Goal: Task Accomplishment & Management: Manage account settings

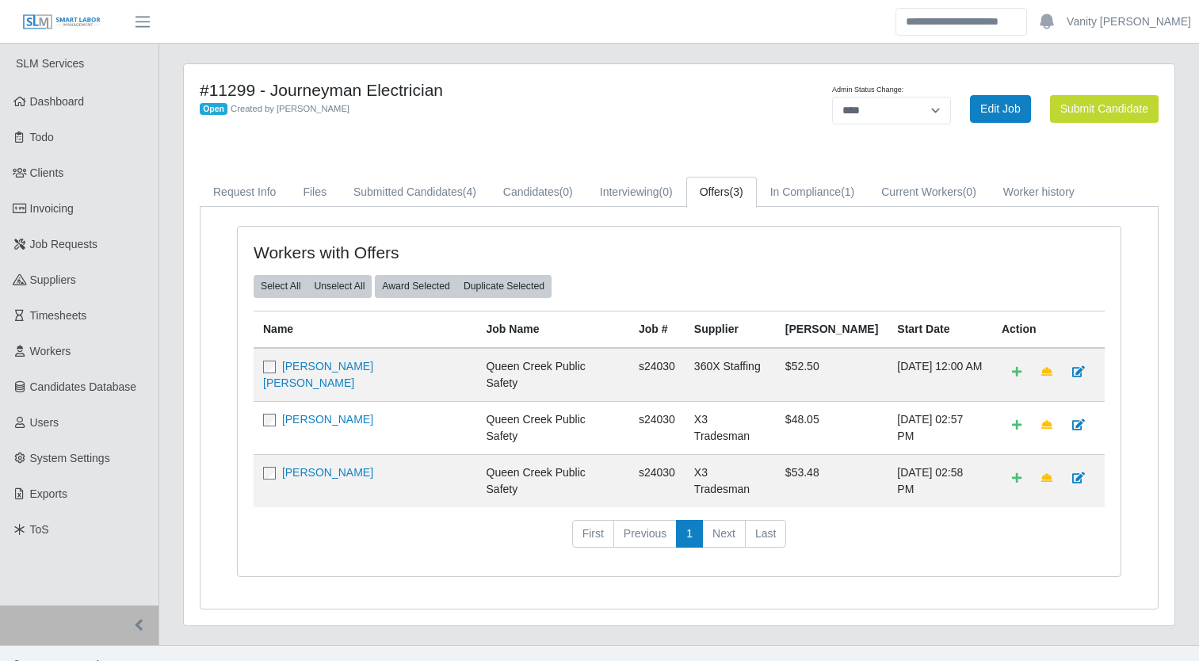
select select "****"
click at [56, 246] on span "Job Requests" at bounding box center [64, 244] width 68 height 13
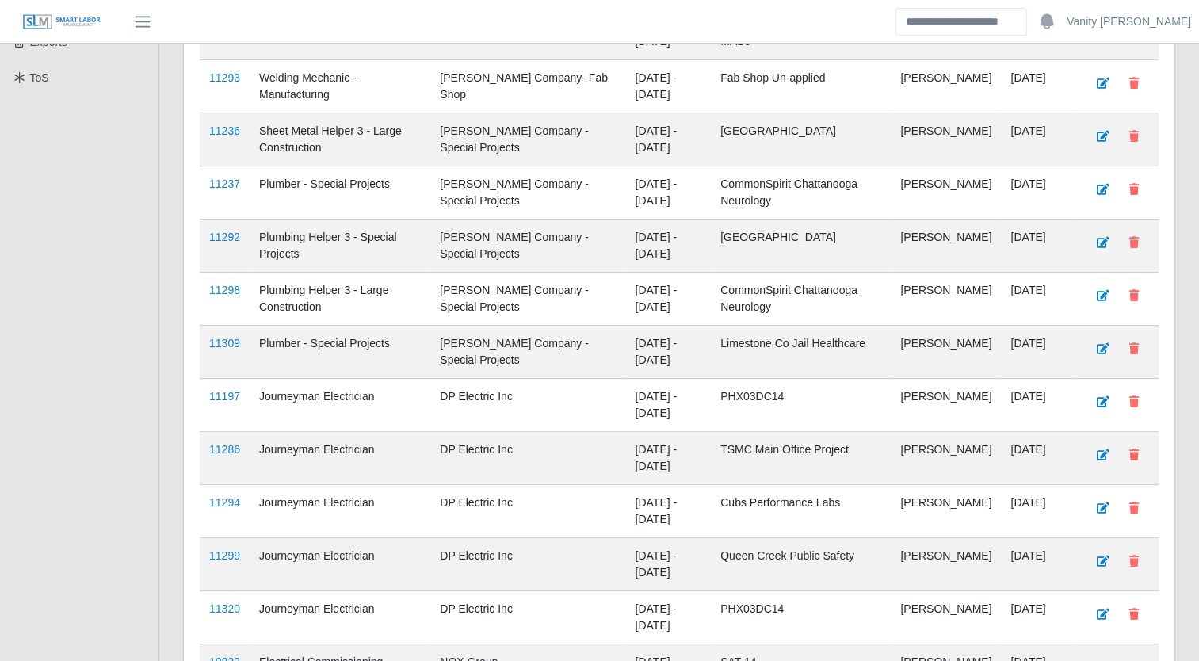
scroll to position [555, 0]
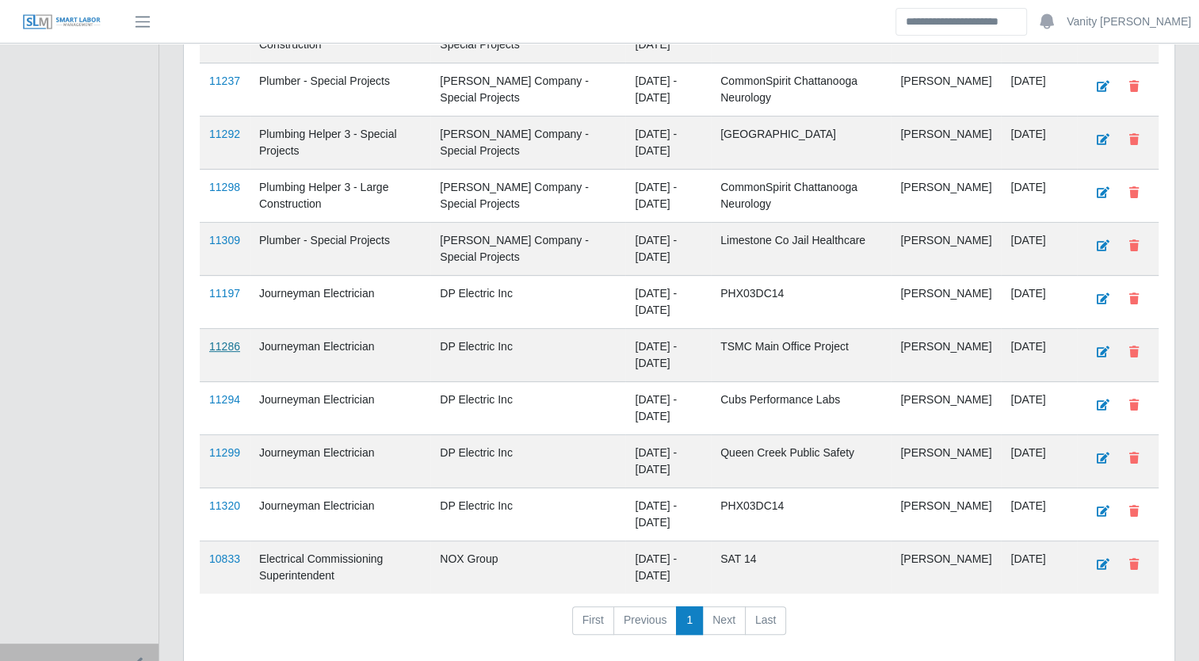
click at [219, 342] on link "11286" at bounding box center [224, 346] width 31 height 13
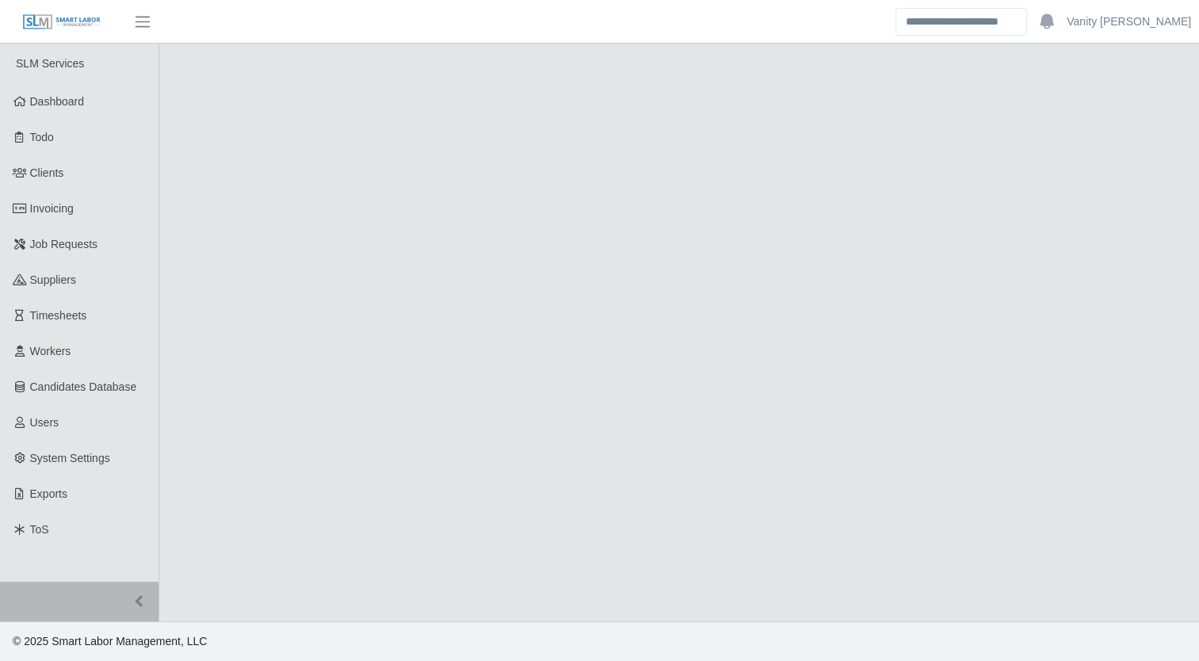
select select "****"
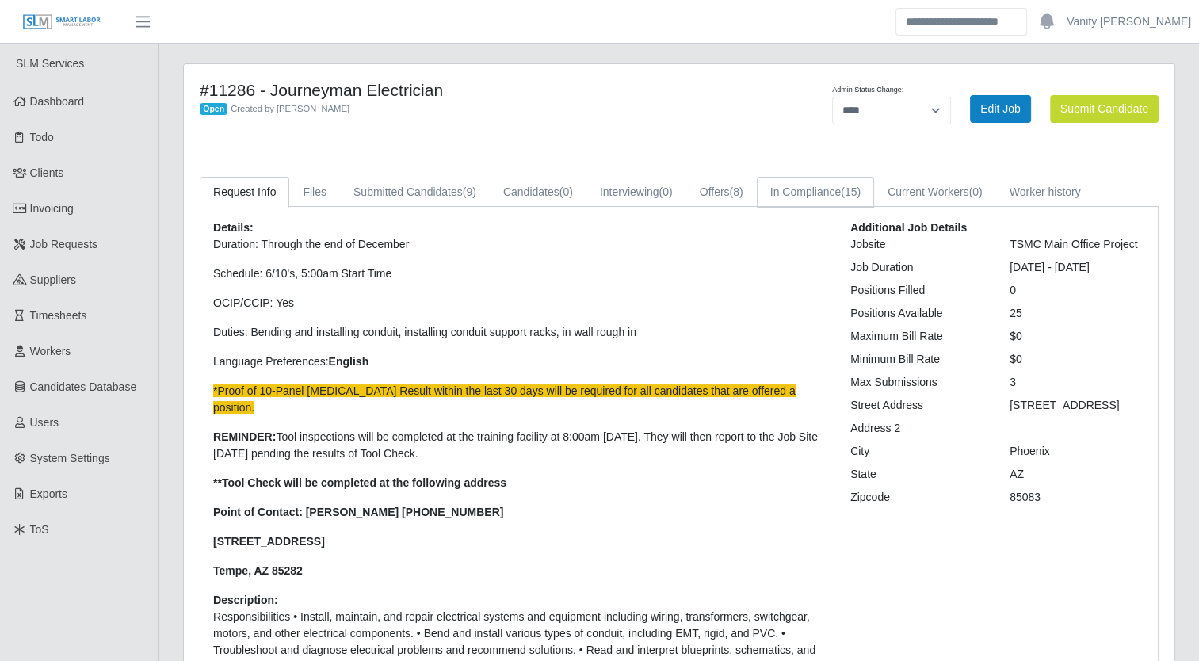
click at [808, 192] on link "In Compliance (15)" at bounding box center [815, 192] width 117 height 31
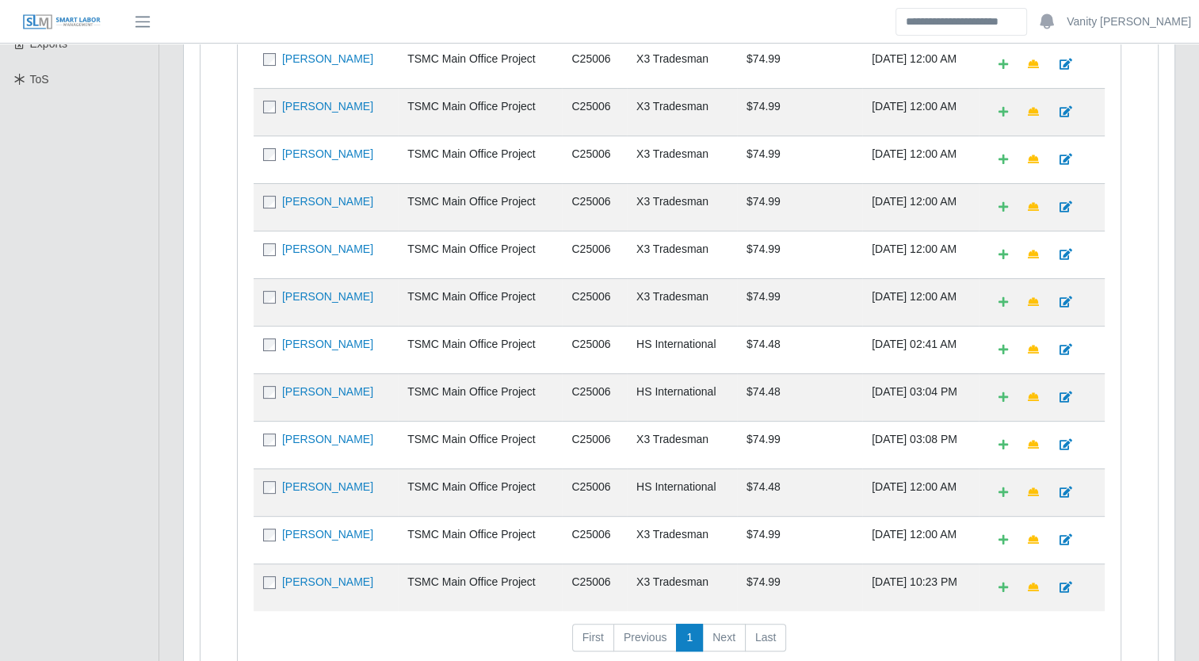
scroll to position [475, 0]
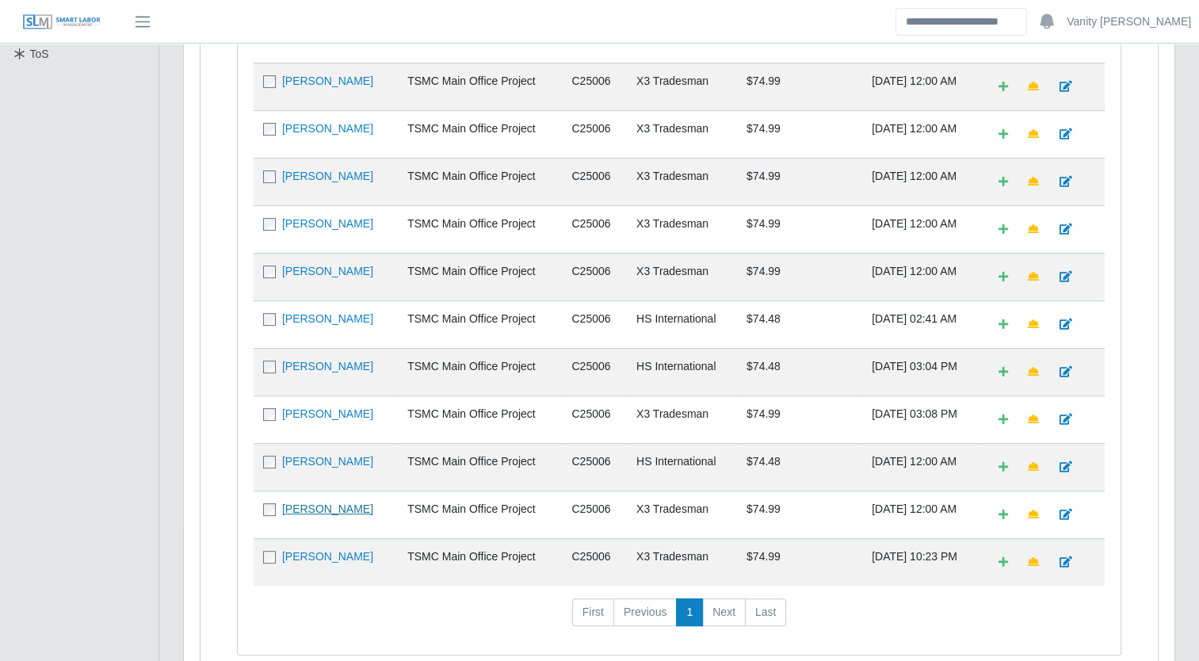
click at [309, 504] on link "Leonte Urdaneta" at bounding box center [327, 508] width 91 height 13
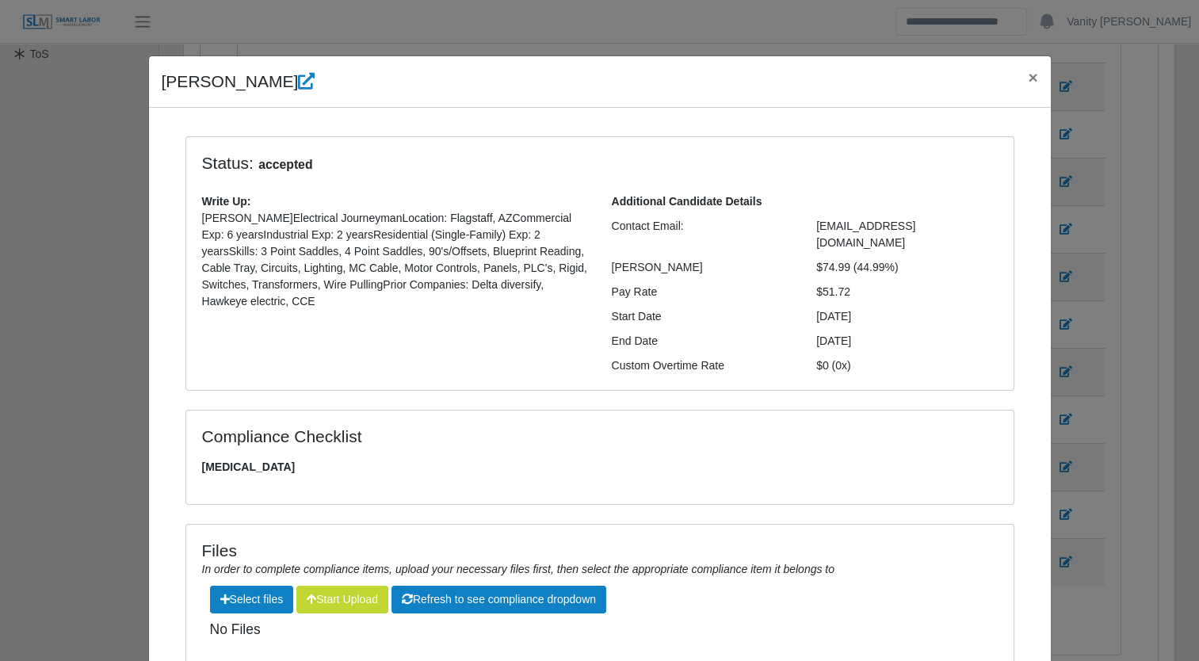
scroll to position [0, 0]
click at [1028, 84] on span "×" at bounding box center [1033, 77] width 10 height 18
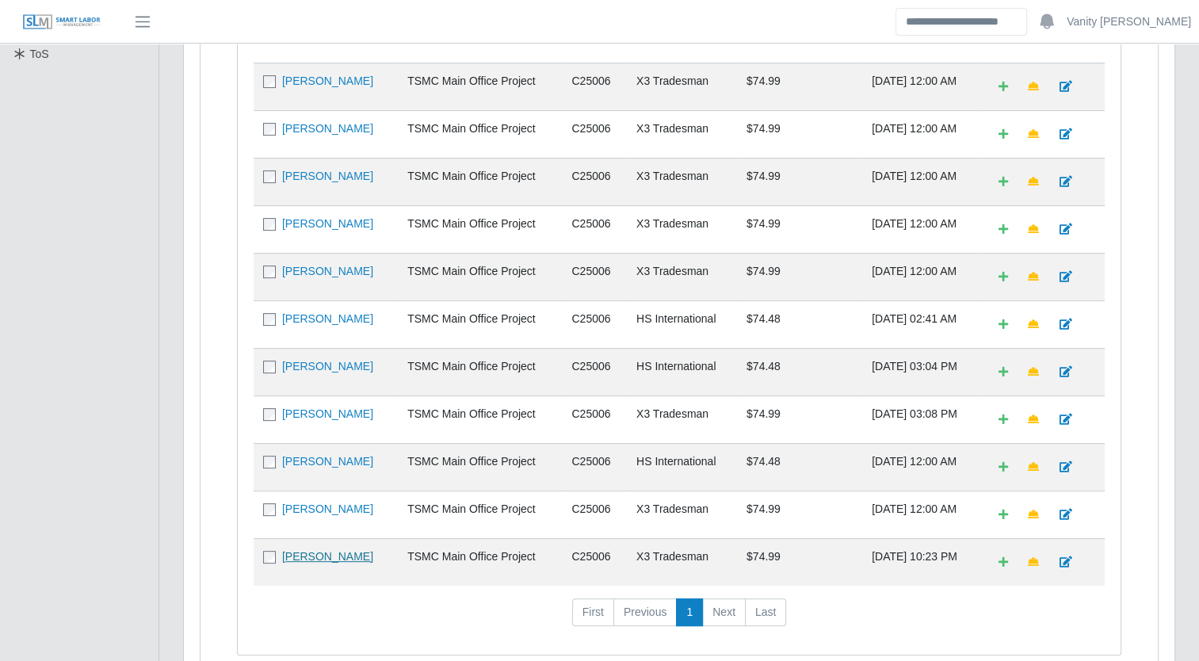
click at [328, 550] on link "Jesus Vasquez" at bounding box center [327, 556] width 91 height 13
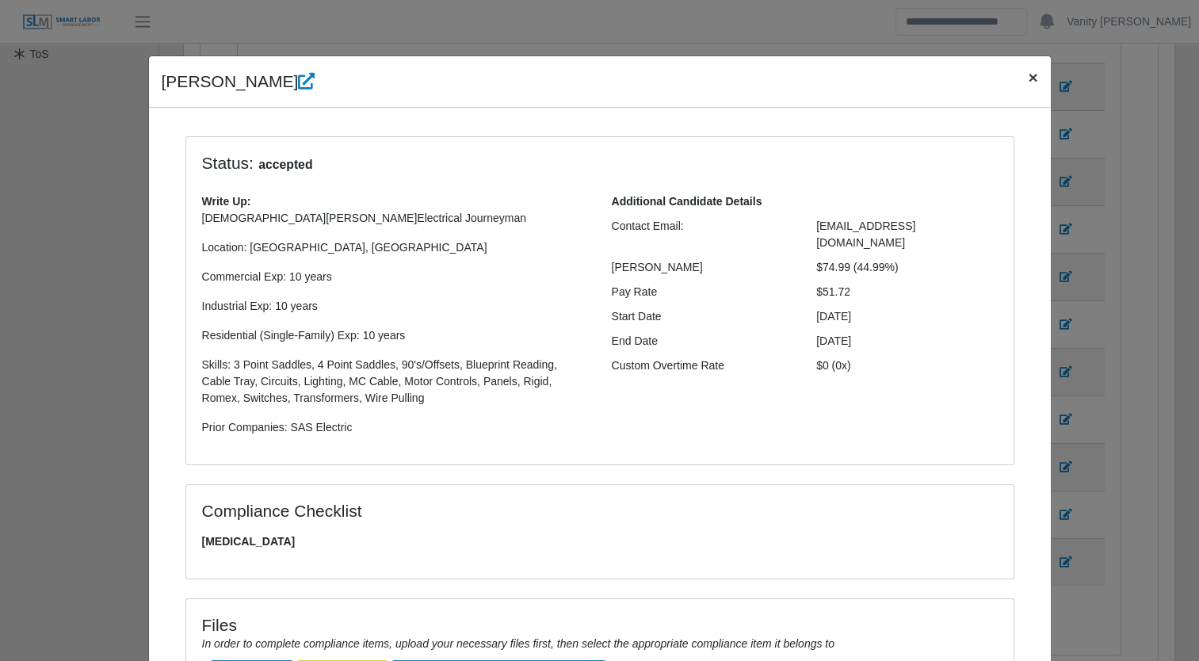
click at [1030, 78] on span "×" at bounding box center [1033, 77] width 10 height 18
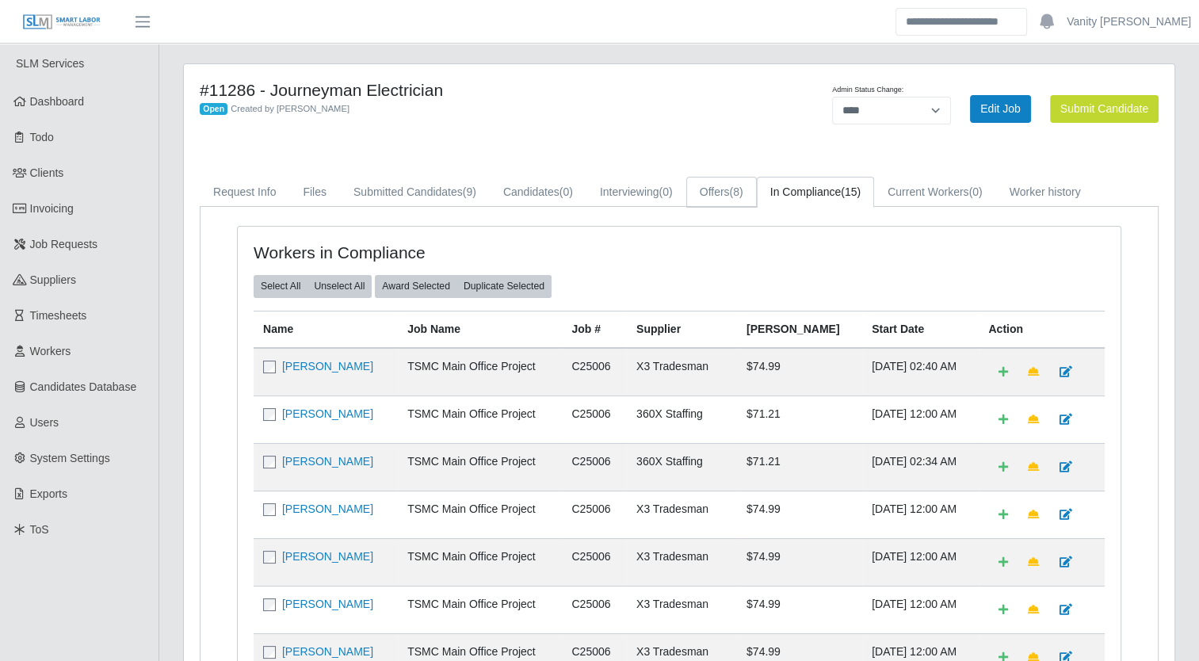
click at [736, 195] on span "(8)" at bounding box center [736, 191] width 13 height 13
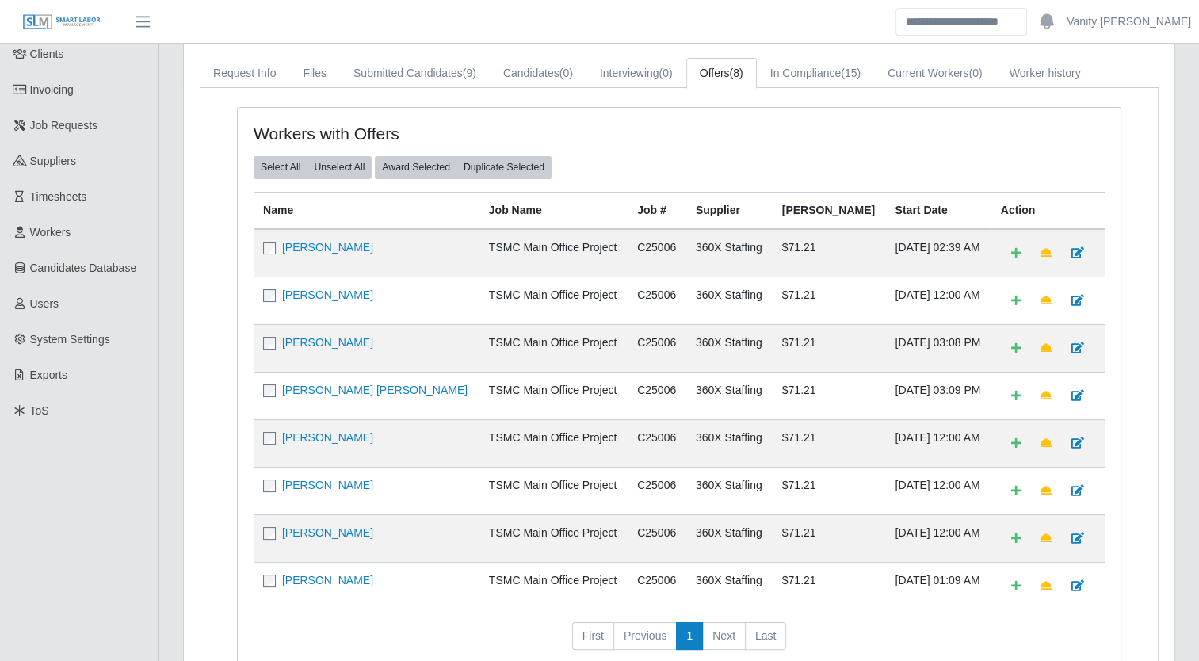
scroll to position [158, 0]
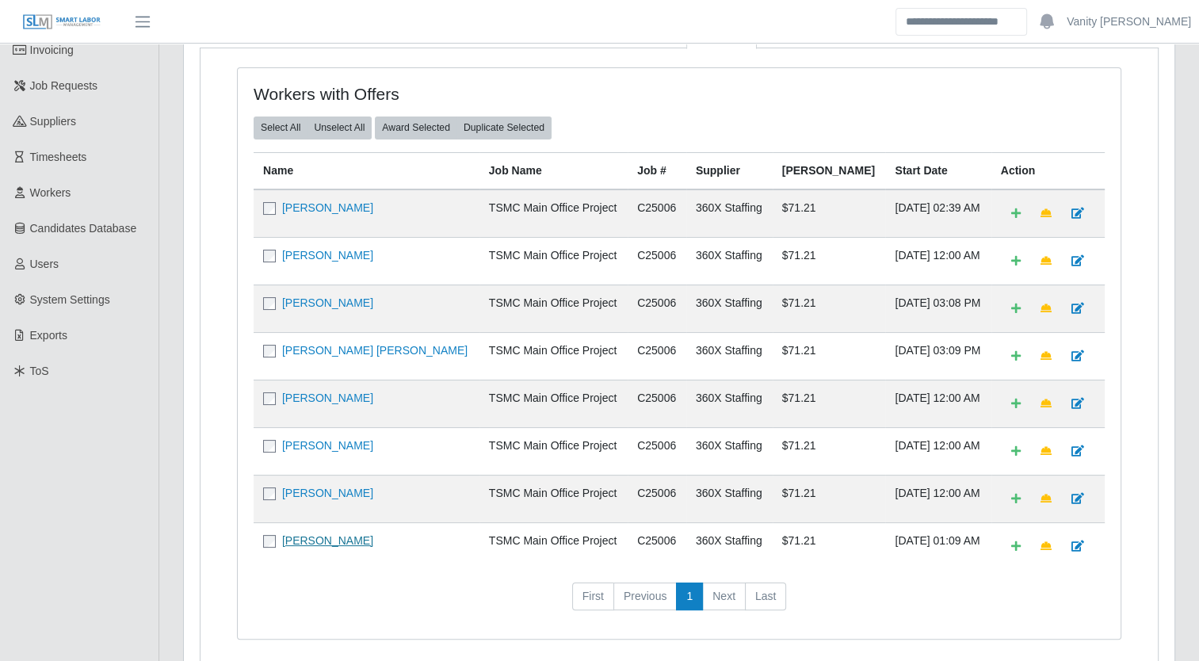
click at [334, 539] on link "Juan Morones Pulido" at bounding box center [327, 540] width 91 height 13
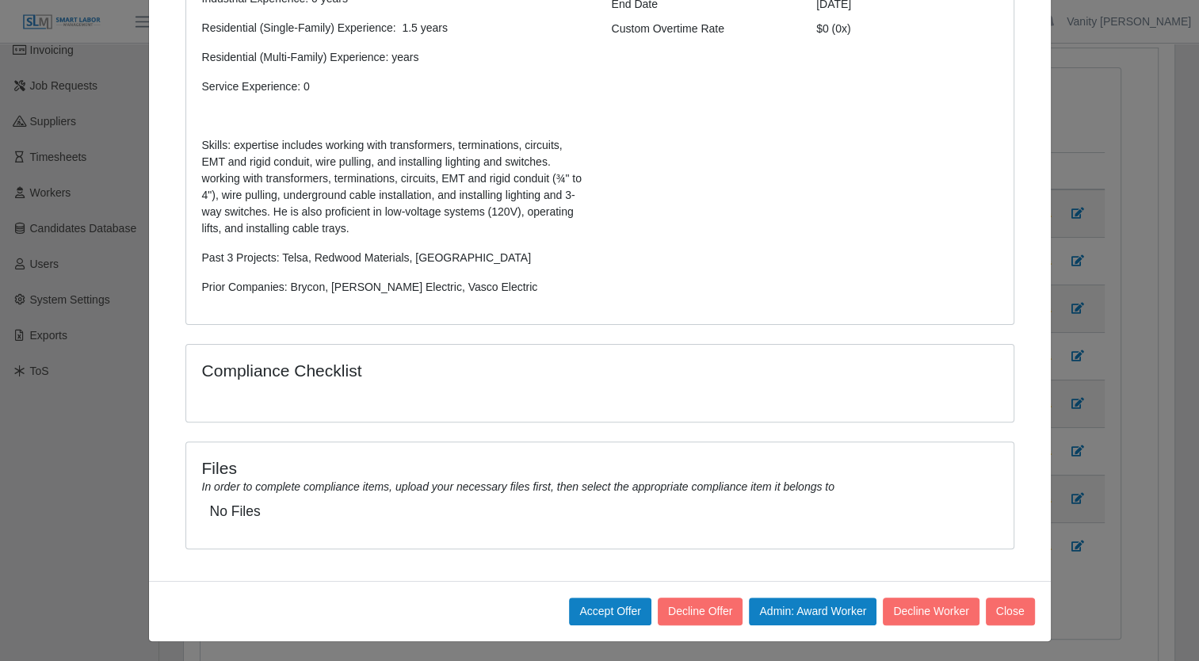
scroll to position [0, 0]
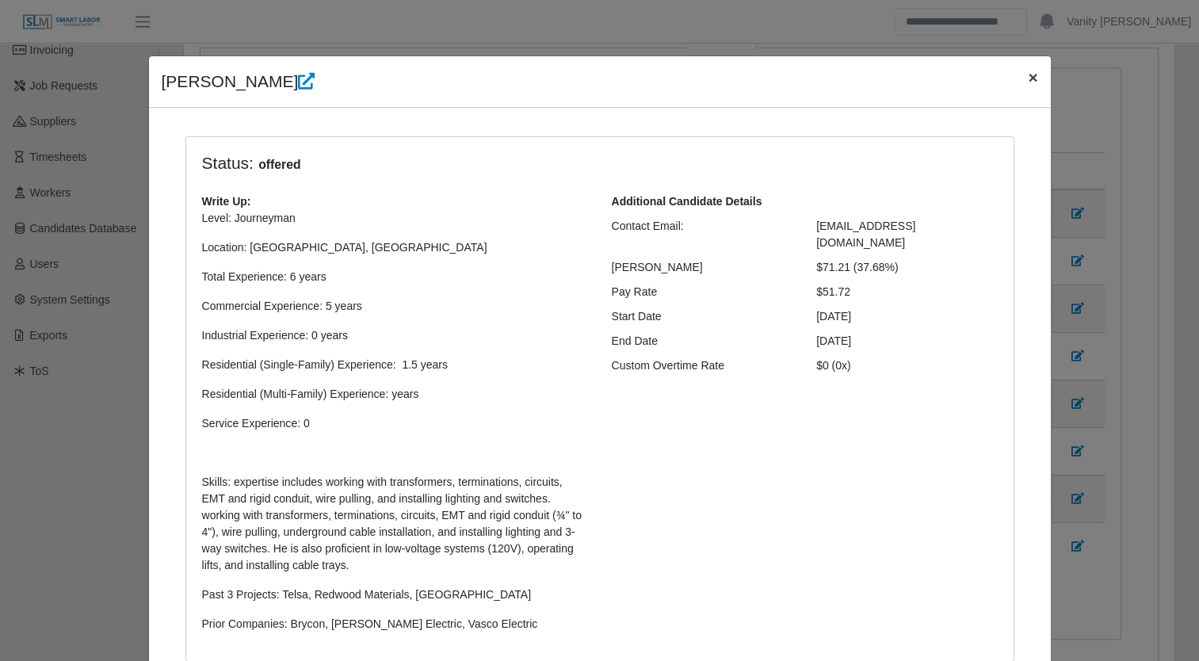
click at [1039, 74] on button "×" at bounding box center [1032, 77] width 35 height 42
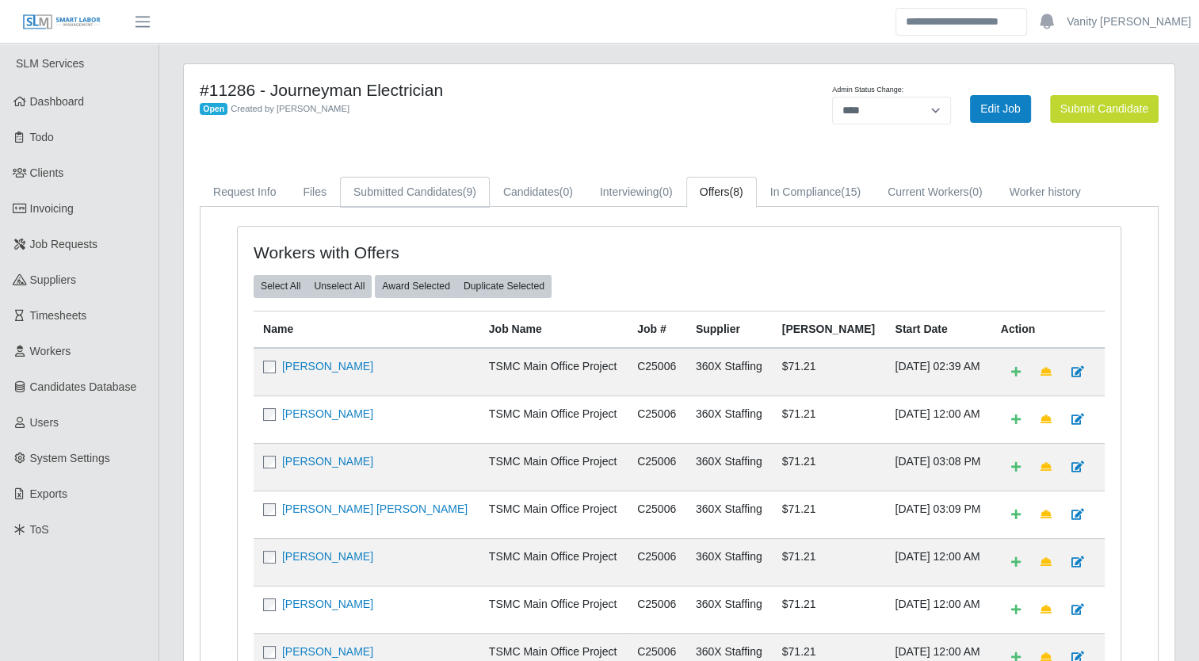
click at [464, 195] on span "(9)" at bounding box center [469, 191] width 13 height 13
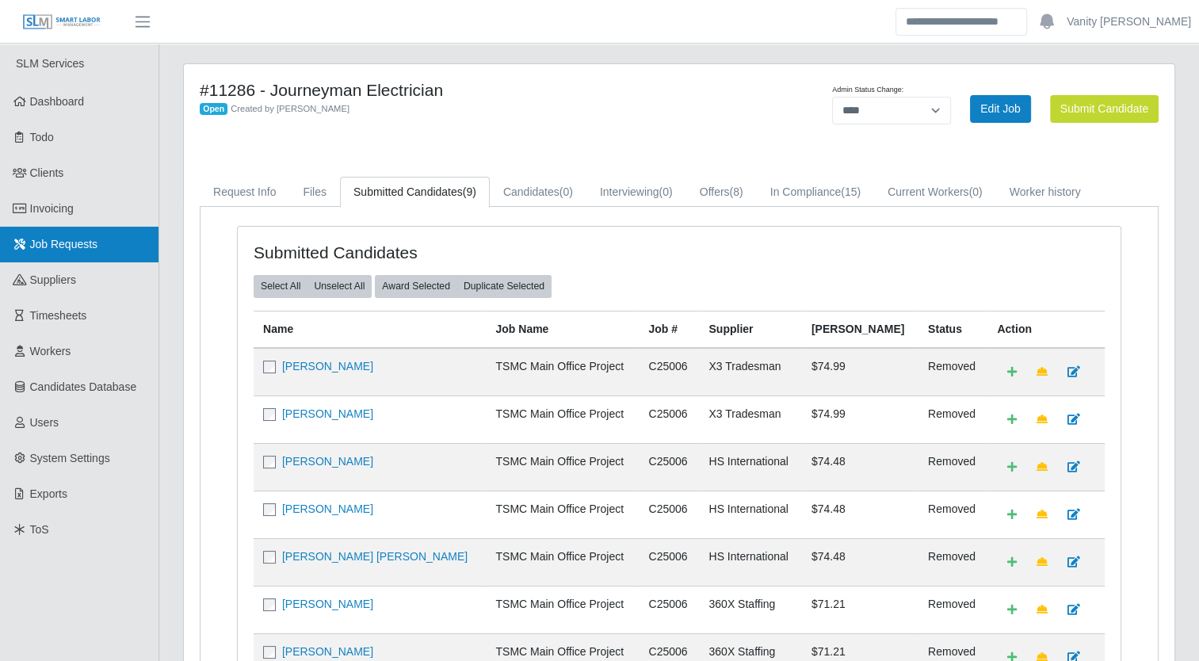
drag, startPoint x: 72, startPoint y: 236, endPoint x: 124, endPoint y: 239, distance: 52.4
click at [72, 236] on link "Job Requests" at bounding box center [79, 245] width 158 height 36
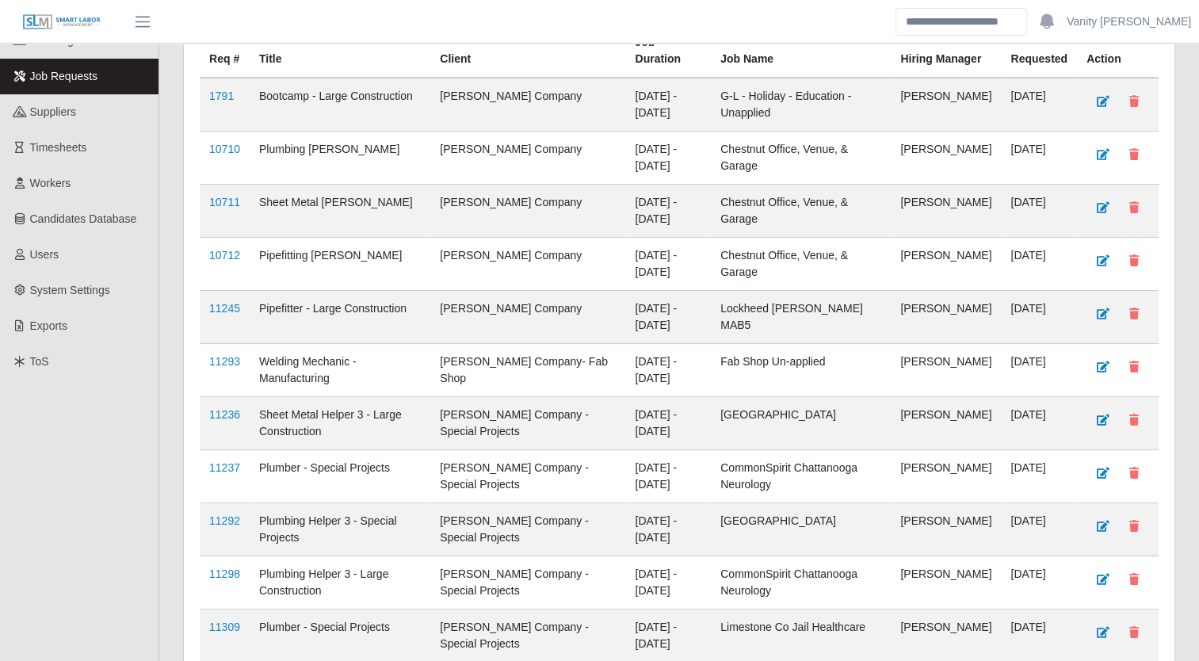
scroll to position [136, 0]
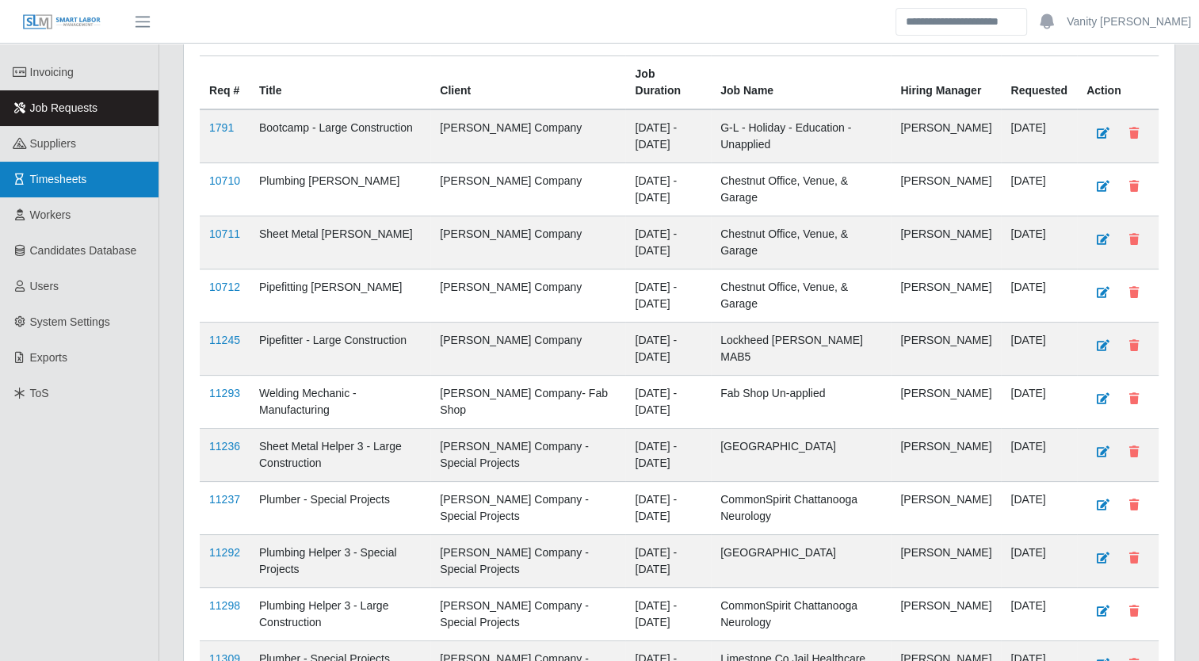
click at [36, 177] on span "Timesheets" at bounding box center [58, 179] width 57 height 13
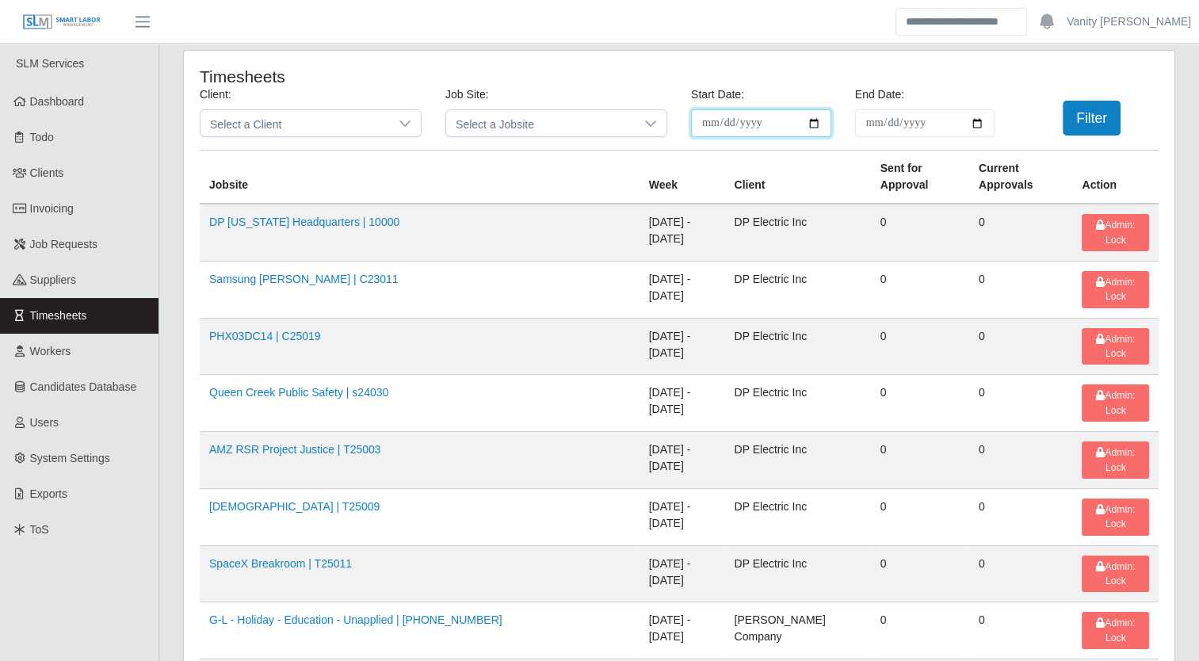
click at [812, 124] on input "**********" at bounding box center [761, 123] width 140 height 28
type input "**********"
click at [978, 130] on input "End Date:" at bounding box center [925, 123] width 140 height 28
type input "**********"
click at [1086, 111] on button "Filter" at bounding box center [1092, 118] width 58 height 35
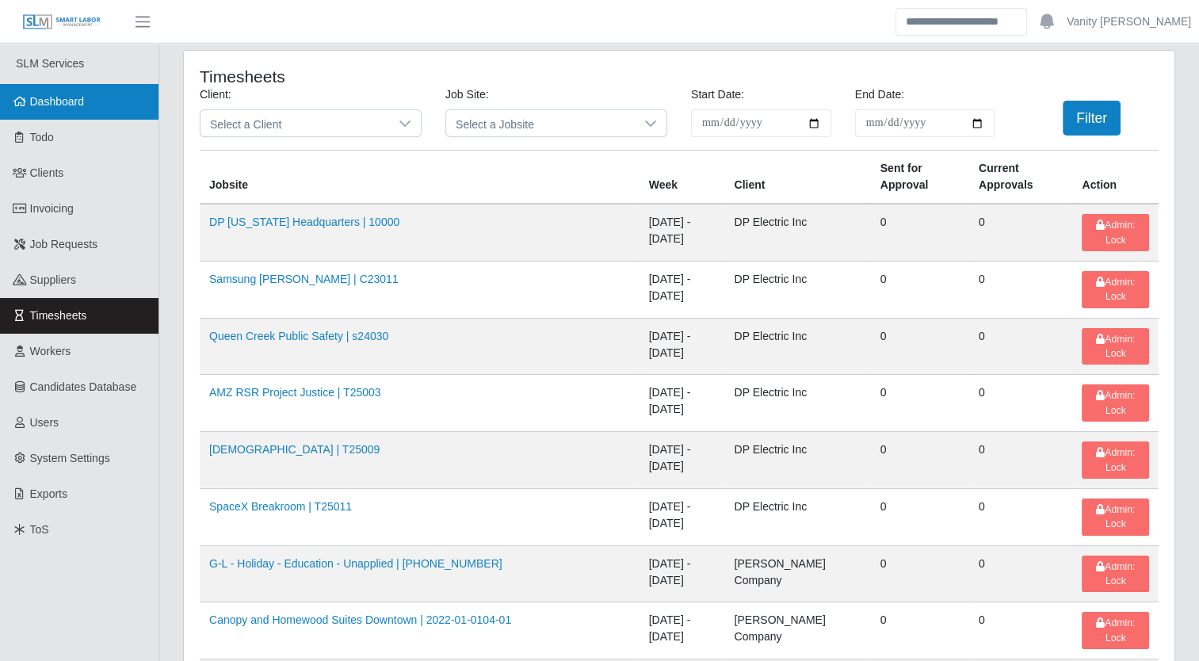
click at [94, 108] on link "Dashboard" at bounding box center [79, 102] width 158 height 36
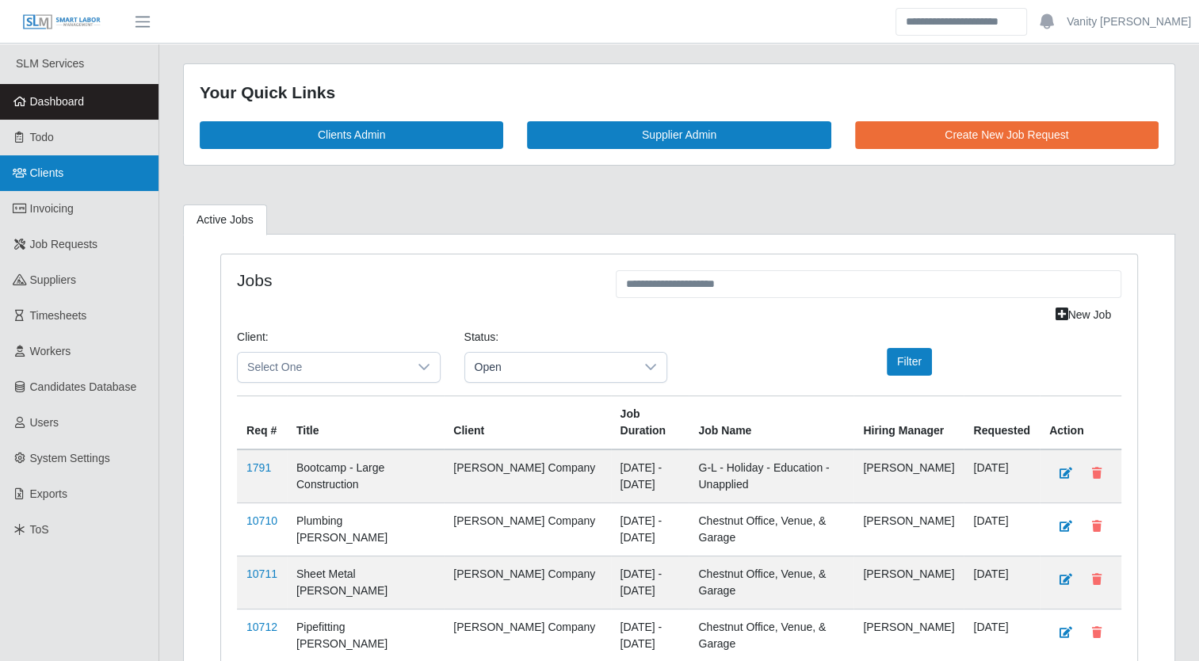
click at [77, 184] on link "Clients" at bounding box center [79, 173] width 158 height 36
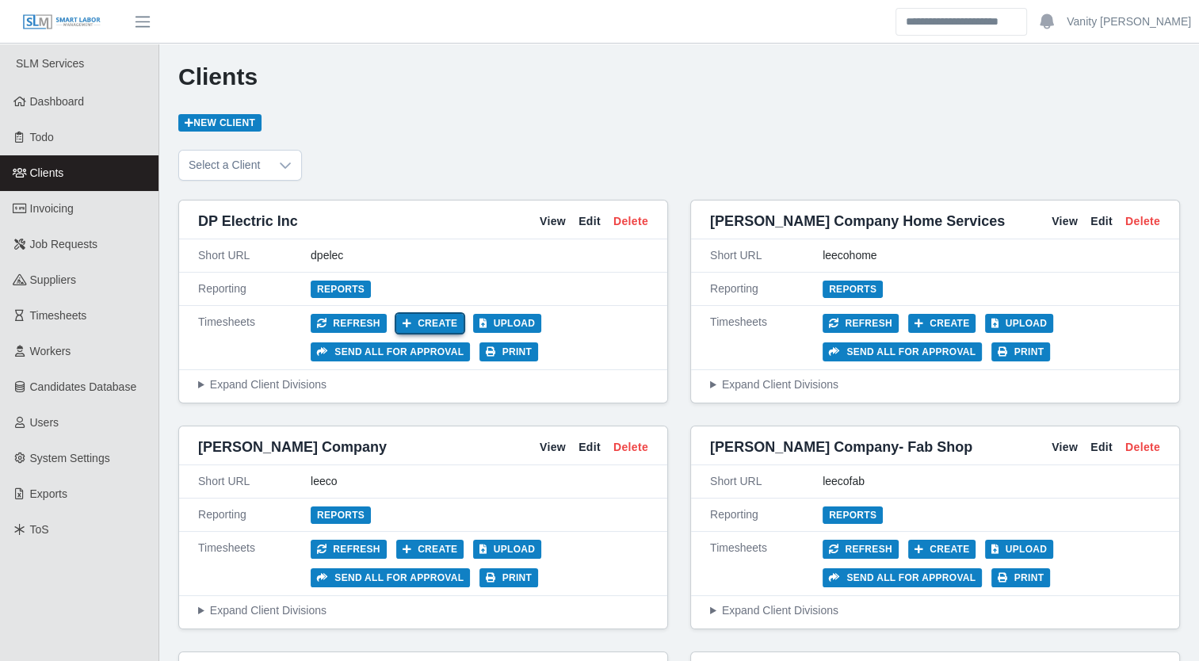
click at [433, 328] on button "Create" at bounding box center [430, 323] width 68 height 19
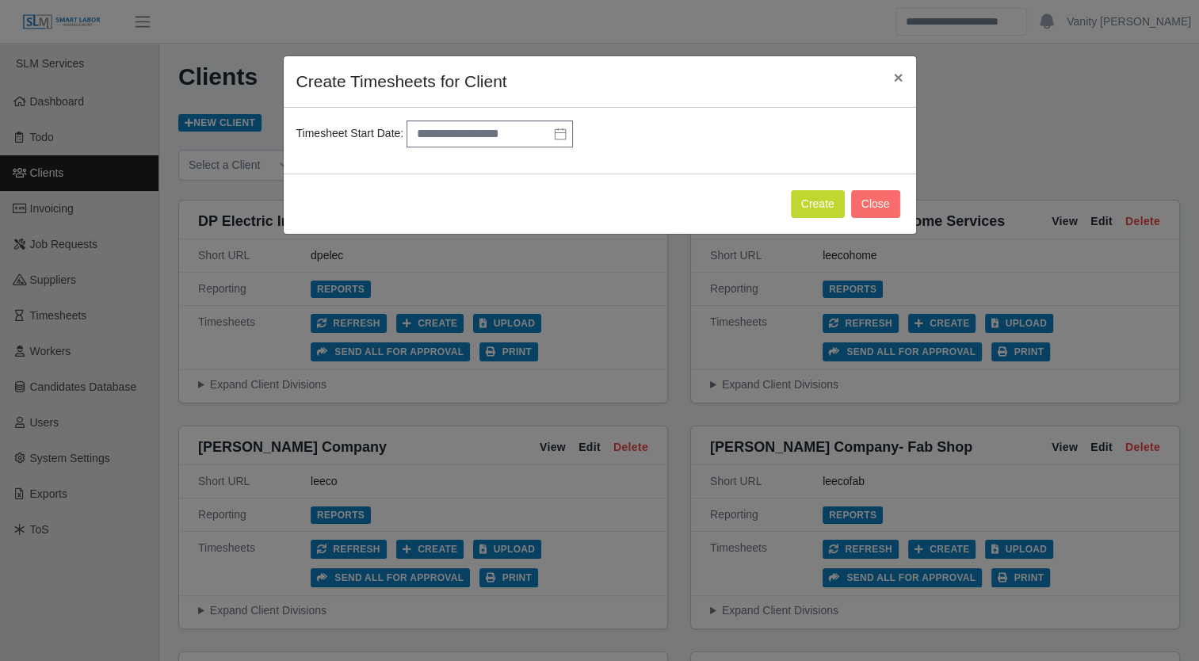
click at [558, 132] on icon at bounding box center [560, 134] width 11 height 12
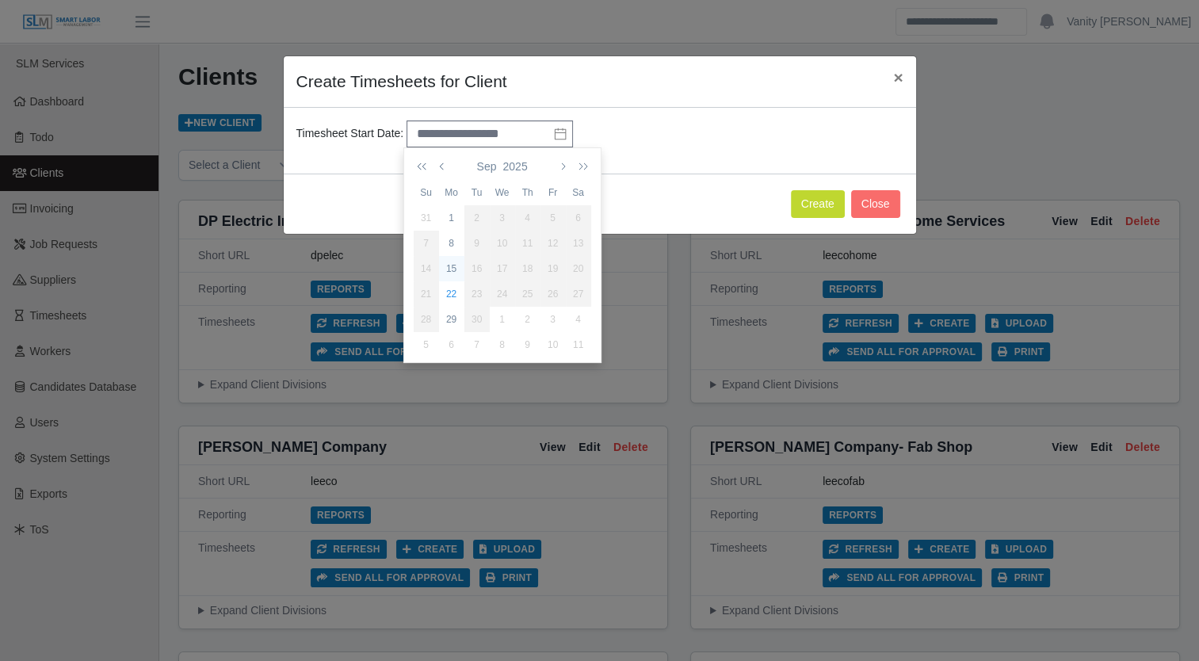
click at [447, 265] on div "15" at bounding box center [451, 268] width 25 height 14
type input "**********"
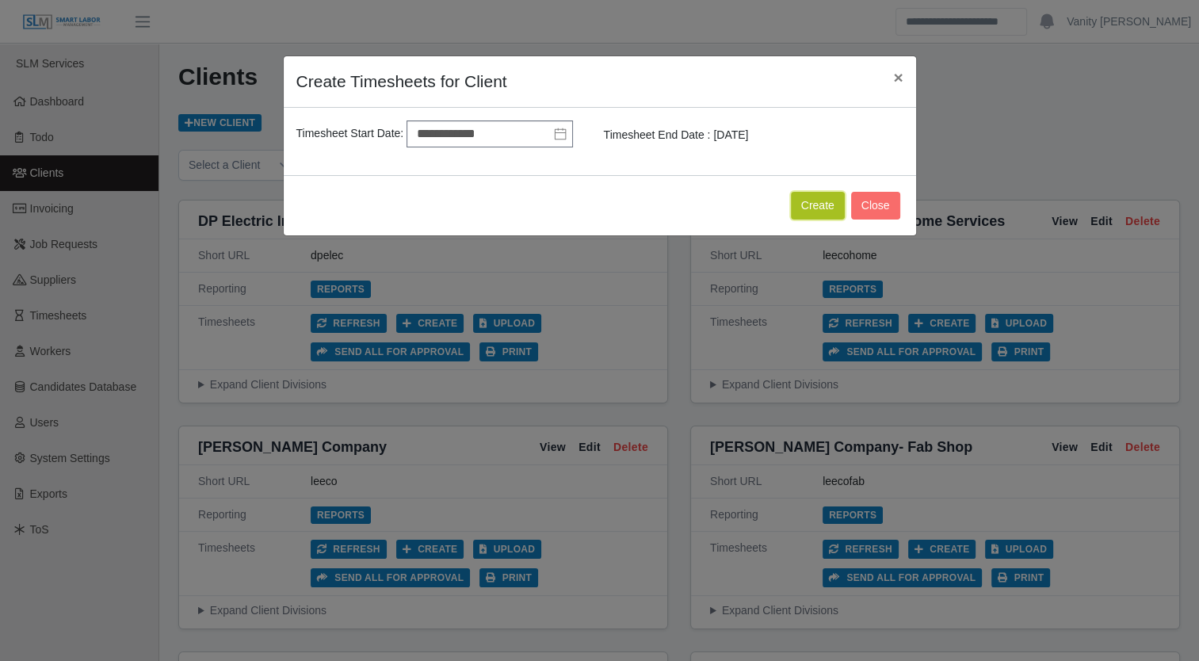
click at [807, 203] on button "Create" at bounding box center [818, 206] width 54 height 28
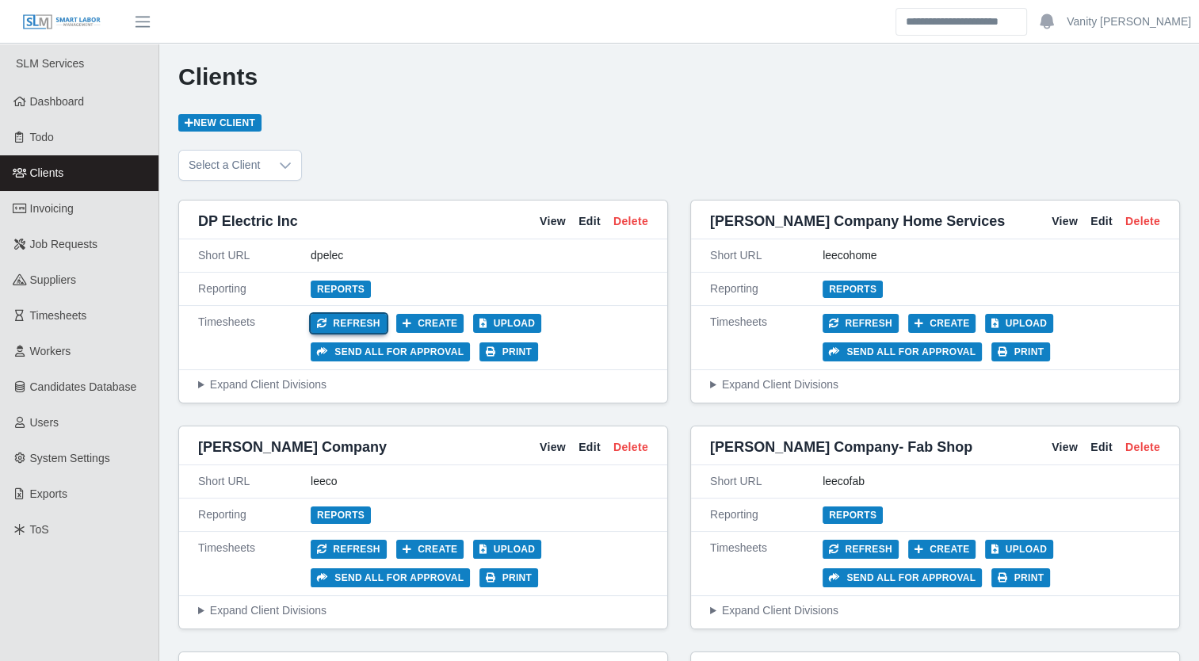
click at [358, 315] on button "Refresh" at bounding box center [349, 323] width 76 height 19
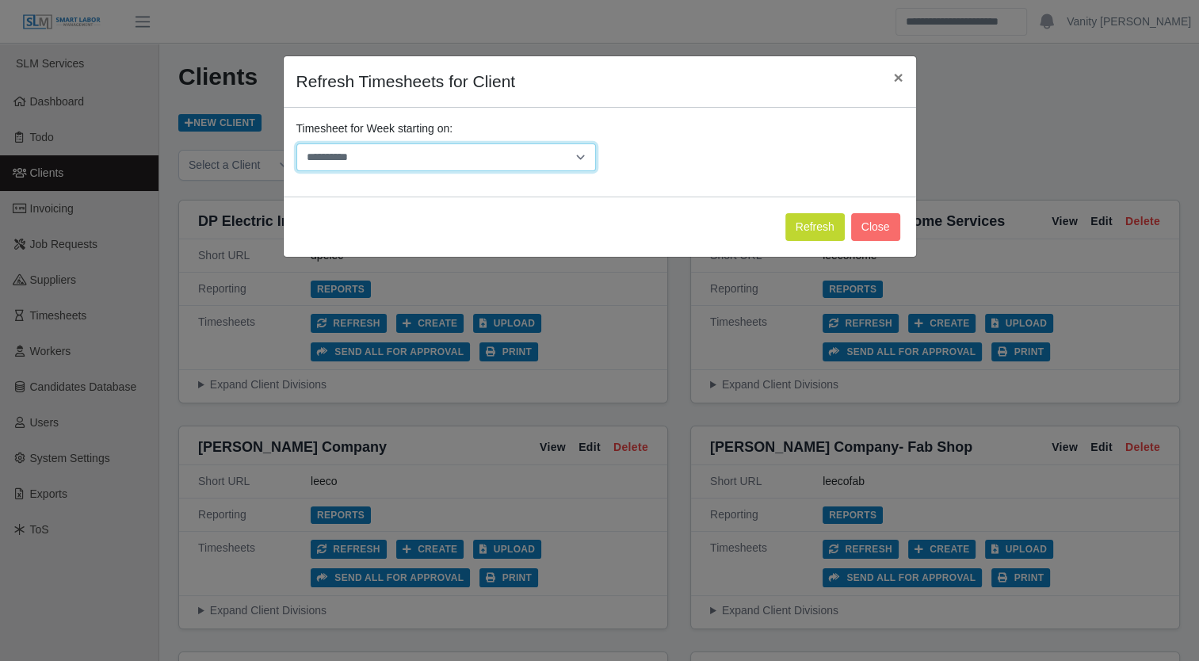
click at [578, 153] on select "**********" at bounding box center [446, 157] width 300 height 28
select select "**********"
click at [296, 143] on select "**********" at bounding box center [446, 157] width 300 height 28
click at [815, 223] on button "Refresh" at bounding box center [814, 227] width 59 height 28
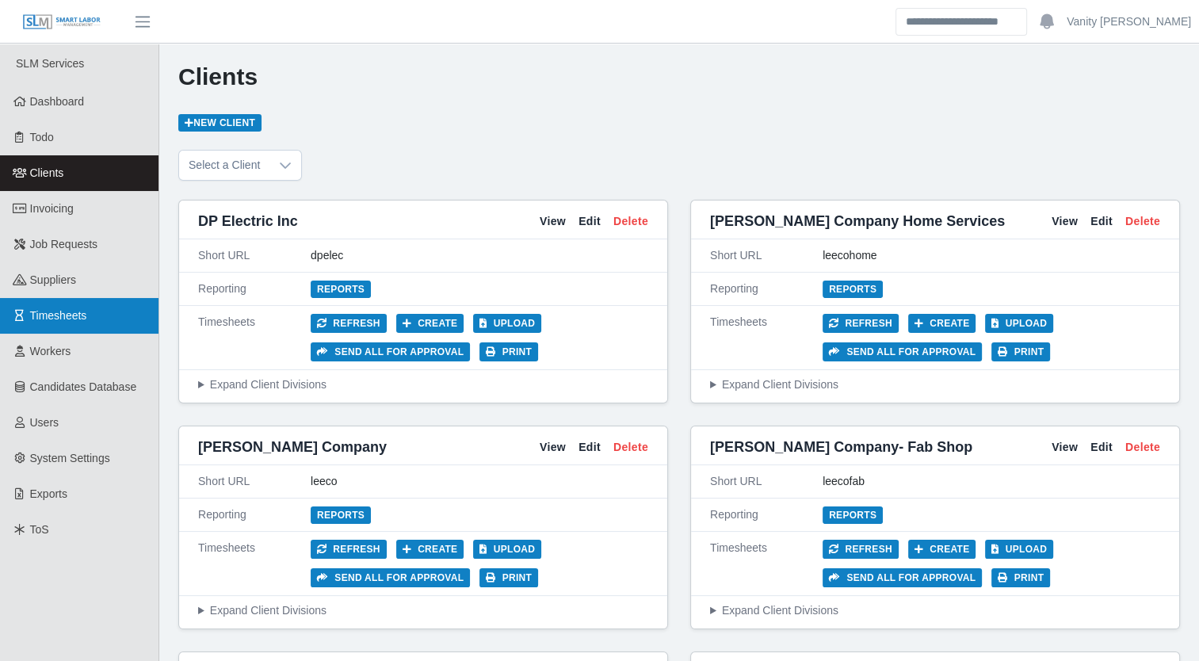
click at [60, 319] on span "Timesheets" at bounding box center [58, 315] width 57 height 13
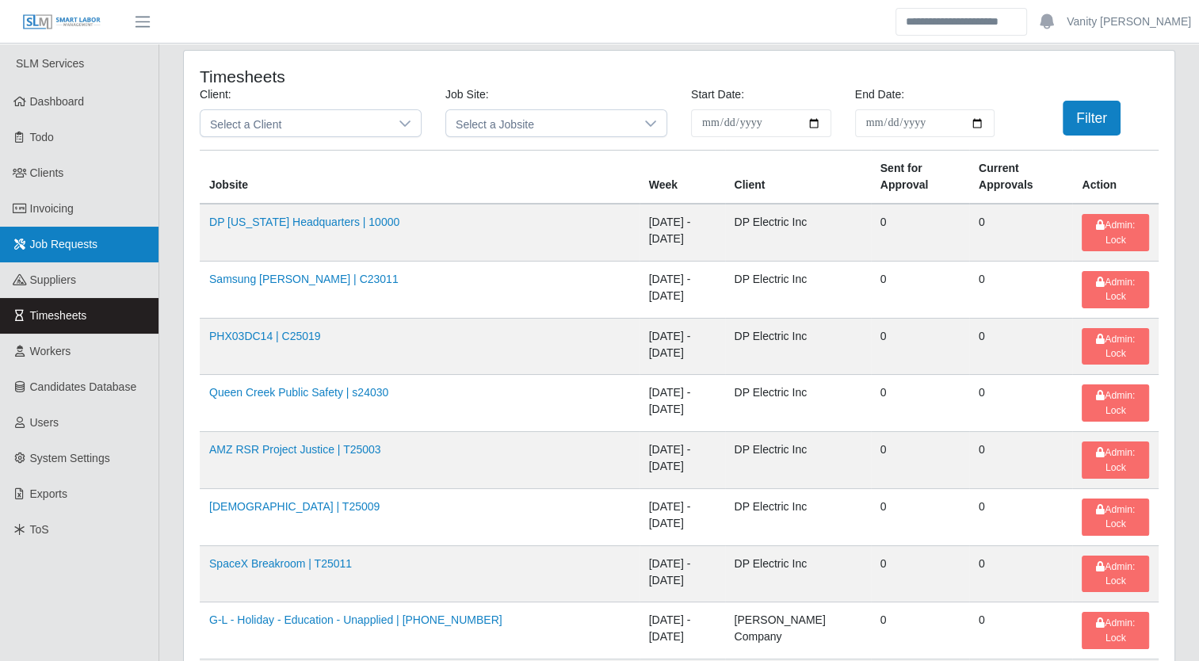
click at [58, 249] on span "Job Requests" at bounding box center [64, 244] width 68 height 13
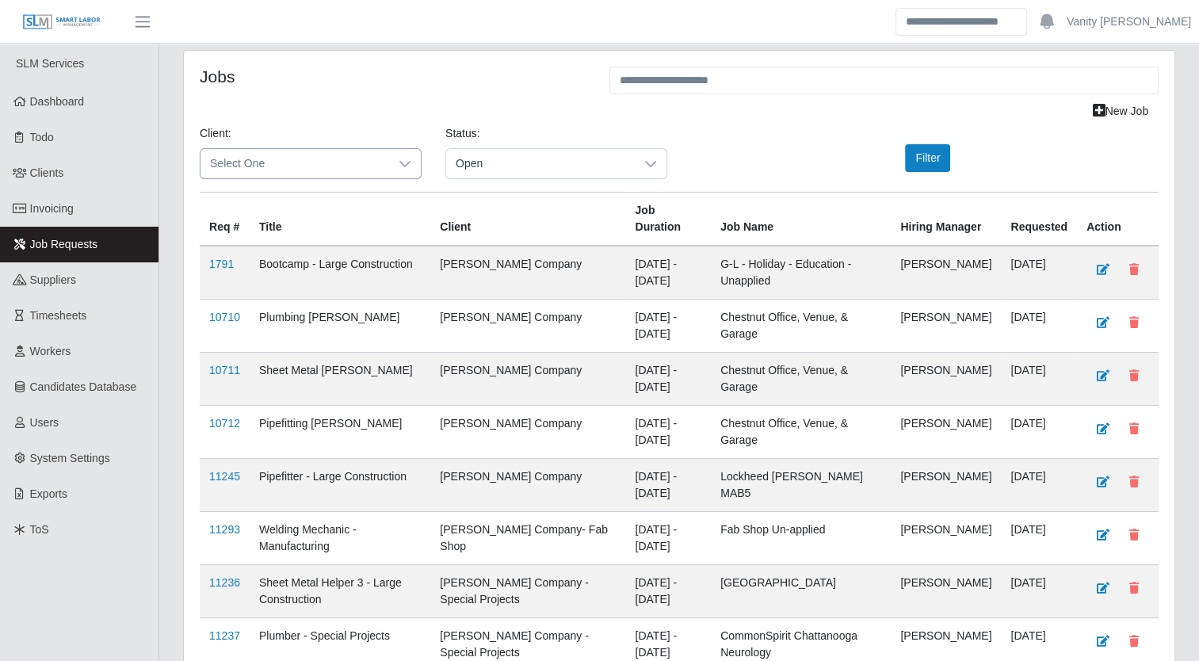
click at [404, 165] on icon at bounding box center [404, 164] width 11 height 6
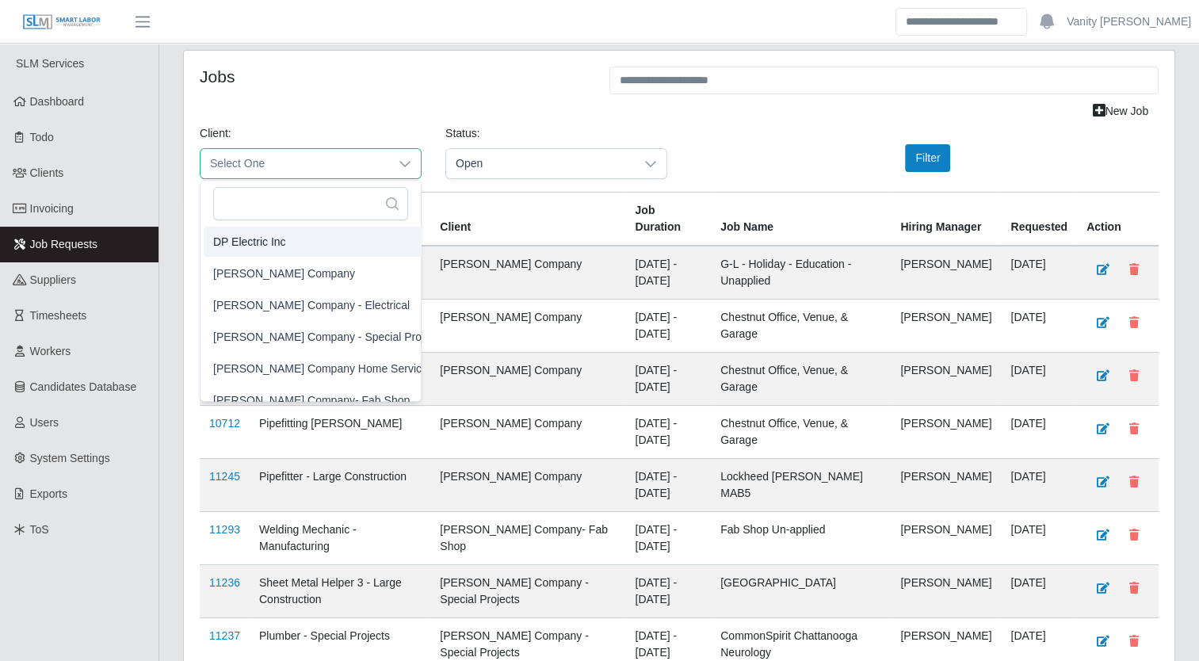
click at [802, 145] on div "Client: Select One Status: Open Filter" at bounding box center [679, 158] width 982 height 67
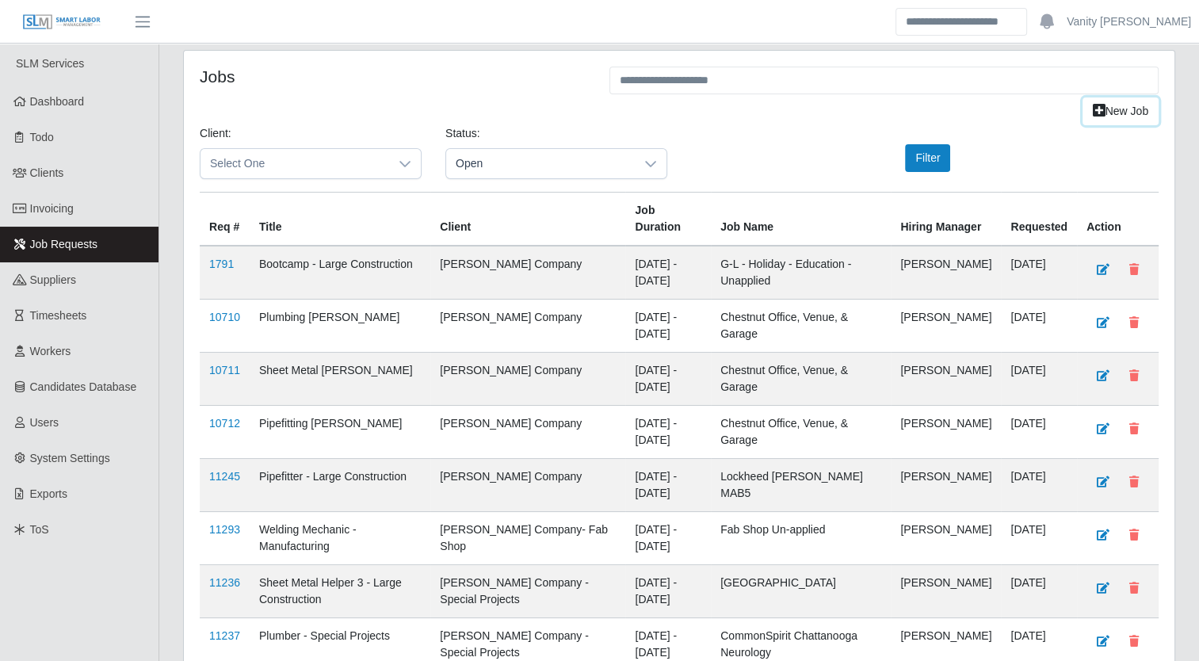
click at [1115, 113] on link "New Job" at bounding box center [1120, 111] width 76 height 28
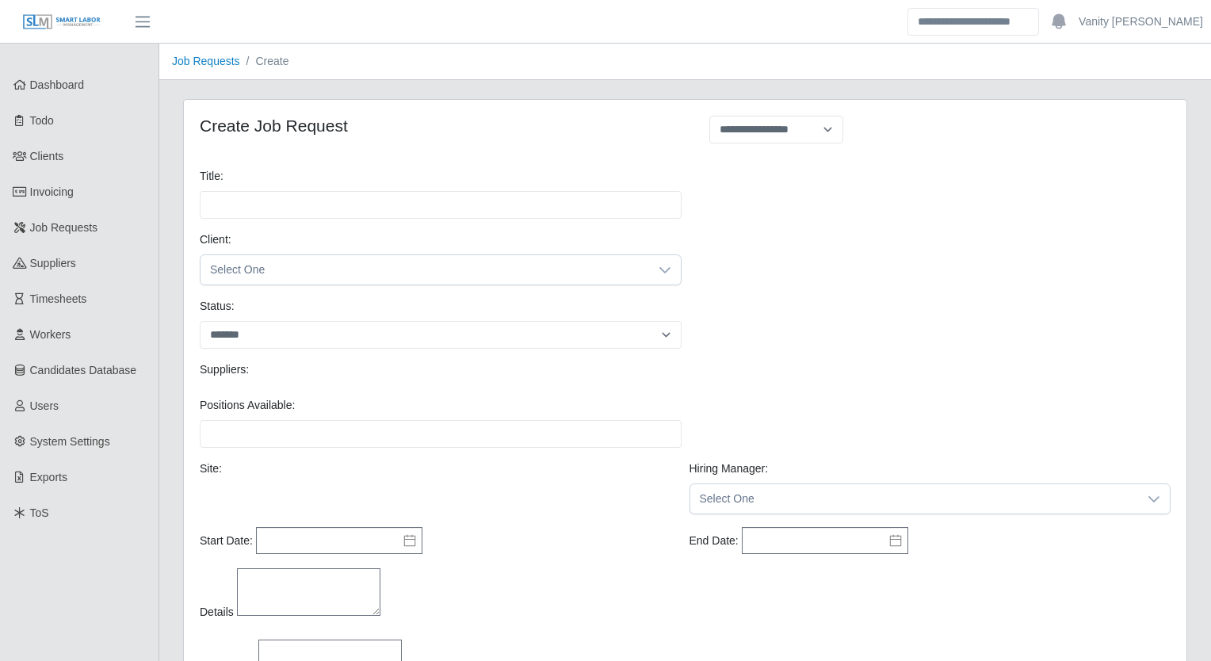
select select
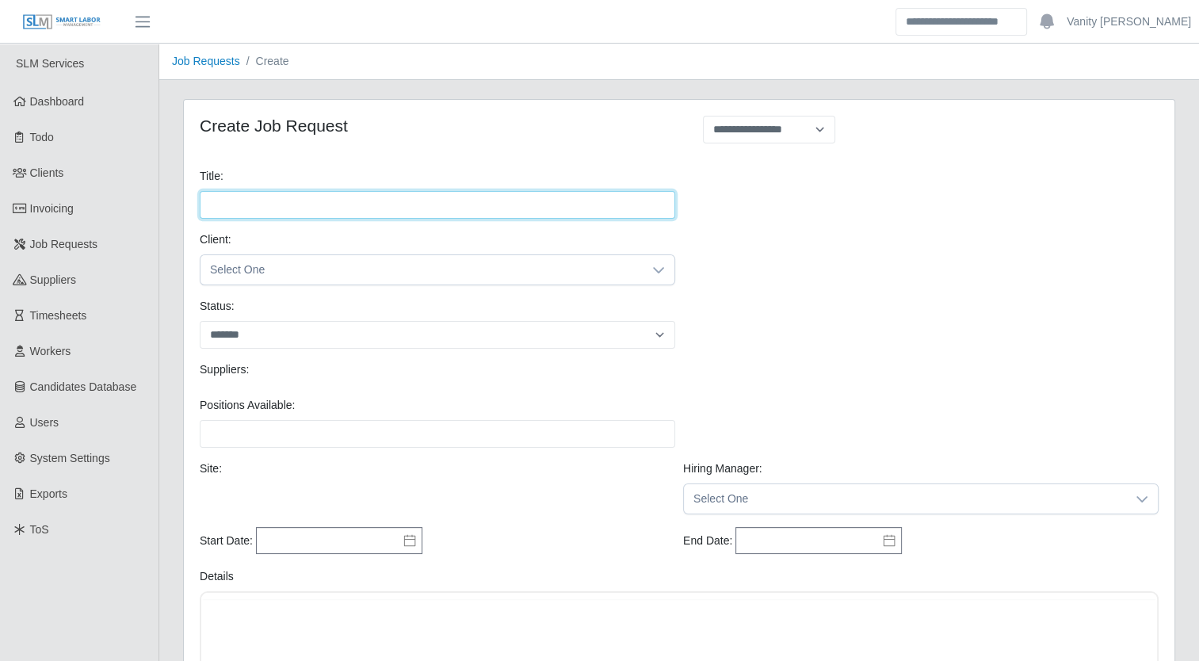
click at [488, 201] on input "Title:" at bounding box center [437, 205] width 475 height 28
type input "**********"
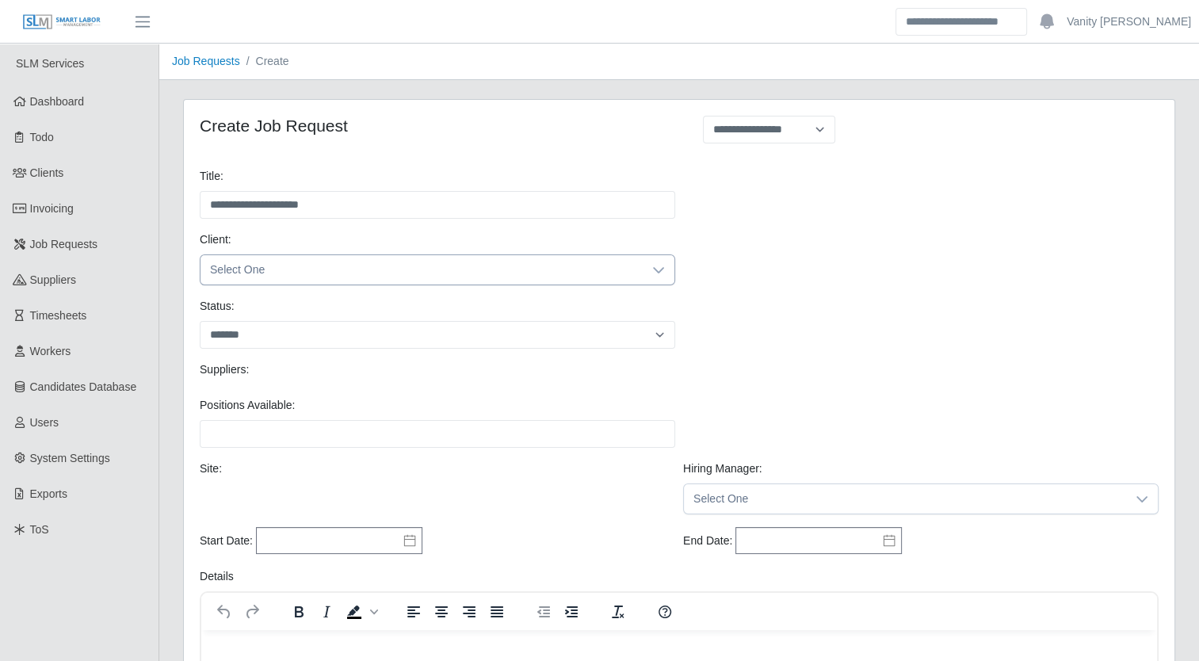
click at [490, 268] on span "Select One" at bounding box center [421, 269] width 442 height 29
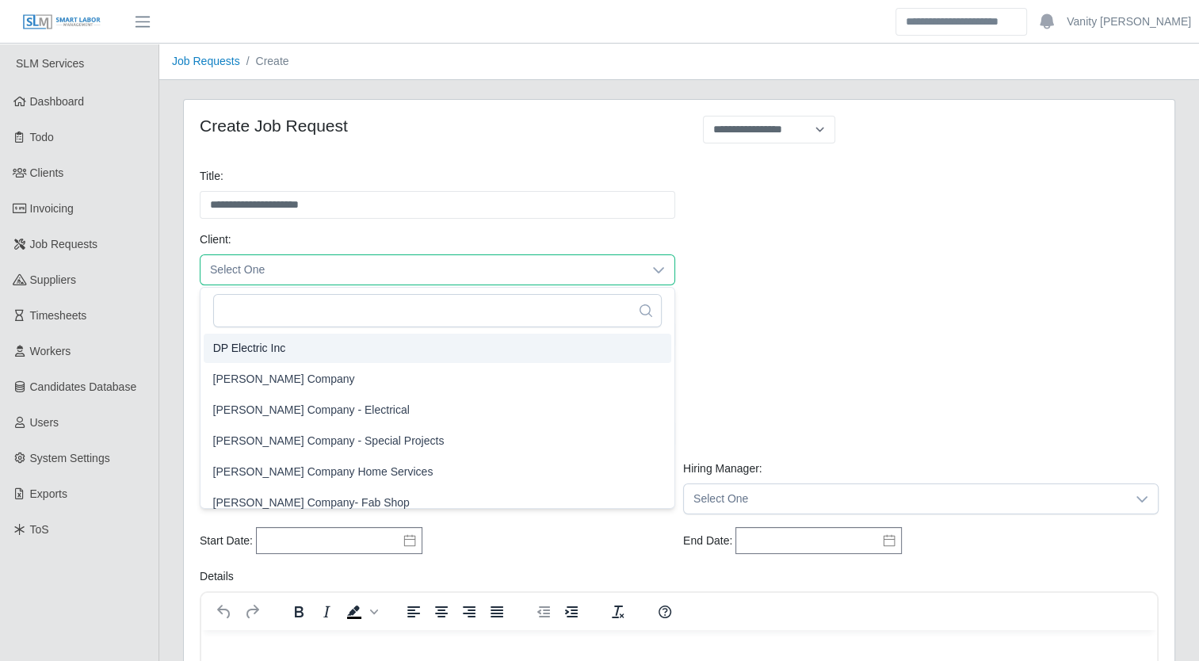
click at [437, 351] on li "DP Electric Inc" at bounding box center [437, 348] width 467 height 29
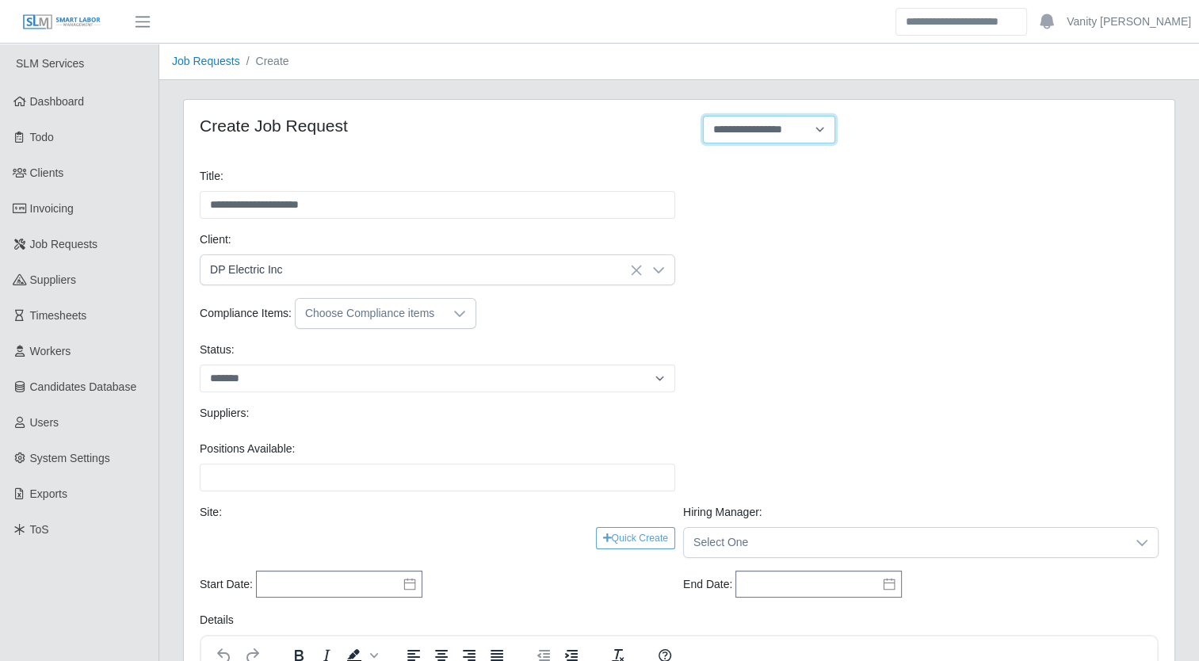
click at [816, 138] on select "**********" at bounding box center [769, 130] width 132 height 28
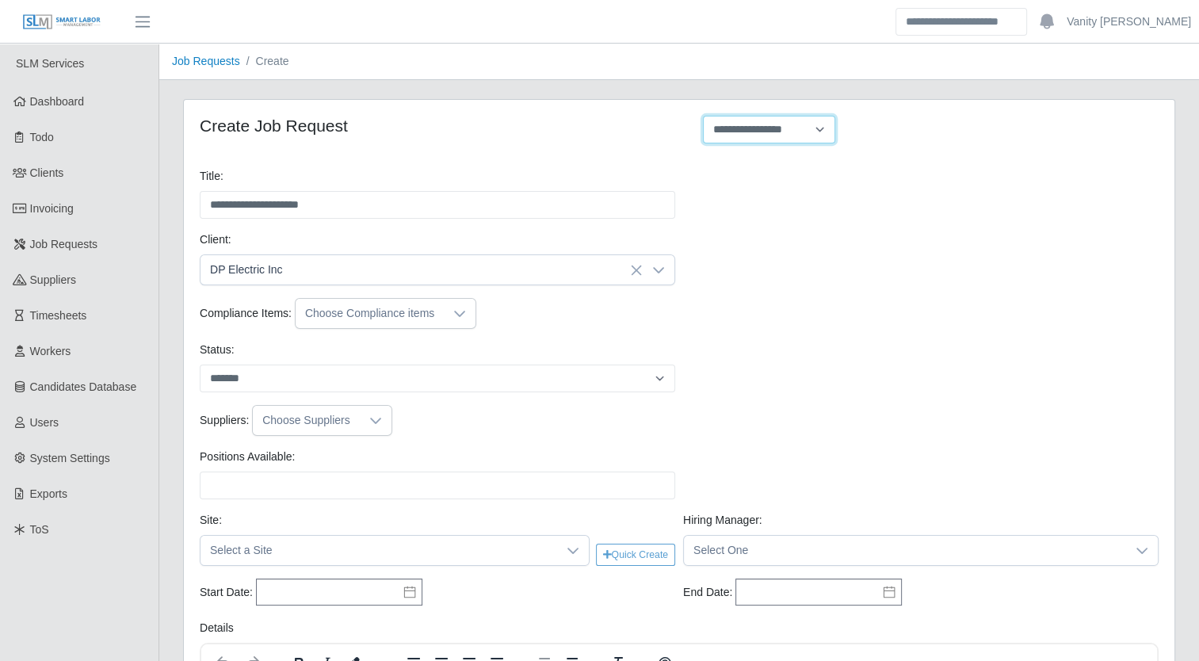
select select "**********"
click at [703, 116] on select "**********" at bounding box center [769, 130] width 132 height 28
type input "**********"
type input "*"
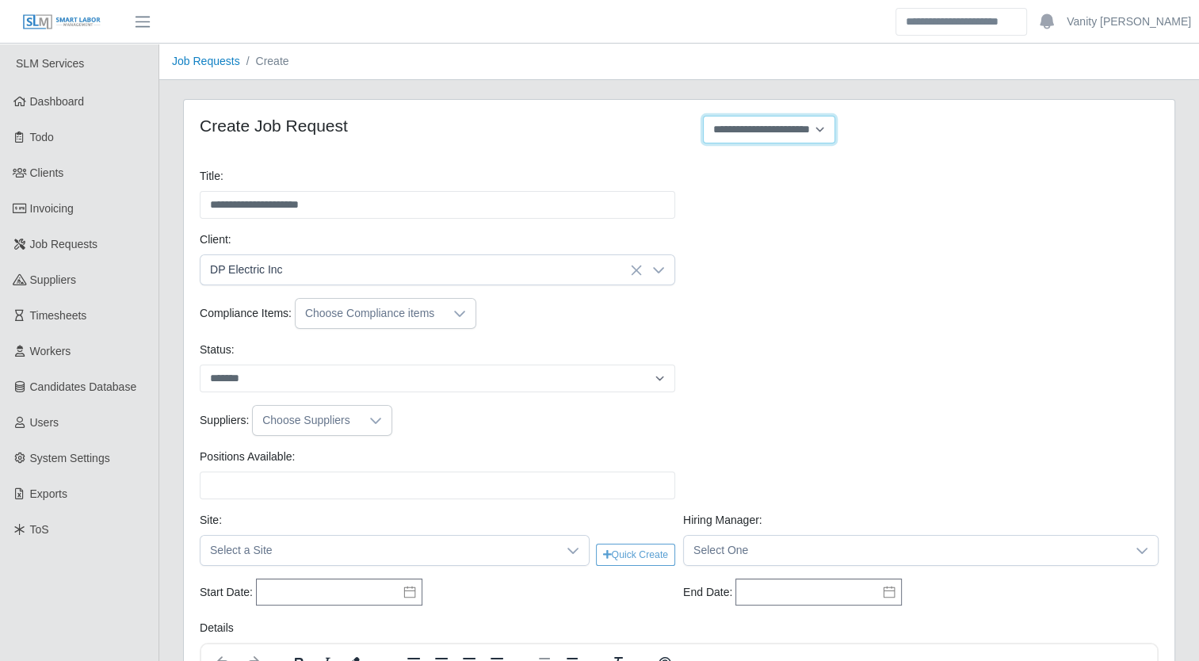
type input "*"
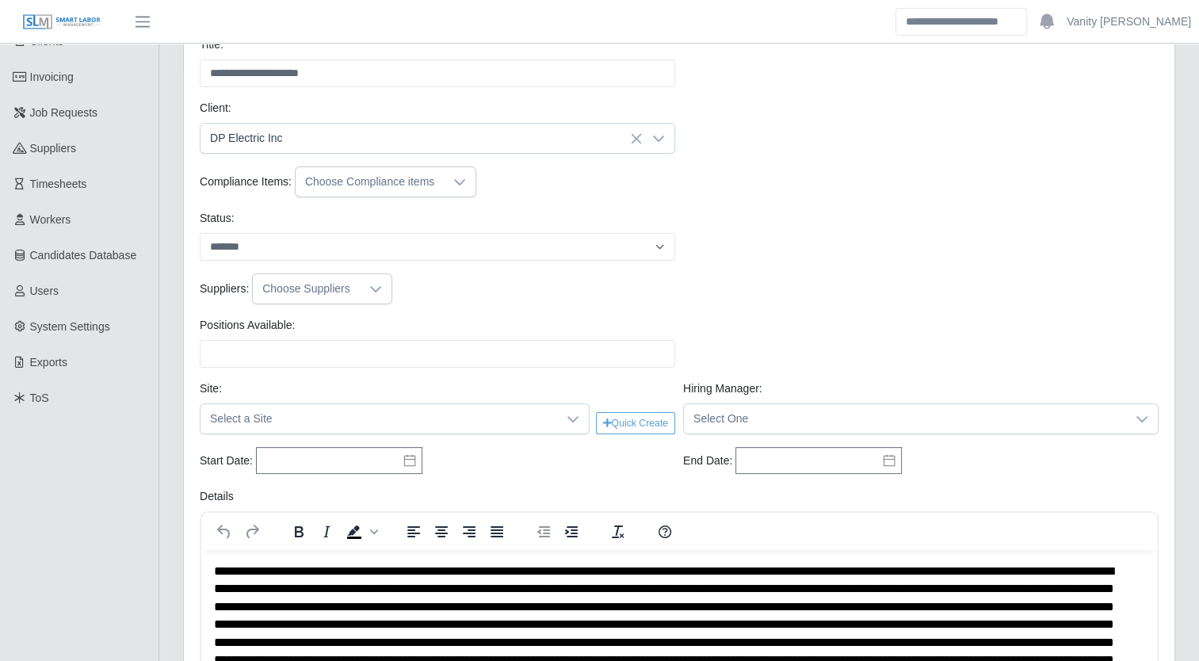
scroll to position [158, 0]
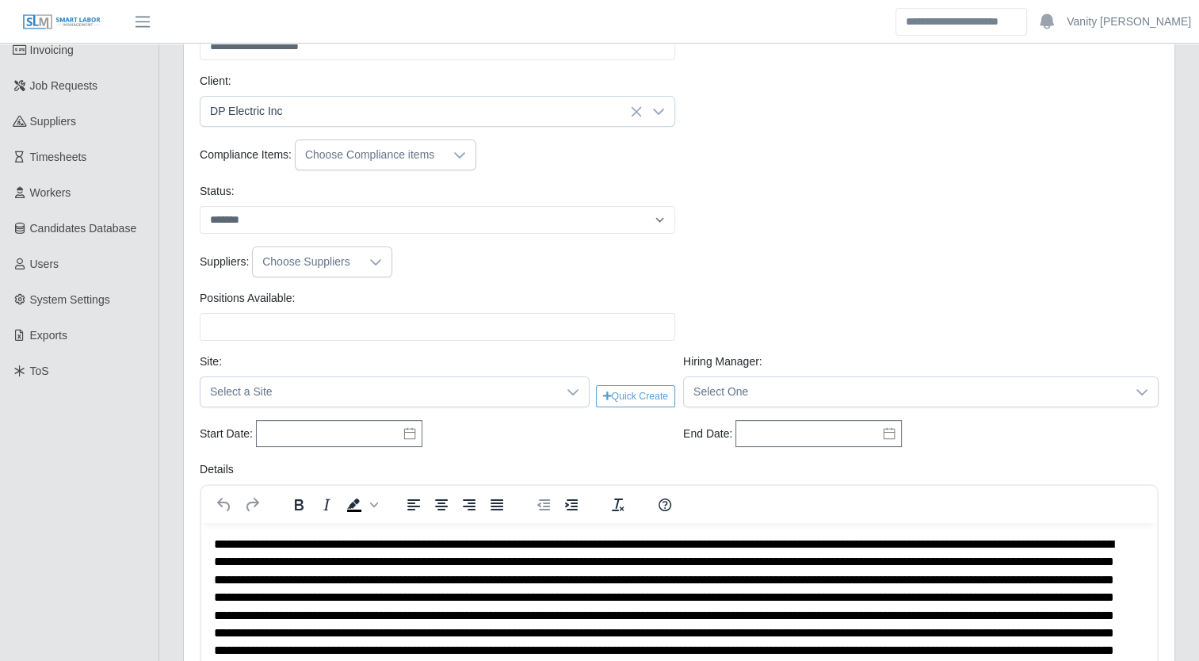
click at [402, 161] on div "Choose Compliance items" at bounding box center [370, 154] width 148 height 29
click at [405, 242] on li "Drug Screen" at bounding box center [381, 245] width 171 height 29
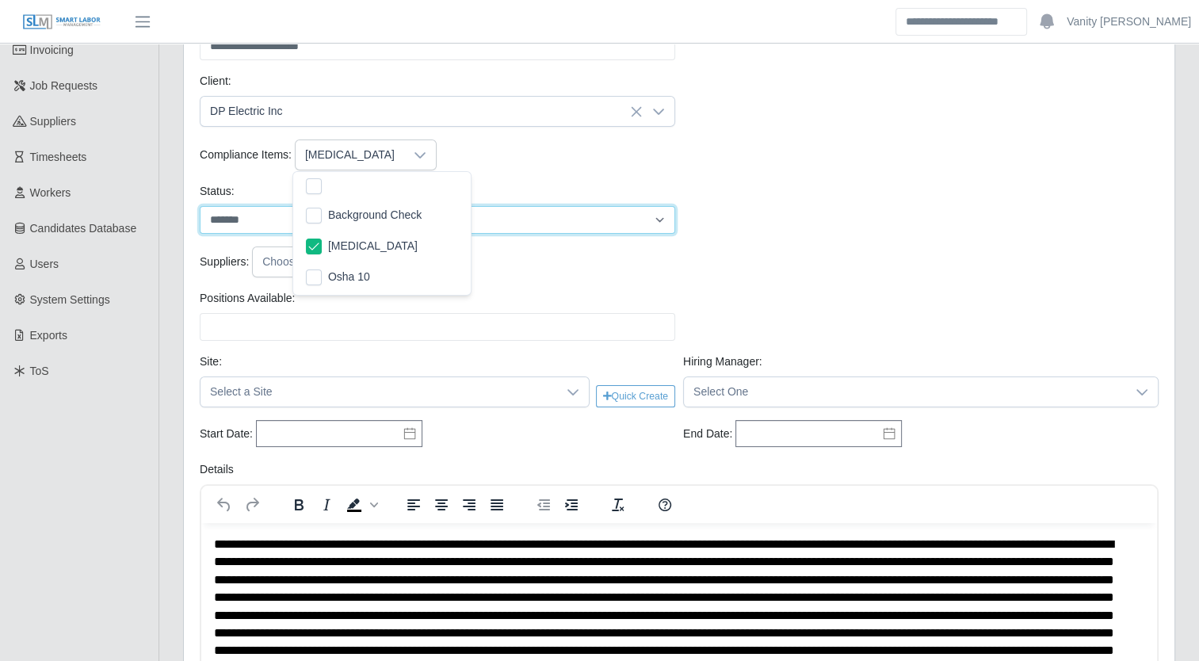
click at [536, 222] on select "******* ****" at bounding box center [437, 220] width 475 height 28
select select "****"
click at [200, 206] on select "******* ****" at bounding box center [437, 220] width 475 height 28
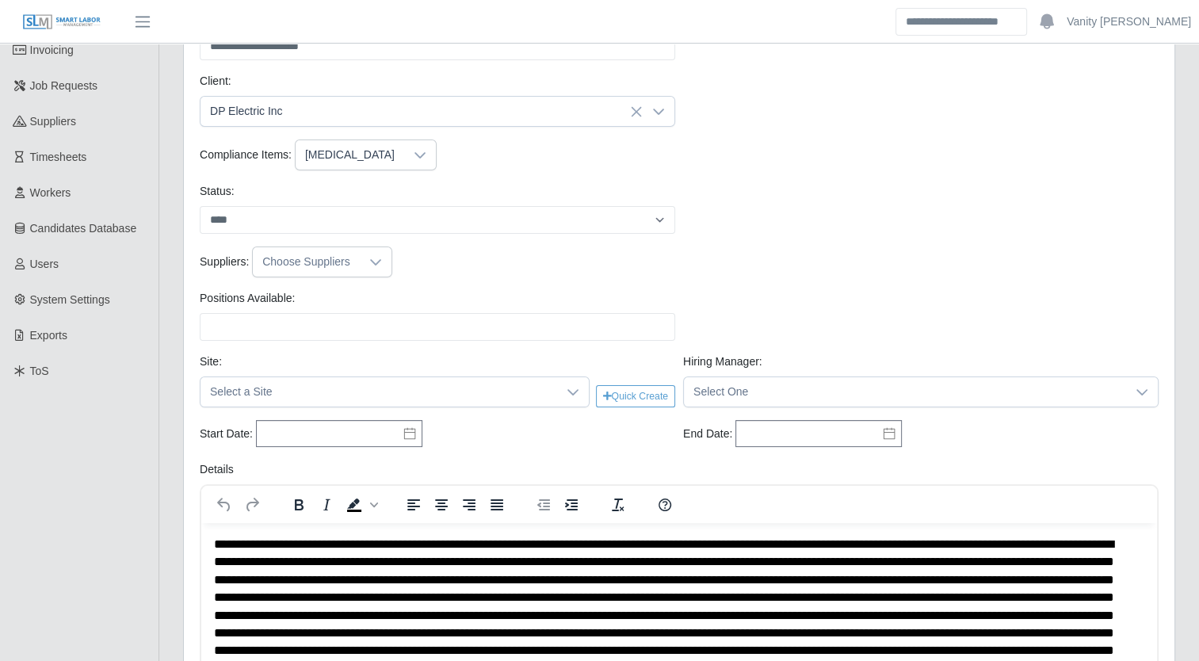
click at [360, 262] on div at bounding box center [376, 261] width 32 height 29
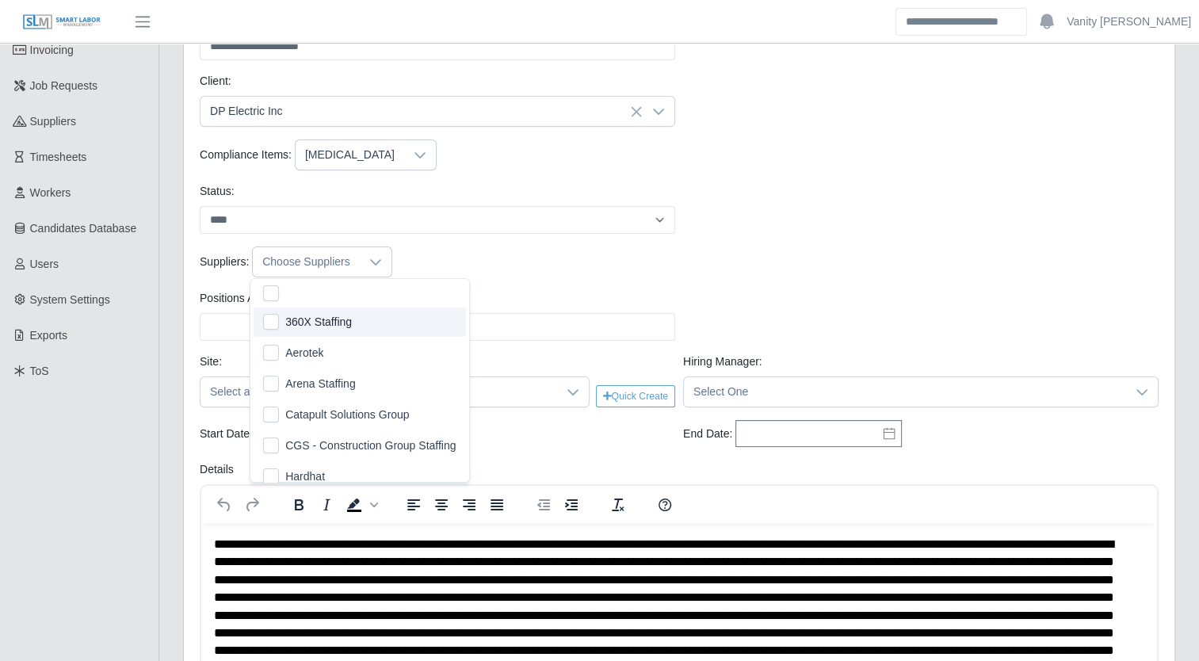
click at [544, 267] on div "Suppliers: Choose Suppliers" at bounding box center [679, 261] width 967 height 31
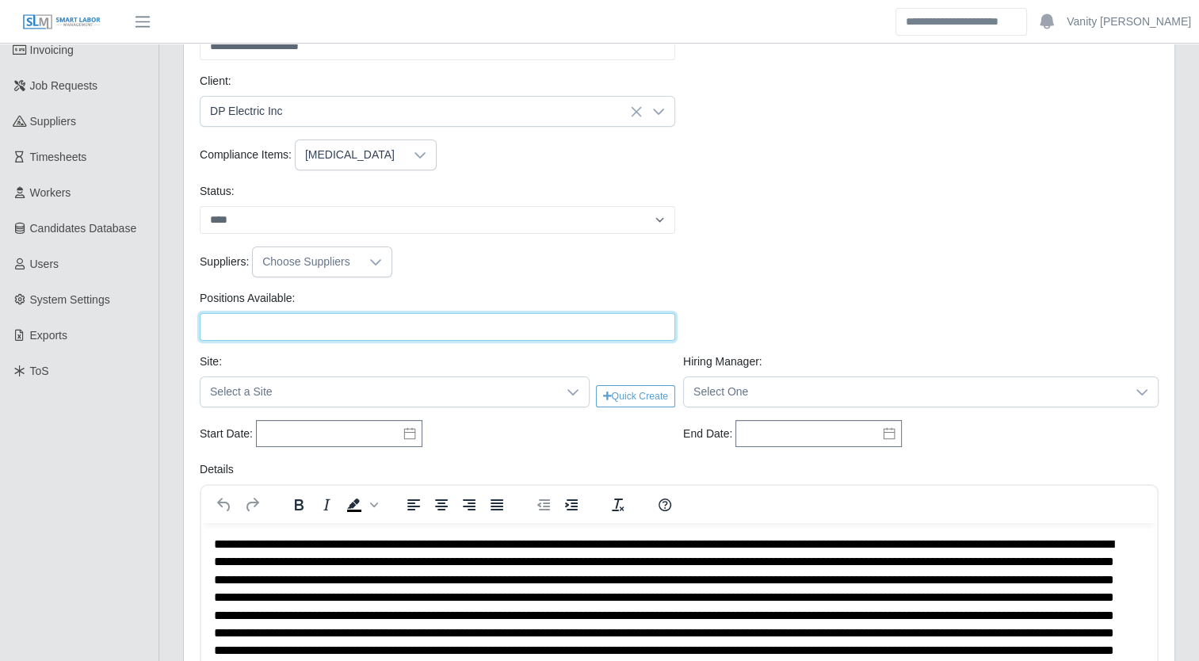
click at [501, 328] on input "Positions Available:" at bounding box center [437, 327] width 475 height 28
type input "*"
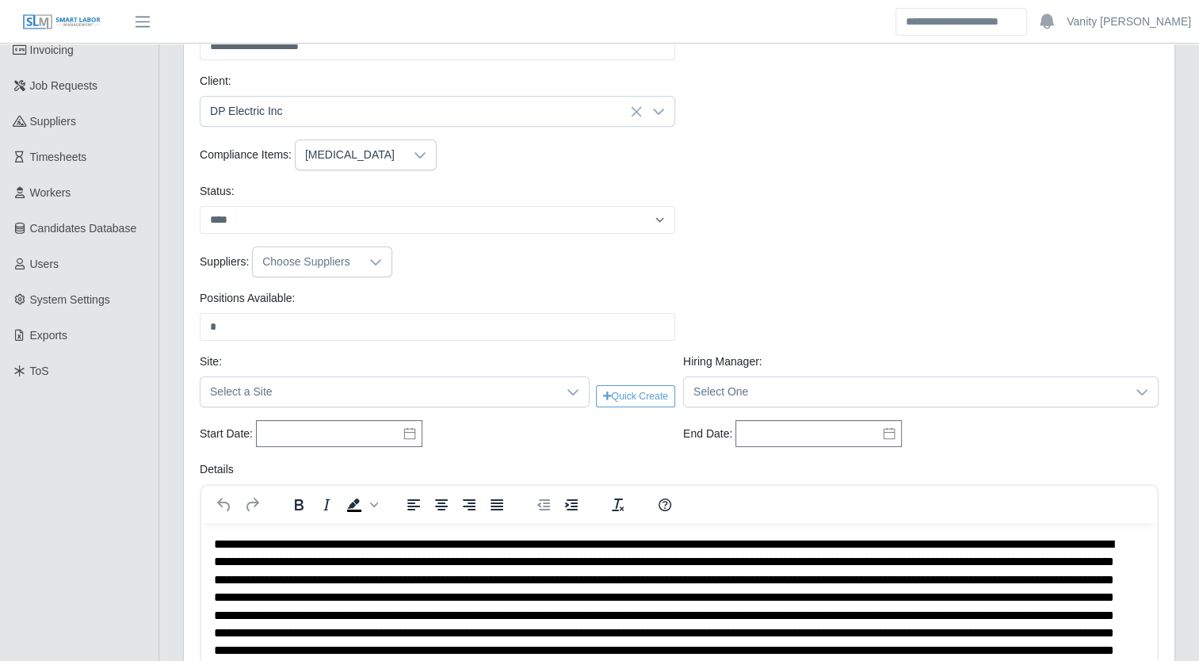
click at [593, 265] on div "Suppliers: Choose Suppliers" at bounding box center [679, 261] width 967 height 31
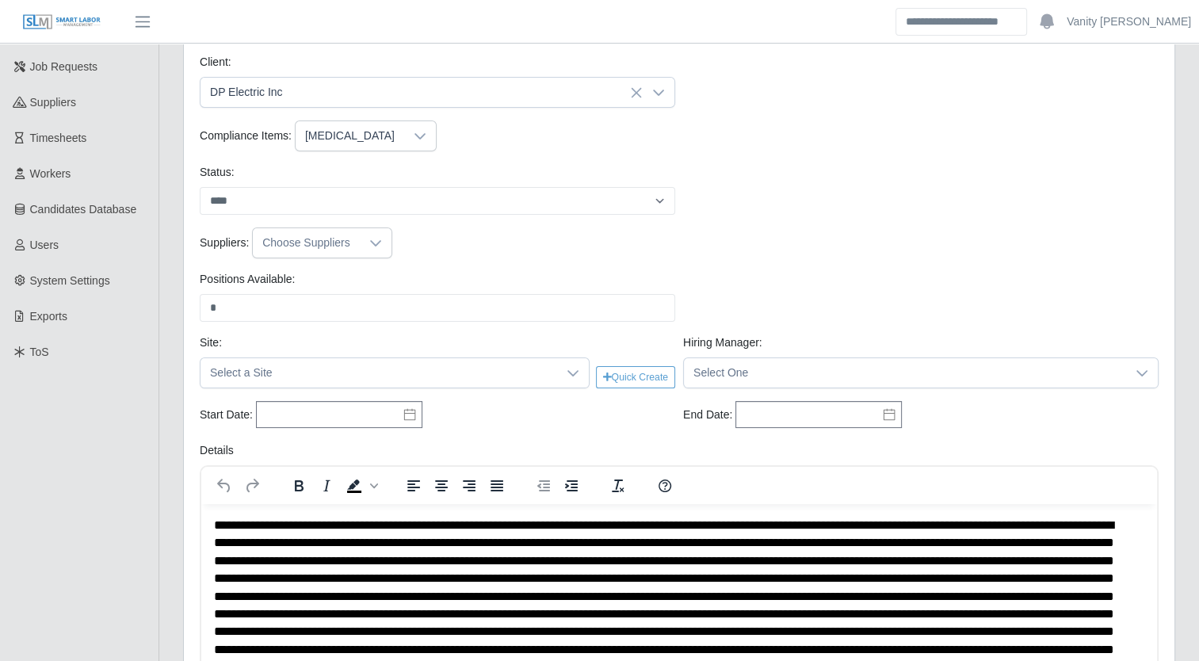
scroll to position [238, 0]
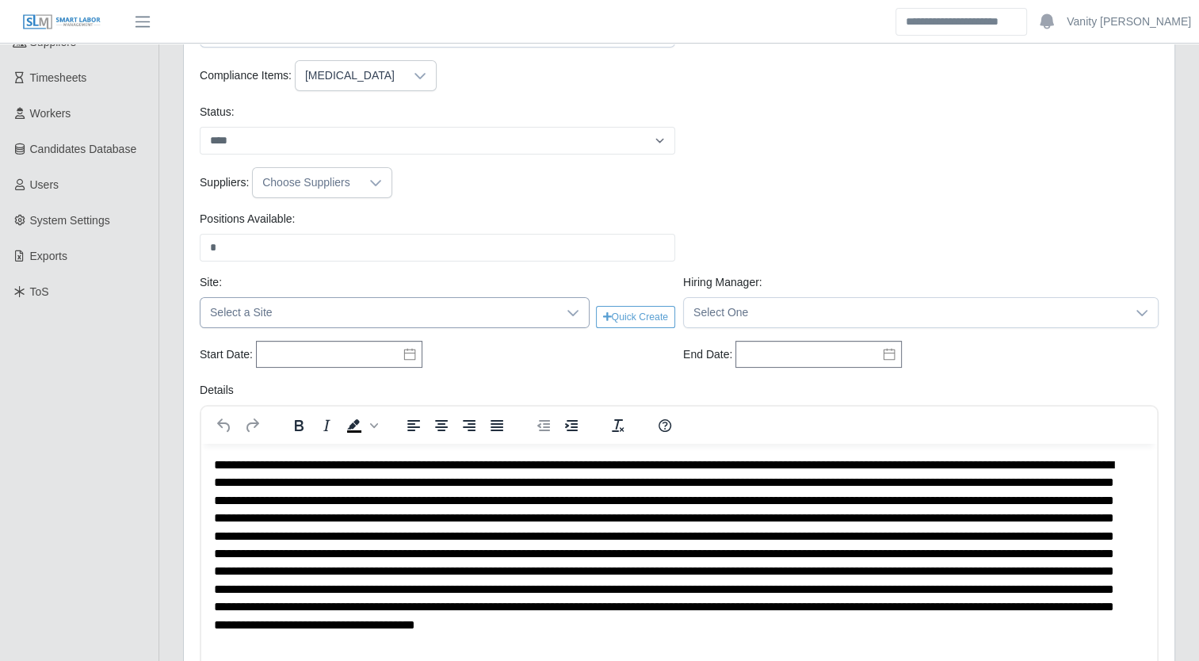
click at [573, 307] on icon at bounding box center [573, 313] width 13 height 13
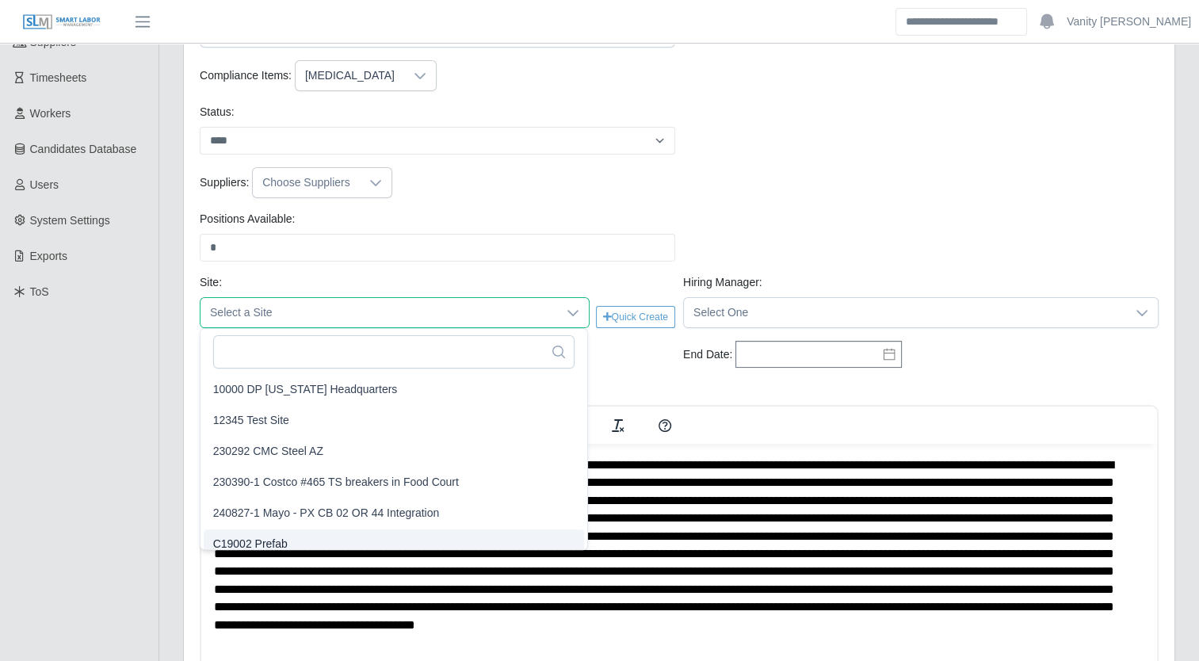
scroll to position [10, 0]
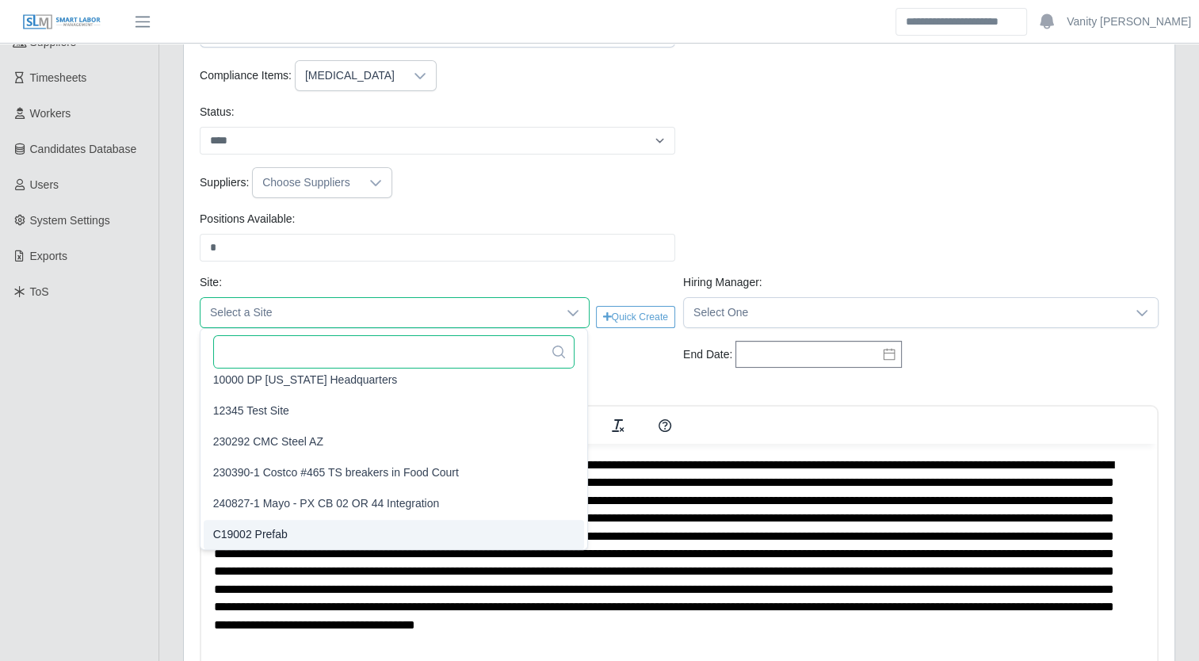
click at [467, 362] on input "text" at bounding box center [393, 351] width 361 height 33
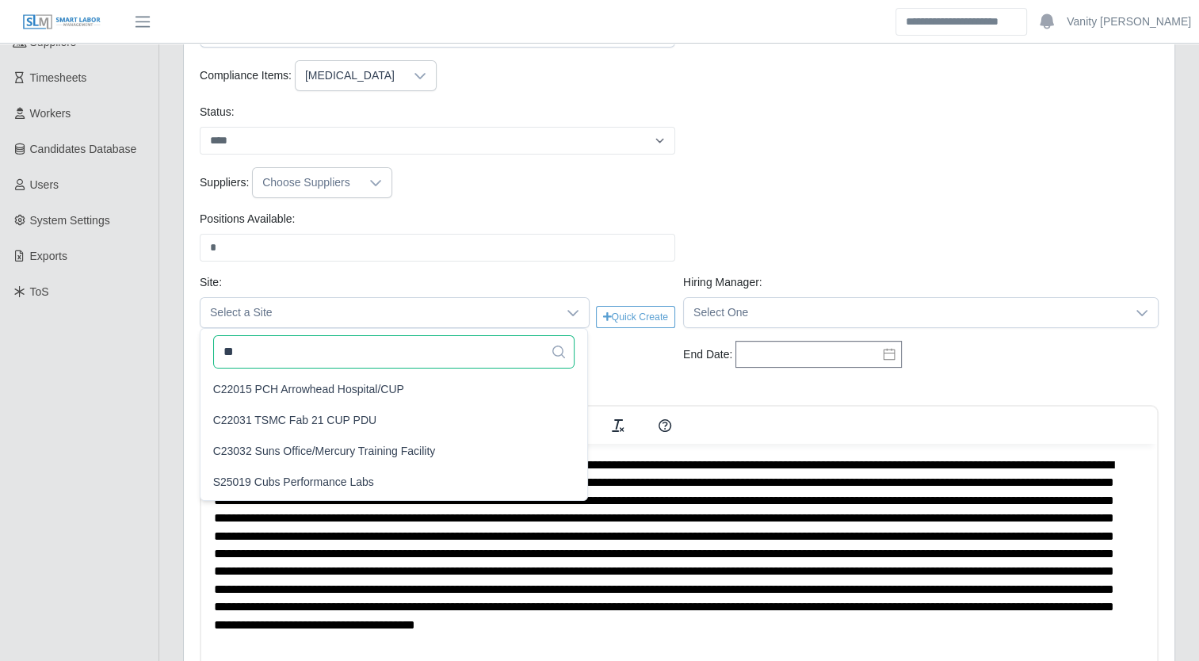
scroll to position [0, 0]
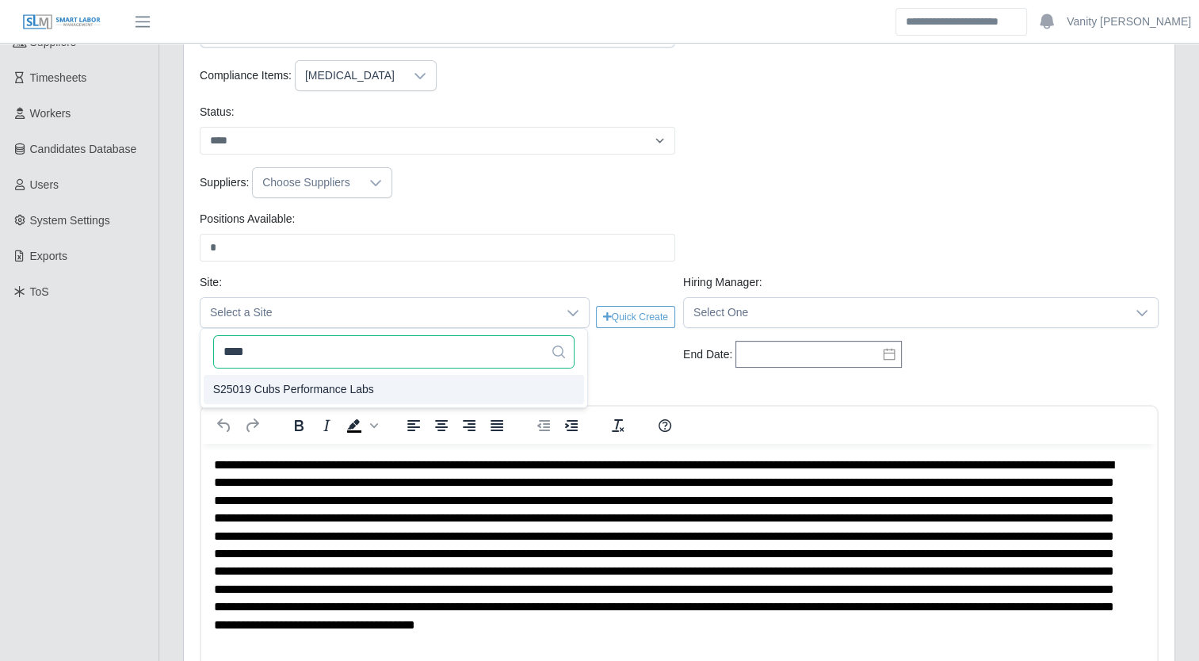
type input "****"
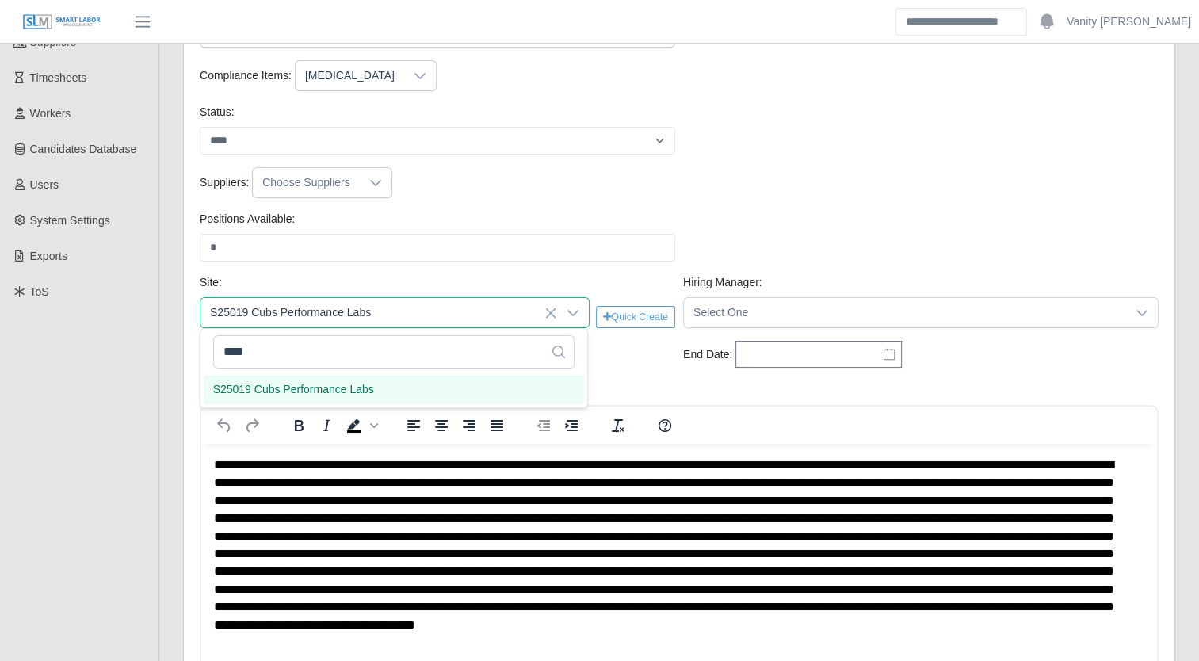
click at [350, 391] on span "S25019 Cubs Performance Labs" at bounding box center [293, 389] width 161 height 17
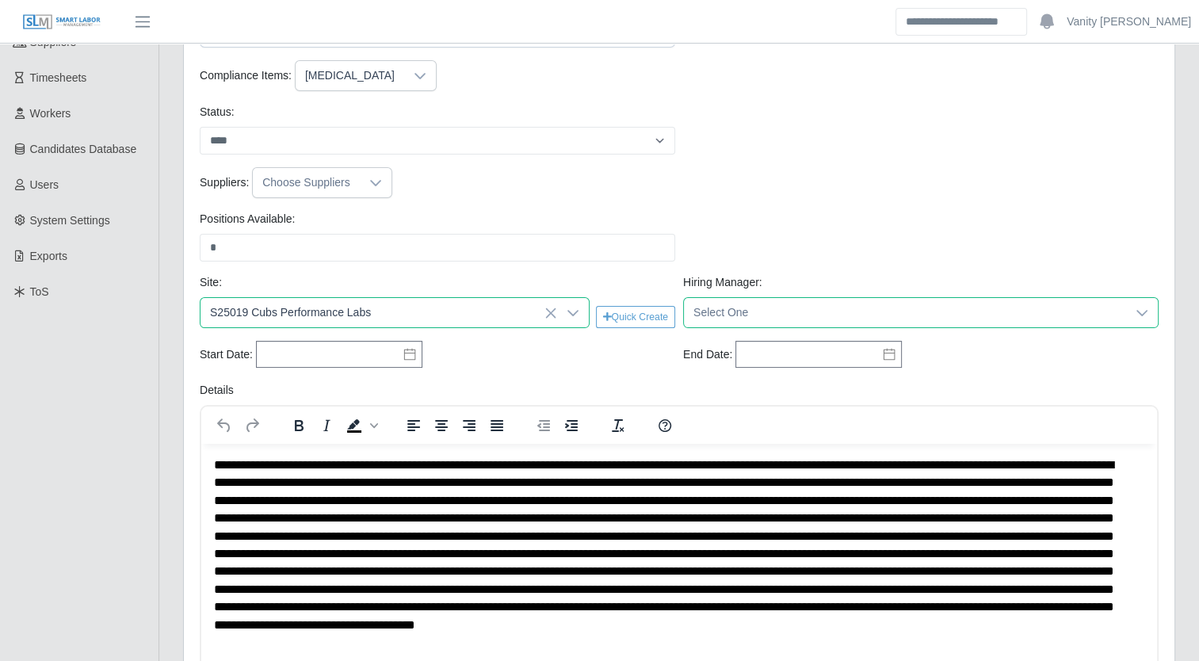
drag, startPoint x: 735, startPoint y: 314, endPoint x: 736, endPoint y: 326, distance: 12.7
click at [738, 316] on span "Select One" at bounding box center [905, 312] width 442 height 29
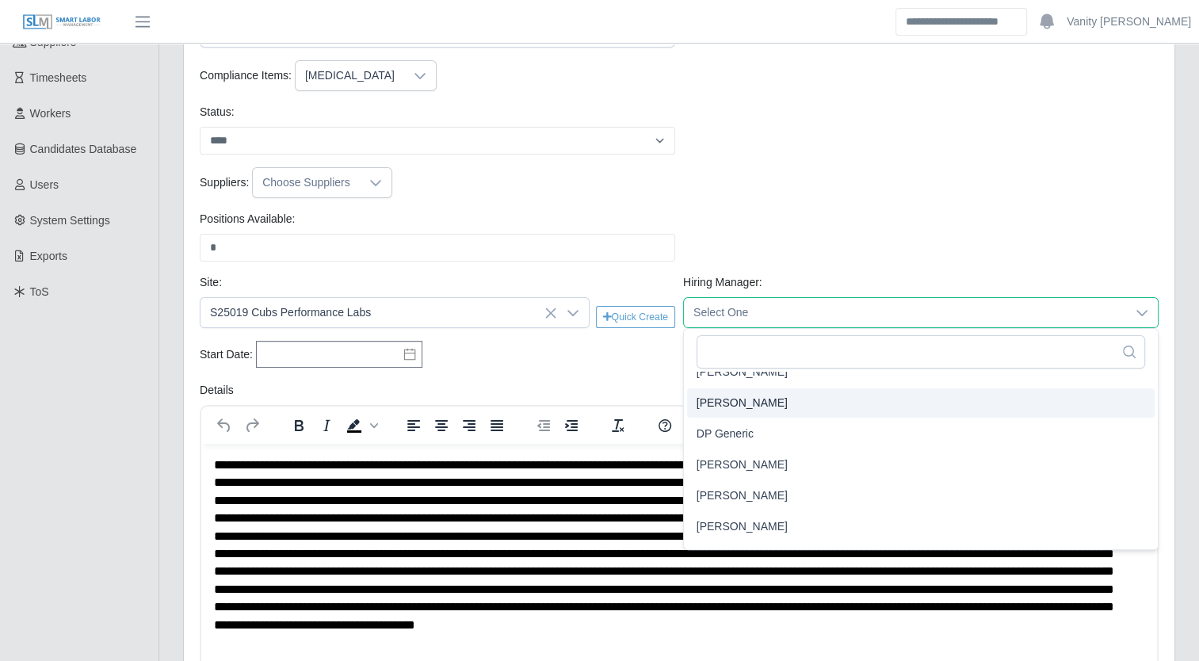
scroll to position [158, 0]
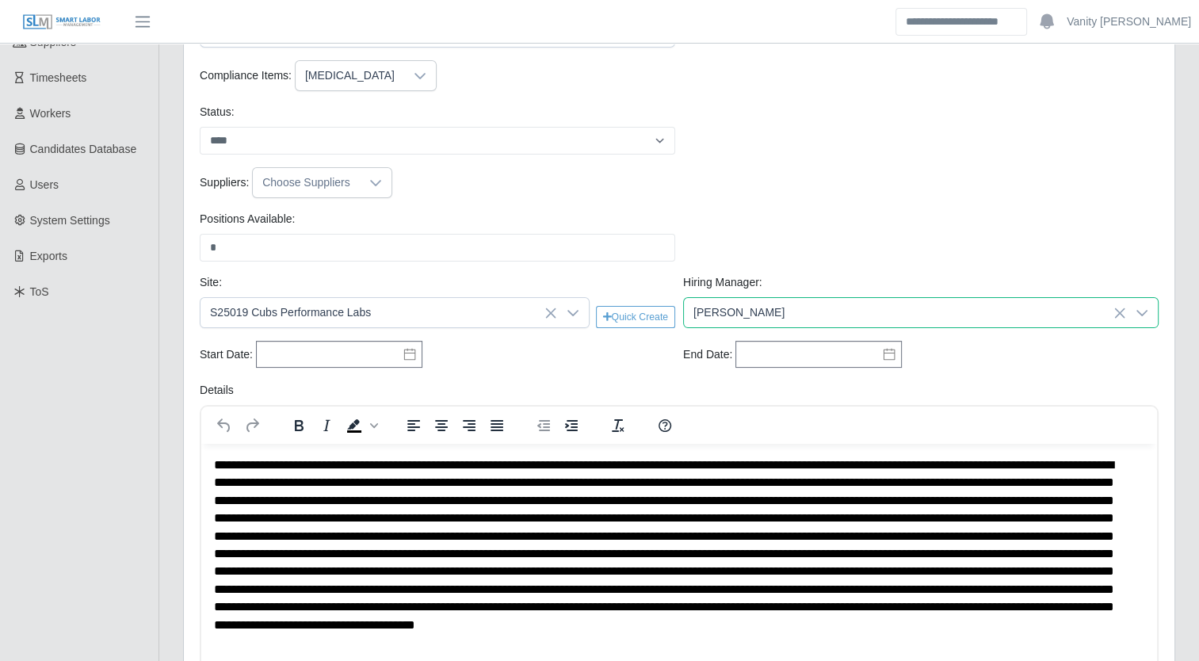
click at [736, 423] on span "Jerrin Jaramillo" at bounding box center [741, 416] width 91 height 17
click at [412, 351] on icon at bounding box center [409, 355] width 11 height 12
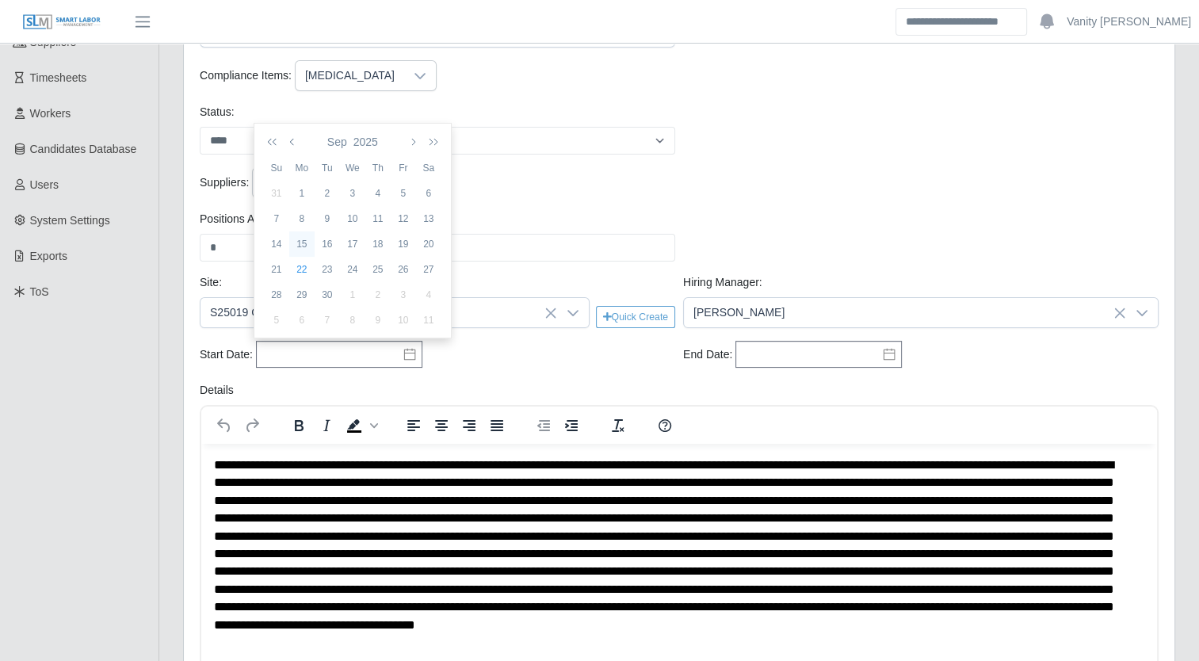
click at [298, 246] on div "15" at bounding box center [301, 244] width 25 height 14
type input "**********"
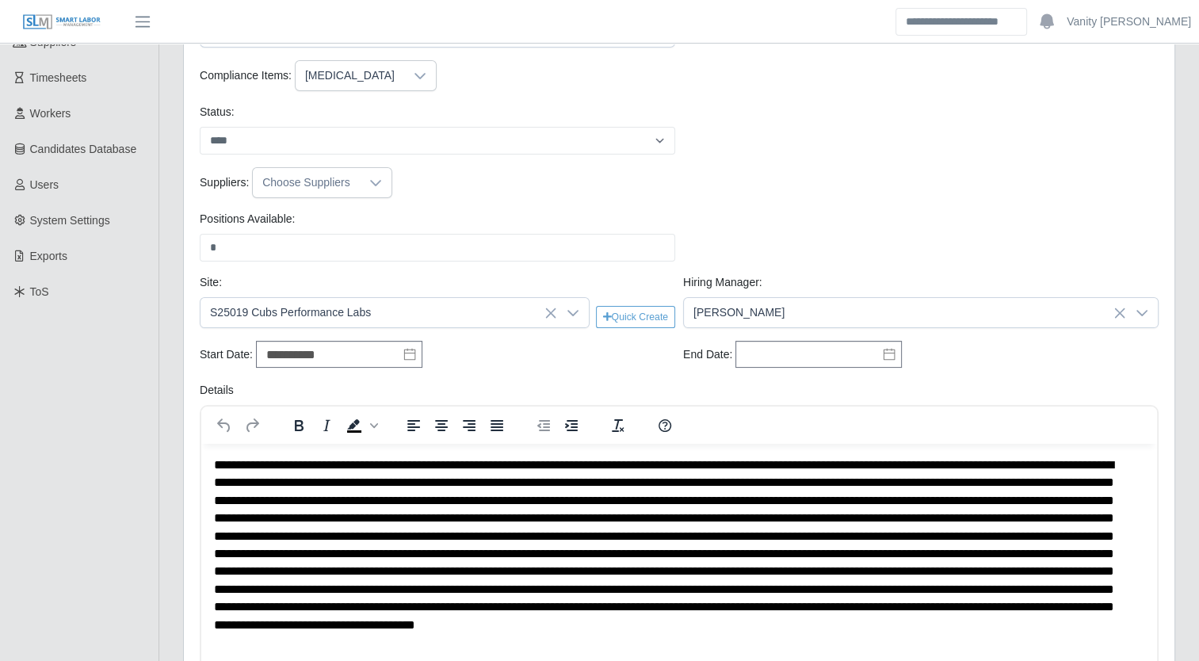
click at [887, 357] on icon at bounding box center [889, 354] width 13 height 13
click at [859, 138] on icon "button" at bounding box center [860, 141] width 8 height 13
click at [799, 300] on div "31" at bounding box center [800, 295] width 25 height 14
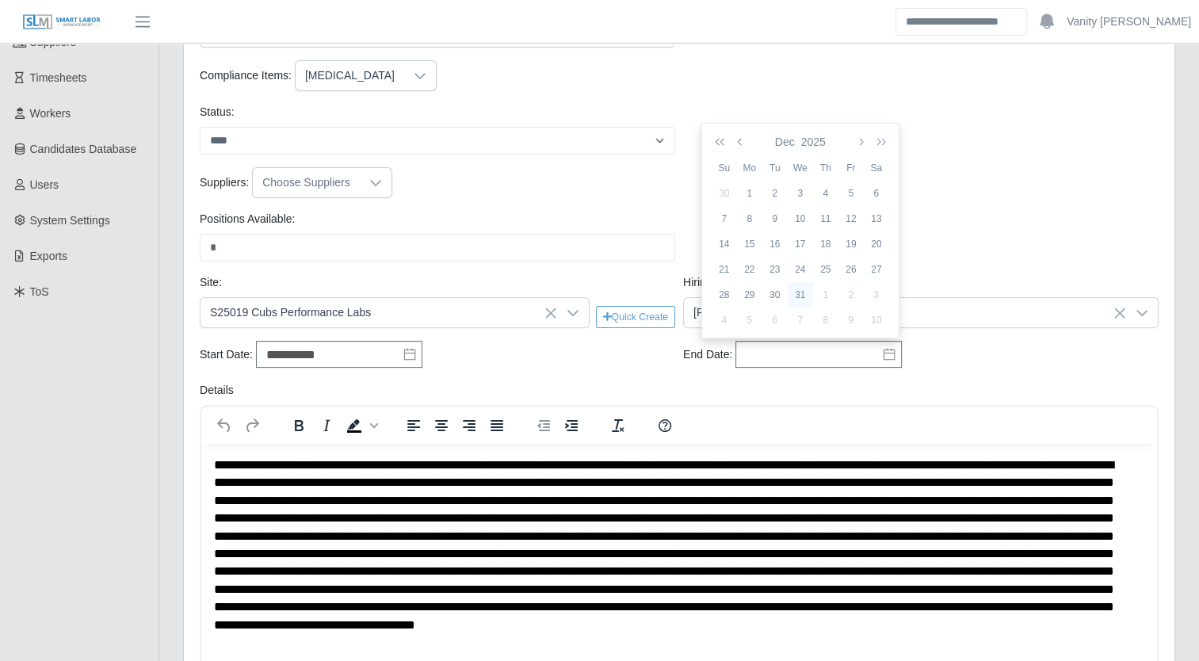
type input "**********"
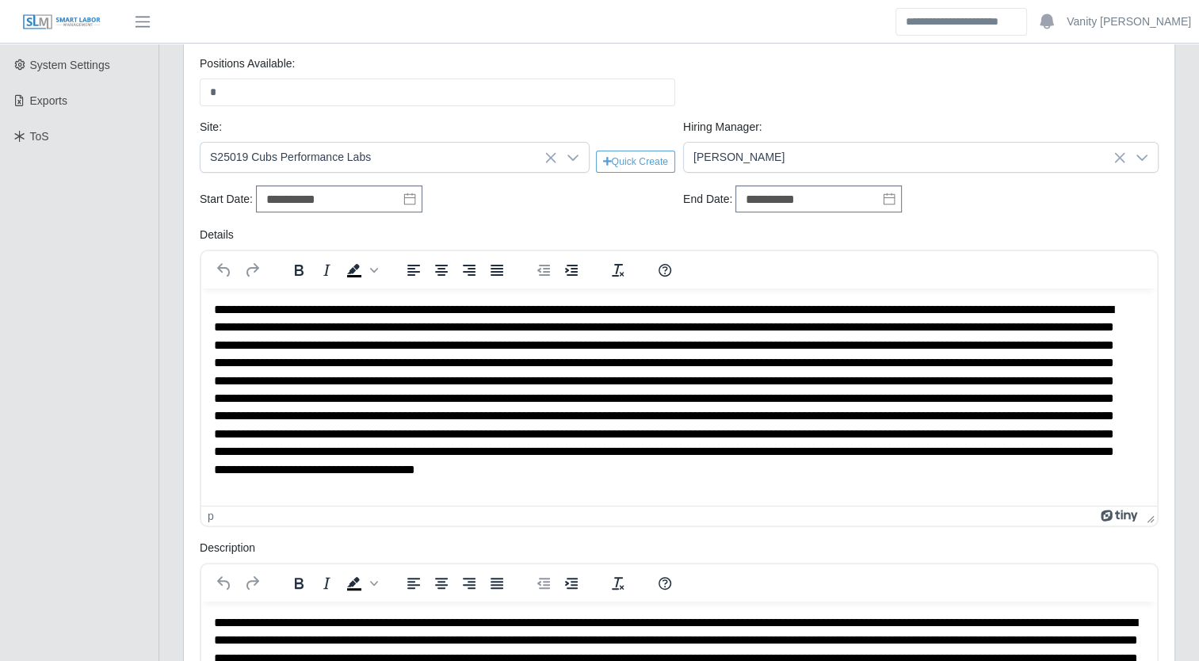
scroll to position [396, 0]
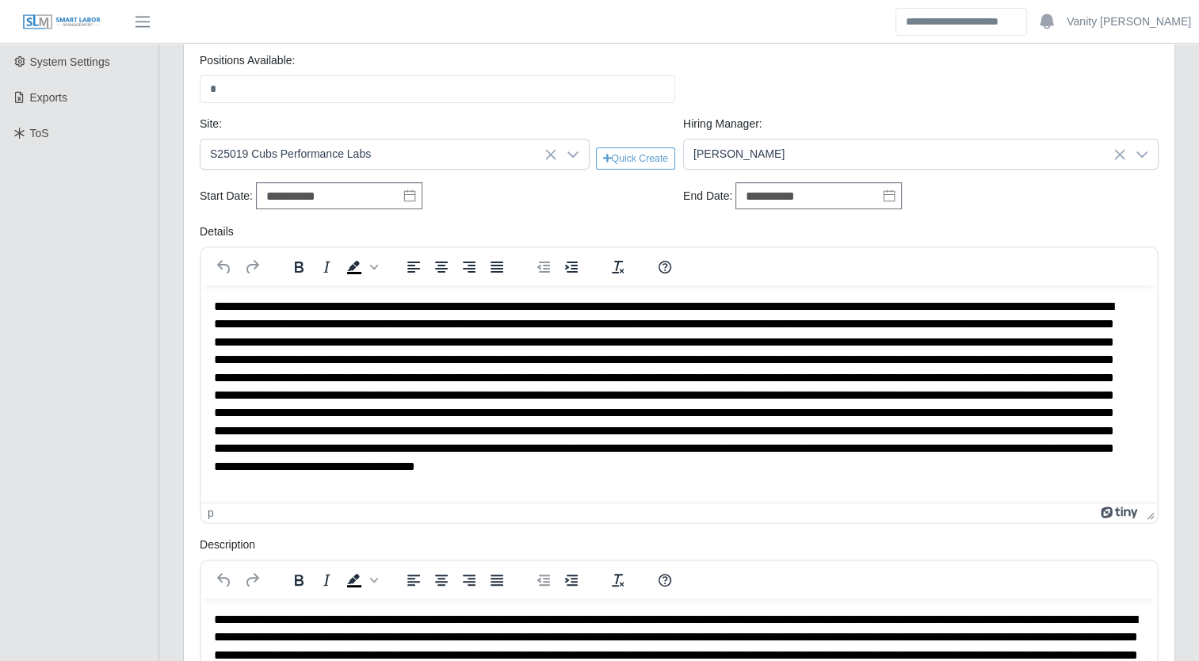
click at [269, 326] on p "Rich Text Area. Press ALT-0 for help." at bounding box center [673, 394] width 919 height 195
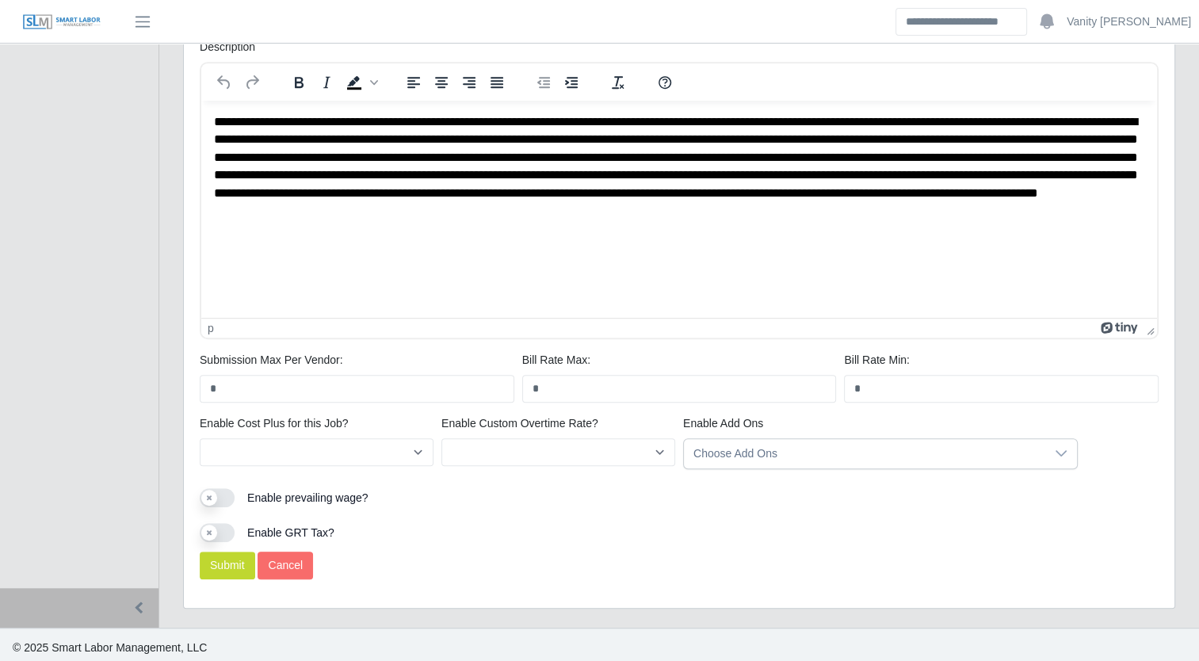
scroll to position [895, 0]
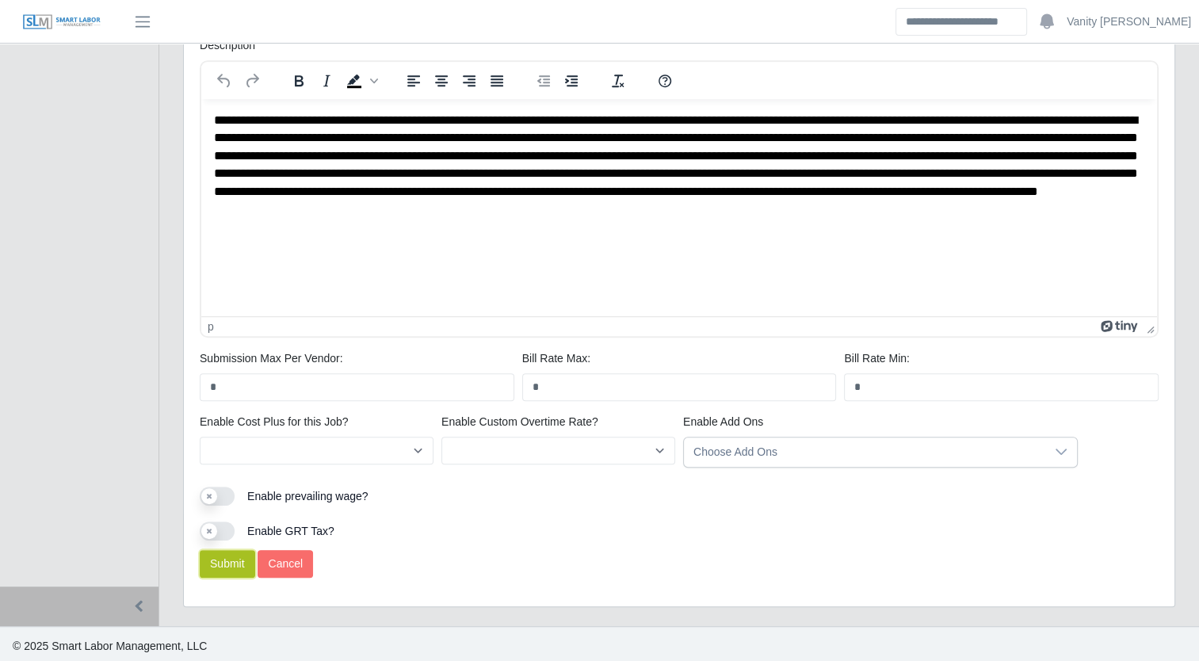
click at [232, 564] on button "Submit" at bounding box center [227, 564] width 55 height 28
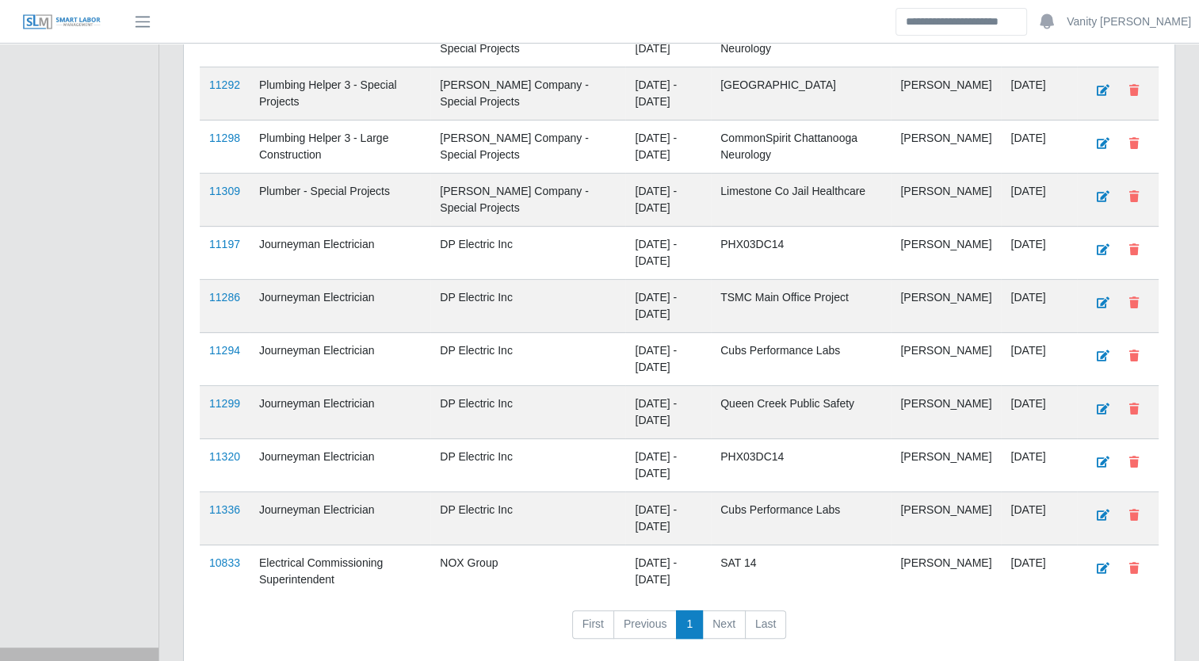
scroll to position [664, 0]
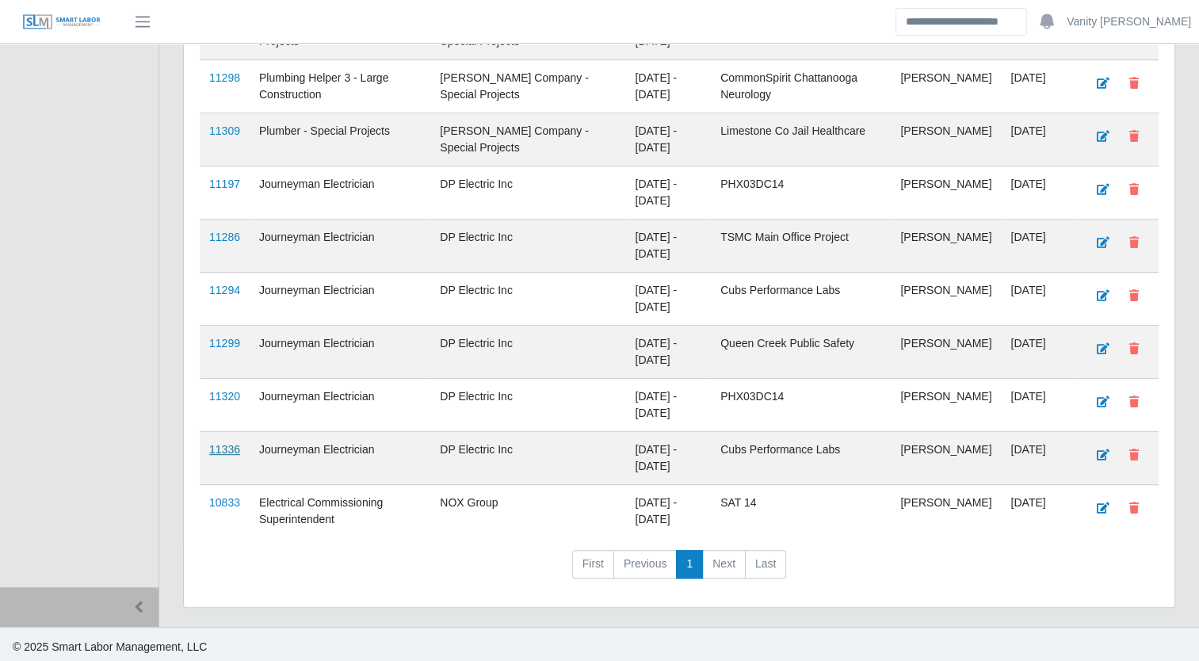
click at [222, 444] on link "11336" at bounding box center [224, 449] width 31 height 13
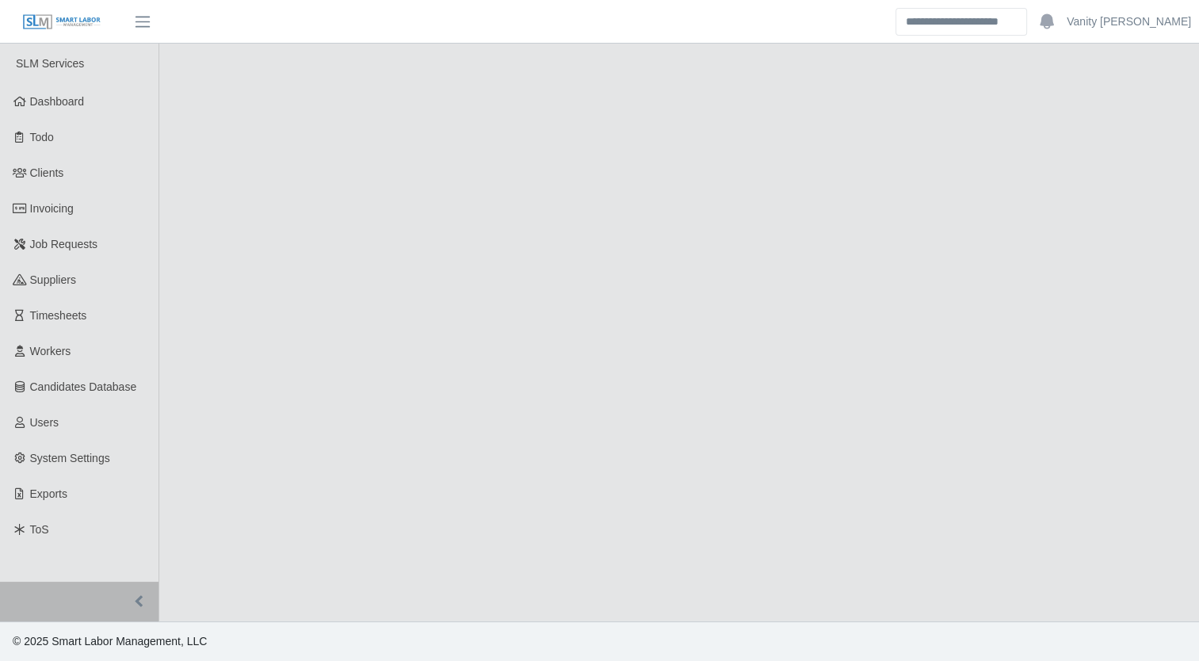
select select "****"
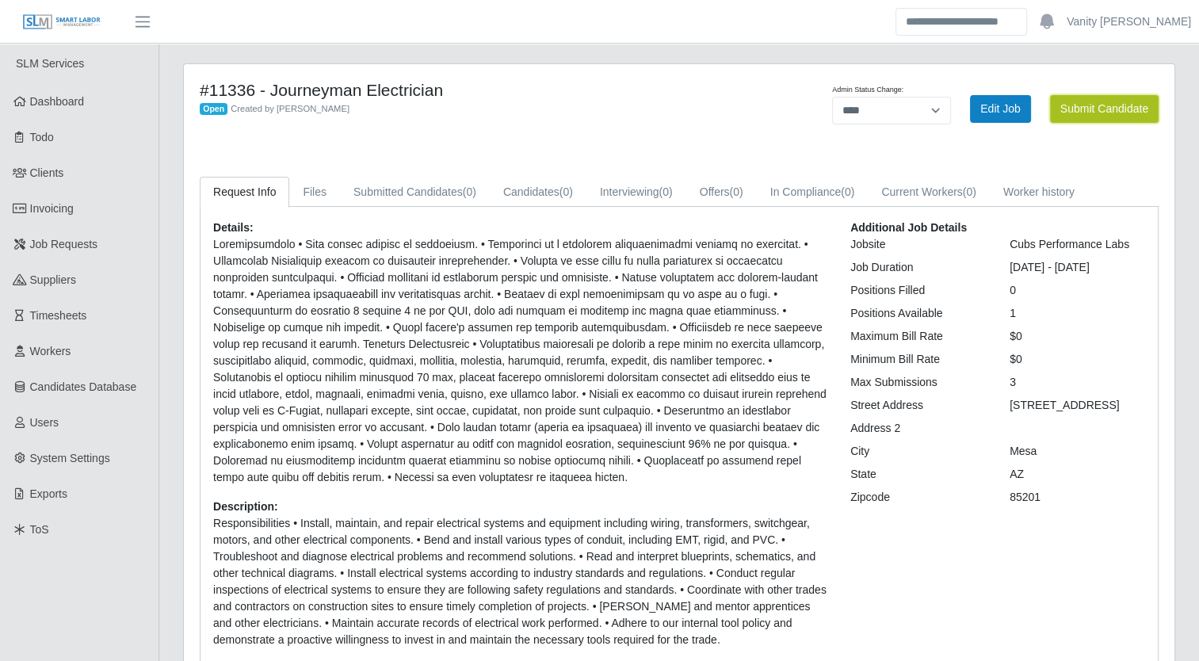
click at [1086, 103] on button "Submit Candidate" at bounding box center [1104, 109] width 109 height 28
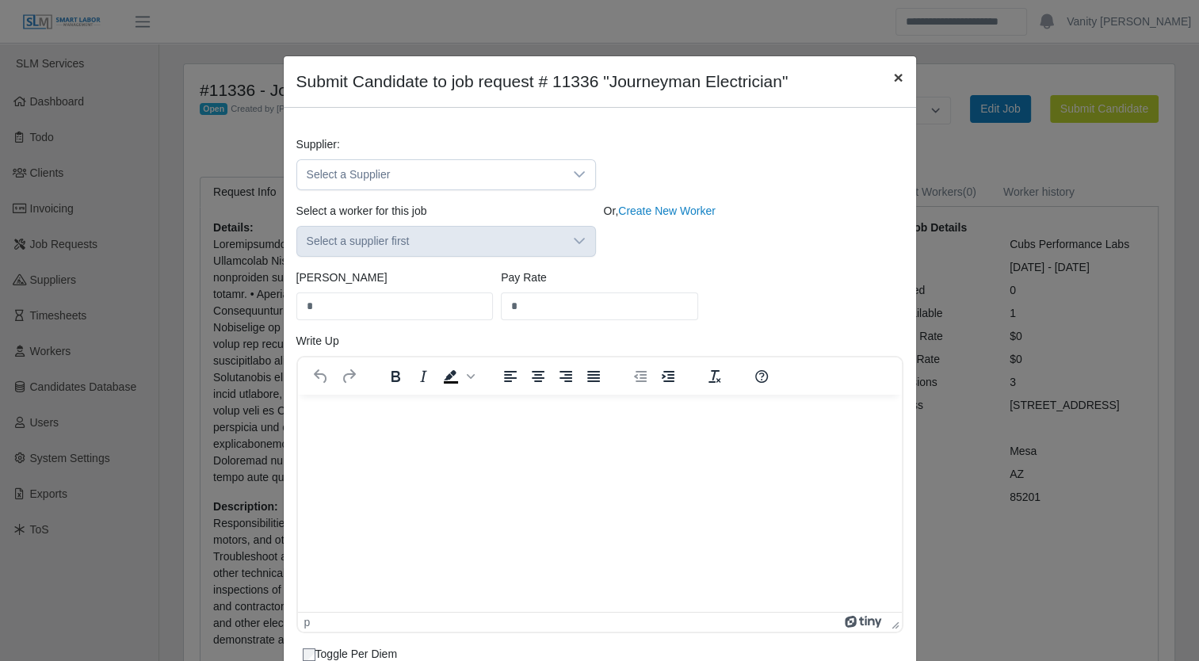
click at [893, 78] on span "×" at bounding box center [898, 77] width 10 height 18
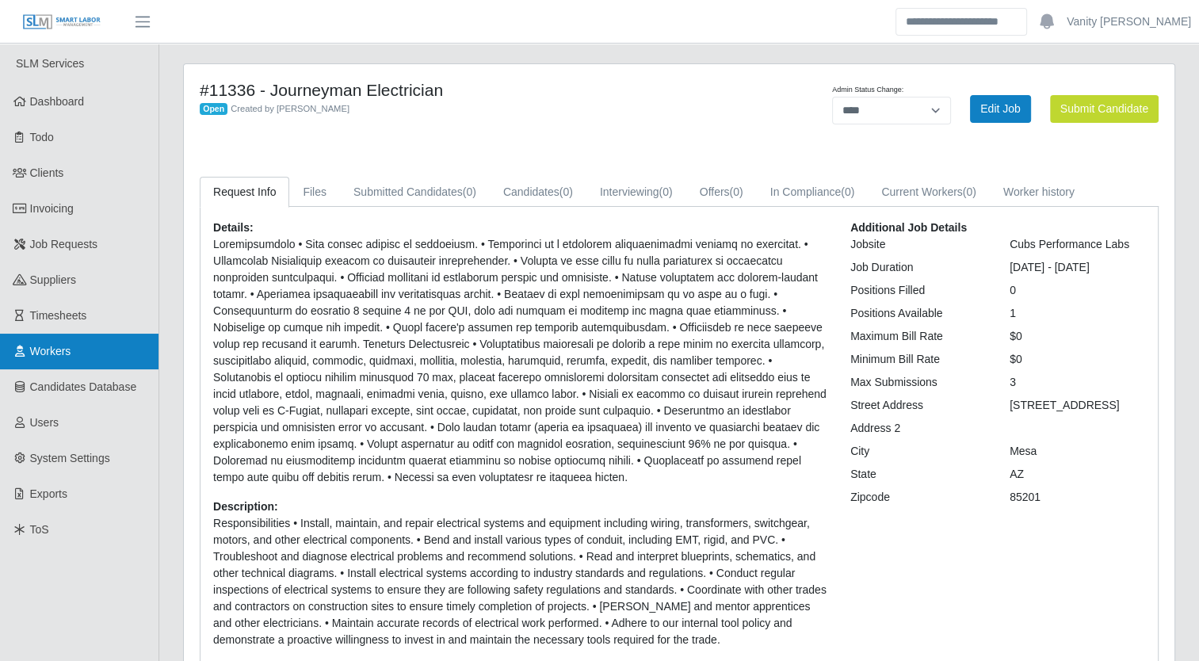
click at [51, 345] on span "Workers" at bounding box center [50, 351] width 41 height 13
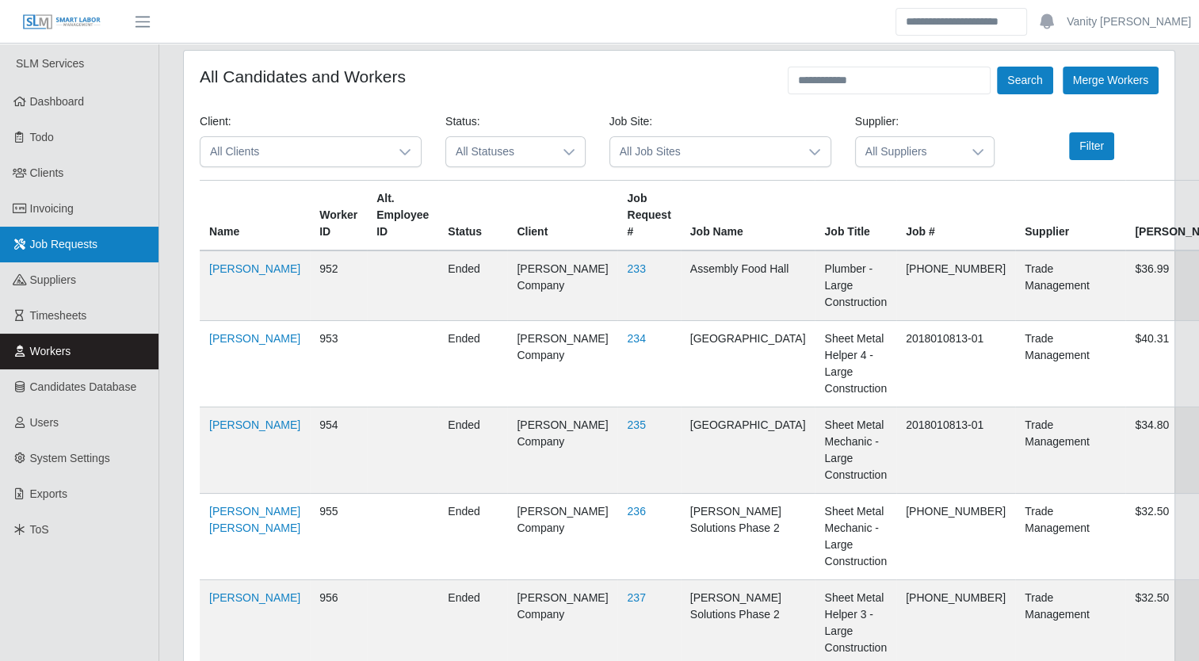
click at [82, 247] on span "Job Requests" at bounding box center [64, 244] width 68 height 13
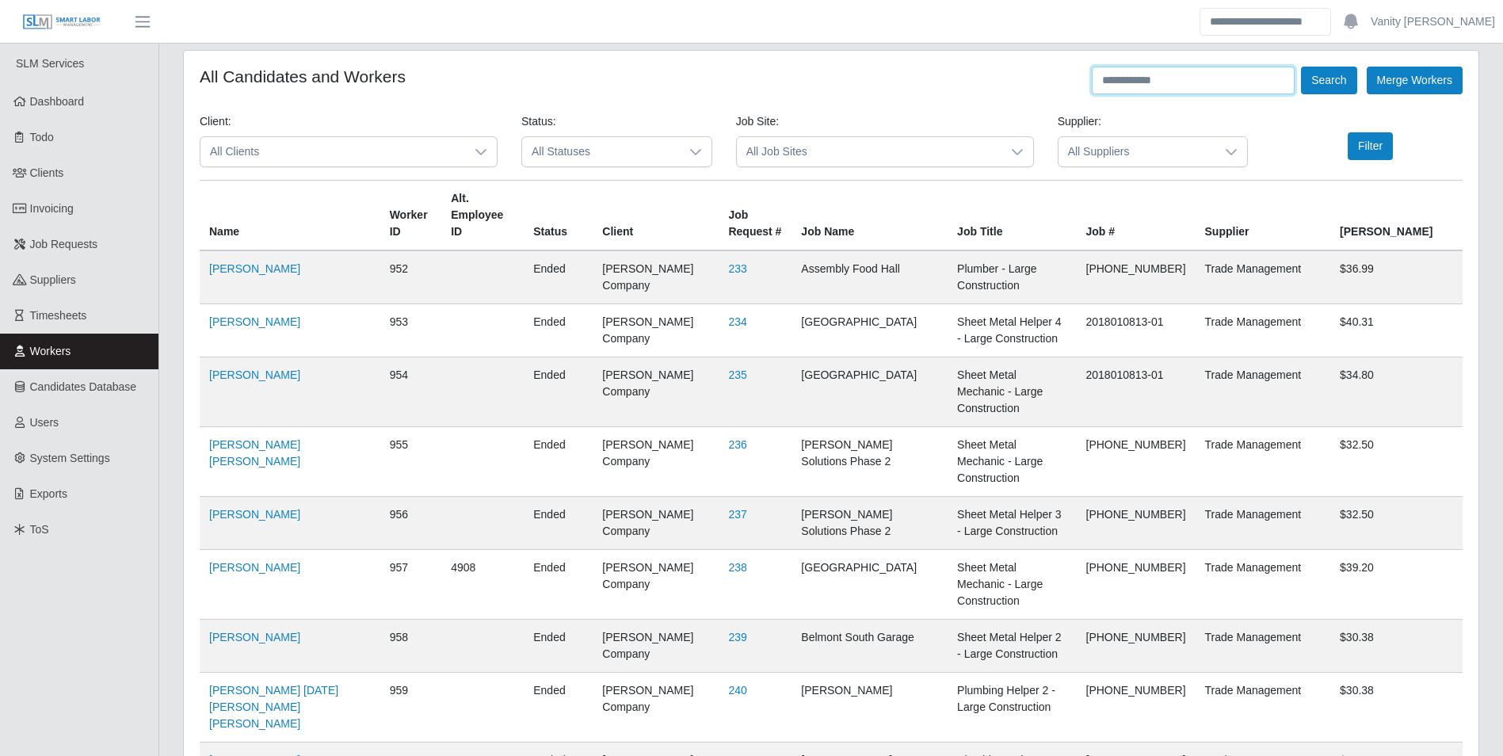
click at [1198, 78] on input "text" at bounding box center [1193, 81] width 203 height 28
type input "**********"
click at [1198, 82] on button "Search" at bounding box center [1328, 81] width 55 height 28
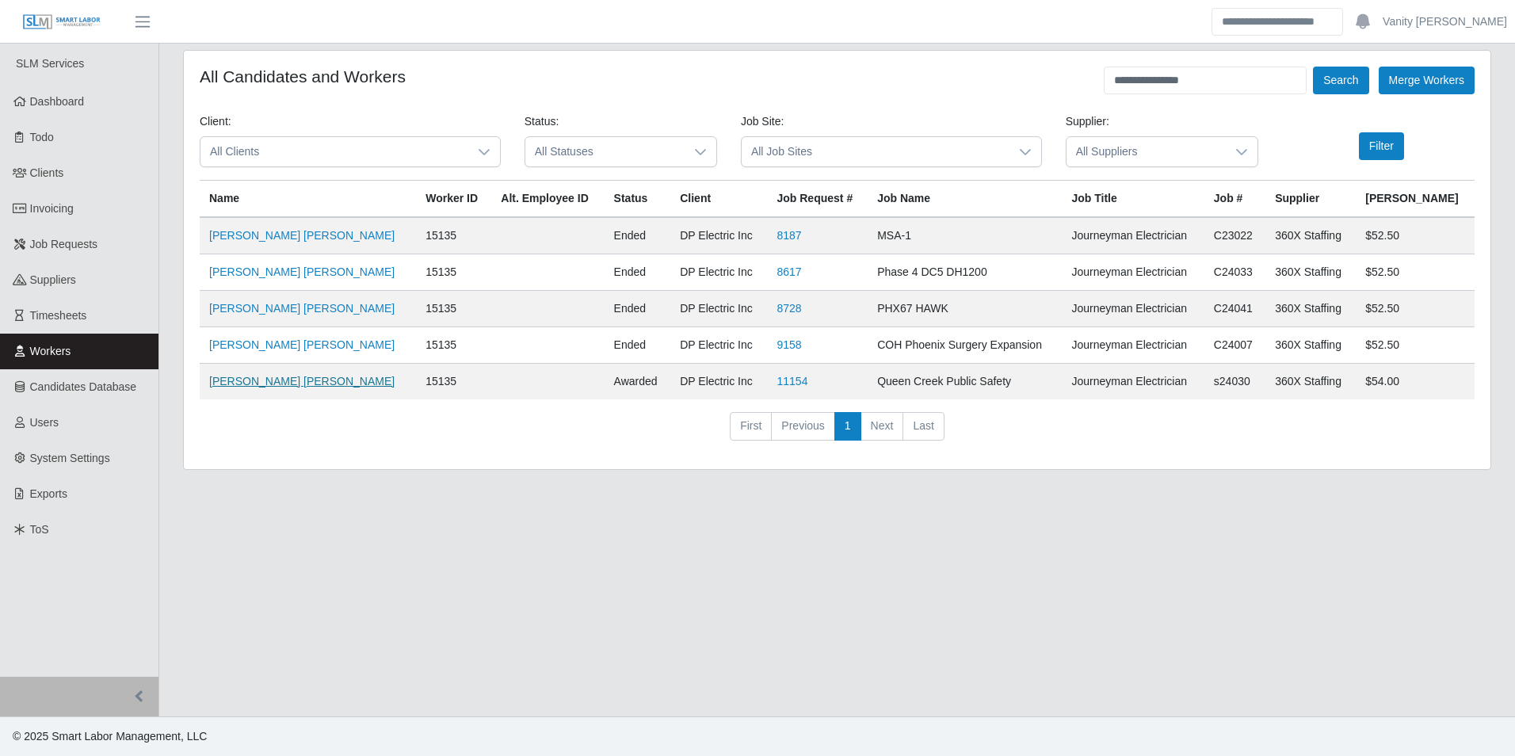
click at [258, 380] on link "[PERSON_NAME] [PERSON_NAME]" at bounding box center [301, 381] width 185 height 13
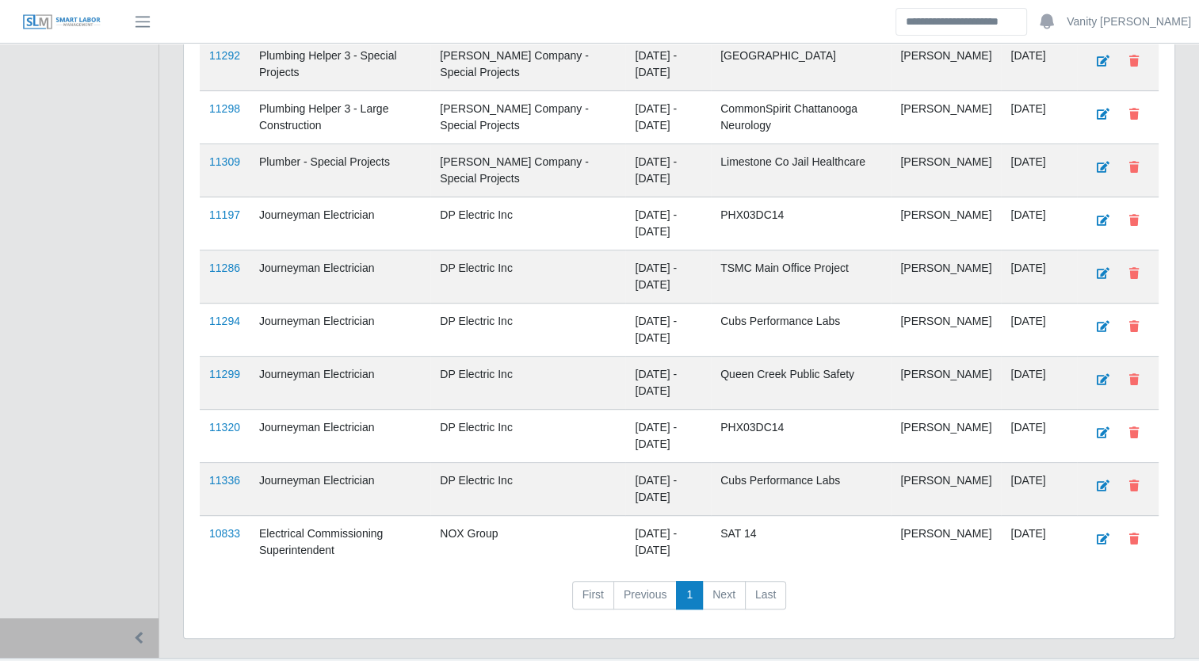
scroll to position [634, 0]
click at [222, 473] on link "11336" at bounding box center [224, 479] width 31 height 13
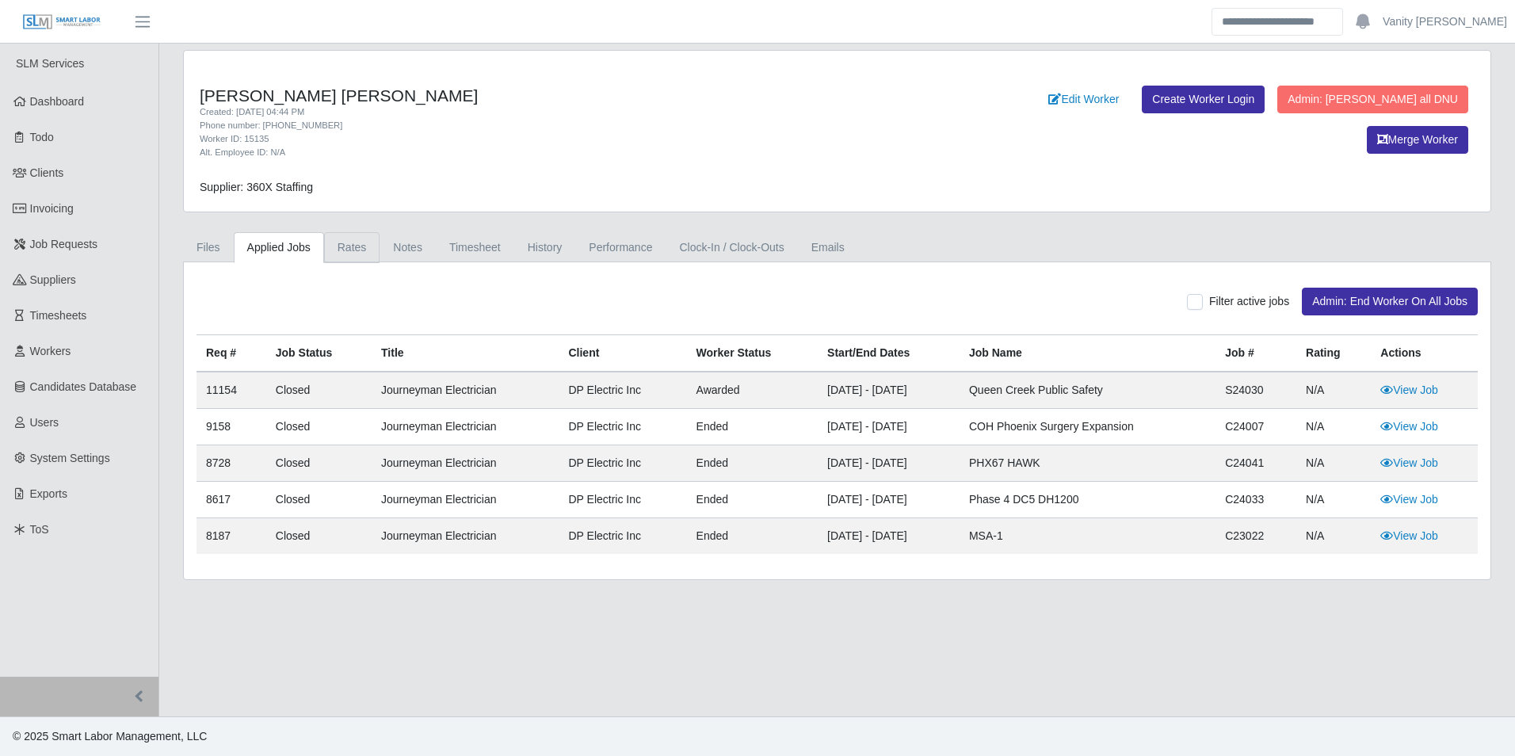
click at [351, 238] on link "Rates" at bounding box center [352, 247] width 56 height 31
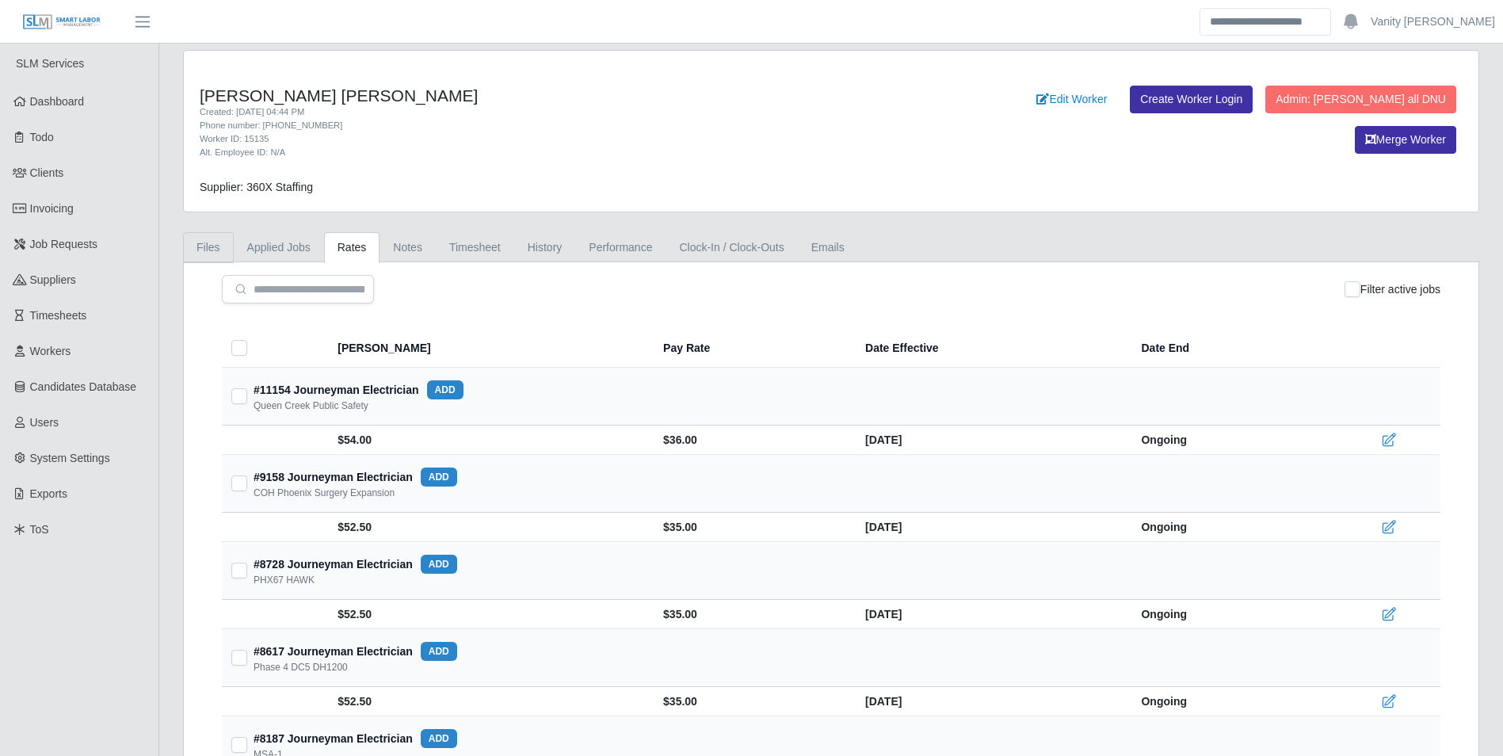
click at [218, 242] on link "Files" at bounding box center [208, 247] width 51 height 31
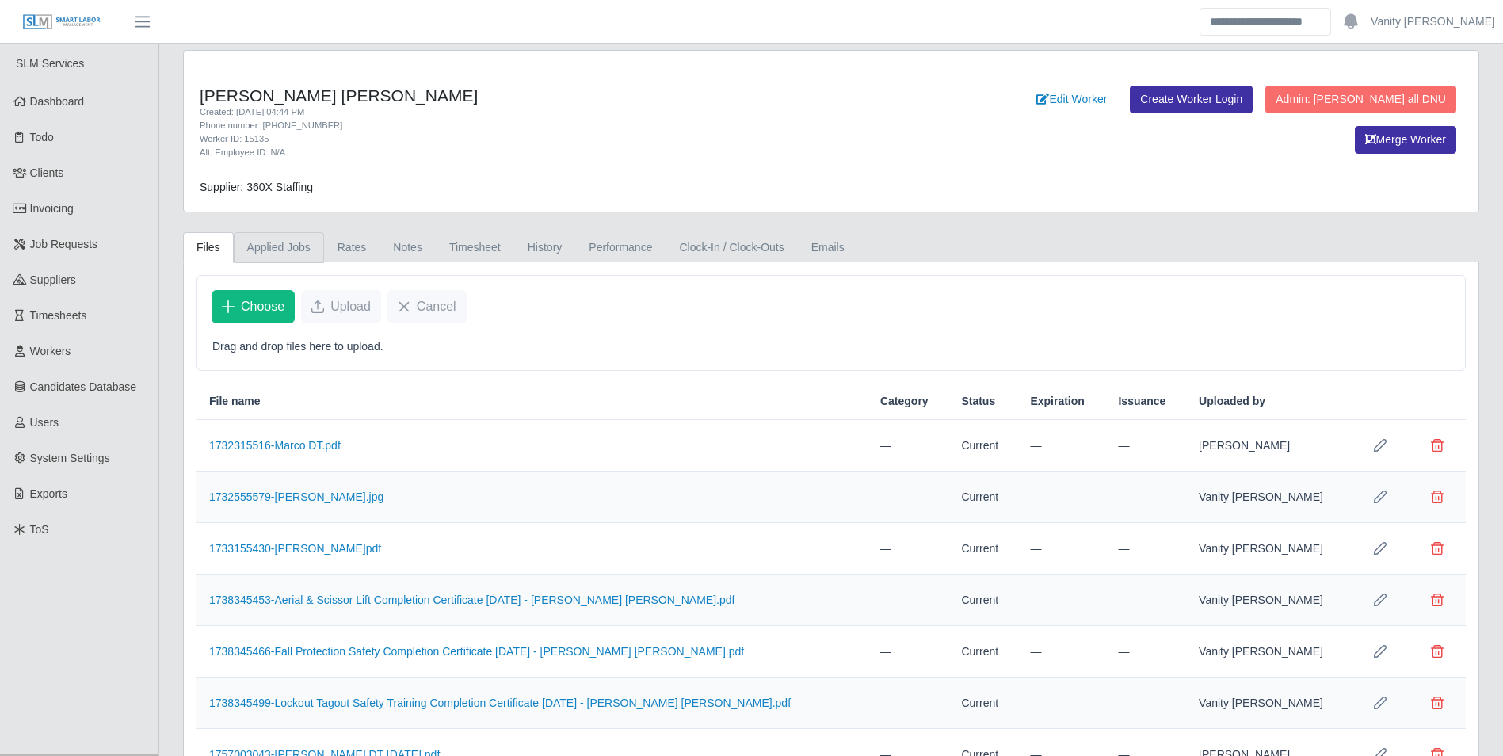
click at [258, 250] on link "Applied Jobs" at bounding box center [279, 247] width 90 height 31
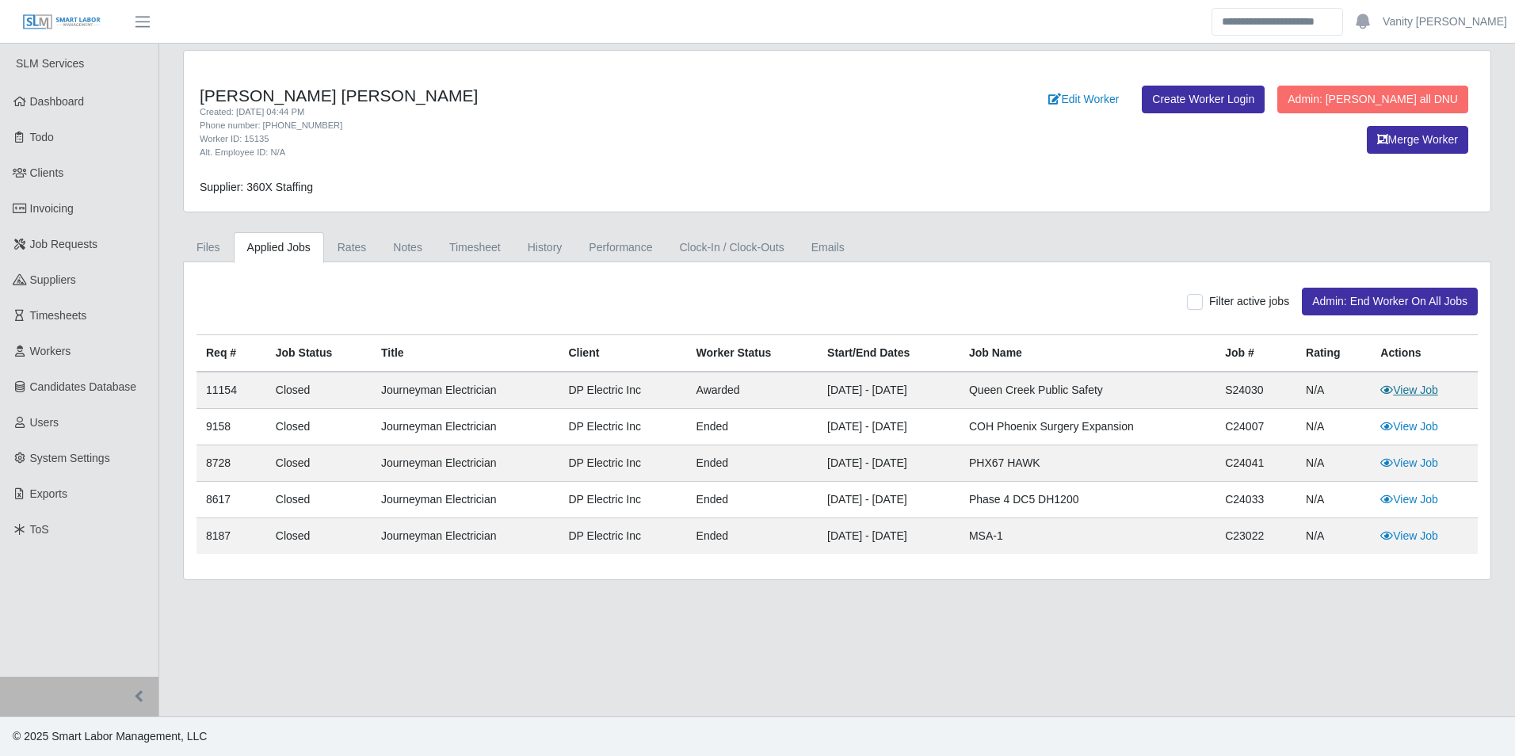
click at [1437, 383] on link "View Job" at bounding box center [1409, 389] width 58 height 13
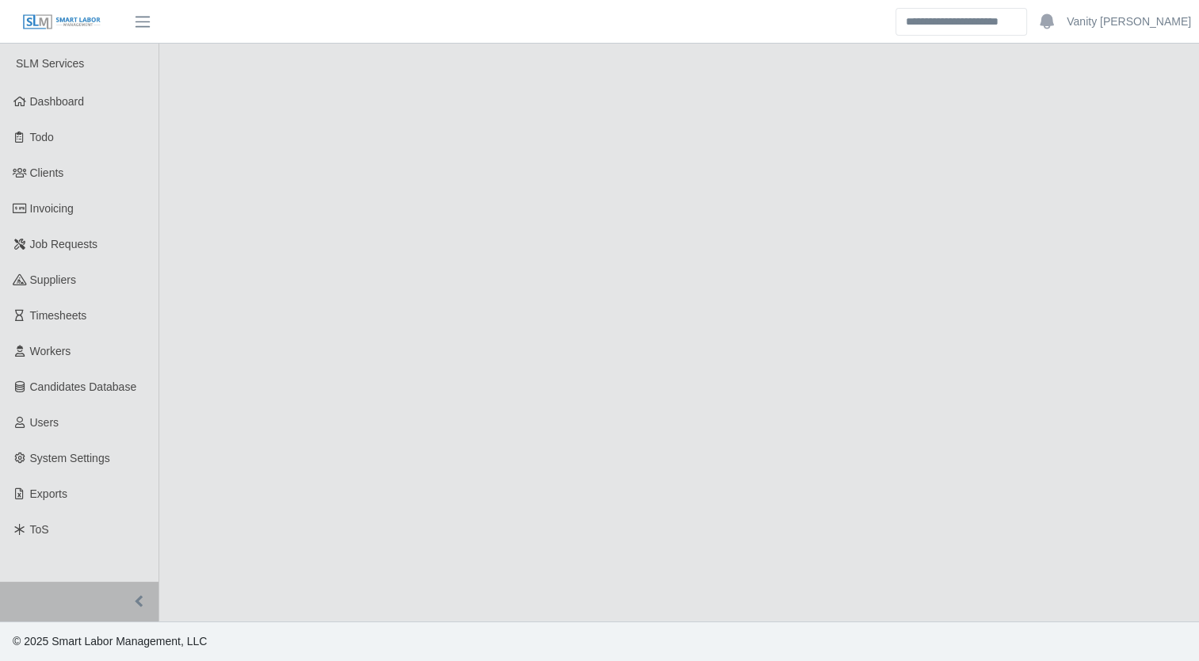
select select "****"
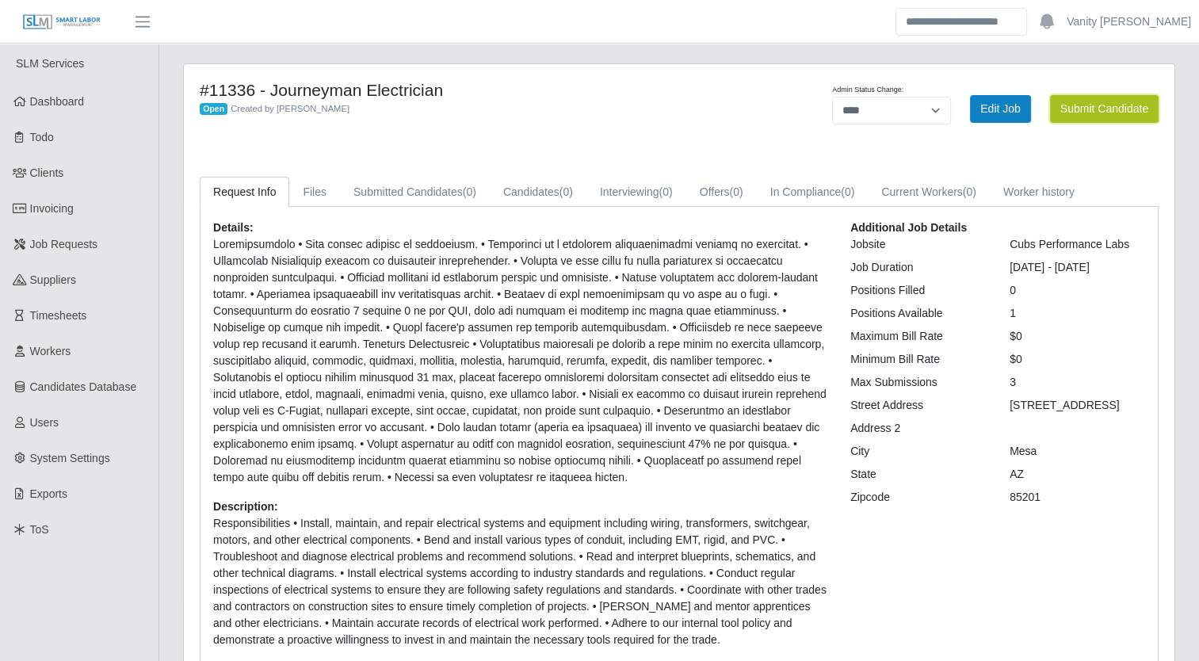
click at [1082, 108] on button "Submit Candidate" at bounding box center [1104, 109] width 109 height 28
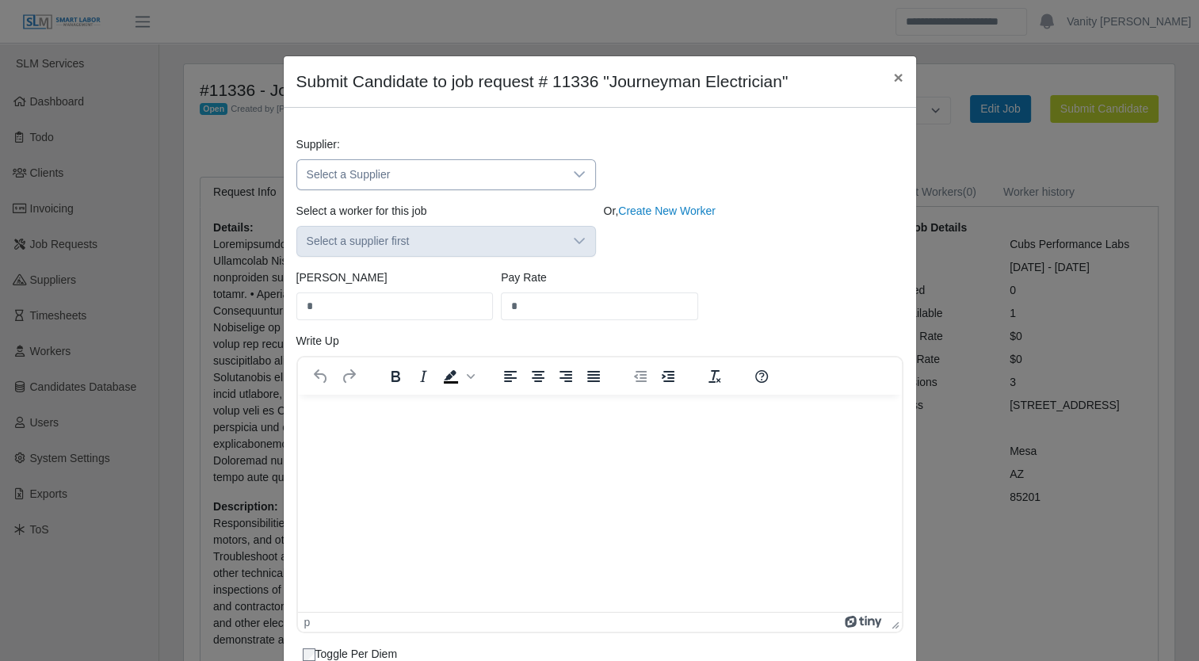
click at [455, 174] on span "Select a Supplier" at bounding box center [430, 174] width 266 height 29
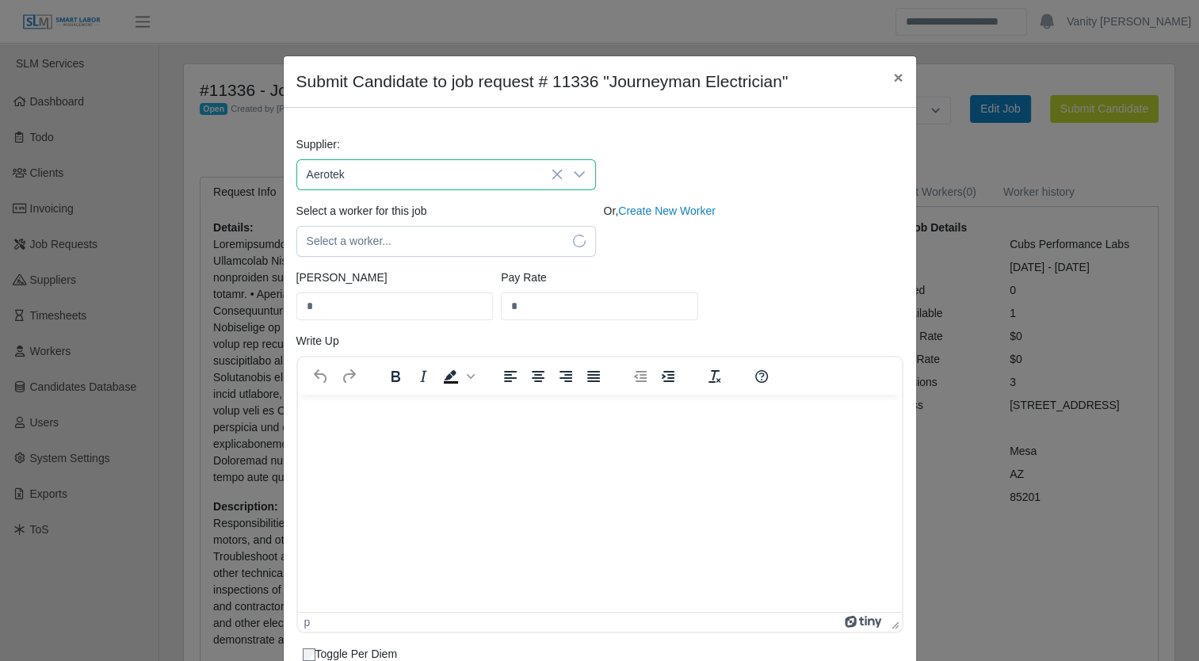
click at [385, 263] on li "Aerotek" at bounding box center [440, 276] width 292 height 29
click at [391, 173] on span "Aerotek" at bounding box center [430, 174] width 266 height 29
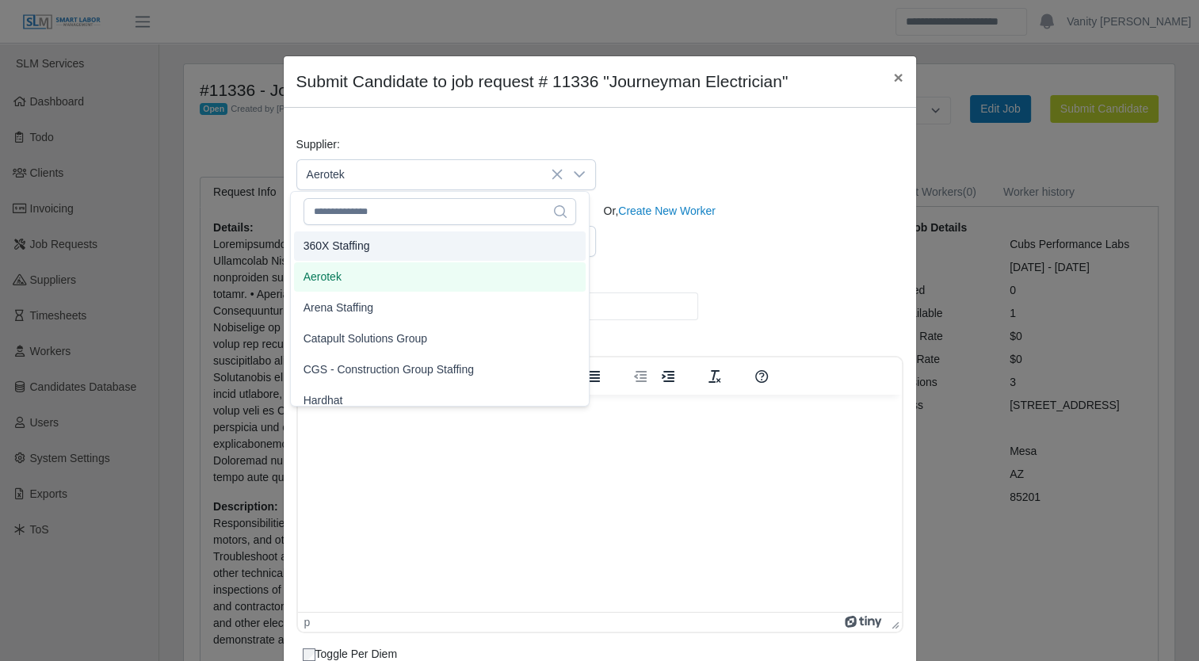
click at [350, 246] on span "360X Staffing" at bounding box center [336, 246] width 67 height 17
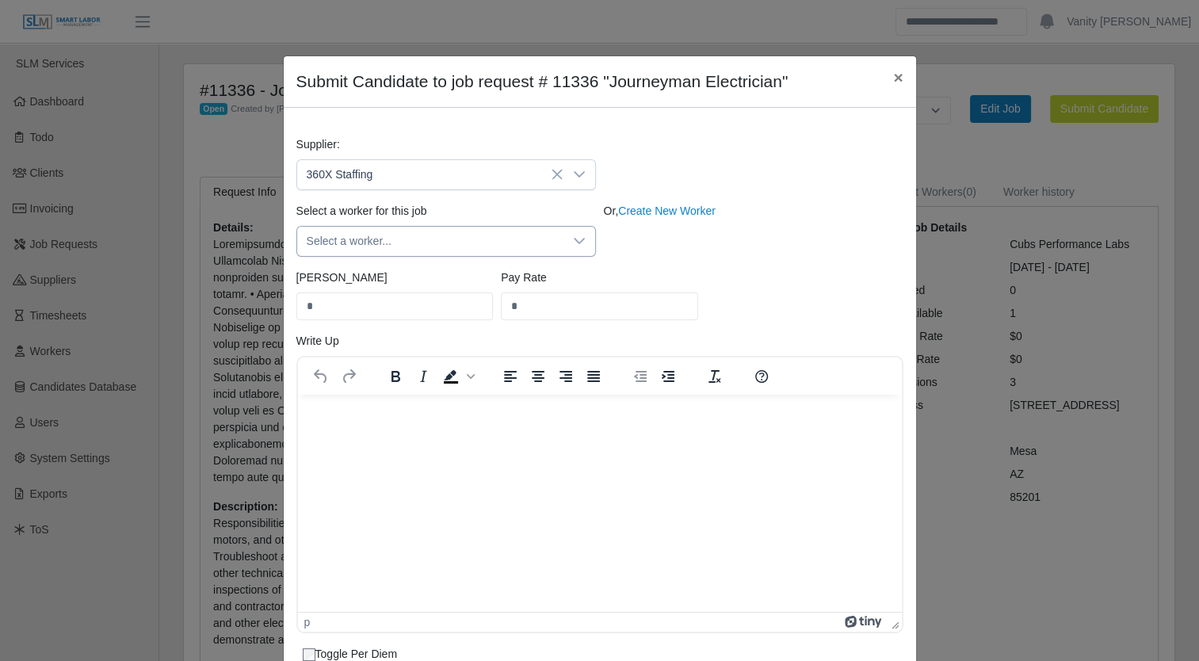
click at [351, 238] on span "Select a worker..." at bounding box center [430, 241] width 266 height 29
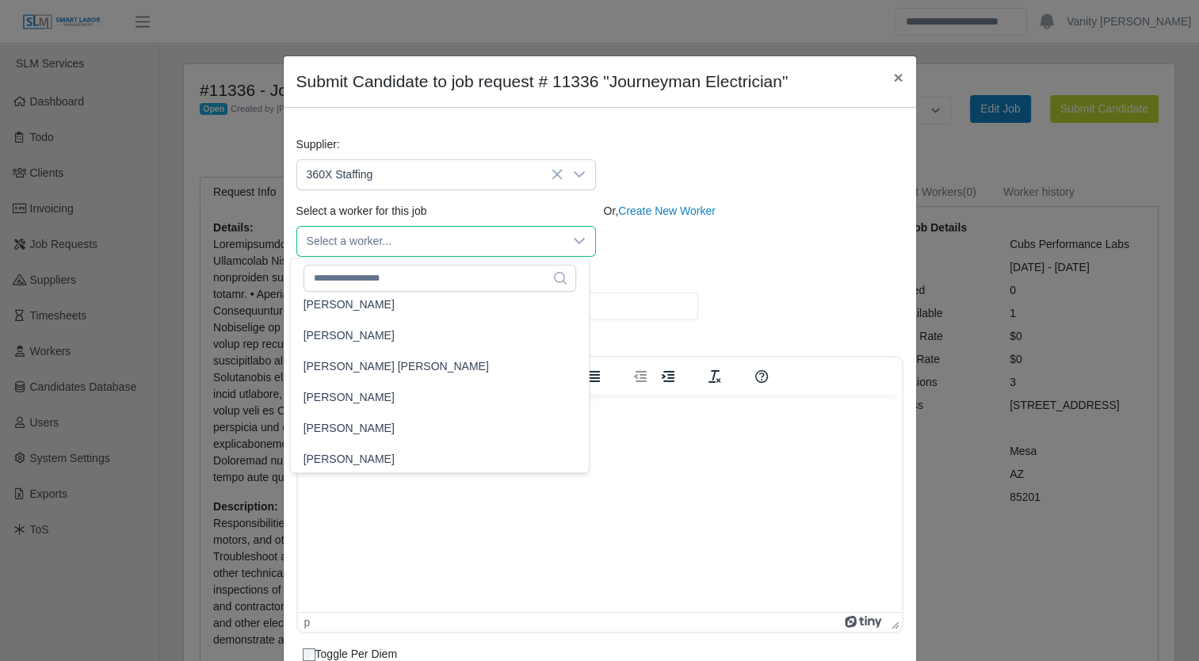
scroll to position [1707, 0]
type input "**"
click at [371, 335] on span "[PERSON_NAME] [PERSON_NAME]" at bounding box center [395, 336] width 185 height 17
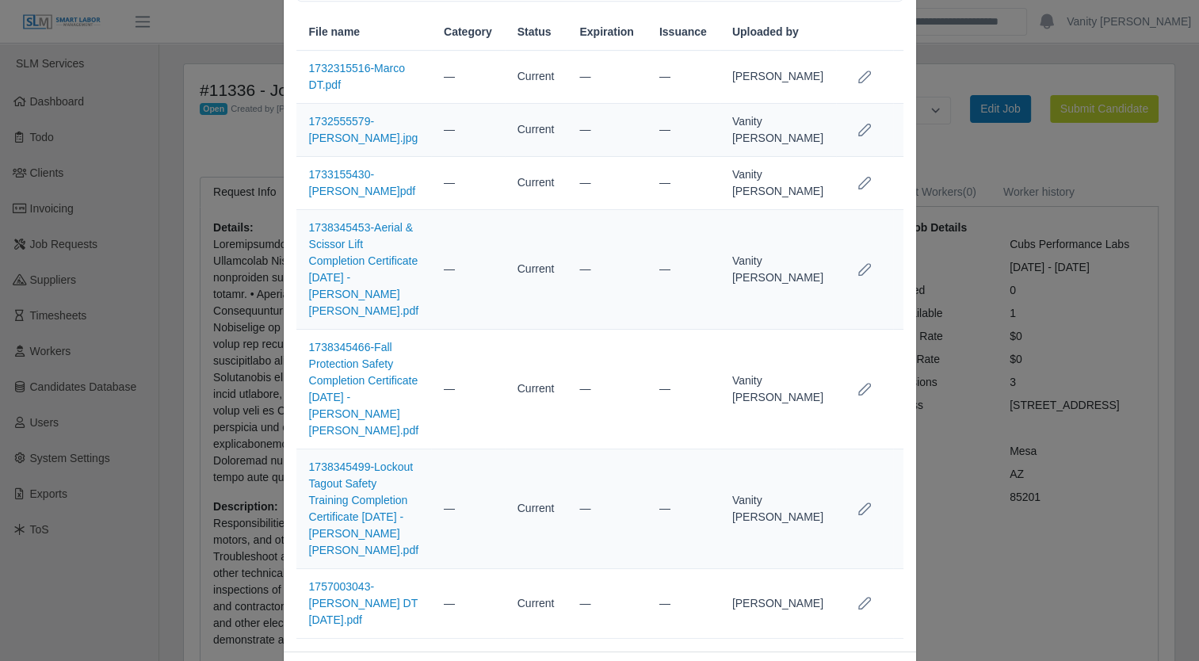
scroll to position [778, 0]
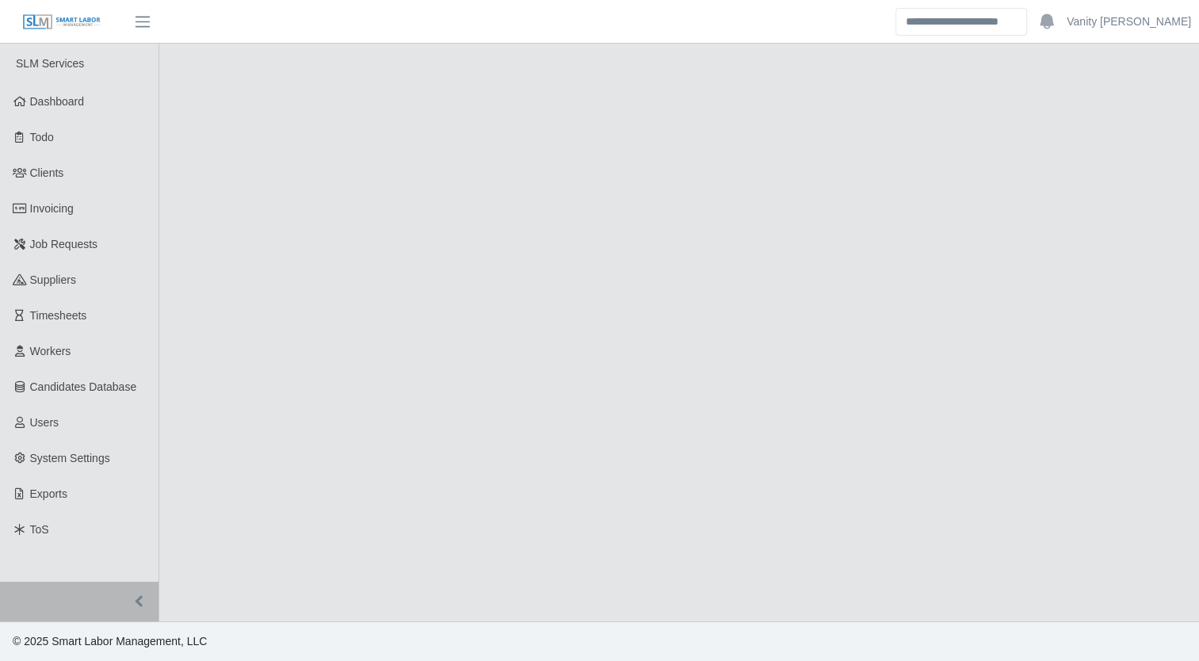
select select "****"
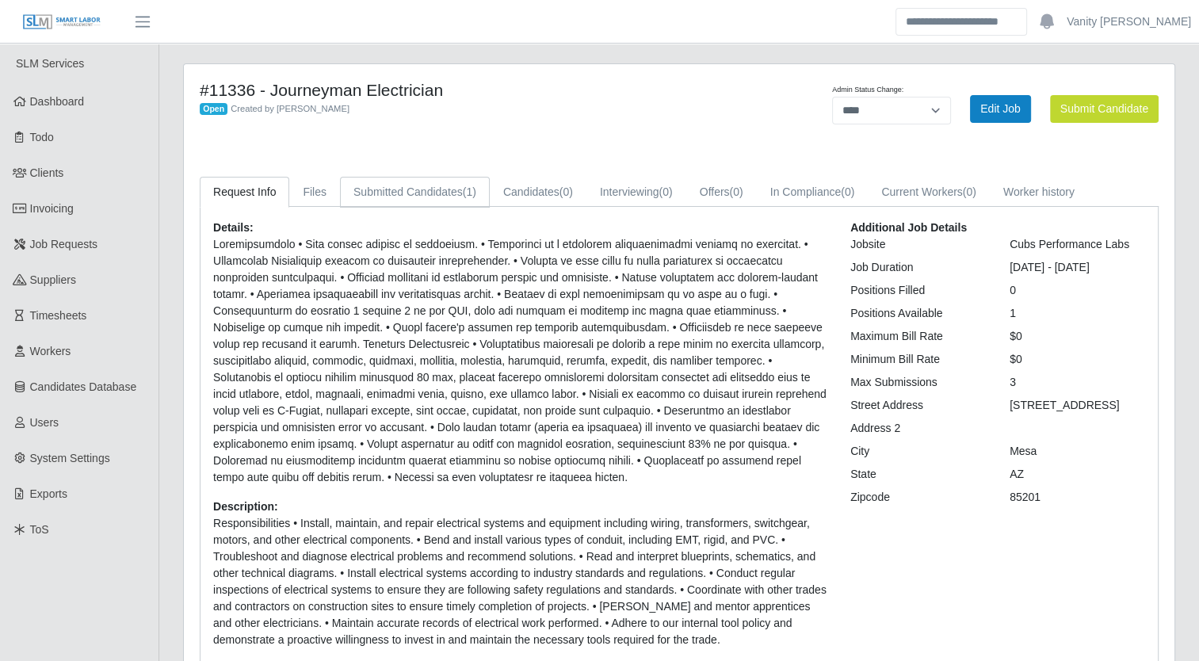
click at [365, 188] on link "Submitted Candidates (1)" at bounding box center [415, 192] width 150 height 31
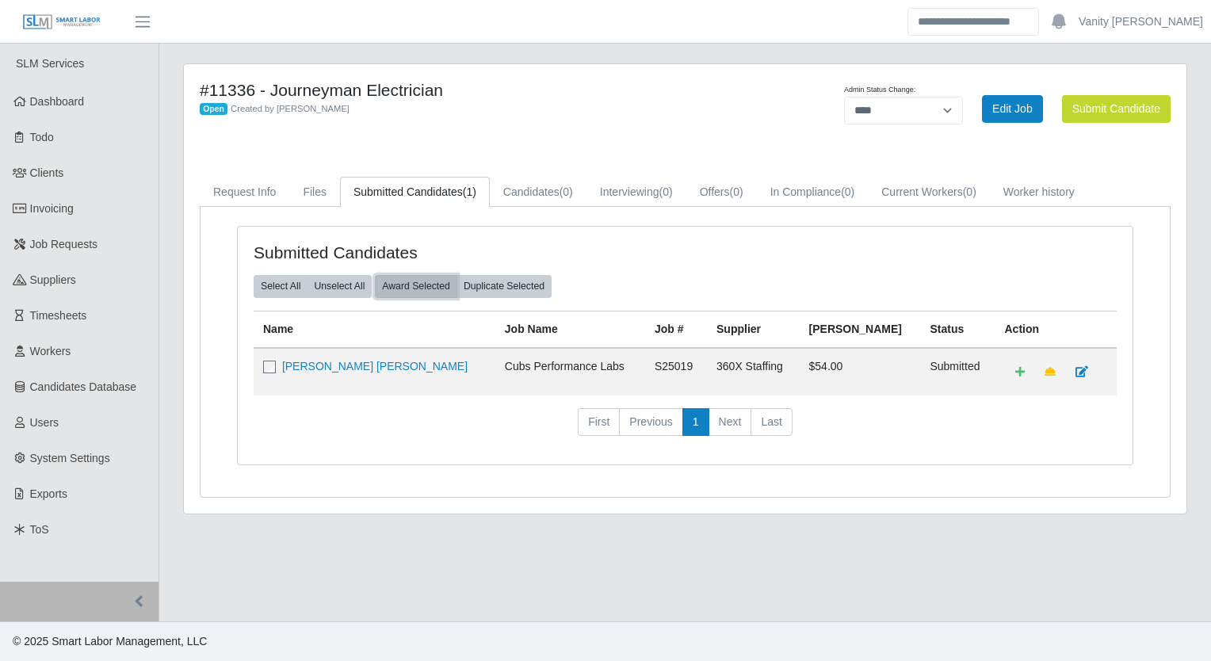
click at [425, 277] on button "Award Selected" at bounding box center [416, 286] width 82 height 22
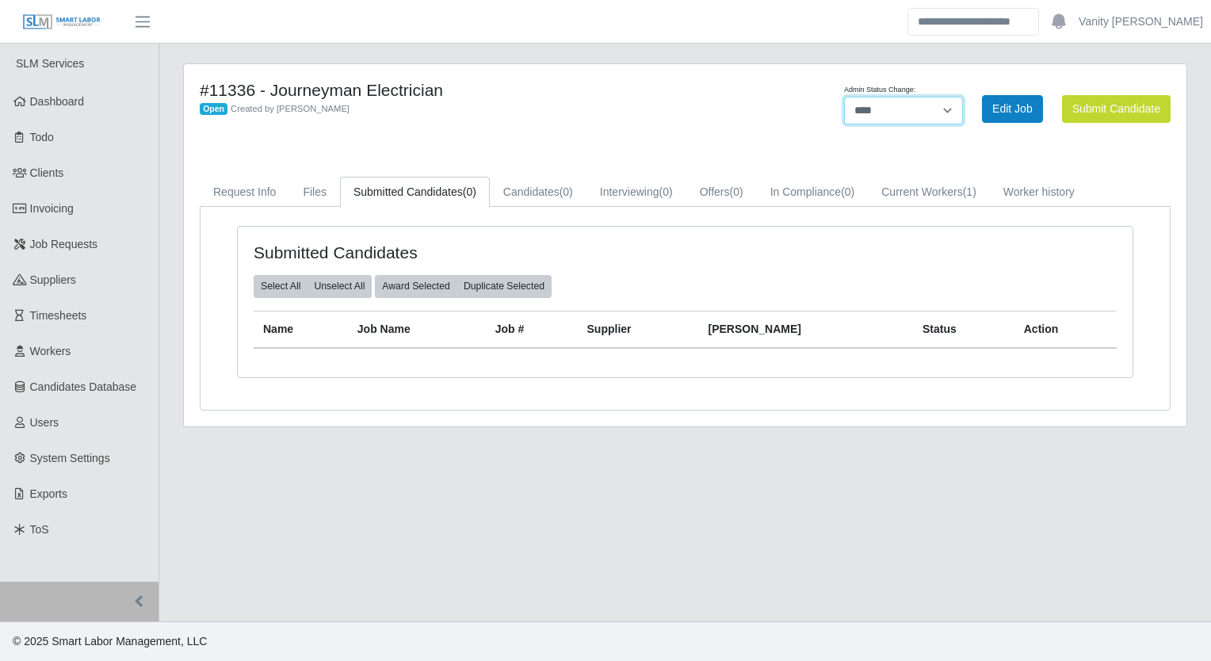
click at [947, 113] on select "******* **** ******" at bounding box center [903, 111] width 119 height 28
select select "******"
click at [963, 97] on select "******* **** ******" at bounding box center [903, 111] width 119 height 28
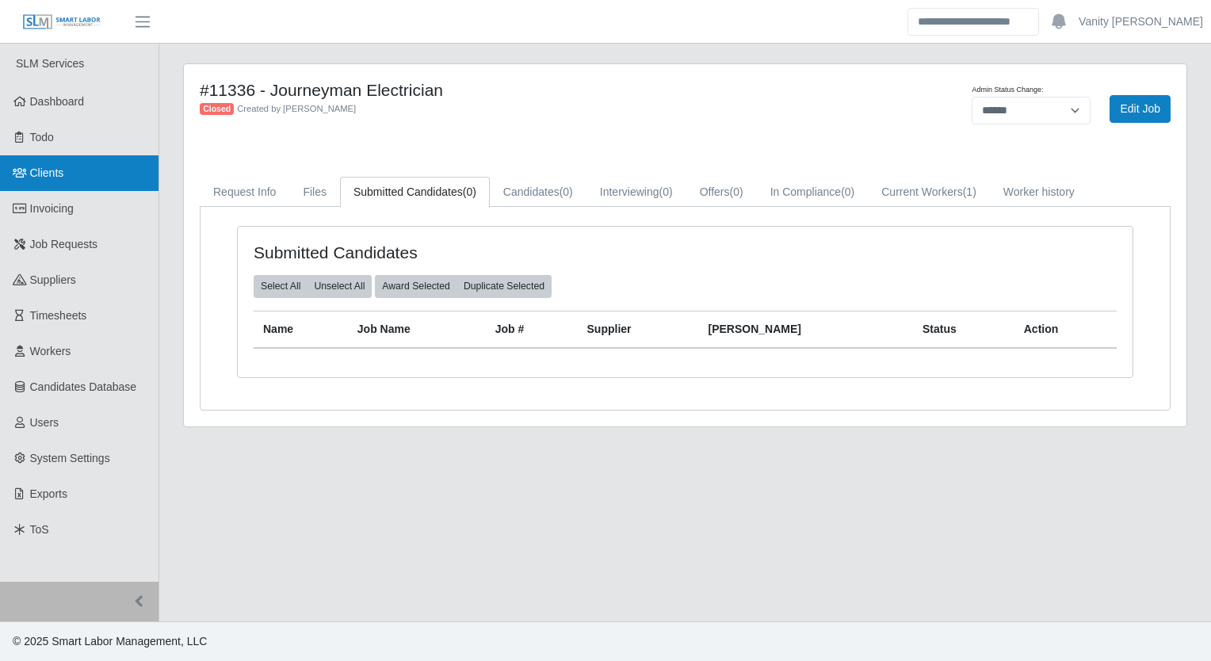
click at [51, 177] on span "Clients" at bounding box center [47, 172] width 34 height 13
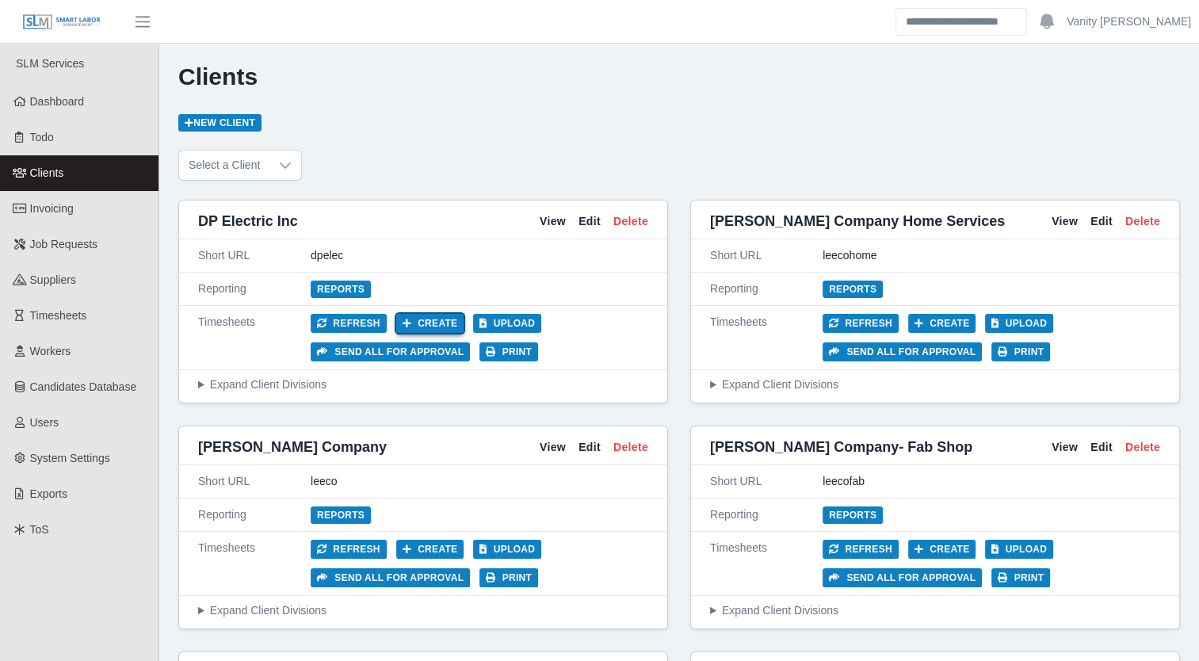
click at [427, 319] on button "Create" at bounding box center [430, 323] width 68 height 19
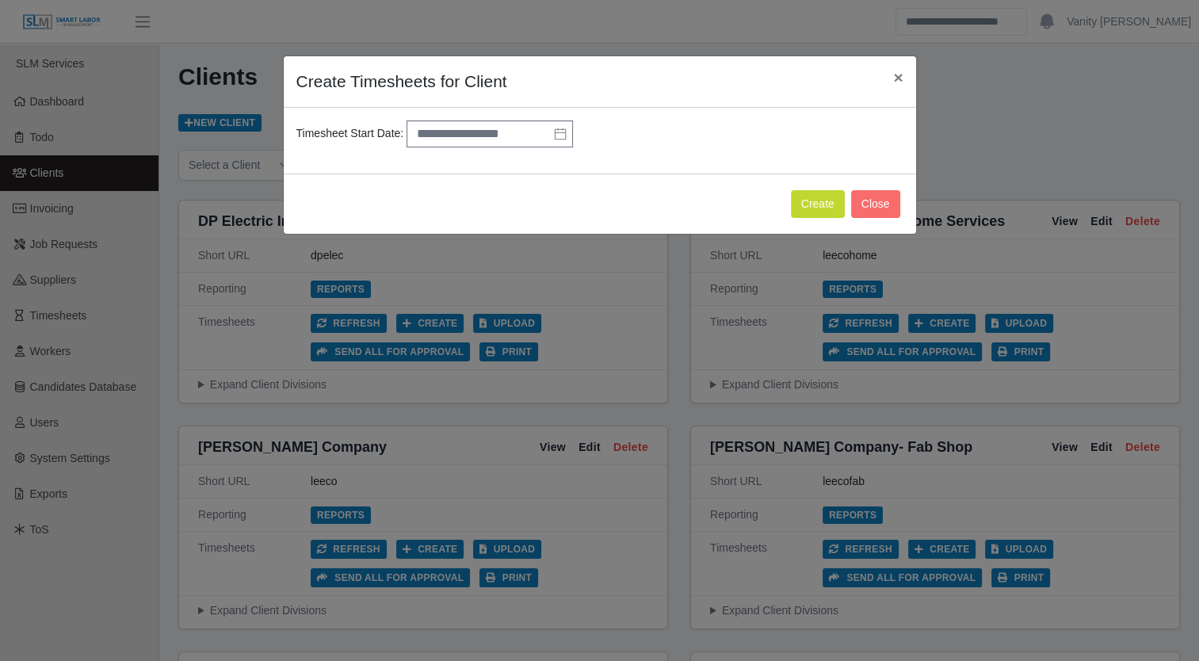
click at [555, 132] on icon at bounding box center [560, 134] width 11 height 12
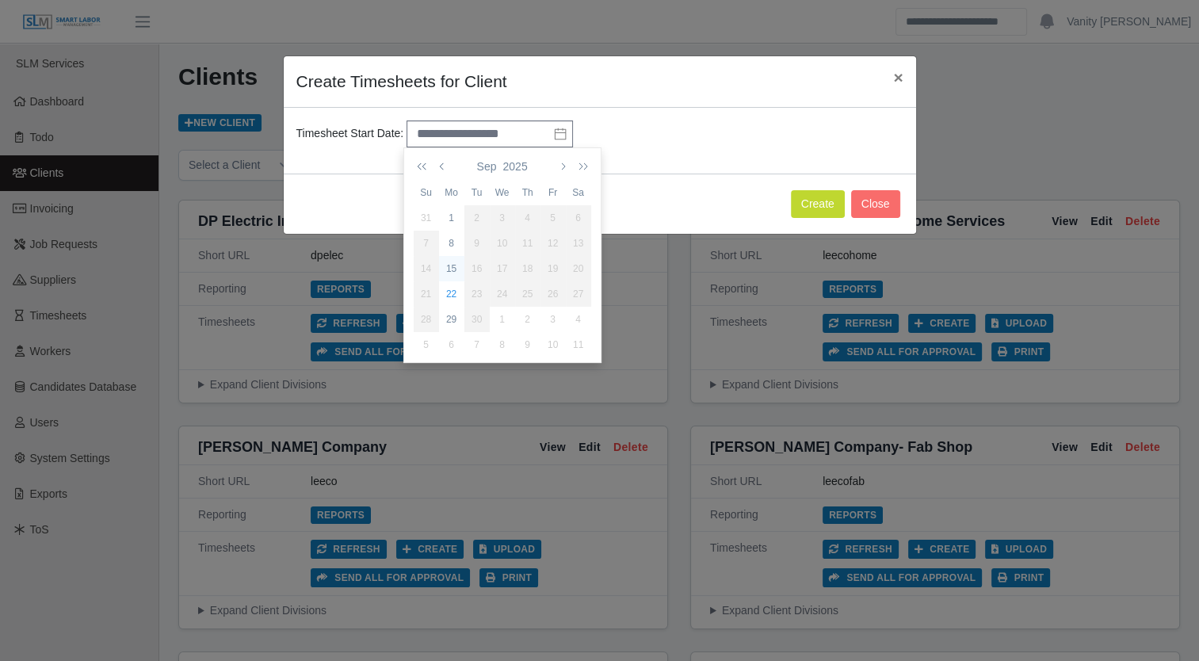
click at [453, 265] on div "15" at bounding box center [451, 268] width 25 height 14
type input "**********"
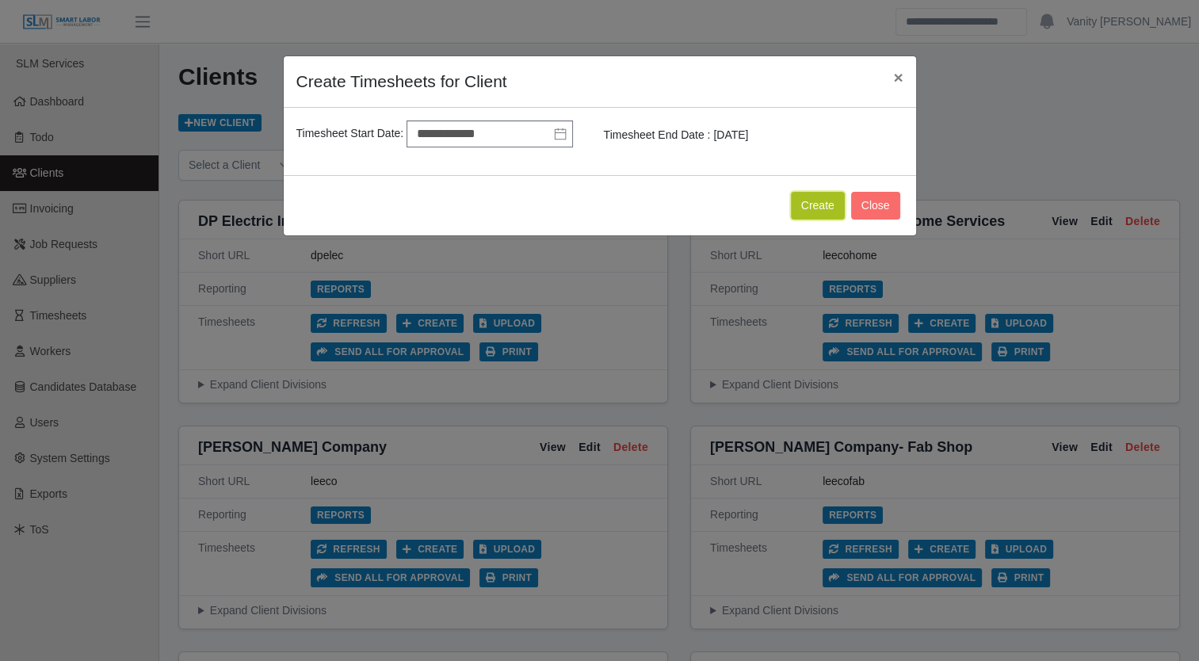
click at [830, 201] on button "Create" at bounding box center [818, 206] width 54 height 28
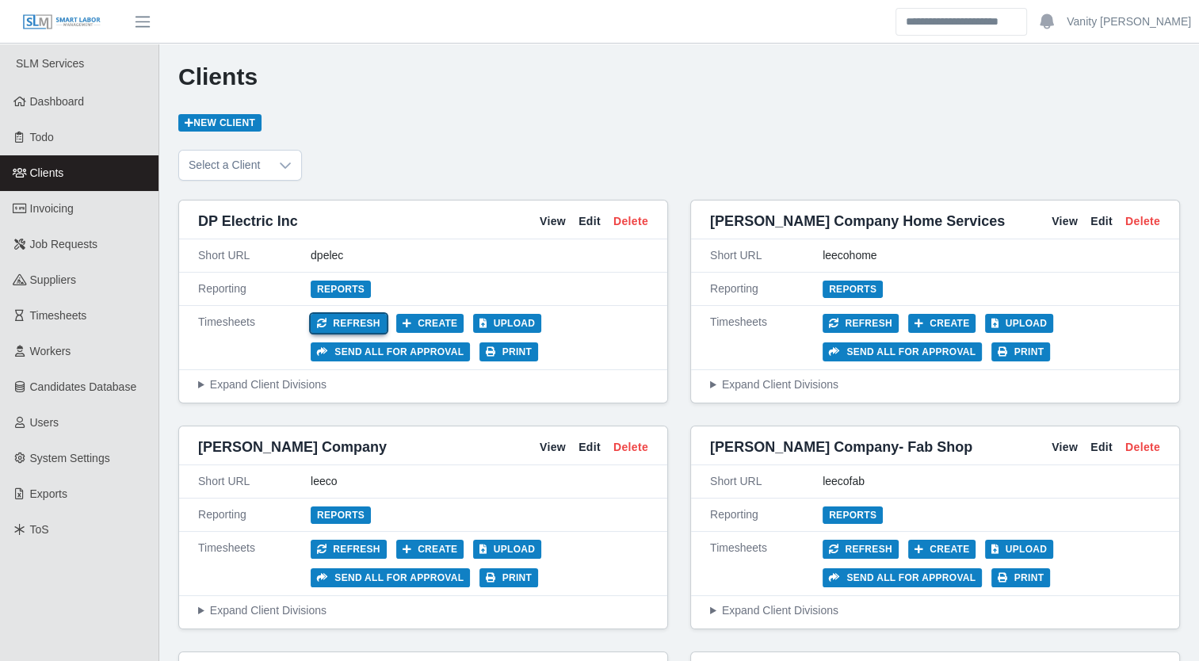
click at [361, 322] on button "Refresh" at bounding box center [349, 323] width 76 height 19
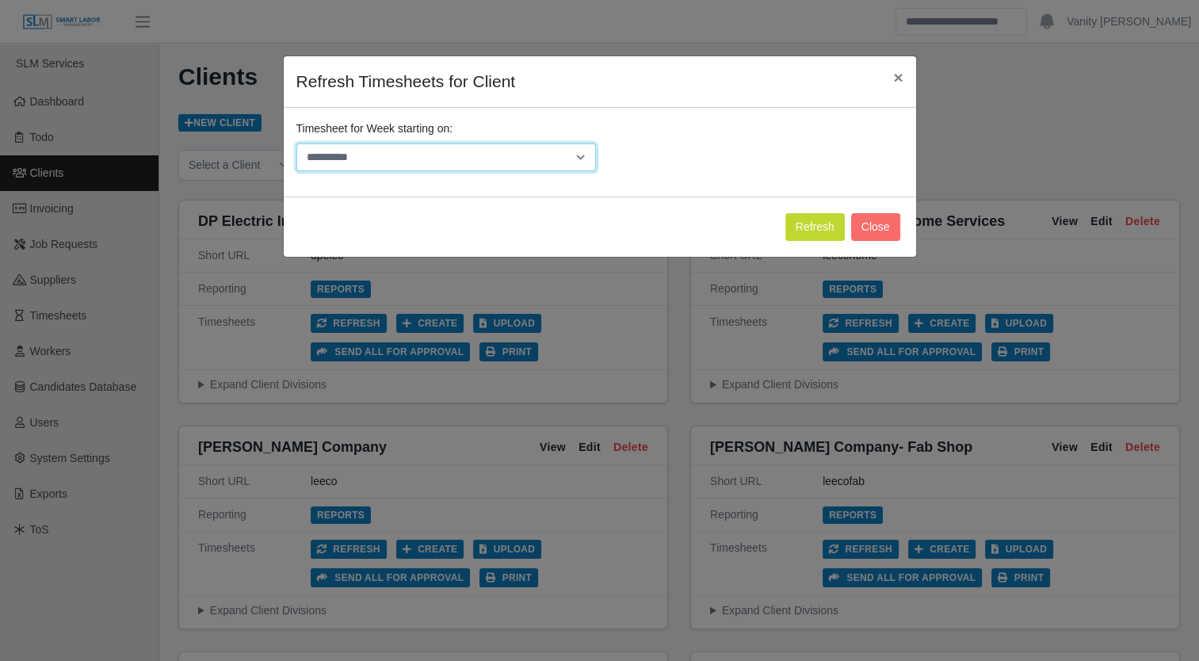
click at [418, 153] on select "**********" at bounding box center [446, 157] width 300 height 28
select select "**********"
click at [296, 143] on select "**********" at bounding box center [446, 157] width 300 height 28
click at [824, 224] on button "Refresh" at bounding box center [814, 227] width 59 height 28
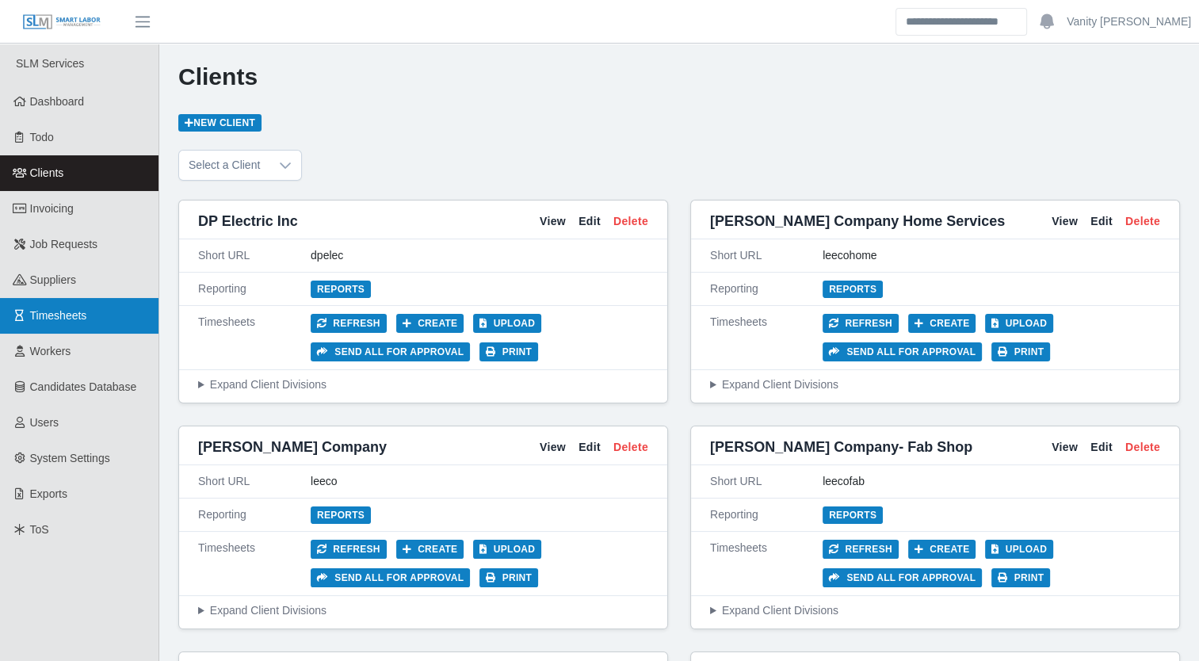
click at [41, 317] on span "Timesheets" at bounding box center [58, 315] width 57 height 13
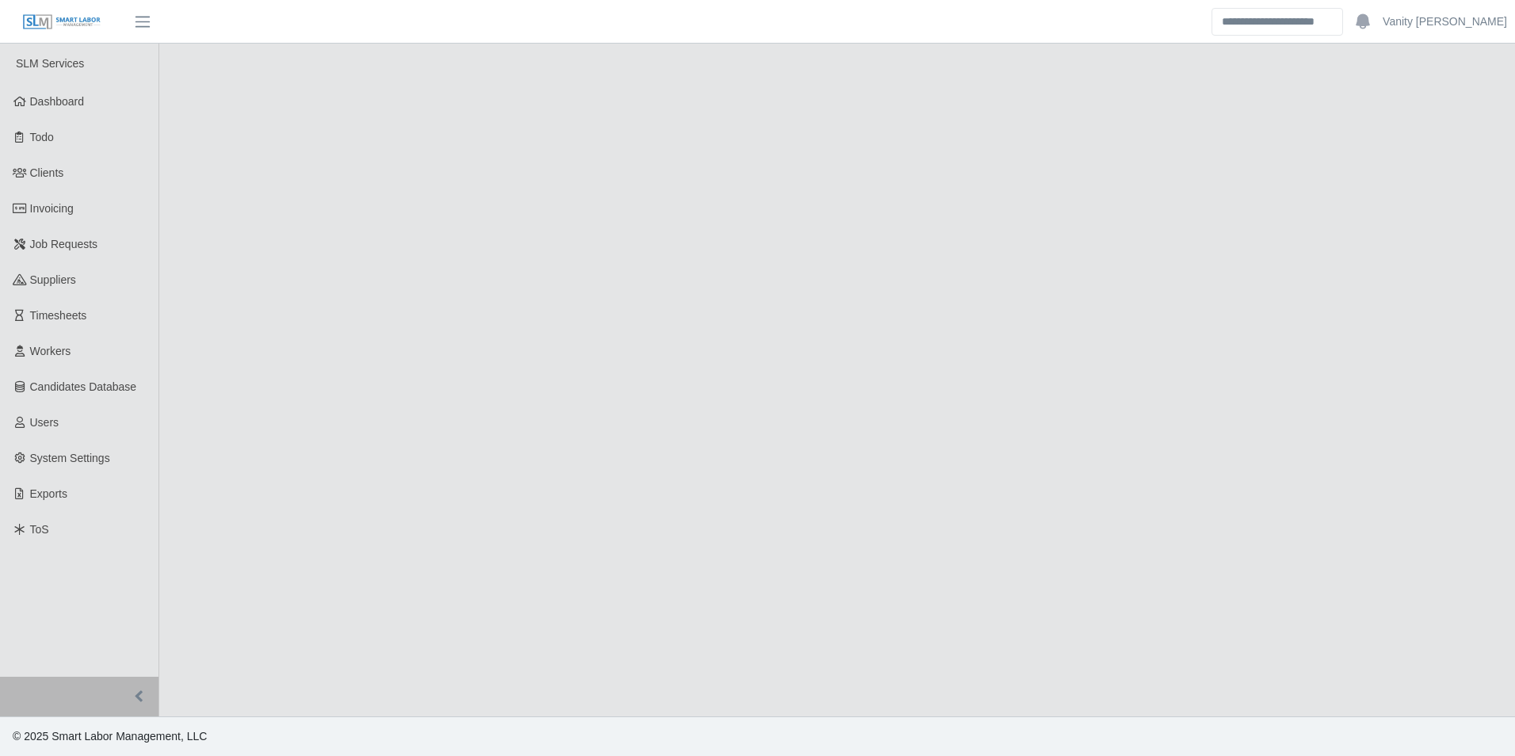
select select "******"
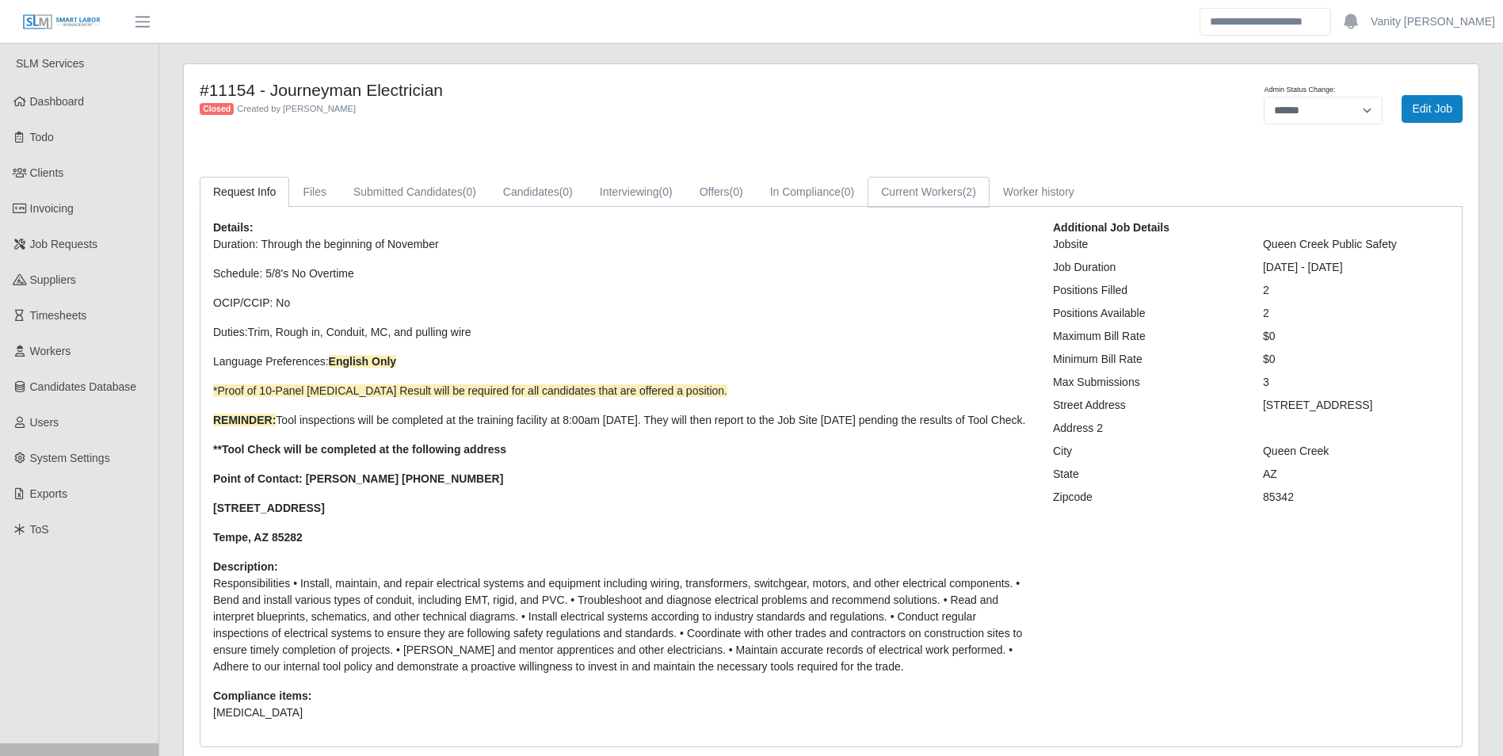
click at [936, 196] on link "Current Workers (2)" at bounding box center [929, 192] width 122 height 31
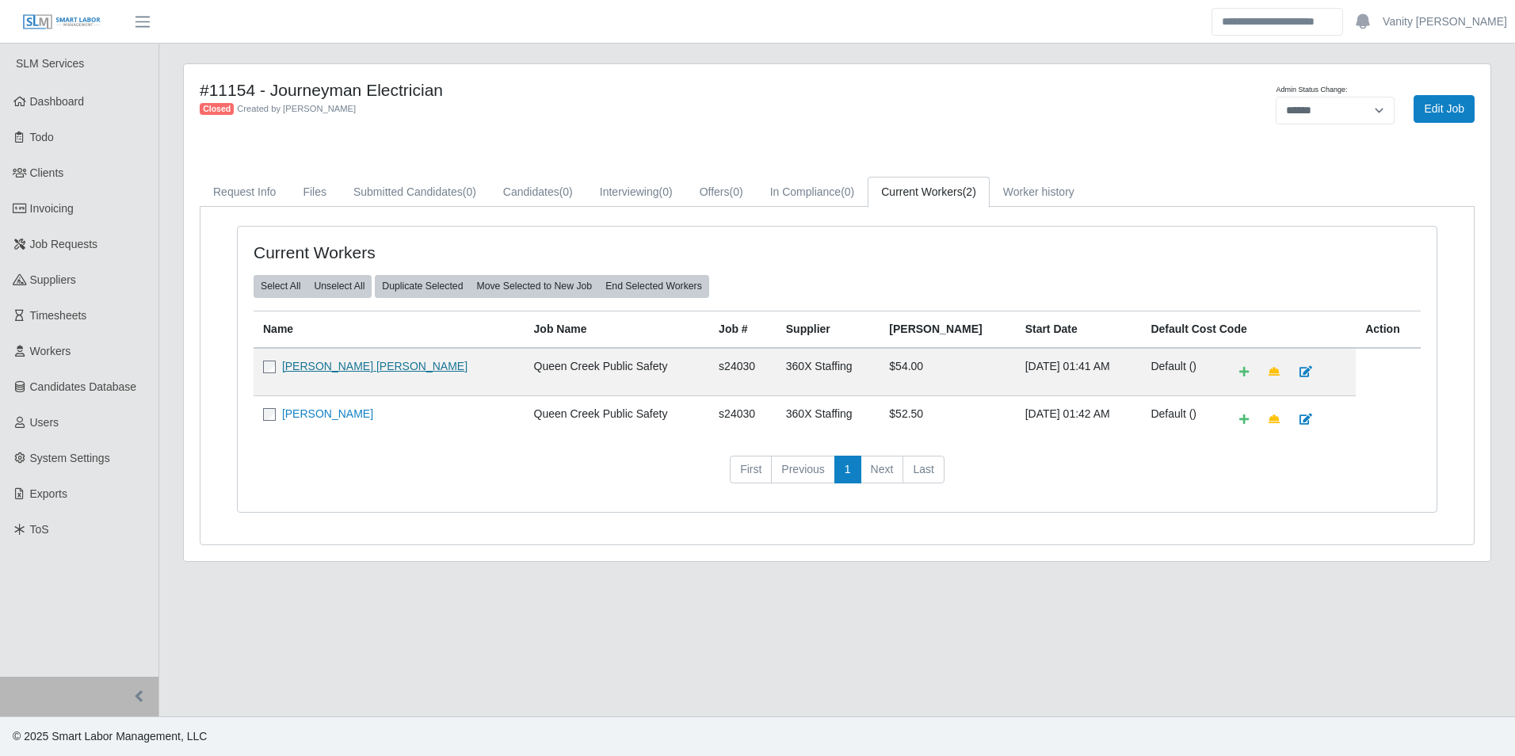
click at [349, 364] on link "[PERSON_NAME] [PERSON_NAME]" at bounding box center [374, 366] width 185 height 13
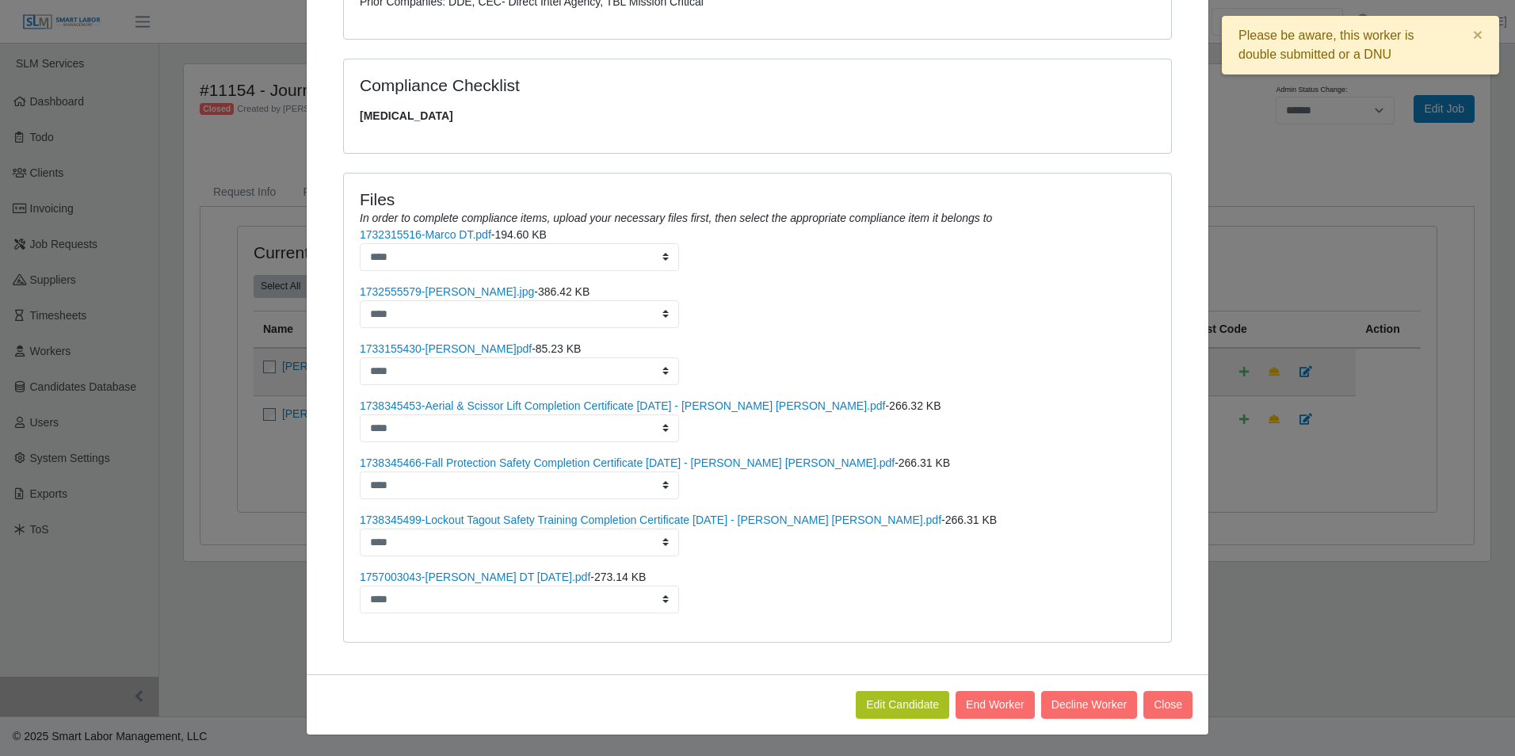
scroll to position [707, 0]
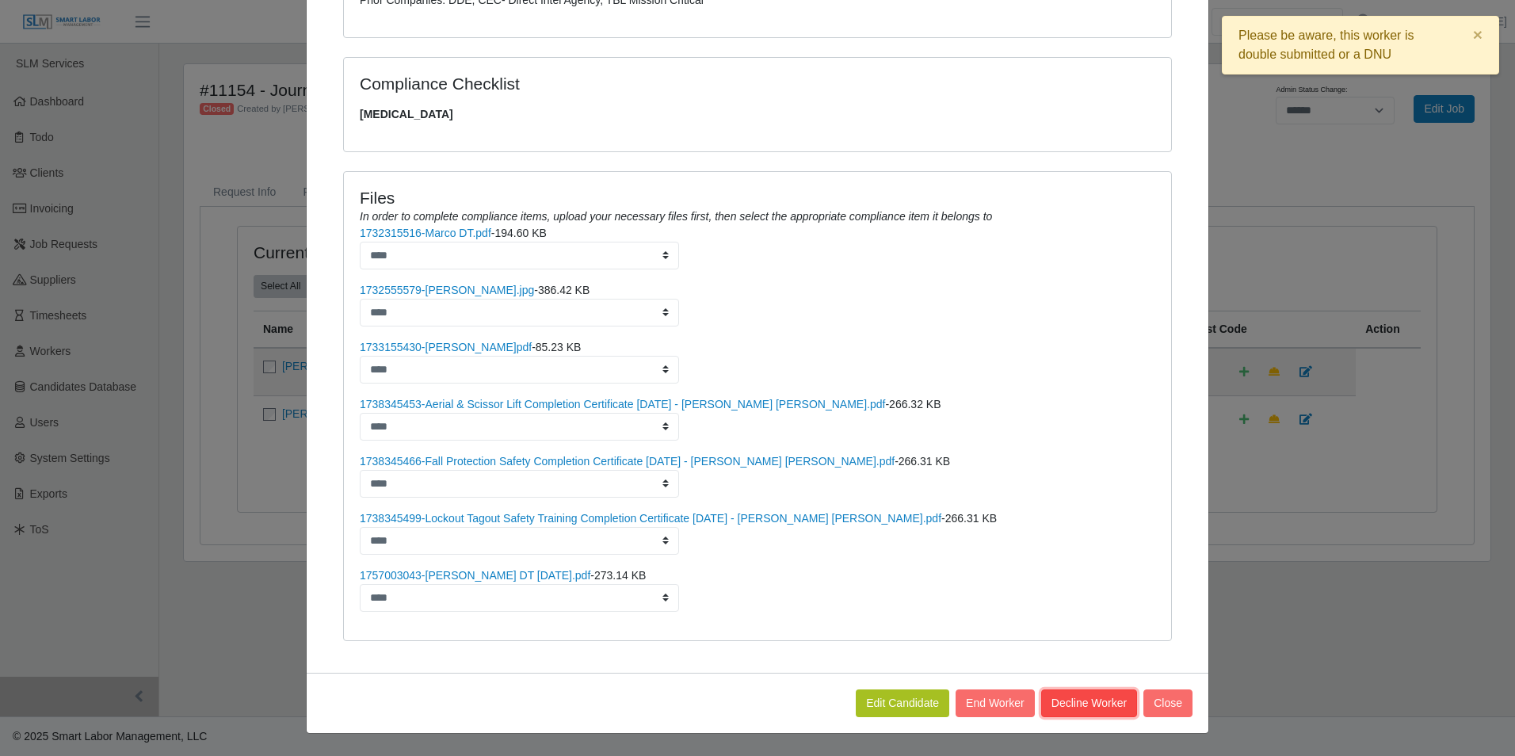
click at [1070, 701] on button "Decline Worker" at bounding box center [1089, 703] width 96 height 28
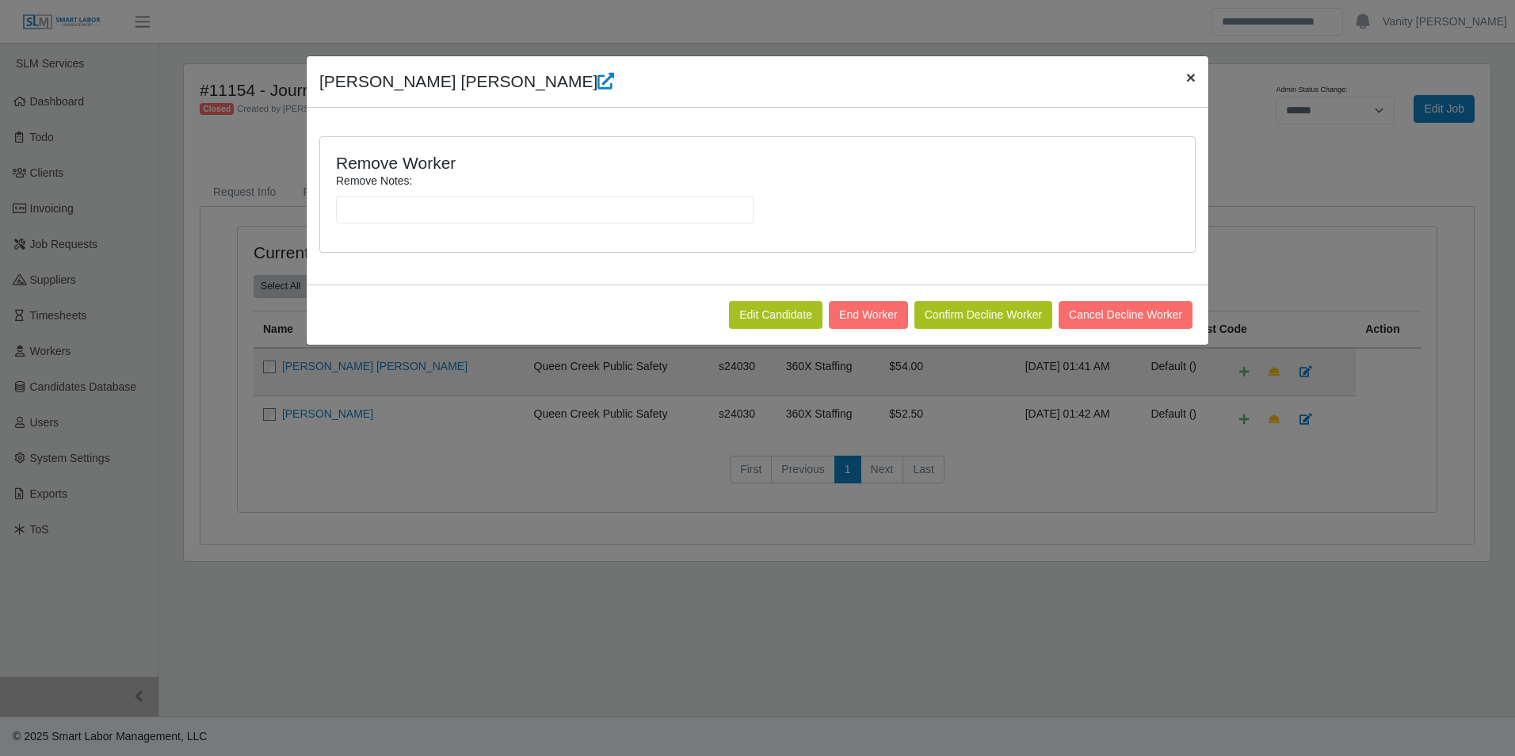
click at [1192, 79] on span "×" at bounding box center [1191, 77] width 10 height 18
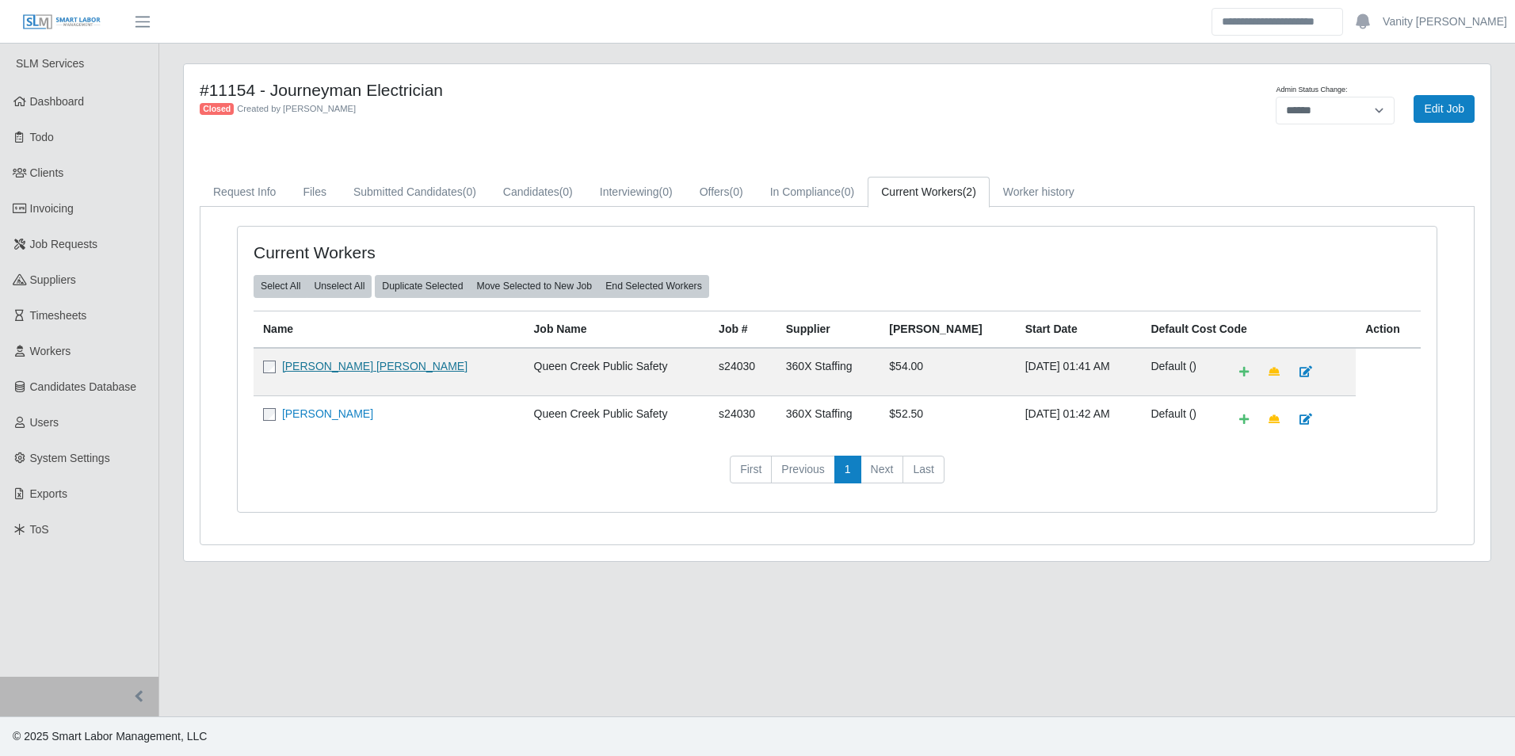
click at [291, 368] on link "[PERSON_NAME] [PERSON_NAME]" at bounding box center [374, 366] width 185 height 13
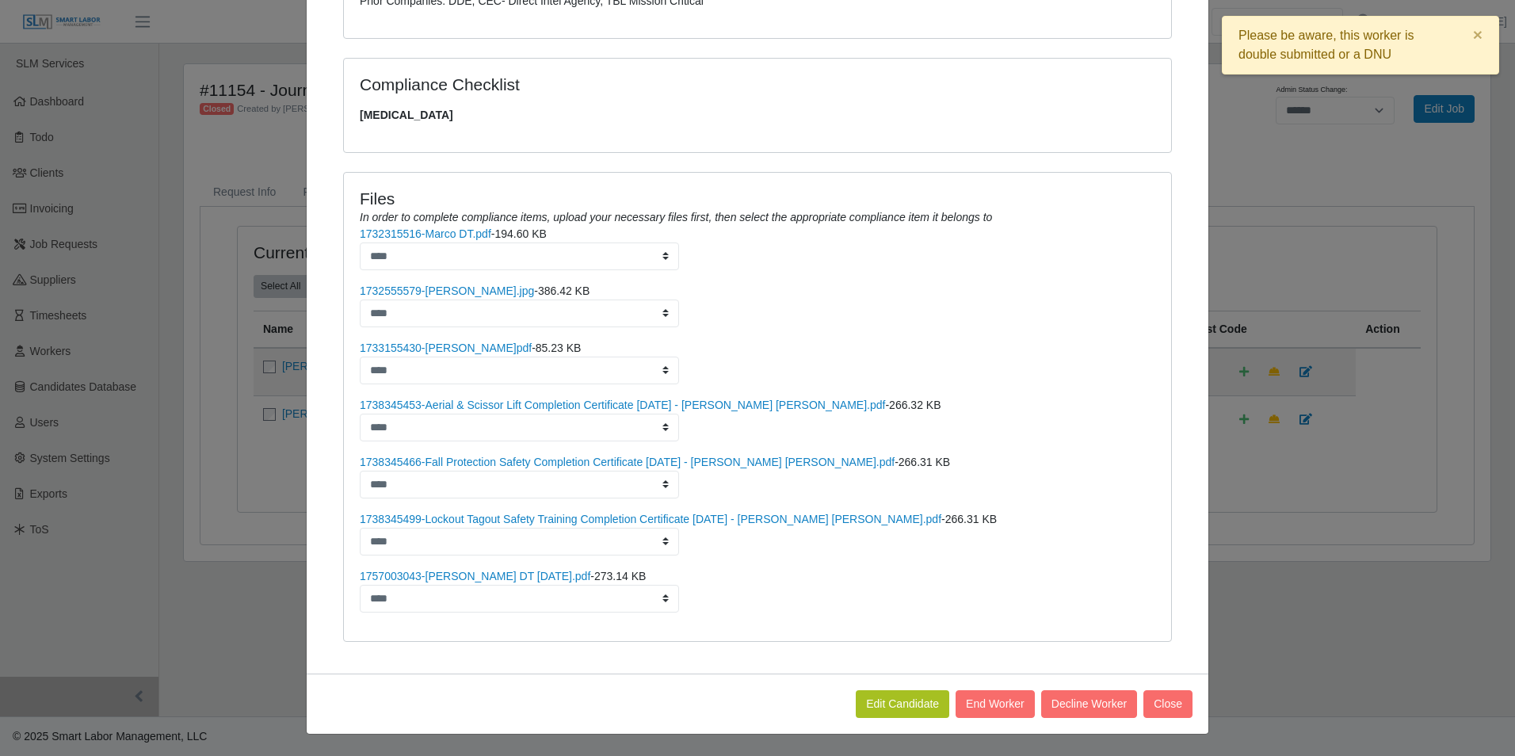
scroll to position [707, 0]
click at [979, 702] on button "End Worker" at bounding box center [995, 703] width 79 height 28
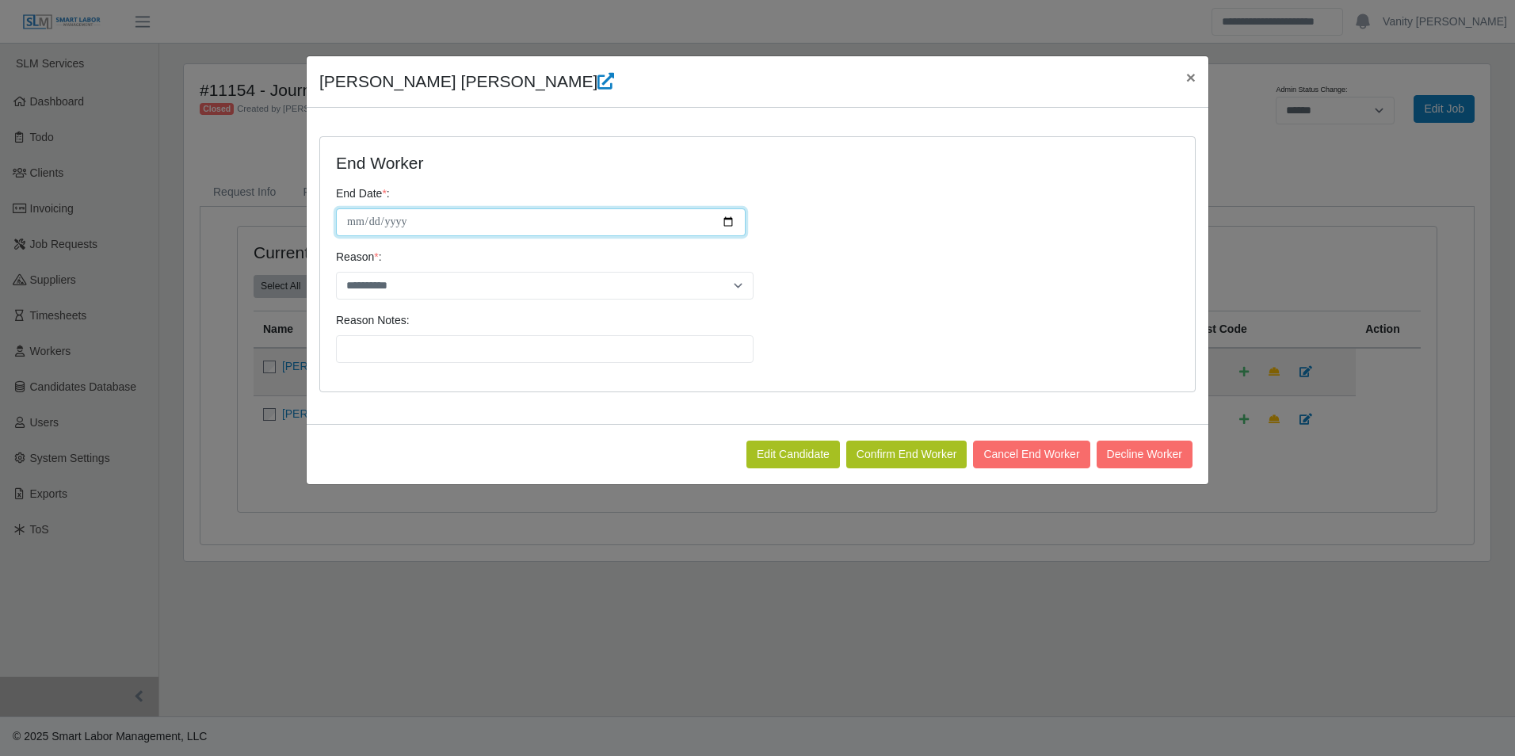
click at [730, 214] on input "**********" at bounding box center [541, 222] width 410 height 28
click at [734, 223] on input "**********" at bounding box center [541, 222] width 410 height 28
type input "**********"
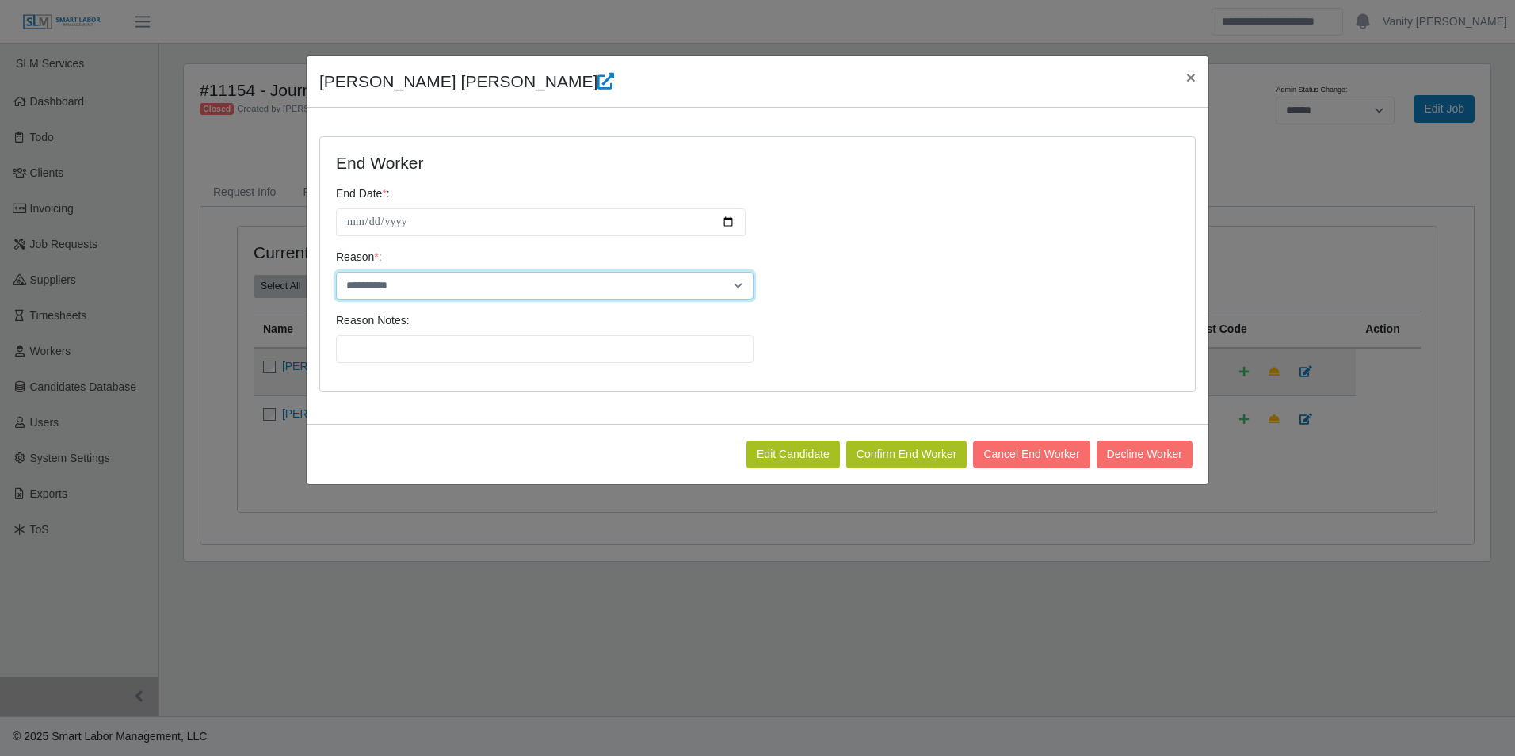
drag, startPoint x: 494, startPoint y: 284, endPoint x: 487, endPoint y: 291, distance: 9.0
click at [494, 284] on select "**********" at bounding box center [545, 286] width 418 height 28
select select "**********"
click at [336, 272] on select "**********" at bounding box center [545, 286] width 418 height 28
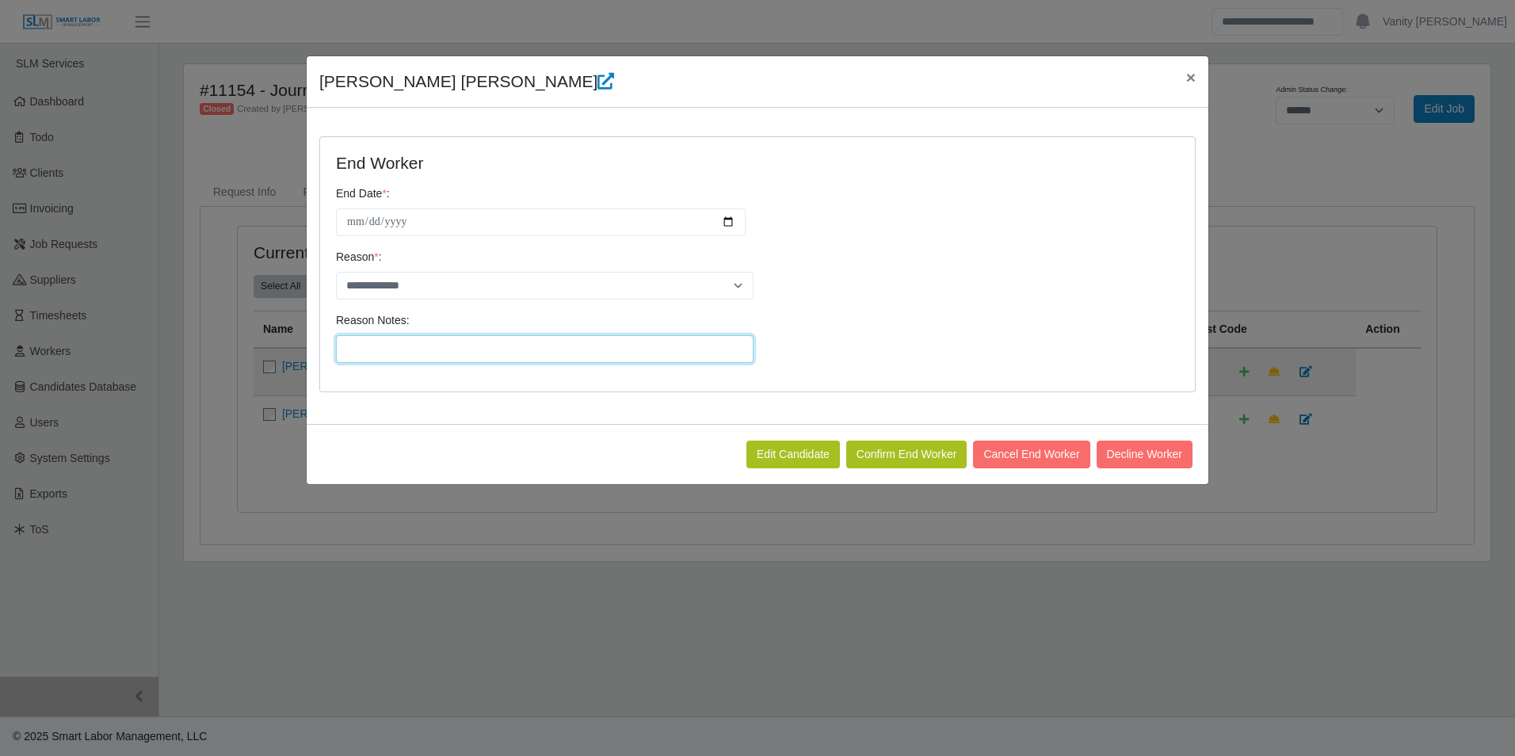
click at [427, 346] on input "Reason Notes:" at bounding box center [545, 349] width 418 height 28
click at [526, 348] on input "**********" at bounding box center [545, 349] width 418 height 28
click at [595, 347] on input "**********" at bounding box center [545, 349] width 418 height 28
type input "**********"
click at [907, 447] on button "Confirm End Worker" at bounding box center [906, 455] width 121 height 28
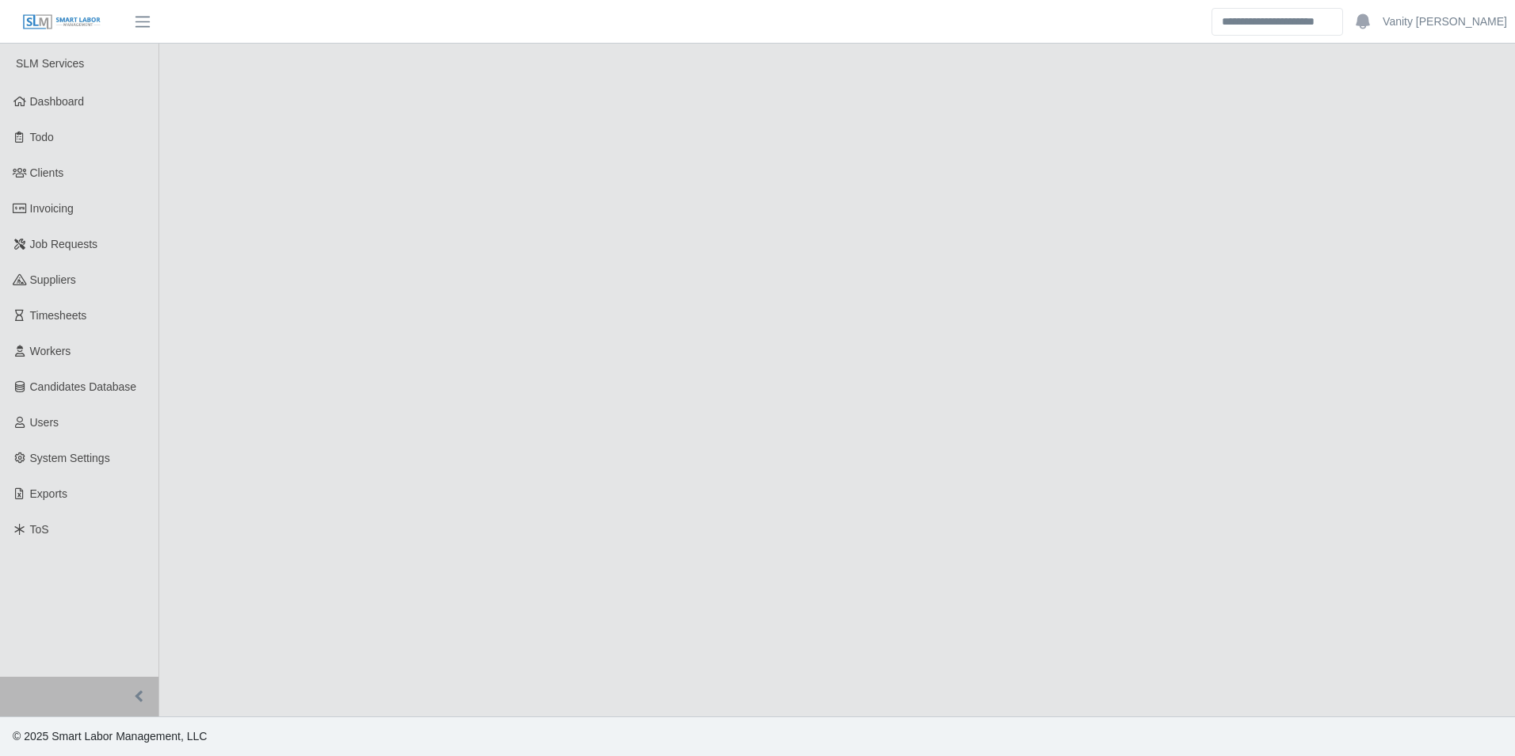
select select "******"
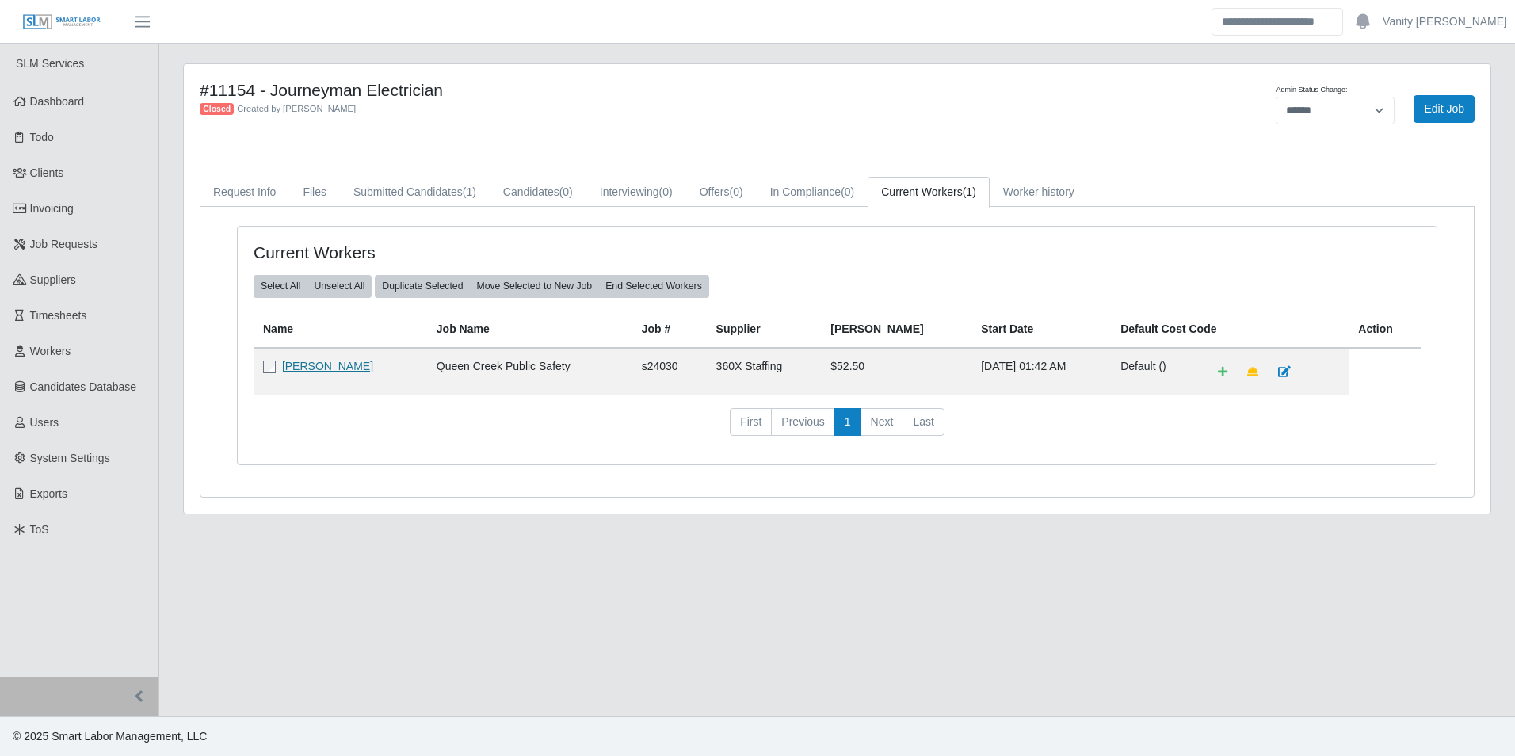
click at [313, 363] on link "[PERSON_NAME]" at bounding box center [327, 366] width 91 height 13
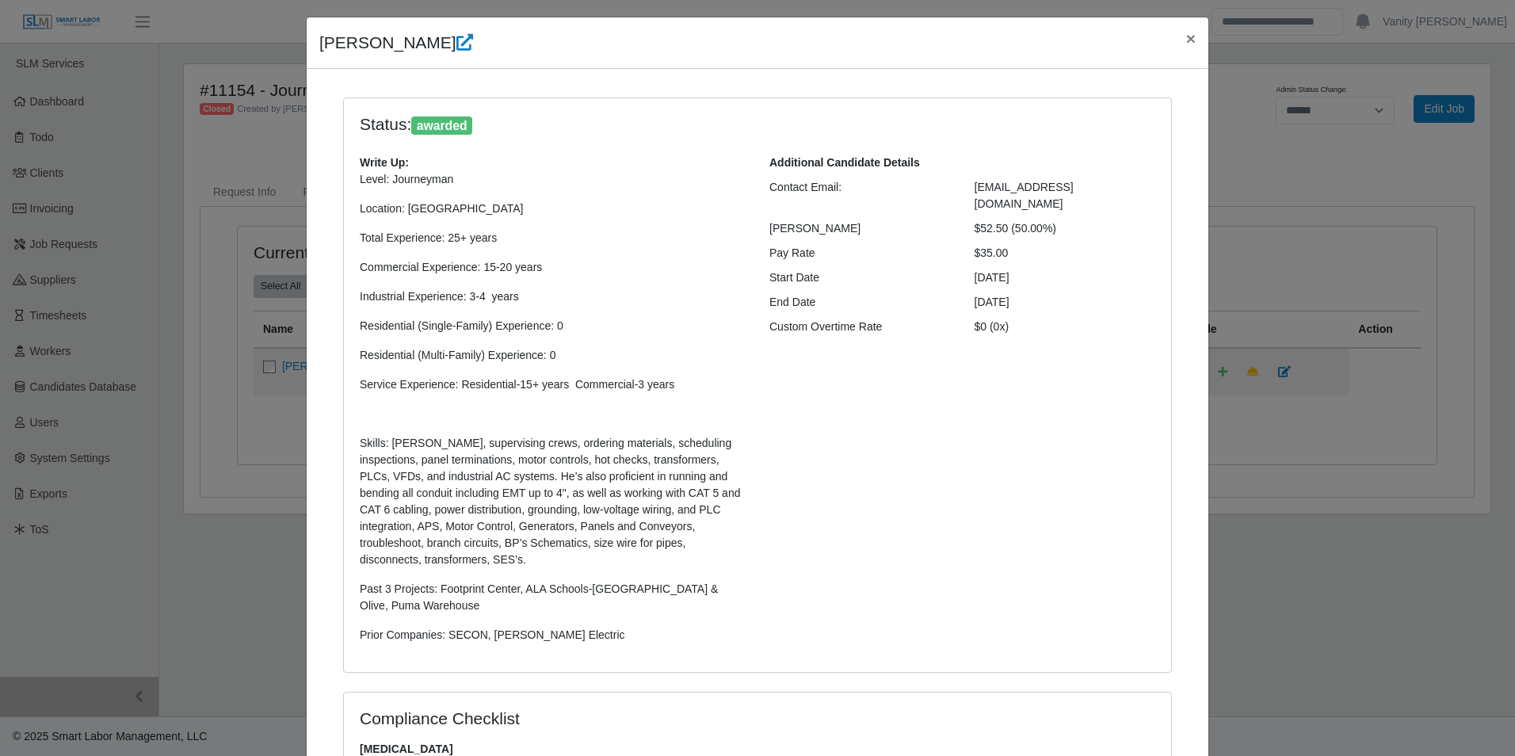
scroll to position [315, 0]
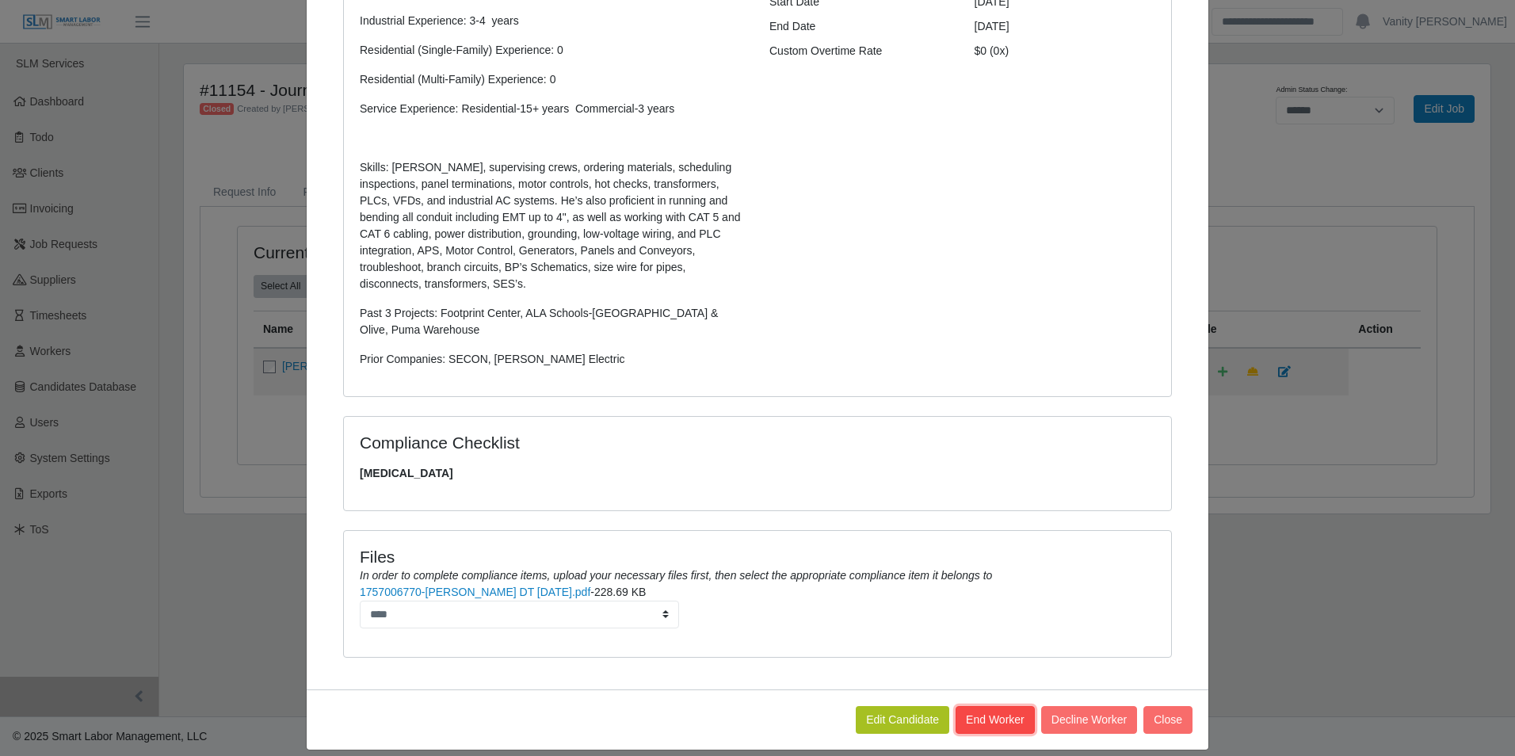
click at [999, 708] on button "End Worker" at bounding box center [995, 720] width 79 height 28
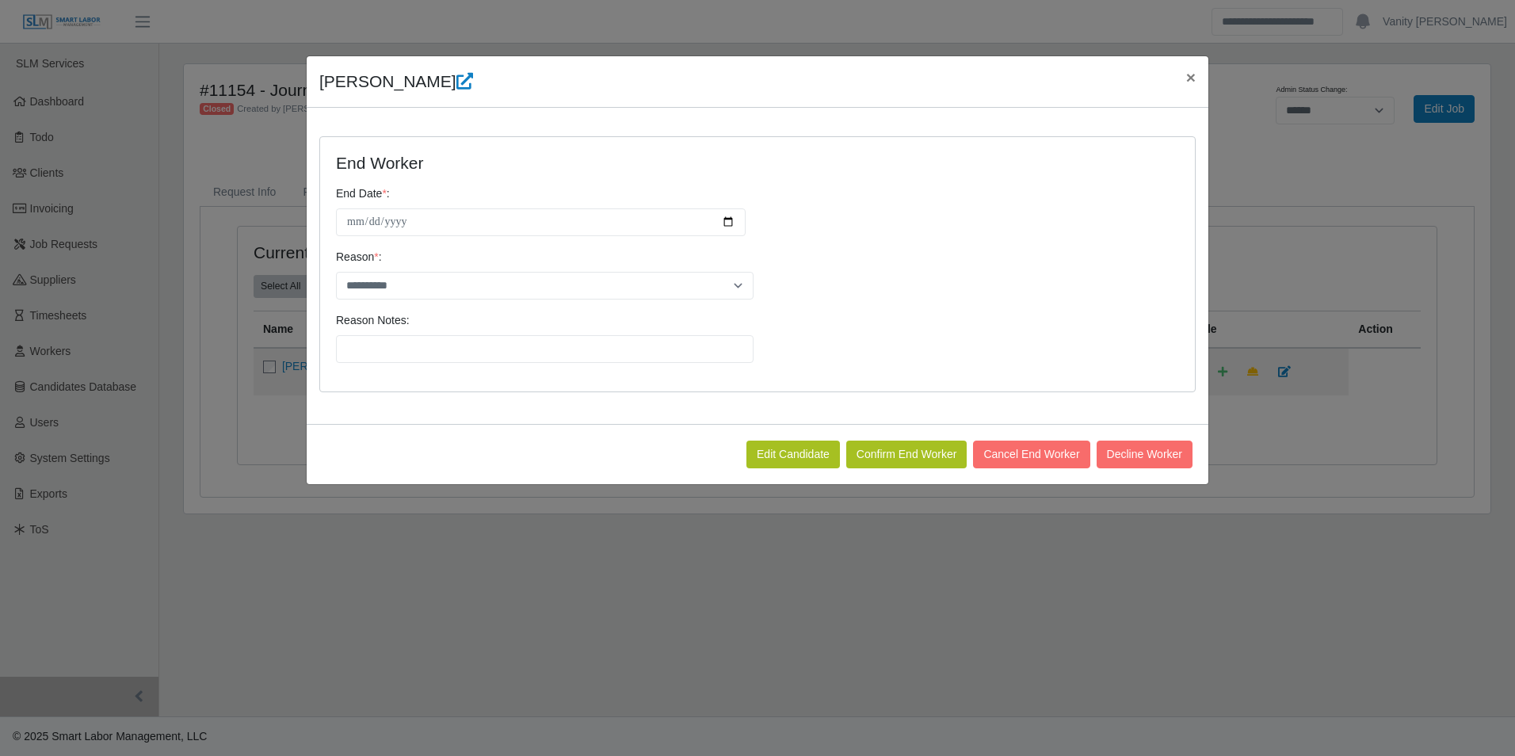
scroll to position [0, 0]
click at [735, 223] on input "**********" at bounding box center [541, 222] width 410 height 28
click at [729, 226] on input "**********" at bounding box center [541, 222] width 410 height 28
type input "**********"
click at [451, 286] on select "**********" at bounding box center [545, 286] width 418 height 28
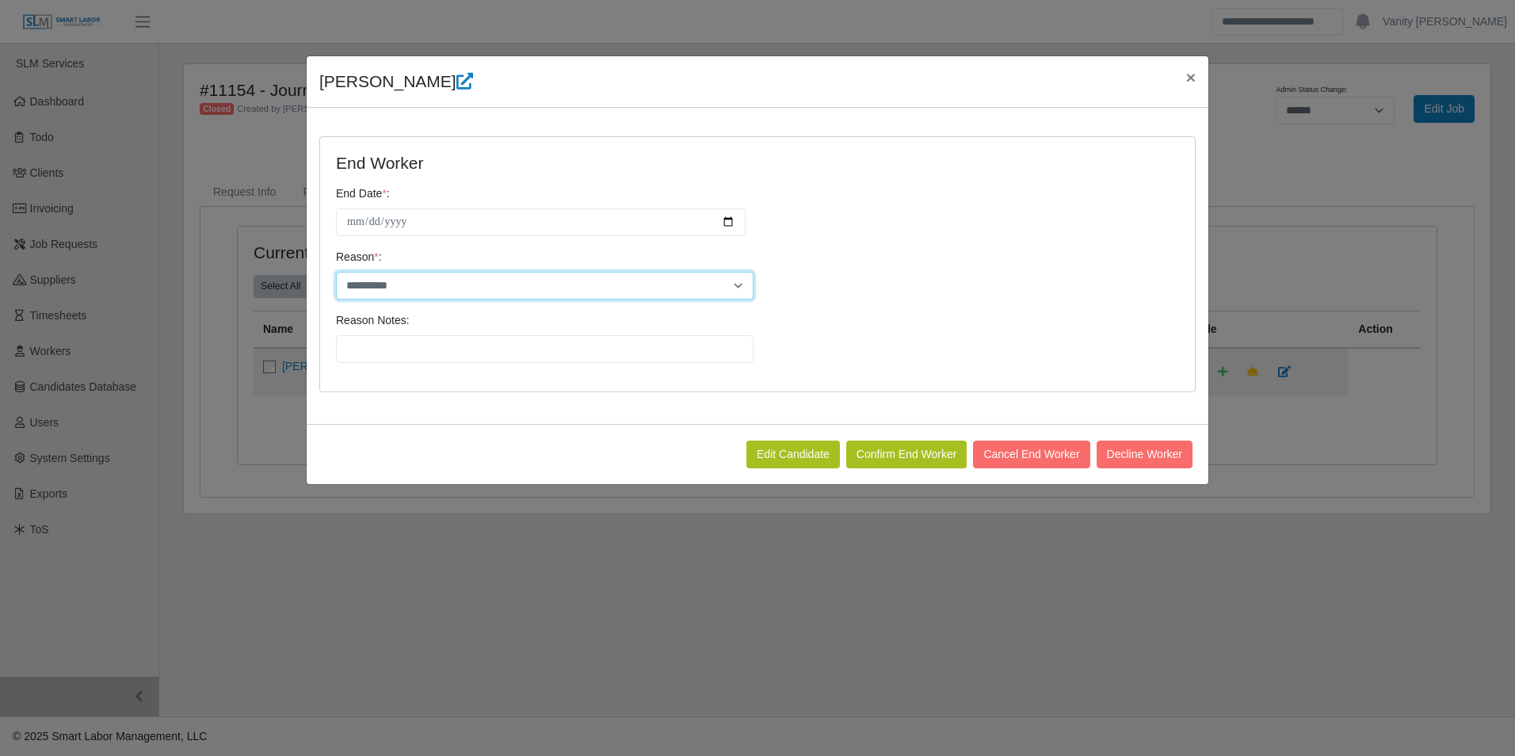
select select "**********"
click at [336, 272] on select "**********" at bounding box center [545, 286] width 418 height 28
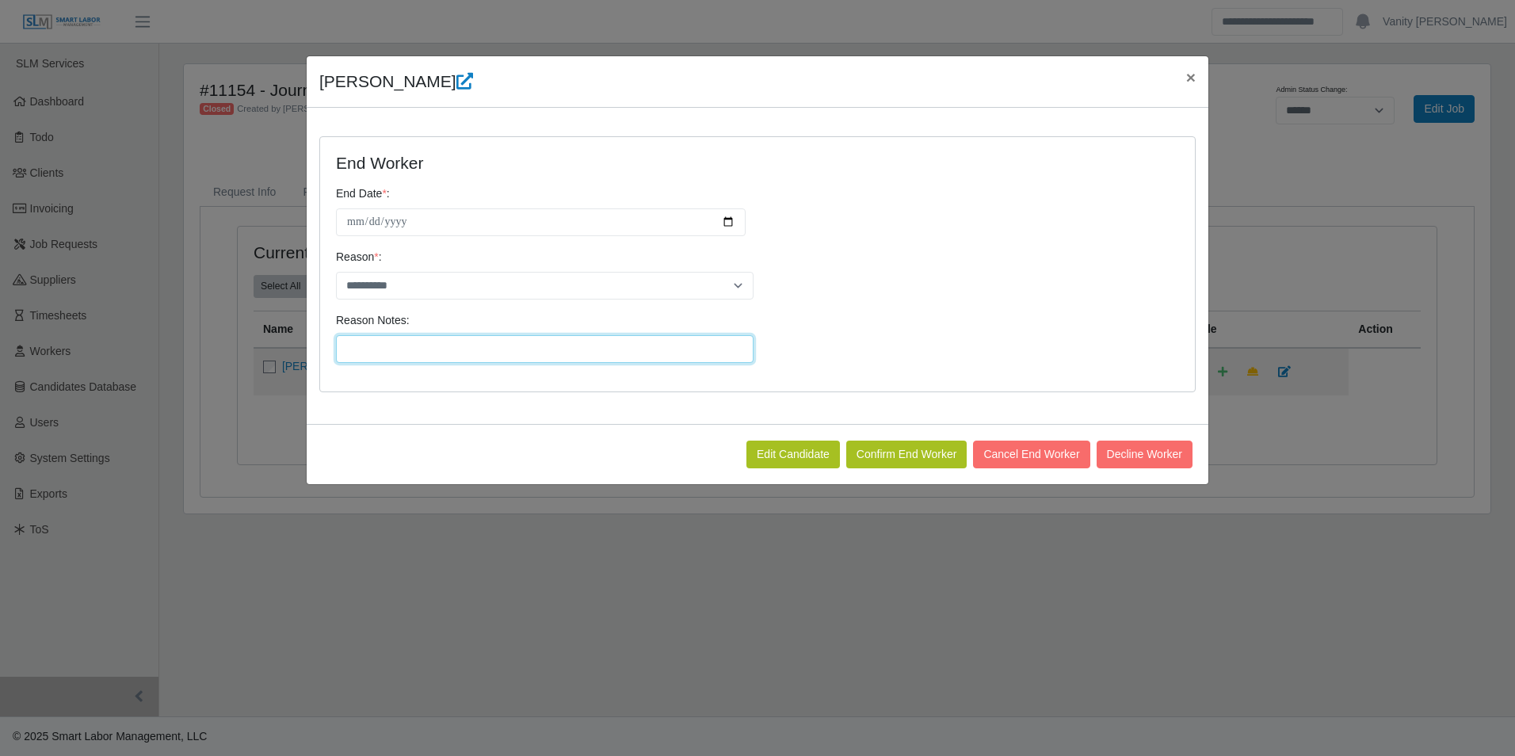
click at [437, 362] on input "Reason Notes:" at bounding box center [545, 349] width 418 height 28
type input "**********"
click at [862, 448] on button "Confirm End Worker" at bounding box center [906, 455] width 121 height 28
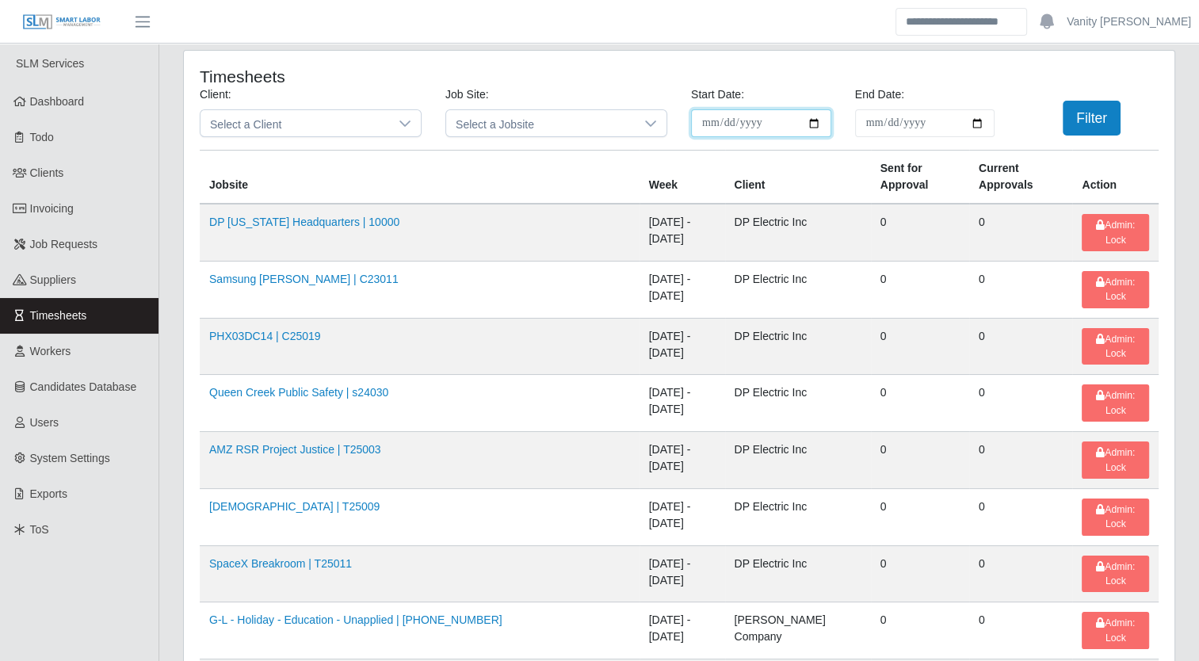
click at [815, 125] on input "**********" at bounding box center [761, 123] width 140 height 28
type input "**********"
click at [982, 122] on input "End Date:" at bounding box center [925, 123] width 140 height 28
type input "**********"
click at [1082, 109] on button "Filter" at bounding box center [1092, 118] width 58 height 35
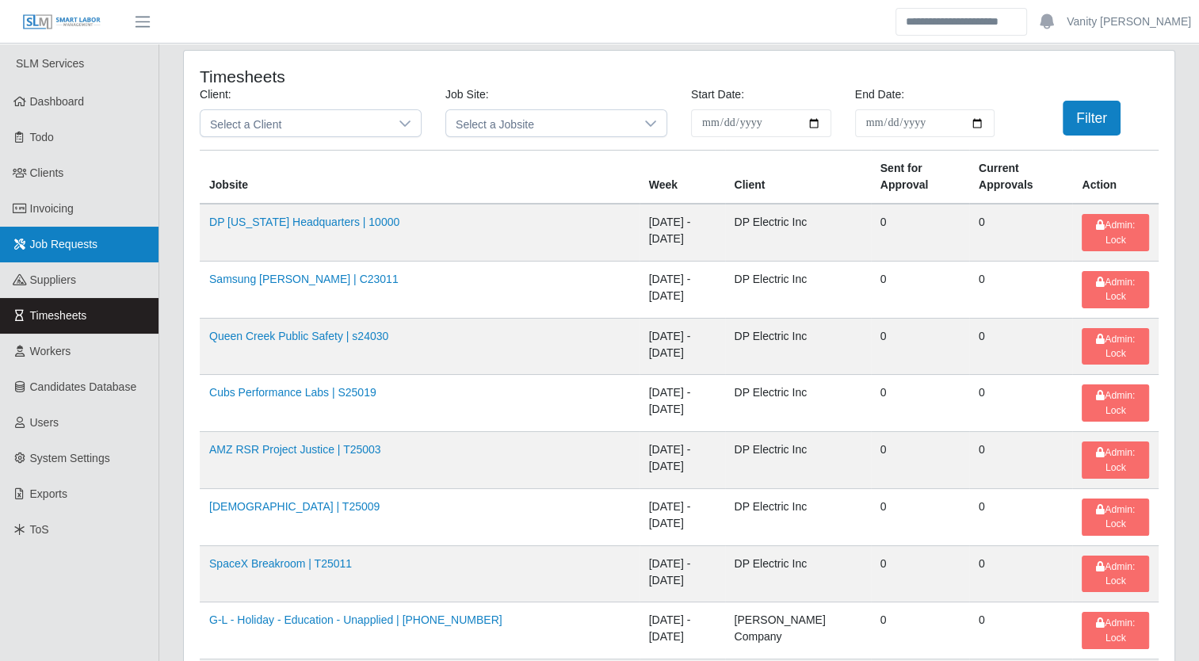
click at [83, 242] on span "Job Requests" at bounding box center [64, 244] width 68 height 13
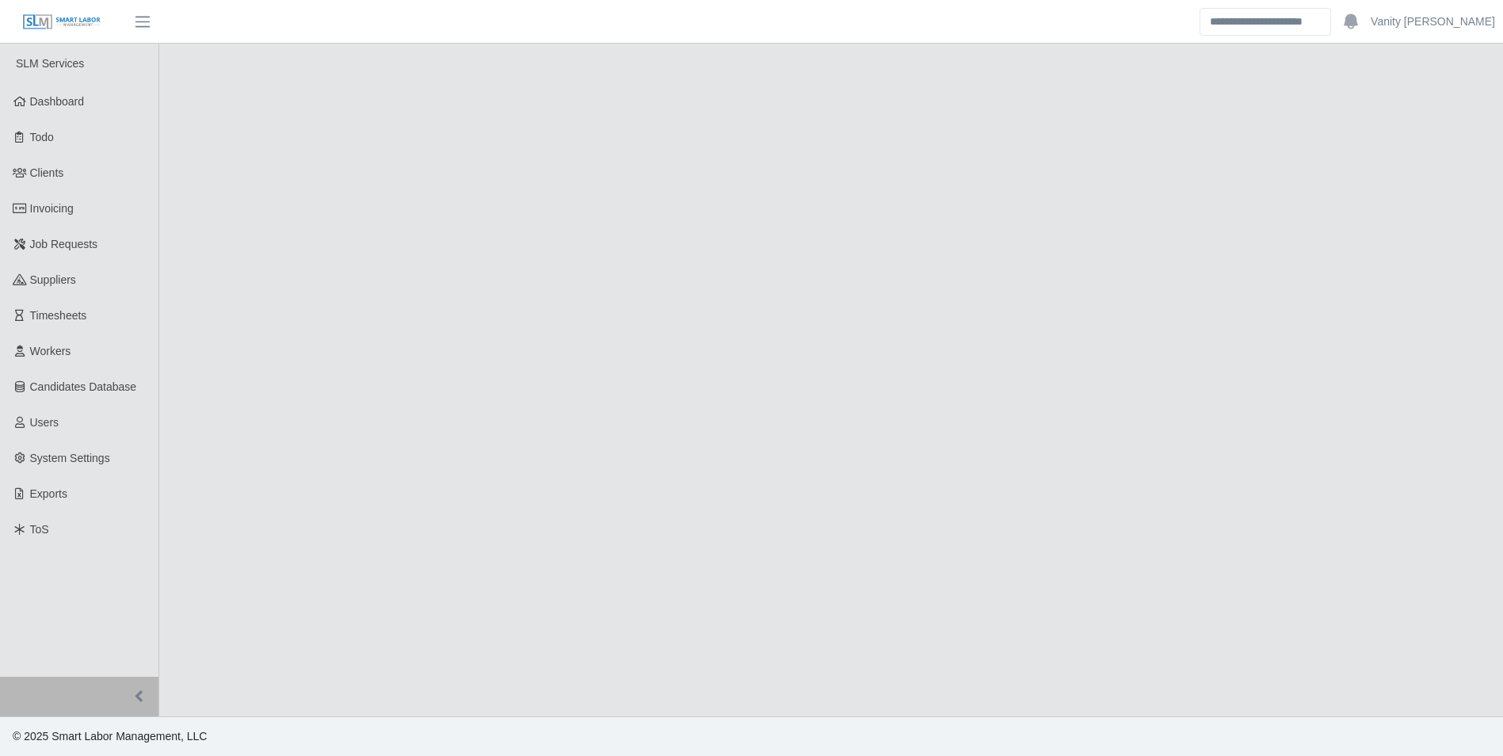
select select "******"
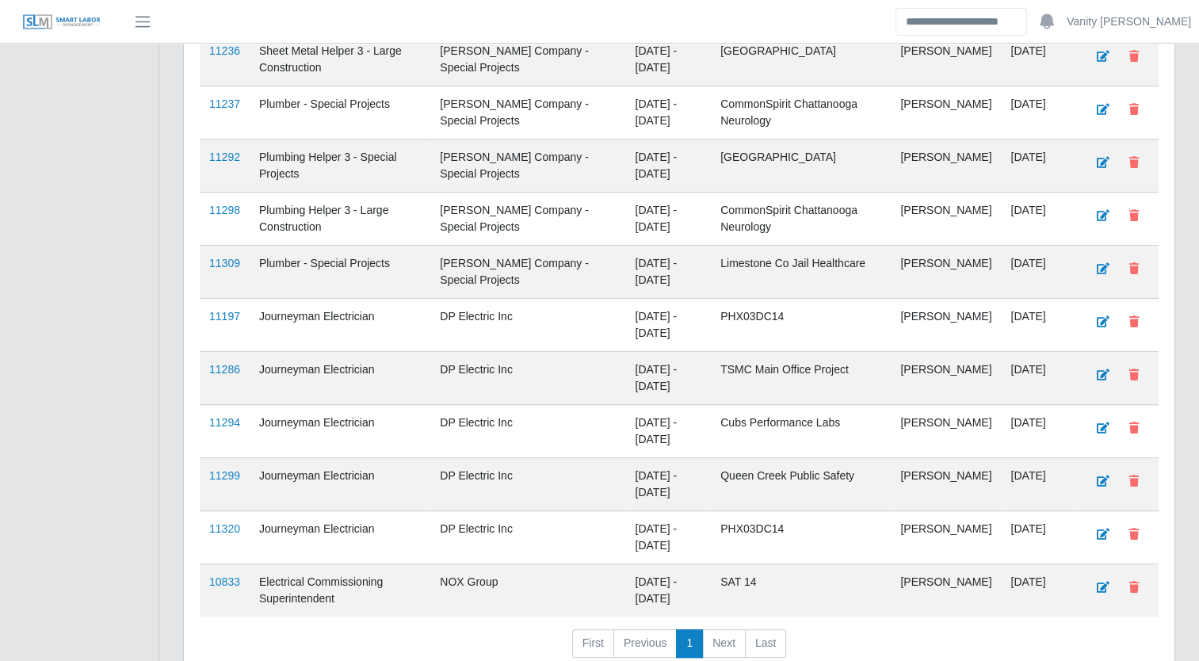
scroll to position [555, 0]
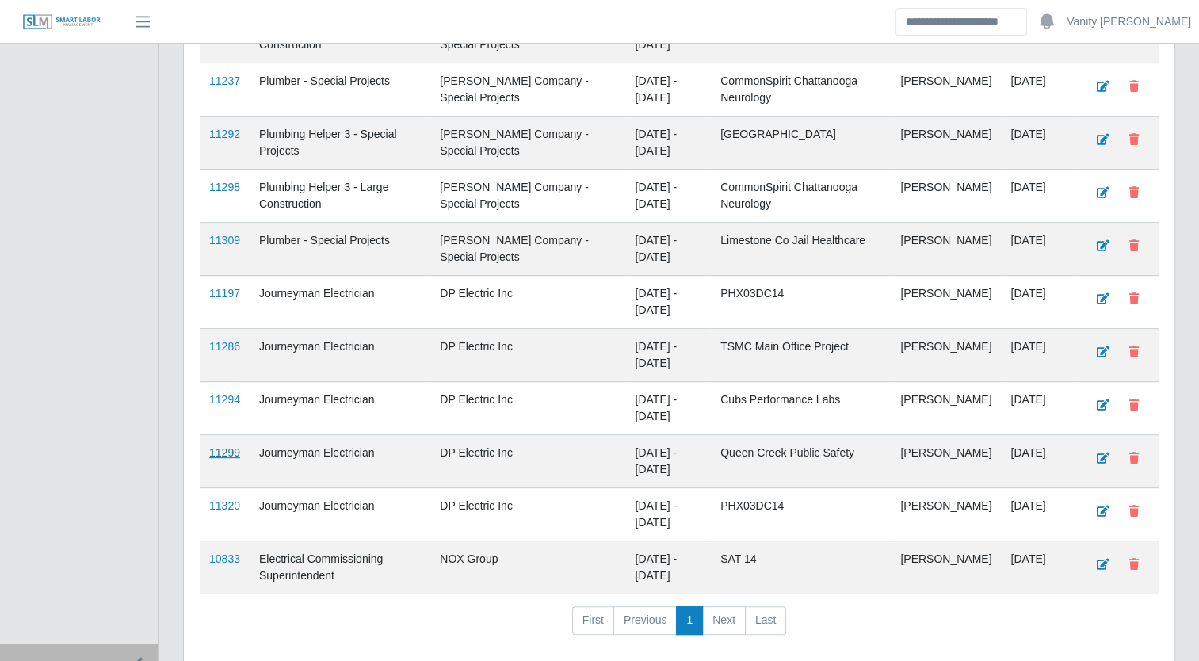
click at [219, 447] on link "11299" at bounding box center [224, 452] width 31 height 13
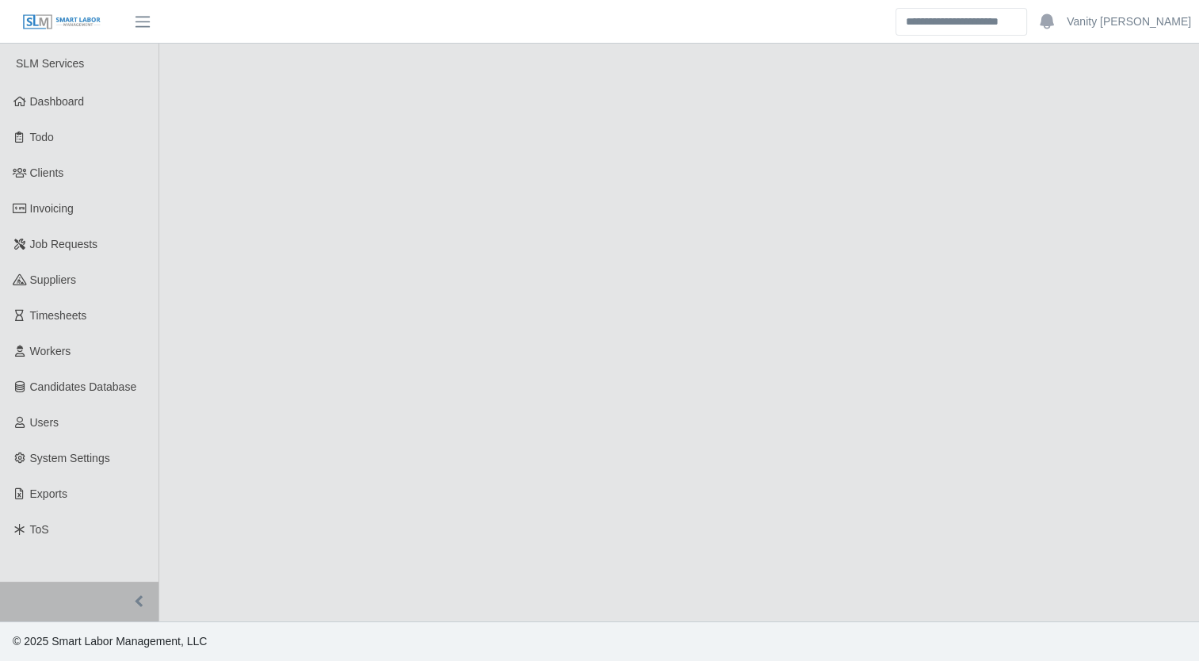
select select "****"
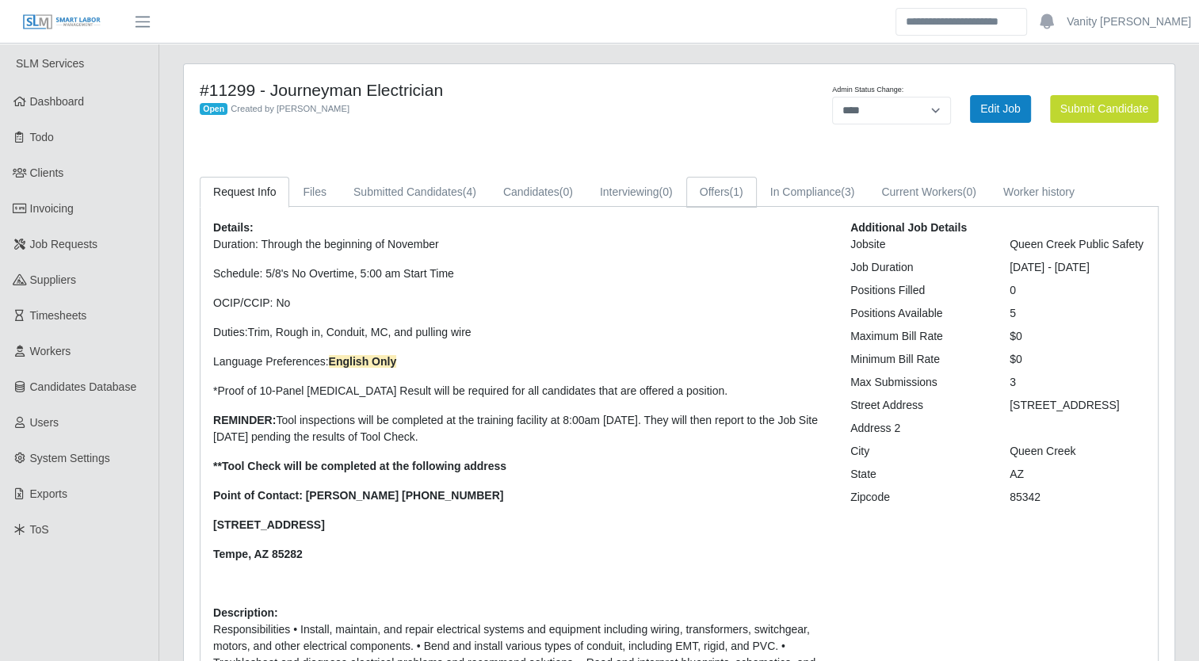
click at [745, 196] on link "Offers (1)" at bounding box center [721, 192] width 71 height 31
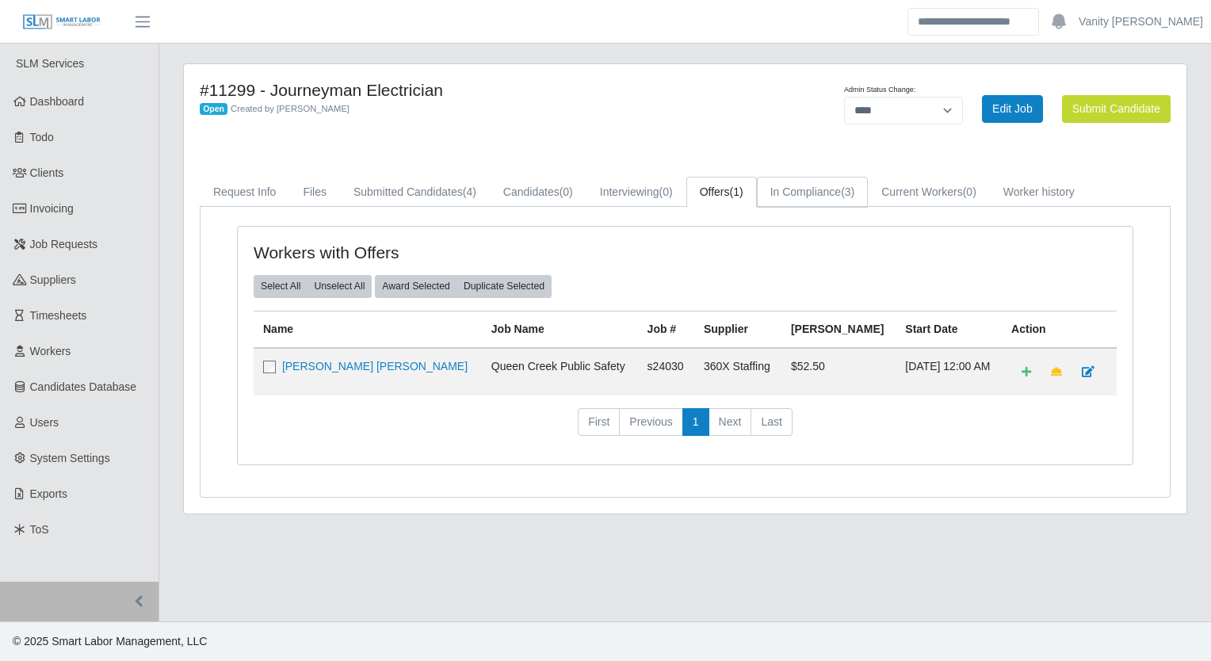
click at [797, 198] on link "In Compliance (3)" at bounding box center [813, 192] width 112 height 31
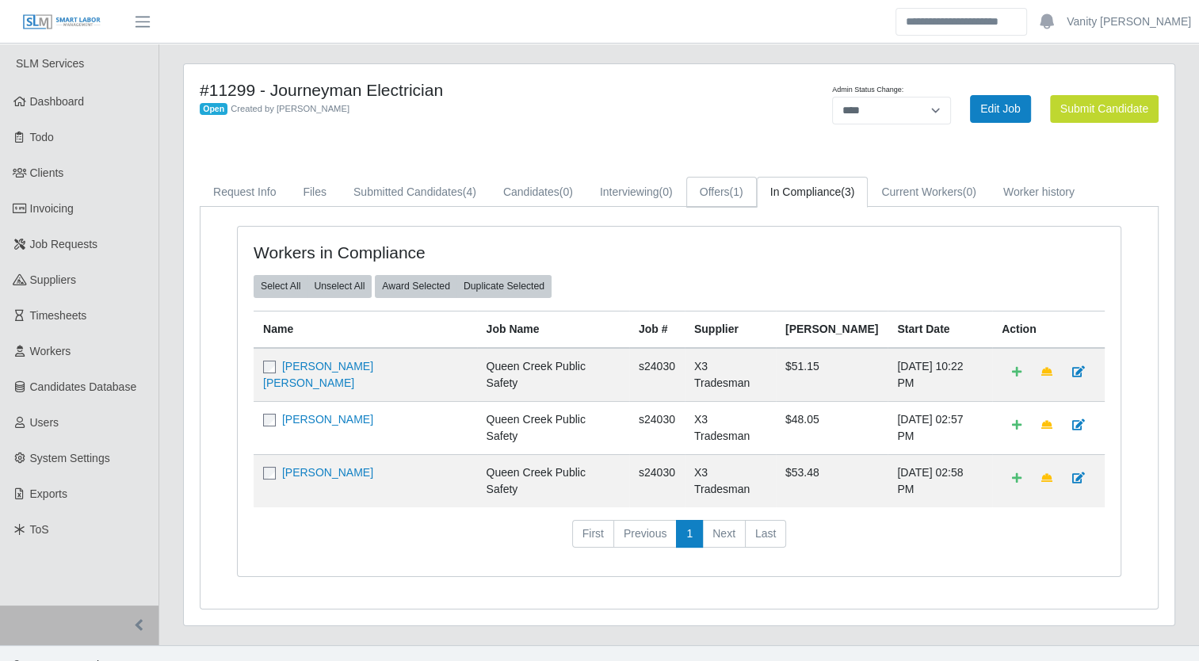
click at [720, 189] on link "Offers (1)" at bounding box center [721, 192] width 71 height 31
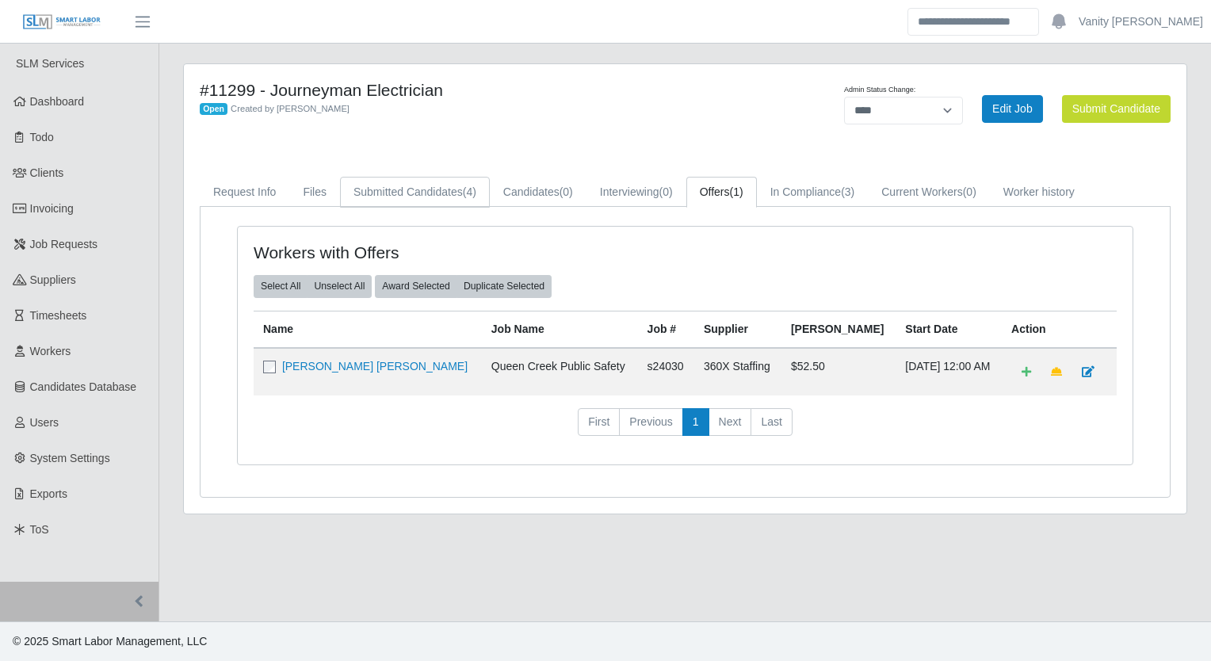
click at [379, 206] on link "Submitted Candidates (4)" at bounding box center [415, 192] width 150 height 31
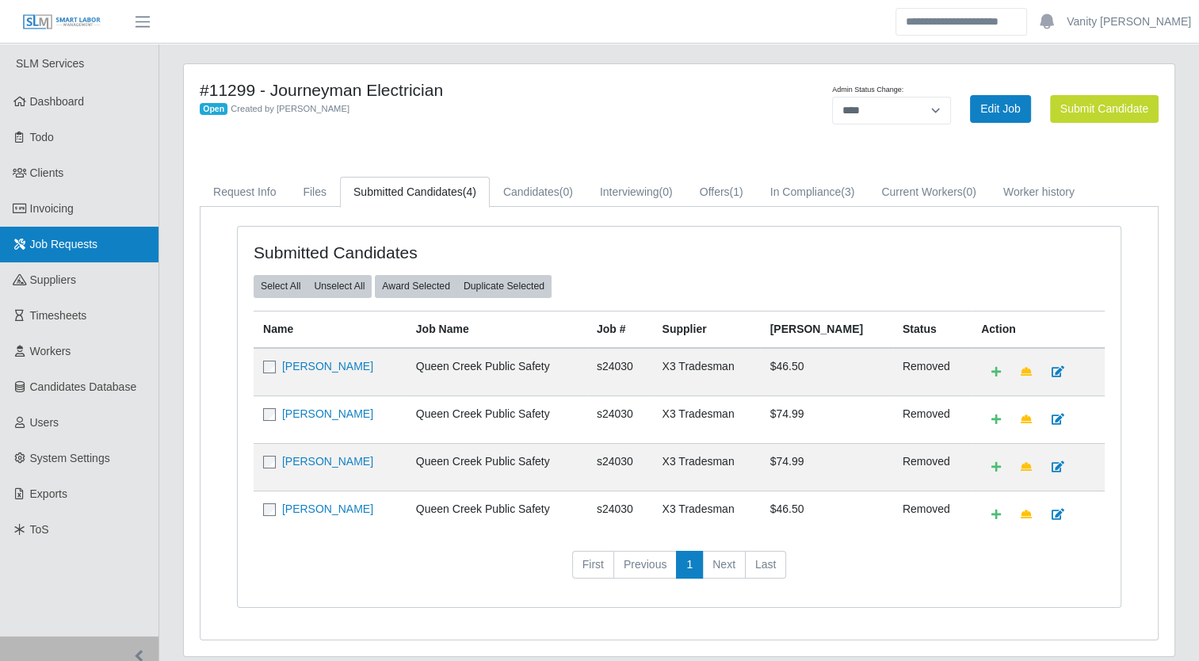
click at [79, 248] on span "Job Requests" at bounding box center [64, 244] width 68 height 13
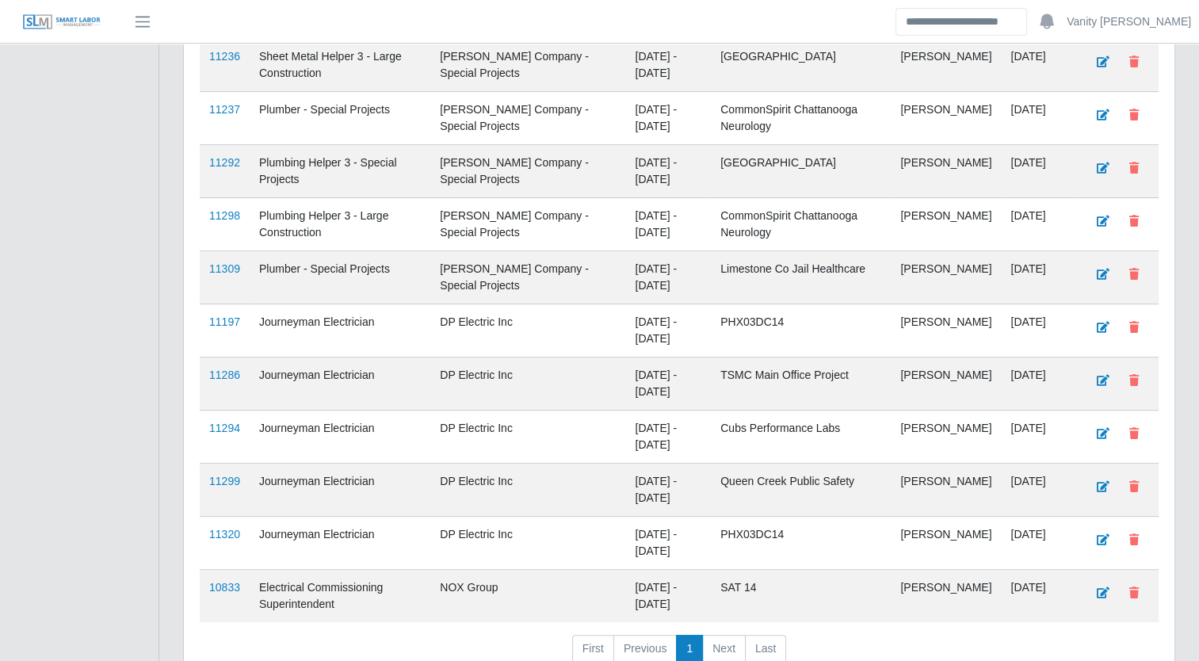
scroll to position [555, 0]
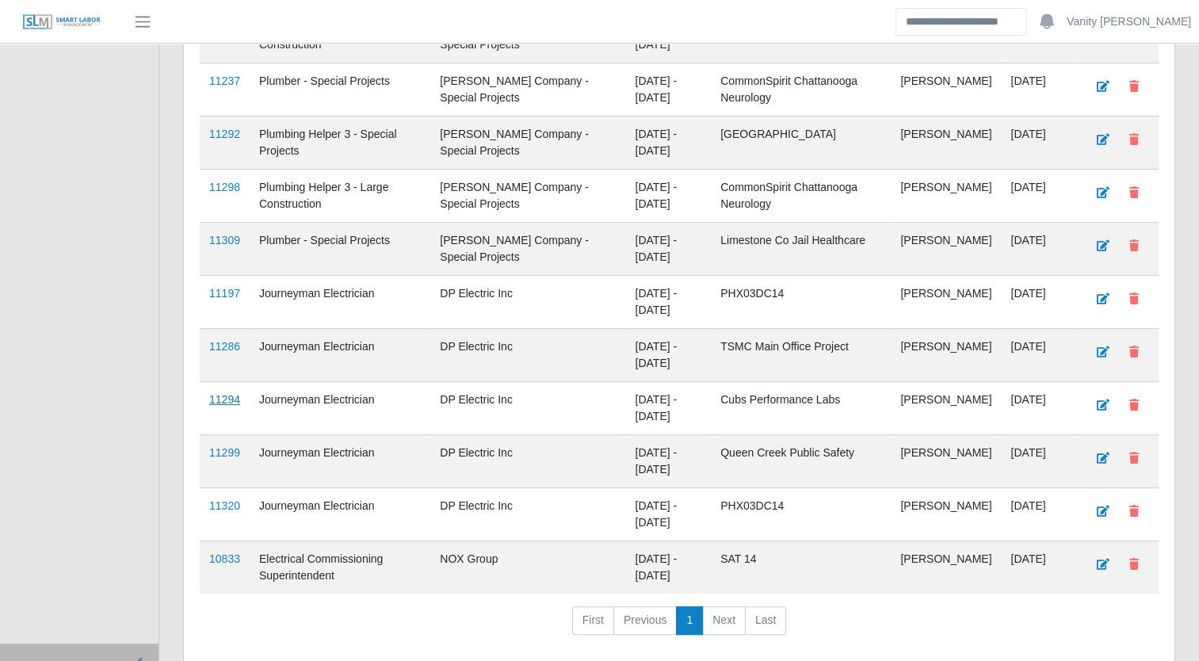
click at [228, 393] on link "11294" at bounding box center [224, 399] width 31 height 13
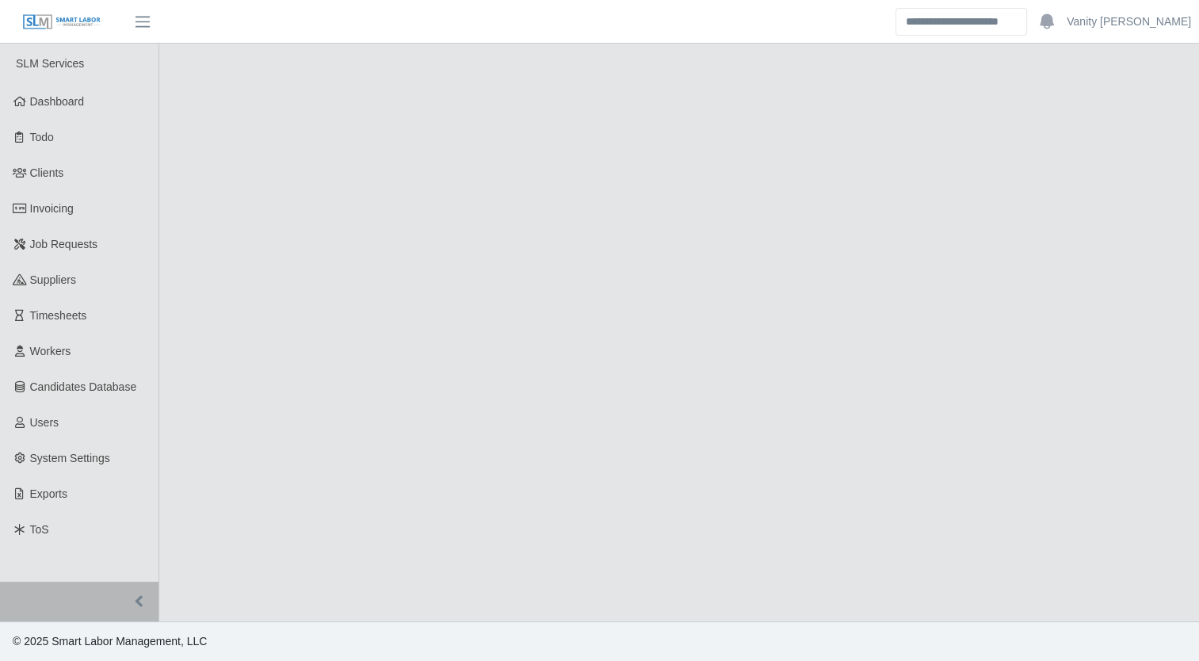
select select "****"
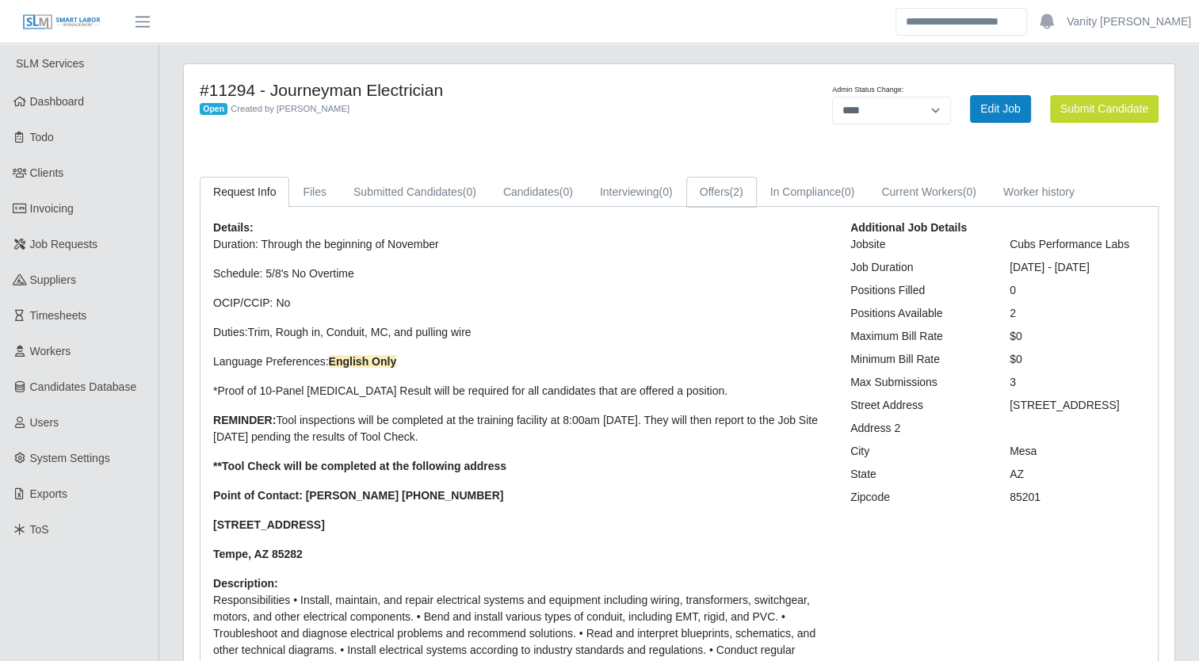
click at [734, 191] on span "(2)" at bounding box center [736, 191] width 13 height 13
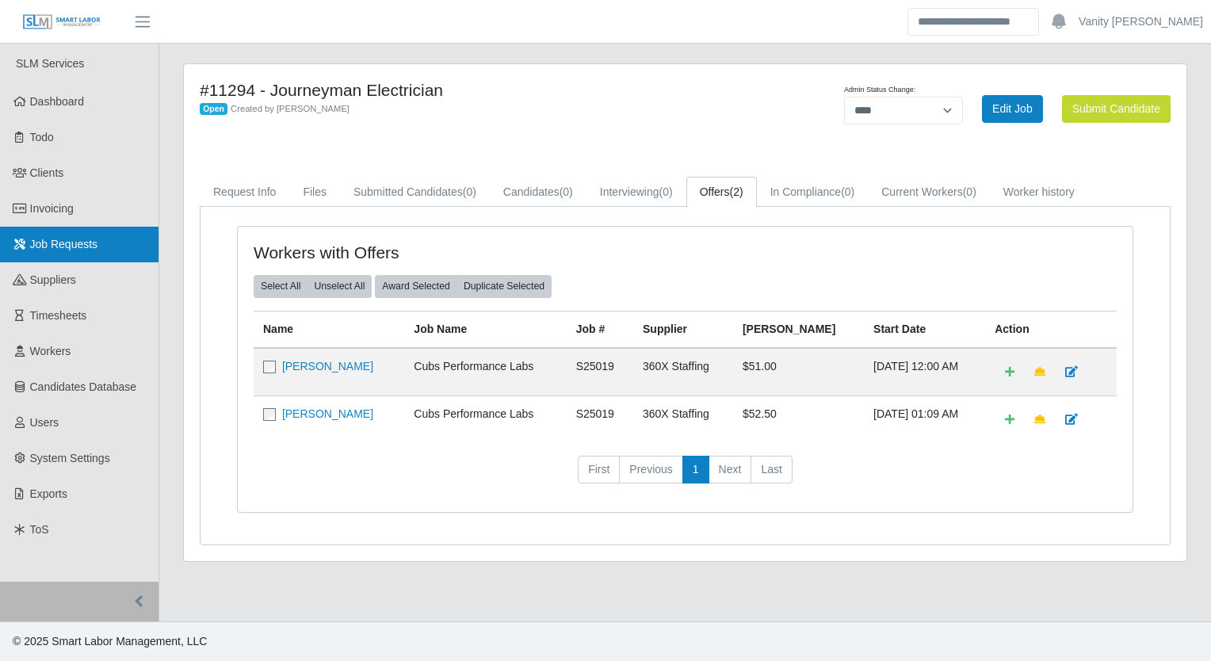
click at [40, 246] on span "Job Requests" at bounding box center [64, 244] width 68 height 13
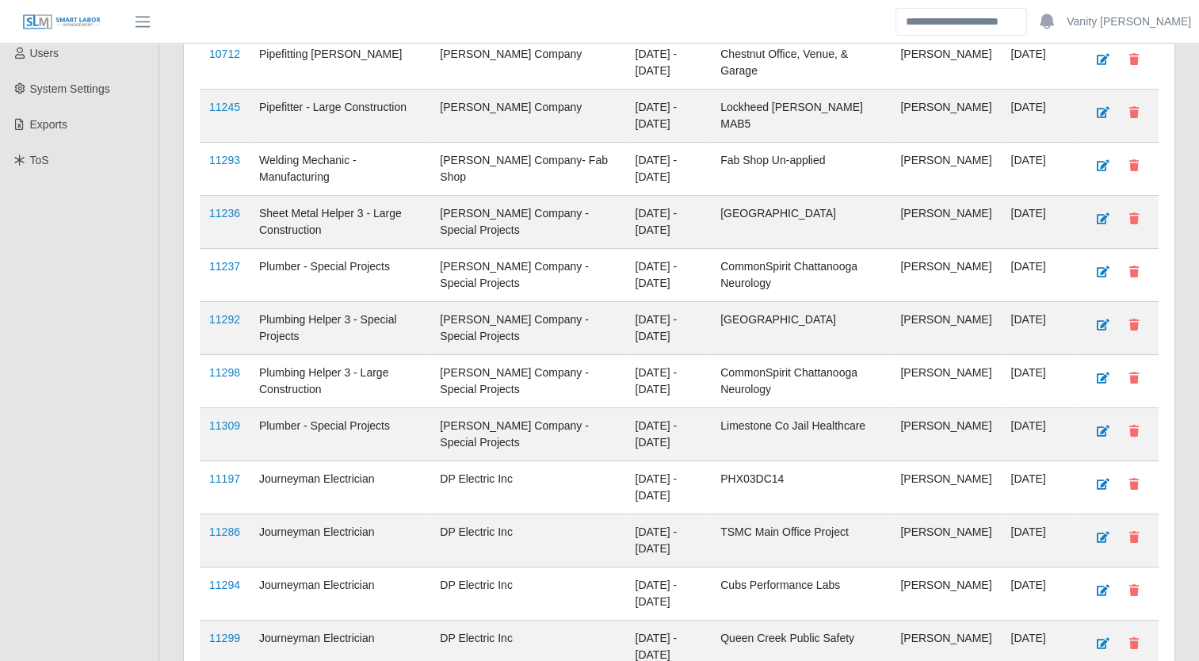
scroll to position [396, 0]
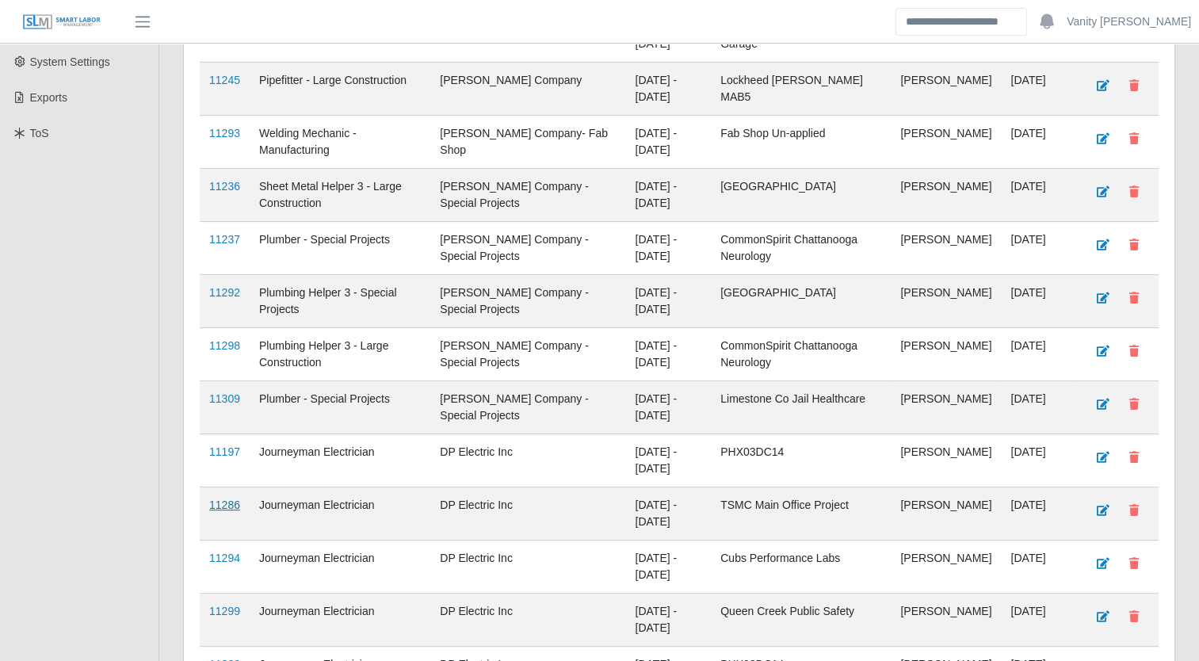
click at [219, 506] on link "11286" at bounding box center [224, 504] width 31 height 13
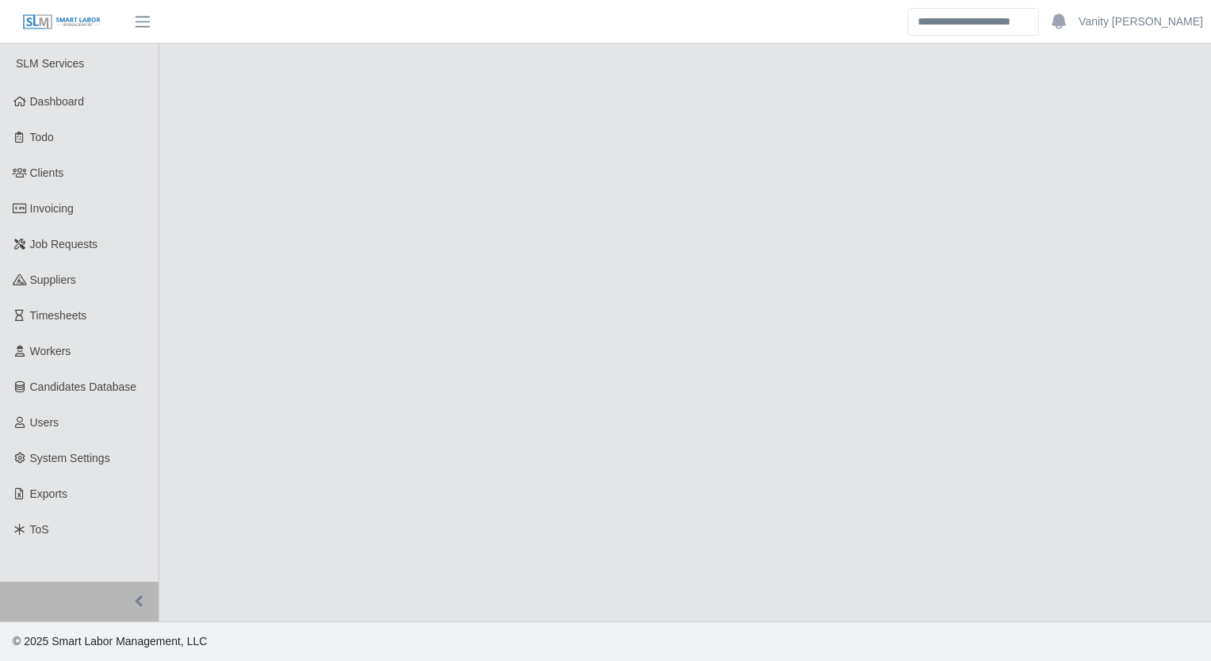
select select "****"
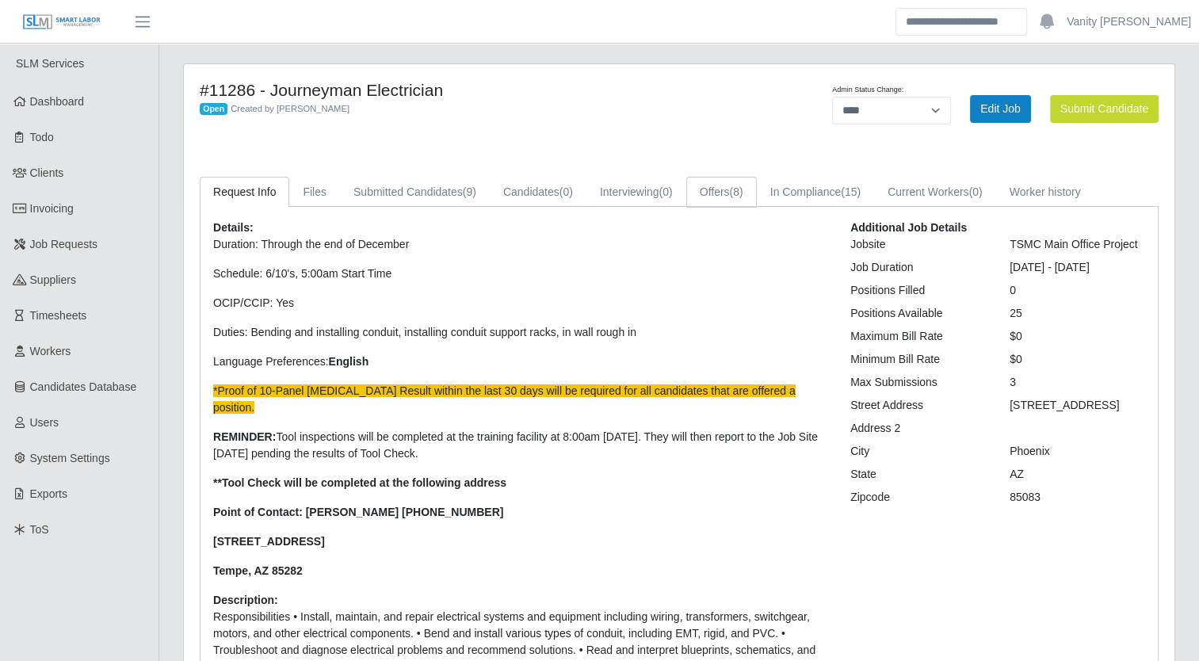
click at [735, 196] on span "(8)" at bounding box center [736, 191] width 13 height 13
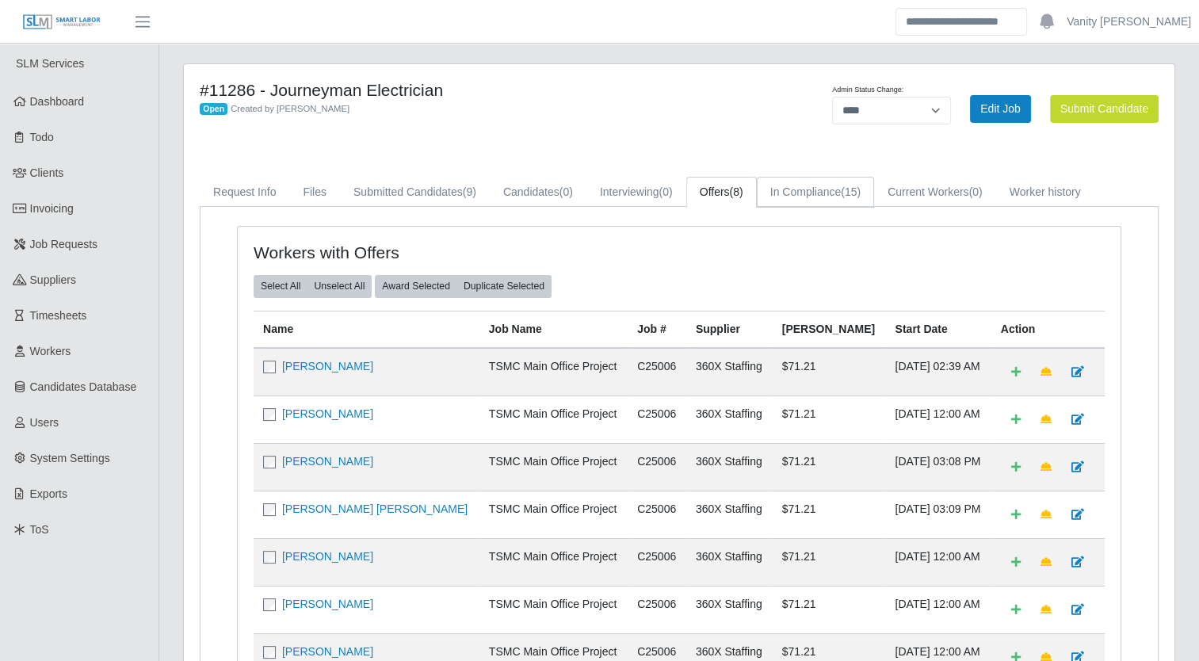
click at [833, 198] on link "In Compliance (15)" at bounding box center [815, 192] width 117 height 31
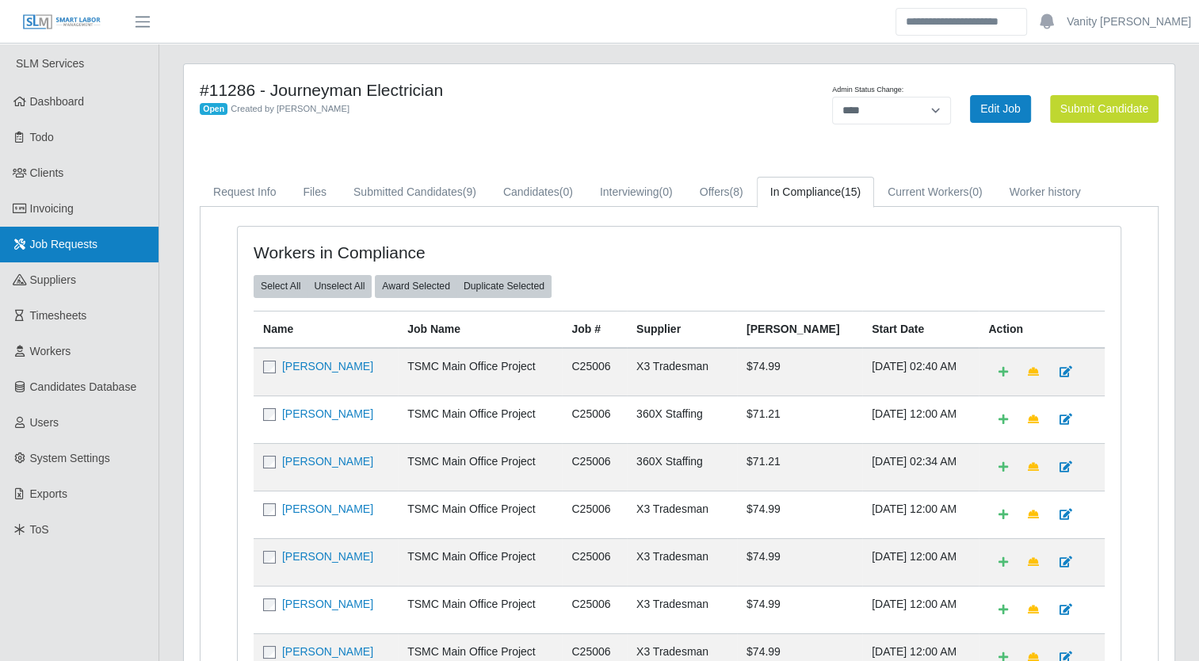
click at [73, 249] on span "Job Requests" at bounding box center [64, 244] width 68 height 13
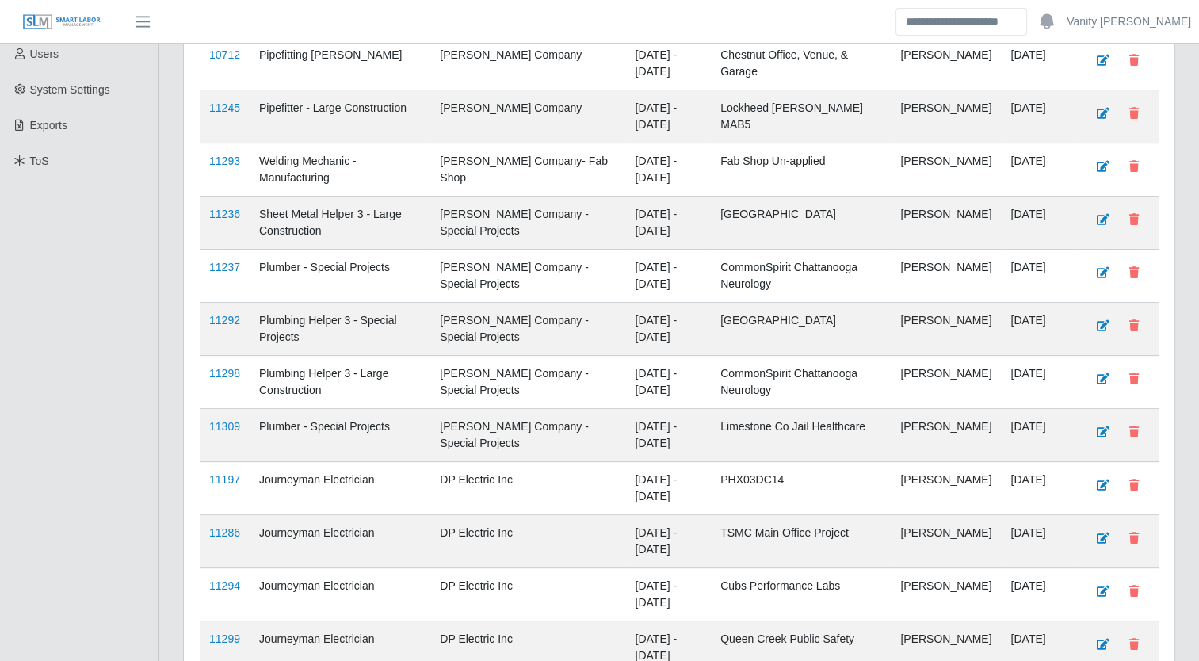
scroll to position [396, 0]
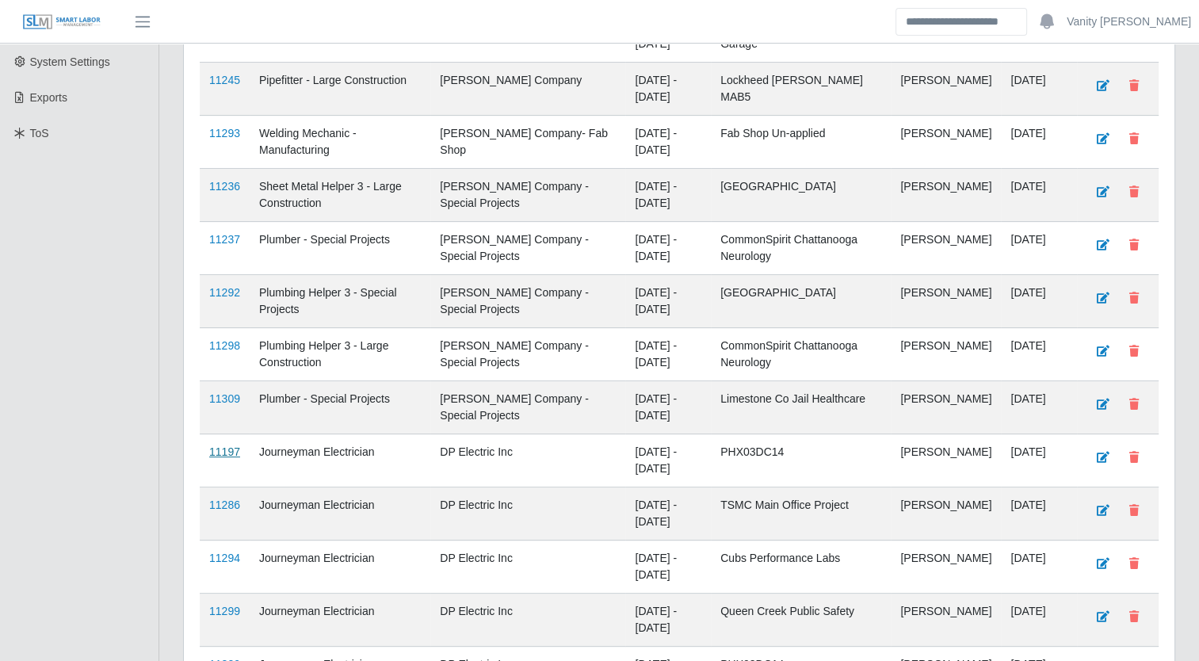
click at [222, 448] on link "11197" at bounding box center [224, 451] width 31 height 13
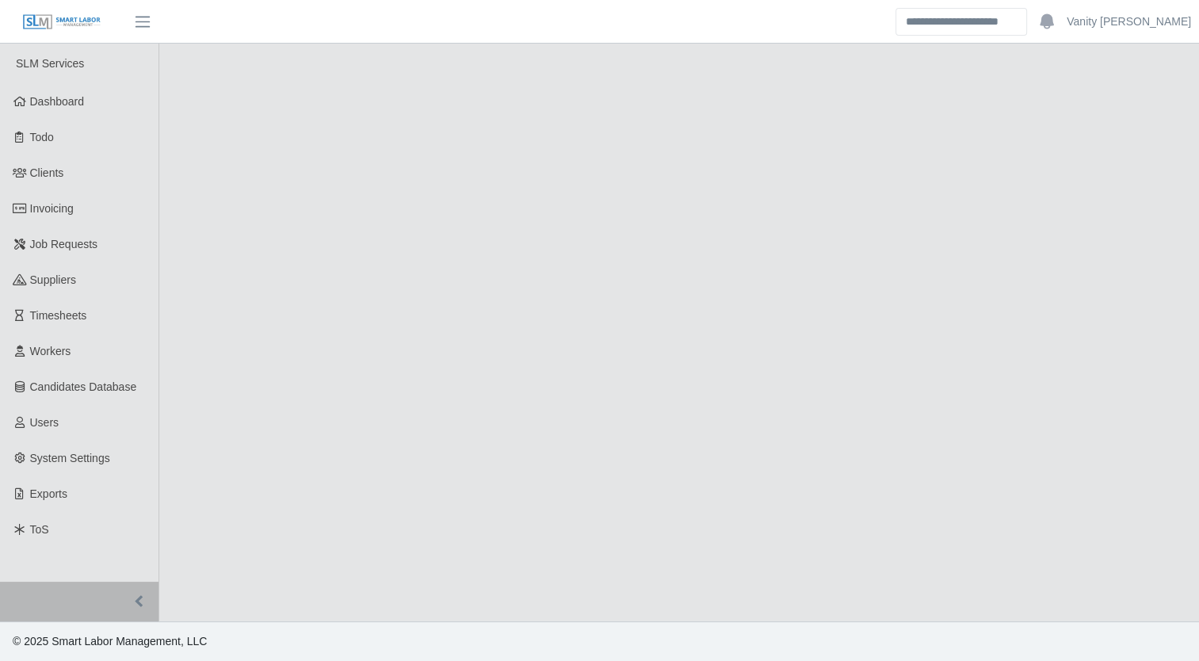
select select "****"
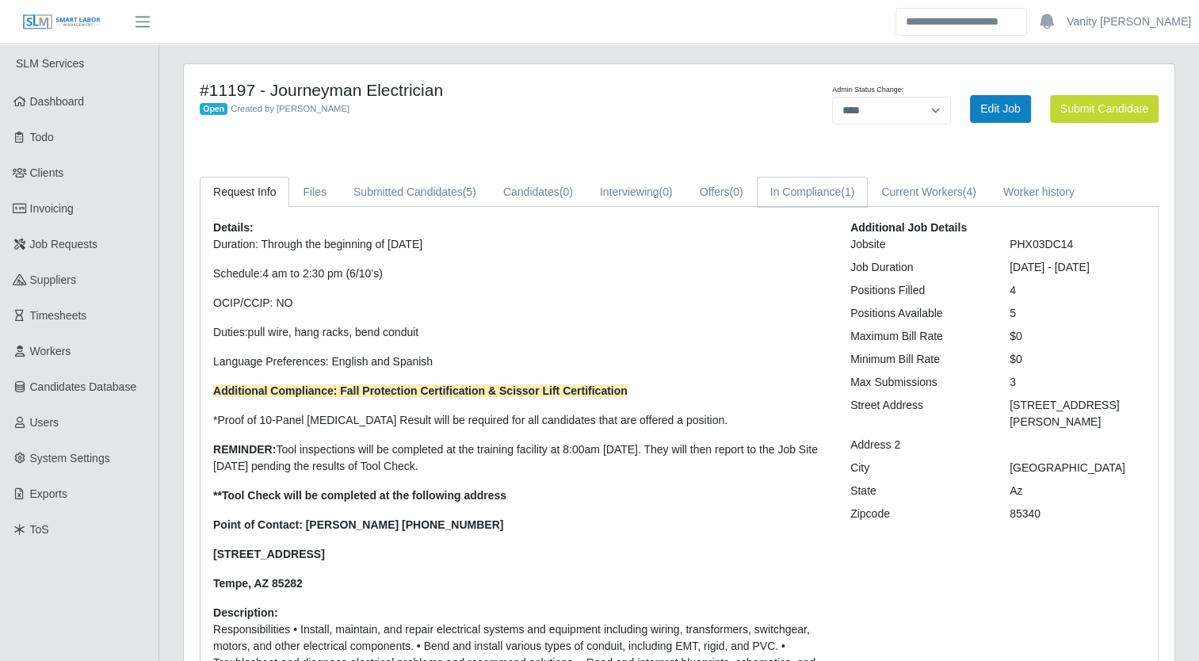
click at [786, 192] on link "In Compliance (1)" at bounding box center [813, 192] width 112 height 31
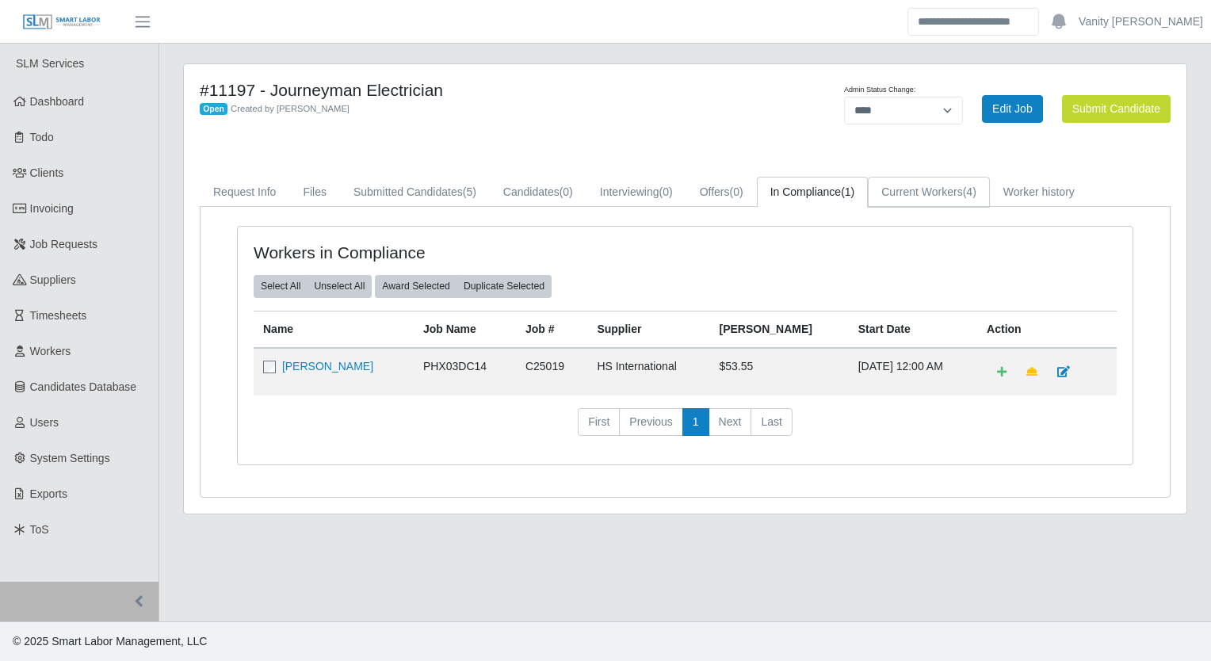
click at [900, 184] on link "Current Workers (4)" at bounding box center [929, 192] width 122 height 31
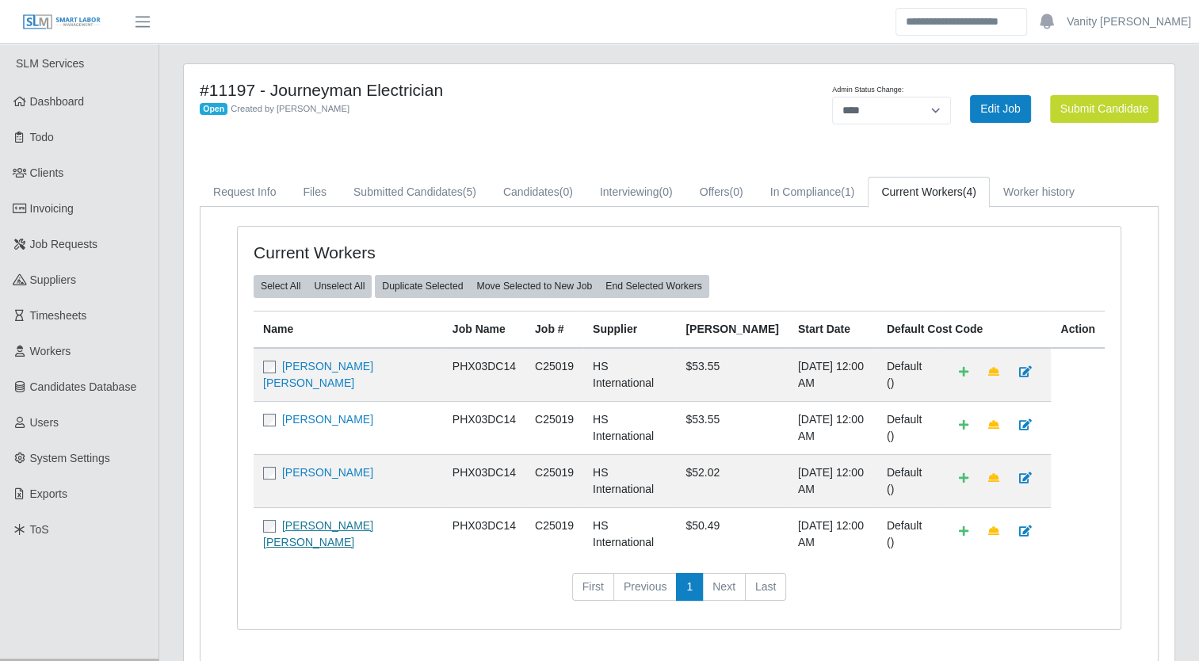
click at [303, 519] on link "[PERSON_NAME] [PERSON_NAME]" at bounding box center [318, 533] width 110 height 29
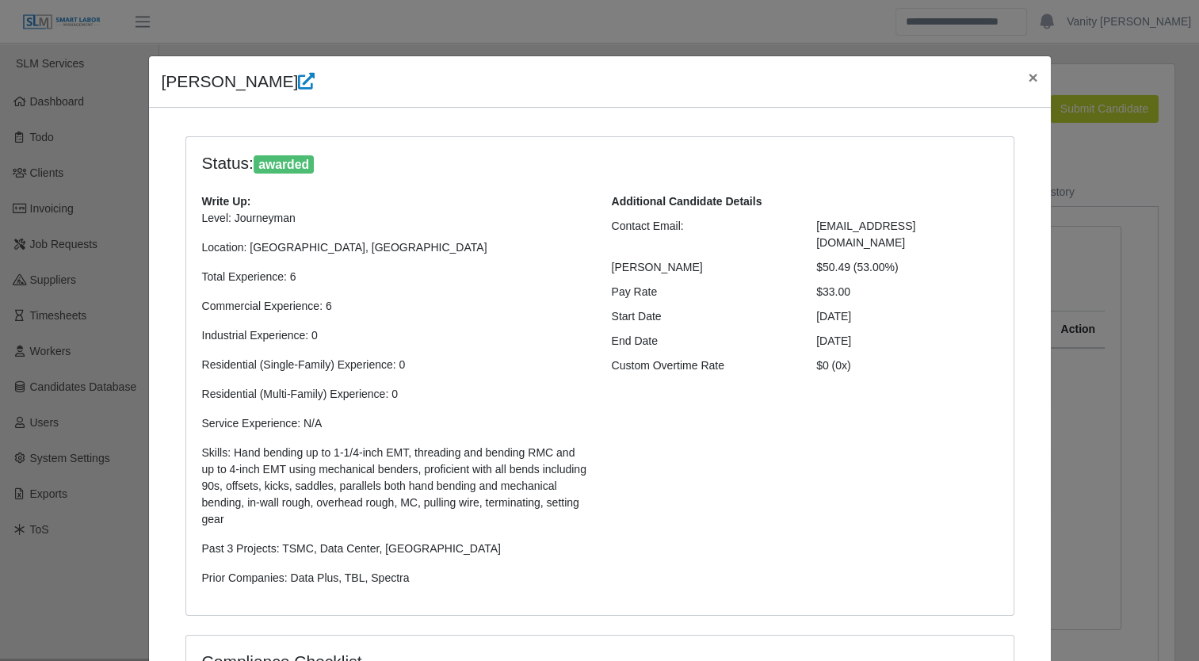
select select "**********"
click at [1028, 73] on span "×" at bounding box center [1033, 77] width 10 height 18
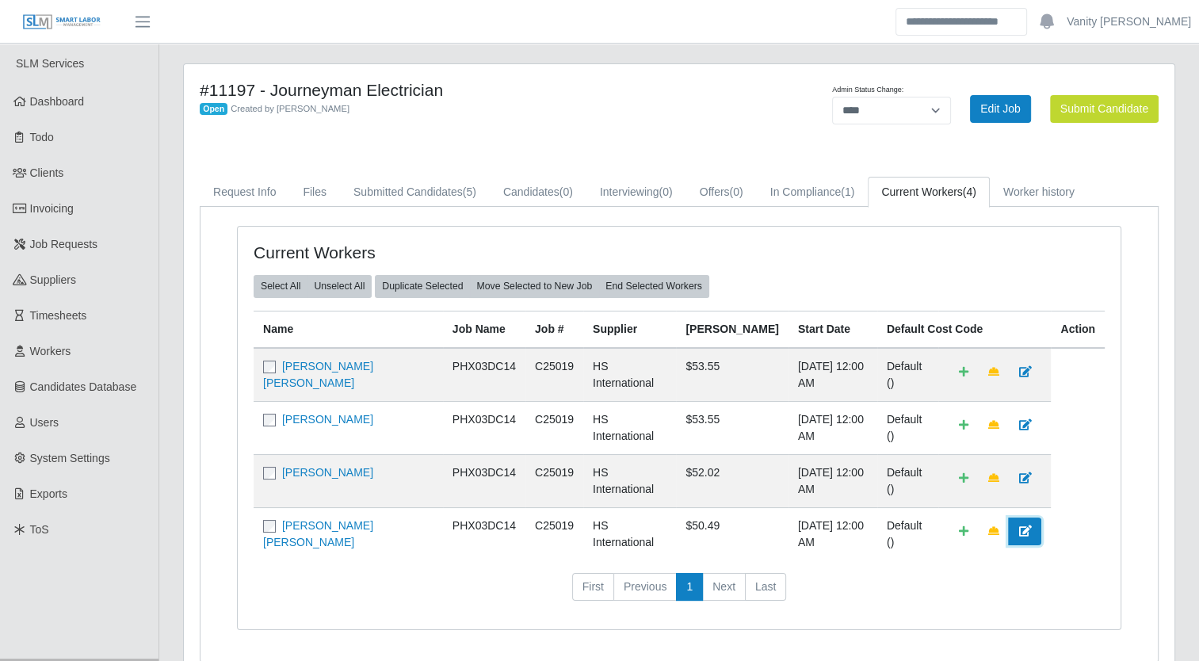
click at [1026, 525] on icon at bounding box center [1024, 530] width 13 height 11
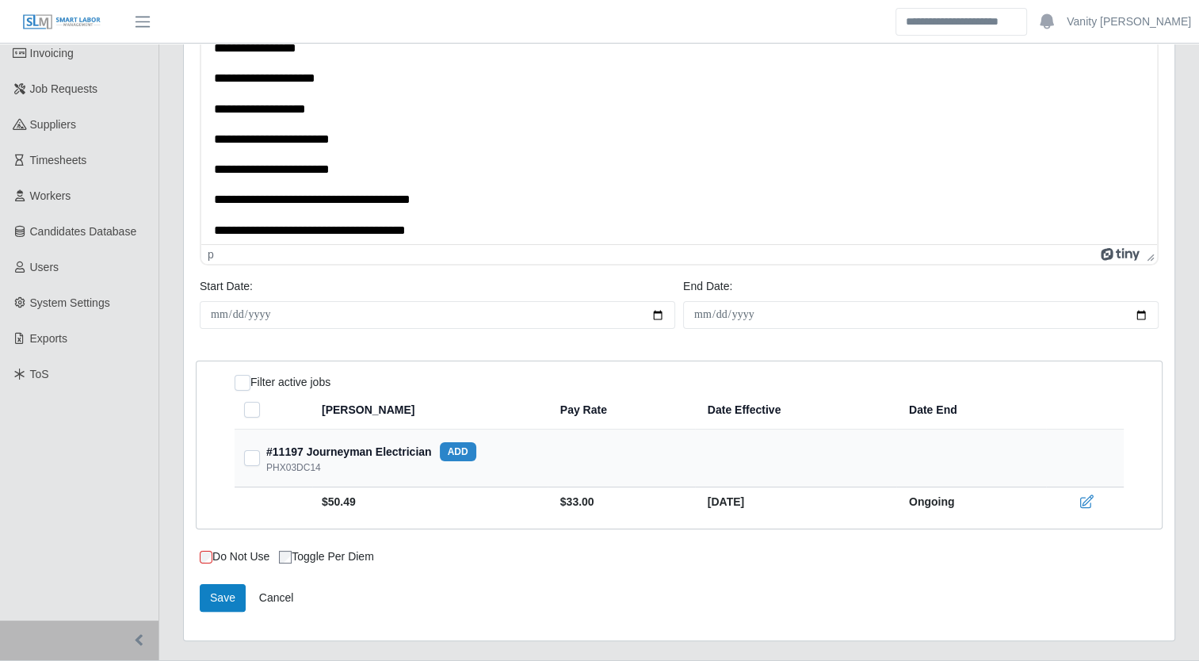
scroll to position [158, 0]
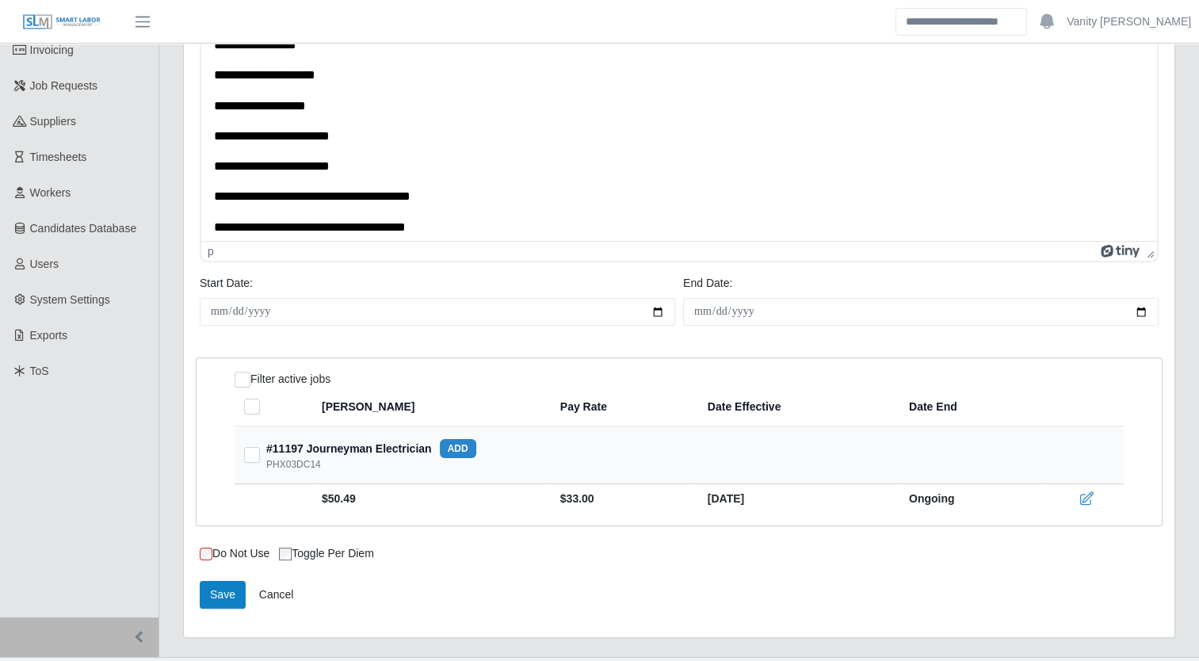
click at [1078, 498] on icon at bounding box center [1086, 498] width 16 height 16
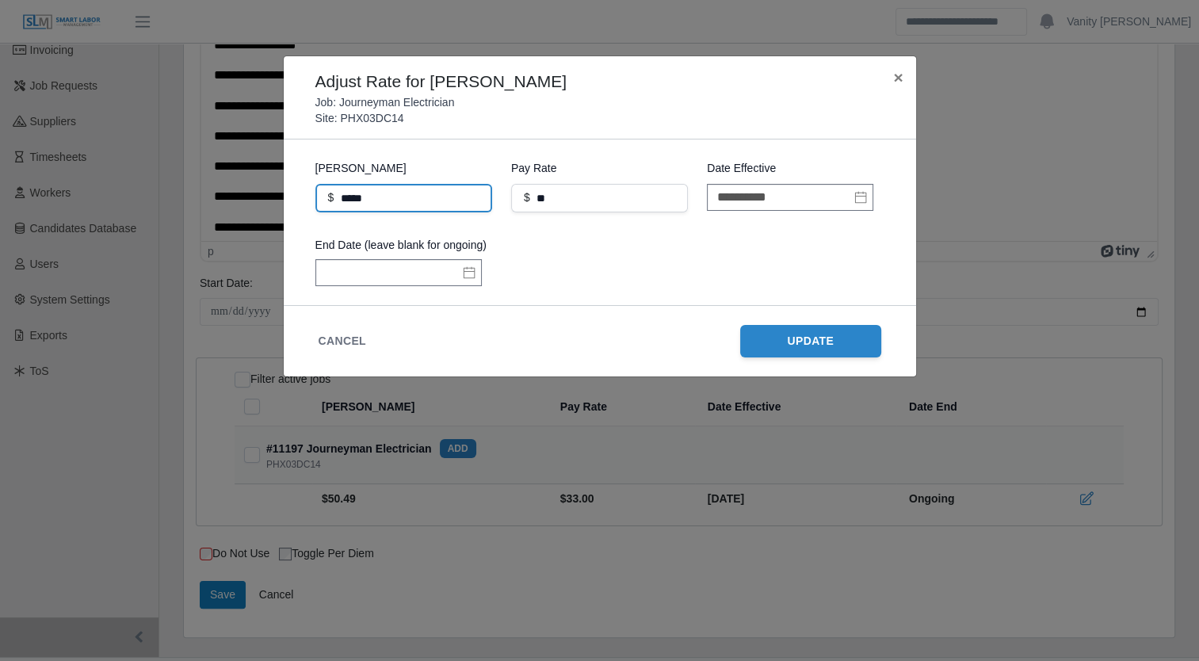
drag, startPoint x: 380, startPoint y: 201, endPoint x: 333, endPoint y: 204, distance: 46.9
click at [333, 204] on input "*****" at bounding box center [403, 198] width 177 height 29
type input "*****"
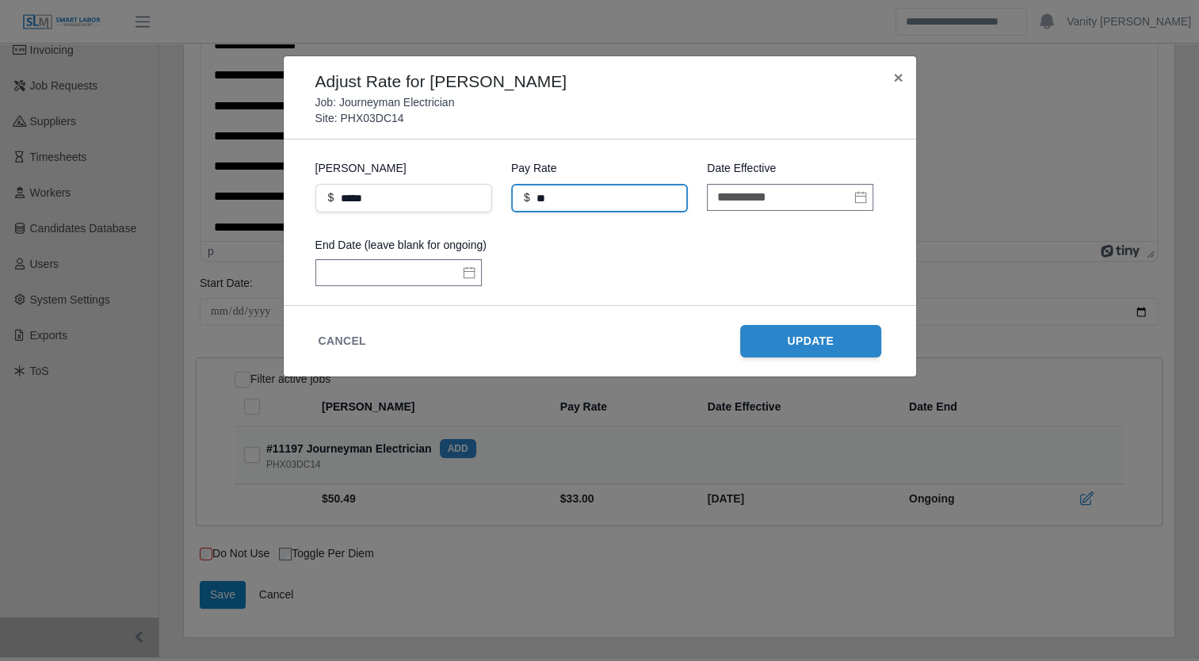
click at [604, 196] on input "**" at bounding box center [599, 198] width 177 height 29
type input "**"
click at [893, 242] on form "**********" at bounding box center [599, 222] width 607 height 140
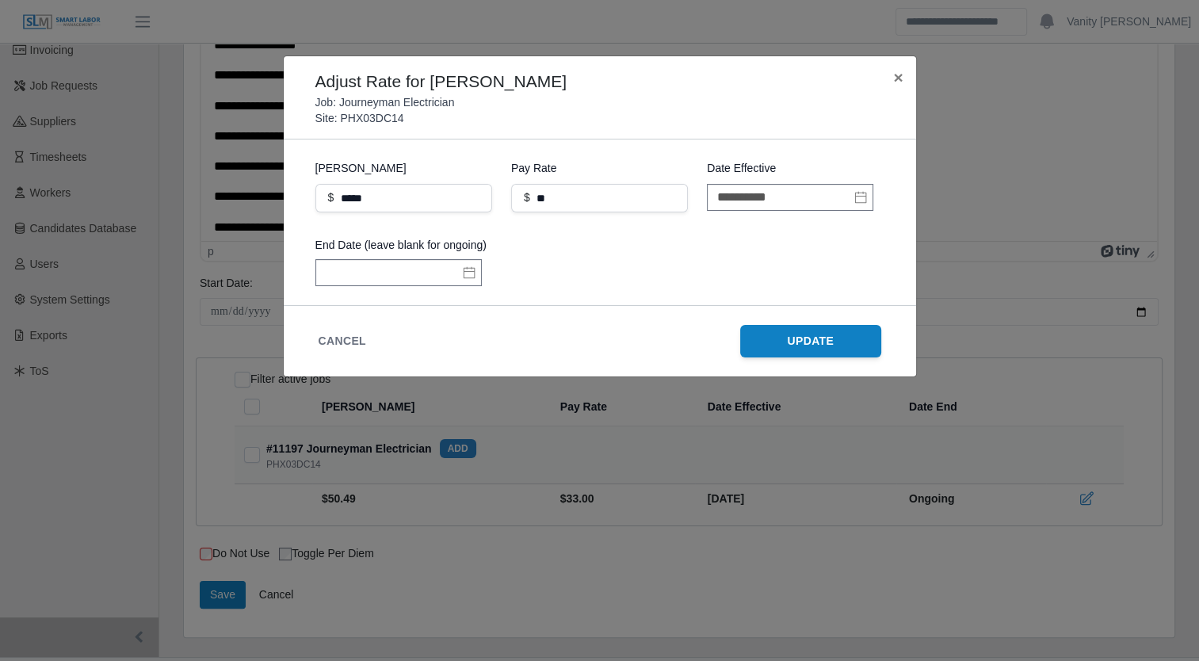
click at [797, 345] on button "Update" at bounding box center [810, 341] width 141 height 32
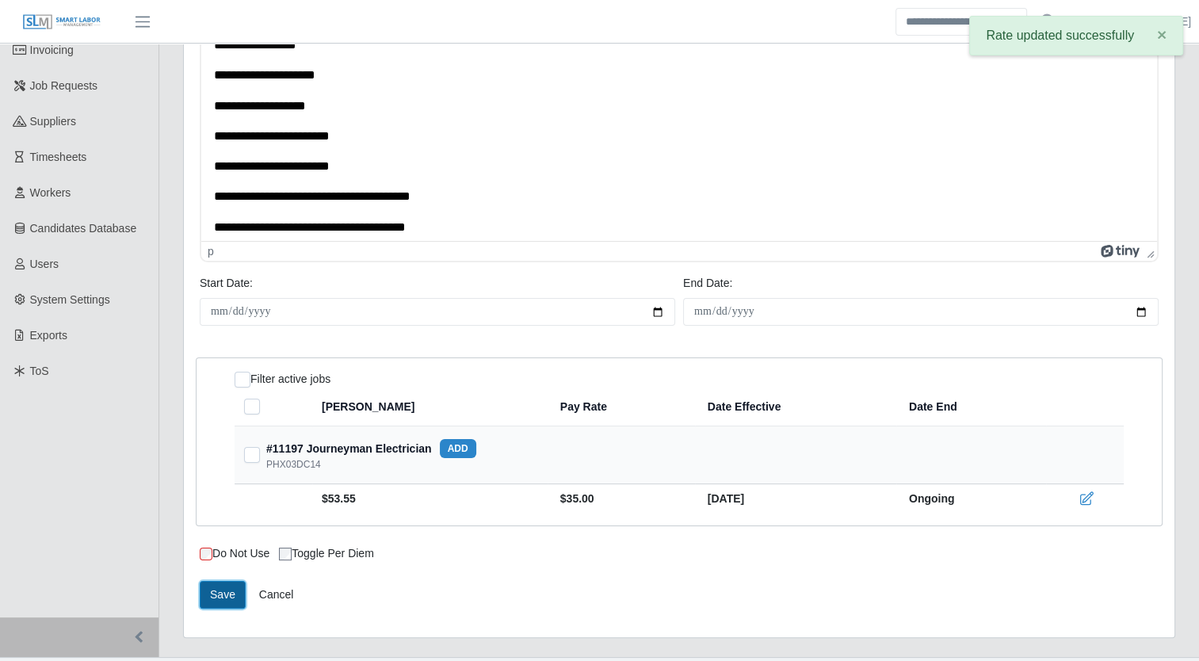
click at [215, 594] on button "Save" at bounding box center [223, 595] width 46 height 28
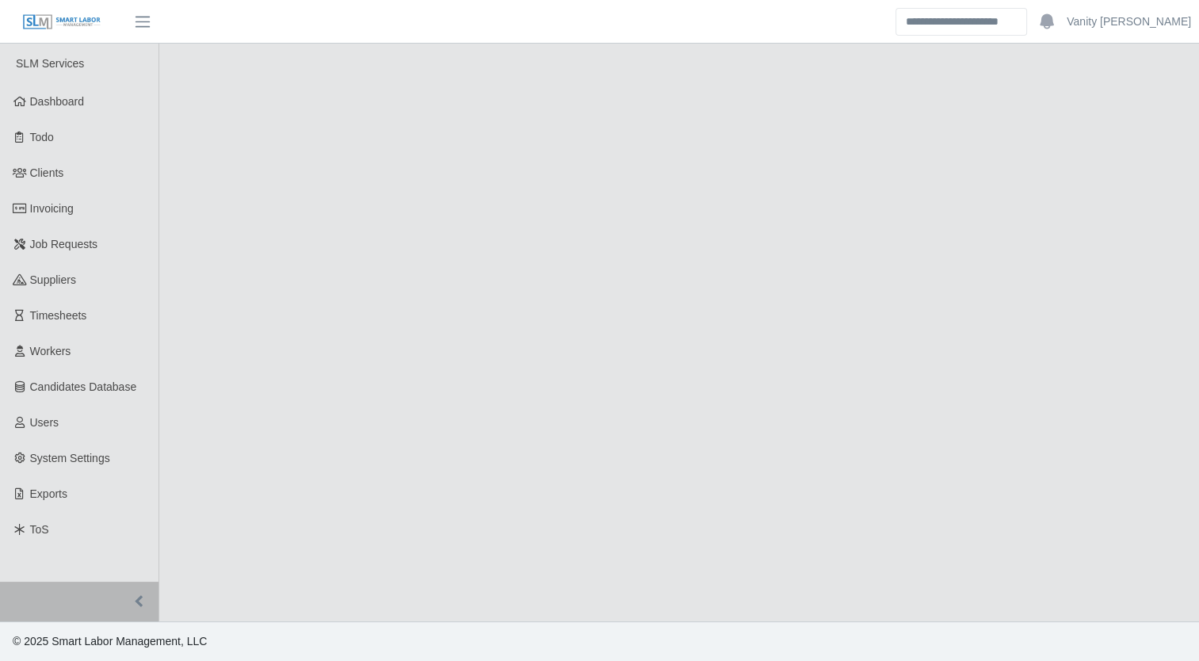
select select "****"
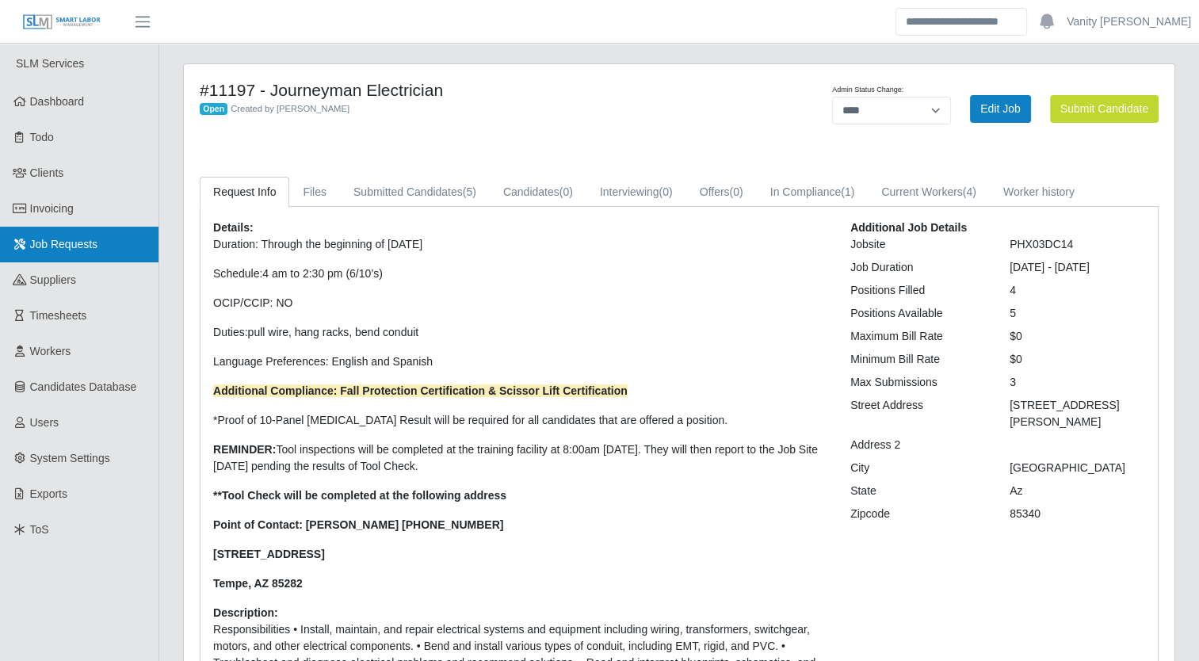
click at [55, 252] on link "Job Requests" at bounding box center [79, 245] width 158 height 36
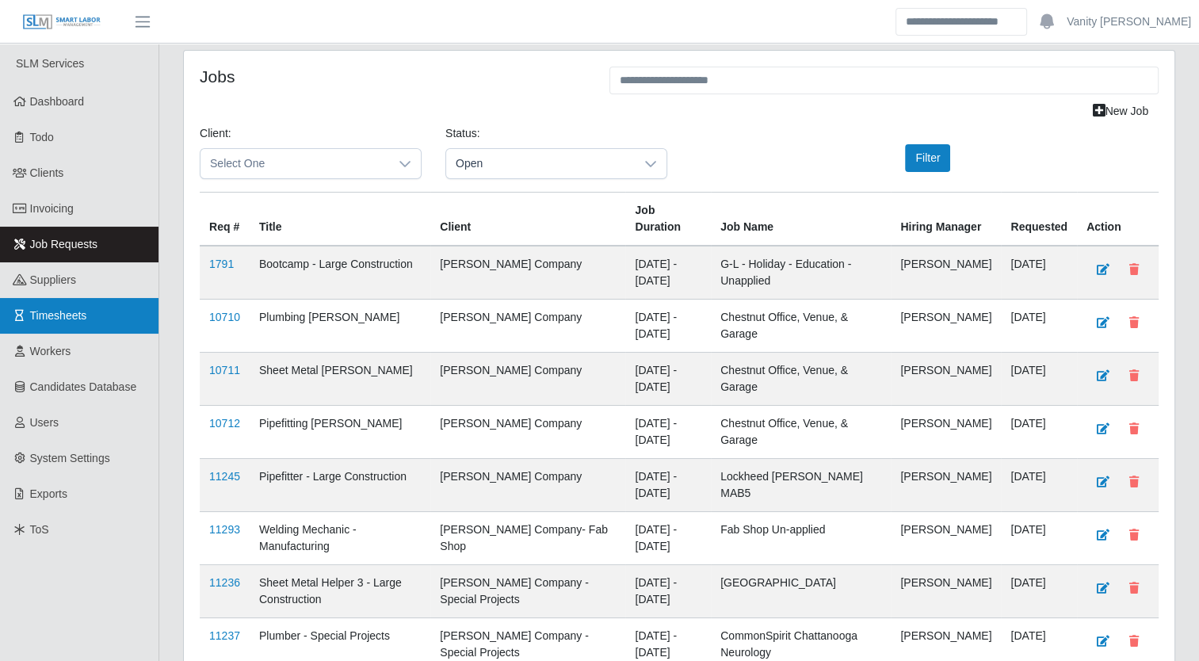
click at [97, 318] on link "Timesheets" at bounding box center [79, 316] width 158 height 36
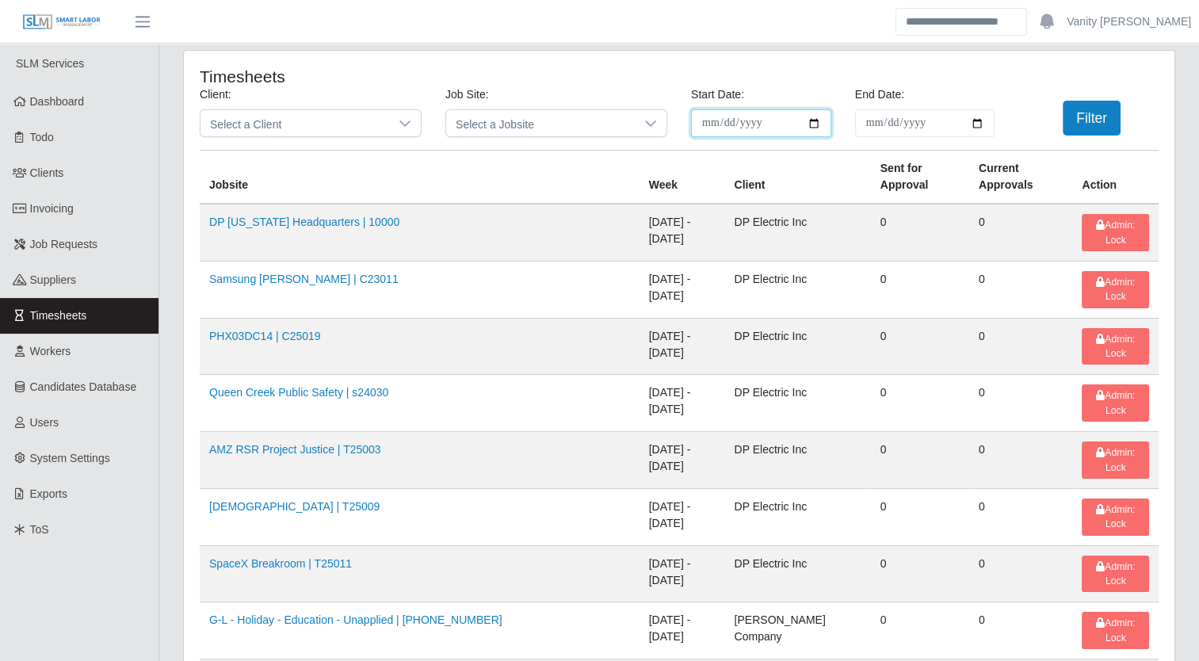
click at [803, 124] on input "**********" at bounding box center [761, 123] width 140 height 28
click at [816, 124] on input "**********" at bounding box center [761, 123] width 140 height 28
type input "**********"
click at [982, 124] on input "End Date:" at bounding box center [925, 123] width 140 height 28
type input "**********"
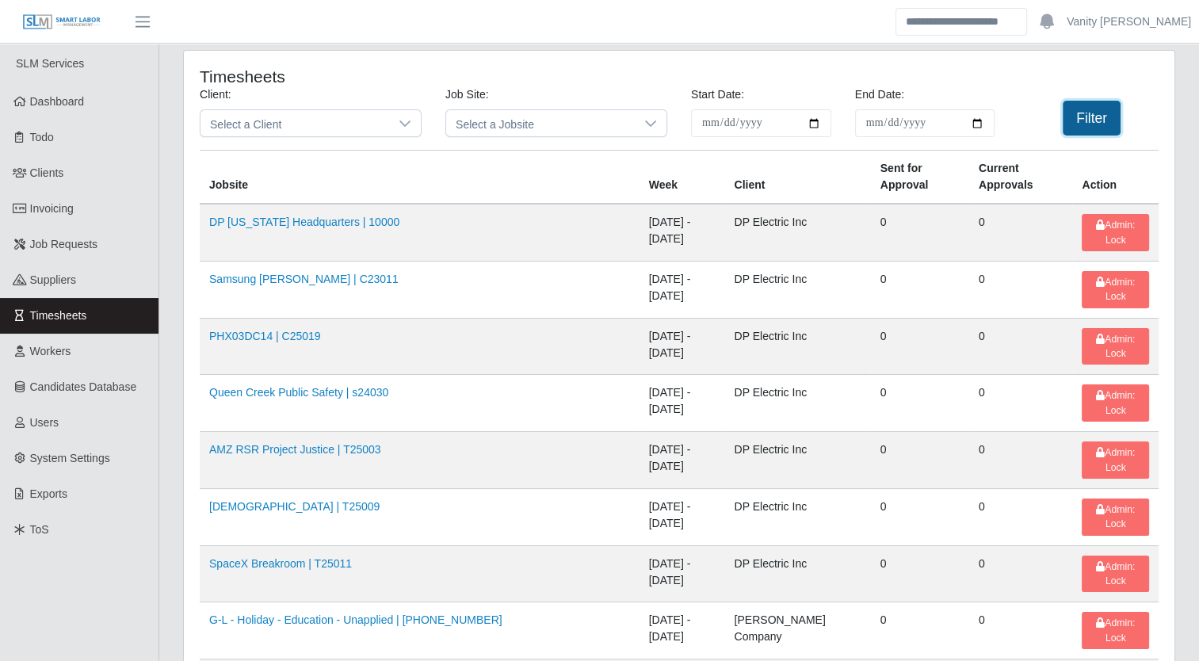
click at [1110, 110] on button "Filter" at bounding box center [1092, 118] width 58 height 35
click at [301, 443] on link "AMZ RSR Project Justice | T25003" at bounding box center [295, 449] width 172 height 13
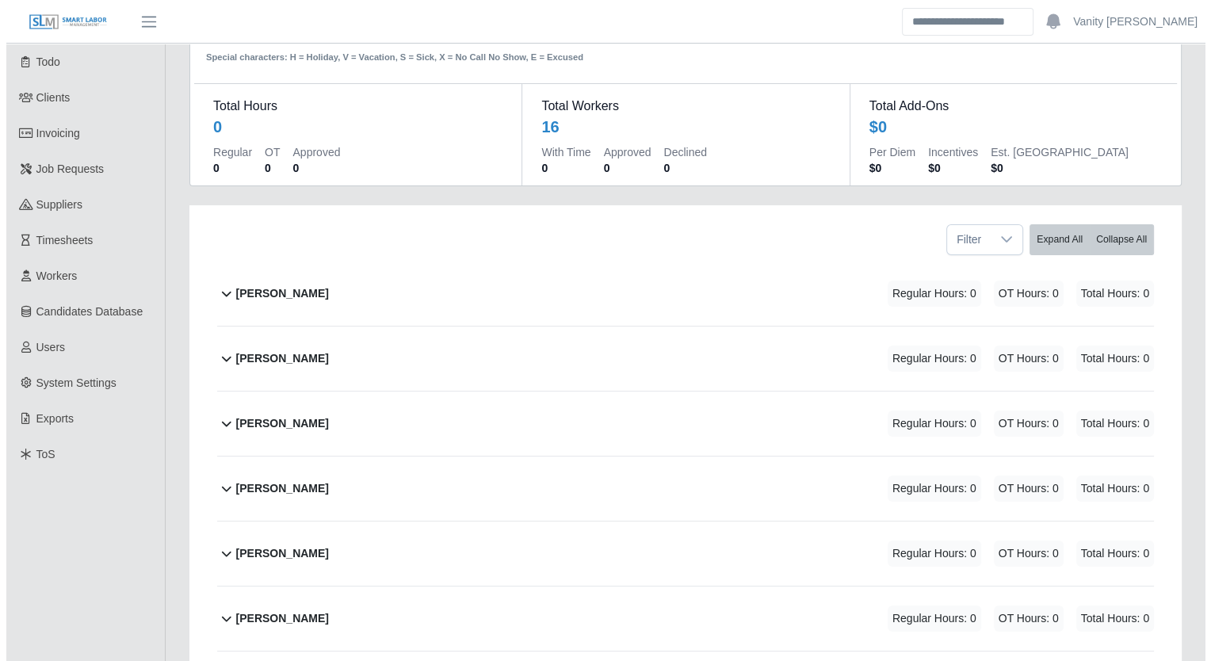
scroll to position [158, 0]
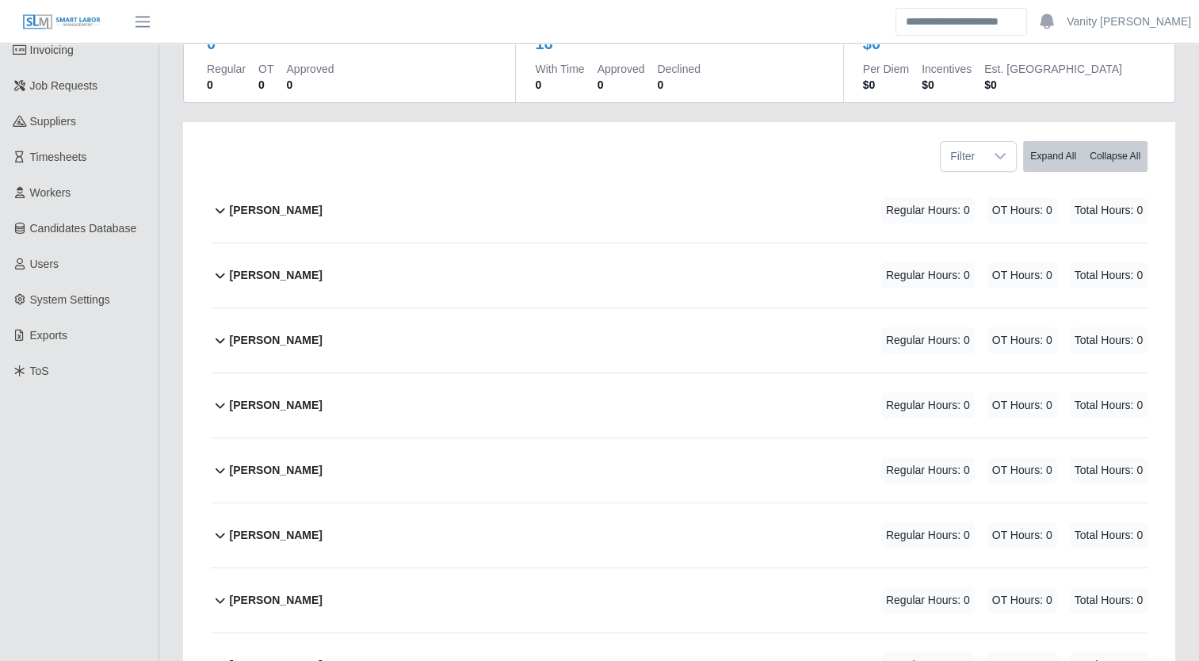
click at [237, 208] on b "Alienis Rodriguez" at bounding box center [276, 210] width 93 height 17
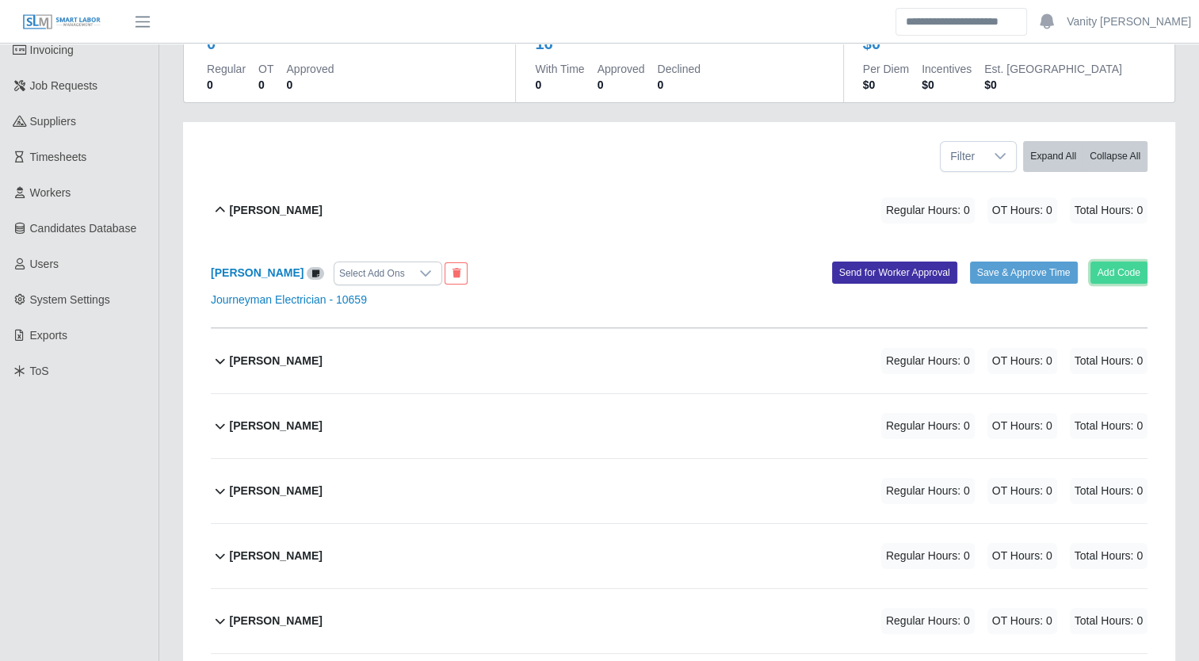
click at [1115, 274] on button "Add Code" at bounding box center [1119, 272] width 58 height 22
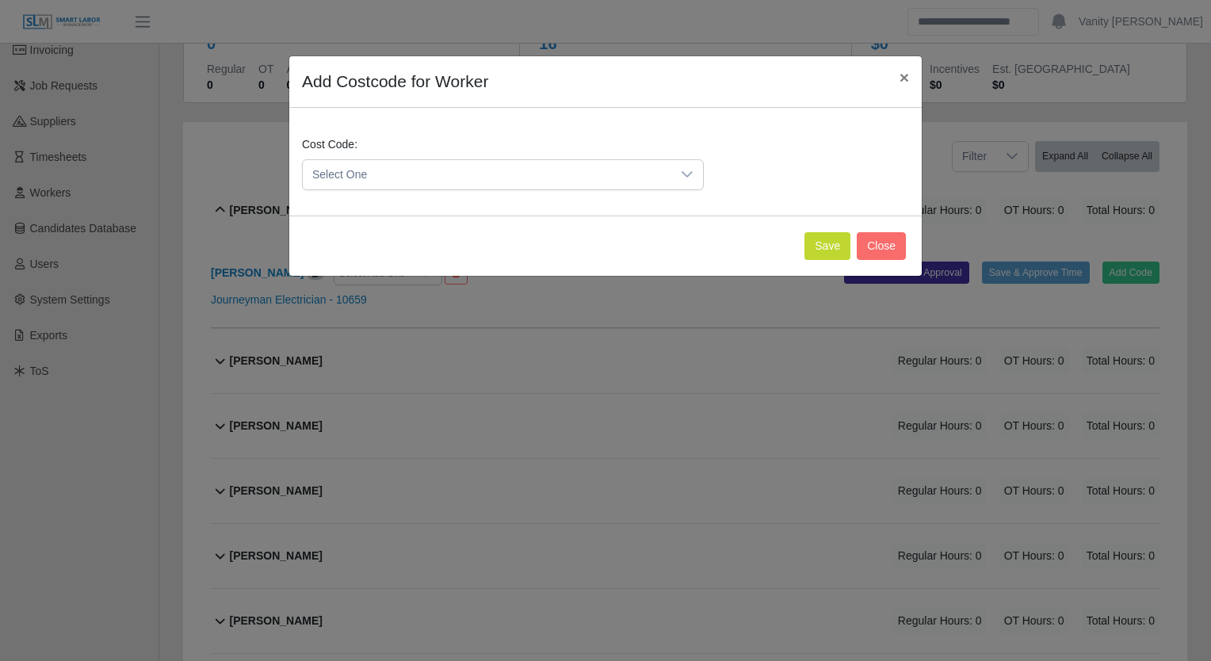
click at [529, 171] on span "Select One" at bounding box center [487, 174] width 368 height 29
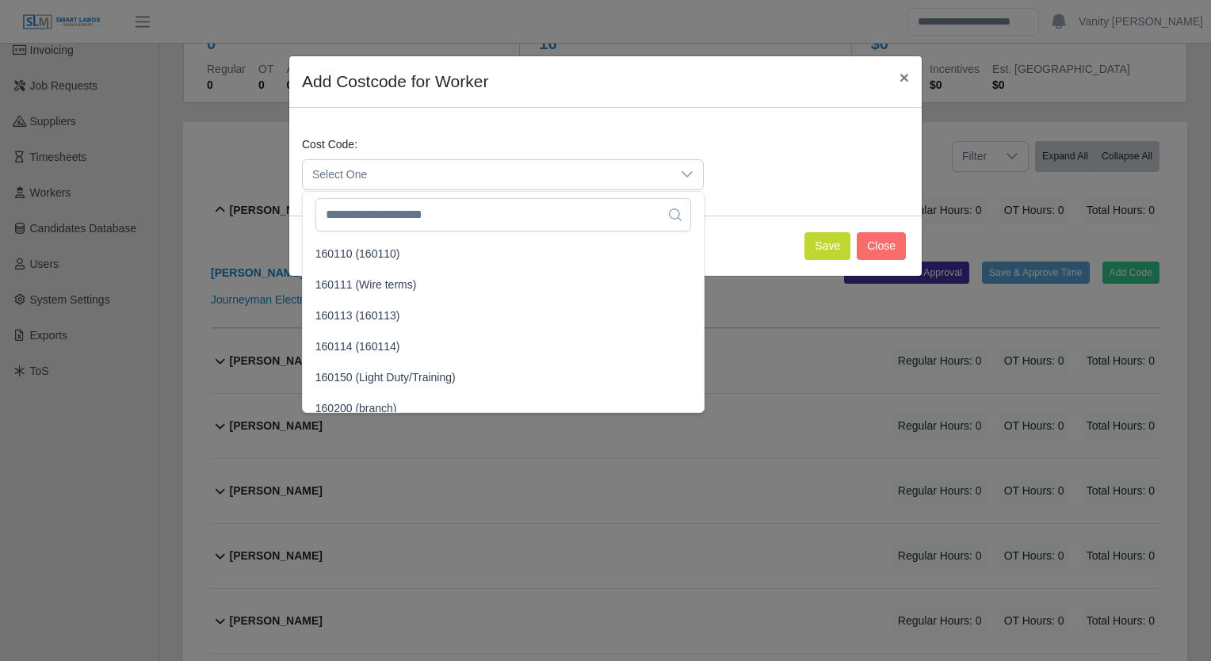
scroll to position [713, 0]
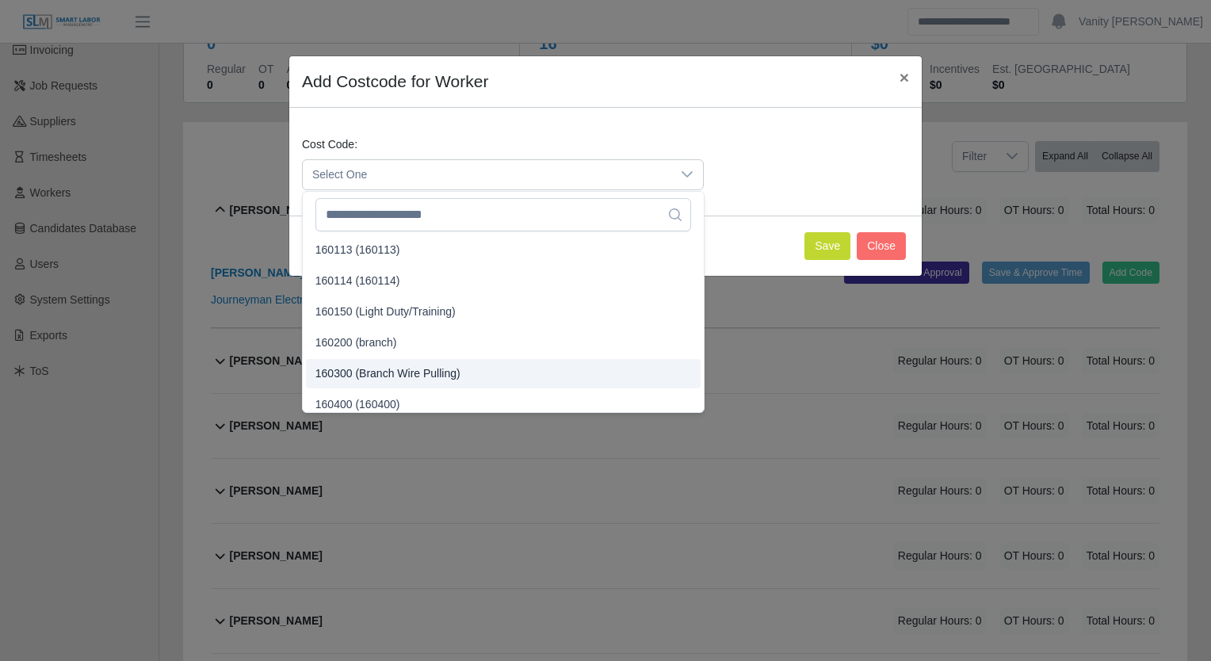
click at [391, 366] on span "160300 (Branch Wire Pulling)" at bounding box center [387, 373] width 145 height 17
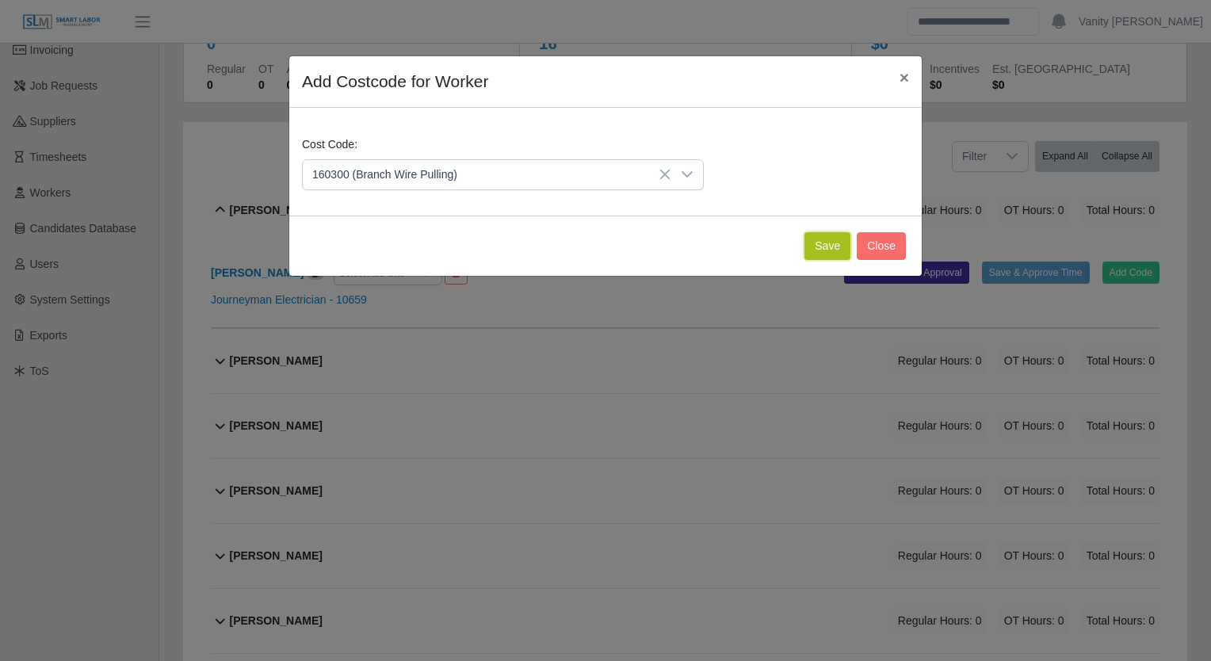
click at [839, 242] on button "Save" at bounding box center [827, 246] width 46 height 28
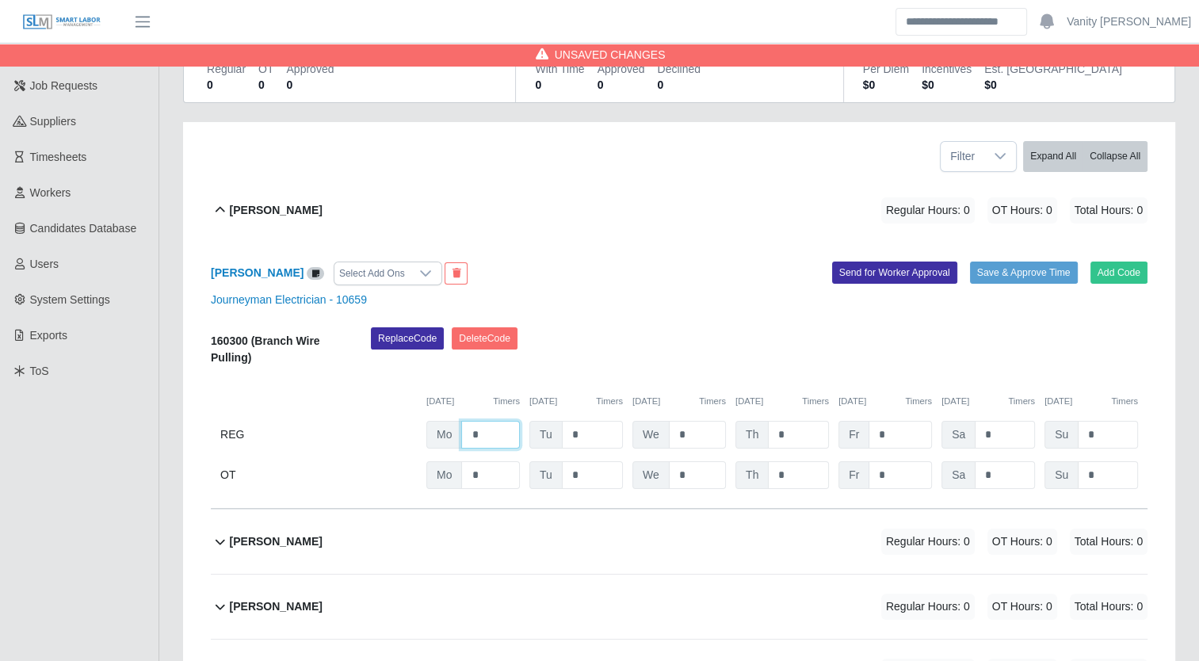
drag, startPoint x: 489, startPoint y: 435, endPoint x: 415, endPoint y: 412, distance: 77.2
click at [415, 412] on div "160300 (Branch Wire Pulling) Replace Code Delete Code 09/15/2025 Timers 09/16/2…" at bounding box center [679, 408] width 937 height 162
type input "**"
click at [567, 429] on input "*" at bounding box center [592, 435] width 61 height 28
type input "**"
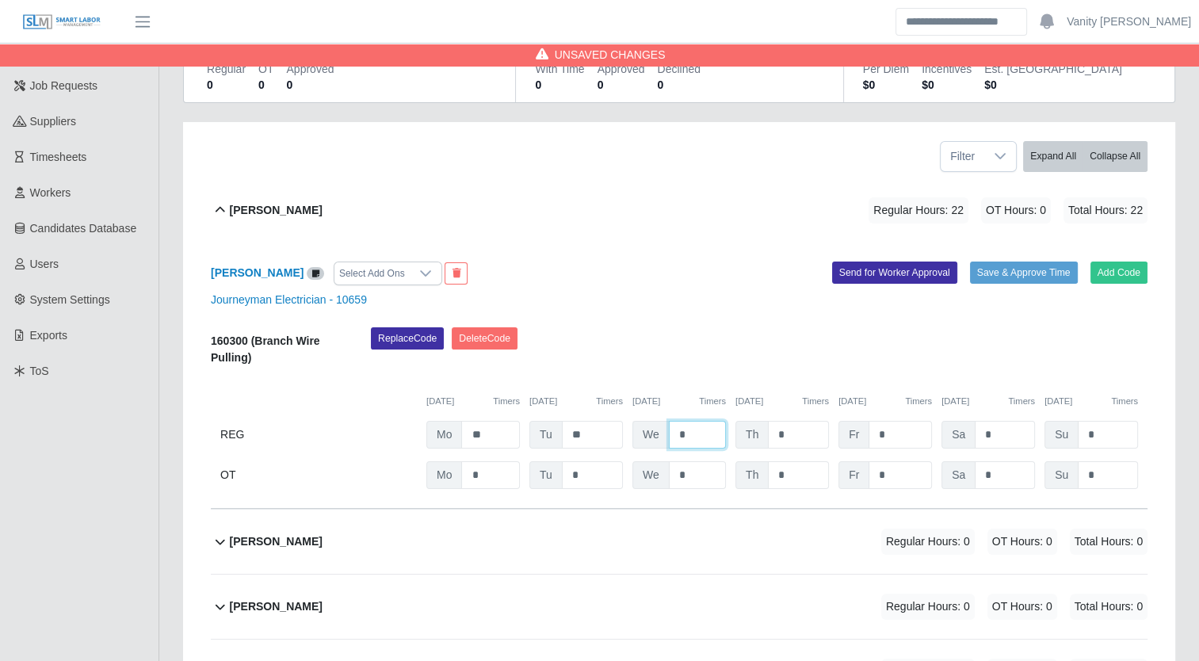
click at [673, 429] on input "*" at bounding box center [697, 435] width 57 height 28
type input "**"
drag, startPoint x: 784, startPoint y: 434, endPoint x: 756, endPoint y: 427, distance: 29.4
click at [754, 427] on div "Th *" at bounding box center [781, 435] width 93 height 28
type input "*"
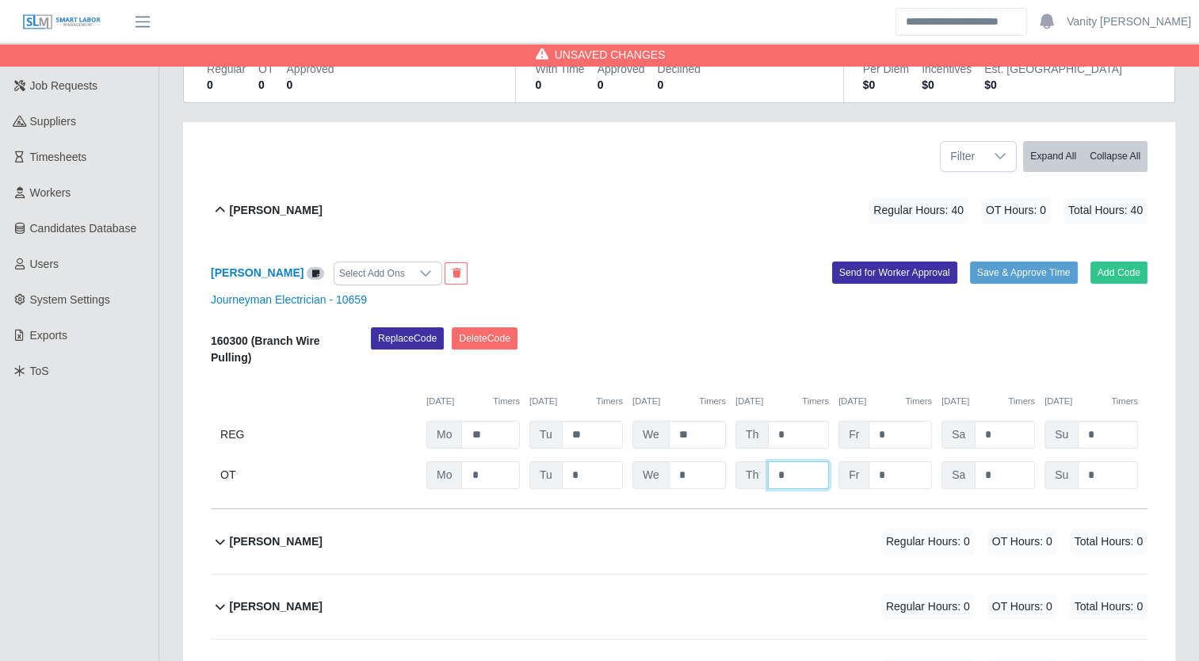
click at [773, 476] on input "*" at bounding box center [798, 475] width 61 height 28
drag, startPoint x: 773, startPoint y: 476, endPoint x: 784, endPoint y: 477, distance: 11.1
click at [784, 477] on input "*" at bounding box center [798, 475] width 61 height 28
type input "*"
click at [875, 473] on input "*" at bounding box center [899, 475] width 63 height 28
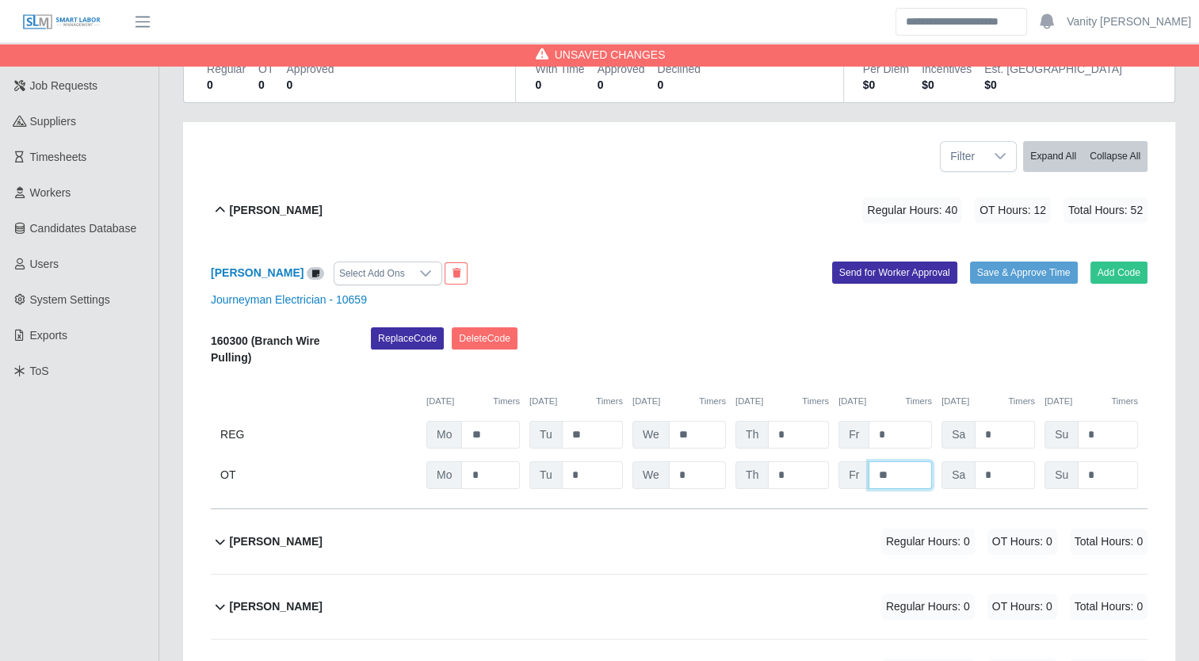
type input "**"
click at [993, 276] on button "Save & Approve Time" at bounding box center [1024, 272] width 108 height 22
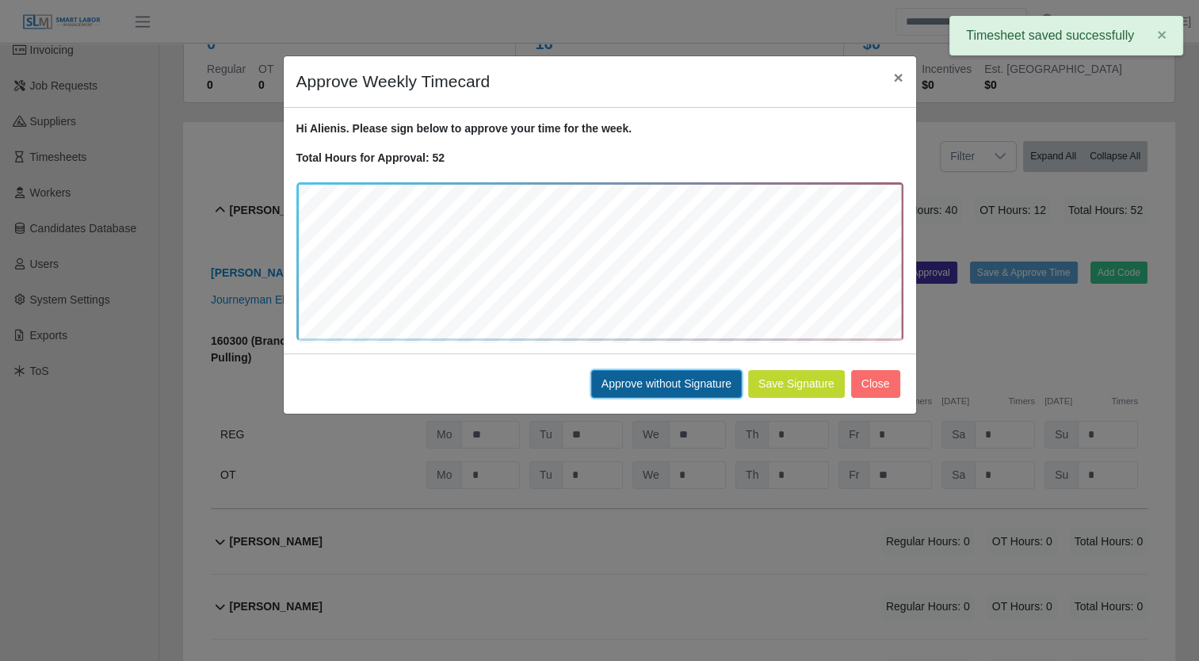
click at [643, 371] on button "Approve without Signature" at bounding box center [666, 384] width 151 height 28
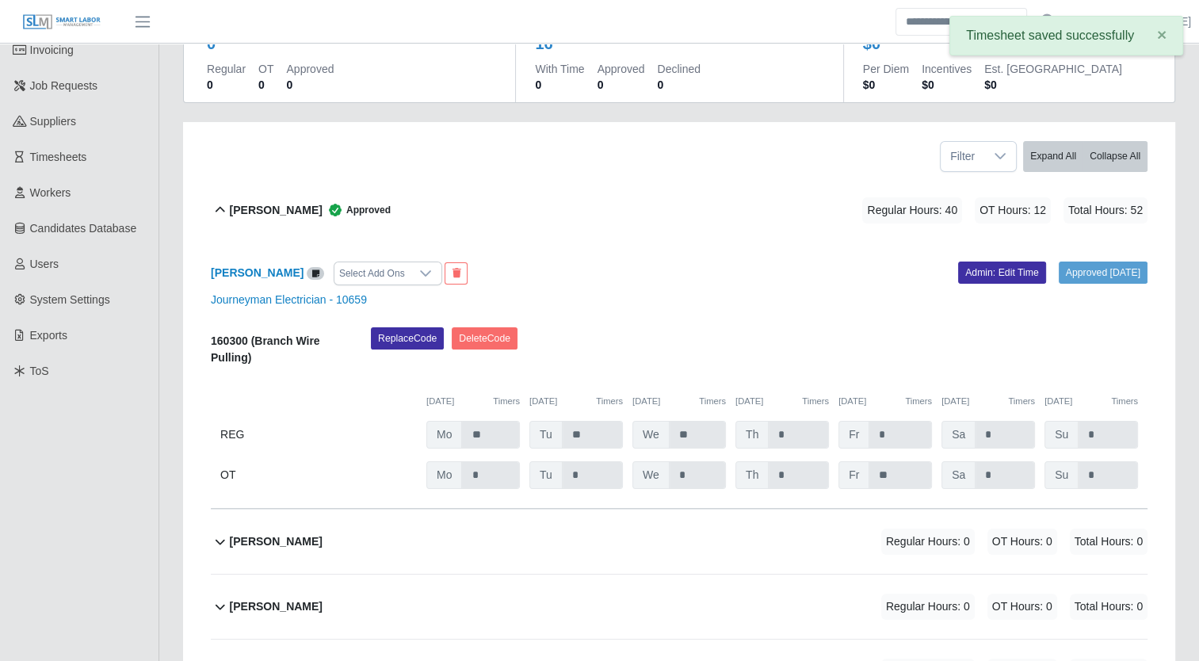
click at [235, 215] on b "Alienis Rodriguez" at bounding box center [276, 210] width 93 height 17
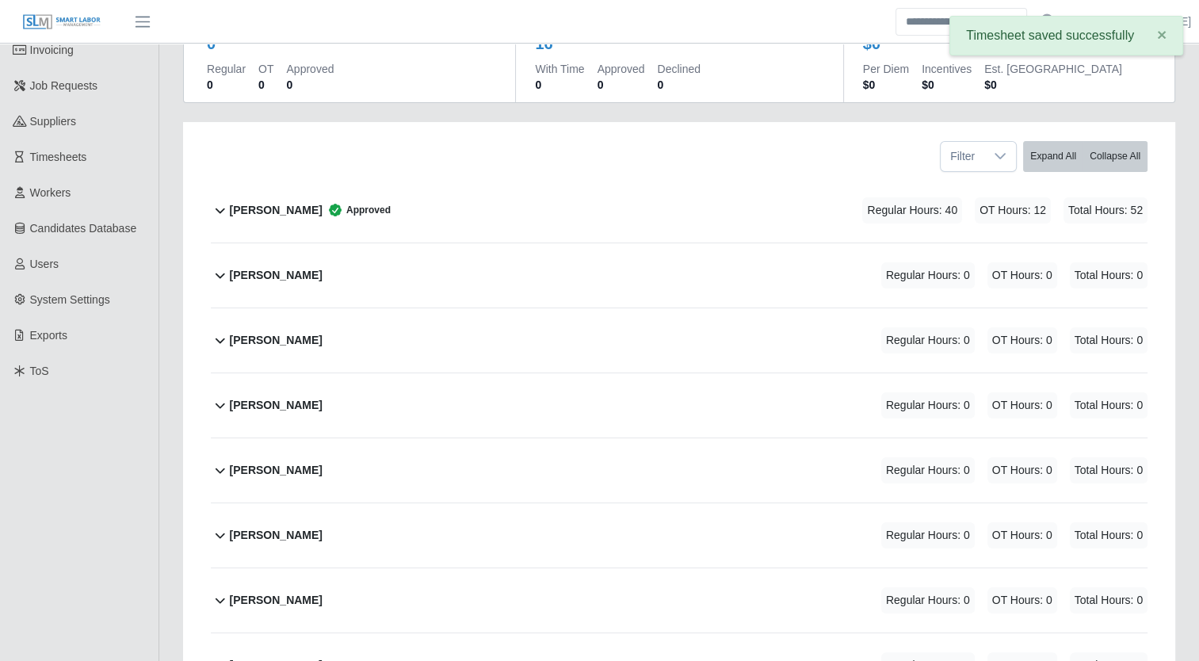
click at [238, 275] on b "Brennen Kelly" at bounding box center [276, 275] width 93 height 17
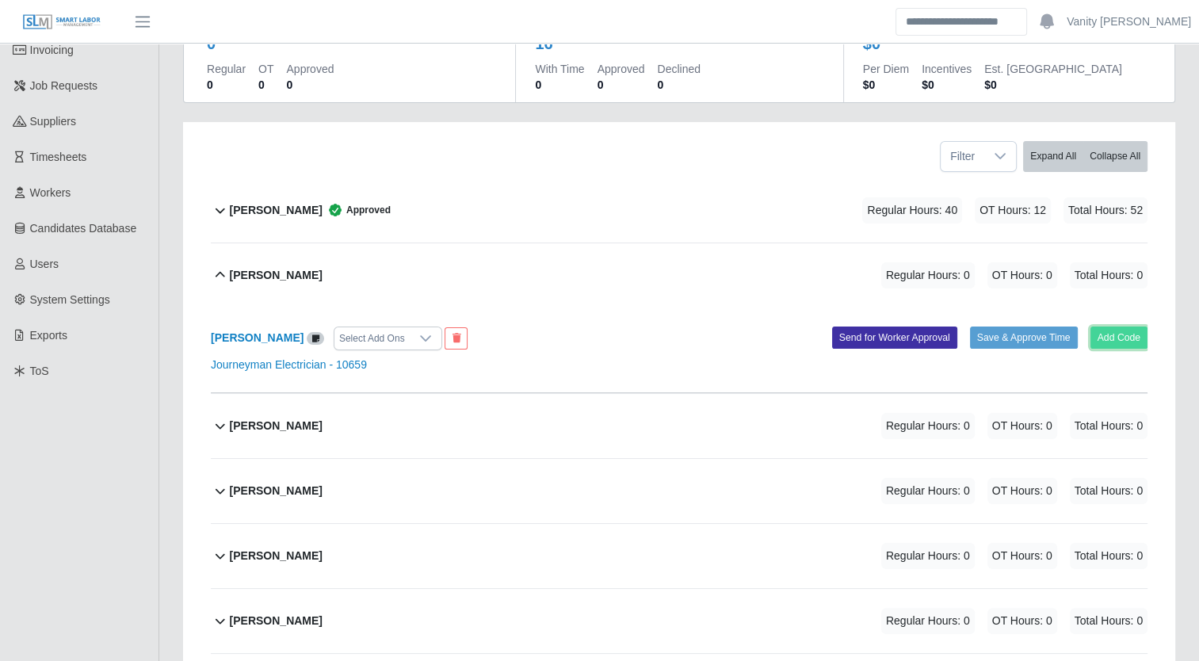
click at [1101, 332] on button "Add Code" at bounding box center [1119, 337] width 58 height 22
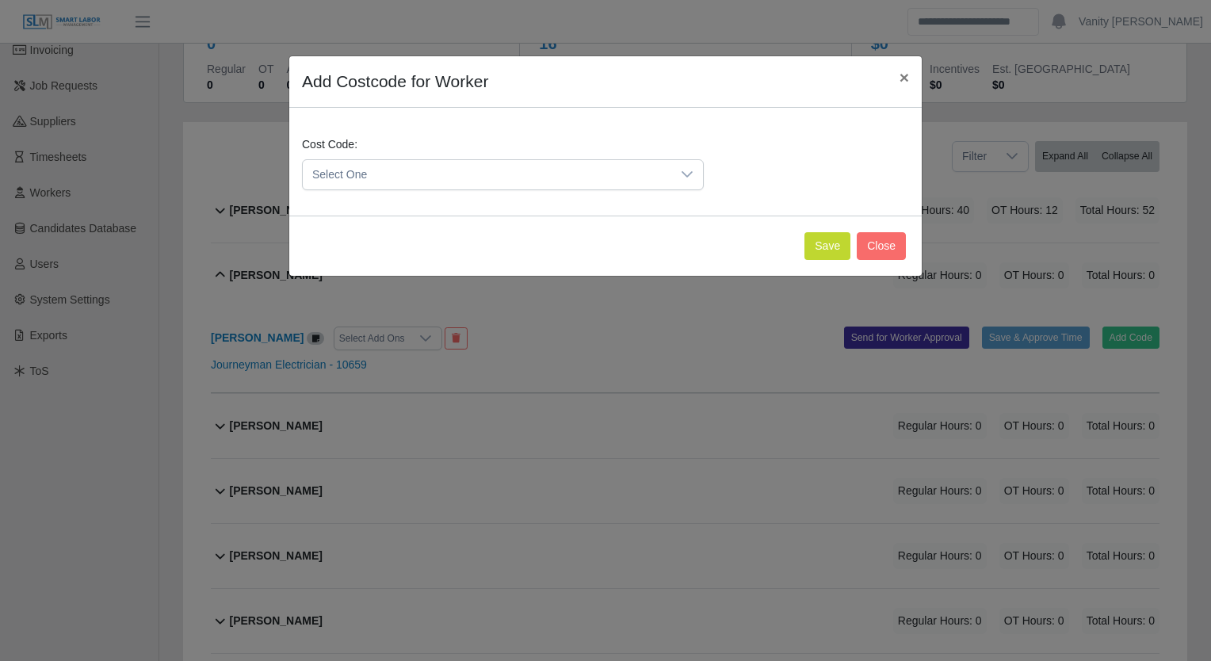
click at [467, 181] on span "Select One" at bounding box center [487, 174] width 368 height 29
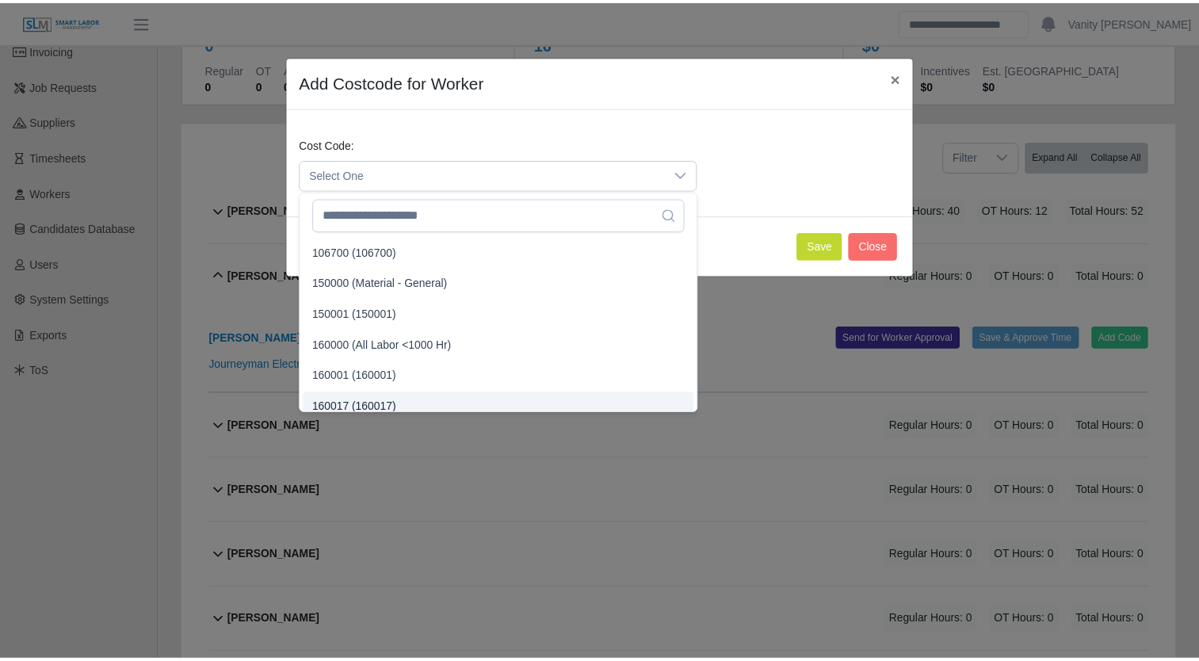
scroll to position [10, 0]
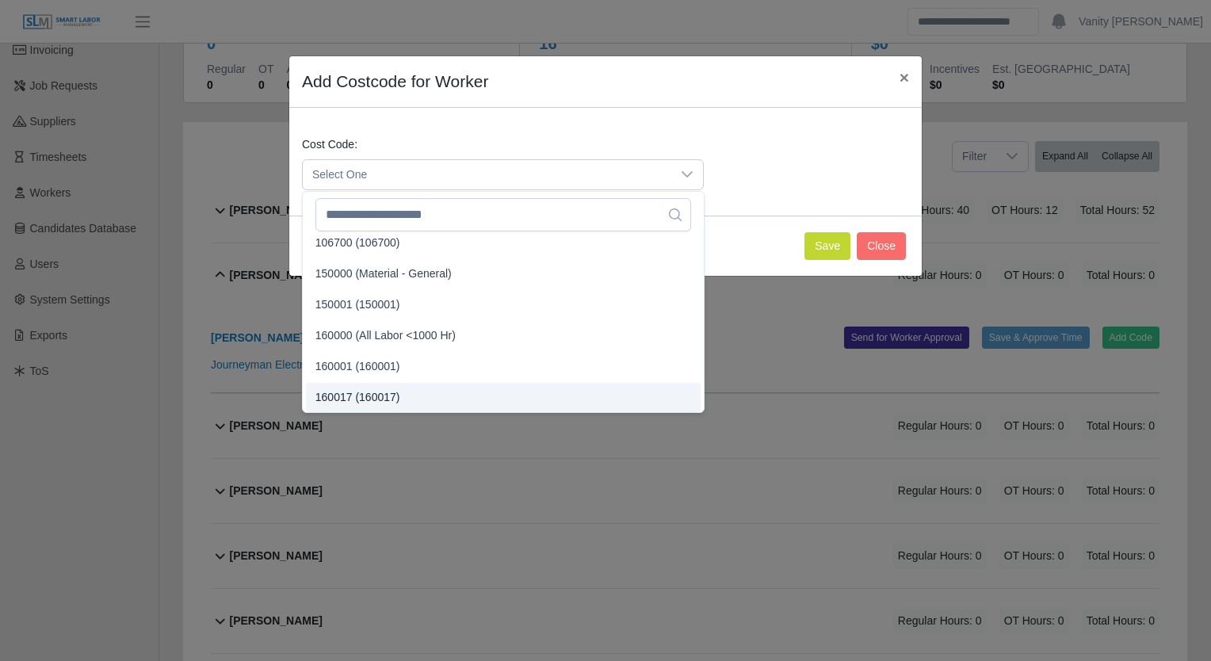
click at [336, 403] on span "160017 (160017)" at bounding box center [357, 397] width 85 height 17
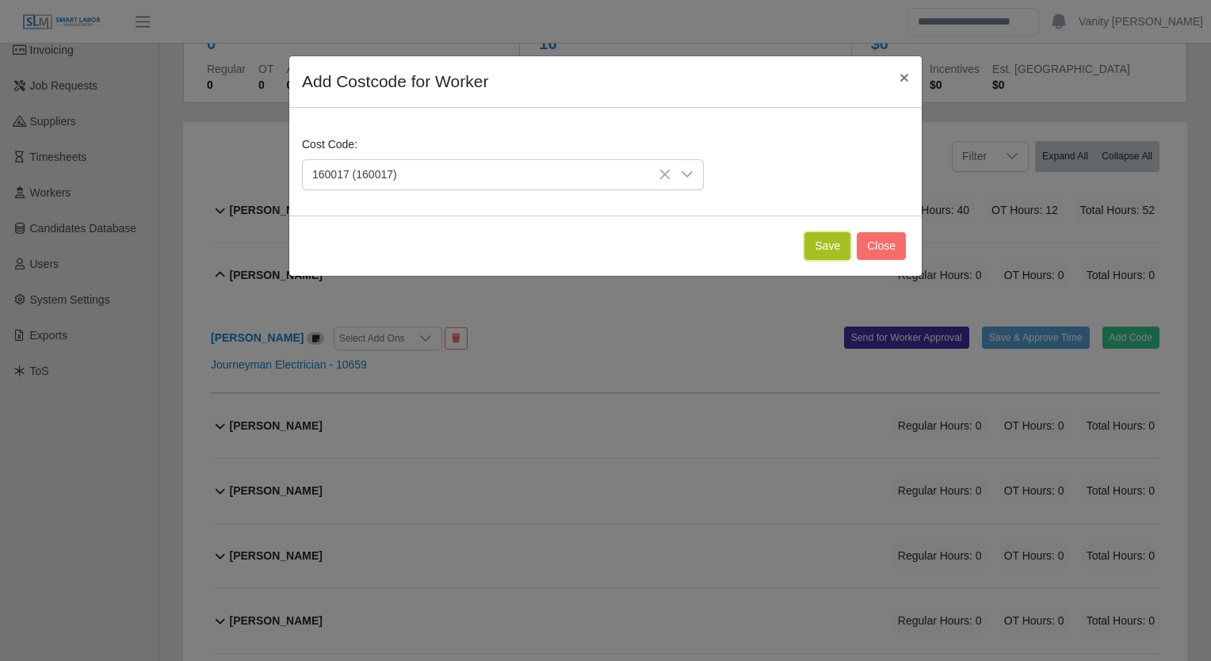
click at [837, 248] on button "Save" at bounding box center [827, 246] width 46 height 28
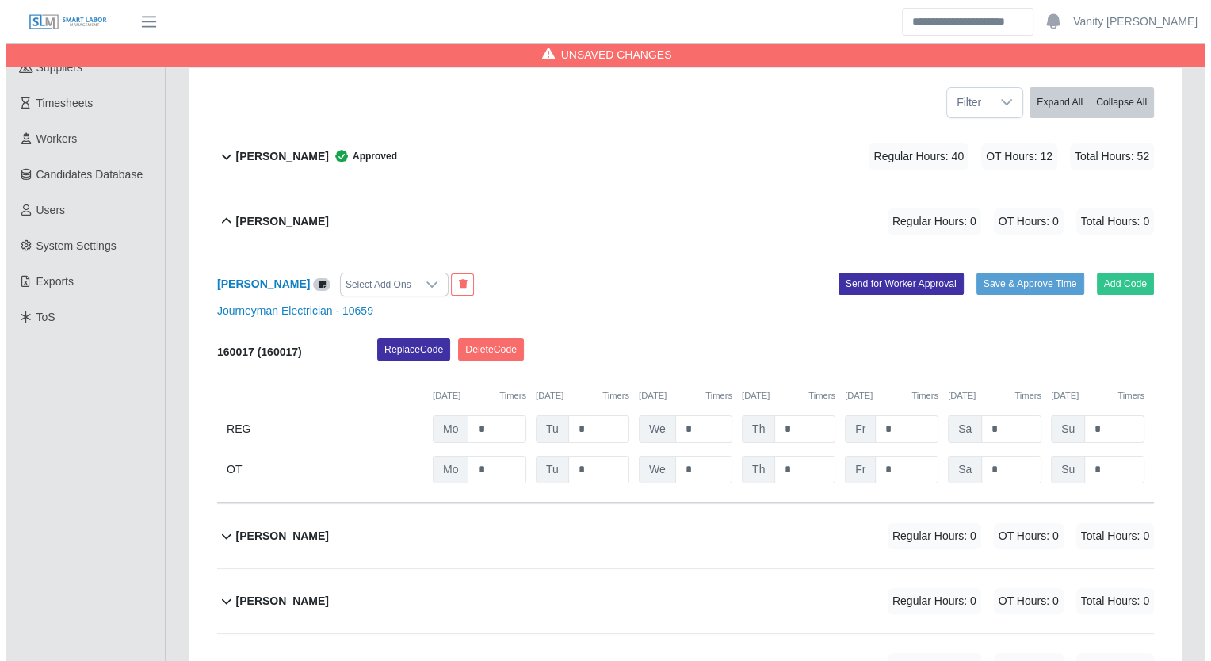
scroll to position [238, 0]
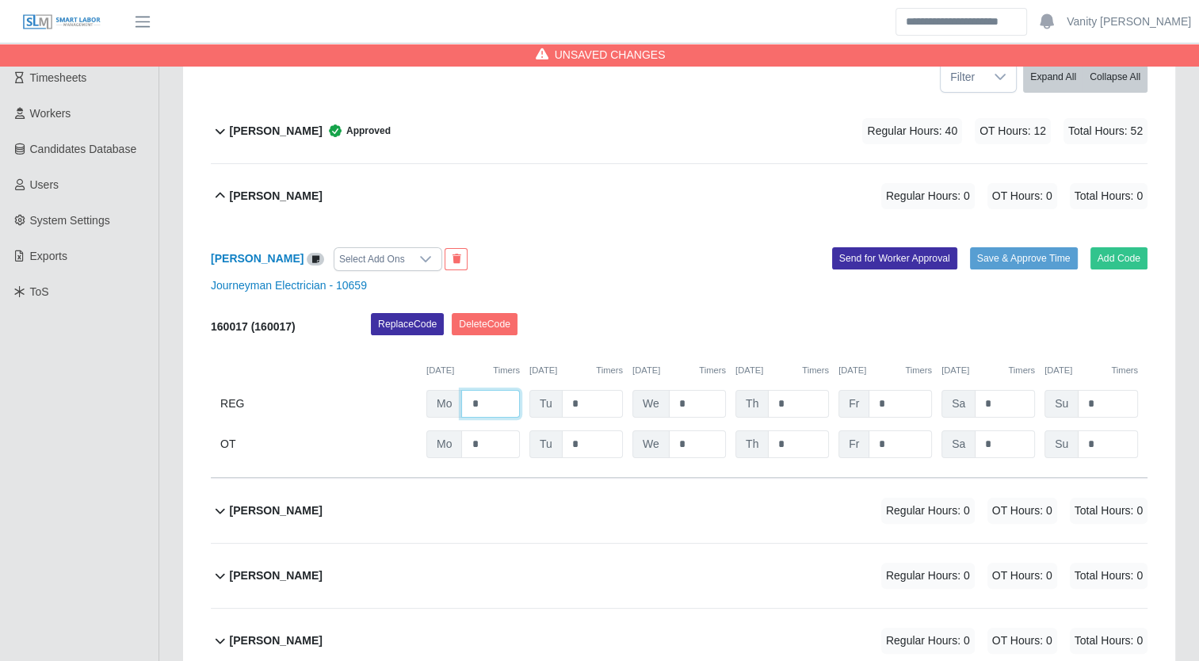
click at [467, 400] on input "*" at bounding box center [490, 404] width 59 height 28
type input "**"
click at [565, 407] on input "*" at bounding box center [592, 404] width 61 height 28
type input "**"
click at [673, 402] on input "*" at bounding box center [697, 404] width 57 height 28
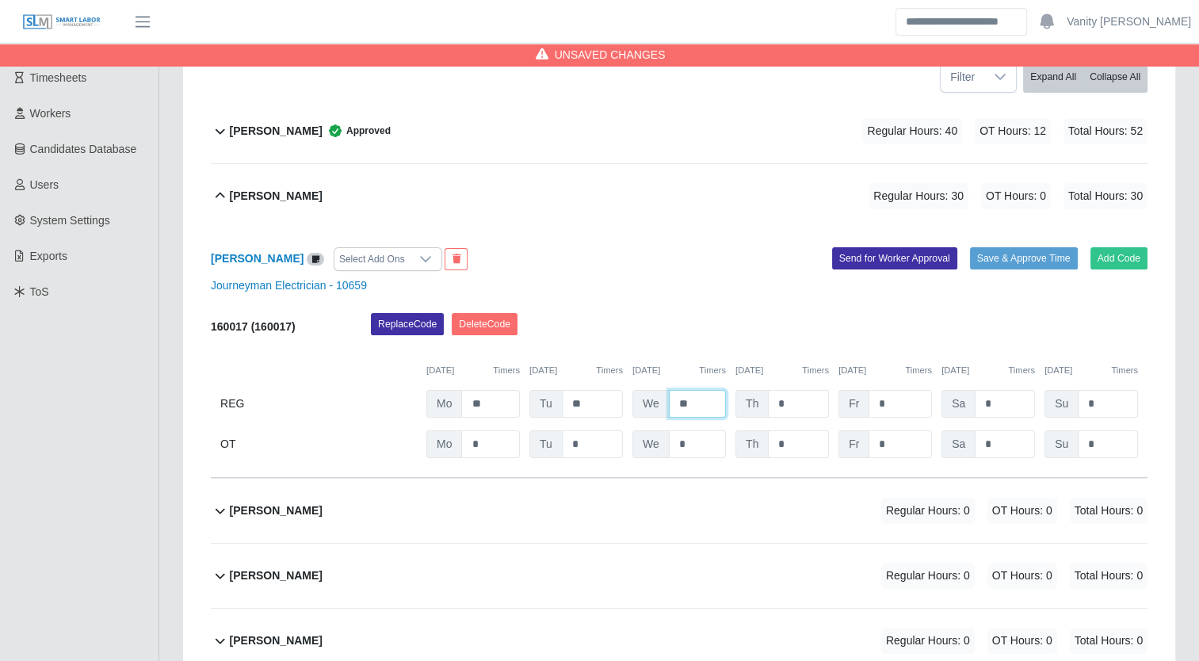
type input "**"
click at [768, 403] on input "*" at bounding box center [798, 404] width 61 height 28
type input "**"
click at [876, 448] on input "*" at bounding box center [899, 444] width 63 height 28
type input "**"
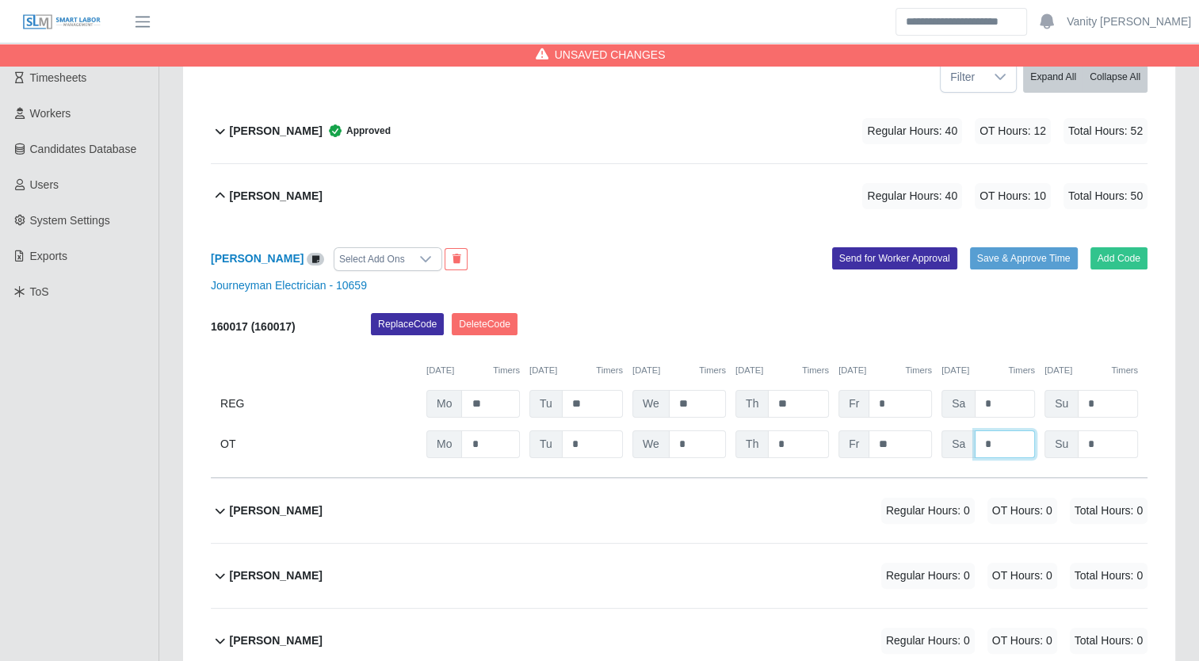
click at [979, 445] on input "*" at bounding box center [1005, 444] width 60 height 28
type input "**"
click at [1032, 262] on button "Save & Approve Time" at bounding box center [1024, 258] width 108 height 22
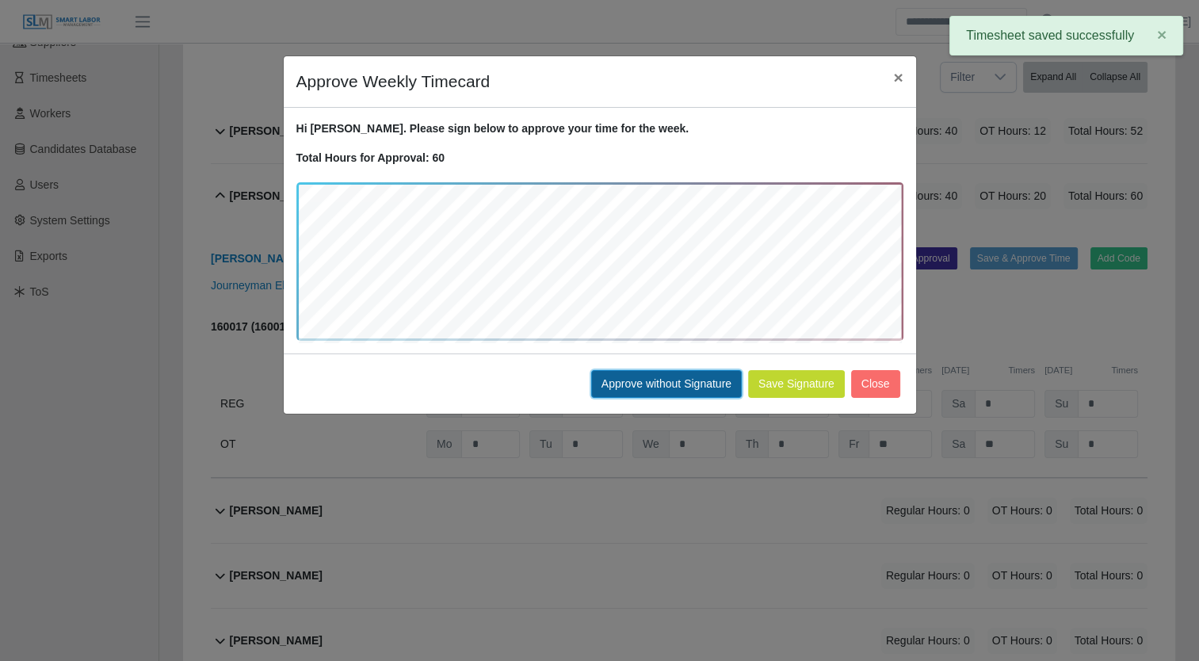
click at [649, 385] on button "Approve without Signature" at bounding box center [666, 384] width 151 height 28
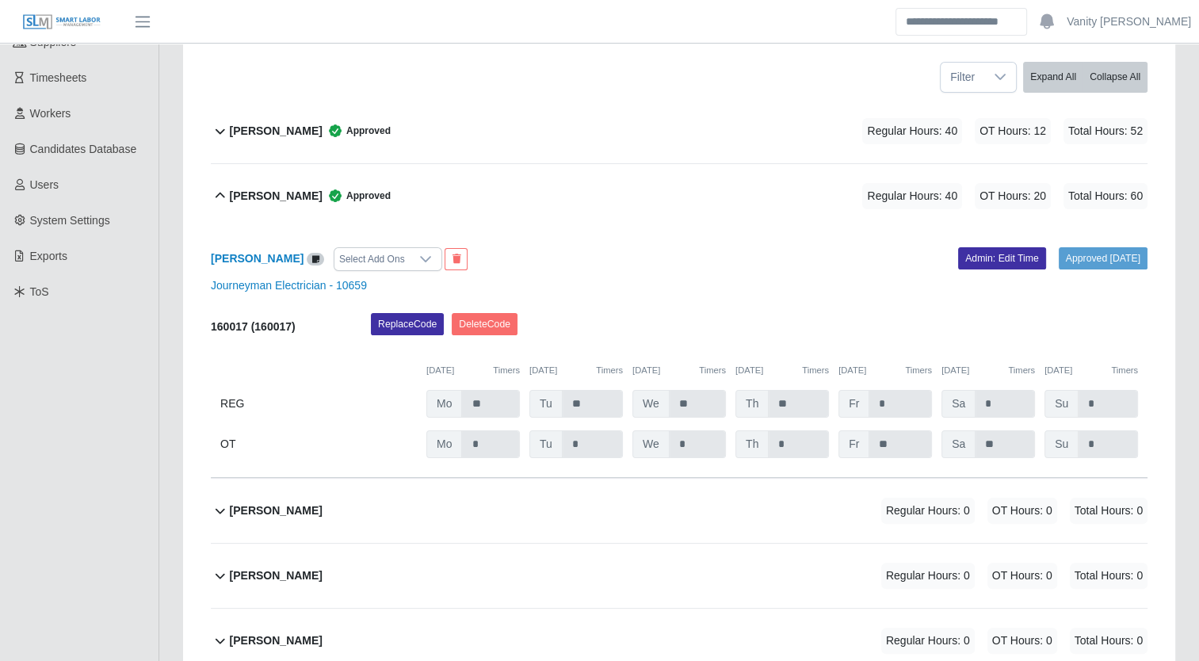
click at [241, 195] on b "Brennen Kelly" at bounding box center [276, 196] width 93 height 17
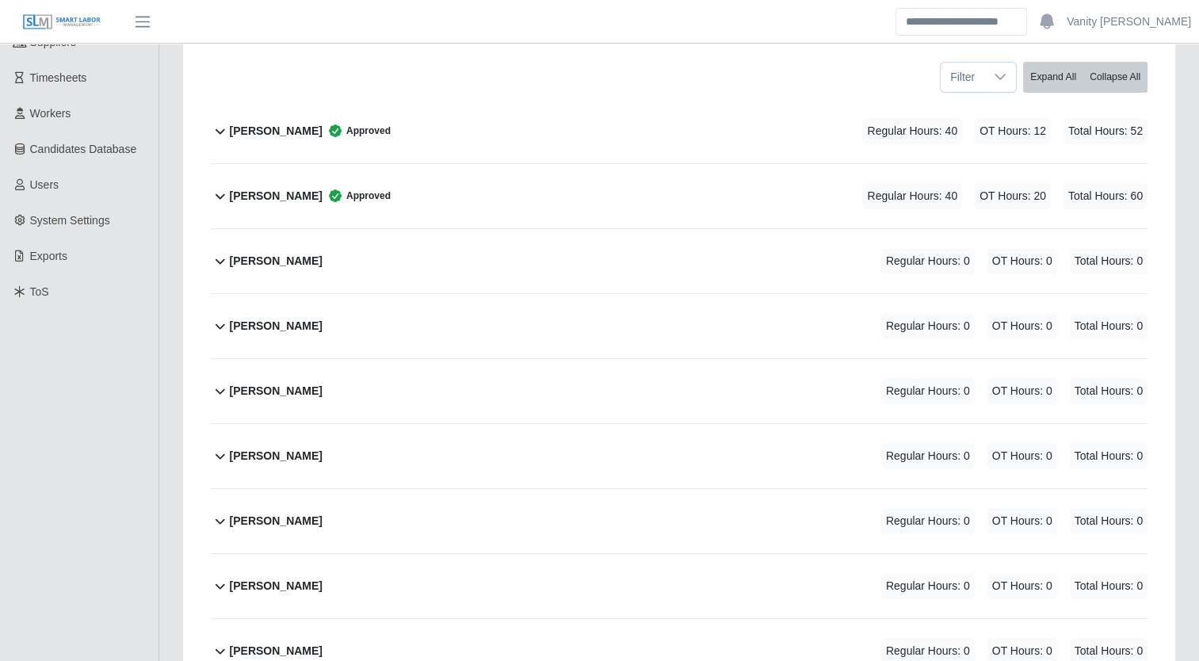
click at [242, 262] on b "Bryce O'neil" at bounding box center [276, 261] width 93 height 17
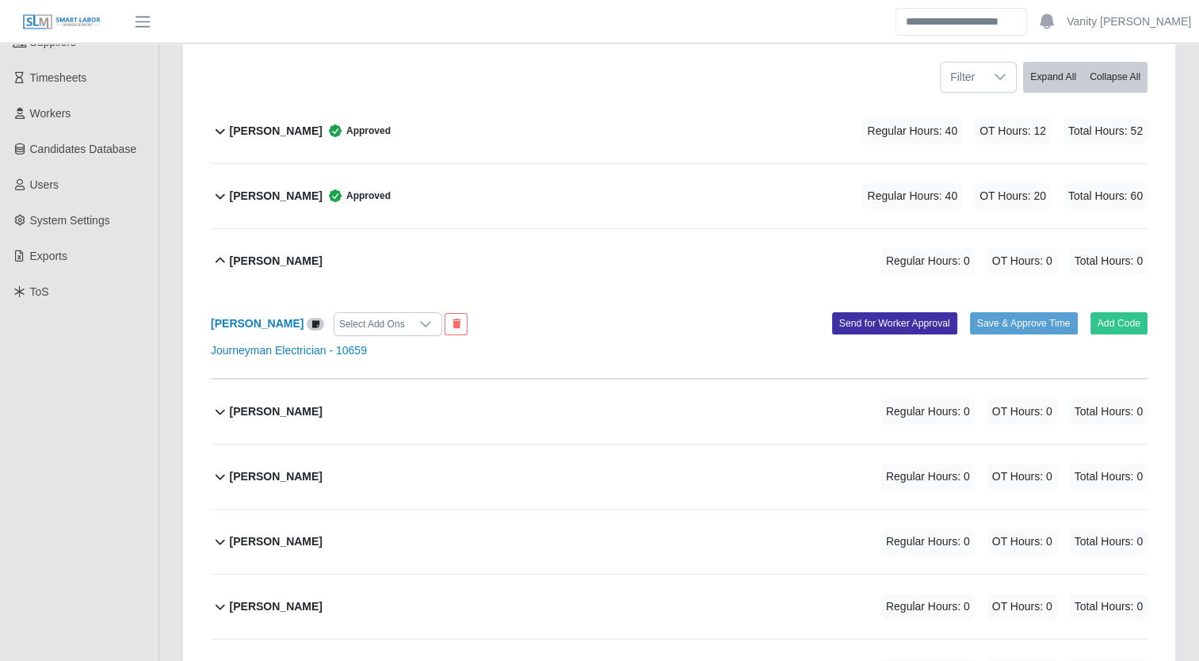
click at [1109, 338] on div "Bryce O'neil Select Add Ons Add Code Save & Approve Time Send for Worker Approv…" at bounding box center [679, 336] width 937 height 86
click at [1108, 326] on button "Add Code" at bounding box center [1119, 323] width 58 height 22
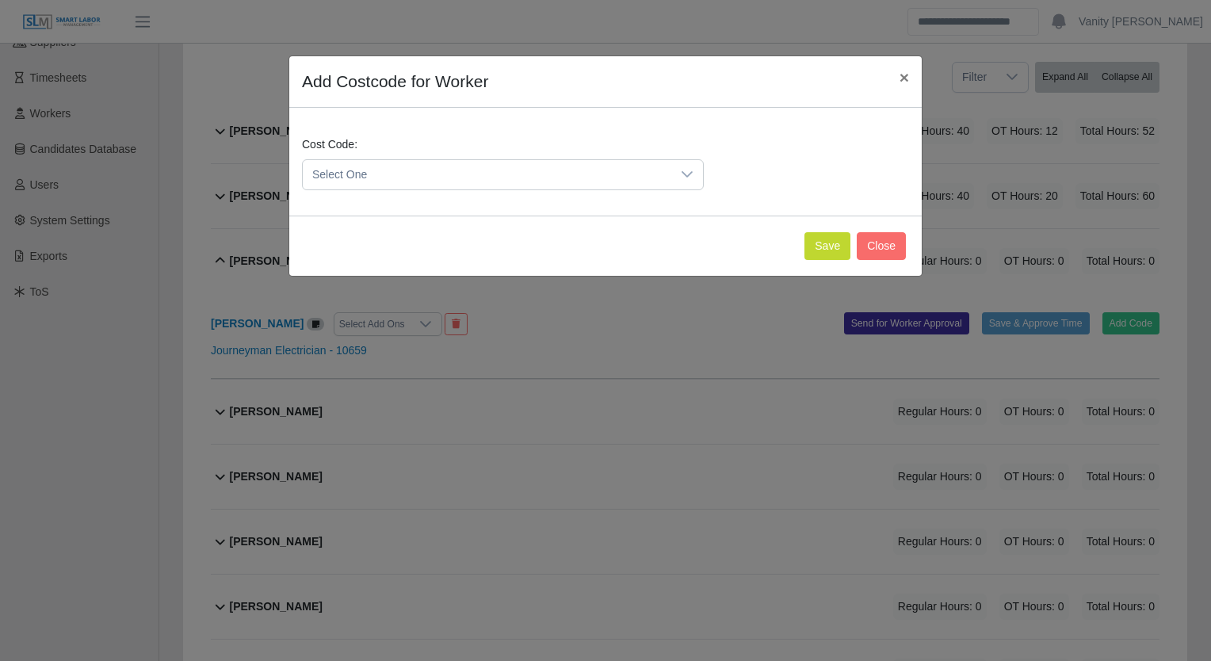
click at [407, 179] on span "Select One" at bounding box center [487, 174] width 368 height 29
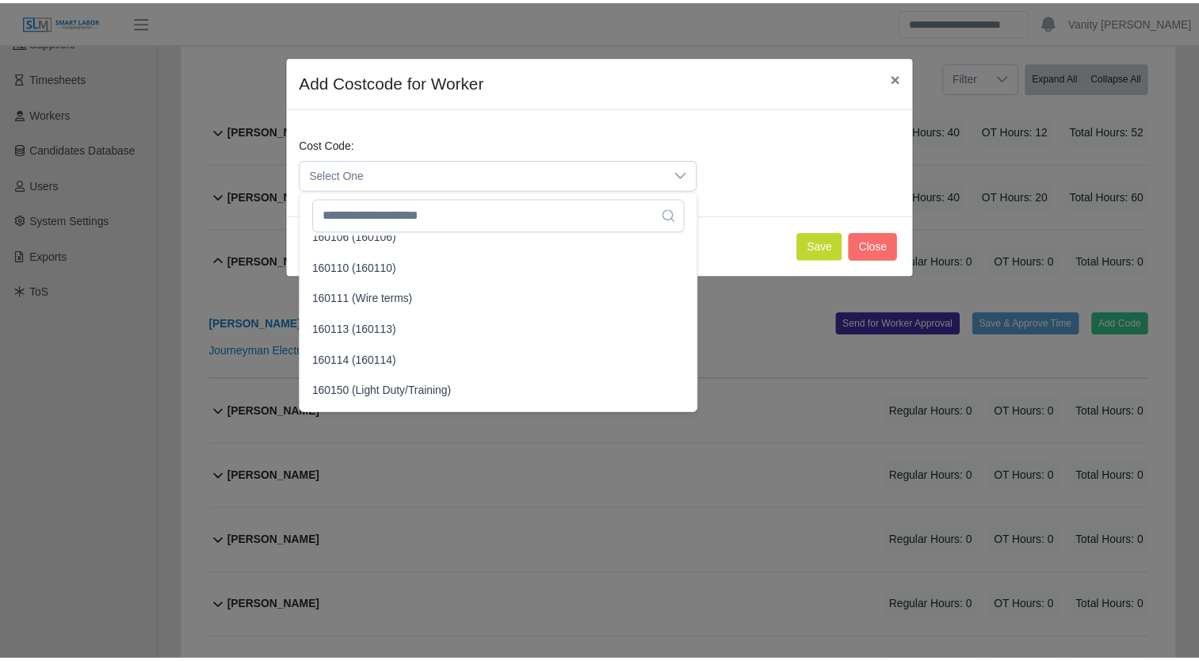
scroll to position [713, 0]
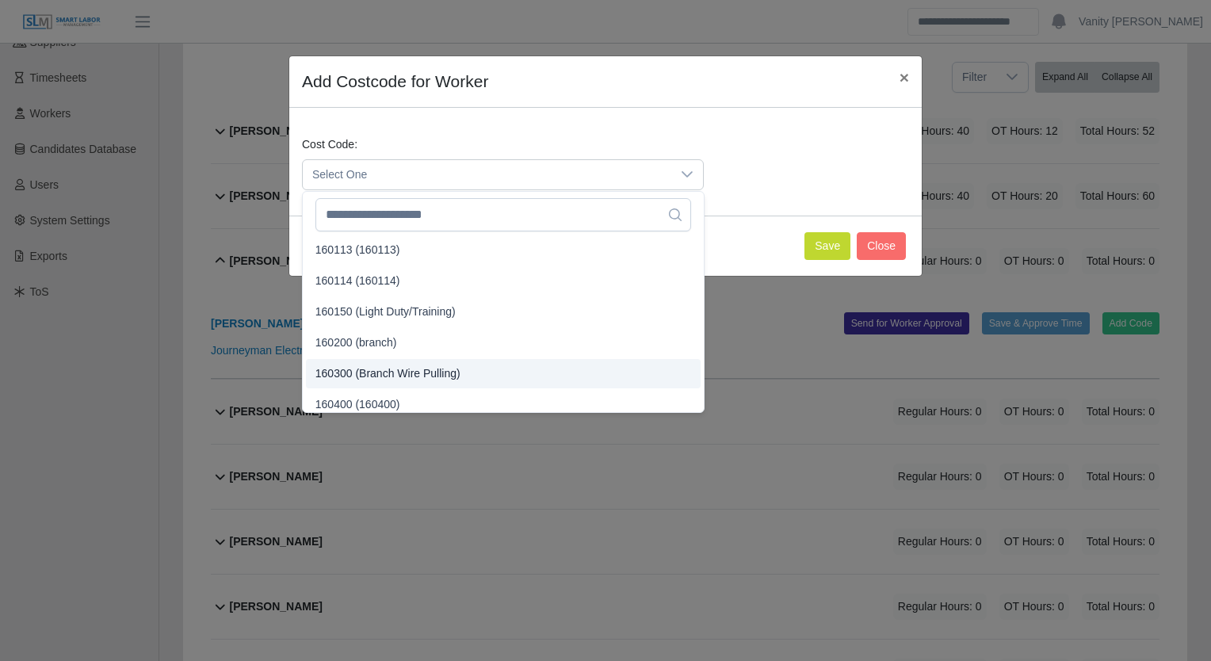
click at [377, 365] on span "160300 (Branch Wire Pulling)" at bounding box center [387, 373] width 145 height 17
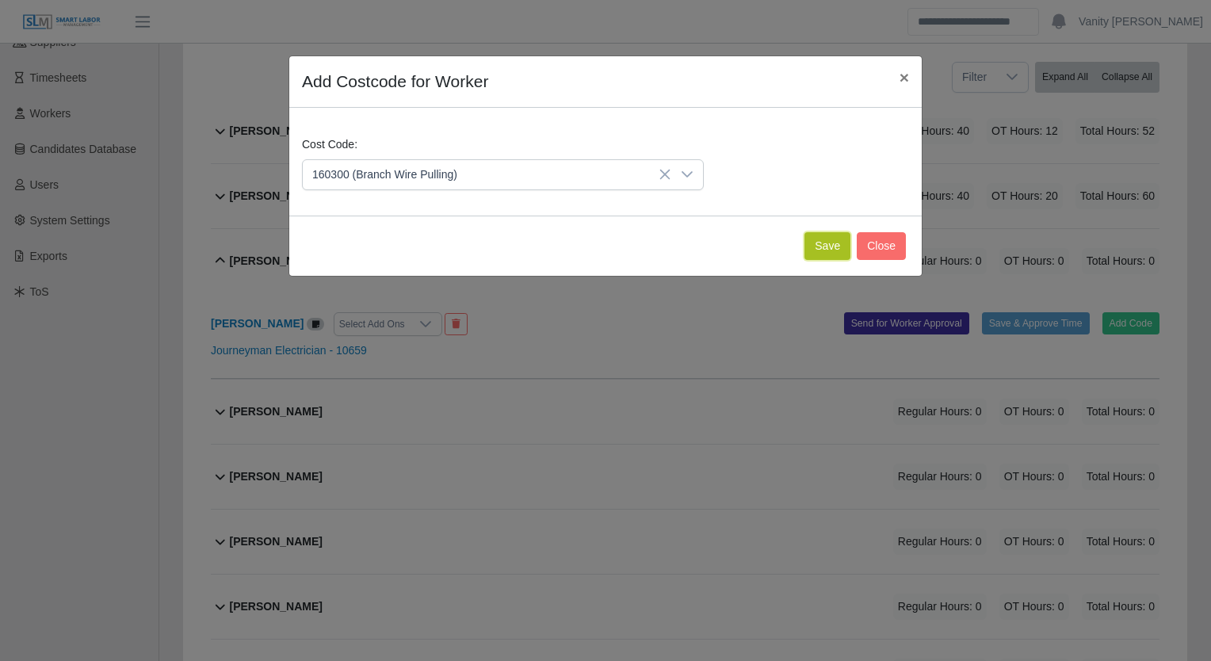
click at [815, 247] on button "Save" at bounding box center [827, 246] width 46 height 28
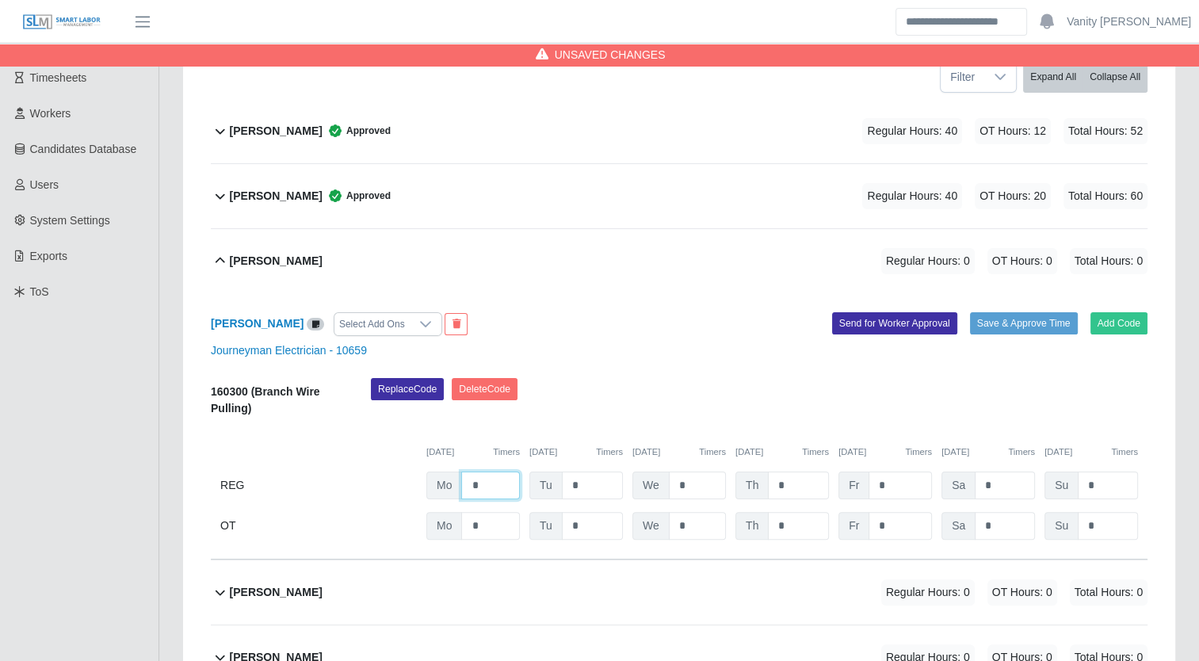
drag, startPoint x: 498, startPoint y: 487, endPoint x: 445, endPoint y: 469, distance: 55.4
click at [445, 469] on div "160300 (Branch Wire Pulling) Replace Code Delete Code 09/15/2025 Timers 09/16/2…" at bounding box center [679, 459] width 937 height 162
type input "***"
click at [567, 485] on input "*" at bounding box center [592, 485] width 61 height 28
type input "**"
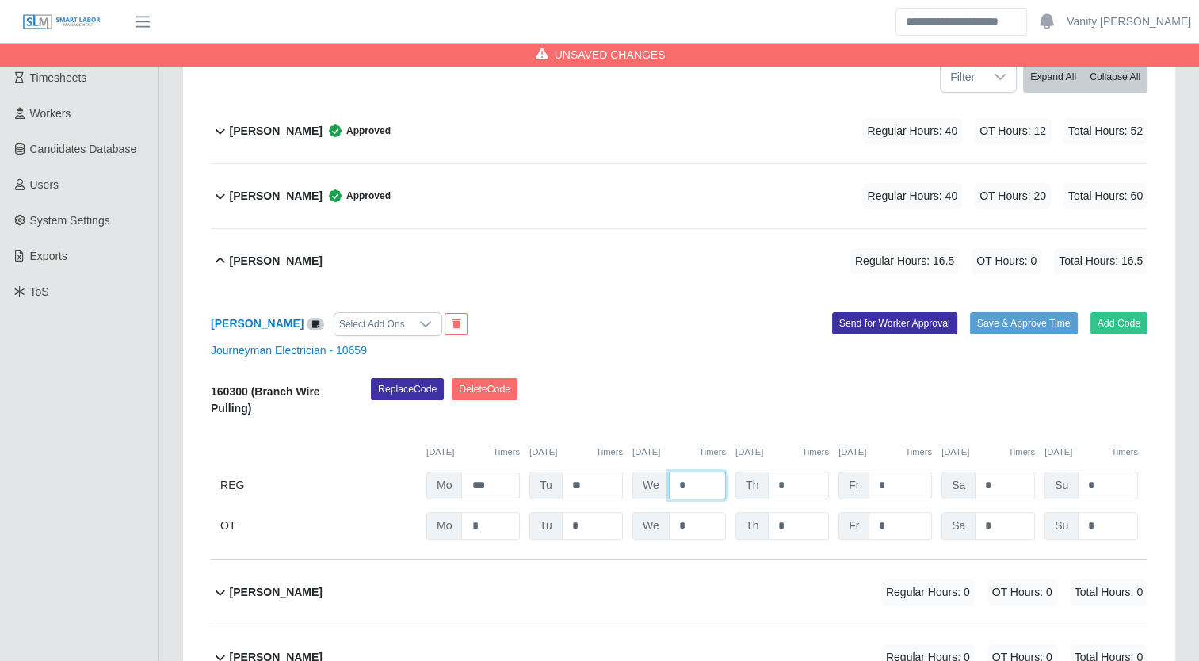
click at [670, 483] on input "*" at bounding box center [697, 485] width 57 height 28
type input "**"
click at [773, 483] on input "*" at bounding box center [798, 485] width 61 height 28
type input "**"
type input "***"
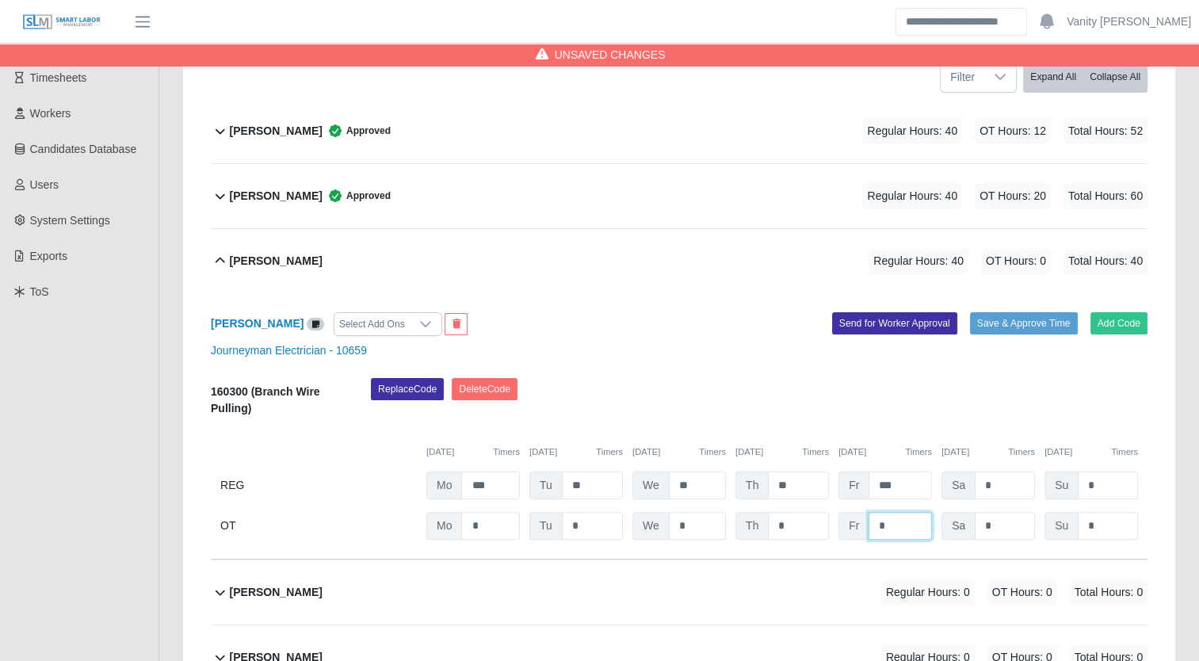
click at [892, 528] on input "*" at bounding box center [899, 526] width 63 height 28
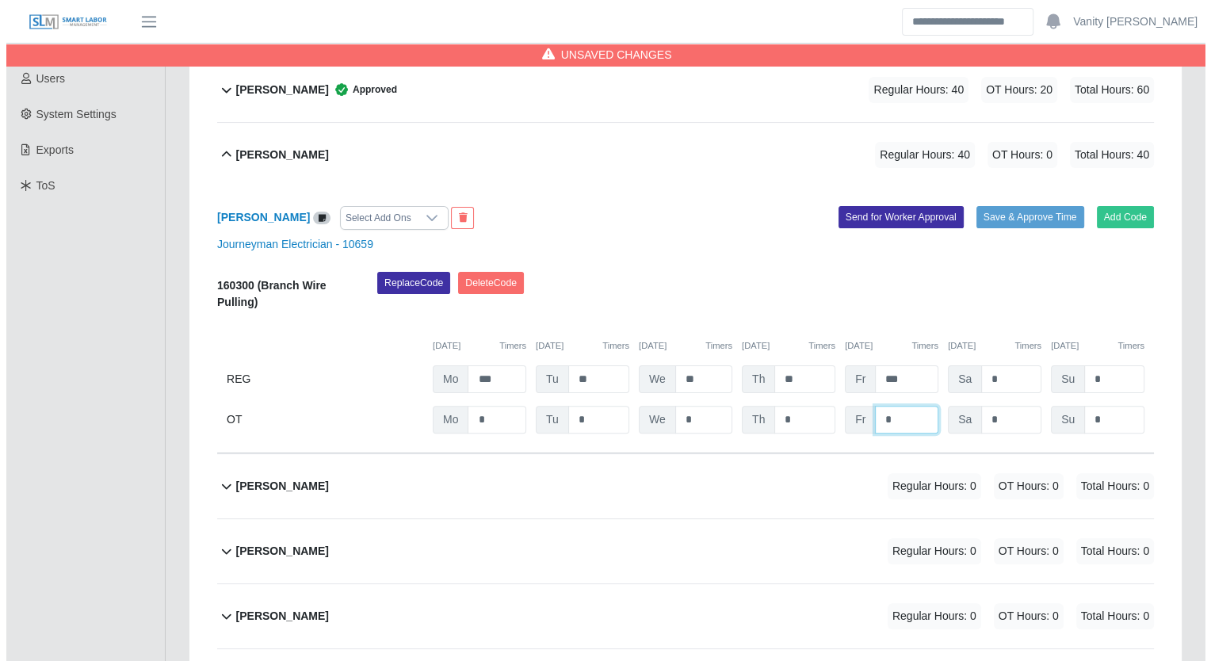
scroll to position [317, 0]
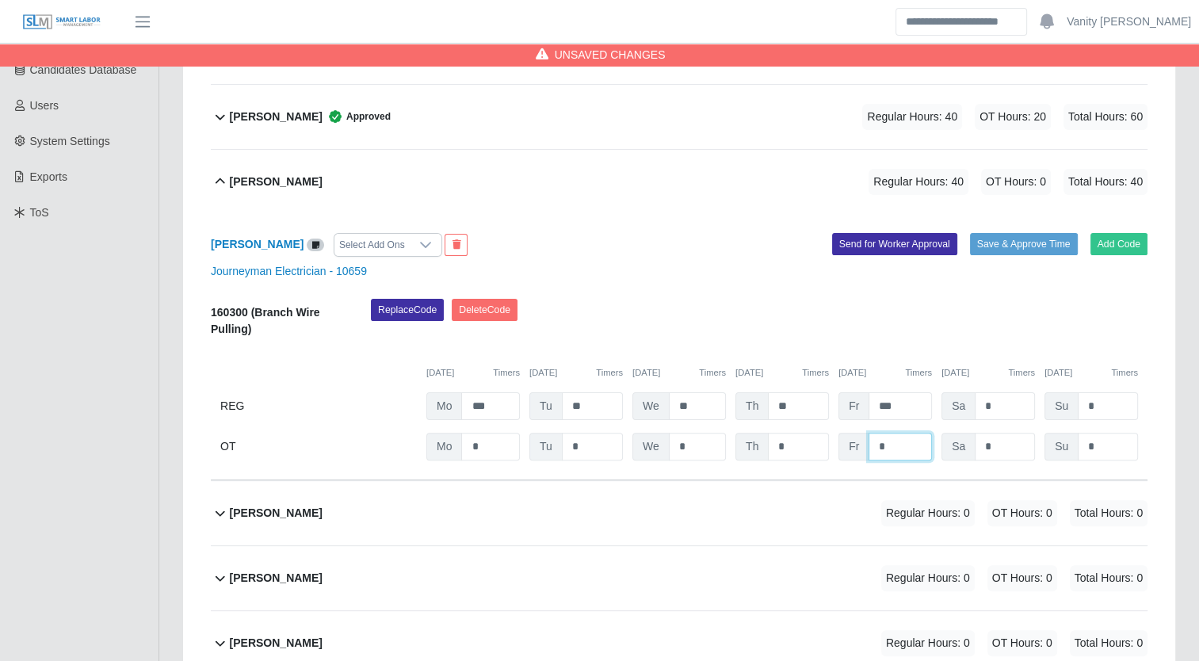
drag, startPoint x: 887, startPoint y: 452, endPoint x: 866, endPoint y: 448, distance: 21.8
click at [868, 448] on input "*" at bounding box center [899, 447] width 63 height 28
type input "***"
click at [979, 452] on input "*" at bounding box center [1005, 447] width 60 height 28
type input "**"
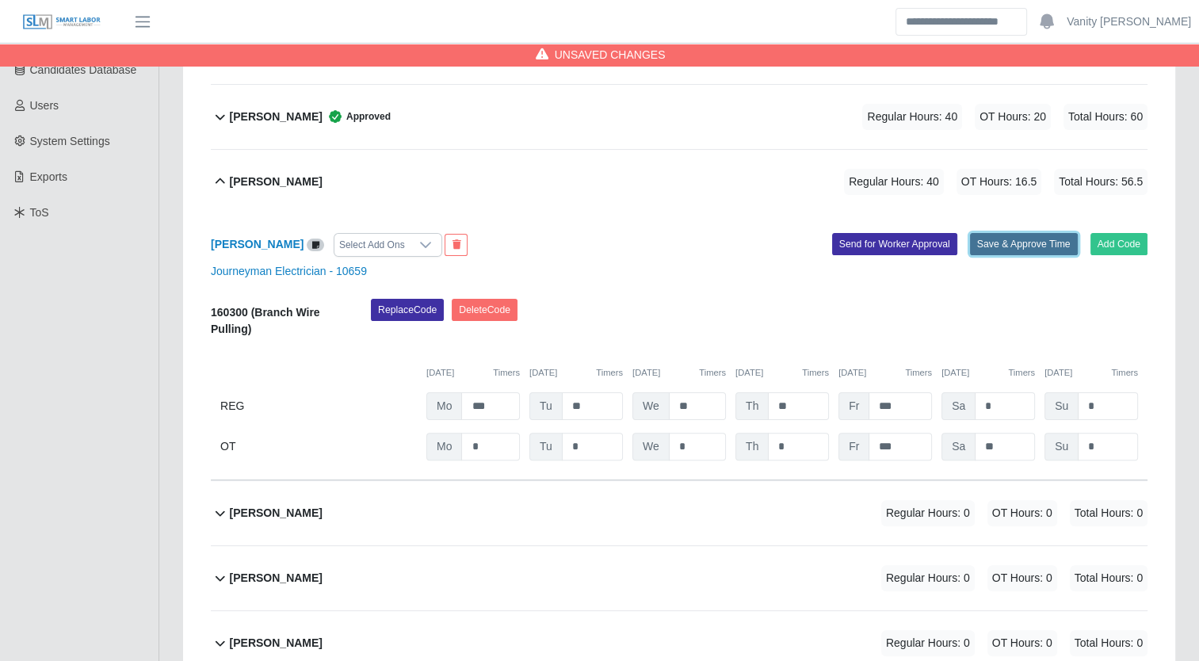
click at [998, 243] on button "Save & Approve Time" at bounding box center [1024, 244] width 108 height 22
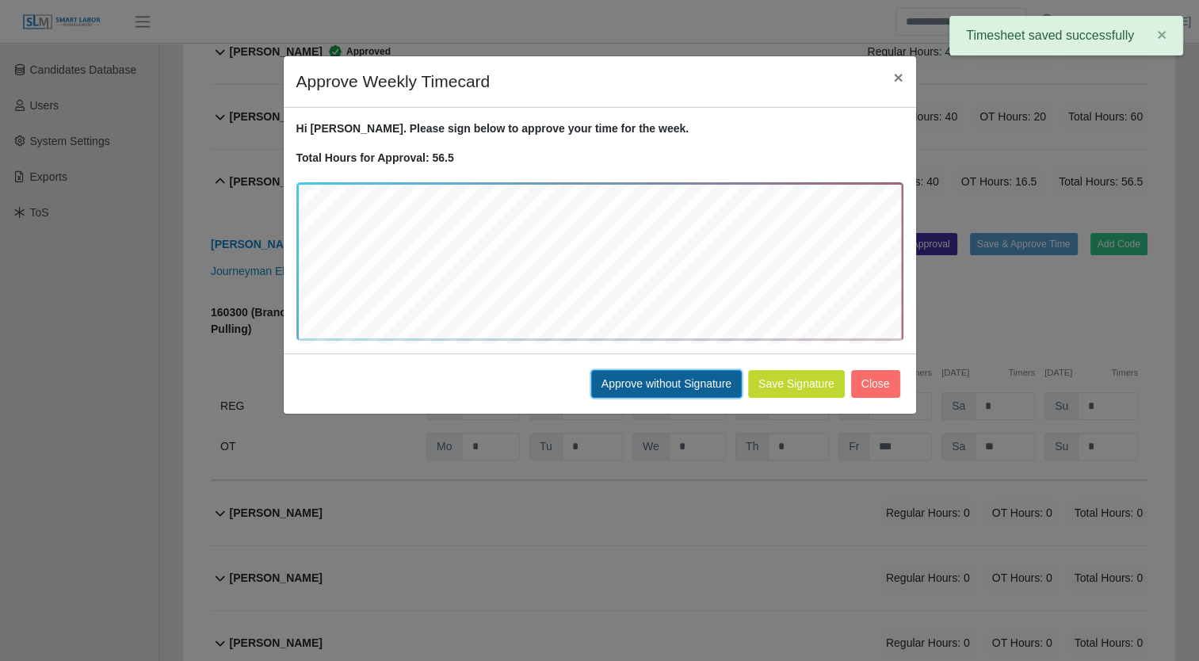
click at [637, 390] on button "Approve without Signature" at bounding box center [666, 384] width 151 height 28
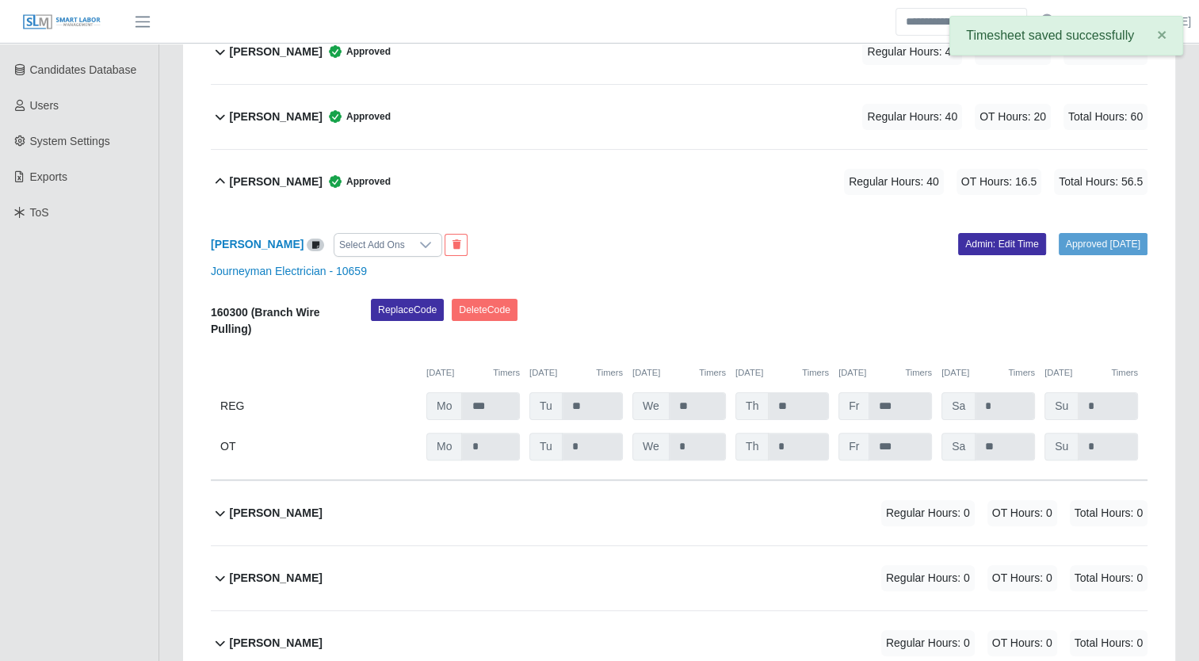
click at [219, 178] on icon at bounding box center [221, 181] width 10 height 6
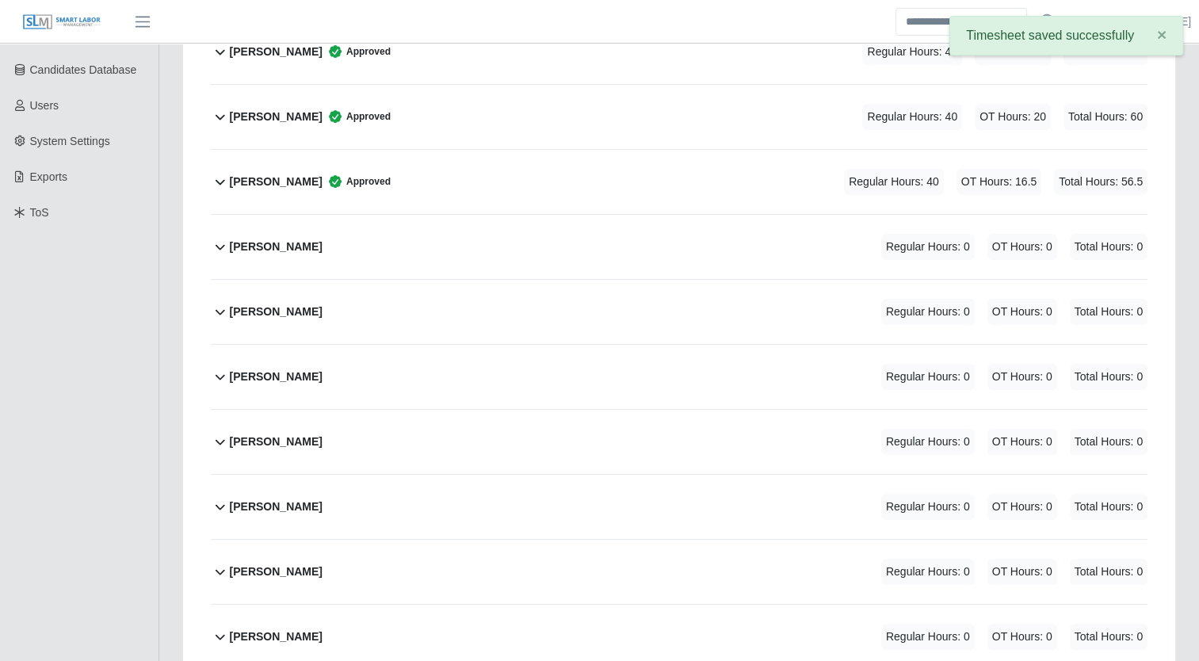
click at [269, 234] on div "Carlos Martinez" at bounding box center [276, 247] width 93 height 26
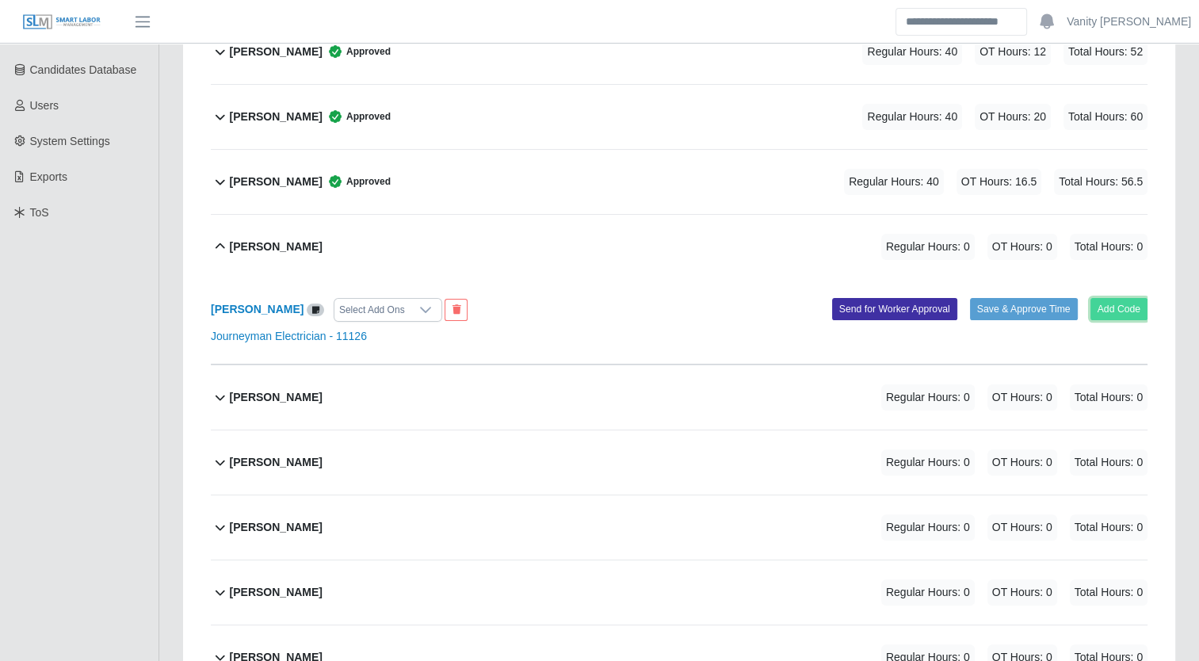
click at [1129, 304] on button "Add Code" at bounding box center [1119, 309] width 58 height 22
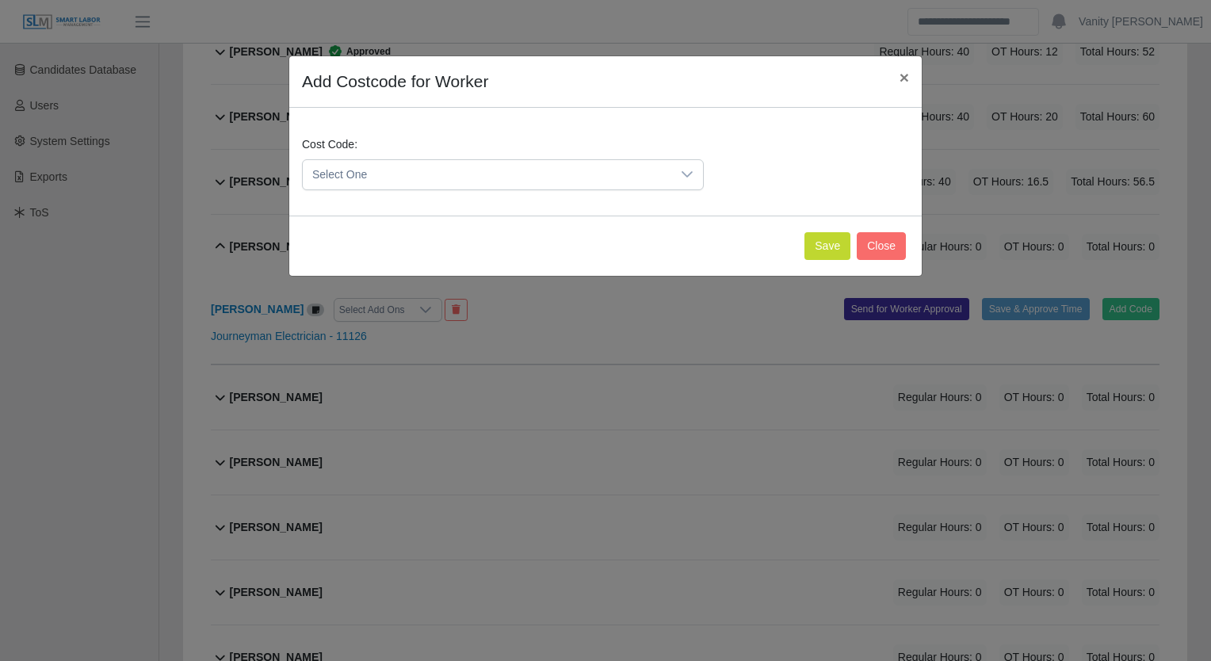
click at [691, 182] on div at bounding box center [687, 174] width 32 height 29
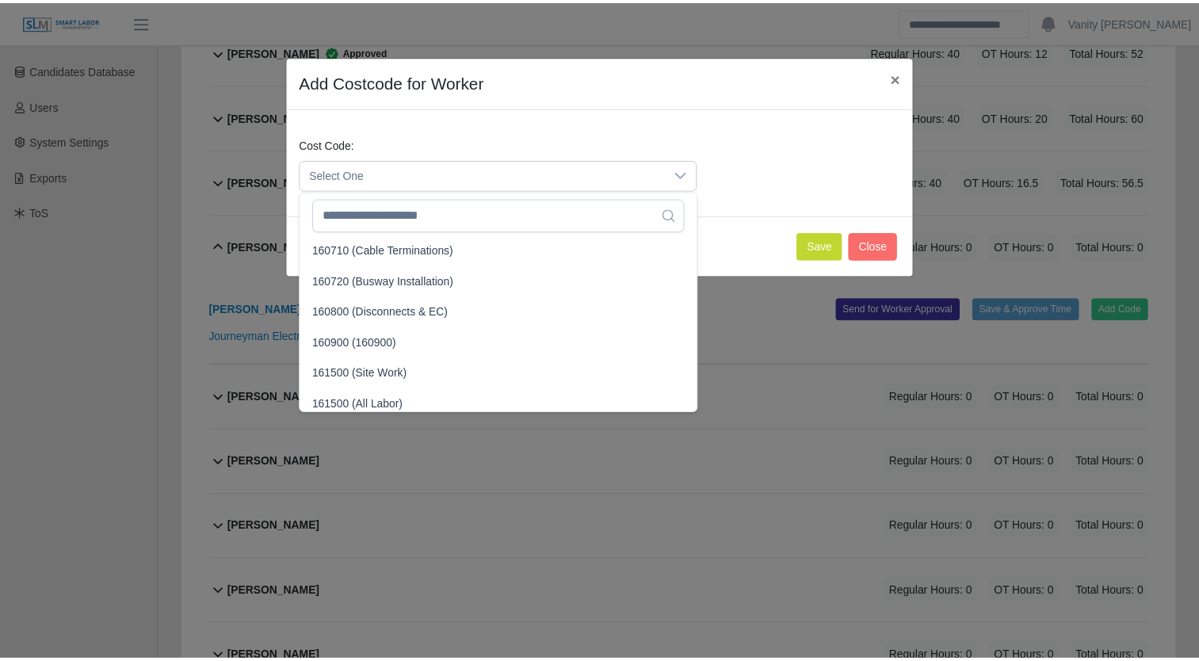
scroll to position [1030, 0]
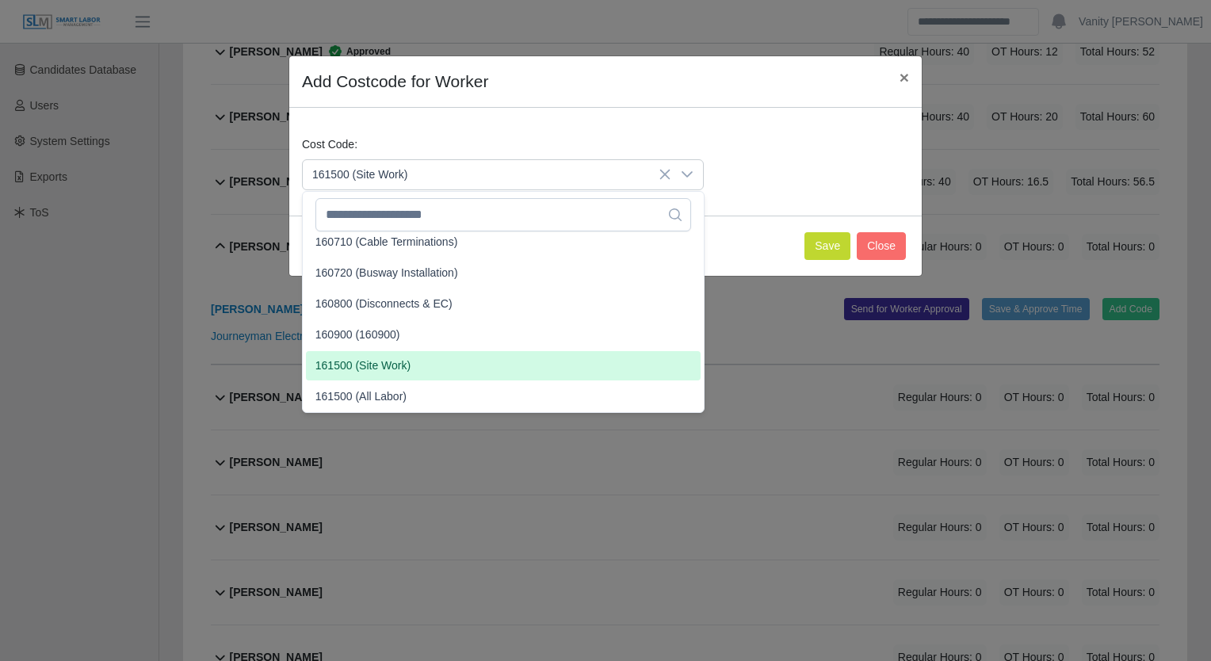
click at [382, 361] on span "161500 (Site Work)" at bounding box center [362, 365] width 95 height 17
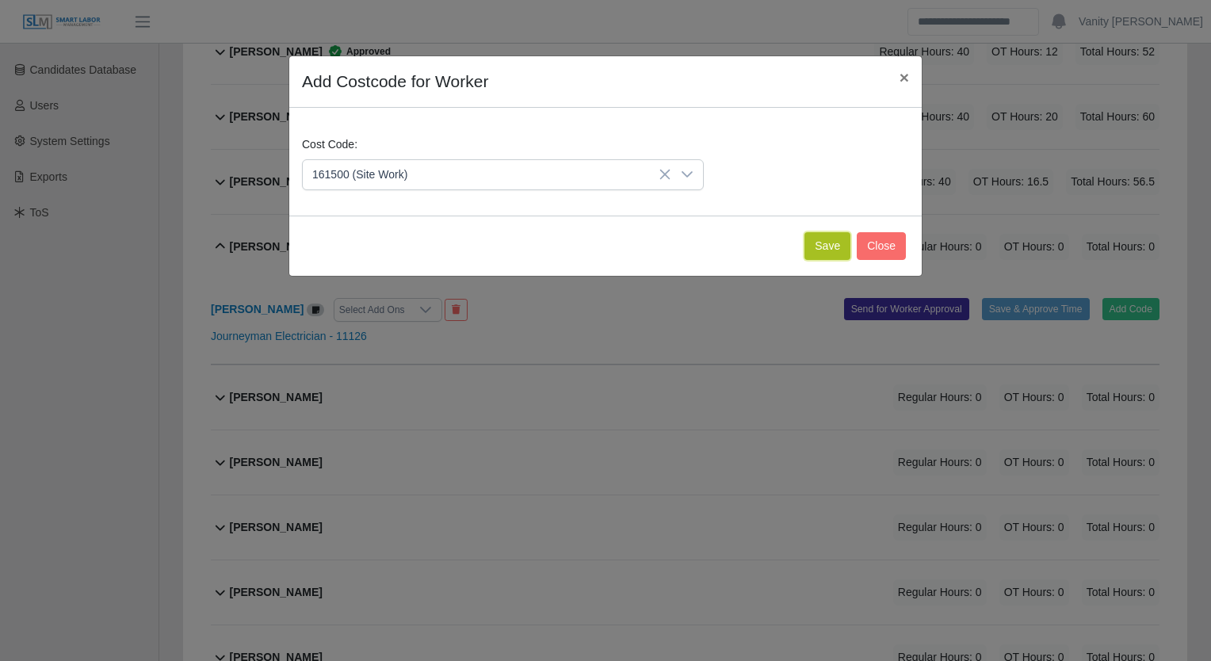
click at [825, 253] on button "Save" at bounding box center [827, 246] width 46 height 28
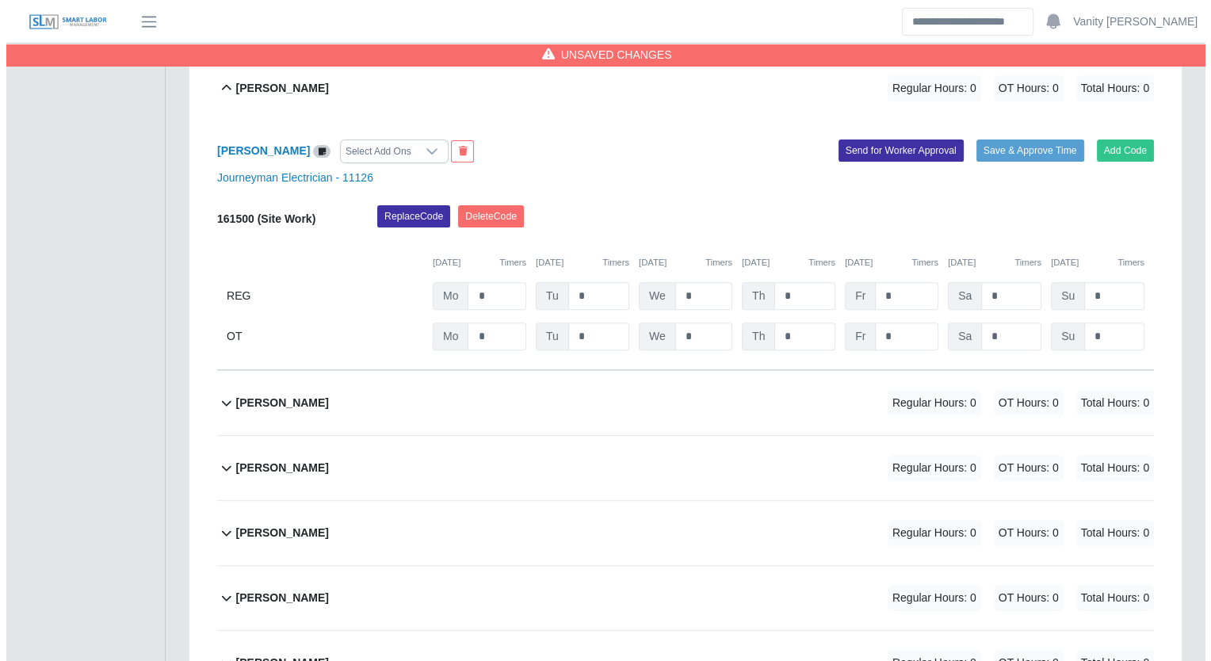
scroll to position [396, 0]
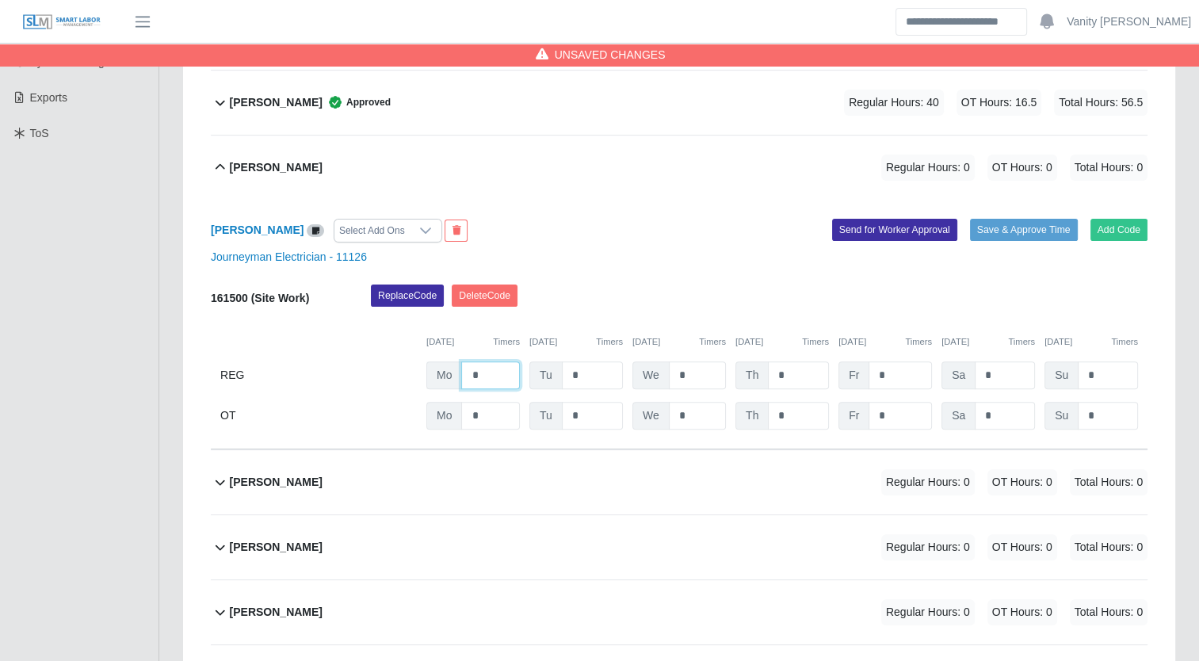
click at [467, 372] on input "*" at bounding box center [490, 375] width 59 height 28
type input "**"
click at [570, 372] on input "*" at bounding box center [592, 375] width 61 height 28
type input "**"
click at [773, 376] on input "*" at bounding box center [798, 375] width 61 height 28
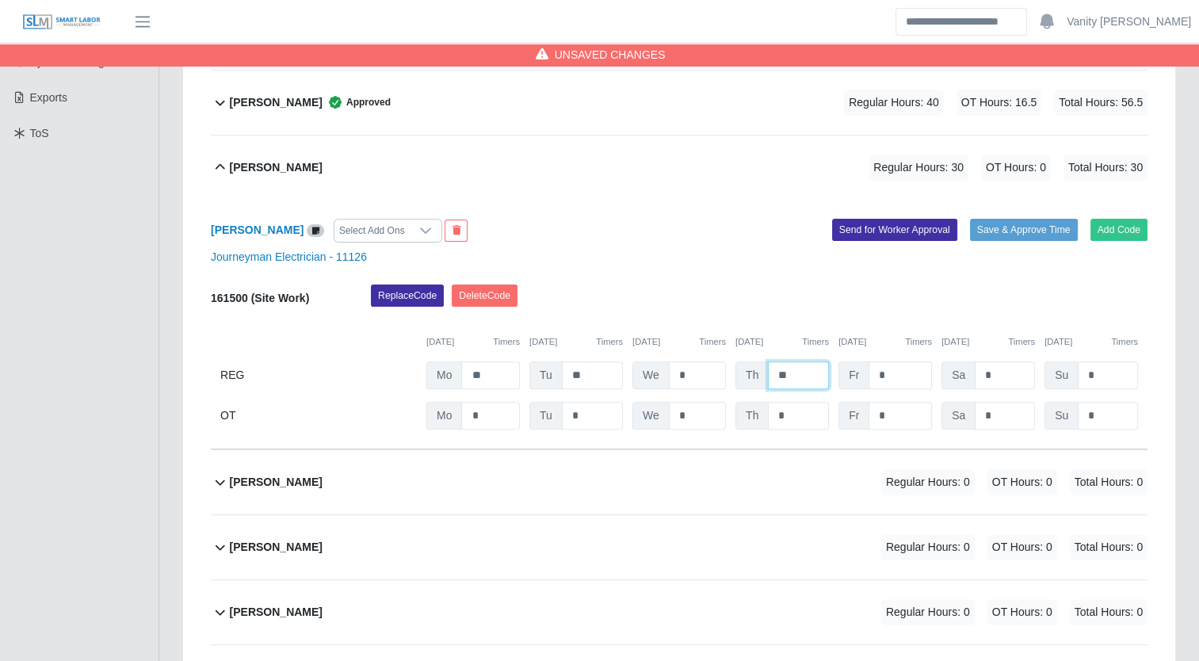
type input "**"
click at [872, 372] on input "*" at bounding box center [899, 375] width 63 height 28
type input "**"
click at [975, 417] on input "*" at bounding box center [1005, 416] width 60 height 28
type input "**"
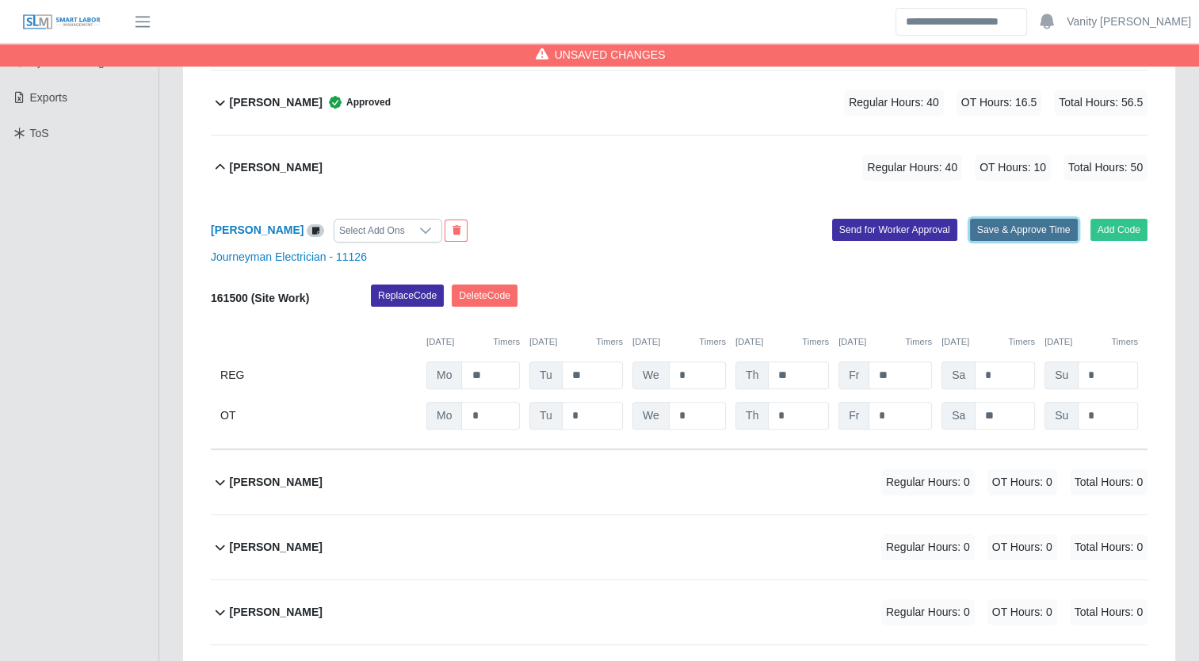
click at [1033, 231] on button "Save & Approve Time" at bounding box center [1024, 230] width 108 height 22
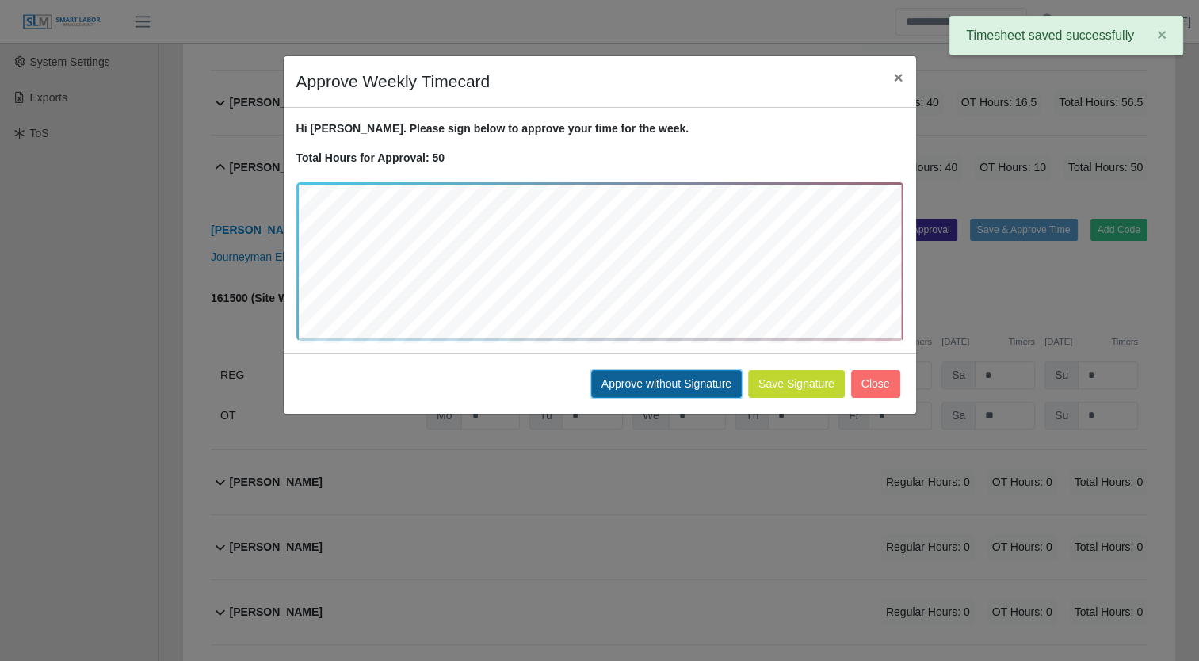
click at [636, 380] on button "Approve without Signature" at bounding box center [666, 384] width 151 height 28
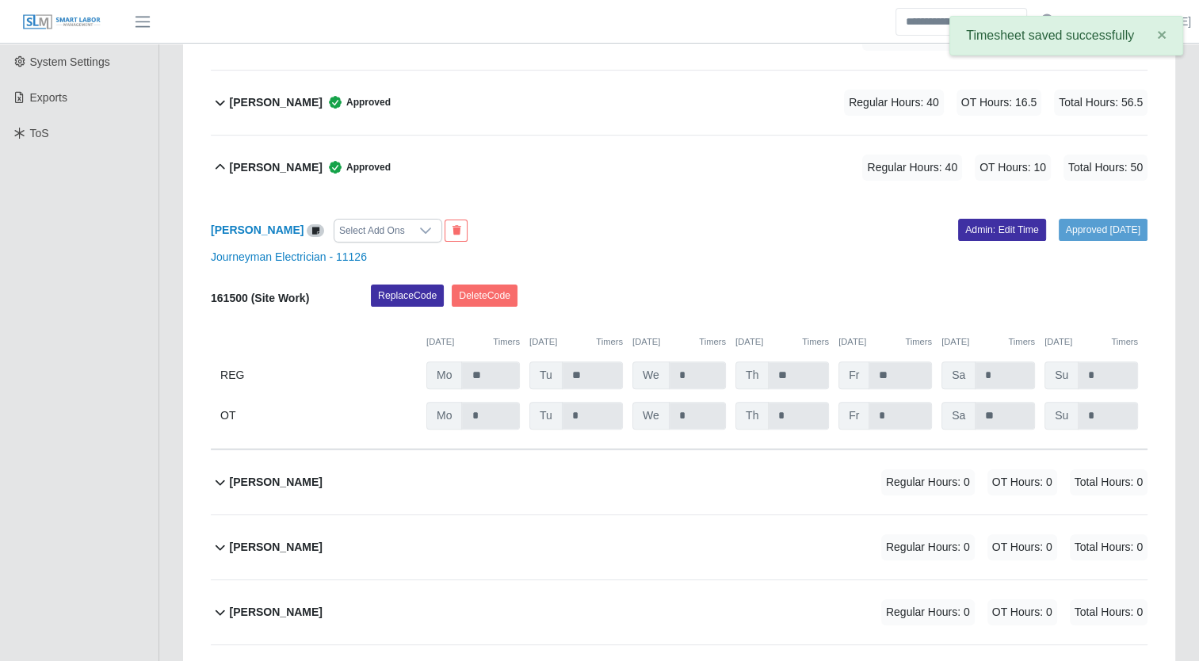
click at [242, 159] on b "Carlos Martinez" at bounding box center [276, 167] width 93 height 17
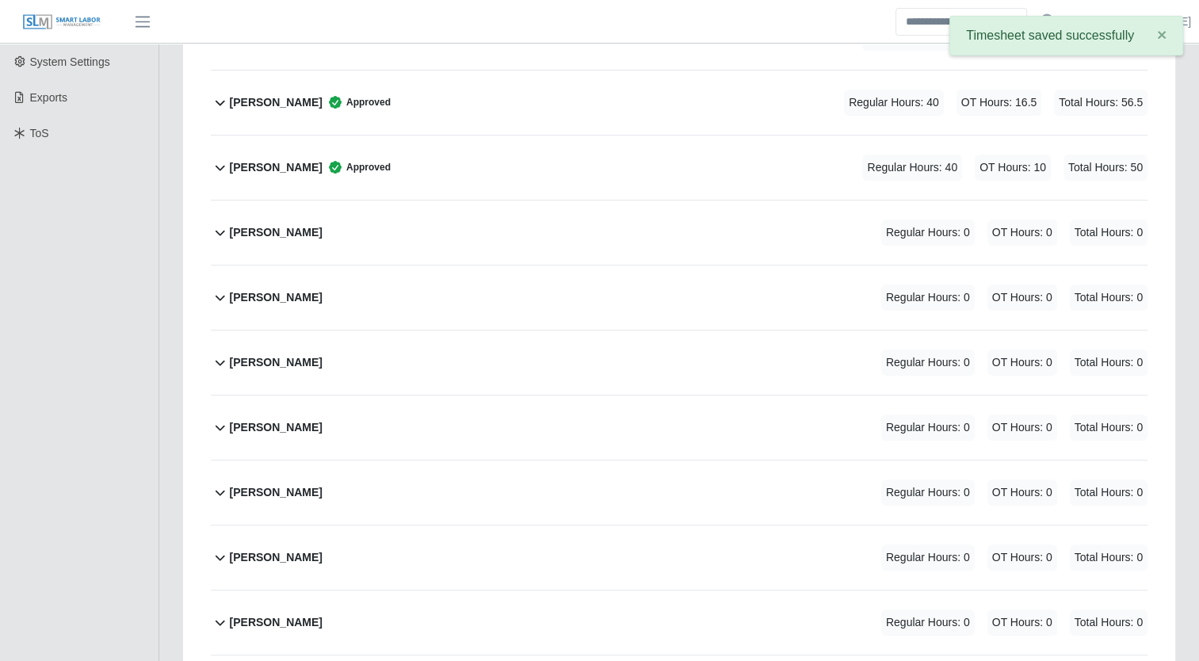
click at [252, 227] on b "Cesar Villa" at bounding box center [276, 232] width 93 height 17
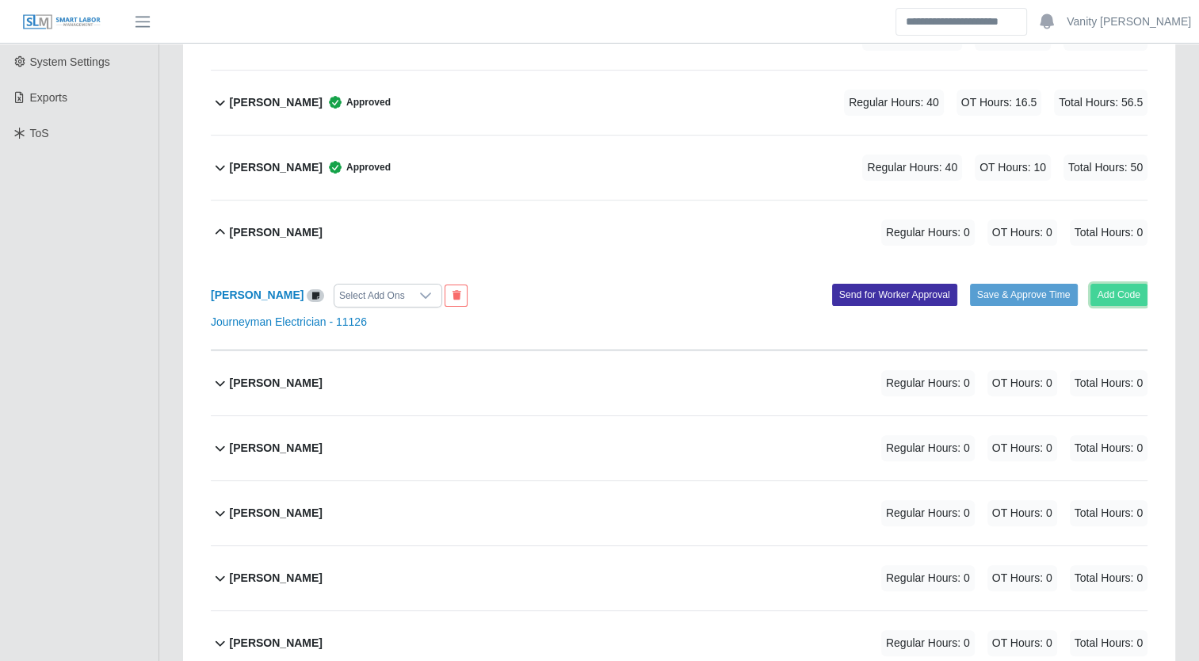
click at [1109, 296] on button "Add Code" at bounding box center [1119, 295] width 58 height 22
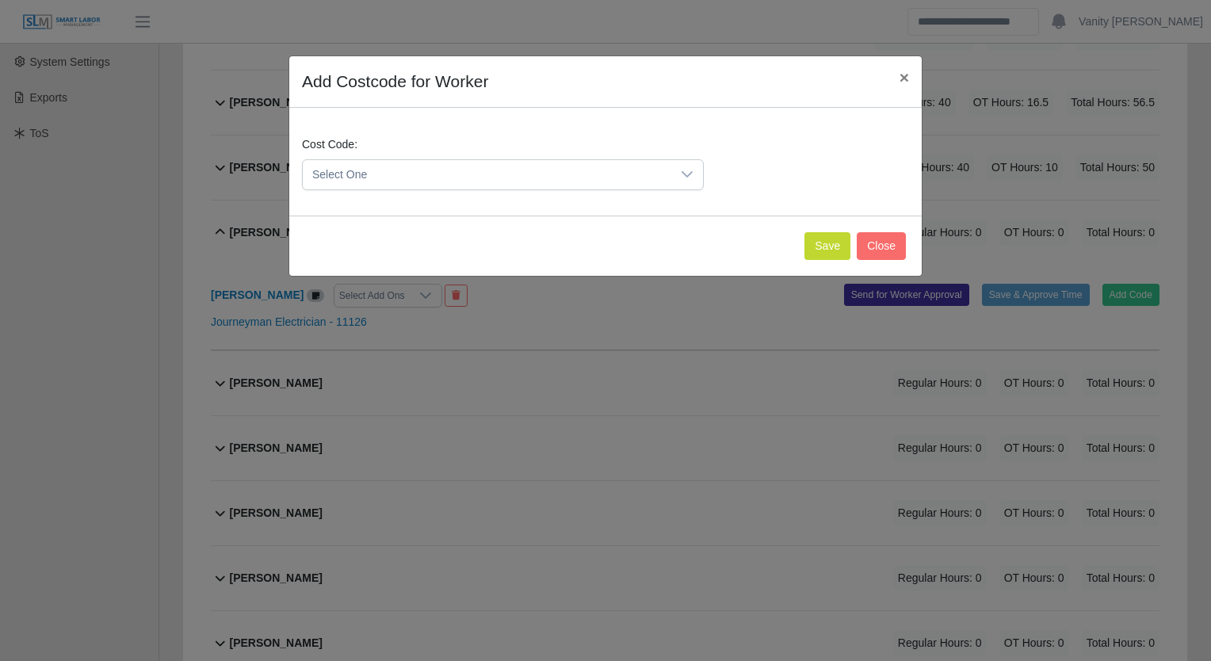
click at [401, 184] on span "Select One" at bounding box center [487, 174] width 368 height 29
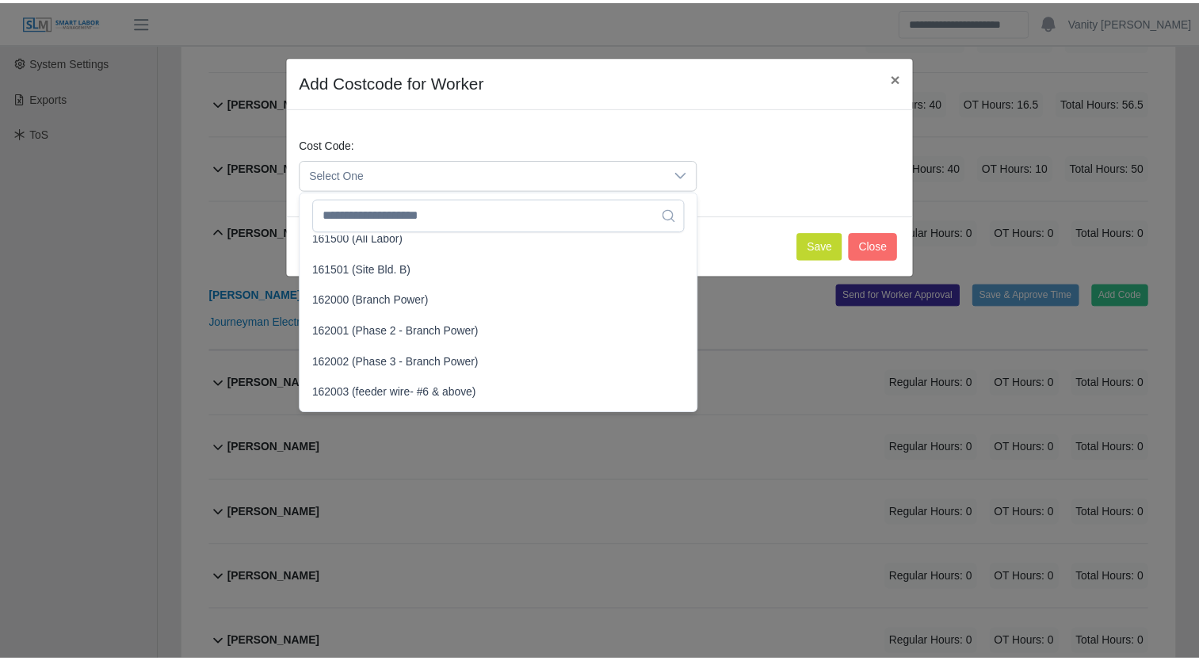
scroll to position [1109, 0]
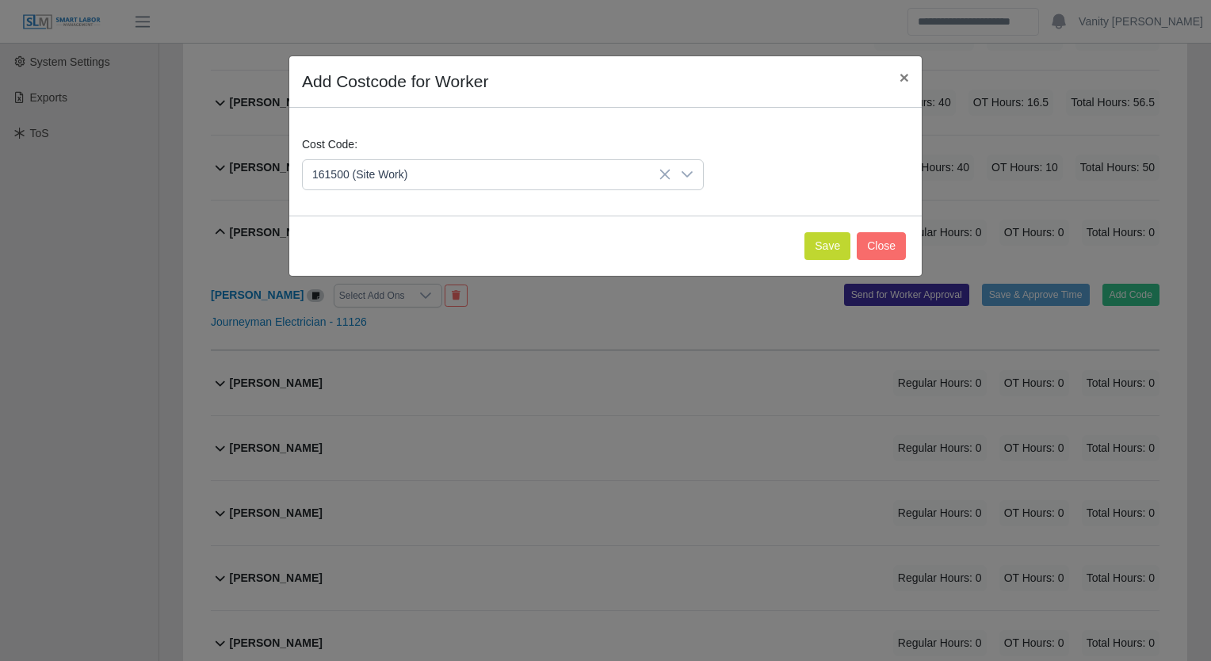
click at [369, 295] on li "161500 (Site Work)" at bounding box center [503, 286] width 395 height 29
click at [831, 252] on button "Save" at bounding box center [827, 246] width 46 height 28
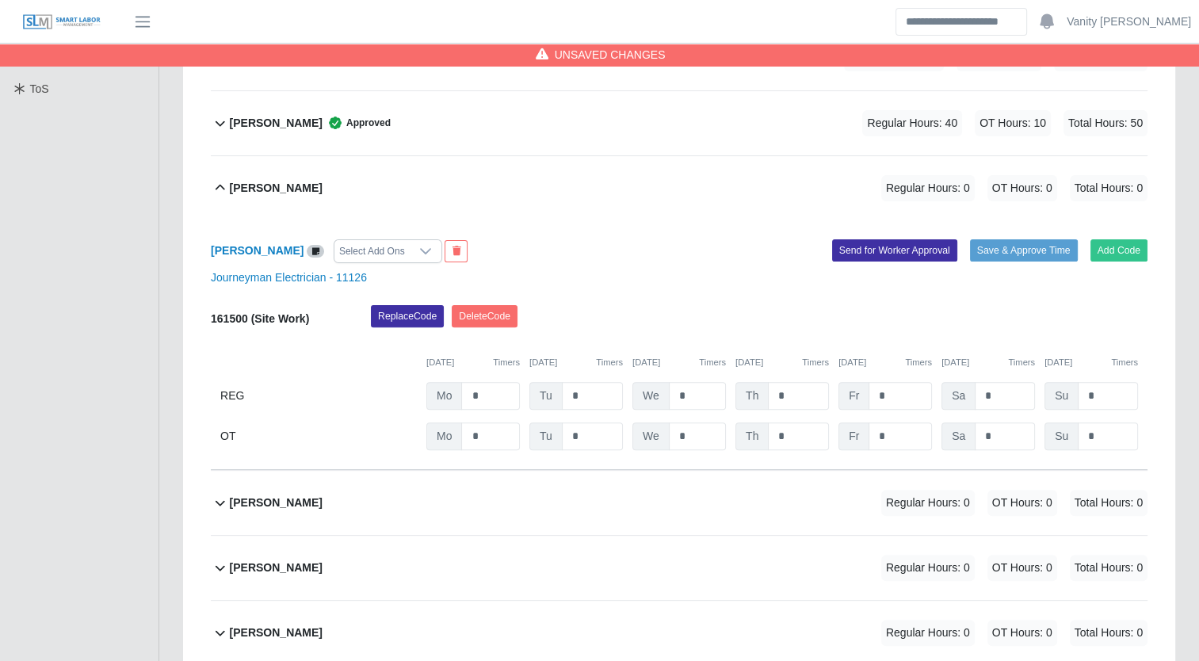
scroll to position [475, 0]
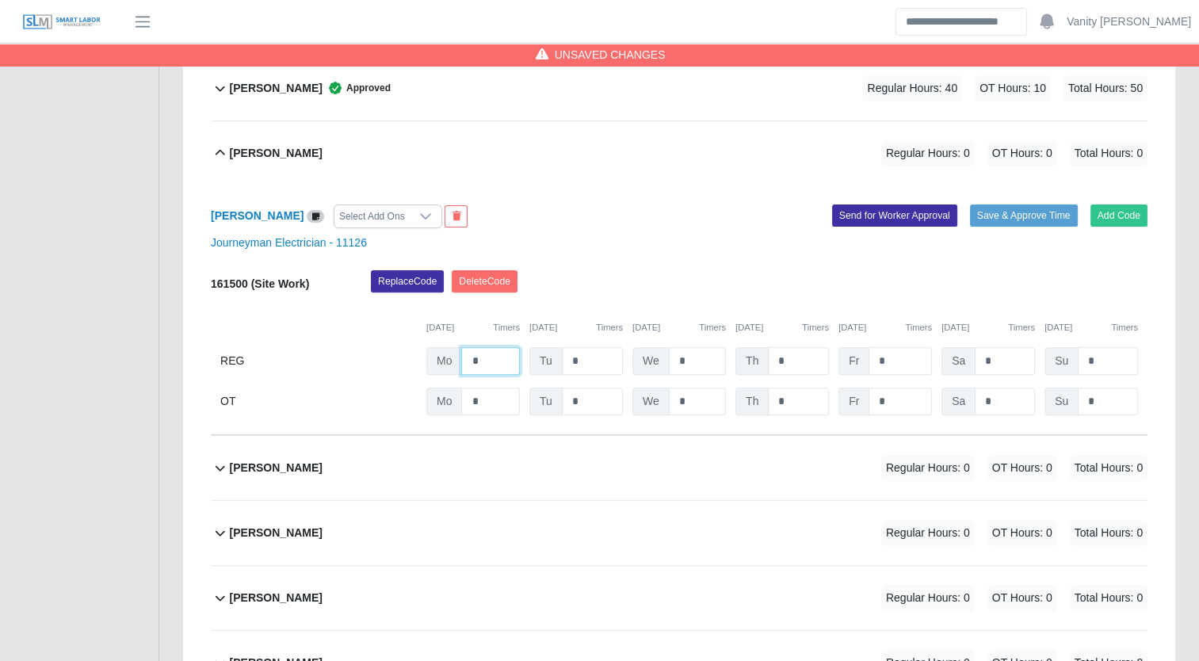
drag, startPoint x: 484, startPoint y: 360, endPoint x: 425, endPoint y: 347, distance: 60.0
click at [431, 347] on div "Mo *" at bounding box center [472, 361] width 93 height 28
type input "**"
drag, startPoint x: 694, startPoint y: 359, endPoint x: 666, endPoint y: 353, distance: 29.1
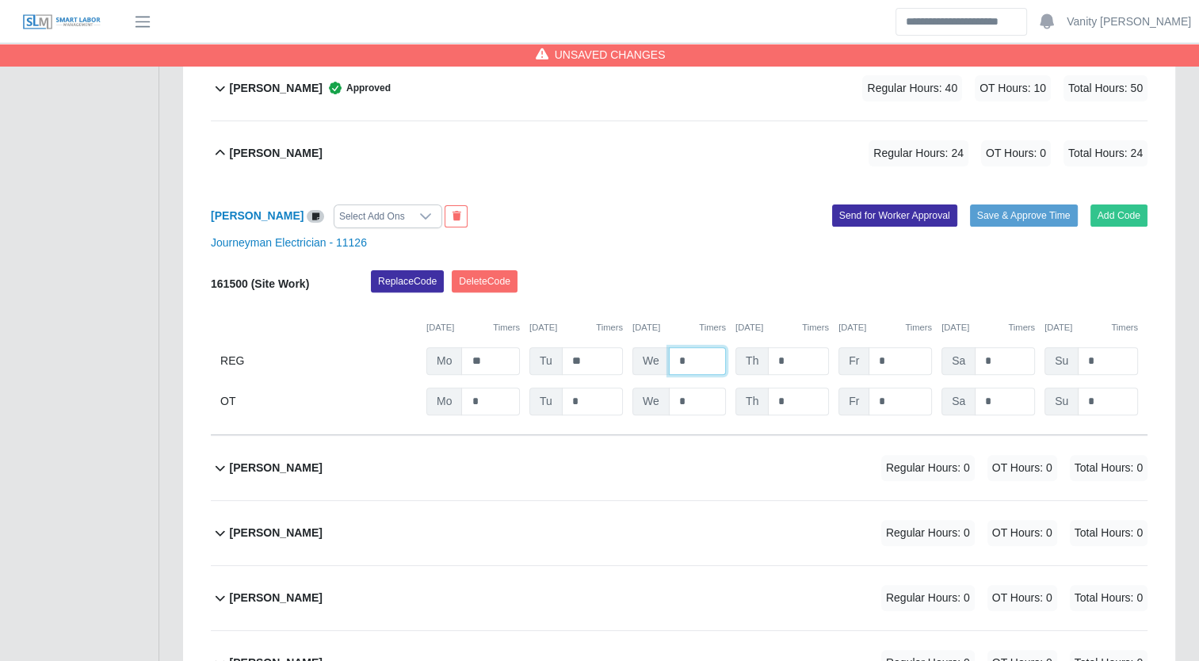
click at [669, 353] on input "*" at bounding box center [697, 361] width 57 height 28
type input "**"
click at [796, 365] on input "*" at bounding box center [798, 361] width 61 height 28
drag, startPoint x: 797, startPoint y: 361, endPoint x: 756, endPoint y: 353, distance: 42.0
click at [756, 353] on div "Th *" at bounding box center [781, 361] width 93 height 28
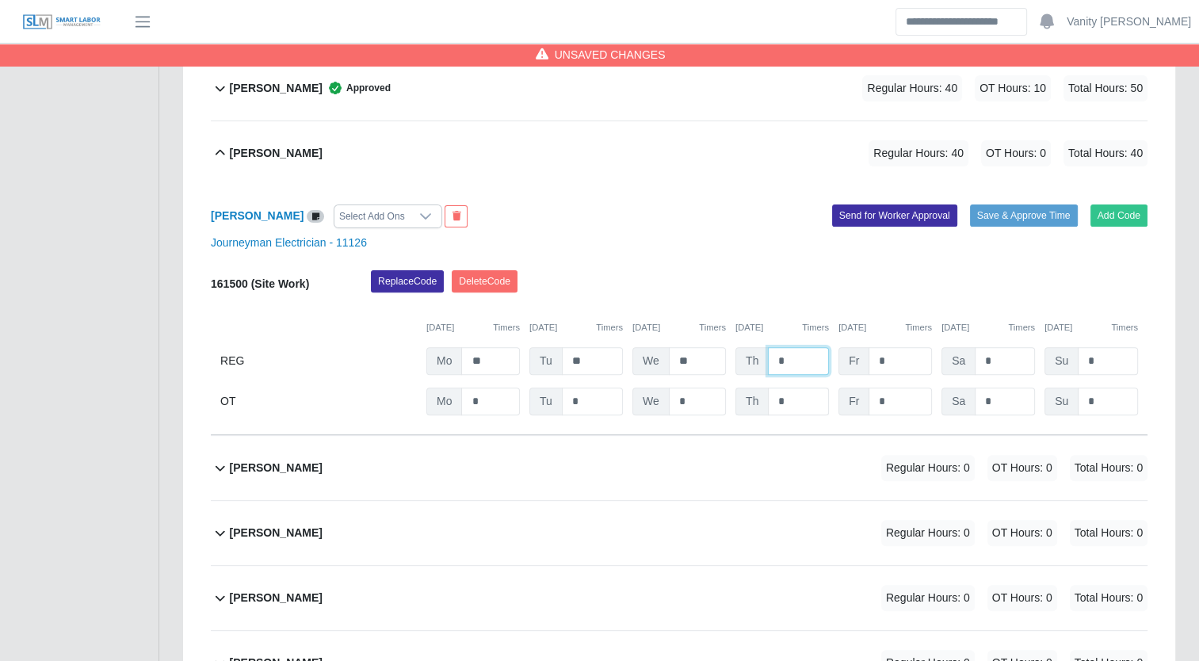
type input "*"
drag, startPoint x: 766, startPoint y: 393, endPoint x: 742, endPoint y: 383, distance: 25.9
click at [746, 383] on div "161500 (Site Work) Replace Code Delete Code 09/15/2025 Timers 09/16/2025 Timers…" at bounding box center [679, 342] width 937 height 145
type input "*"
type input "**"
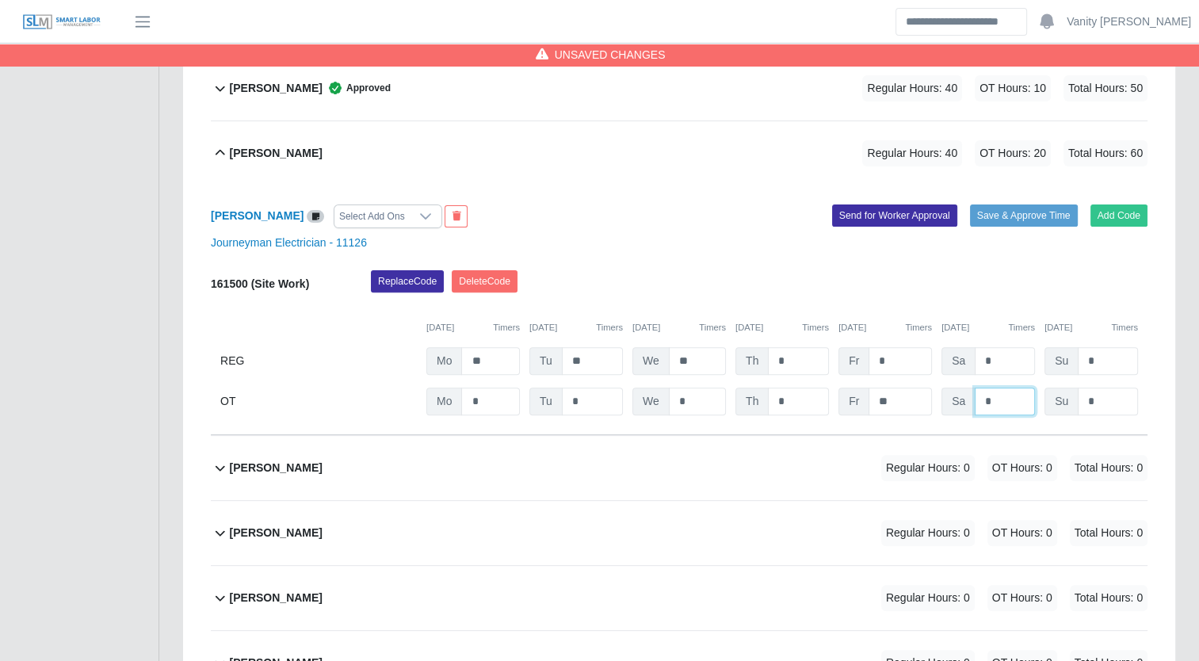
click at [982, 400] on input "*" at bounding box center [1005, 401] width 60 height 28
type input "**"
click at [410, 225] on div at bounding box center [426, 216] width 32 height 22
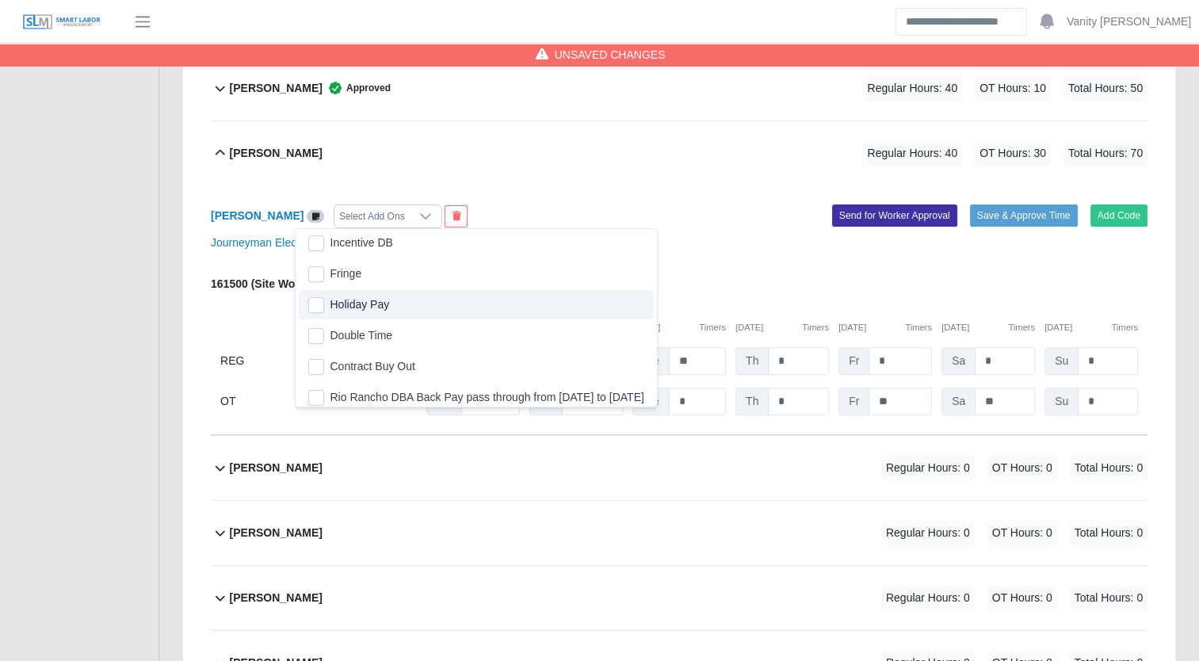
scroll to position [396, 0]
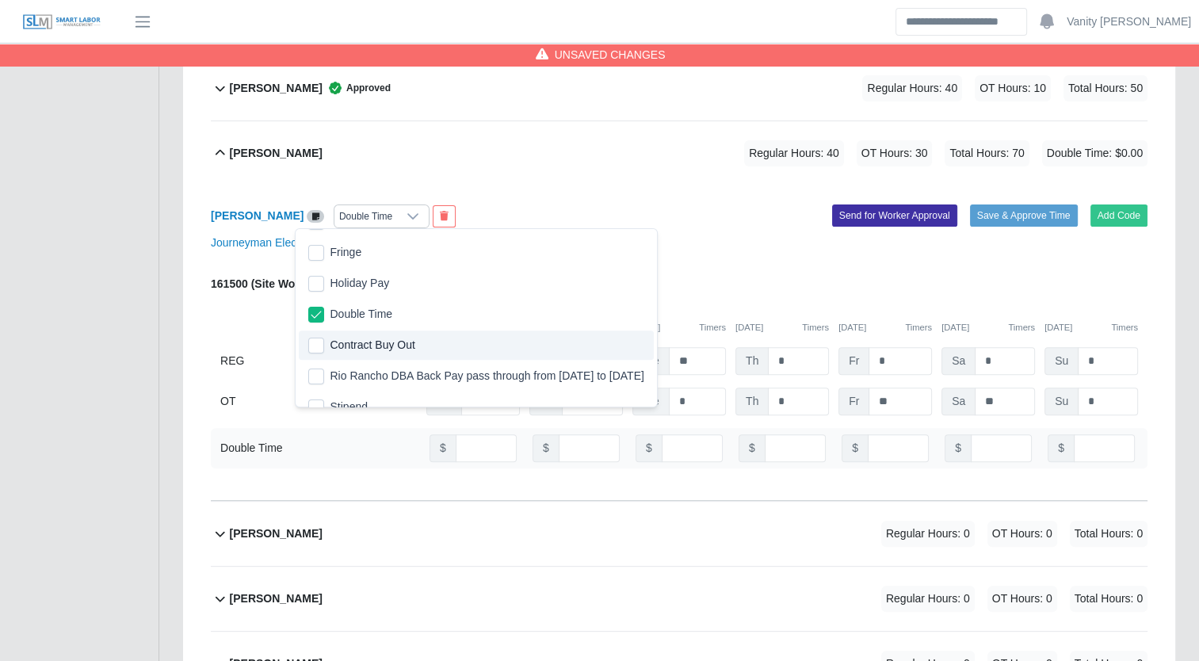
click at [622, 185] on div "Cesar Villa Double Time Add Code Save & Approve Time Send for Worker Approval J…" at bounding box center [679, 342] width 937 height 315
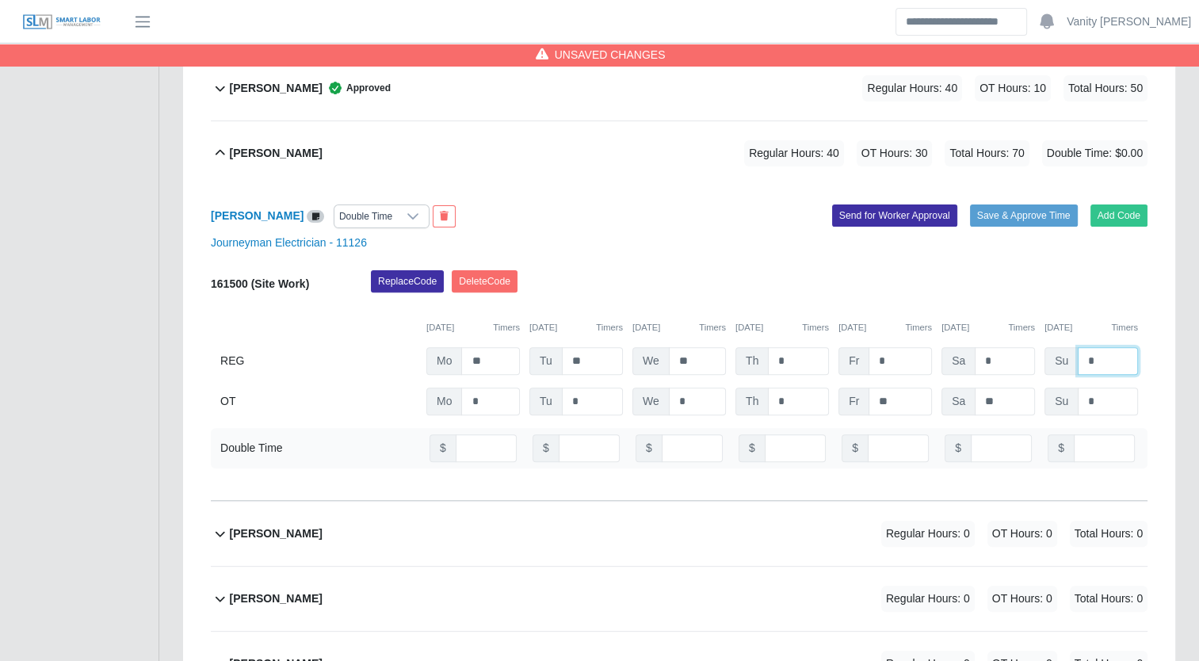
drag, startPoint x: 1101, startPoint y: 359, endPoint x: 1050, endPoint y: 337, distance: 56.1
click at [1050, 337] on div "161500 (Site Work) Replace Code Delete Code 09/15/2025 Timers 09/16/2025 Timers…" at bounding box center [679, 342] width 937 height 145
type input "*"
click at [669, 204] on div "Cesar Villa Double Time" at bounding box center [439, 216] width 480 height 24
click at [229, 214] on b "Cesar Villa" at bounding box center [257, 215] width 93 height 13
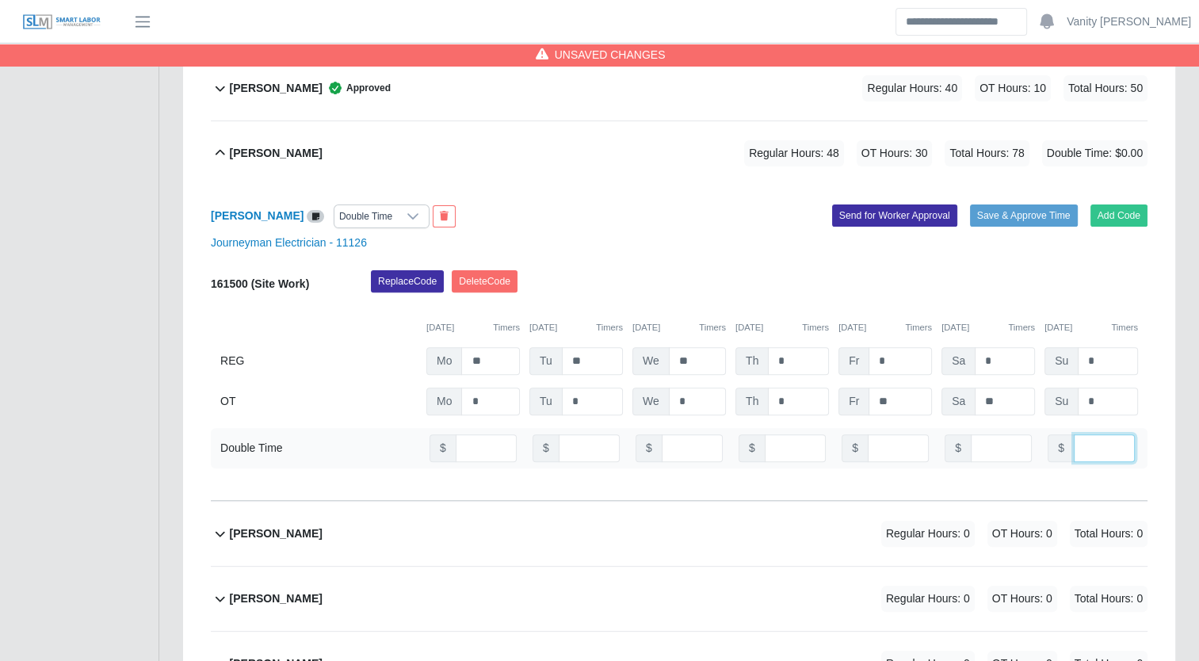
click at [1091, 445] on input "number" at bounding box center [1104, 448] width 61 height 28
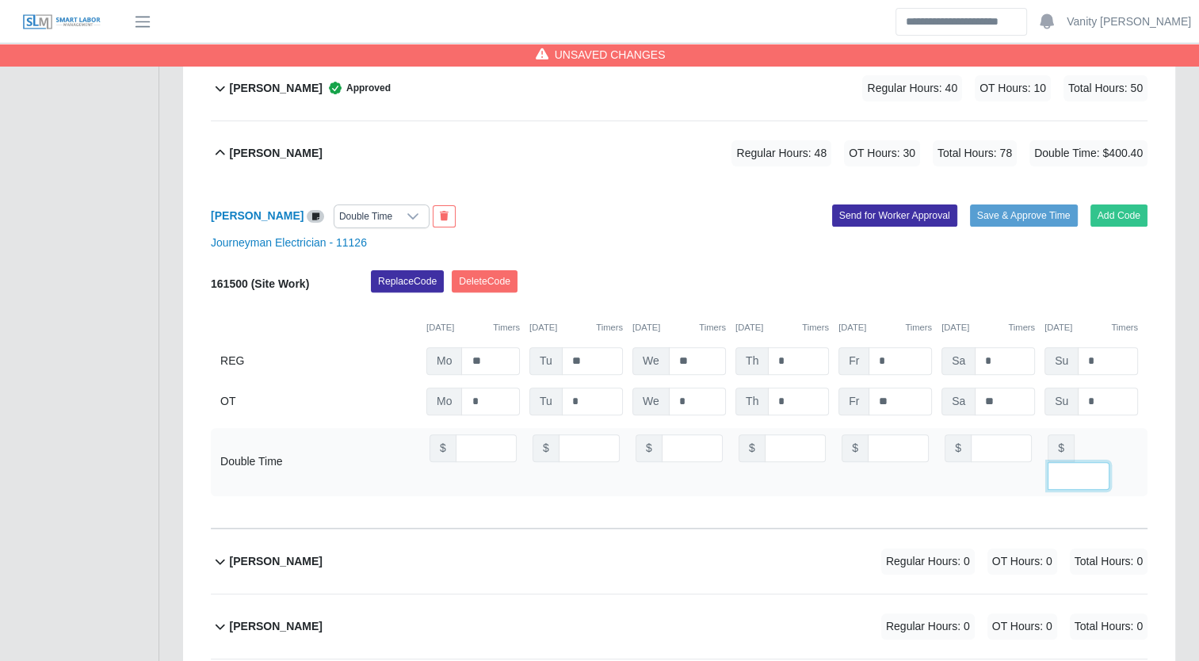
type input "******"
click at [1009, 225] on div "Add Code Save & Approve Time Send for Worker Approval" at bounding box center [919, 216] width 480 height 24
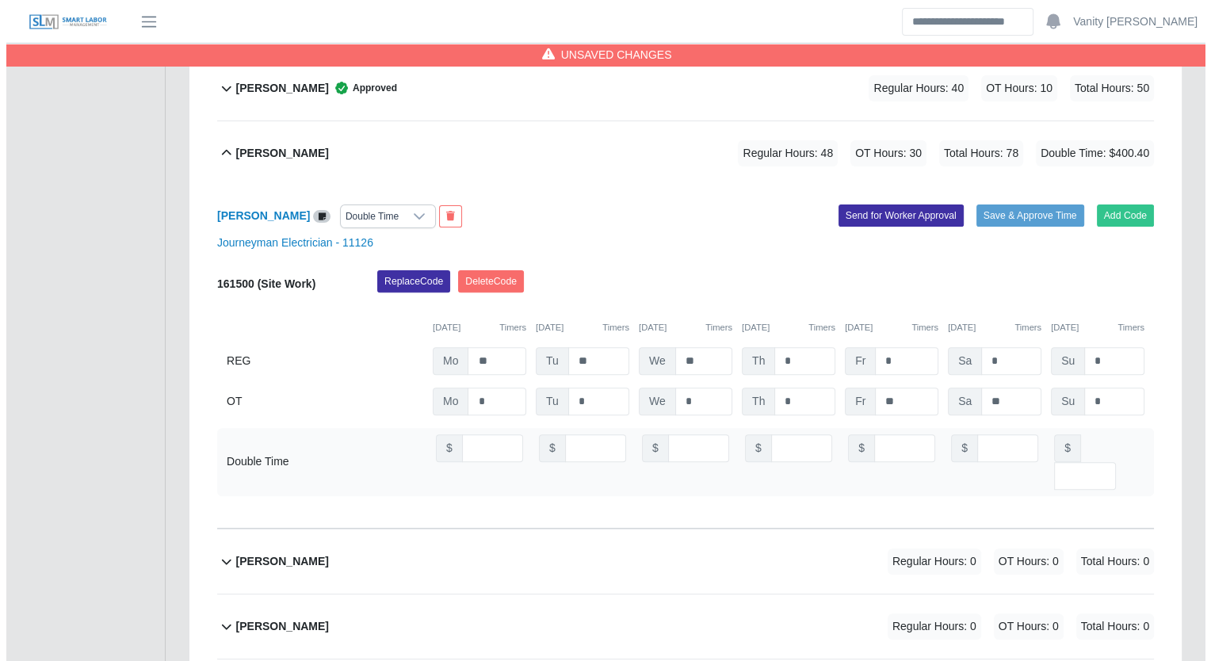
scroll to position [0, 0]
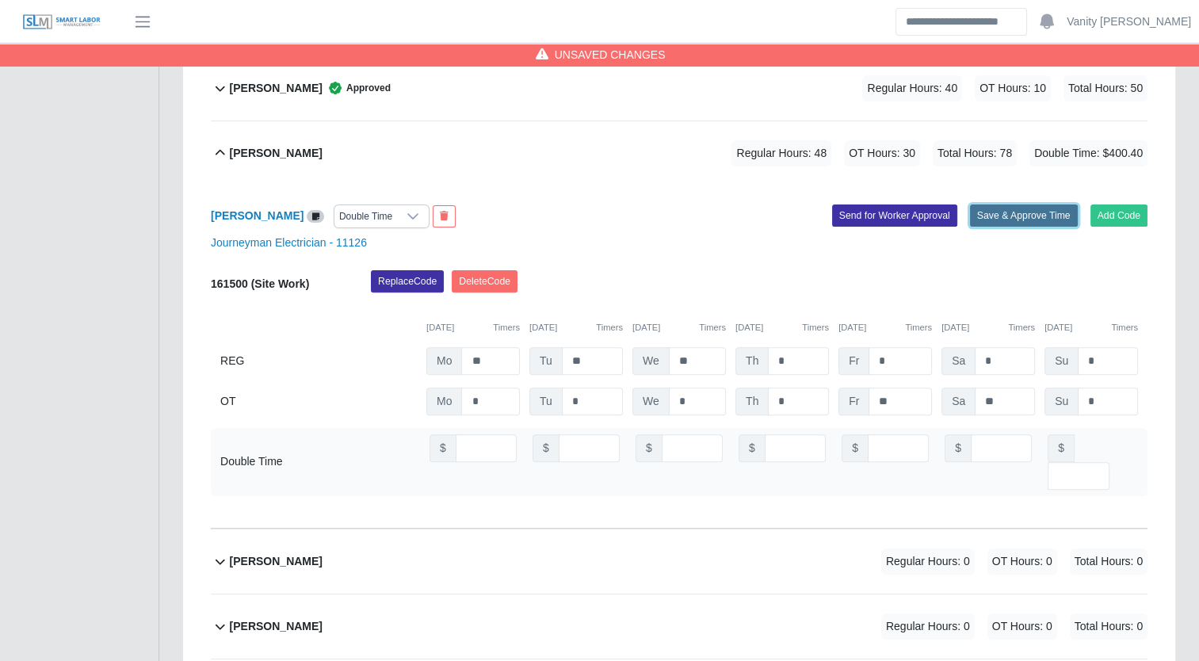
click at [1007, 215] on button "Save & Approve Time" at bounding box center [1024, 215] width 108 height 22
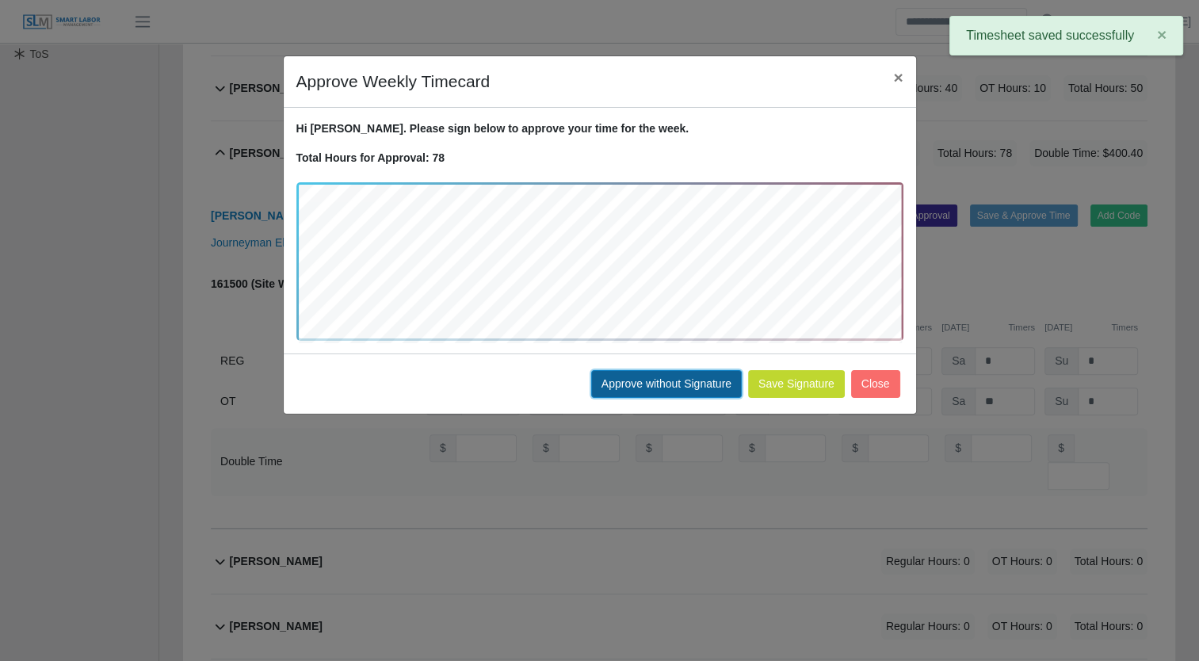
click at [616, 385] on button "Approve without Signature" at bounding box center [666, 384] width 151 height 28
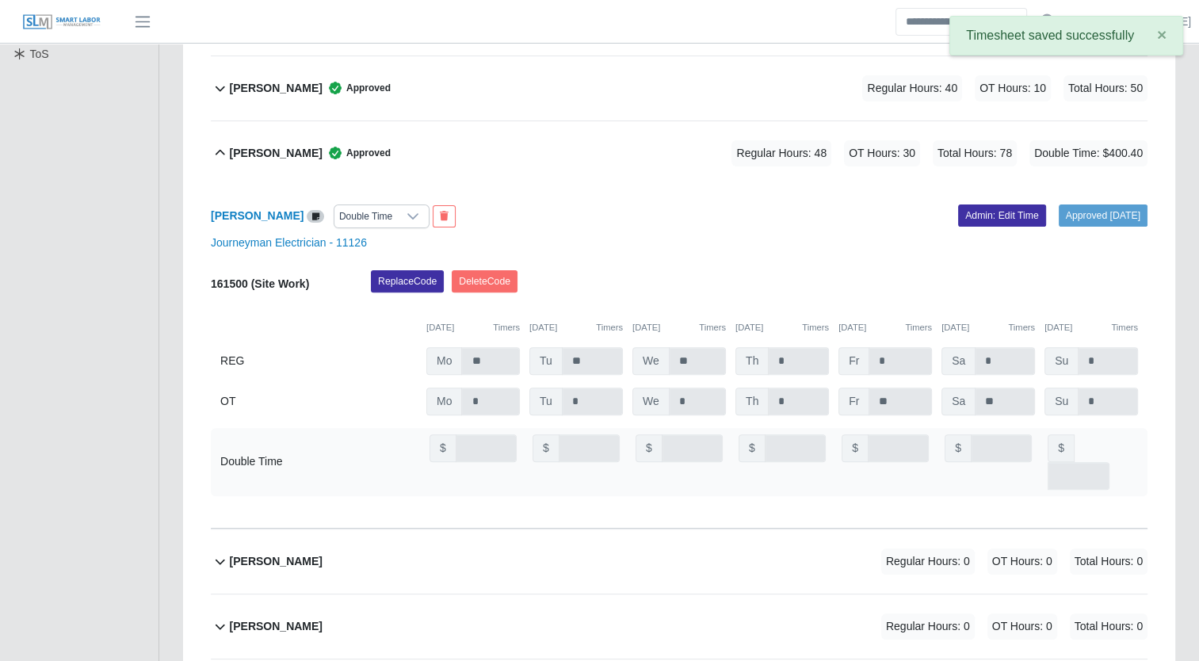
click at [250, 157] on b "Cesar Villa" at bounding box center [276, 153] width 93 height 17
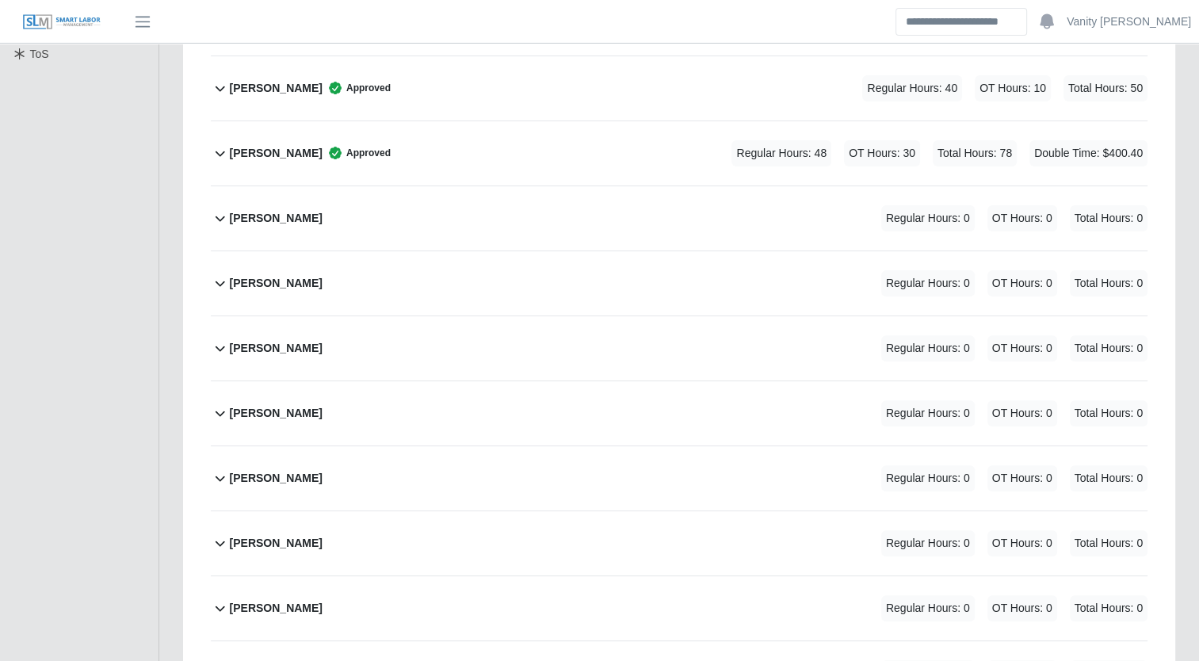
click at [254, 214] on b "Eladio Olguin" at bounding box center [276, 218] width 93 height 17
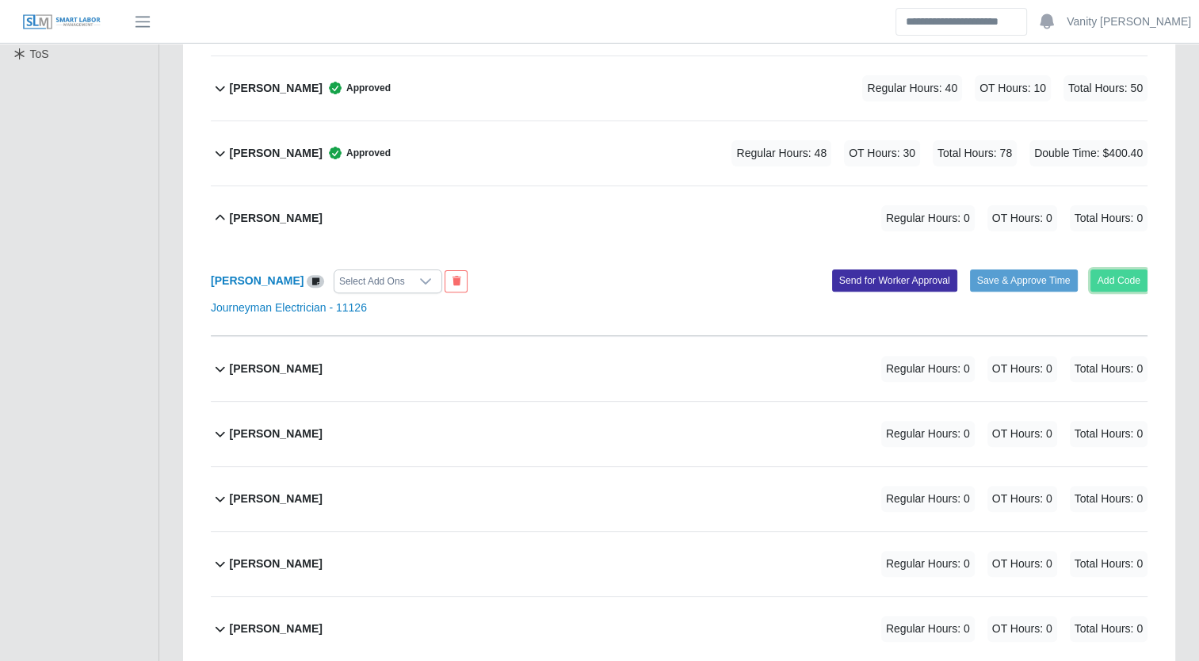
click at [1111, 277] on button "Add Code" at bounding box center [1119, 280] width 58 height 22
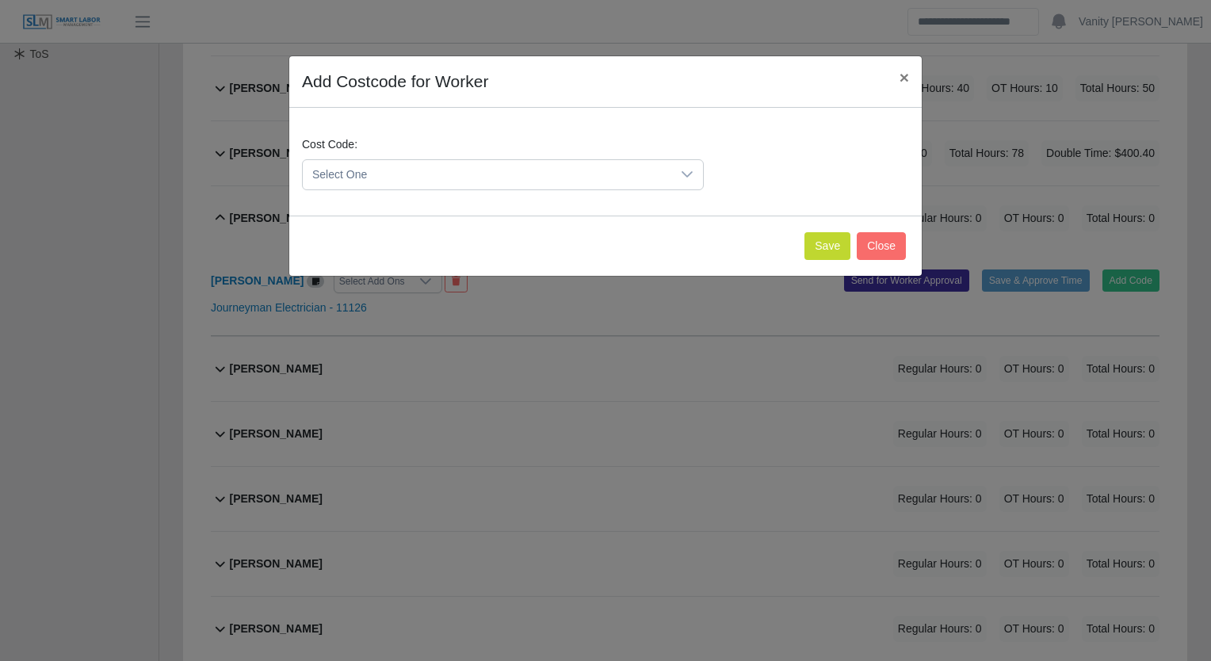
click at [480, 181] on span "Select One" at bounding box center [487, 174] width 368 height 29
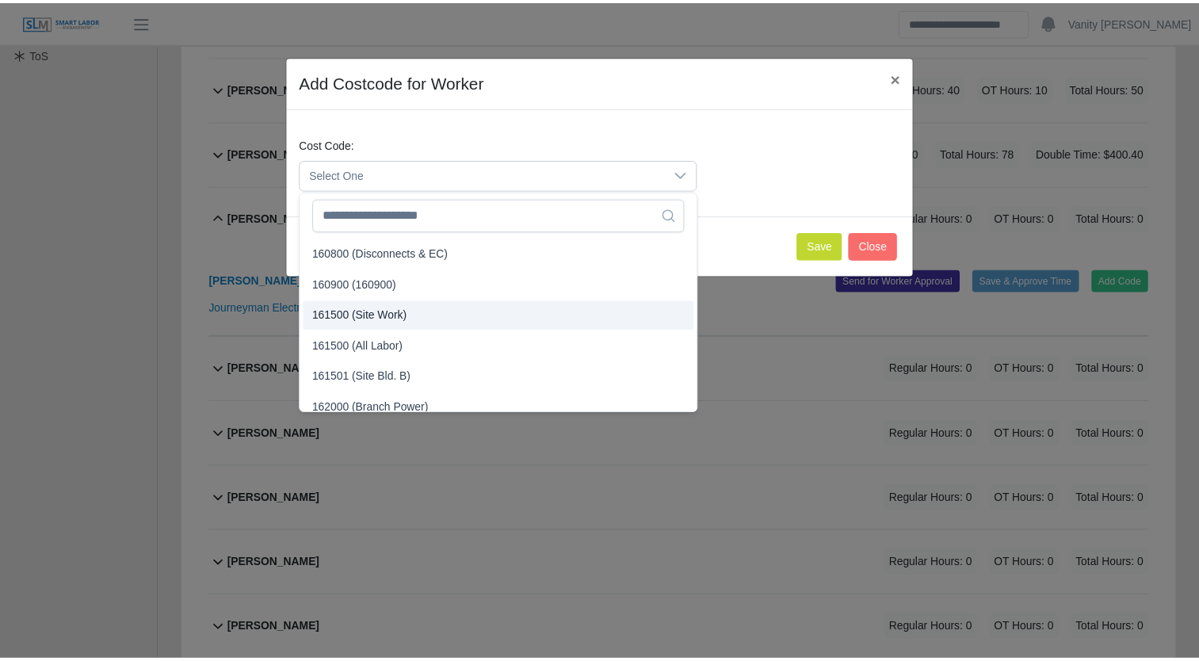
scroll to position [1109, 0]
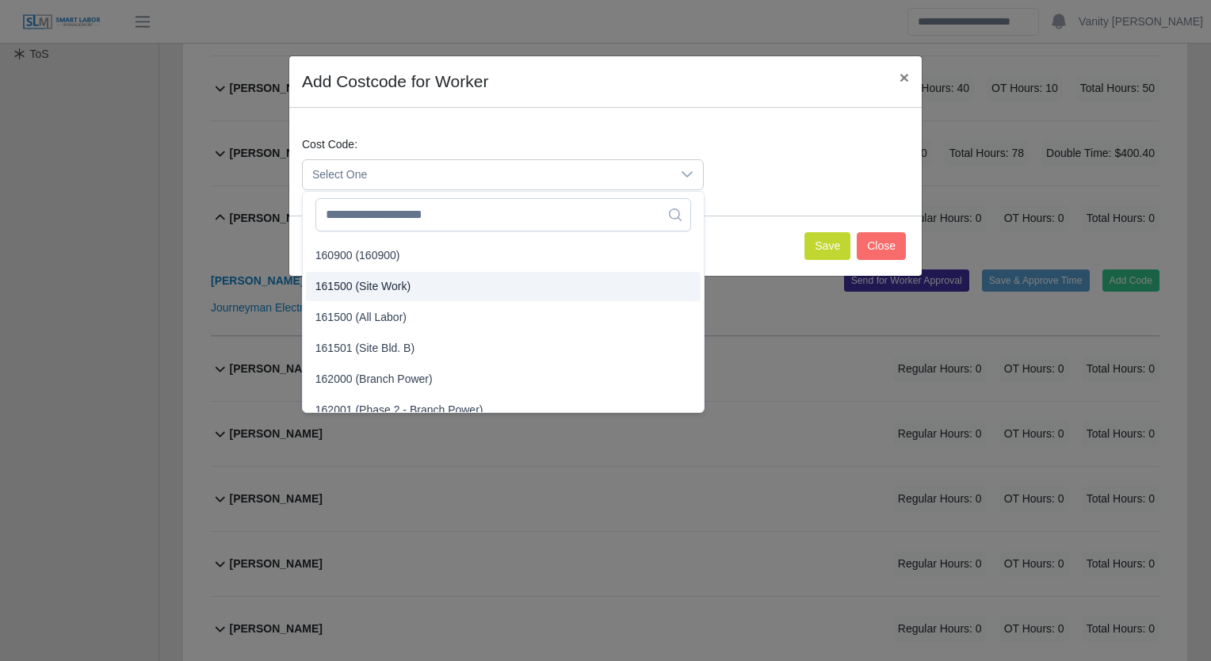
click at [378, 289] on span "161500 (Site Work)" at bounding box center [362, 286] width 95 height 17
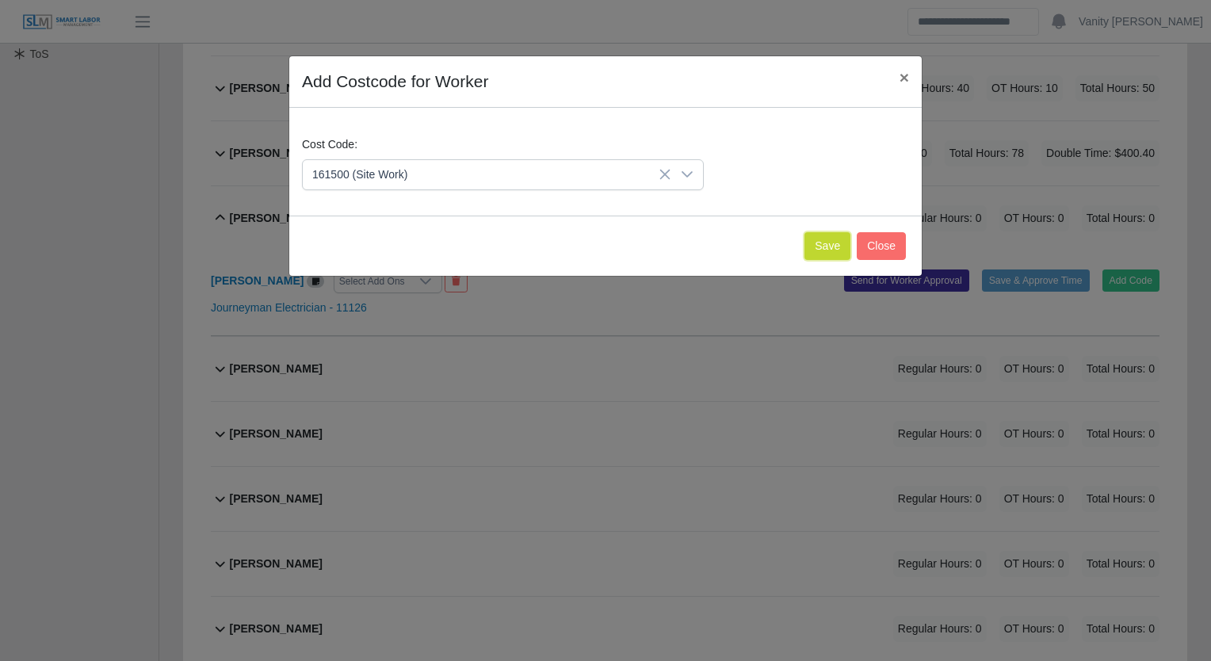
click at [834, 242] on button "Save" at bounding box center [827, 246] width 46 height 28
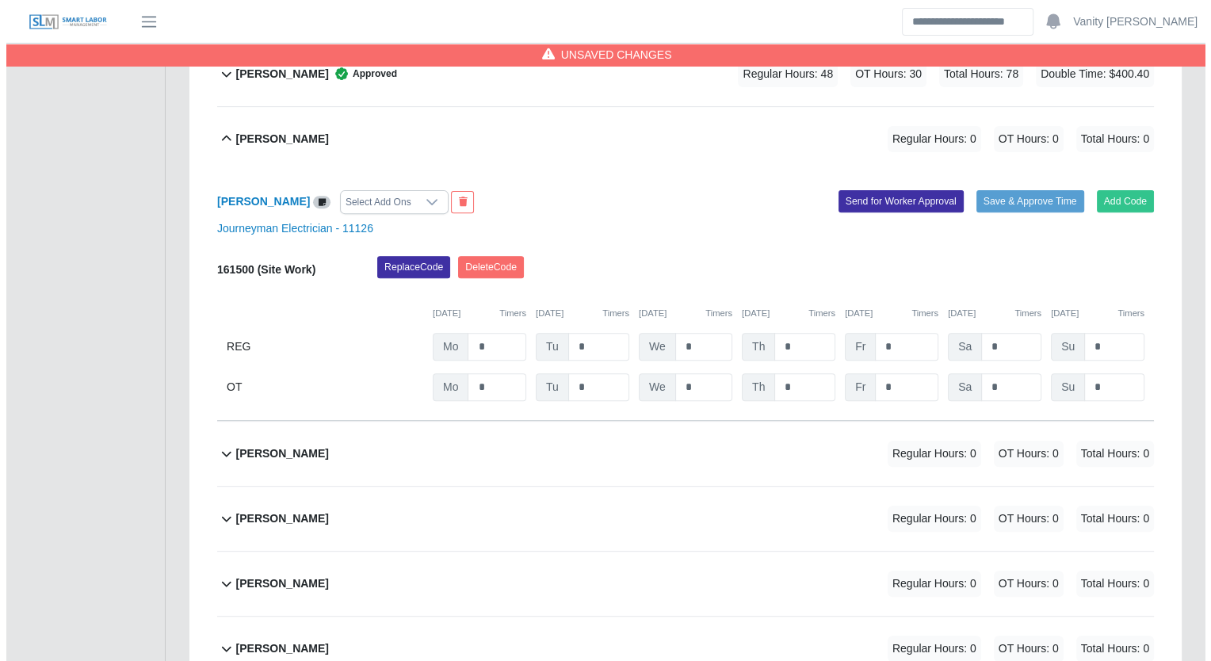
scroll to position [475, 0]
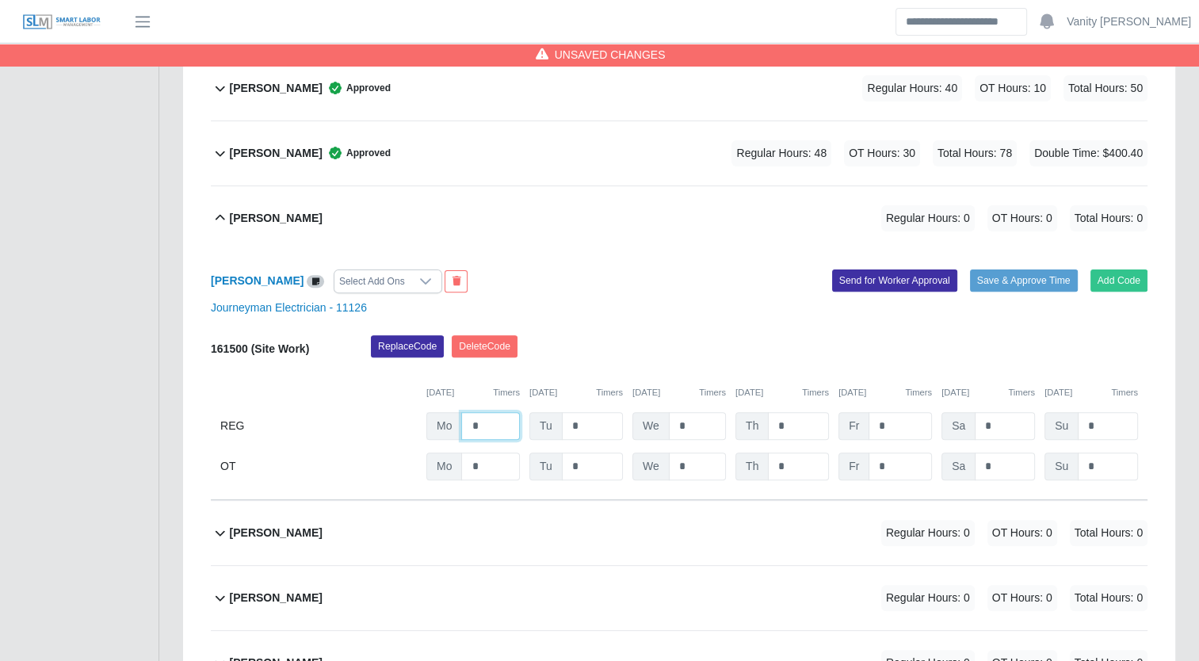
drag, startPoint x: 485, startPoint y: 419, endPoint x: 456, endPoint y: 410, distance: 30.6
click at [456, 412] on div "Mo *" at bounding box center [472, 426] width 93 height 28
type input "**"
click at [1004, 277] on button "Save & Approve Time" at bounding box center [1024, 280] width 108 height 22
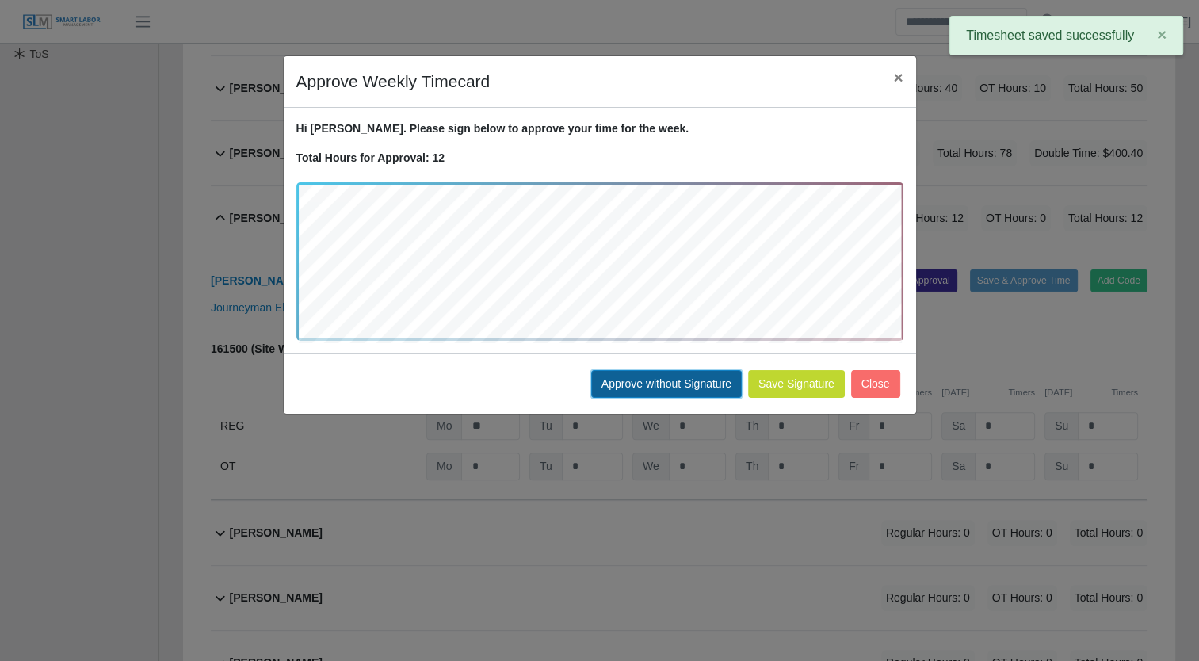
click at [637, 378] on button "Approve without Signature" at bounding box center [666, 384] width 151 height 28
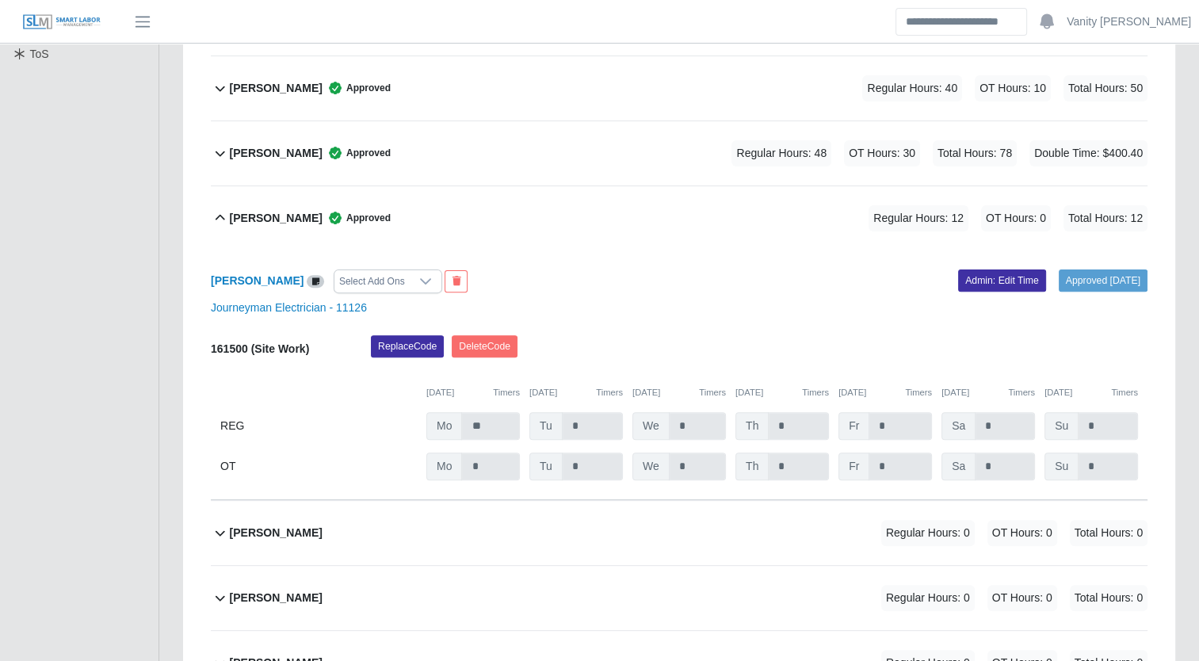
click at [265, 219] on b "Eladio Olguin" at bounding box center [276, 218] width 93 height 17
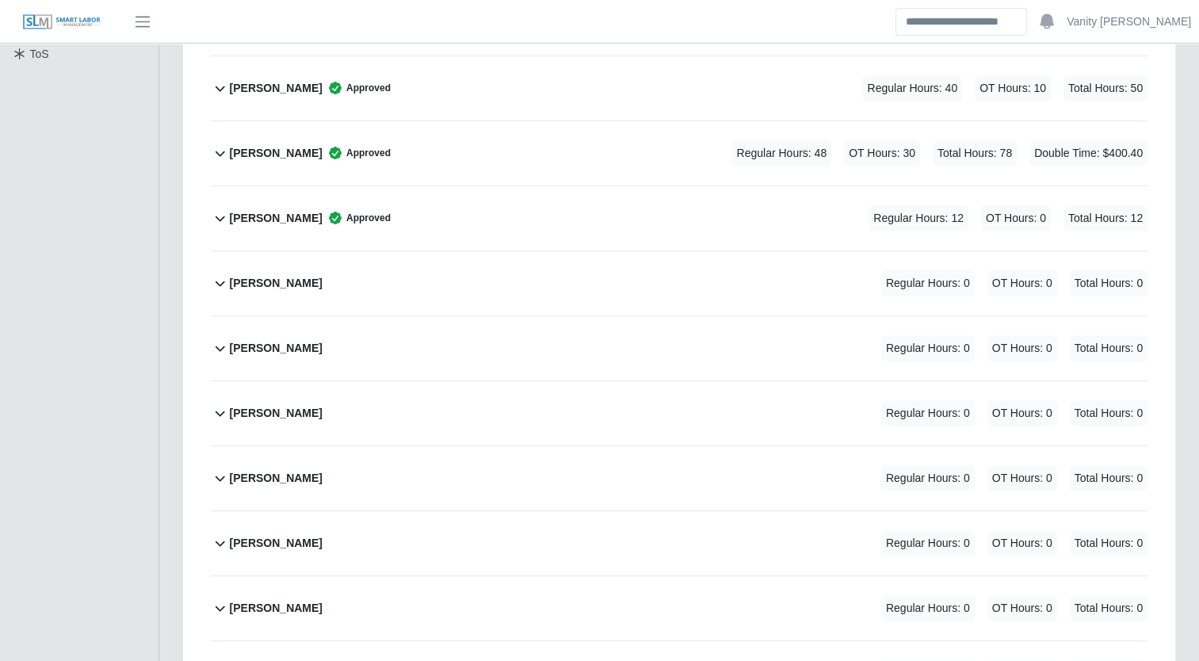
click at [254, 282] on b "Enrique Garcia" at bounding box center [276, 283] width 93 height 17
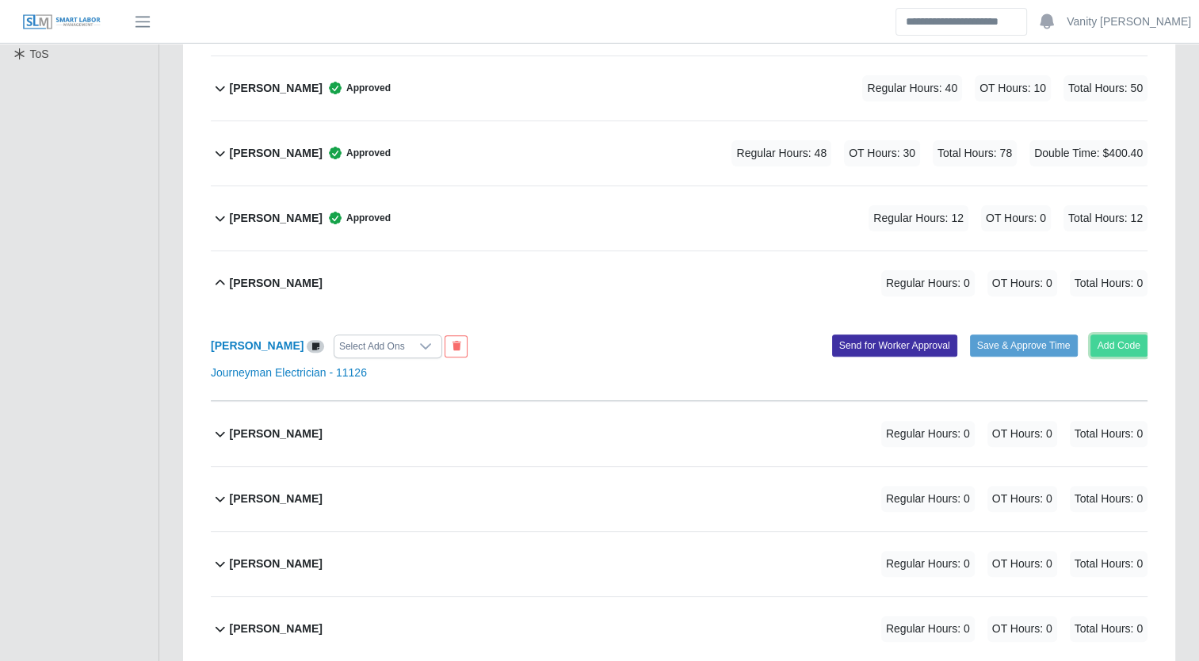
click at [1124, 345] on button "Add Code" at bounding box center [1119, 345] width 58 height 22
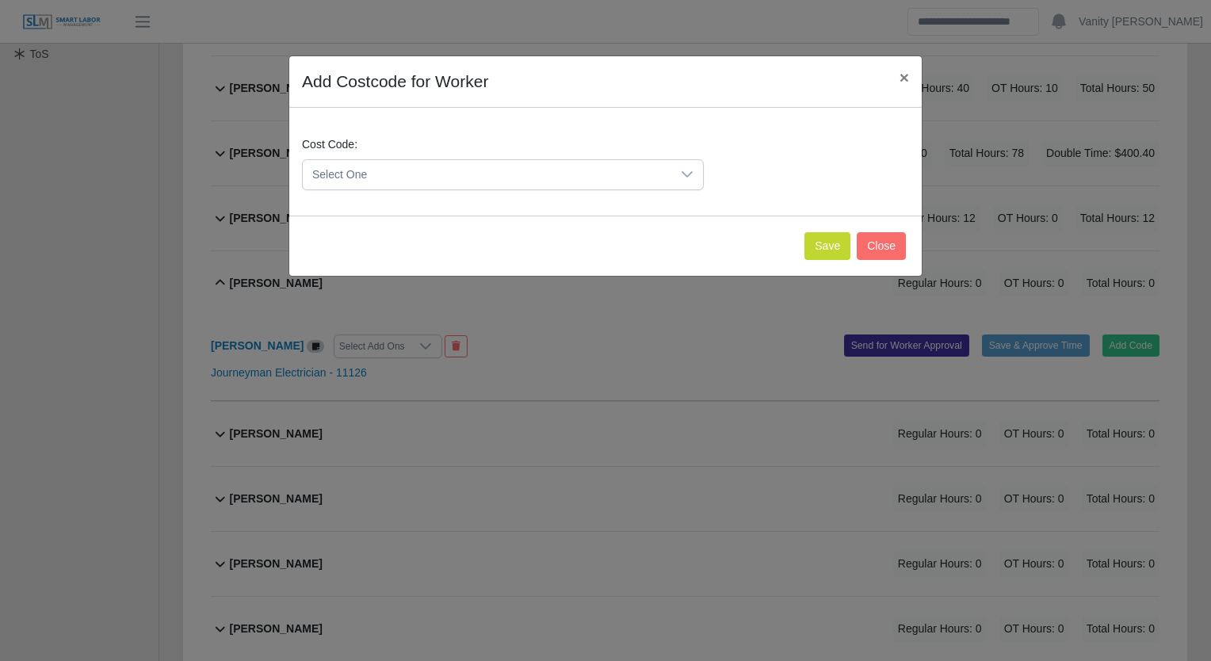
click at [395, 177] on span "Select One" at bounding box center [487, 174] width 368 height 29
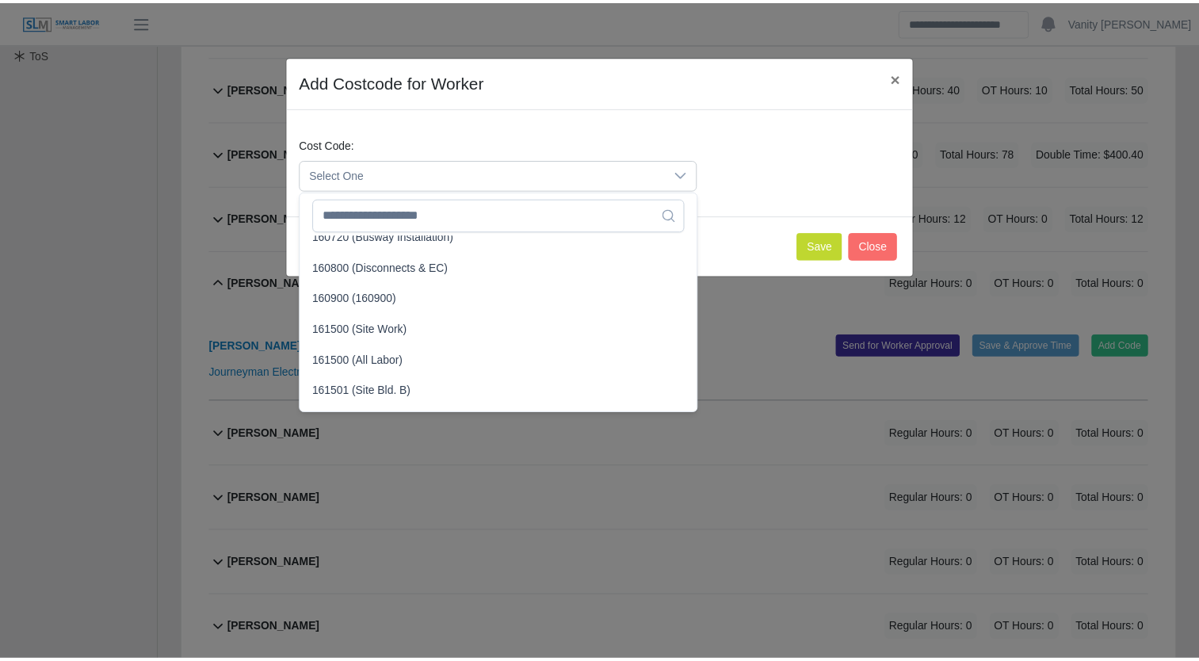
scroll to position [1109, 0]
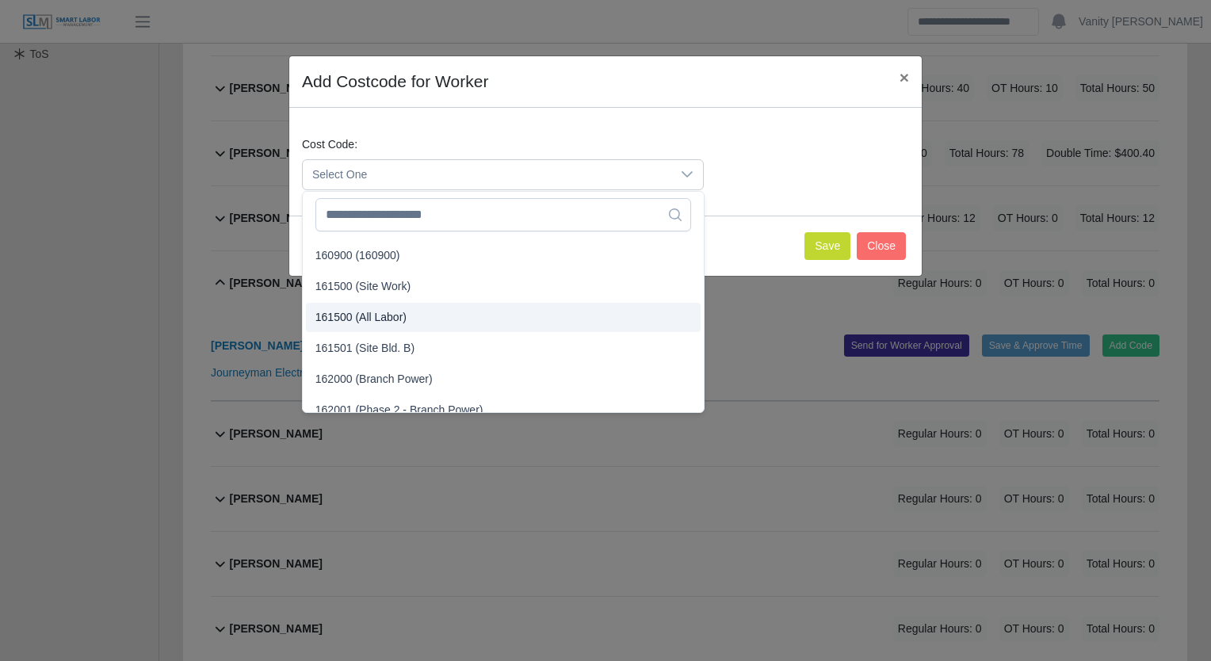
click at [360, 314] on span "161500 (All Labor)" at bounding box center [360, 317] width 91 height 17
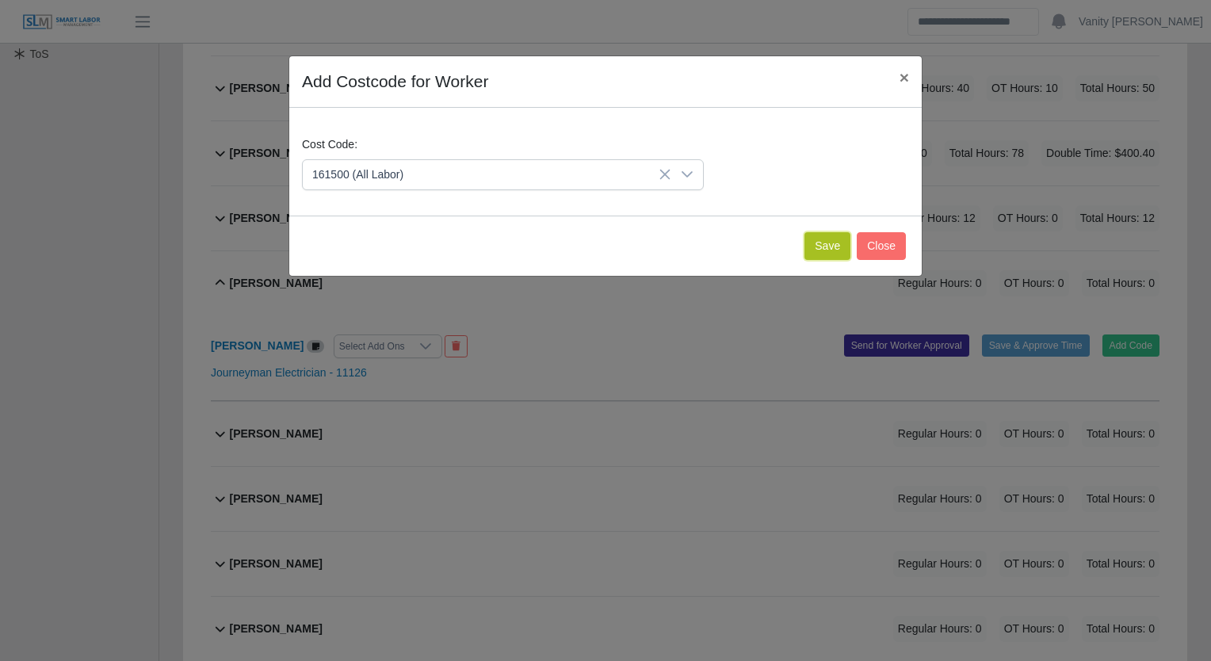
click at [829, 242] on button "Save" at bounding box center [827, 246] width 46 height 28
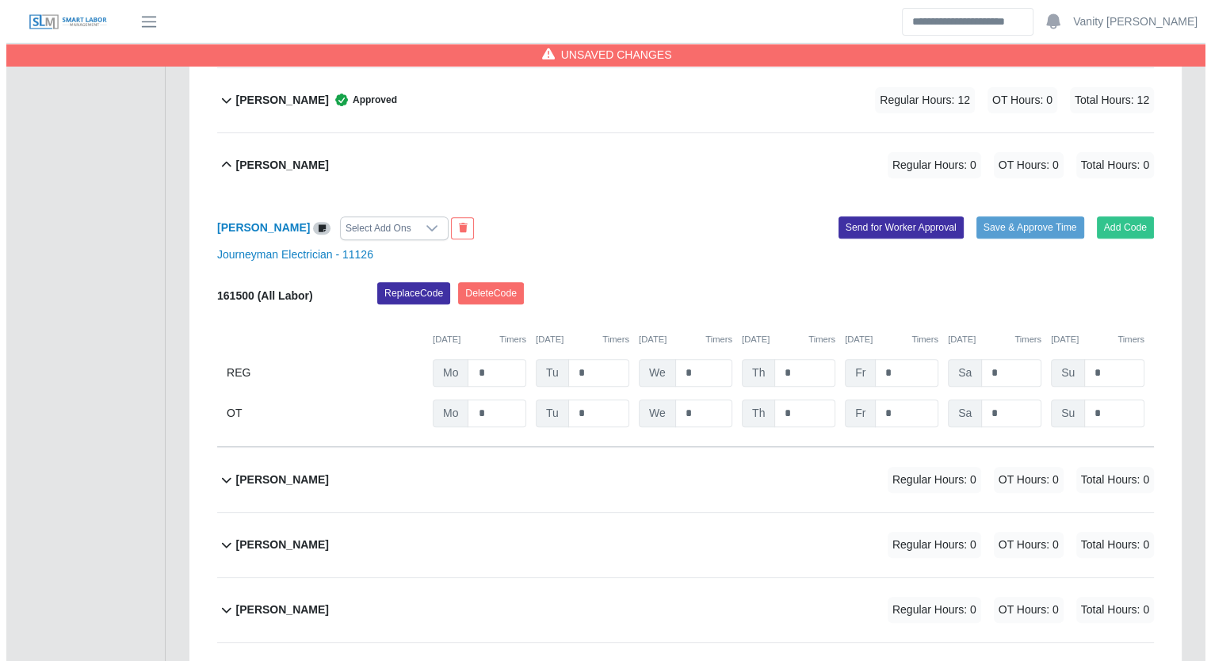
scroll to position [634, 0]
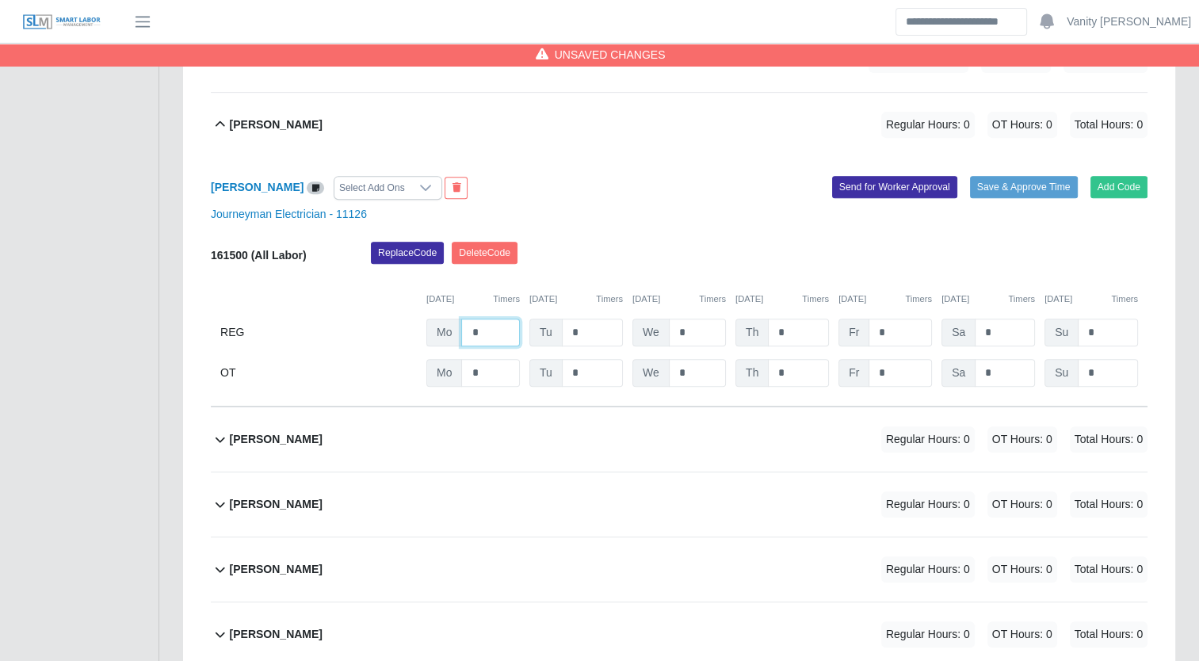
drag, startPoint x: 483, startPoint y: 332, endPoint x: 453, endPoint y: 322, distance: 31.1
click at [453, 322] on div "Mo *" at bounding box center [472, 333] width 93 height 28
type input "**"
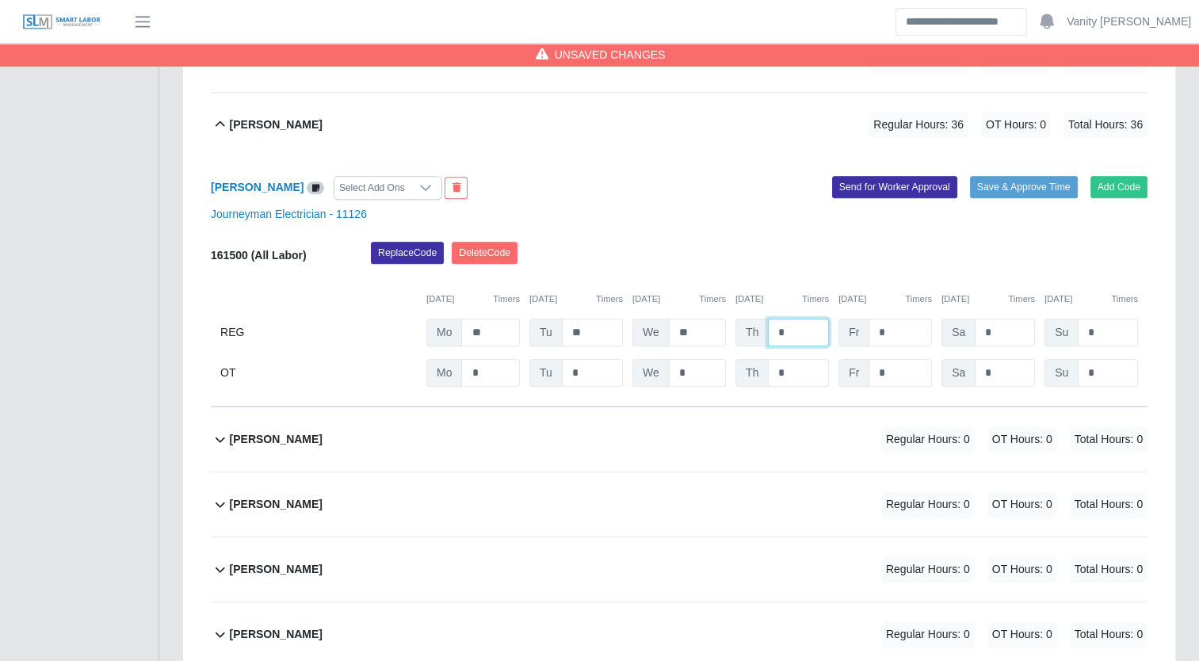
drag, startPoint x: 787, startPoint y: 338, endPoint x: 761, endPoint y: 330, distance: 26.6
click at [761, 330] on div "Th *" at bounding box center [781, 333] width 93 height 28
type input "*"
drag, startPoint x: 803, startPoint y: 369, endPoint x: 762, endPoint y: 364, distance: 41.5
click at [762, 364] on div "Th *" at bounding box center [781, 373] width 93 height 28
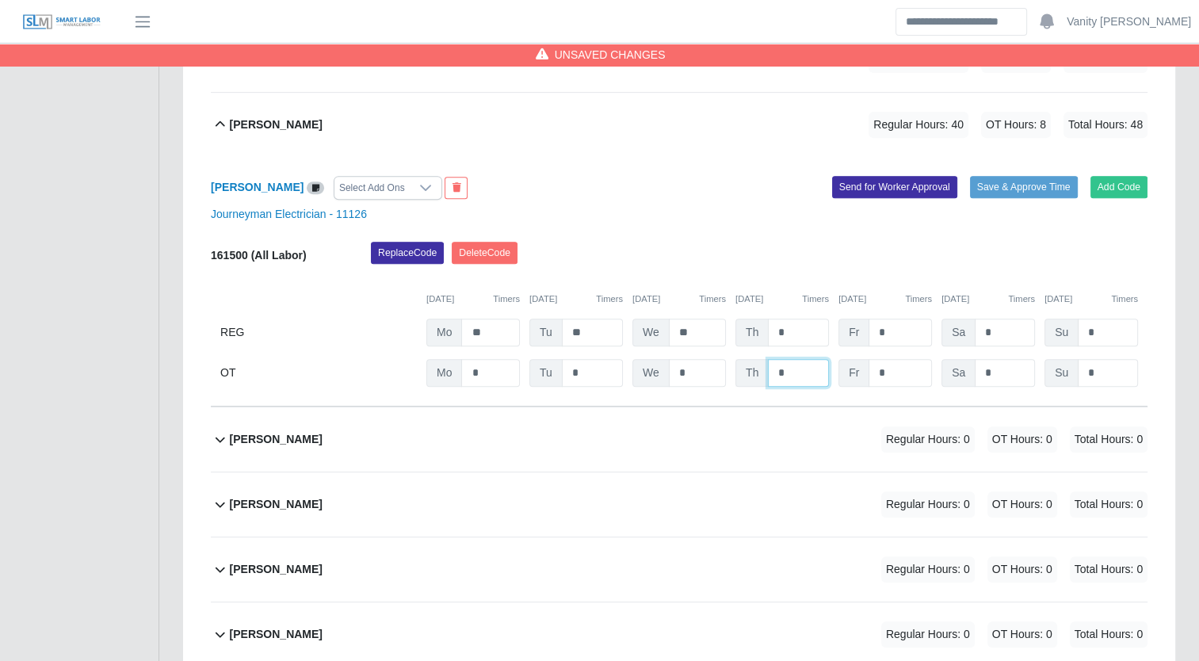
type input "*"
click at [1017, 187] on button "Save & Approve Time" at bounding box center [1024, 187] width 108 height 22
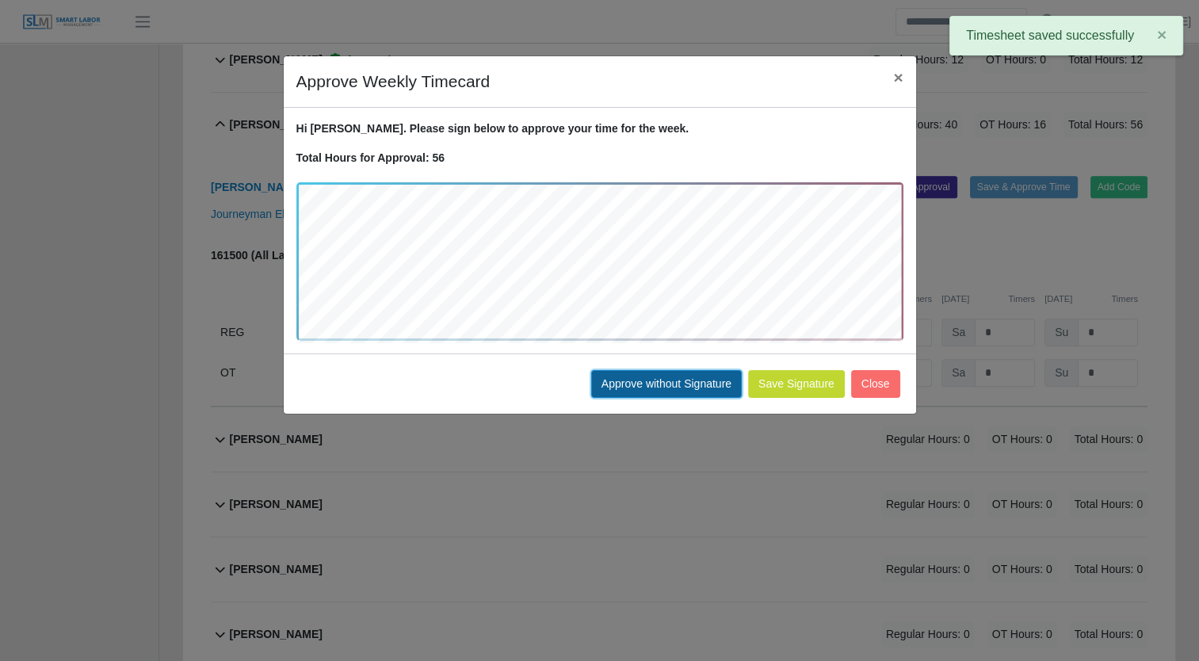
click at [691, 384] on button "Approve without Signature" at bounding box center [666, 384] width 151 height 28
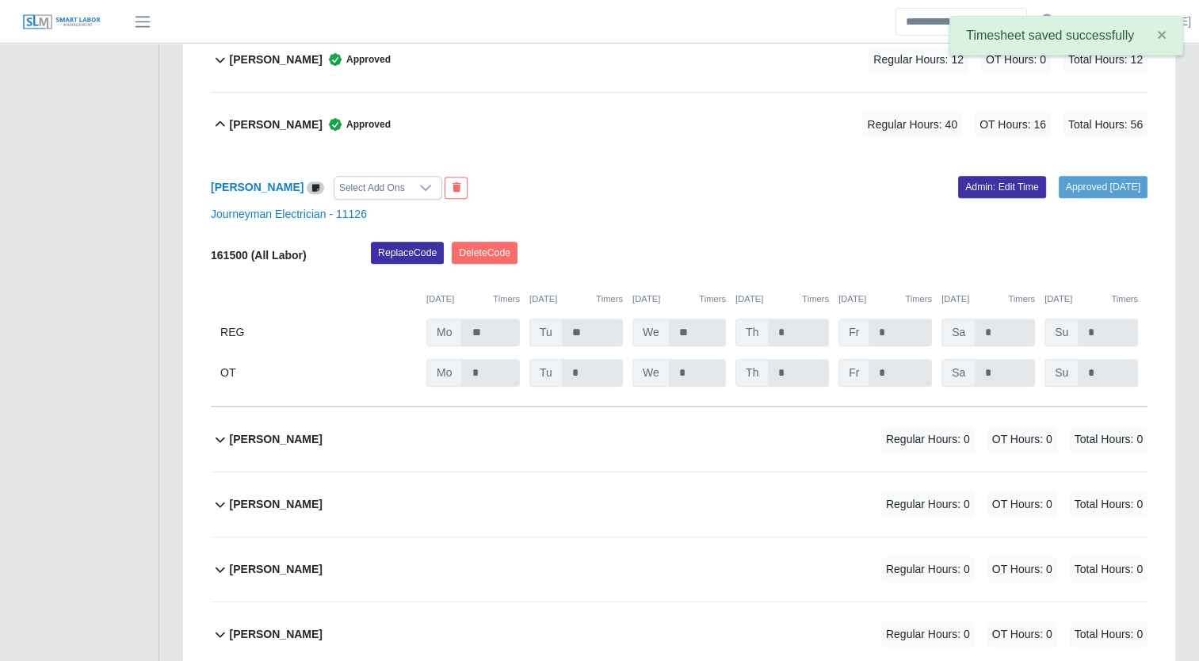
click at [269, 128] on b "Enrique Garcia" at bounding box center [276, 124] width 93 height 17
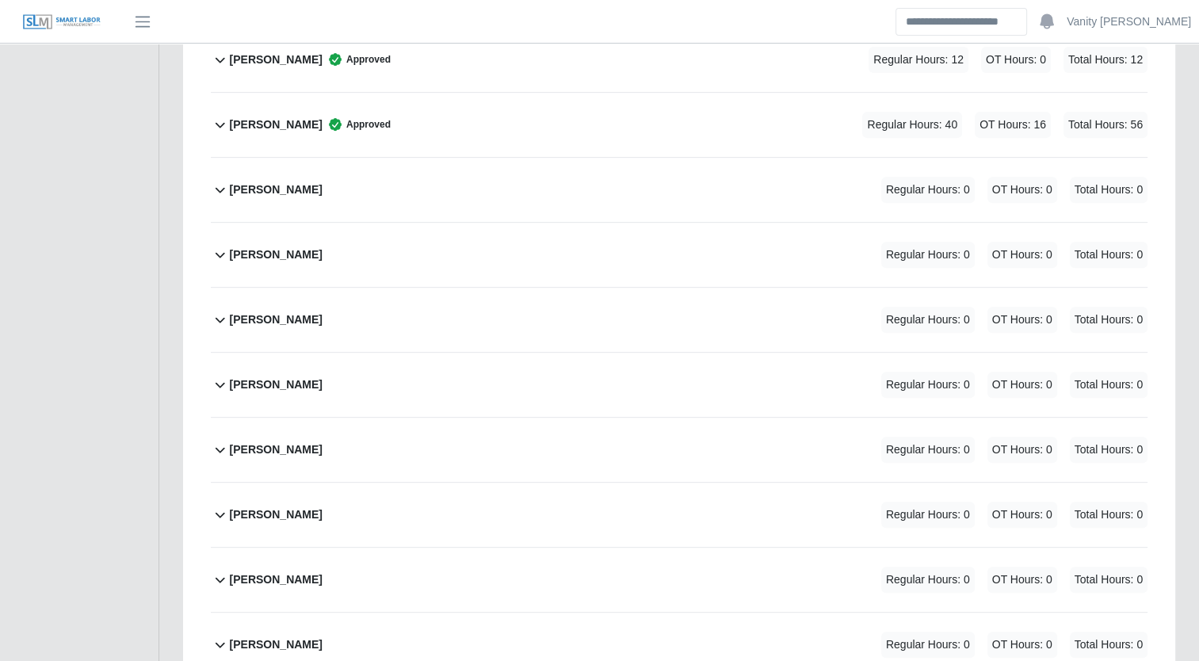
click at [225, 195] on icon at bounding box center [220, 189] width 19 height 19
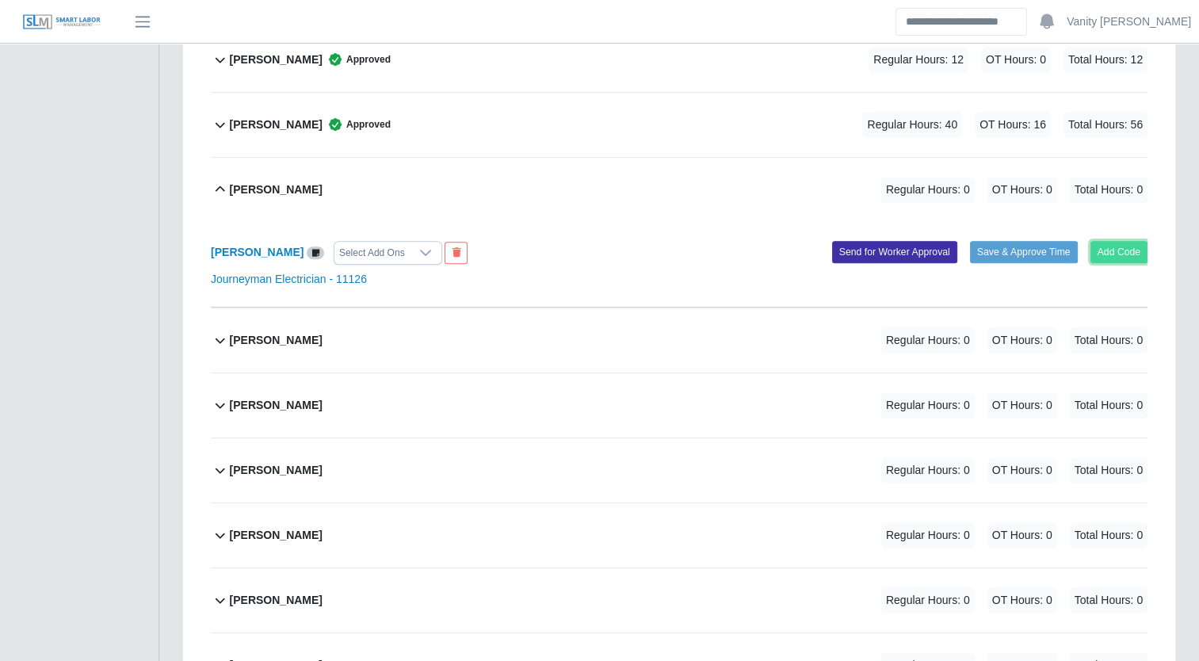
click at [1108, 251] on button "Add Code" at bounding box center [1119, 252] width 58 height 22
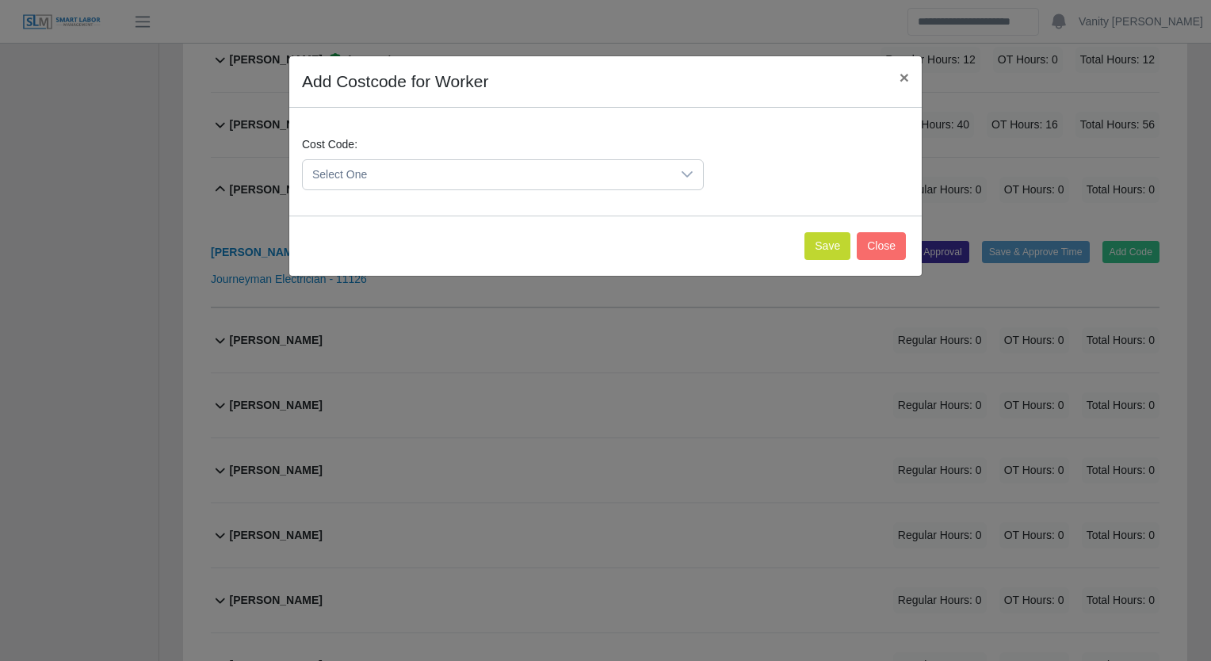
click at [511, 175] on span "Select One" at bounding box center [487, 174] width 368 height 29
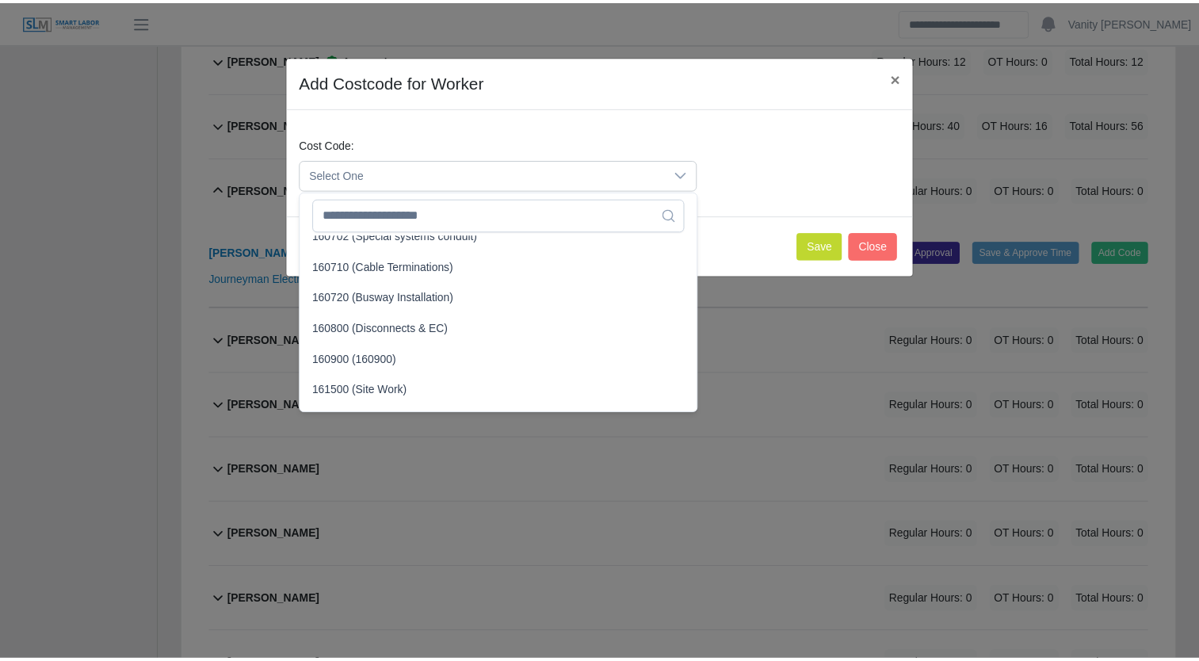
scroll to position [1030, 0]
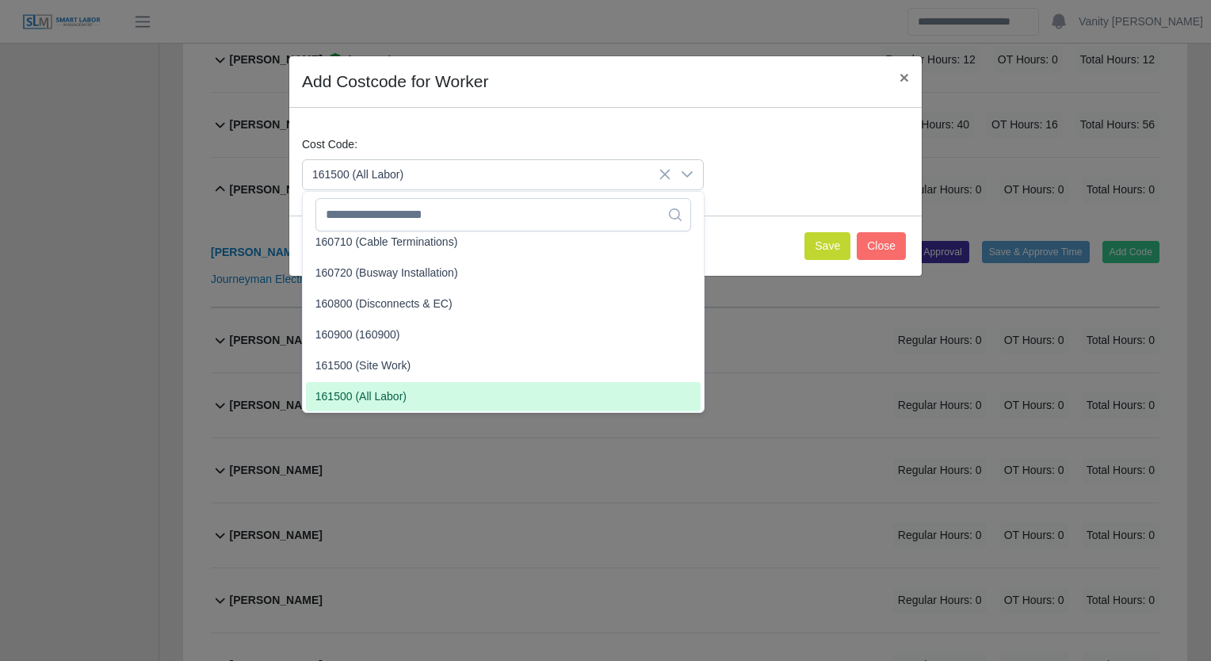
click at [378, 389] on span "161500 (All Labor)" at bounding box center [360, 396] width 91 height 17
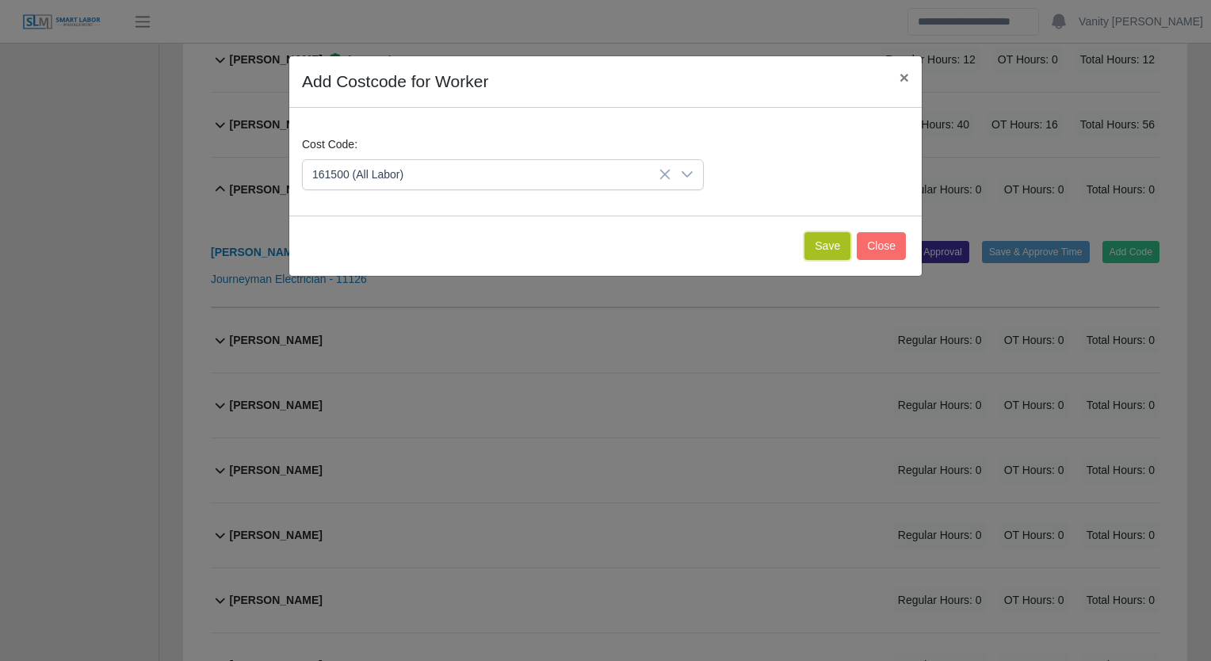
click at [825, 250] on button "Save" at bounding box center [827, 246] width 46 height 28
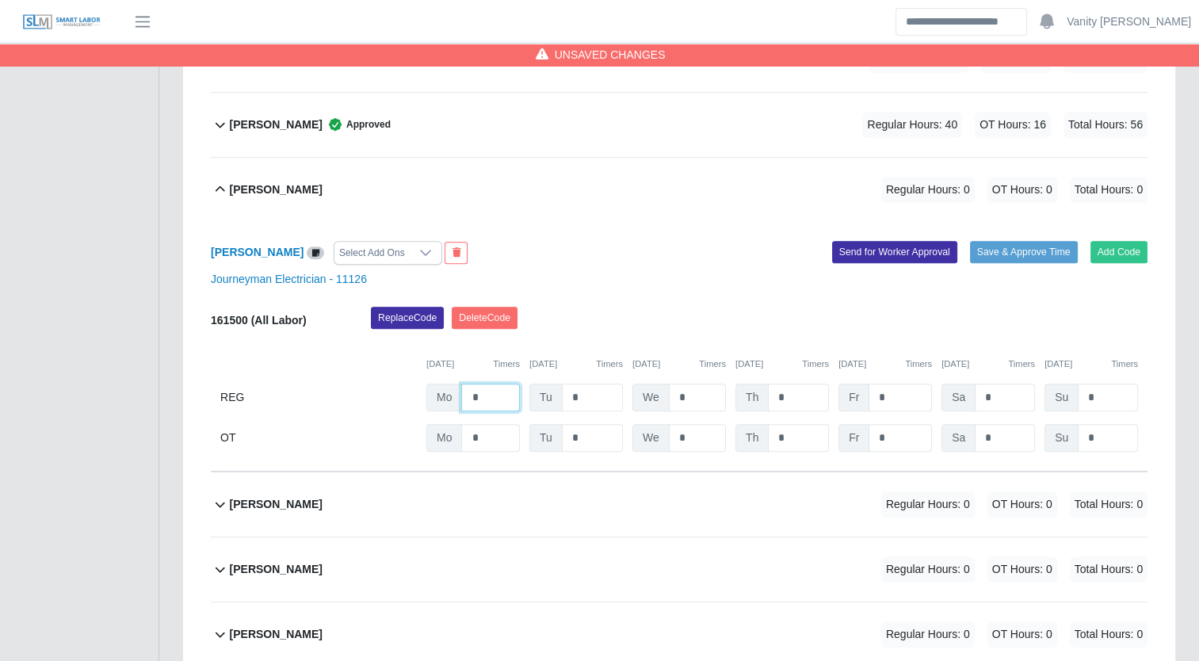
drag, startPoint x: 507, startPoint y: 393, endPoint x: 437, endPoint y: 369, distance: 73.7
click at [437, 369] on div "161500 (All Labor) Replace Code Delete Code 09/15/2025 Timers 09/16/2025 Timers…" at bounding box center [679, 379] width 937 height 145
type input "**"
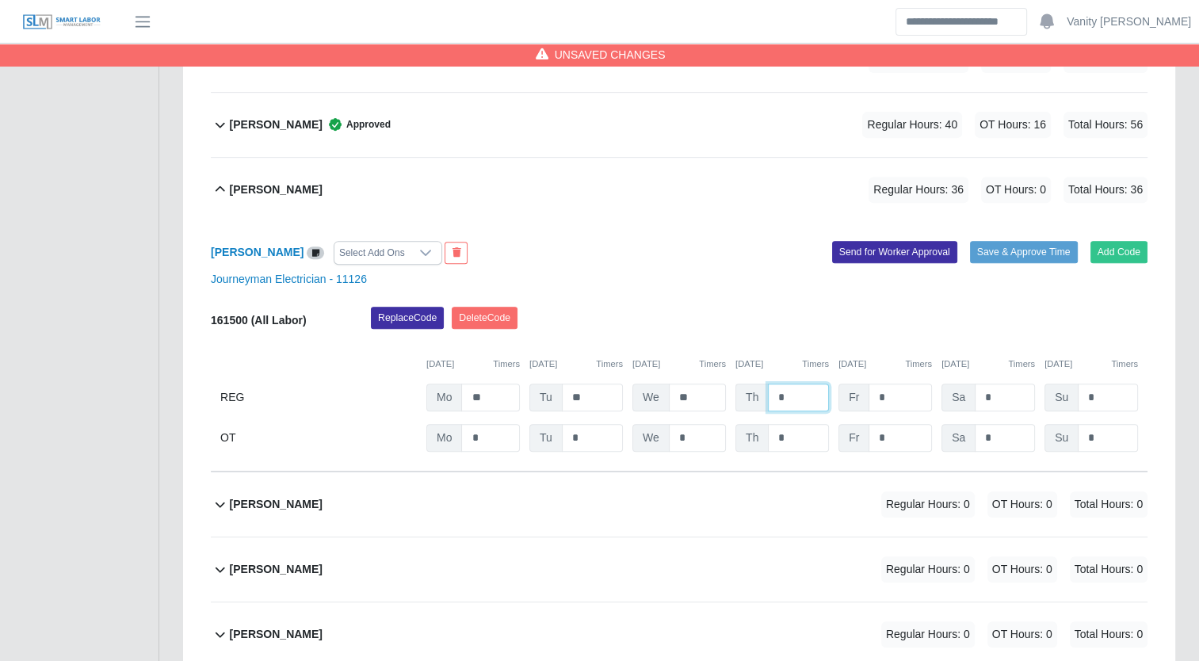
drag, startPoint x: 789, startPoint y: 402, endPoint x: 757, endPoint y: 397, distance: 32.8
click at [757, 397] on div "Th *" at bounding box center [781, 397] width 93 height 28
type input "*"
drag, startPoint x: 785, startPoint y: 443, endPoint x: 740, endPoint y: 420, distance: 50.7
click at [741, 420] on div "161500 (All Labor) Replace Code Delete Code 09/15/2025 Timers 09/16/2025 Timers…" at bounding box center [679, 379] width 937 height 145
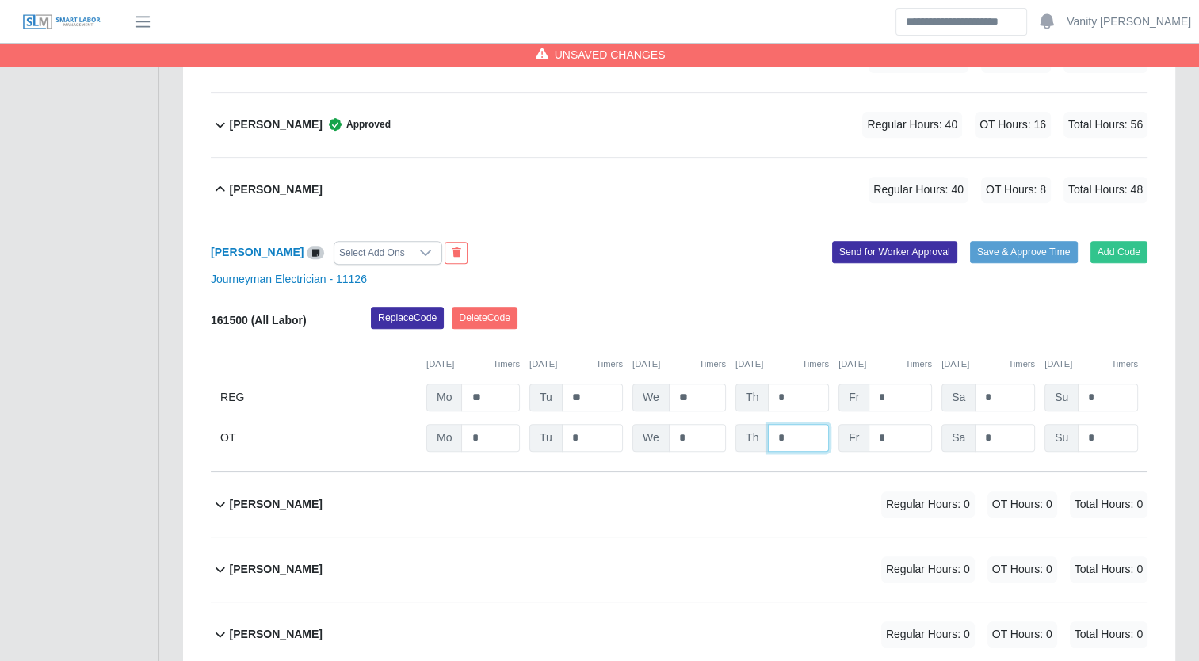
type input "*"
type input "**"
click at [424, 256] on div at bounding box center [426, 253] width 32 height 22
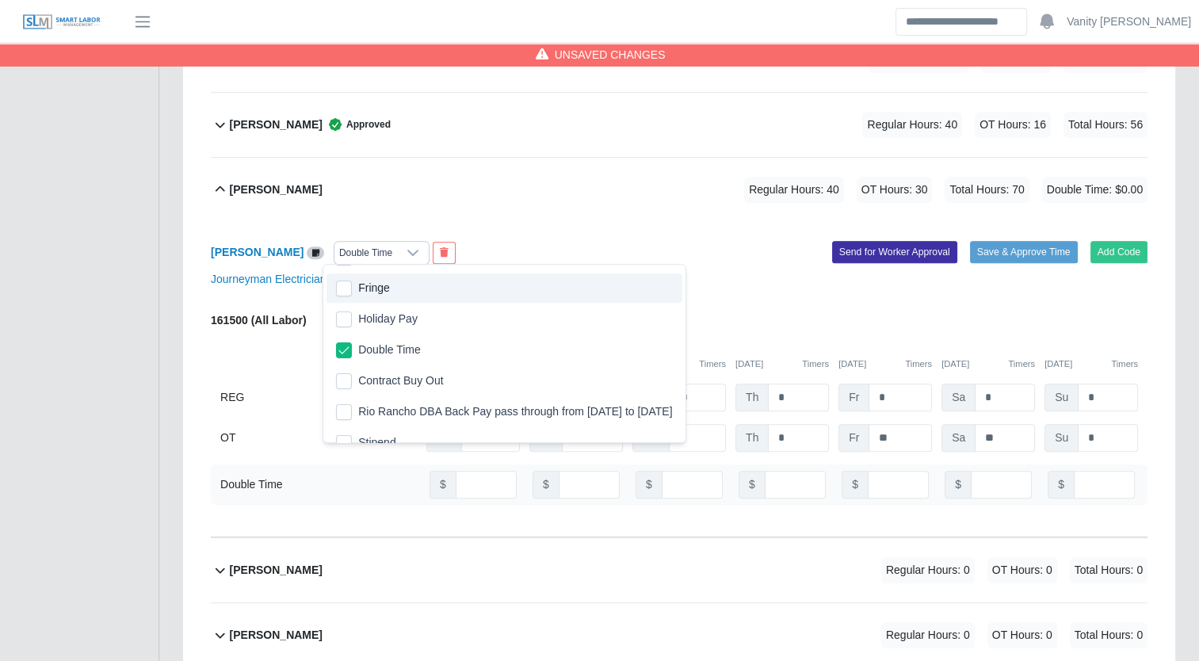
scroll to position [374, 0]
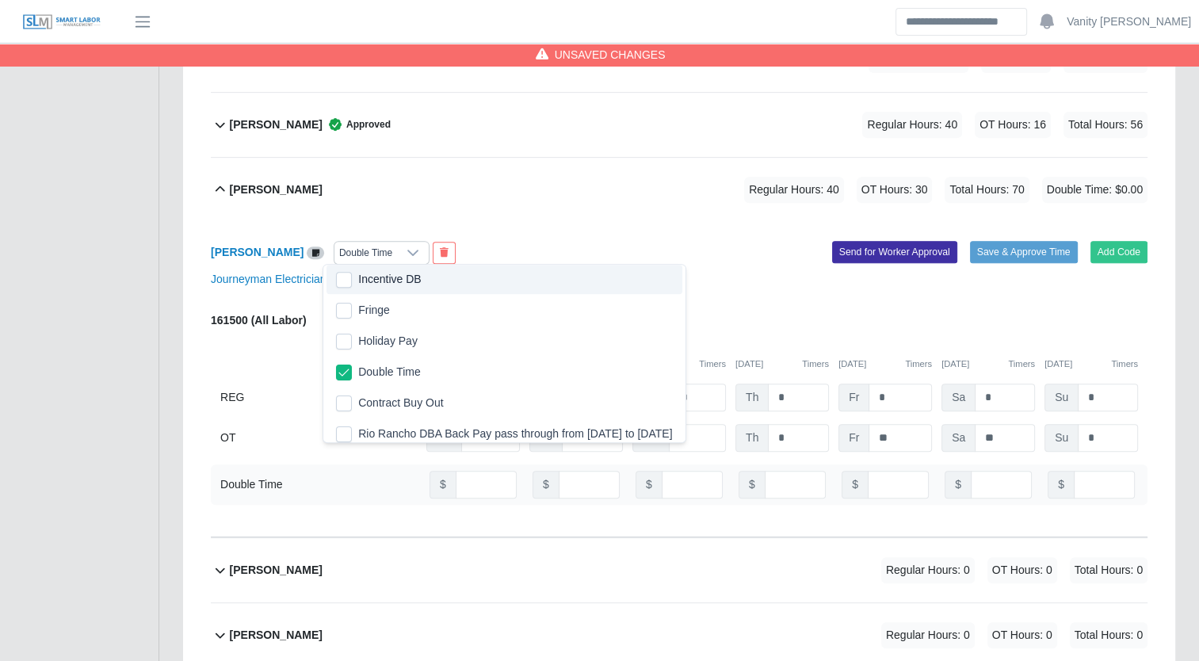
click at [612, 202] on div "Hernando Parra Regular Hours: 40 OT Hours: 30 Total Hours: 70 Double Time: $0.00" at bounding box center [689, 190] width 918 height 64
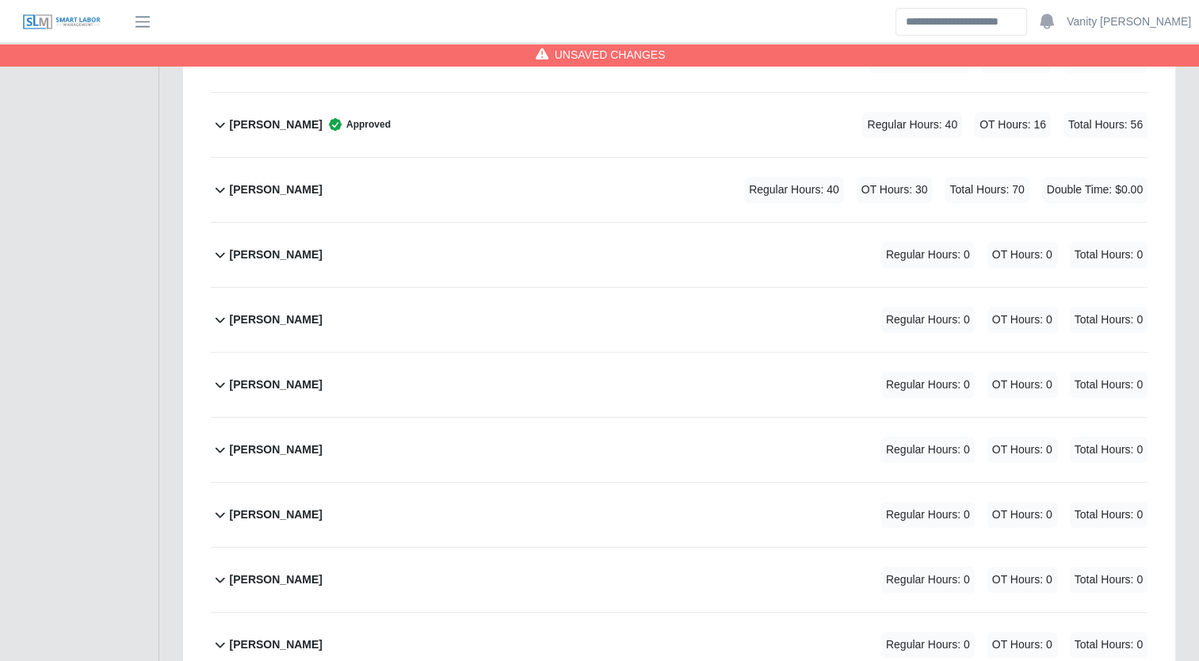
click at [286, 174] on div "Hernando Parra Regular Hours: 40 OT Hours: 30 Total Hours: 70 Double Time: $0.00" at bounding box center [689, 190] width 918 height 64
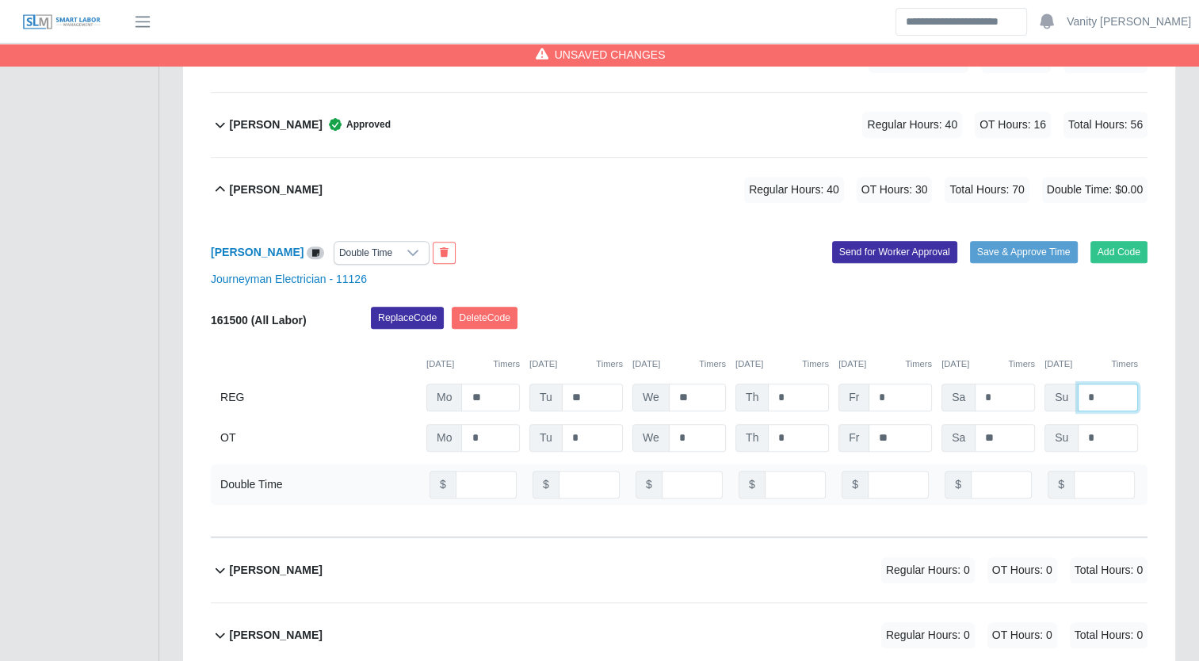
drag, startPoint x: 1120, startPoint y: 387, endPoint x: 1067, endPoint y: 395, distance: 53.6
click at [1074, 388] on div "Su *" at bounding box center [1090, 397] width 93 height 28
type input "*"
click at [262, 254] on b "Hernando Parra" at bounding box center [257, 252] width 93 height 13
click at [1087, 478] on input "number" at bounding box center [1104, 485] width 61 height 28
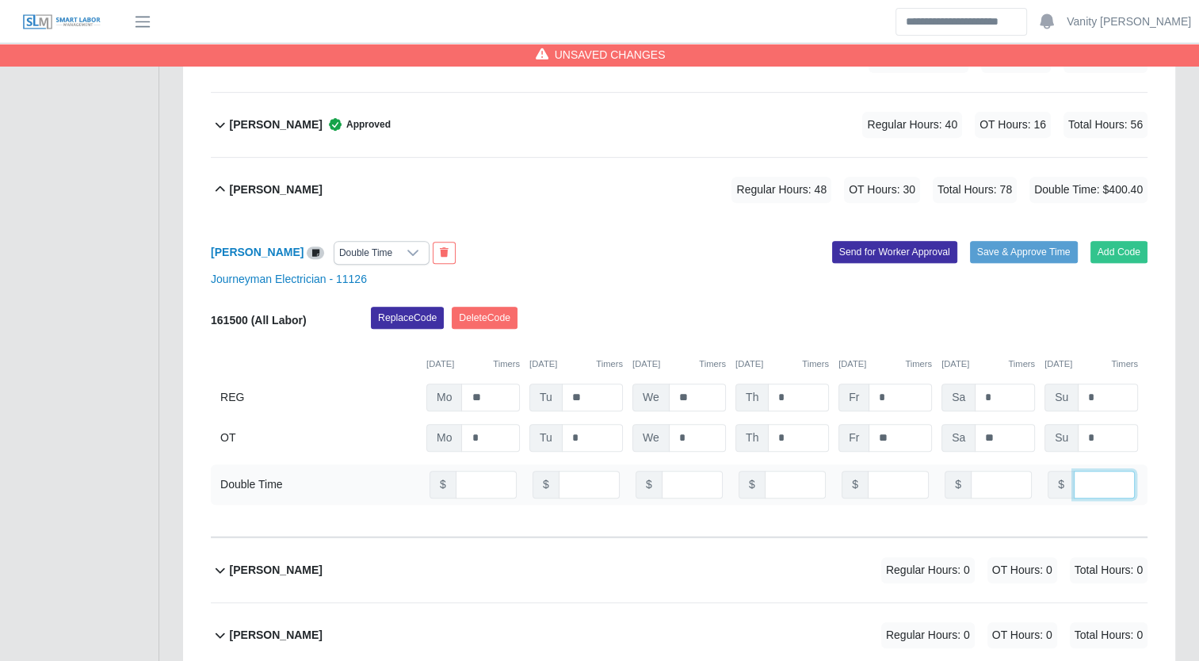
scroll to position [0, 2]
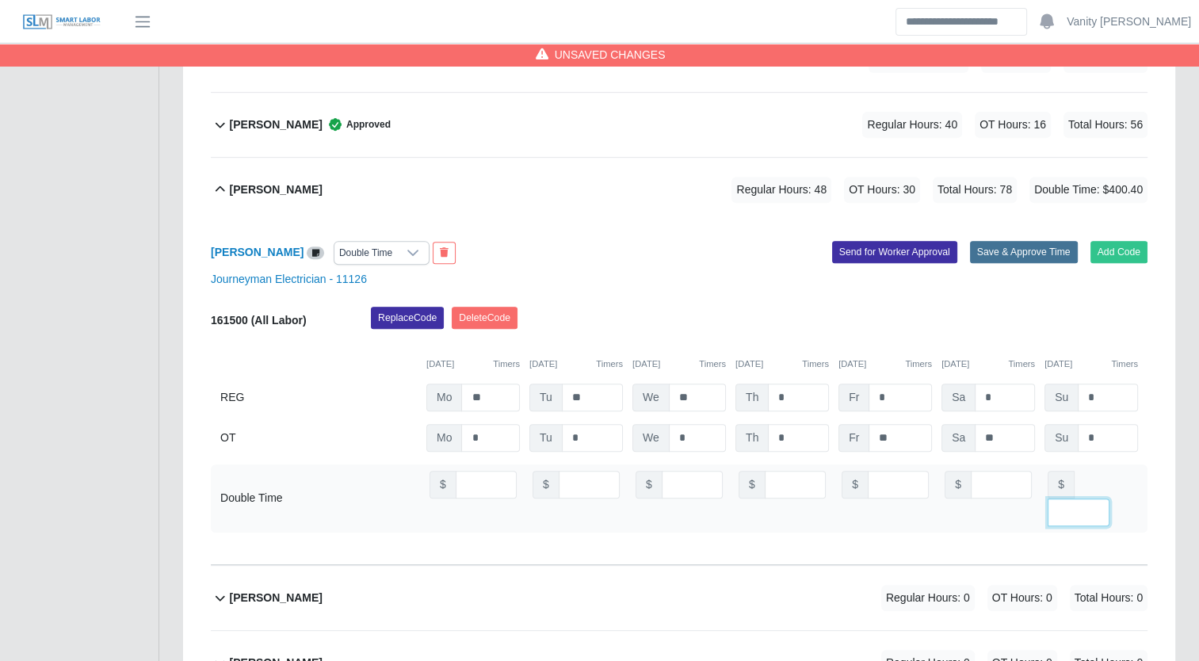
type input "******"
click at [1024, 251] on button "Save & Approve Time" at bounding box center [1024, 252] width 108 height 22
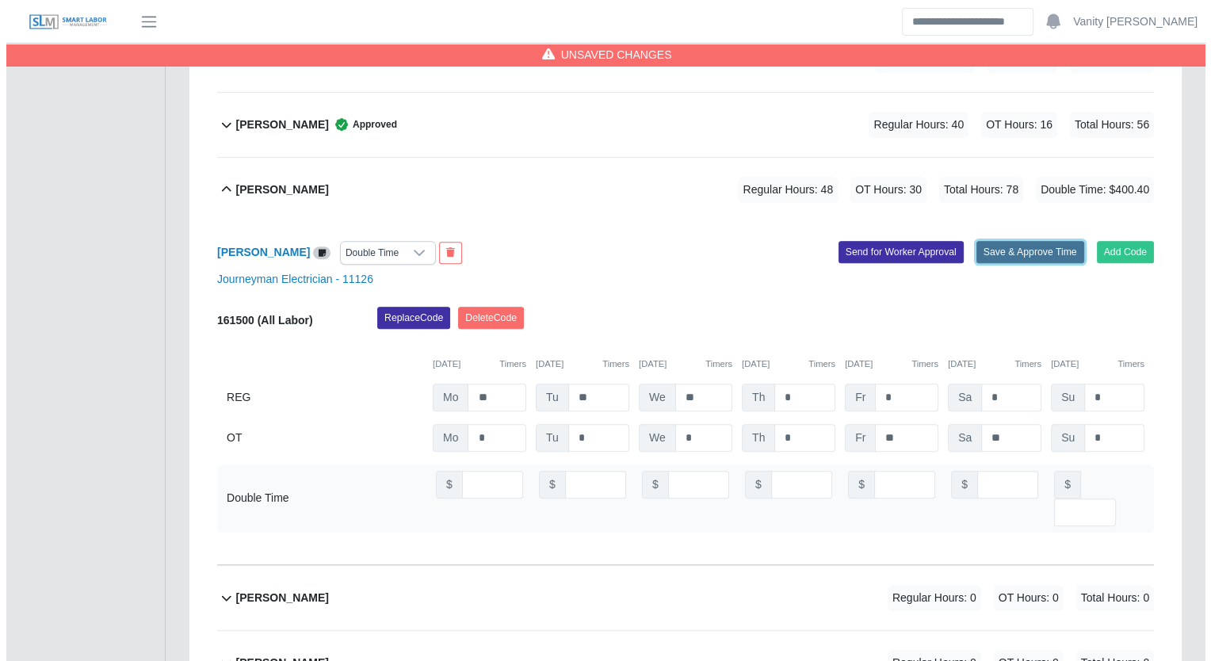
scroll to position [0, 0]
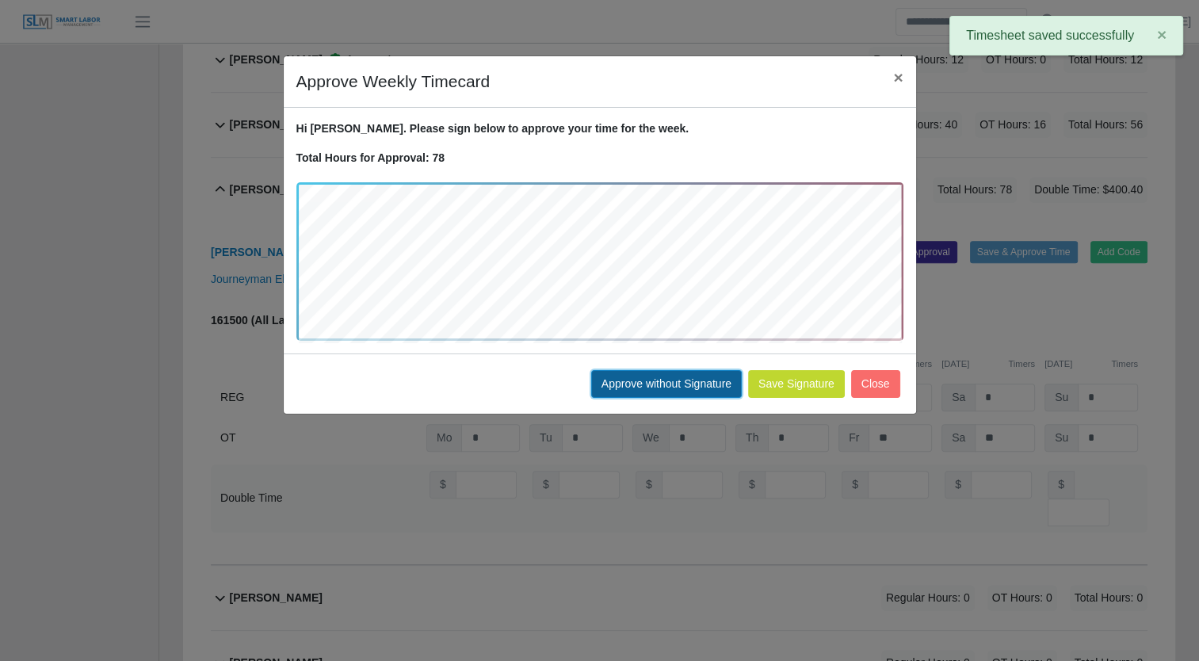
click at [662, 381] on button "Approve without Signature" at bounding box center [666, 384] width 151 height 28
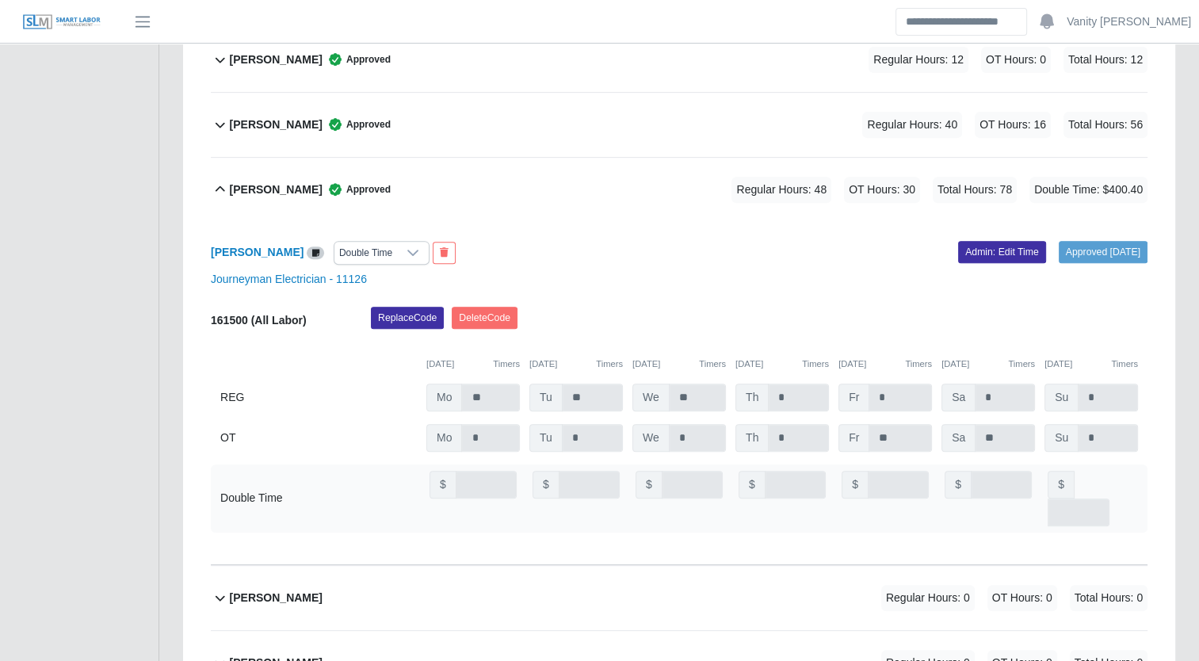
click at [254, 194] on b "Hernando Parra" at bounding box center [276, 189] width 93 height 17
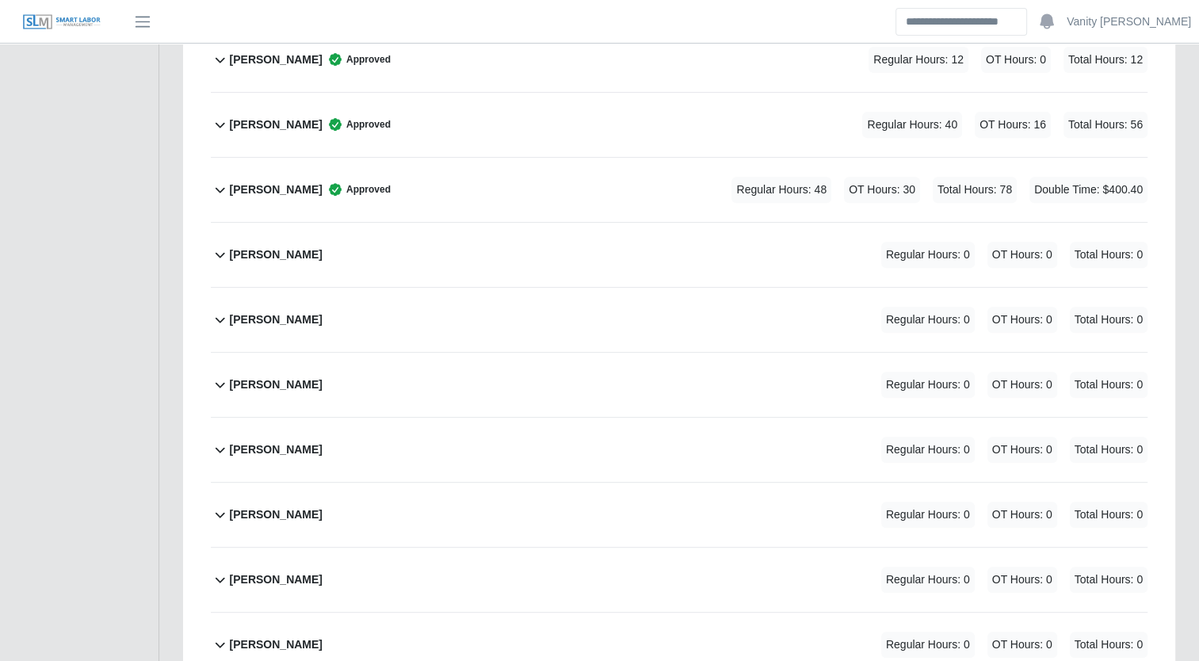
click at [246, 237] on div "Jasmon Frank Regular Hours: 0 OT Hours: 0 Total Hours: 0" at bounding box center [689, 255] width 918 height 64
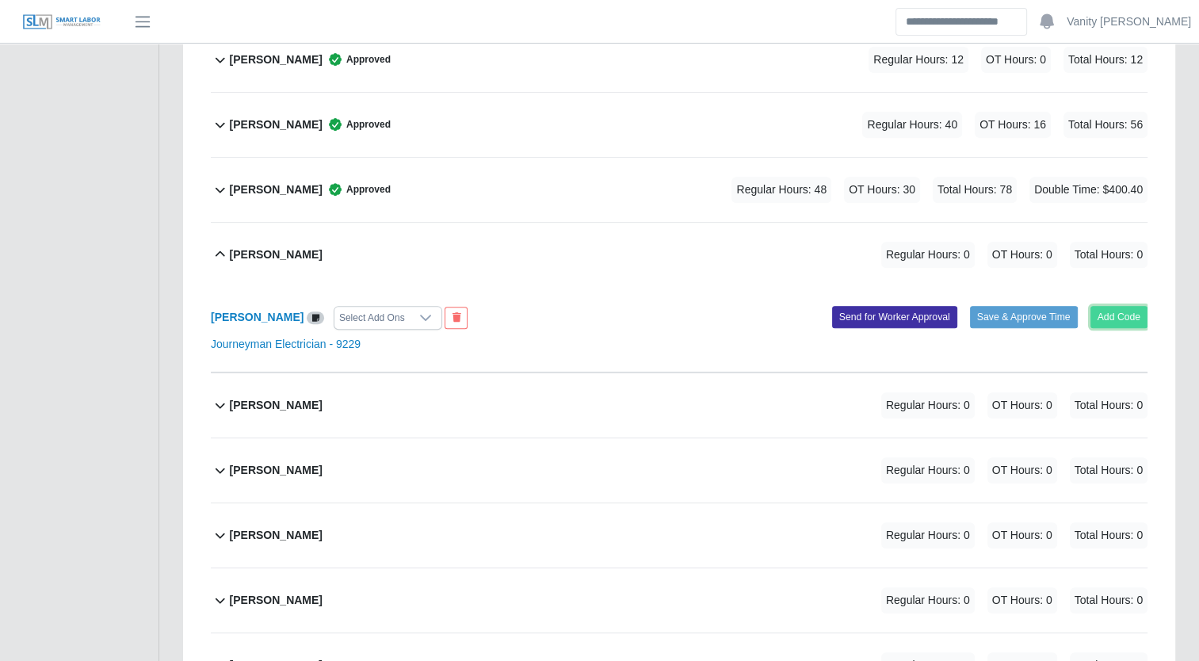
click at [1134, 309] on button "Add Code" at bounding box center [1119, 317] width 58 height 22
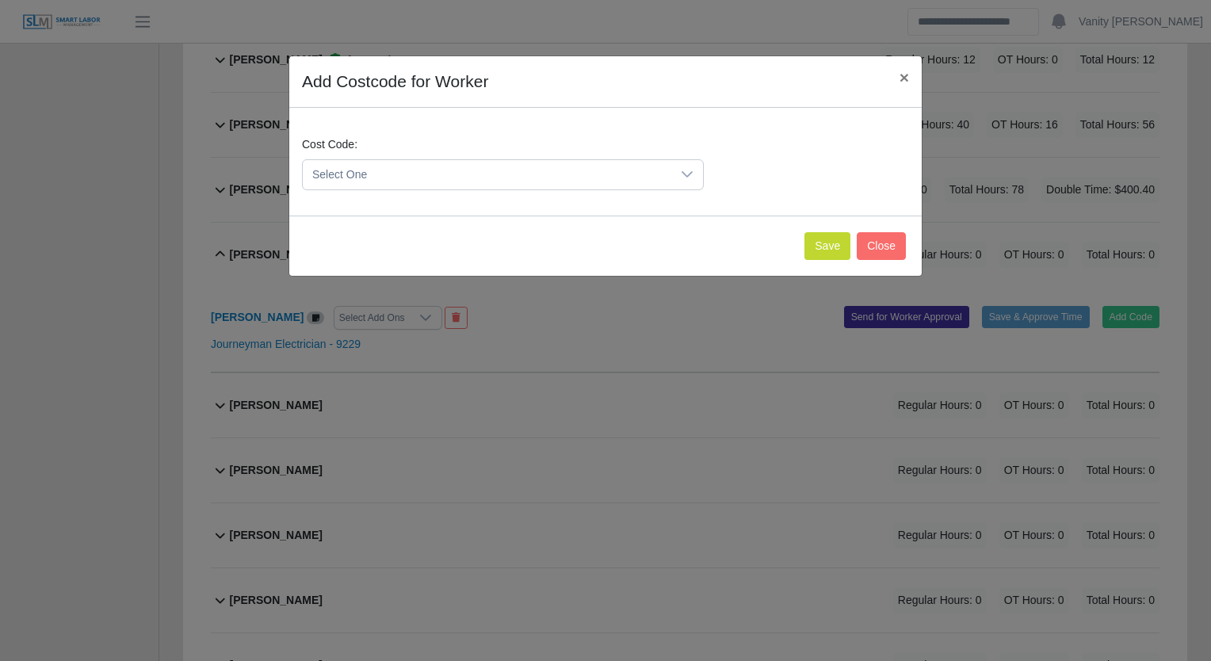
click at [387, 170] on span "Select One" at bounding box center [487, 174] width 368 height 29
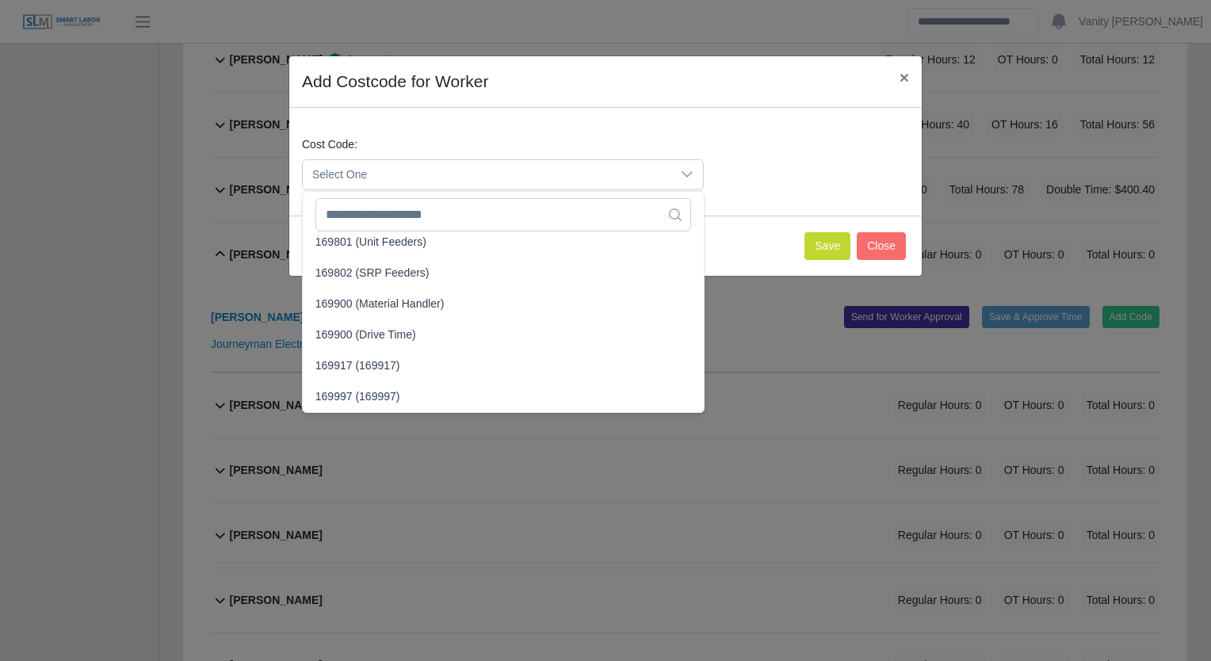
scroll to position [3566, 0]
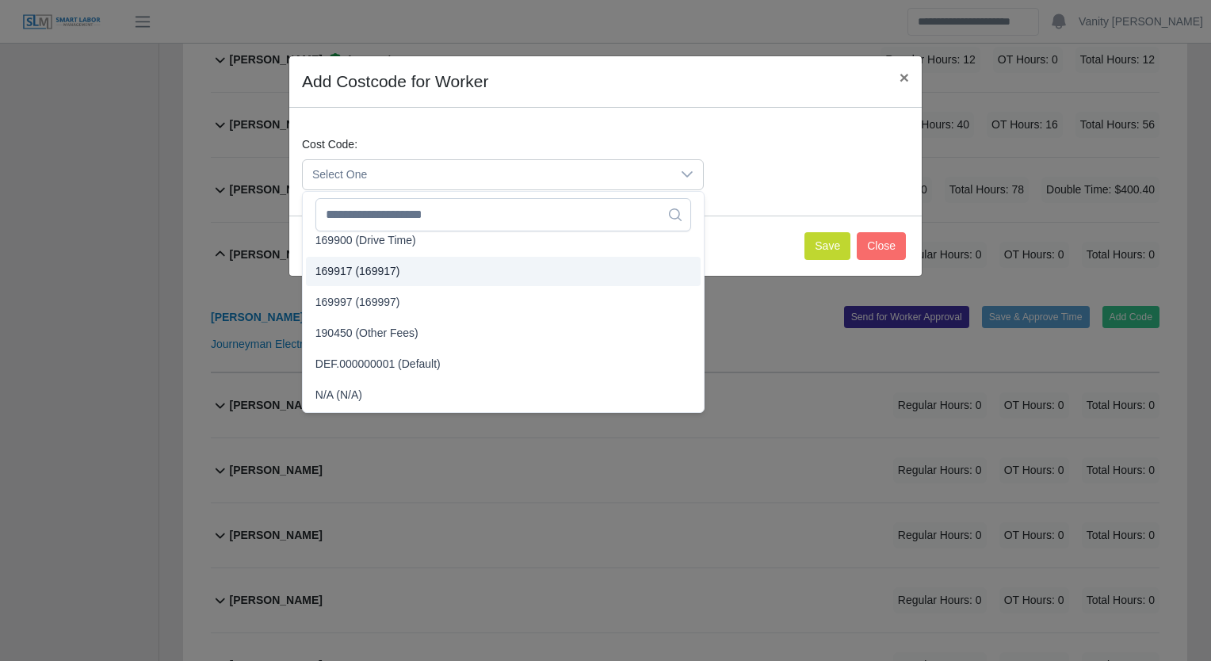
click at [418, 269] on li "169917 (169917)" at bounding box center [503, 271] width 395 height 29
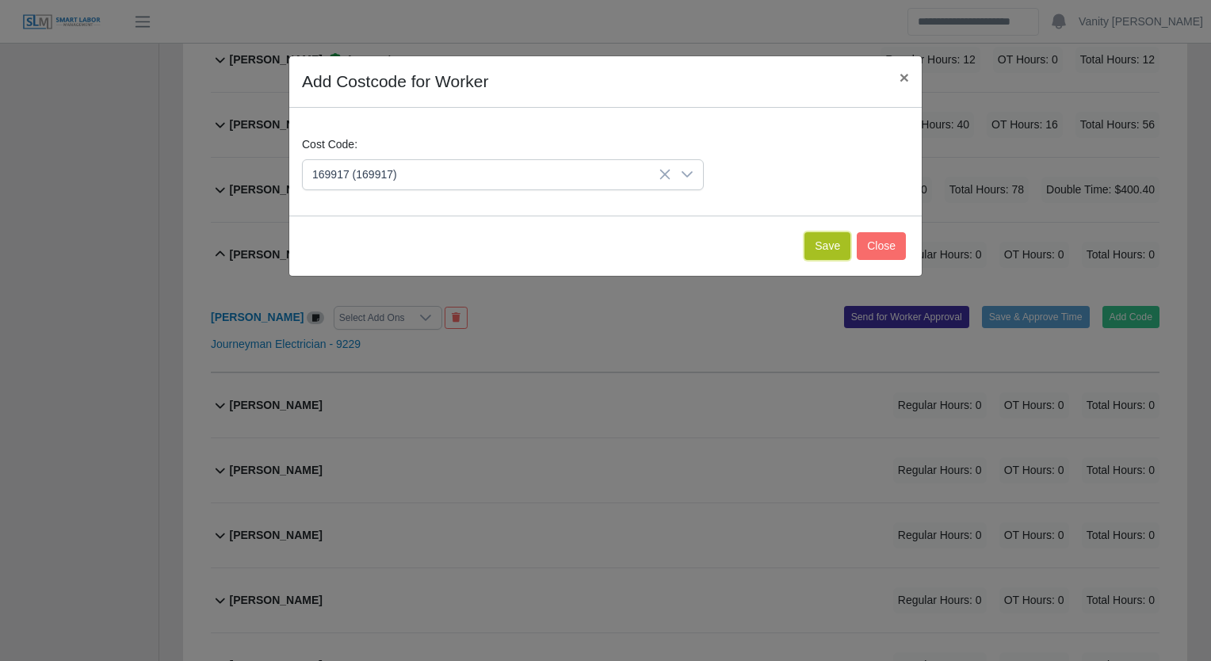
click at [815, 244] on button "Save" at bounding box center [827, 246] width 46 height 28
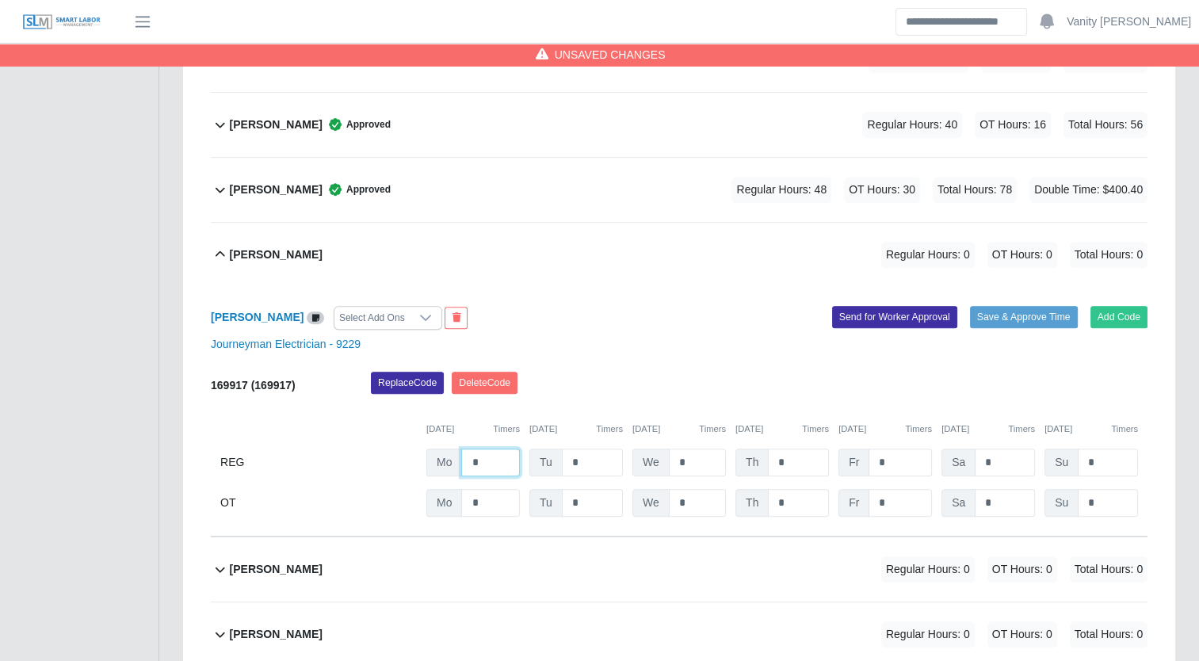
click at [466, 458] on input "*" at bounding box center [490, 462] width 59 height 28
type input "**"
click at [567, 460] on input "*" at bounding box center [592, 462] width 61 height 28
type input "*"
click at [672, 462] on input "*" at bounding box center [697, 462] width 57 height 28
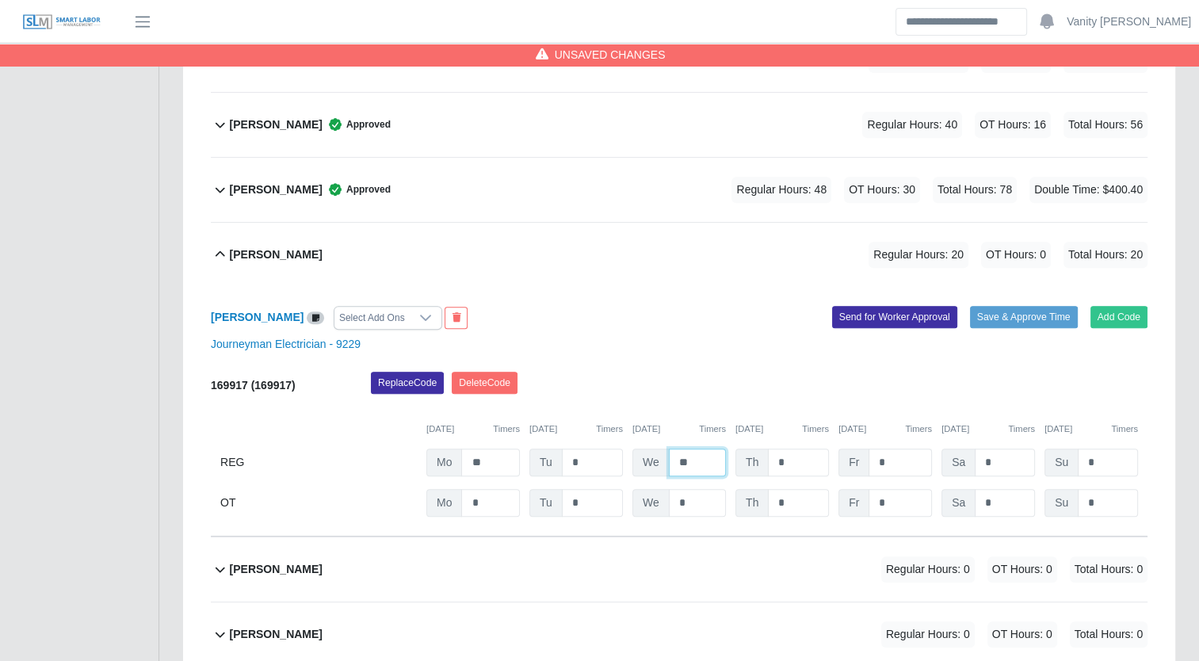
type input "**"
click at [868, 464] on input "*" at bounding box center [899, 462] width 63 height 28
type input "**"
click at [1032, 321] on button "Save & Approve Time" at bounding box center [1024, 317] width 108 height 22
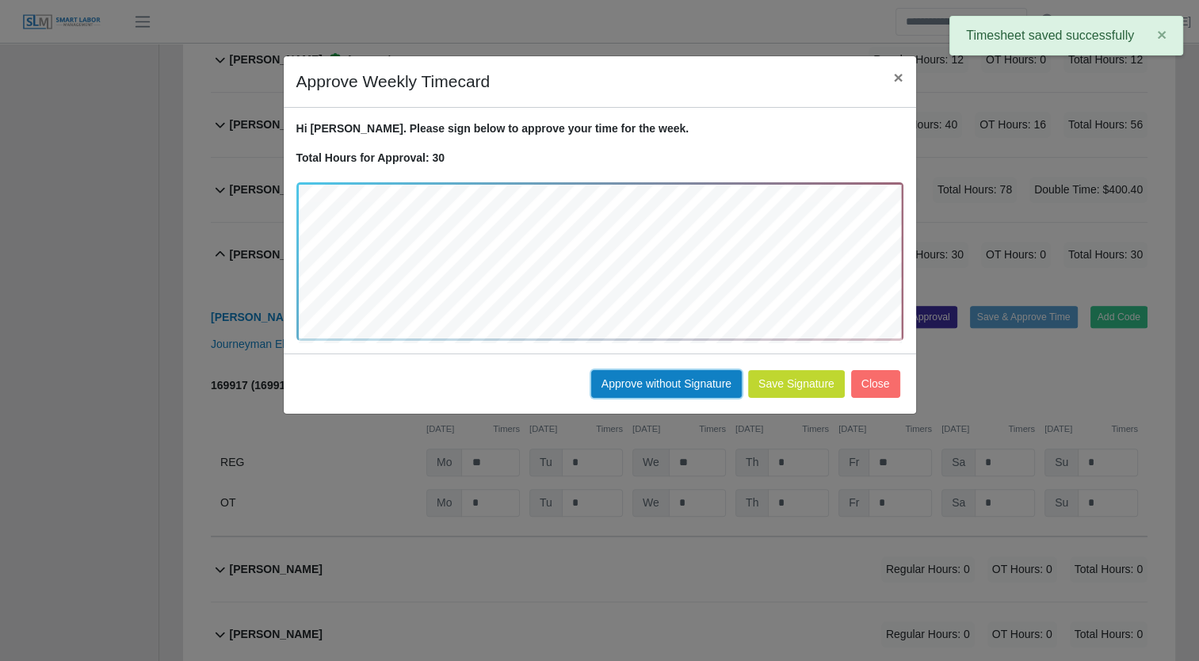
click at [673, 385] on button "Approve without Signature" at bounding box center [666, 384] width 151 height 28
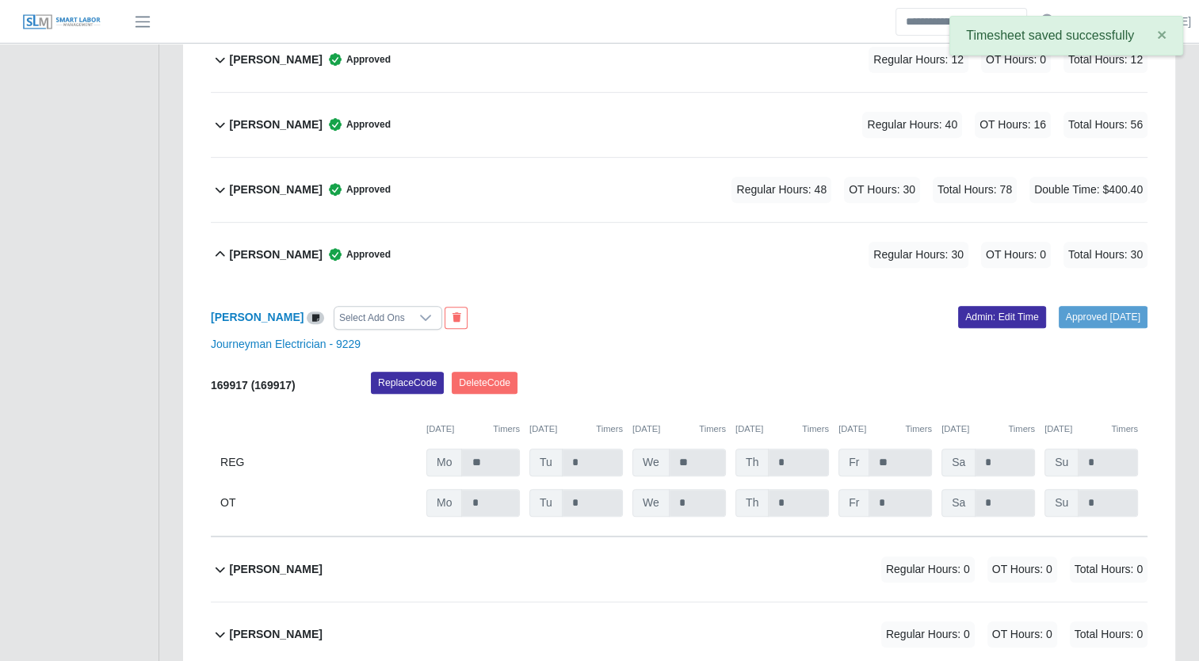
click at [246, 254] on b "Jasmon Frank" at bounding box center [276, 254] width 93 height 17
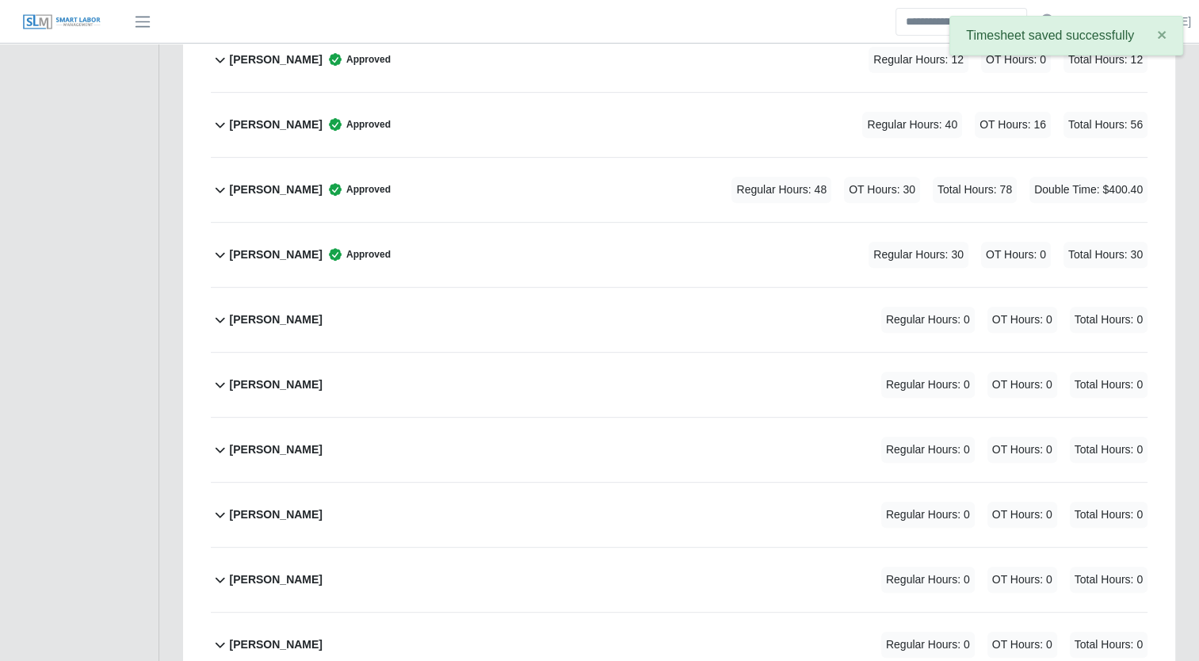
click at [258, 318] on b "Joe Belman" at bounding box center [276, 319] width 93 height 17
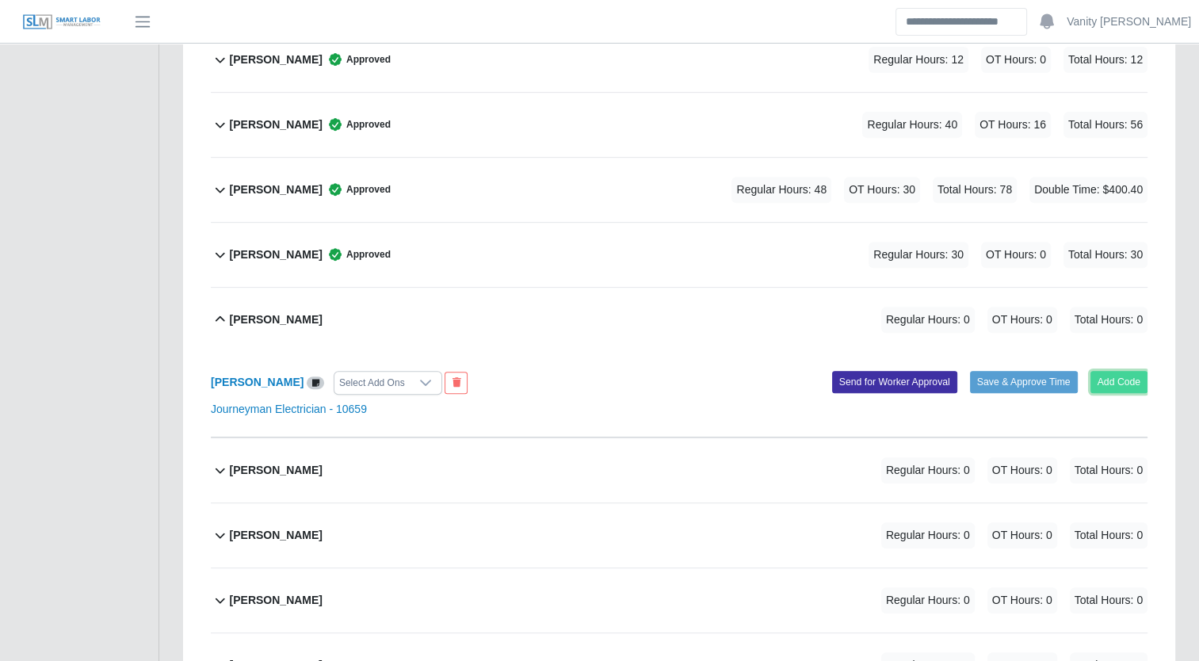
click at [1105, 377] on button "Add Code" at bounding box center [1119, 382] width 58 height 22
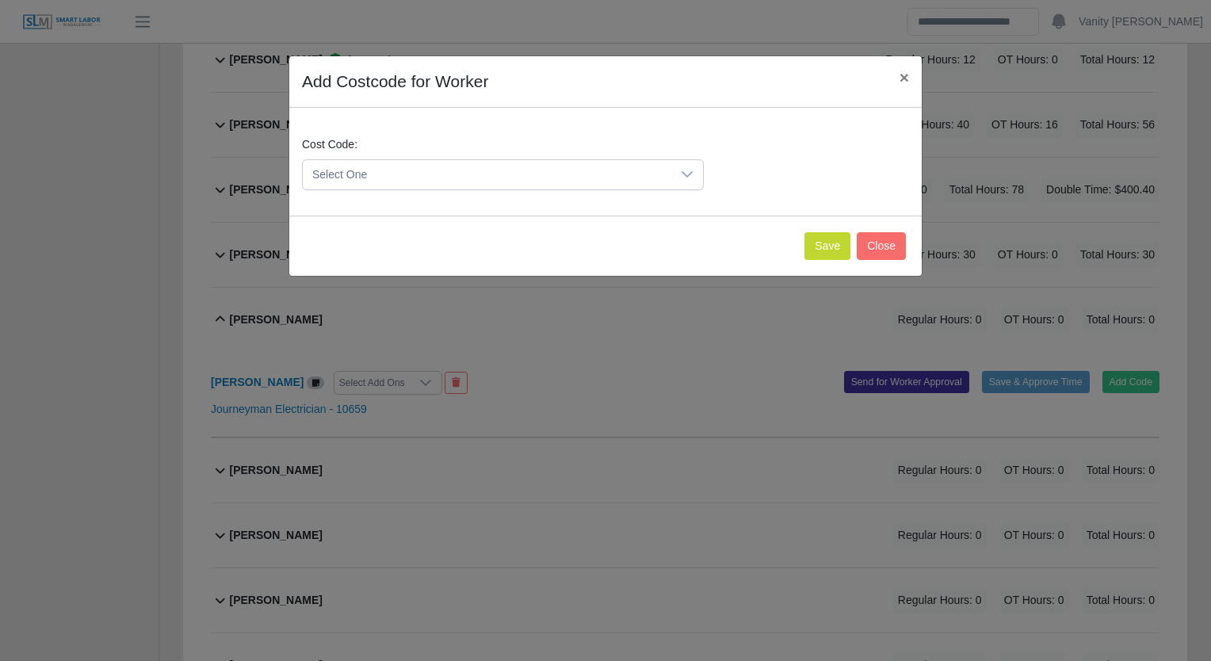
click at [454, 204] on div "Cost Code: Select One" at bounding box center [605, 162] width 632 height 108
click at [461, 173] on span "Select One" at bounding box center [487, 174] width 368 height 29
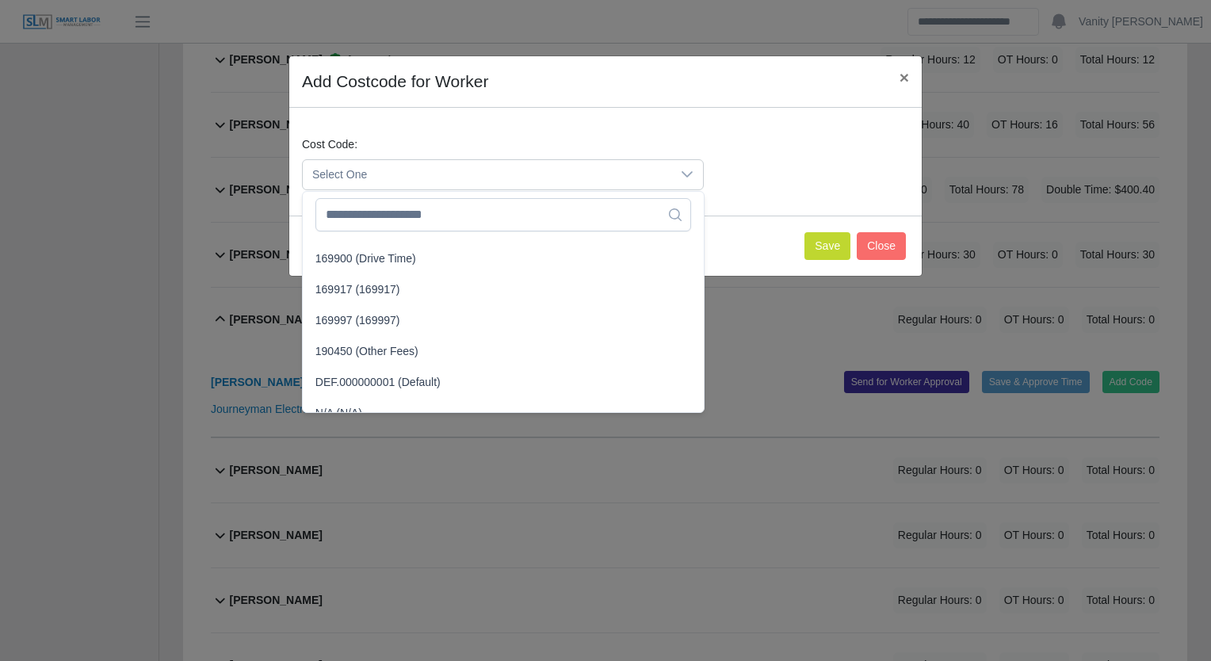
scroll to position [3564, 0]
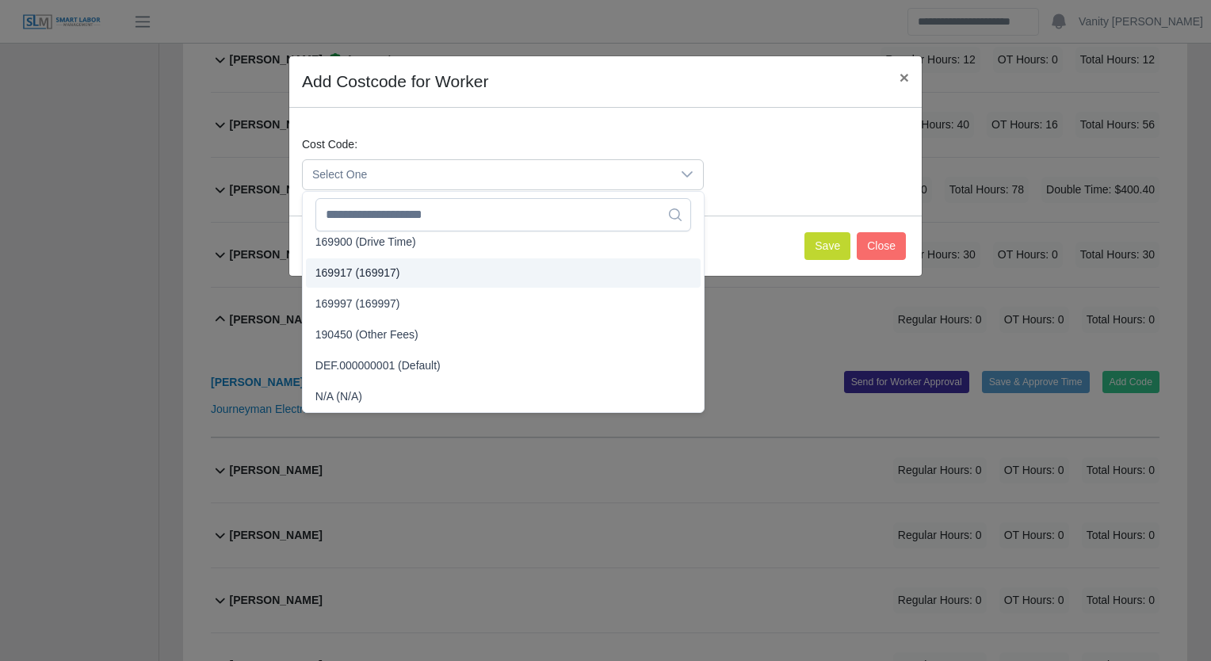
click at [383, 275] on span "169917 (169917)" at bounding box center [357, 273] width 85 height 17
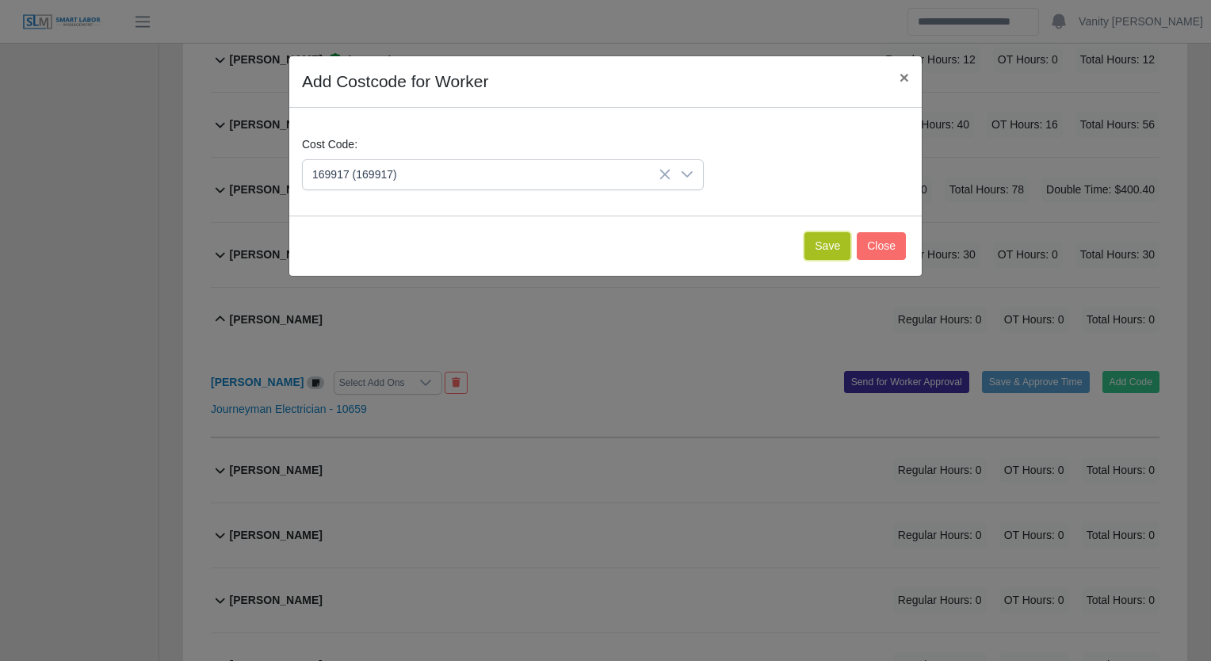
click at [834, 239] on button "Save" at bounding box center [827, 246] width 46 height 28
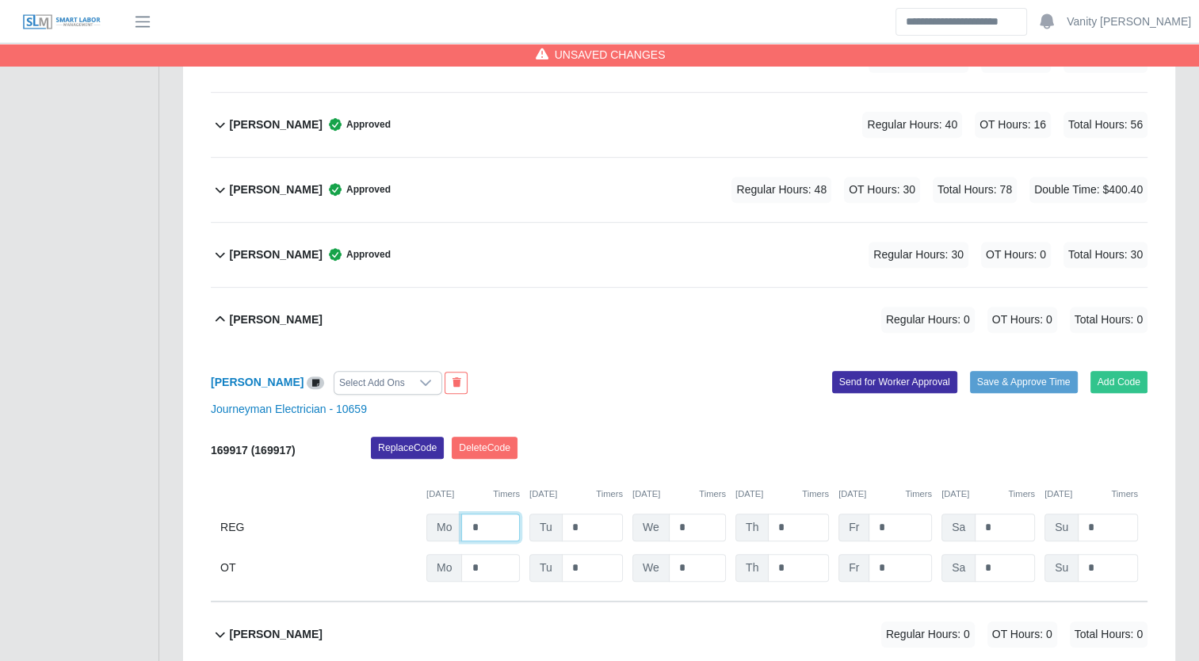
click at [472, 525] on input "*" at bounding box center [490, 527] width 59 height 28
type input "**"
click at [567, 531] on input "*" at bounding box center [592, 527] width 61 height 28
type input "**"
drag, startPoint x: 656, startPoint y: 531, endPoint x: 627, endPoint y: 531, distance: 29.3
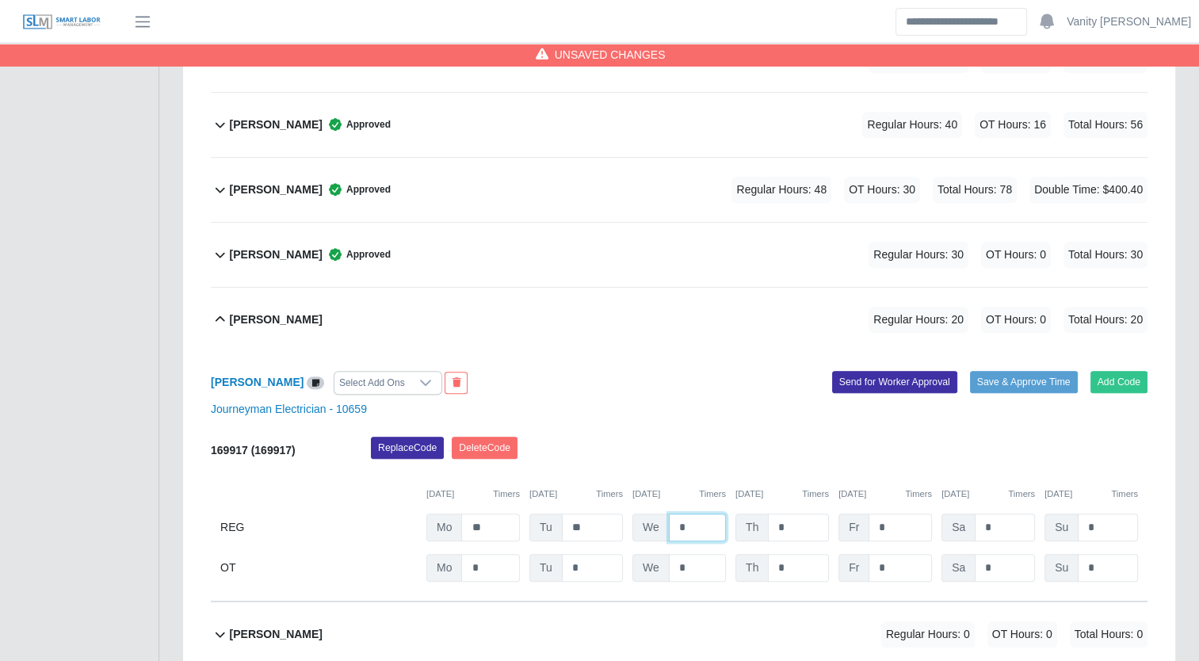
click at [627, 531] on div "REG Mo ** Tu ** We * Th * Fr * Sa * Su *" at bounding box center [679, 527] width 937 height 28
type input "*"
click at [775, 527] on input "*" at bounding box center [798, 527] width 61 height 28
type input "**"
type input "*"
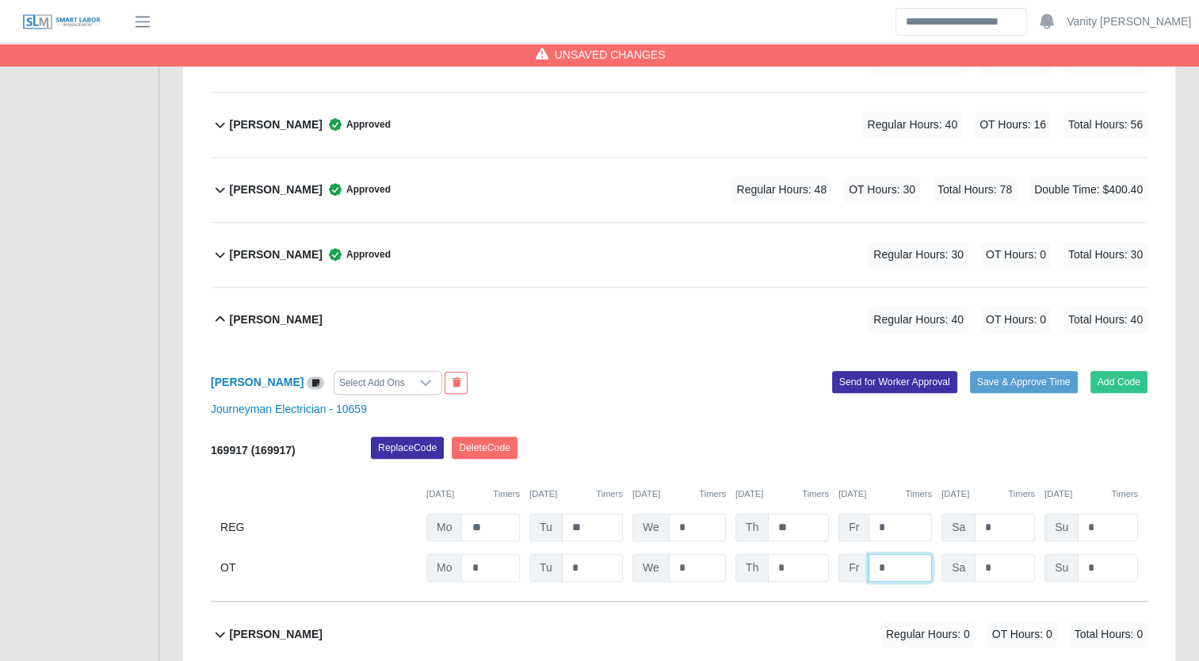
drag, startPoint x: 883, startPoint y: 561, endPoint x: 849, endPoint y: 561, distance: 33.3
click at [849, 561] on div "Fr *" at bounding box center [884, 568] width 93 height 28
type input "*"
click at [979, 569] on input "*" at bounding box center [1005, 568] width 60 height 28
type input "**"
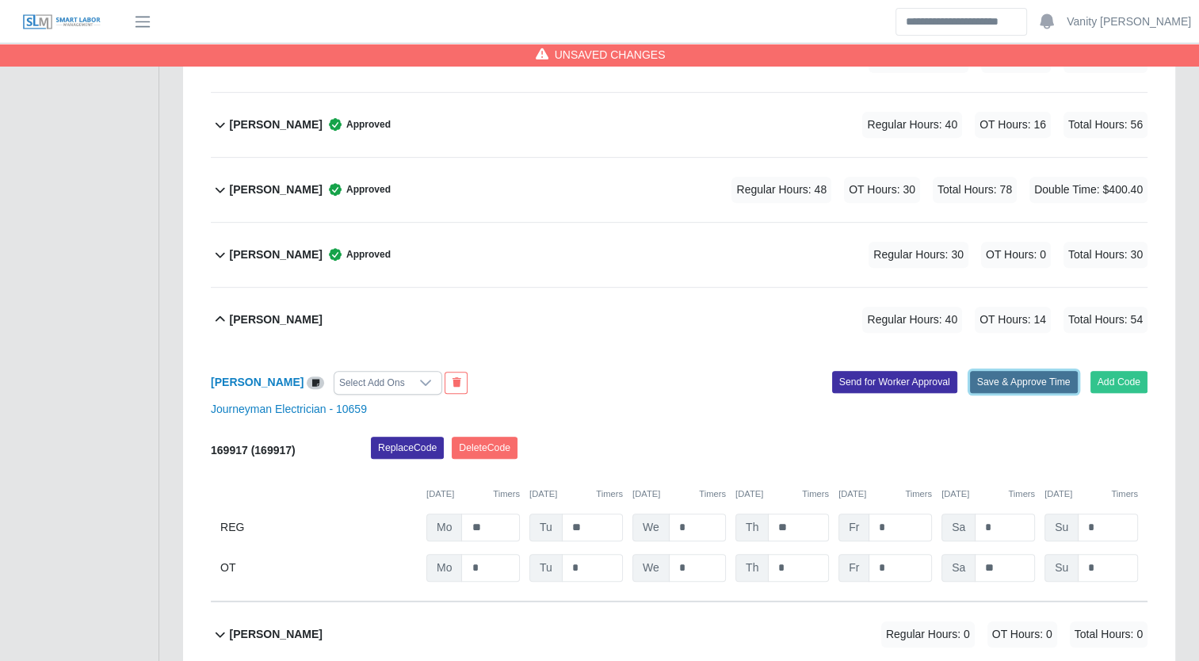
click at [1016, 376] on button "Save & Approve Time" at bounding box center [1024, 382] width 108 height 22
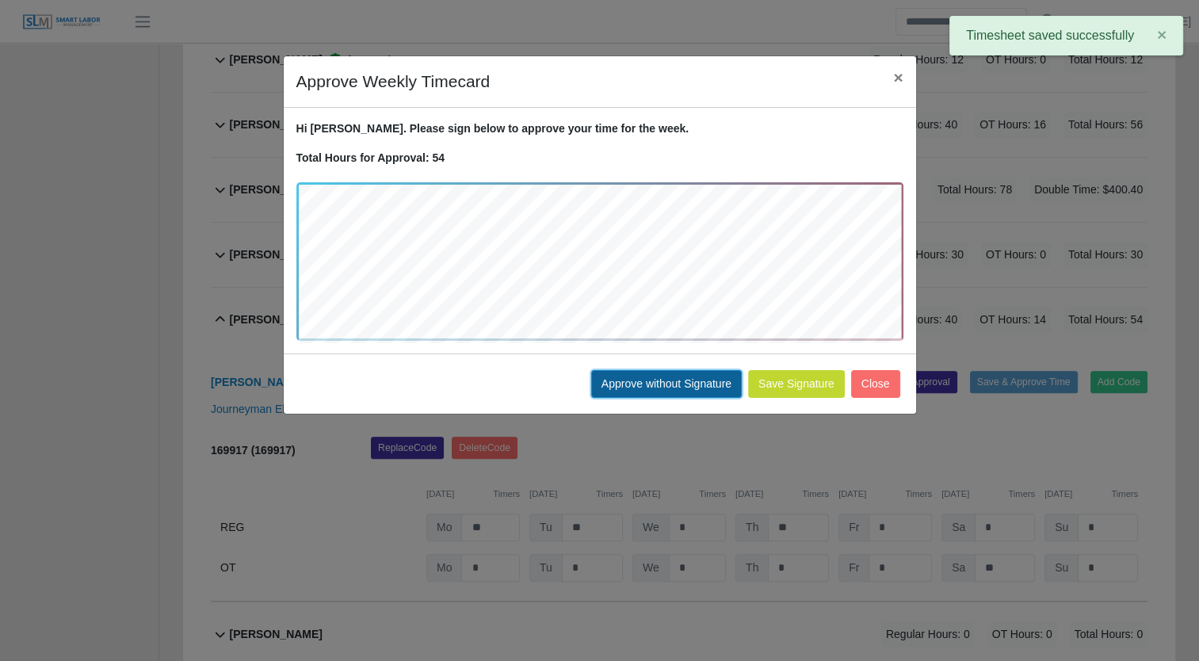
click at [614, 388] on button "Approve without Signature" at bounding box center [666, 384] width 151 height 28
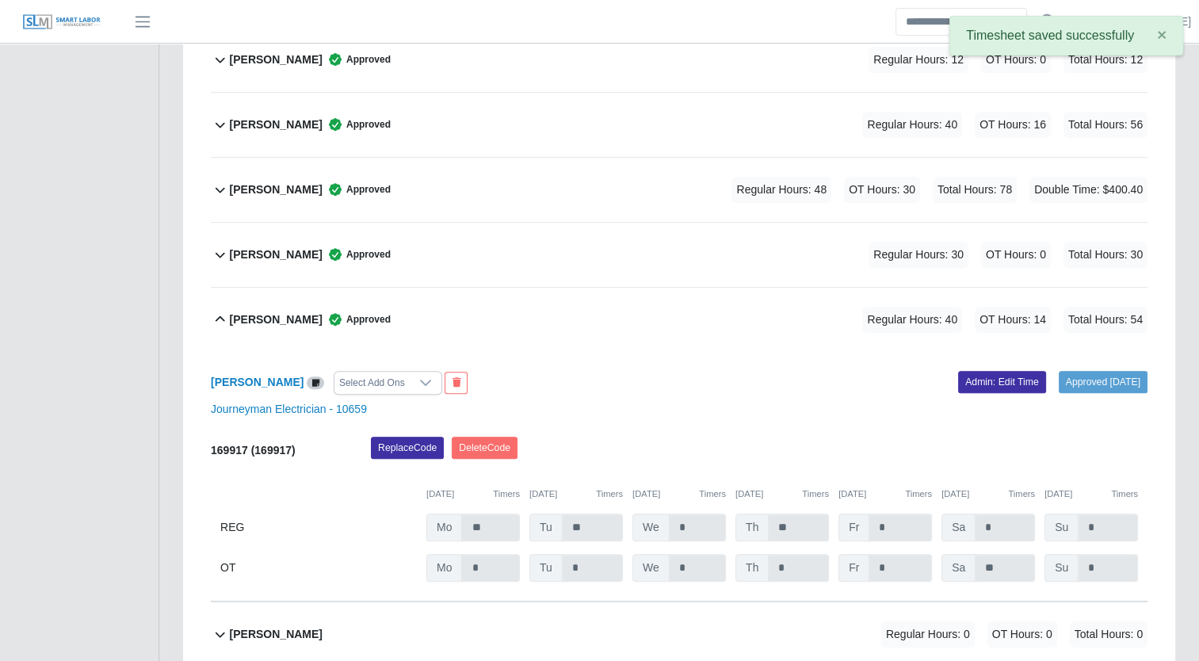
click at [261, 321] on b "Joe Belman" at bounding box center [276, 319] width 93 height 17
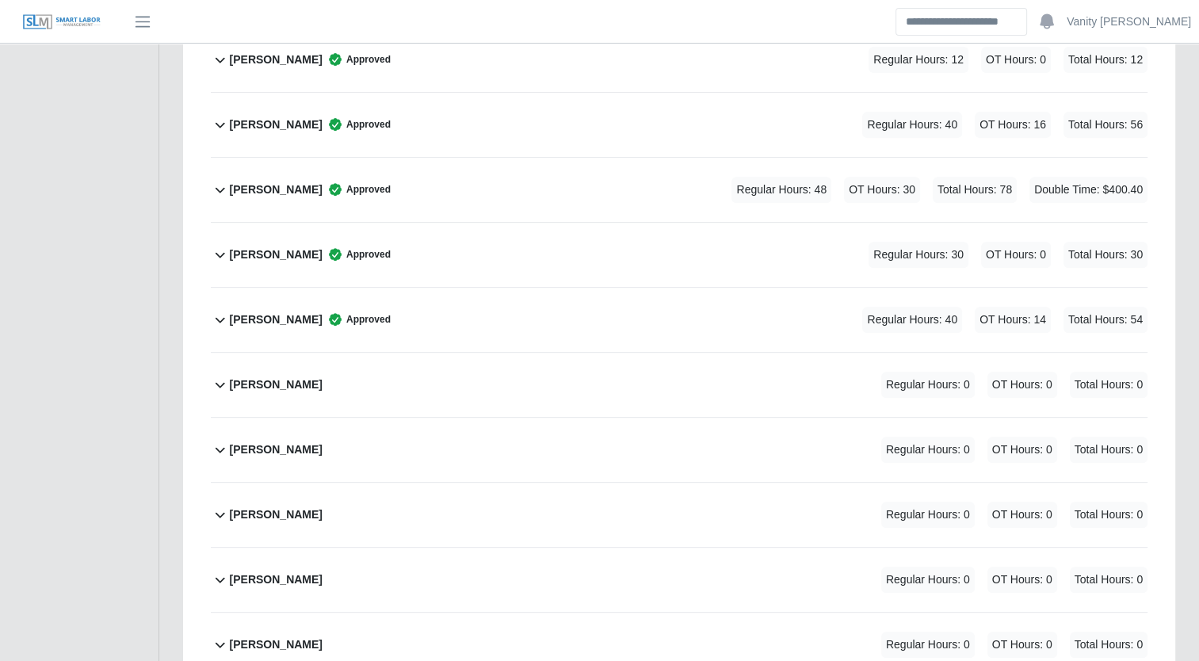
click at [296, 382] on b "Jonathan Aguilar" at bounding box center [276, 384] width 93 height 17
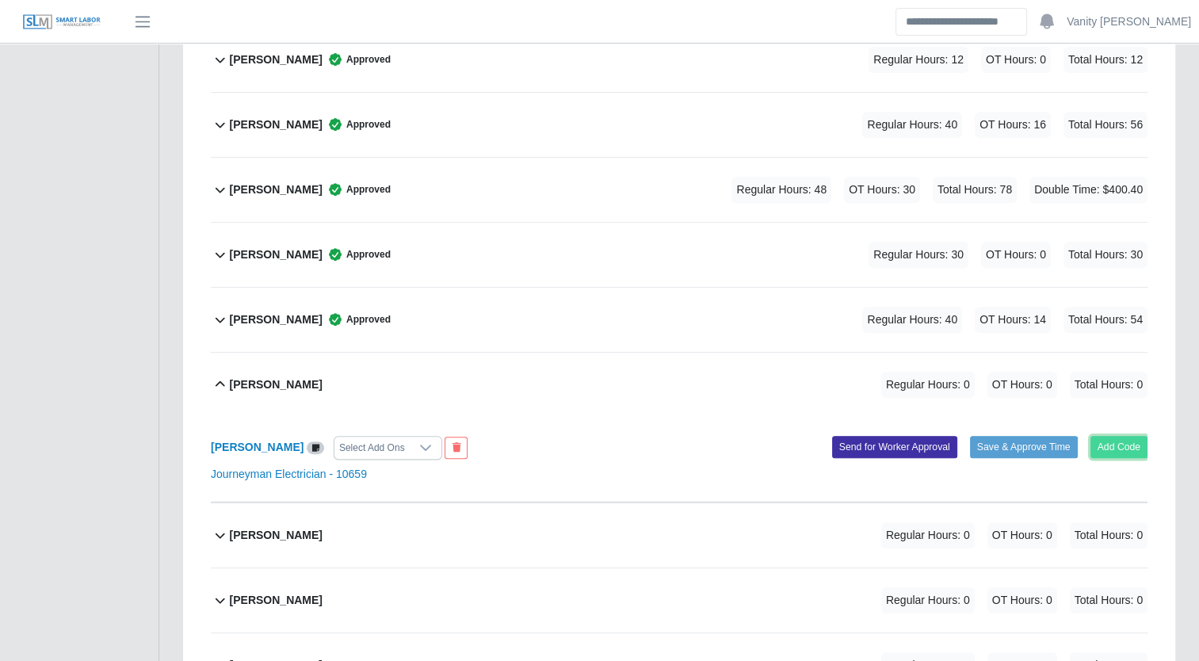
click at [1132, 442] on button "Add Code" at bounding box center [1119, 447] width 58 height 22
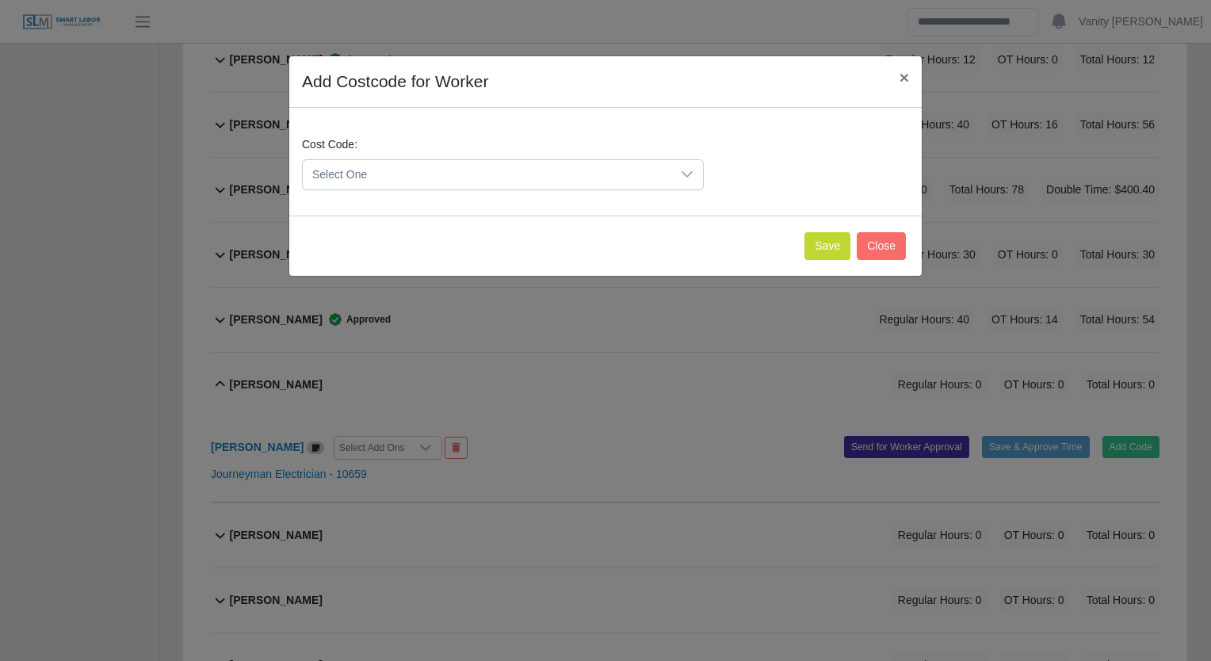
click at [425, 173] on span "Select One" at bounding box center [487, 174] width 368 height 29
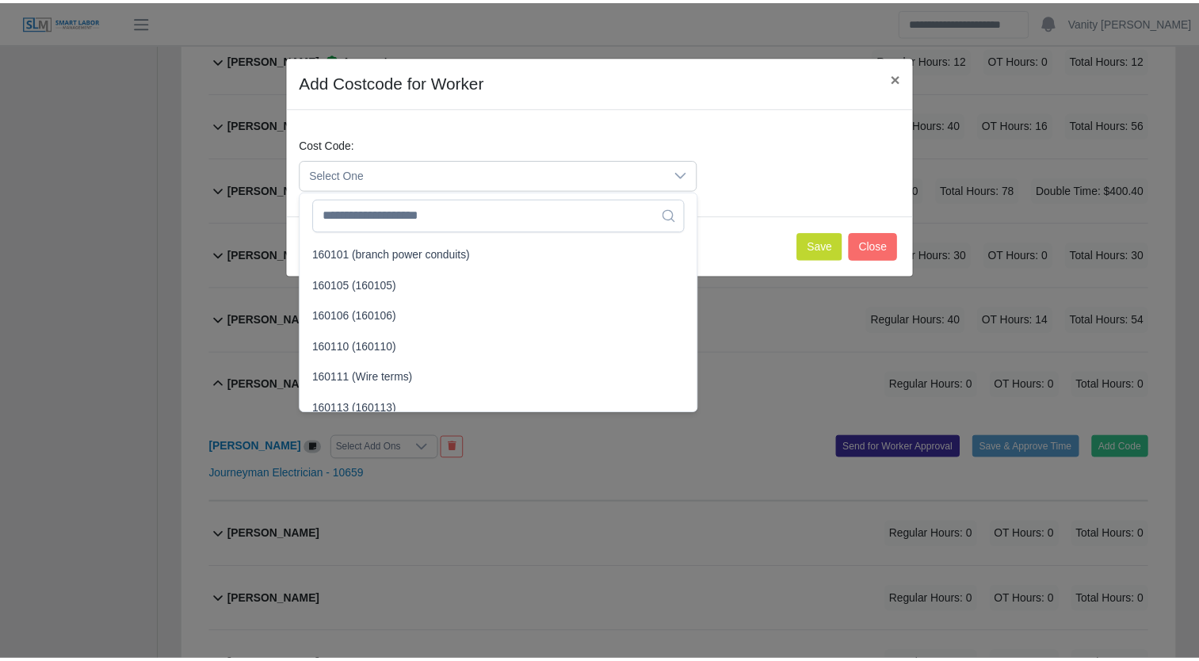
scroll to position [634, 0]
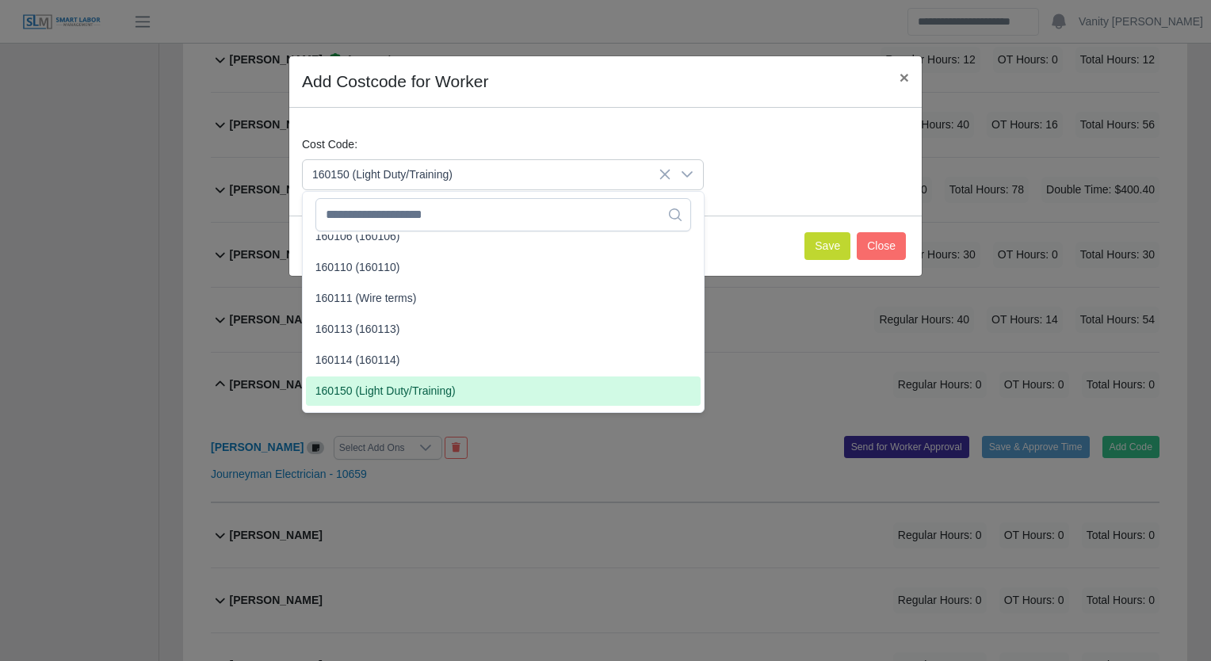
click at [407, 393] on span "160150 (Light Duty/Training)" at bounding box center [385, 391] width 140 height 17
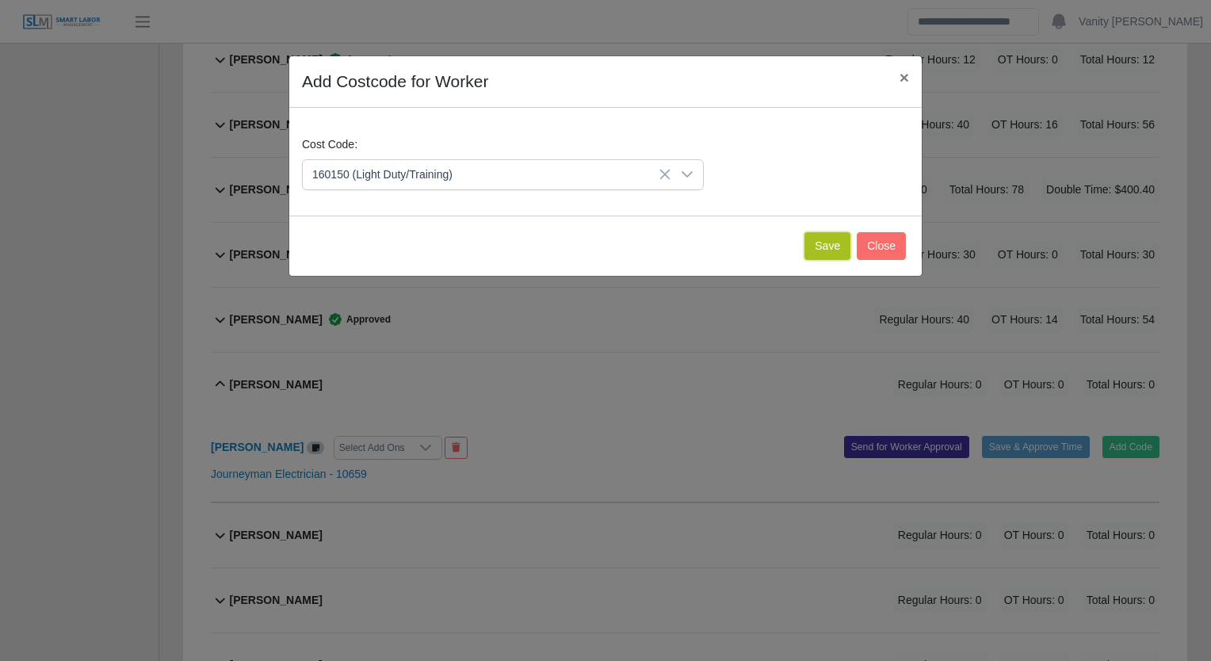
click at [823, 241] on button "Save" at bounding box center [827, 246] width 46 height 28
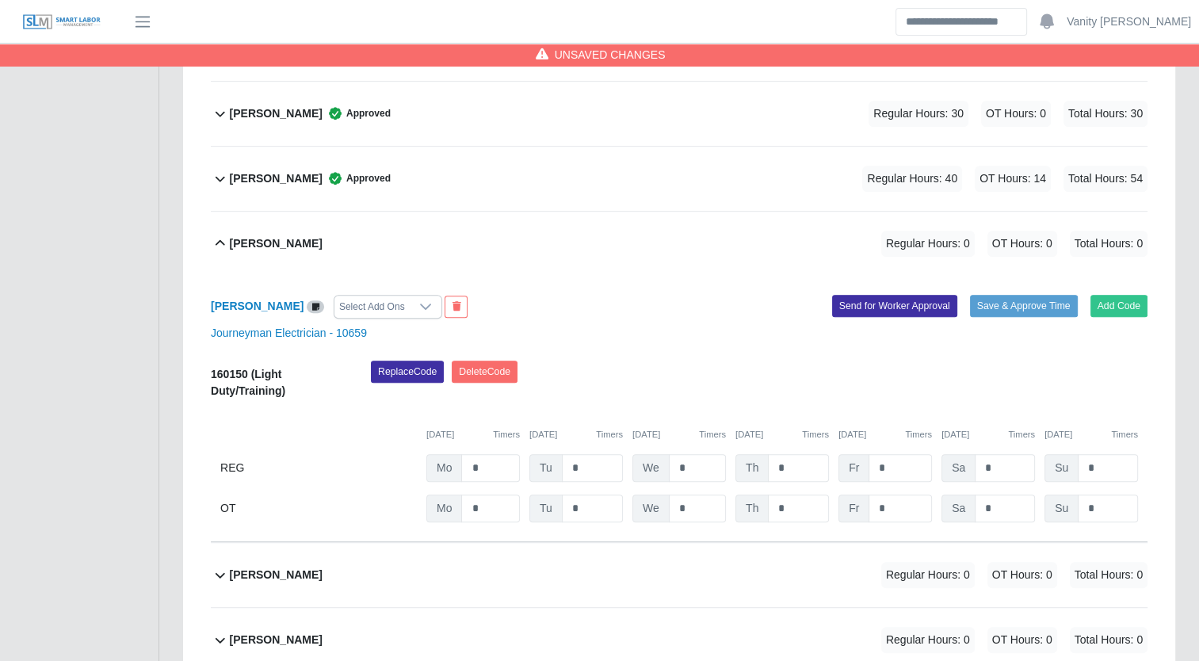
scroll to position [792, 0]
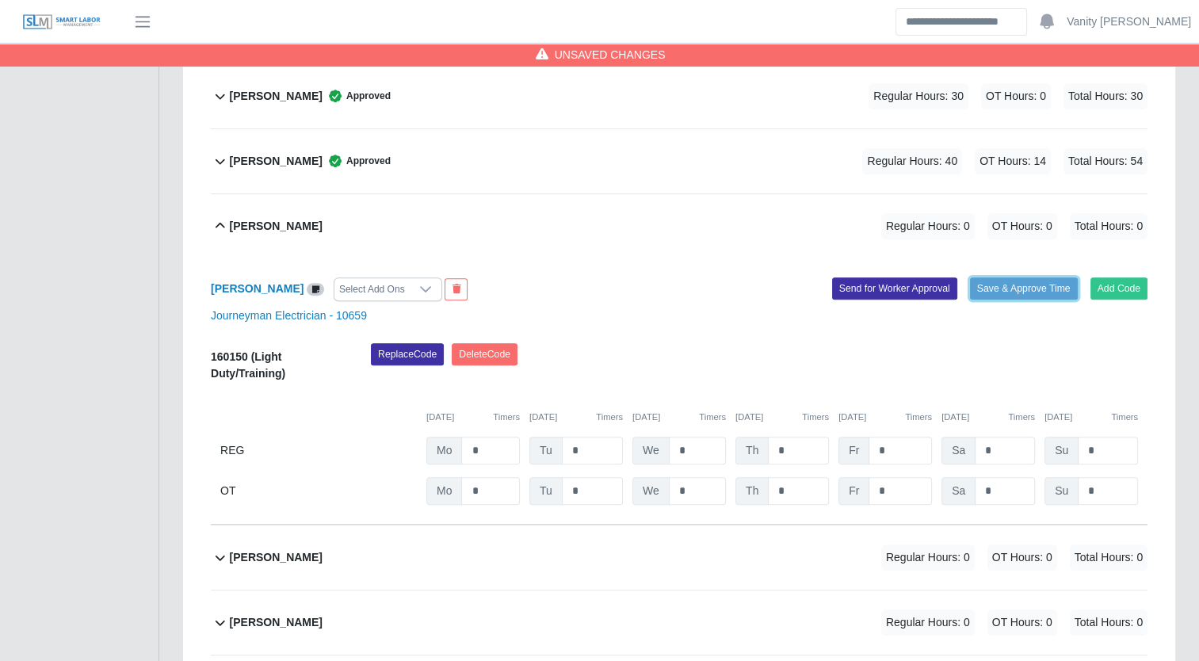
drag, startPoint x: 1009, startPoint y: 281, endPoint x: 688, endPoint y: 87, distance: 375.7
click at [1009, 281] on button "Save & Approve Time" at bounding box center [1024, 288] width 108 height 22
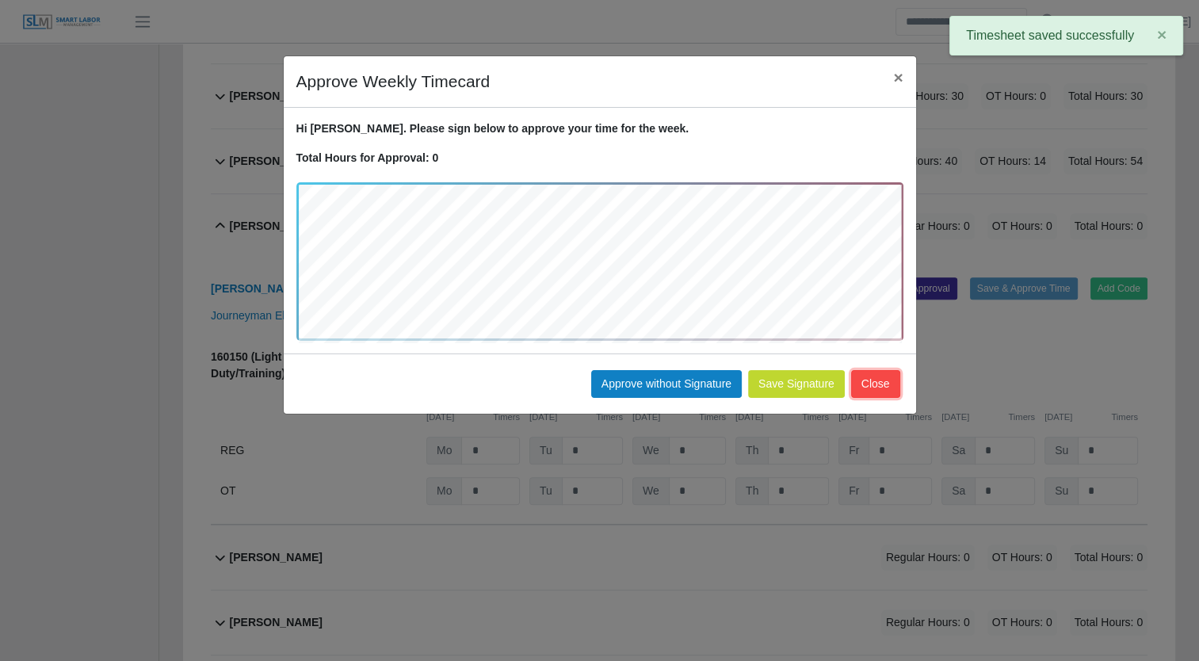
click at [872, 382] on button "Close" at bounding box center [875, 384] width 49 height 28
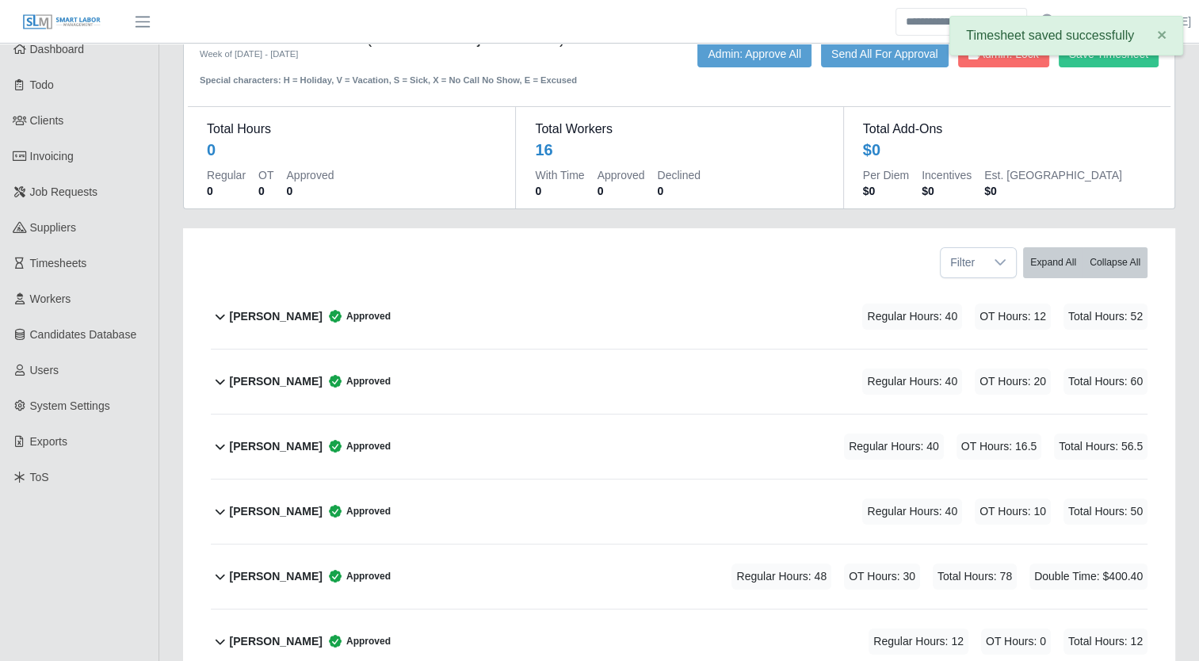
scroll to position [0, 0]
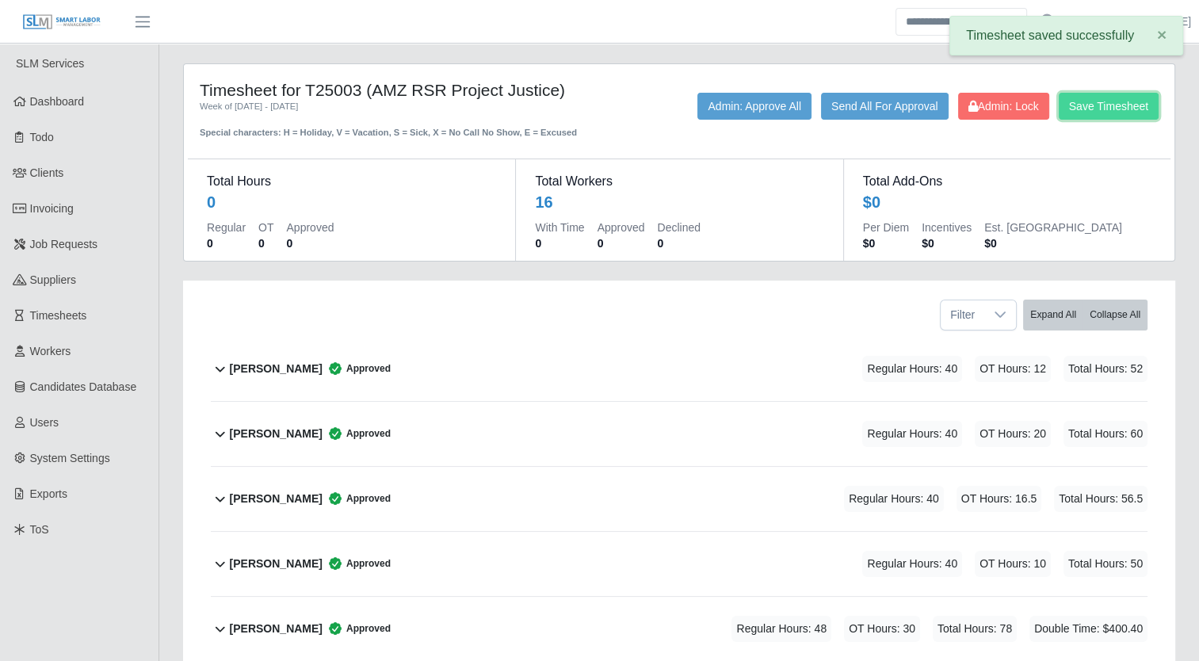
click at [1071, 105] on button "Save Timesheet" at bounding box center [1109, 106] width 100 height 27
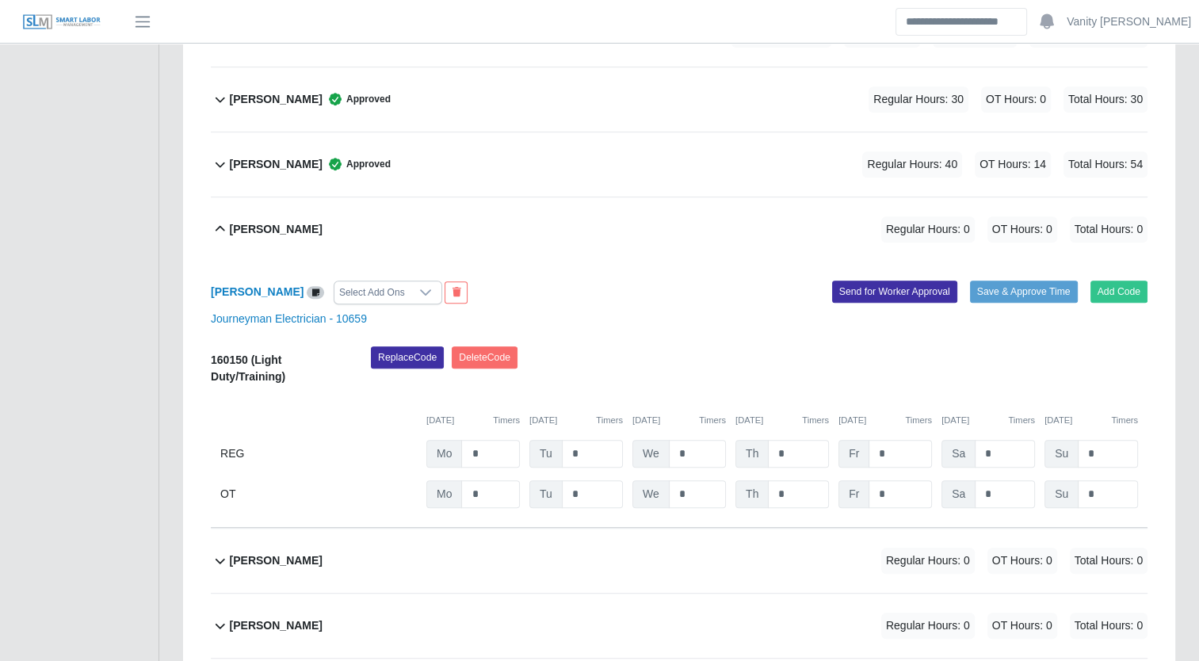
scroll to position [792, 0]
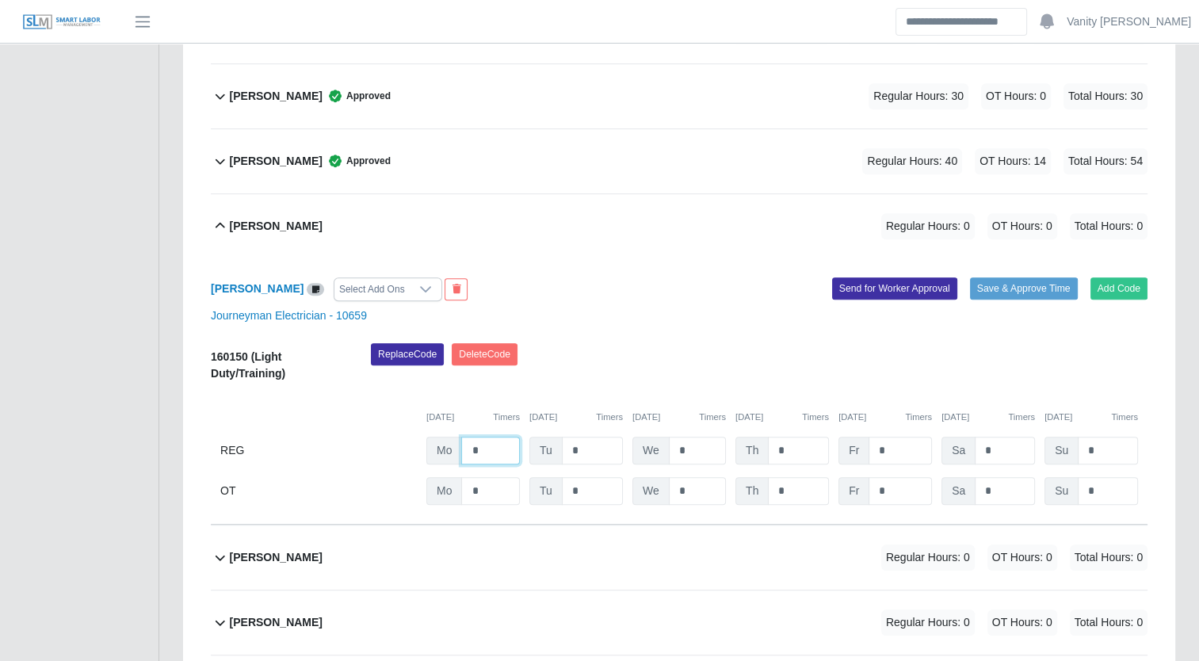
drag, startPoint x: 491, startPoint y: 449, endPoint x: 446, endPoint y: 441, distance: 46.0
click at [446, 441] on div "Mo *" at bounding box center [472, 451] width 93 height 28
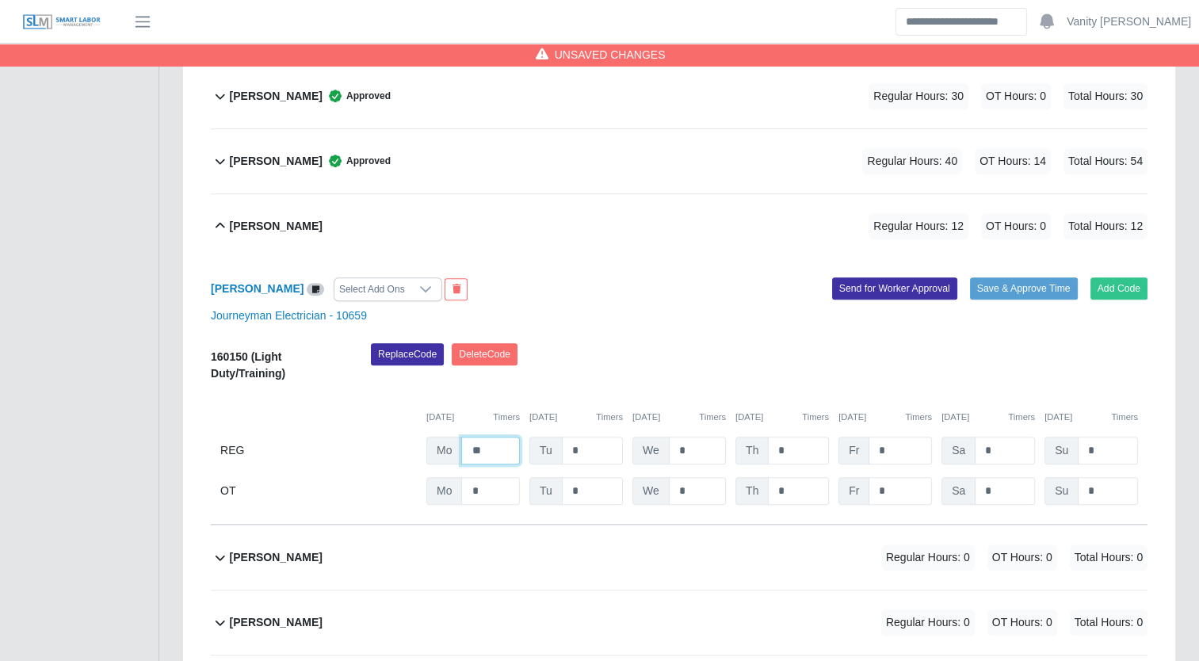
type input "**"
type input "*"
drag, startPoint x: 792, startPoint y: 486, endPoint x: 760, endPoint y: 482, distance: 32.8
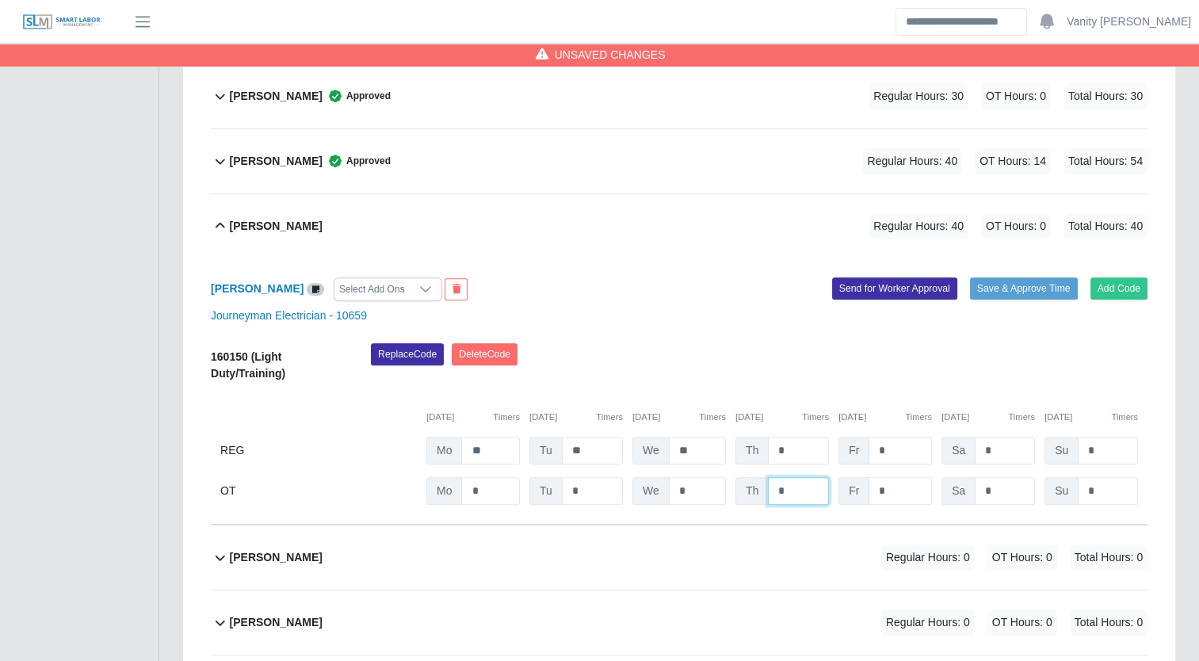
click at [760, 482] on div "Th *" at bounding box center [781, 491] width 93 height 28
type input "*"
type input "**"
click at [396, 293] on div "Select Add Ons" at bounding box center [371, 289] width 75 height 22
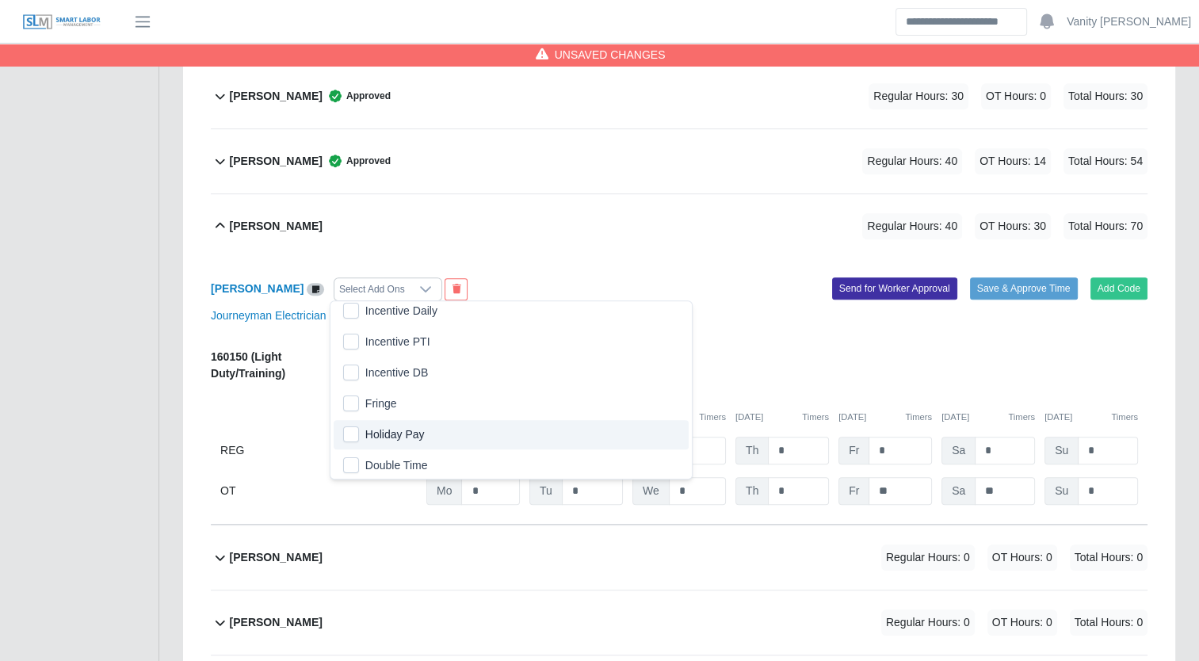
scroll to position [319, 0]
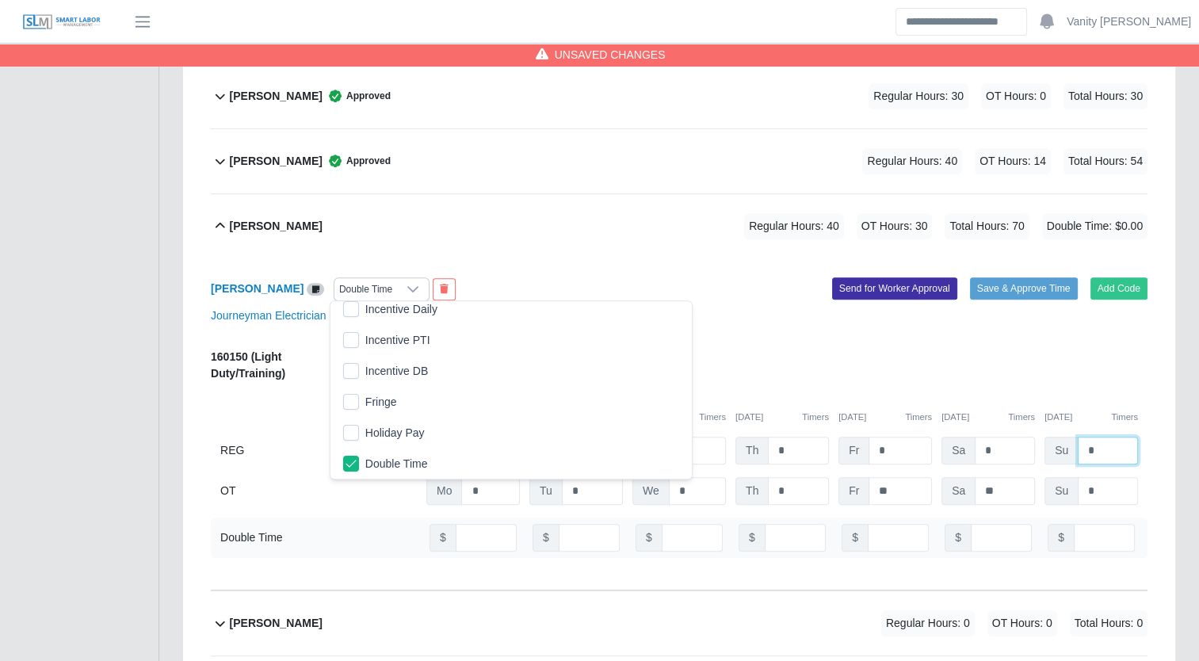
drag, startPoint x: 1108, startPoint y: 448, endPoint x: 1073, endPoint y: 444, distance: 36.0
click at [1073, 444] on div "Su *" at bounding box center [1090, 451] width 93 height 28
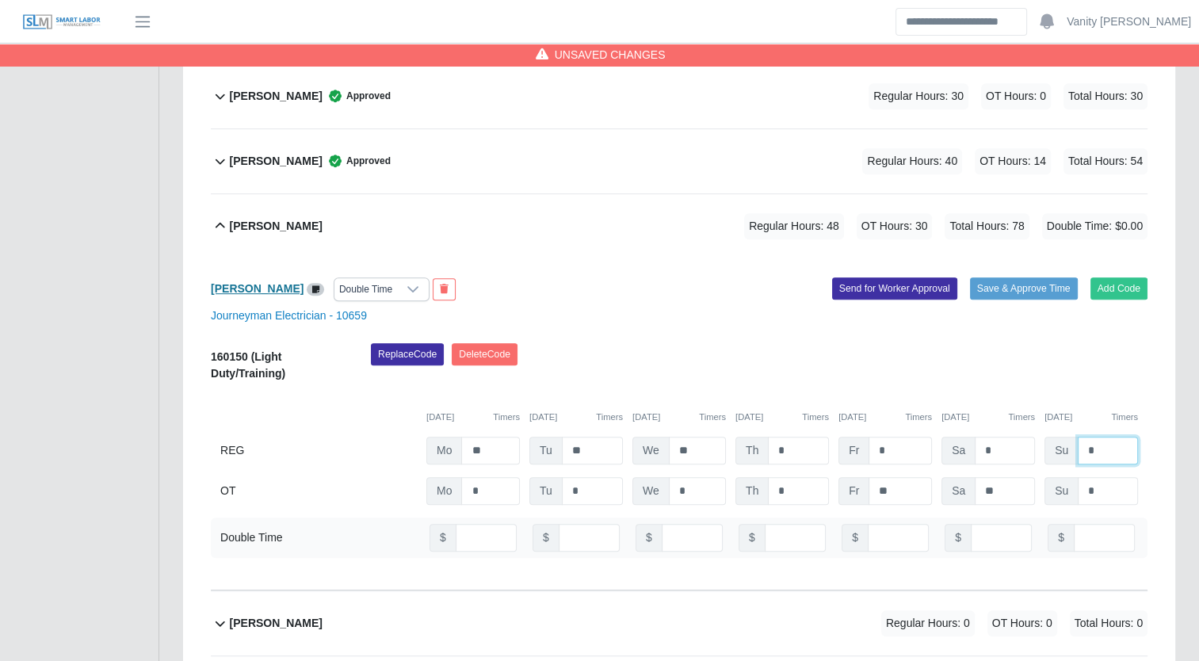
type input "*"
click at [244, 289] on b "Jonathan Aguilar" at bounding box center [257, 288] width 93 height 13
click at [1096, 538] on input "number" at bounding box center [1104, 538] width 61 height 28
type input "***"
click at [1021, 284] on button "Save & Approve Time" at bounding box center [1024, 288] width 108 height 22
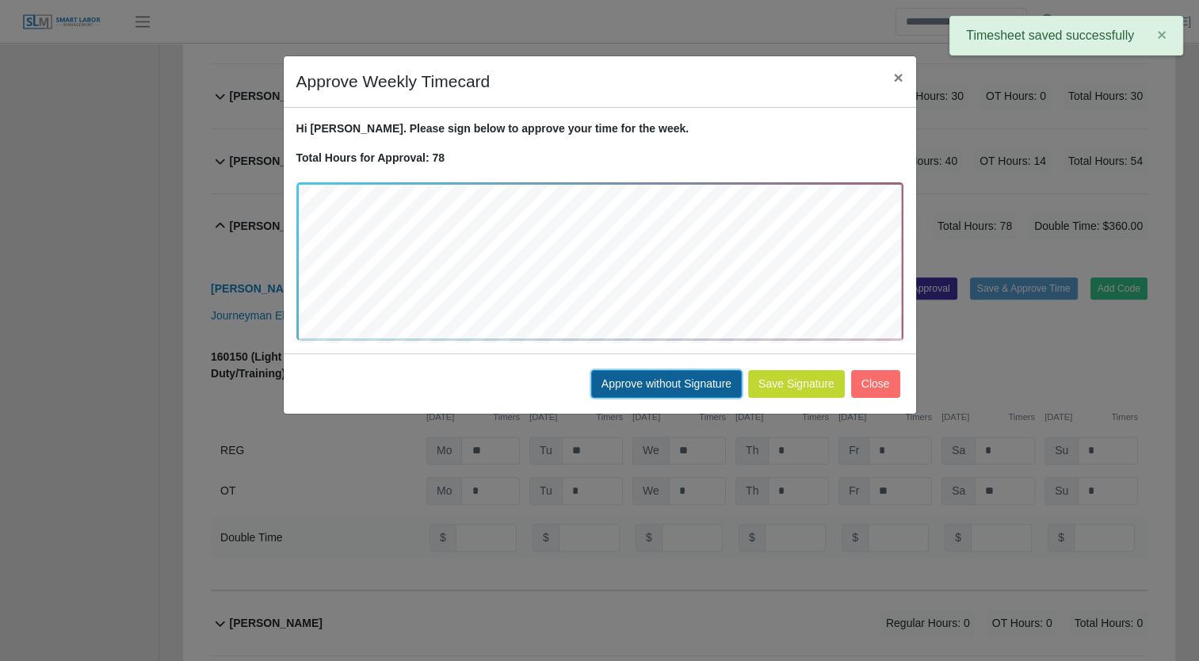
click at [607, 376] on button "Approve without Signature" at bounding box center [666, 384] width 151 height 28
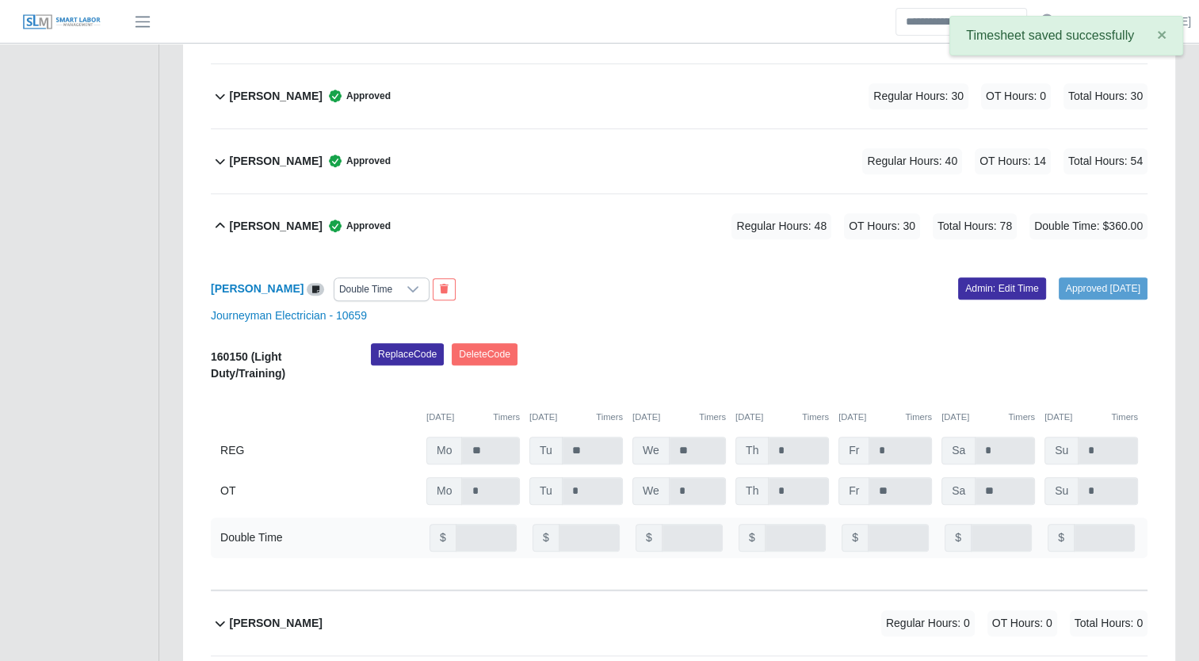
click at [249, 220] on b "Jonathan Aguilar" at bounding box center [276, 226] width 93 height 17
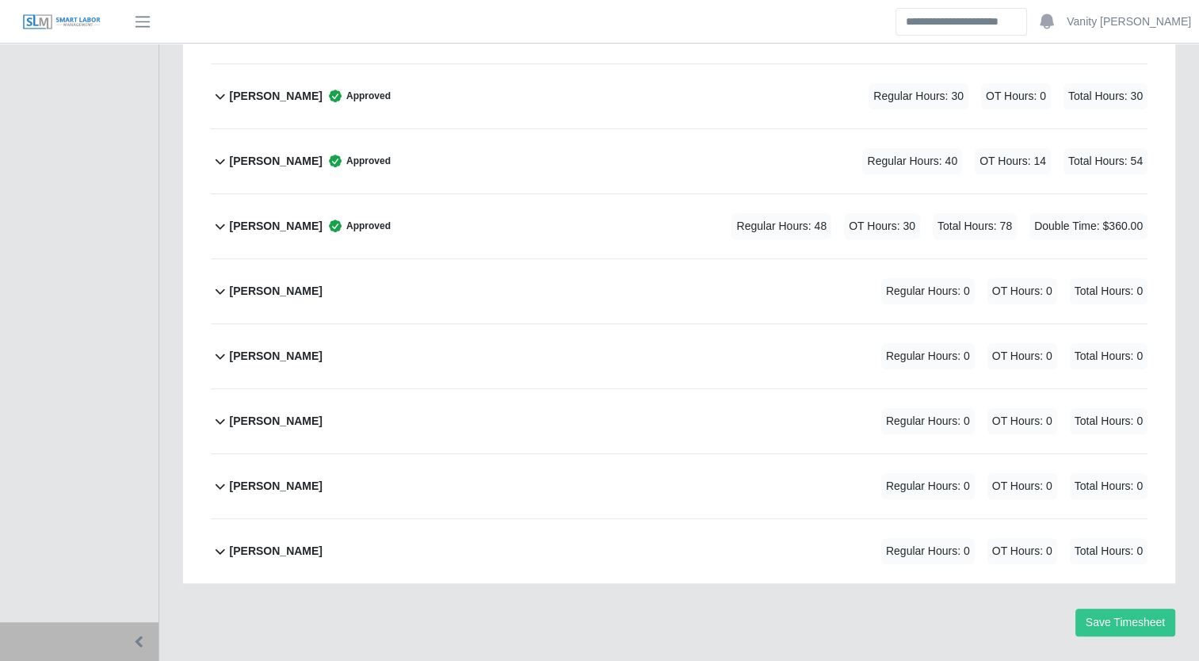
drag, startPoint x: 254, startPoint y: 285, endPoint x: 406, endPoint y: 285, distance: 152.1
click at [254, 285] on b "Jorge Melo" at bounding box center [276, 291] width 93 height 17
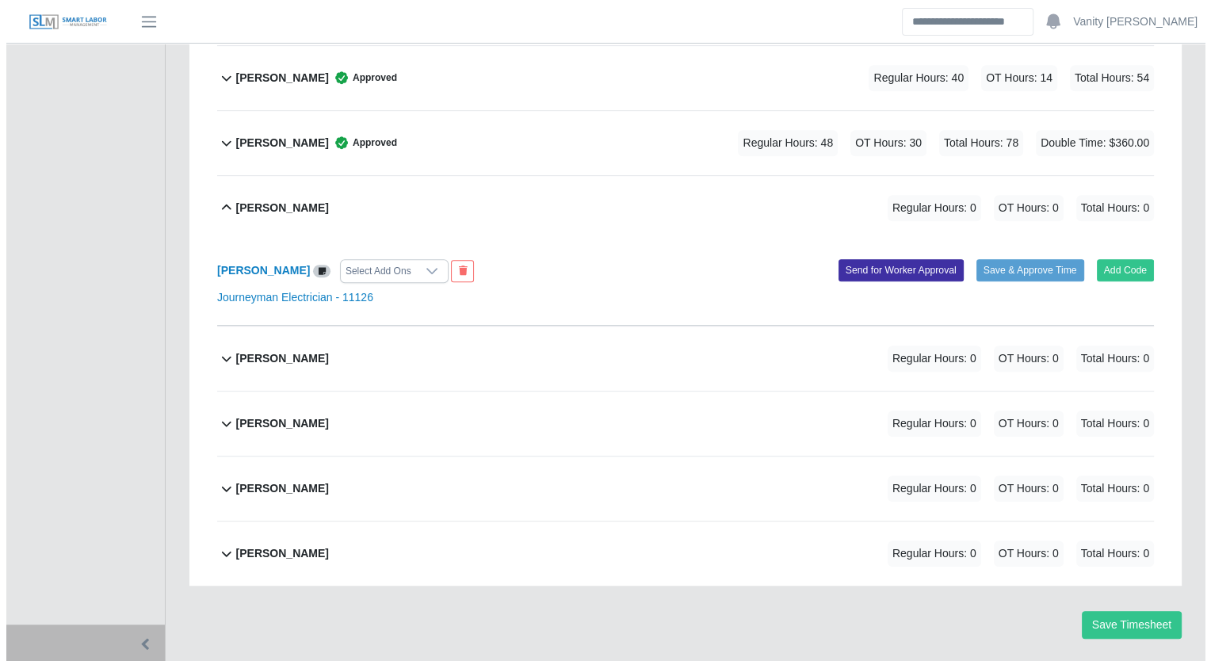
scroll to position [877, 0]
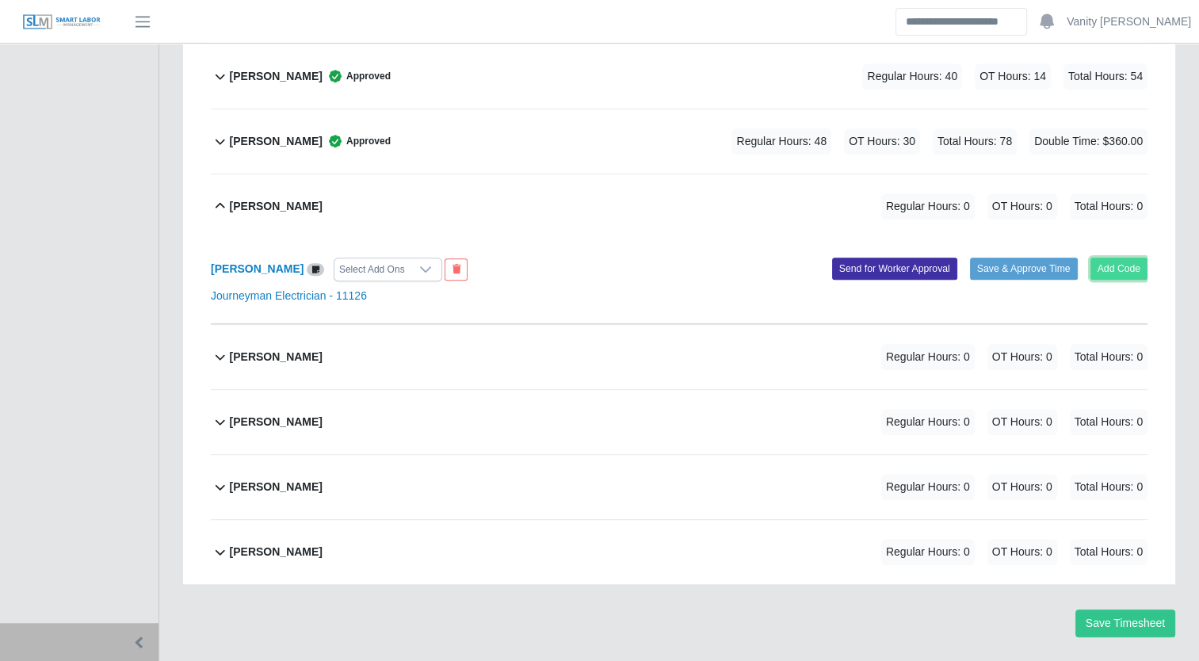
click at [1123, 267] on button "Add Code" at bounding box center [1119, 269] width 58 height 22
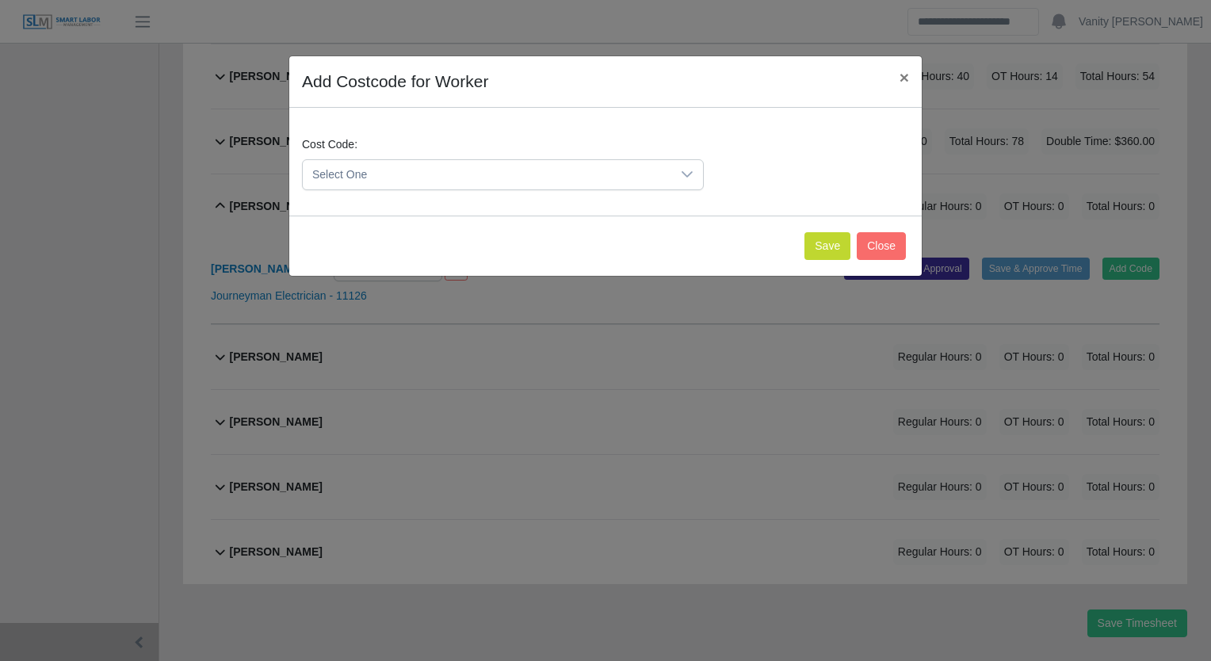
click at [496, 181] on span "Select One" at bounding box center [487, 174] width 368 height 29
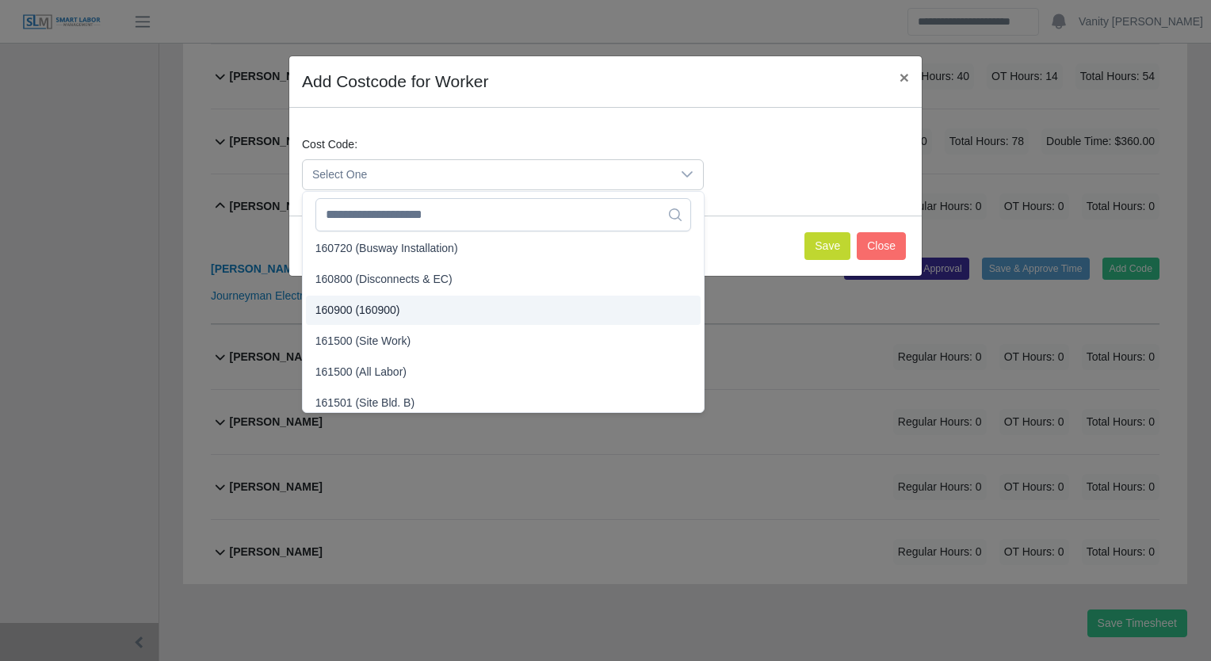
scroll to position [1030, 0]
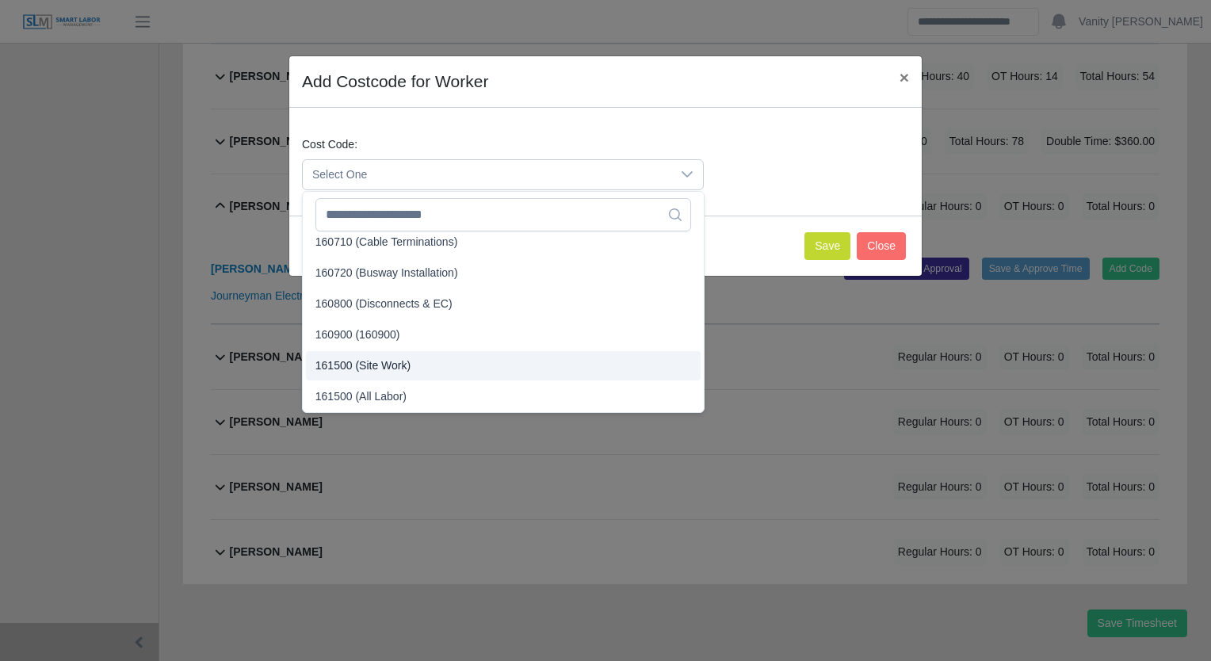
click at [361, 362] on span "161500 (Site Work)" at bounding box center [362, 365] width 95 height 17
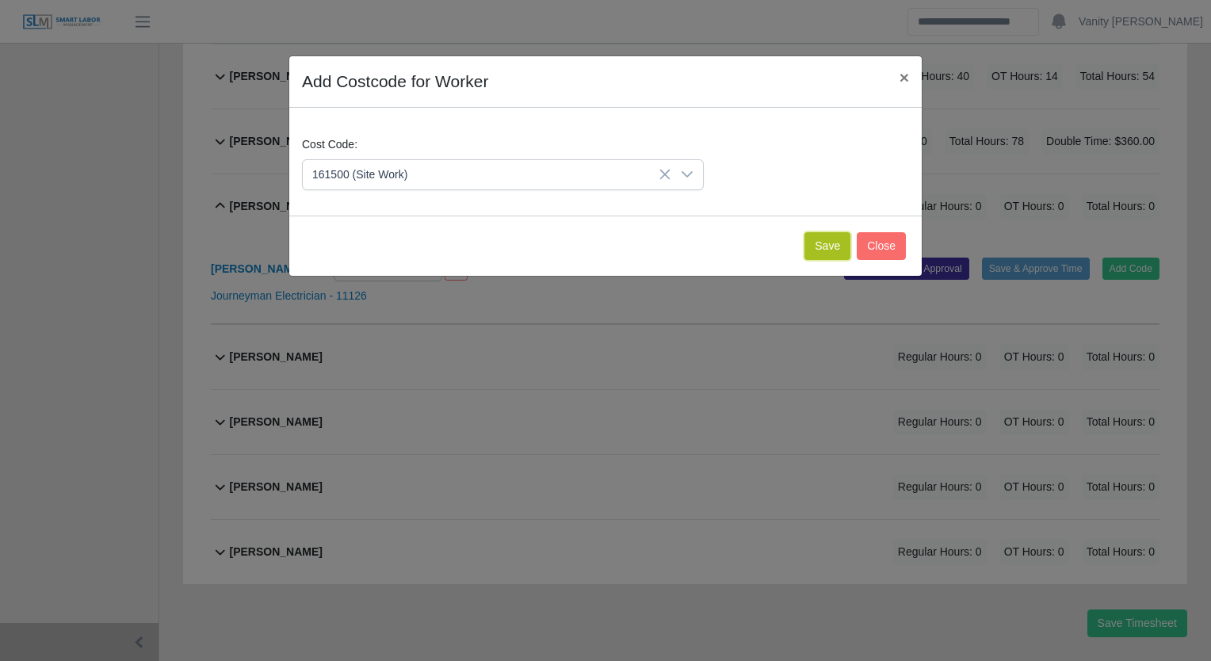
click at [821, 245] on button "Save" at bounding box center [827, 246] width 46 height 28
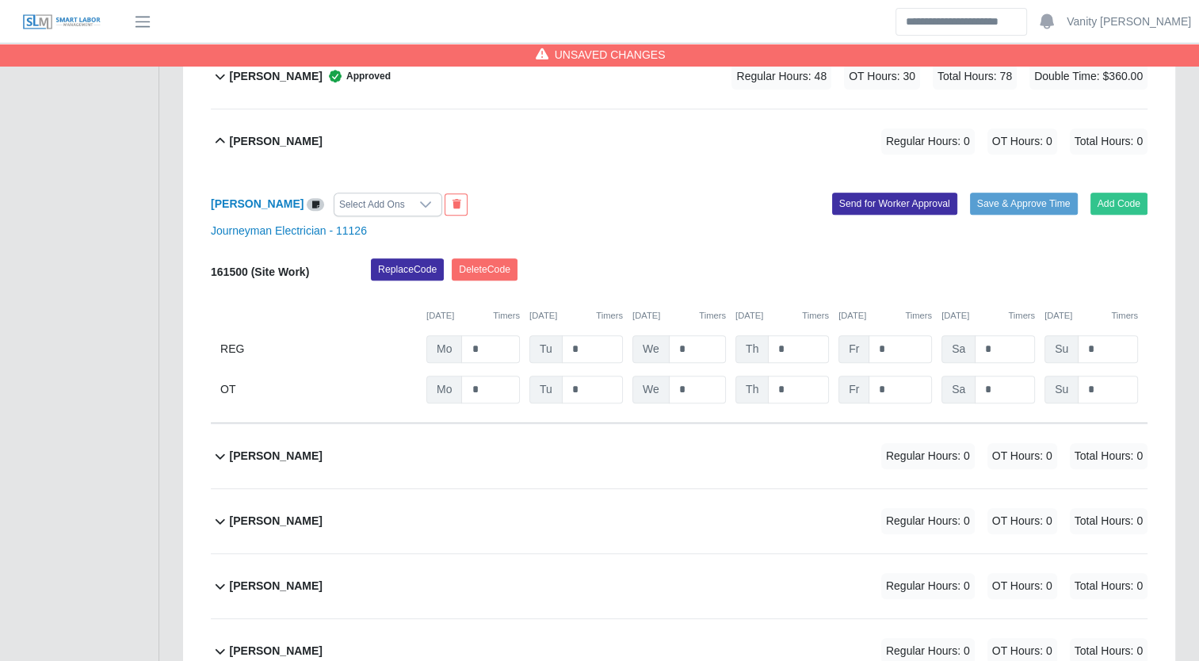
scroll to position [883, 0]
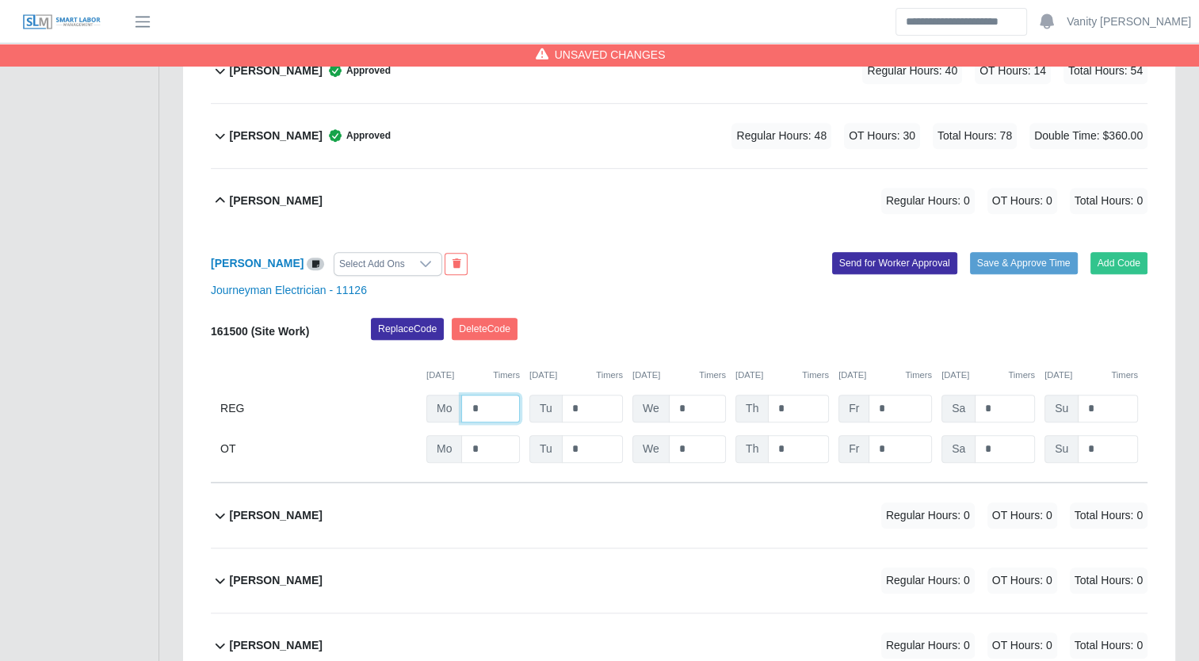
drag, startPoint x: 466, startPoint y: 395, endPoint x: 456, endPoint y: 394, distance: 10.3
click at [456, 395] on div "Mo *" at bounding box center [472, 409] width 93 height 28
type input "**"
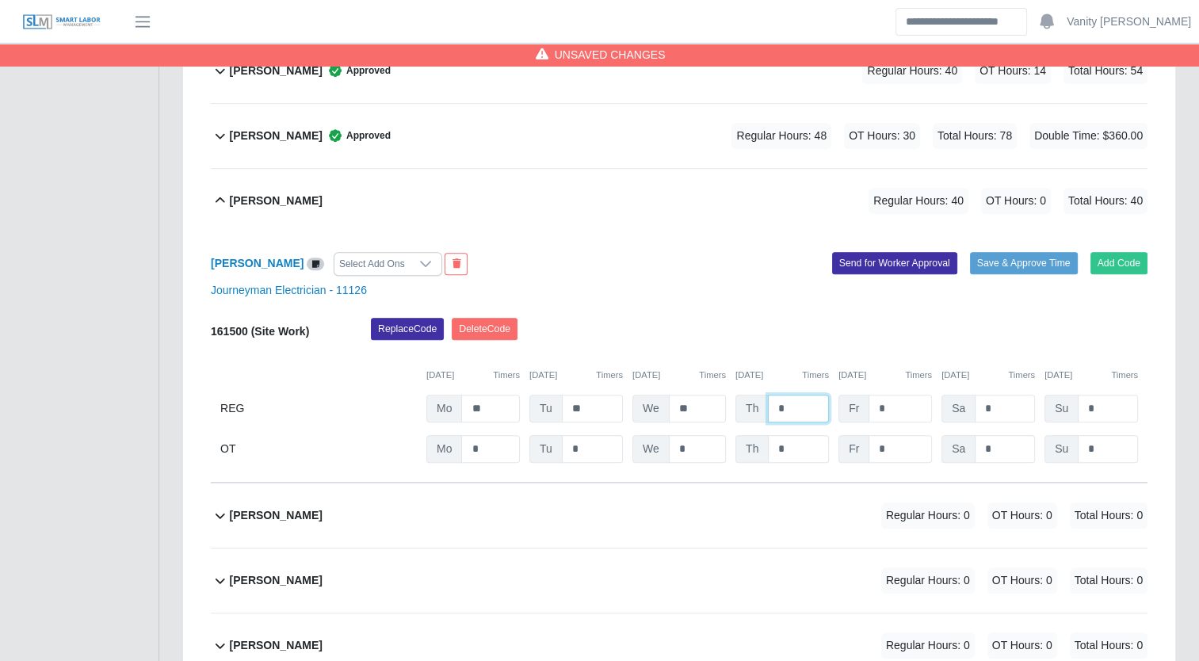
type input "*"
drag, startPoint x: 794, startPoint y: 454, endPoint x: 760, endPoint y: 442, distance: 36.1
click at [760, 442] on div "Th *" at bounding box center [781, 449] width 93 height 28
type input "*"
type input "**"
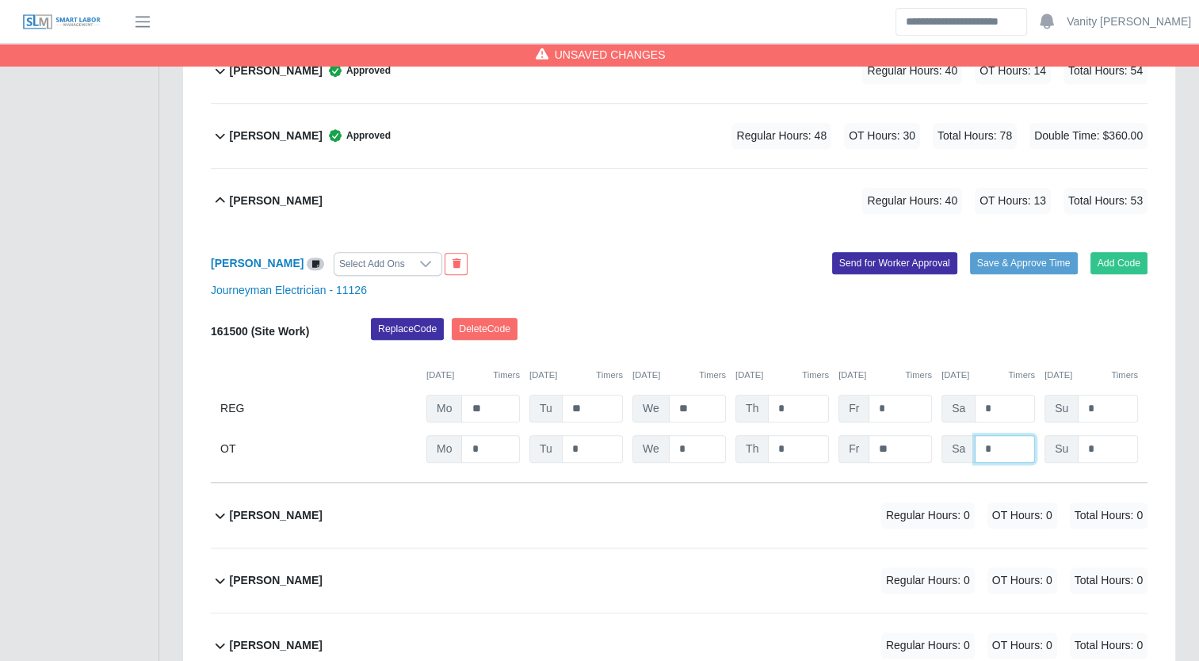
click at [998, 449] on input "*" at bounding box center [1005, 449] width 60 height 28
click at [979, 448] on input "*" at bounding box center [1005, 449] width 60 height 28
type input "**"
click at [1103, 255] on button "Add Code" at bounding box center [1119, 263] width 58 height 22
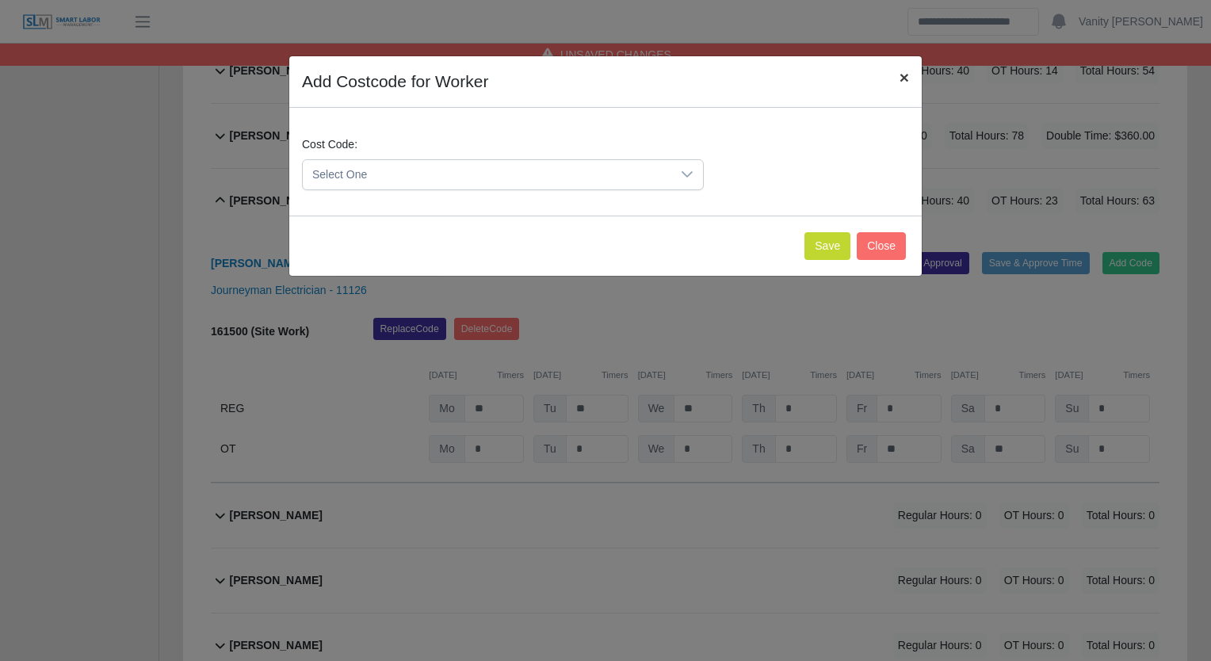
click at [900, 78] on span "×" at bounding box center [904, 77] width 10 height 18
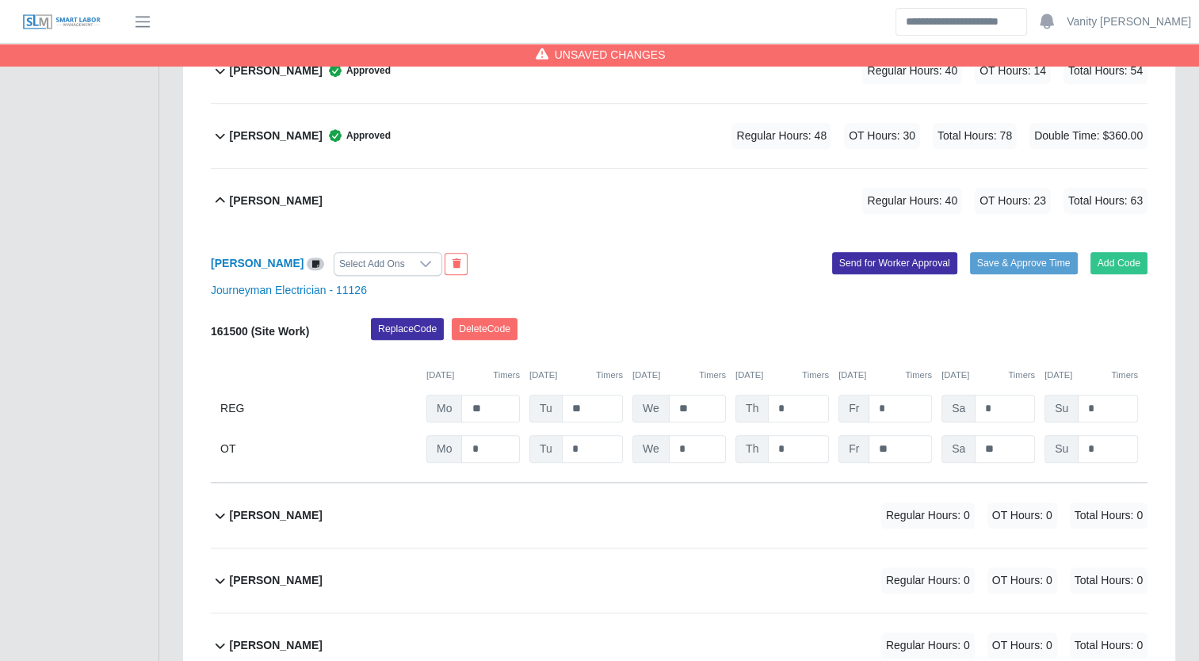
click at [419, 262] on icon at bounding box center [425, 264] width 13 height 13
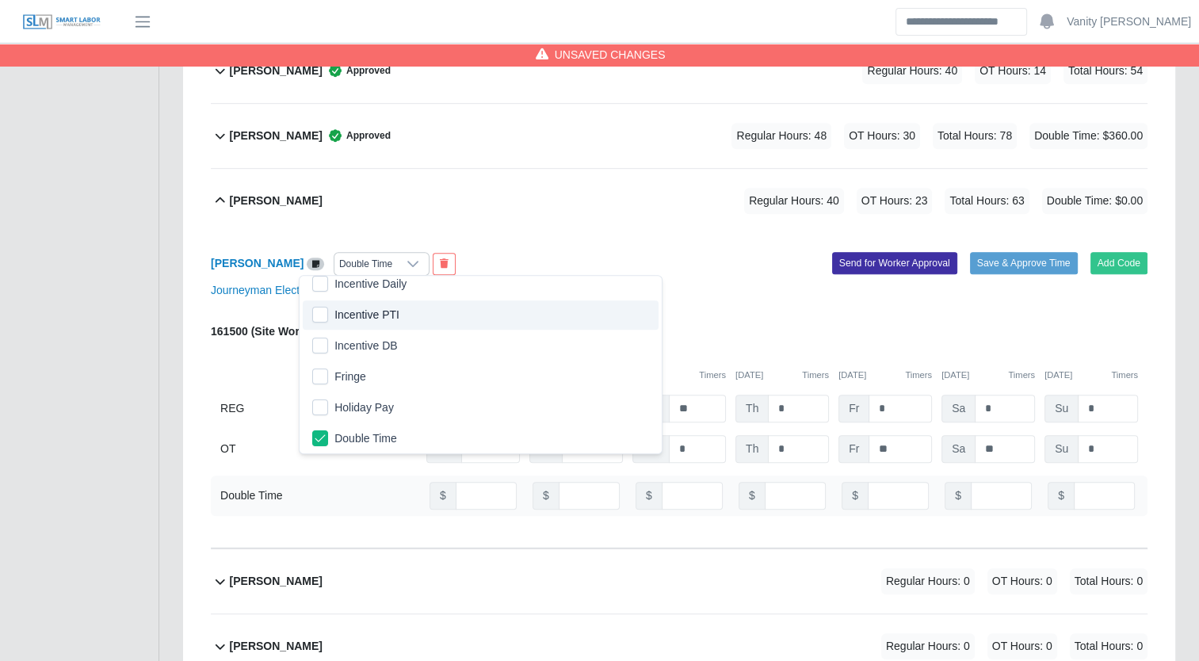
scroll to position [312, 0]
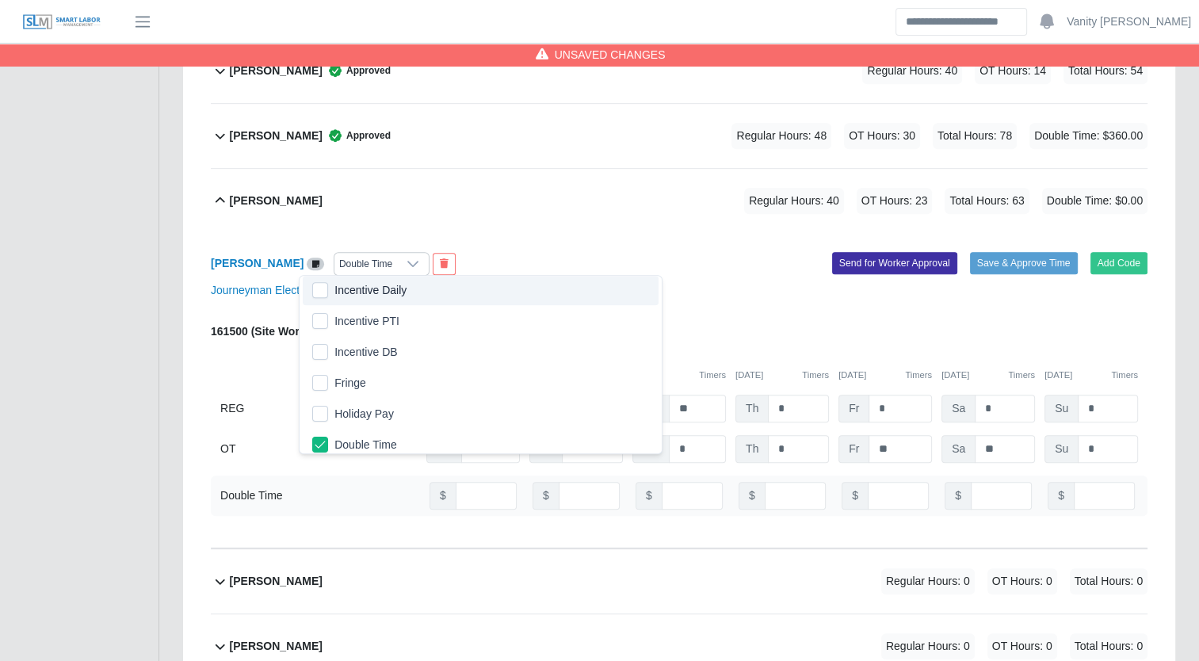
click at [615, 225] on div "Jorge Melo Regular Hours: 40 OT Hours: 23 Total Hours: 63 Double Time: $0.00" at bounding box center [689, 201] width 918 height 64
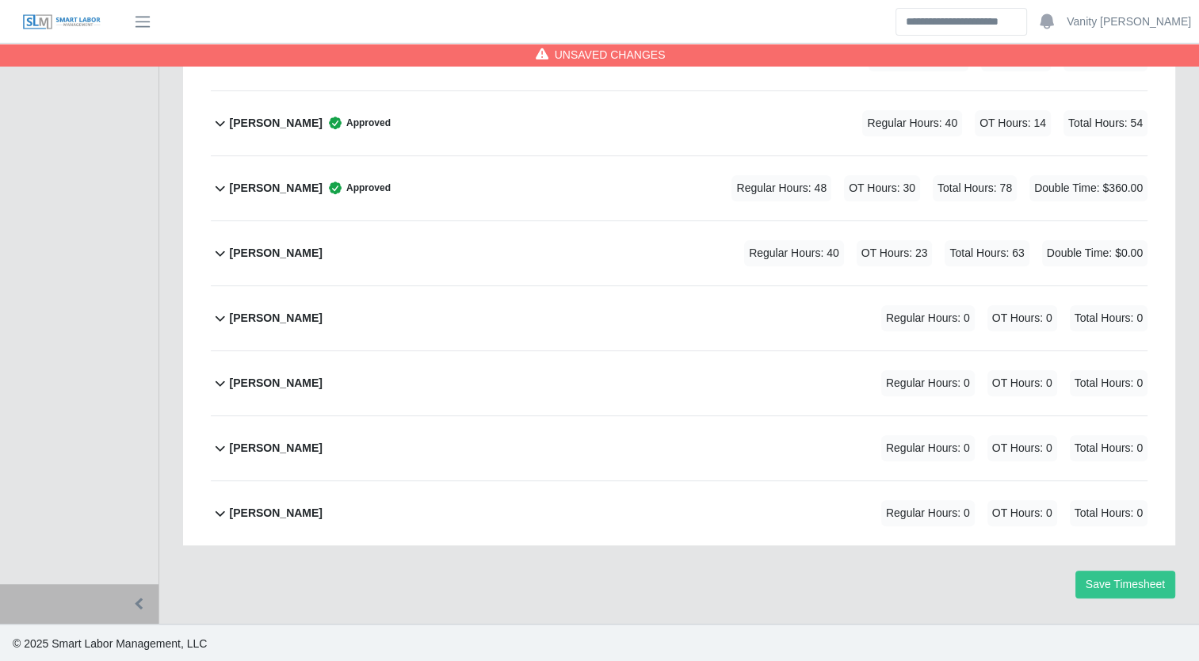
scroll to position [829, 0]
click at [280, 249] on b "Jorge Melo" at bounding box center [276, 254] width 93 height 17
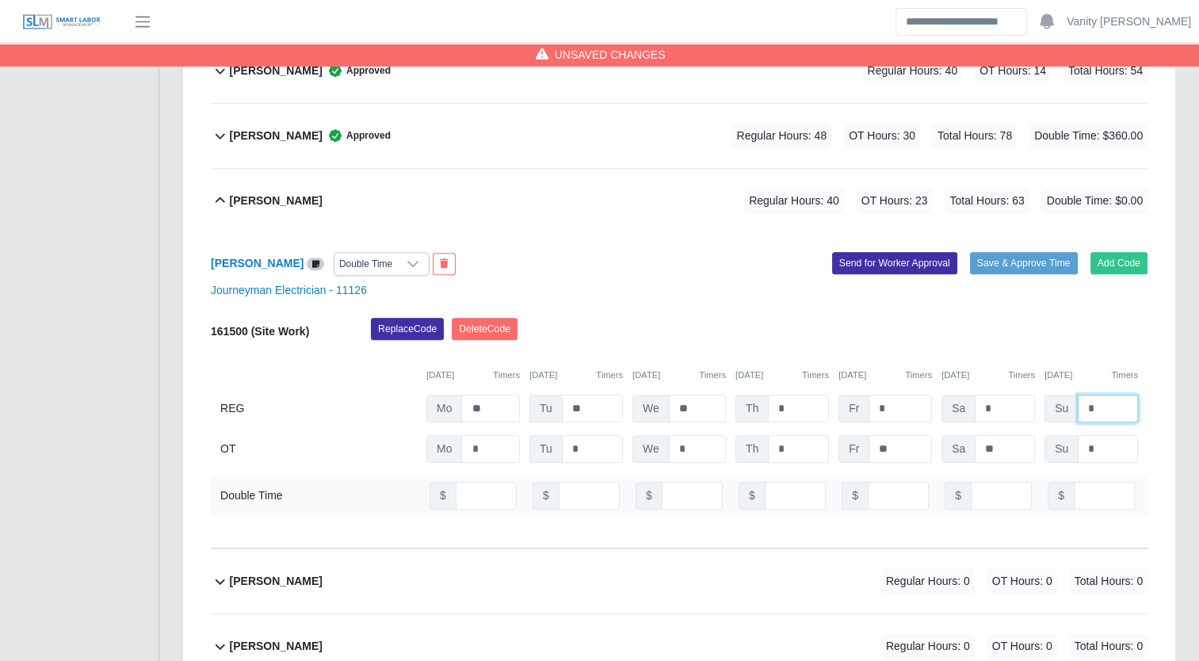
drag, startPoint x: 1077, startPoint y: 389, endPoint x: 1033, endPoint y: 373, distance: 46.4
click at [1033, 373] on div "161500 (Site Work) Replace Code Delete Code 09/15/2025 Timers 09/16/2025 Timers…" at bounding box center [679, 390] width 937 height 145
type input "*"
click at [237, 257] on b "Jorge Melo" at bounding box center [257, 263] width 93 height 13
click at [1082, 491] on input "number" at bounding box center [1104, 496] width 61 height 28
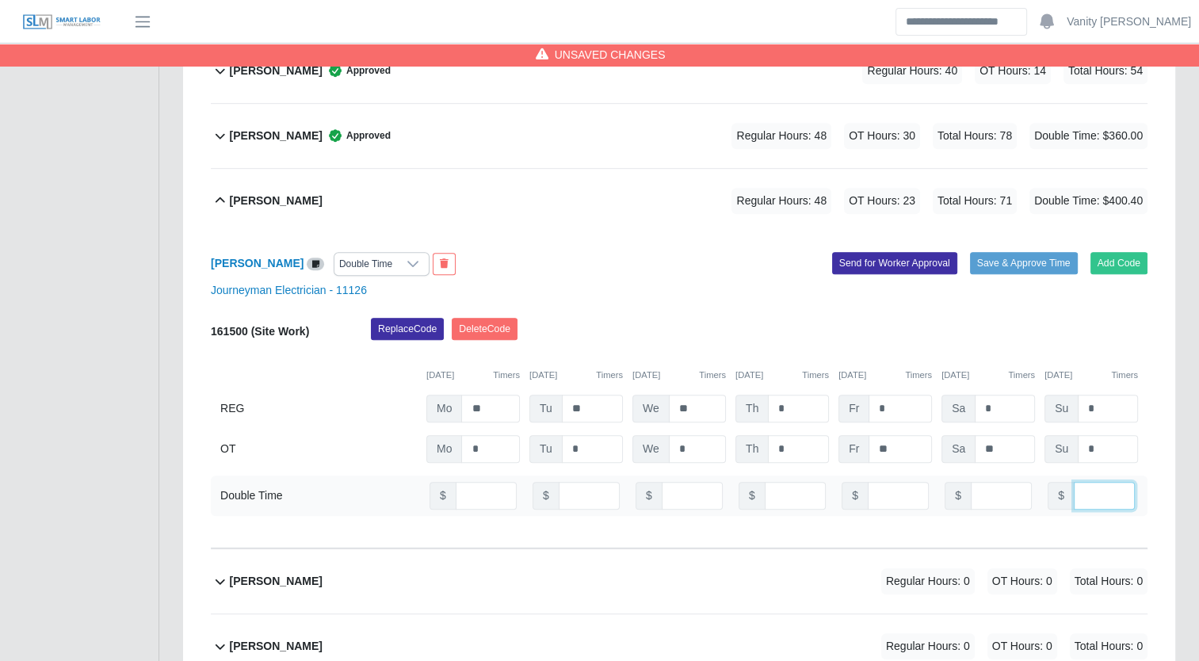
scroll to position [0, 2]
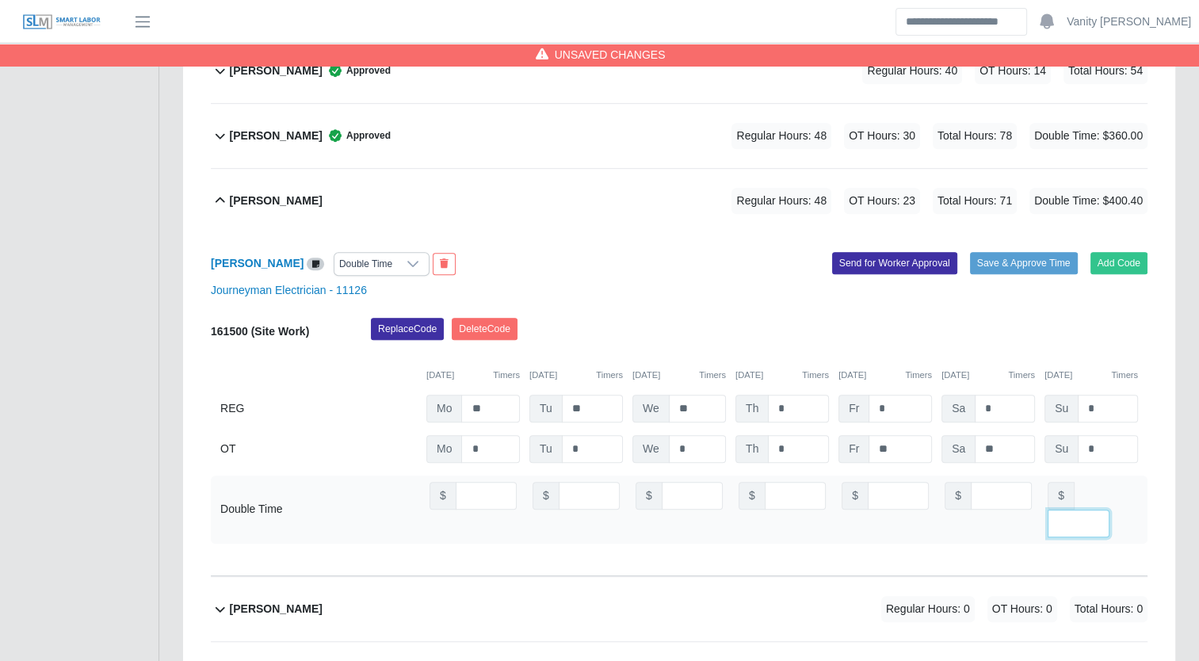
type input "******"
click at [1005, 252] on button "Save & Approve Time" at bounding box center [1024, 263] width 108 height 22
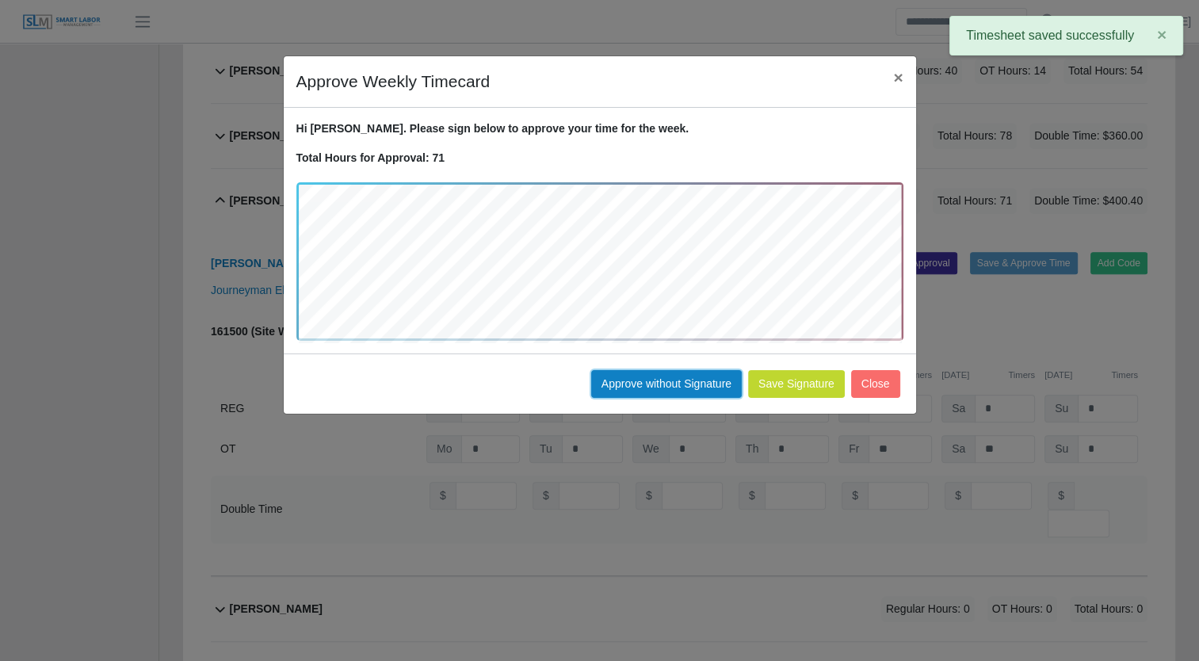
click at [657, 385] on button "Approve without Signature" at bounding box center [666, 384] width 151 height 28
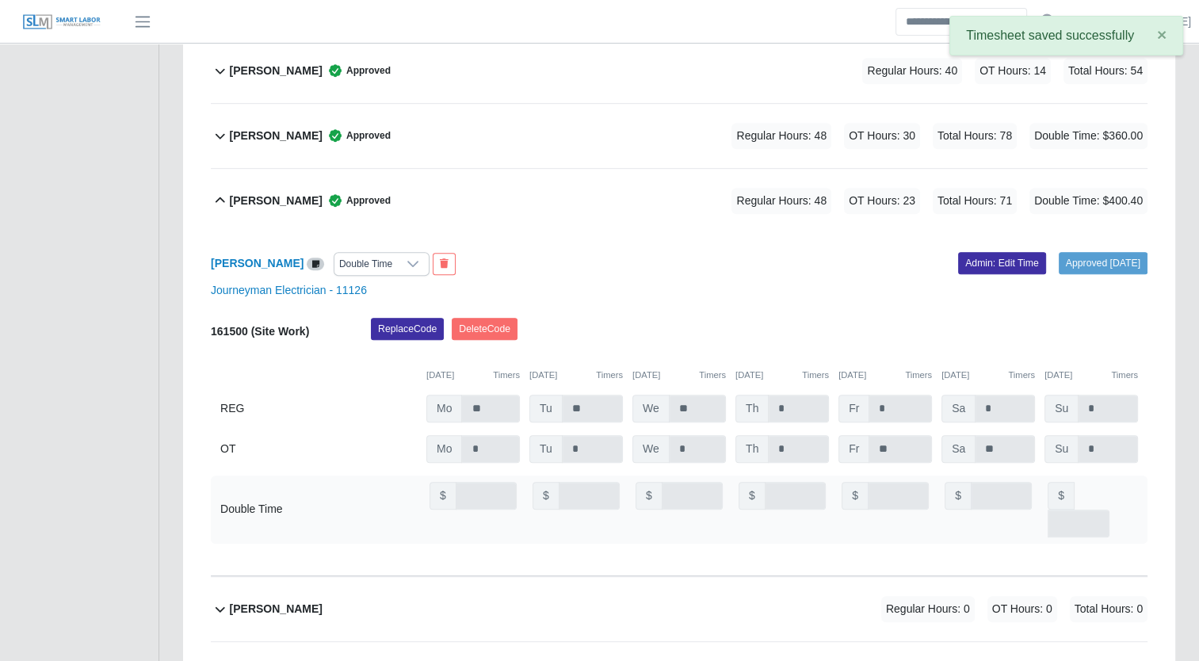
click at [247, 198] on b "Jorge Melo" at bounding box center [276, 201] width 93 height 17
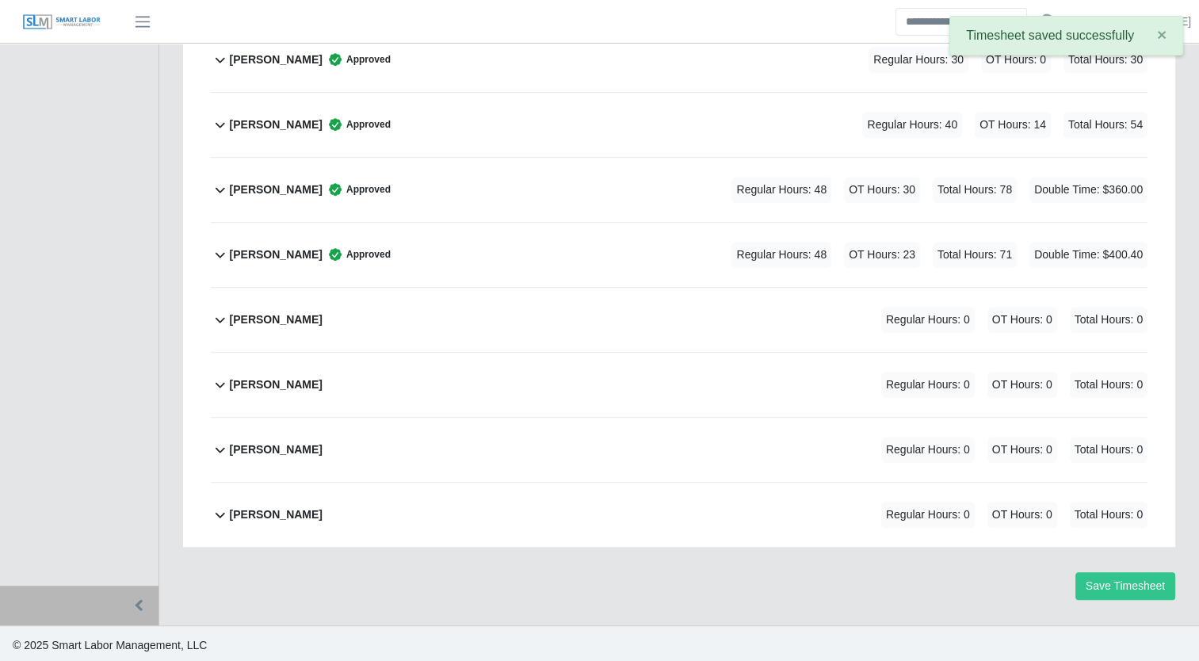
click at [254, 319] on b "Joshua Arenas" at bounding box center [276, 319] width 93 height 17
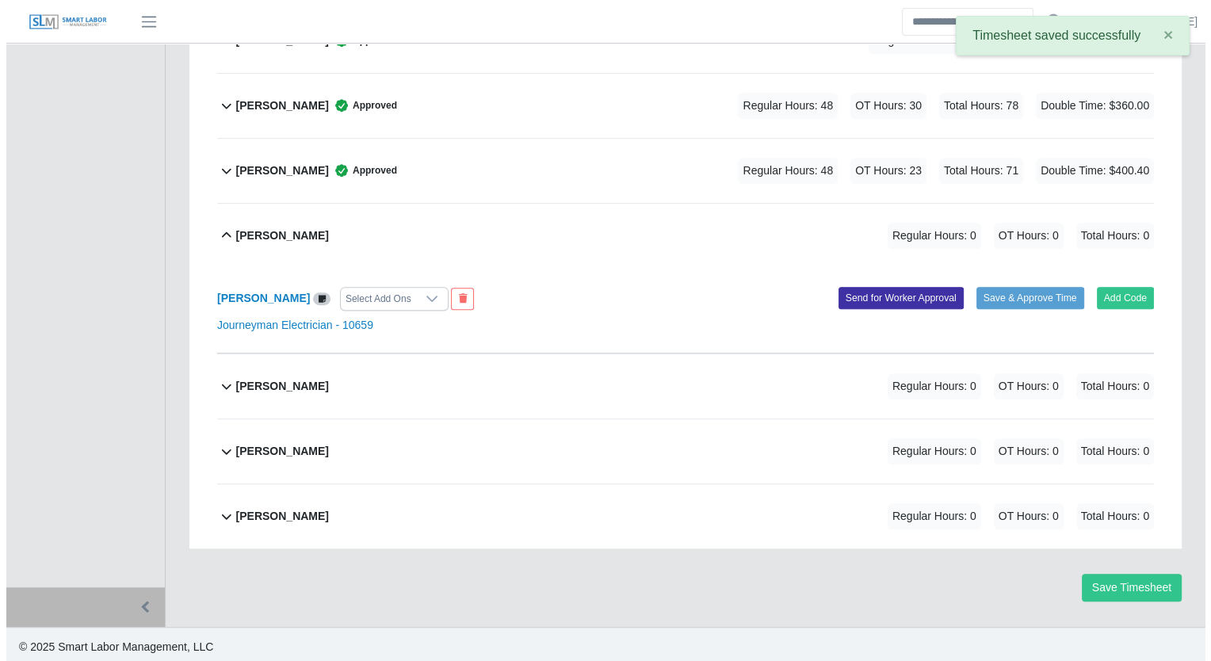
scroll to position [914, 0]
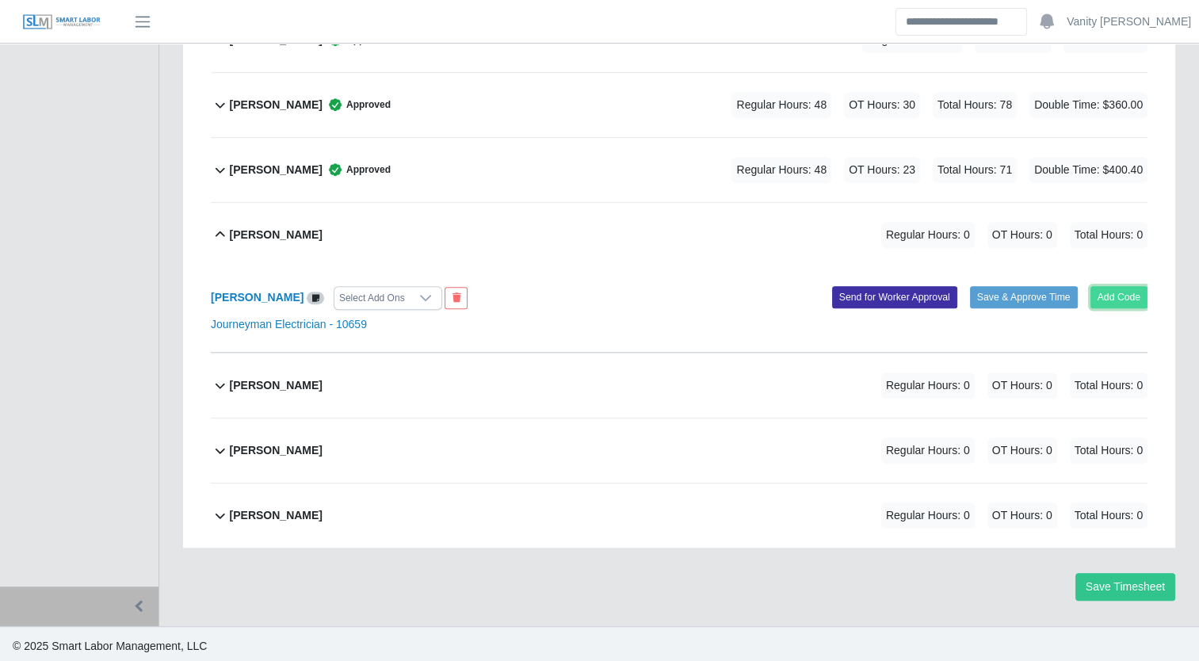
click at [1129, 302] on button "Add Code" at bounding box center [1119, 297] width 58 height 22
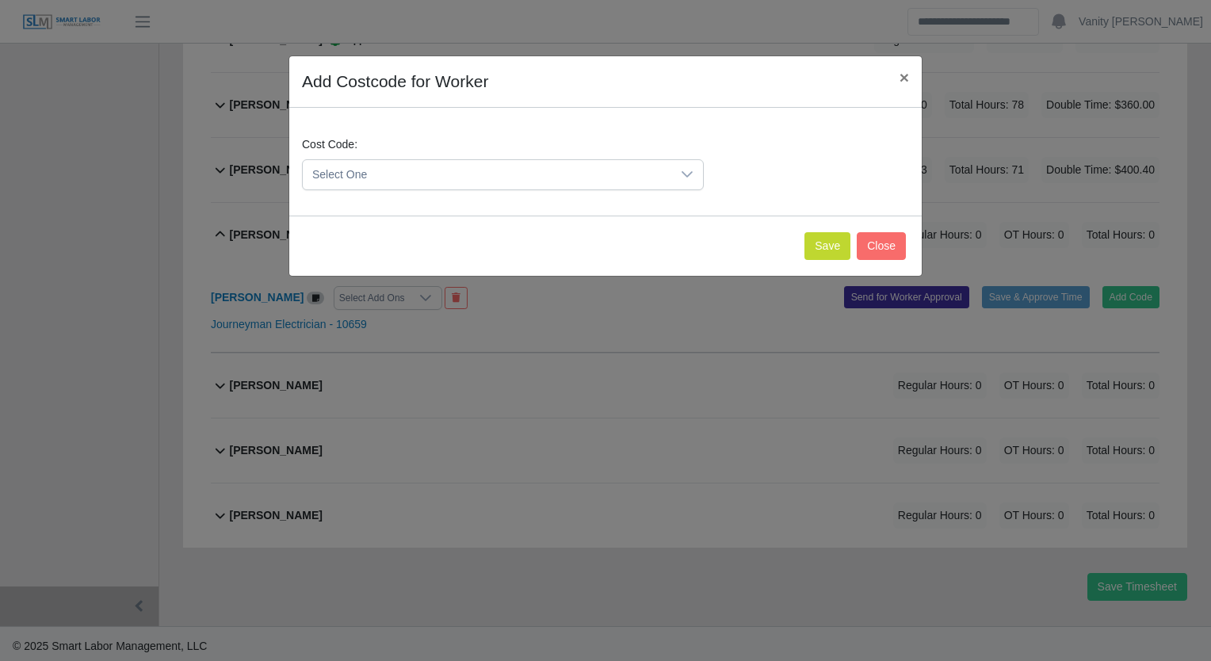
click at [453, 173] on span "Select One" at bounding box center [487, 174] width 368 height 29
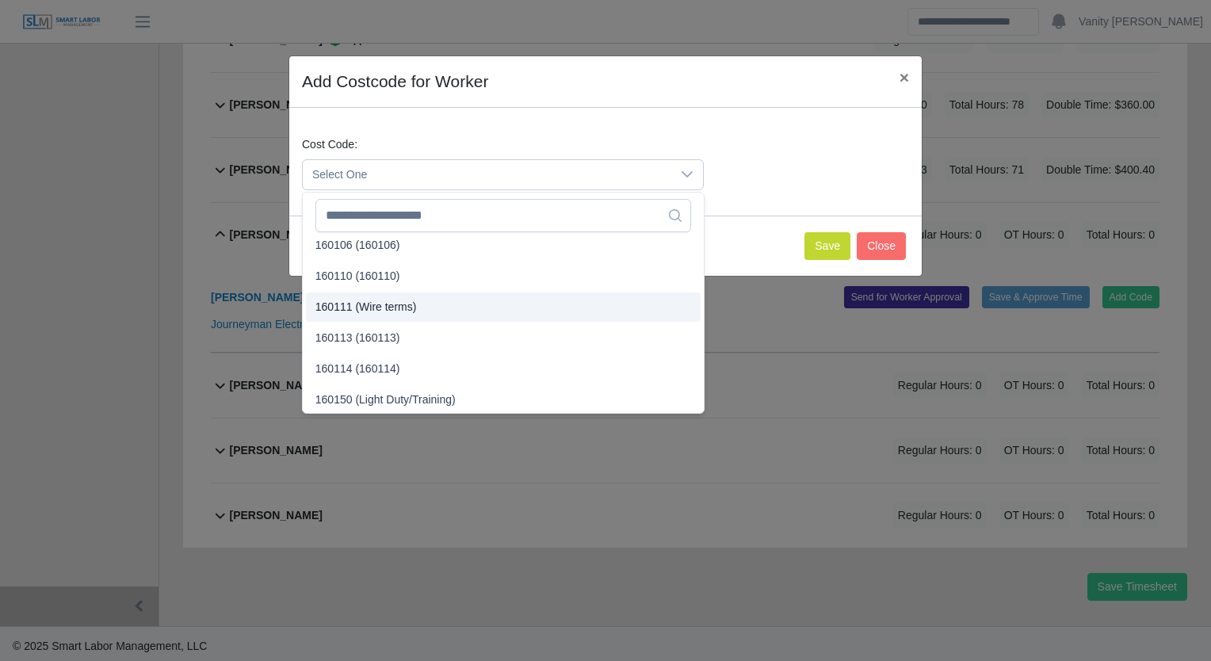
scroll to position [705, 0]
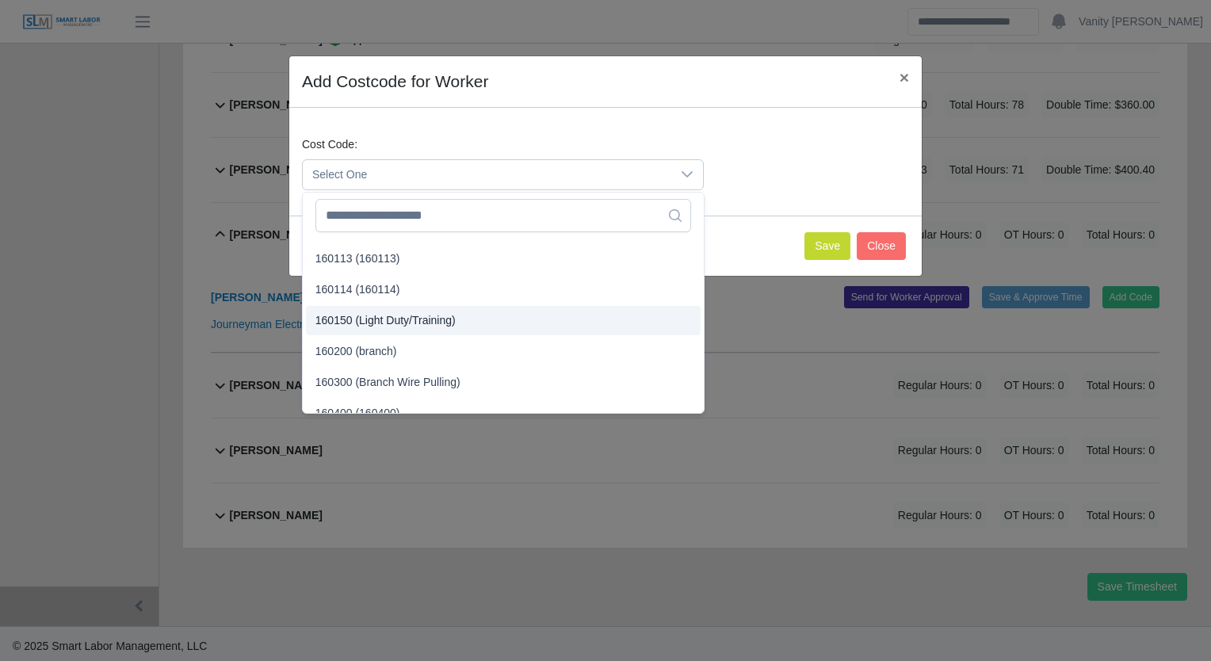
click at [437, 315] on span "160150 (Light Duty/Training)" at bounding box center [385, 320] width 140 height 17
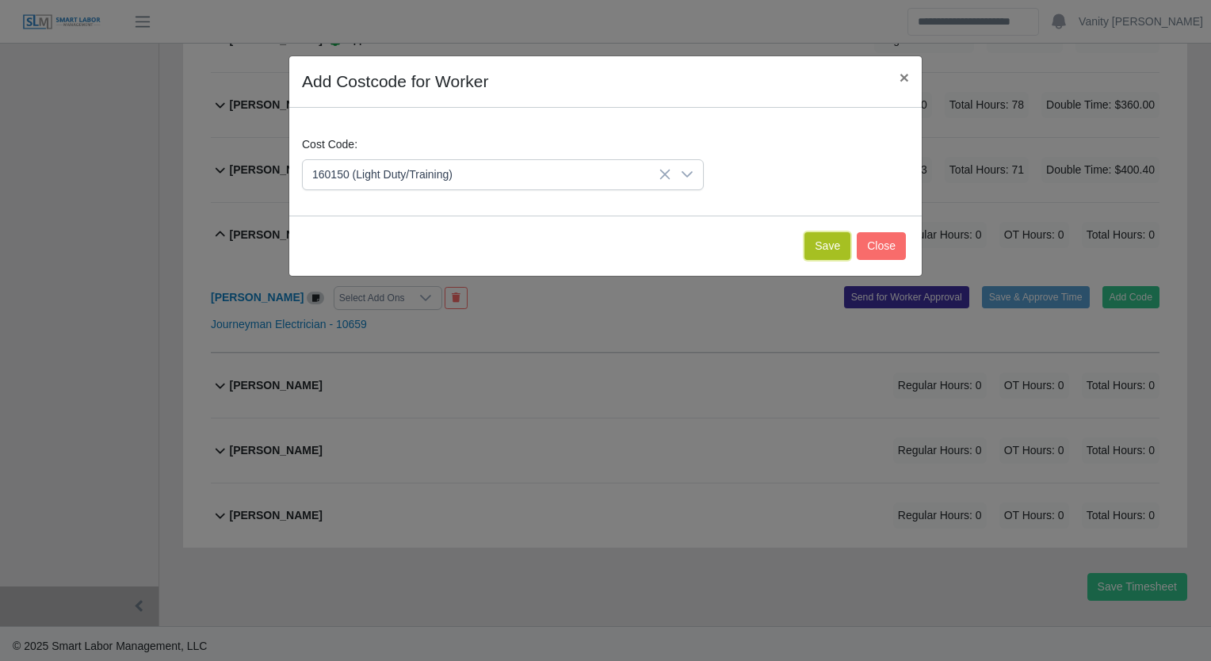
click at [815, 232] on button "Save" at bounding box center [827, 246] width 46 height 28
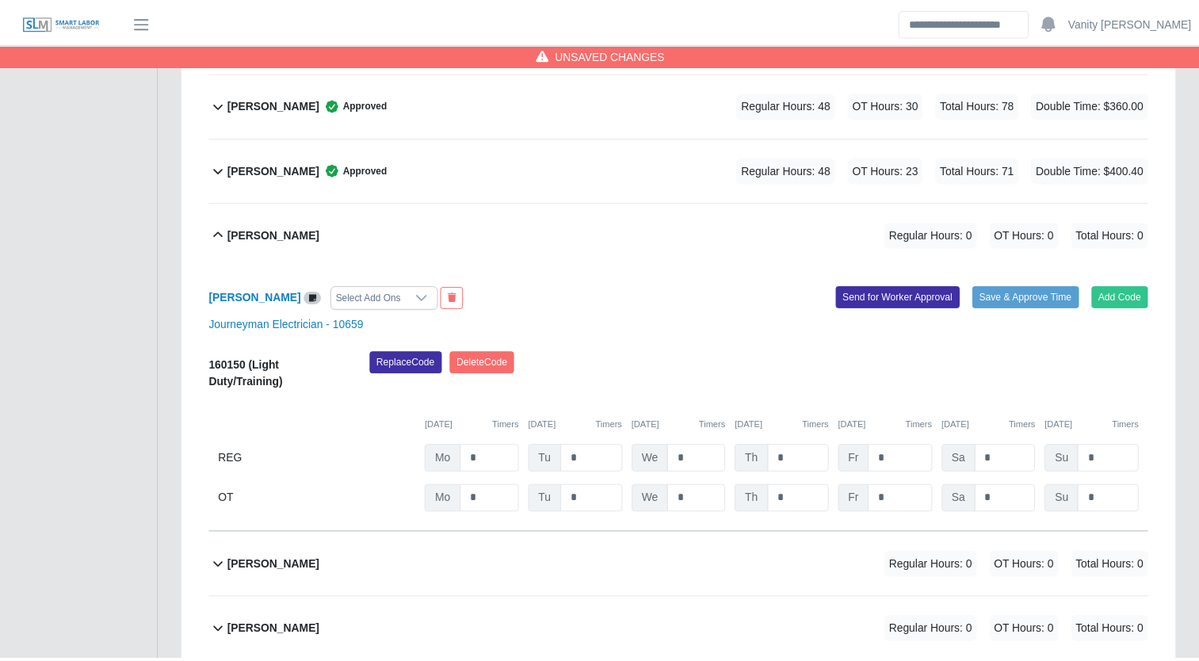
scroll to position [1094, 0]
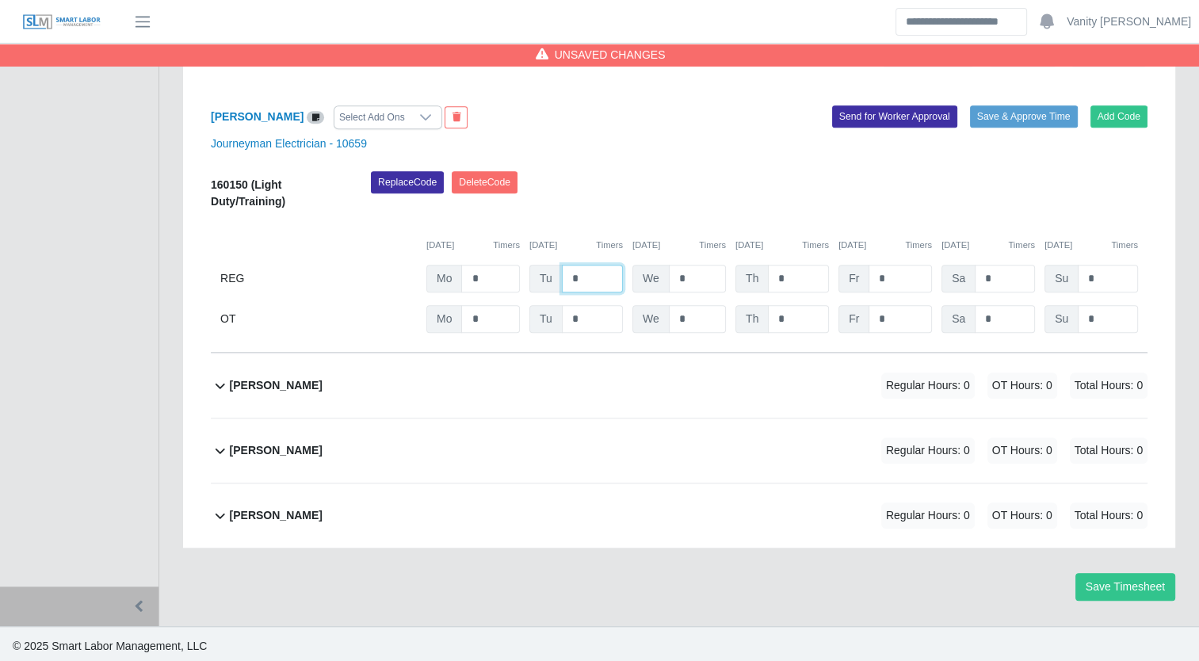
click at [570, 274] on input "*" at bounding box center [592, 279] width 61 height 28
type input "**"
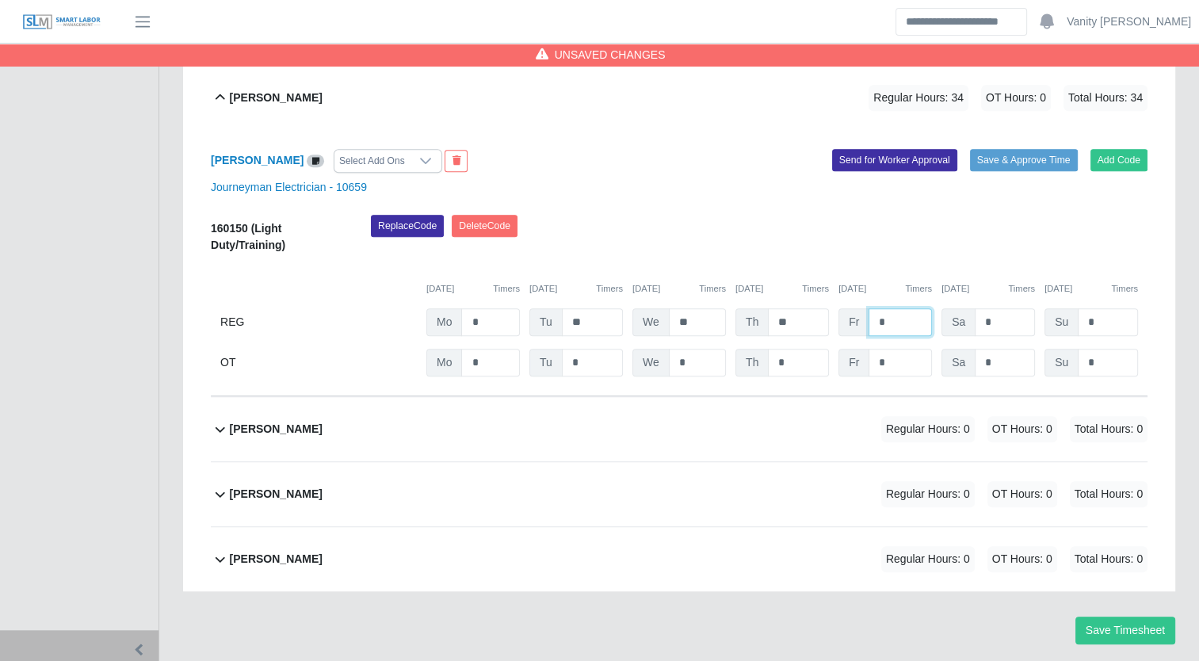
scroll to position [1015, 0]
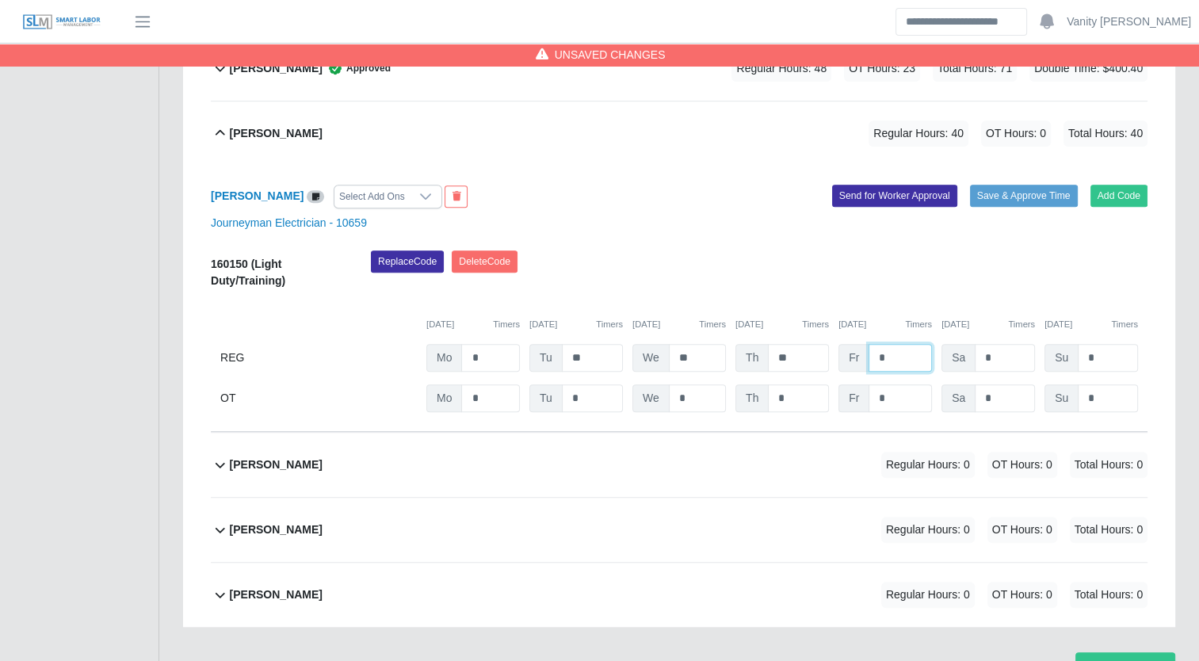
type input "*"
drag, startPoint x: 890, startPoint y: 397, endPoint x: 869, endPoint y: 388, distance: 22.4
click at [869, 388] on input "*" at bounding box center [899, 398] width 63 height 28
type input "*"
click at [981, 394] on input "*" at bounding box center [1005, 398] width 60 height 28
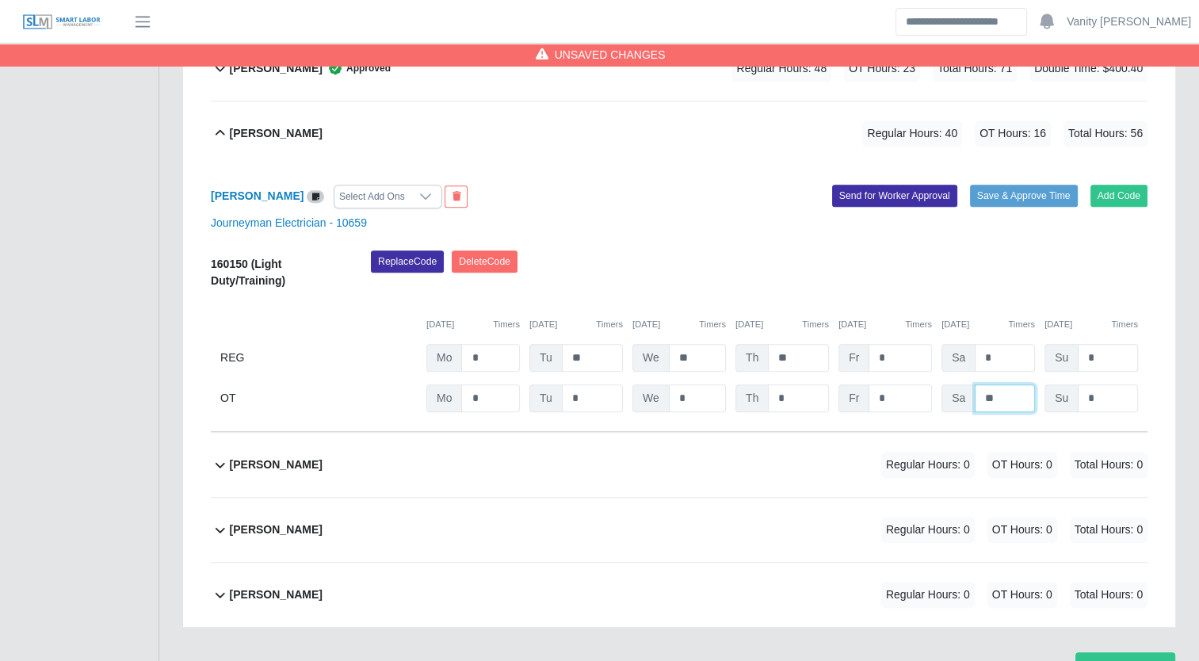
type input "**"
drag, startPoint x: 1109, startPoint y: 354, endPoint x: 1067, endPoint y: 357, distance: 42.1
click at [1067, 357] on div "Su *" at bounding box center [1090, 358] width 93 height 28
type input "*"
click at [343, 192] on div "Select Add Ons" at bounding box center [371, 196] width 75 height 22
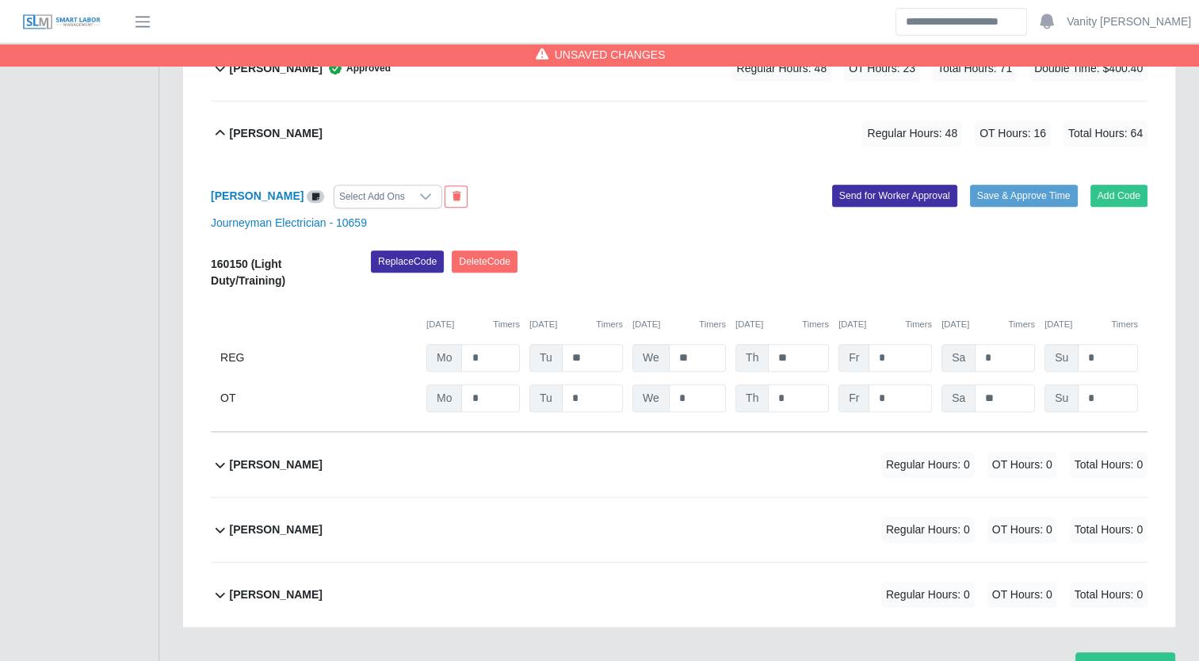
scroll to position [16, 10]
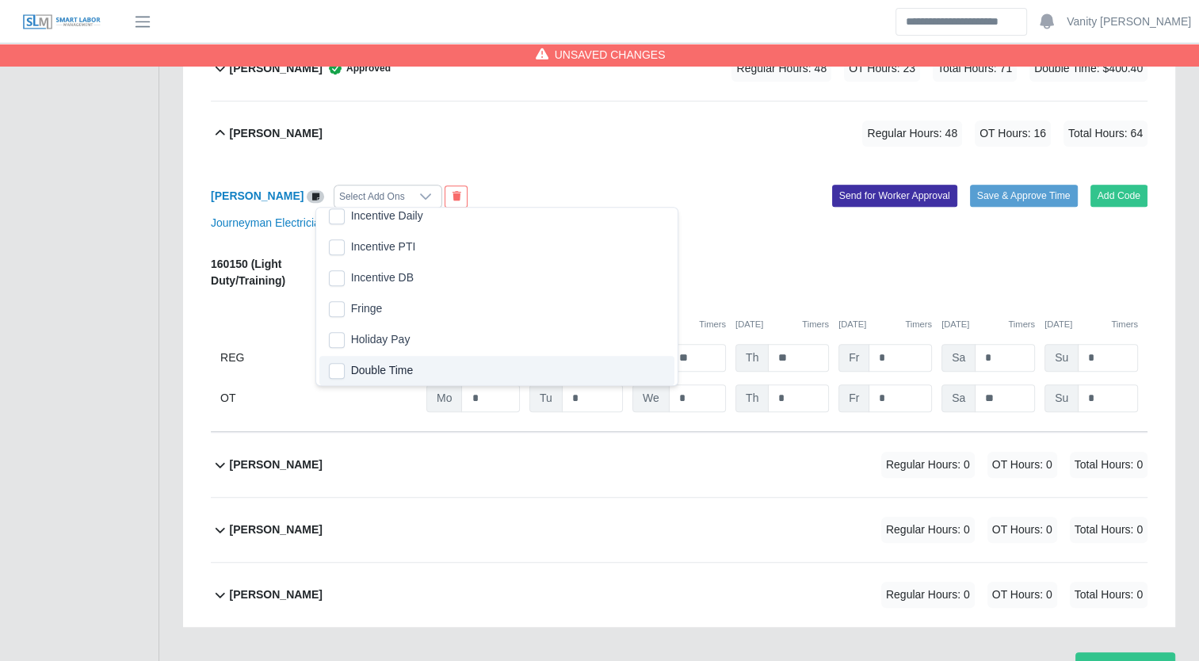
click at [369, 372] on span "Double Time" at bounding box center [382, 370] width 63 height 17
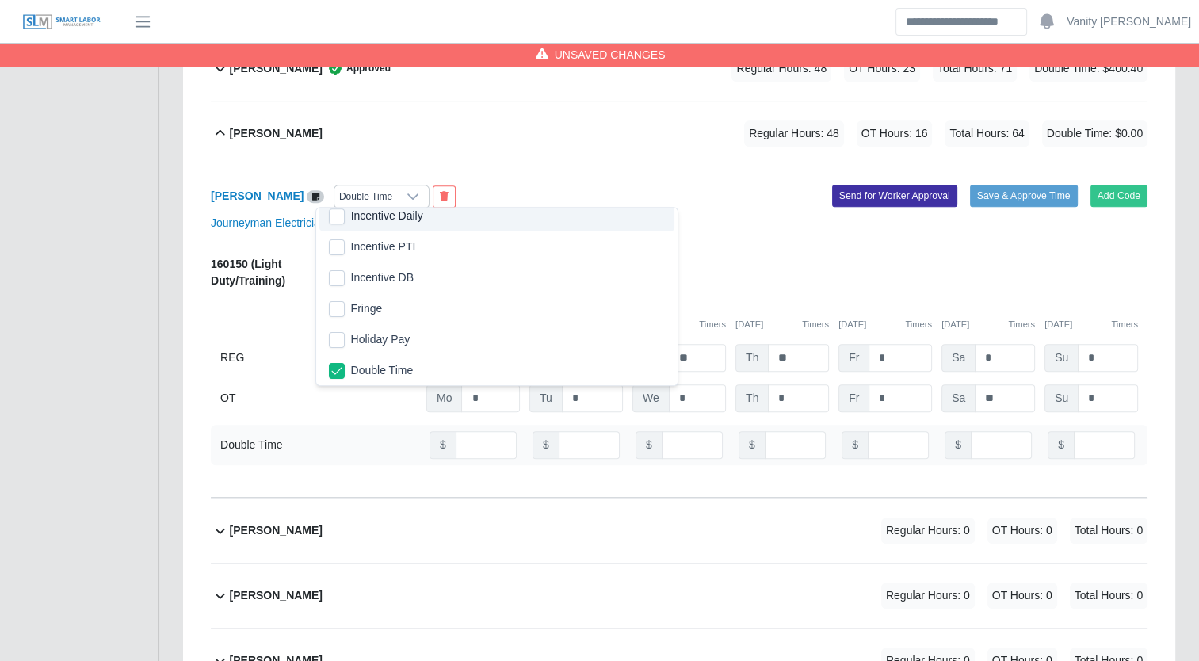
scroll to position [312, 0]
click at [624, 144] on div "Joshua Arenas Regular Hours: 48 OT Hours: 16 Total Hours: 64 Double Time: $0.00" at bounding box center [689, 133] width 918 height 64
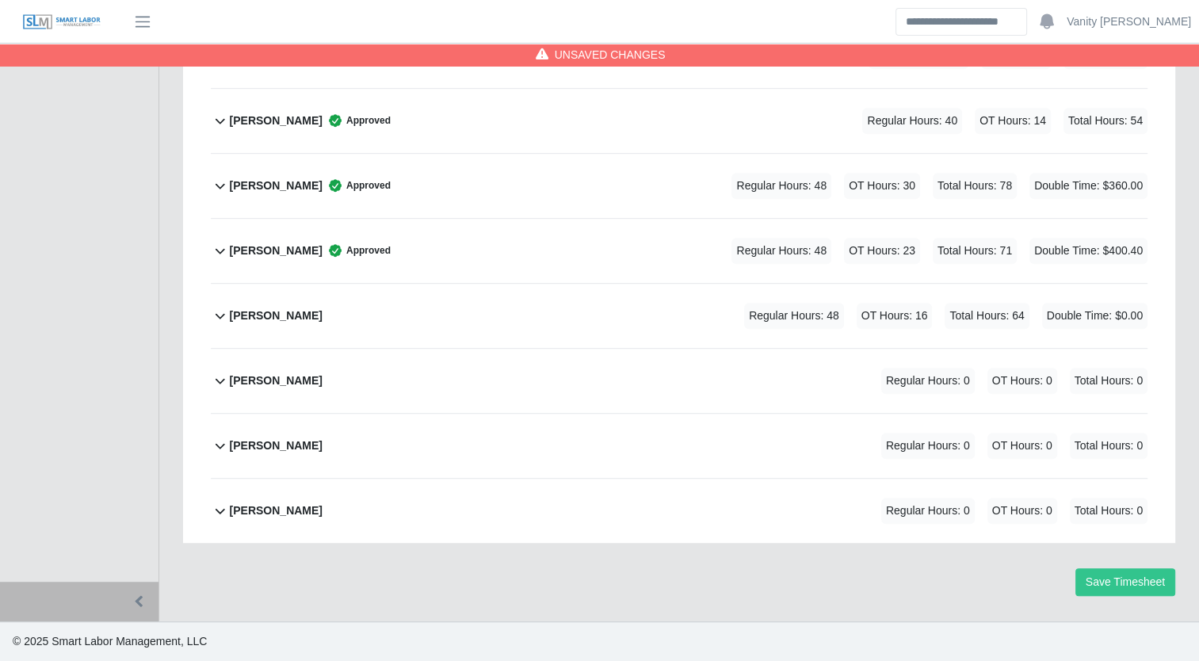
scroll to position [829, 0]
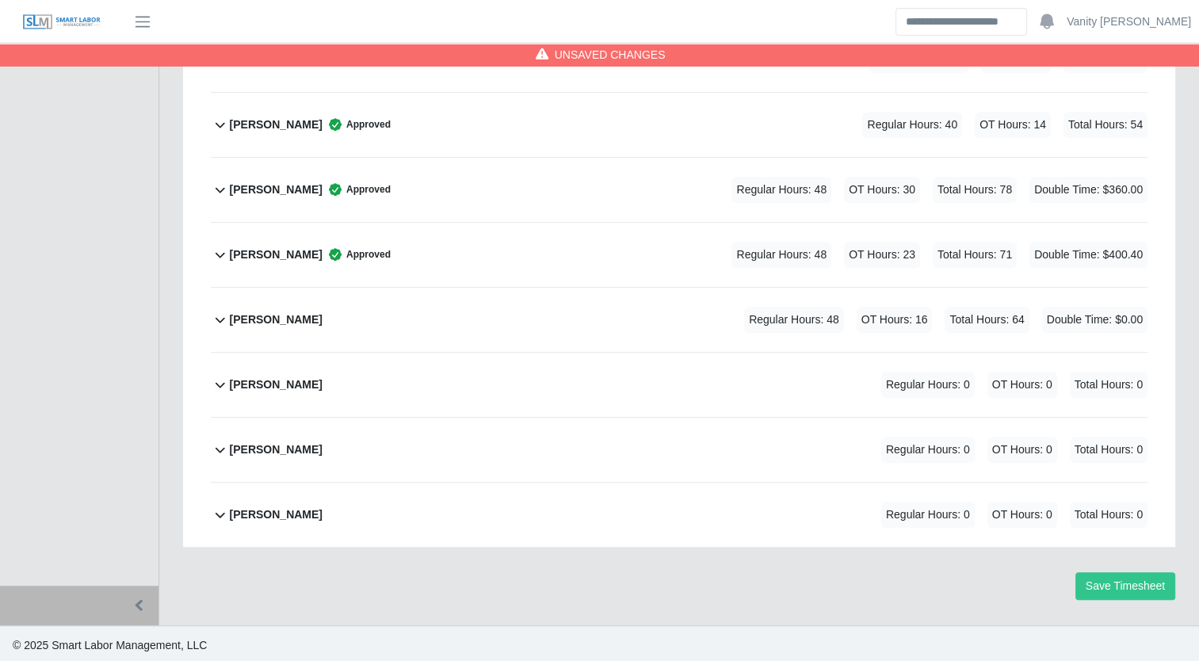
click at [261, 315] on b "Joshua Arenas" at bounding box center [276, 319] width 93 height 17
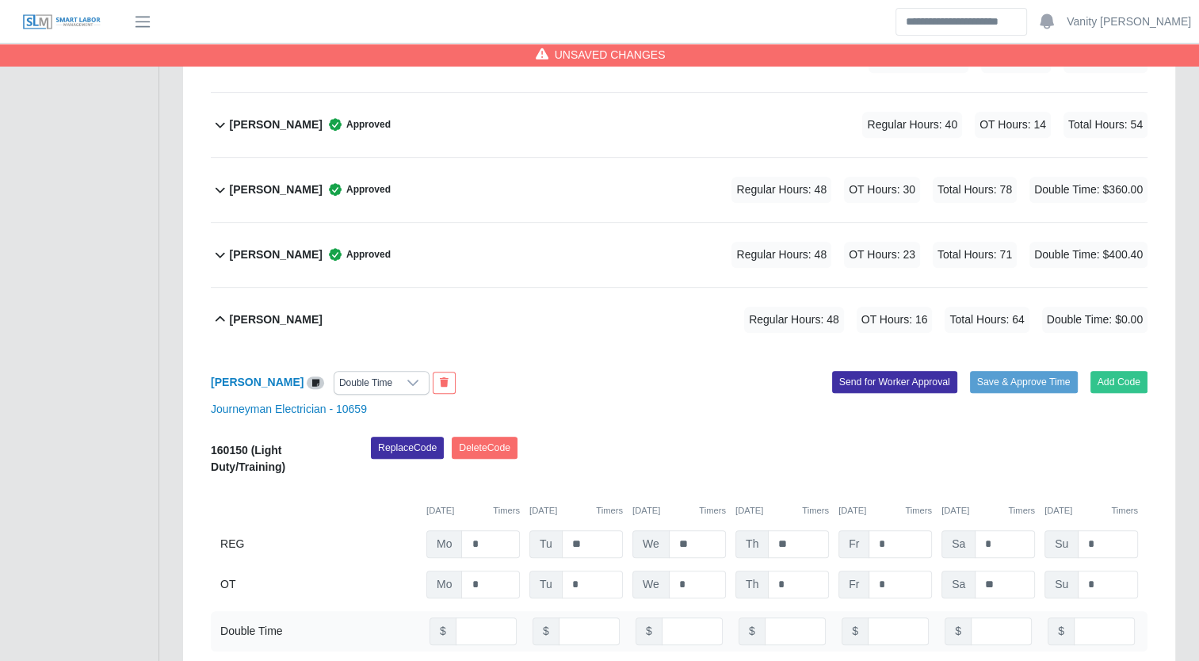
scroll to position [1015, 0]
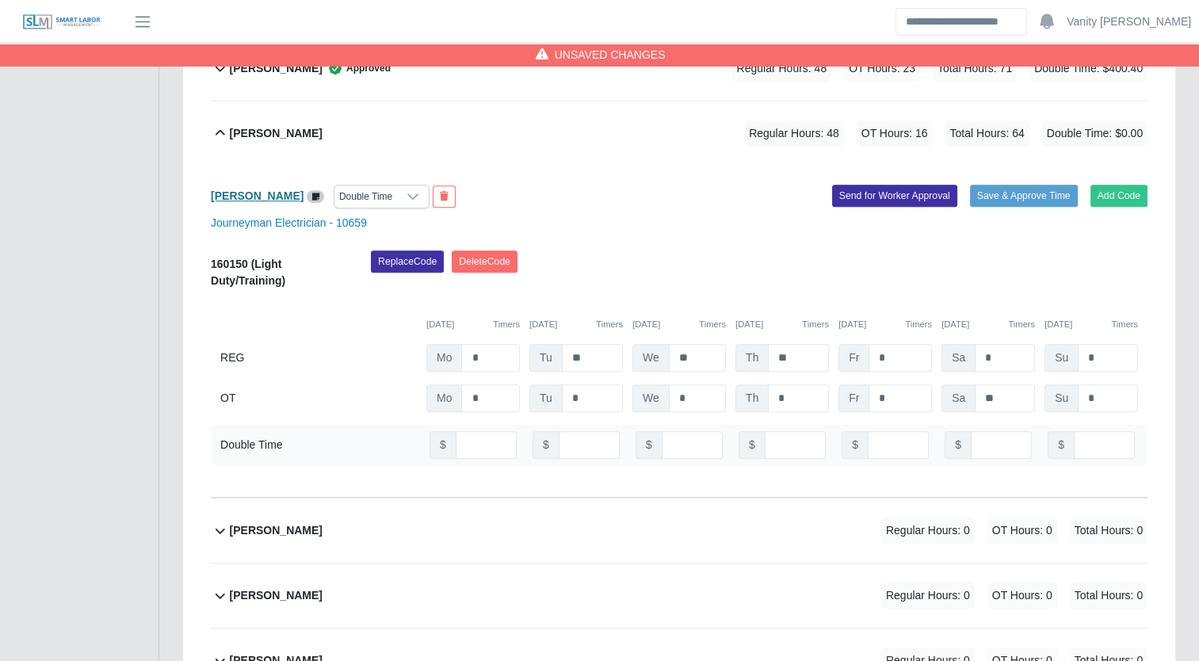
click at [237, 198] on b "Joshua Arenas" at bounding box center [257, 195] width 93 height 13
click at [1097, 441] on input "number" at bounding box center [1104, 445] width 61 height 28
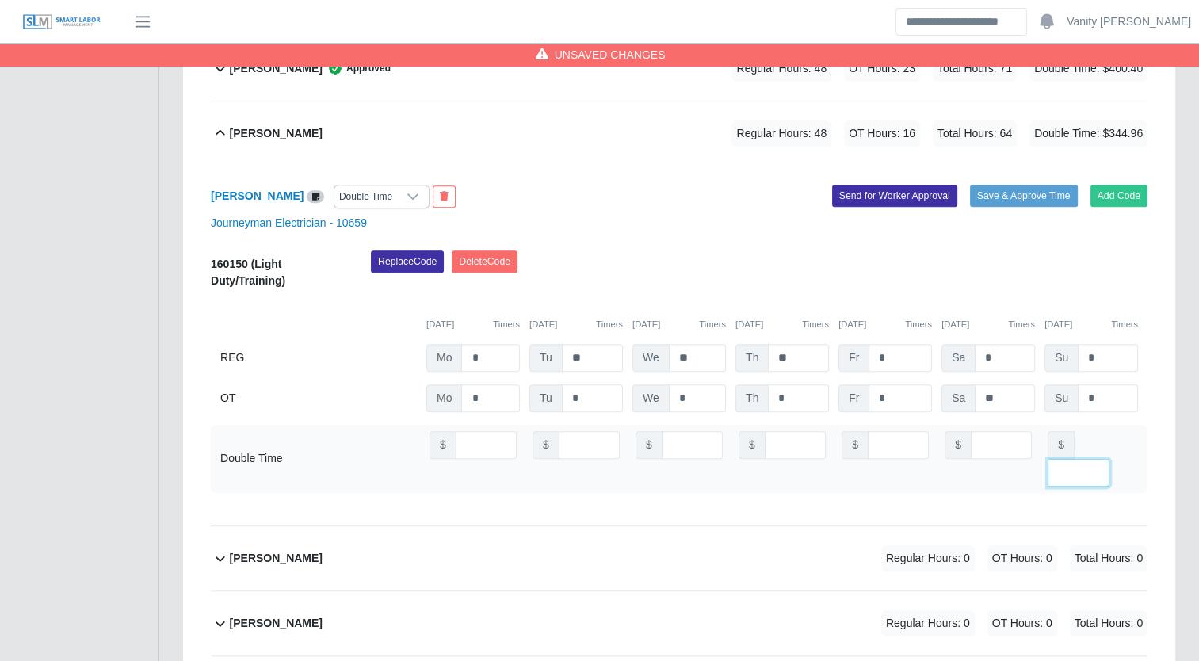
type input "******"
click at [1021, 189] on button "Save & Approve Time" at bounding box center [1024, 196] width 108 height 22
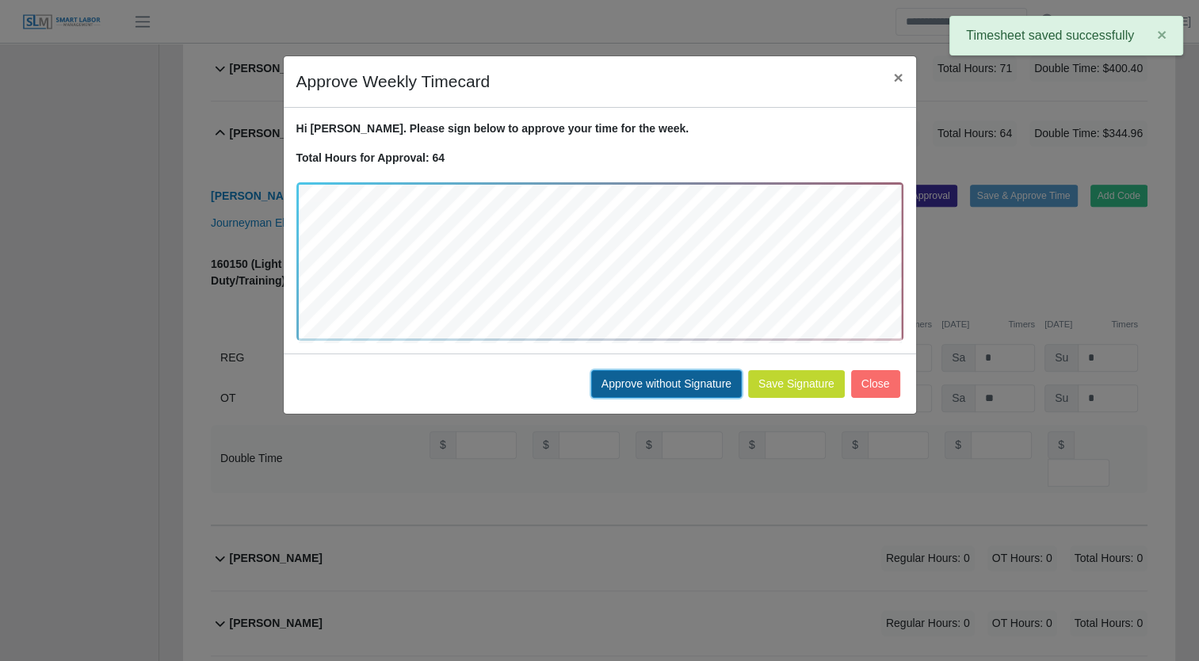
click at [677, 388] on button "Approve without Signature" at bounding box center [666, 384] width 151 height 28
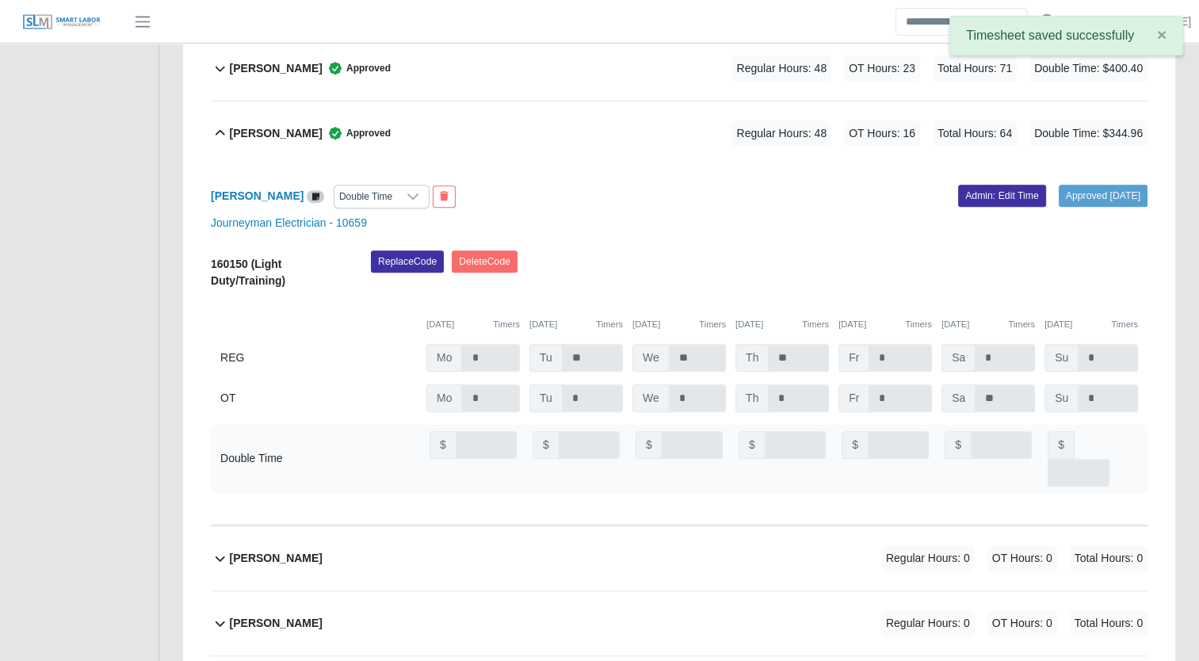
click at [236, 125] on b "Joshua Arenas" at bounding box center [276, 133] width 93 height 17
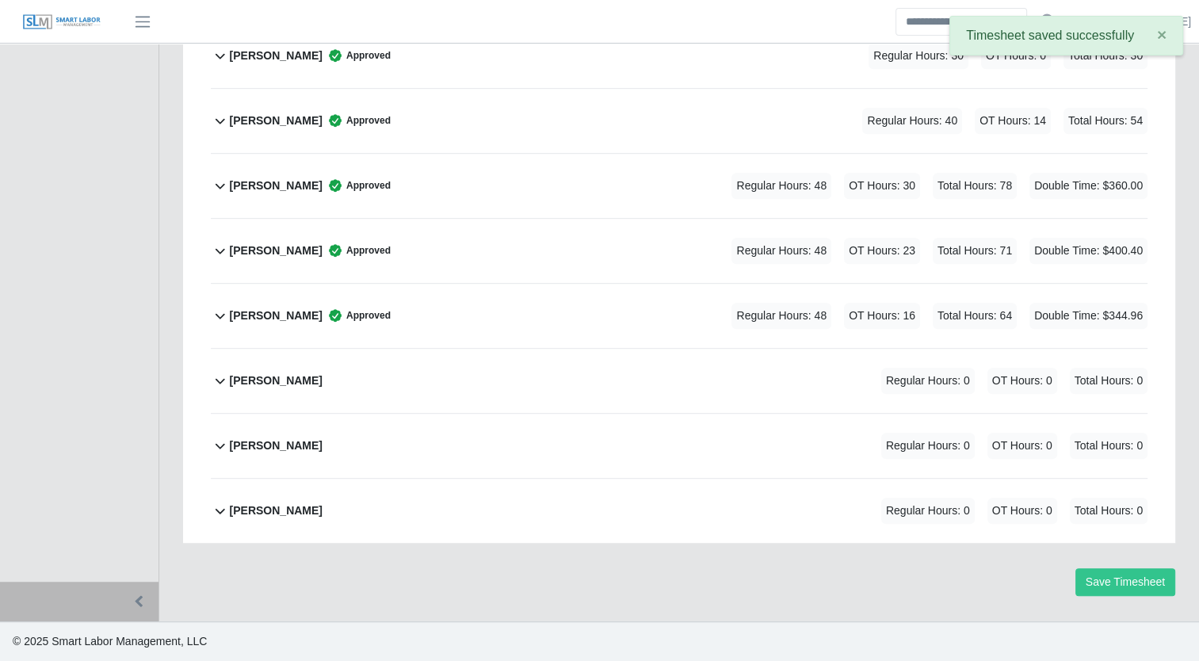
scroll to position [829, 0]
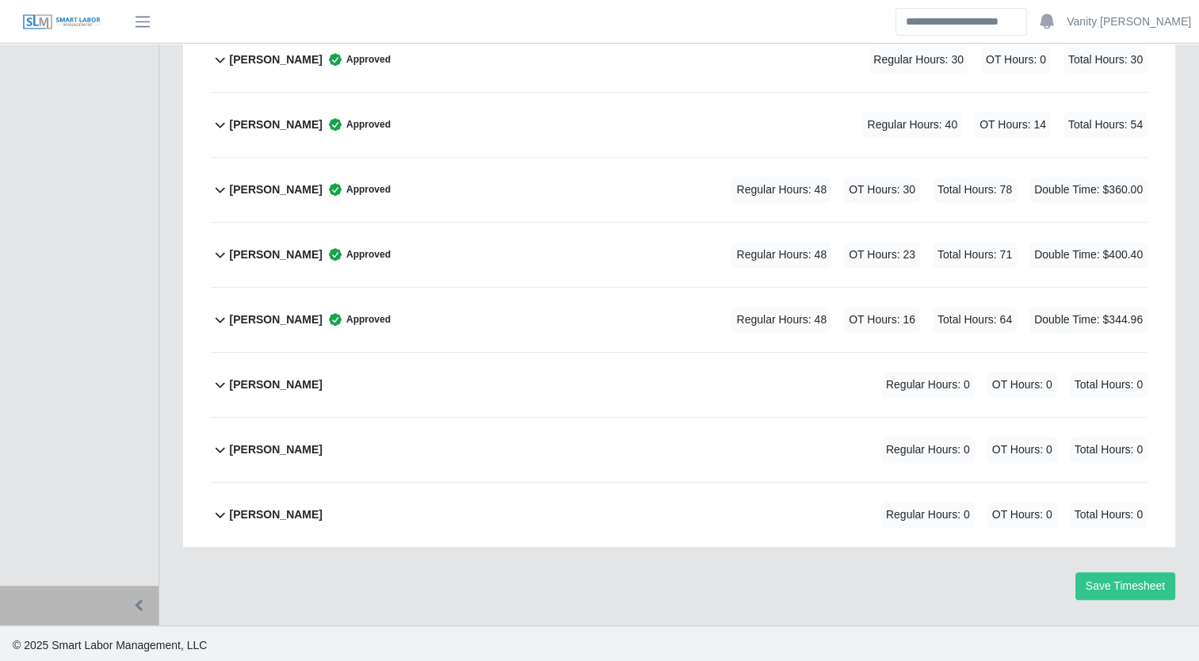
click at [242, 382] on b "Luis Perales" at bounding box center [276, 384] width 93 height 17
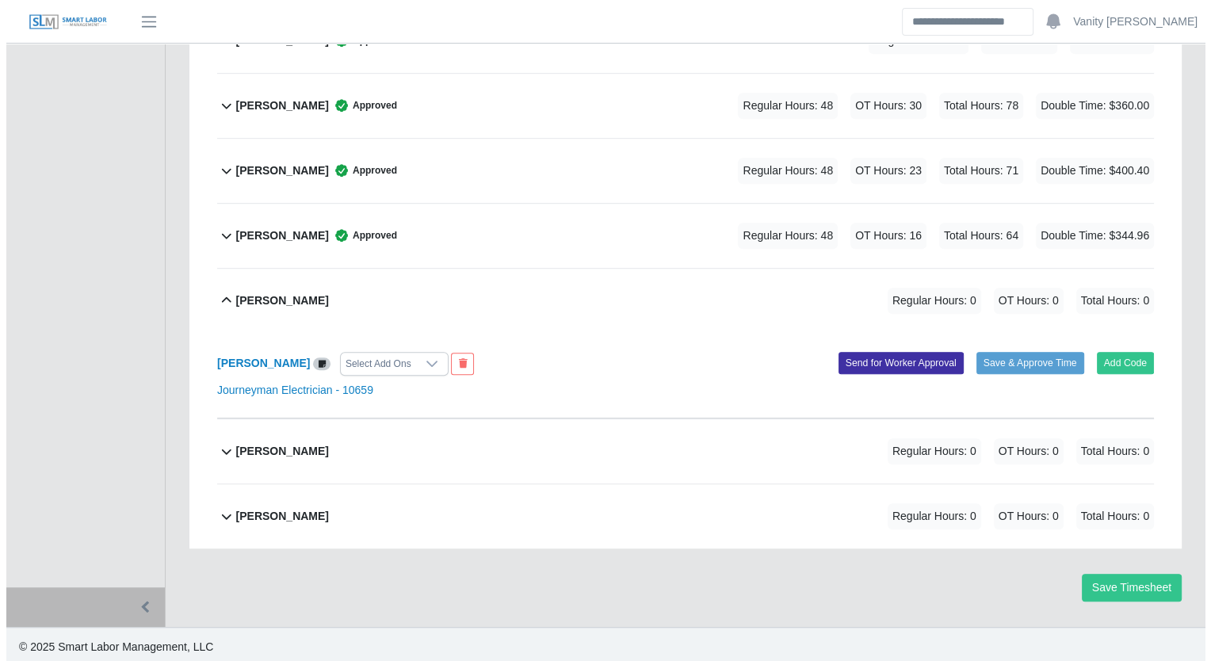
scroll to position [914, 0]
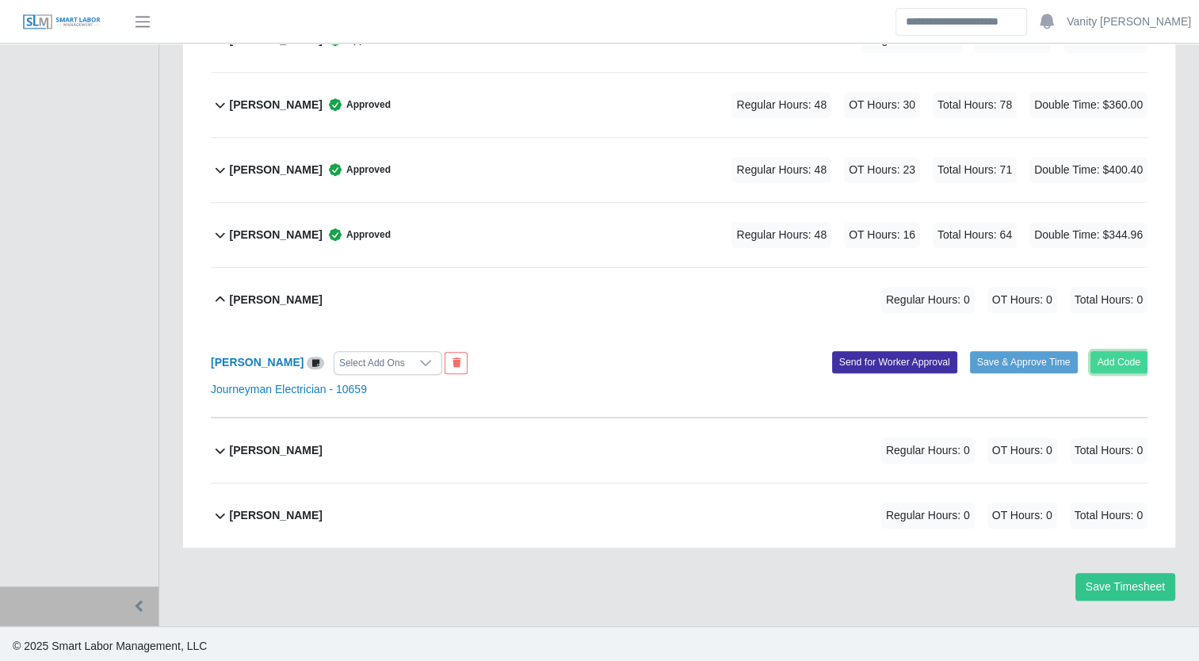
click at [1112, 356] on button "Add Code" at bounding box center [1119, 362] width 58 height 22
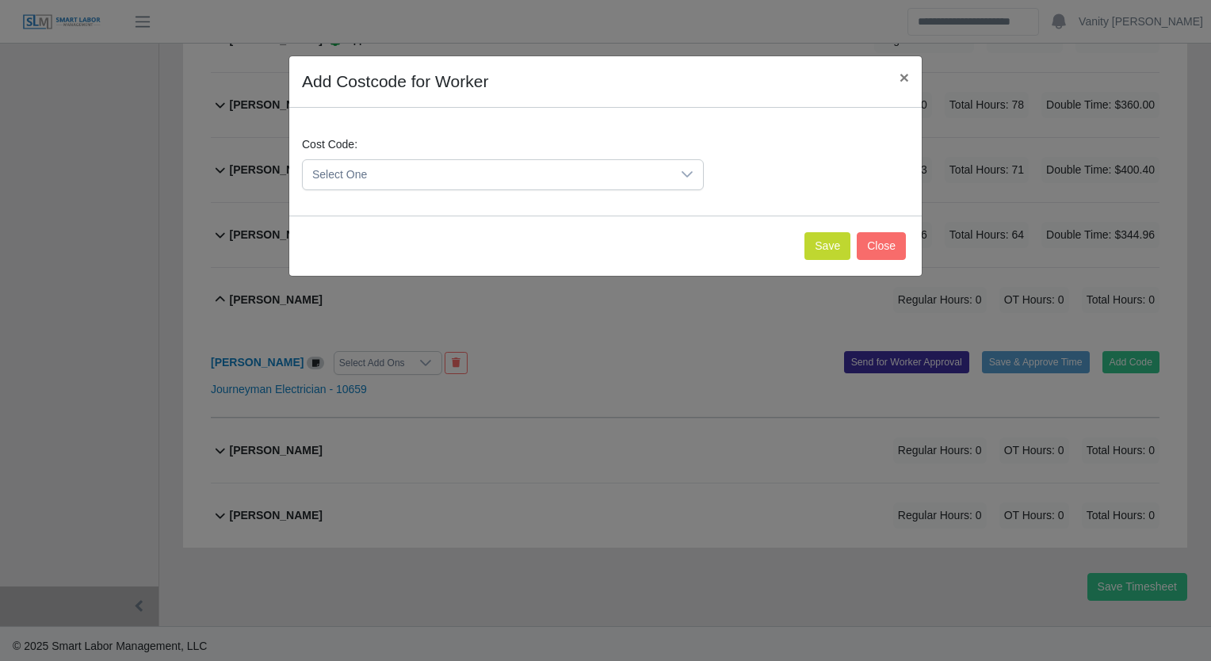
click at [406, 175] on span "Select One" at bounding box center [487, 174] width 368 height 29
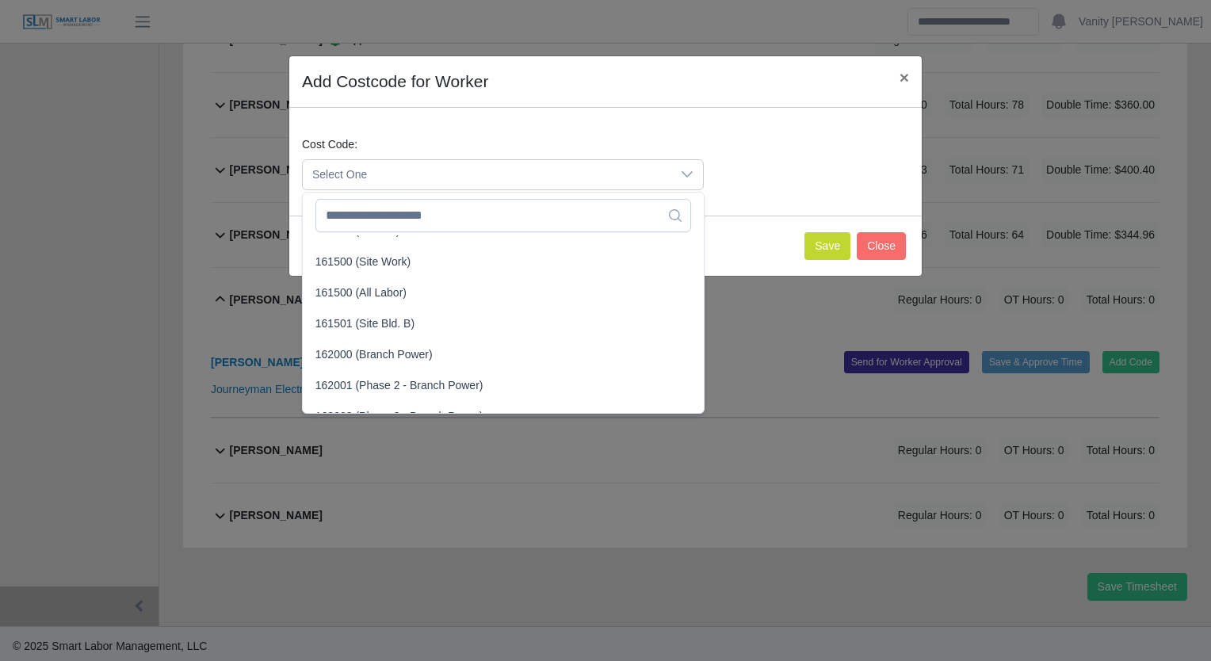
scroll to position [1109, 0]
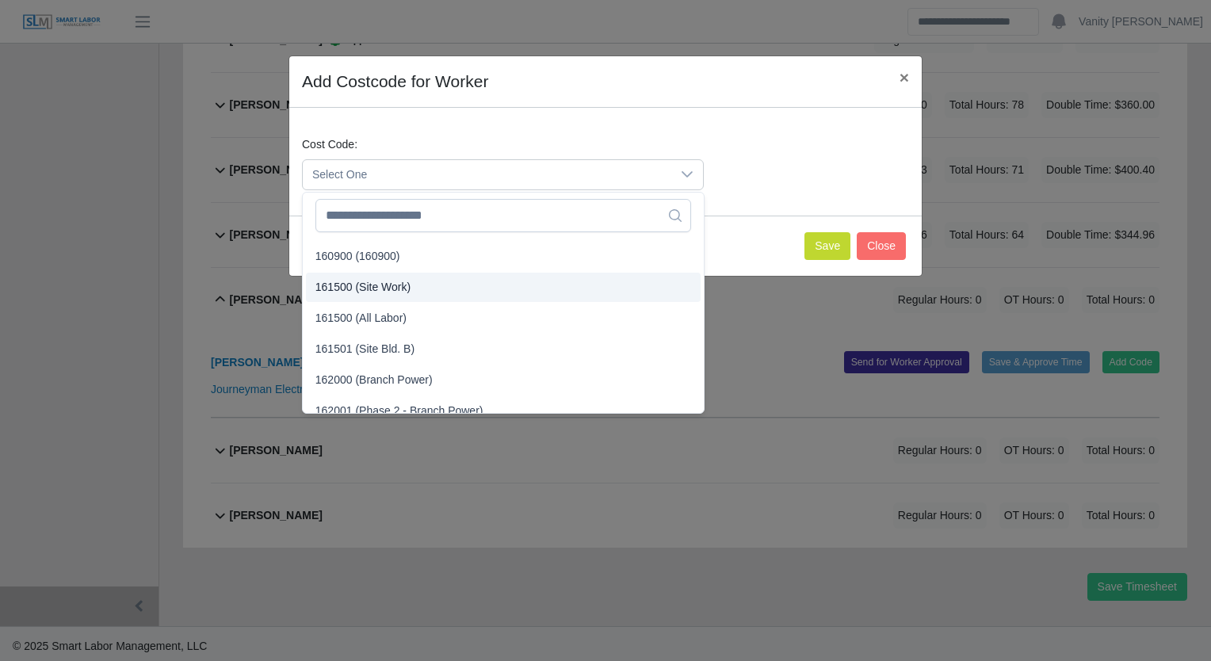
click at [383, 295] on li "161500 (Site Work)" at bounding box center [503, 287] width 395 height 29
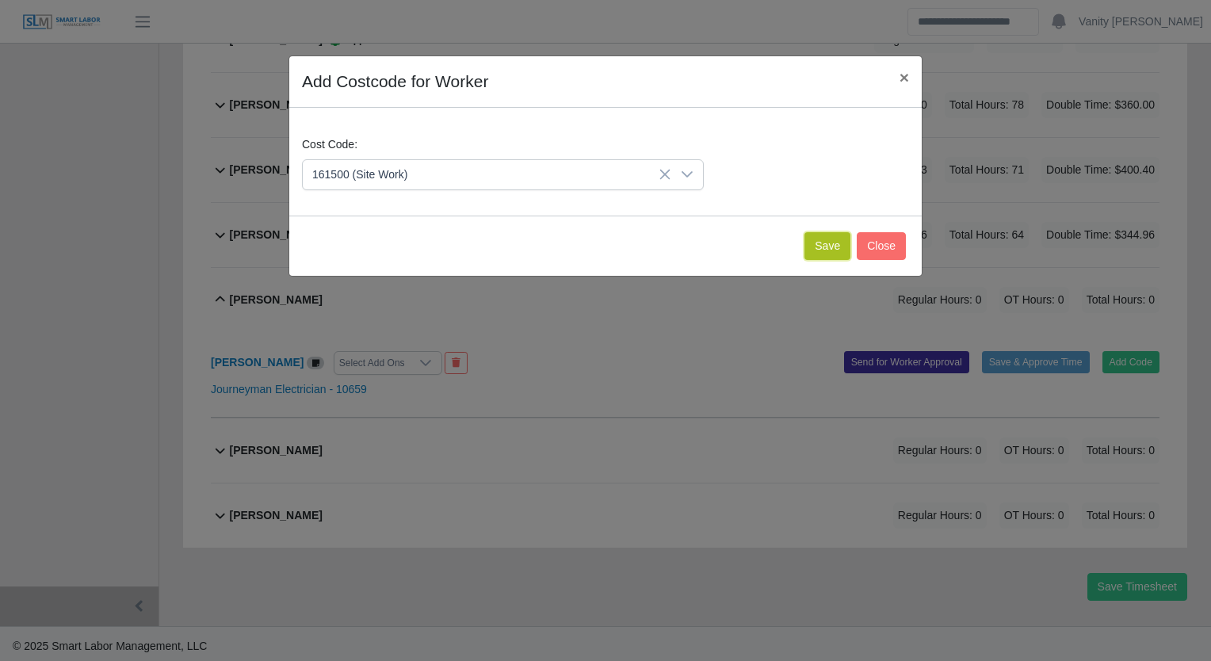
click at [812, 249] on button "Save" at bounding box center [827, 246] width 46 height 28
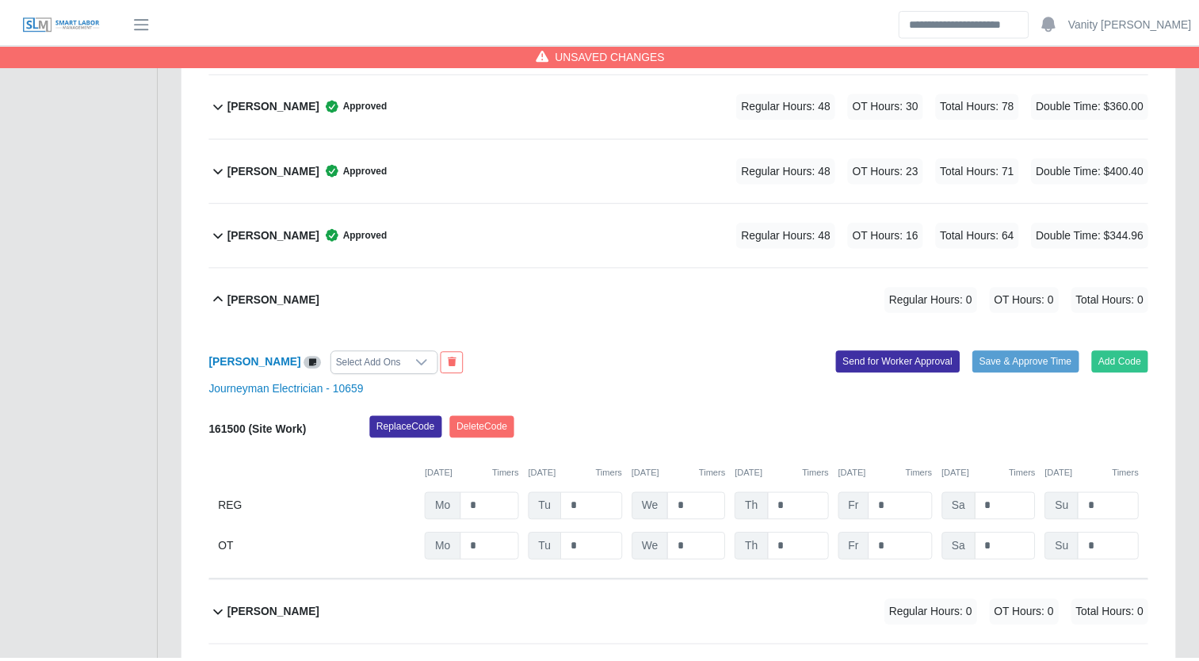
scroll to position [1078, 0]
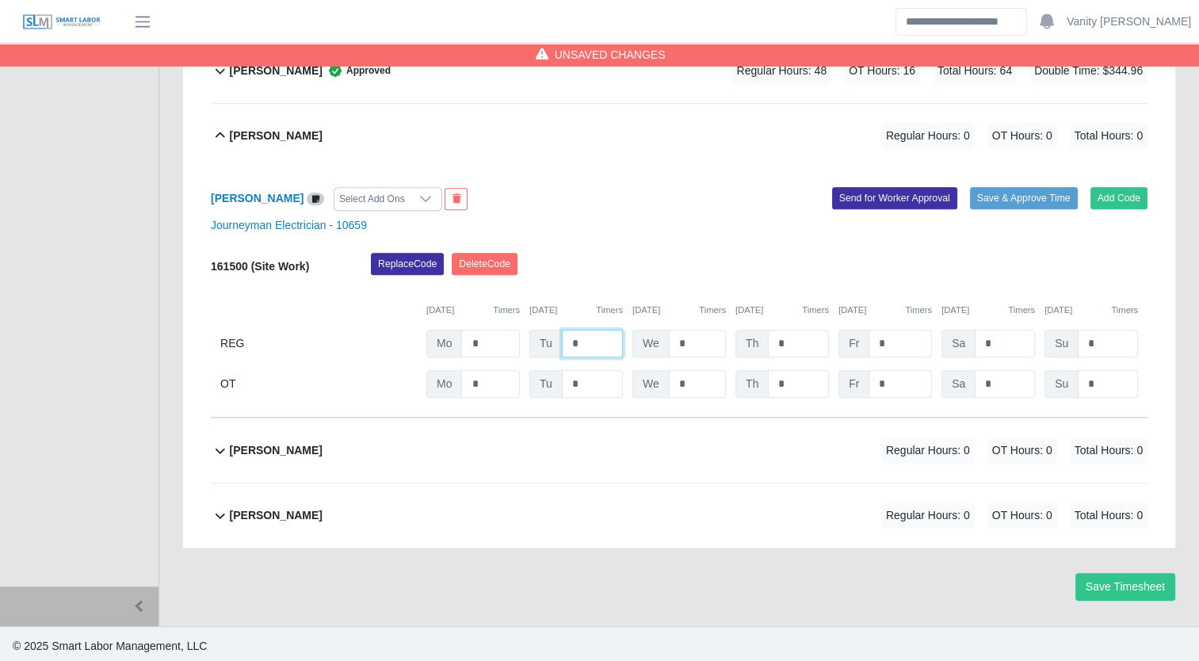
click at [567, 343] on input "*" at bounding box center [592, 344] width 61 height 28
type input "**"
click at [672, 339] on input "*" at bounding box center [697, 344] width 57 height 28
type input "**"
click at [776, 339] on input "*" at bounding box center [798, 344] width 61 height 28
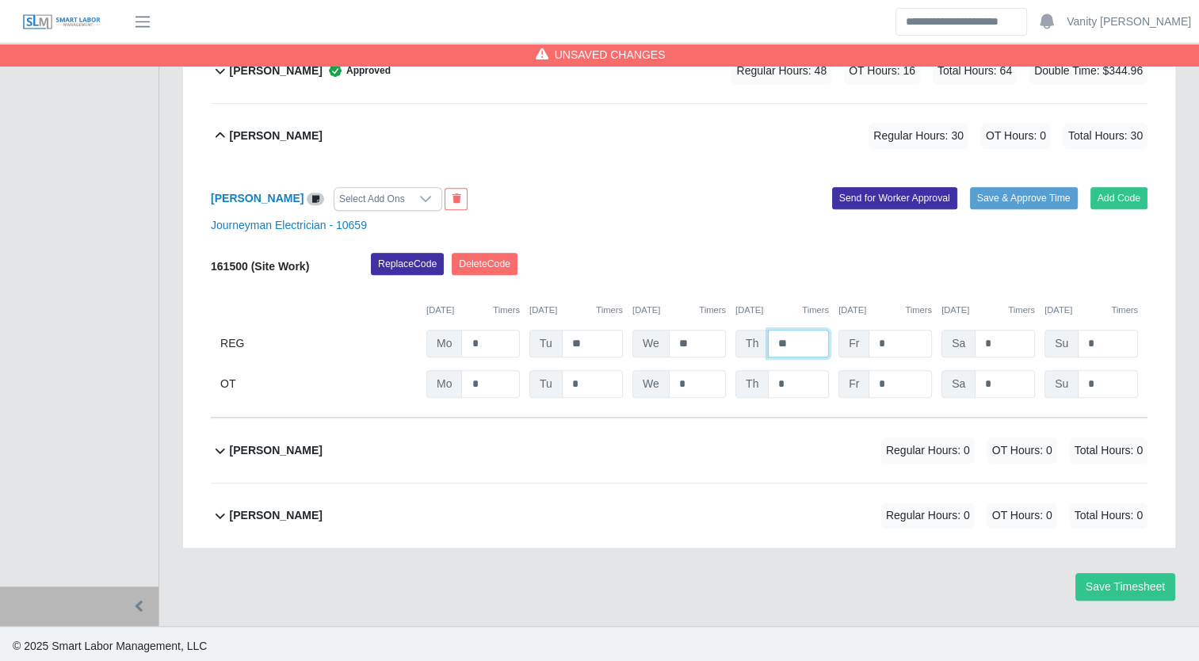
type input "**"
click at [872, 344] on input "*" at bounding box center [899, 344] width 63 height 28
type input "**"
click at [975, 382] on input "*" at bounding box center [1005, 384] width 60 height 28
type input "**"
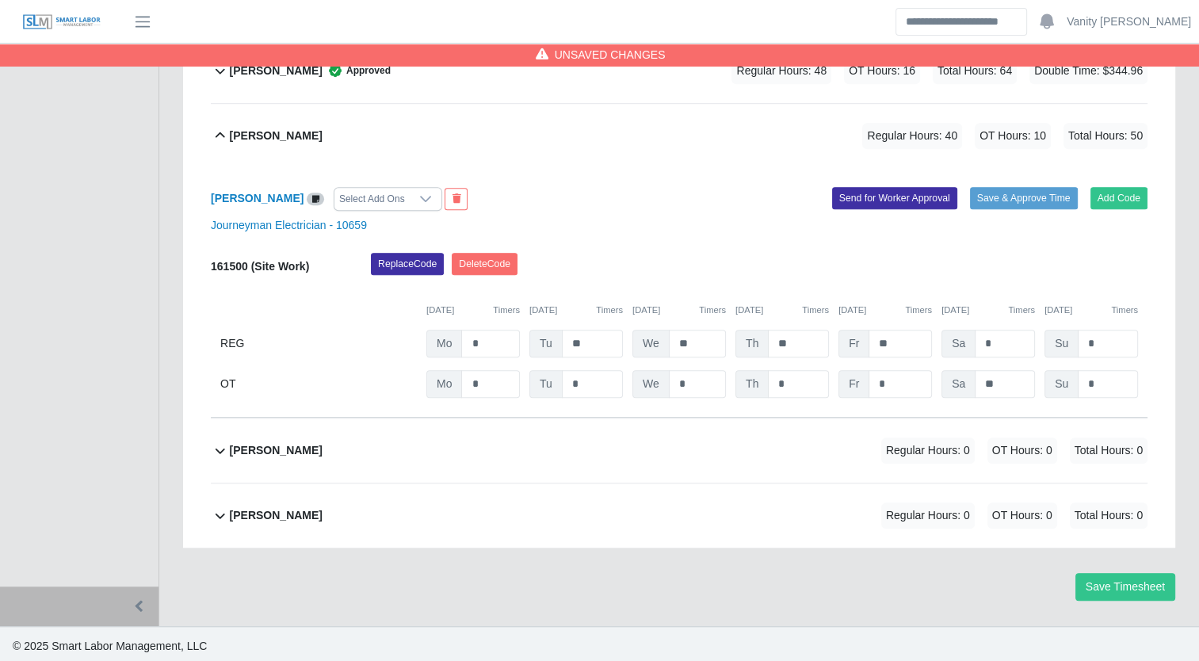
click at [1040, 206] on div "Add Code Save & Approve Time Send for Worker Approval" at bounding box center [919, 199] width 480 height 24
click at [991, 197] on button "Save & Approve Time" at bounding box center [1024, 198] width 108 height 22
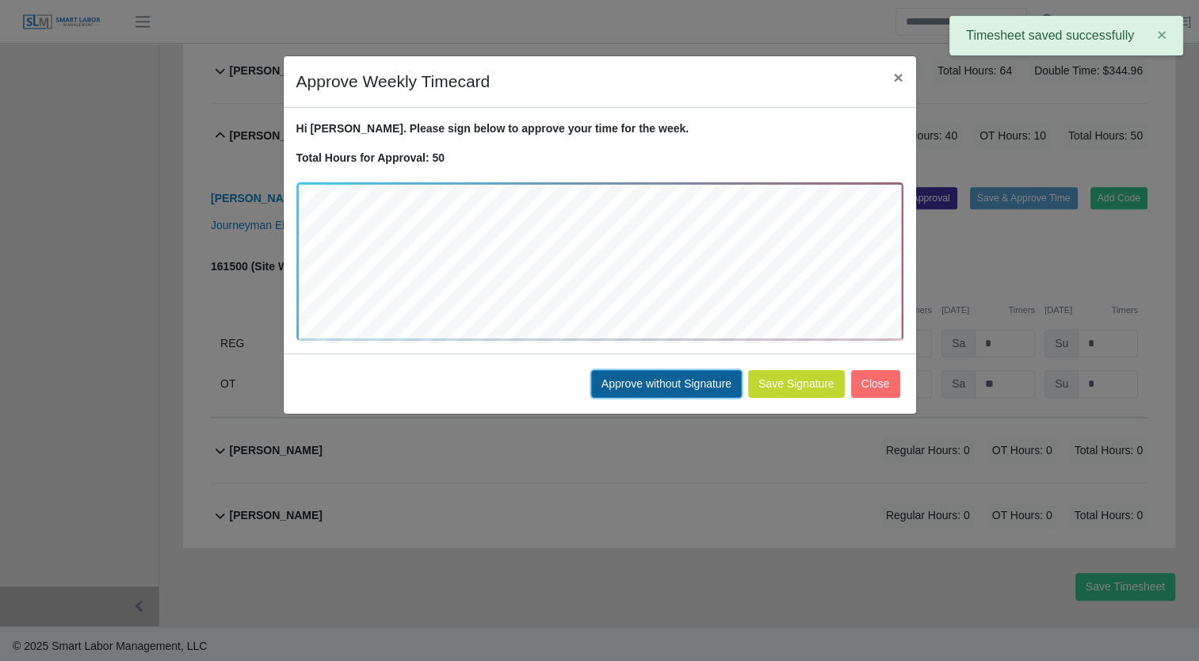
click at [681, 372] on button "Approve without Signature" at bounding box center [666, 384] width 151 height 28
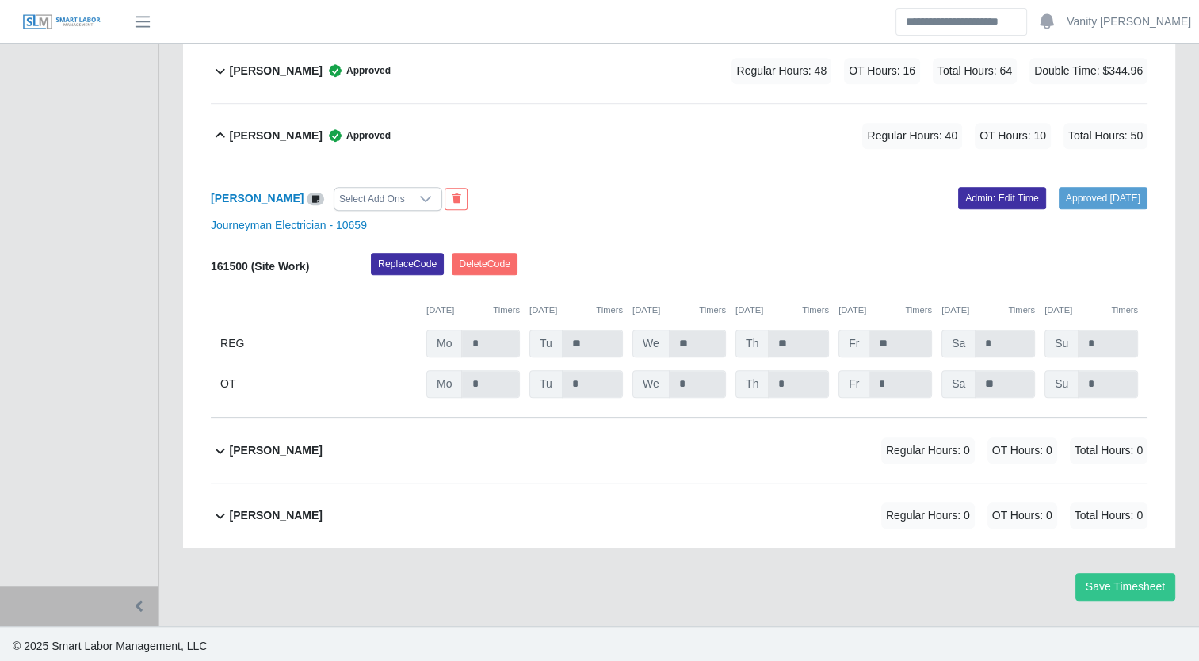
click at [249, 128] on b "Luis Perales" at bounding box center [276, 136] width 93 height 17
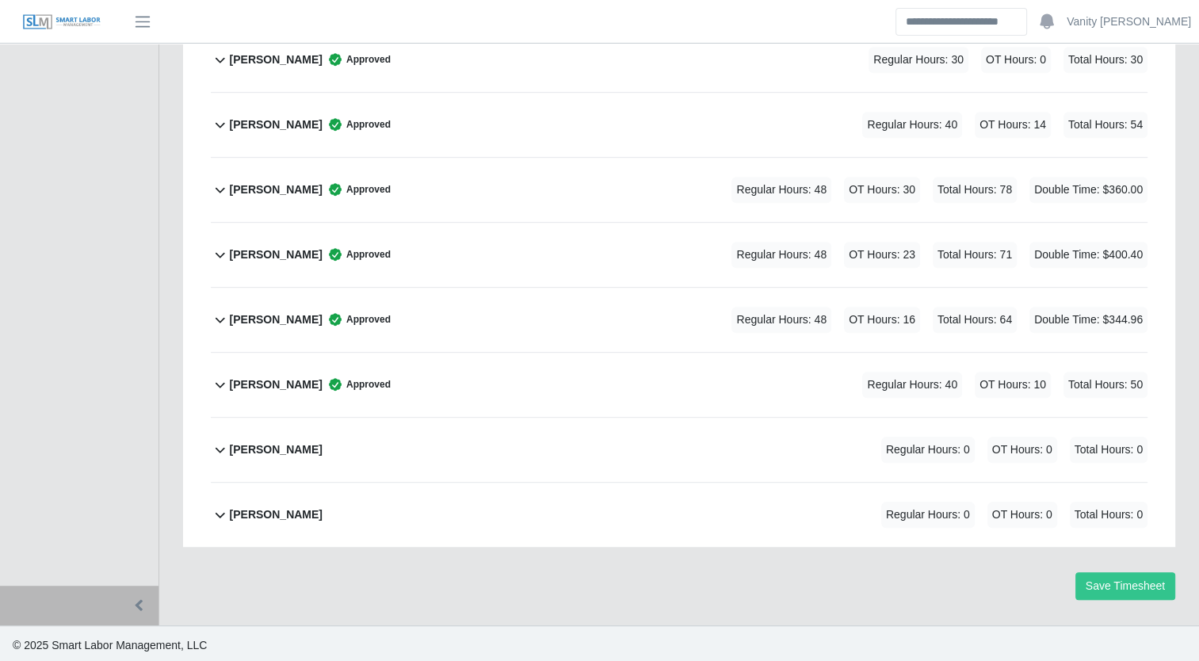
click at [241, 447] on b "Mauricio Moysen" at bounding box center [276, 449] width 93 height 17
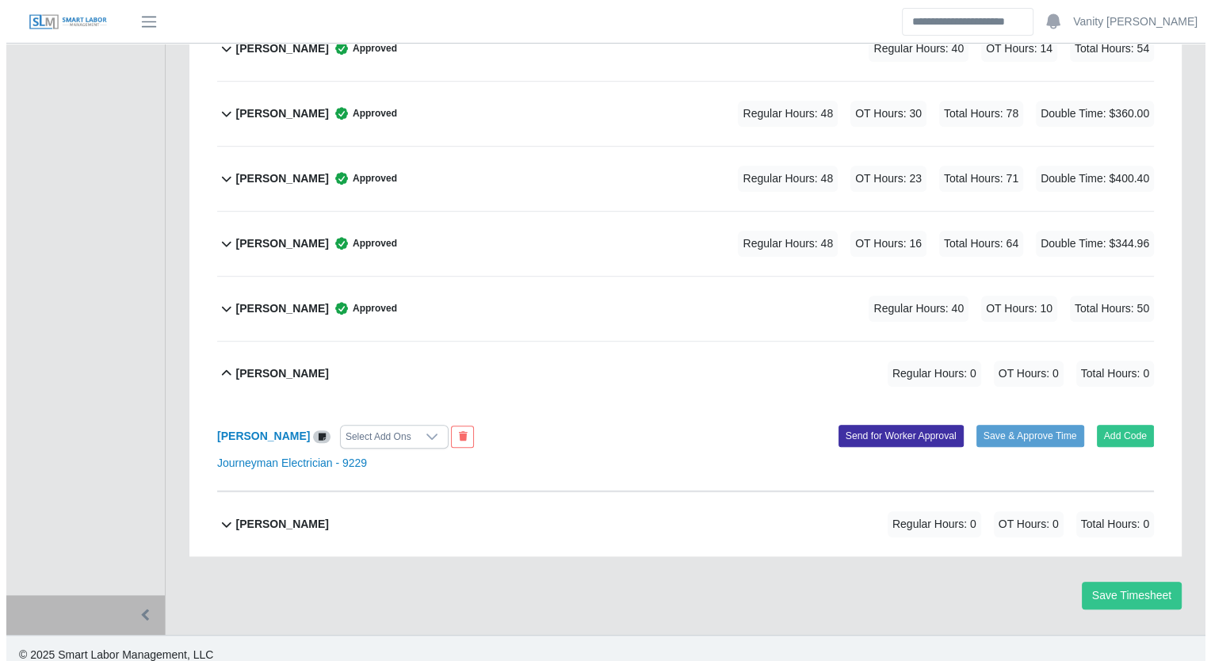
scroll to position [914, 0]
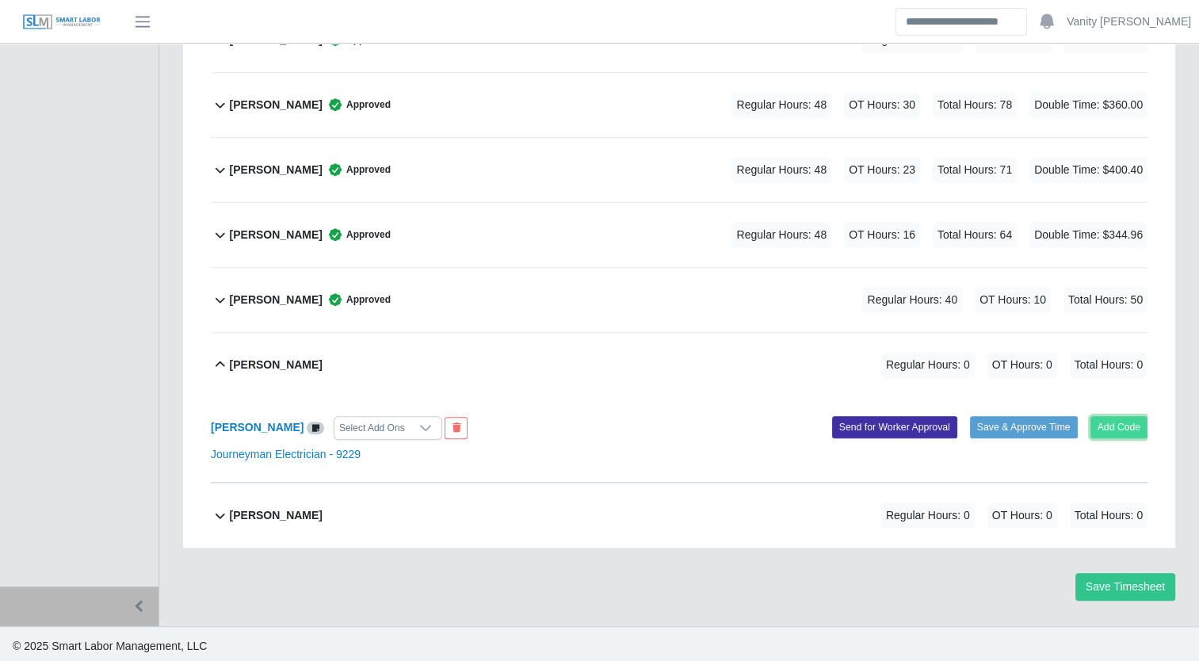
click at [1122, 423] on button "Add Code" at bounding box center [1119, 427] width 58 height 22
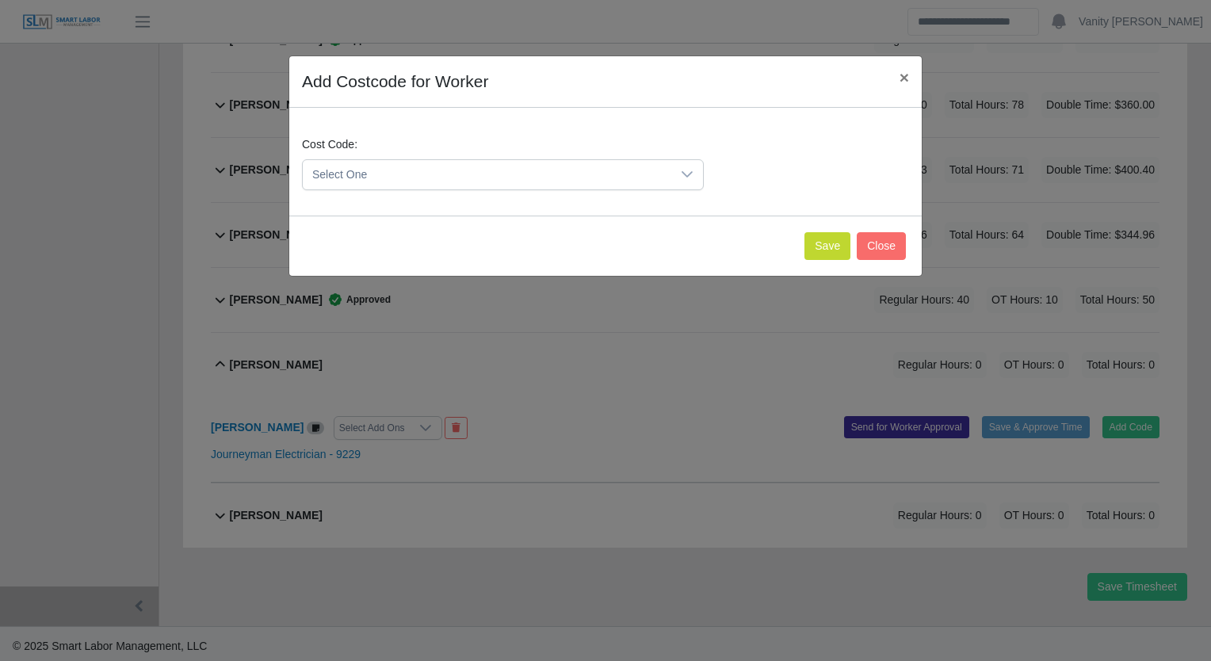
click at [429, 179] on span "Select One" at bounding box center [487, 174] width 368 height 29
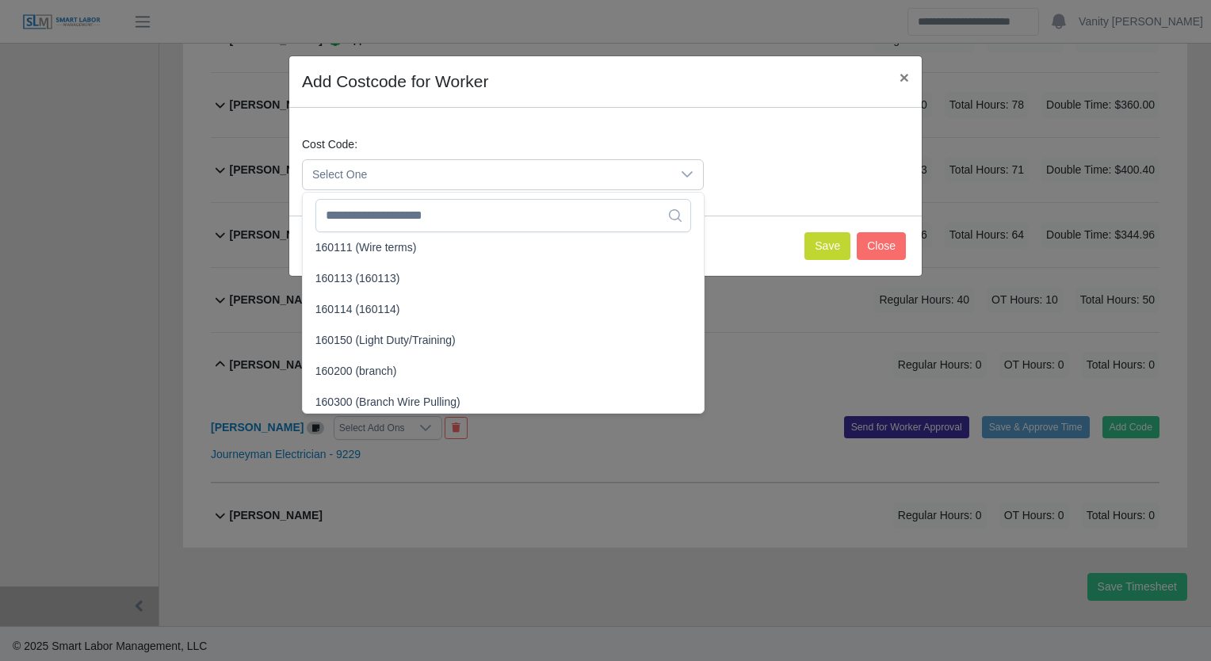
scroll to position [713, 0]
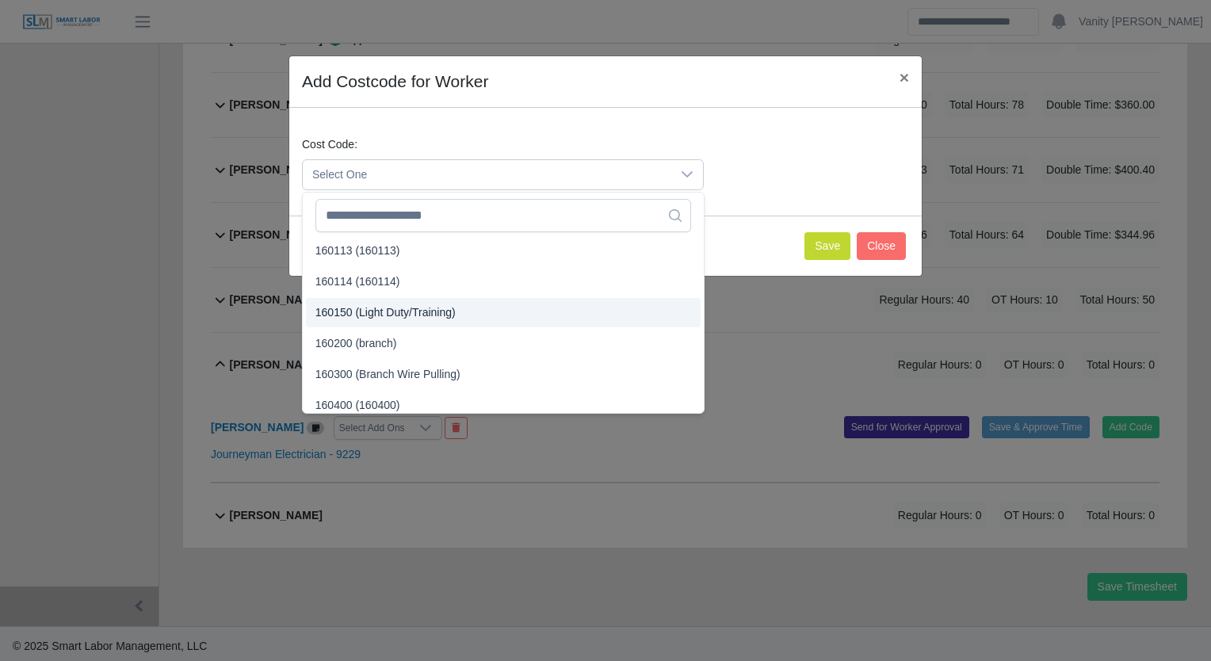
click at [437, 315] on span "160150 (Light Duty/Training)" at bounding box center [385, 312] width 140 height 17
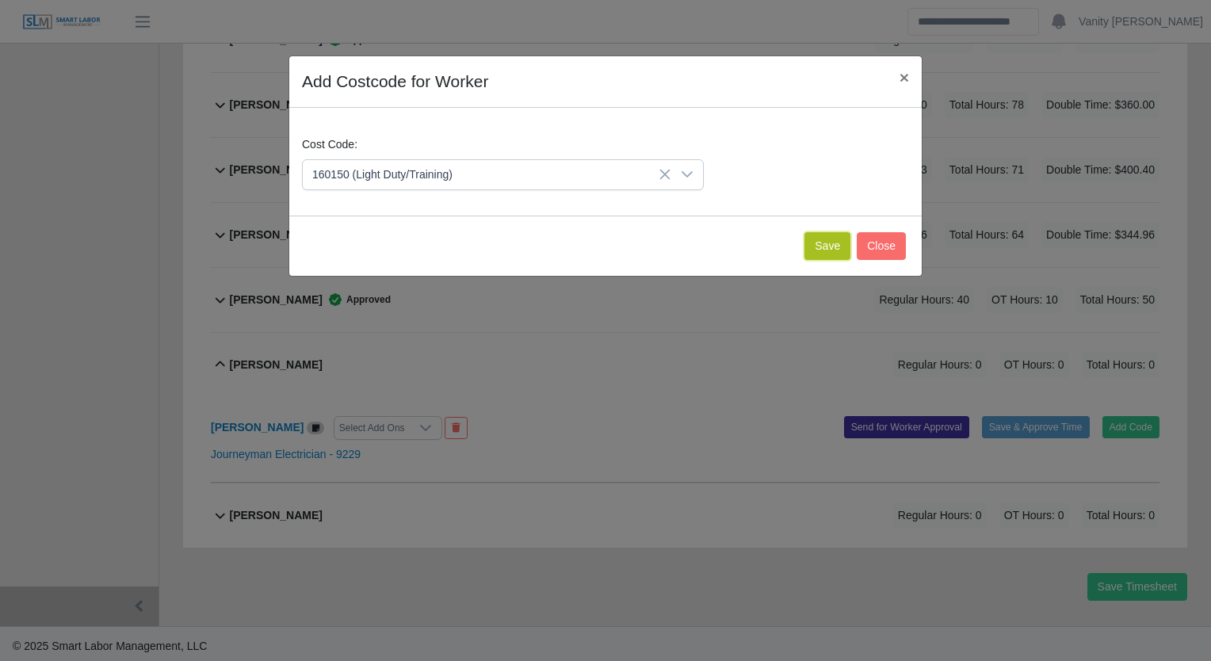
click at [811, 247] on button "Save" at bounding box center [827, 246] width 46 height 28
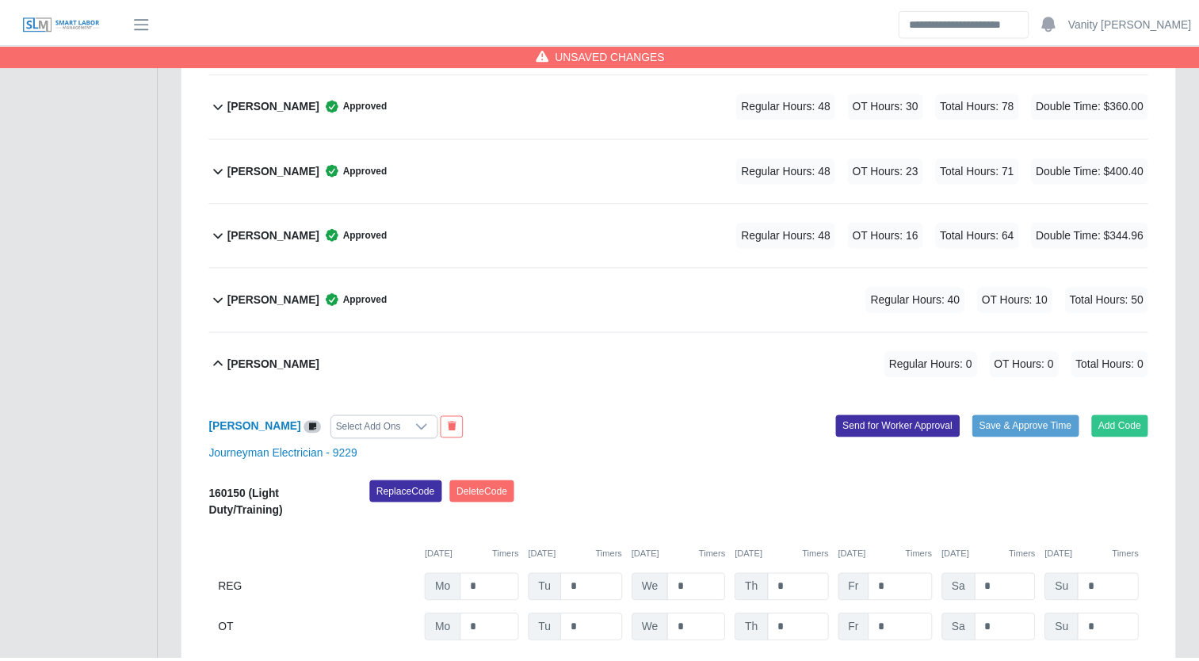
scroll to position [1094, 0]
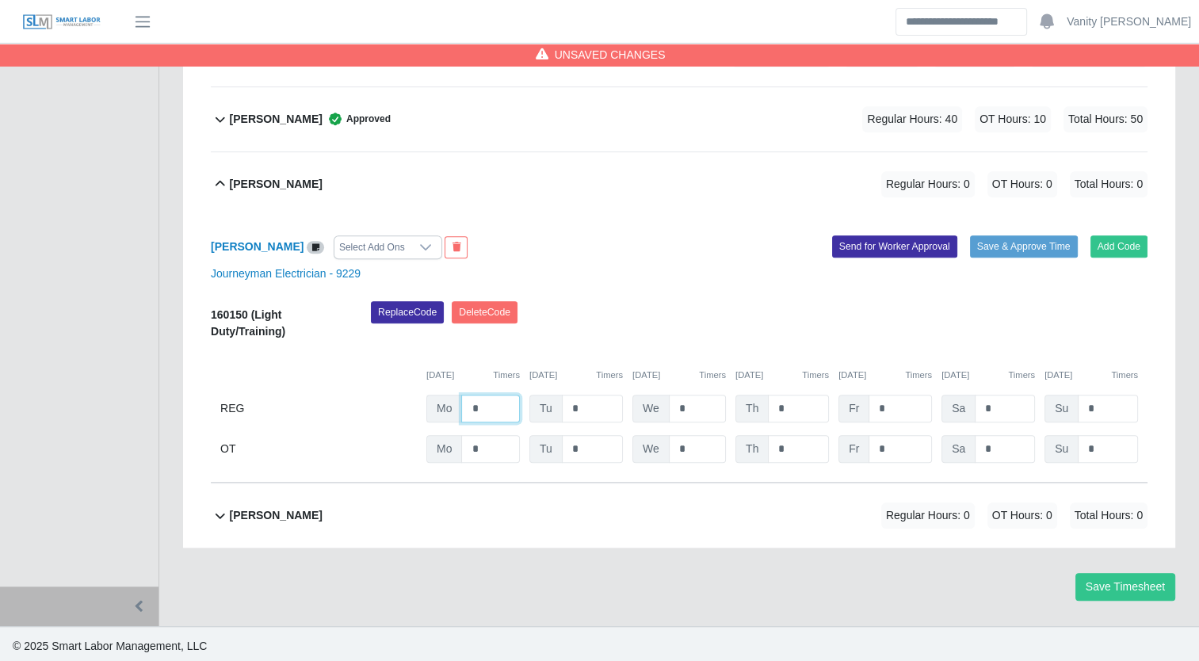
drag, startPoint x: 479, startPoint y: 404, endPoint x: 453, endPoint y: 398, distance: 26.1
click at [453, 398] on div "Mo *" at bounding box center [472, 409] width 93 height 28
type input "**"
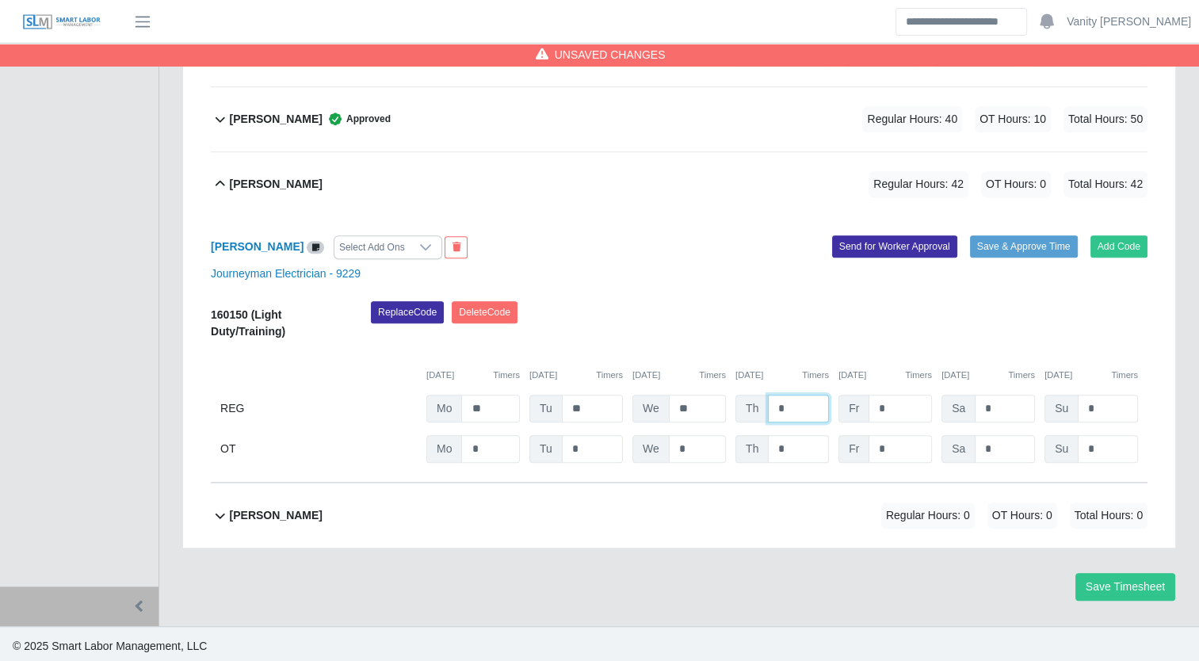
type input "*"
drag, startPoint x: 800, startPoint y: 433, endPoint x: 731, endPoint y: 433, distance: 69.7
click at [731, 435] on div "OT Mo * Tu * We * Th * Fr * Sa * Su *" at bounding box center [679, 449] width 937 height 28
type input "*"
click at [761, 406] on div "Th *" at bounding box center [781, 409] width 93 height 28
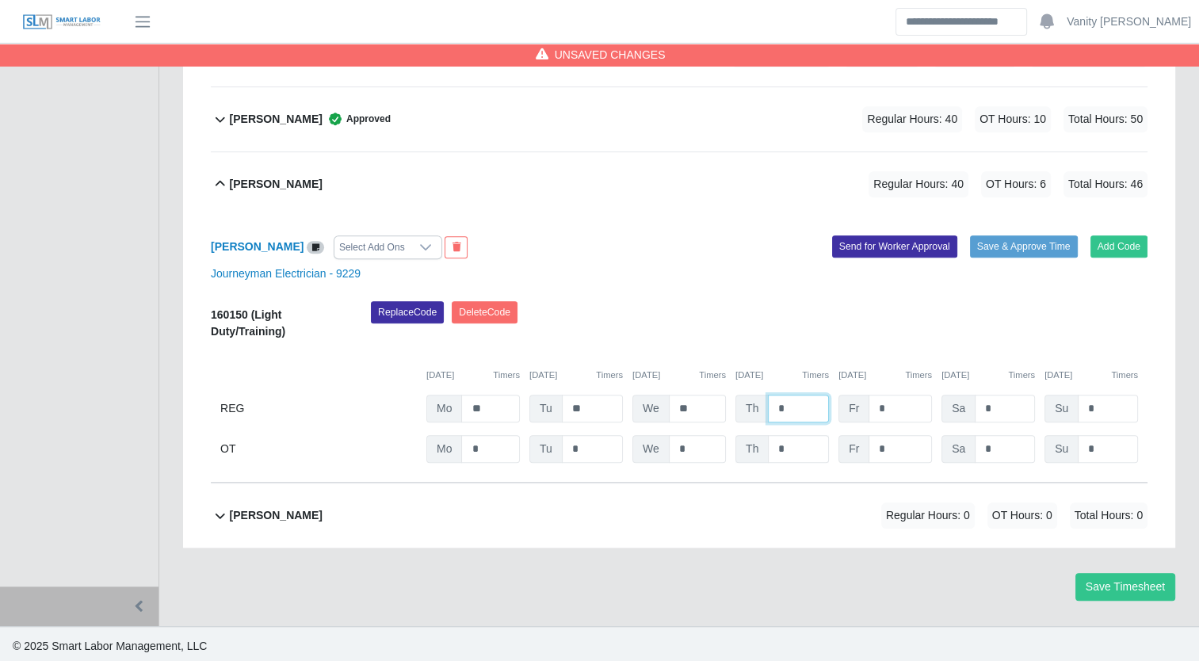
type input "*"
drag, startPoint x: 783, startPoint y: 445, endPoint x: 755, endPoint y: 435, distance: 29.3
click at [755, 435] on div "Th *" at bounding box center [781, 449] width 93 height 28
type input "*"
type input "**"
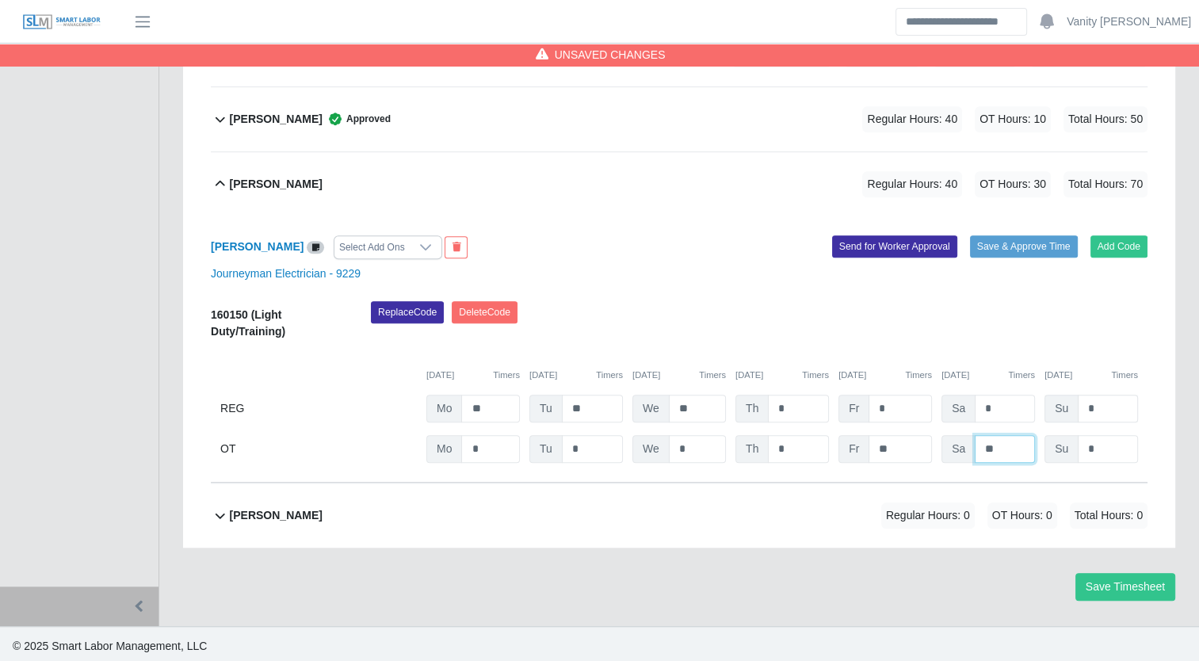
type input "**"
drag, startPoint x: 1101, startPoint y: 413, endPoint x: 1055, endPoint y: 405, distance: 46.6
click at [1055, 405] on div "Su *" at bounding box center [1090, 409] width 93 height 28
type input "*"
click at [242, 246] on b "Mauricio Moysen" at bounding box center [257, 246] width 93 height 13
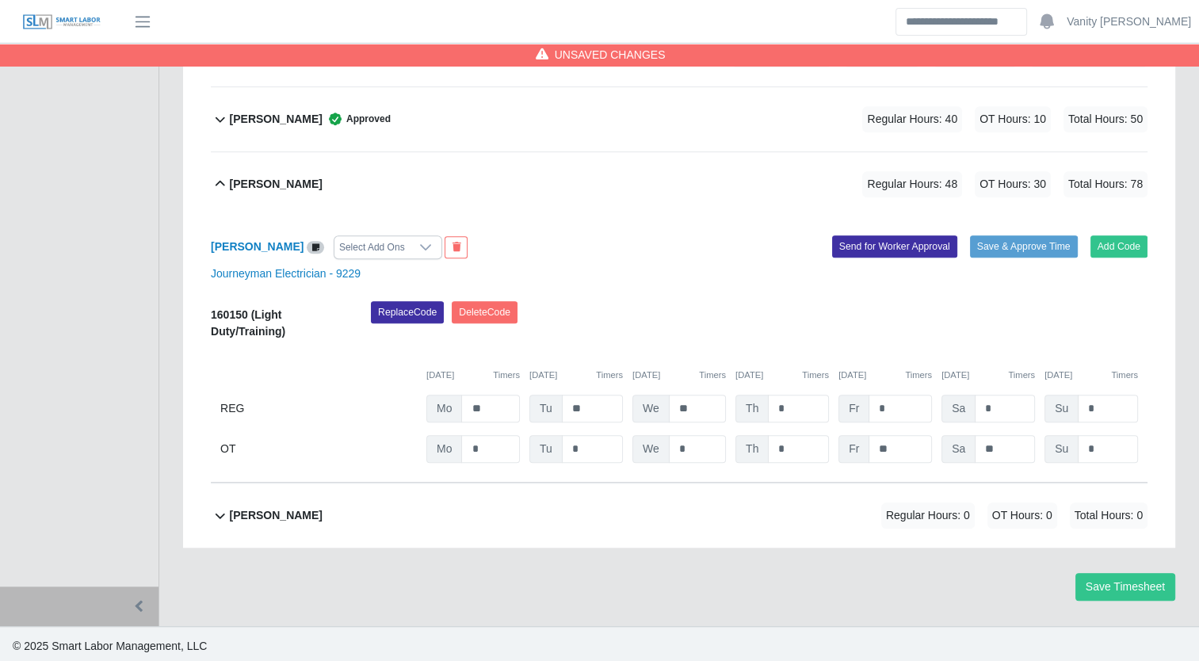
click at [399, 245] on div "Select Add Ons" at bounding box center [371, 247] width 75 height 22
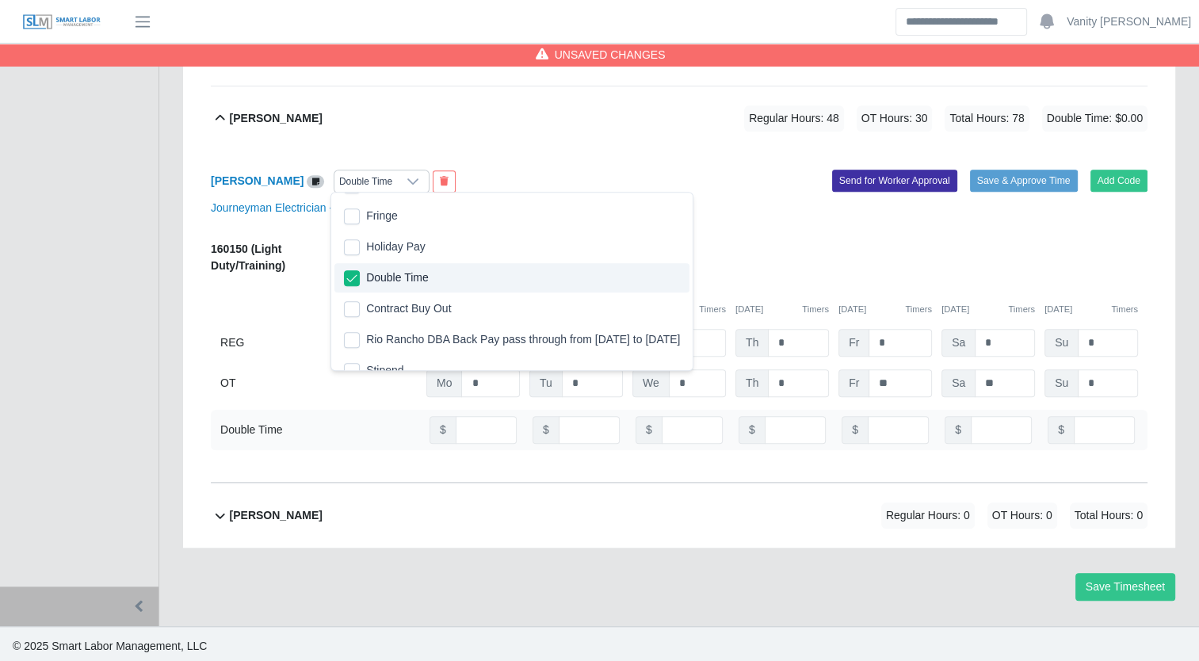
scroll to position [411, 0]
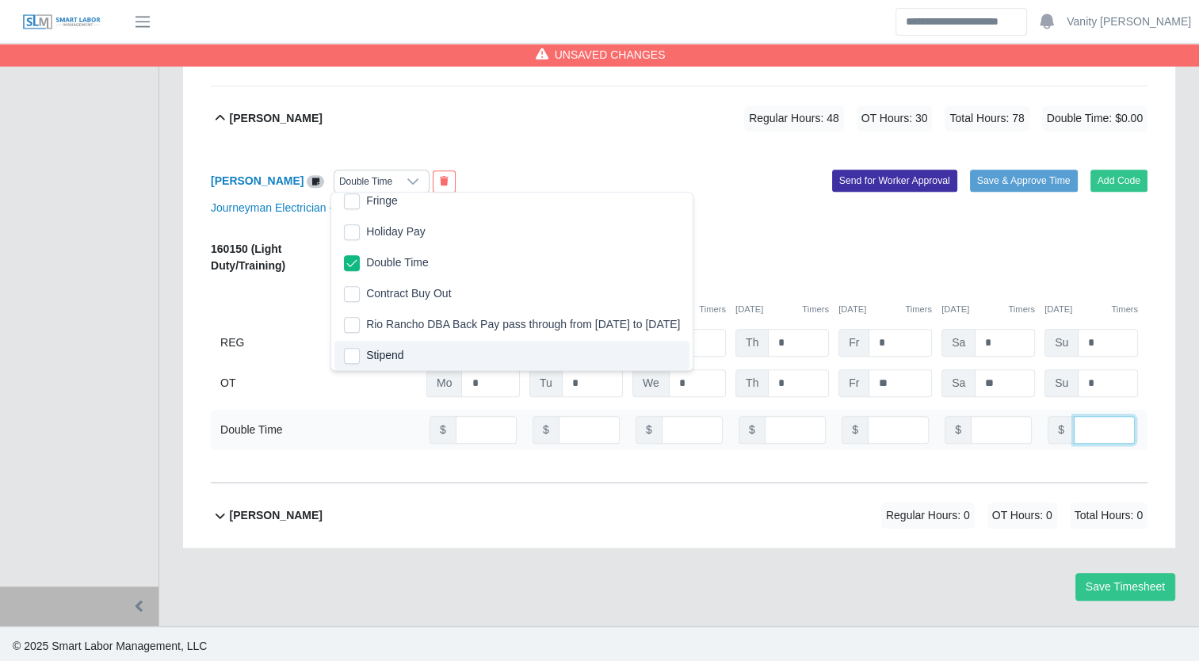
click at [1100, 422] on input "number" at bounding box center [1104, 430] width 61 height 28
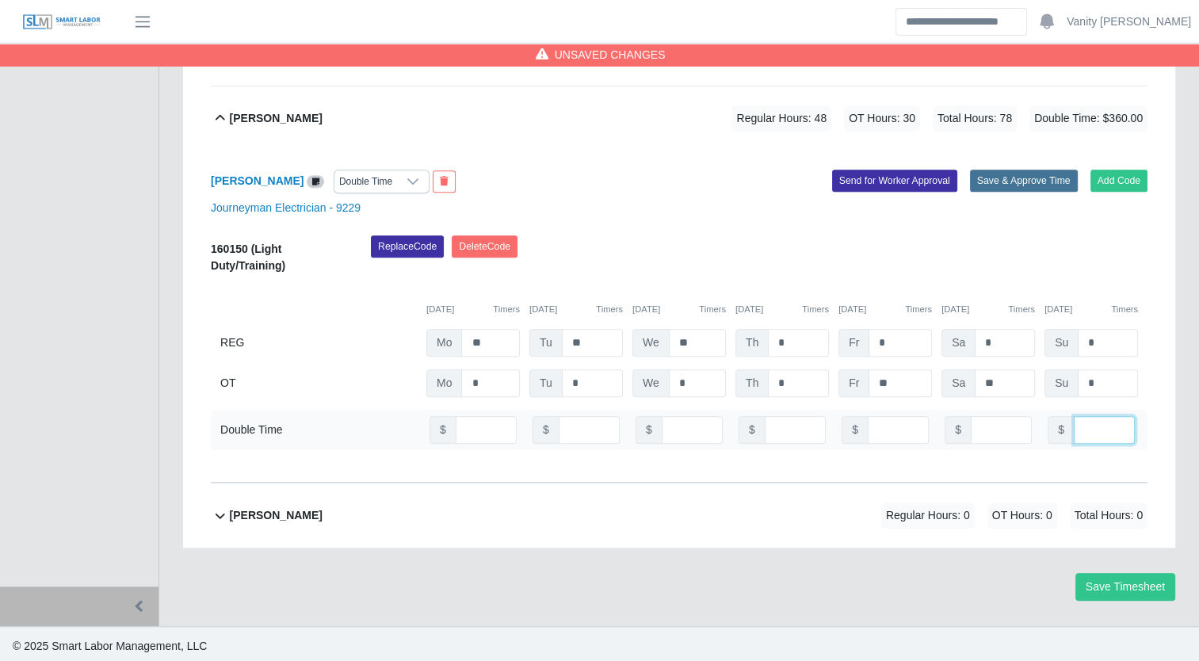
type input "***"
click at [1026, 170] on button "Save & Approve Time" at bounding box center [1024, 181] width 108 height 22
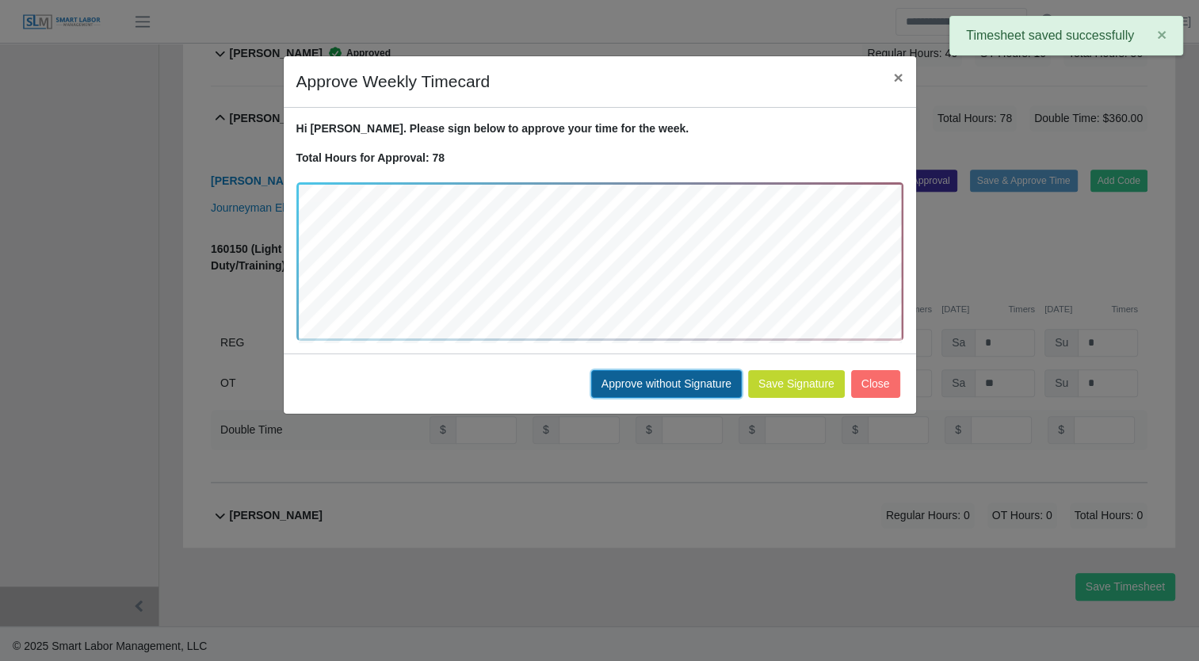
click at [616, 382] on button "Approve without Signature" at bounding box center [666, 384] width 151 height 28
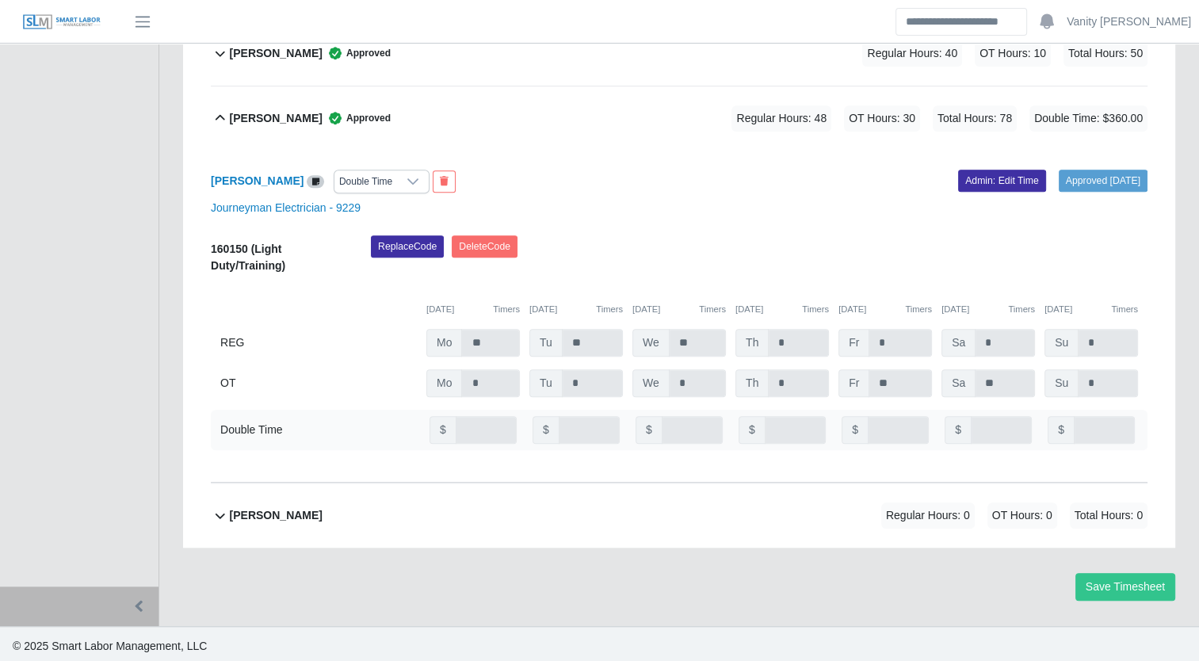
click at [263, 116] on b "Mauricio Moysen" at bounding box center [276, 118] width 93 height 17
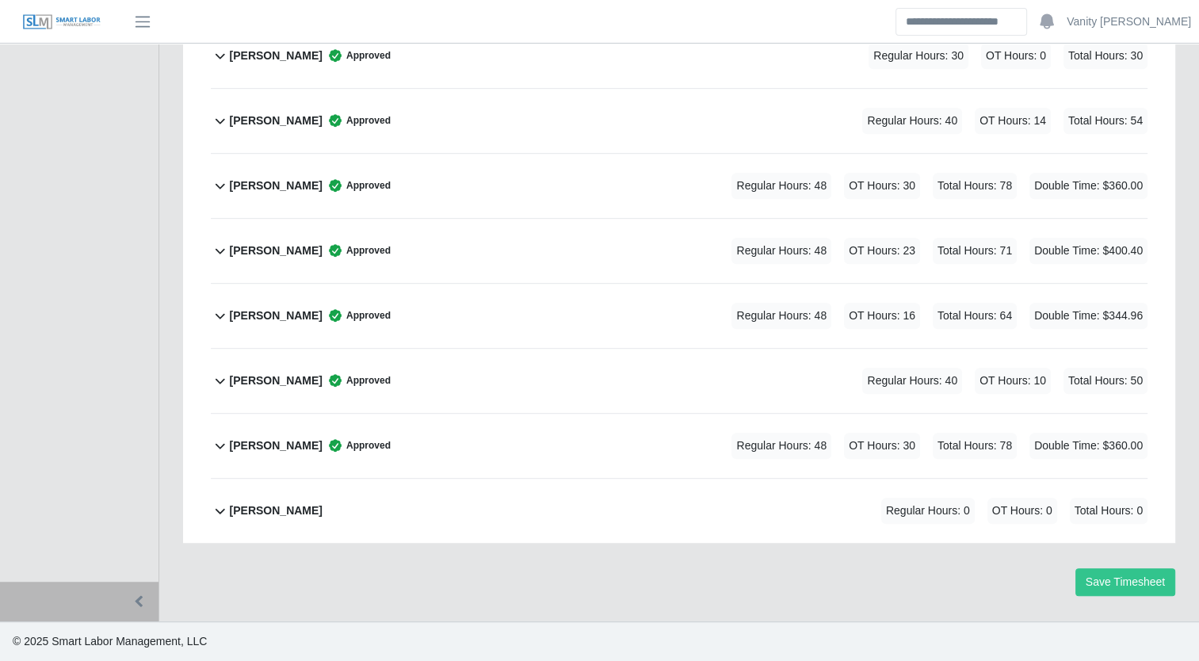
scroll to position [829, 0]
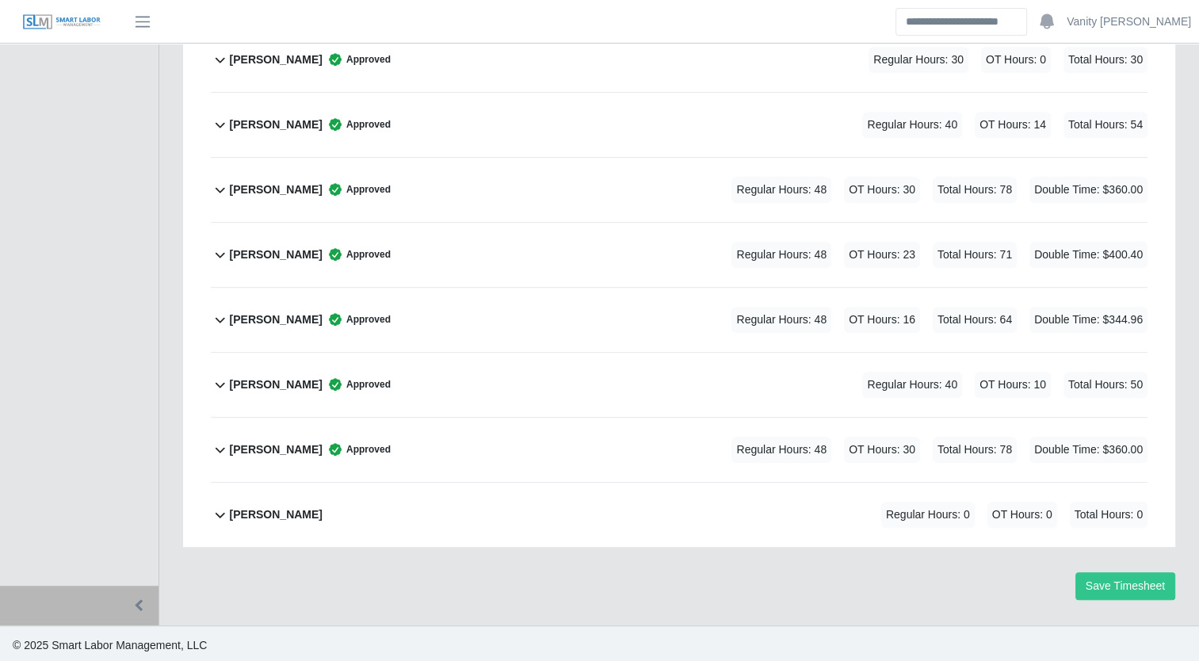
click at [248, 510] on b "Roberto Rincon" at bounding box center [276, 514] width 93 height 17
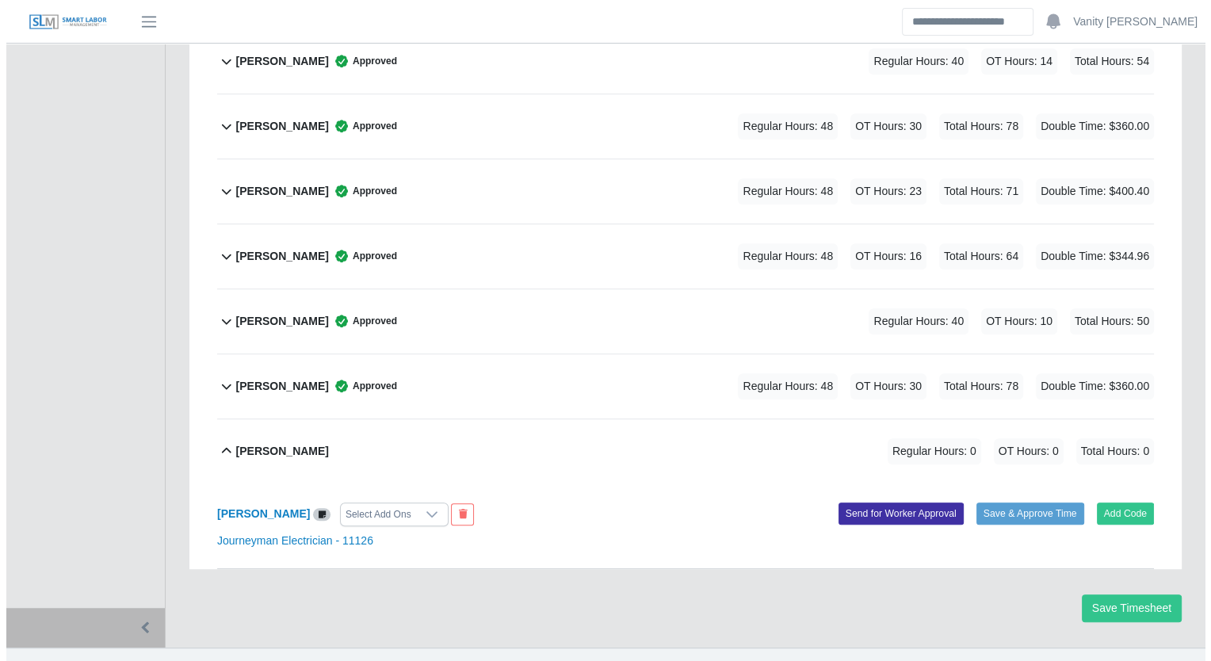
scroll to position [914, 0]
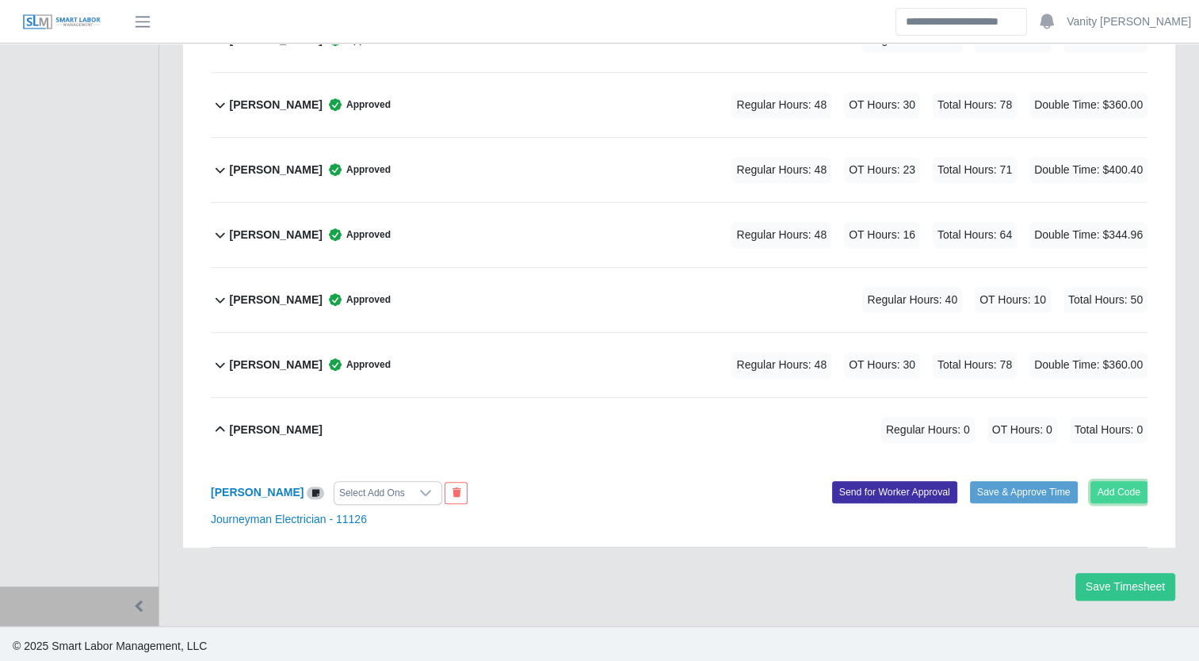
click at [1128, 492] on button "Add Code" at bounding box center [1119, 492] width 58 height 22
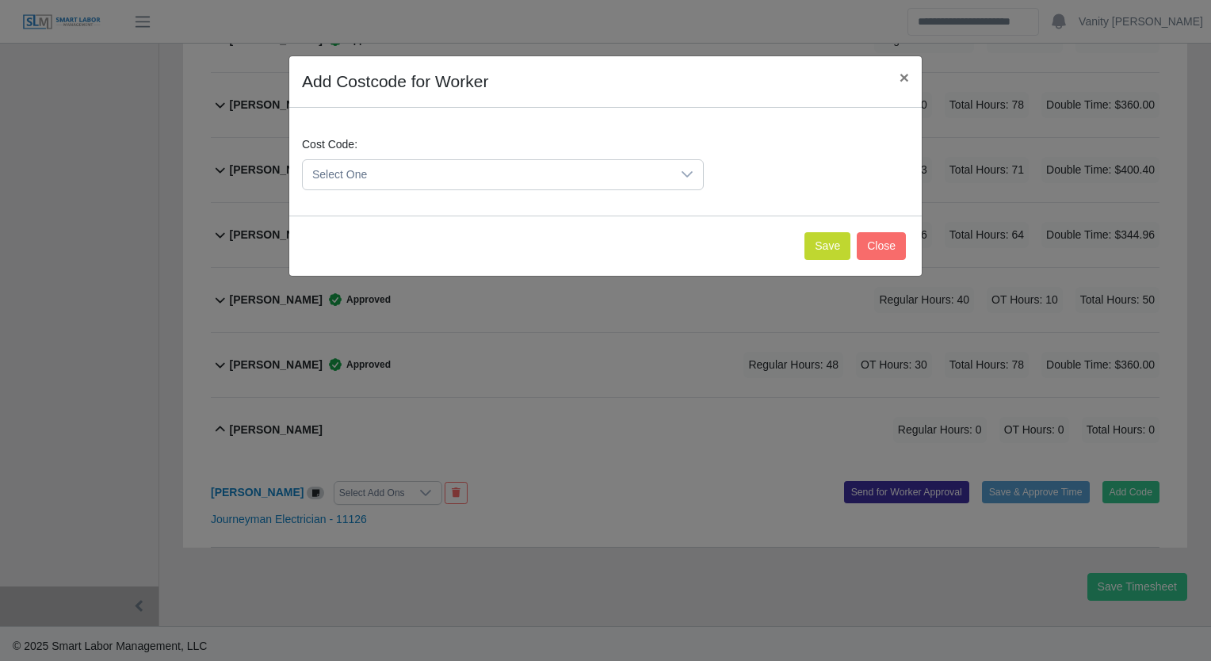
click at [551, 177] on span "Select One" at bounding box center [487, 174] width 368 height 29
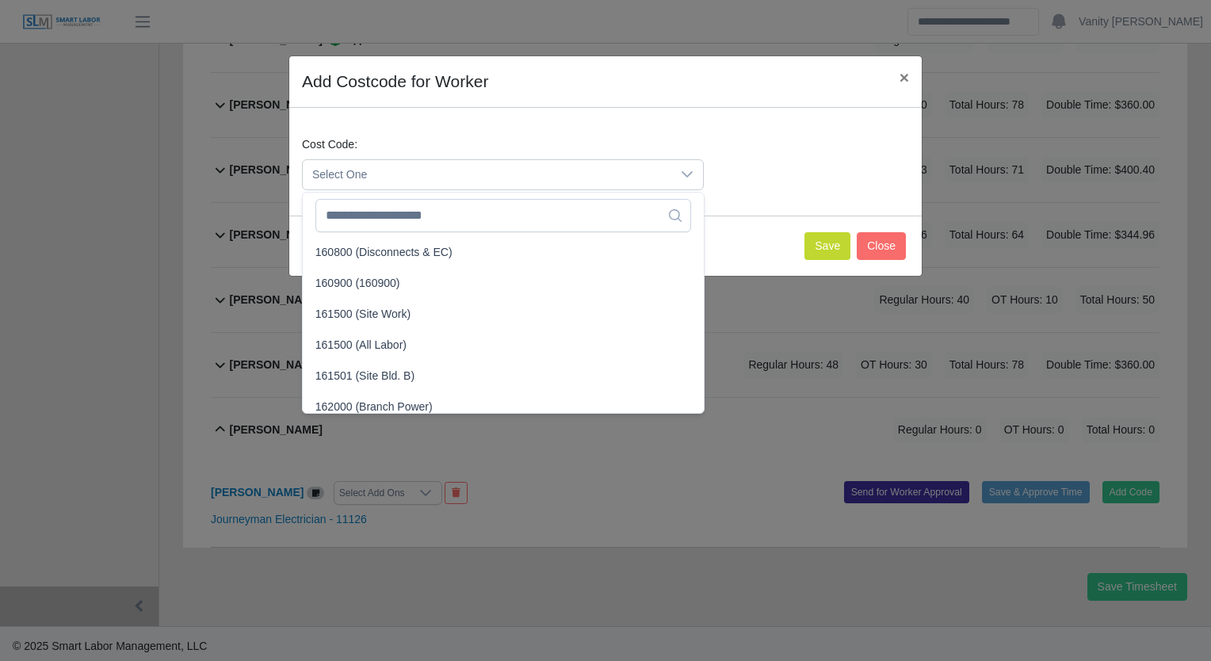
scroll to position [1109, 0]
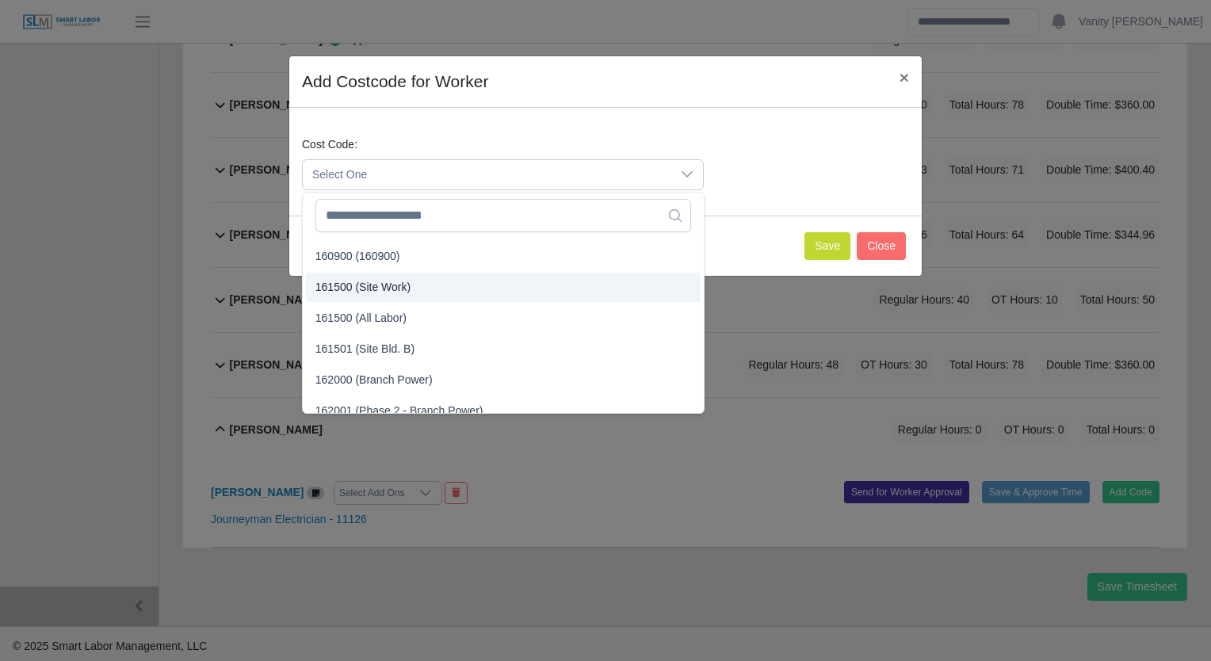
click at [401, 288] on span "161500 (Site Work)" at bounding box center [362, 287] width 95 height 17
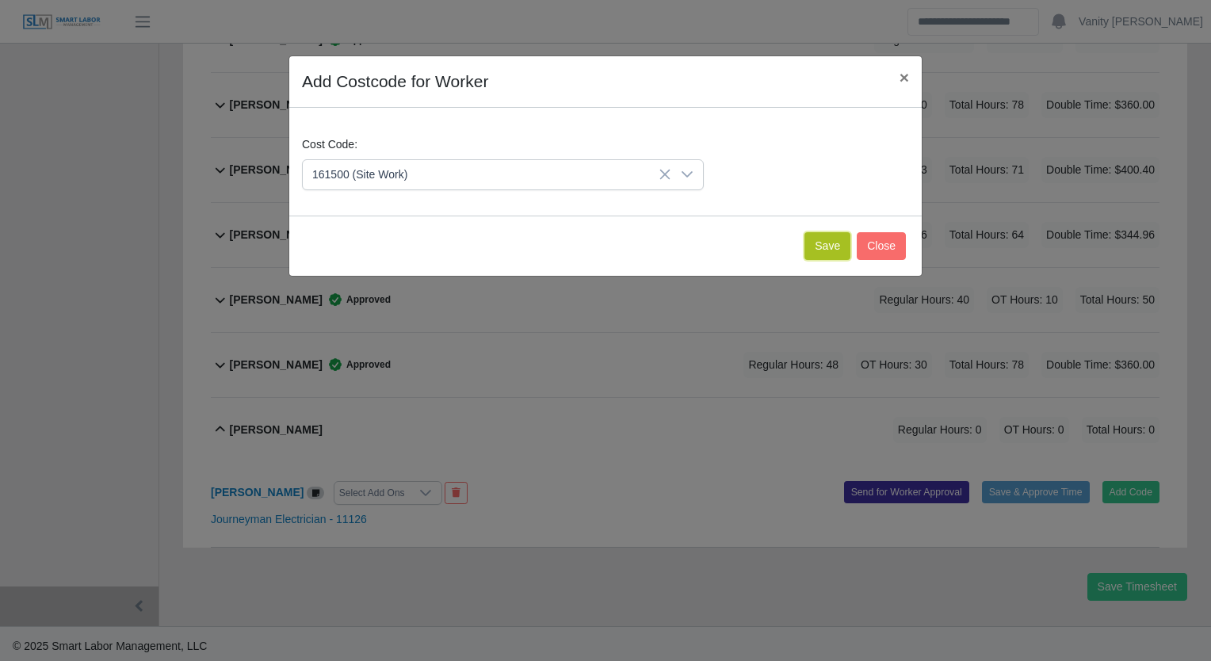
click at [815, 240] on button "Save" at bounding box center [827, 246] width 46 height 28
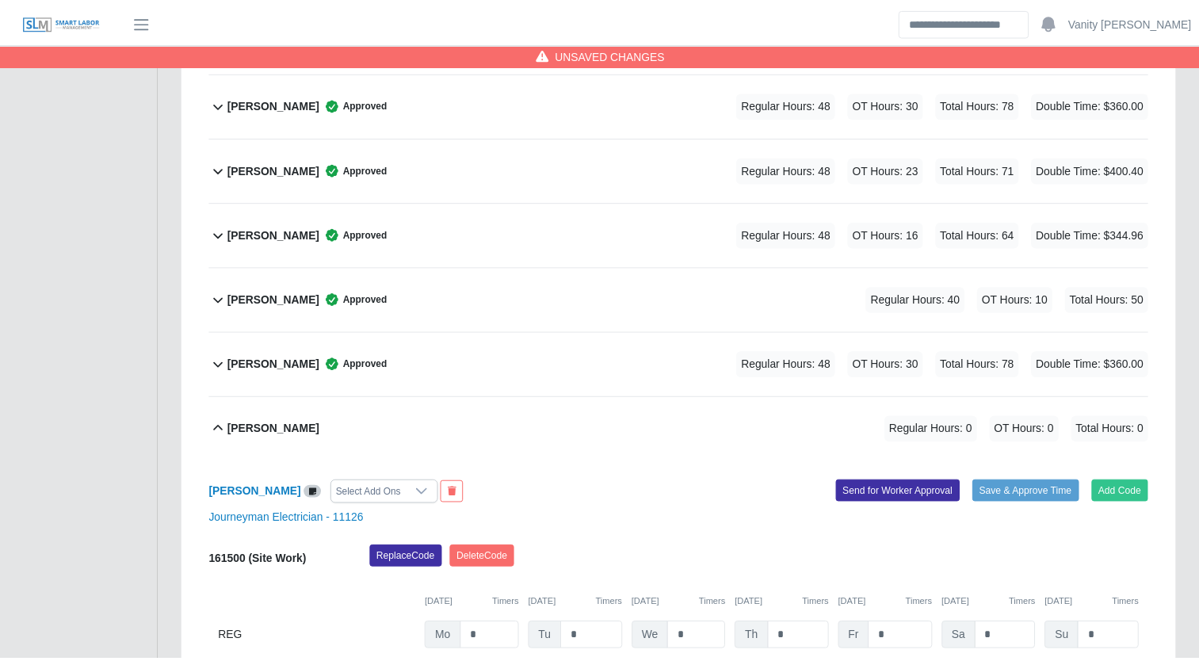
scroll to position [1078, 0]
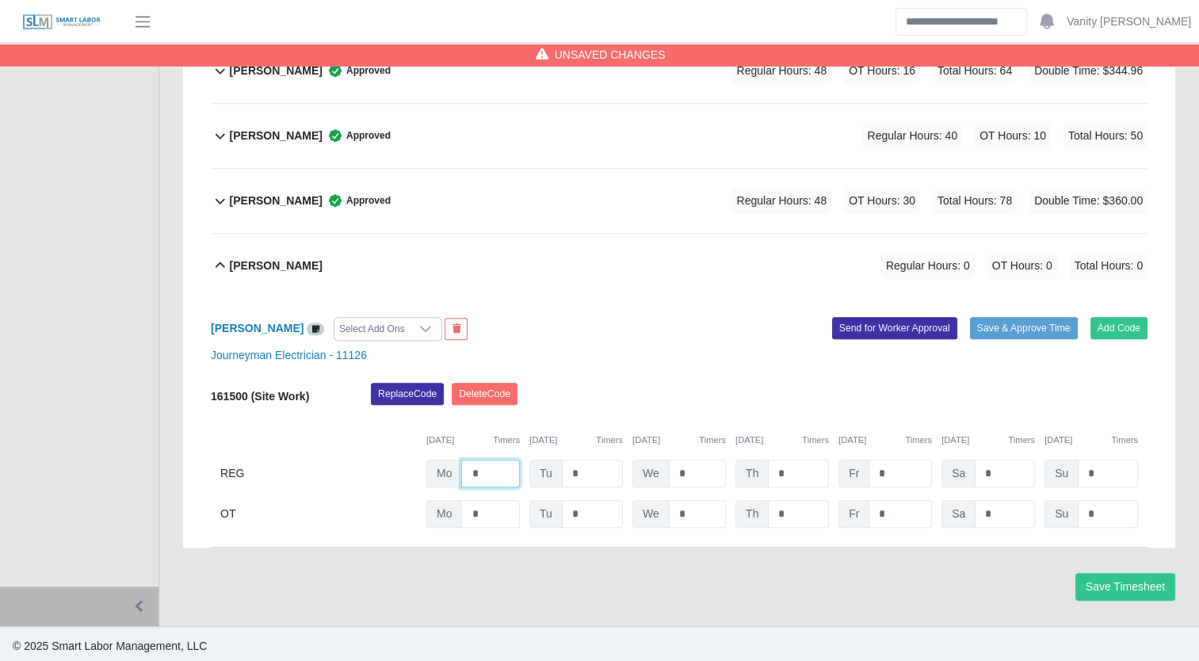
click at [471, 464] on input "*" at bounding box center [490, 474] width 59 height 28
drag, startPoint x: 496, startPoint y: 473, endPoint x: 459, endPoint y: 463, distance: 38.6
click at [459, 463] on div "Mo ***" at bounding box center [472, 474] width 93 height 28
type input "**"
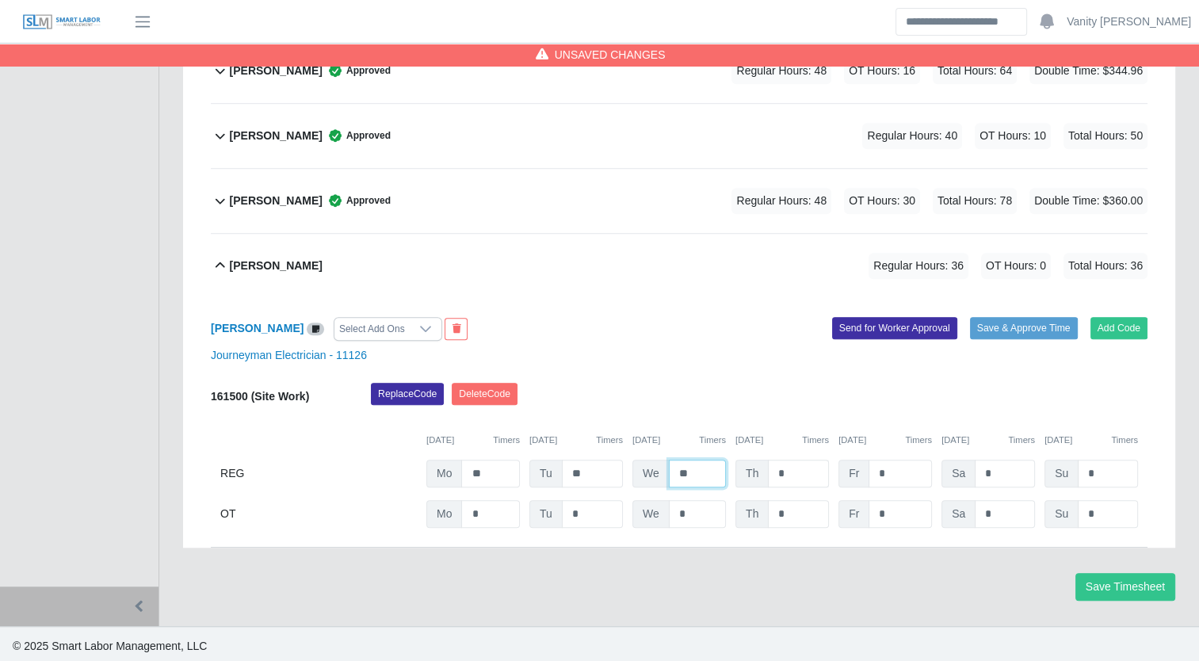
type input "**"
drag, startPoint x: 790, startPoint y: 474, endPoint x: 776, endPoint y: 474, distance: 14.3
click at [776, 474] on input "*" at bounding box center [798, 474] width 61 height 28
type input "*"
drag, startPoint x: 789, startPoint y: 505, endPoint x: 770, endPoint y: 505, distance: 19.0
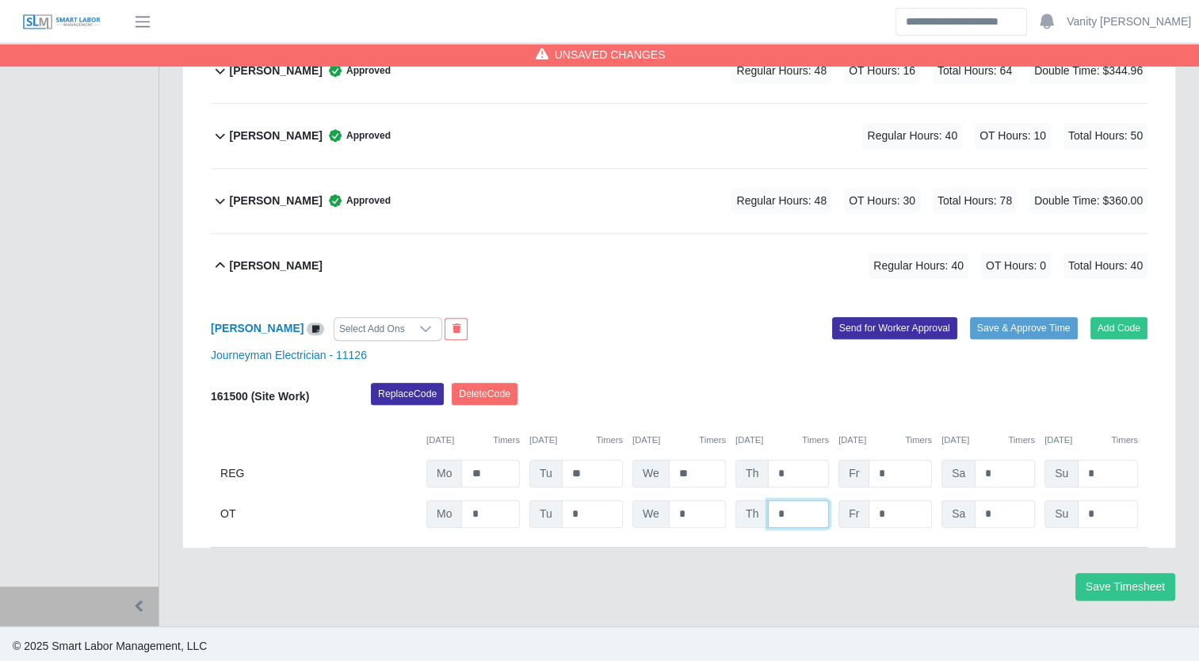
click at [770, 505] on input "*" at bounding box center [798, 514] width 61 height 28
type input "*"
type input "**"
drag, startPoint x: 1103, startPoint y: 474, endPoint x: 1057, endPoint y: 464, distance: 46.9
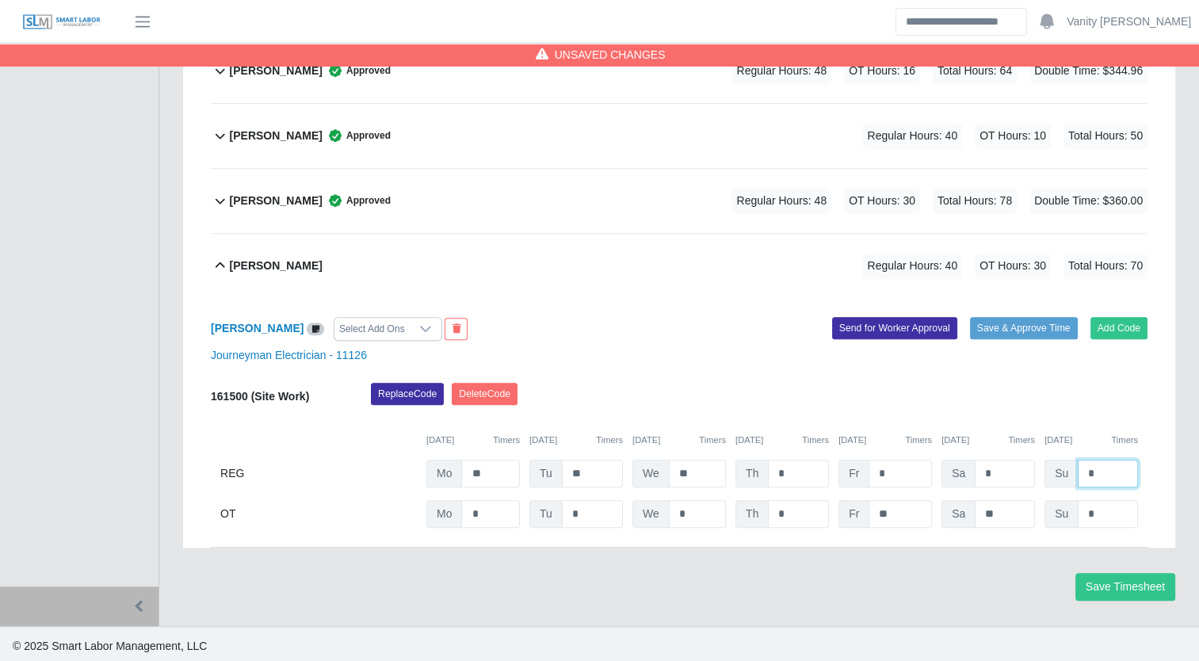
click at [1057, 464] on div "Su *" at bounding box center [1090, 474] width 93 height 28
type input "*"
click at [415, 331] on div at bounding box center [426, 329] width 32 height 22
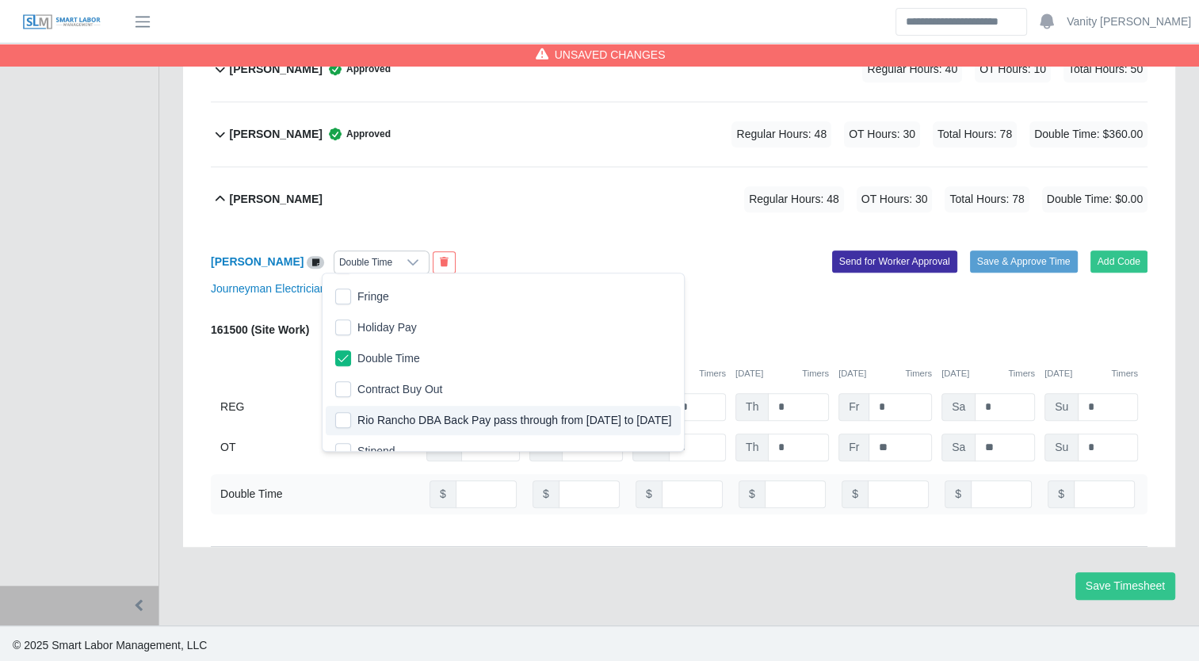
scroll to position [411, 0]
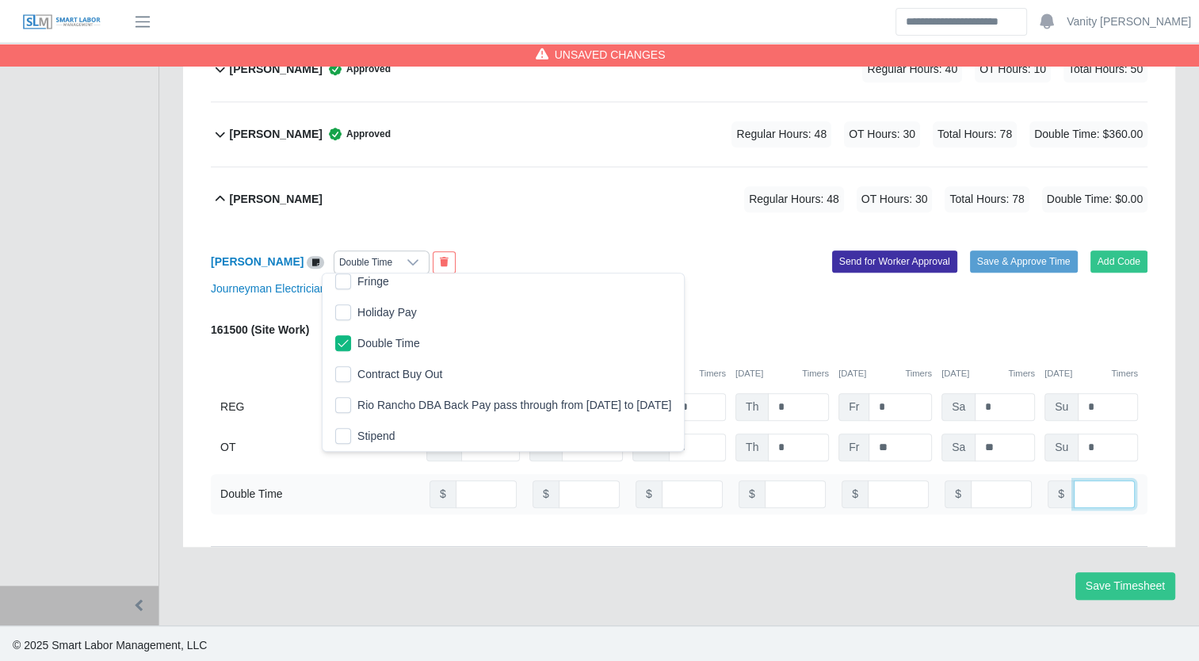
click at [1098, 493] on input "number" at bounding box center [1104, 494] width 61 height 28
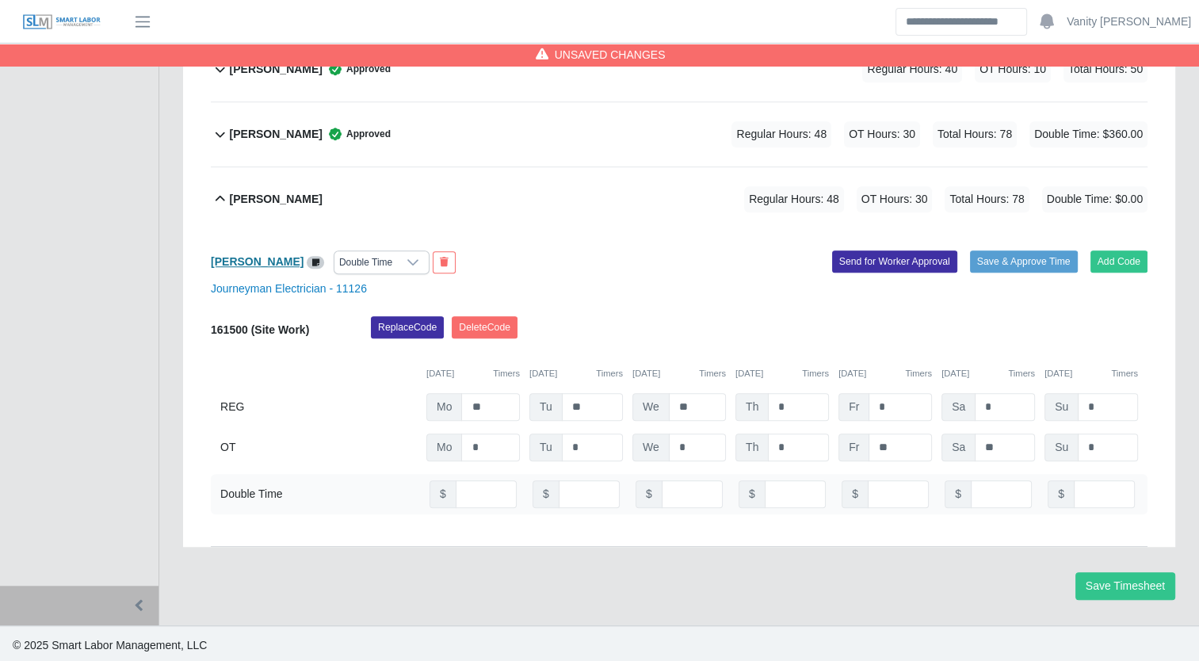
click at [258, 255] on b "Roberto Rincon" at bounding box center [257, 261] width 93 height 13
click at [1094, 493] on input "number" at bounding box center [1104, 494] width 61 height 28
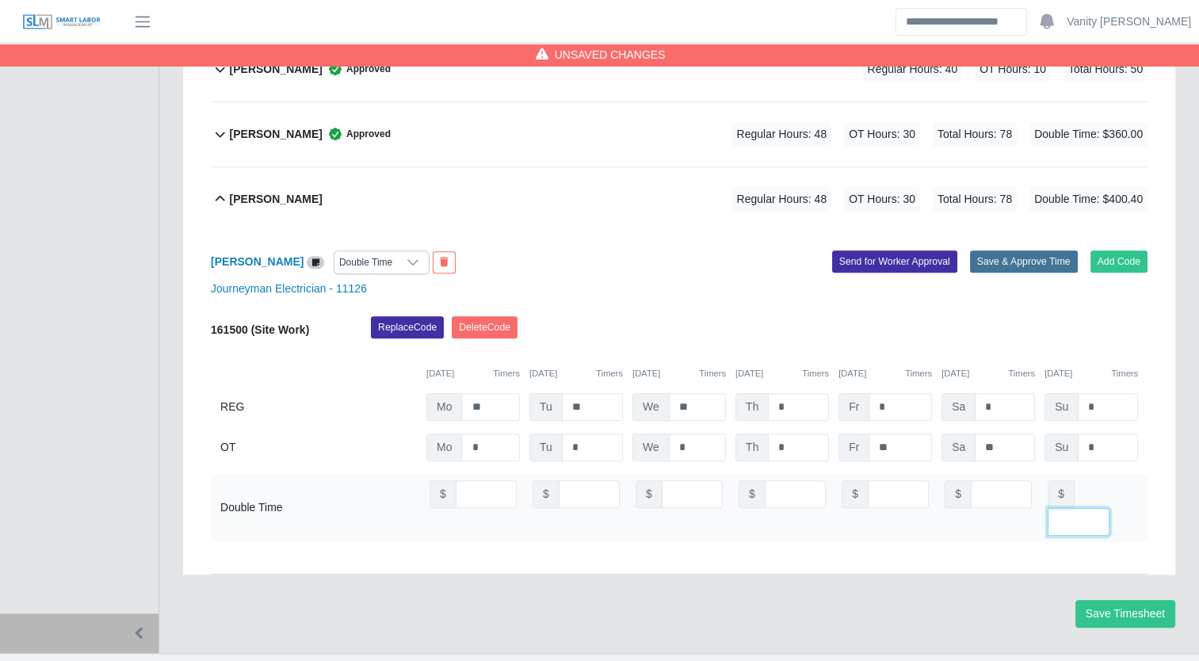
type input "******"
click at [998, 250] on button "Save & Approve Time" at bounding box center [1024, 261] width 108 height 22
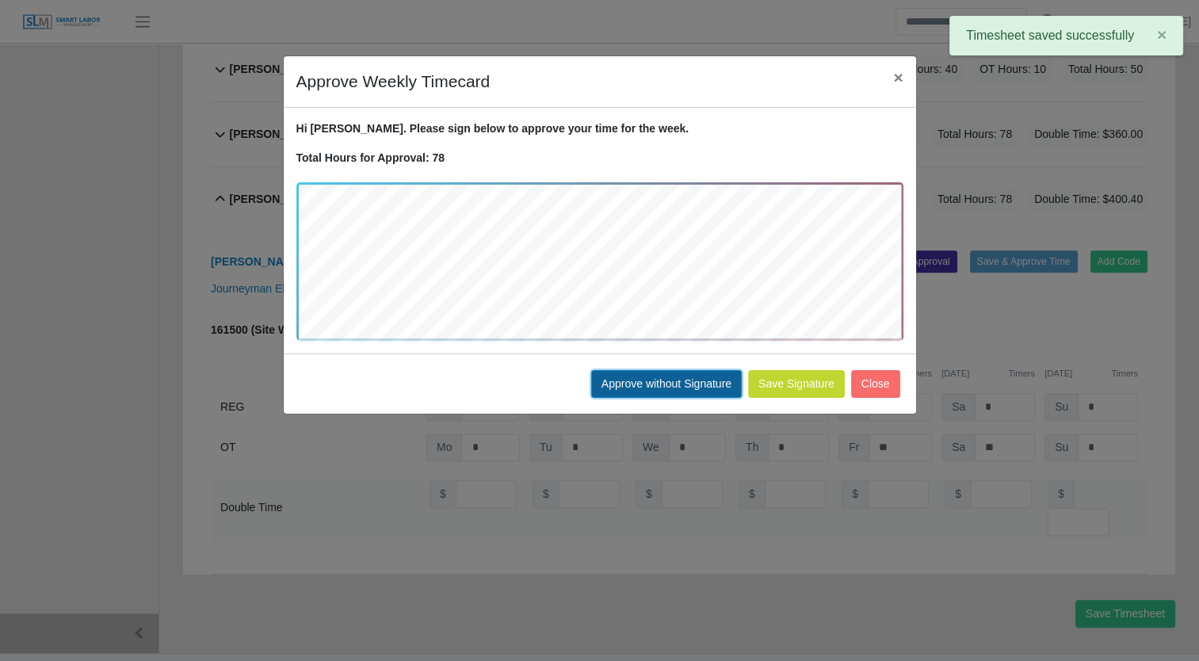
click at [689, 375] on button "Approve without Signature" at bounding box center [666, 384] width 151 height 28
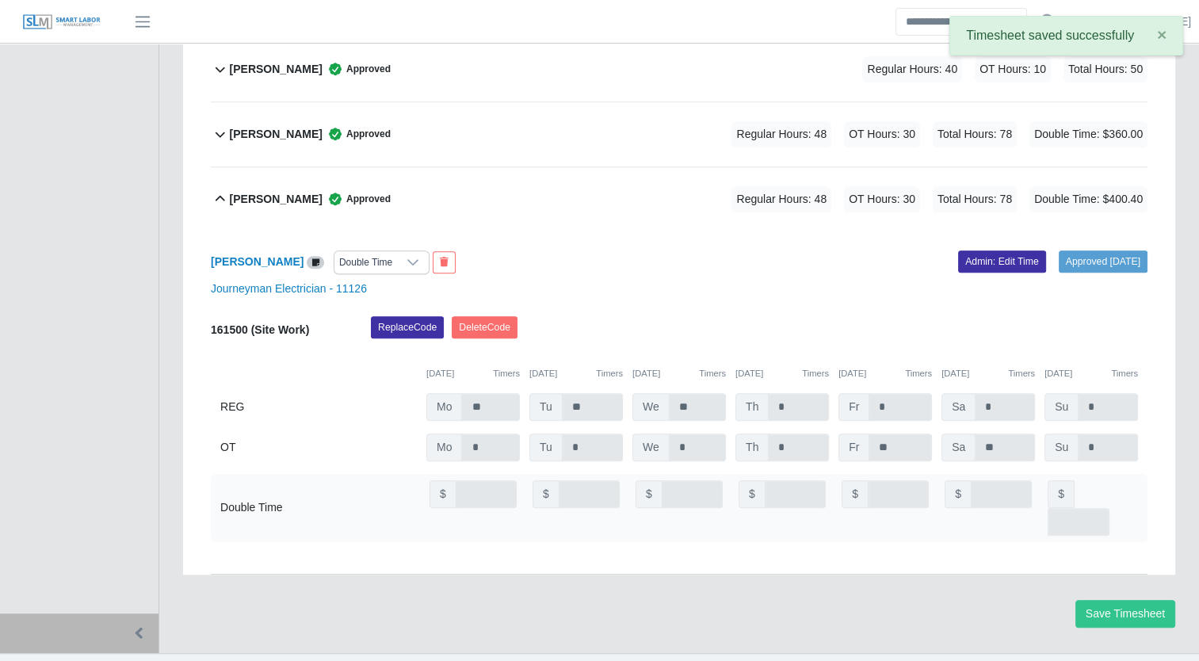
click at [238, 192] on b "Roberto Rincon" at bounding box center [276, 199] width 93 height 17
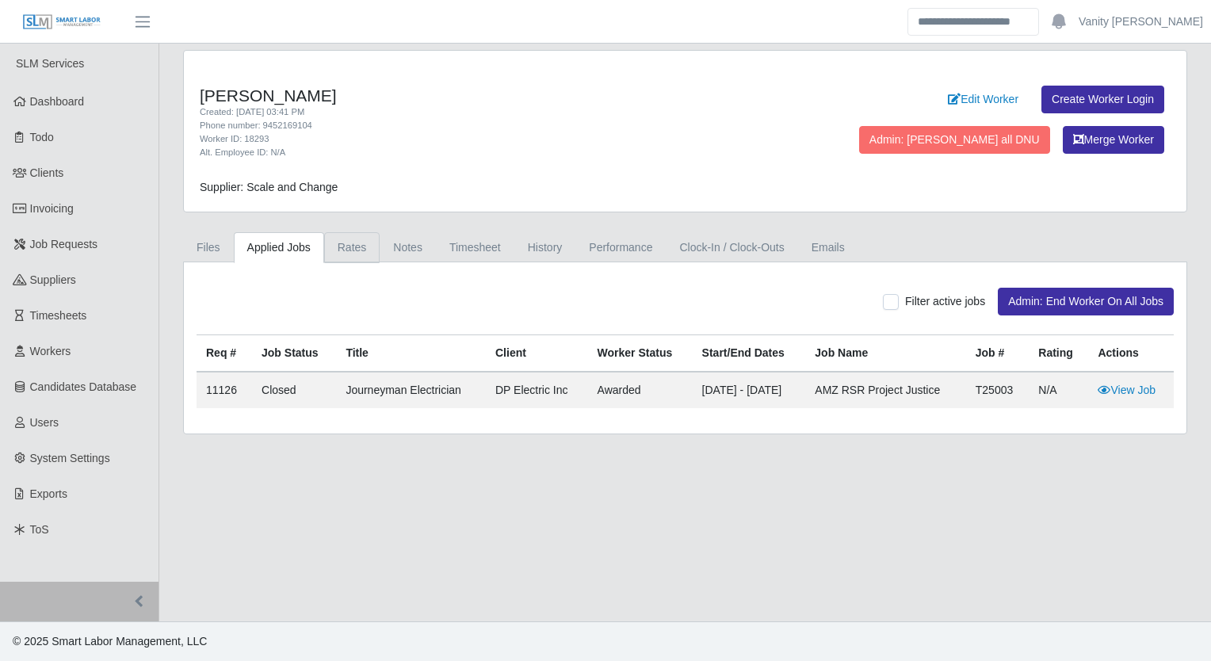
click at [368, 249] on link "Rates" at bounding box center [352, 247] width 56 height 31
click at [349, 244] on link "Rates" at bounding box center [352, 247] width 56 height 31
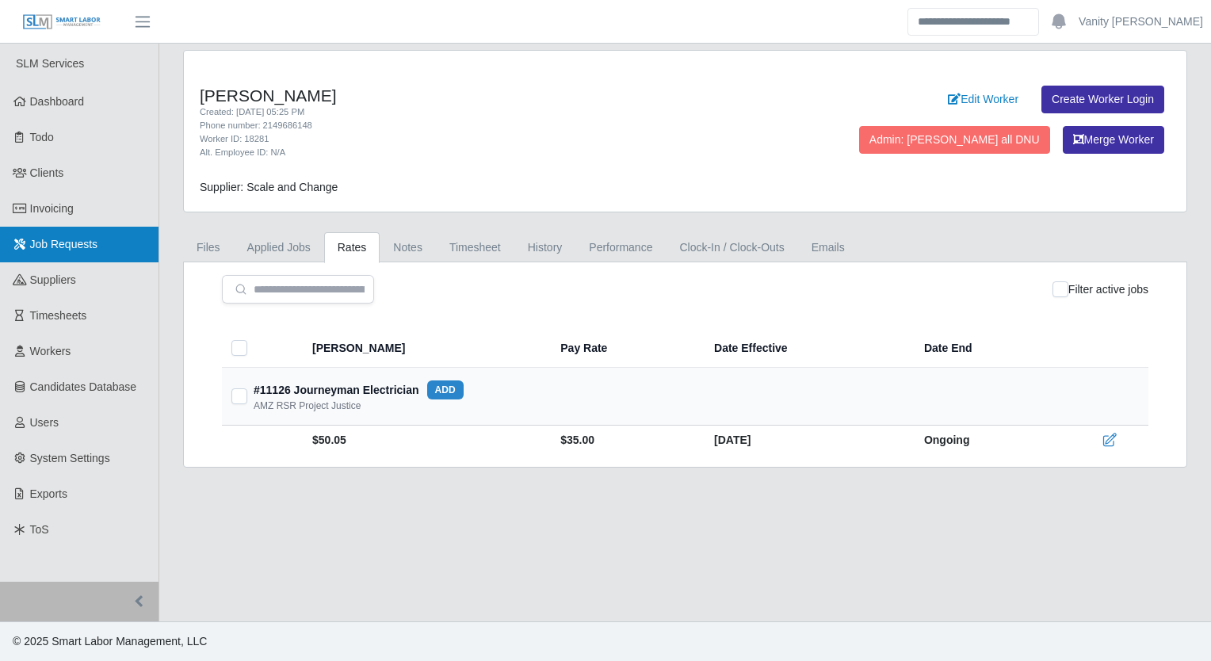
click at [101, 254] on link "Job Requests" at bounding box center [79, 245] width 158 height 36
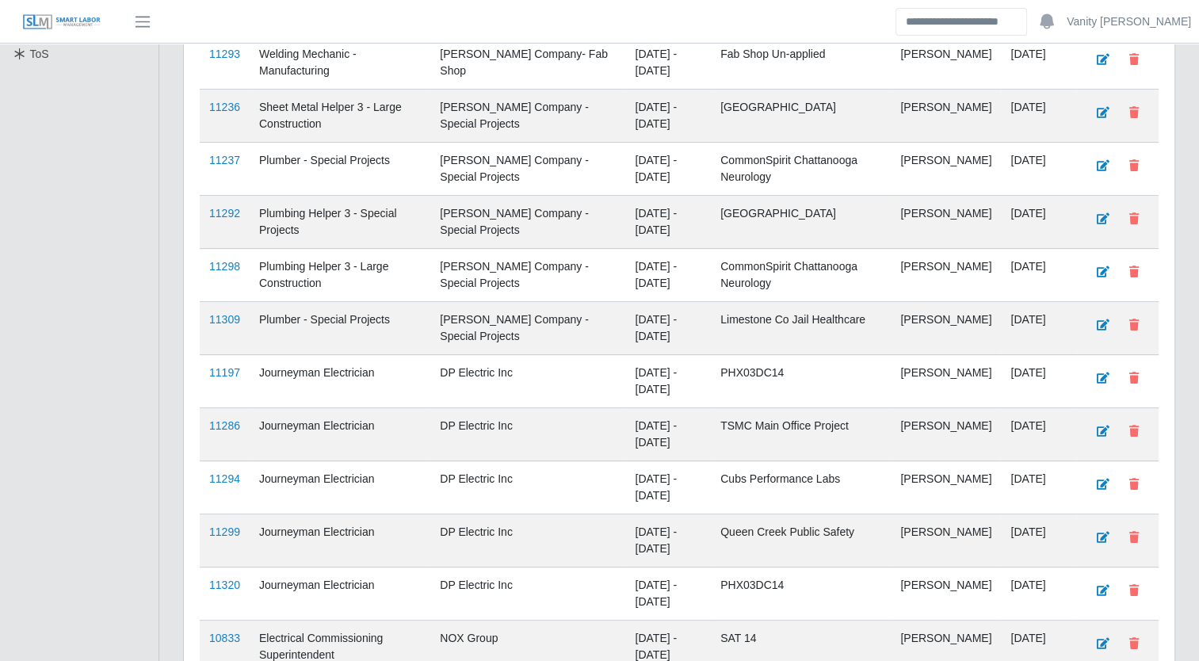
scroll to position [612, 0]
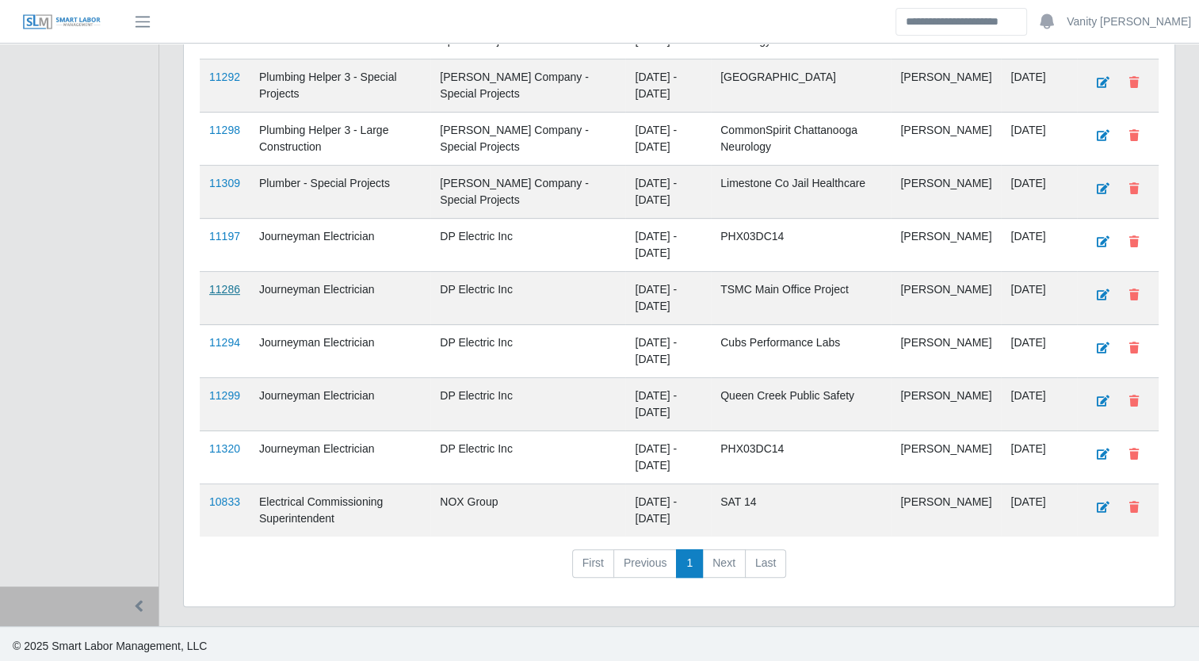
click at [231, 284] on link "11286" at bounding box center [224, 289] width 31 height 13
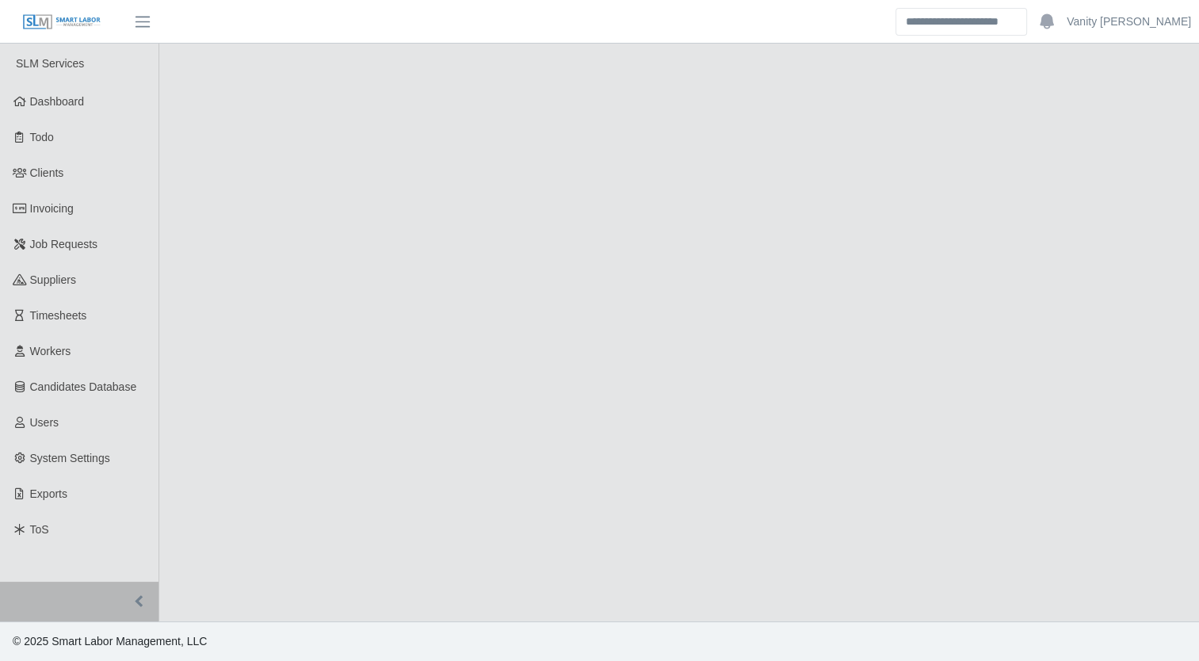
select select "****"
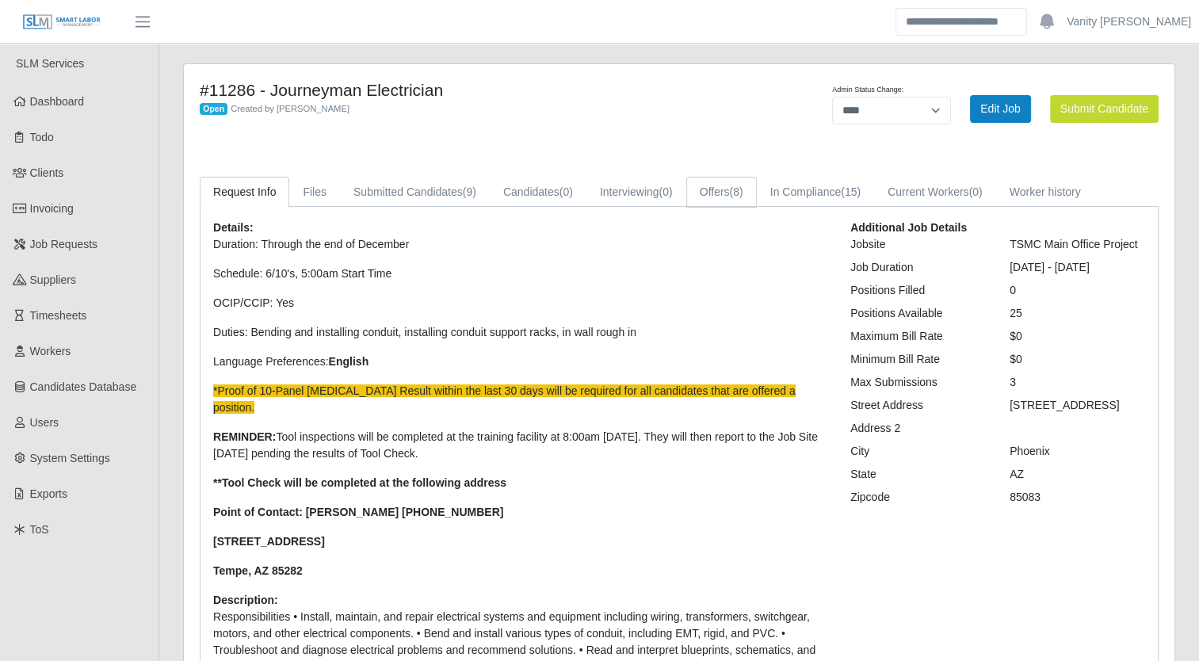
click at [719, 195] on link "Offers (8)" at bounding box center [721, 192] width 71 height 31
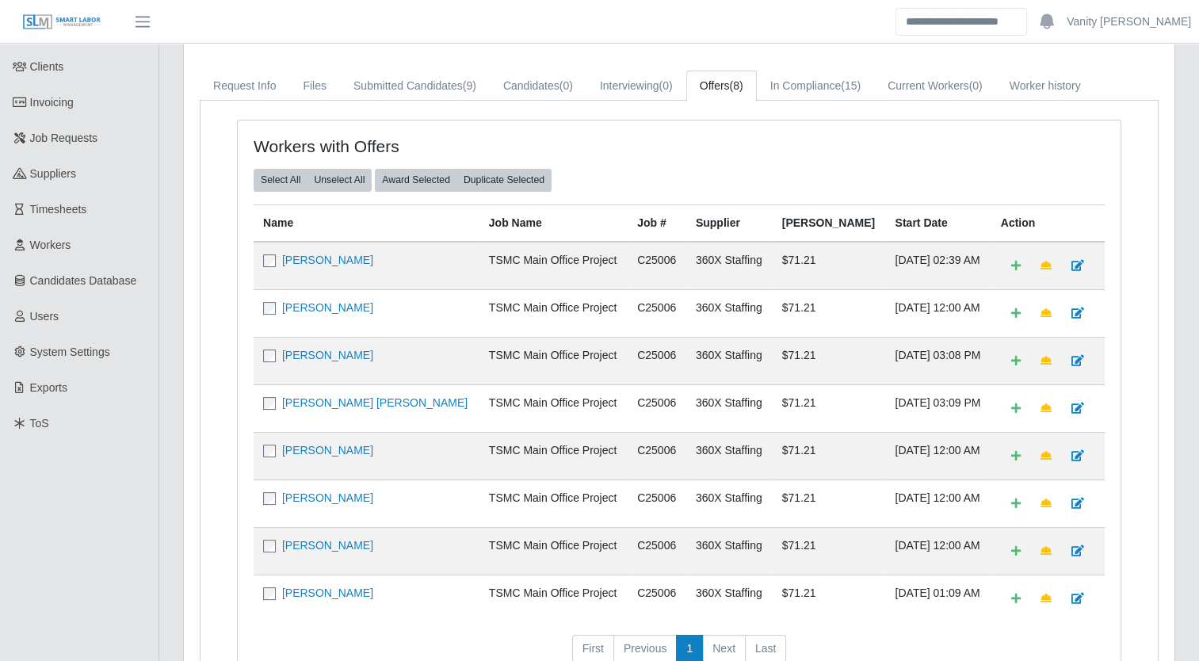
scroll to position [79, 0]
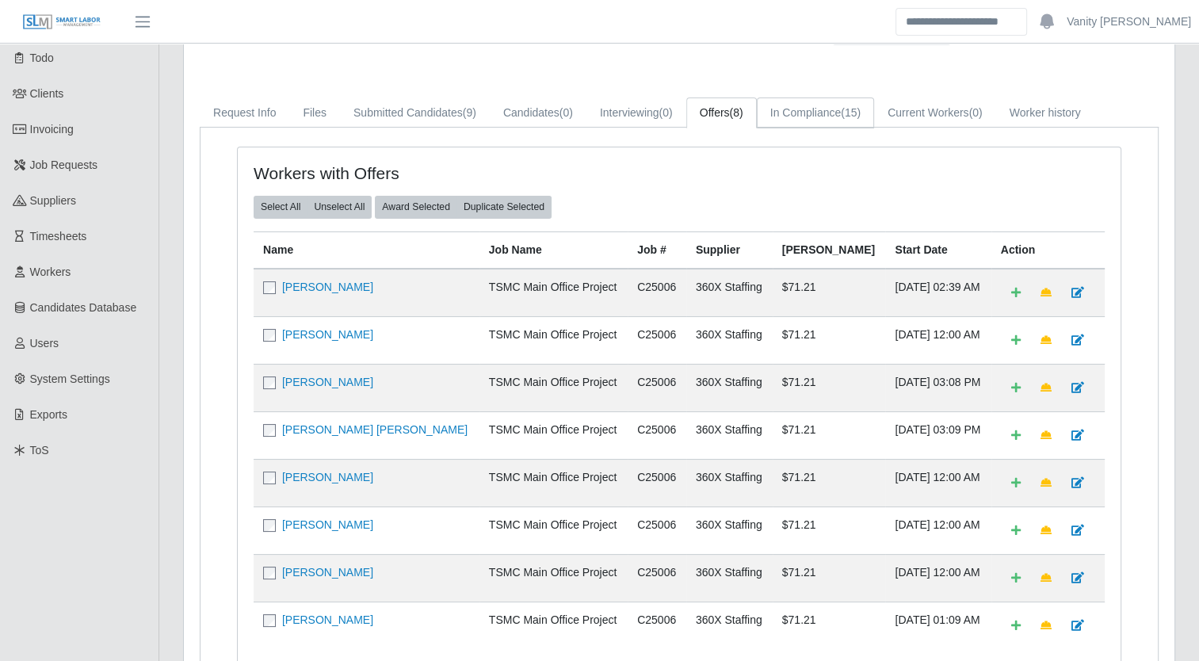
click at [802, 121] on link "In Compliance (15)" at bounding box center [815, 112] width 117 height 31
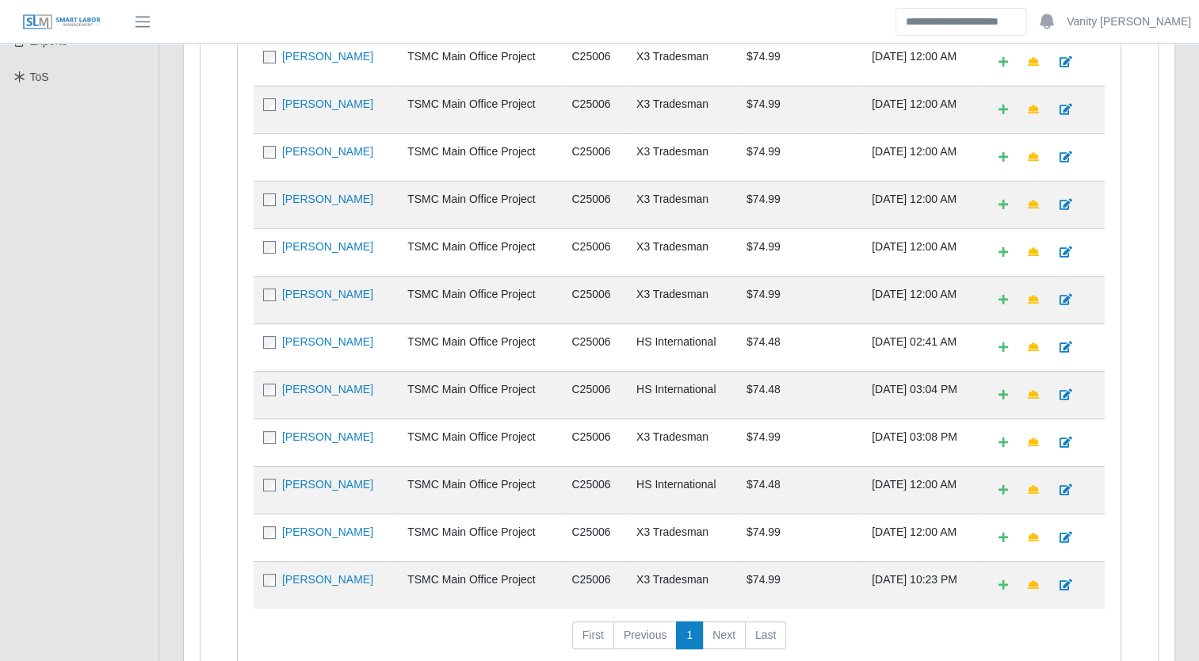
scroll to position [475, 0]
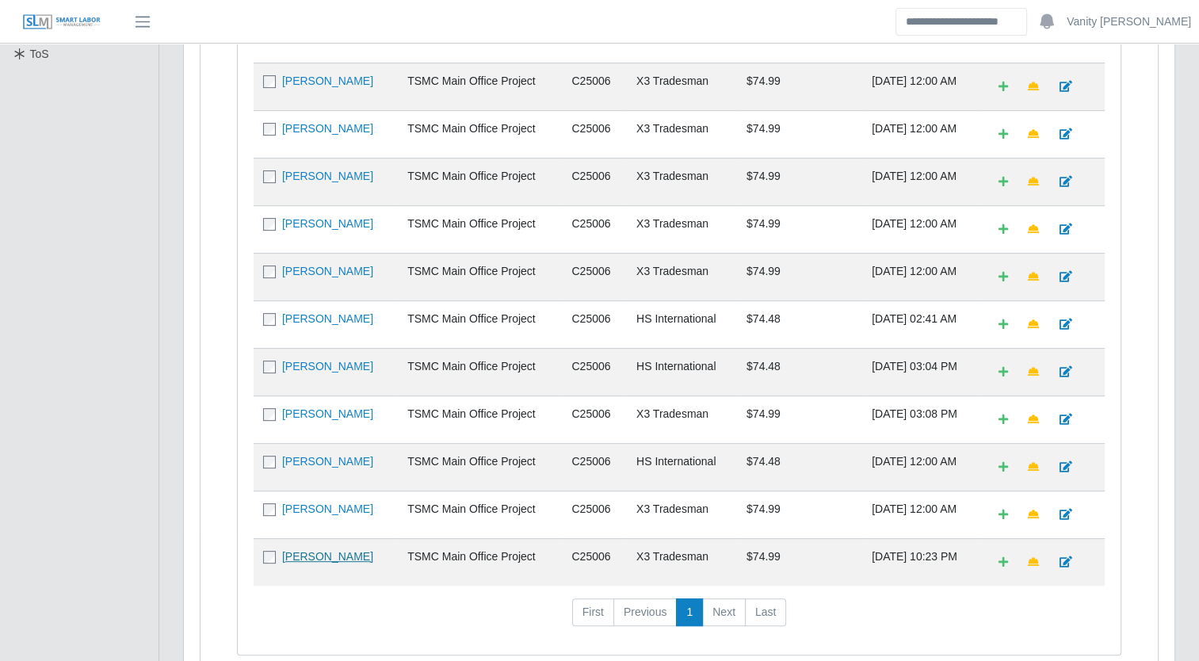
click at [326, 550] on link "[PERSON_NAME]" at bounding box center [327, 556] width 91 height 13
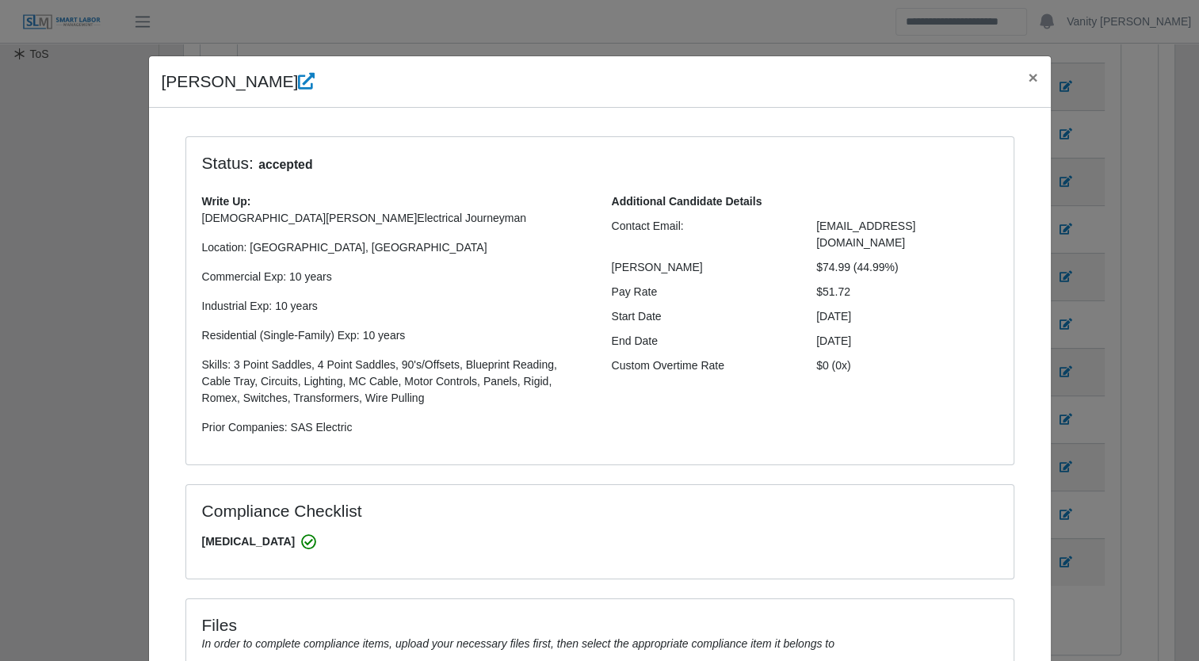
select select "**********"
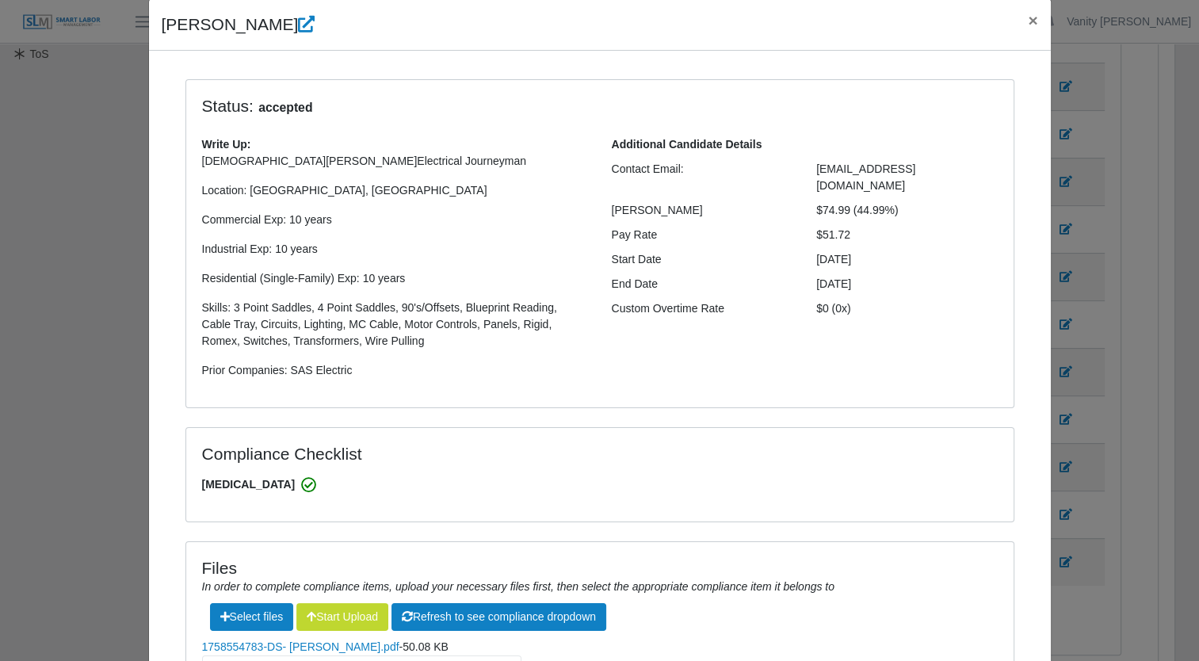
scroll to position [220, 0]
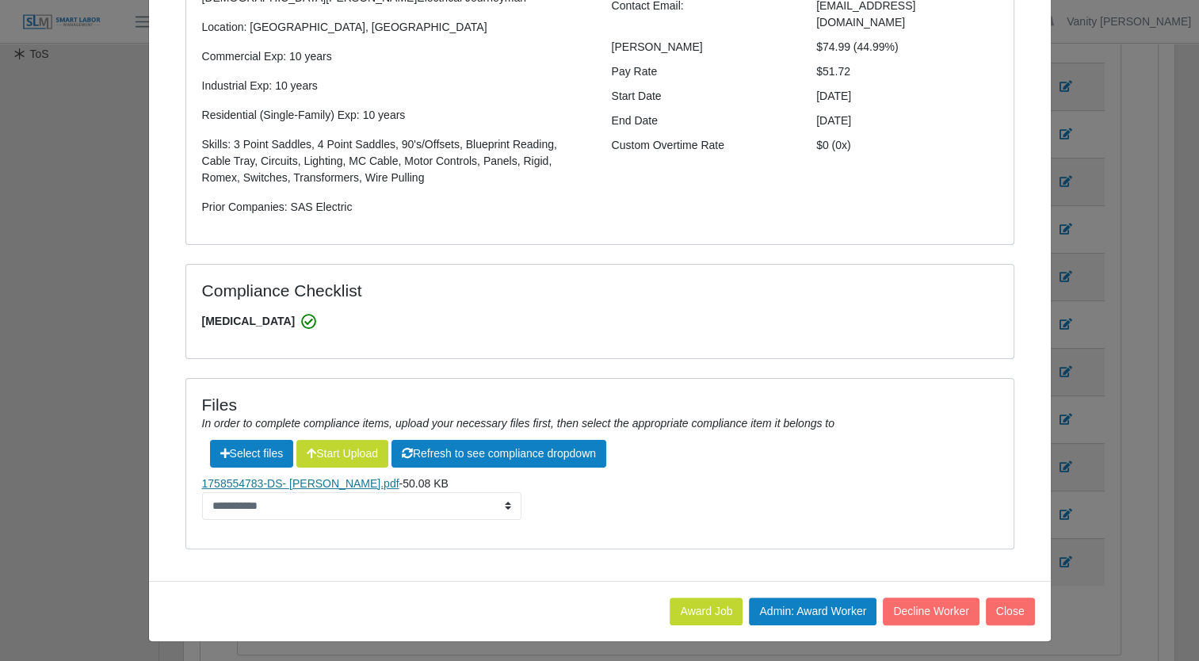
click at [320, 485] on link "1758554783-DS- [PERSON_NAME].pdf" at bounding box center [300, 483] width 197 height 13
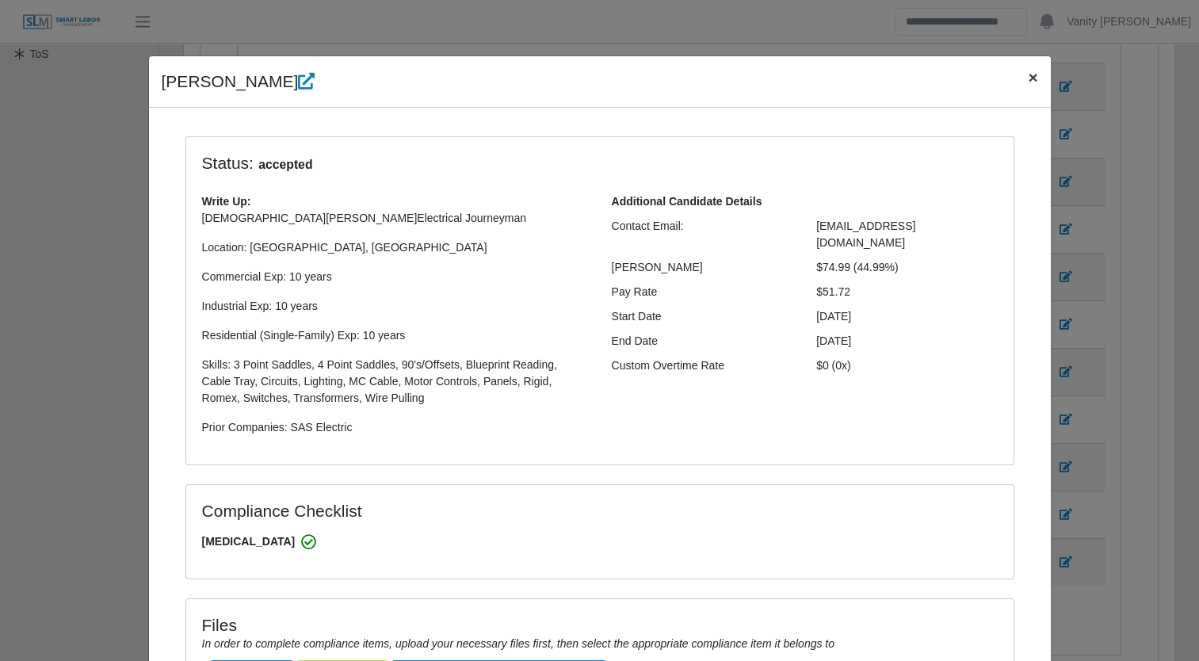
click at [1028, 77] on span "×" at bounding box center [1033, 77] width 10 height 18
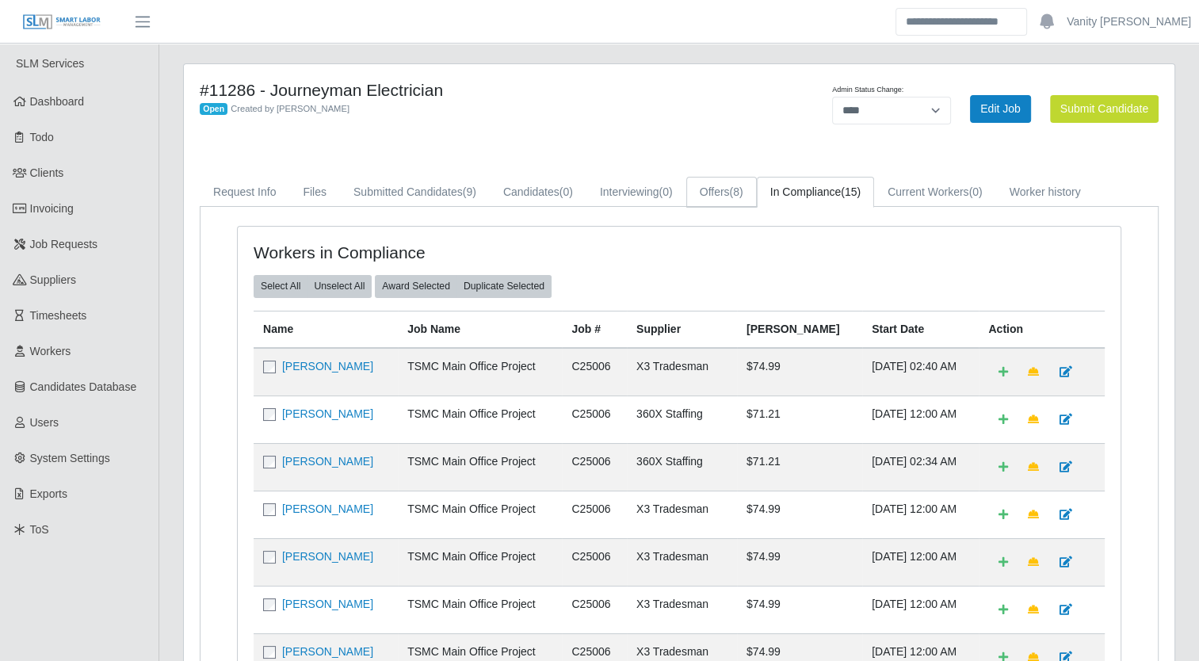
drag, startPoint x: 734, startPoint y: 189, endPoint x: 673, endPoint y: 223, distance: 70.3
click at [734, 189] on span "(8)" at bounding box center [736, 191] width 13 height 13
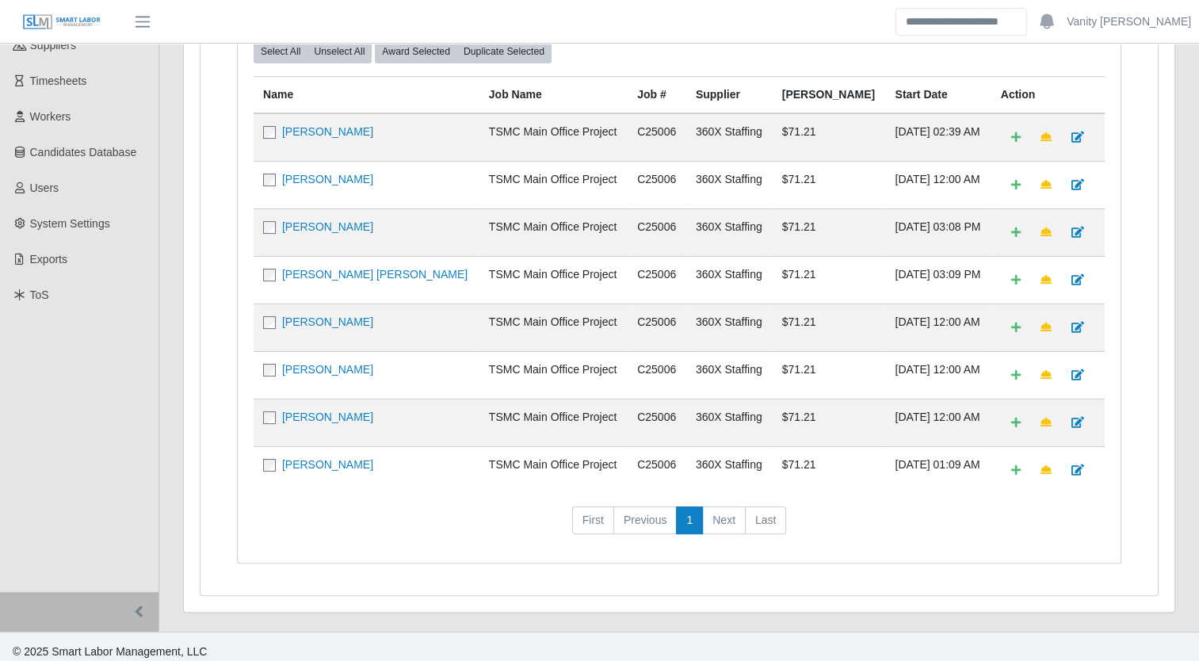
scroll to position [238, 0]
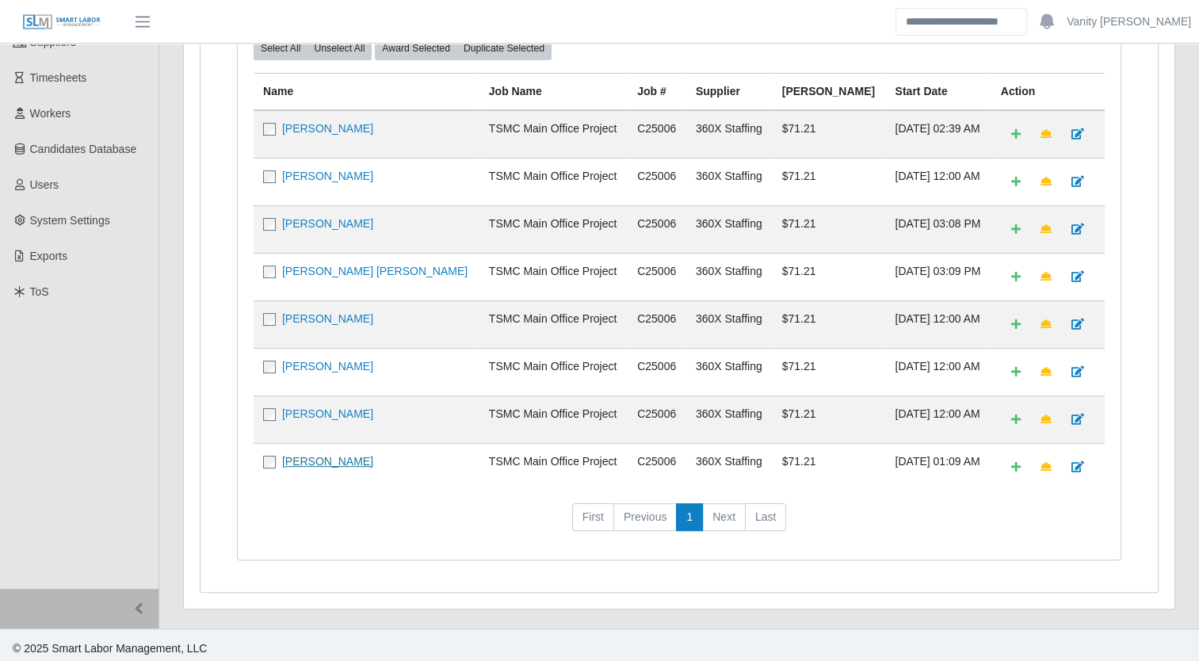
click at [368, 455] on link "[PERSON_NAME]" at bounding box center [327, 461] width 91 height 13
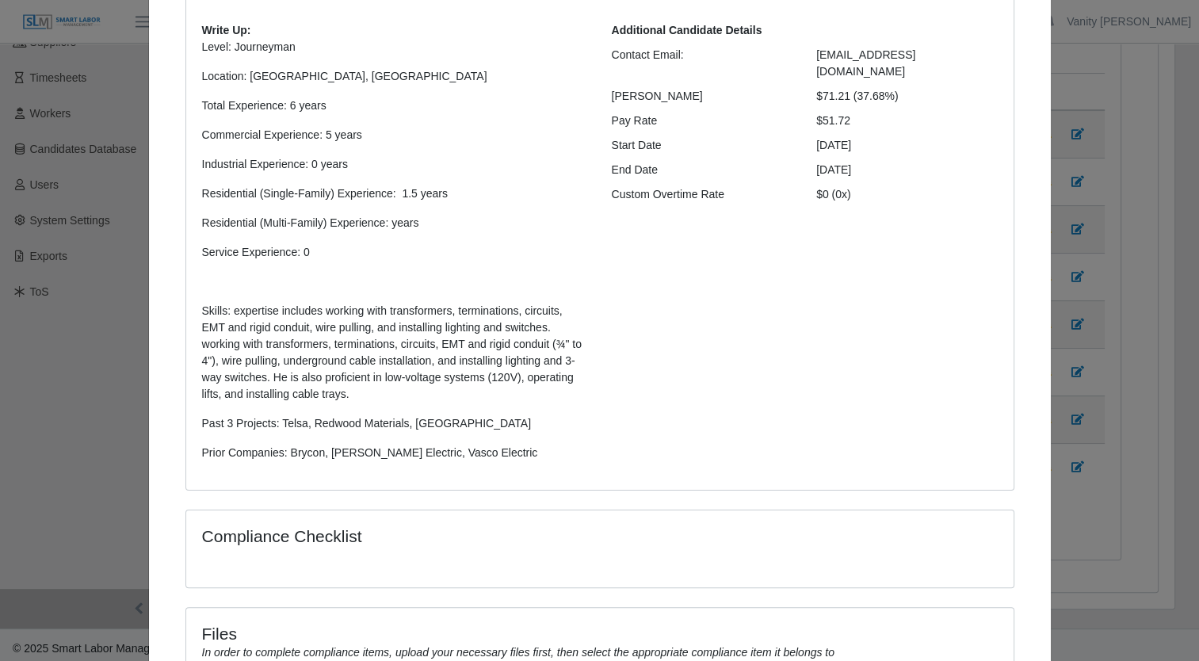
scroll to position [0, 0]
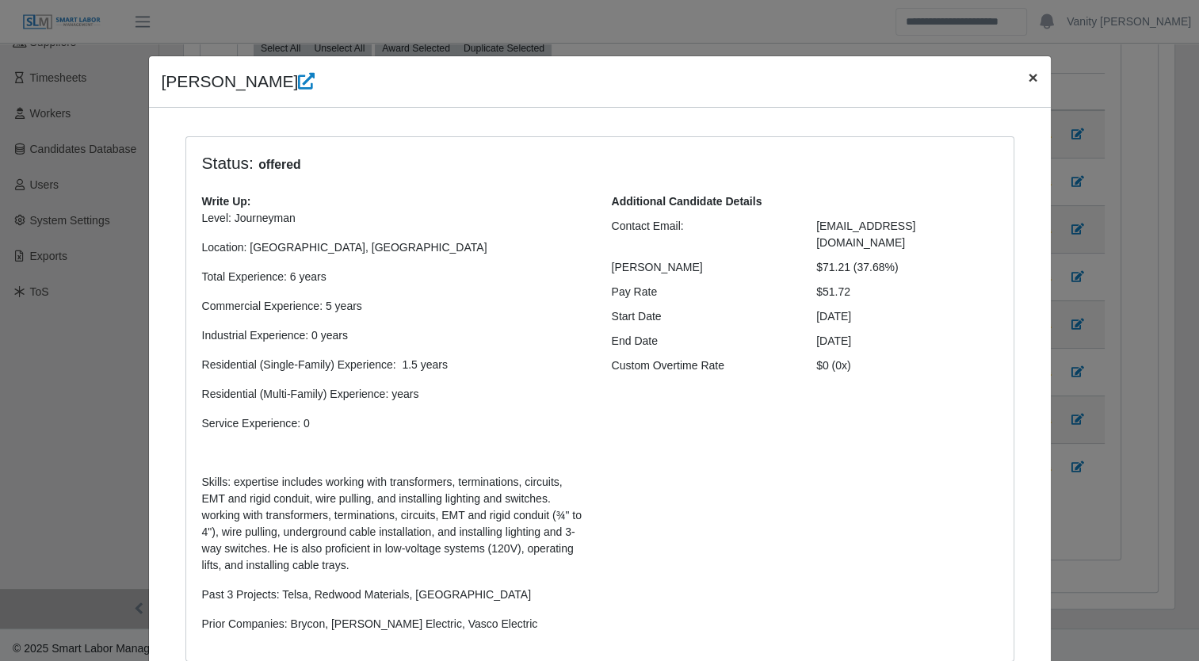
click at [1017, 71] on button "×" at bounding box center [1032, 77] width 35 height 42
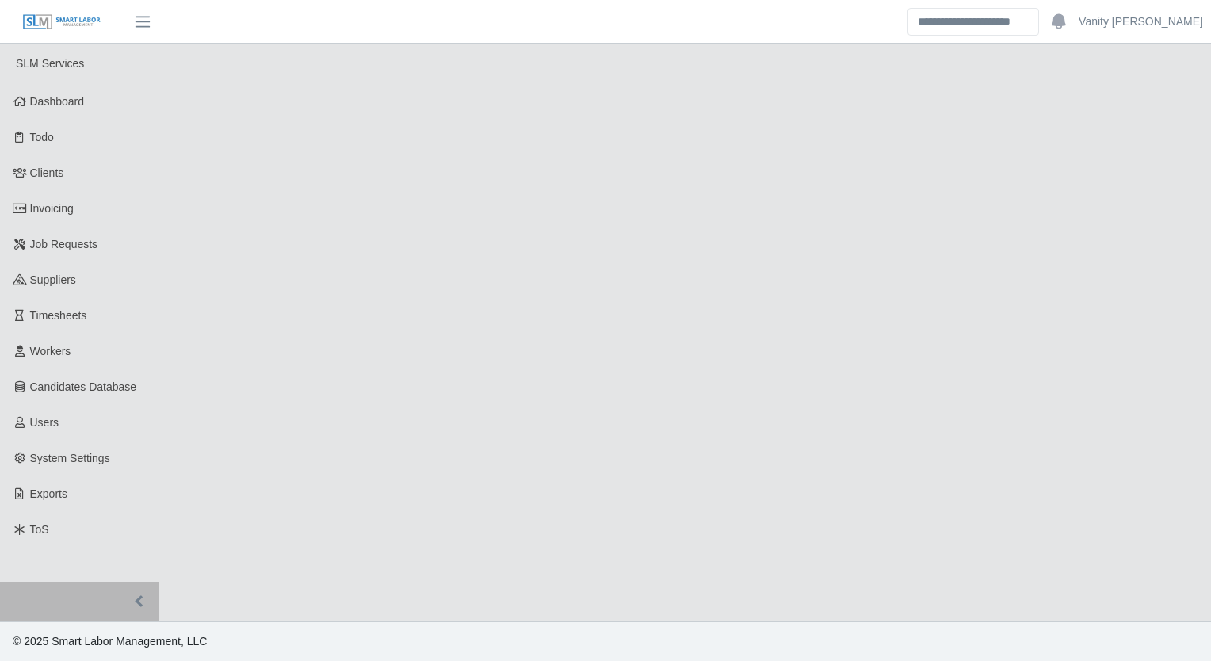
select select "****"
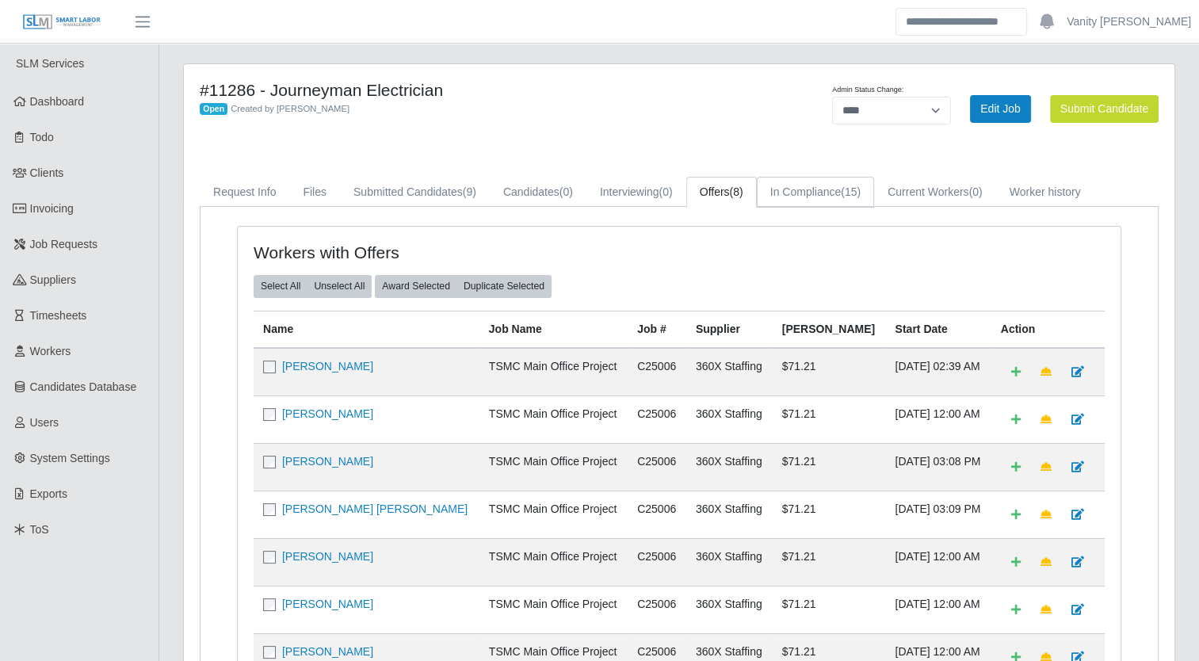
click at [811, 191] on link "In Compliance (15)" at bounding box center [815, 192] width 117 height 31
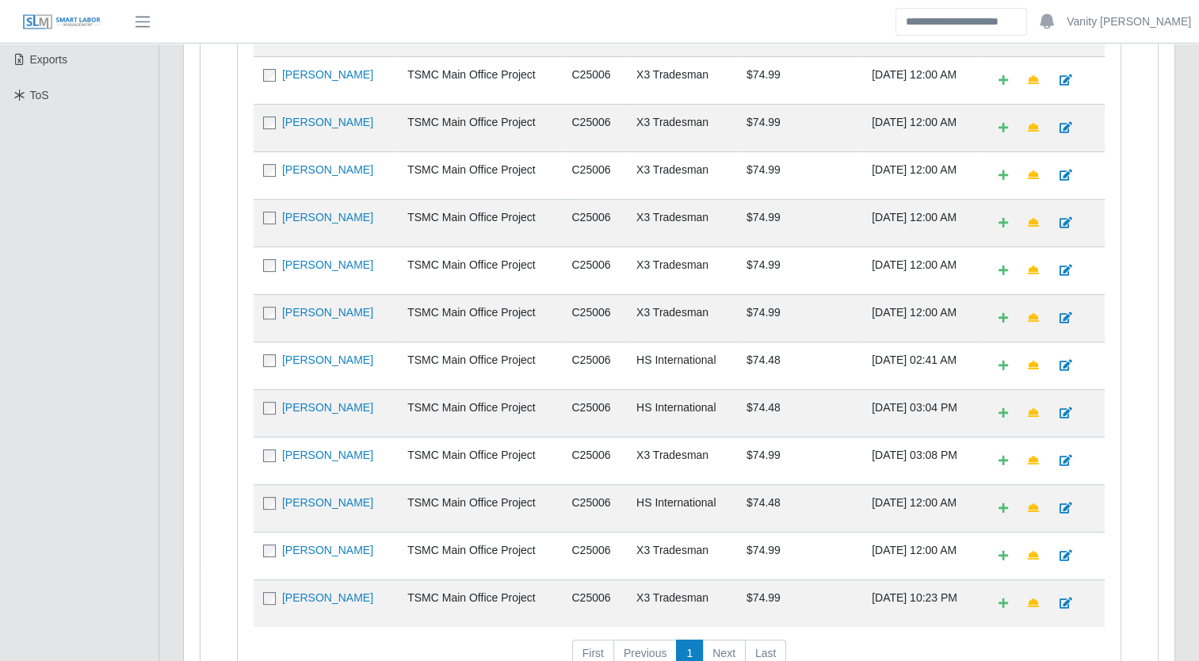
scroll to position [475, 0]
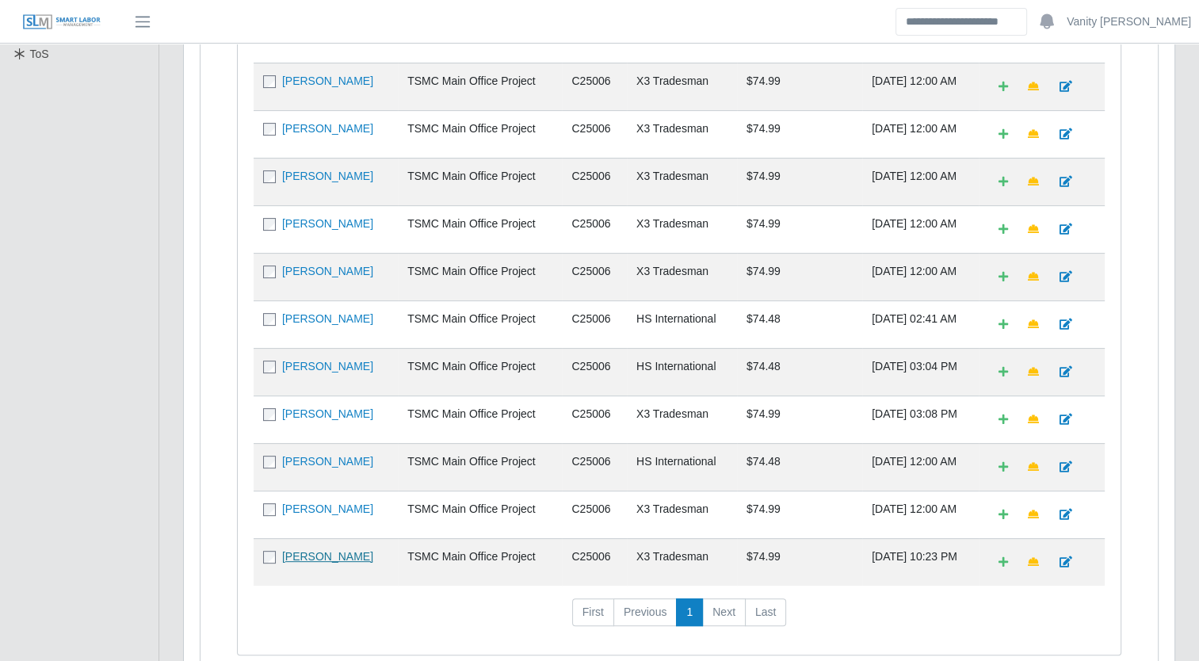
click at [315, 550] on link "Jesus Vasquez" at bounding box center [327, 556] width 91 height 13
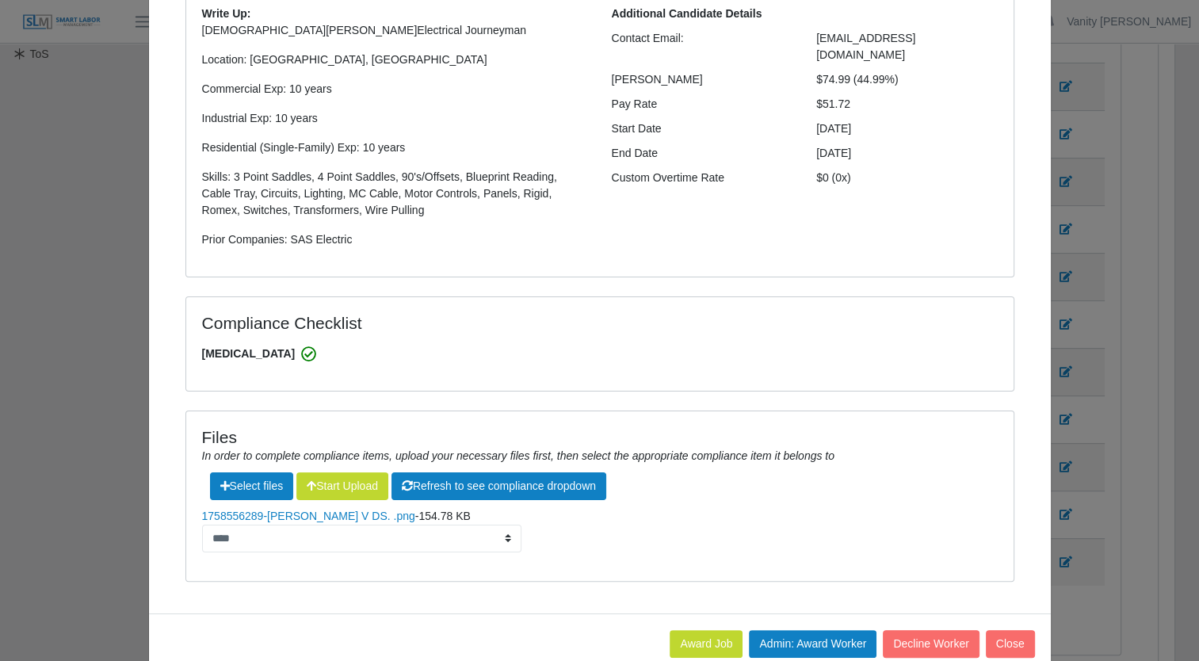
scroll to position [220, 0]
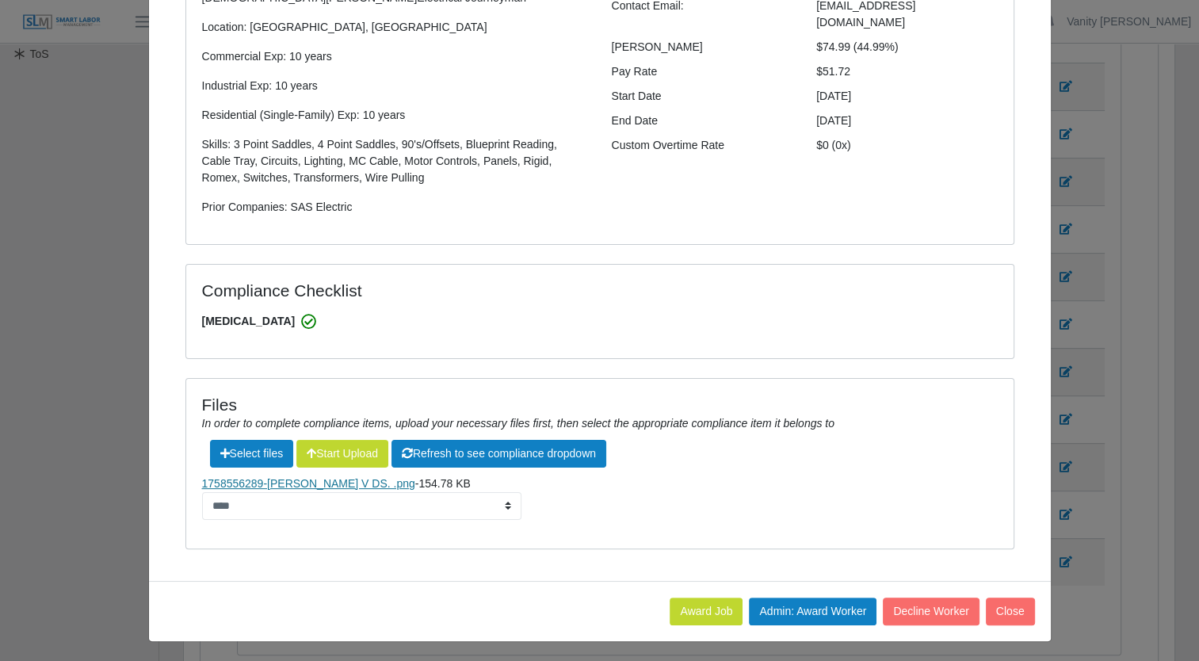
click link "1758556289-Jesus V DS. .png"
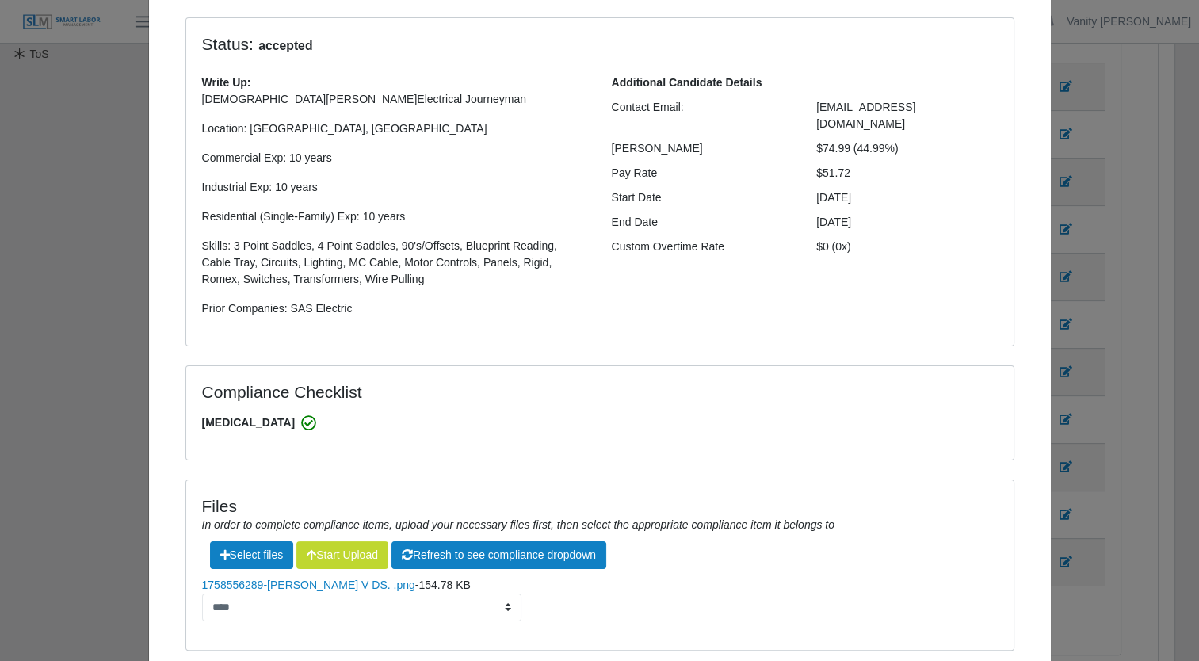
scroll to position [0, 0]
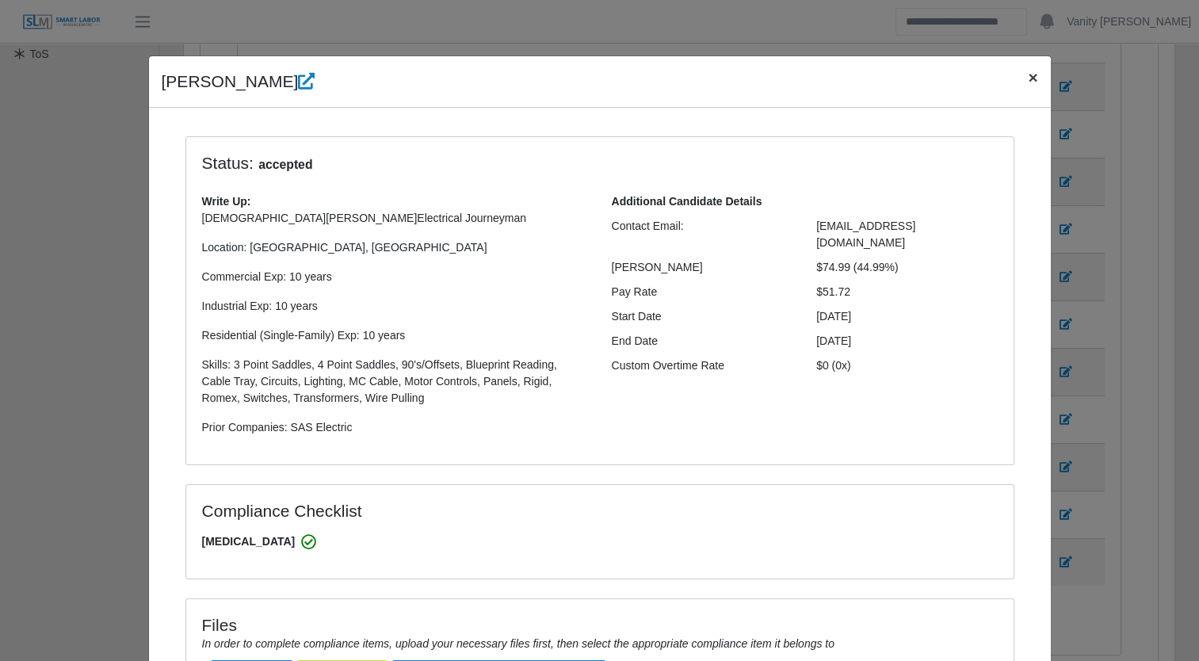
drag, startPoint x: 1024, startPoint y: 78, endPoint x: 1008, endPoint y: 87, distance: 19.2
click span "×"
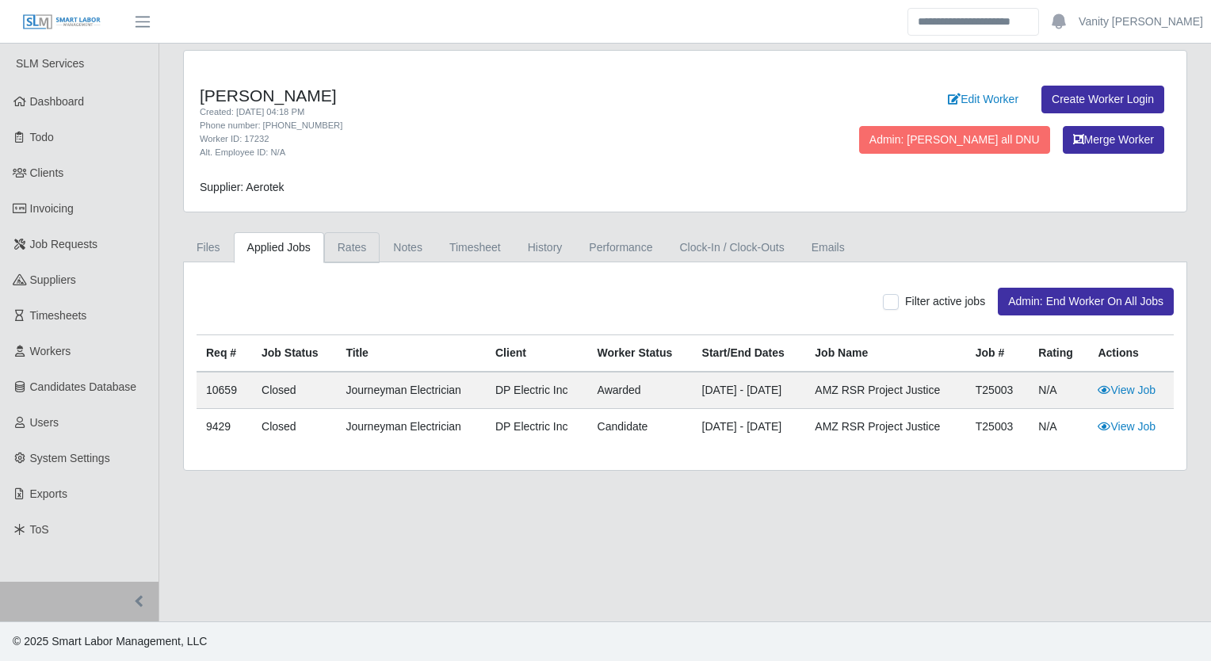
click at [353, 254] on link "Rates" at bounding box center [352, 247] width 56 height 31
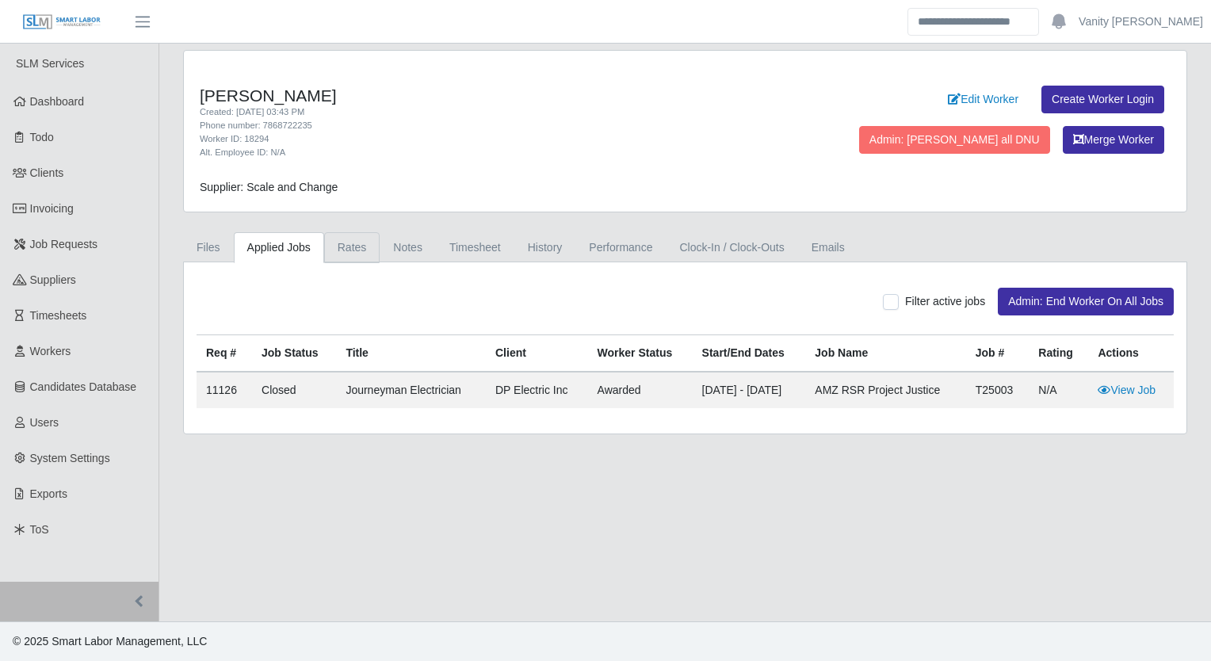
click at [351, 250] on link "Rates" at bounding box center [352, 247] width 56 height 31
click at [350, 242] on link "Rates" at bounding box center [352, 247] width 56 height 31
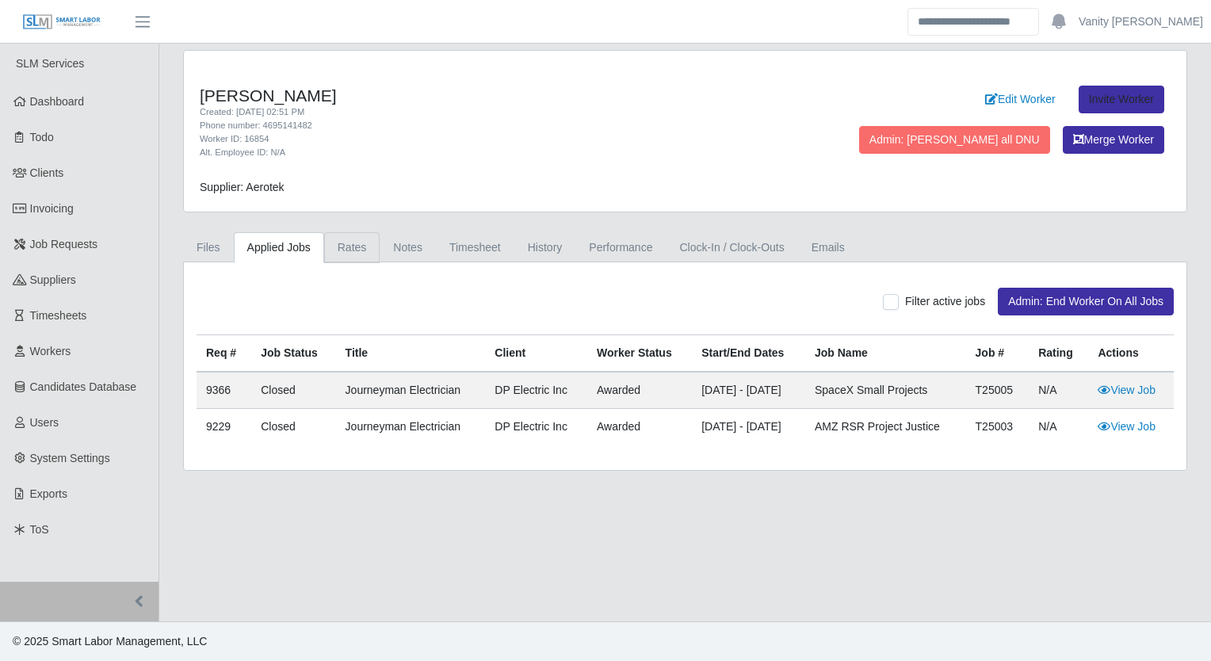
click at [338, 255] on link "Rates" at bounding box center [352, 247] width 56 height 31
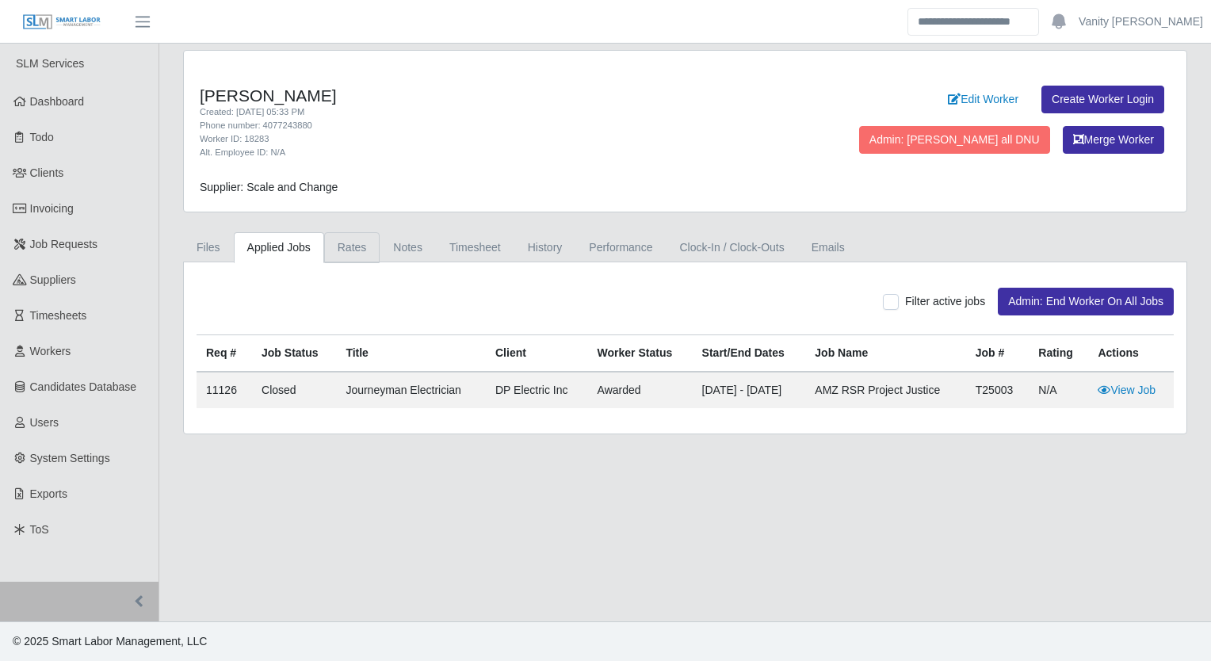
click at [353, 246] on link "Rates" at bounding box center [352, 247] width 56 height 31
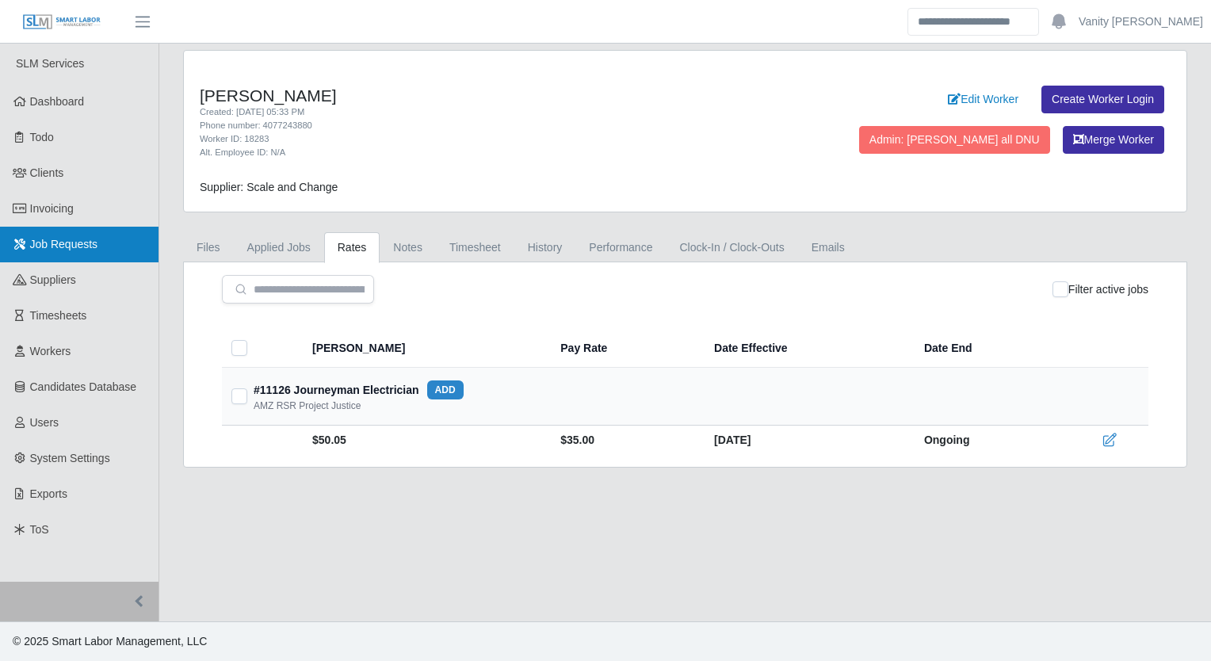
click at [83, 239] on span "Job Requests" at bounding box center [64, 244] width 68 height 13
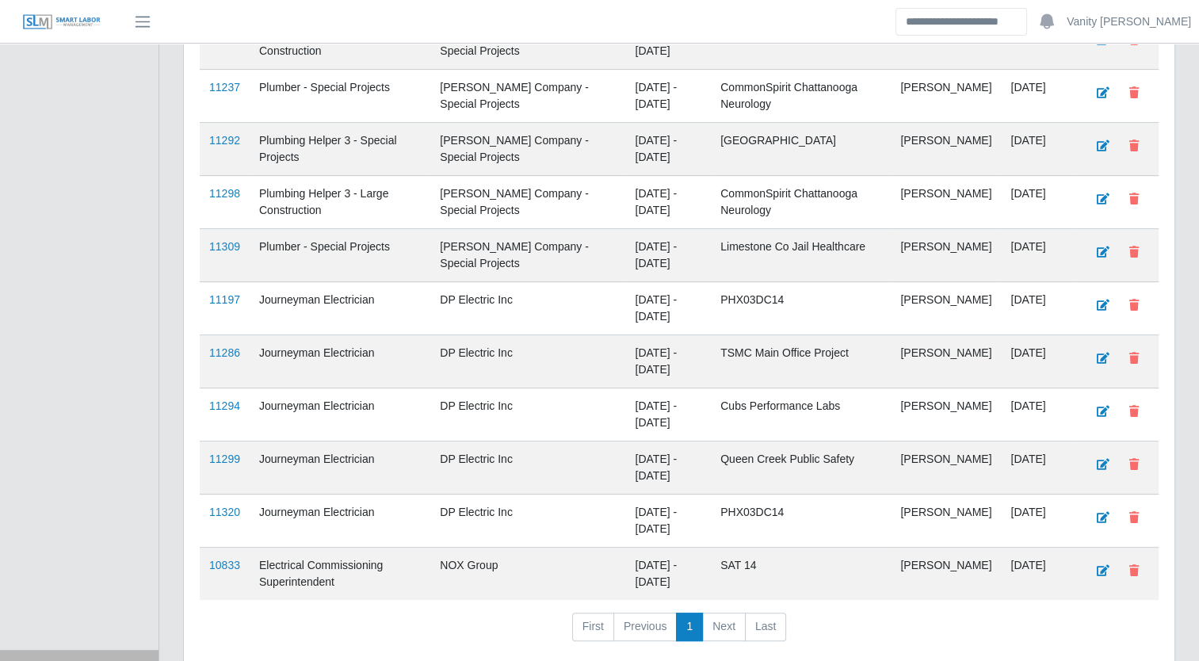
scroll to position [612, 0]
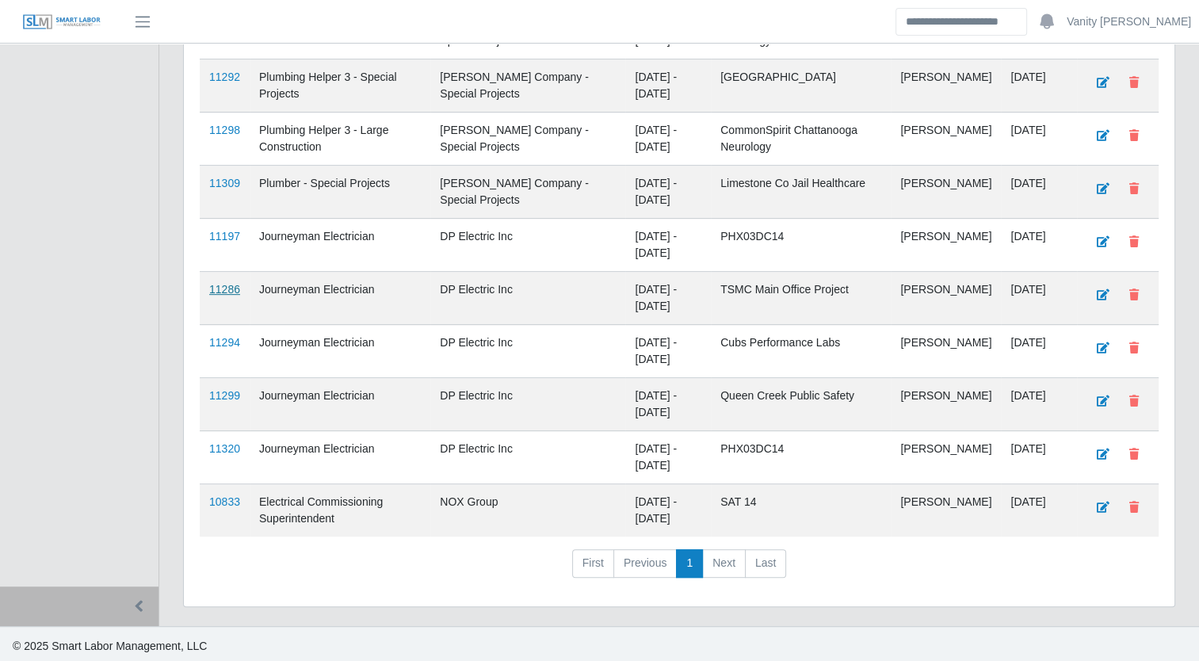
click at [212, 286] on link "11286" at bounding box center [224, 289] width 31 height 13
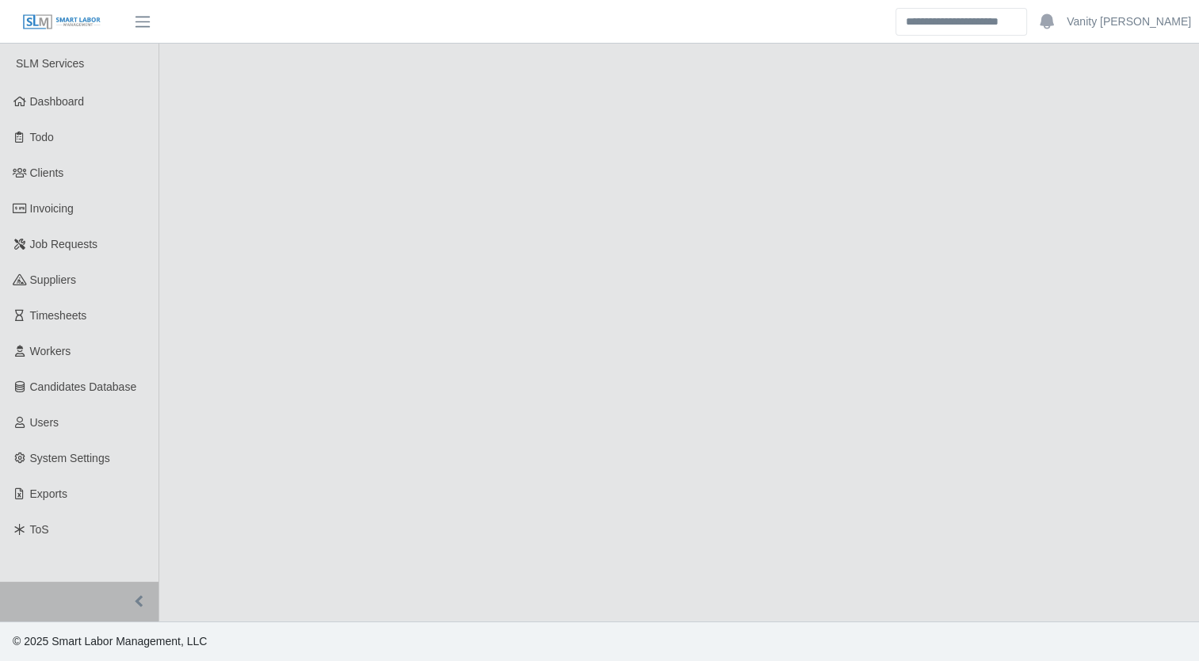
select select "****"
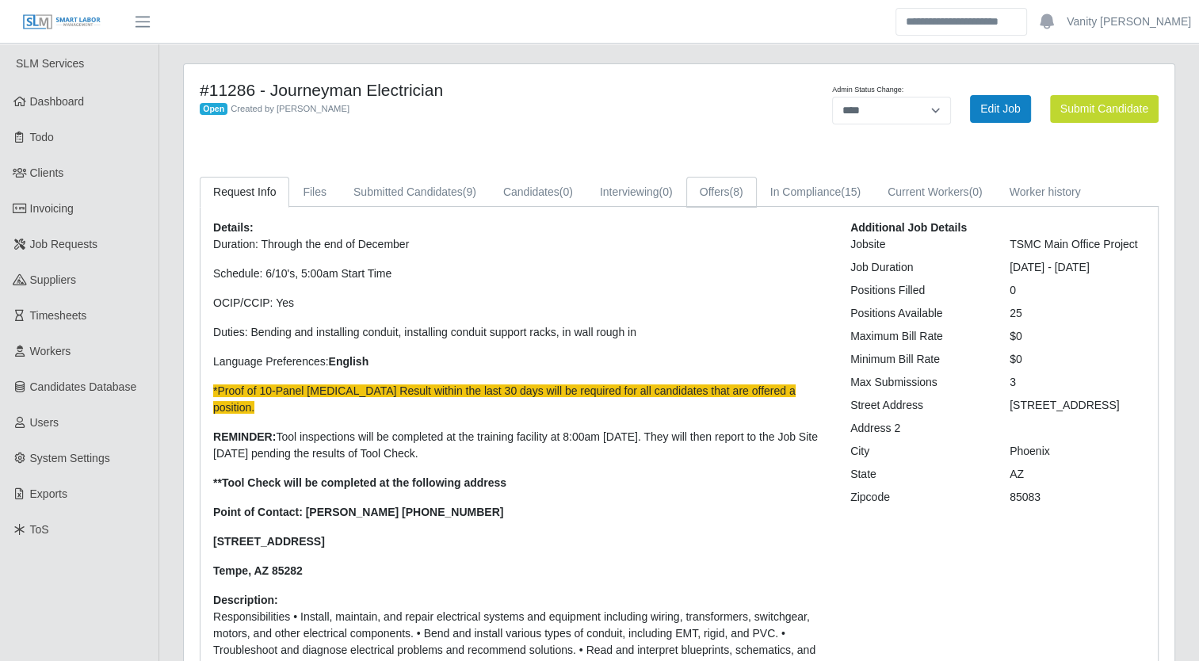
click at [723, 195] on link "Offers (8)" at bounding box center [721, 192] width 71 height 31
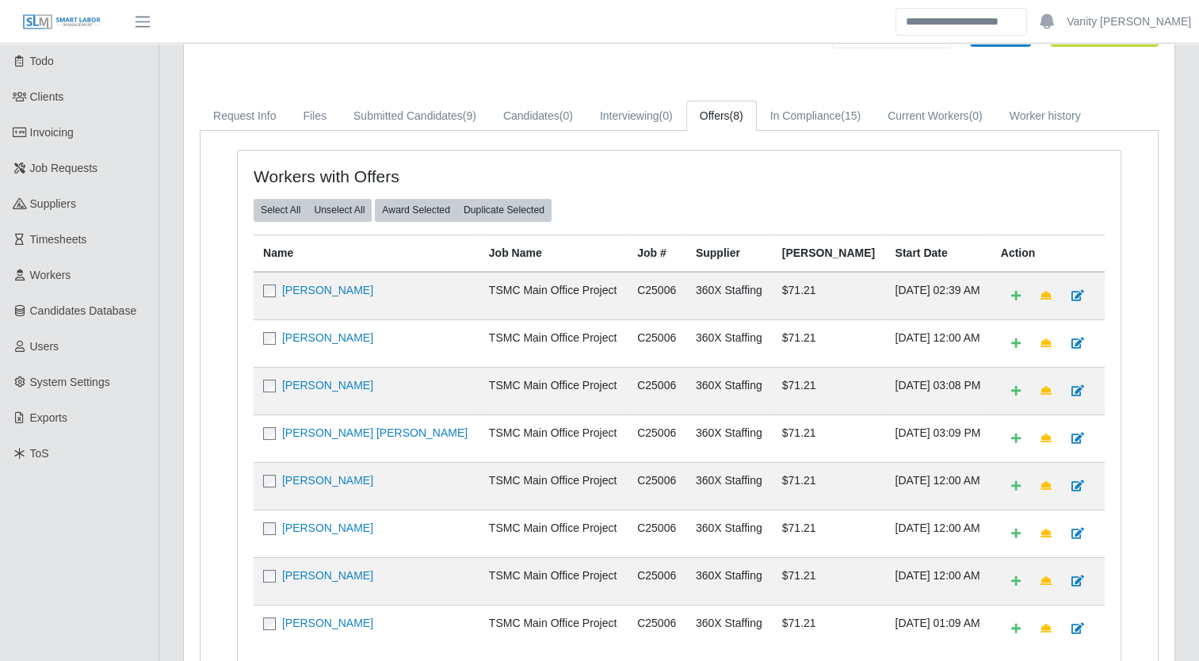
scroll to position [238, 0]
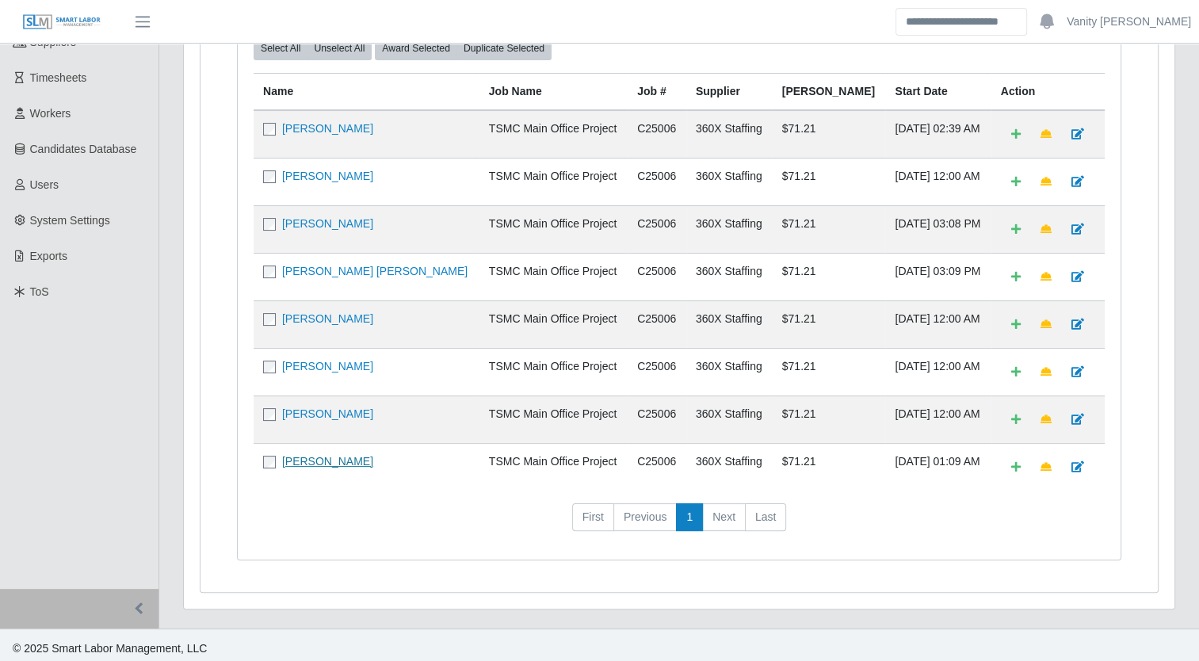
click at [304, 455] on link "[PERSON_NAME]" at bounding box center [327, 461] width 91 height 13
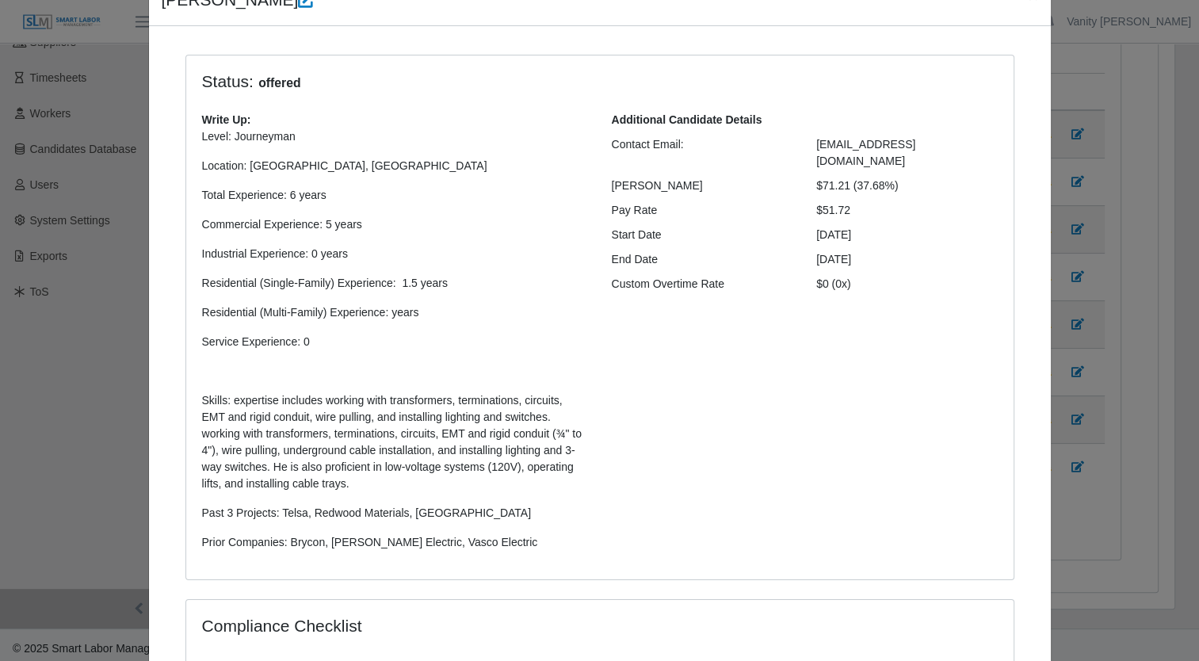
scroll to position [0, 0]
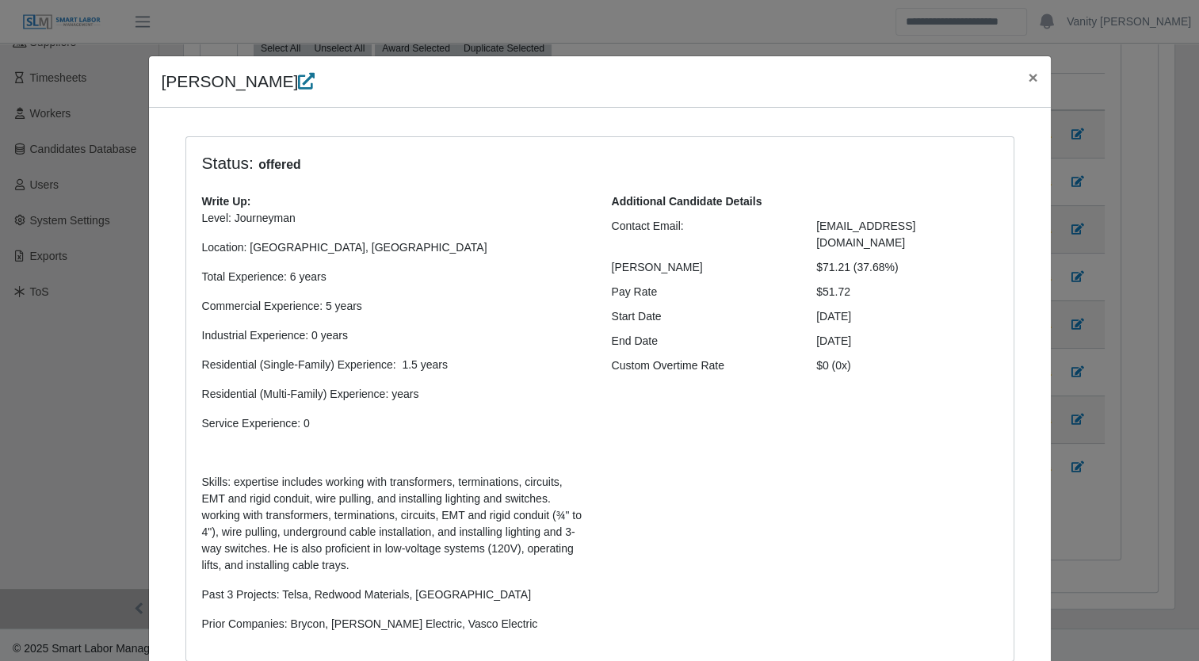
click at [315, 81] on icon at bounding box center [306, 81] width 17 height 17
click at [1028, 70] on span "×" at bounding box center [1033, 77] width 10 height 18
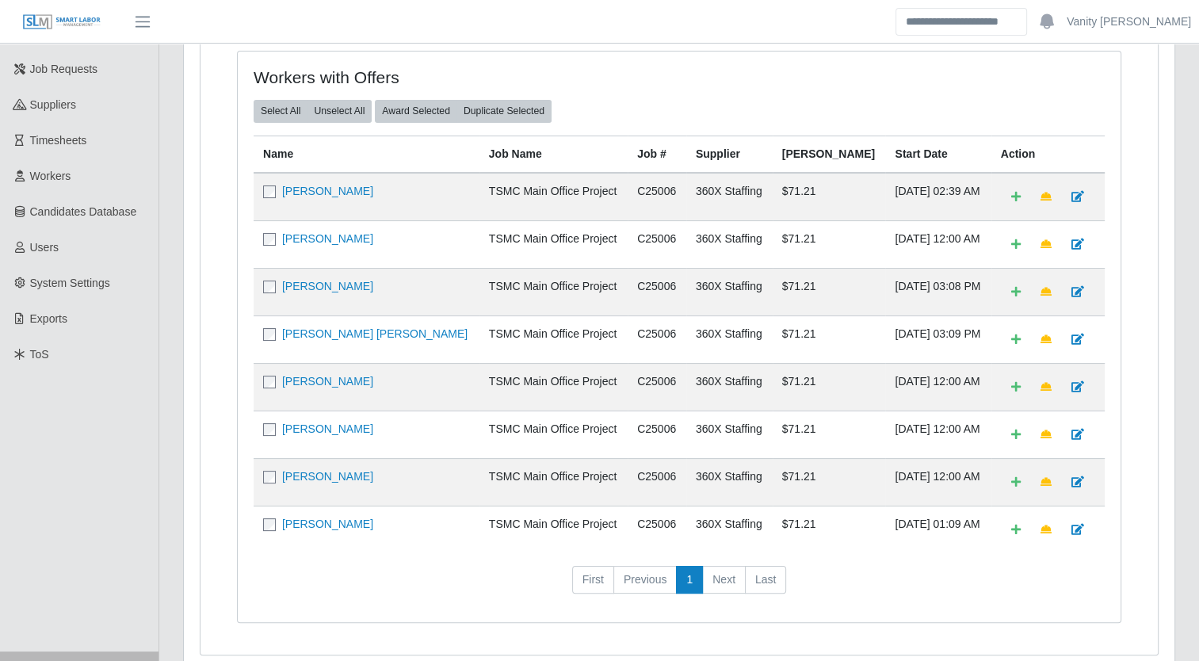
scroll to position [79, 0]
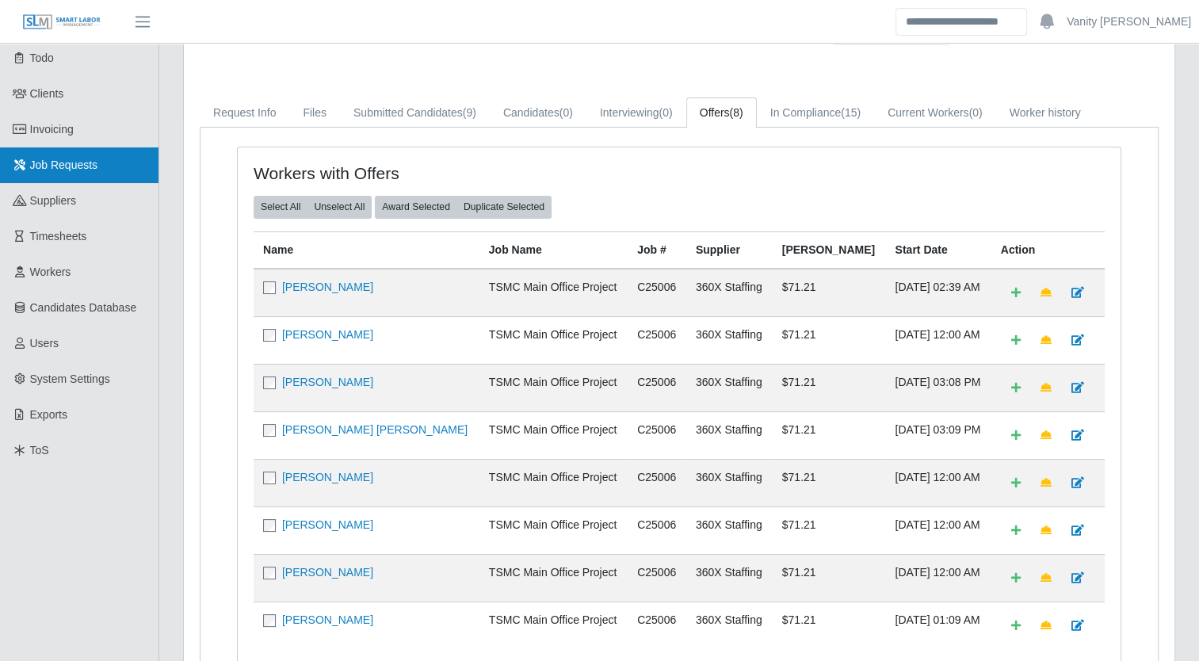
click at [60, 158] on span "Job Requests" at bounding box center [64, 164] width 68 height 13
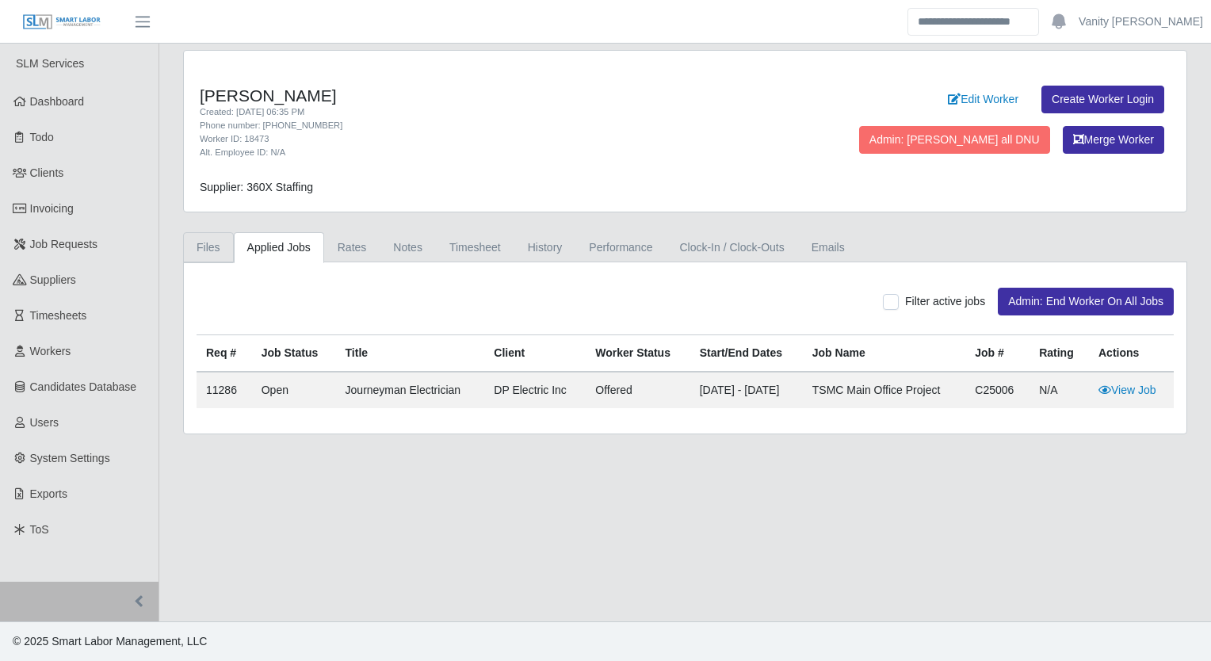
click at [212, 246] on link "Files" at bounding box center [208, 247] width 51 height 31
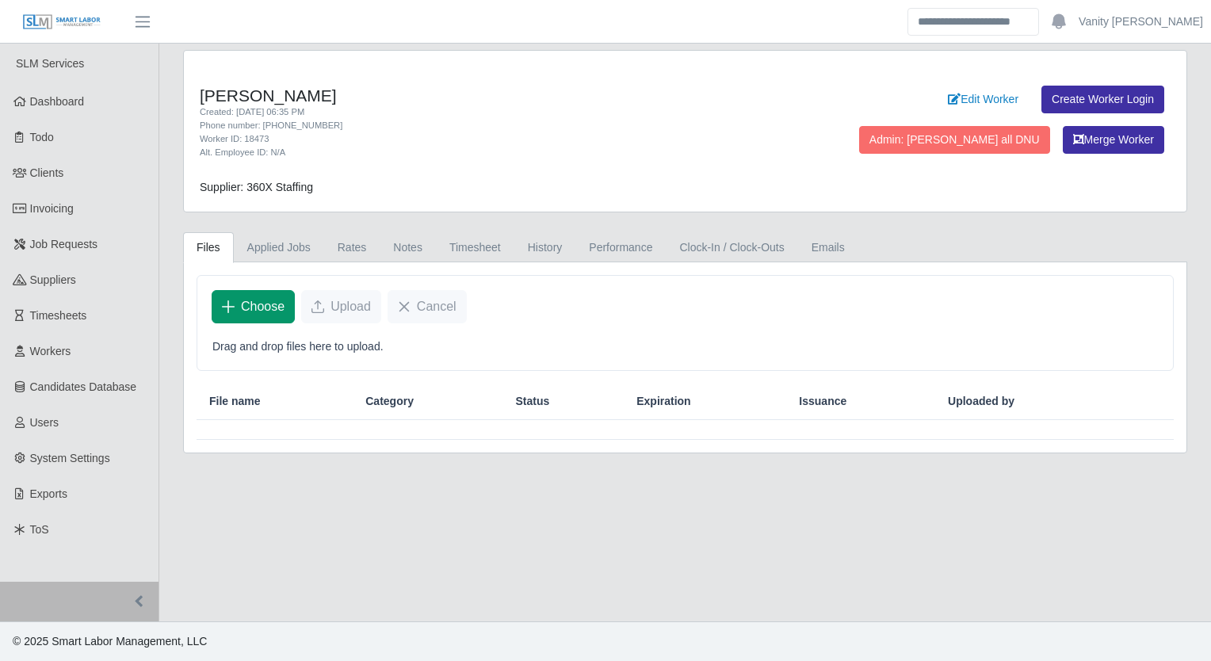
click at [257, 307] on span "Choose" at bounding box center [263, 306] width 44 height 19
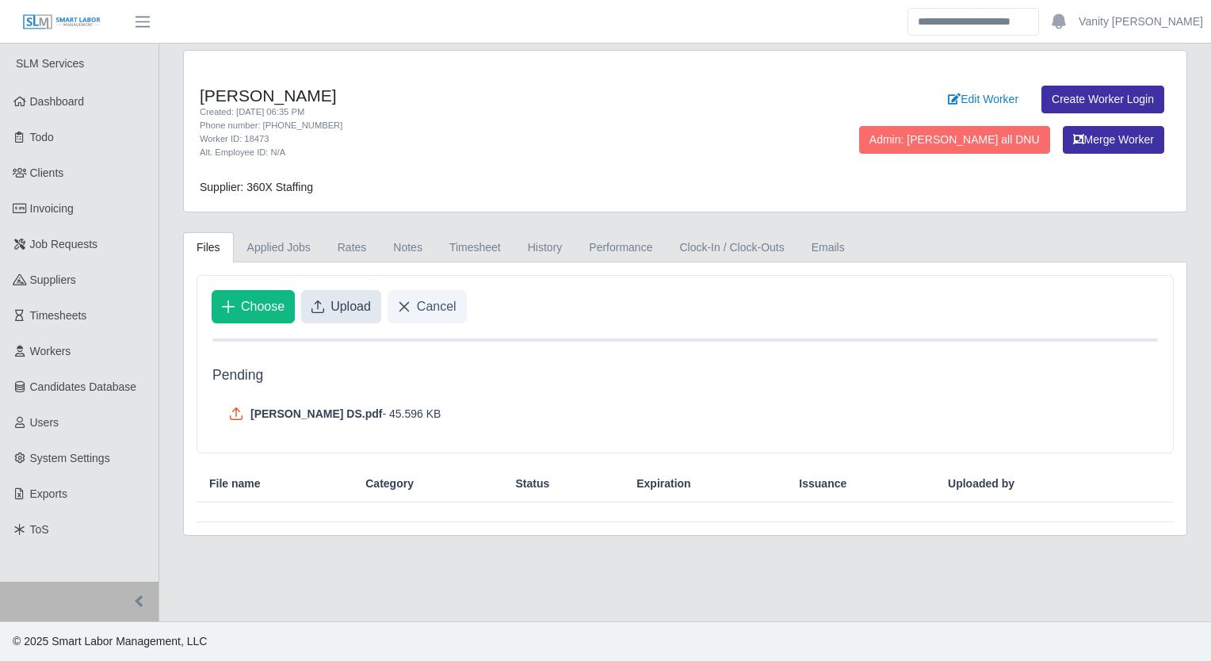
click at [330, 306] on span "Upload" at bounding box center [350, 306] width 40 height 19
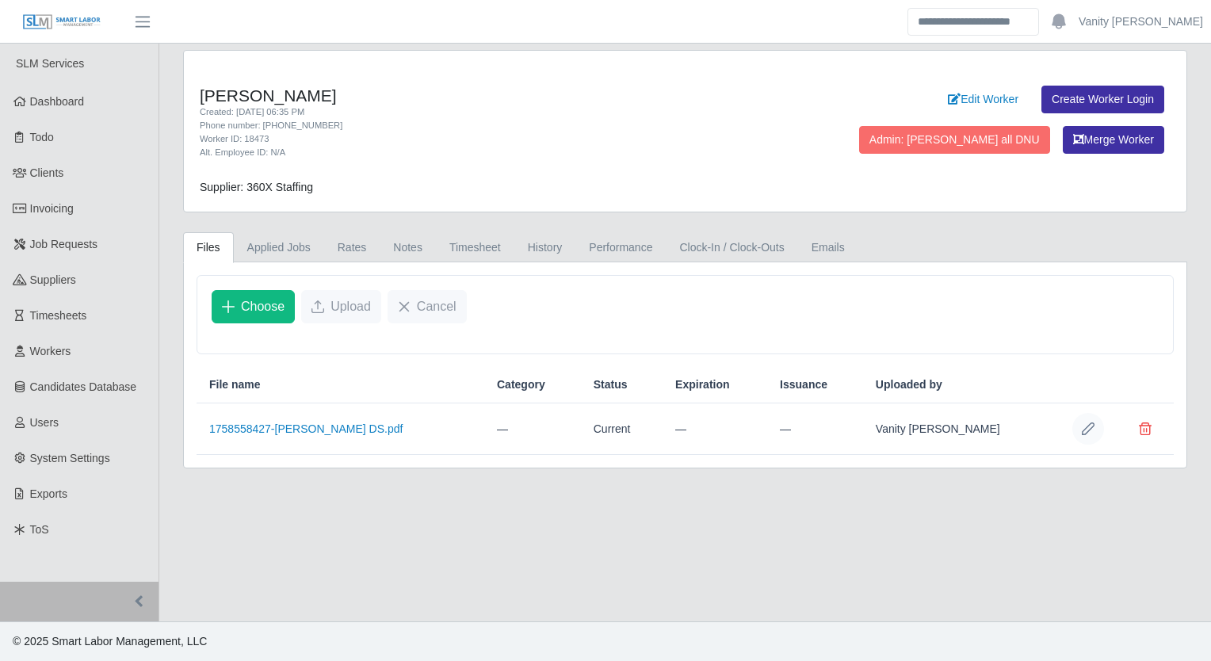
click at [1087, 428] on icon "Row Edit" at bounding box center [1088, 428] width 13 height 13
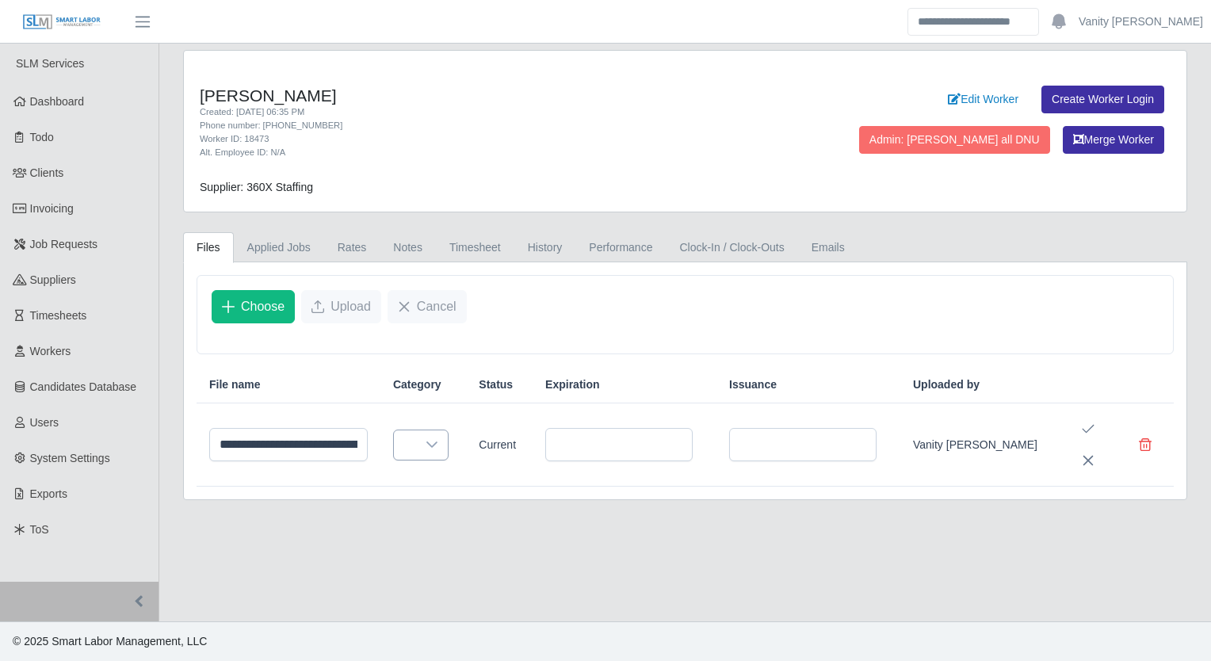
click at [448, 446] on div at bounding box center [432, 444] width 32 height 29
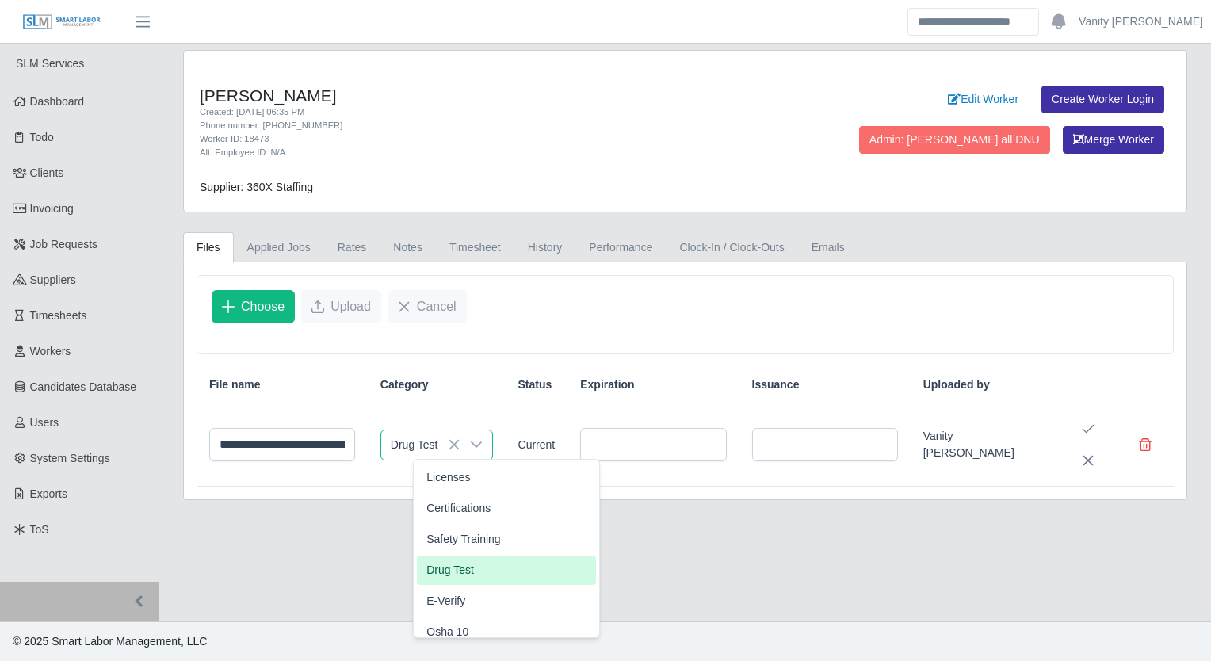
click at [492, 572] on li "Drug Test" at bounding box center [506, 569] width 179 height 29
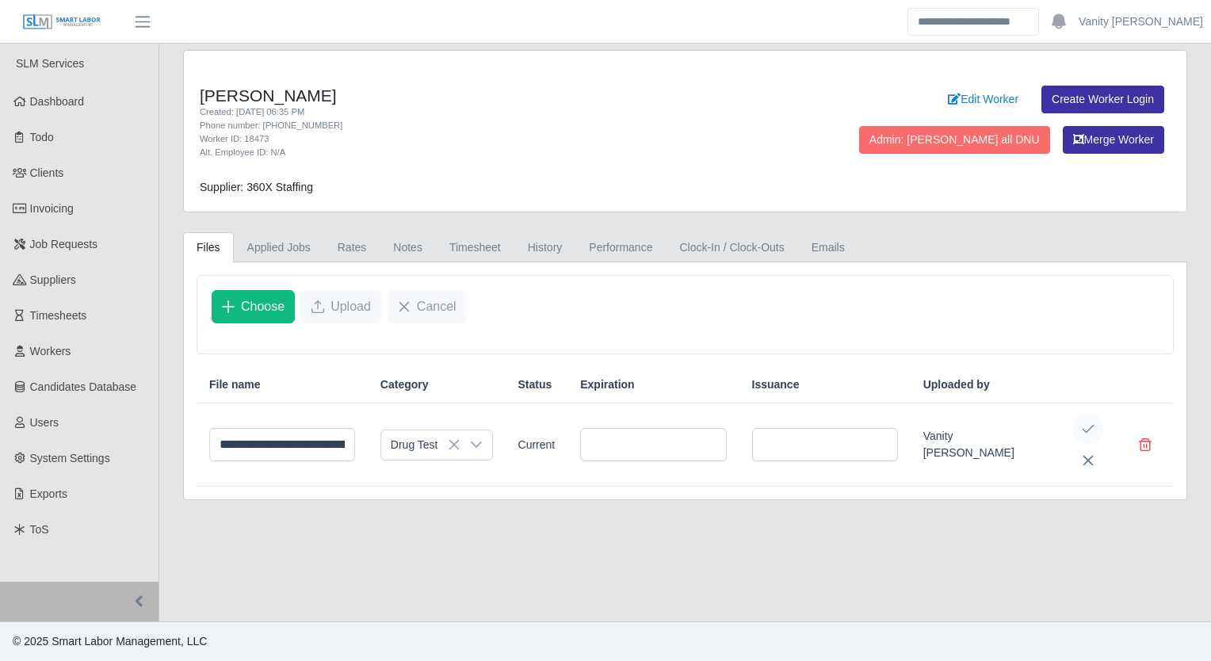
click at [1092, 426] on icon "Save Edit" at bounding box center [1088, 428] width 13 height 13
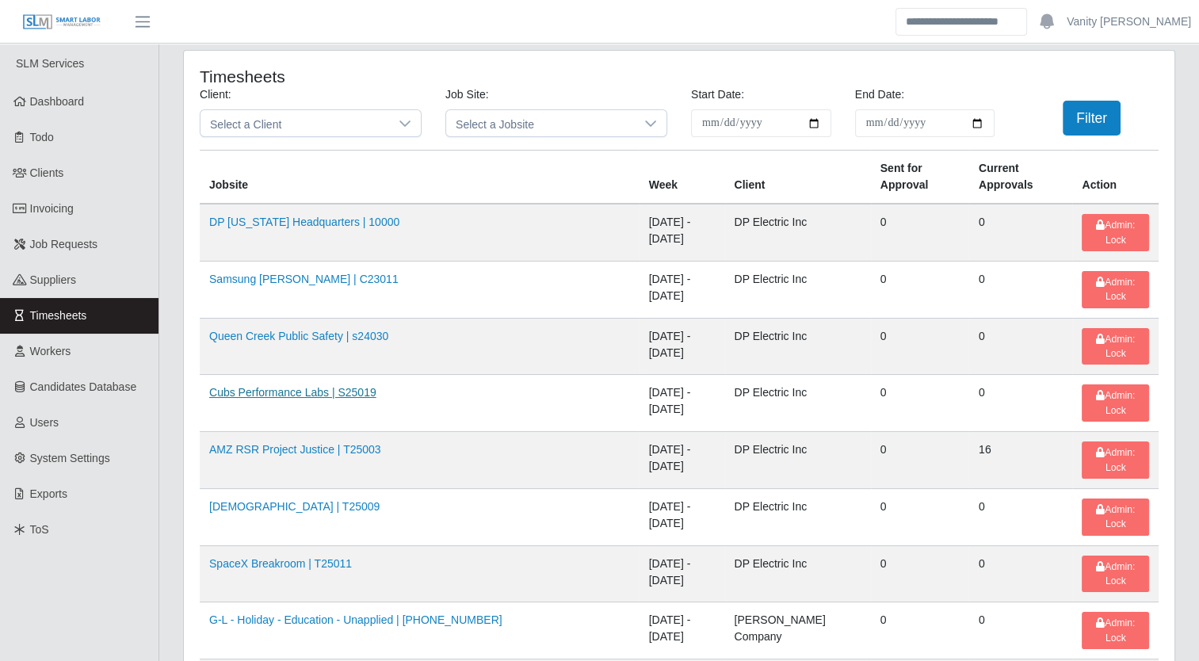
click at [292, 386] on link "Cubs Performance Labs | S25019" at bounding box center [292, 392] width 167 height 13
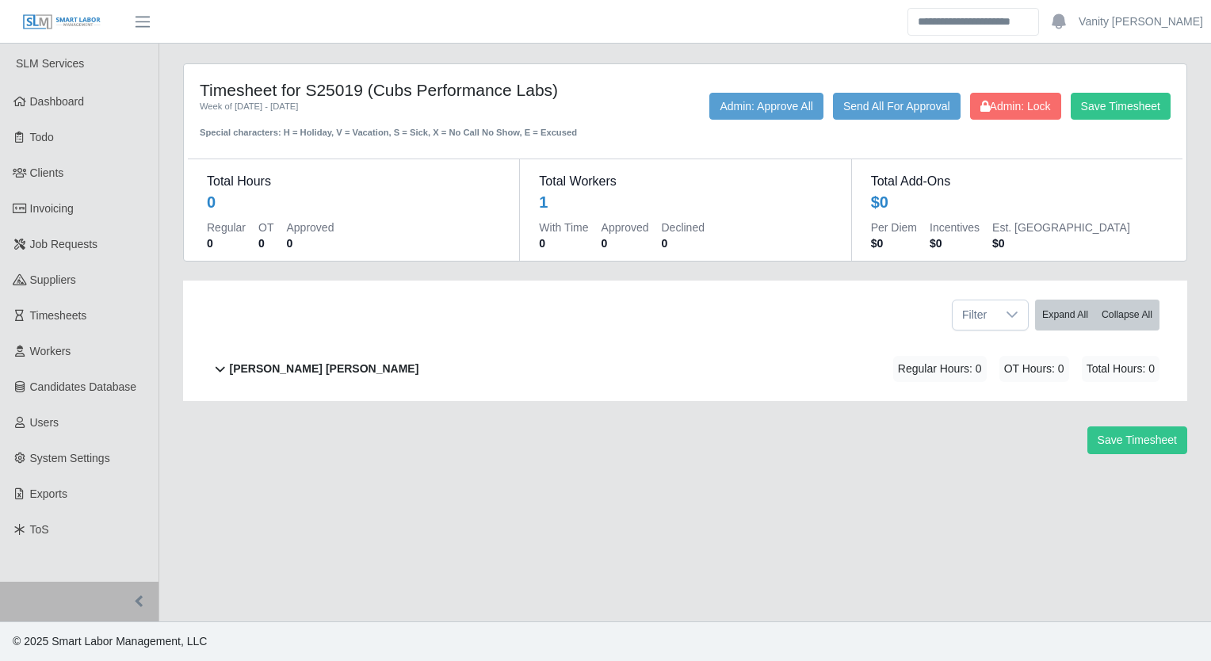
click at [290, 363] on b "[PERSON_NAME] [PERSON_NAME]" at bounding box center [324, 369] width 189 height 17
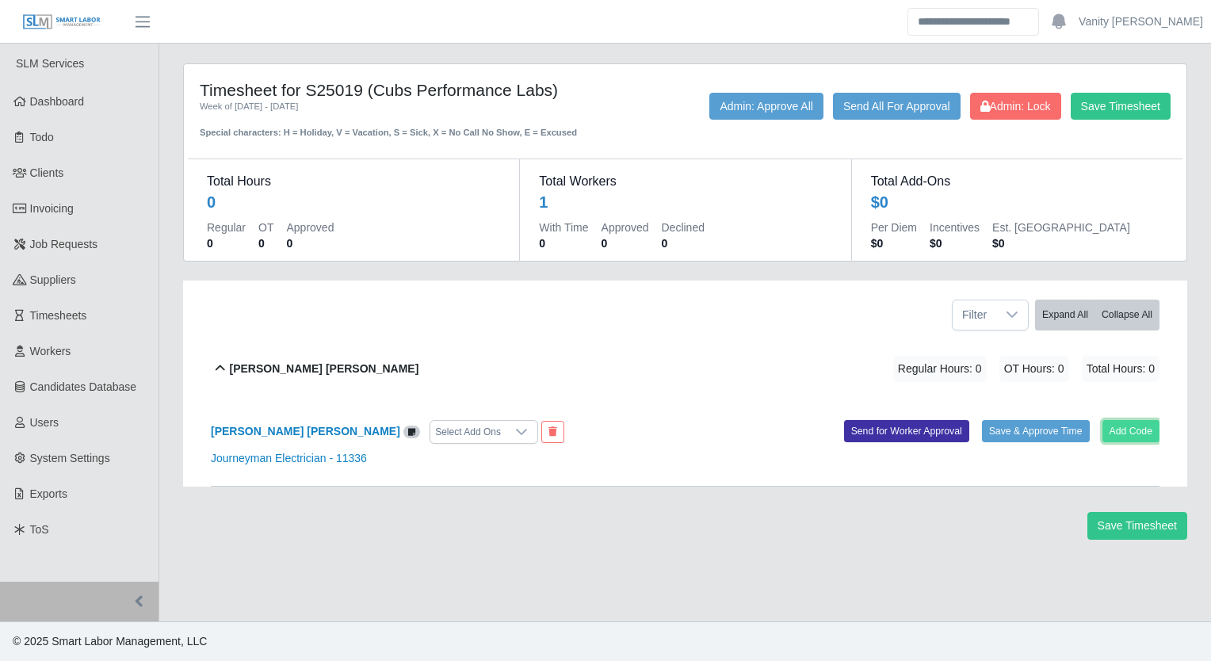
click at [1106, 431] on button "Add Code" at bounding box center [1131, 431] width 58 height 22
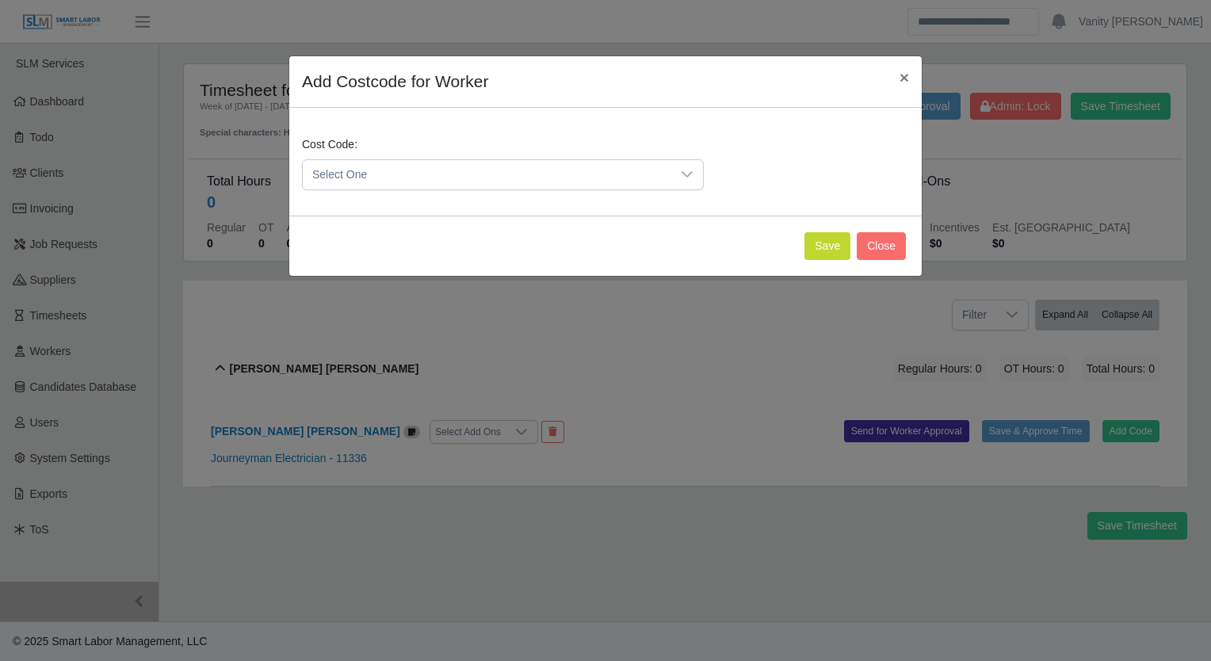
click at [363, 173] on span "Select One" at bounding box center [487, 174] width 368 height 29
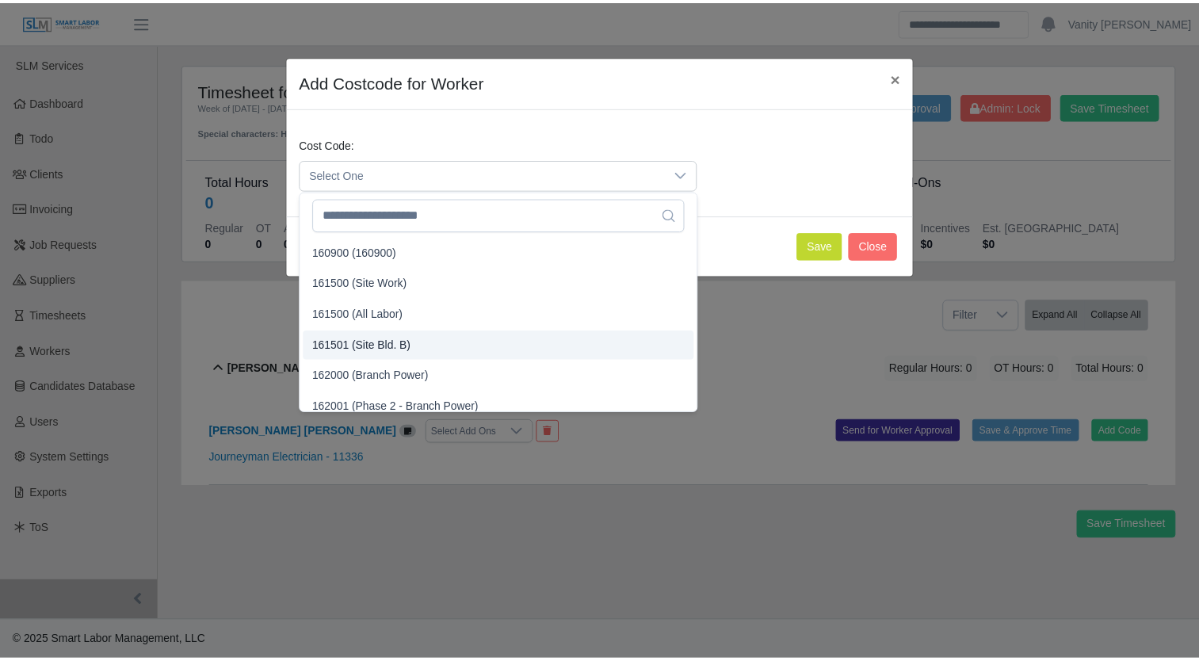
scroll to position [1109, 0]
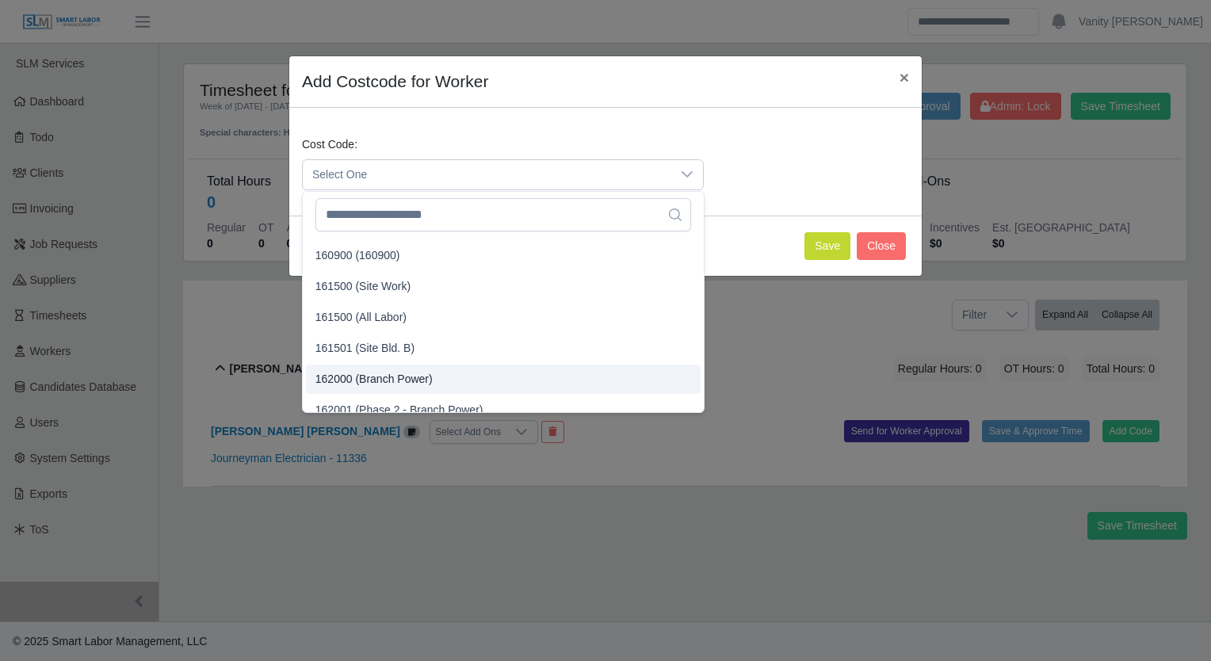
click at [424, 372] on span "162000 (Branch Power)" at bounding box center [373, 379] width 117 height 17
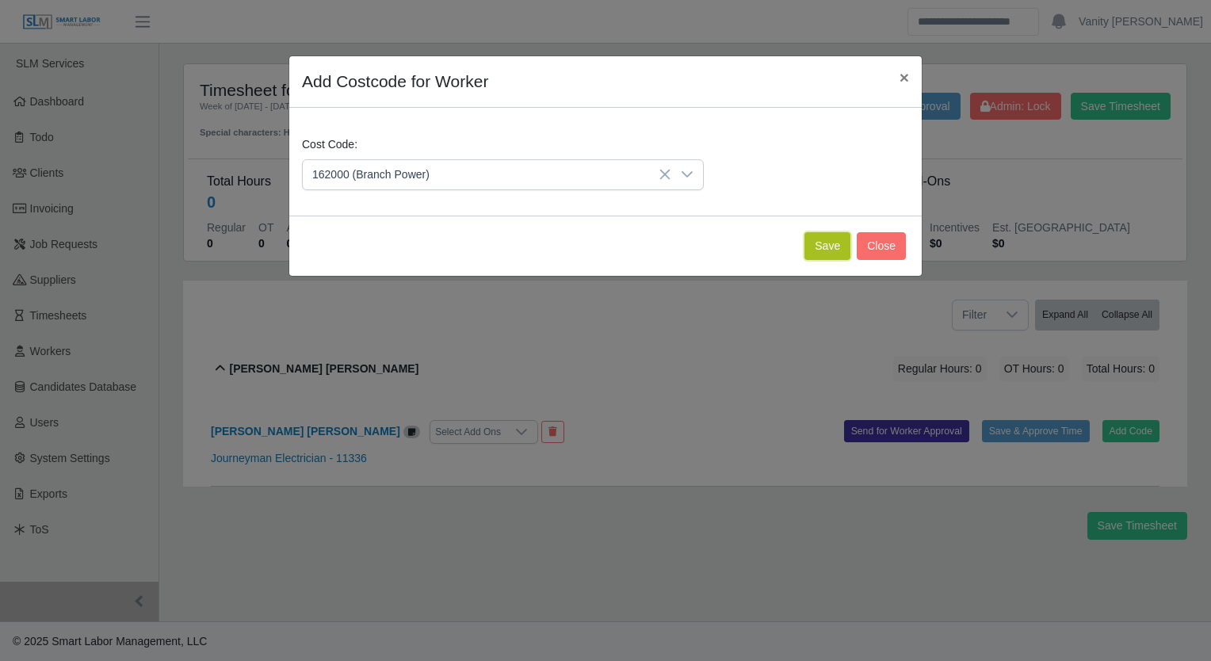
click at [816, 251] on button "Save" at bounding box center [827, 246] width 46 height 28
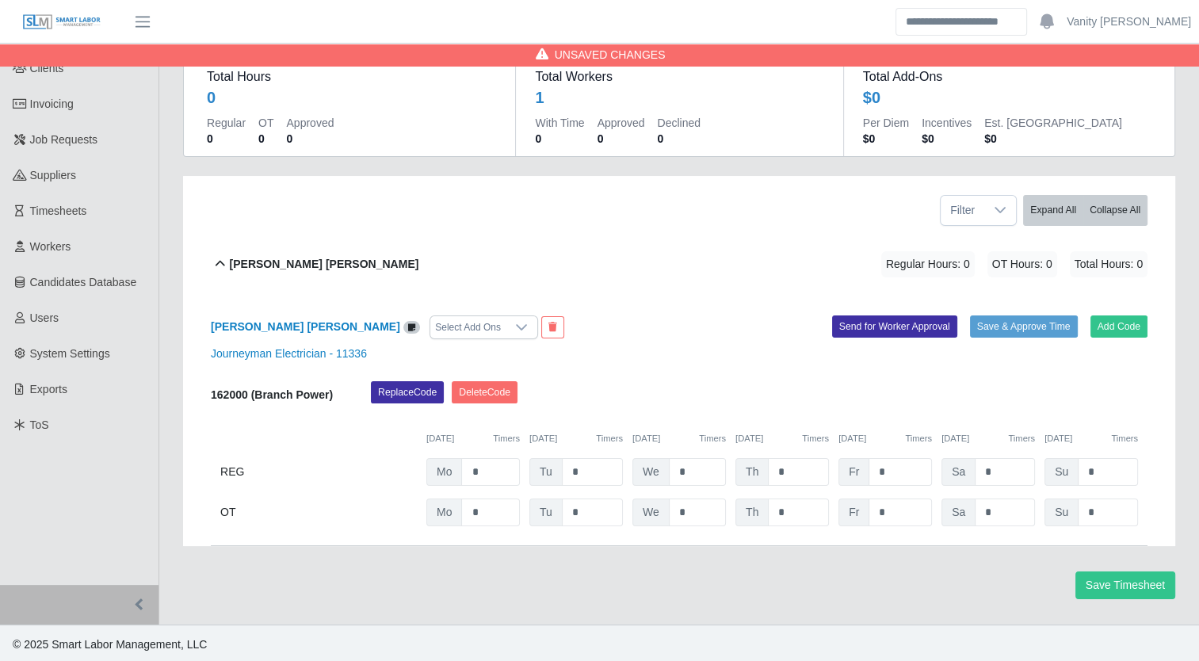
scroll to position [105, 0]
drag, startPoint x: 481, startPoint y: 475, endPoint x: 464, endPoint y: 475, distance: 17.4
click at [464, 475] on input "*" at bounding box center [490, 471] width 59 height 28
type input "*"
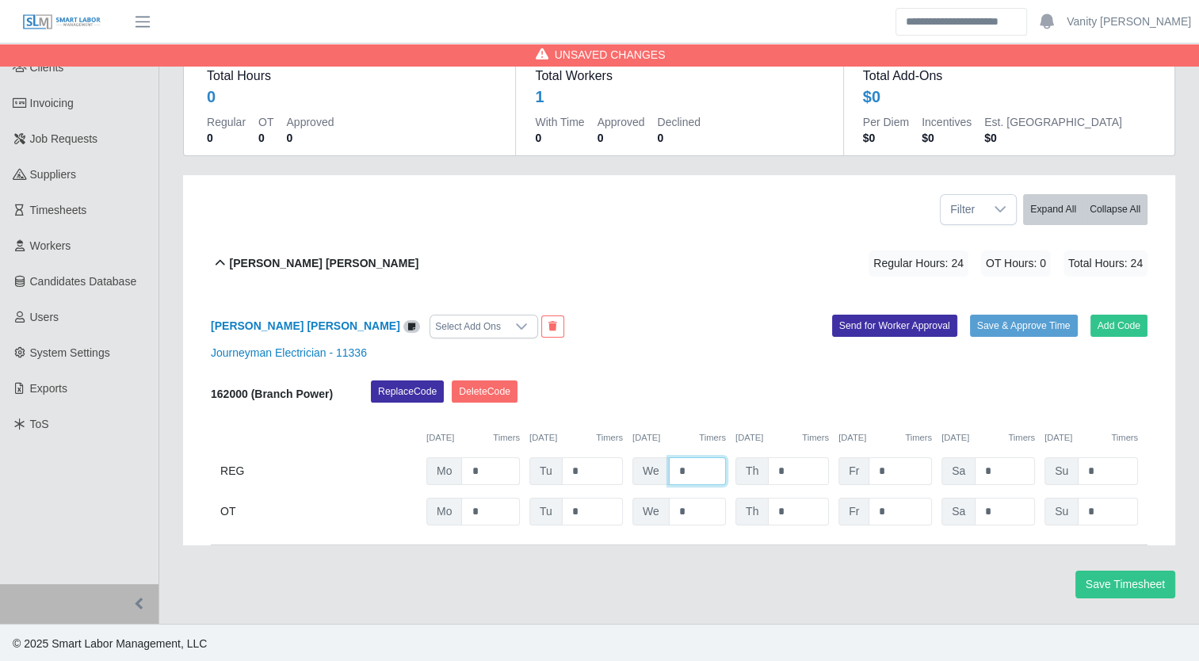
type input "*"
click at [992, 319] on button "Save & Approve Time" at bounding box center [1024, 326] width 108 height 22
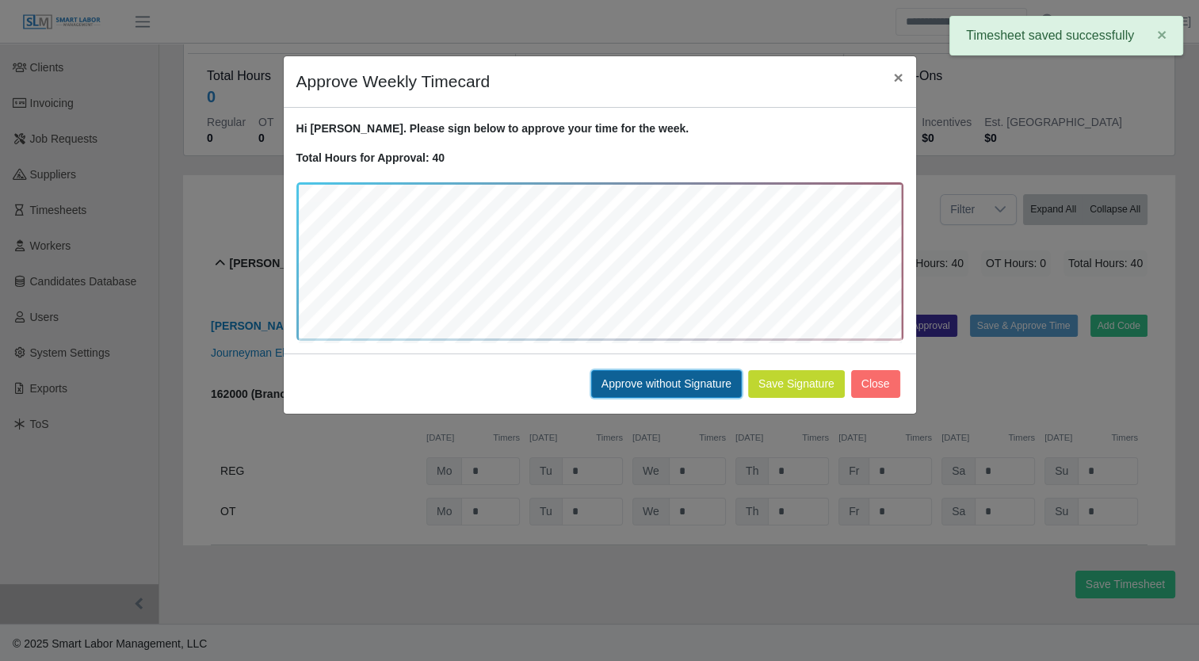
click at [637, 370] on button "Approve without Signature" at bounding box center [666, 384] width 151 height 28
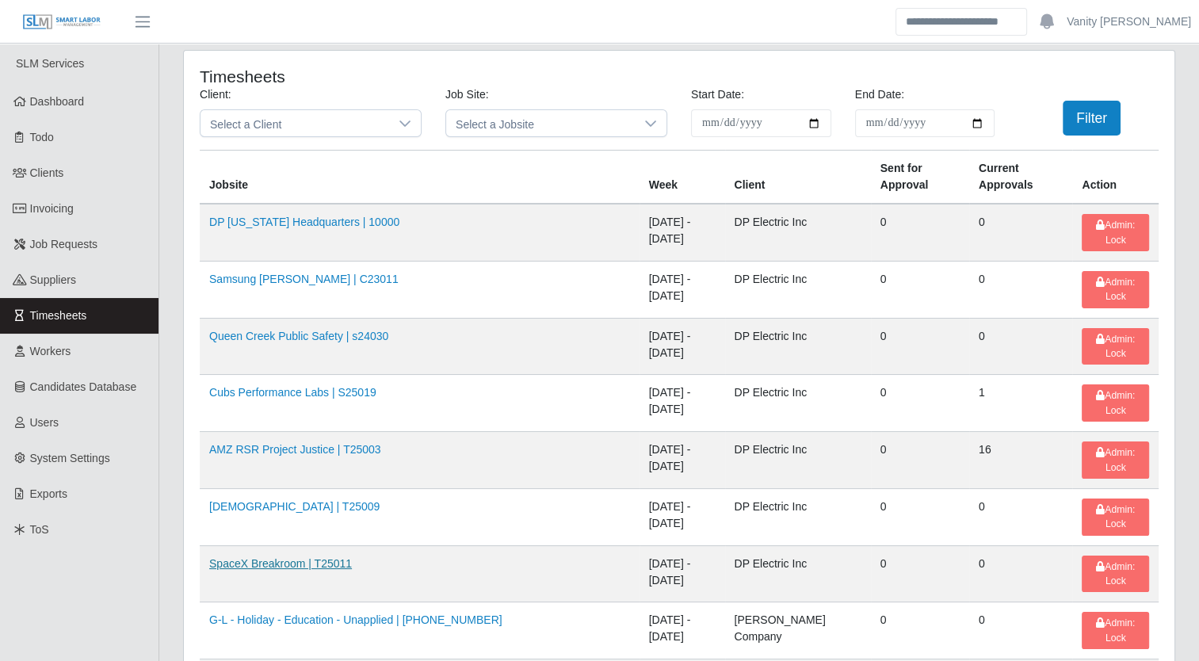
click at [261, 557] on link "SpaceX Breakroom | T25011" at bounding box center [280, 563] width 143 height 13
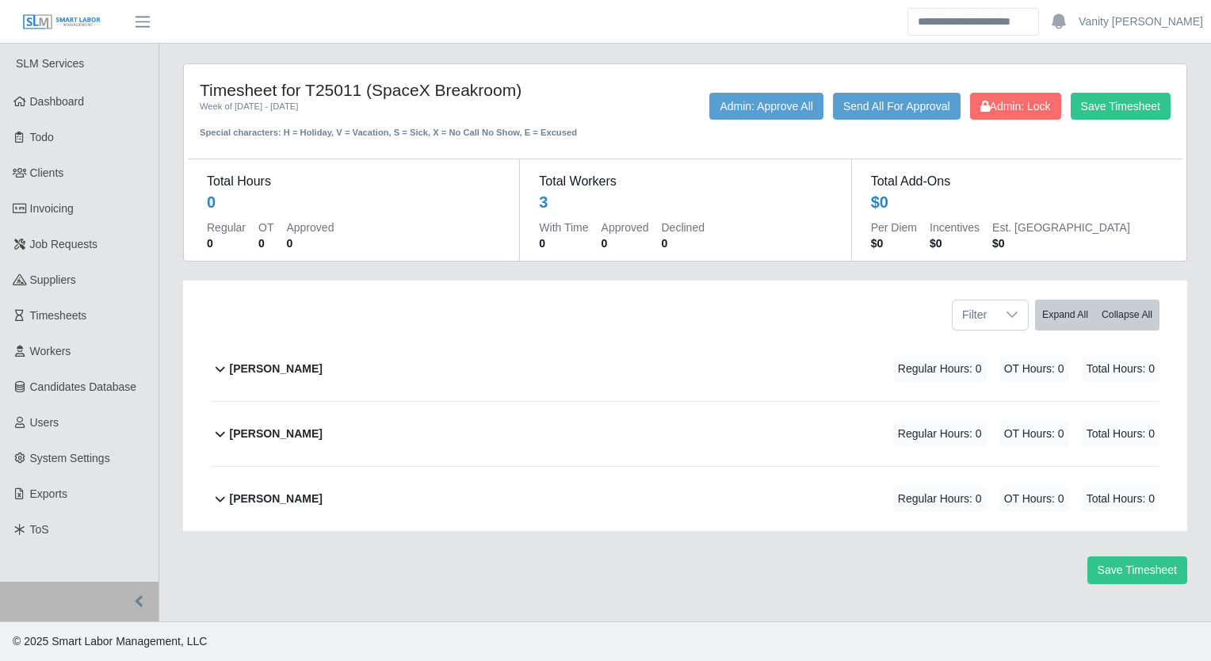
click at [263, 366] on b "[PERSON_NAME]" at bounding box center [276, 369] width 93 height 17
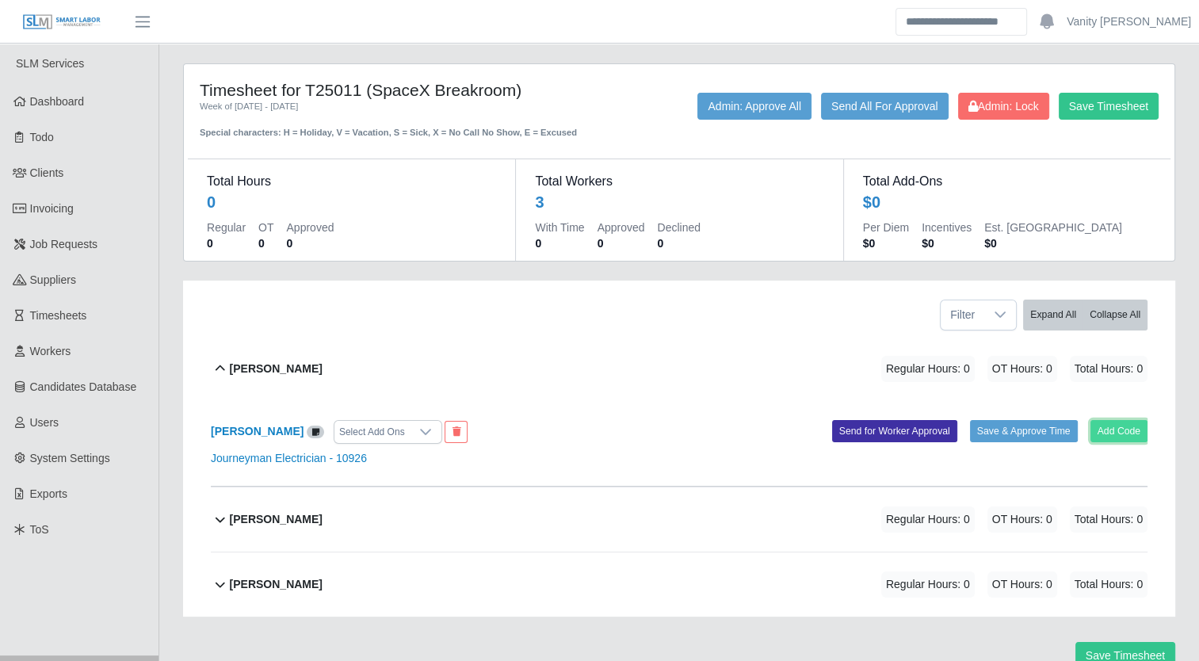
click at [1120, 438] on button "Add Code" at bounding box center [1119, 431] width 58 height 22
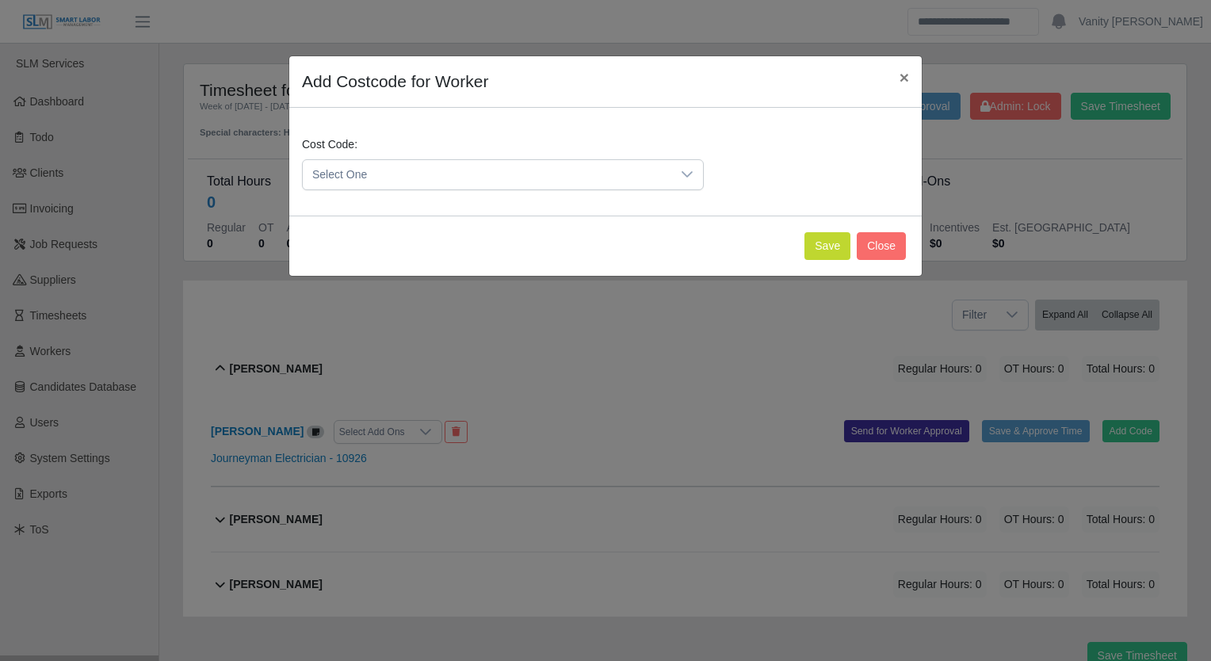
click at [538, 180] on span "Select One" at bounding box center [487, 174] width 368 height 29
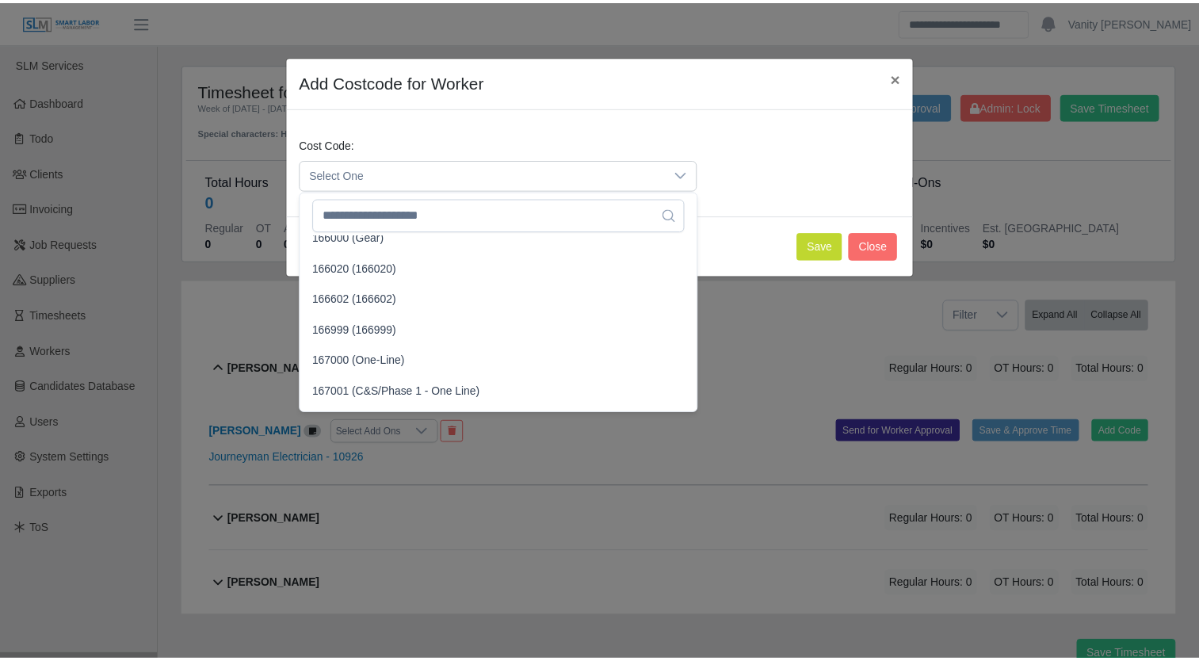
scroll to position [2377, 0]
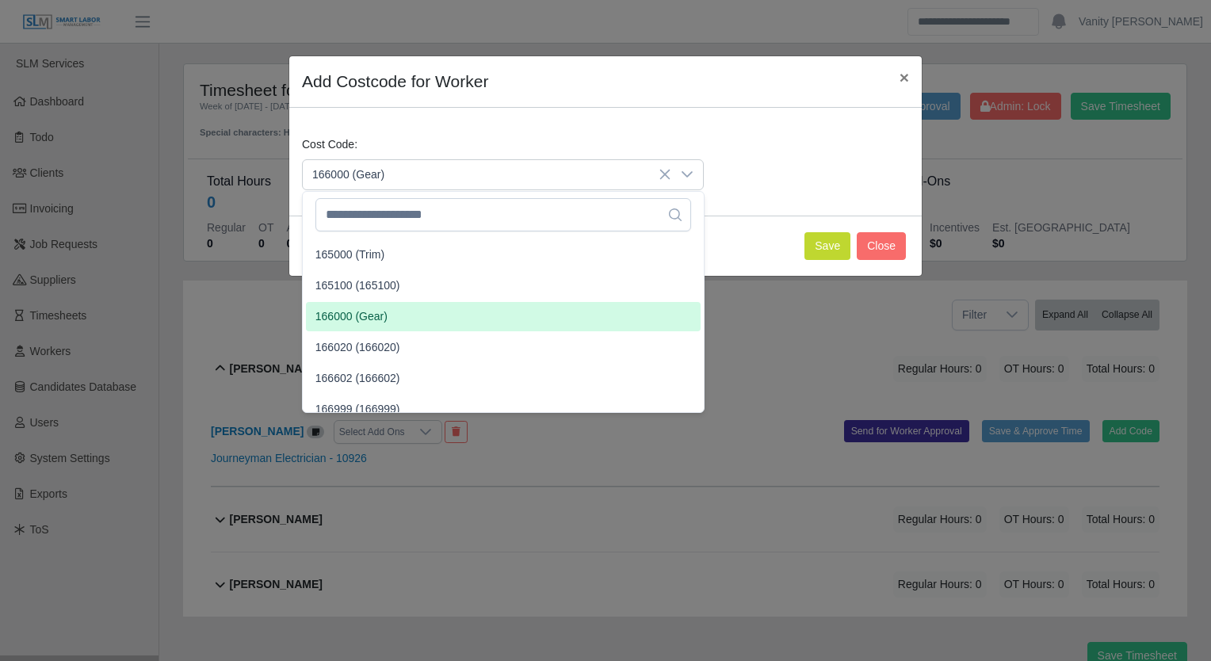
click at [396, 317] on li "166000 (Gear)" at bounding box center [503, 316] width 395 height 29
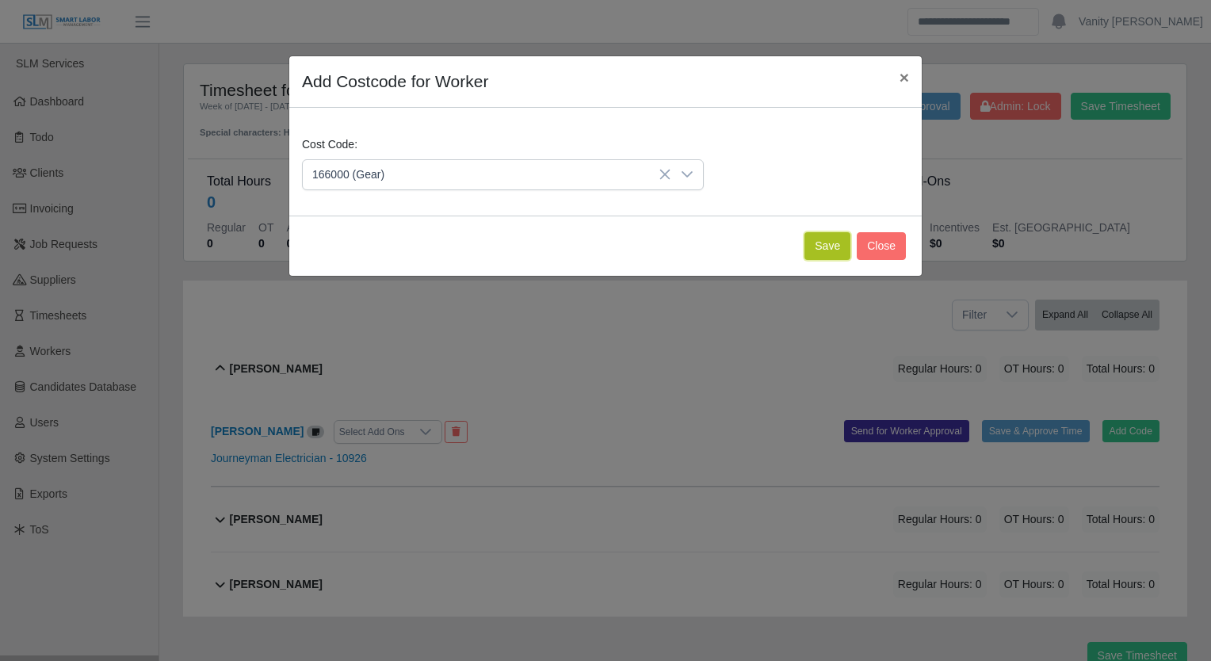
click at [832, 248] on button "Save" at bounding box center [827, 246] width 46 height 28
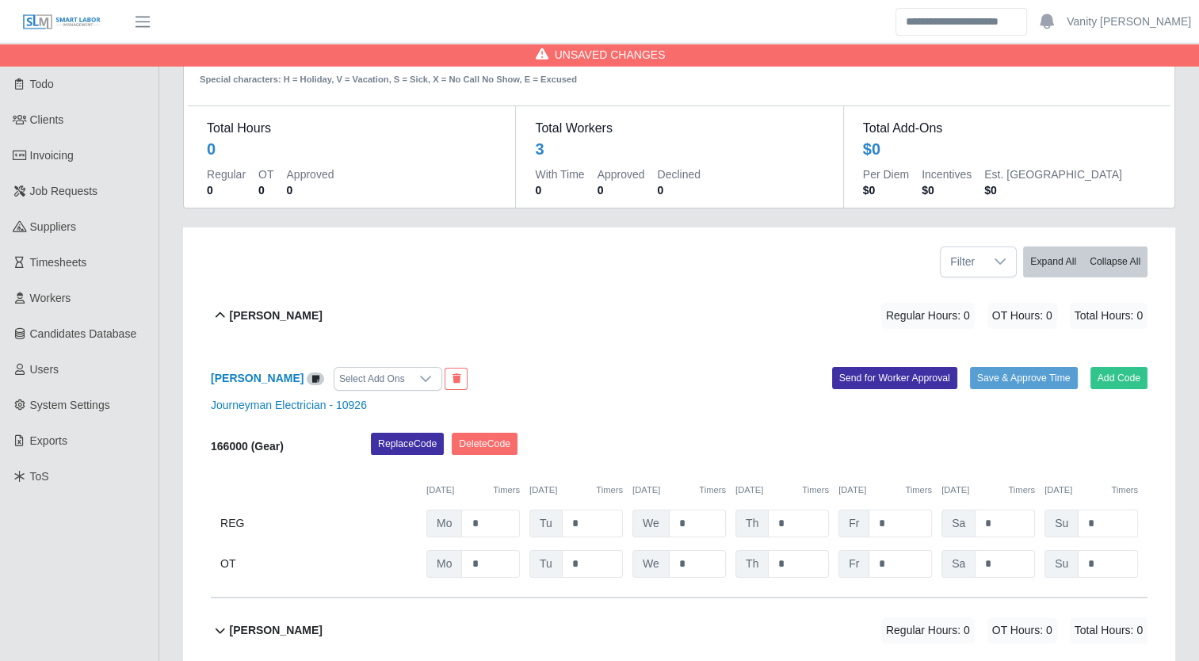
scroll to position [158, 0]
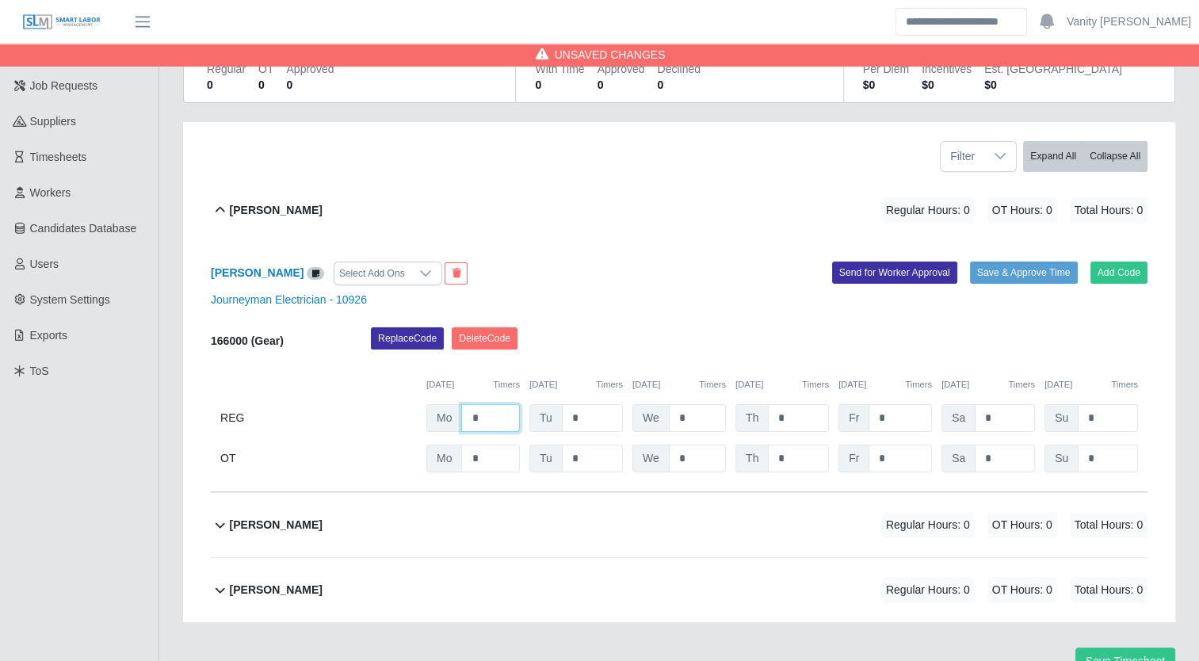
click at [464, 417] on input "*" at bounding box center [490, 418] width 59 height 28
type input "**"
drag, startPoint x: 594, startPoint y: 418, endPoint x: 564, endPoint y: 415, distance: 30.2
click at [565, 415] on input "*" at bounding box center [592, 418] width 61 height 28
type input "*"
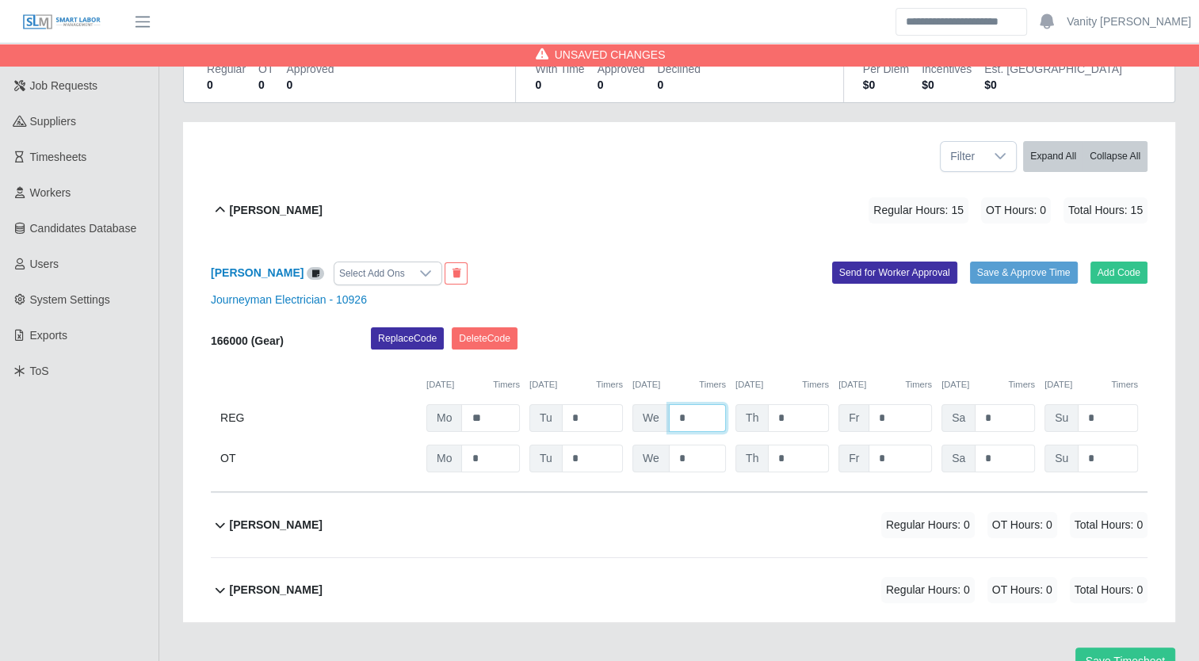
click at [690, 427] on input "*" at bounding box center [697, 418] width 57 height 28
click at [669, 425] on input "*" at bounding box center [697, 418] width 57 height 28
type input "**"
click at [769, 414] on input "*" at bounding box center [798, 418] width 61 height 28
type input "**"
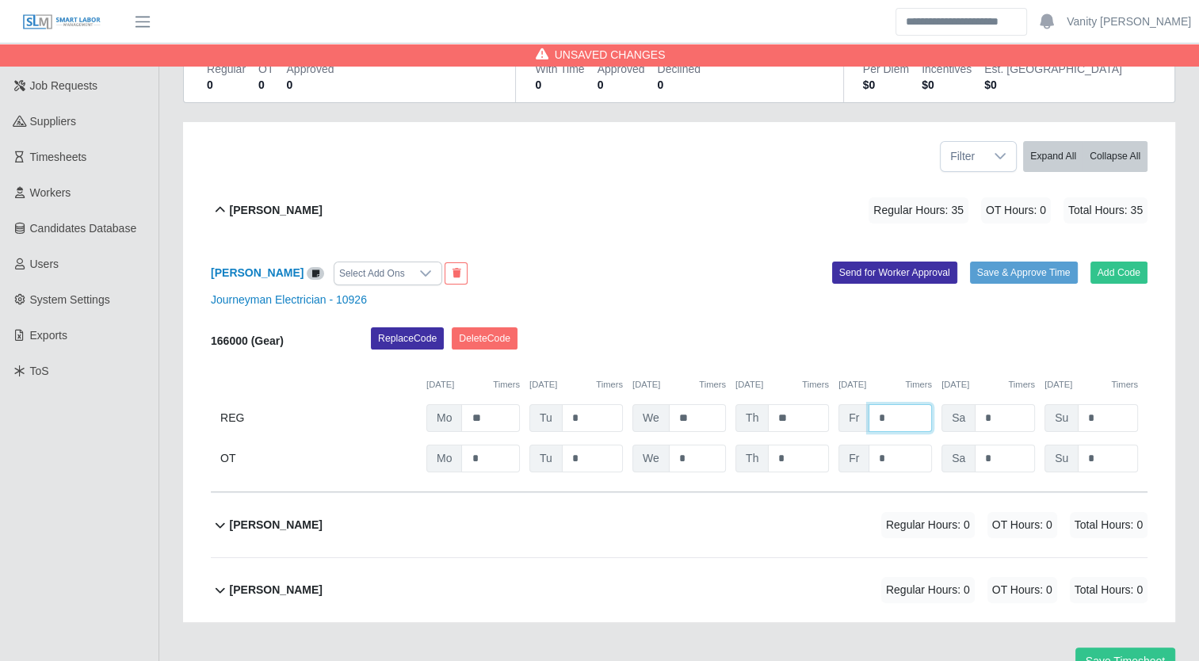
click at [901, 408] on input "*" at bounding box center [899, 418] width 63 height 28
drag, startPoint x: 901, startPoint y: 408, endPoint x: 865, endPoint y: 426, distance: 40.0
click at [865, 426] on div "Fr *" at bounding box center [884, 418] width 93 height 28
type input "*"
drag, startPoint x: 884, startPoint y: 464, endPoint x: 868, endPoint y: 465, distance: 16.7
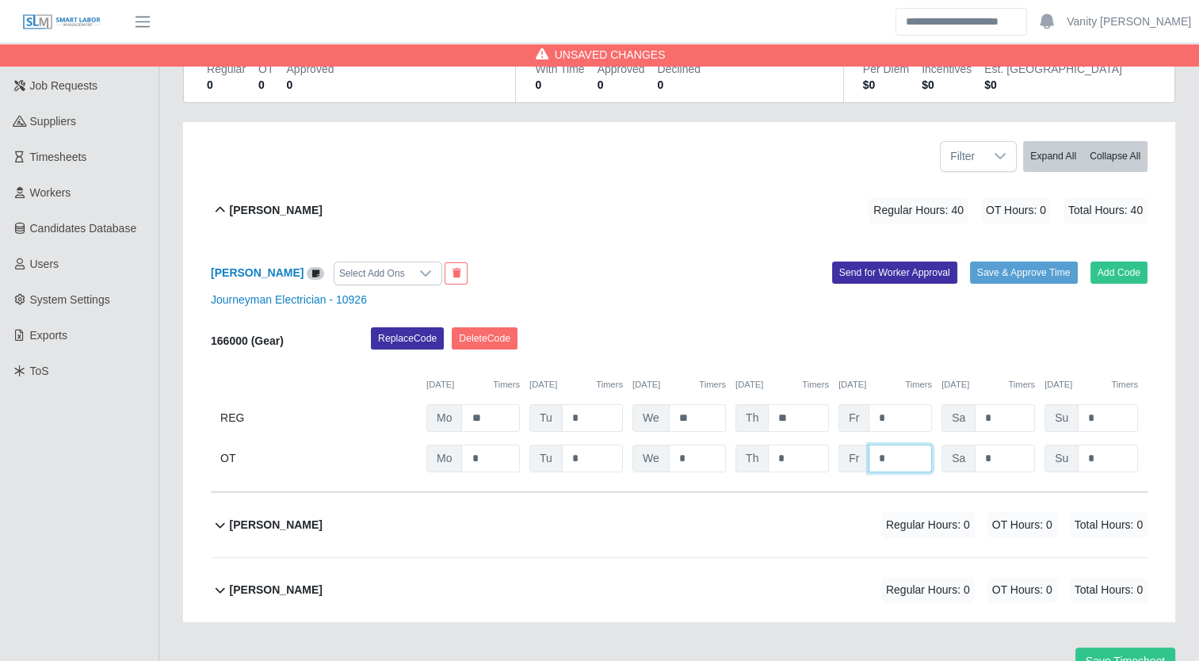
click at [868, 465] on input "*" at bounding box center [899, 459] width 63 height 28
type input "*"
click at [1017, 270] on button "Save & Approve Time" at bounding box center [1024, 272] width 108 height 22
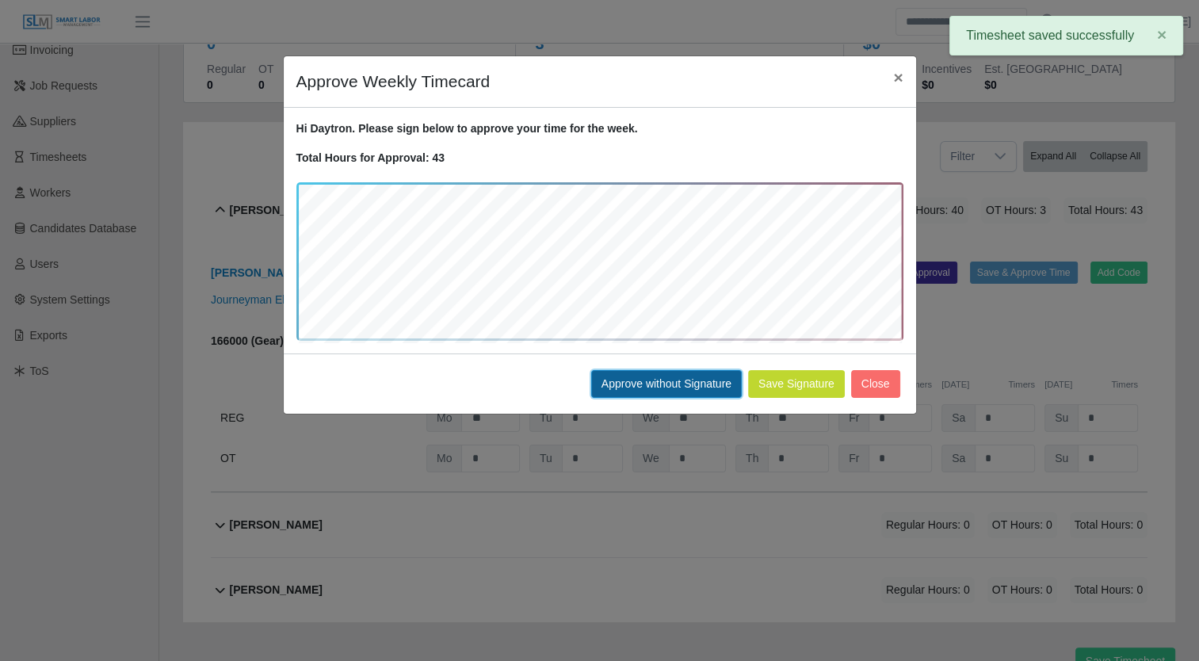
click at [681, 382] on button "Approve without Signature" at bounding box center [666, 384] width 151 height 28
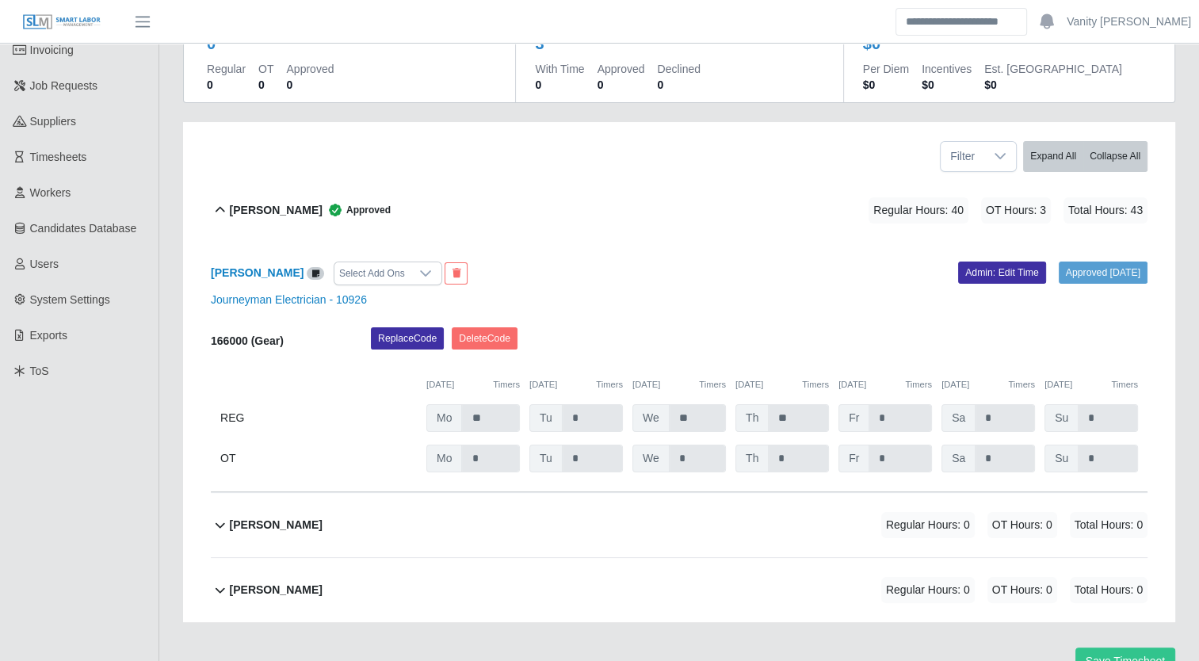
click at [284, 211] on b "[PERSON_NAME]" at bounding box center [276, 210] width 93 height 17
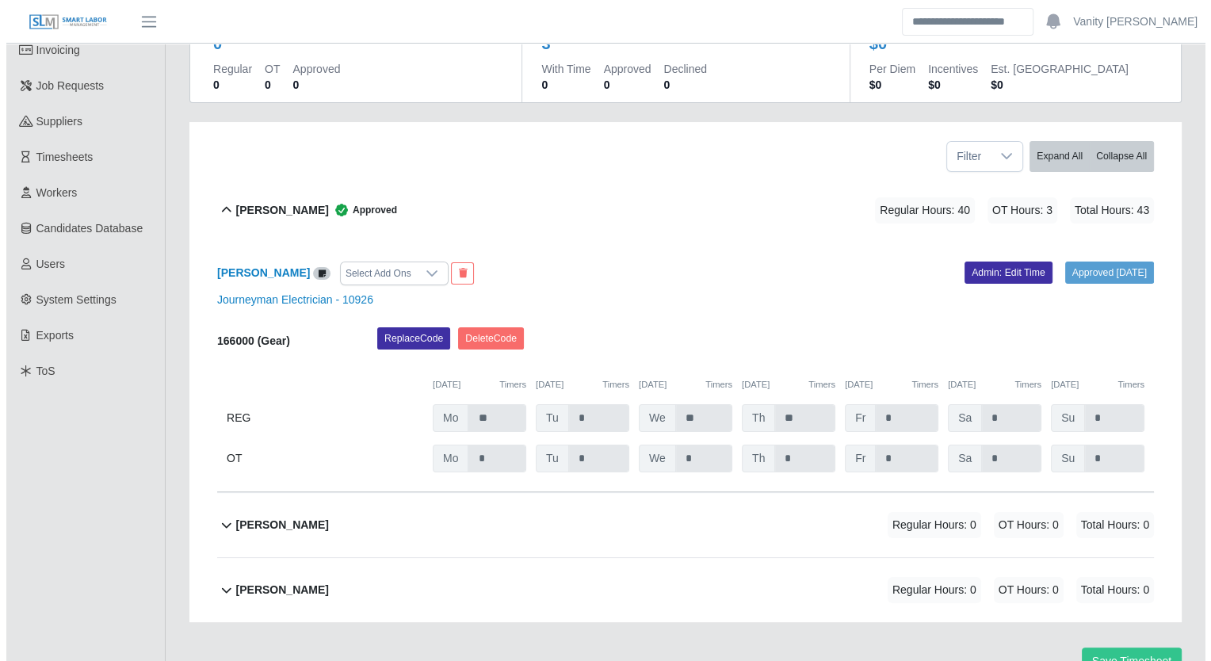
scroll to position [0, 0]
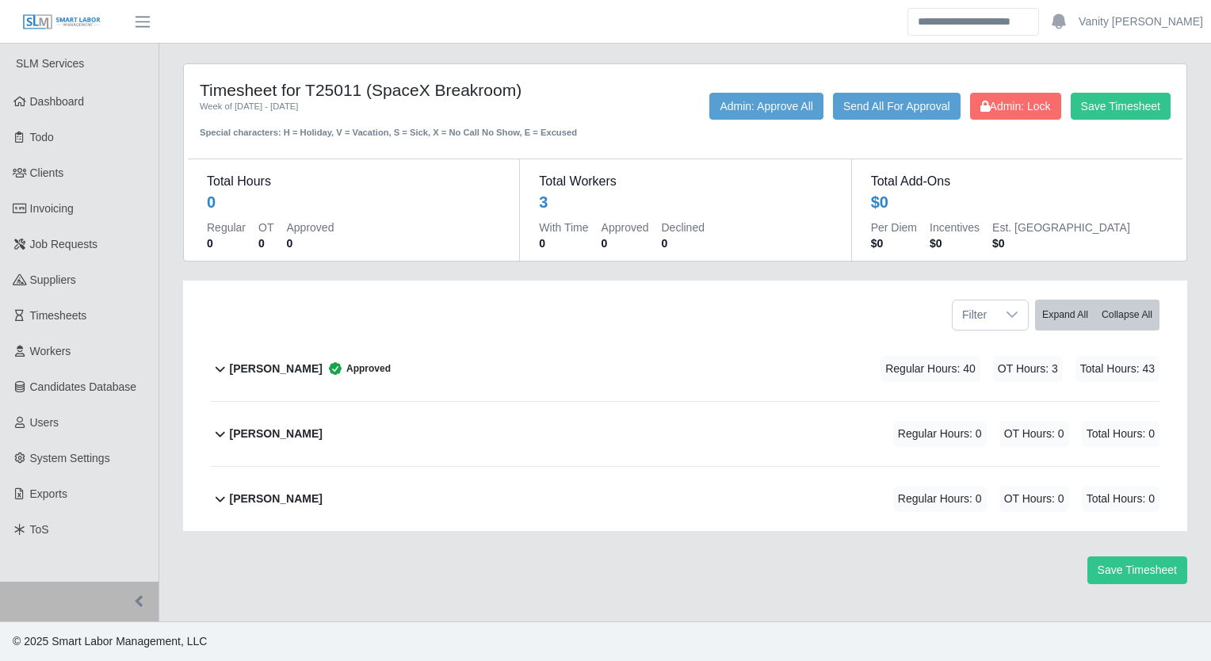
click at [271, 437] on b "[PERSON_NAME]" at bounding box center [276, 433] width 93 height 17
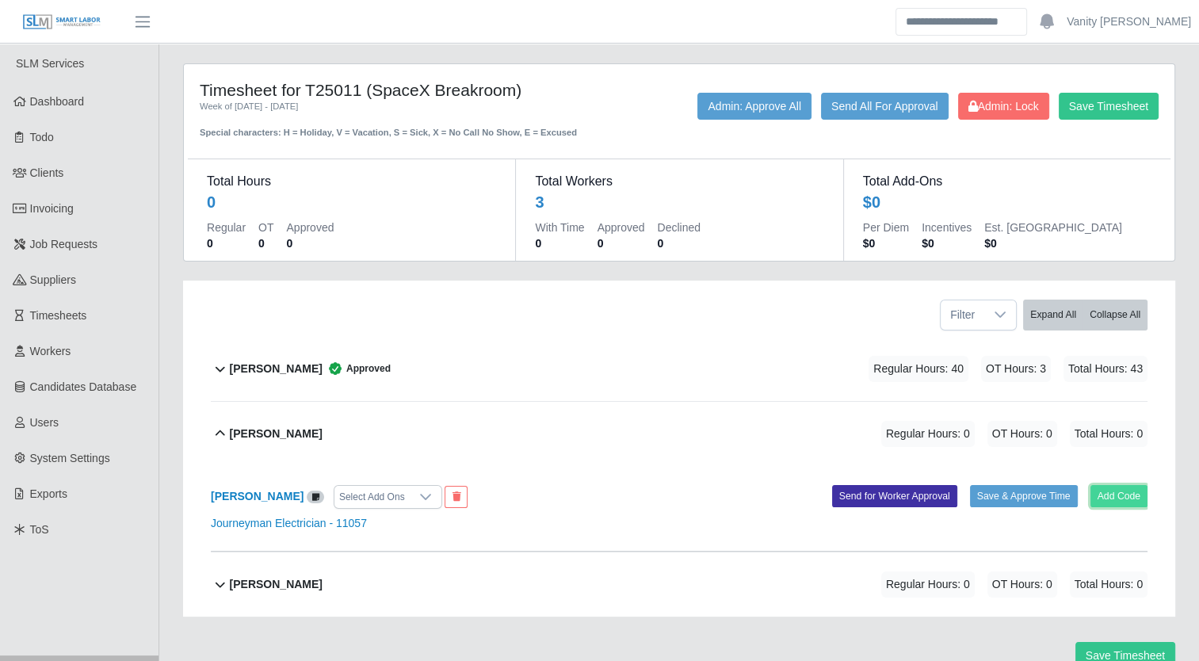
click at [1127, 498] on button "Add Code" at bounding box center [1119, 496] width 58 height 22
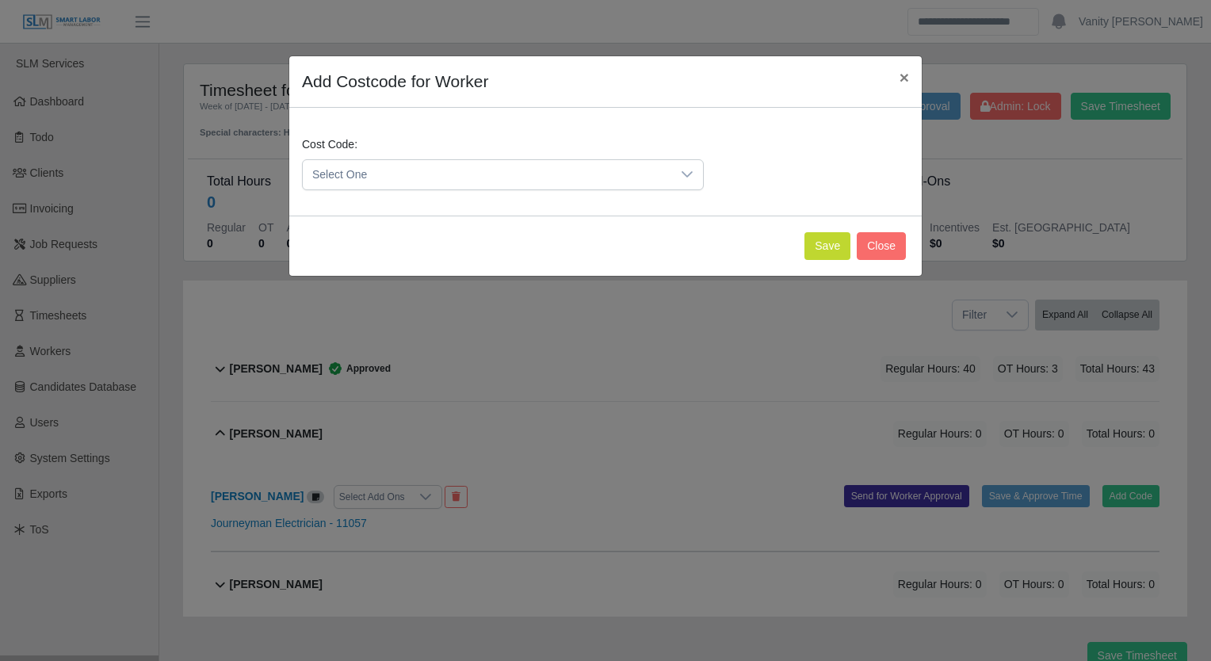
click at [388, 181] on span "Select One" at bounding box center [487, 174] width 368 height 29
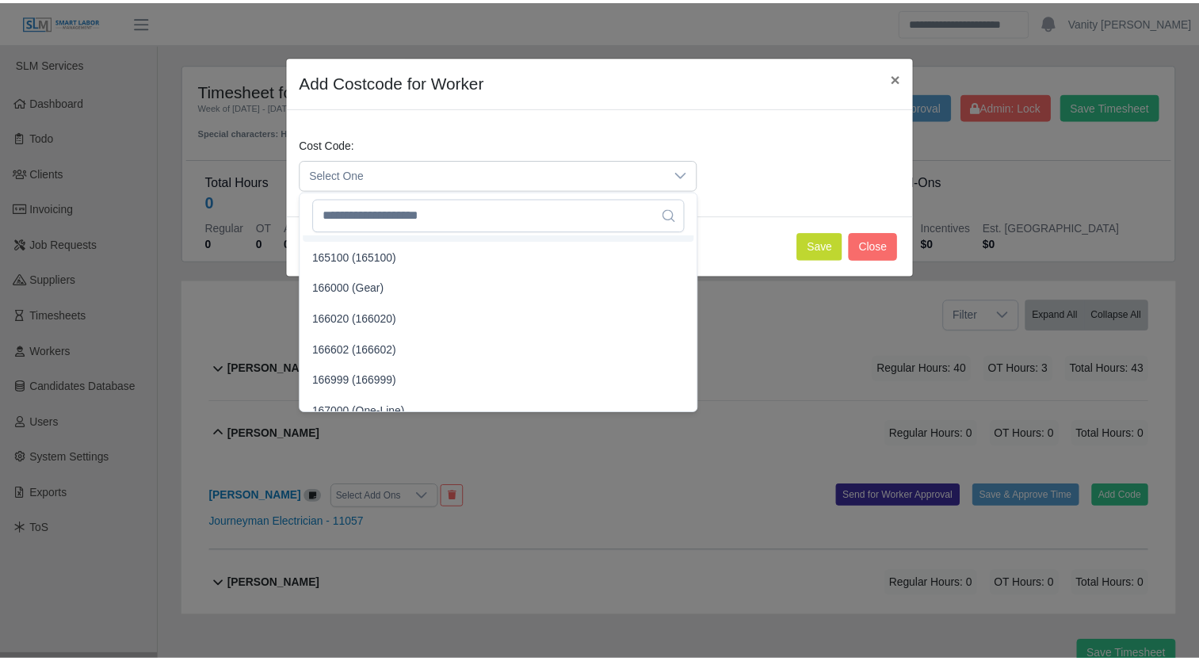
scroll to position [2377, 0]
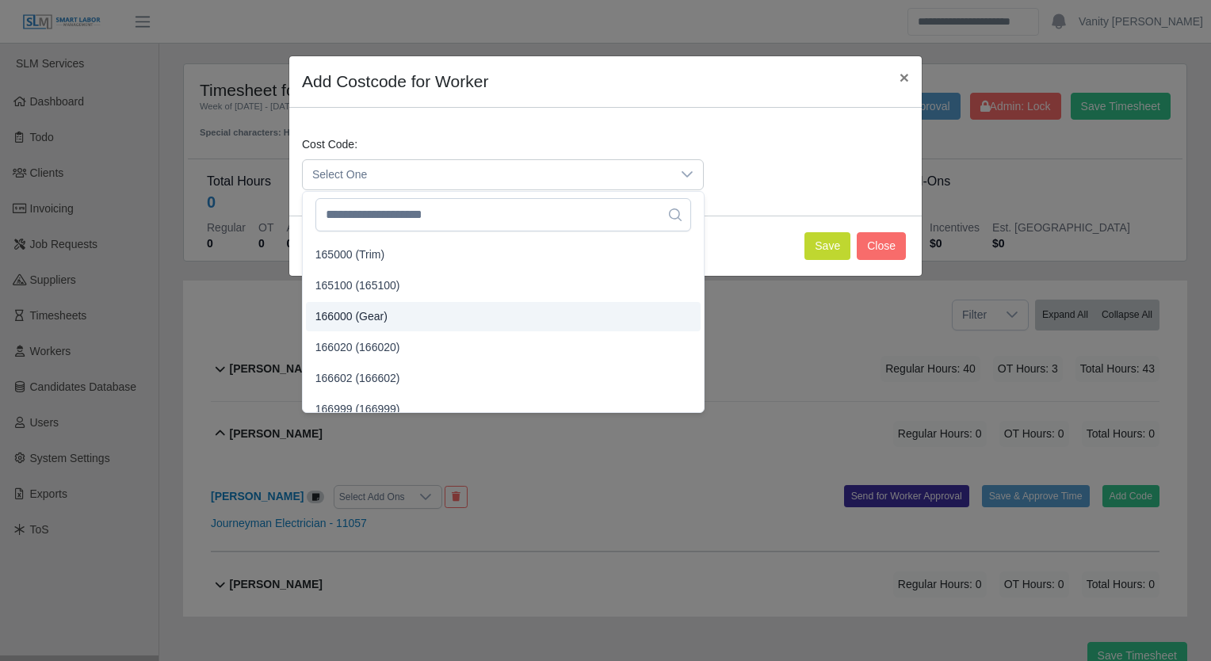
click at [326, 309] on span "166000 (Gear)" at bounding box center [351, 316] width 72 height 17
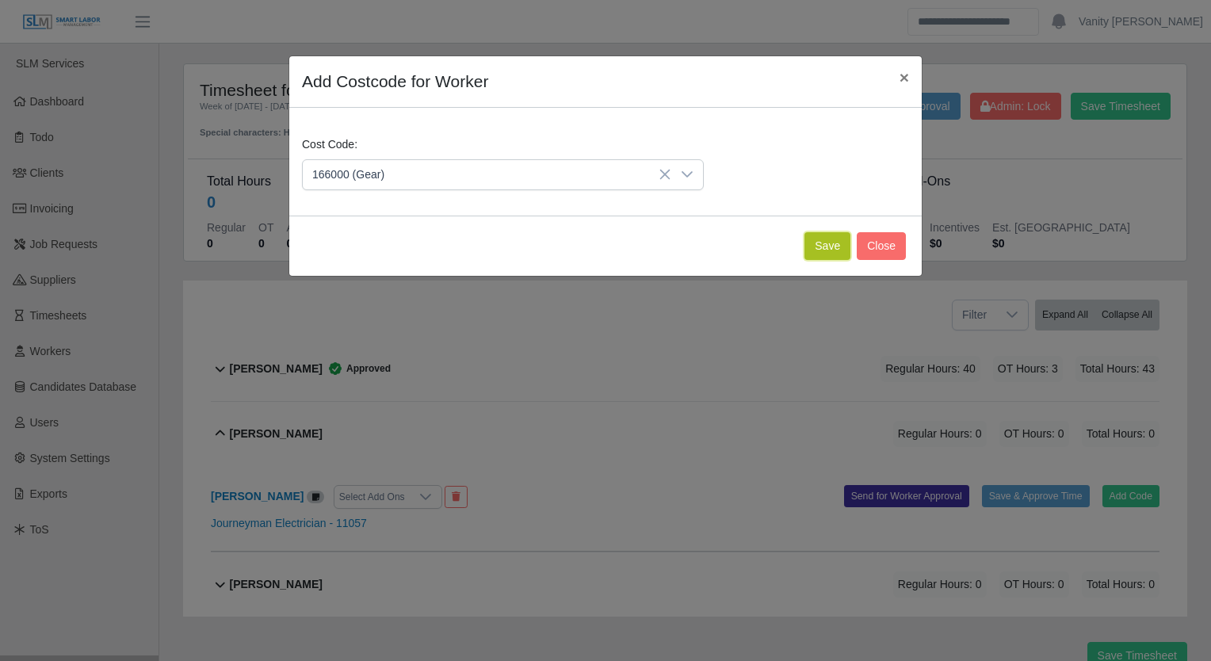
click at [820, 249] on button "Save" at bounding box center [827, 246] width 46 height 28
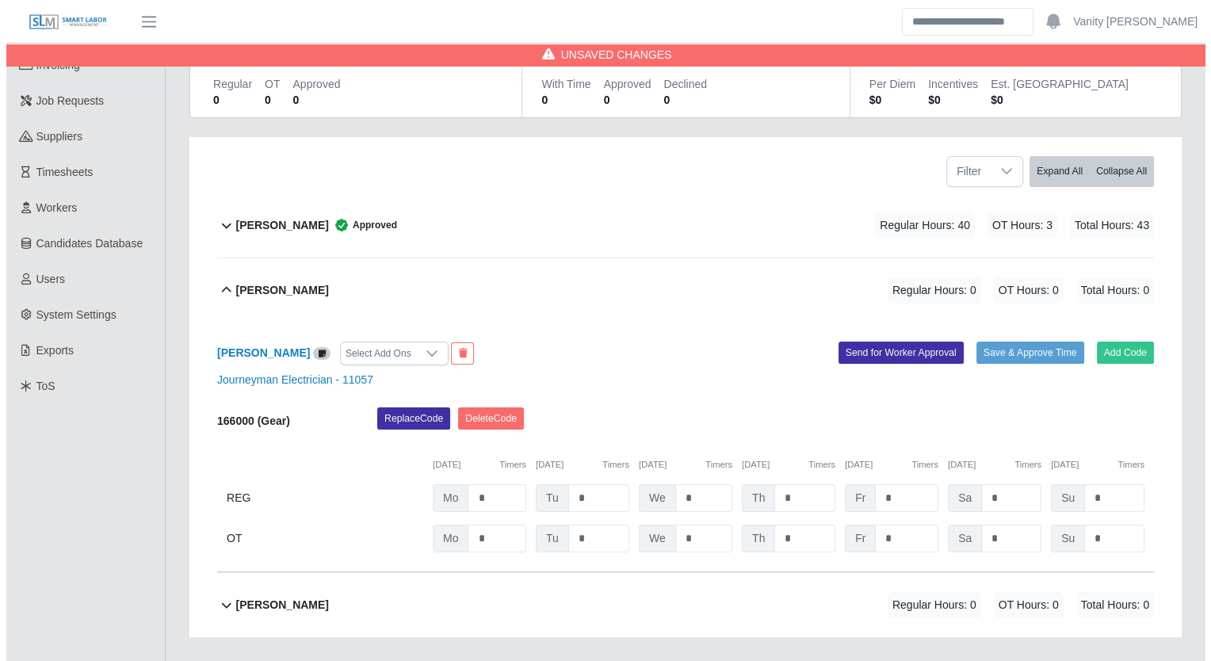
scroll to position [158, 0]
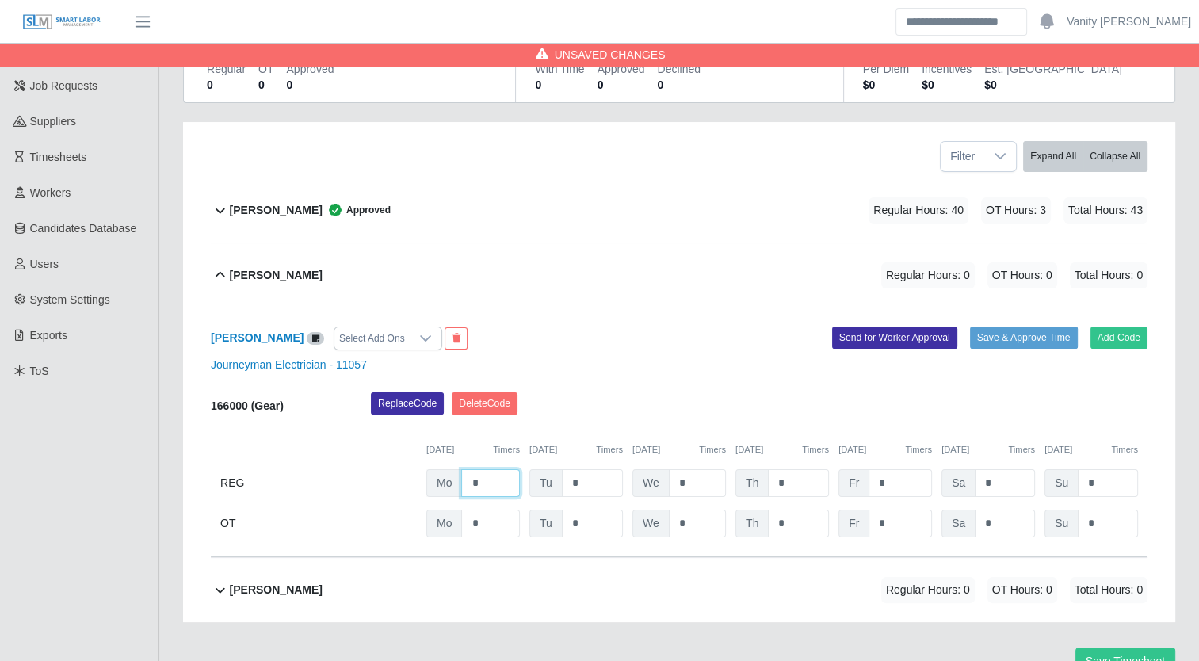
click at [467, 486] on input "*" at bounding box center [490, 483] width 59 height 28
type input "**"
click at [564, 483] on input "*" at bounding box center [592, 483] width 61 height 28
type input "**"
drag, startPoint x: 692, startPoint y: 483, endPoint x: 641, endPoint y: 483, distance: 50.7
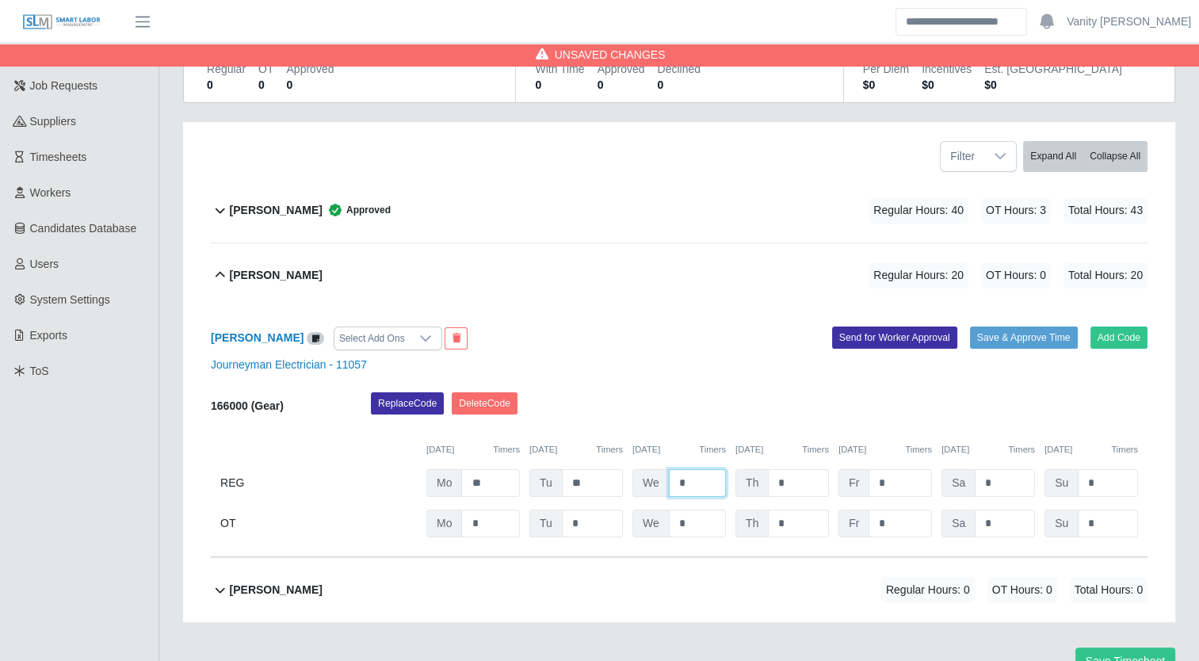
click at [641, 483] on div "We *" at bounding box center [678, 483] width 93 height 28
type input "**"
click at [776, 482] on input "*" at bounding box center [798, 483] width 61 height 28
drag, startPoint x: 788, startPoint y: 483, endPoint x: 753, endPoint y: 494, distance: 37.3
click at [753, 494] on div "Th *" at bounding box center [781, 483] width 93 height 28
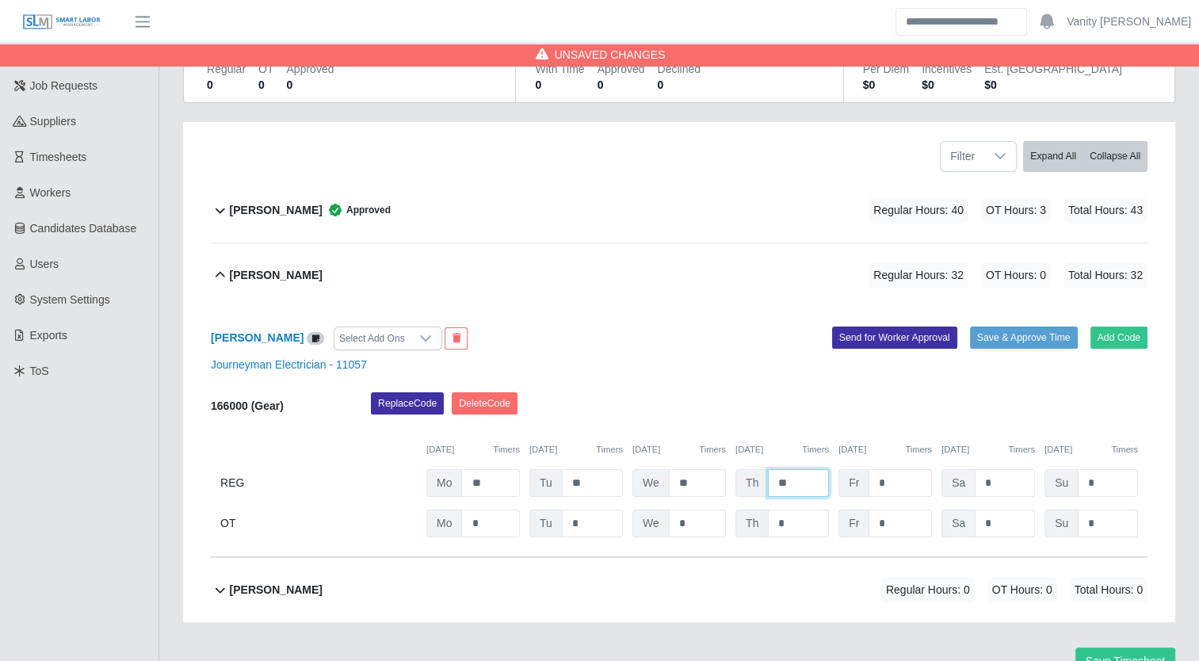
type input "*"
click at [1126, 349] on div "Add Code Save & Approve Time Send for Worker Approval" at bounding box center [919, 338] width 480 height 24
click at [1124, 338] on button "Add Code" at bounding box center [1119, 337] width 58 height 22
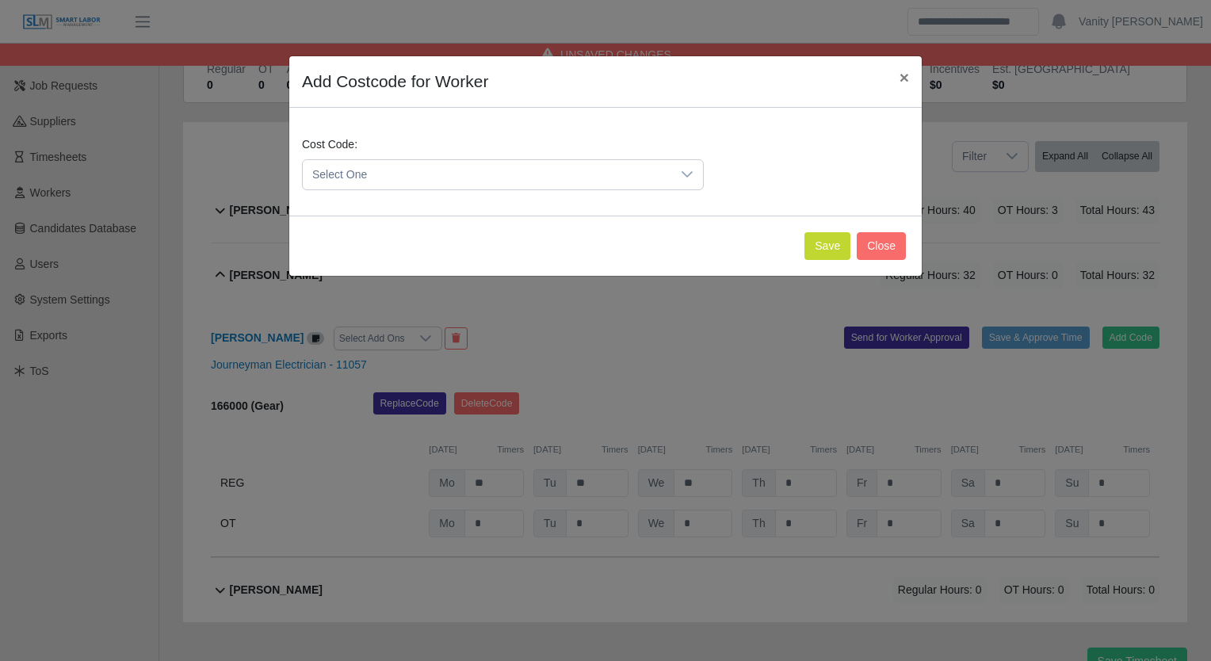
click at [513, 173] on span "Select One" at bounding box center [487, 174] width 368 height 29
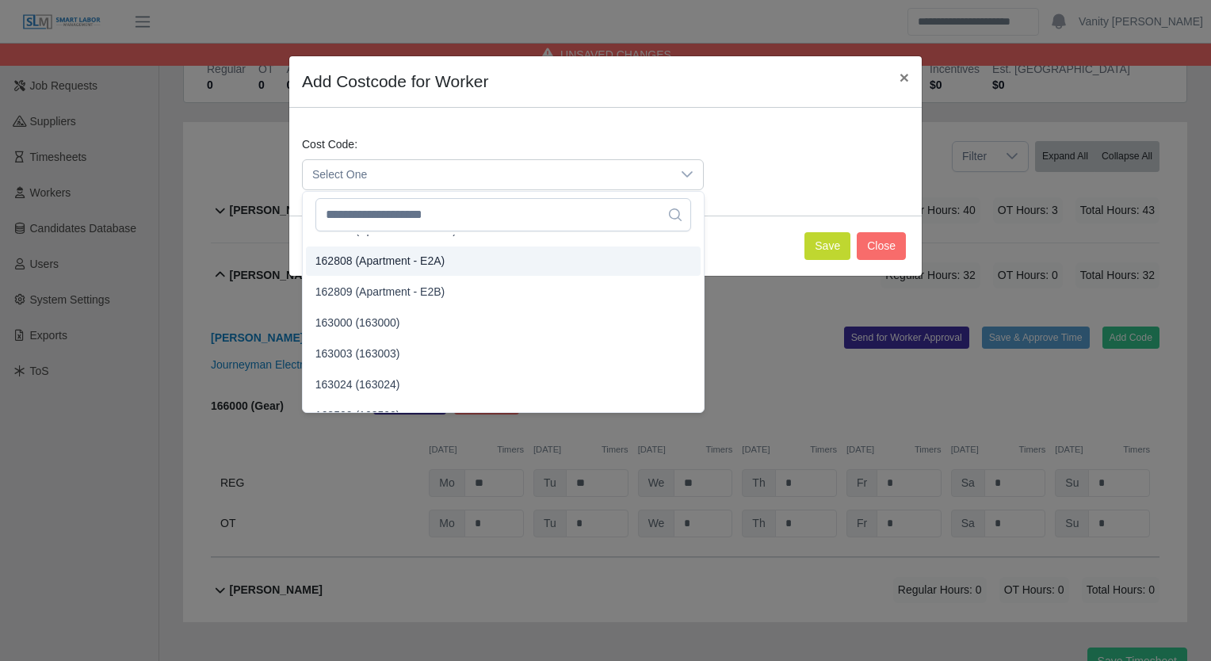
scroll to position [1753, 0]
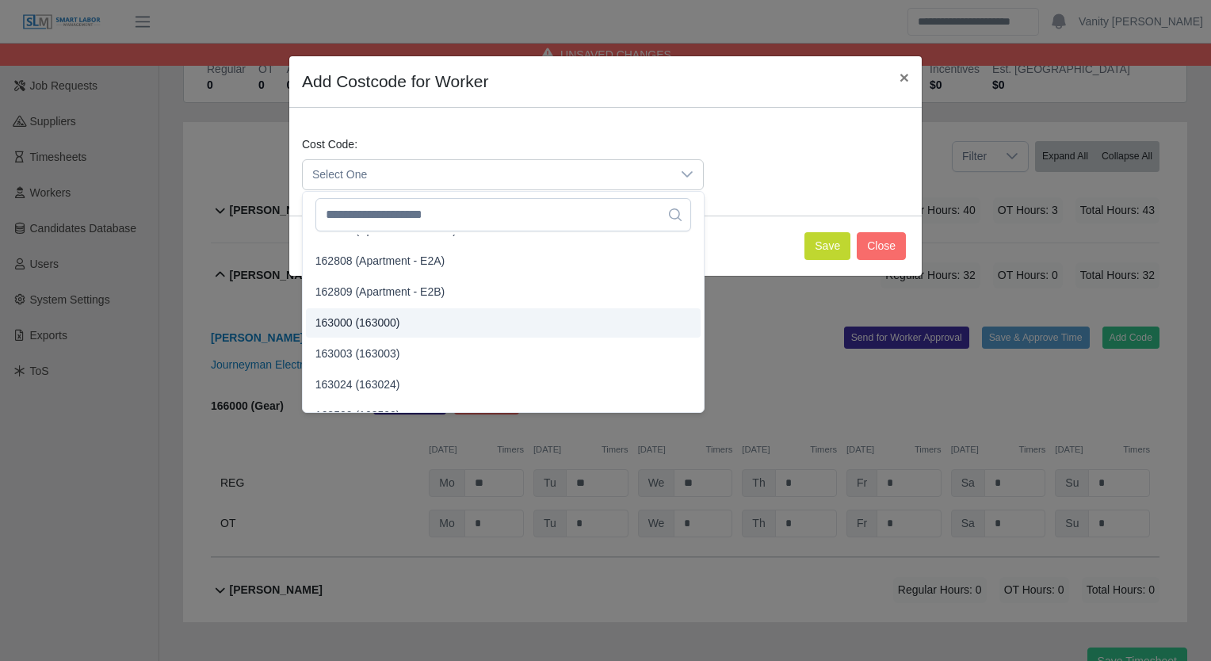
click at [353, 325] on span "163000 (163000)" at bounding box center [357, 323] width 85 height 17
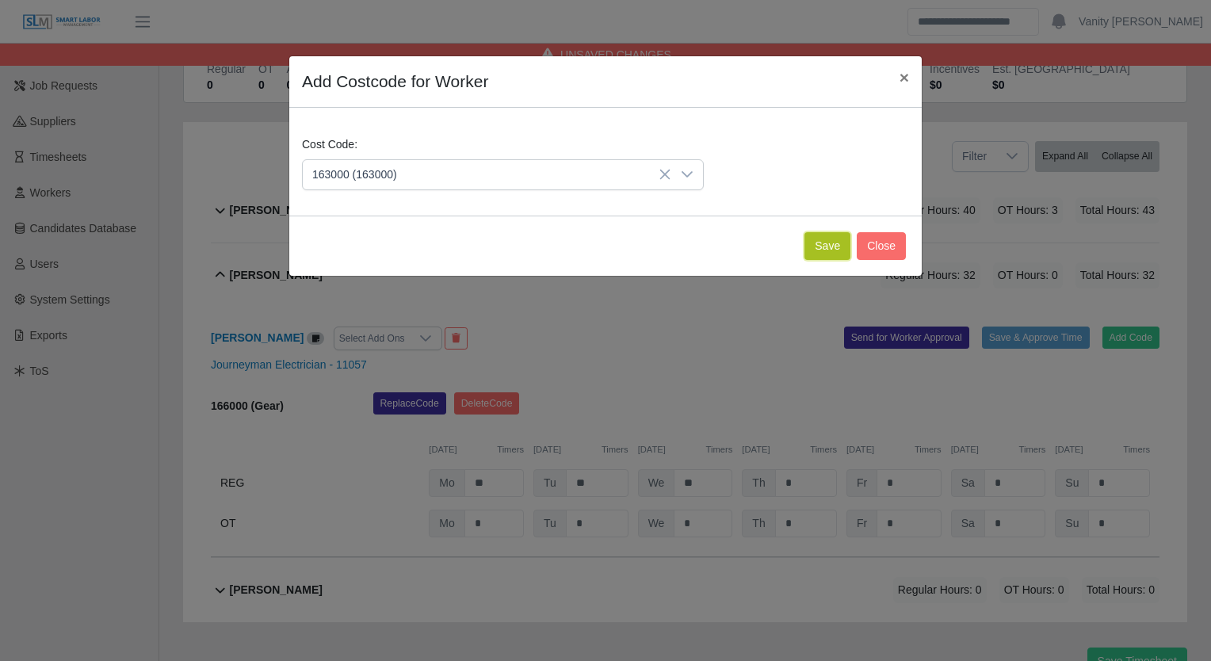
click at [823, 246] on button "Save" at bounding box center [827, 246] width 46 height 28
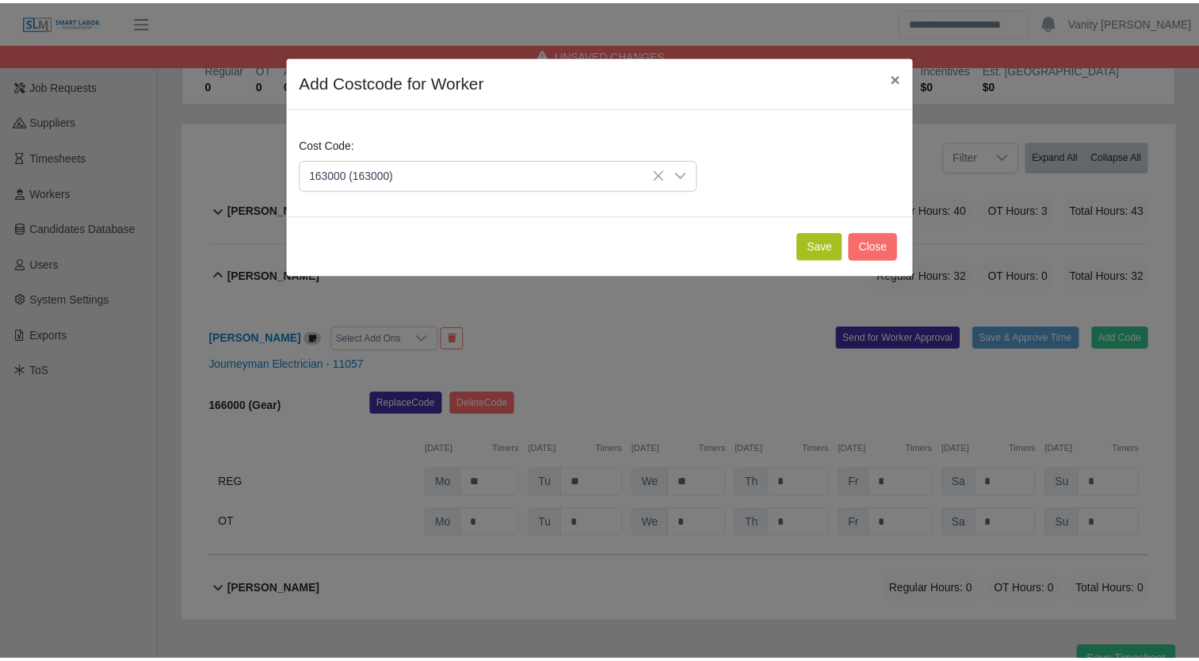
scroll to position [322, 0]
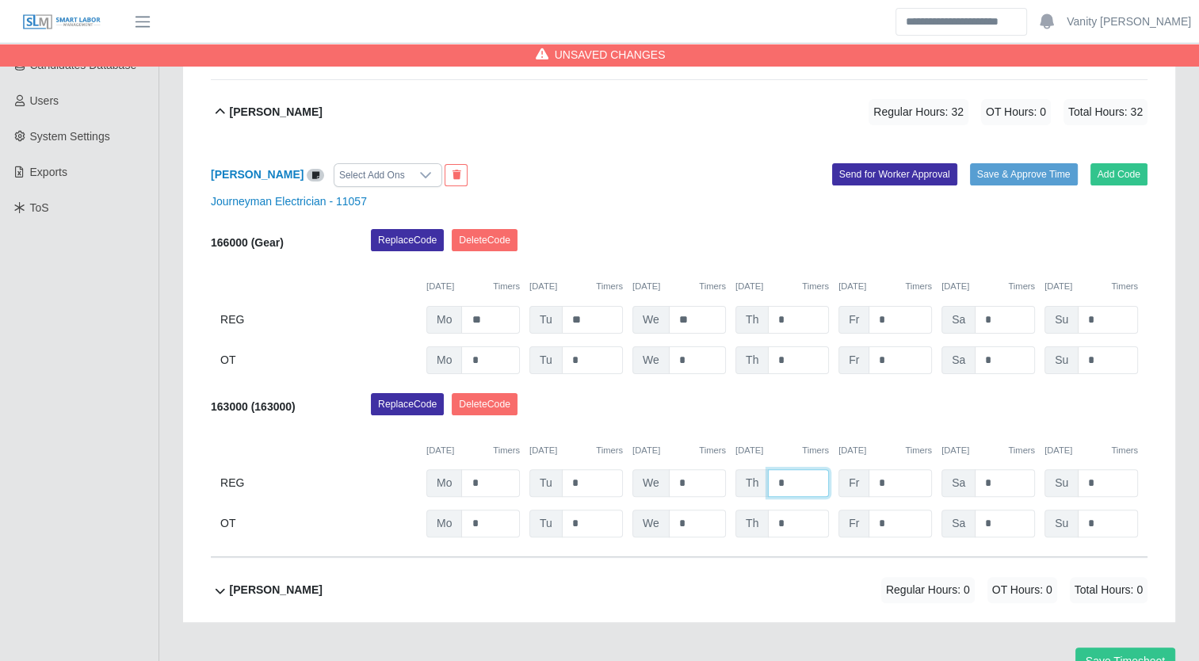
drag, startPoint x: 796, startPoint y: 479, endPoint x: 764, endPoint y: 483, distance: 32.0
click at [764, 483] on div "Th *" at bounding box center [781, 483] width 93 height 28
type input "*"
drag, startPoint x: 762, startPoint y: 528, endPoint x: 770, endPoint y: 528, distance: 8.0
click at [765, 528] on span "Th" at bounding box center [751, 523] width 33 height 28
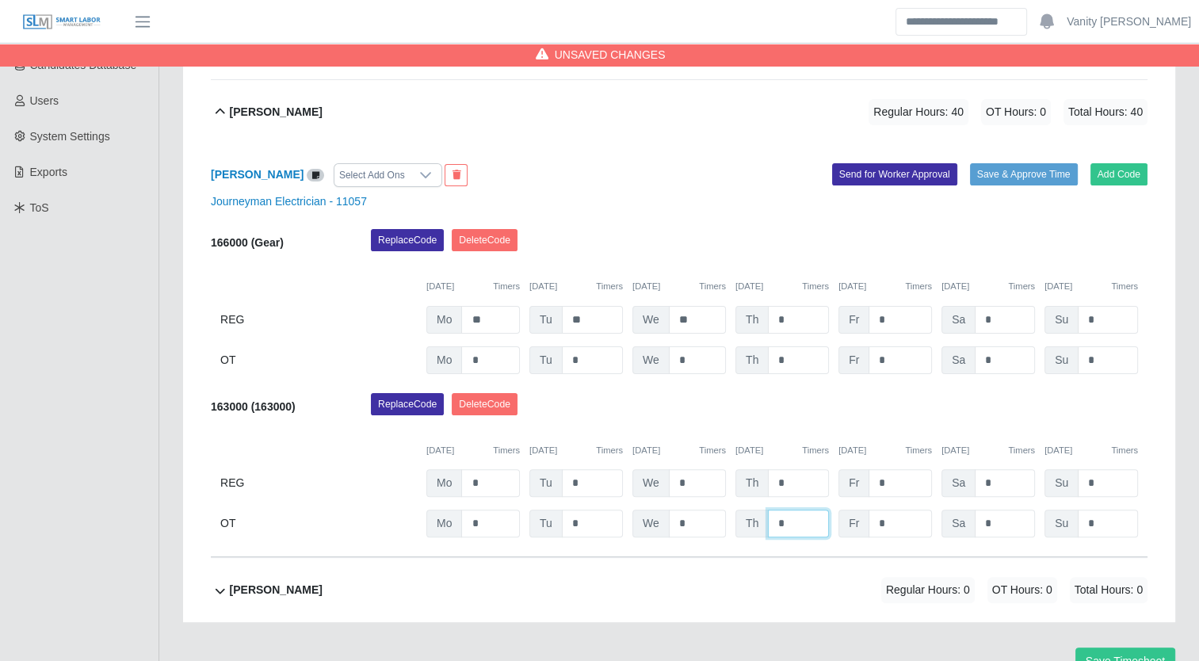
drag, startPoint x: 799, startPoint y: 530, endPoint x: 734, endPoint y: 525, distance: 65.9
click at [734, 525] on div "OT Mo * Tu * We * Th * Fr * Sa * Su *" at bounding box center [679, 523] width 937 height 28
type input "*"
click at [1019, 170] on button "Save & Approve Time" at bounding box center [1024, 174] width 108 height 22
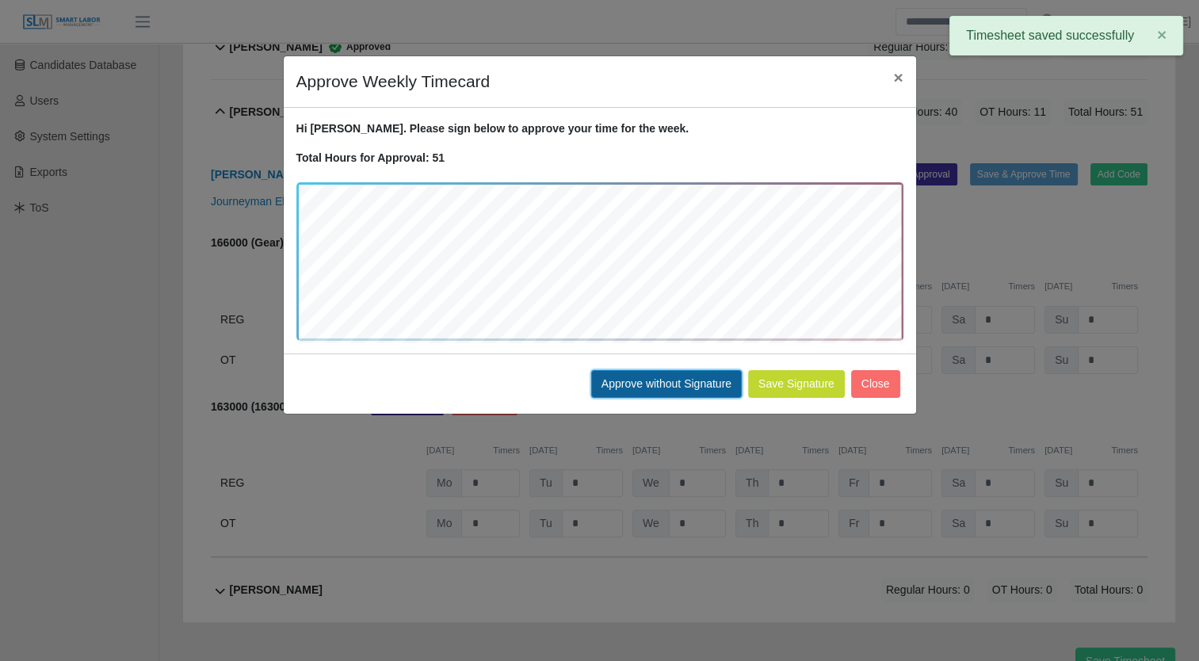
click at [693, 387] on button "Approve without Signature" at bounding box center [666, 384] width 151 height 28
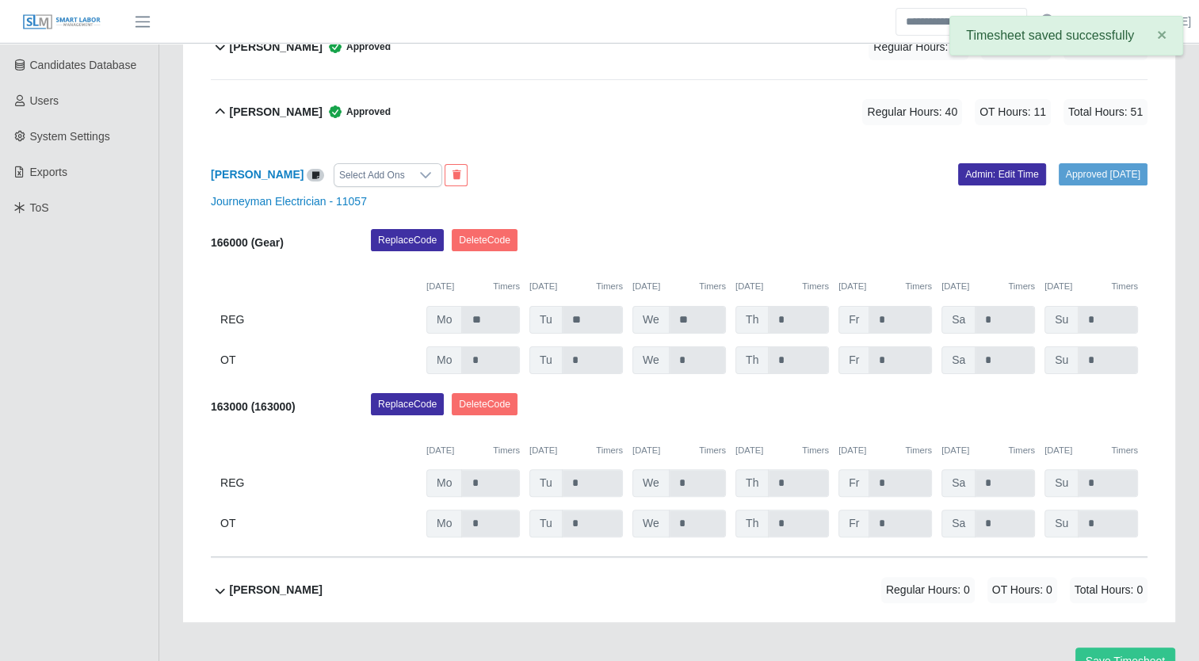
click at [253, 106] on b "[PERSON_NAME]" at bounding box center [276, 112] width 93 height 17
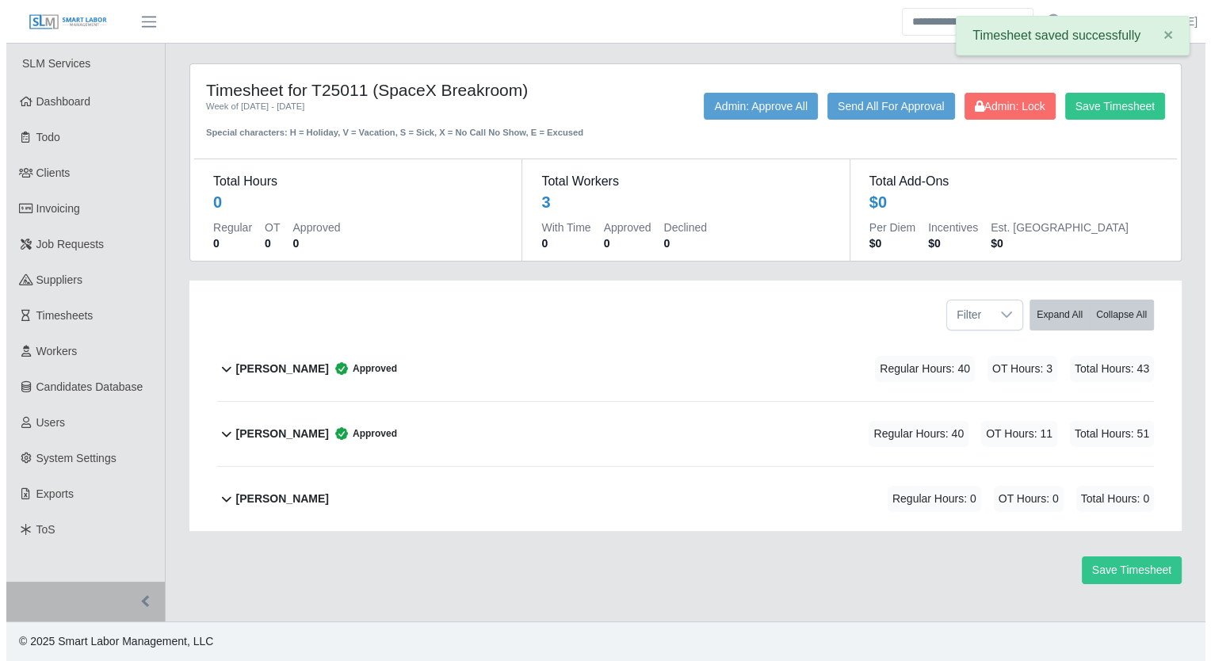
scroll to position [0, 0]
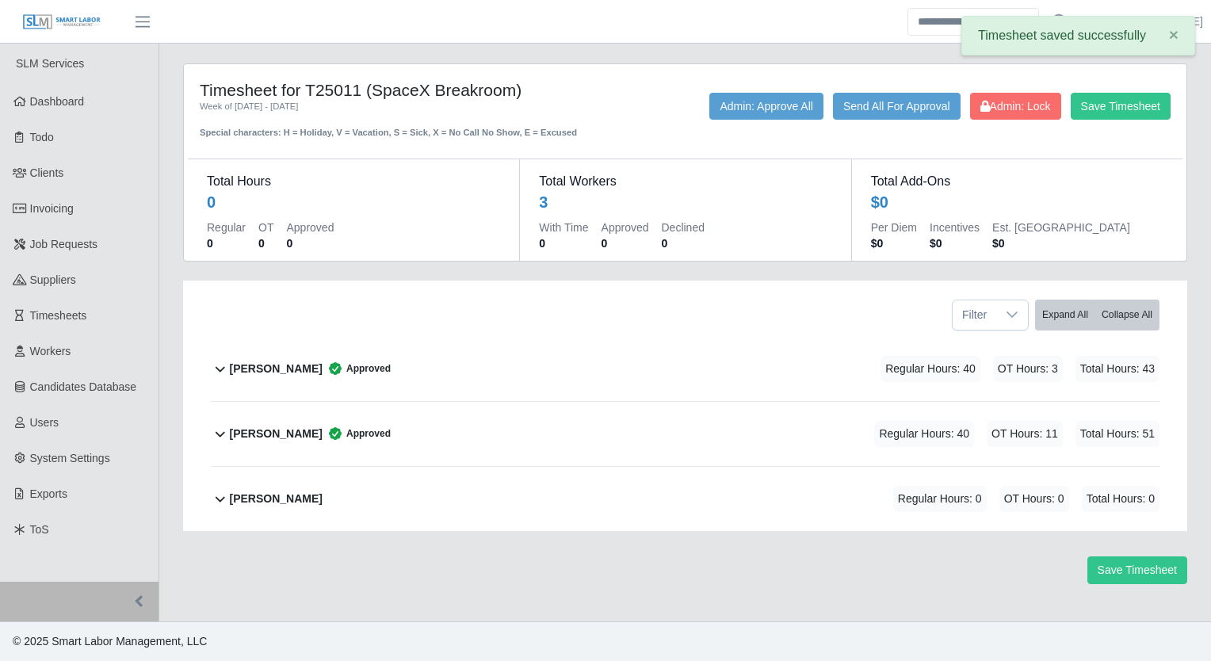
click at [246, 498] on b "[PERSON_NAME]" at bounding box center [276, 498] width 93 height 17
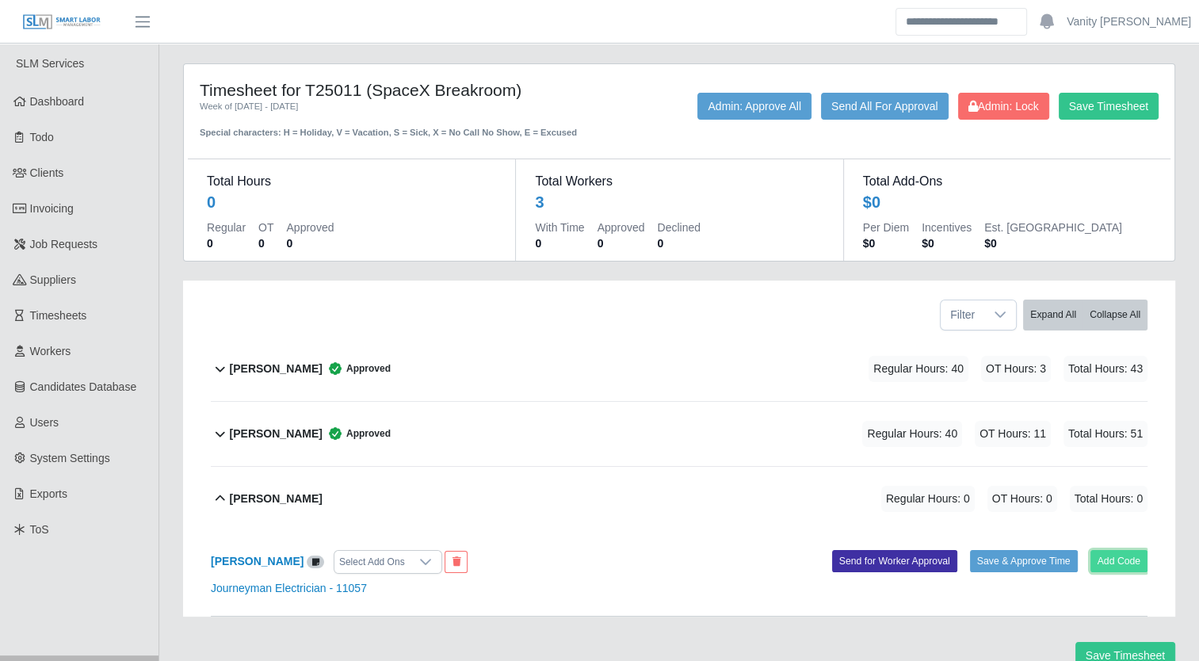
click at [1124, 554] on button "Add Code" at bounding box center [1119, 561] width 58 height 22
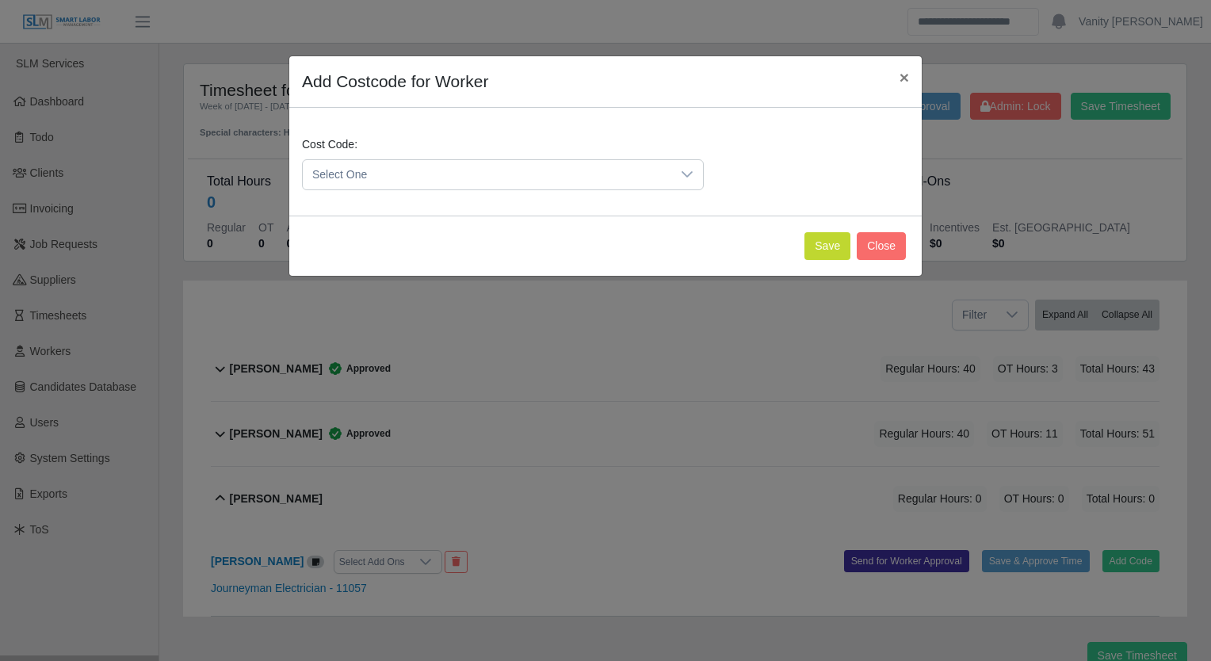
click at [407, 174] on span "Select One" at bounding box center [487, 174] width 368 height 29
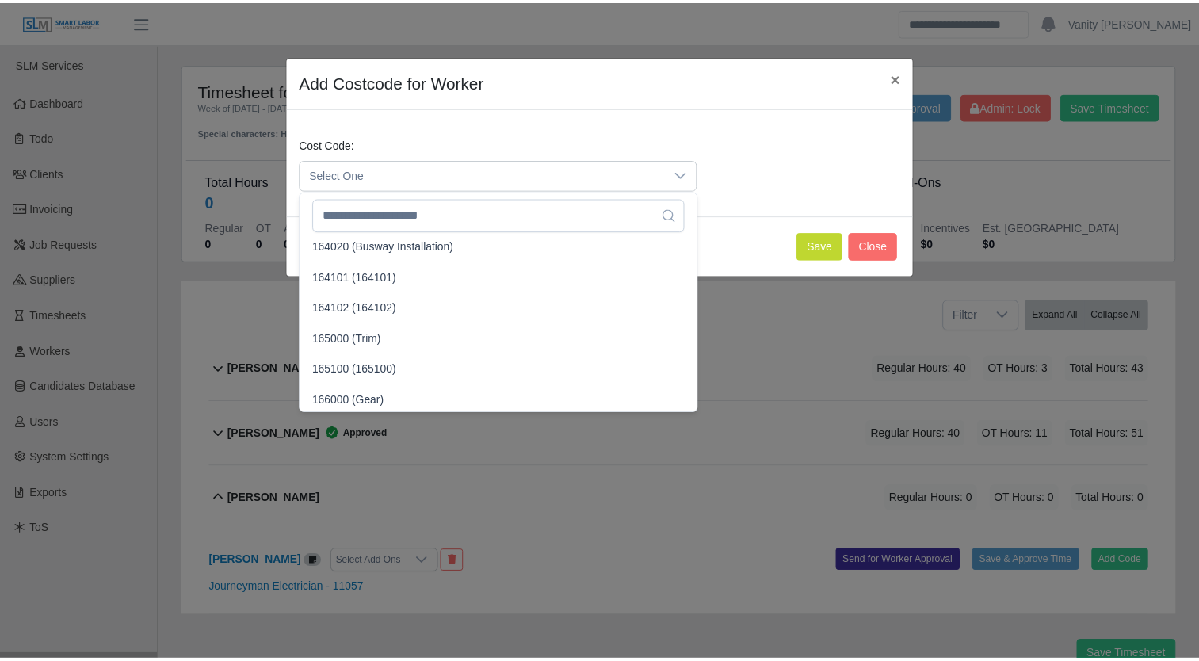
scroll to position [2298, 0]
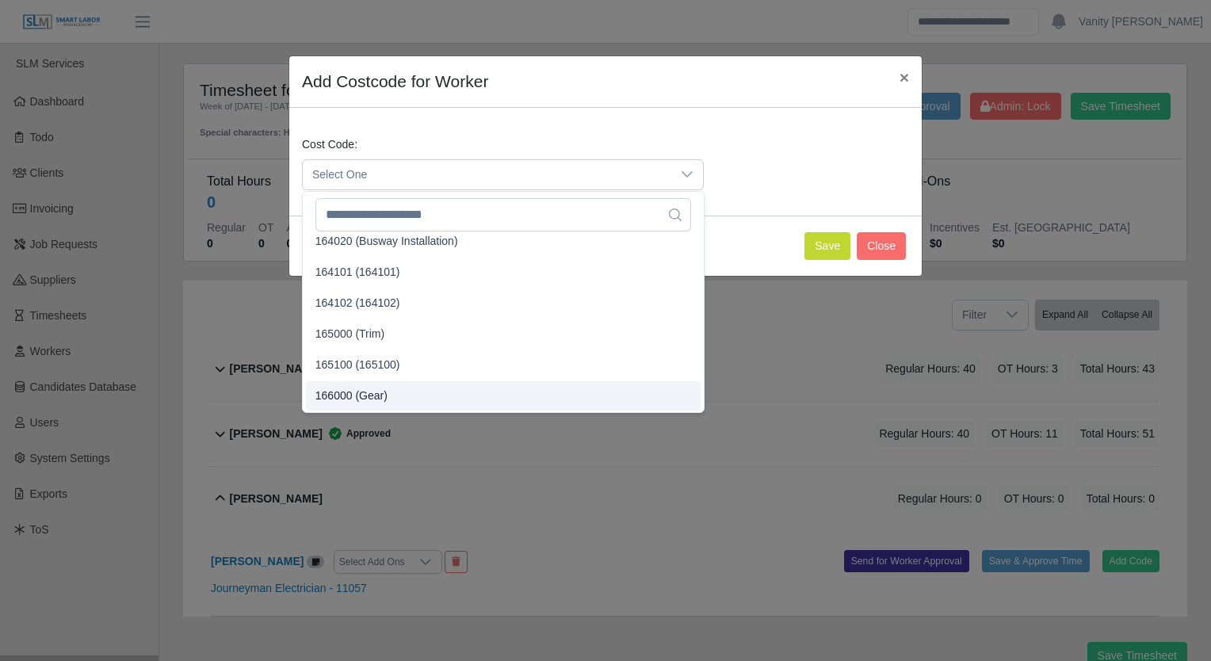
click at [383, 398] on li "166000 (Gear)" at bounding box center [503, 395] width 395 height 29
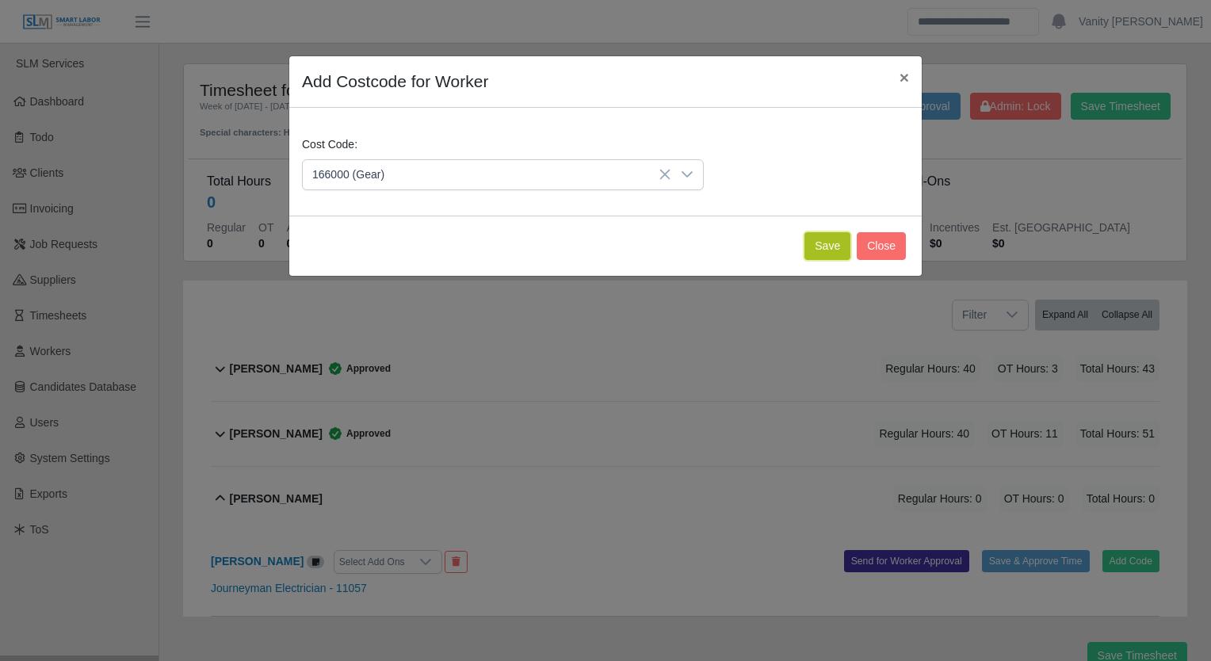
click at [841, 242] on button "Save" at bounding box center [827, 246] width 46 height 28
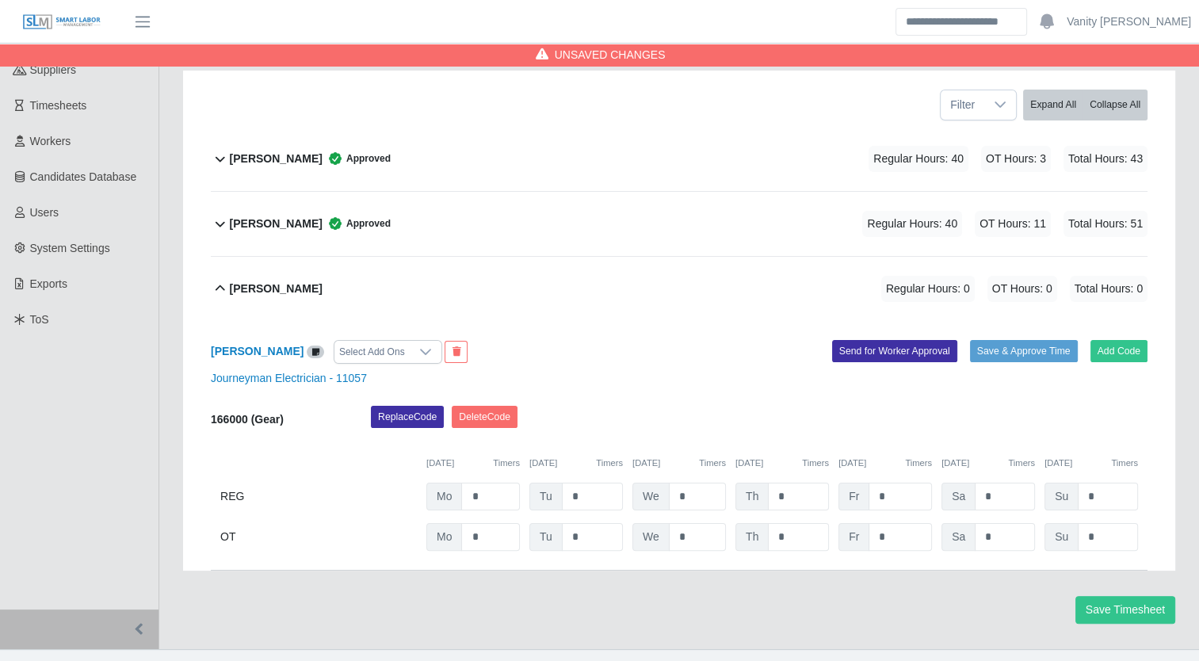
scroll to position [235, 0]
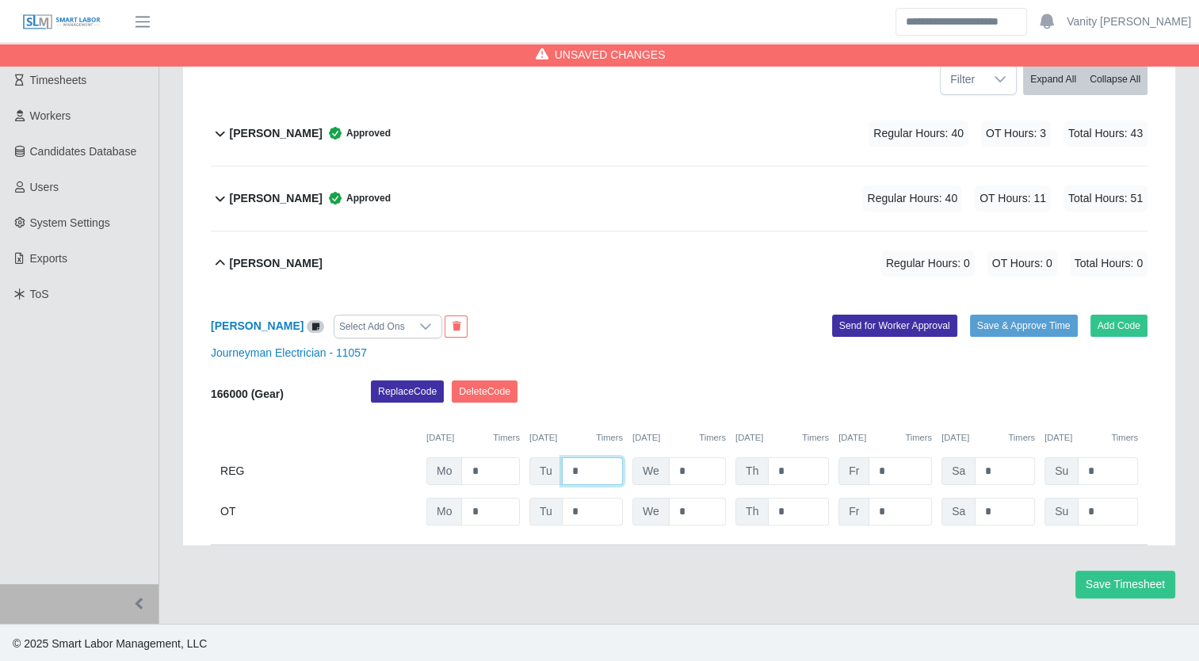
click at [566, 471] on input "*" at bounding box center [592, 471] width 61 height 28
type input "**"
click at [672, 471] on input "*" at bounding box center [697, 471] width 57 height 28
type input "**"
click at [770, 471] on input "*" at bounding box center [798, 471] width 61 height 28
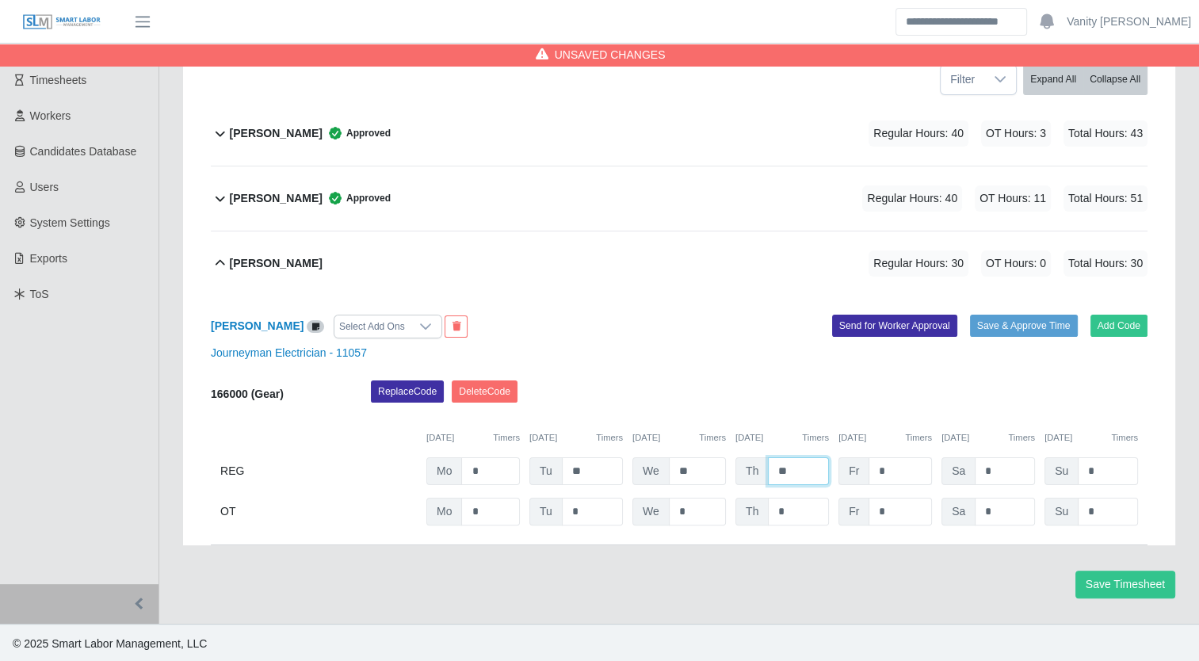
type input "**"
drag, startPoint x: 855, startPoint y: 477, endPoint x: 783, endPoint y: 484, distance: 72.5
click at [783, 484] on div "166000 (Gear) Replace Code [GEOGRAPHIC_DATA] Code [DATE] Timers [DATE] Timers […" at bounding box center [679, 452] width 937 height 145
type input "*"
click at [1013, 325] on button "Save & Approve Time" at bounding box center [1024, 326] width 108 height 22
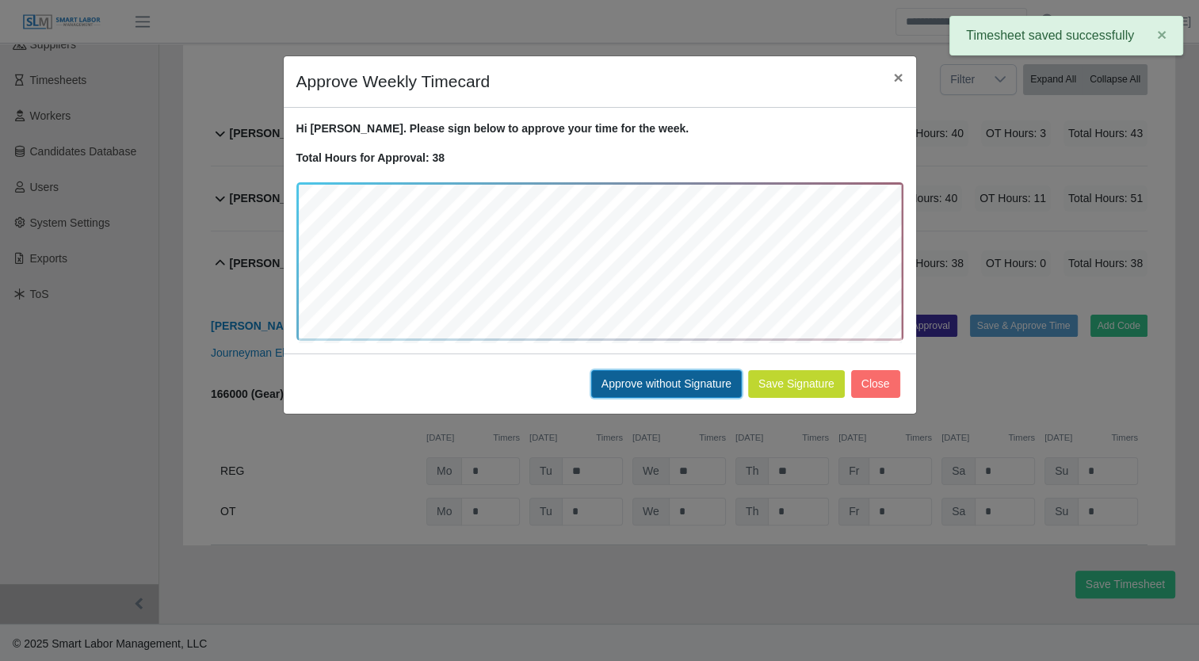
click at [685, 385] on button "Approve without Signature" at bounding box center [666, 384] width 151 height 28
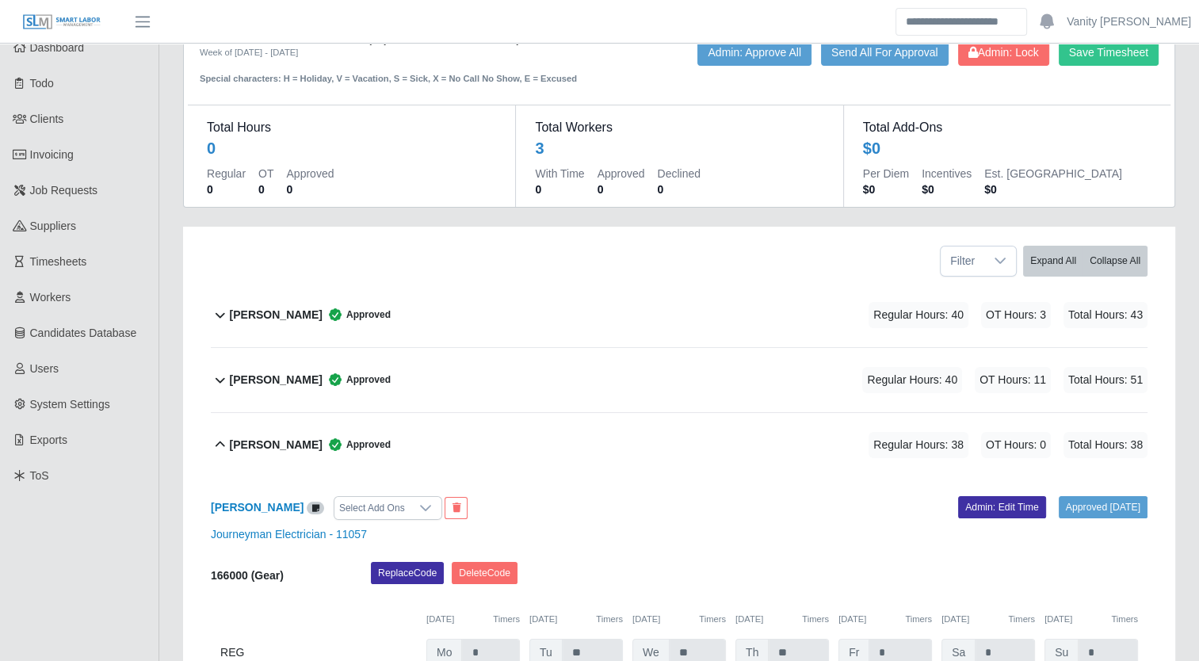
scroll to position [0, 0]
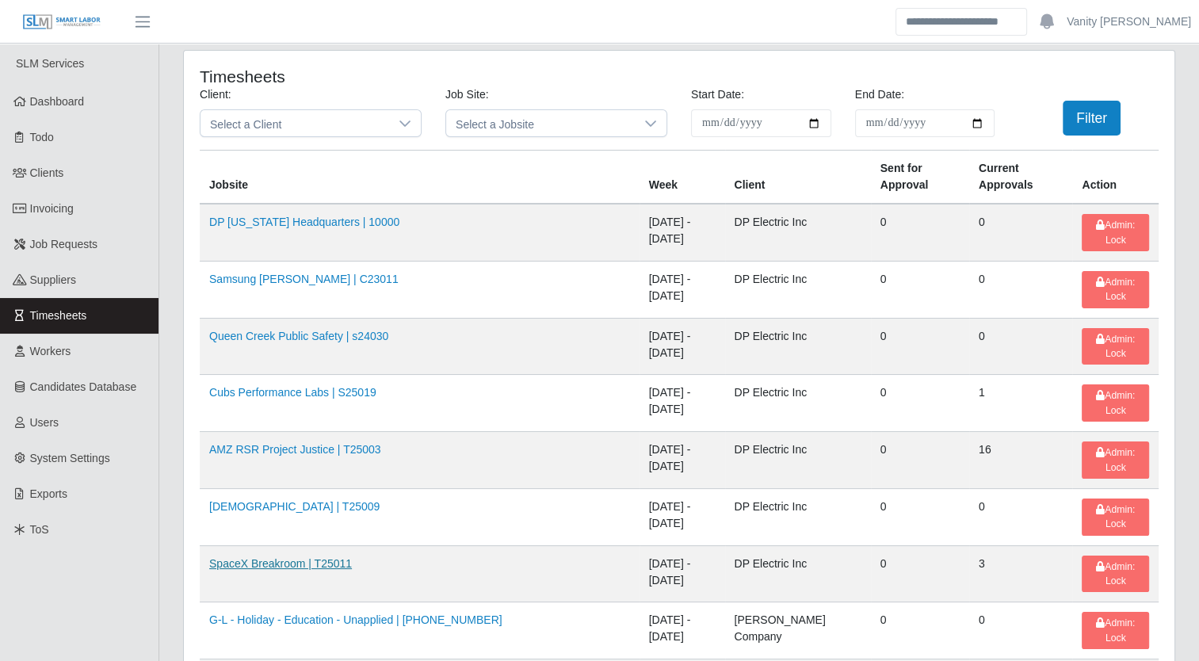
click at [273, 557] on link "SpaceX Breakroom | T25011" at bounding box center [280, 563] width 143 height 13
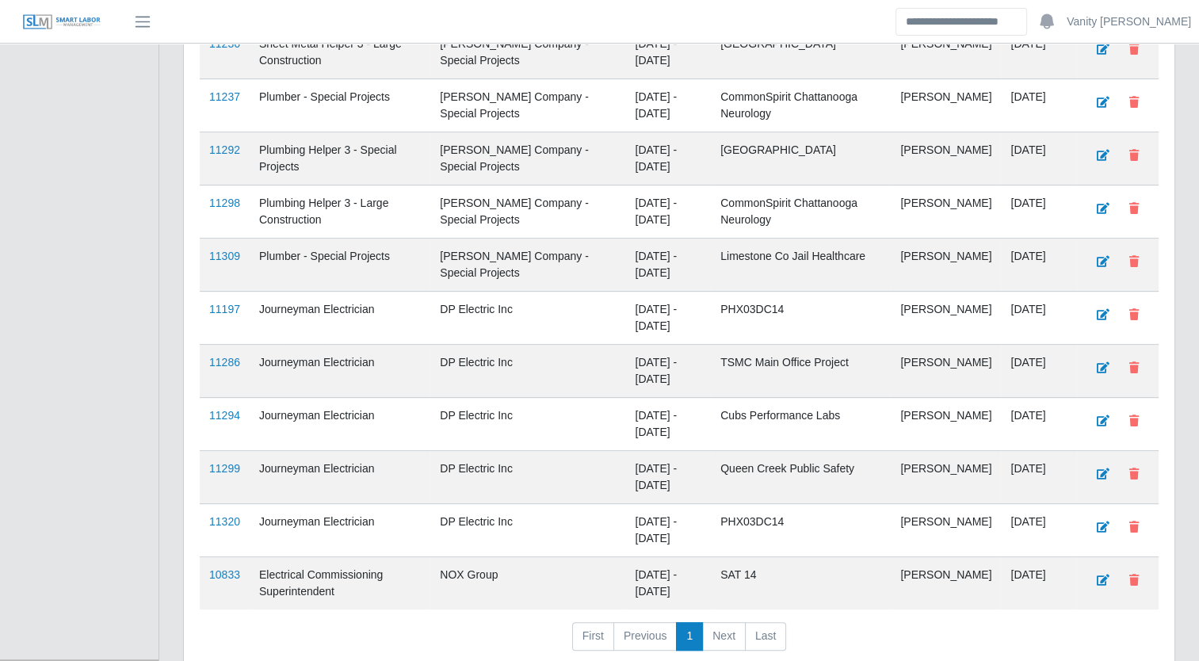
scroll to position [555, 0]
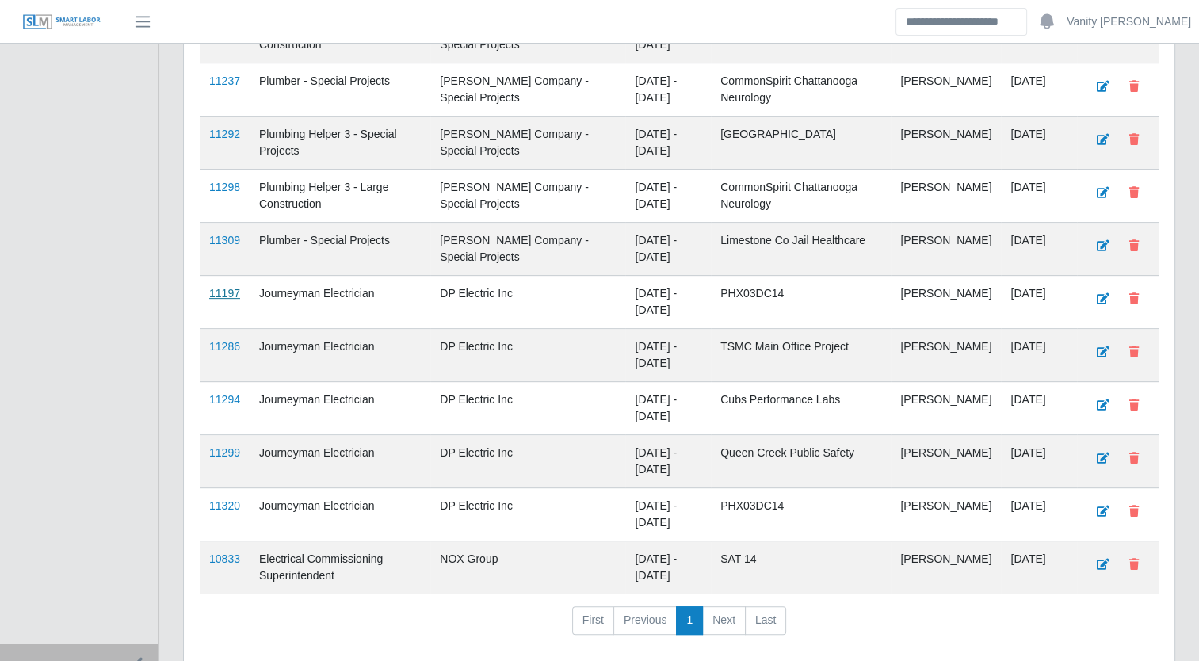
click at [235, 288] on link "11197" at bounding box center [224, 293] width 31 height 13
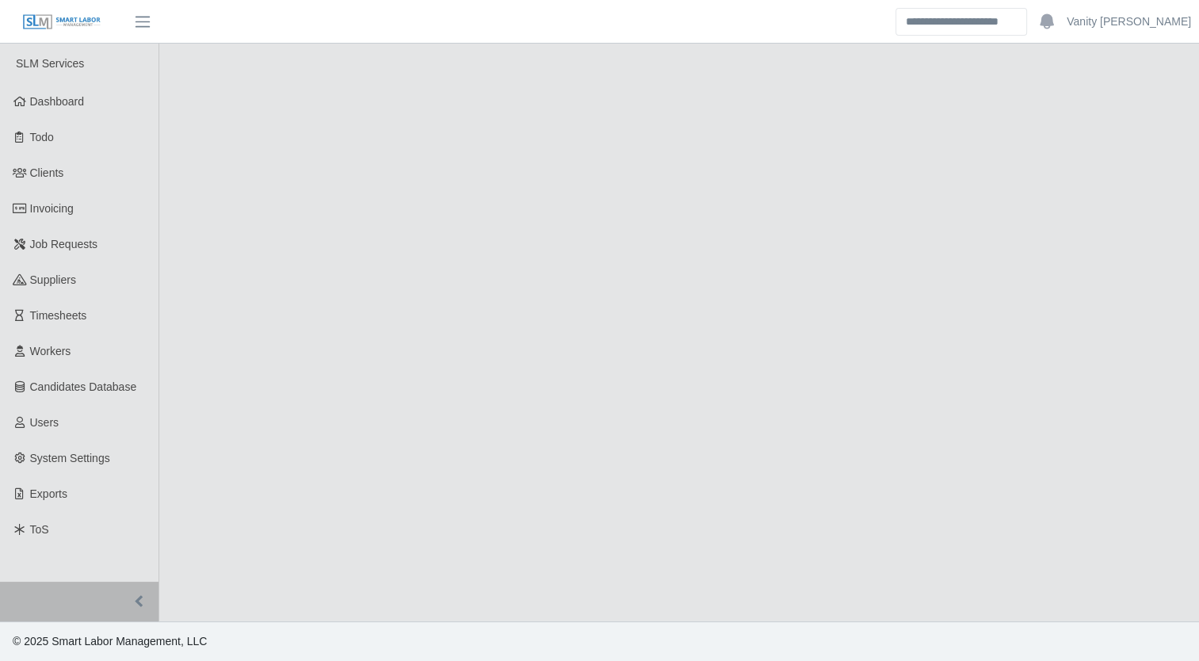
select select "****"
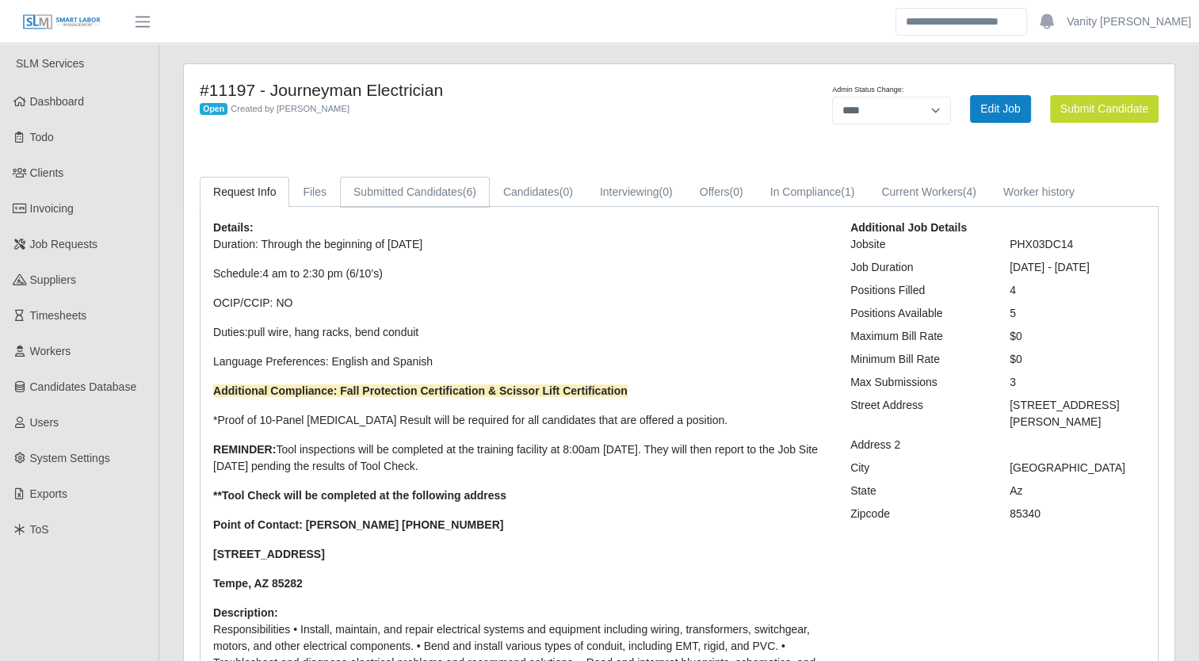
click at [380, 189] on link "Submitted Candidates (6)" at bounding box center [415, 192] width 150 height 31
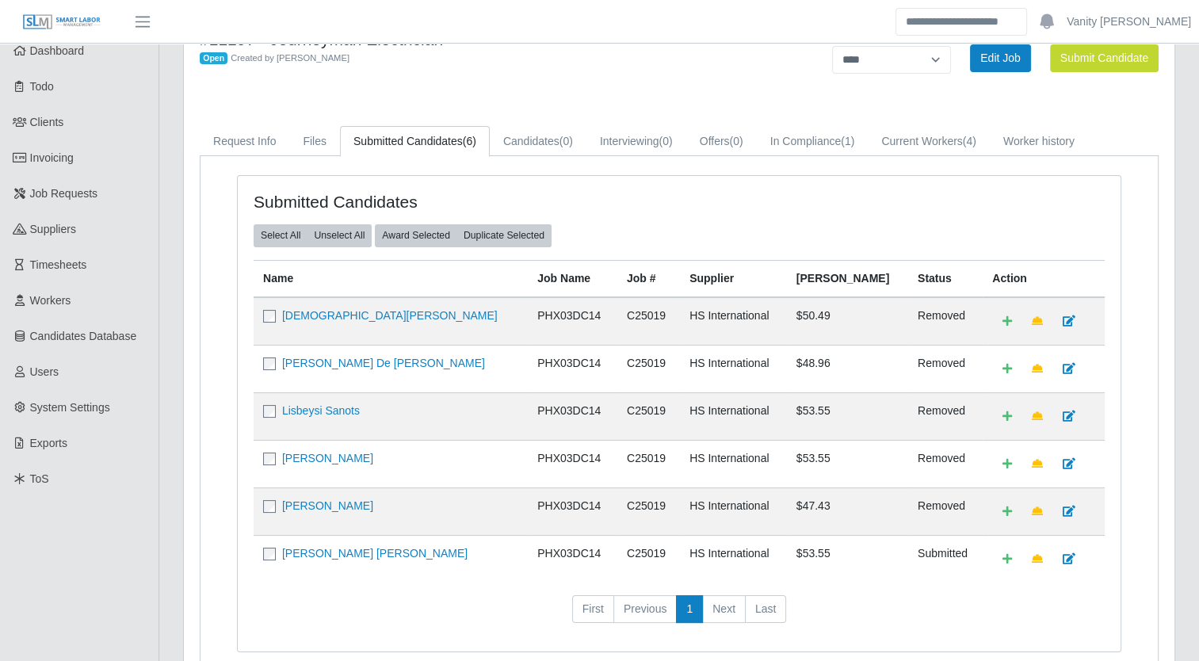
scroll to position [79, 0]
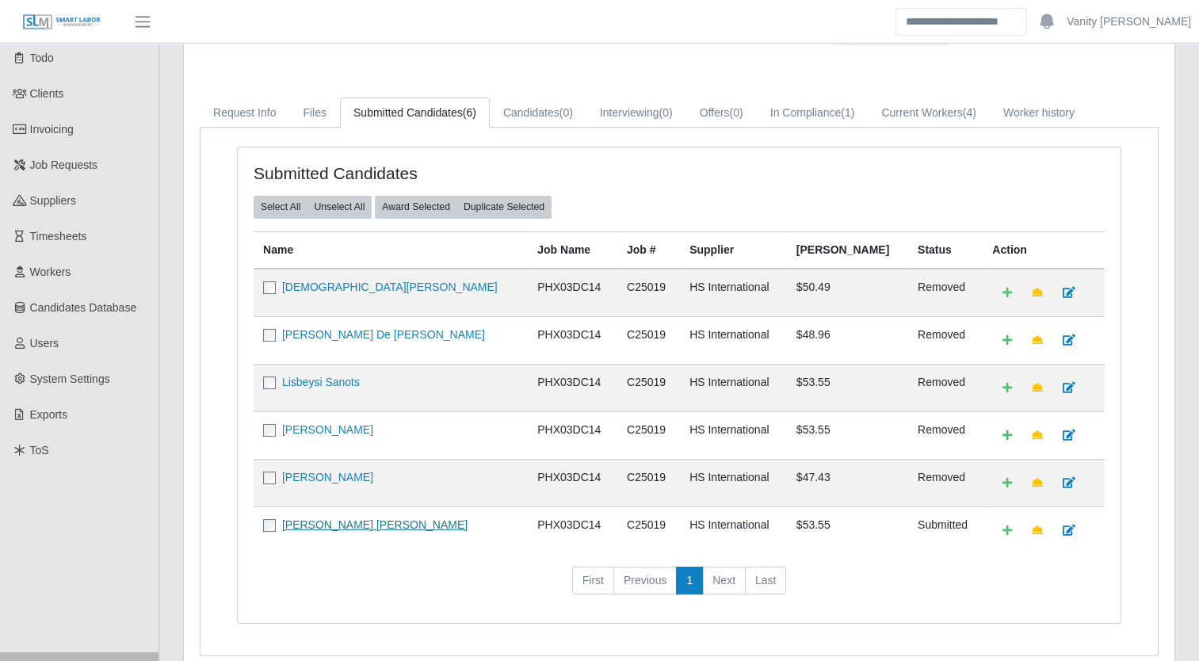
click at [326, 519] on link "[PERSON_NAME] [PERSON_NAME]" at bounding box center [374, 524] width 185 height 13
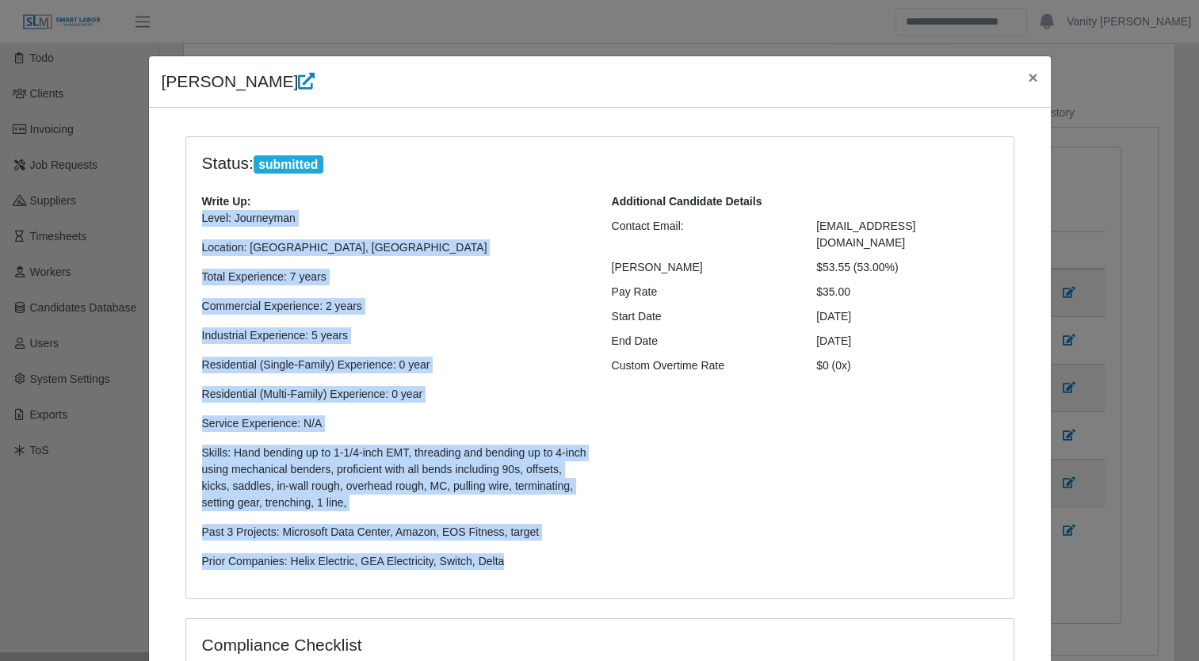
drag, startPoint x: 490, startPoint y: 563, endPoint x: 195, endPoint y: 224, distance: 448.7
click at [202, 224] on p "Level: Journeyman Location: [GEOGRAPHIC_DATA], [GEOGRAPHIC_DATA] Total Experien…" at bounding box center [395, 390] width 386 height 360
copy p "Level: Journeyman Location: [GEOGRAPHIC_DATA], [GEOGRAPHIC_DATA] Total Experien…"
click at [1028, 77] on span "×" at bounding box center [1033, 77] width 10 height 18
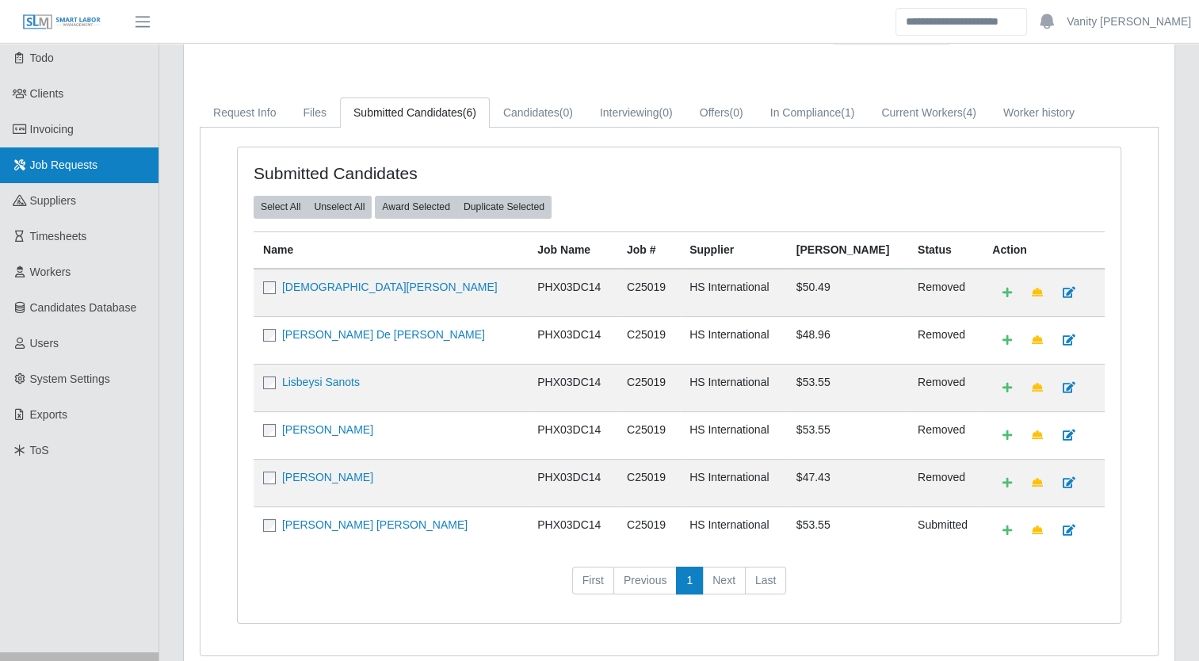
click at [48, 170] on span "Job Requests" at bounding box center [64, 164] width 68 height 13
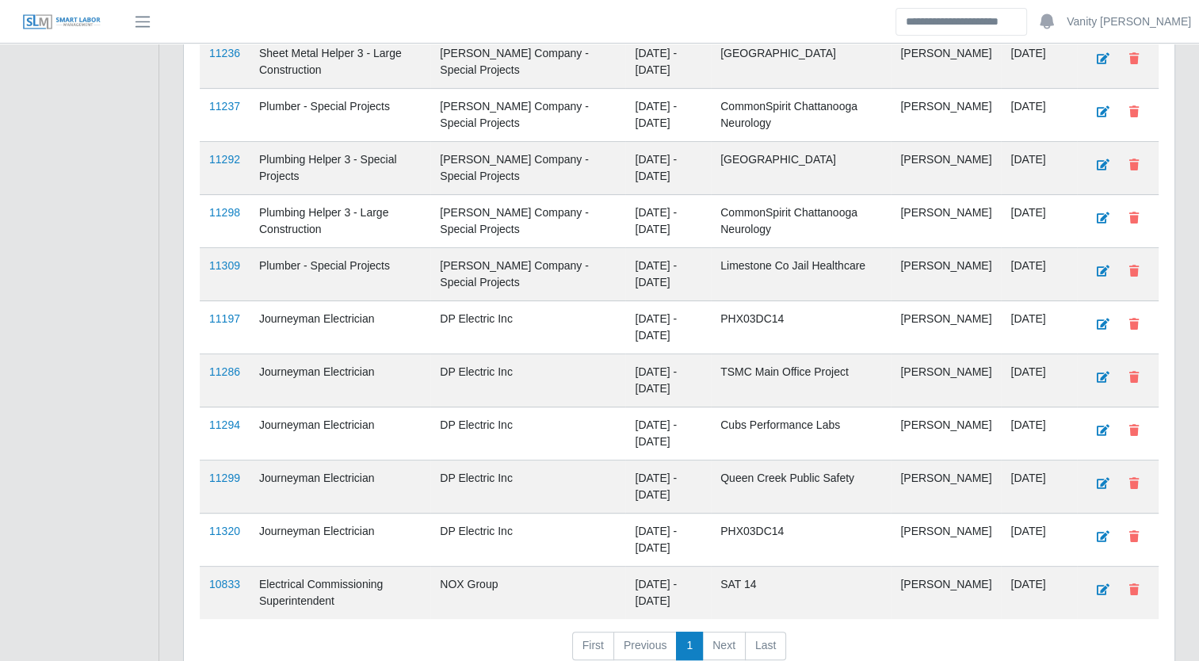
scroll to position [555, 0]
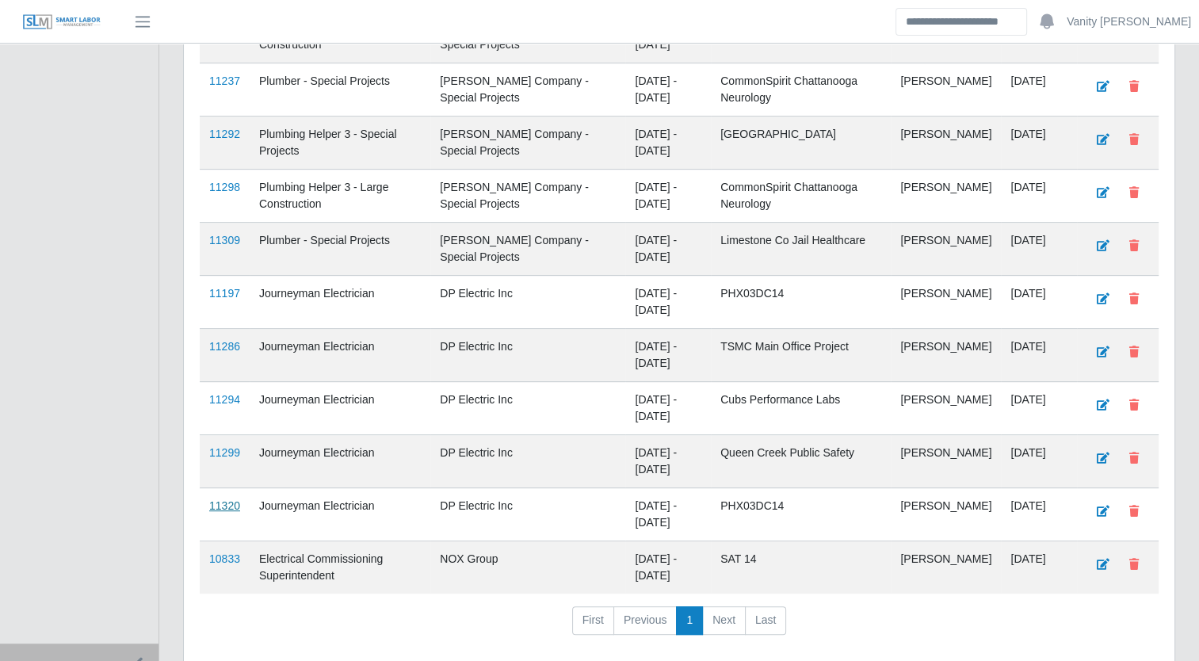
click at [221, 502] on link "11320" at bounding box center [224, 505] width 31 height 13
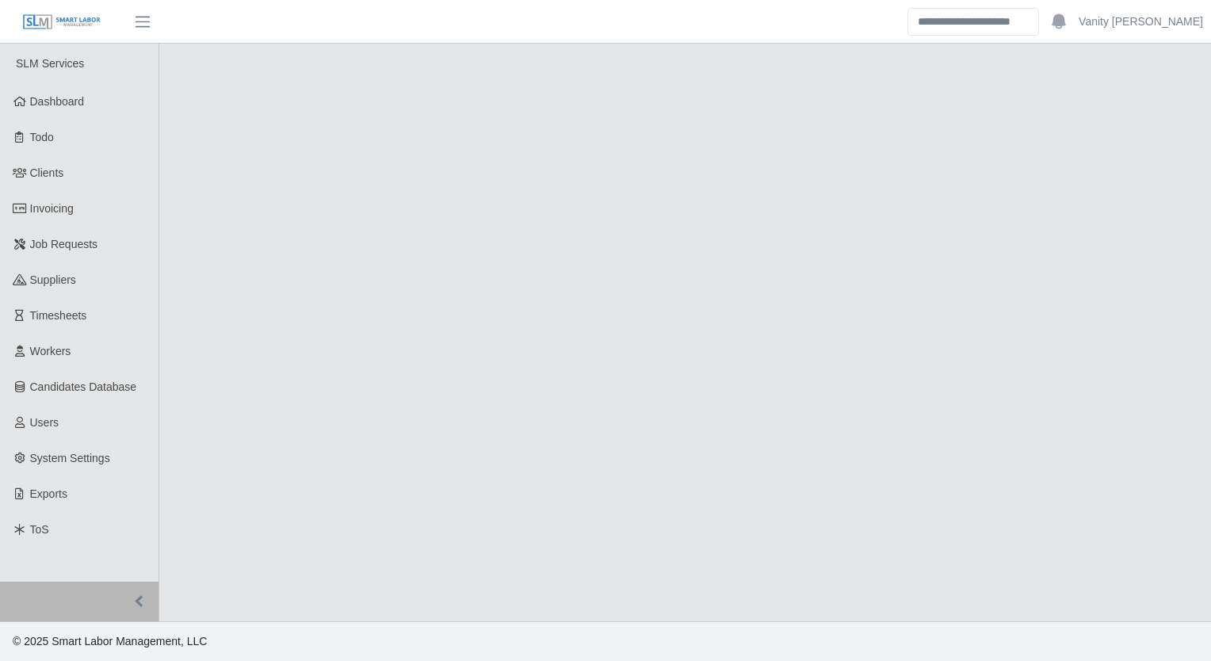
select select "****"
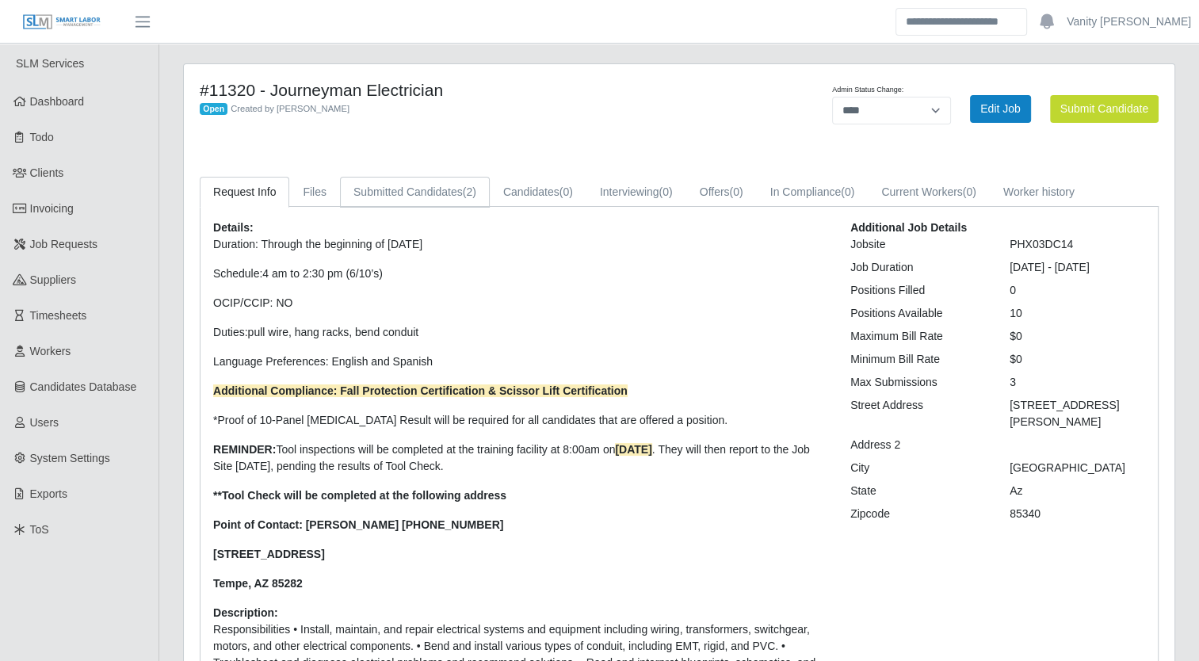
click at [429, 194] on link "Submitted Candidates (2)" at bounding box center [415, 192] width 150 height 31
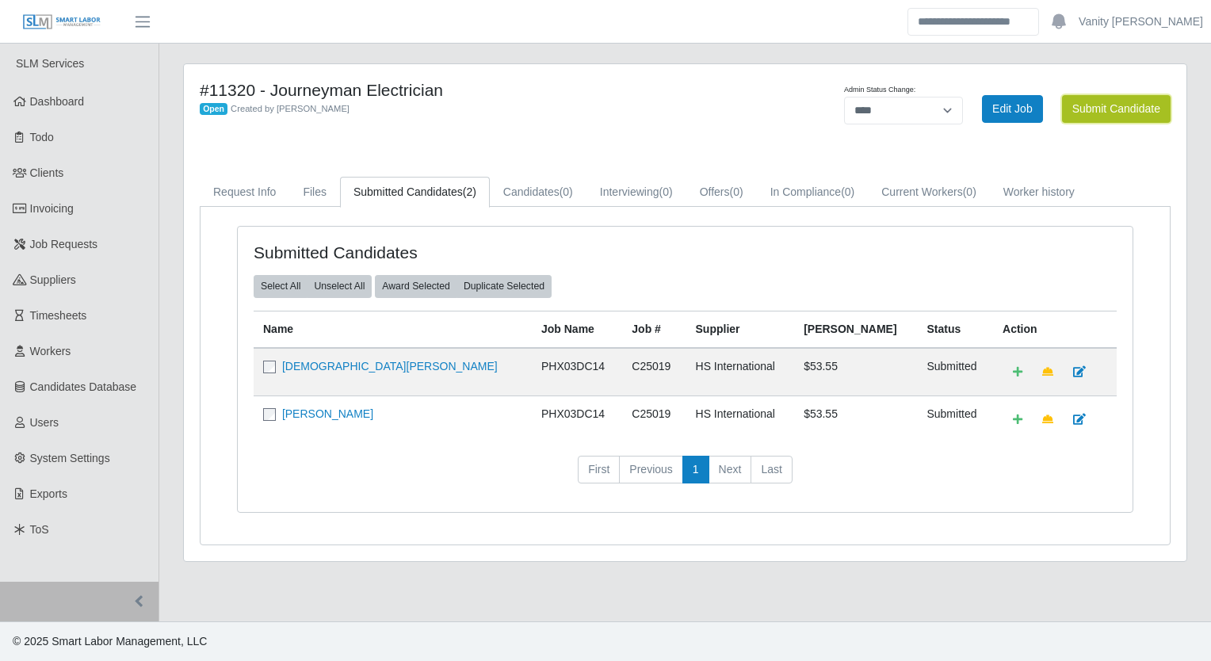
click at [1108, 108] on button "Submit Candidate" at bounding box center [1116, 109] width 109 height 28
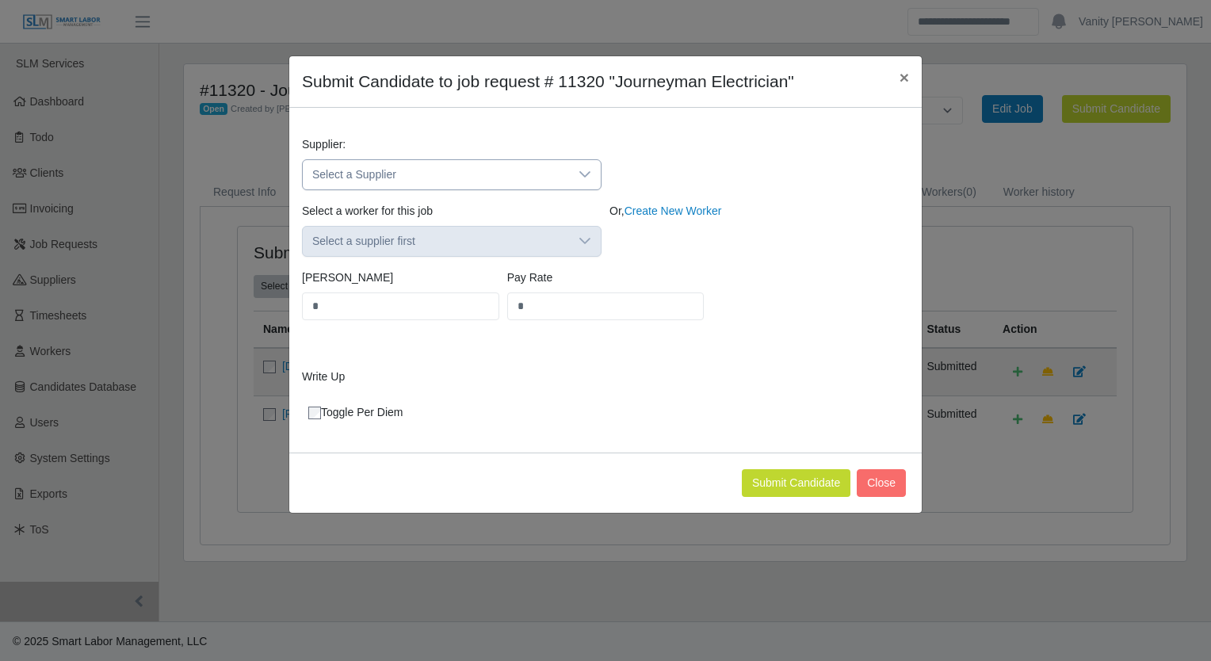
click at [481, 188] on span "Select a Supplier" at bounding box center [436, 174] width 266 height 29
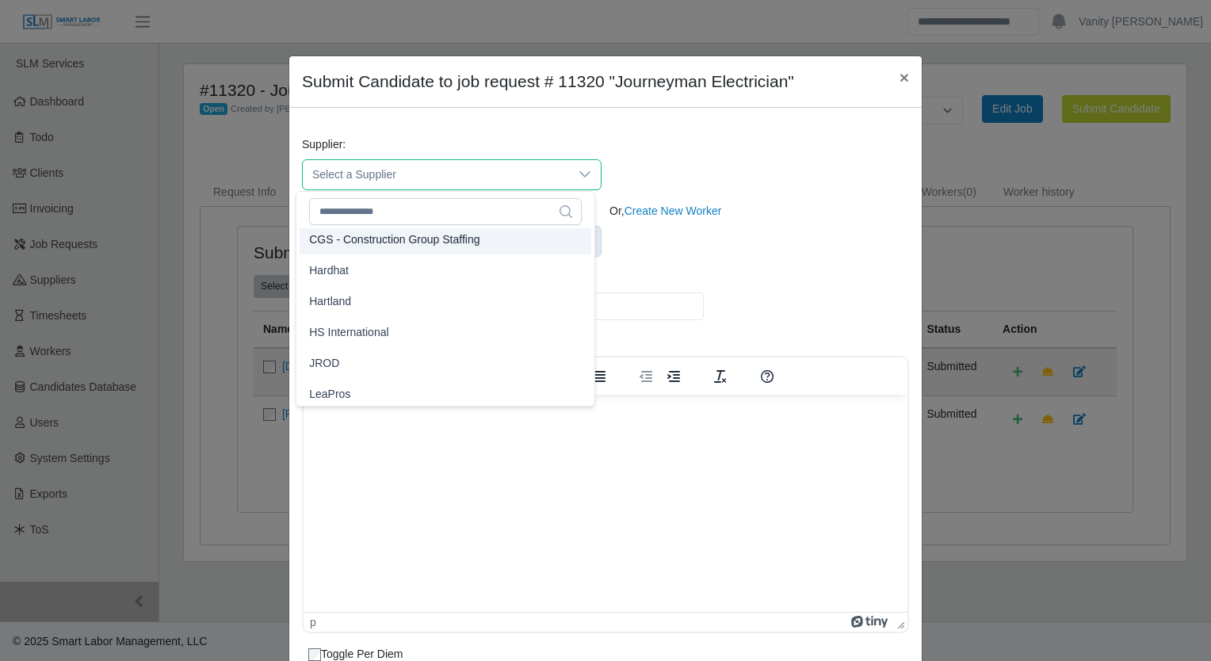
scroll to position [158, 0]
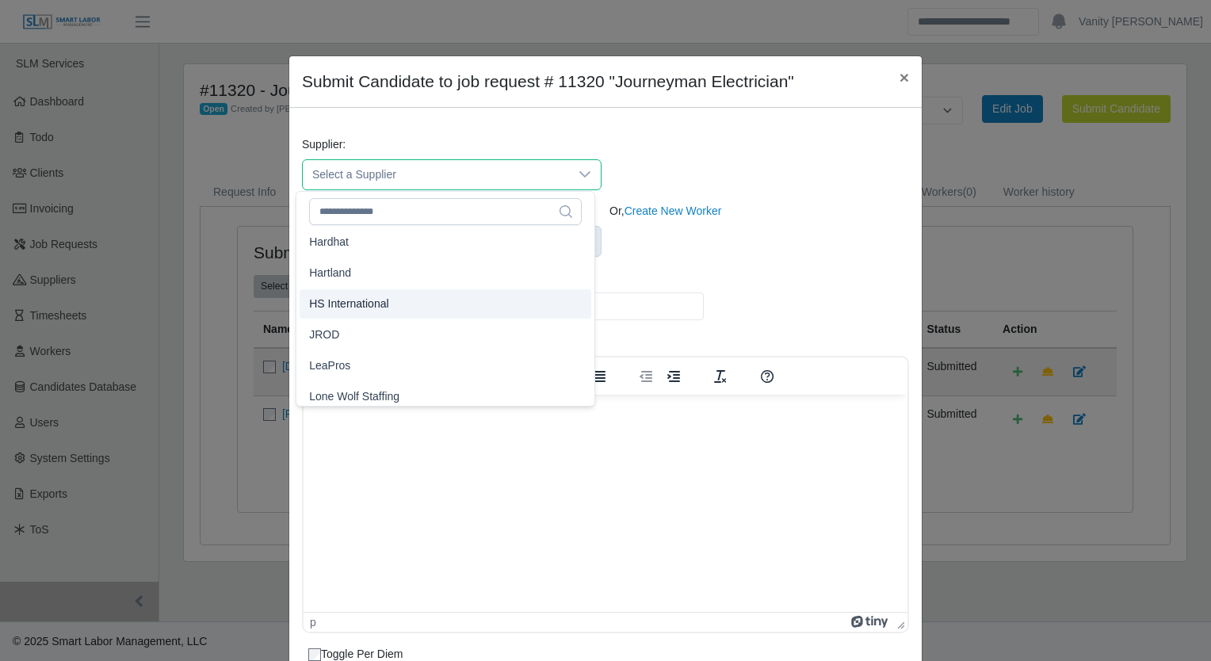
click at [370, 308] on span "HS International" at bounding box center [348, 304] width 79 height 17
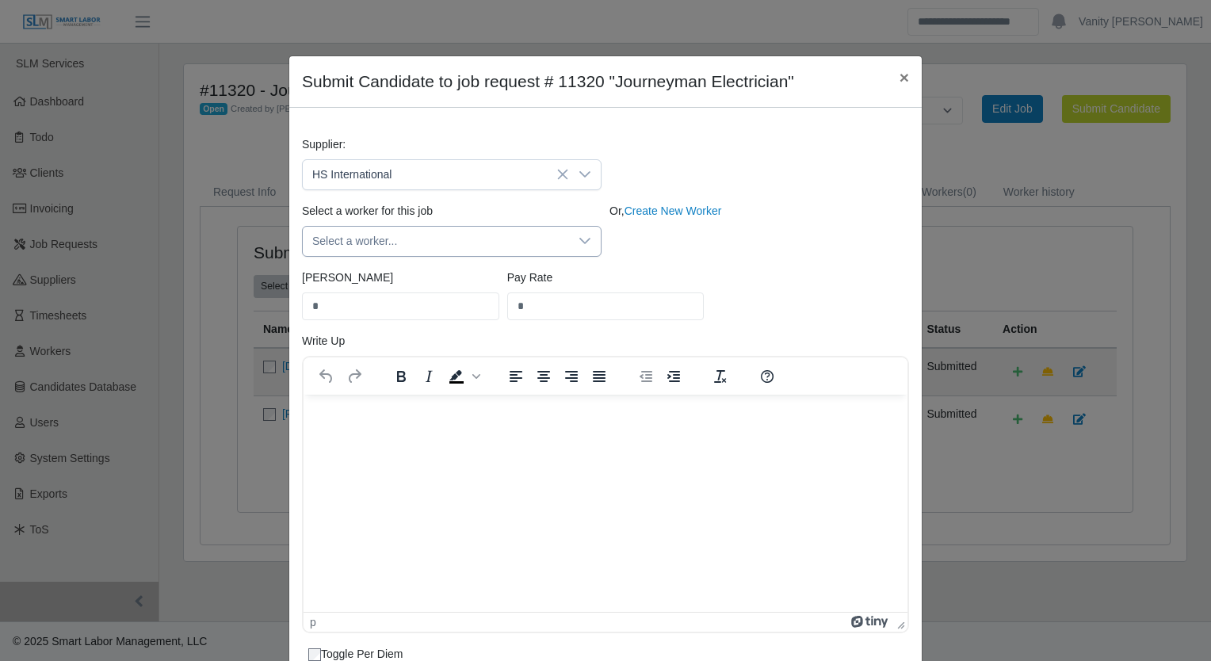
click at [380, 245] on span "Select a worker..." at bounding box center [436, 241] width 266 height 29
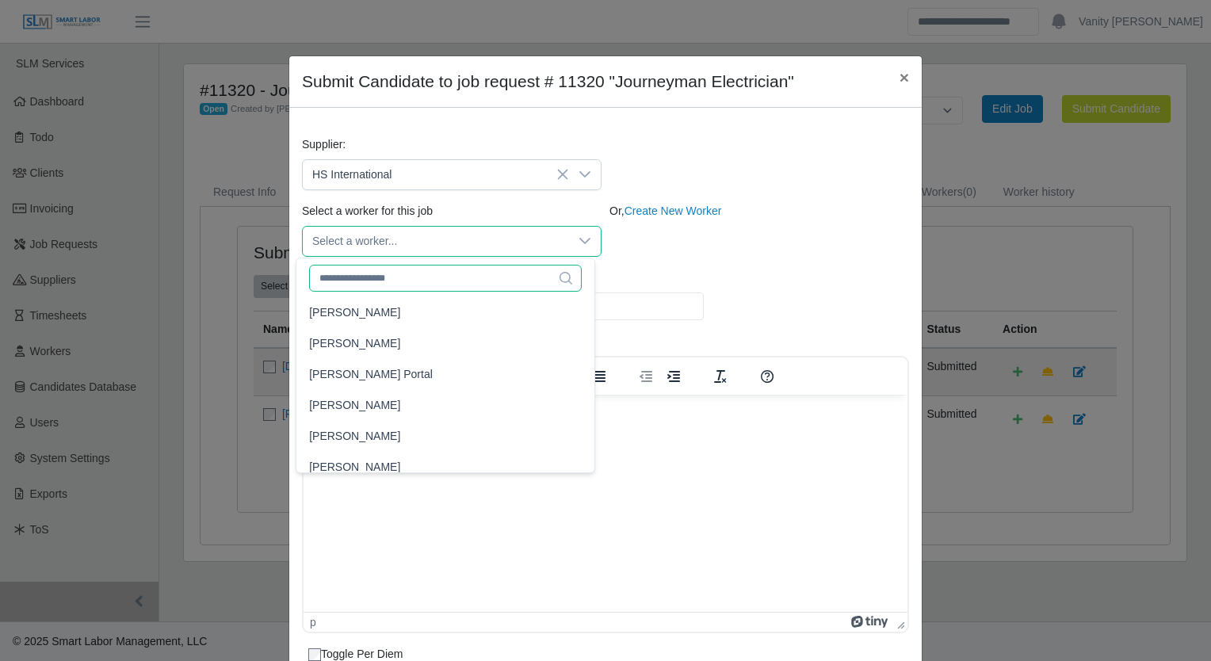
click at [396, 280] on input "text" at bounding box center [445, 278] width 273 height 27
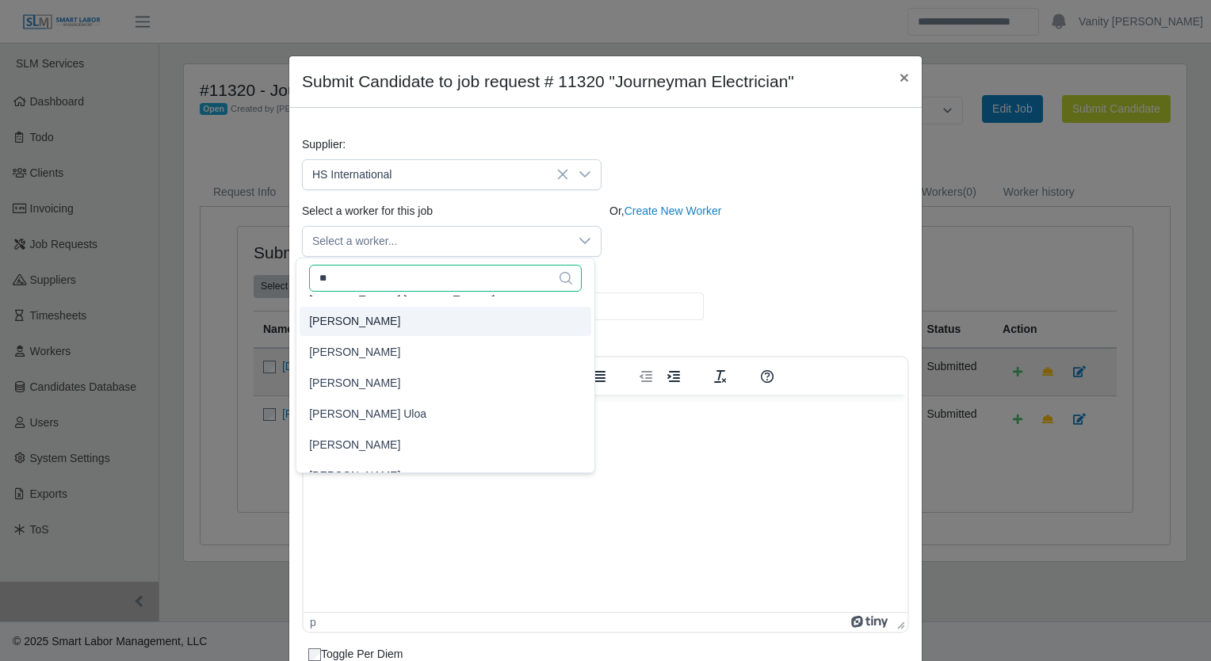
scroll to position [228, 0]
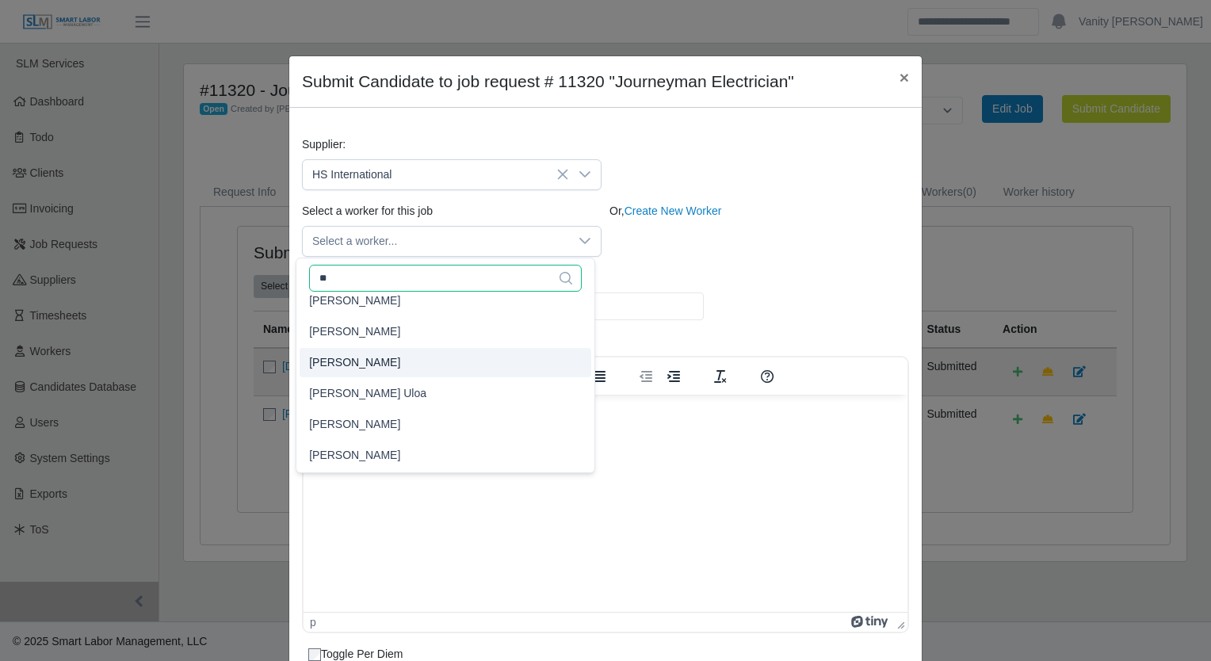
type input "**"
type input "*****"
type input "**"
click at [392, 364] on li "[PERSON_NAME]" at bounding box center [446, 362] width 292 height 29
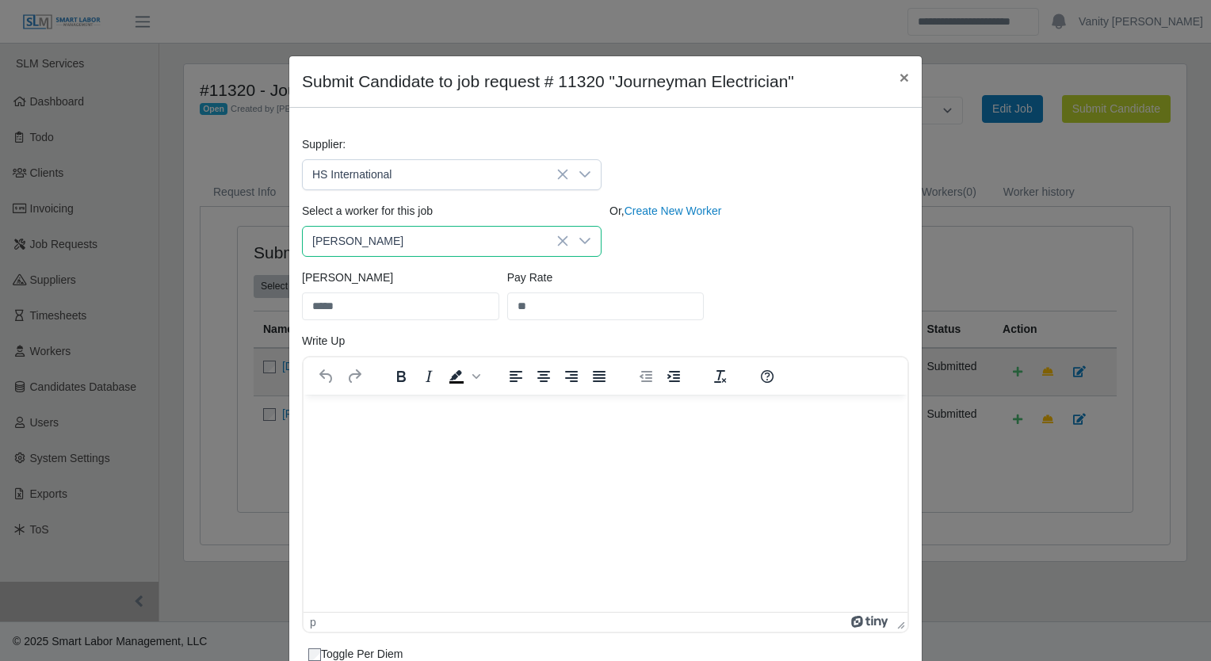
click at [349, 406] on p "Rich Text Area. Press ALT-0 for help." at bounding box center [605, 414] width 578 height 17
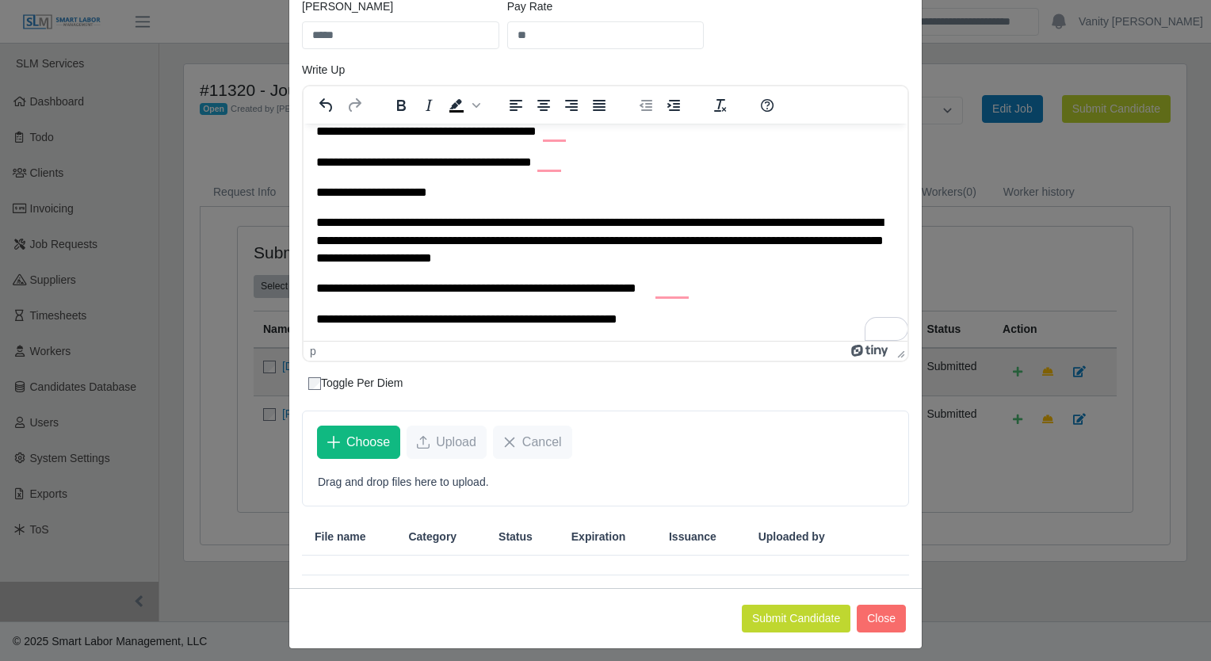
scroll to position [277, 0]
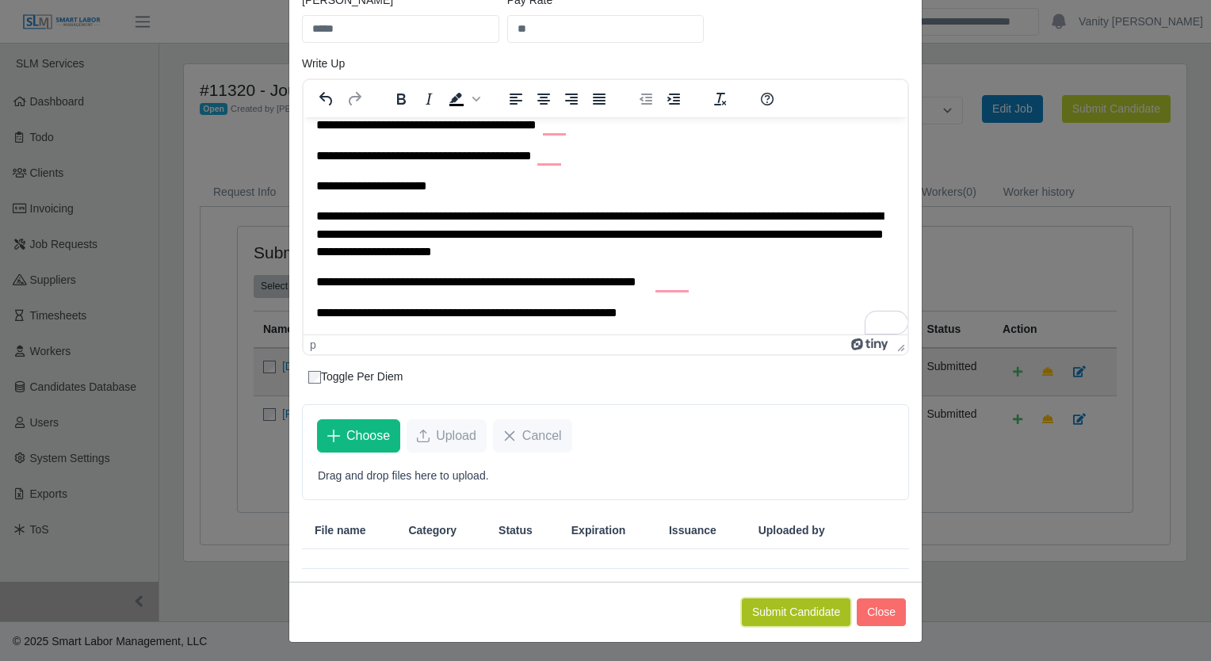
click at [767, 604] on button "Submit Candidate" at bounding box center [796, 612] width 109 height 28
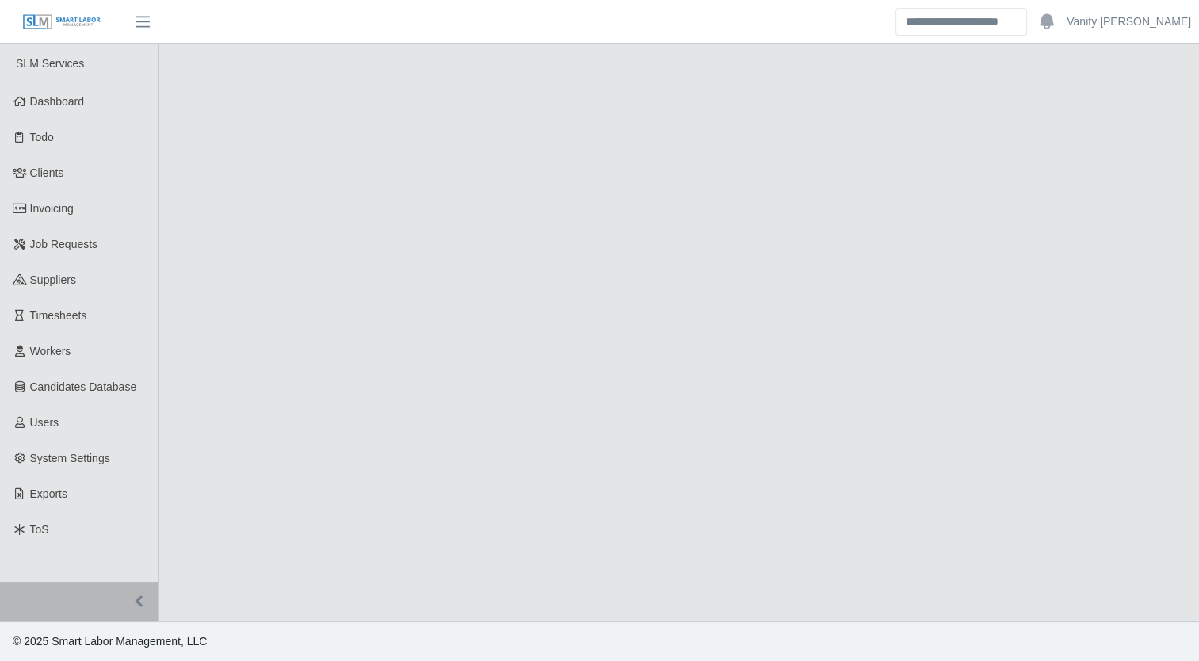
select select "****"
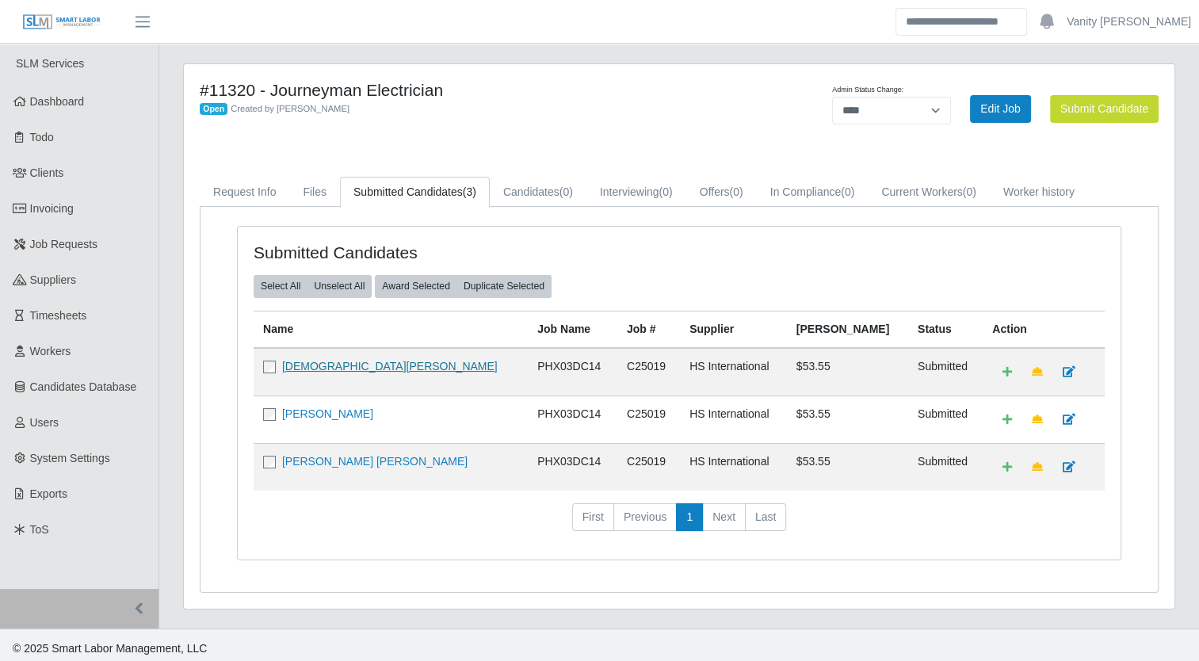
click at [314, 361] on link "[DEMOGRAPHIC_DATA][PERSON_NAME]" at bounding box center [390, 366] width 216 height 13
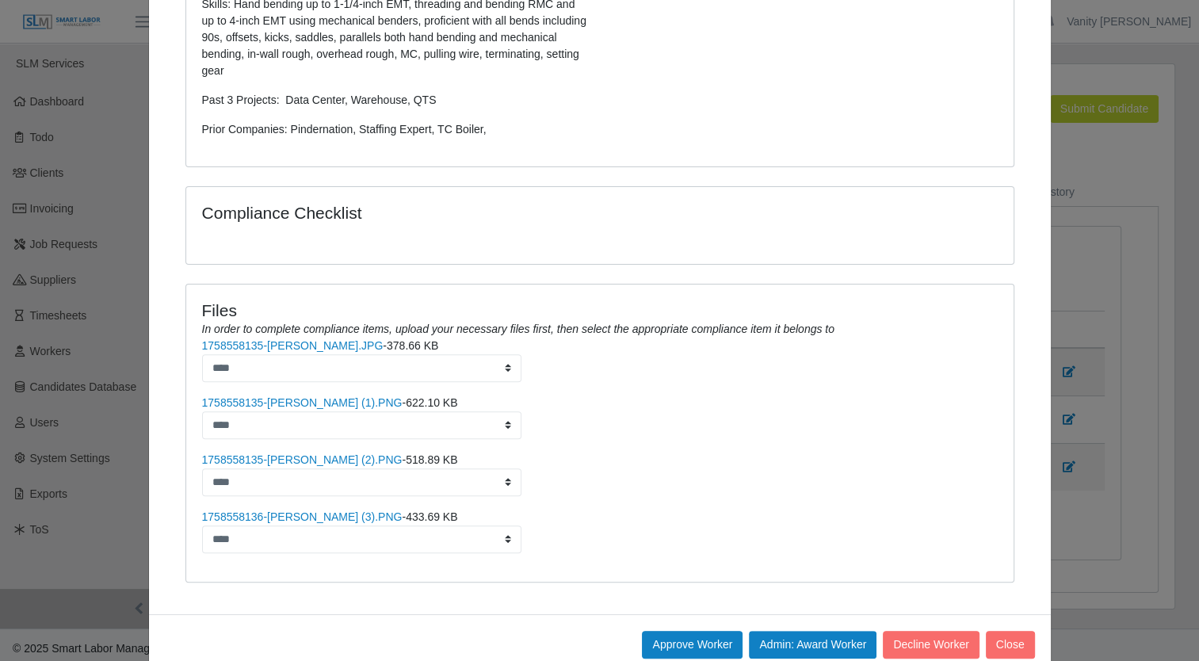
scroll to position [482, 0]
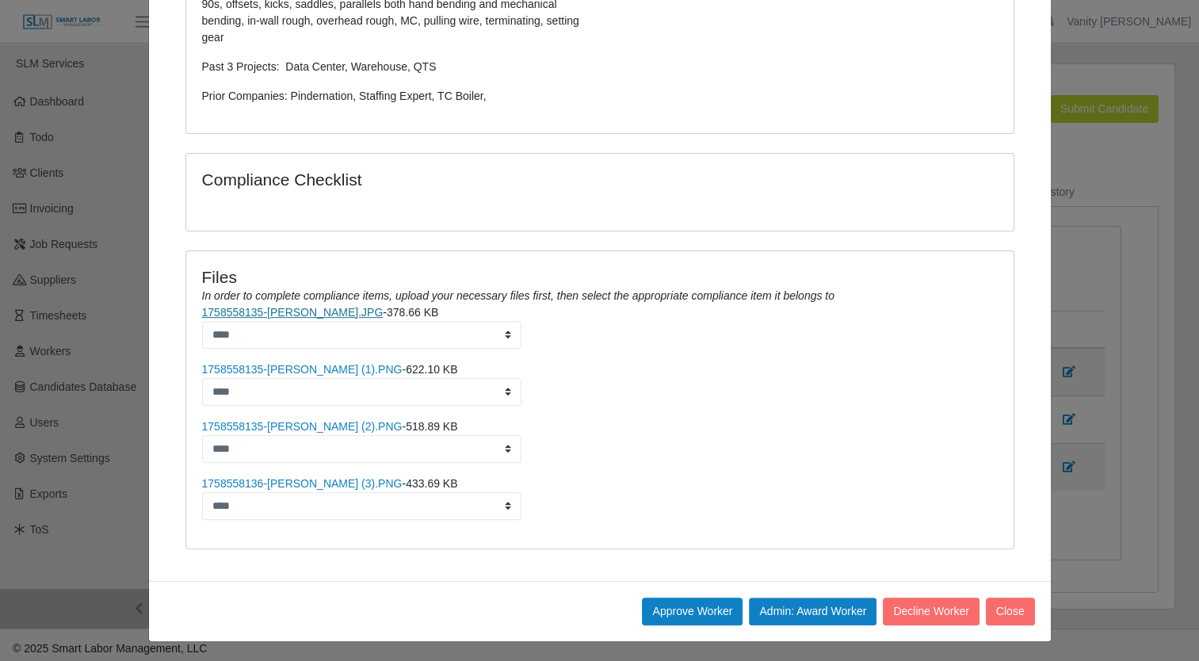
click at [232, 315] on link "1758558135-[PERSON_NAME].JPG" at bounding box center [292, 312] width 181 height 13
click at [315, 372] on link "1758558135-Jesus Valez (1).PNG" at bounding box center [302, 369] width 200 height 13
click at [265, 420] on link "1758558135-Jesus Valez (2).PNG" at bounding box center [302, 426] width 200 height 13
click at [237, 483] on link "1758558136-Jesus Valez (3).PNG" at bounding box center [302, 483] width 200 height 13
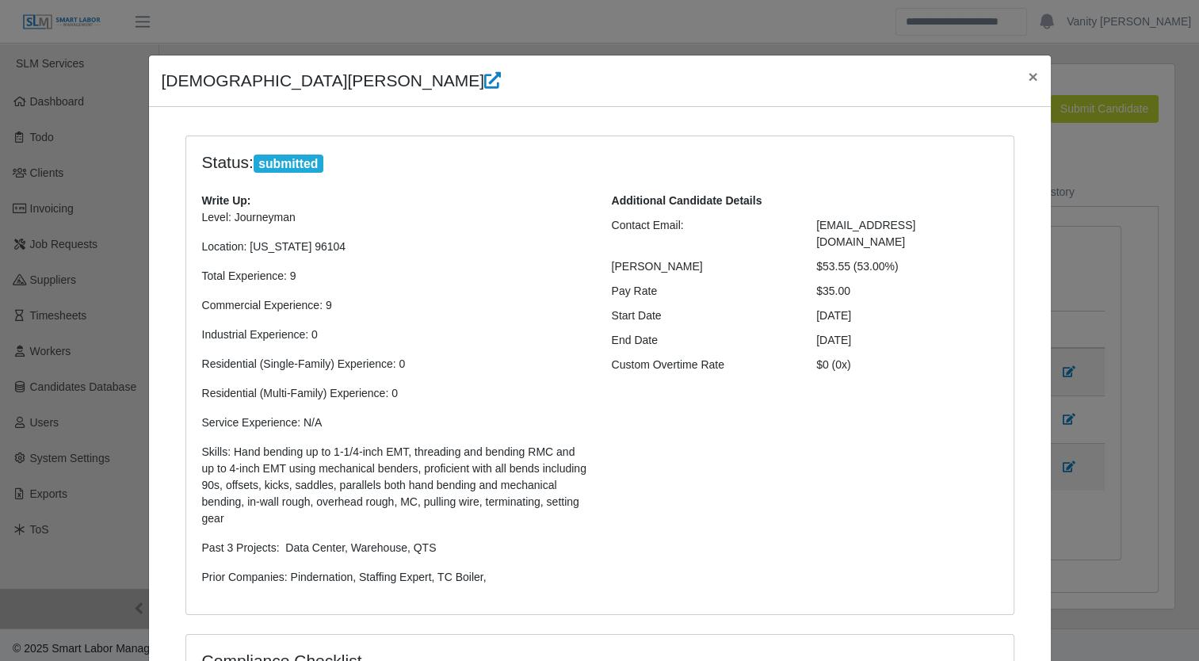
scroll to position [0, 0]
click at [1028, 81] on span "×" at bounding box center [1033, 77] width 10 height 18
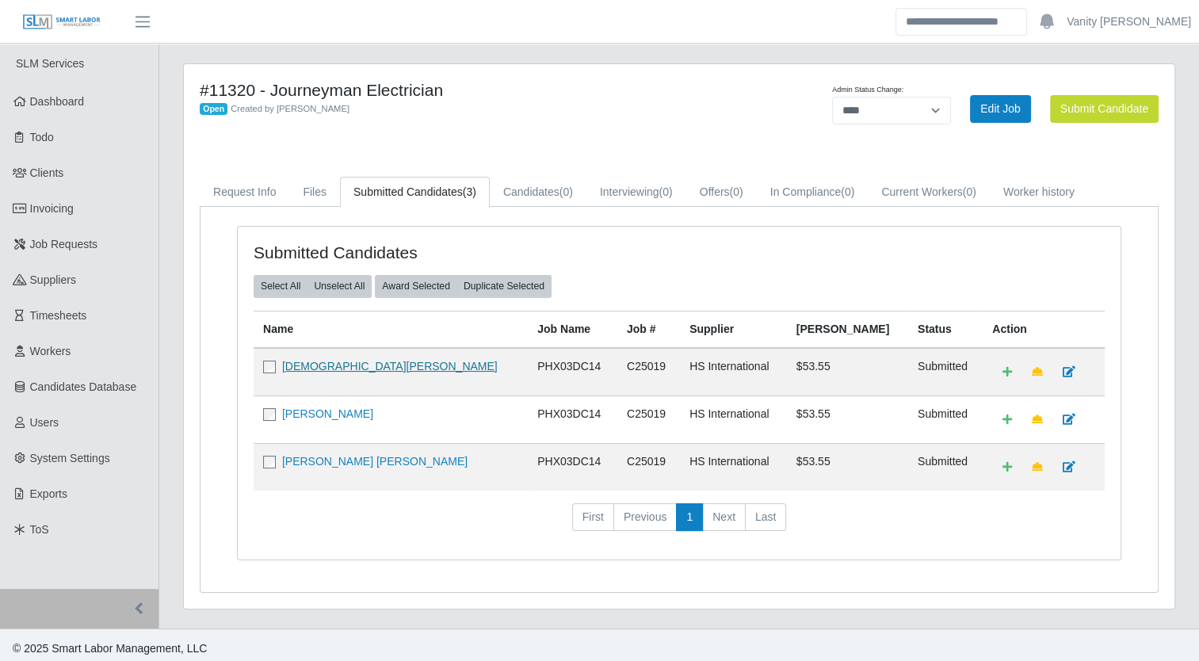
click at [301, 366] on link "Jesus Valdez" at bounding box center [390, 366] width 216 height 13
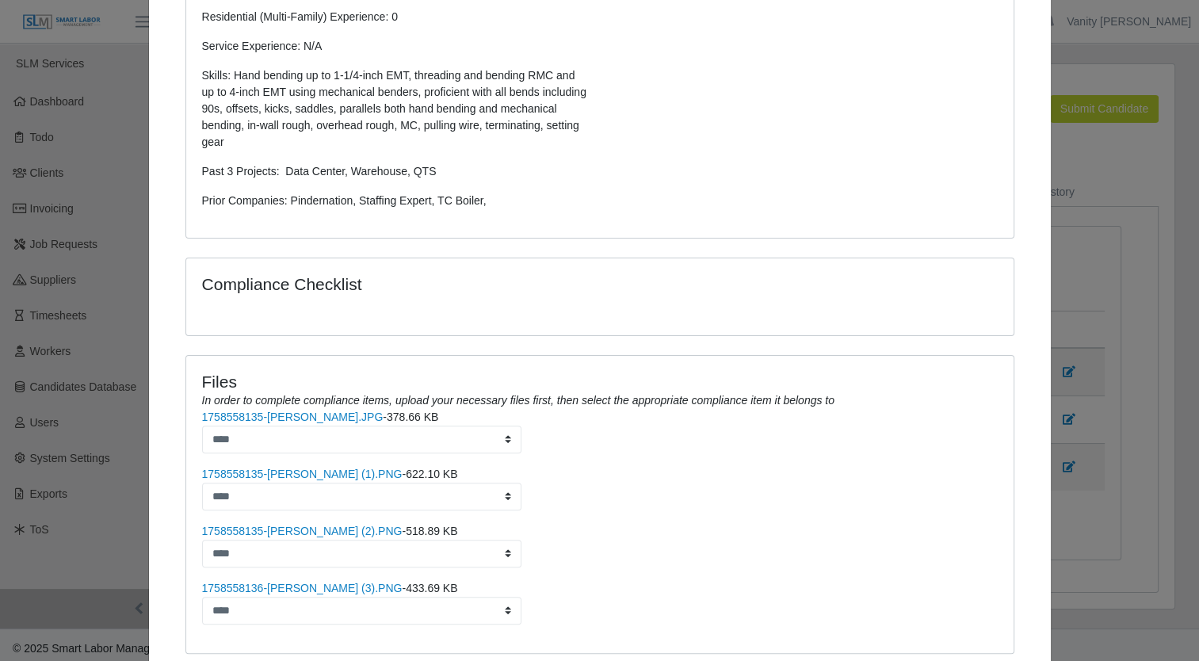
scroll to position [482, 0]
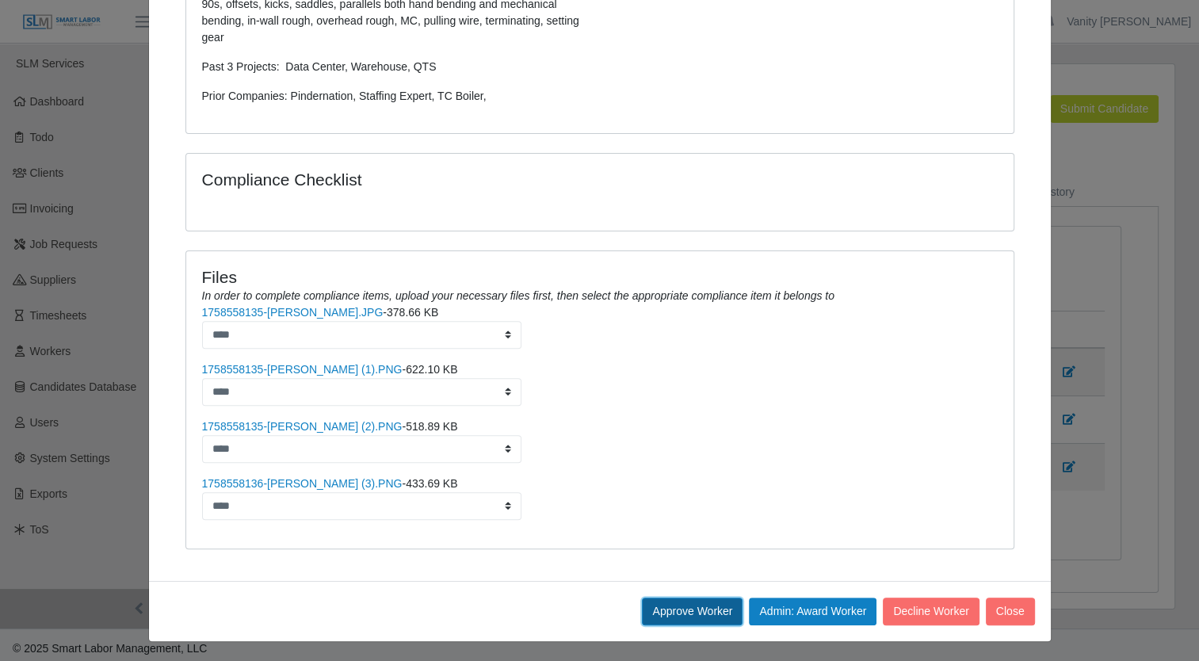
click at [706, 611] on button "Approve Worker" at bounding box center [692, 611] width 101 height 28
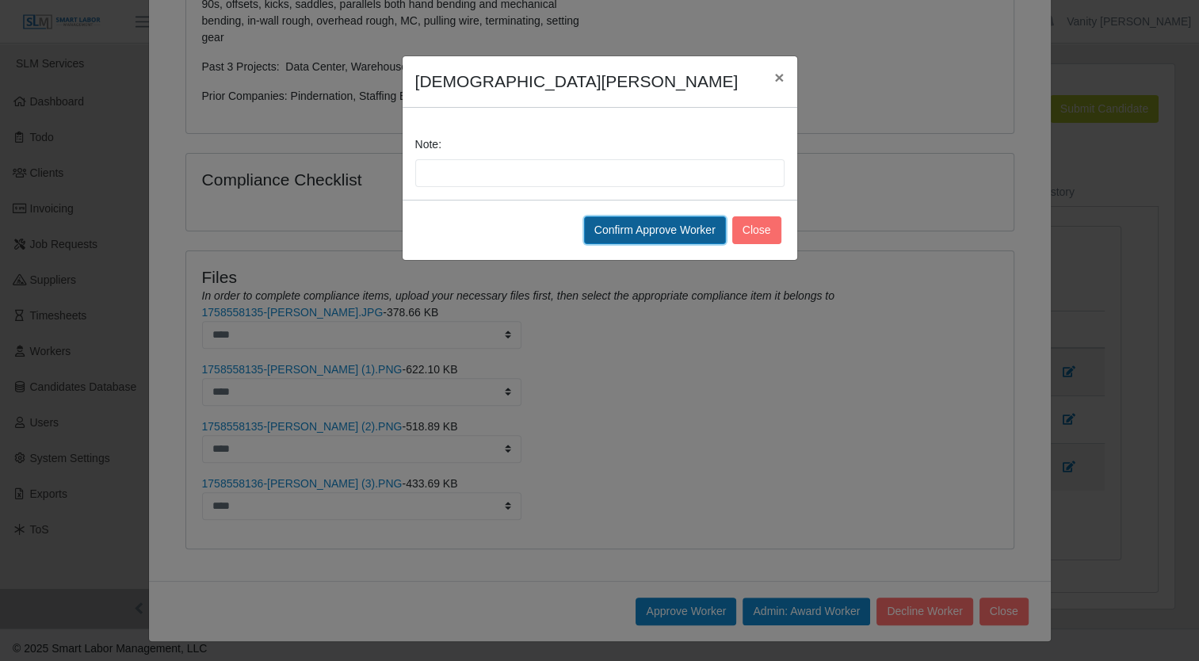
click at [687, 236] on button "Confirm Approve Worker" at bounding box center [655, 230] width 142 height 28
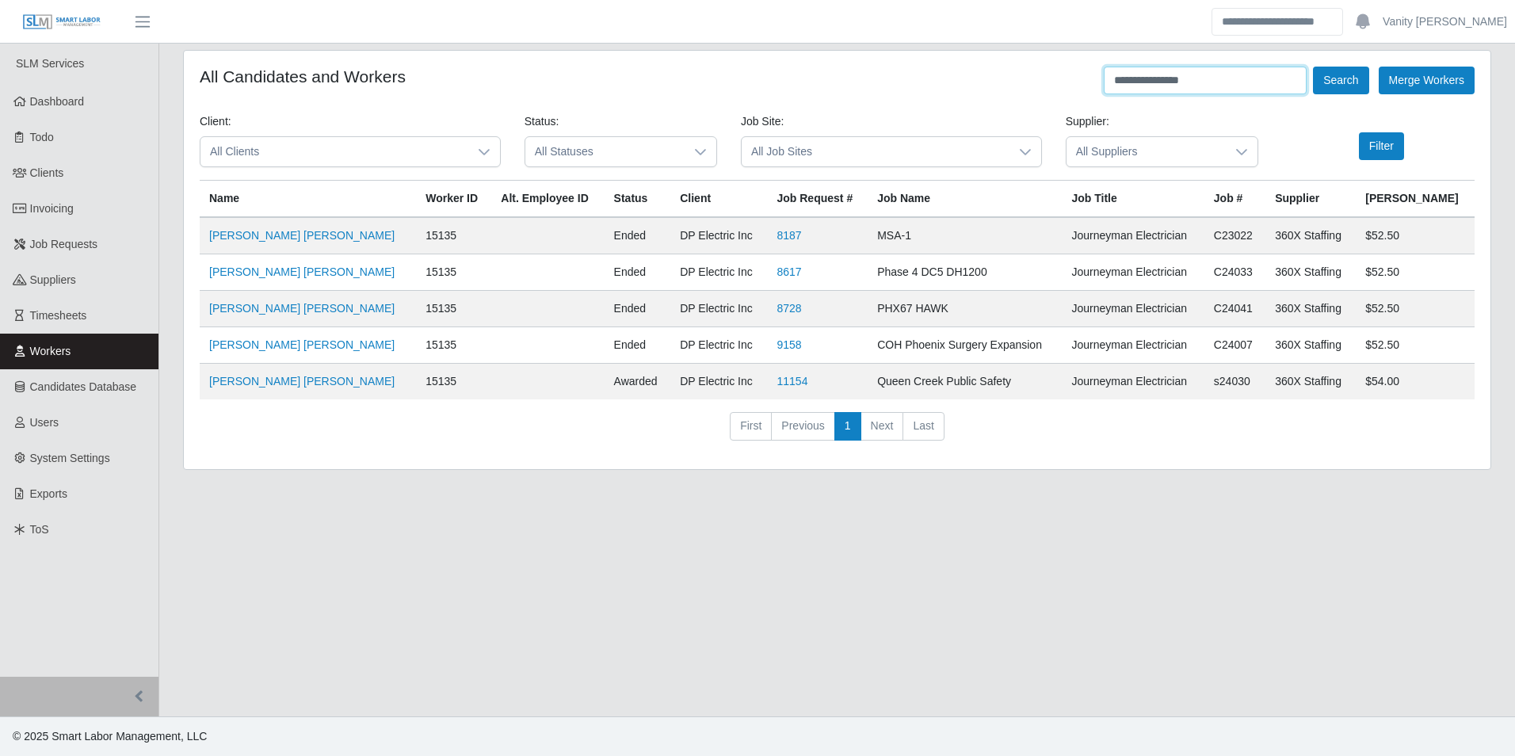
drag, startPoint x: 1246, startPoint y: 73, endPoint x: 895, endPoint y: 106, distance: 351.8
click at [895, 106] on form "**********" at bounding box center [837, 260] width 1275 height 387
click at [1313, 67] on button "Search" at bounding box center [1340, 81] width 55 height 28
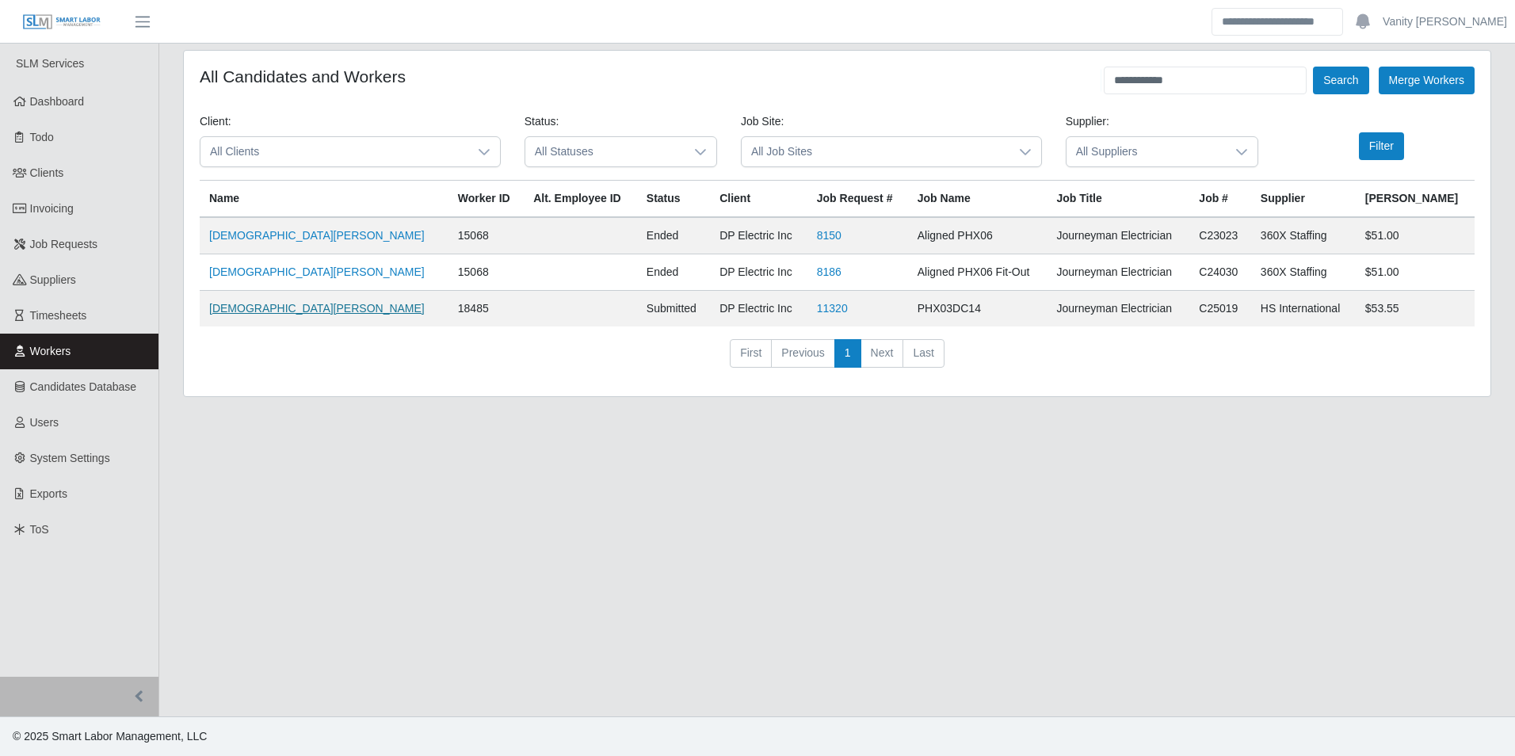
click at [253, 310] on link "[DEMOGRAPHIC_DATA][PERSON_NAME]" at bounding box center [317, 308] width 216 height 13
click at [253, 266] on link "[DEMOGRAPHIC_DATA][PERSON_NAME]" at bounding box center [317, 271] width 216 height 13
drag, startPoint x: 1196, startPoint y: 78, endPoint x: 1017, endPoint y: 86, distance: 179.3
click at [1020, 87] on div "**********" at bounding box center [837, 81] width 1275 height 28
click at [1313, 67] on button "Search" at bounding box center [1340, 81] width 55 height 28
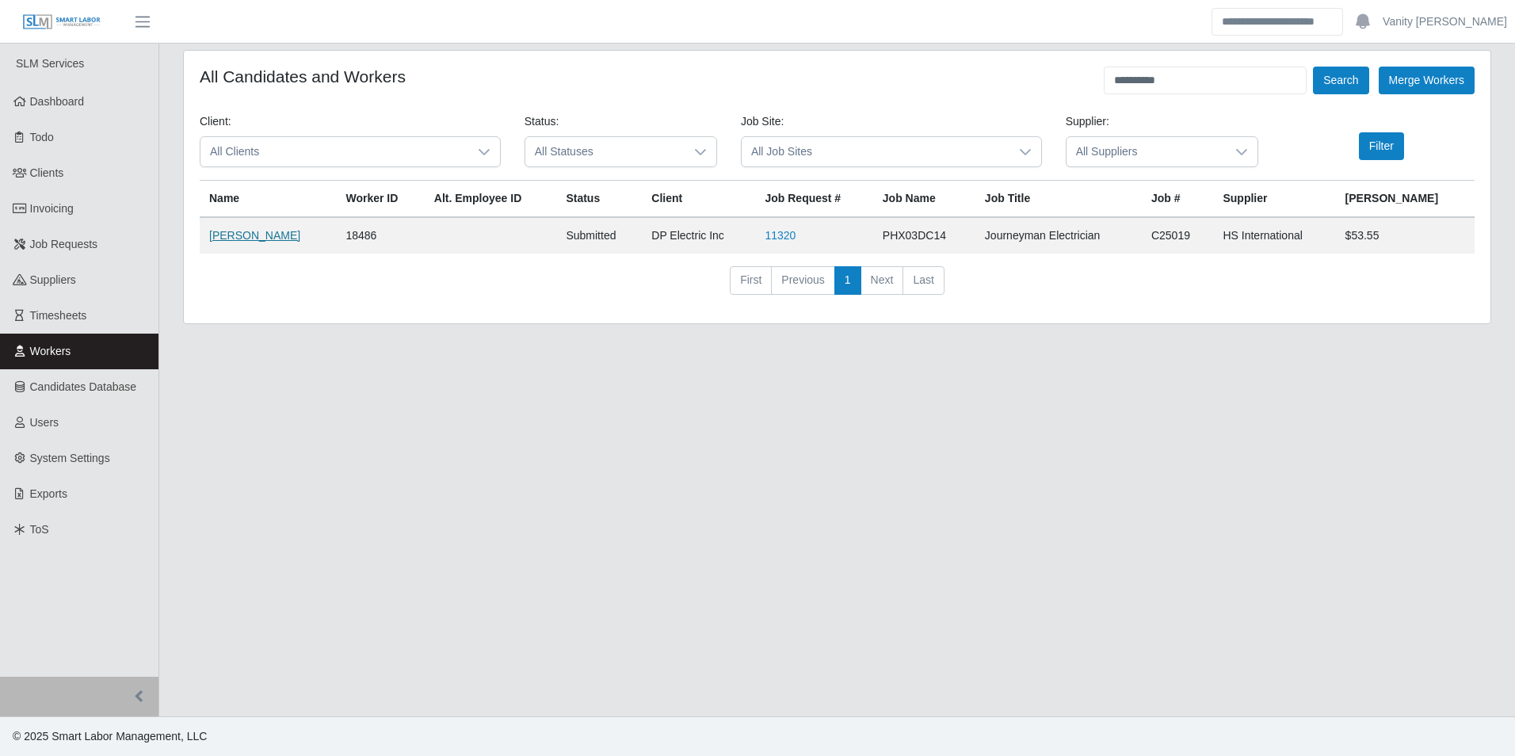
click at [214, 240] on link "[PERSON_NAME]" at bounding box center [254, 235] width 91 height 13
drag, startPoint x: 1204, startPoint y: 88, endPoint x: 992, endPoint y: 78, distance: 212.6
click at [992, 78] on div "**********" at bounding box center [837, 81] width 1275 height 28
type input "**********"
click at [1313, 67] on button "Search" at bounding box center [1340, 81] width 55 height 28
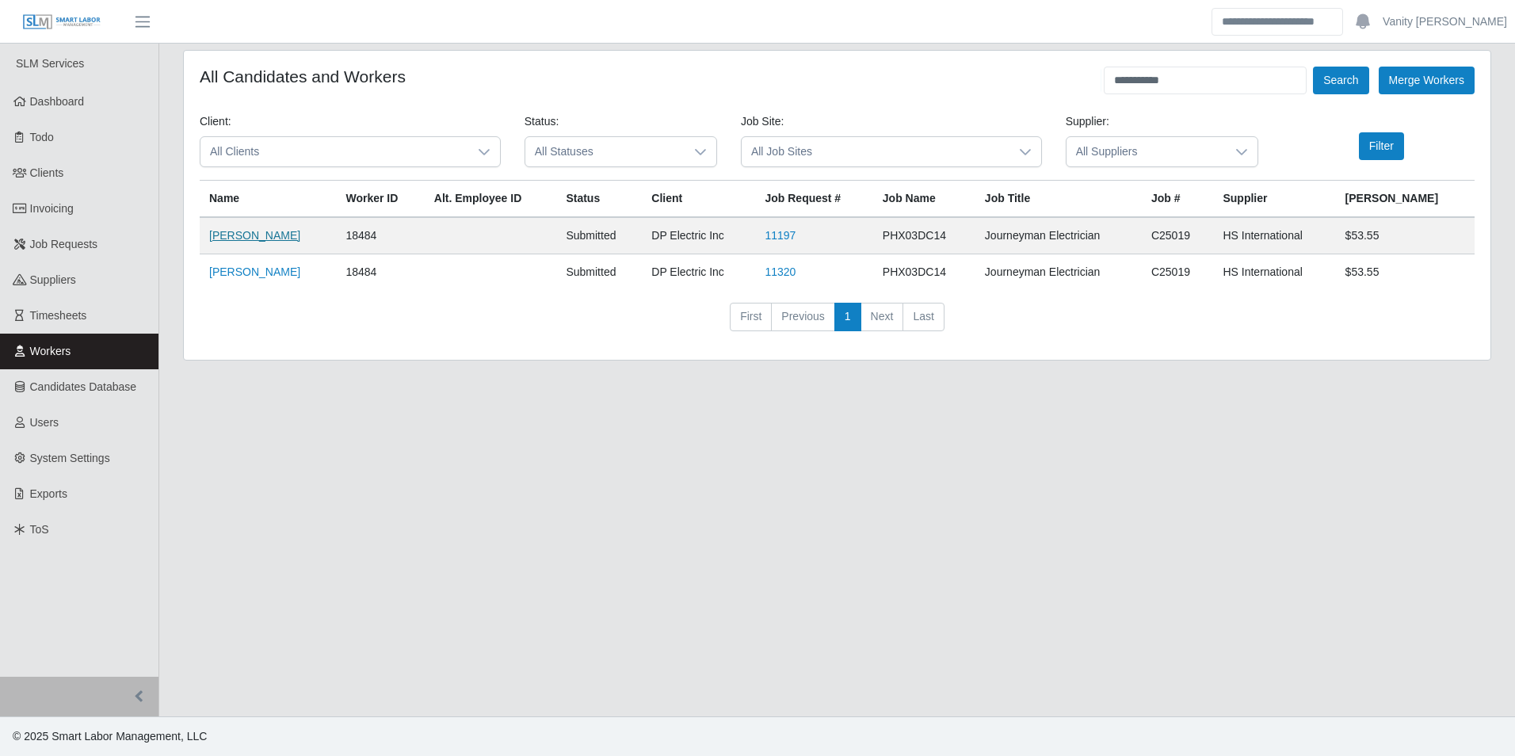
click at [226, 233] on link "[PERSON_NAME]" at bounding box center [254, 235] width 91 height 13
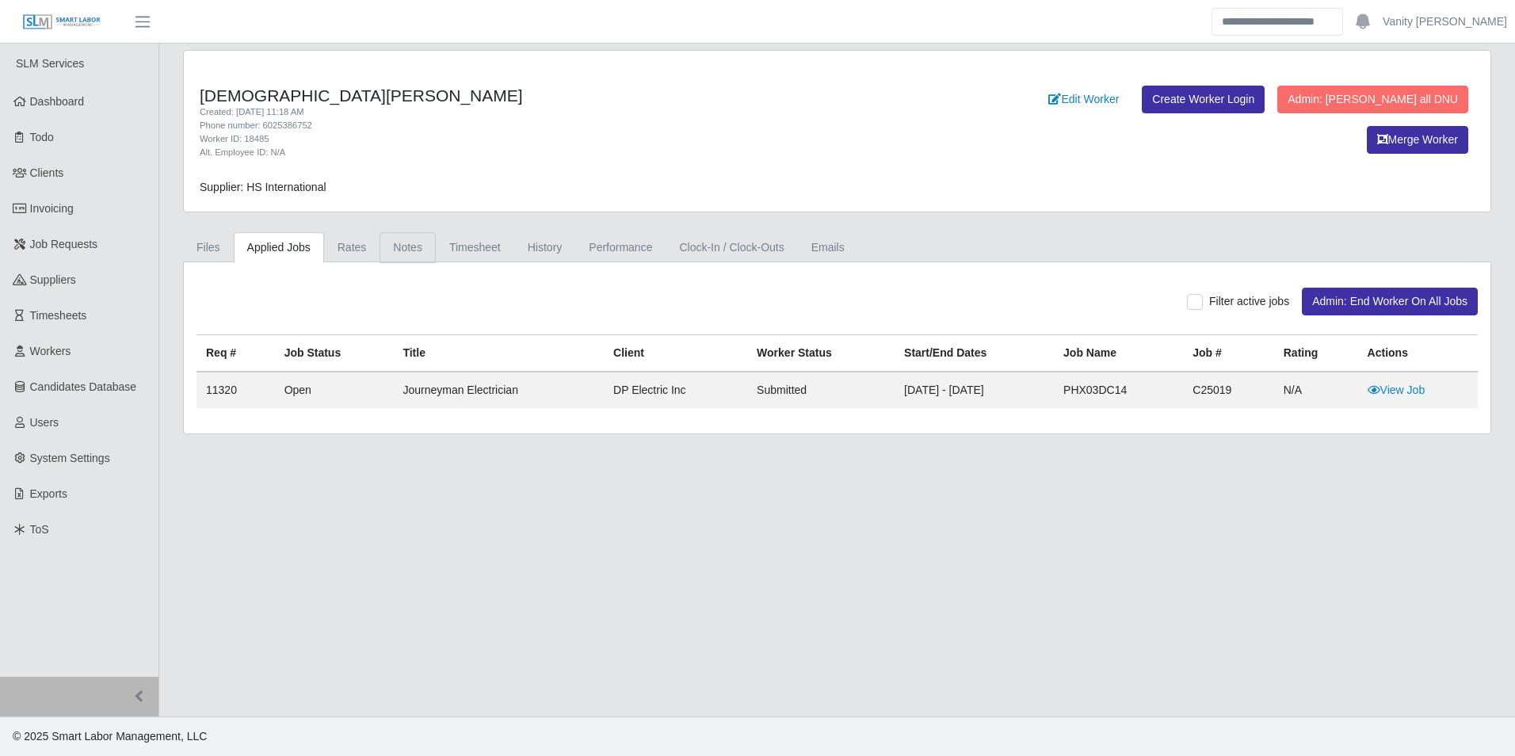
click at [388, 245] on link "Notes" at bounding box center [408, 247] width 56 height 31
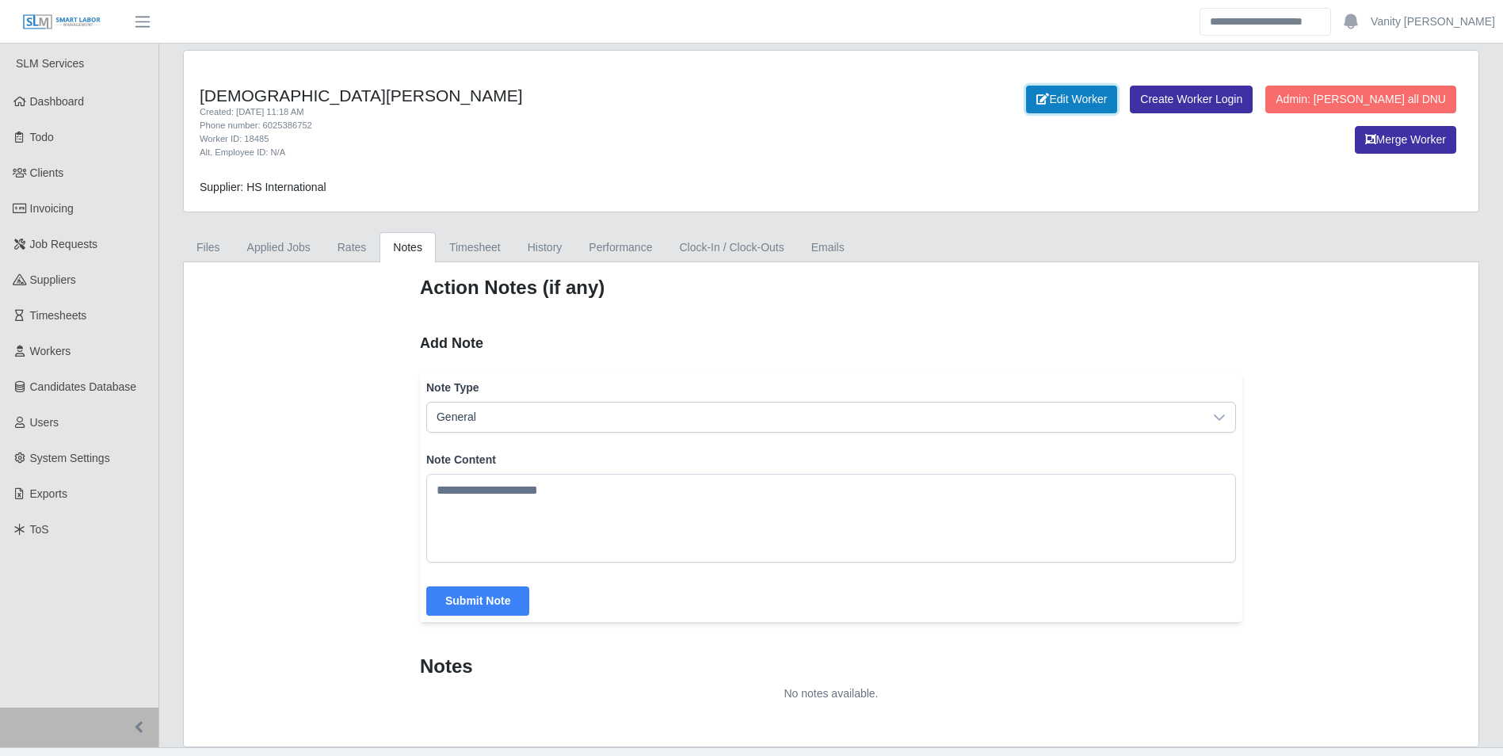
click at [1026, 101] on link "Edit Worker" at bounding box center [1071, 100] width 91 height 28
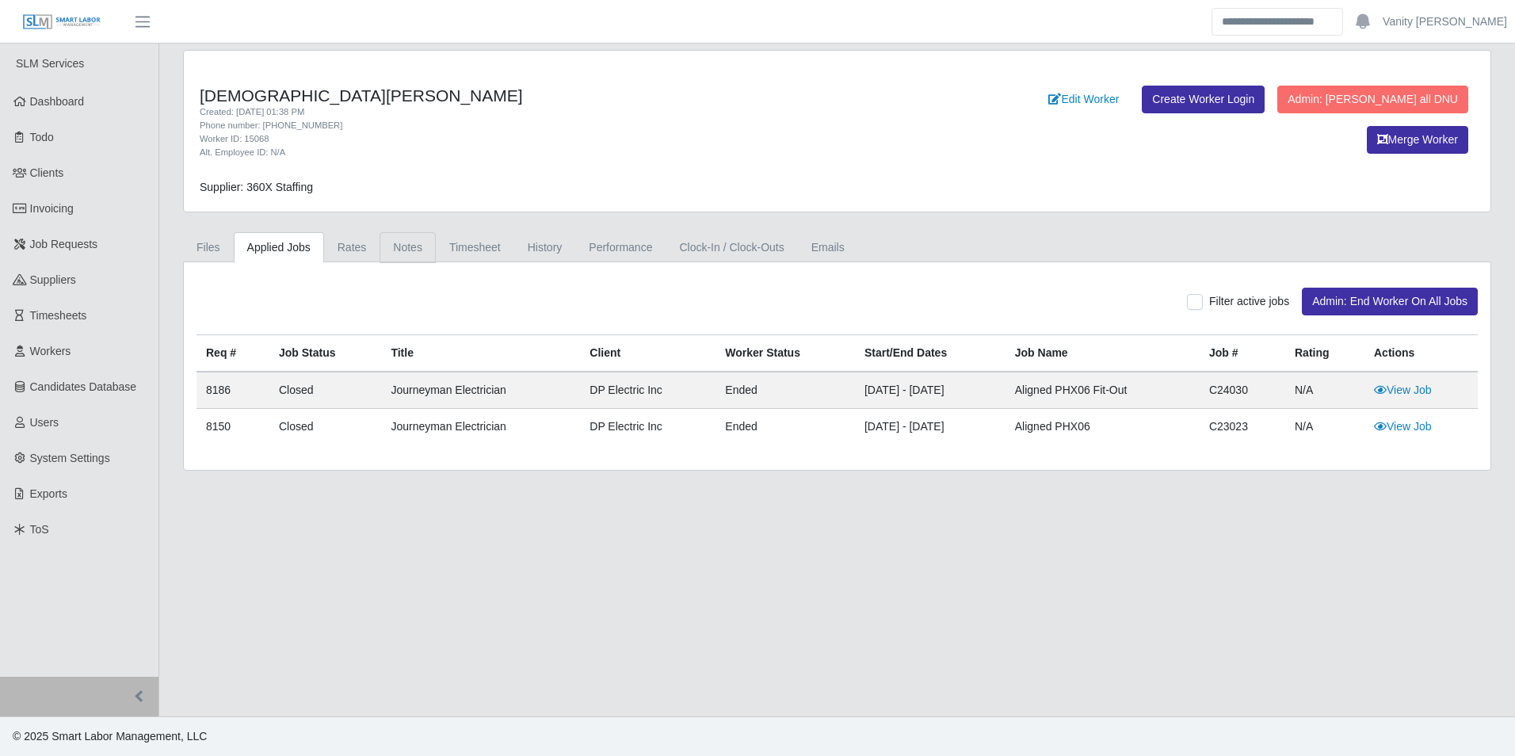
click at [406, 246] on link "Notes" at bounding box center [408, 247] width 56 height 31
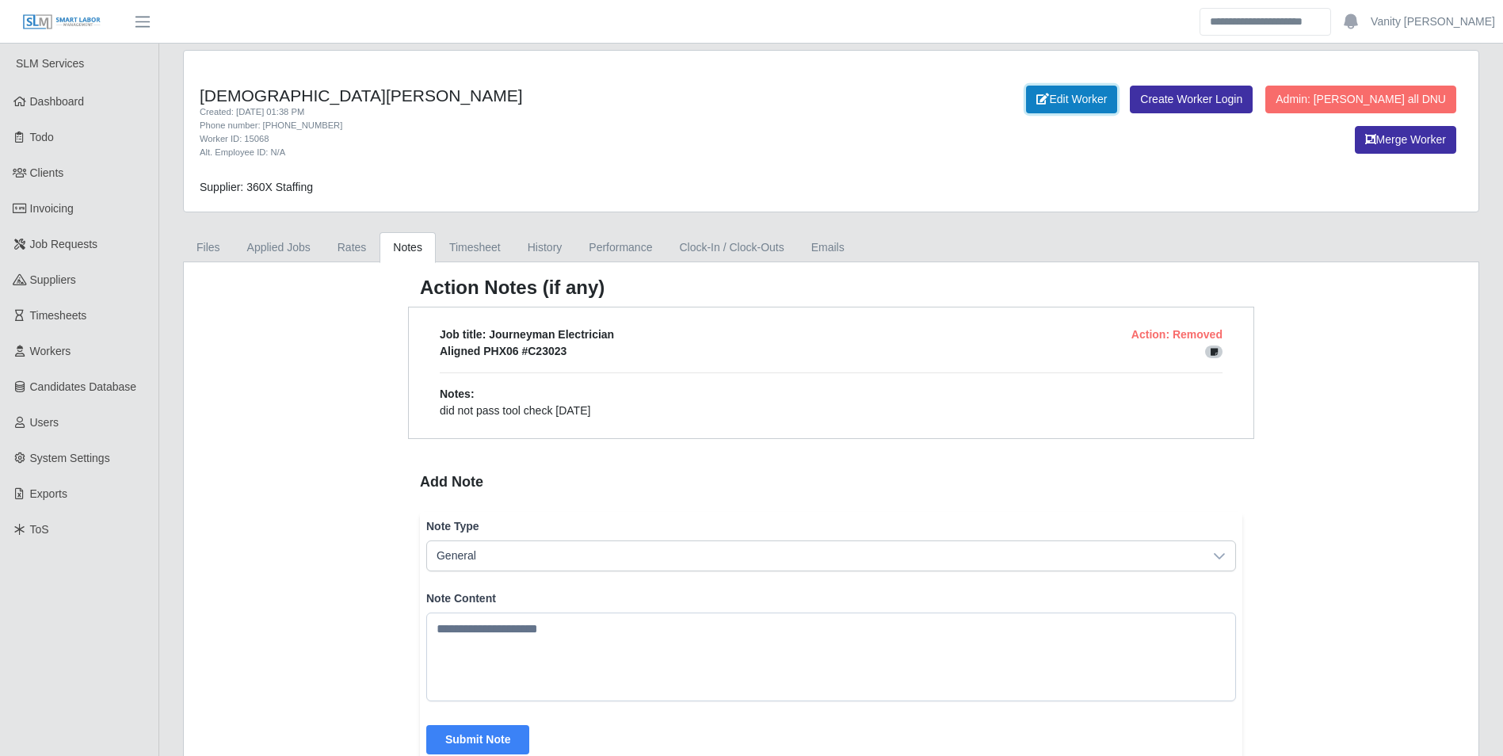
click at [1026, 107] on link "Edit Worker" at bounding box center [1071, 100] width 91 height 28
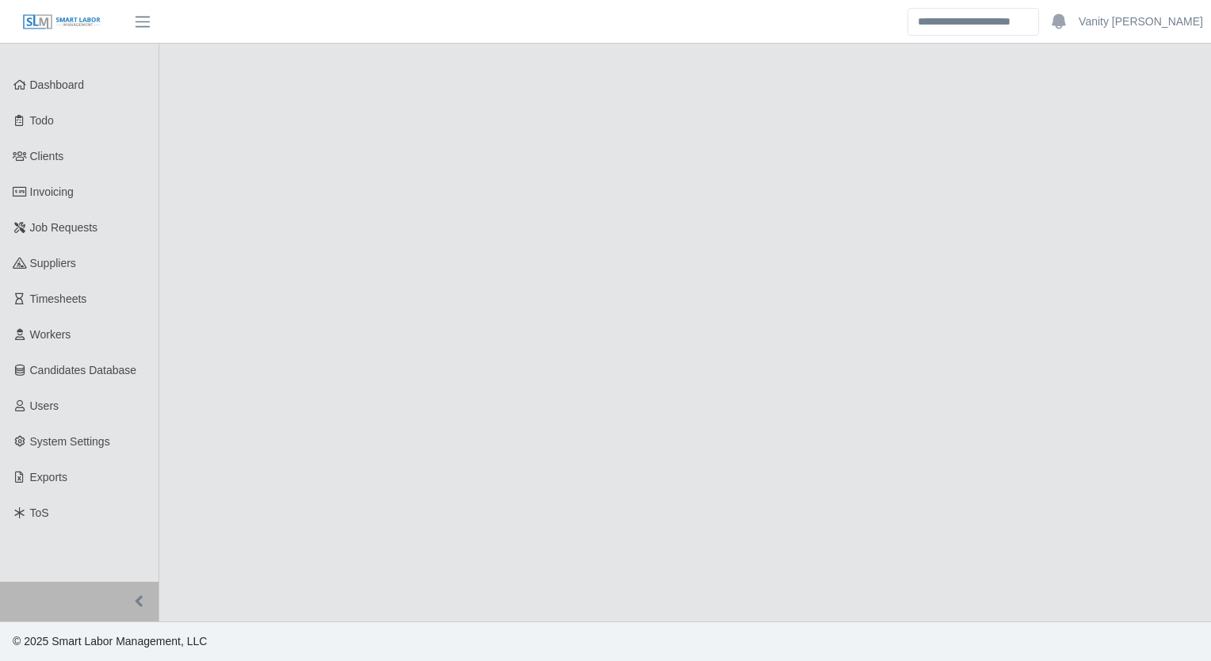
select select "****"
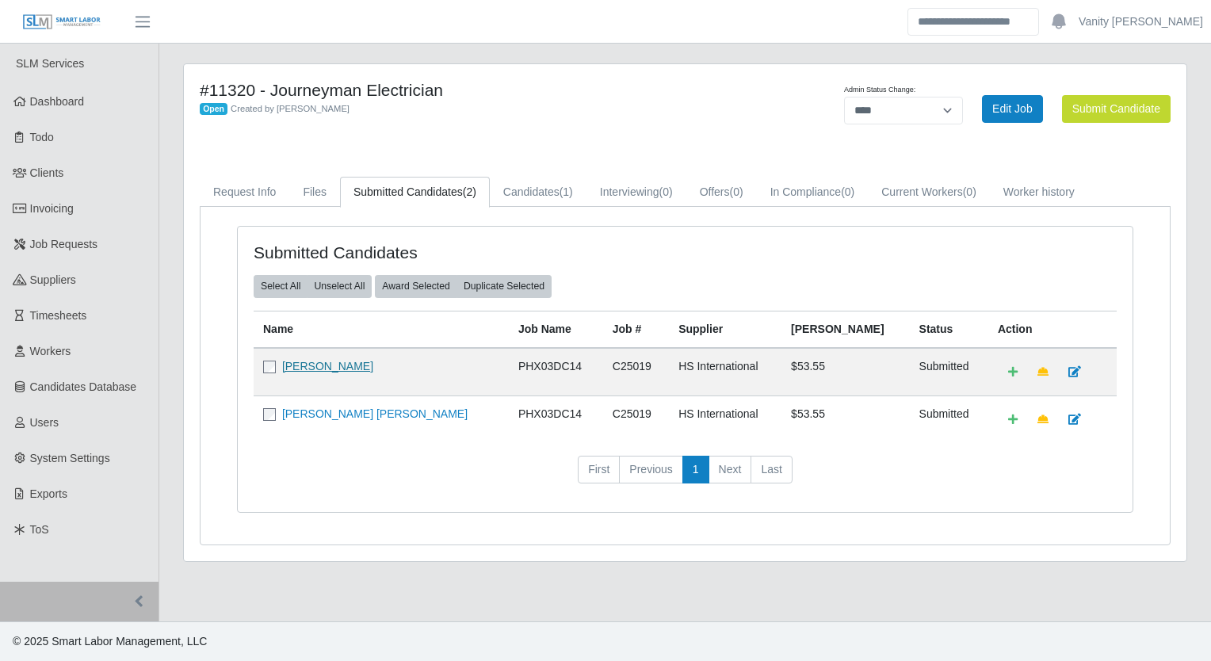
click at [321, 366] on link "[PERSON_NAME]" at bounding box center [327, 366] width 91 height 13
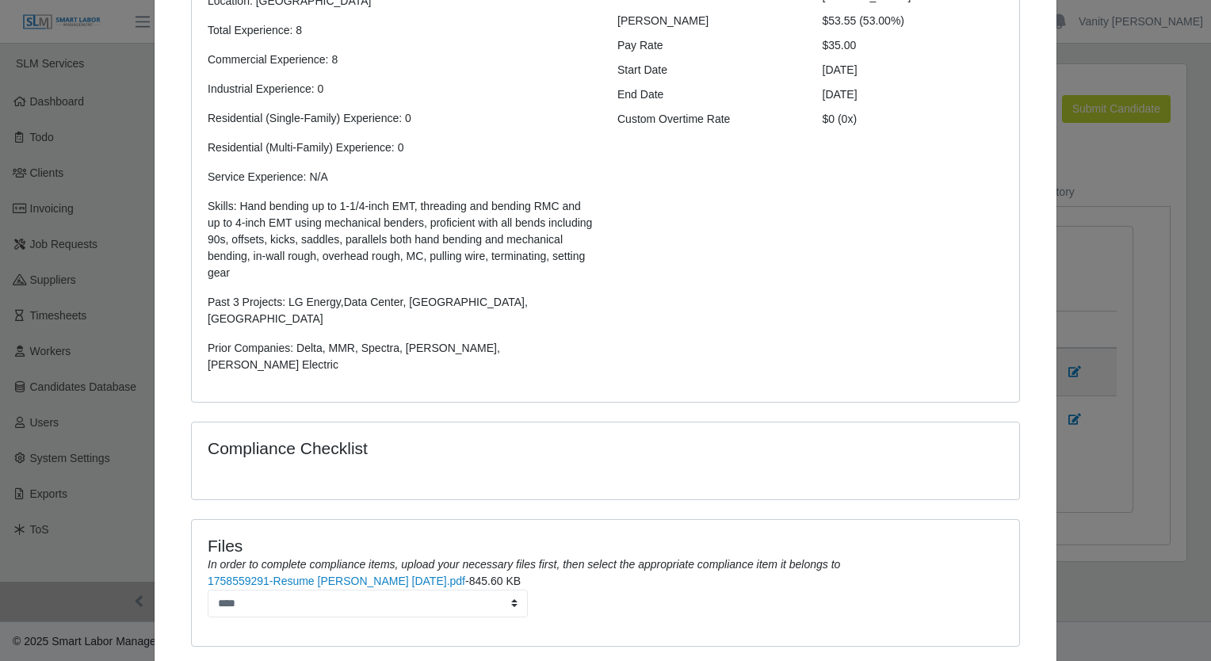
scroll to position [311, 0]
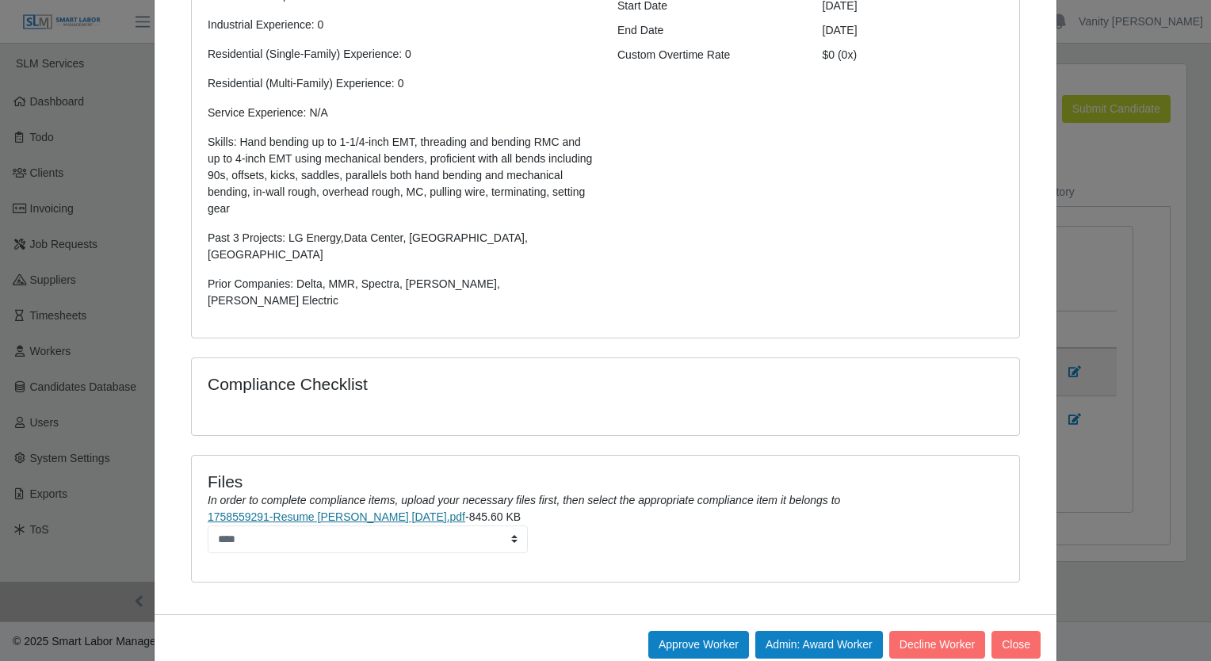
click at [355, 510] on link "1758559291-Resume [PERSON_NAME] [DATE].pdf" at bounding box center [337, 516] width 258 height 13
click at [670, 631] on button "Approve Worker" at bounding box center [698, 645] width 101 height 28
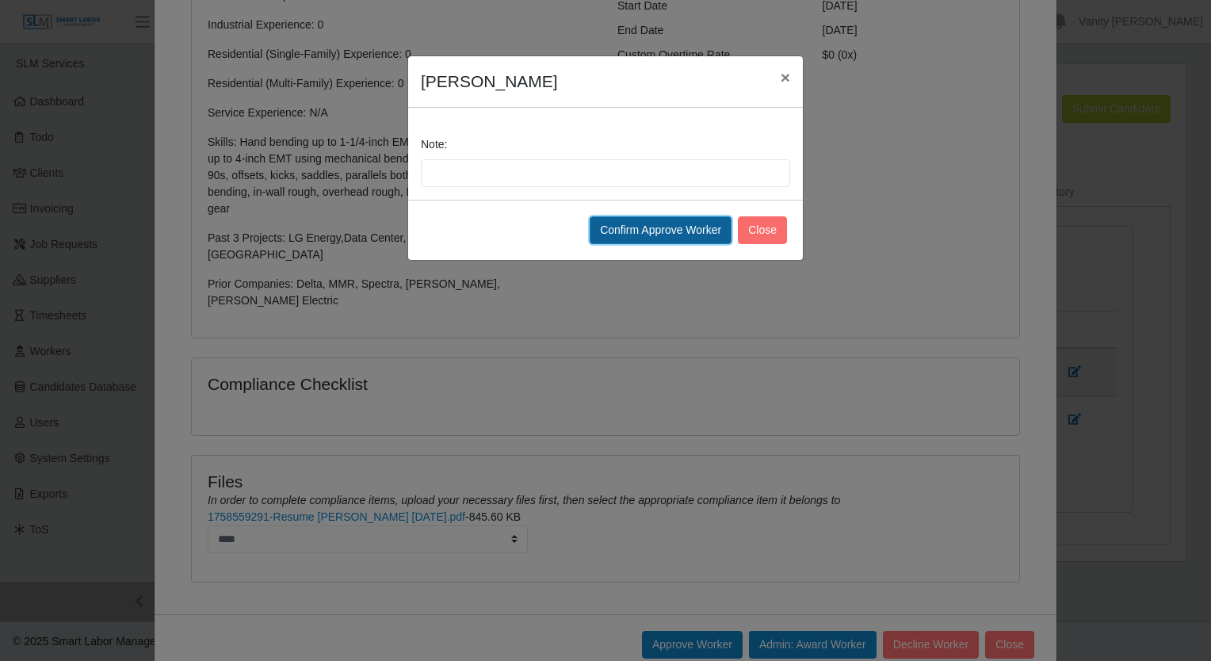
click at [711, 227] on button "Confirm Approve Worker" at bounding box center [660, 230] width 142 height 28
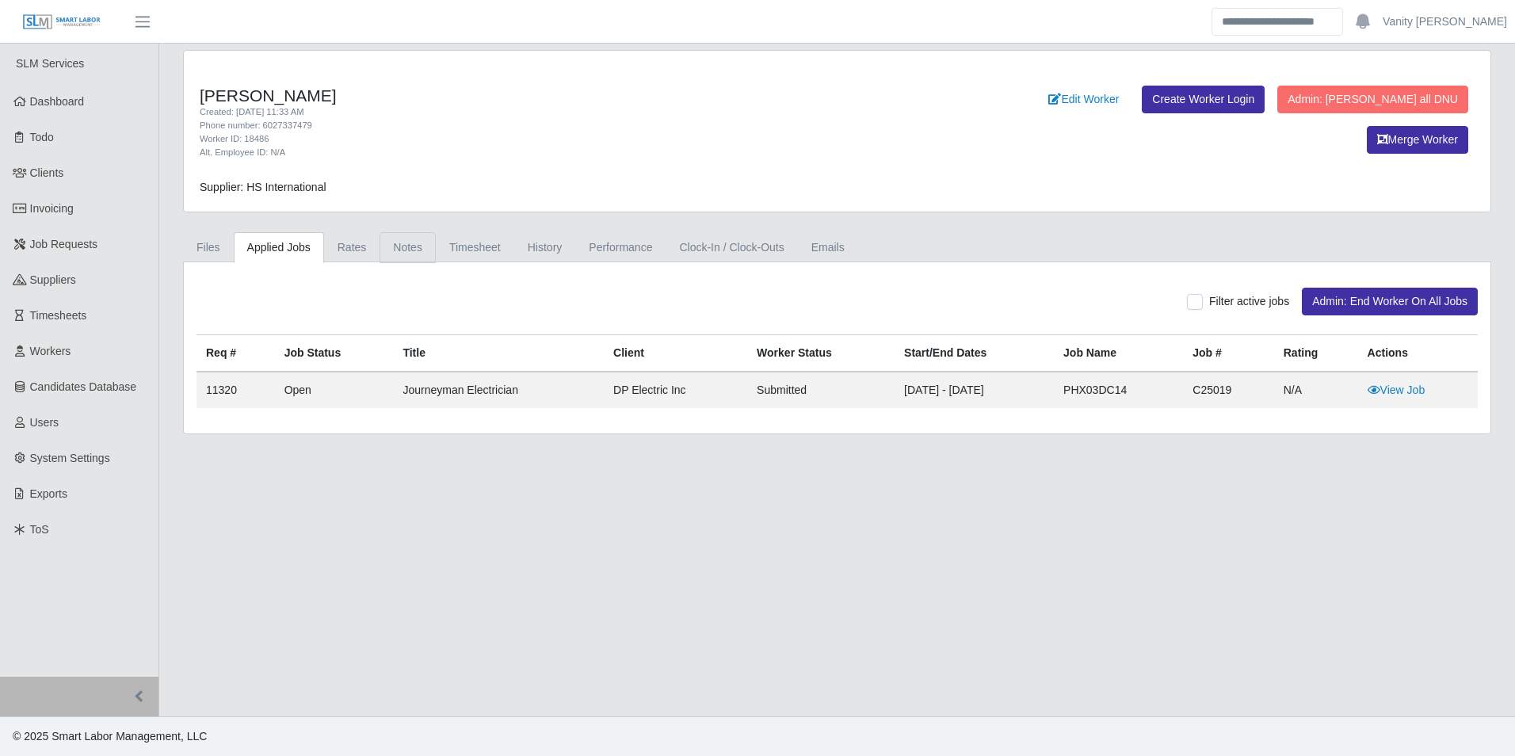
click at [399, 242] on link "Notes" at bounding box center [408, 247] width 56 height 31
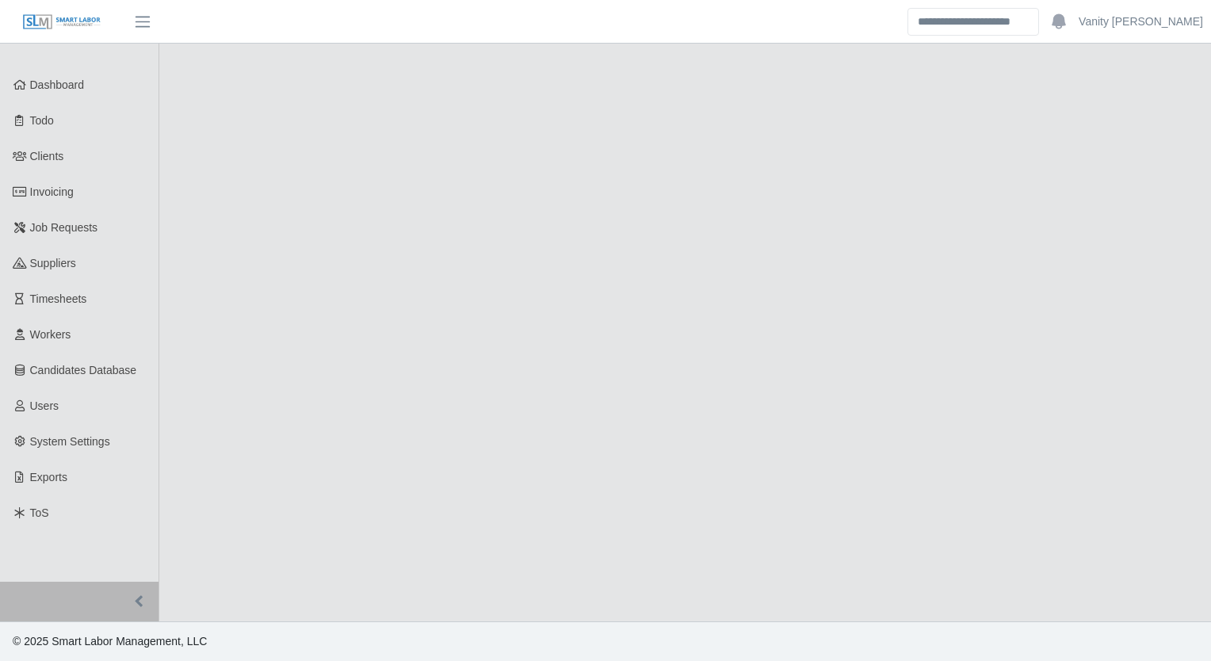
select select "****"
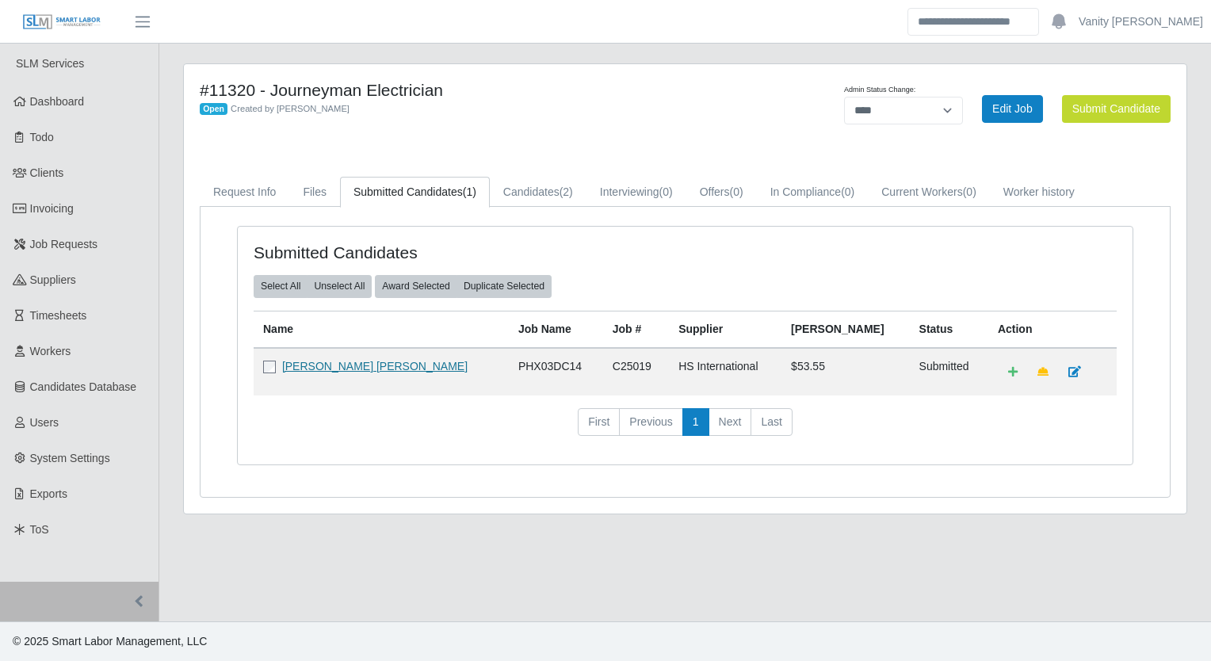
click at [351, 361] on link "[PERSON_NAME] [PERSON_NAME]" at bounding box center [374, 366] width 185 height 13
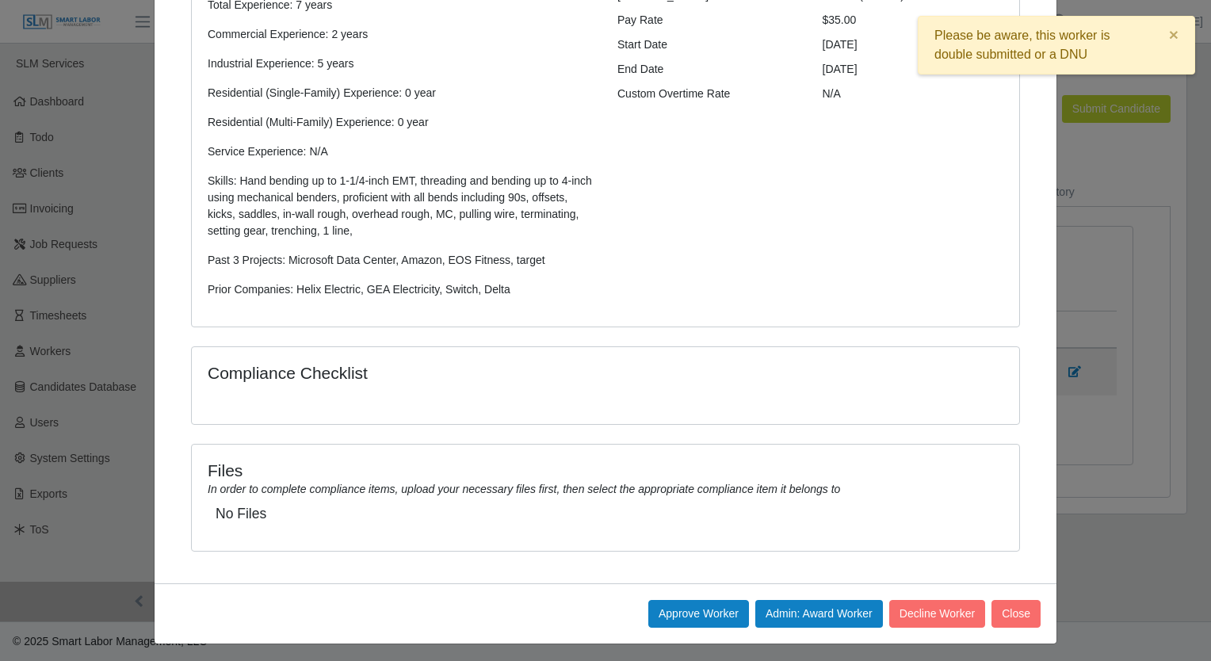
scroll to position [275, 0]
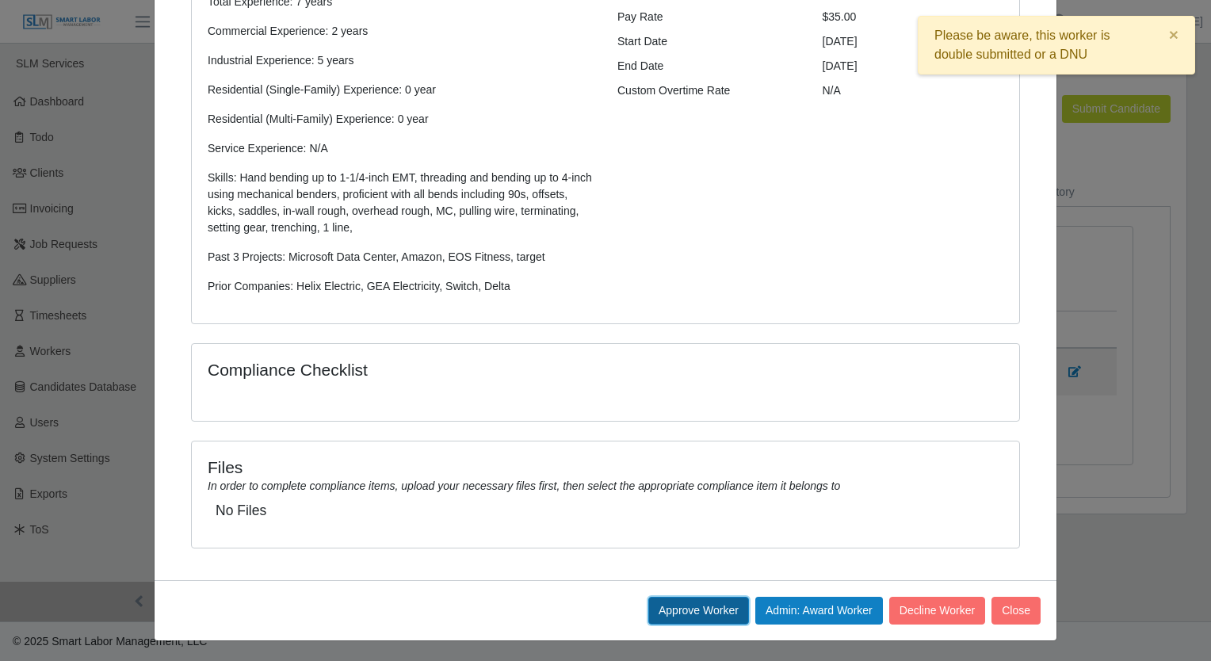
click at [675, 610] on button "Approve Worker" at bounding box center [698, 611] width 101 height 28
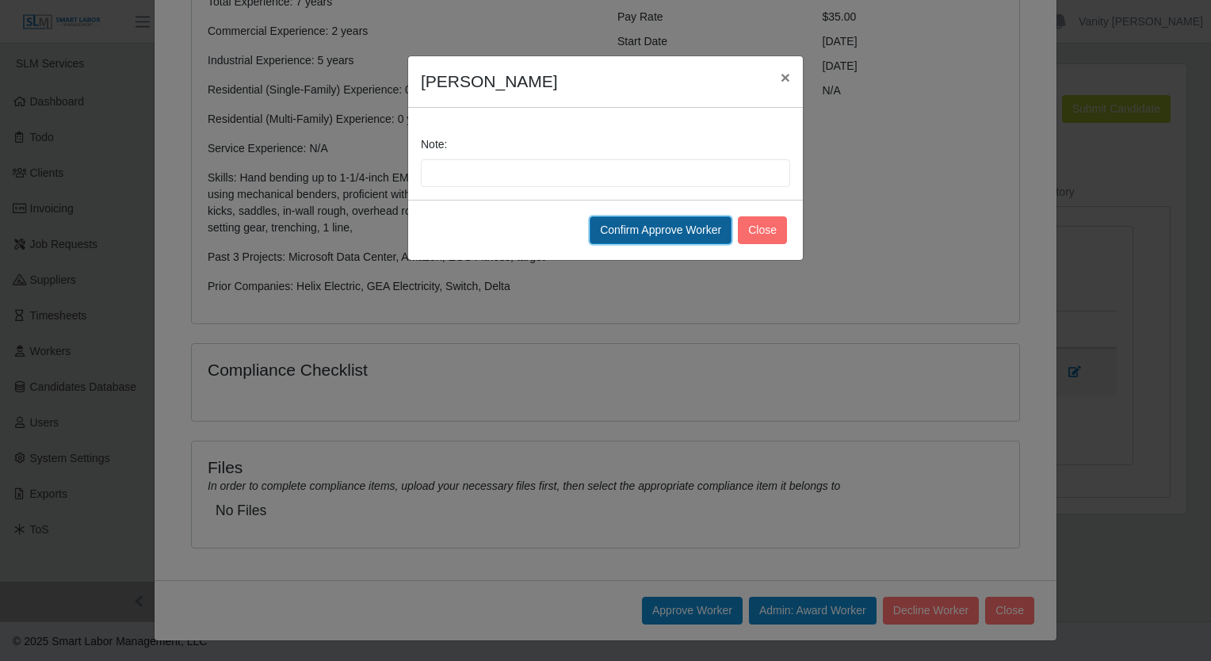
click at [681, 239] on button "Confirm Approve Worker" at bounding box center [660, 230] width 142 height 28
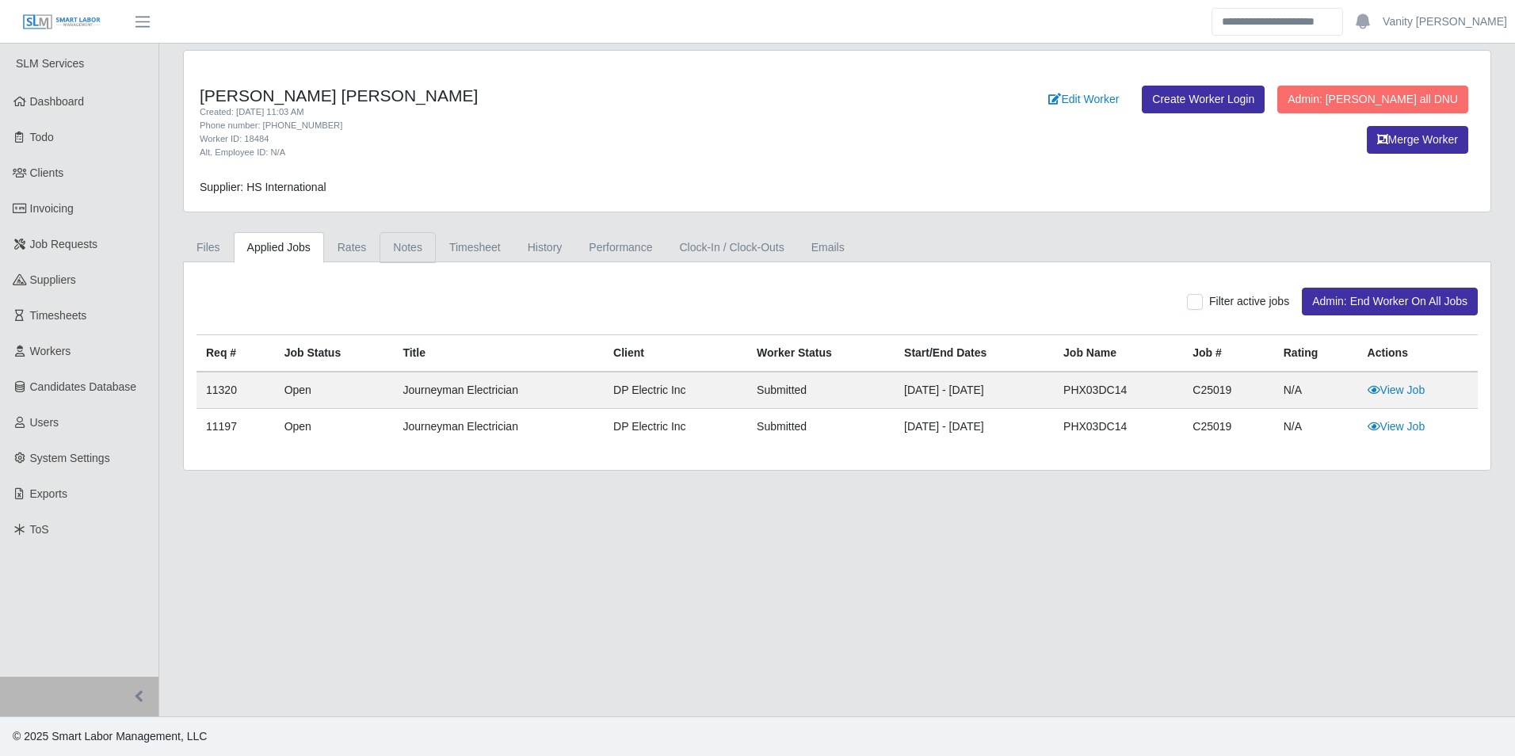
click at [409, 242] on link "Notes" at bounding box center [408, 247] width 56 height 31
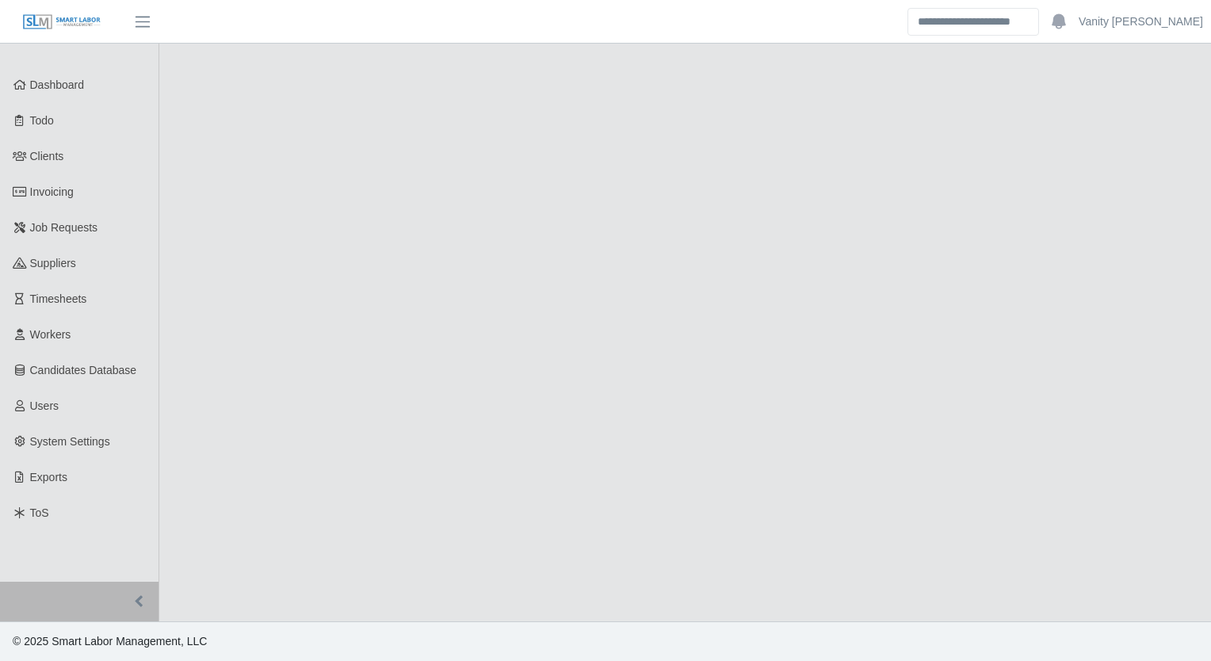
select select "****"
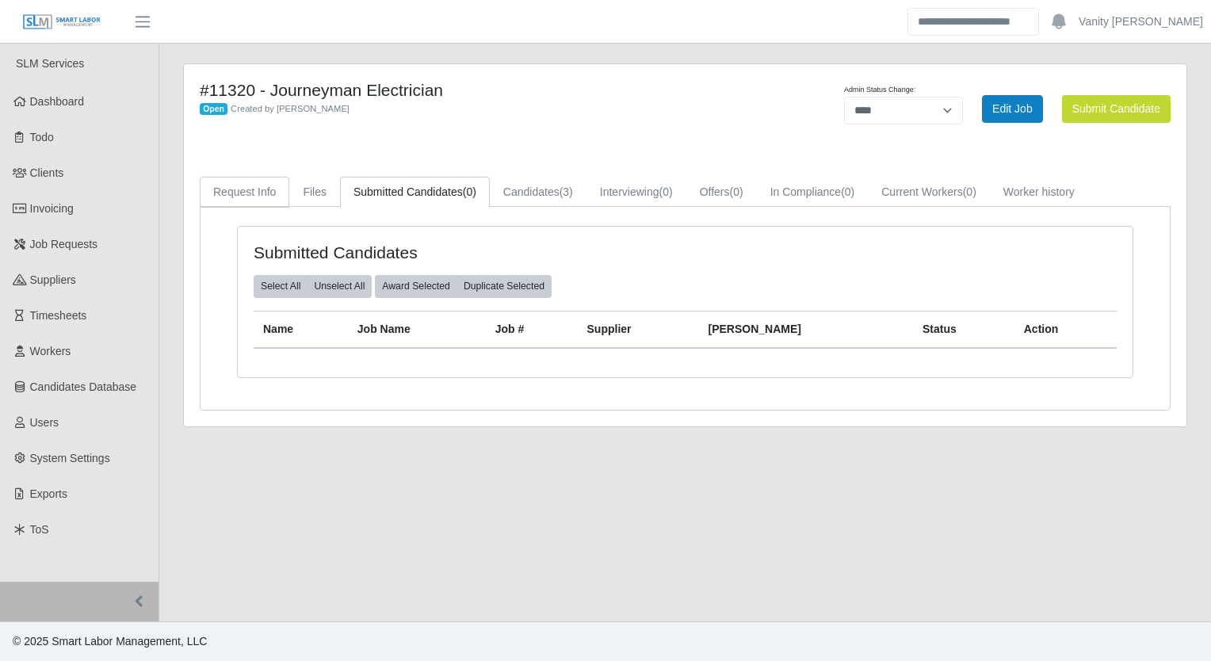
click at [248, 193] on link "Request Info" at bounding box center [245, 192] width 90 height 31
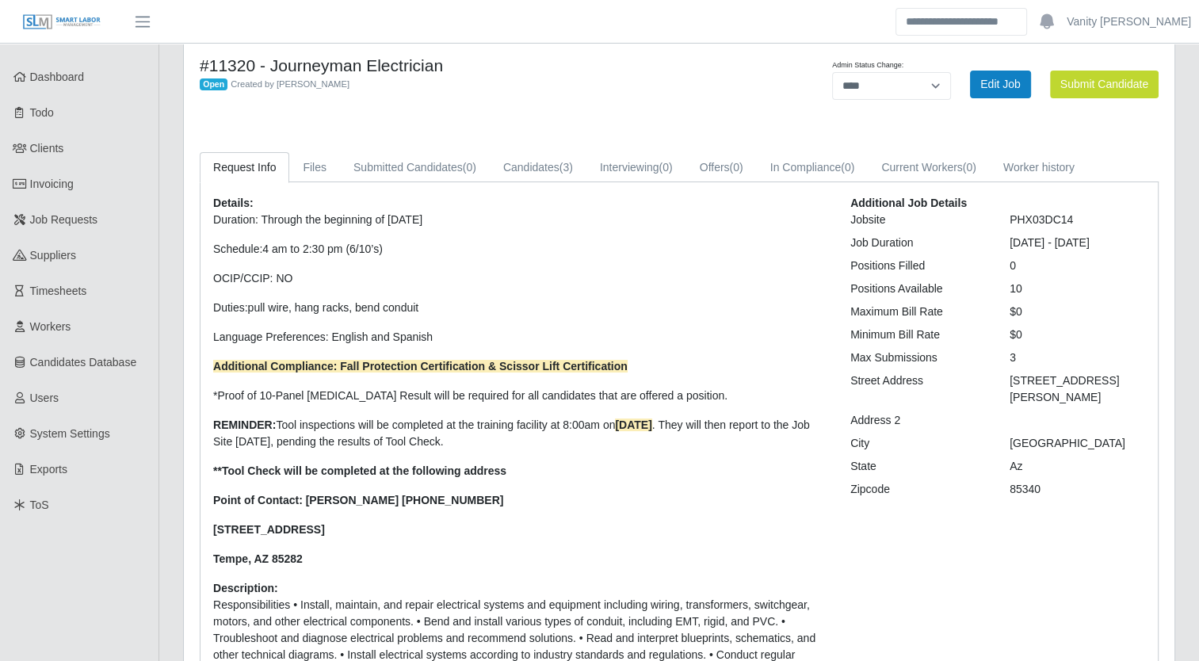
scroll to position [2, 0]
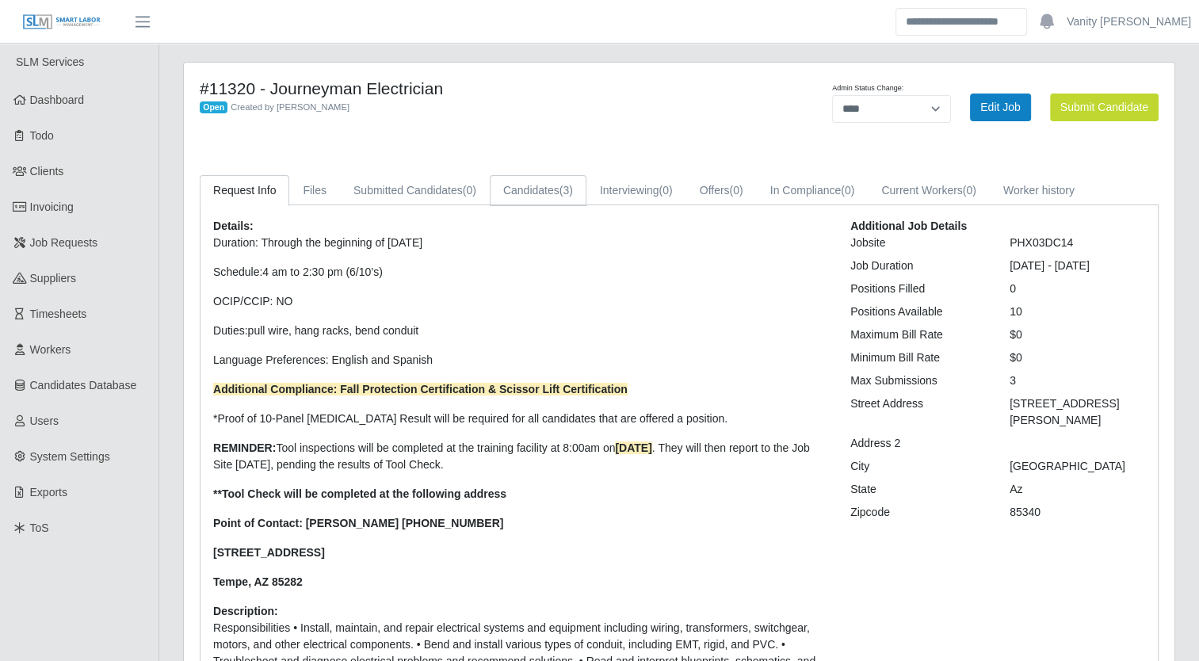
click at [505, 196] on link "Candidates (3)" at bounding box center [538, 190] width 97 height 31
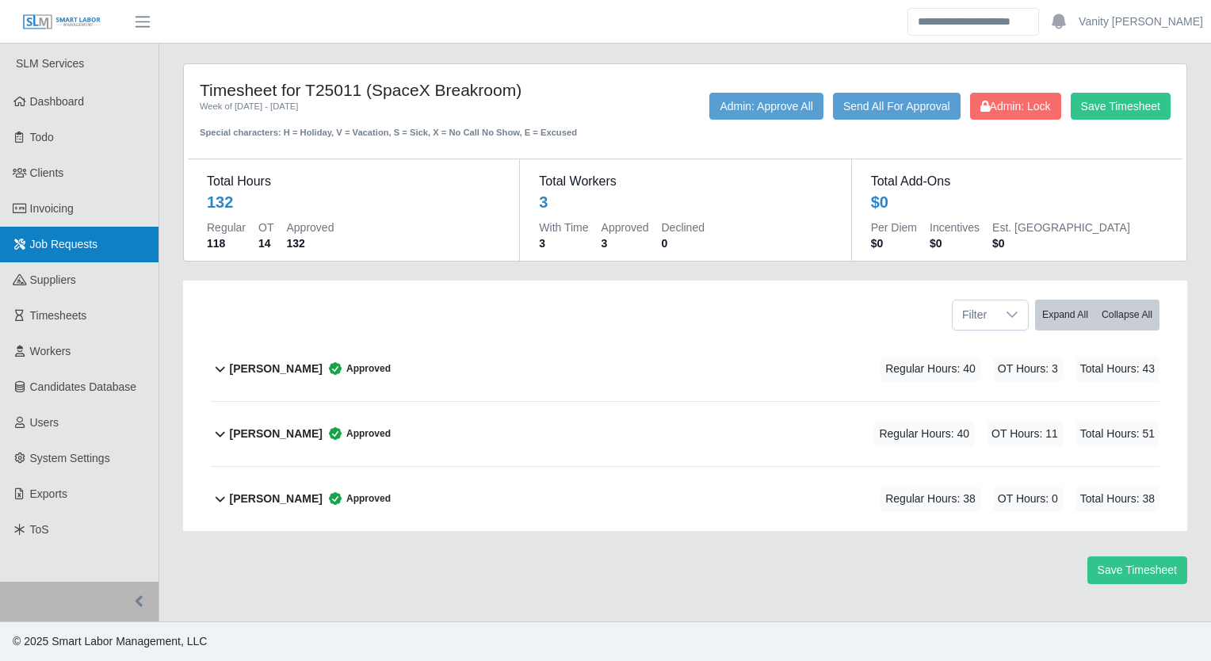
click at [90, 241] on span "Job Requests" at bounding box center [64, 244] width 68 height 13
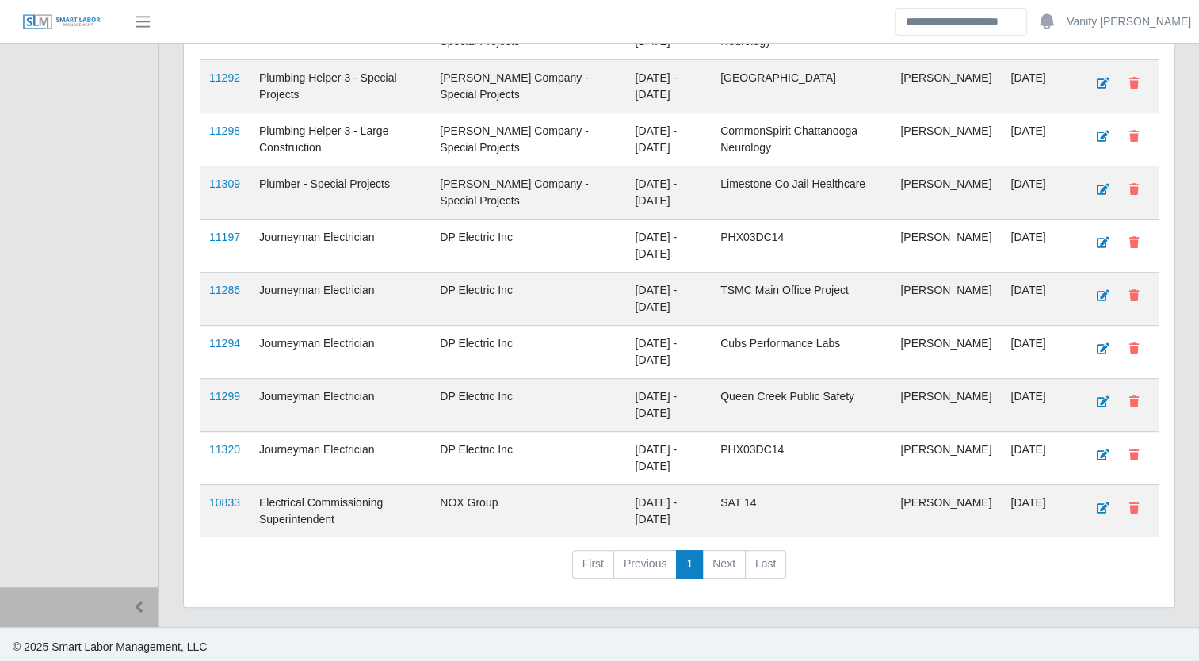
scroll to position [612, 0]
click at [214, 230] on link "11197" at bounding box center [224, 236] width 31 height 13
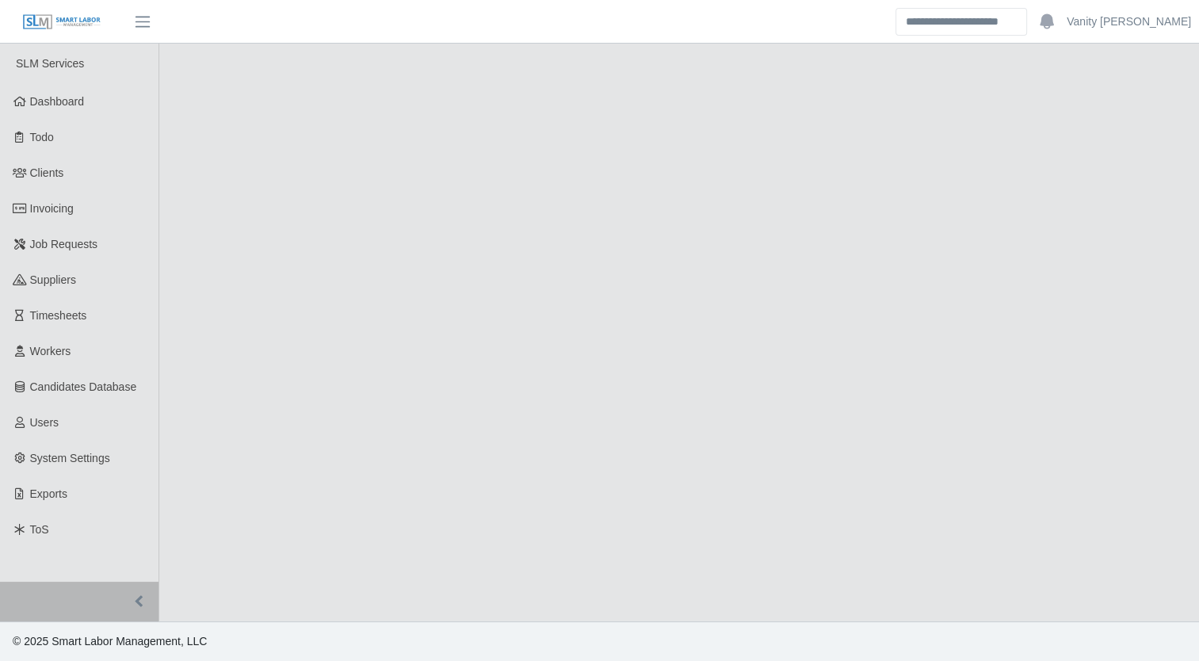
select select "****"
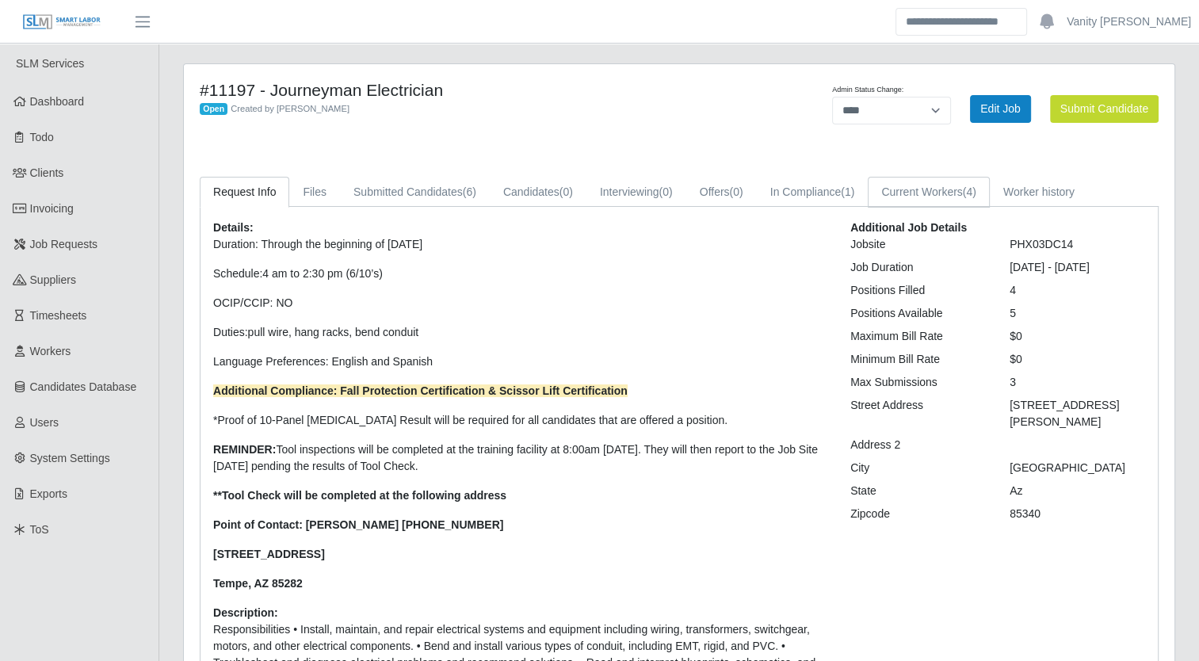
click at [909, 183] on link "Current Workers (4)" at bounding box center [929, 192] width 122 height 31
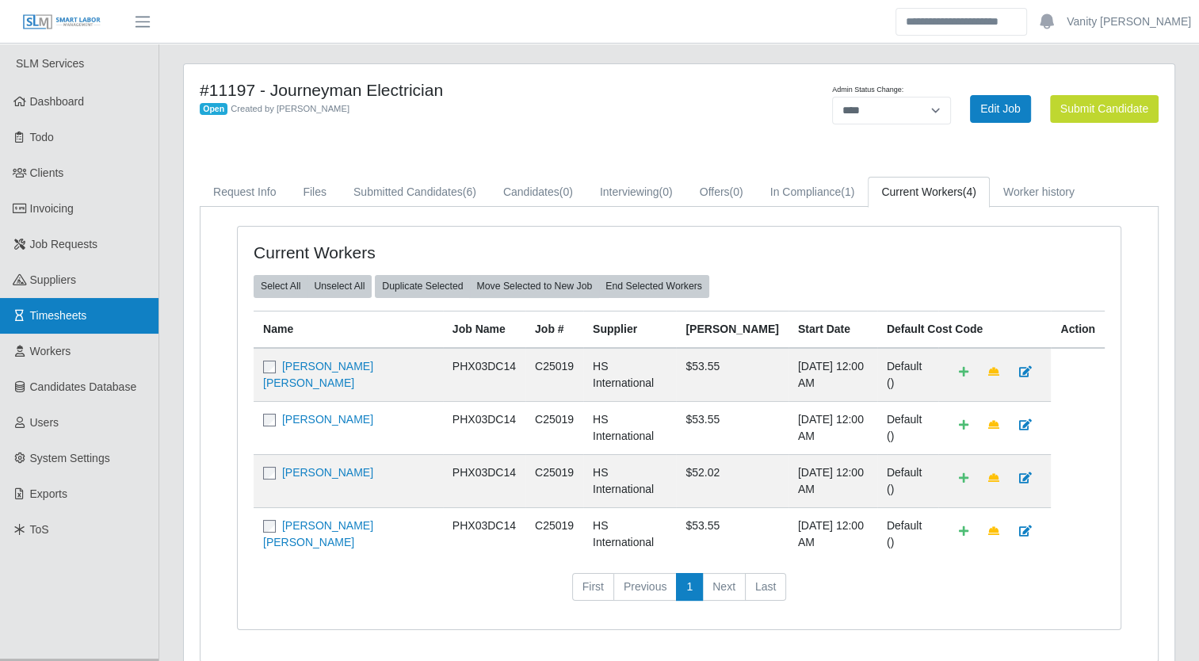
click at [68, 322] on span "Timesheets" at bounding box center [58, 315] width 57 height 13
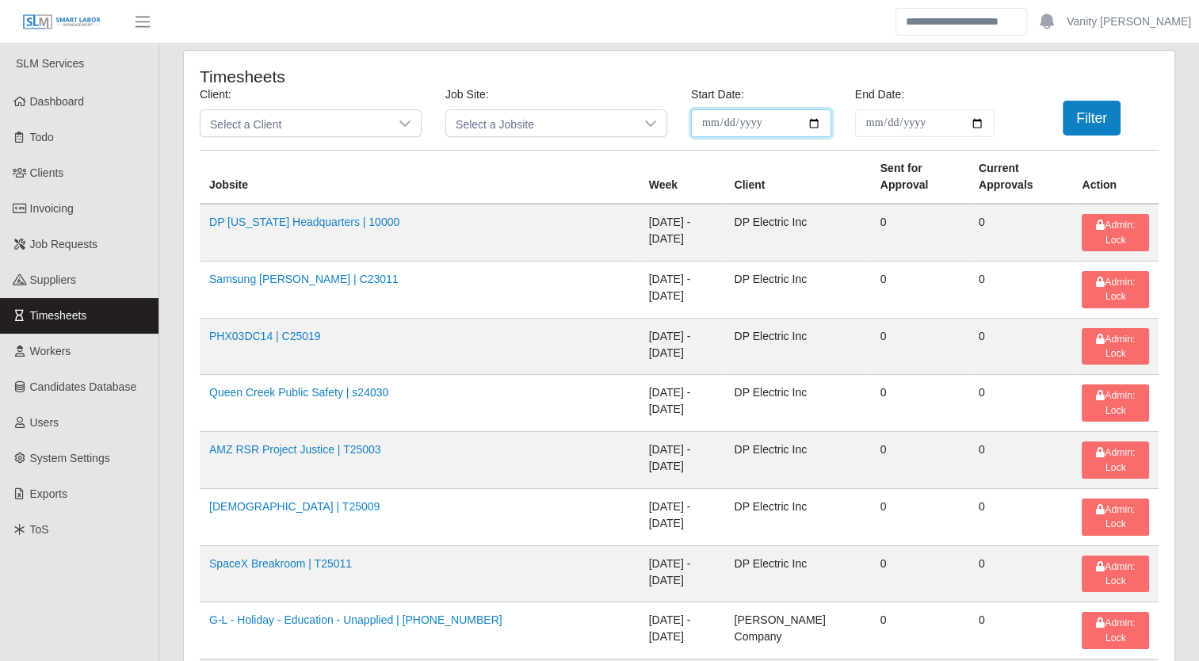
click at [815, 120] on input "**********" at bounding box center [761, 123] width 140 height 28
type input "**********"
click at [979, 124] on input "End Date:" at bounding box center [925, 123] width 140 height 28
type input "**********"
click at [1074, 119] on button "Filter" at bounding box center [1092, 118] width 58 height 35
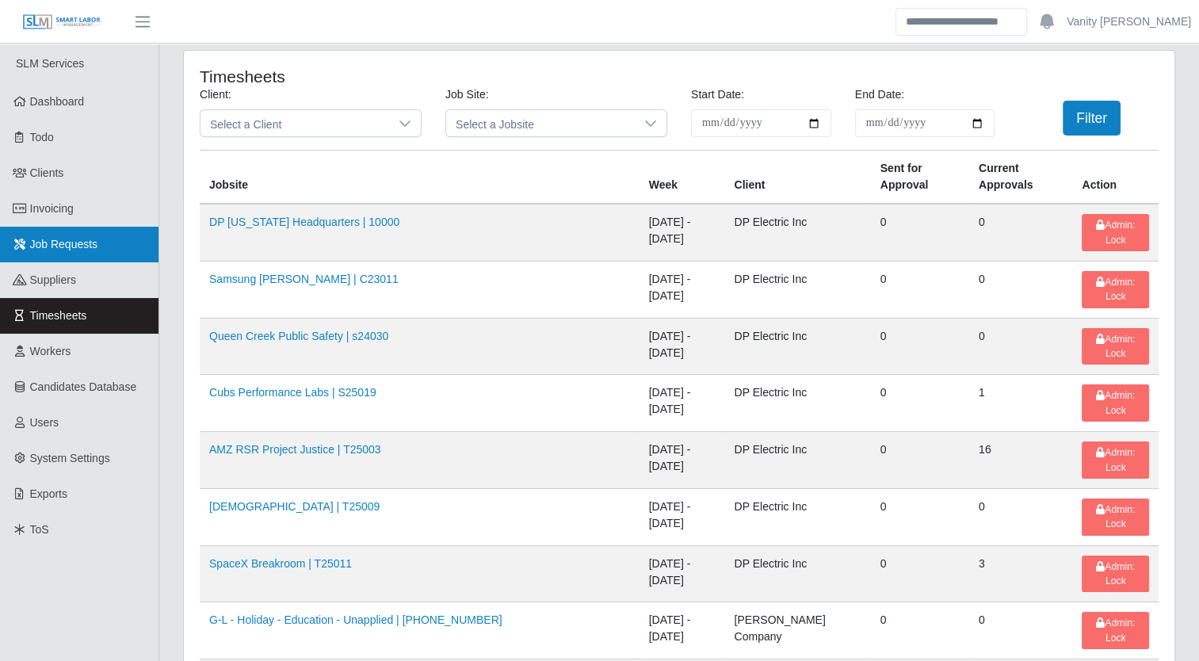
click at [50, 242] on span "Job Requests" at bounding box center [64, 244] width 68 height 13
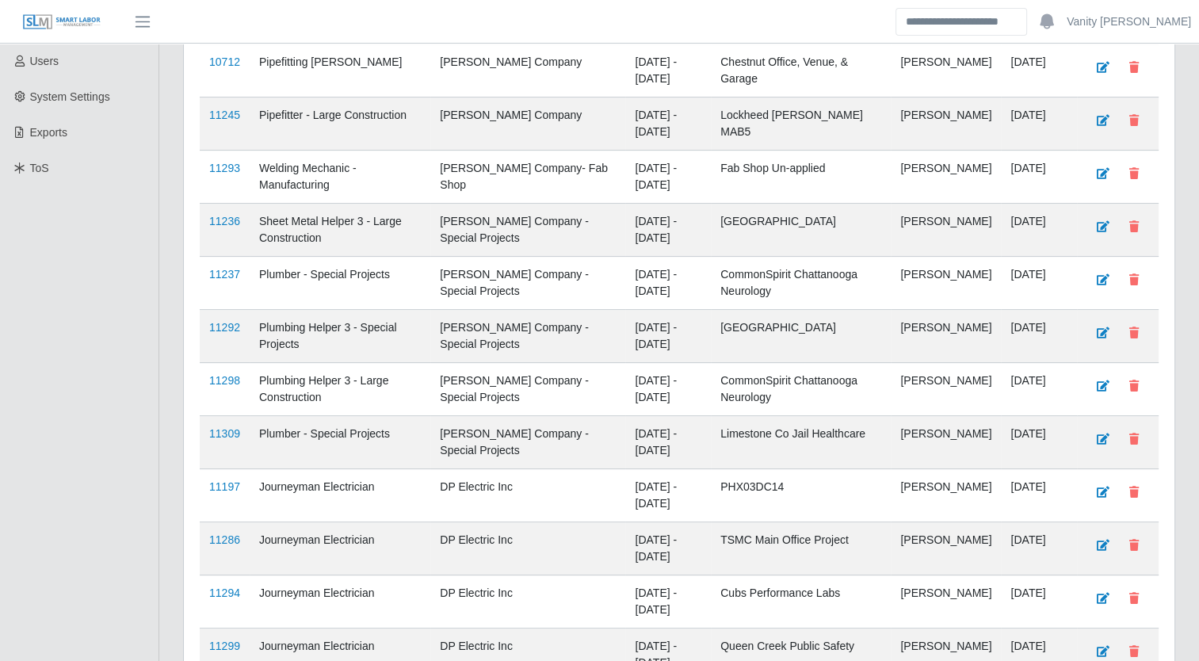
scroll to position [396, 0]
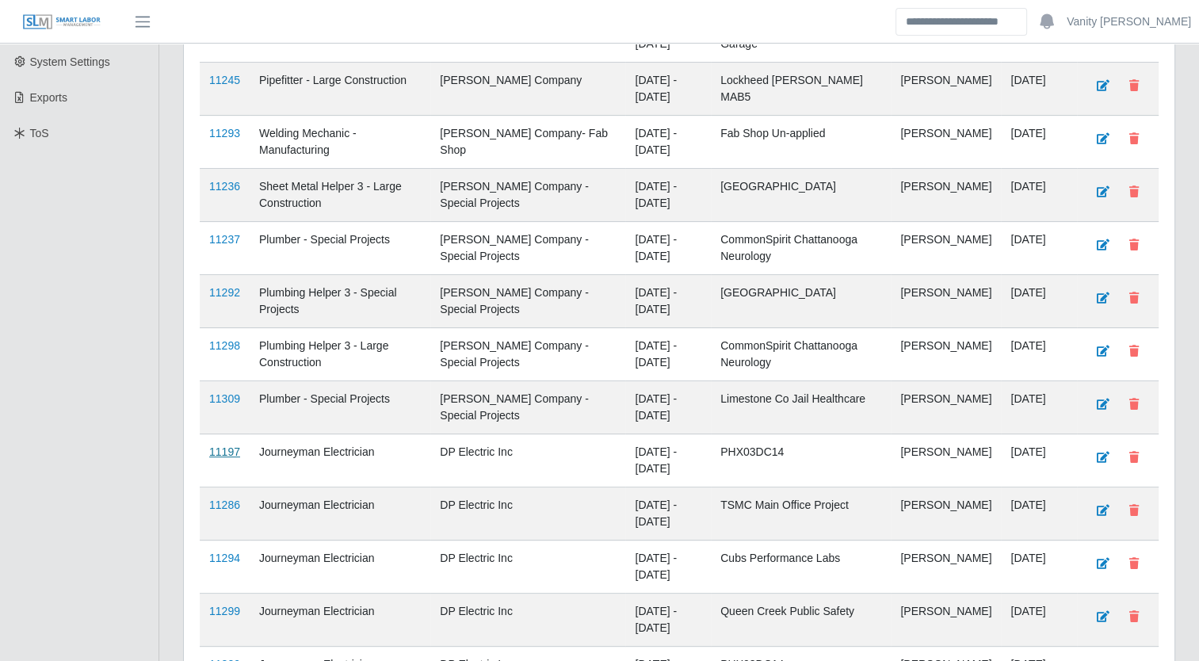
click at [223, 448] on link "11197" at bounding box center [224, 451] width 31 height 13
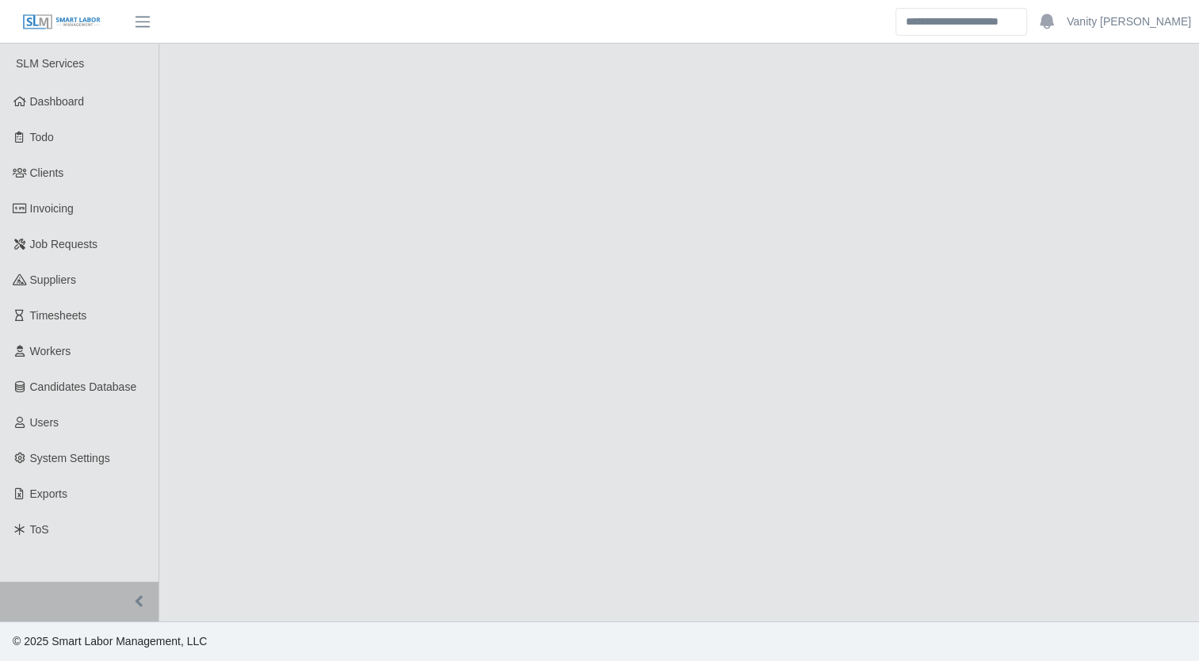
select select "****"
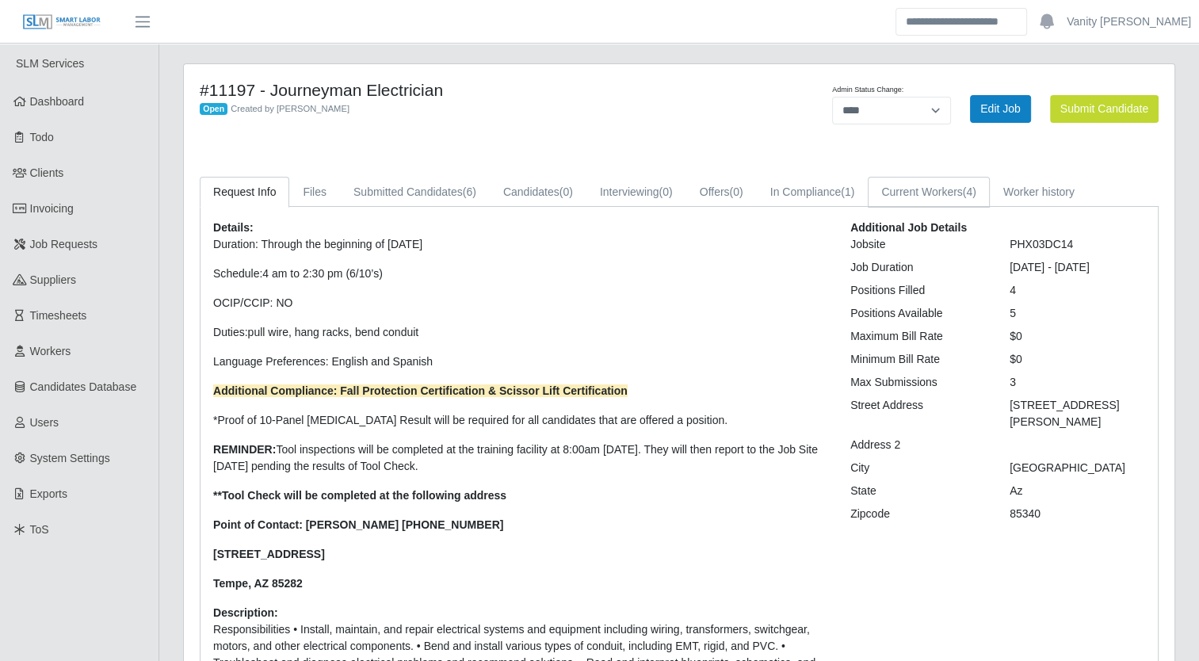
click at [903, 206] on link "Current Workers (4)" at bounding box center [929, 192] width 122 height 31
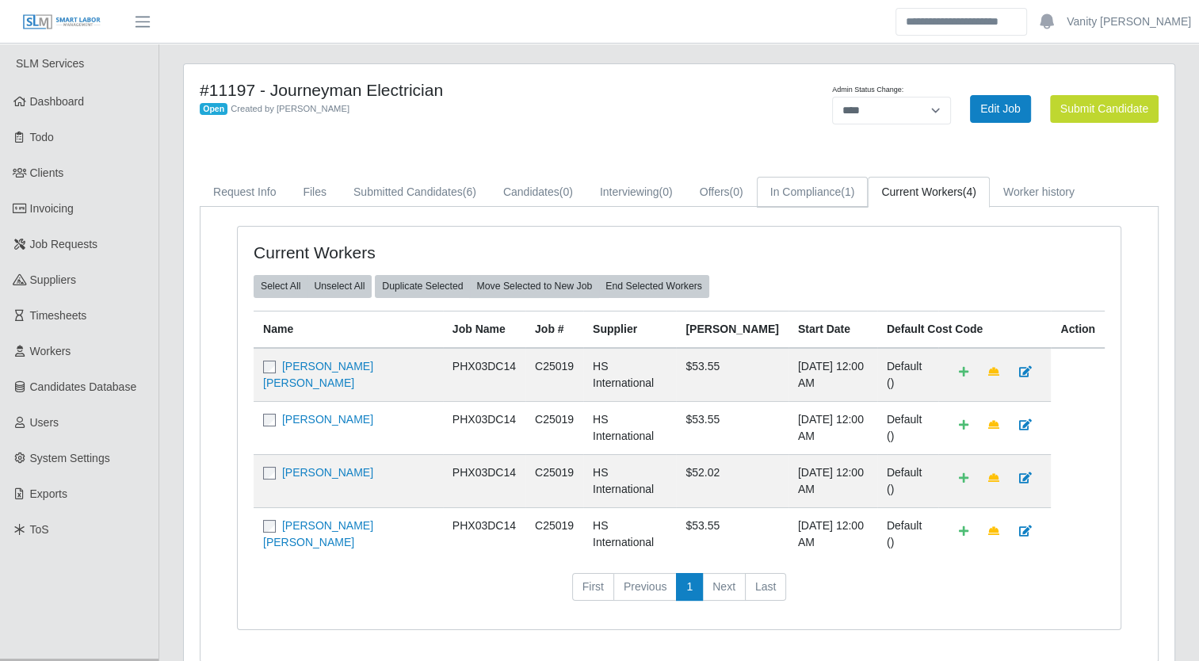
click at [827, 192] on link "In Compliance (1)" at bounding box center [813, 192] width 112 height 31
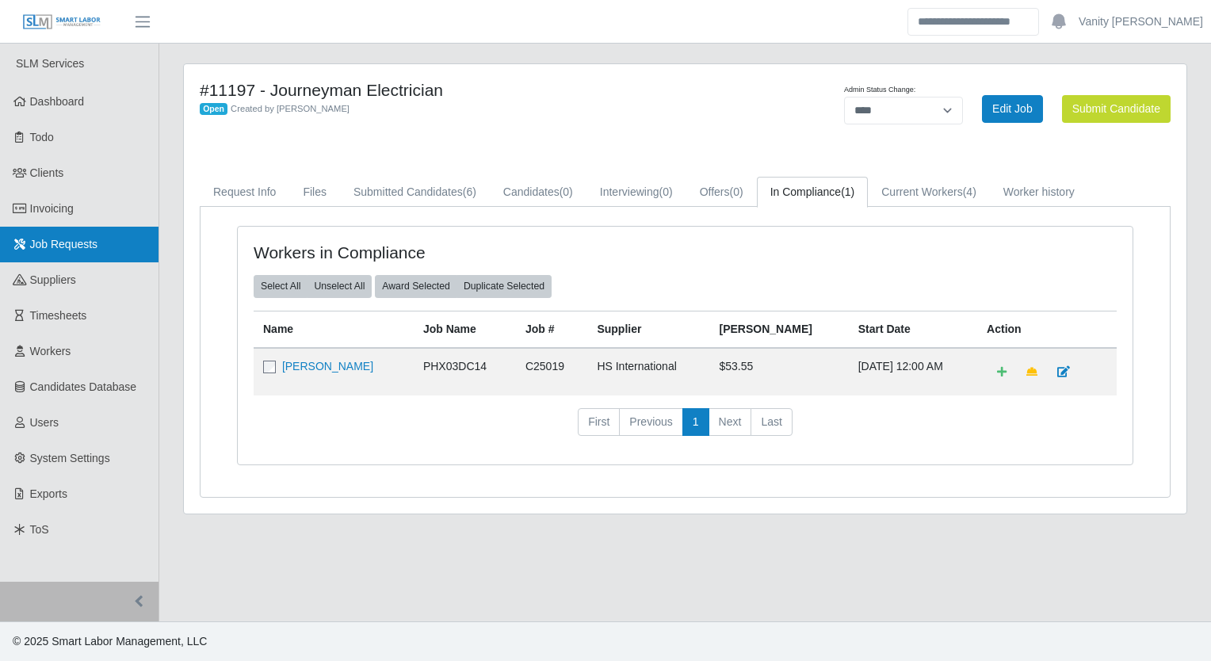
click at [40, 246] on span "Job Requests" at bounding box center [64, 244] width 68 height 13
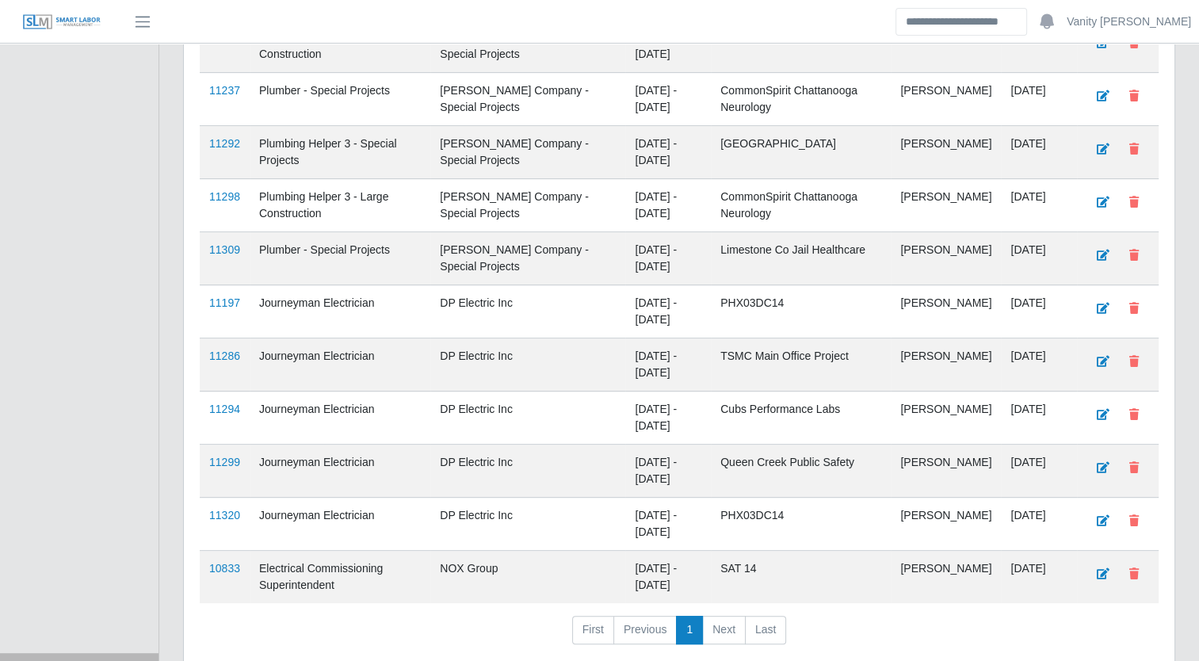
scroll to position [555, 0]
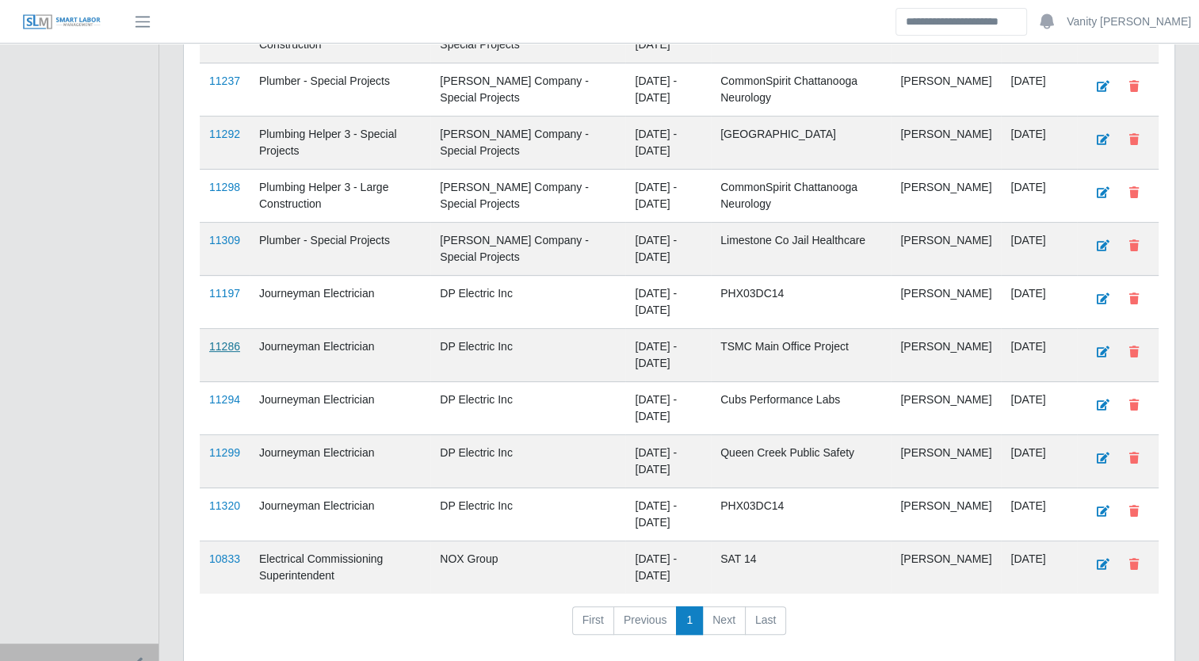
click at [228, 340] on link "11286" at bounding box center [224, 346] width 31 height 13
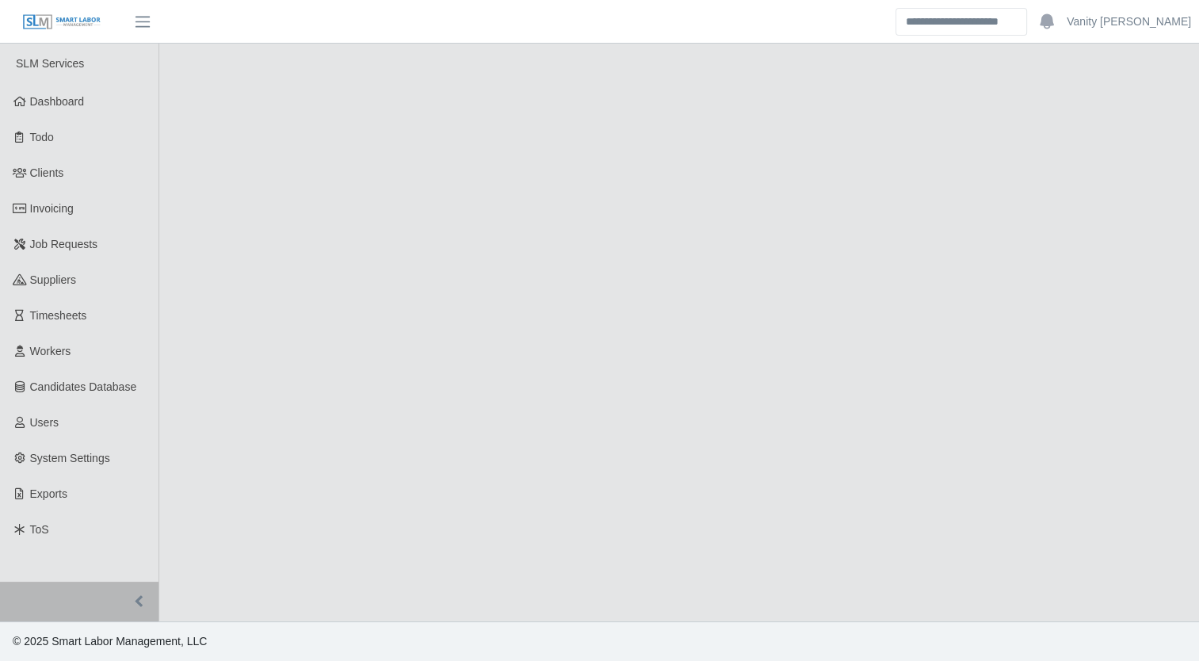
select select "****"
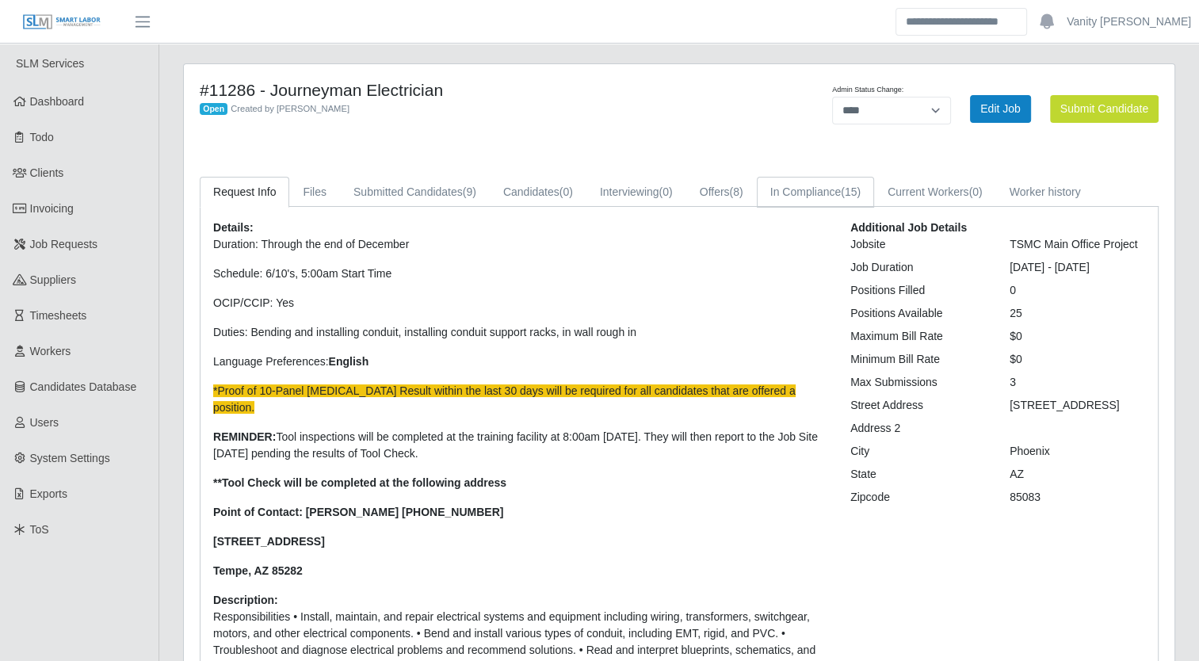
click at [787, 196] on link "In Compliance (15)" at bounding box center [815, 192] width 117 height 31
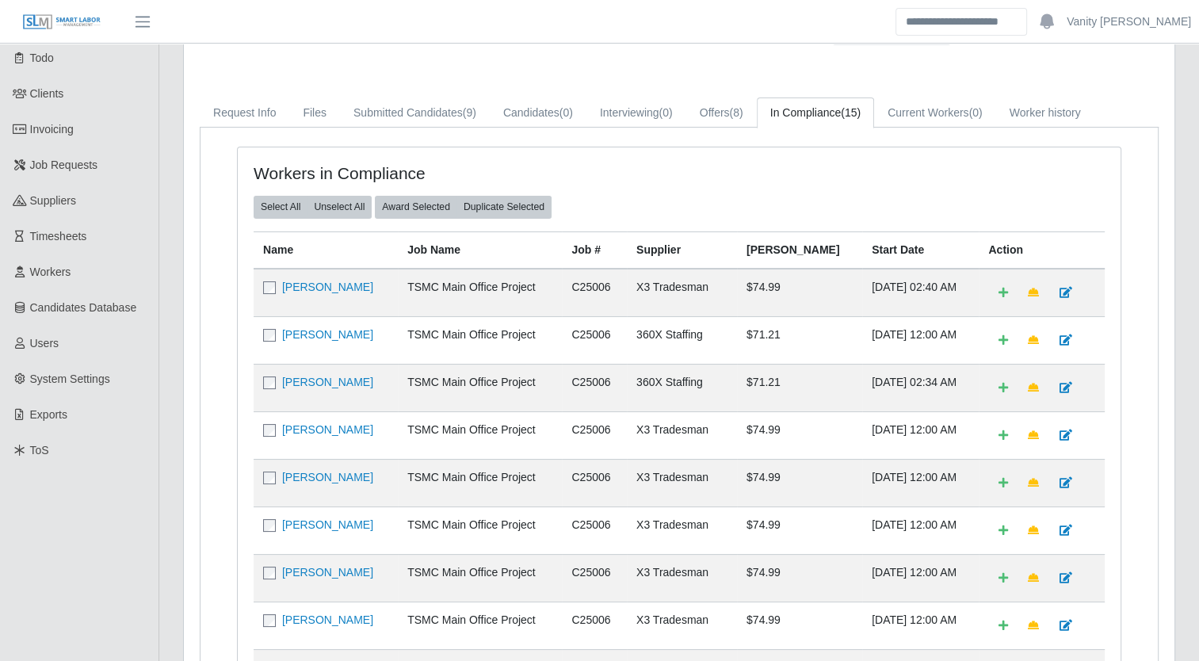
scroll to position [158, 0]
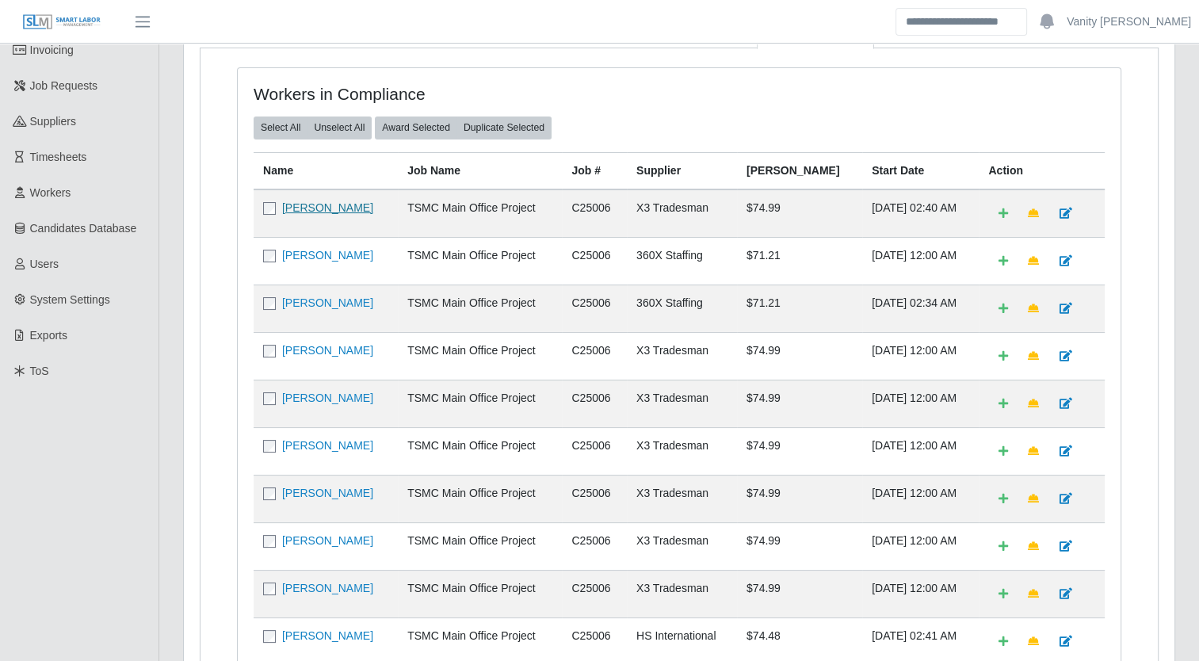
click at [312, 205] on link "[PERSON_NAME]" at bounding box center [327, 207] width 91 height 13
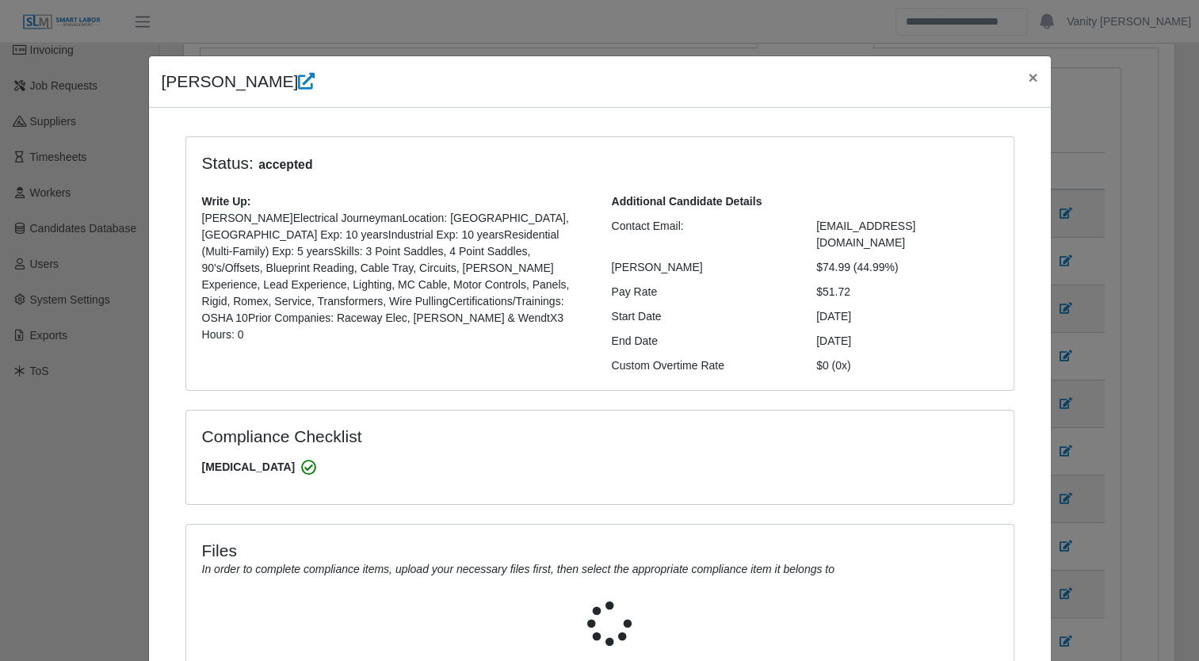
select select "**********"
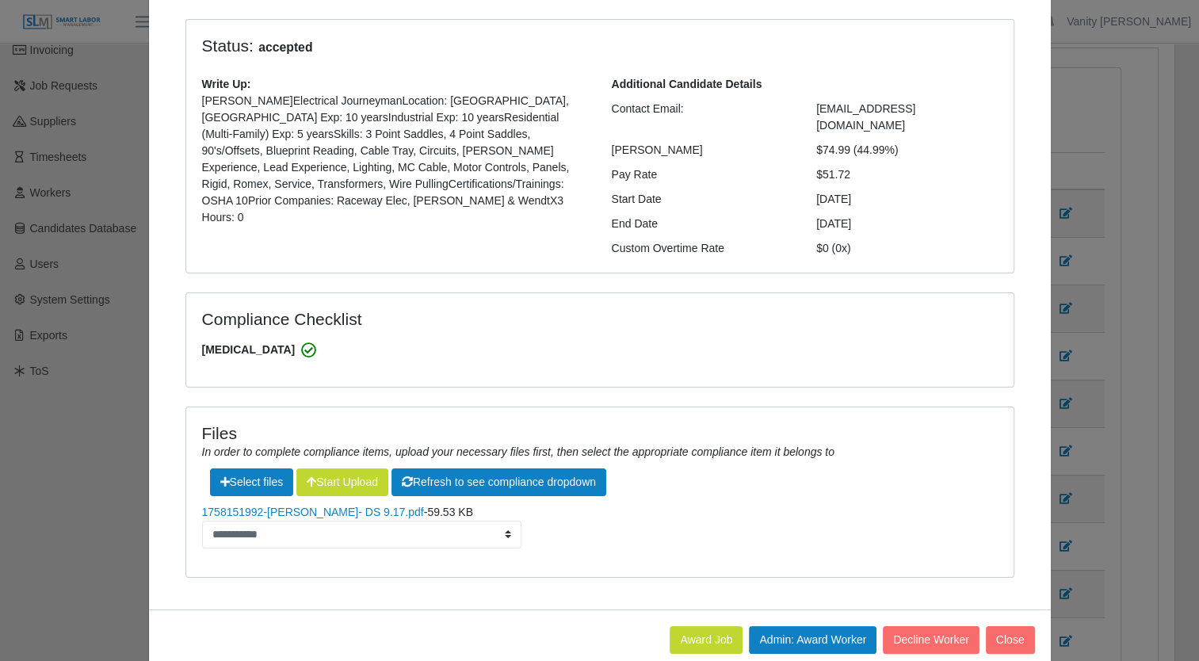
scroll to position [129, 0]
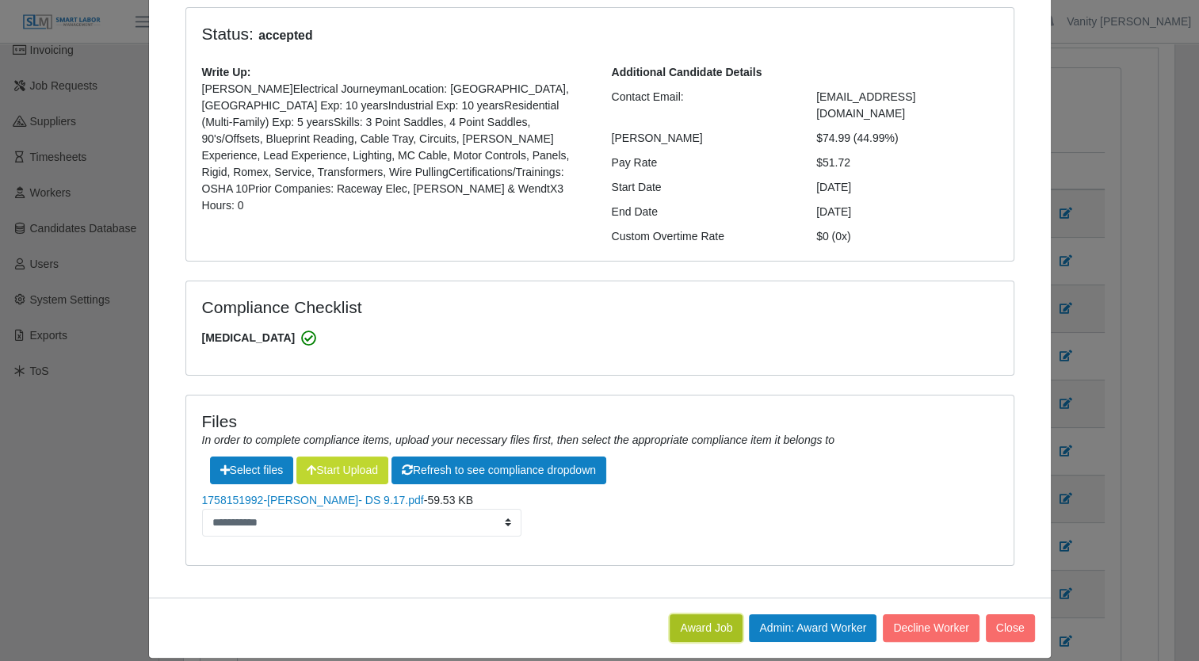
click at [715, 614] on button "Award Job" at bounding box center [706, 628] width 73 height 28
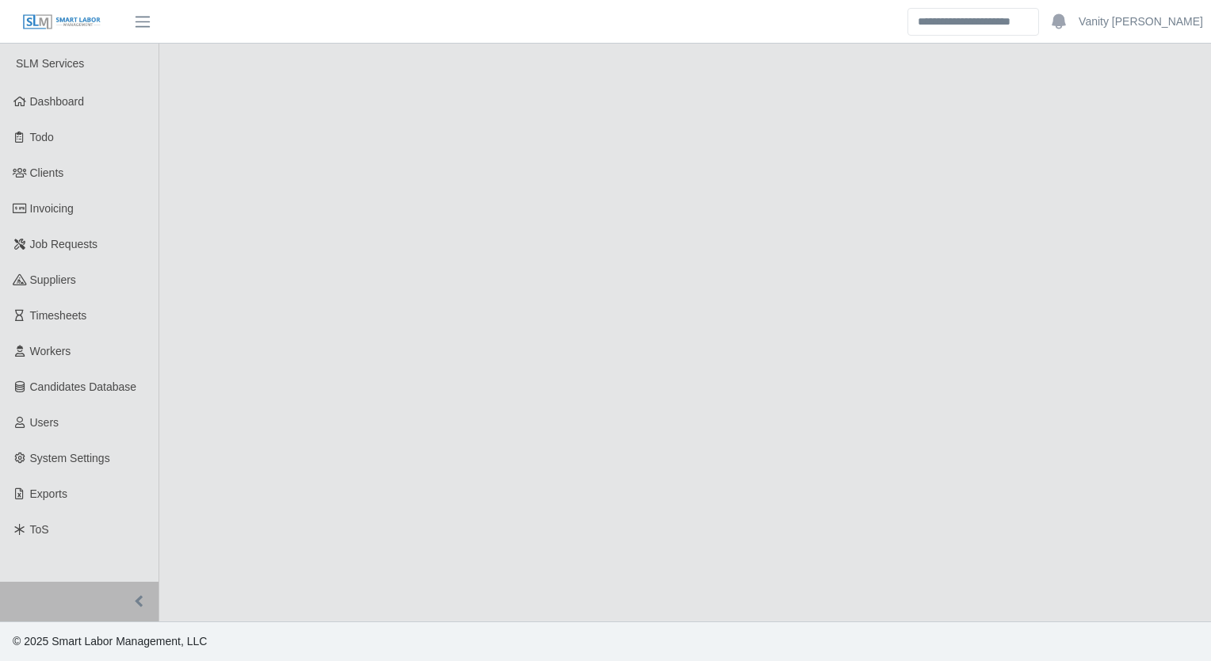
select select "****"
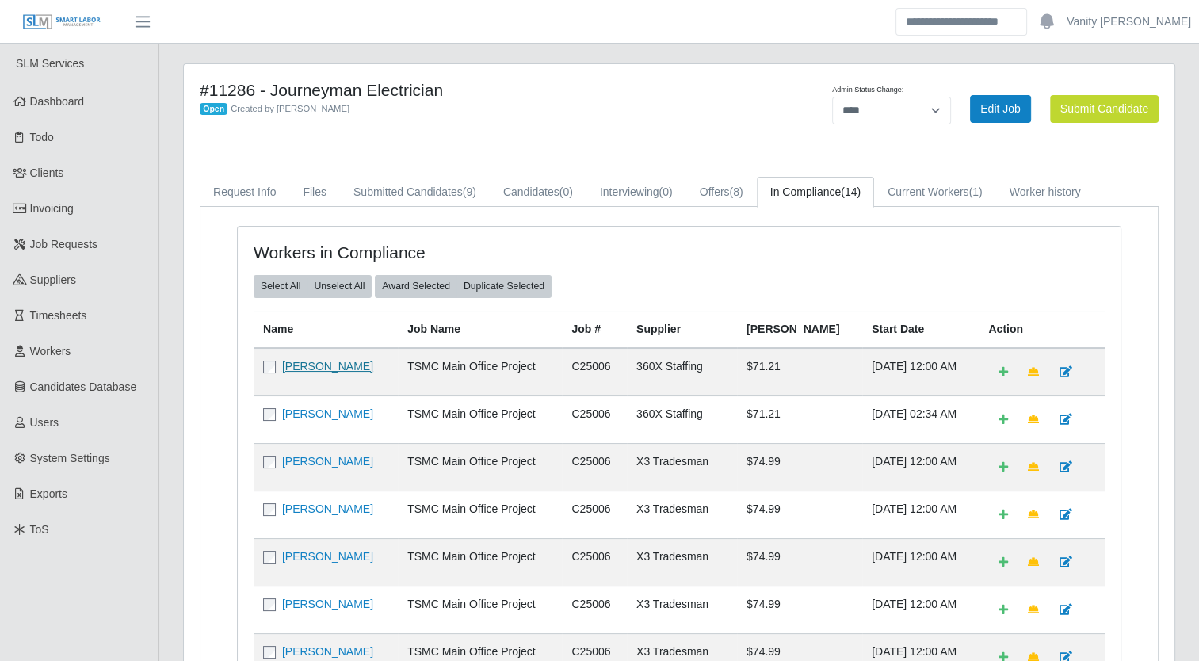
click at [332, 364] on link "[PERSON_NAME]" at bounding box center [327, 366] width 91 height 13
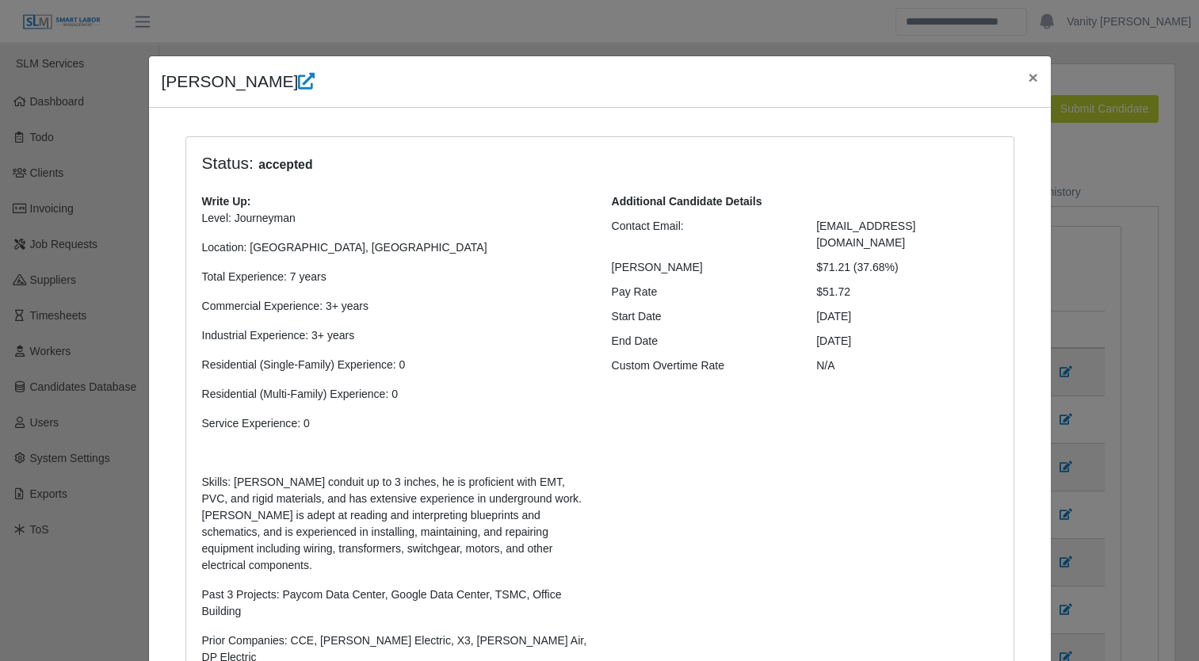
select select "**********"
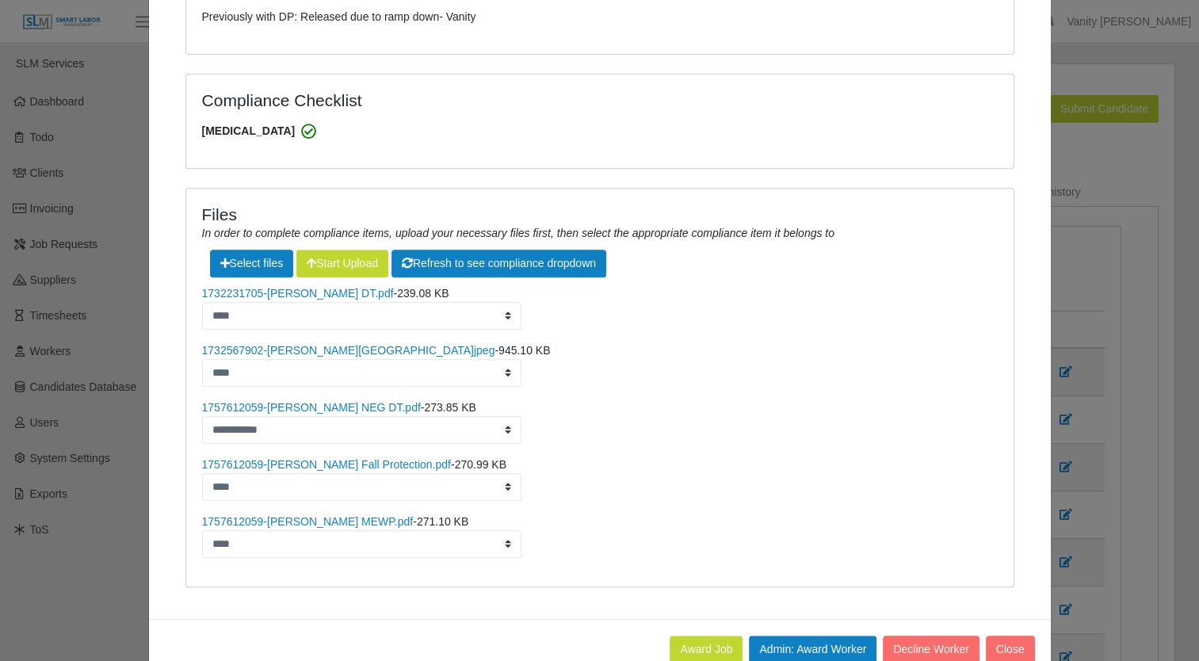
scroll to position [674, 0]
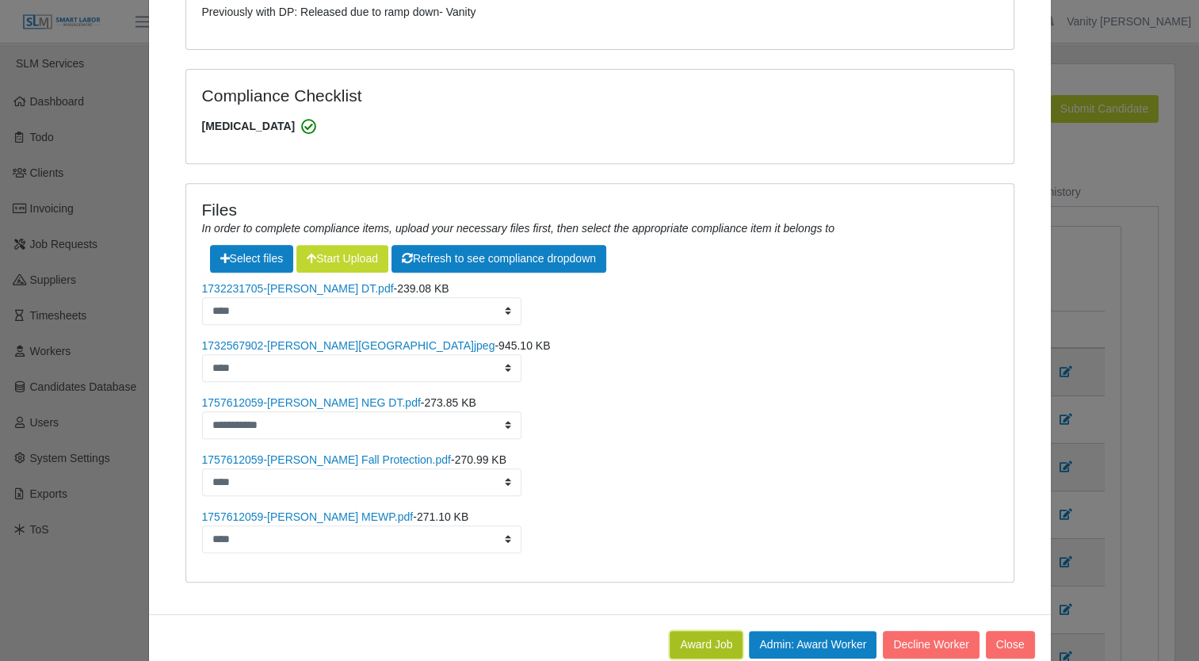
click at [689, 631] on button "Award Job" at bounding box center [706, 645] width 73 height 28
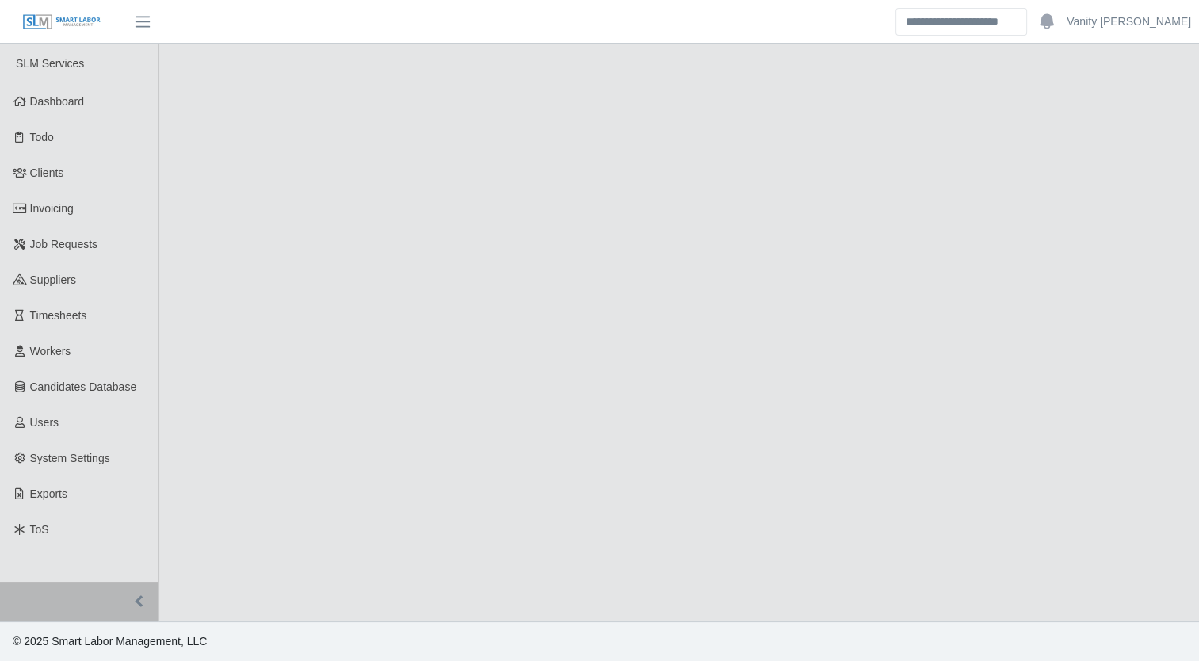
select select "****"
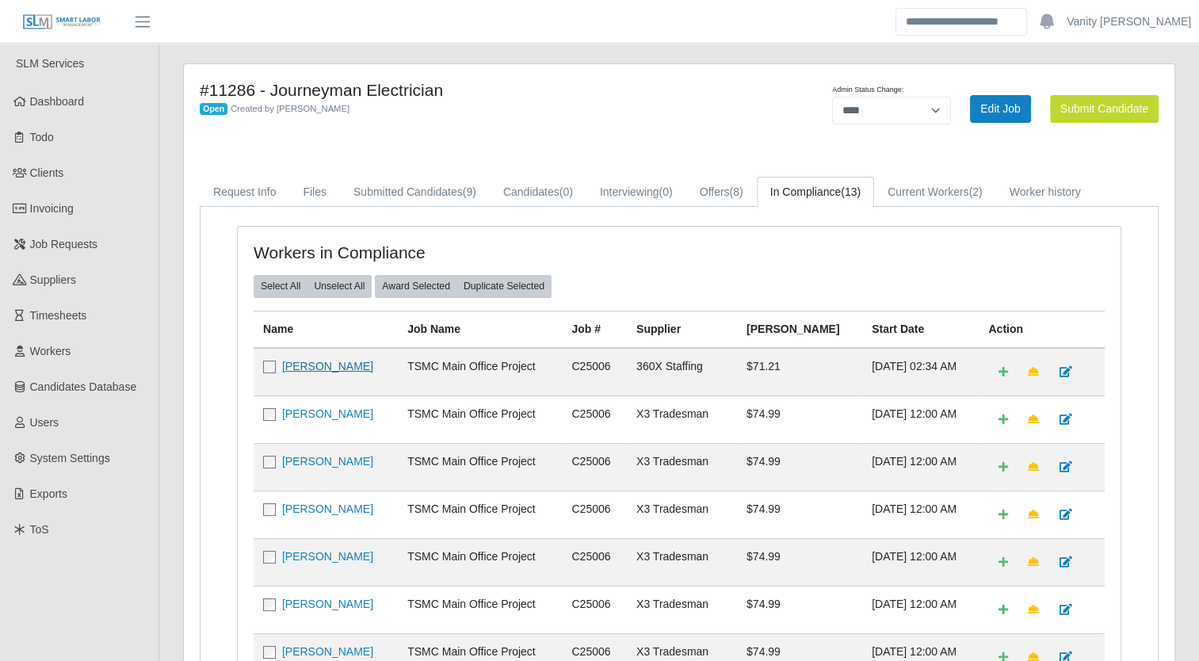
click at [326, 363] on link "[PERSON_NAME]" at bounding box center [327, 366] width 91 height 13
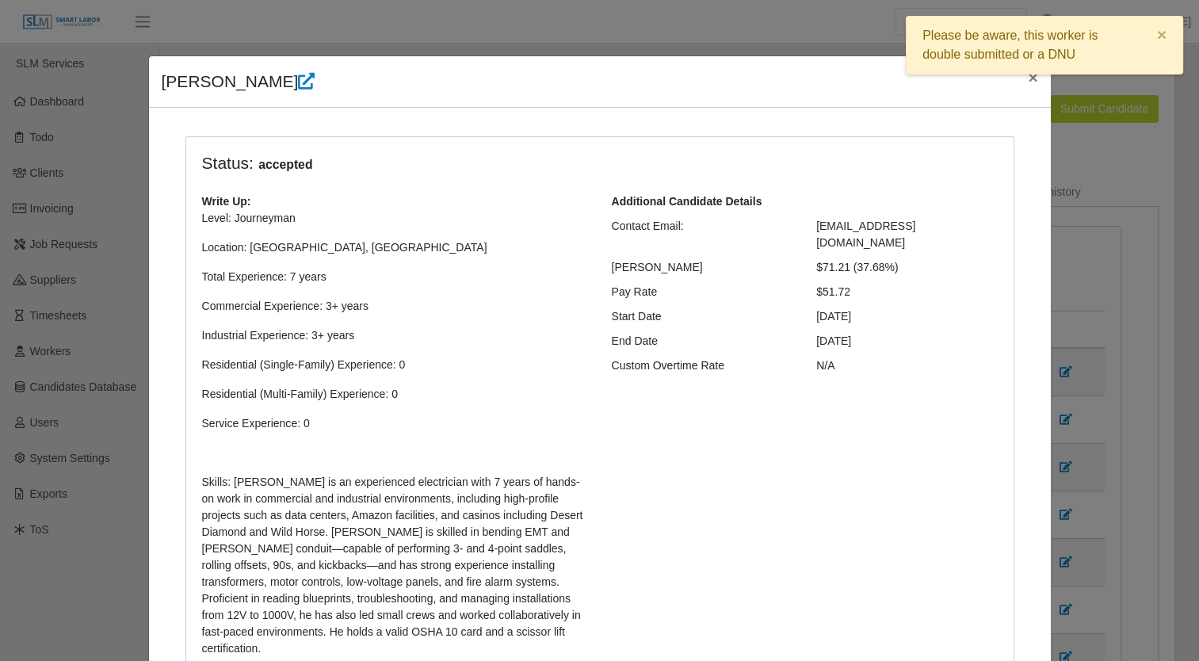
select select "**********"
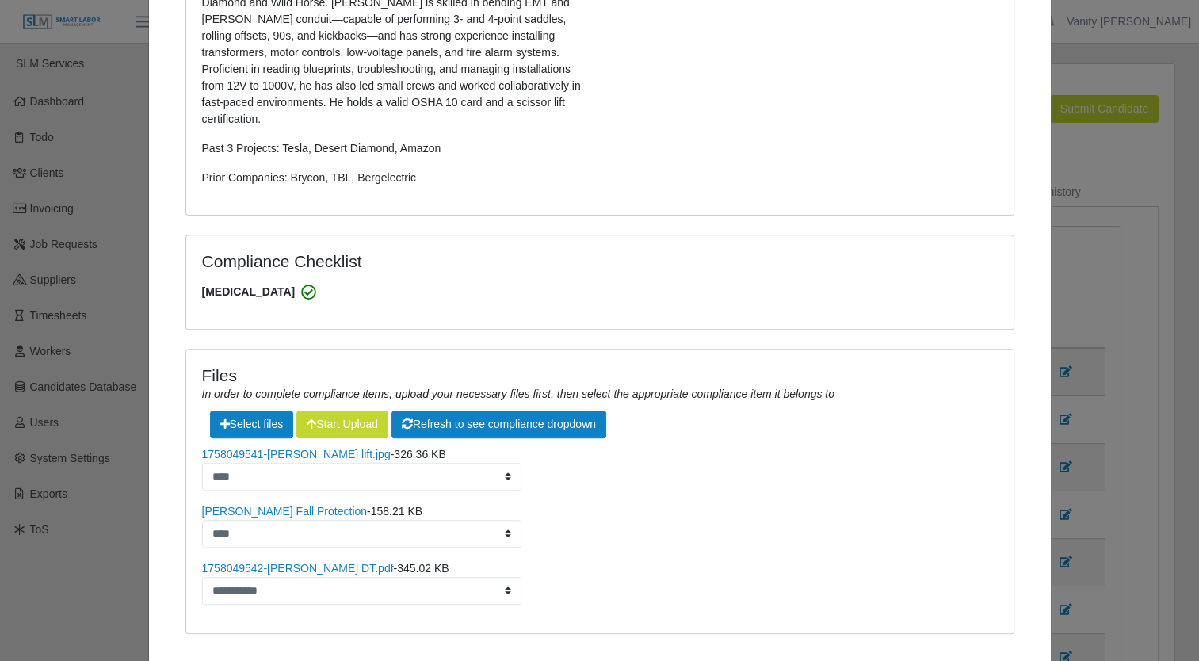
scroll to position [597, 0]
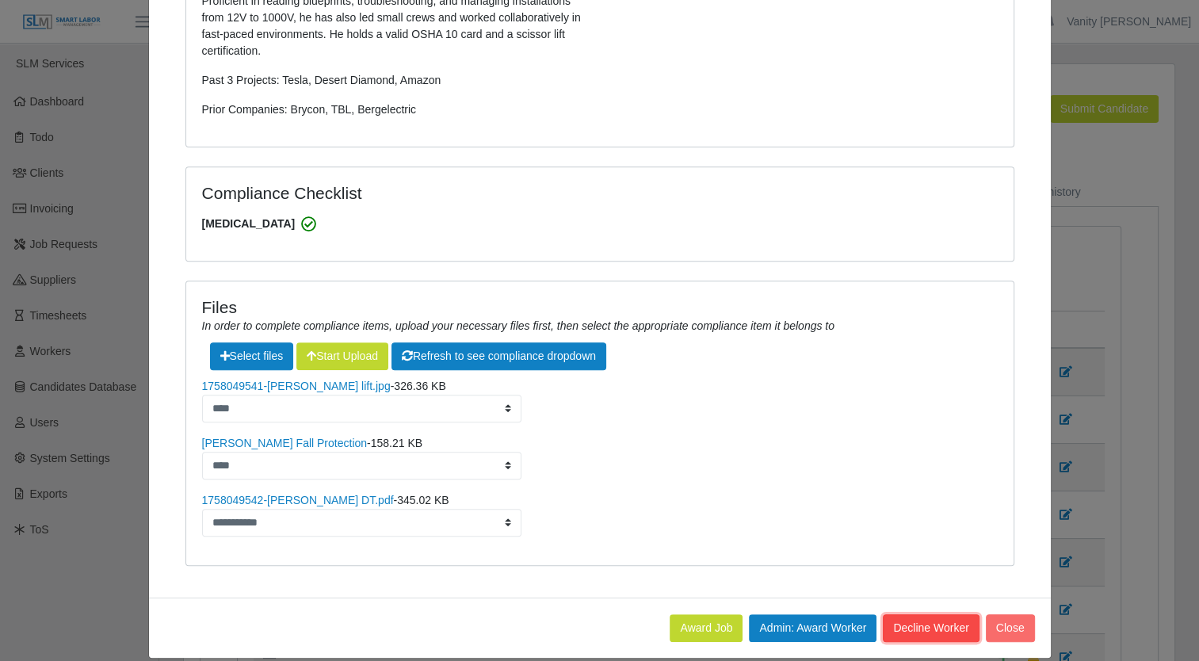
click at [922, 616] on button "Decline Worker" at bounding box center [931, 628] width 96 height 28
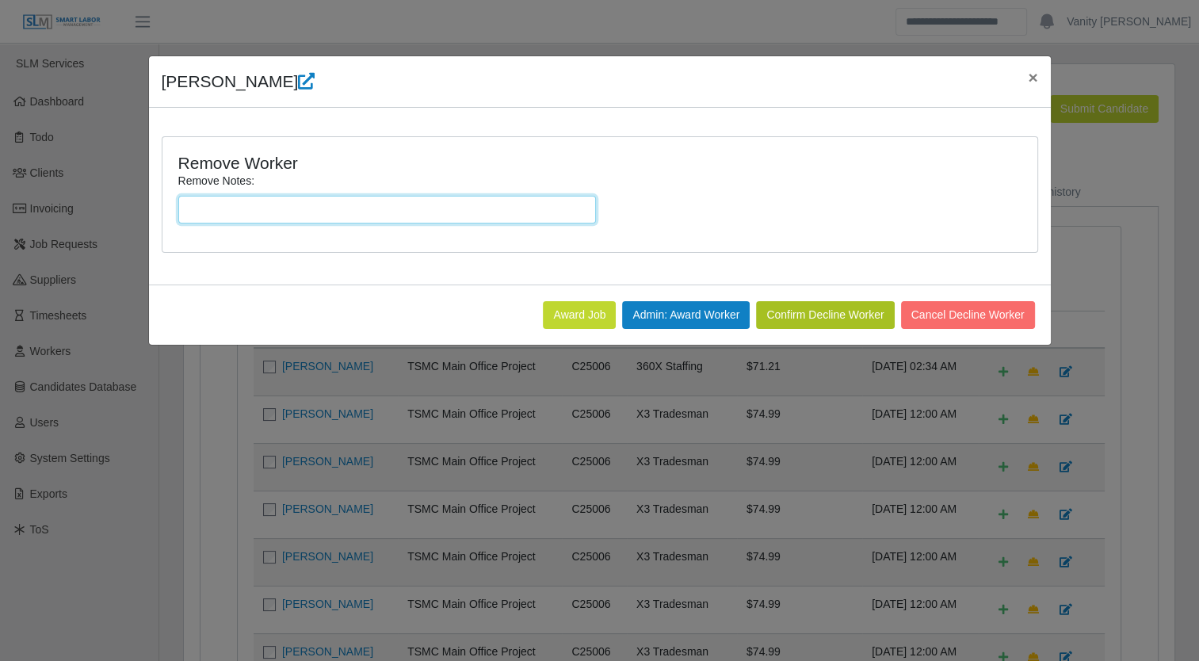
drag, startPoint x: 495, startPoint y: 210, endPoint x: 495, endPoint y: 201, distance: 8.7
click at [495, 210] on input "Remove Notes:" at bounding box center [387, 210] width 418 height 28
type input "**********"
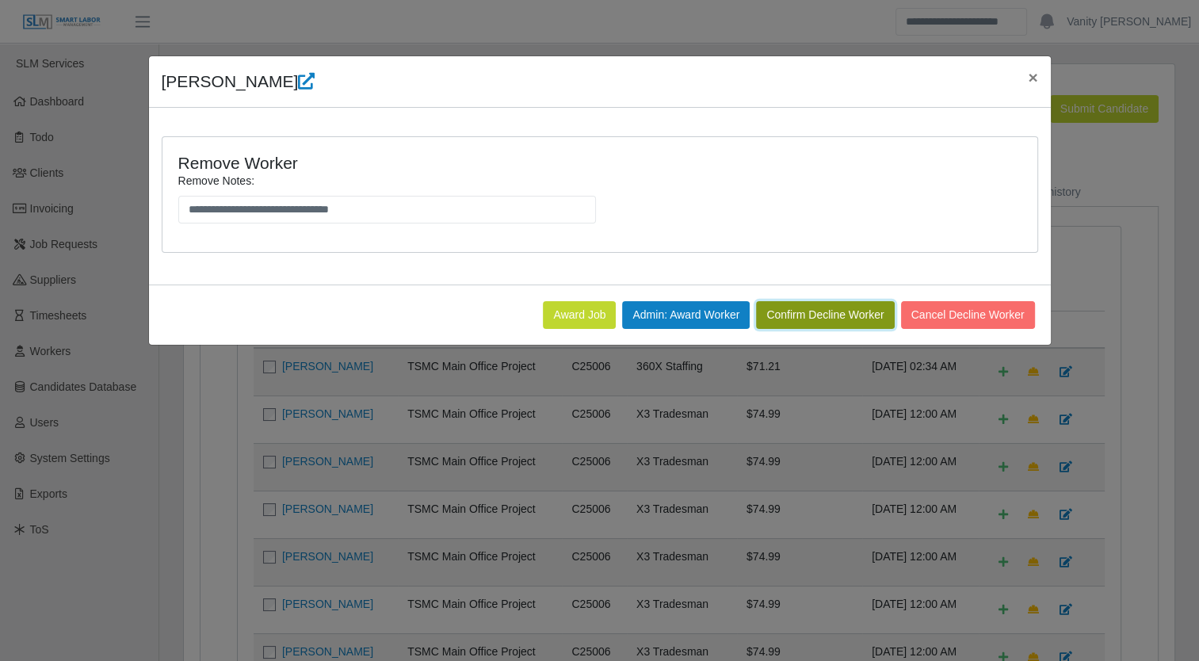
click at [837, 308] on button "Confirm Decline Worker" at bounding box center [825, 315] width 138 height 28
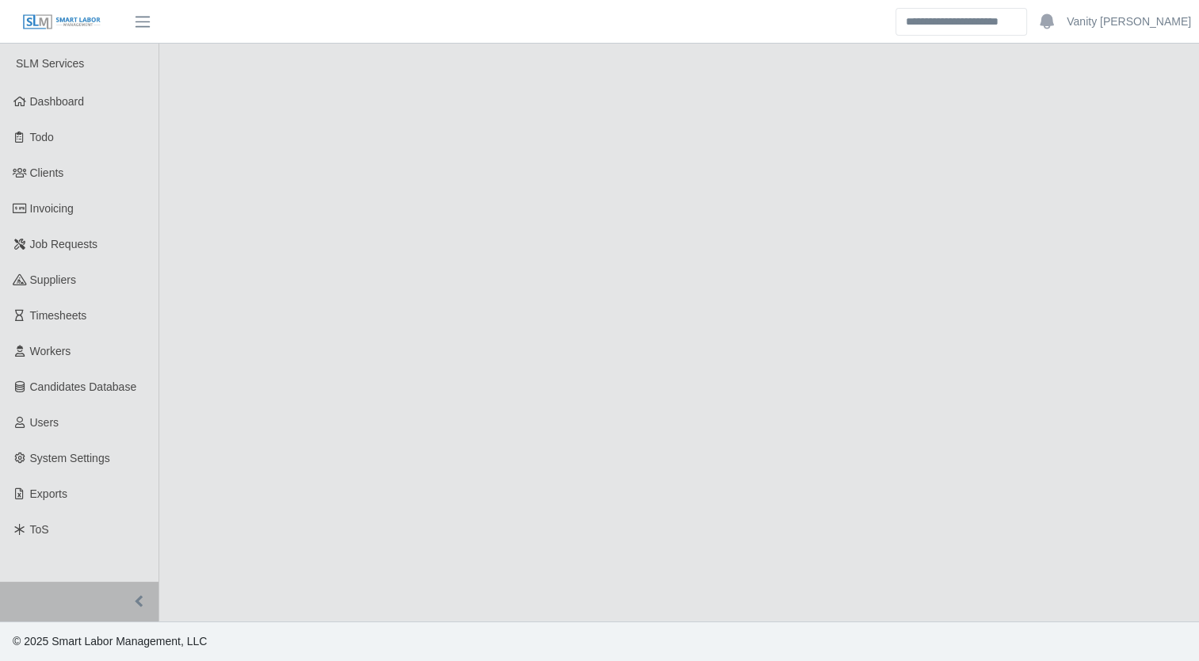
select select "****"
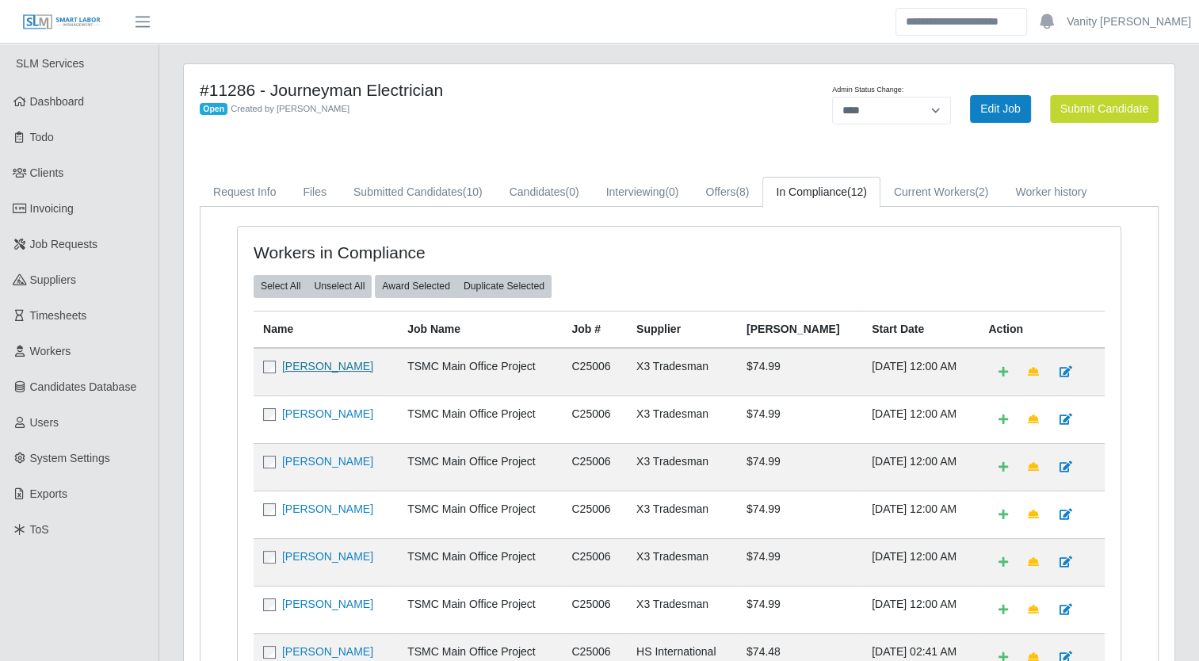
click at [330, 368] on link "[PERSON_NAME]" at bounding box center [327, 366] width 91 height 13
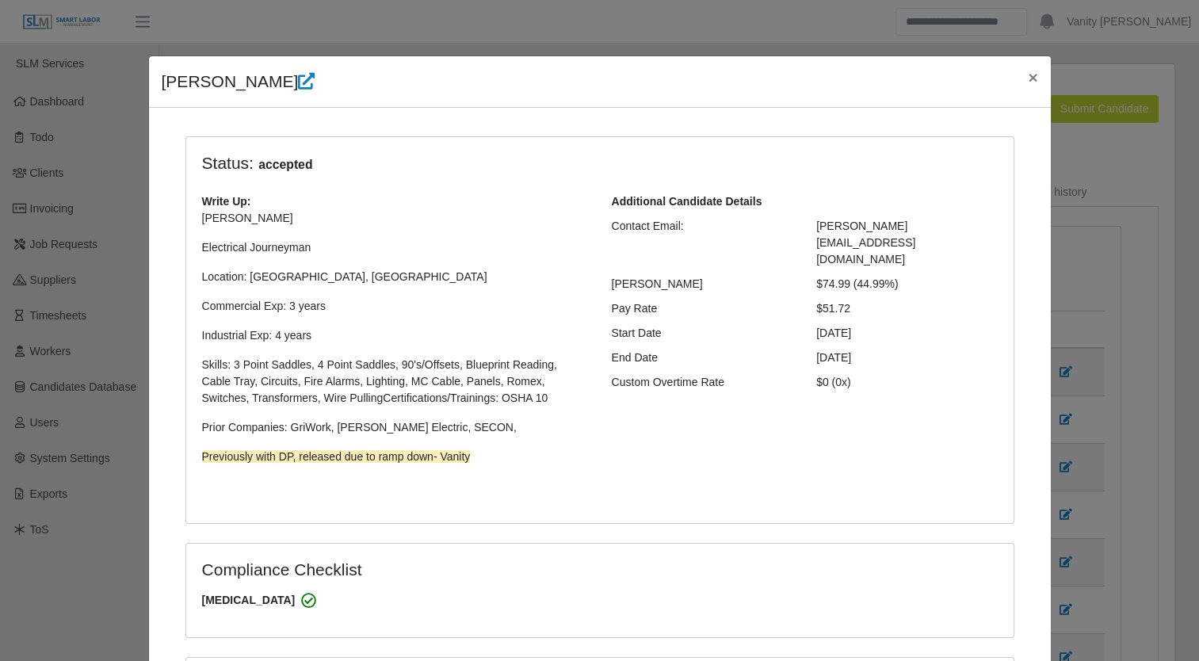
select select "**********"
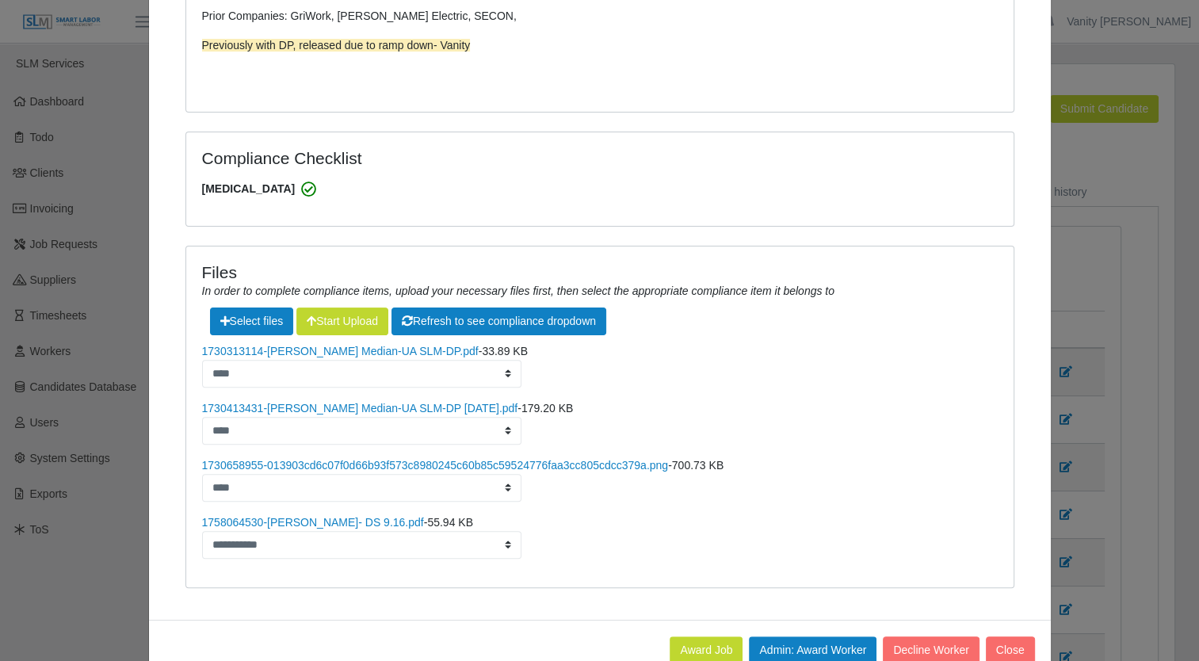
scroll to position [450, 0]
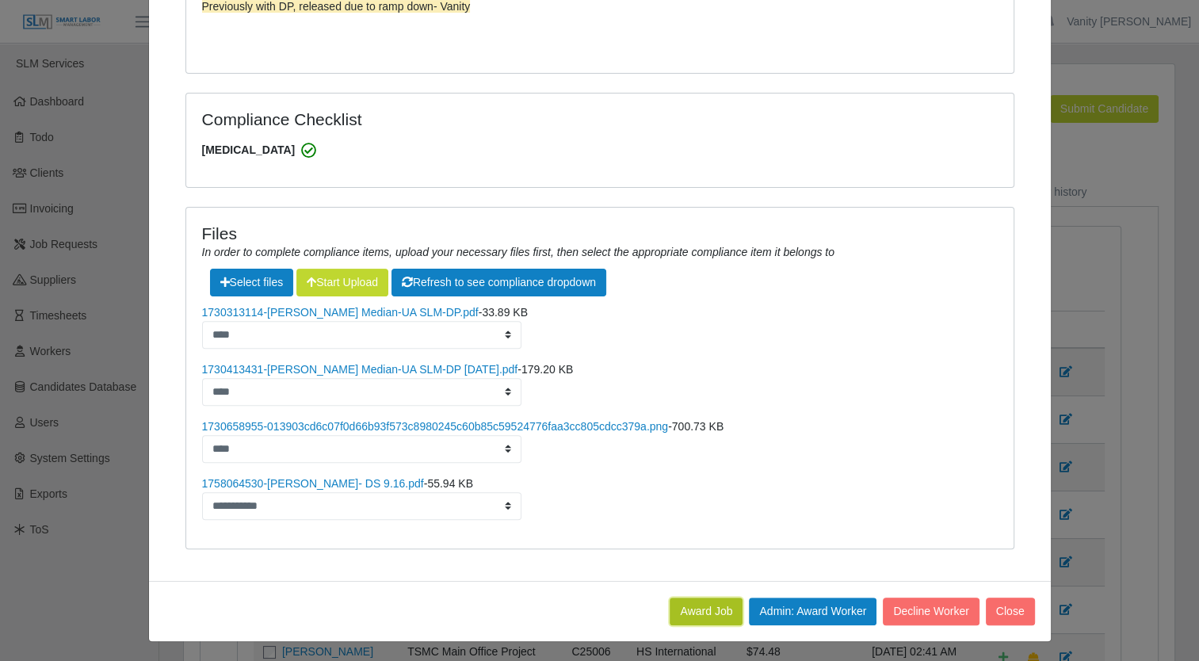
click at [709, 605] on button "Award Job" at bounding box center [706, 611] width 73 height 28
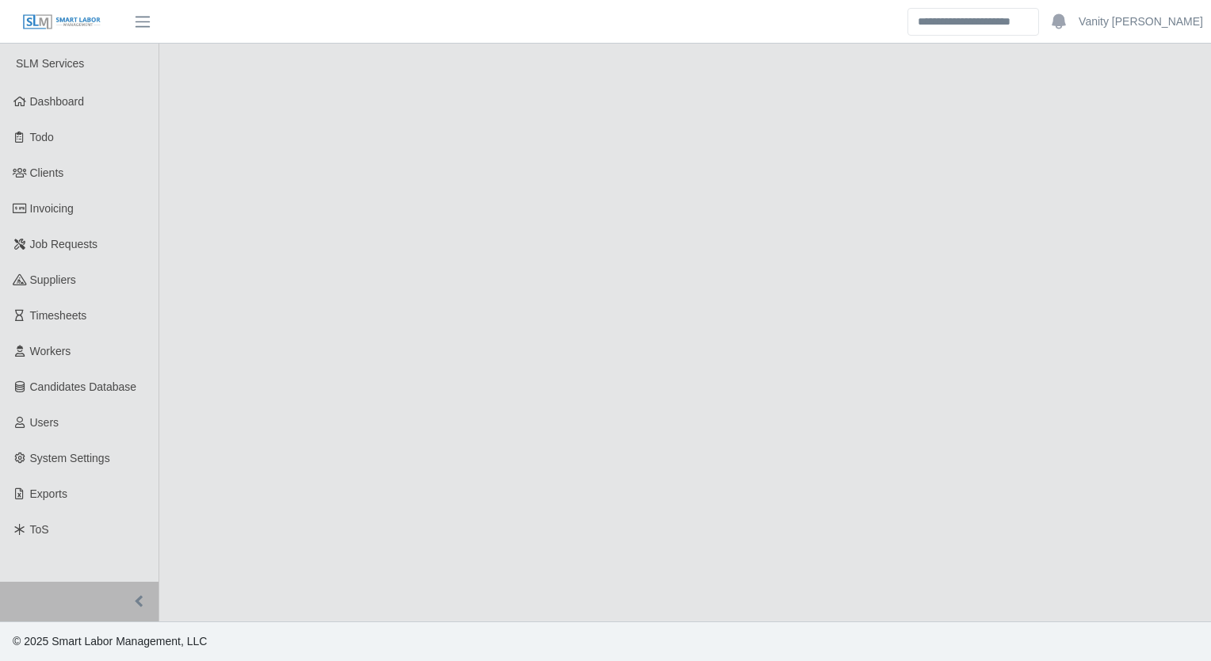
select select "****"
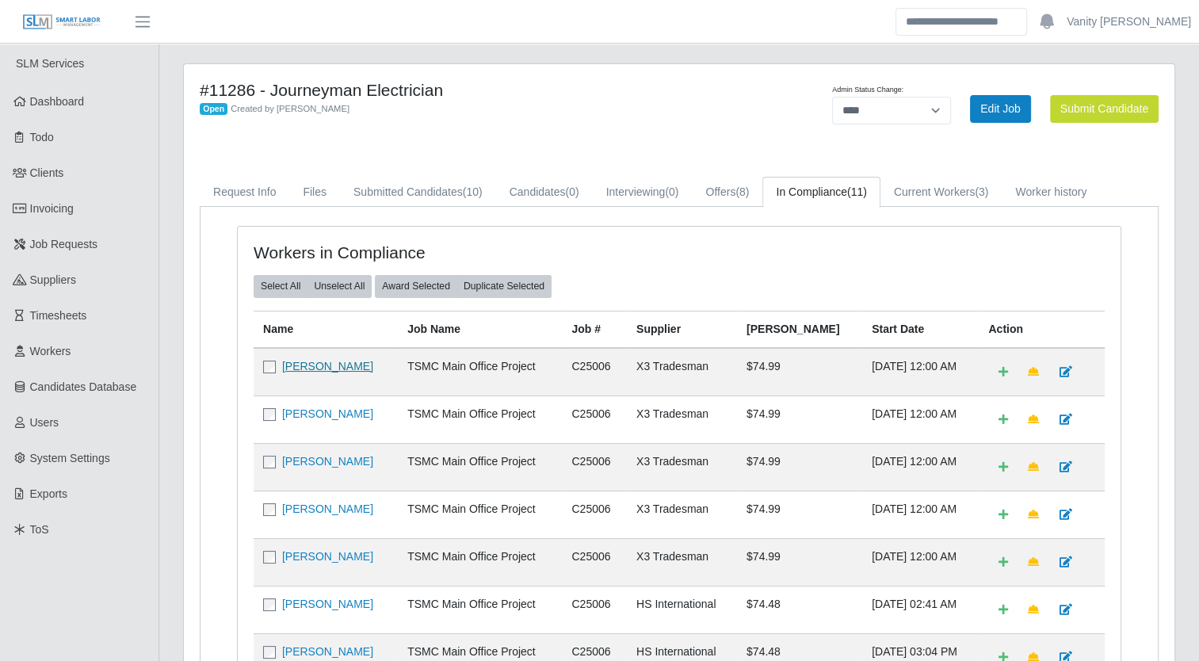
click at [301, 364] on link "[PERSON_NAME]" at bounding box center [327, 366] width 91 height 13
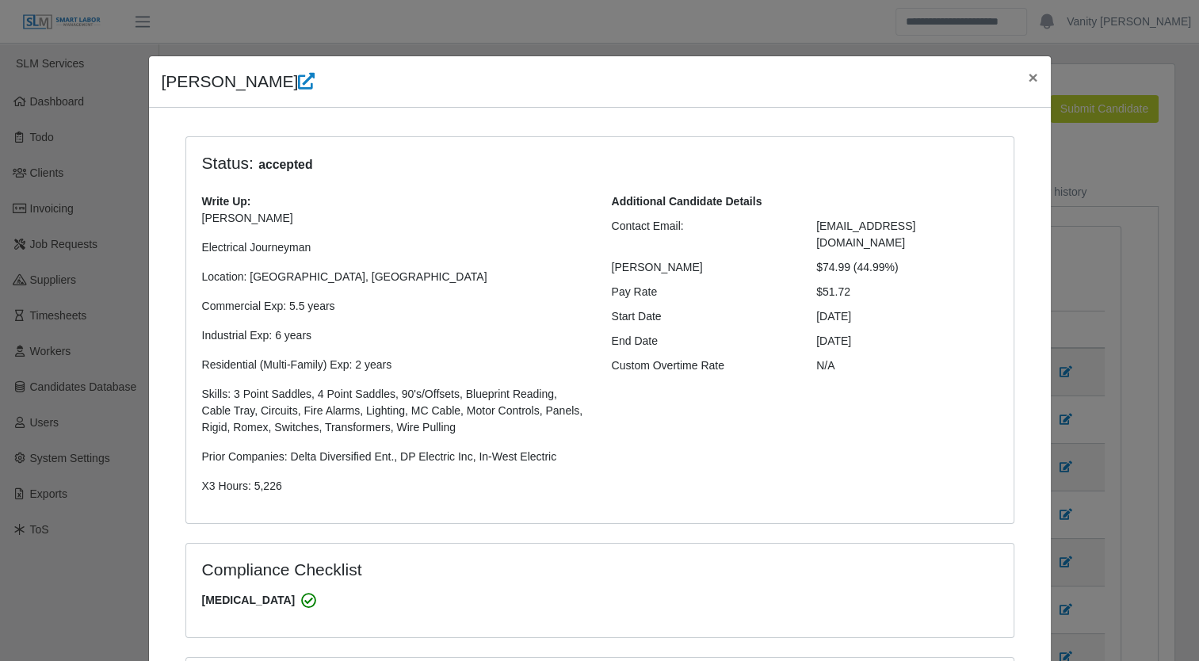
select select "**********"
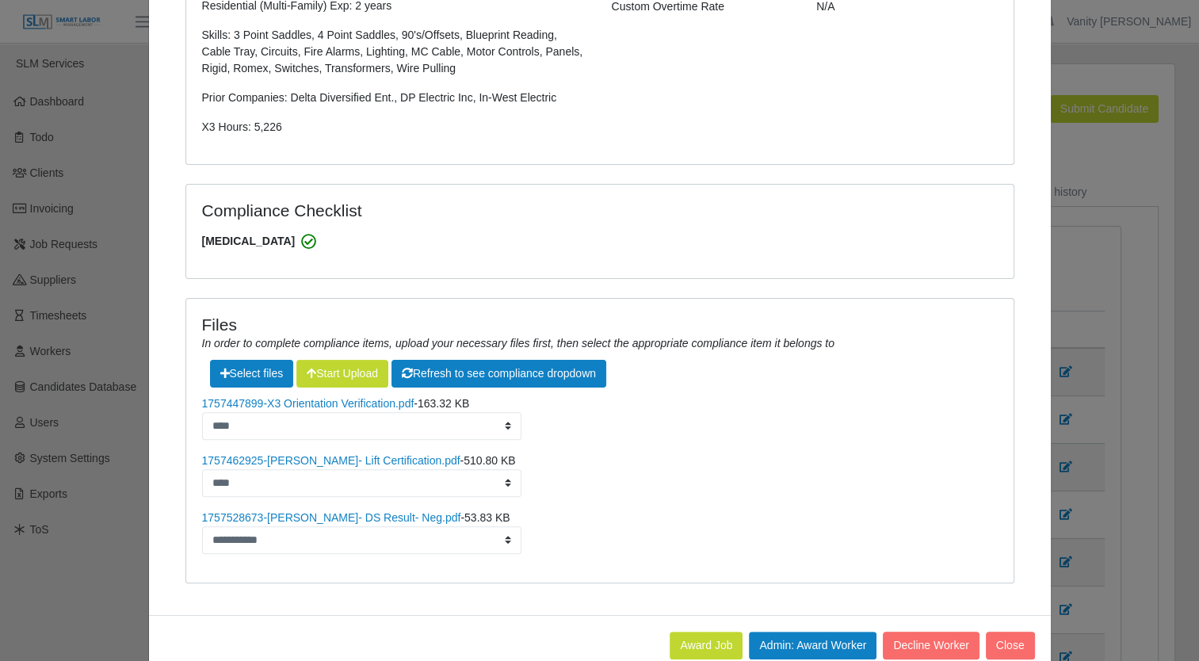
scroll to position [393, 0]
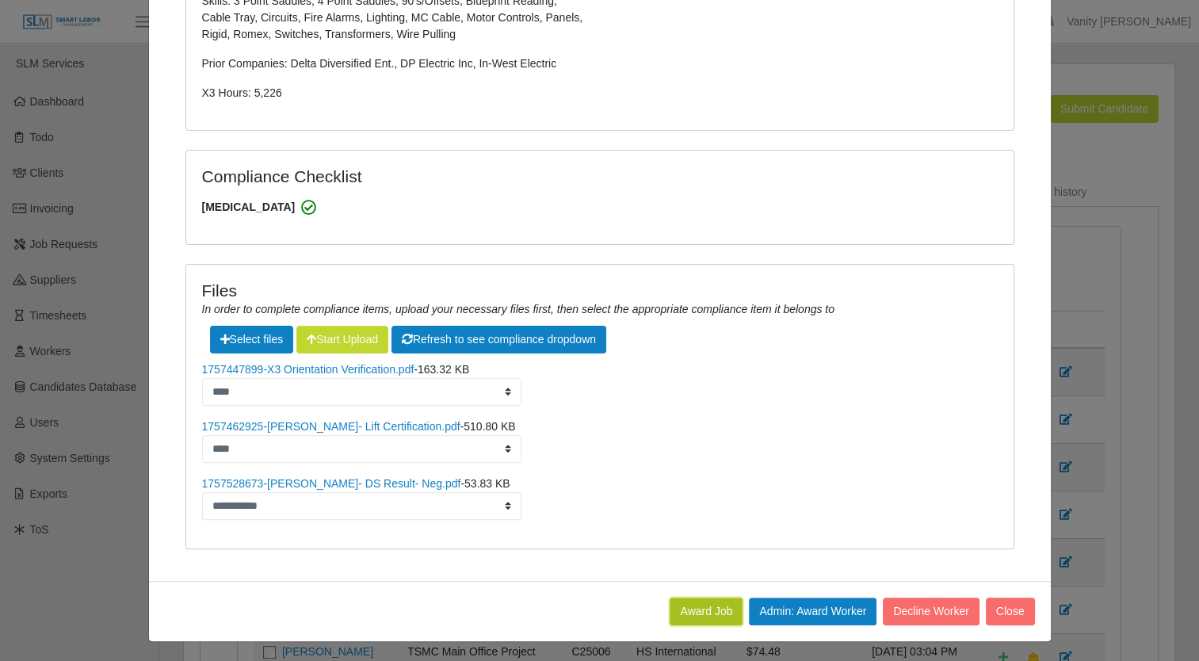
click at [703, 614] on button "Award Job" at bounding box center [706, 611] width 73 height 28
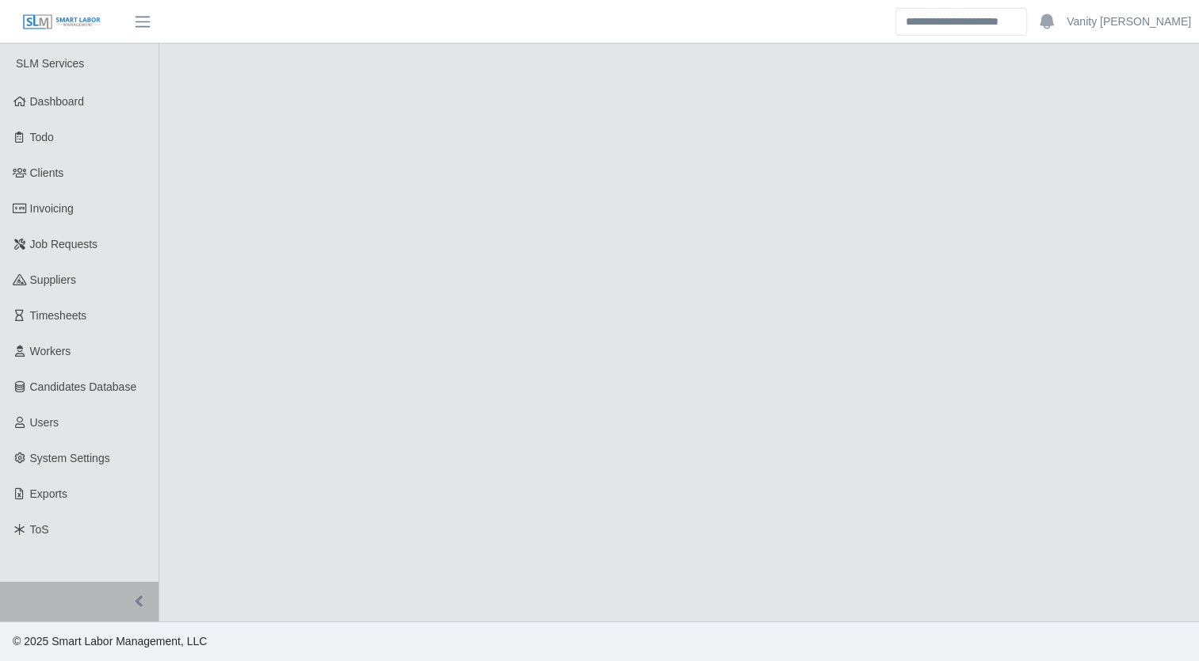
select select "****"
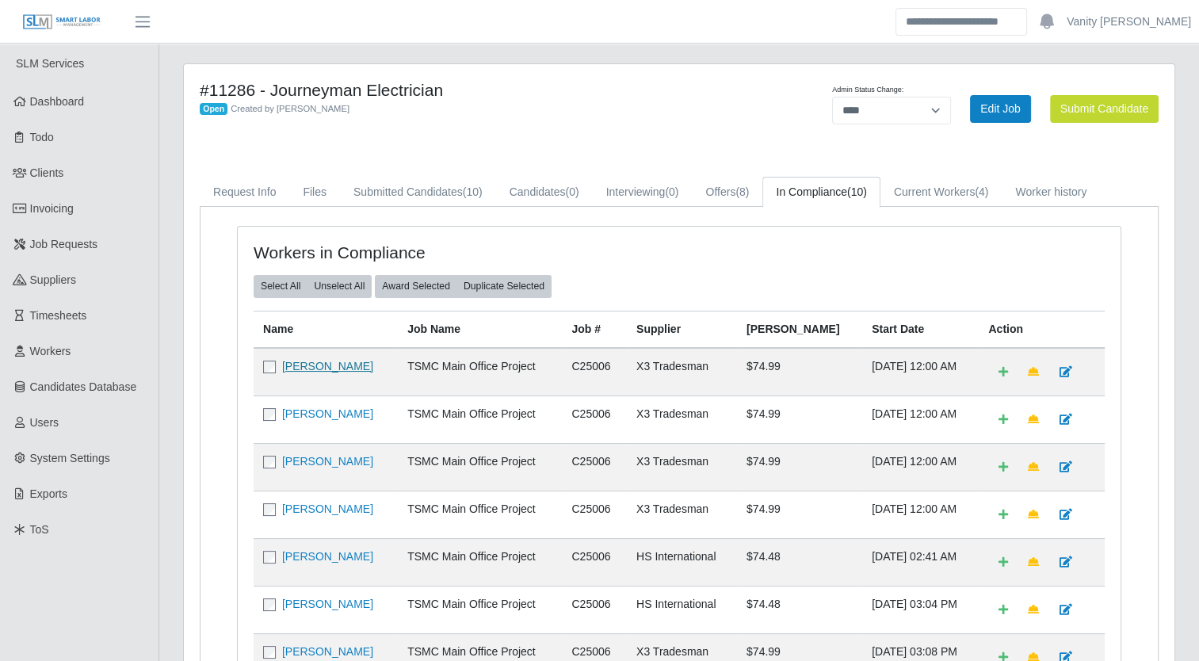
click at [325, 364] on link "[PERSON_NAME]" at bounding box center [327, 366] width 91 height 13
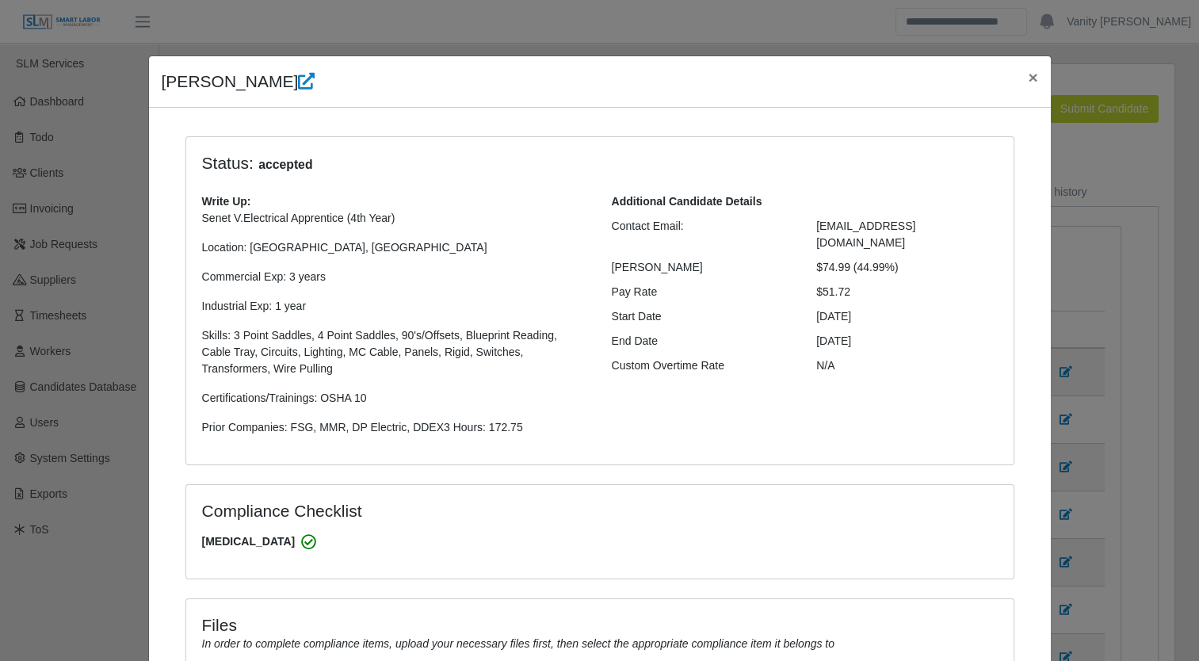
select select "**********"
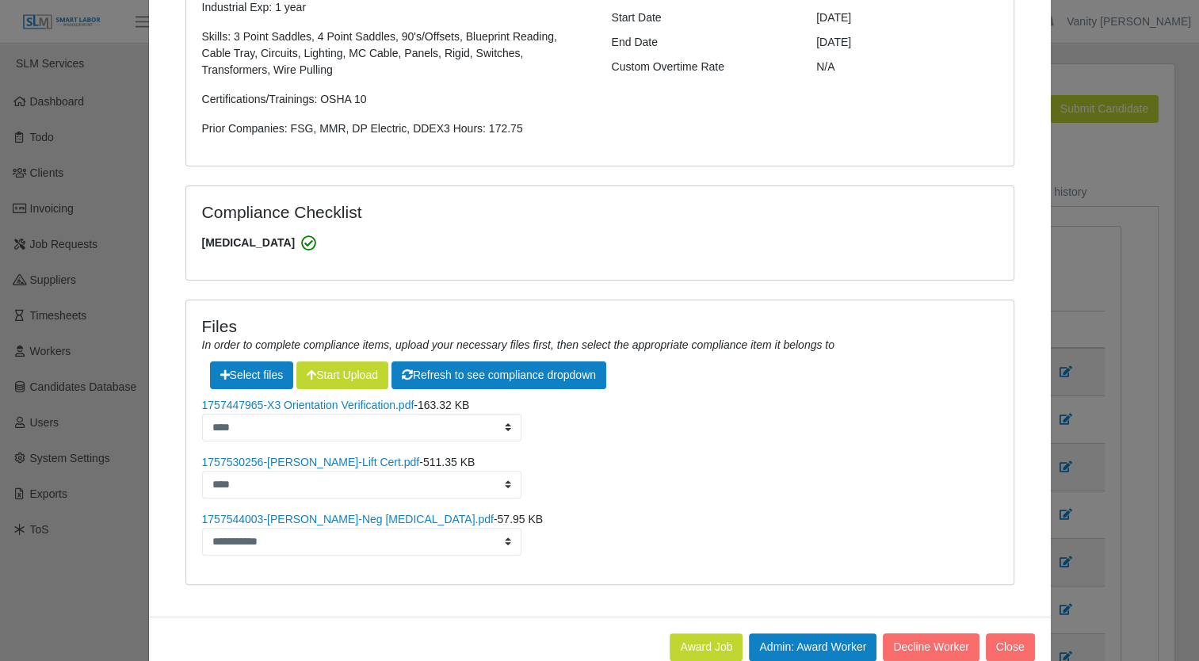
scroll to position [317, 0]
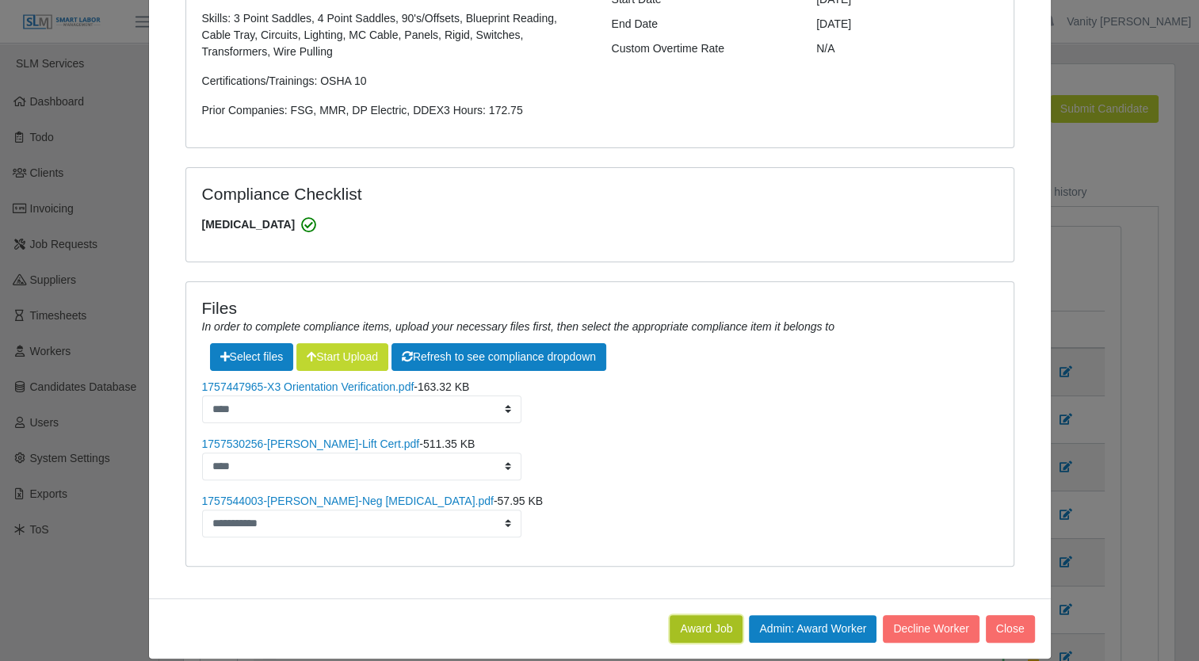
click at [681, 615] on button "Award Job" at bounding box center [706, 629] width 73 height 28
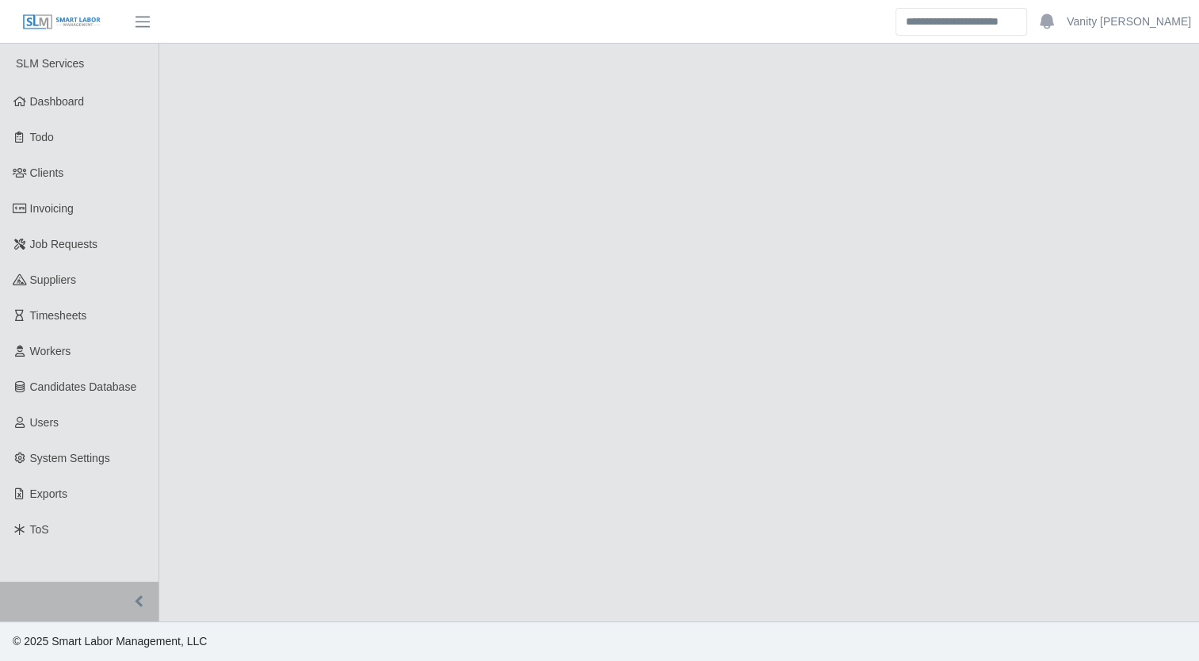
select select "****"
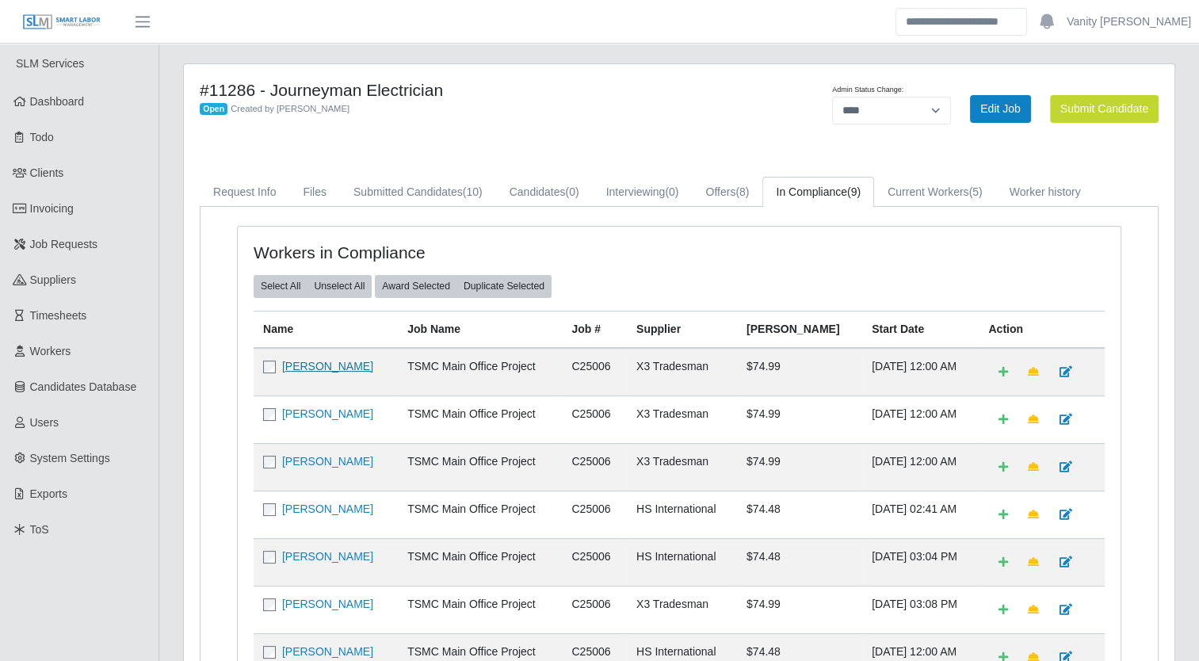
click at [313, 366] on link "[PERSON_NAME]" at bounding box center [327, 366] width 91 height 13
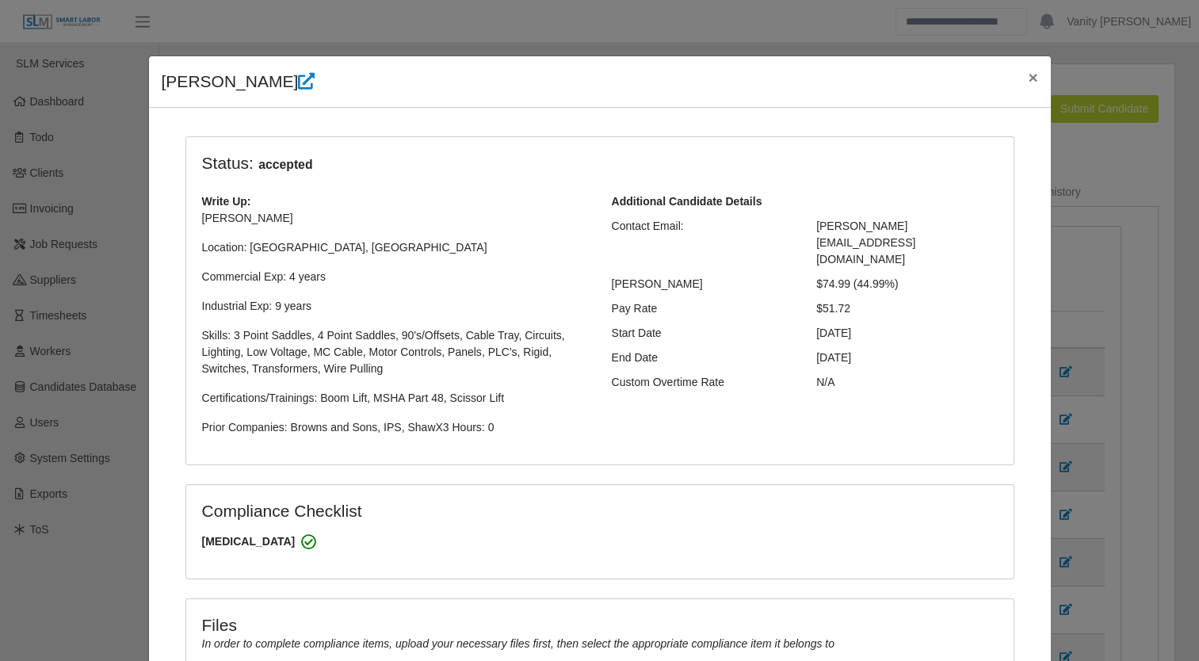
select select "**********"
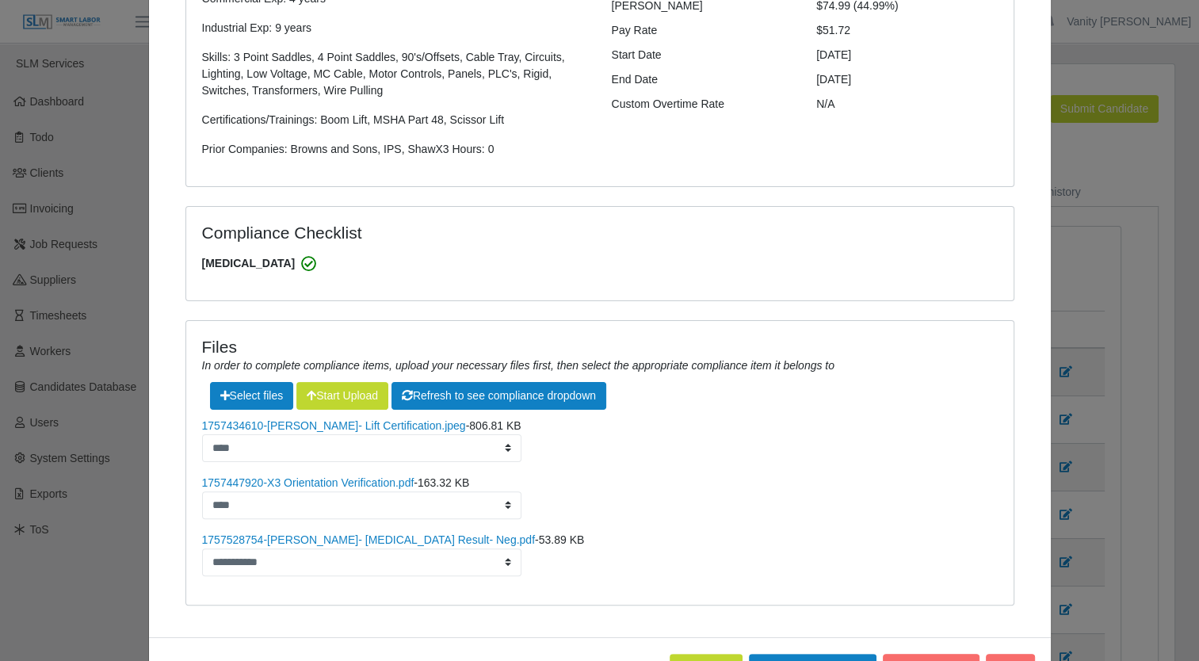
scroll to position [317, 0]
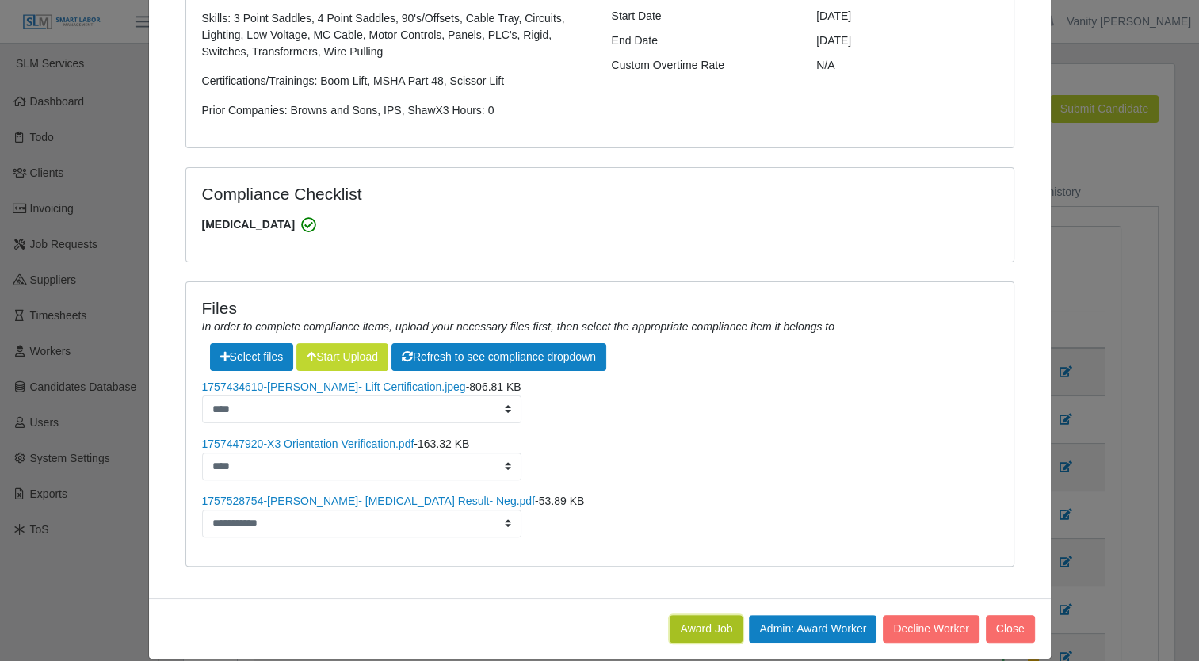
click at [693, 628] on button "Award Job" at bounding box center [706, 629] width 73 height 28
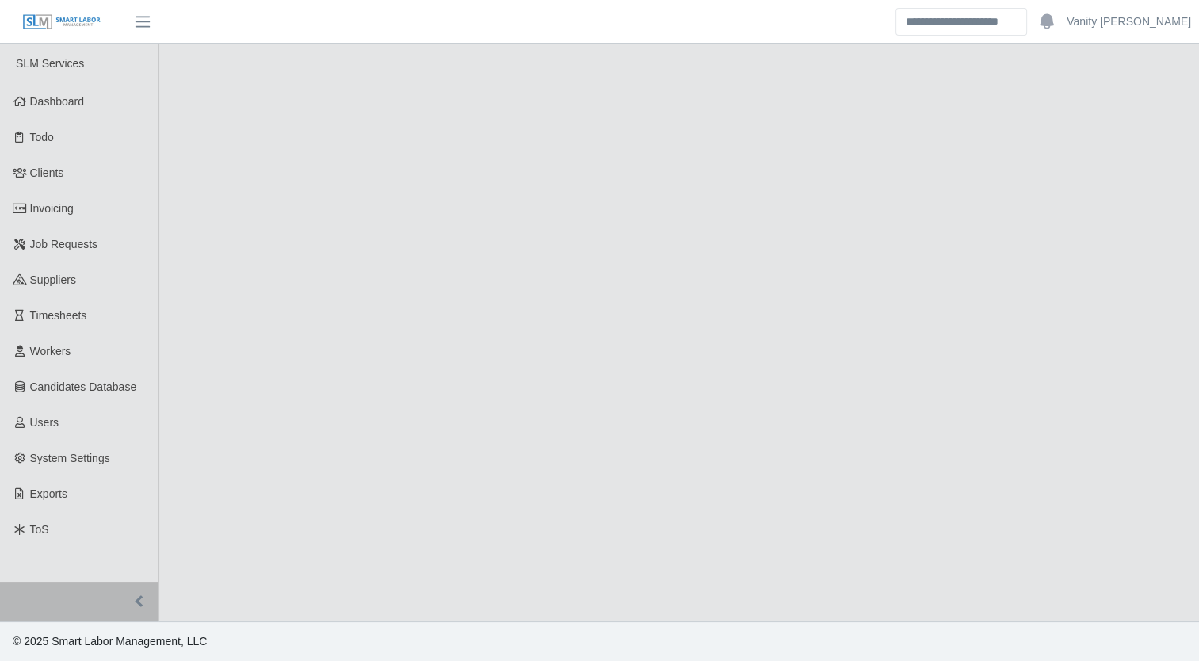
select select "****"
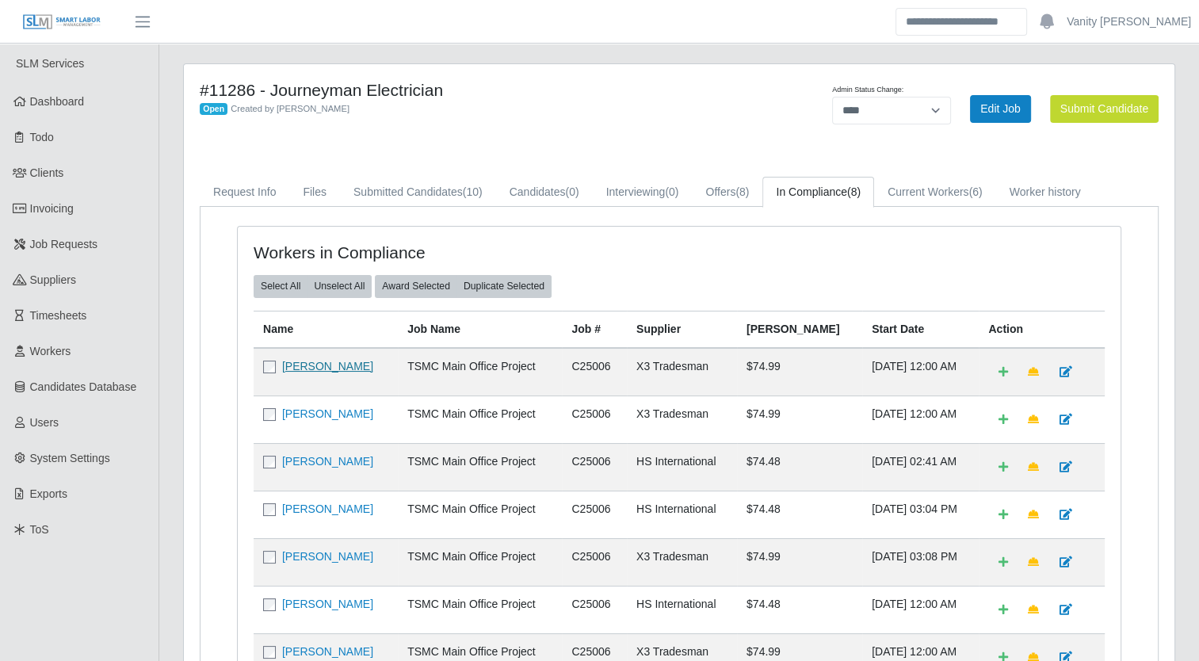
click at [330, 367] on link "[PERSON_NAME]" at bounding box center [327, 366] width 91 height 13
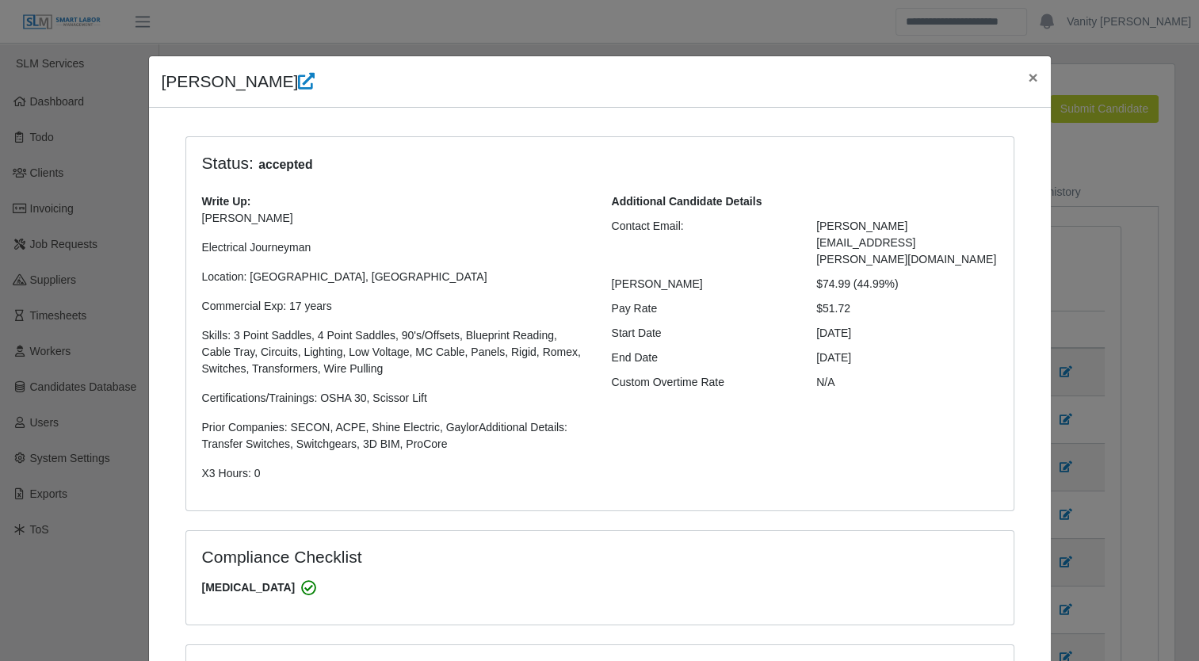
select select "**********"
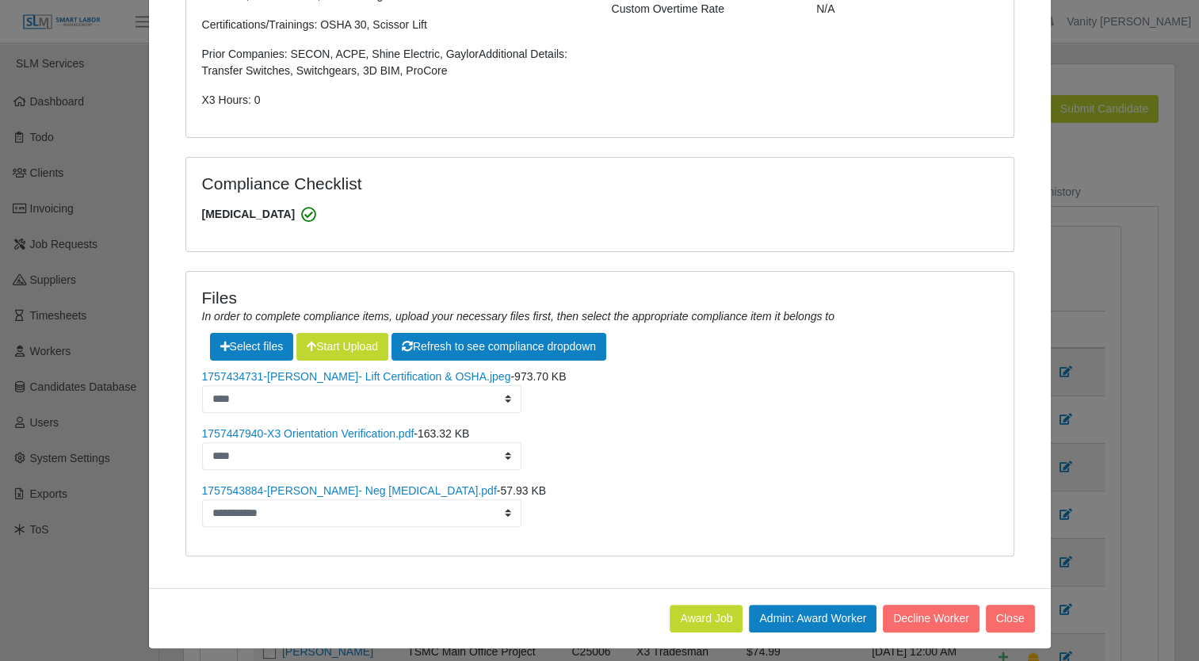
scroll to position [380, 0]
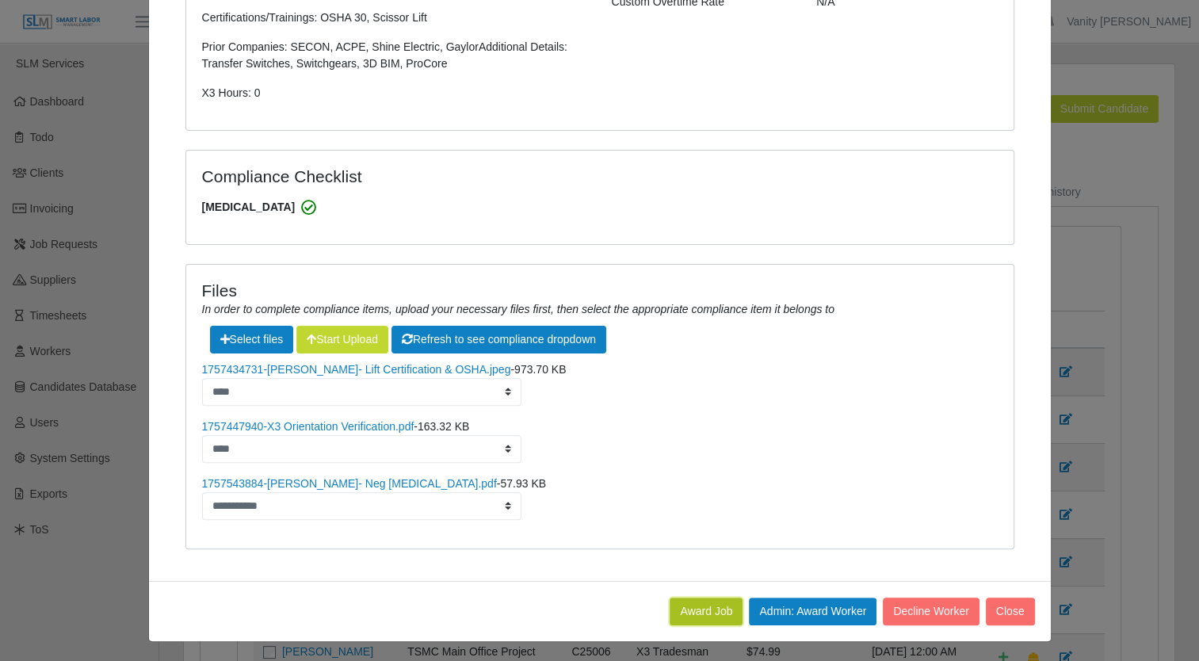
click at [681, 605] on button "Award Job" at bounding box center [706, 611] width 73 height 28
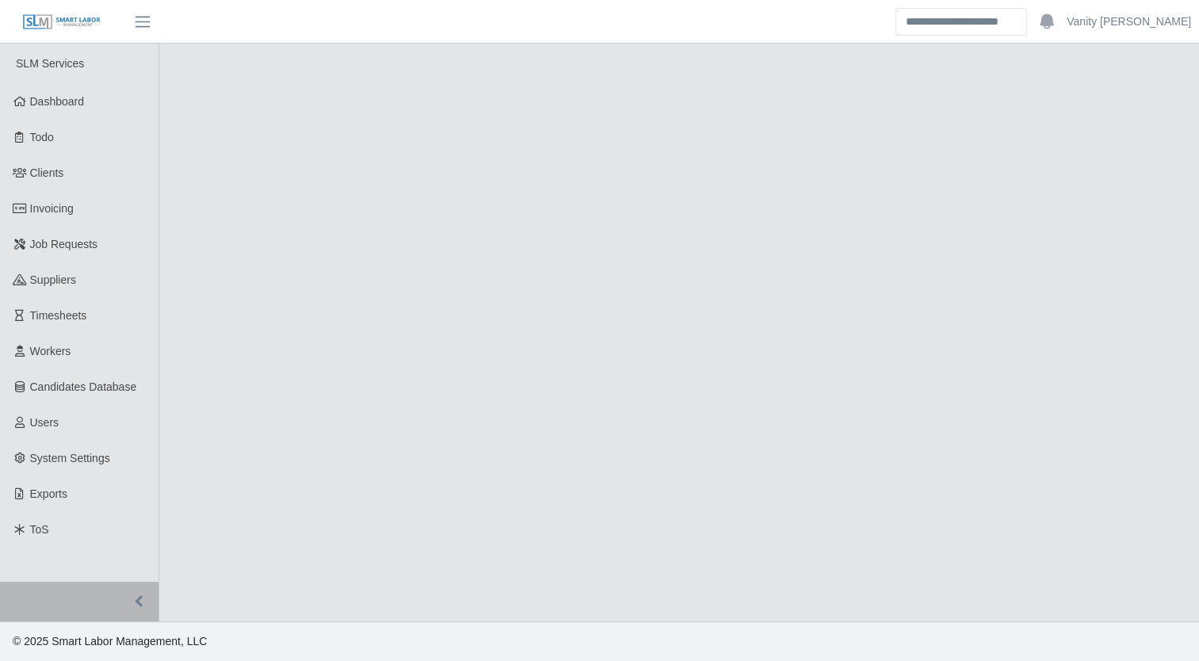
select select "****"
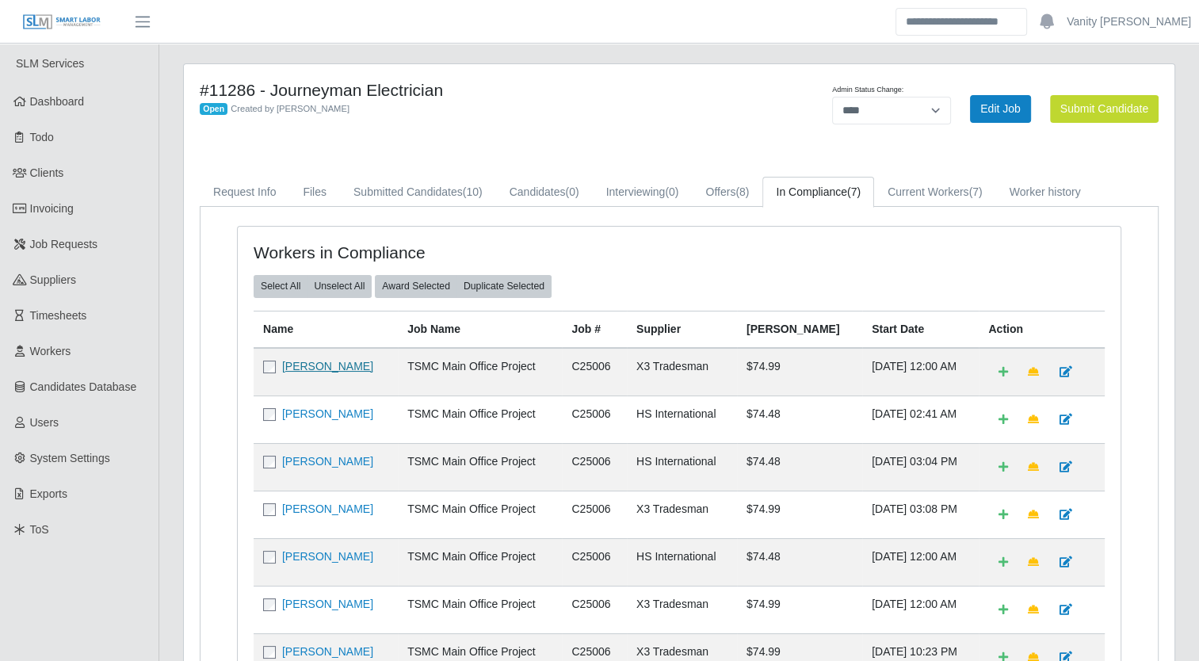
click at [324, 364] on link "[PERSON_NAME]" at bounding box center [327, 366] width 91 height 13
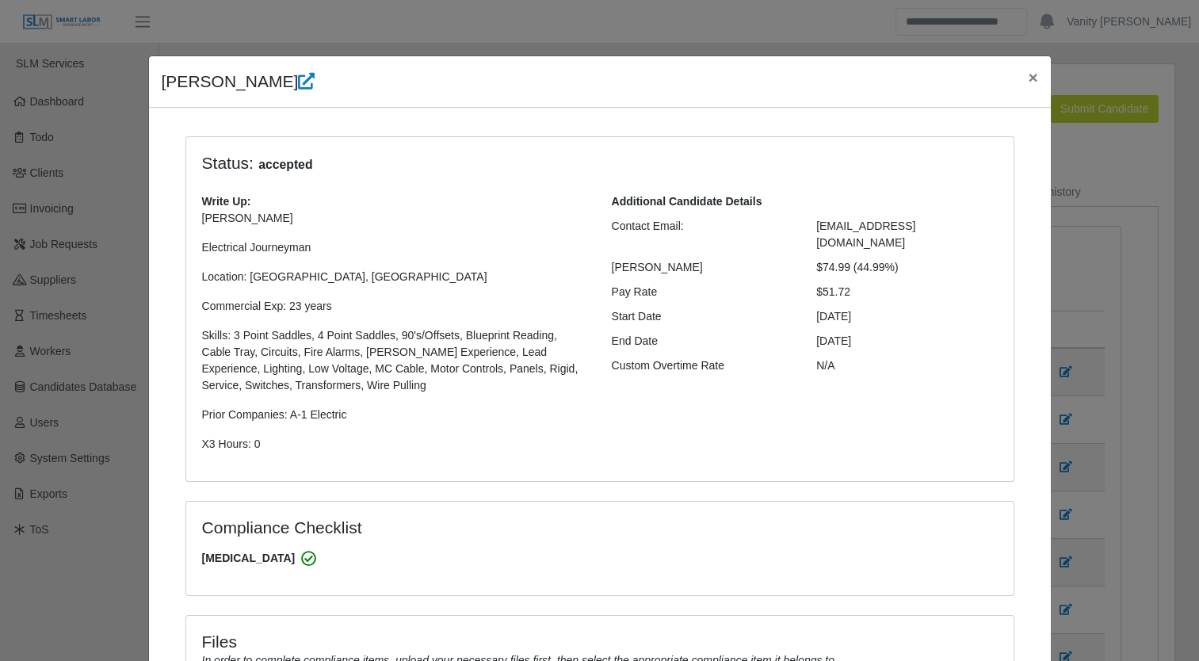
select select "**********"
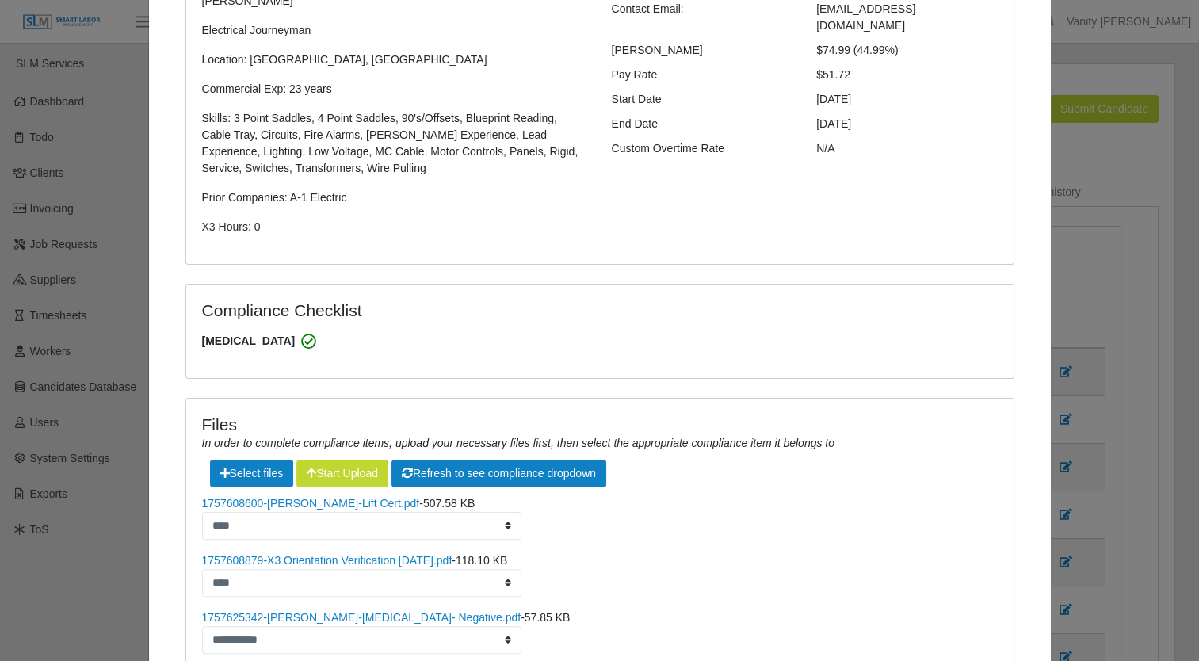
scroll to position [317, 0]
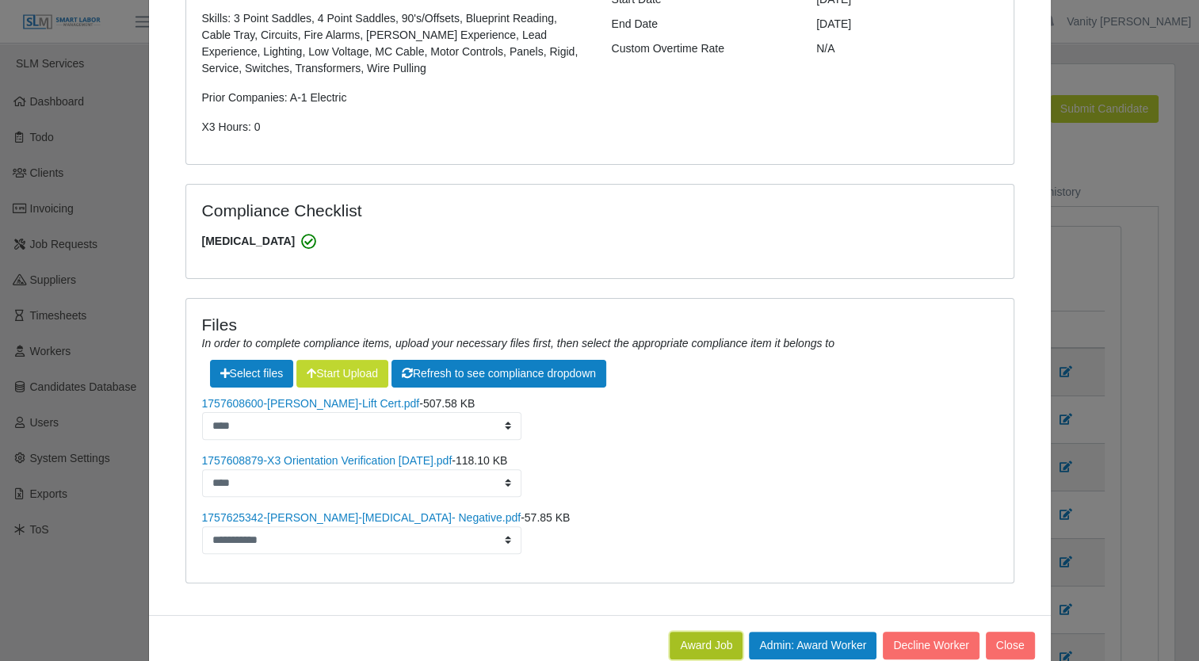
click at [672, 639] on button "Award Job" at bounding box center [706, 645] width 73 height 28
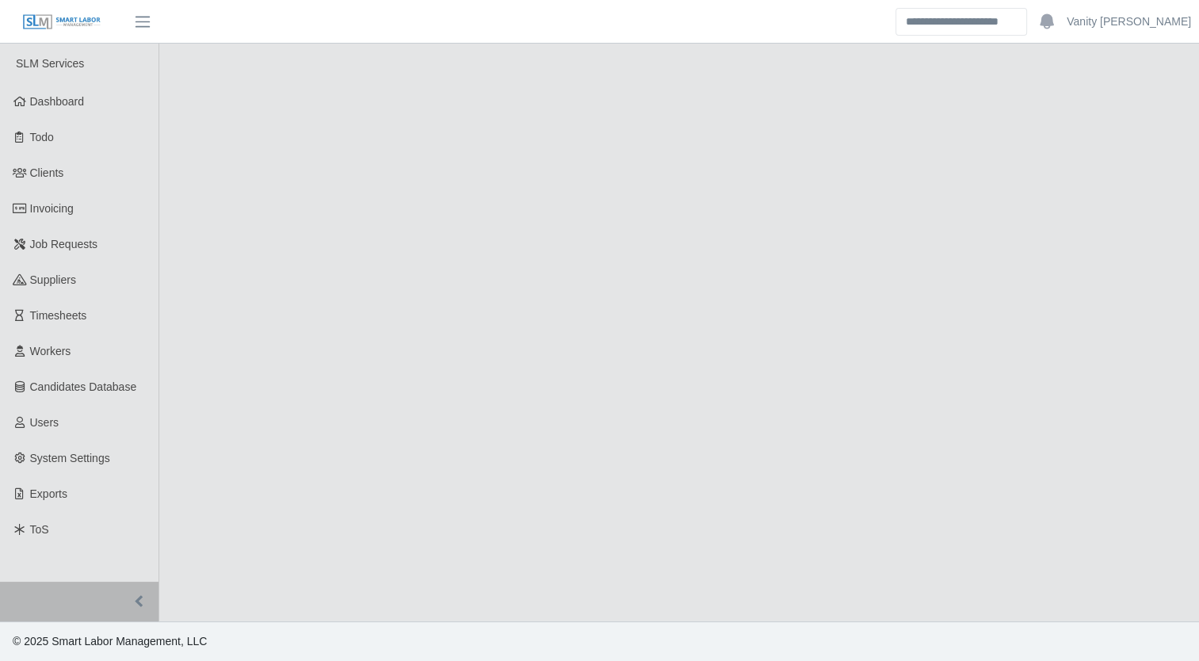
select select "****"
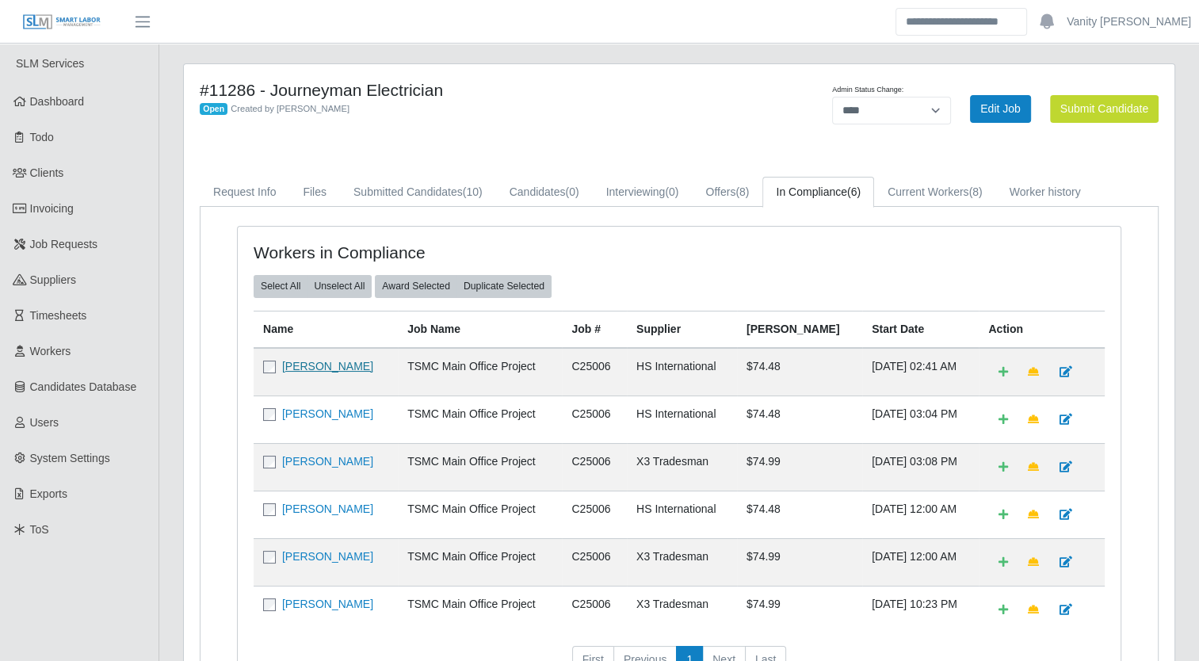
click link "Francisco Montes"
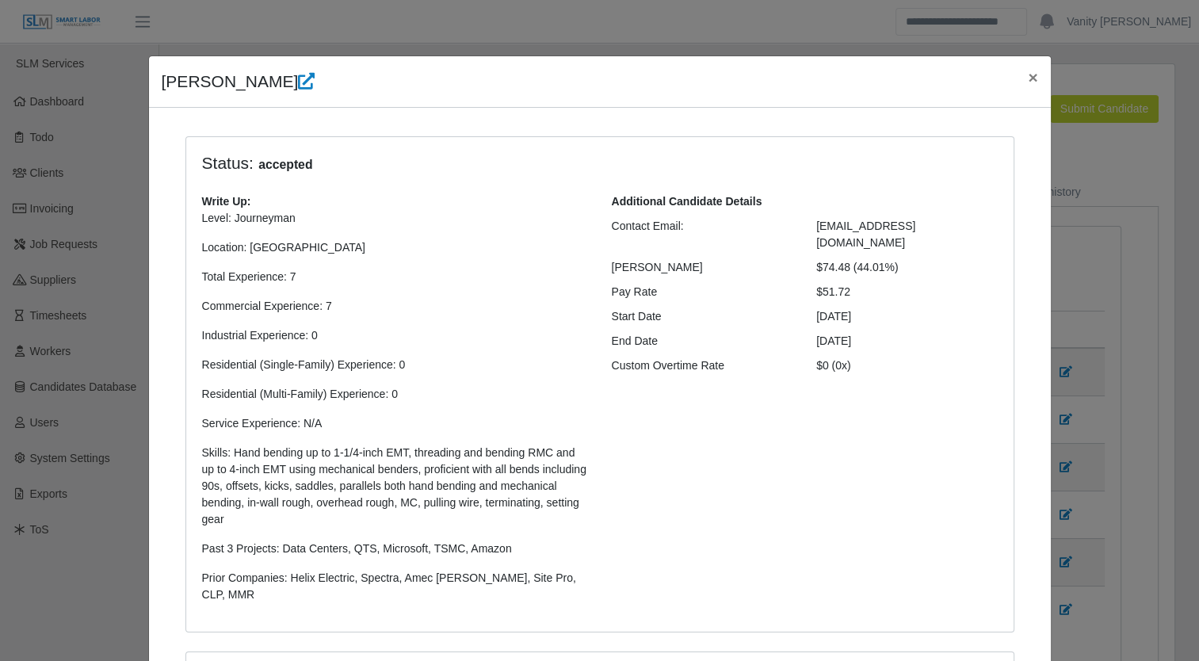
select select "**********"
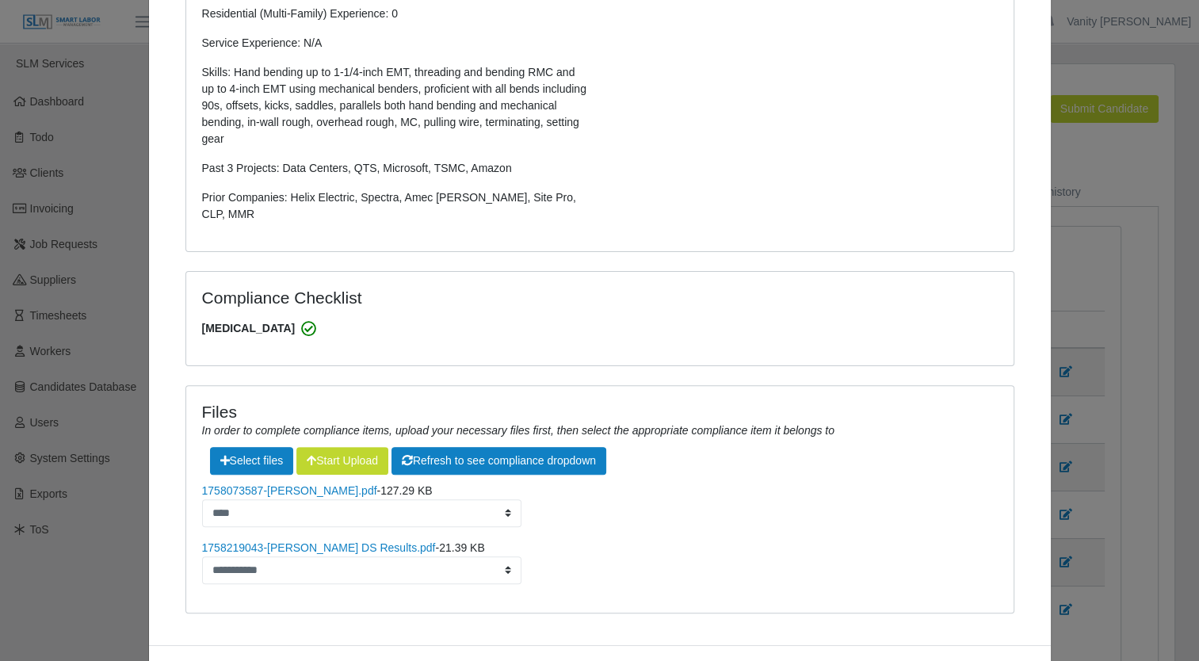
scroll to position [428, 0]
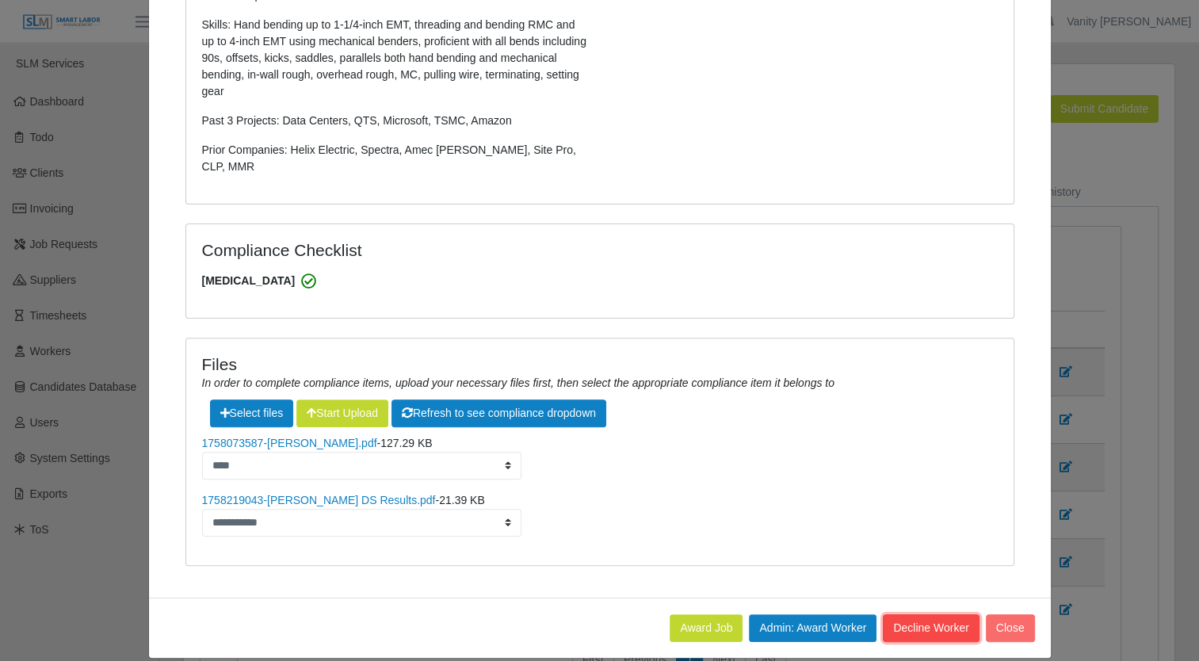
click button "Decline Worker"
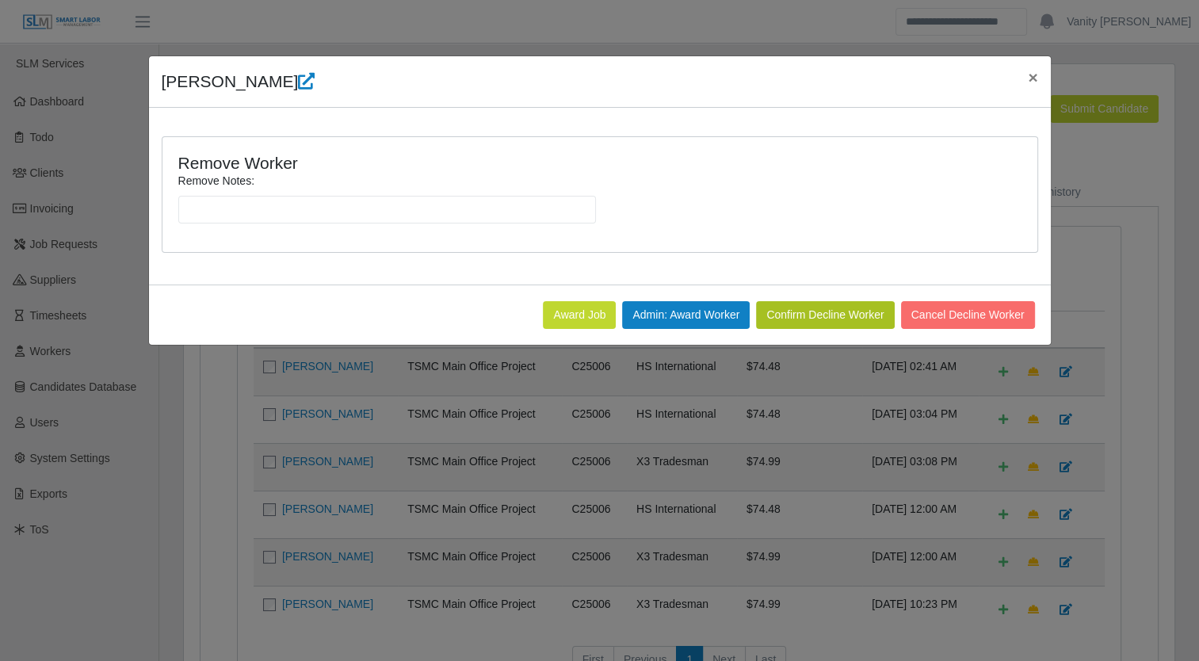
scroll to position [0, 0]
click input "Remove Notes:"
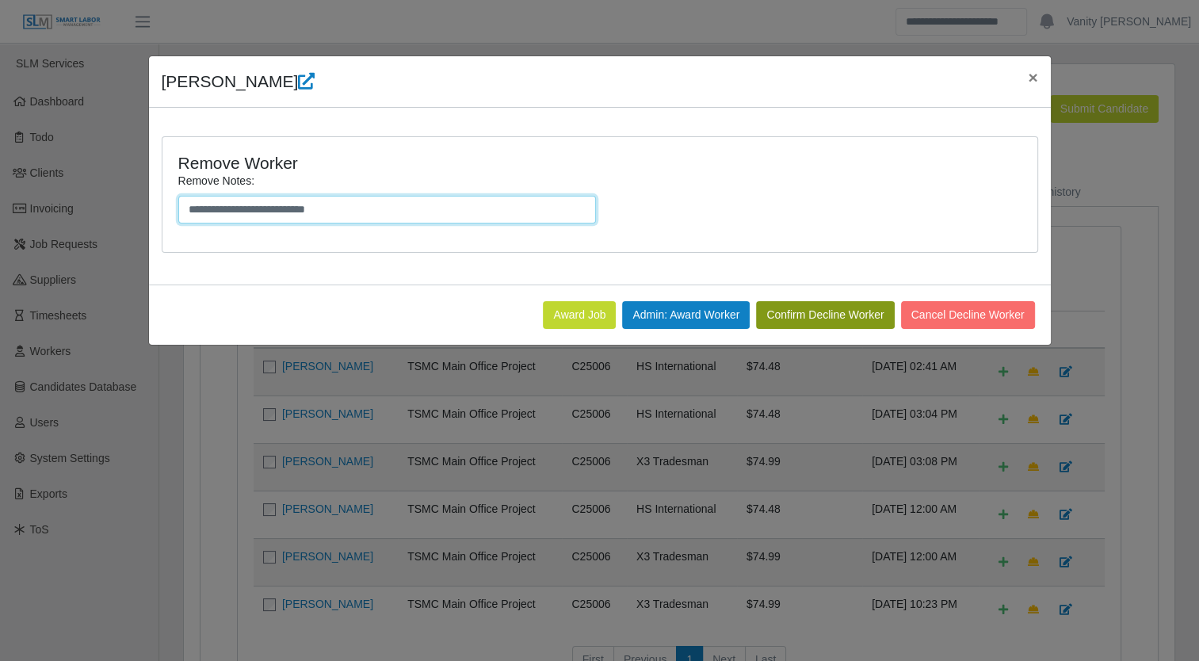
type input "**********"
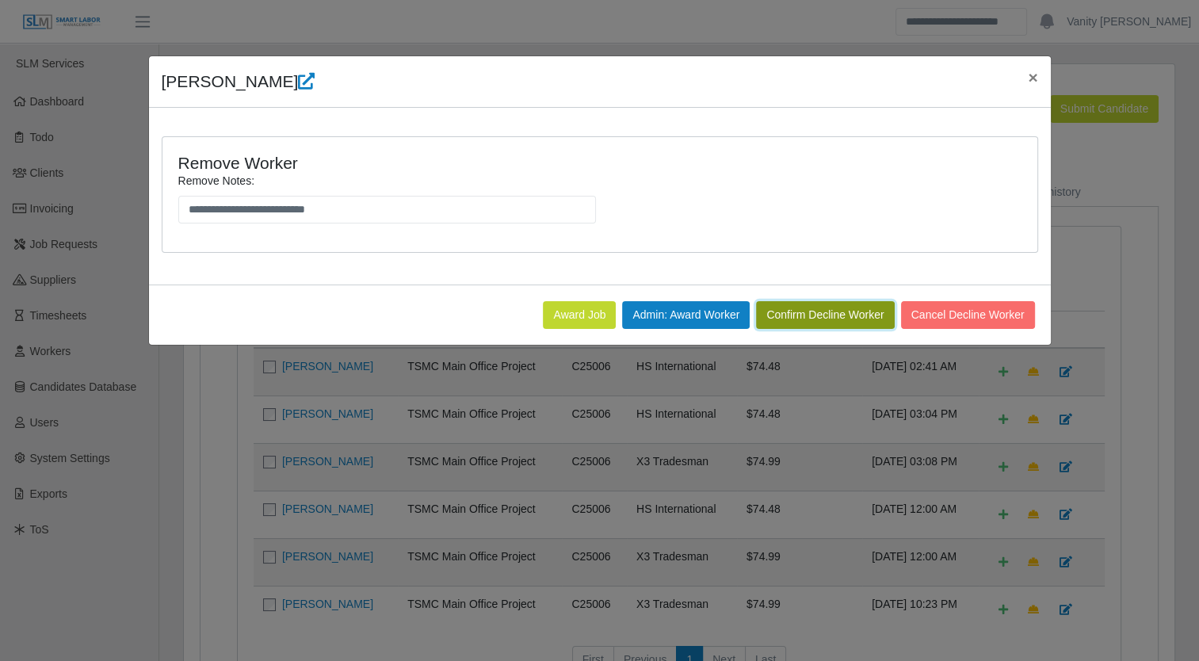
click button "Confirm Decline Worker"
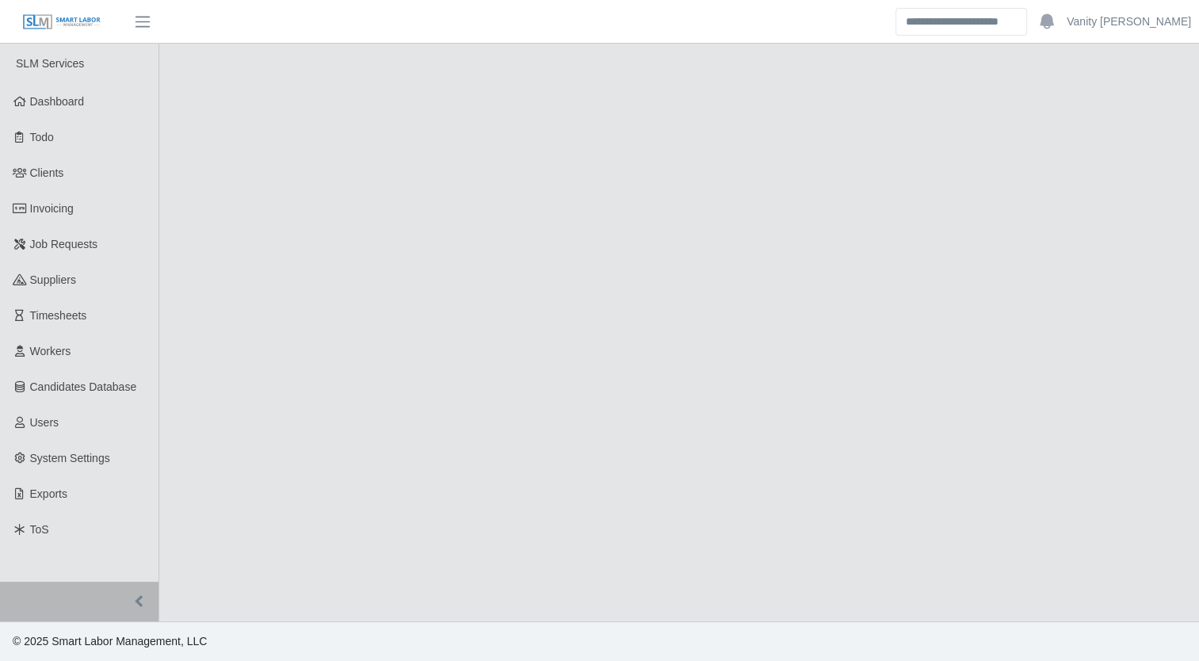
select select "****"
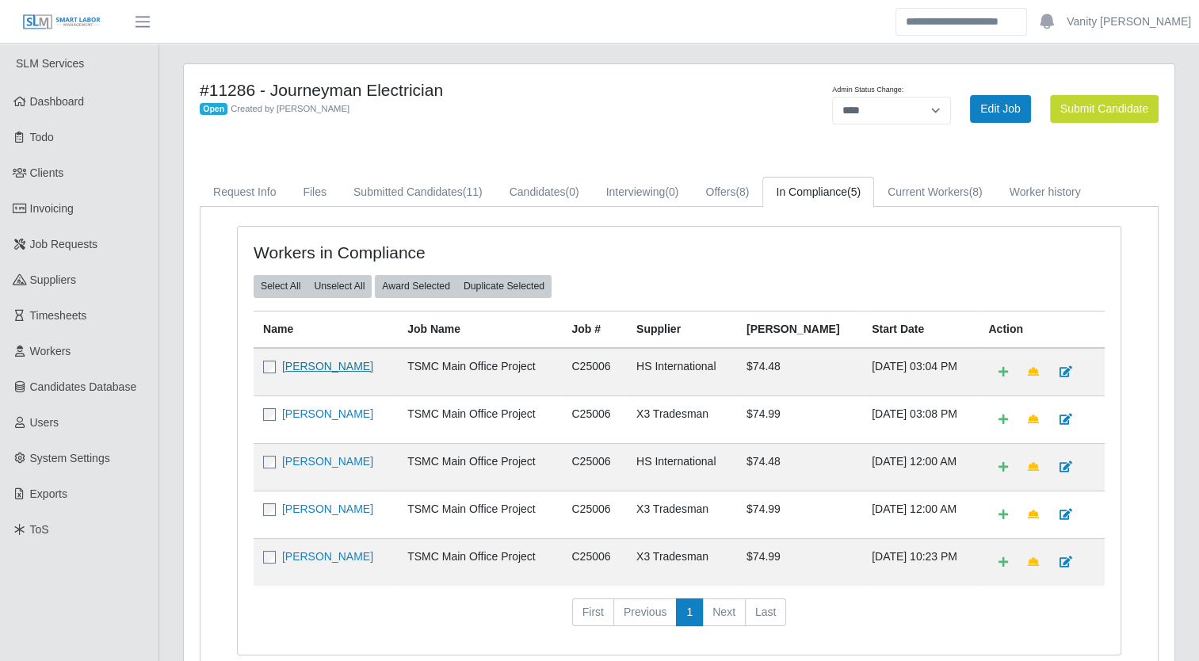
click at [321, 362] on link "[PERSON_NAME]" at bounding box center [327, 366] width 91 height 13
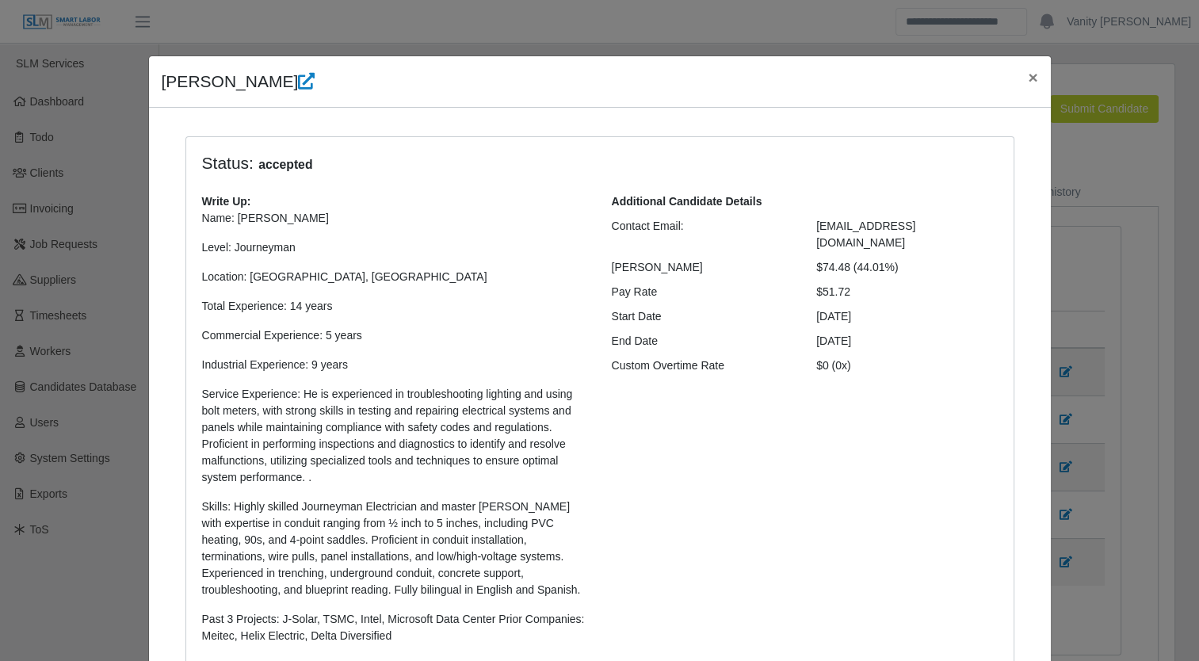
select select "**********"
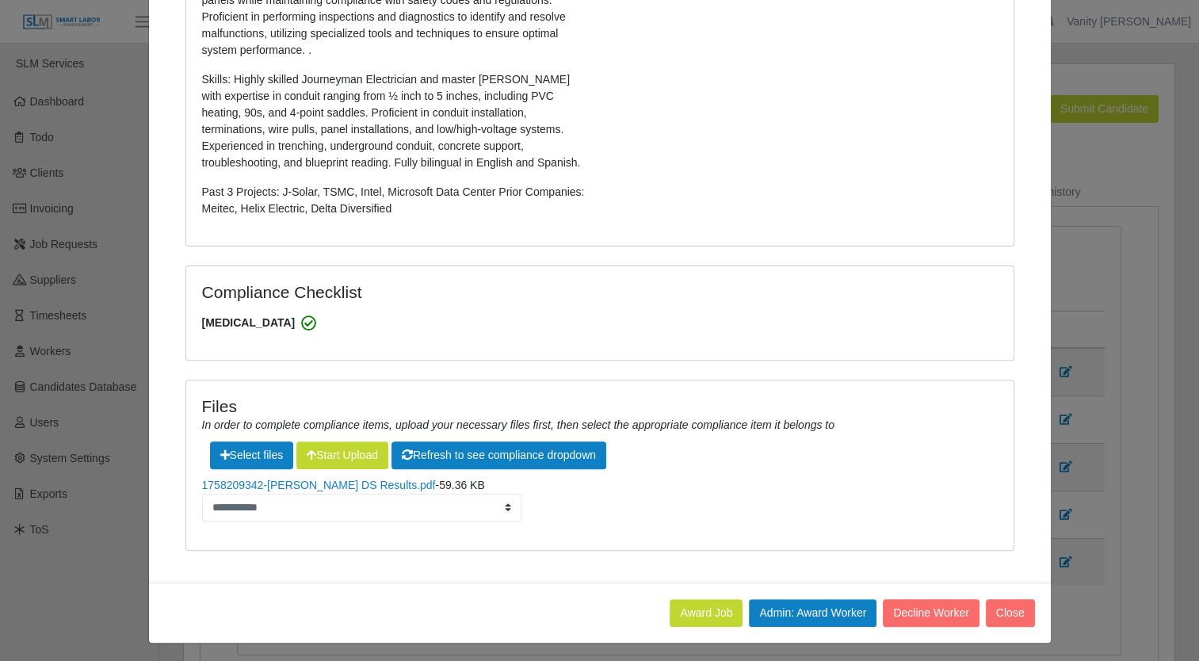
scroll to position [429, 0]
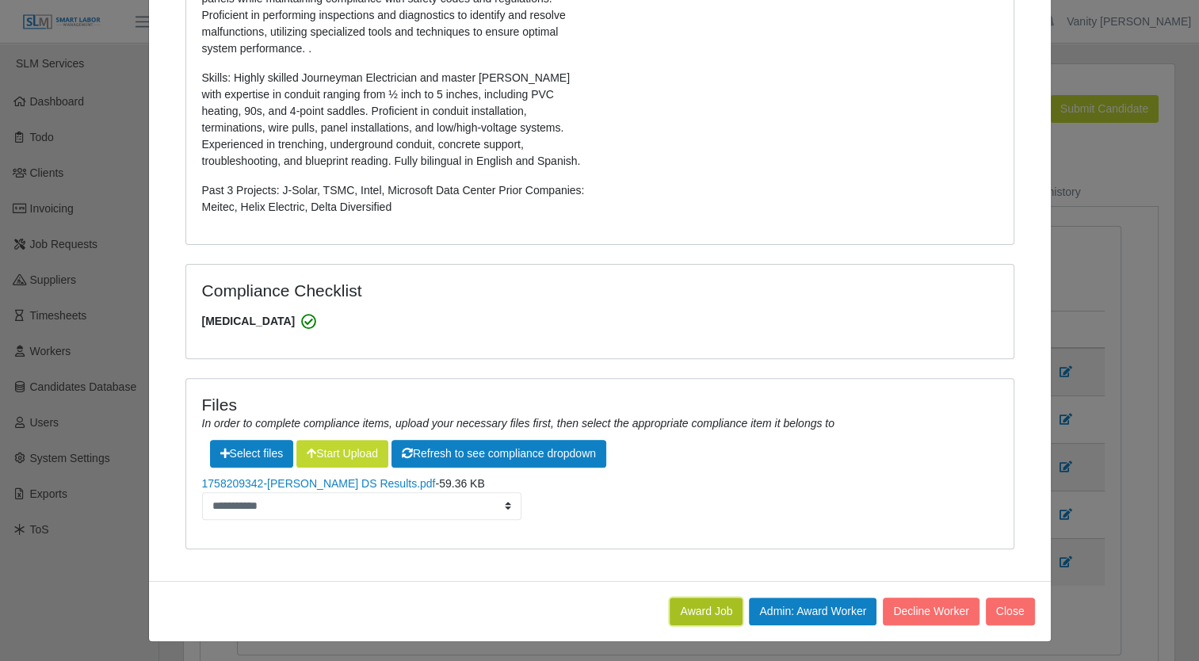
click at [697, 614] on button "Award Job" at bounding box center [706, 611] width 73 height 28
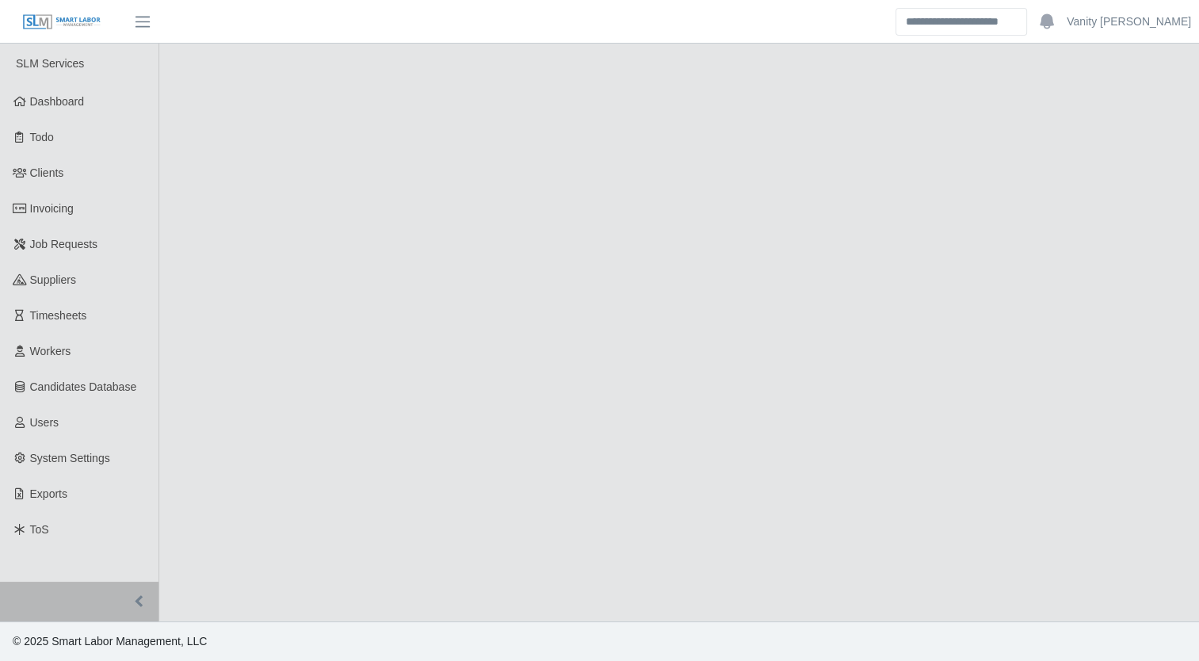
select select "****"
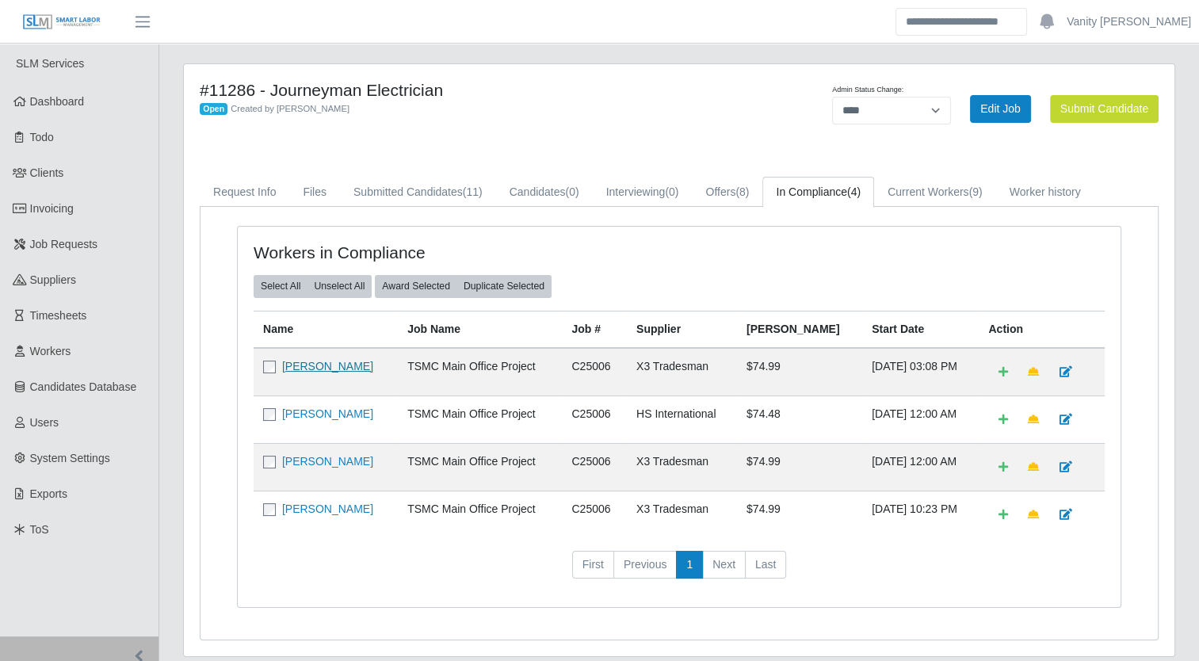
click at [323, 361] on link "[PERSON_NAME]" at bounding box center [327, 366] width 91 height 13
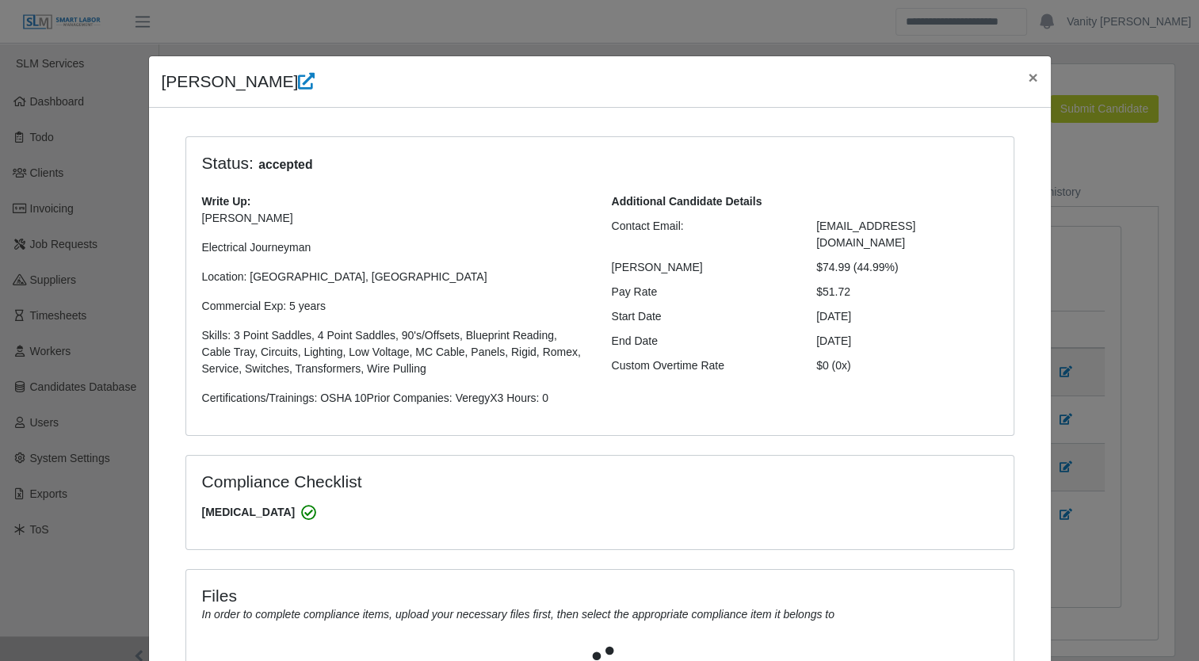
select select "**********"
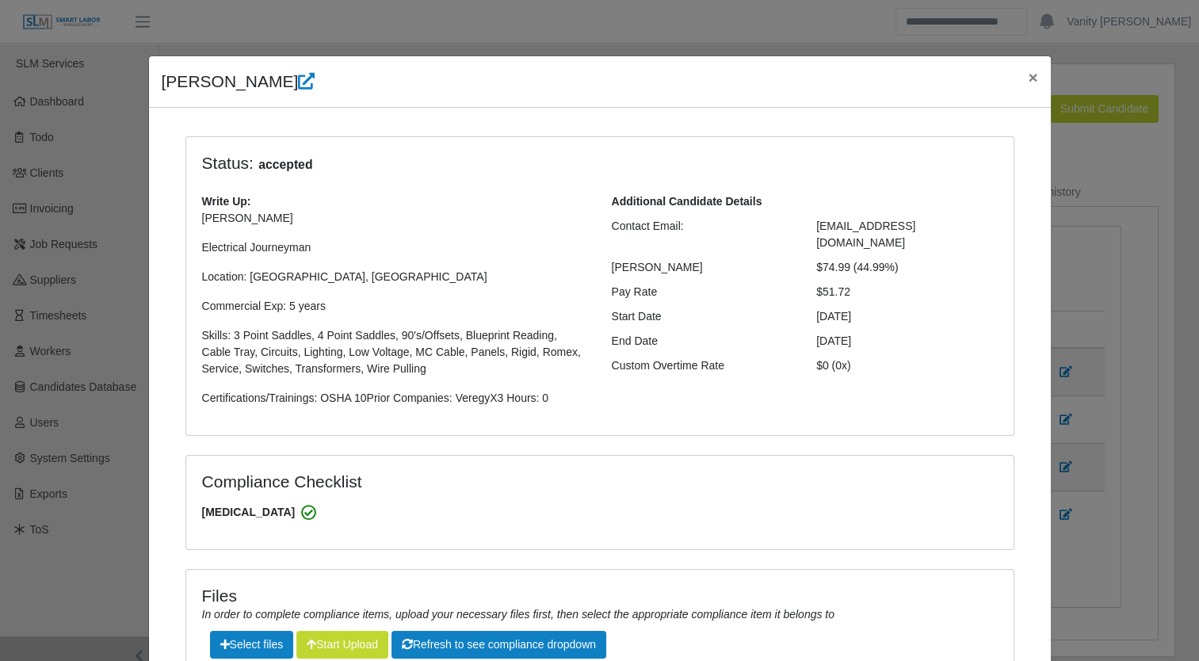
scroll to position [191, 0]
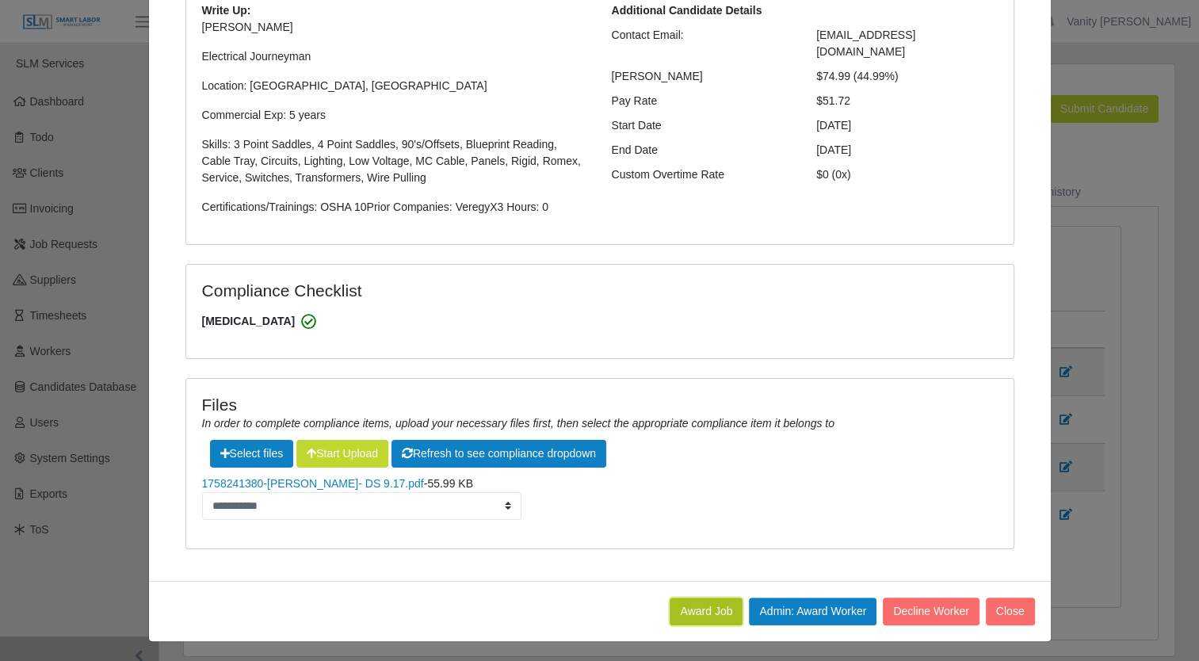
click at [718, 602] on button "Award Job" at bounding box center [706, 611] width 73 height 28
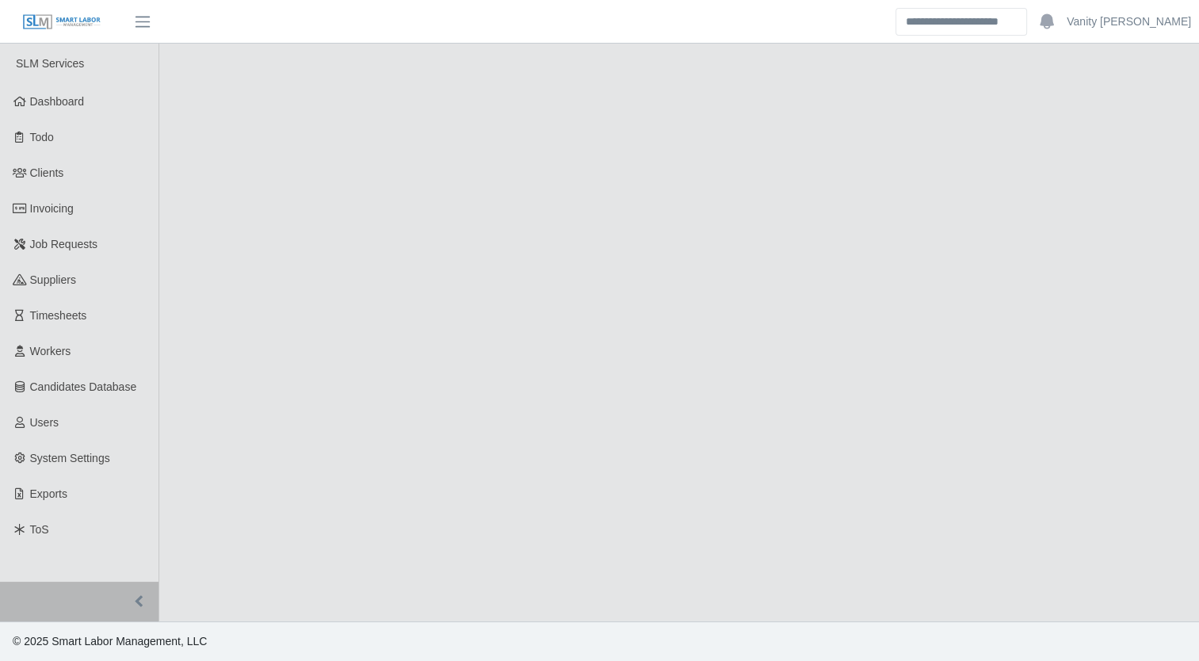
select select "****"
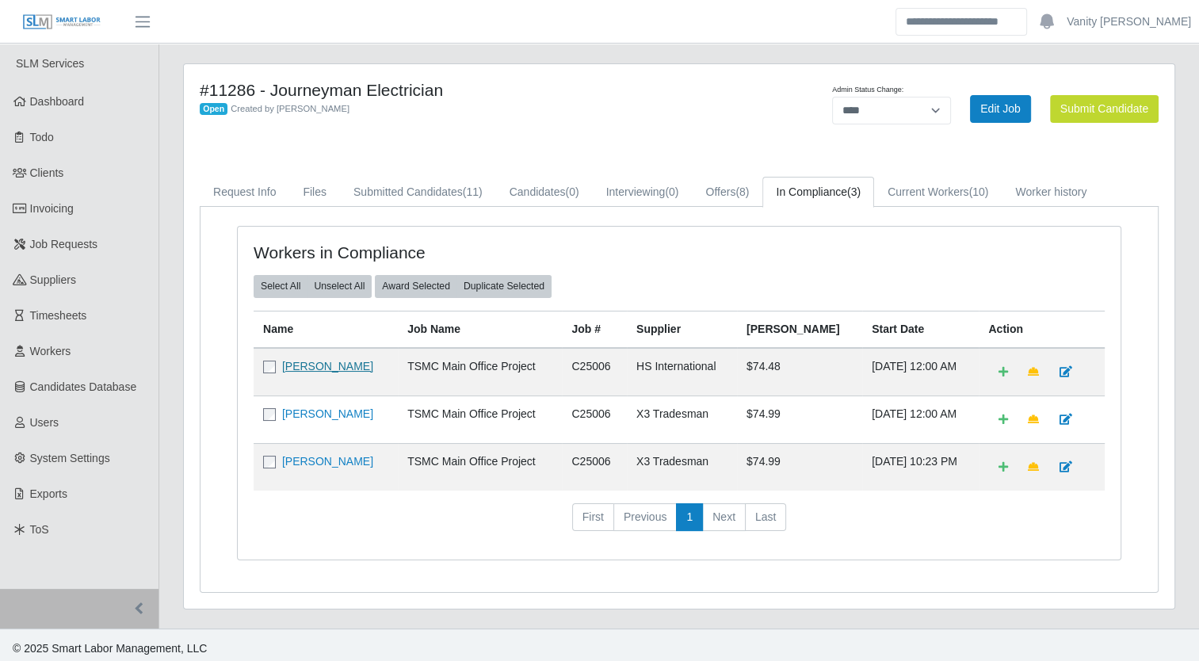
click at [359, 366] on link "[PERSON_NAME]" at bounding box center [327, 366] width 91 height 13
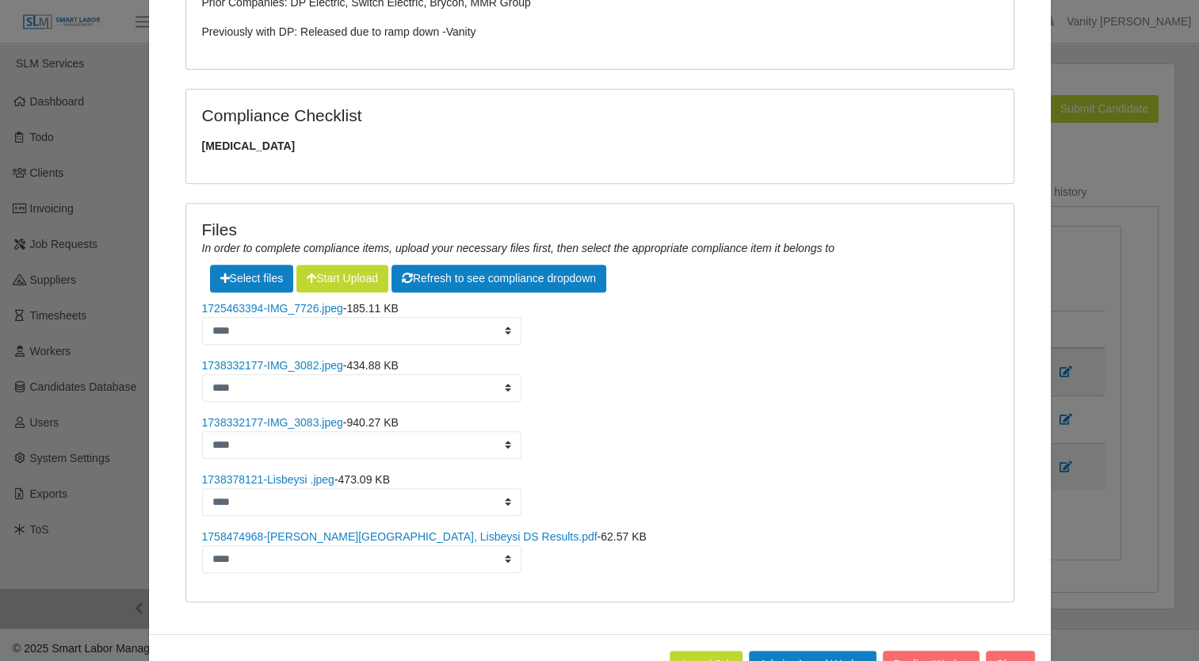
scroll to position [645, 0]
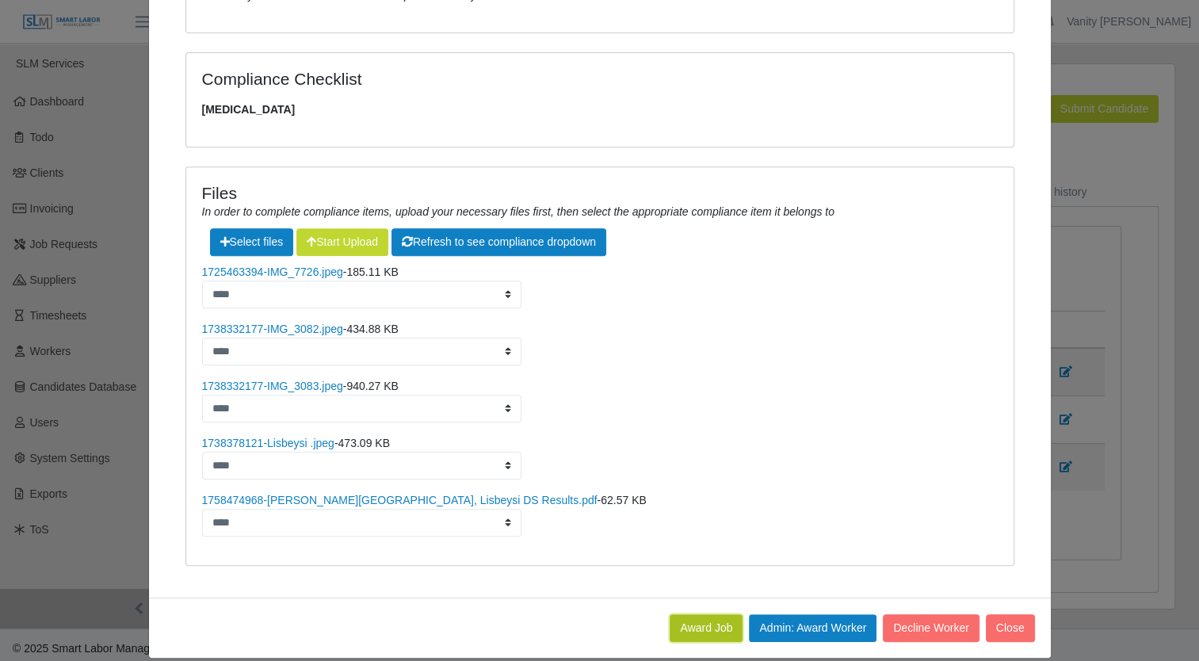
click at [690, 614] on button "Award Job" at bounding box center [706, 628] width 73 height 28
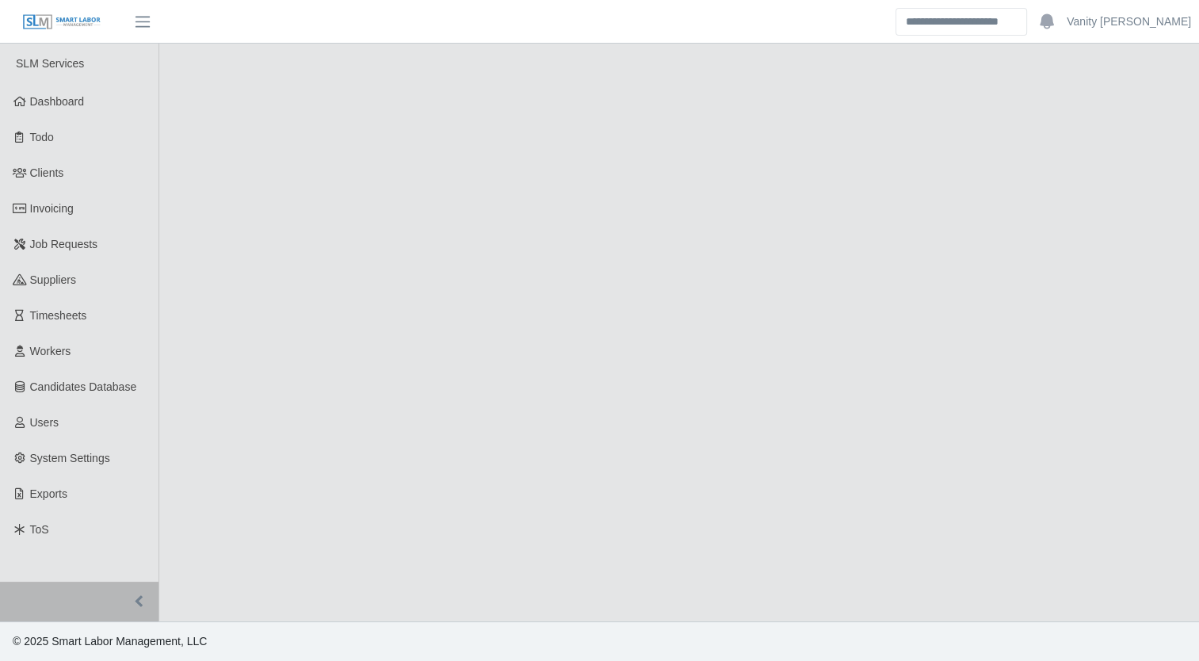
select select "****"
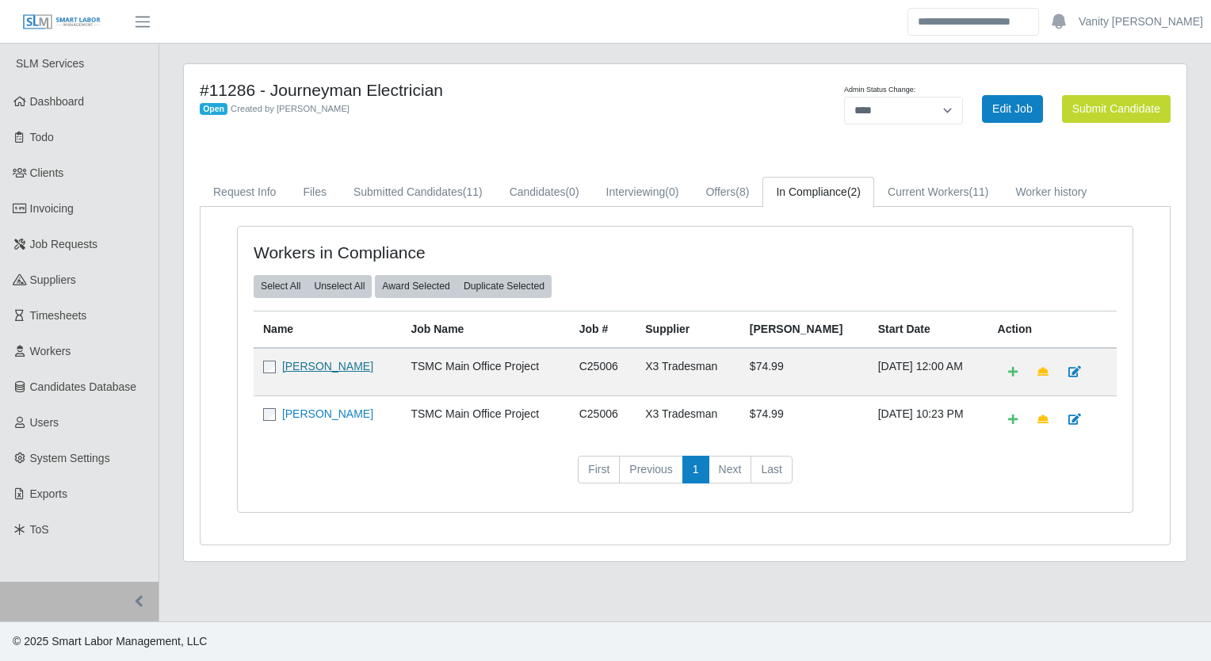
click at [332, 368] on link "[PERSON_NAME]" at bounding box center [327, 366] width 91 height 13
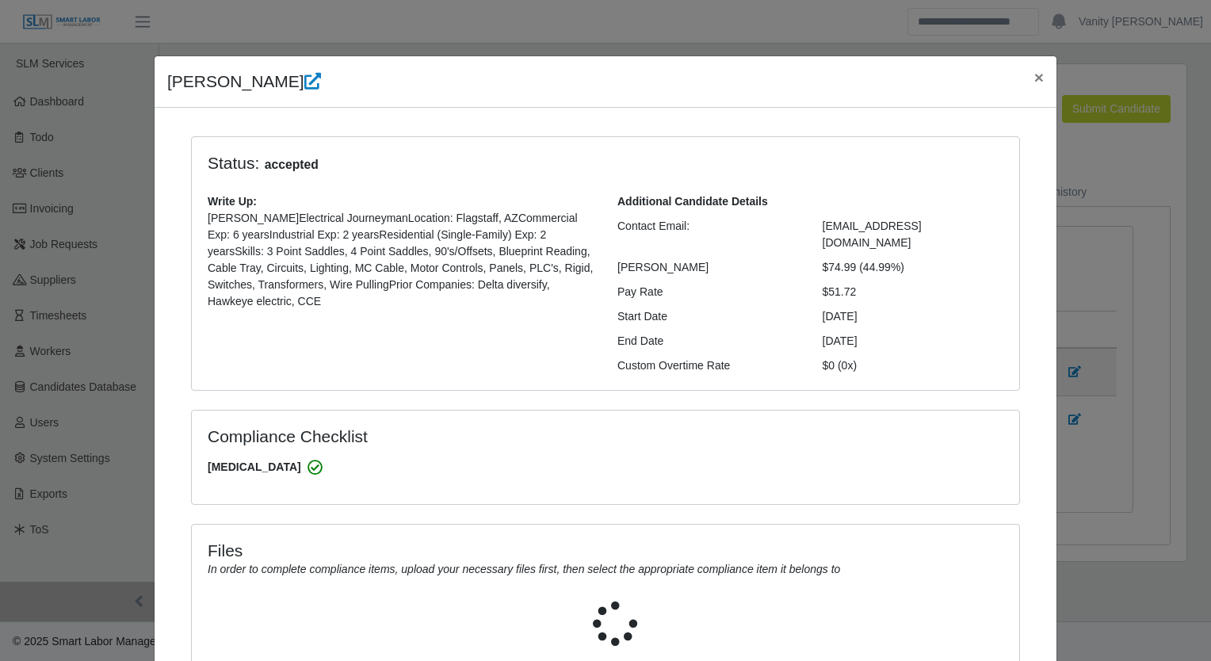
select select "**********"
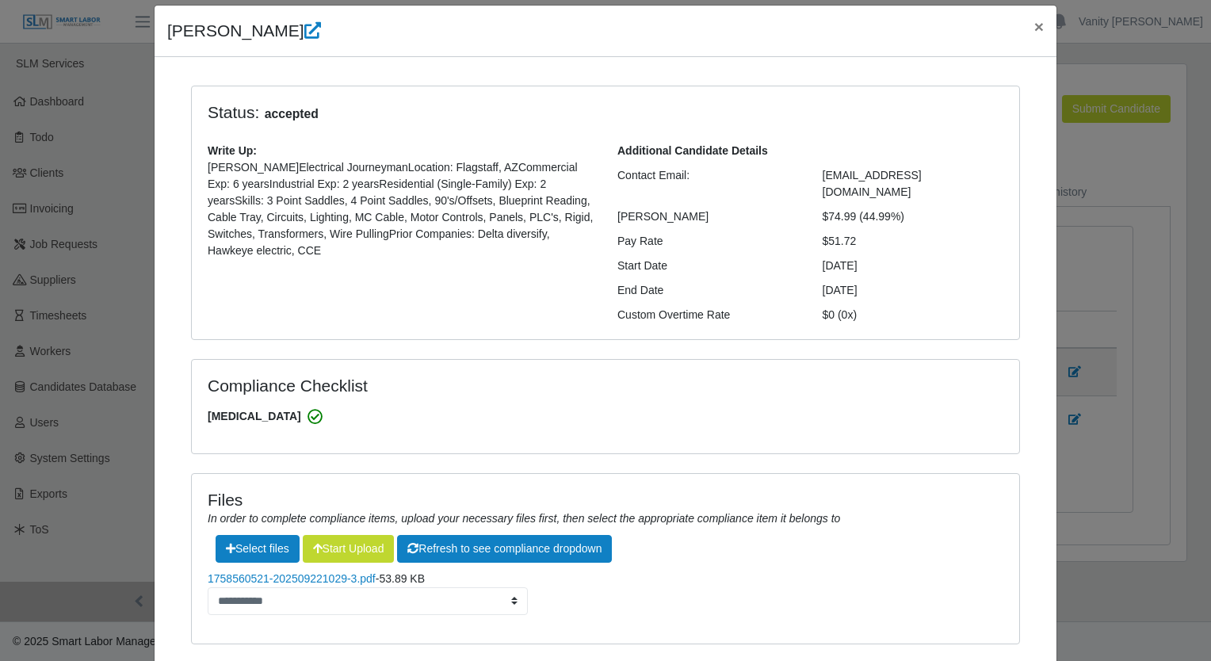
scroll to position [129, 0]
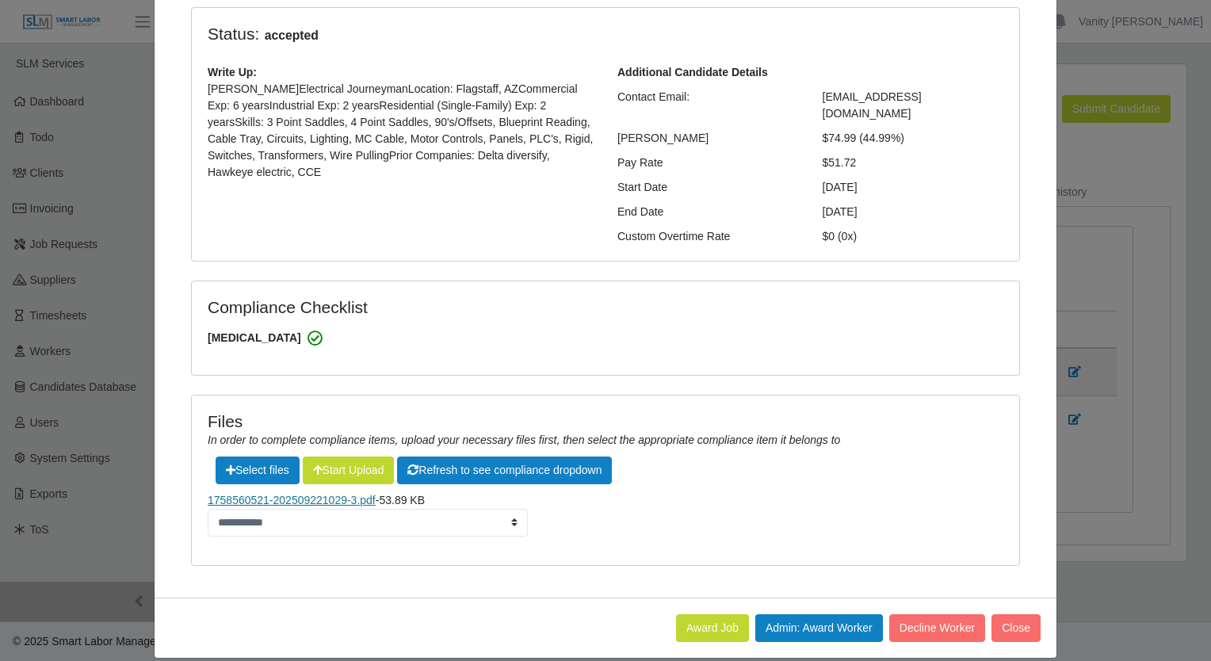
click at [320, 494] on link "1758560521-202509221029-3.pdf" at bounding box center [292, 500] width 168 height 13
click at [694, 614] on button "Award Job" at bounding box center [712, 628] width 73 height 28
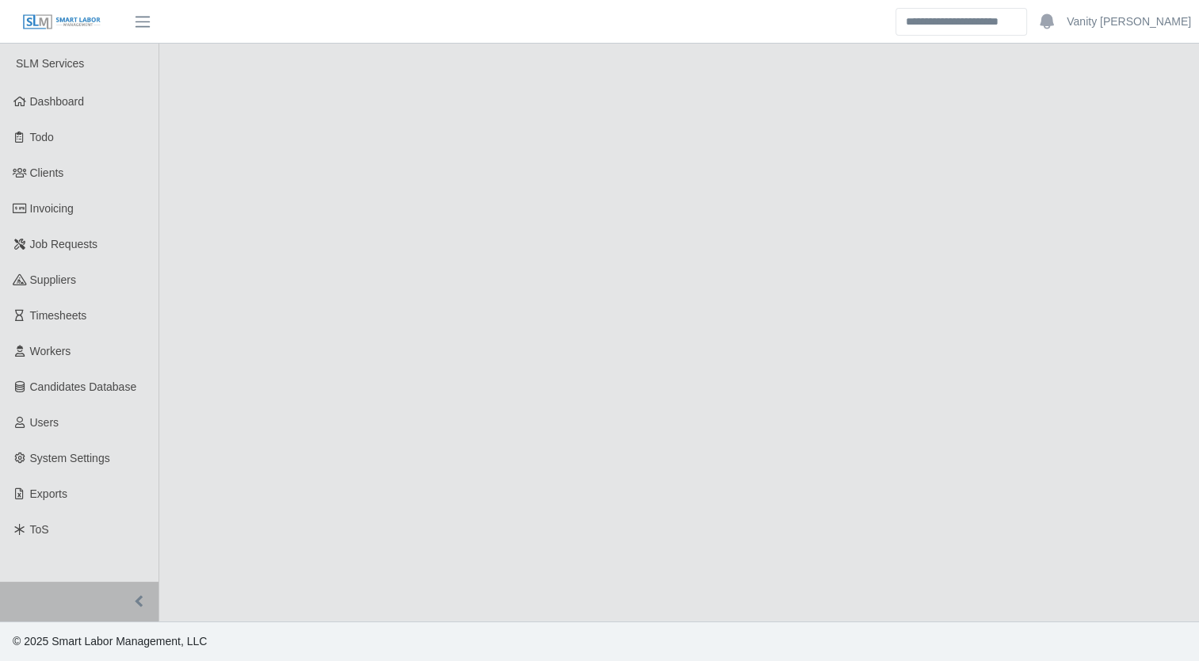
select select "****"
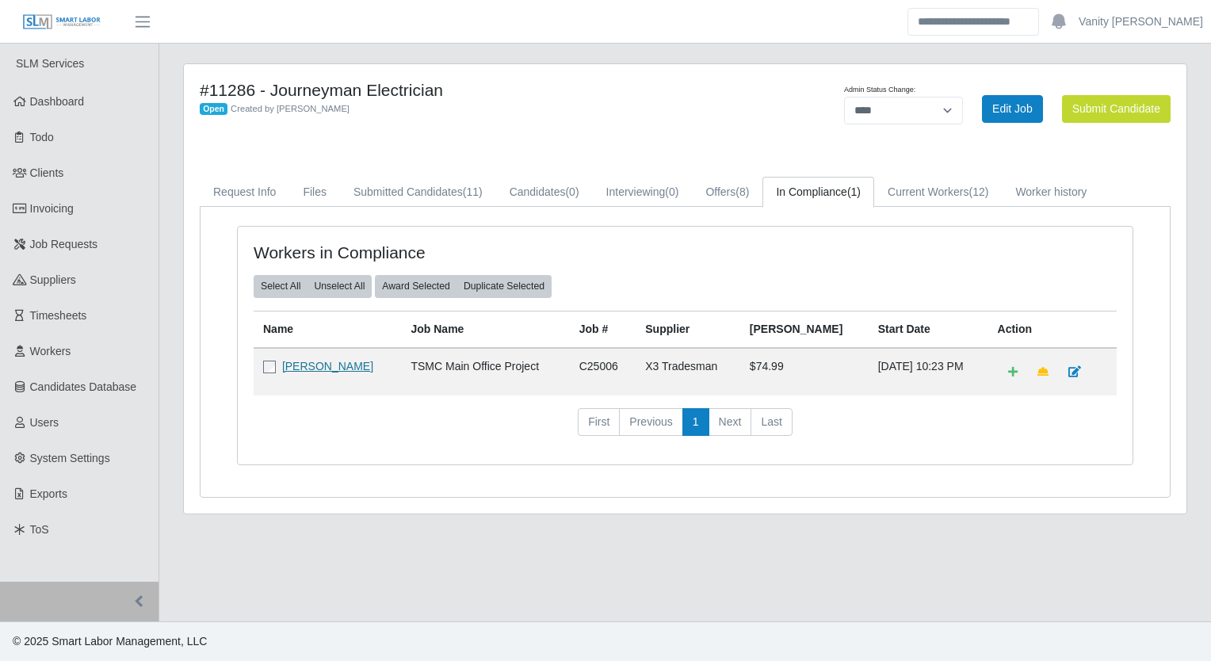
click at [320, 360] on link "[PERSON_NAME]" at bounding box center [327, 366] width 91 height 13
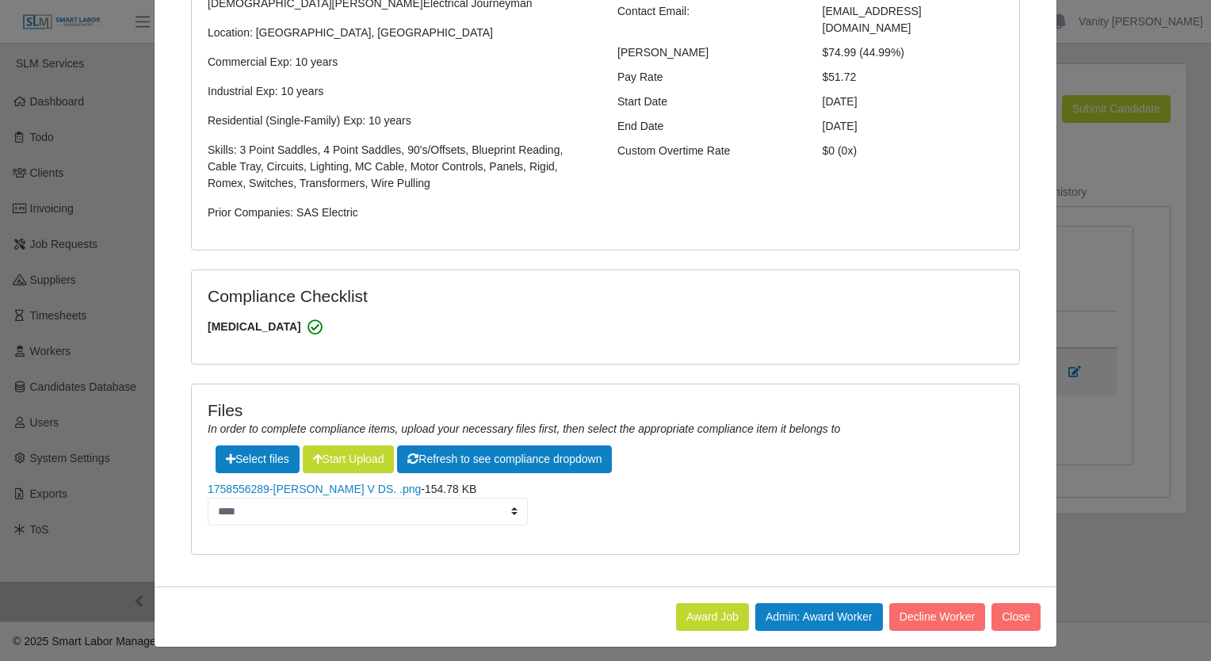
scroll to position [220, 0]
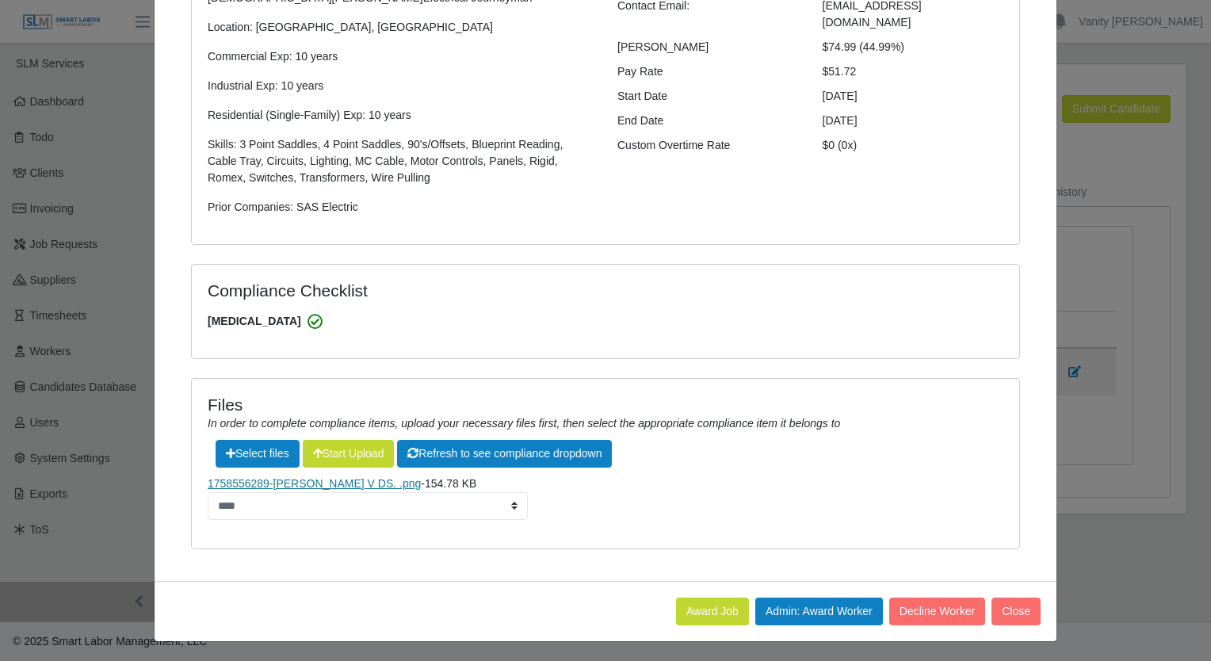
click at [267, 483] on link "1758556289-[PERSON_NAME] V DS. .png" at bounding box center [314, 483] width 213 height 13
click at [703, 612] on button "Award Job" at bounding box center [712, 611] width 73 height 28
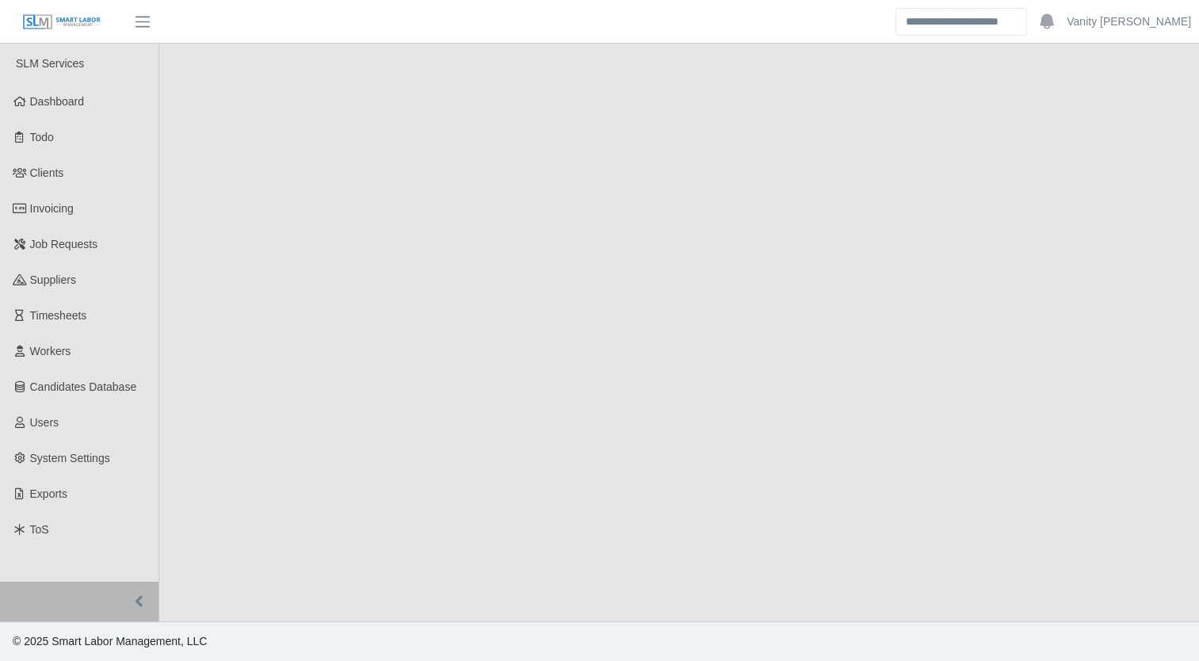
select select "****"
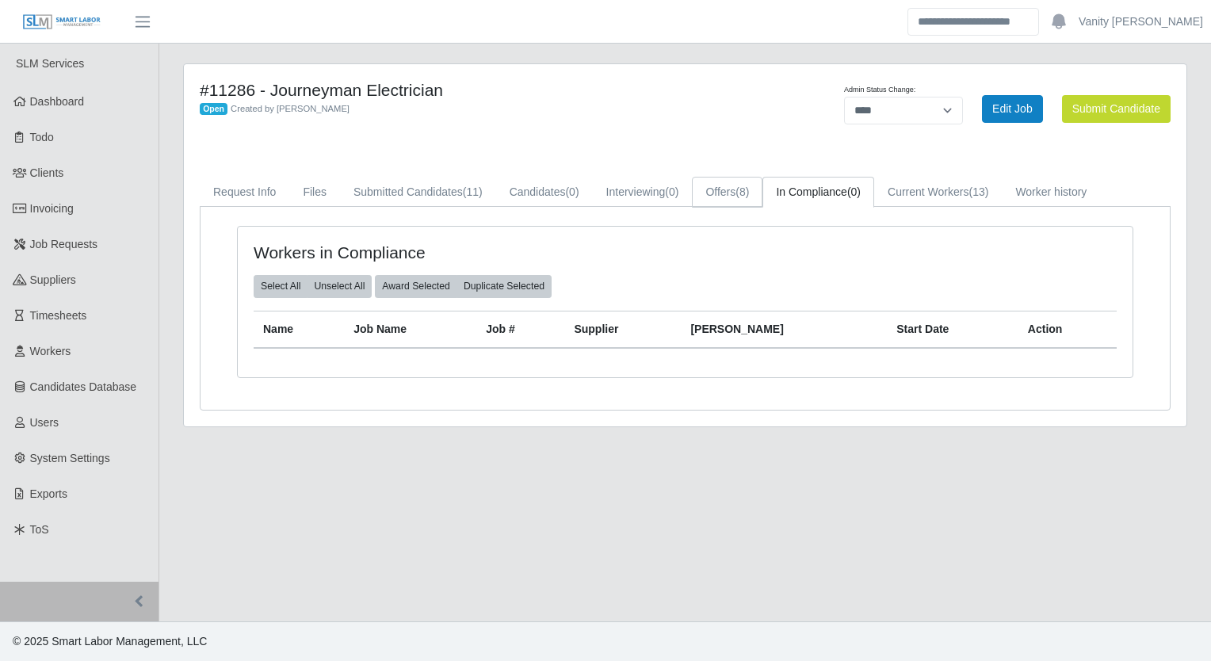
click at [742, 193] on span "(8)" at bounding box center [741, 191] width 13 height 13
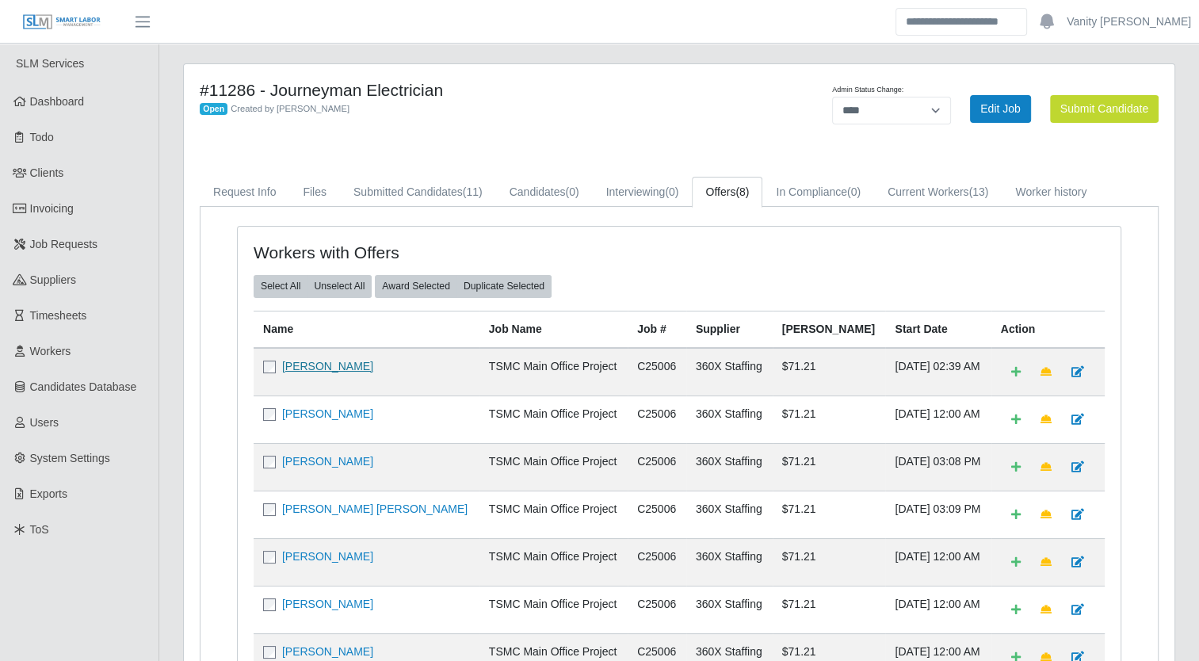
click at [334, 366] on link "[PERSON_NAME]" at bounding box center [327, 366] width 91 height 13
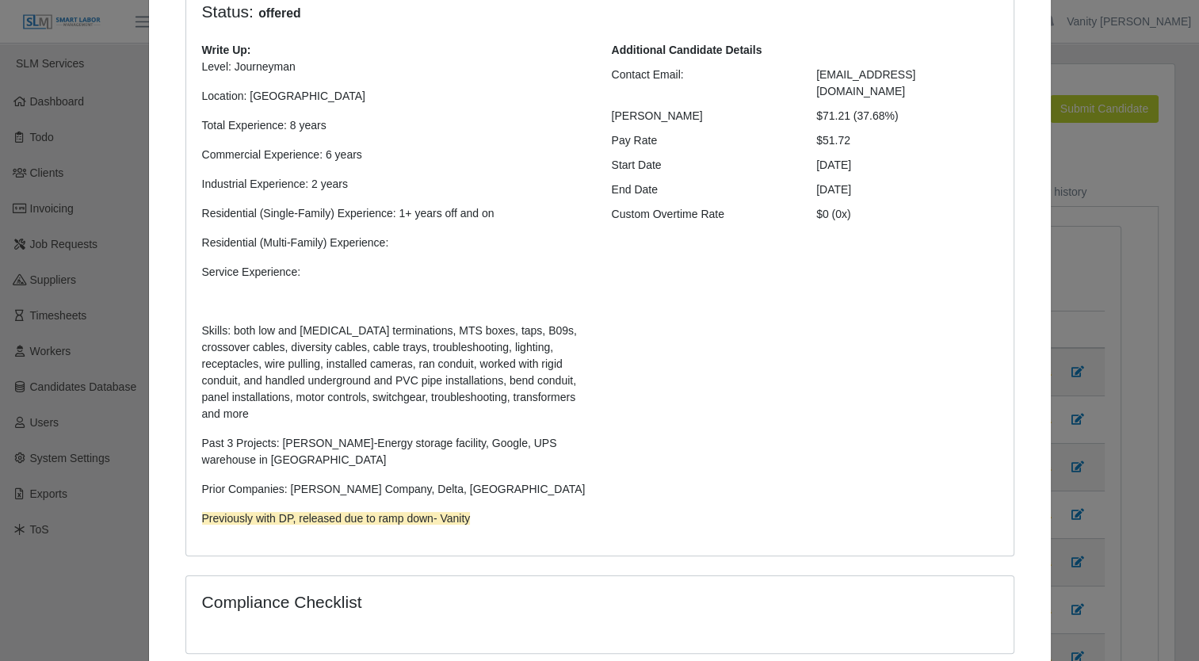
scroll to position [387, 0]
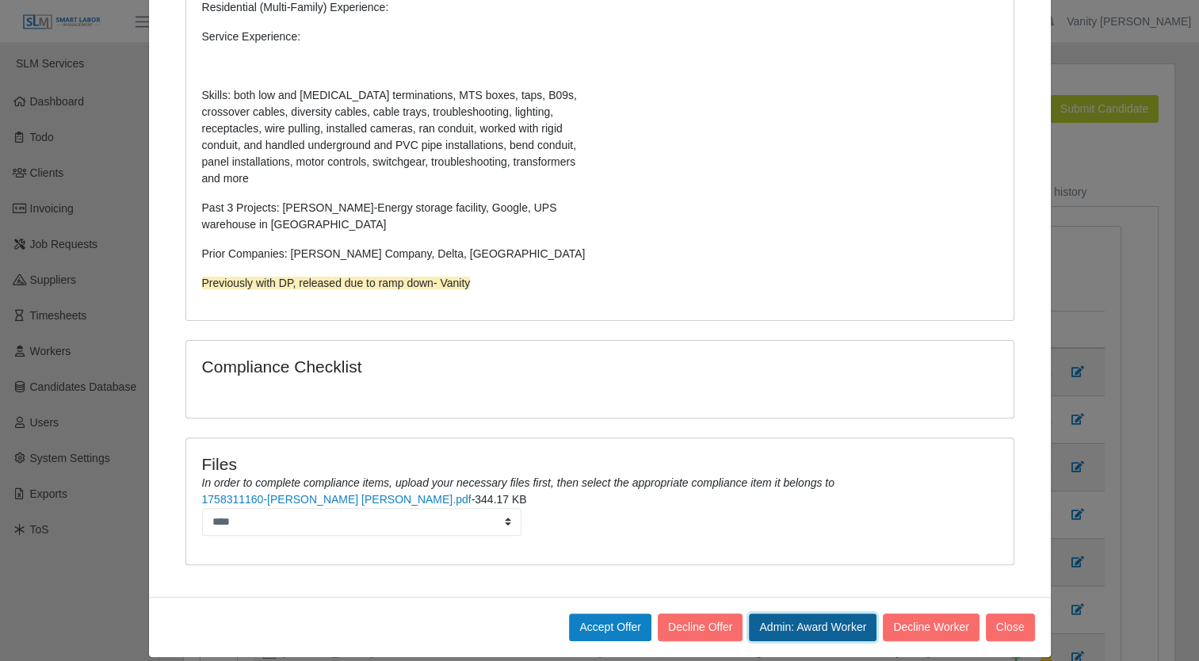
click at [786, 613] on button "Admin: Award Worker" at bounding box center [813, 627] width 128 height 28
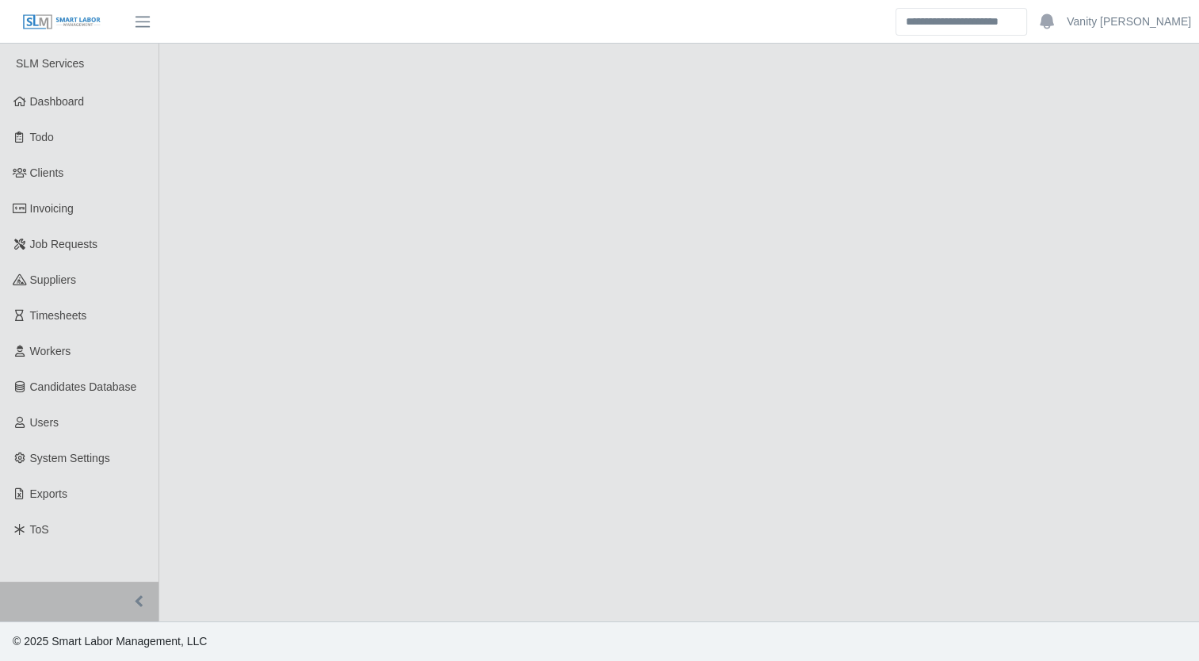
select select "****"
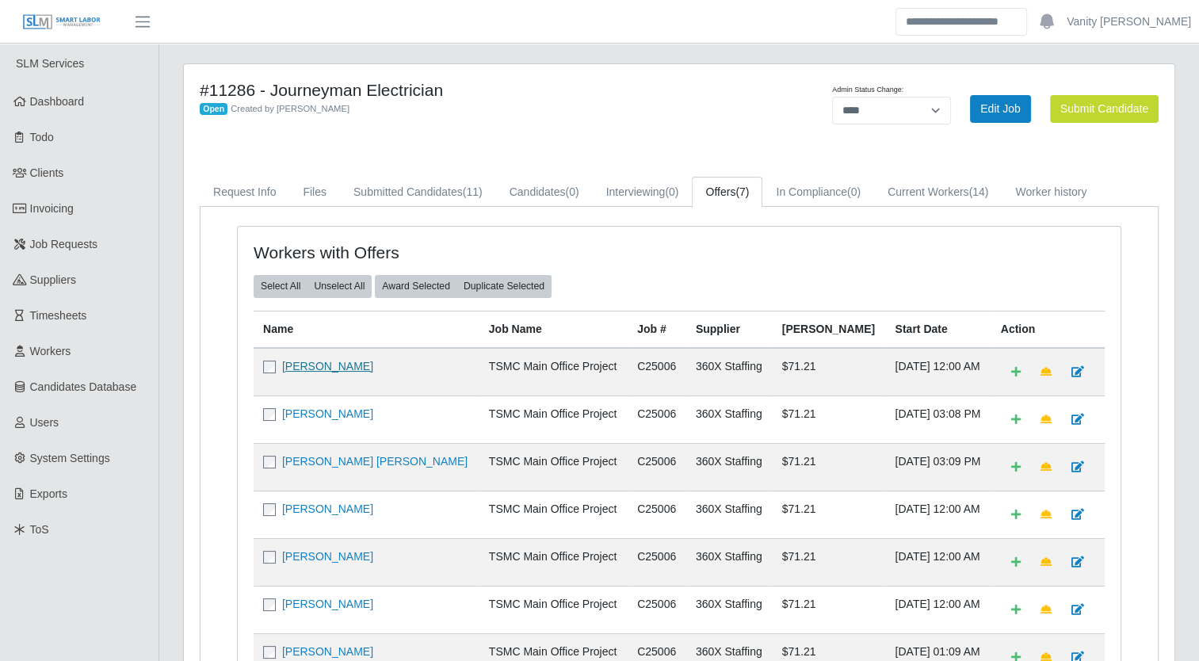
click at [349, 367] on link "[PERSON_NAME]" at bounding box center [327, 366] width 91 height 13
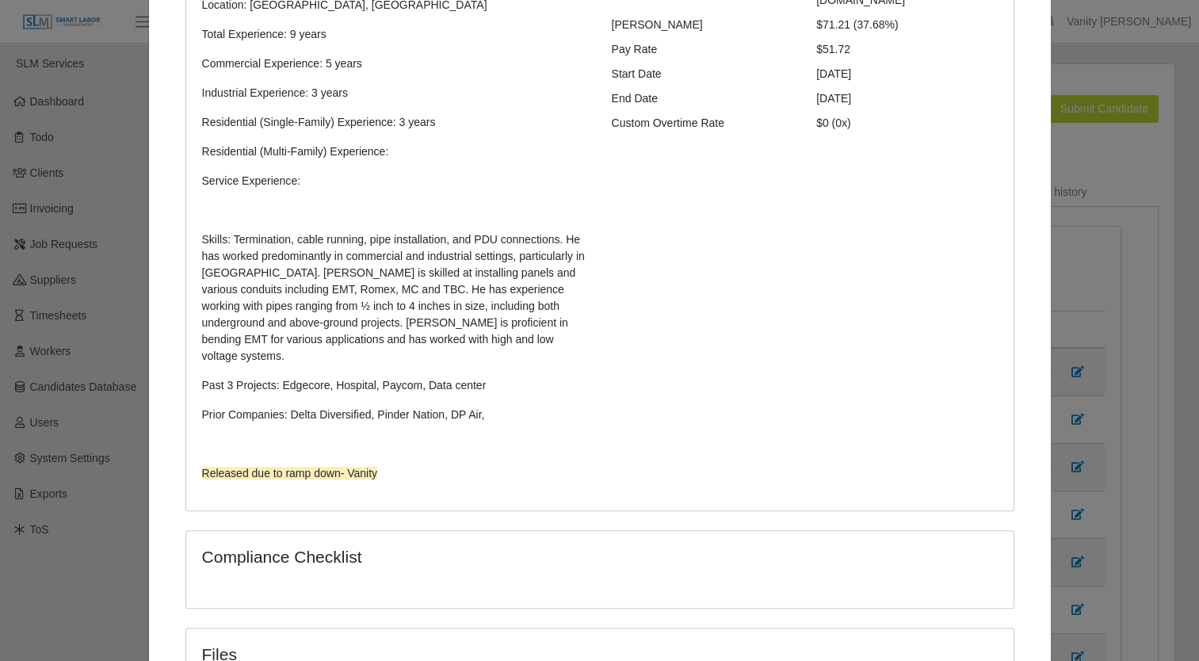
scroll to position [432, 0]
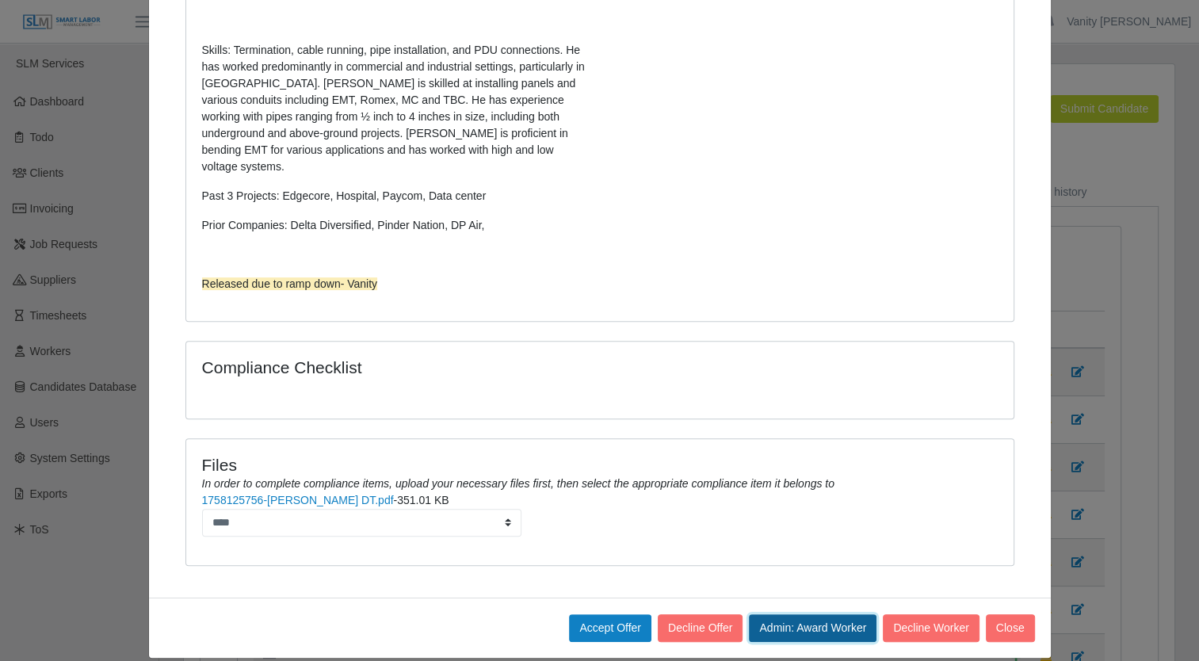
click at [782, 614] on button "Admin: Award Worker" at bounding box center [813, 628] width 128 height 28
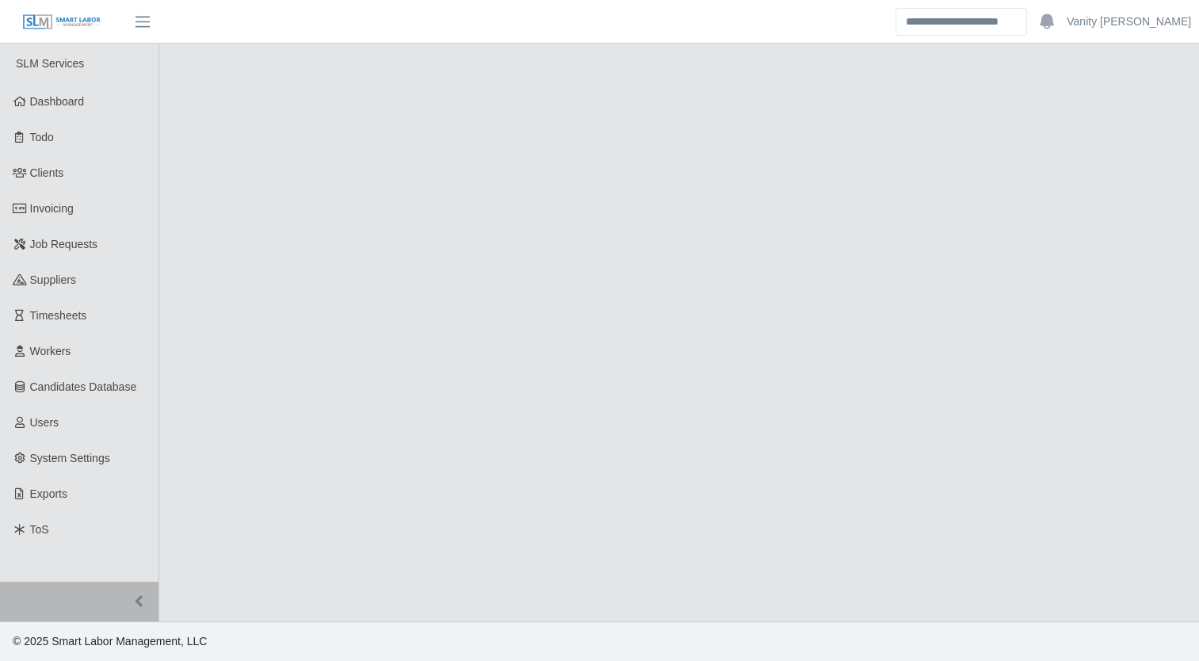
select select "****"
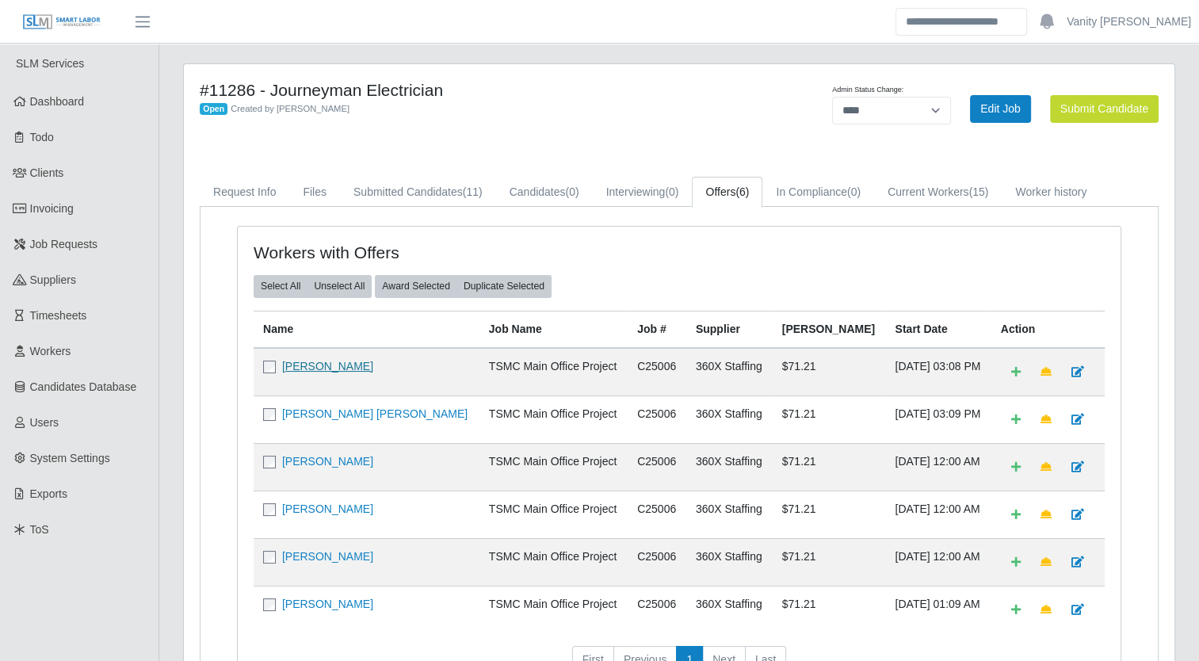
click at [325, 368] on link "[PERSON_NAME]" at bounding box center [327, 366] width 91 height 13
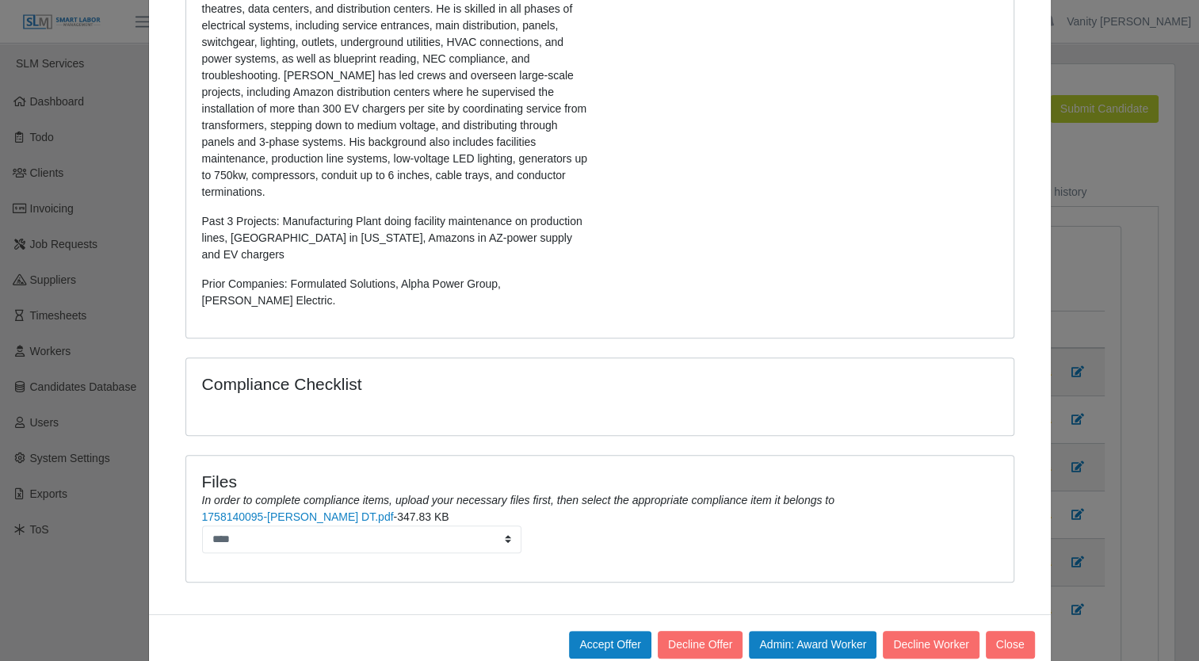
scroll to position [507, 0]
click at [796, 630] on button "Admin: Award Worker" at bounding box center [813, 644] width 128 height 28
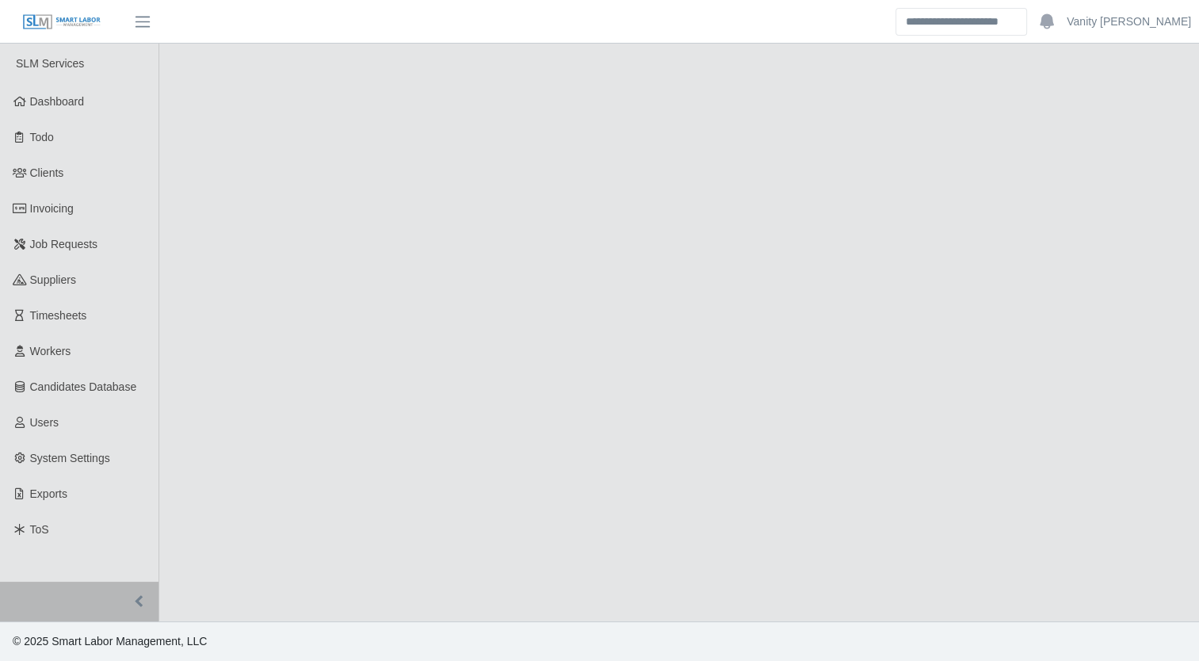
select select "****"
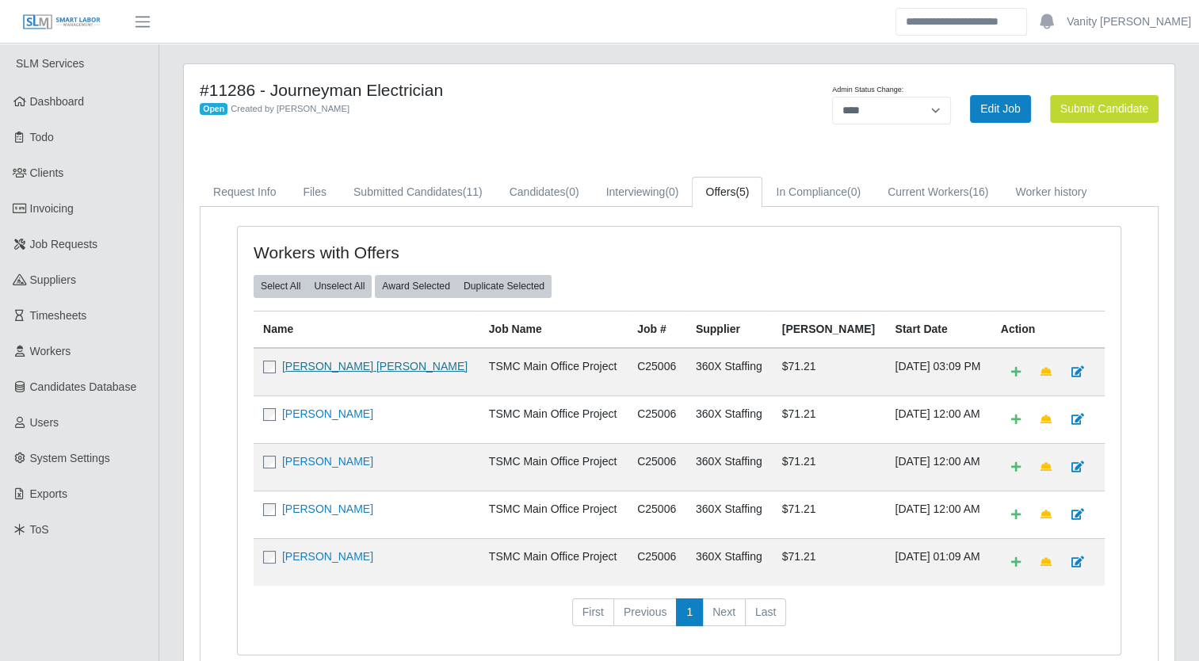
click at [339, 369] on link "[PERSON_NAME] [PERSON_NAME]" at bounding box center [374, 366] width 185 height 13
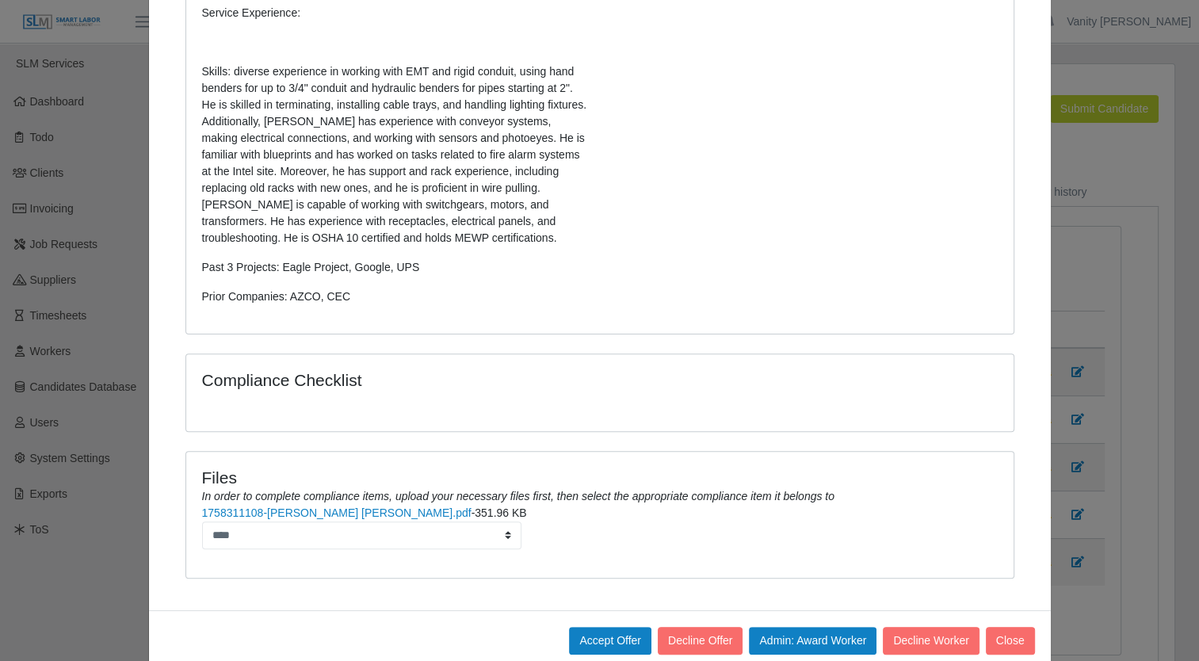
scroll to position [441, 0]
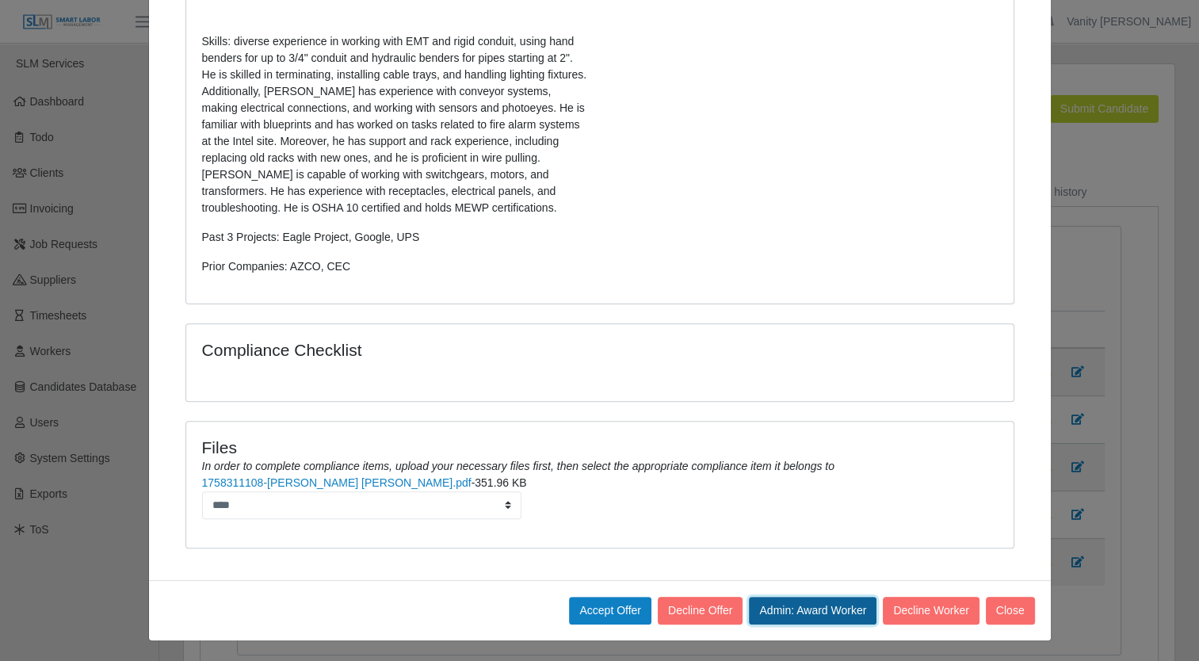
click at [764, 601] on button "Admin: Award Worker" at bounding box center [813, 611] width 128 height 28
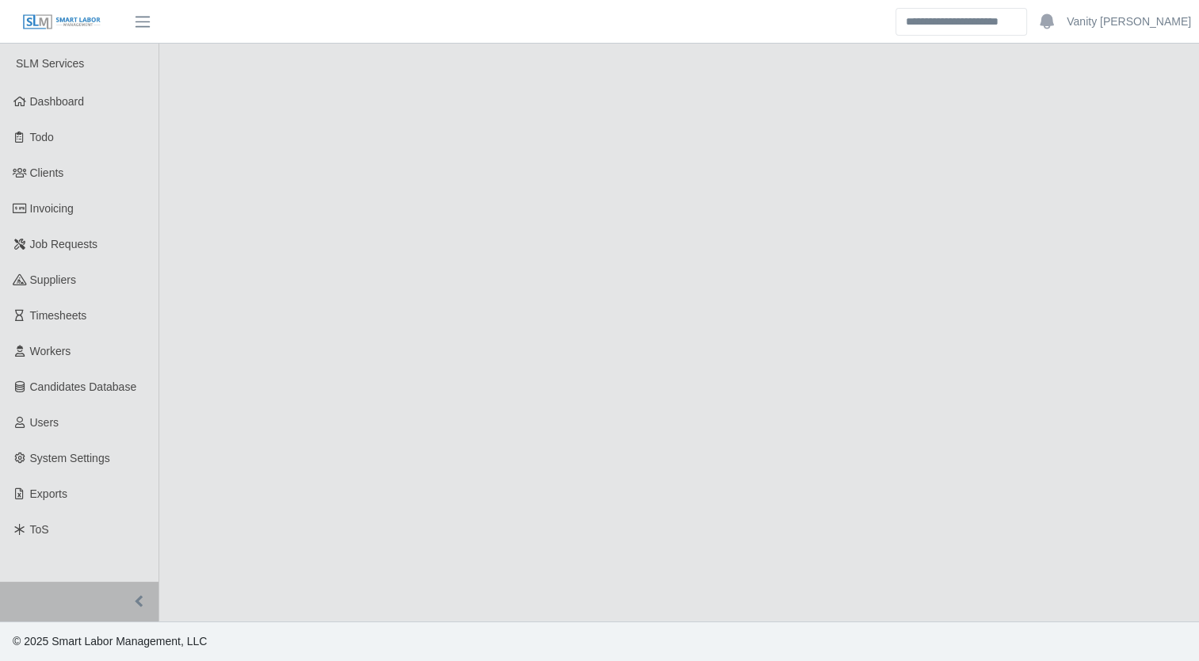
select select "****"
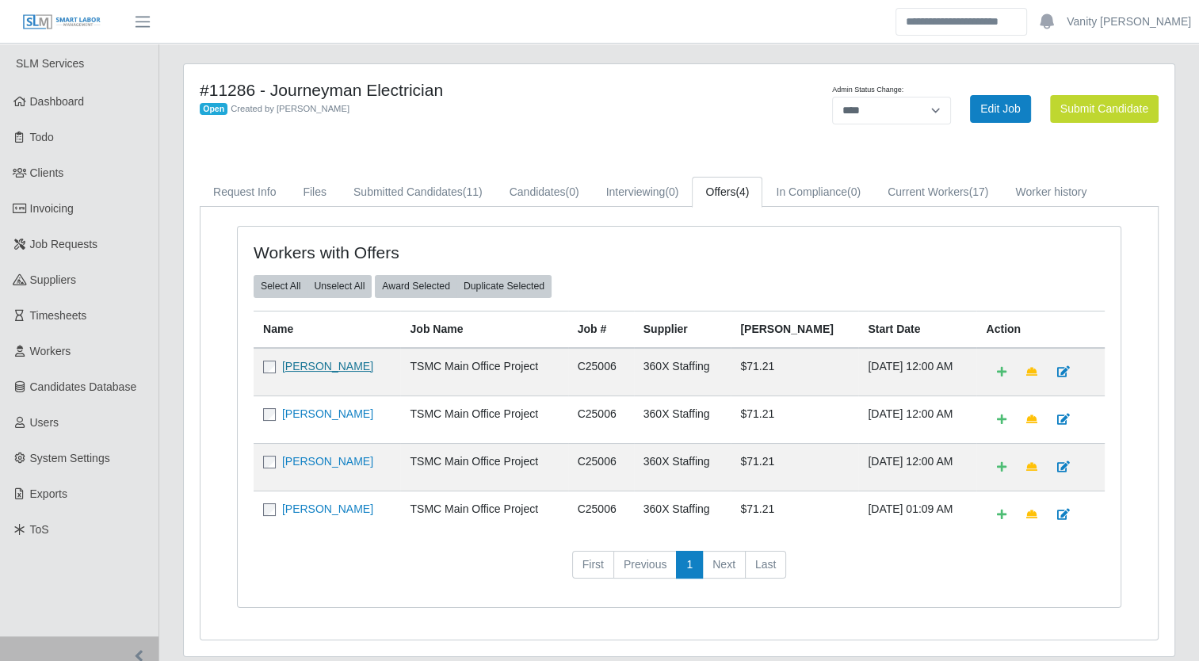
click at [311, 361] on link "[PERSON_NAME]" at bounding box center [327, 366] width 91 height 13
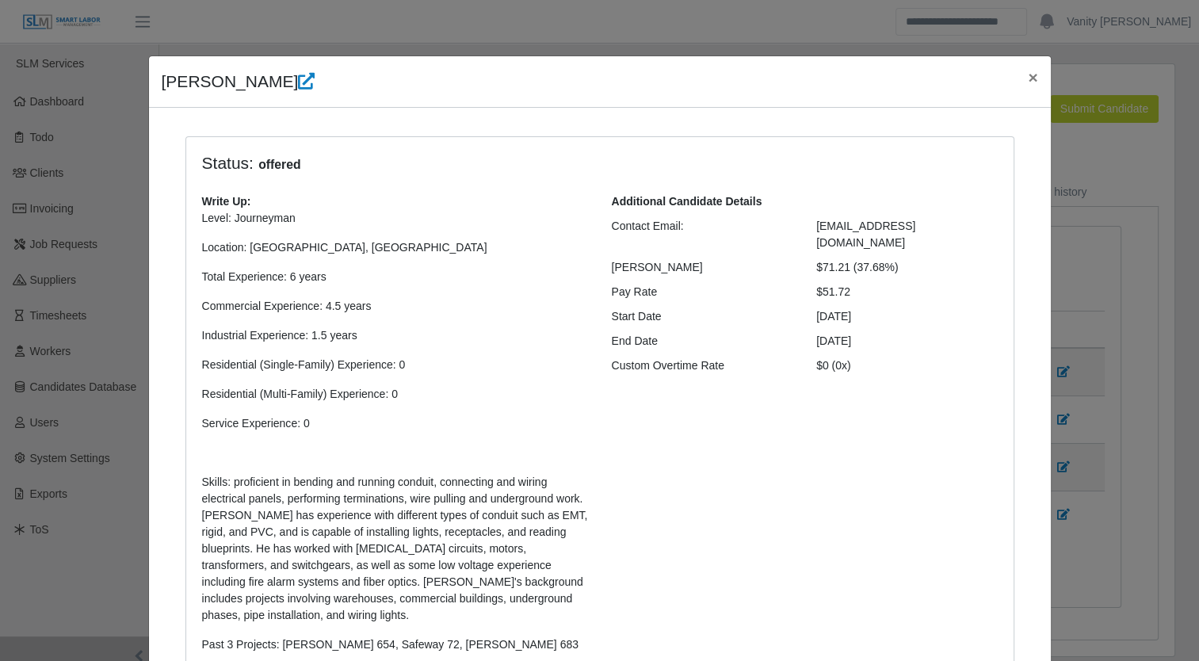
scroll to position [406, 0]
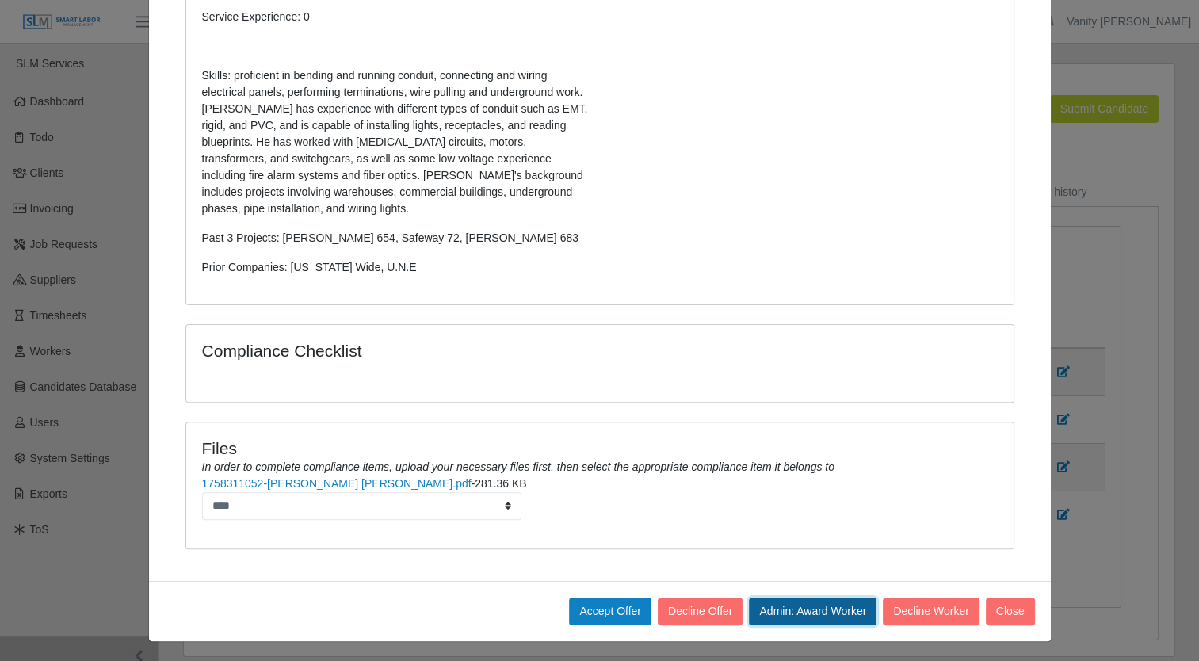
click at [784, 607] on button "Admin: Award Worker" at bounding box center [813, 611] width 128 height 28
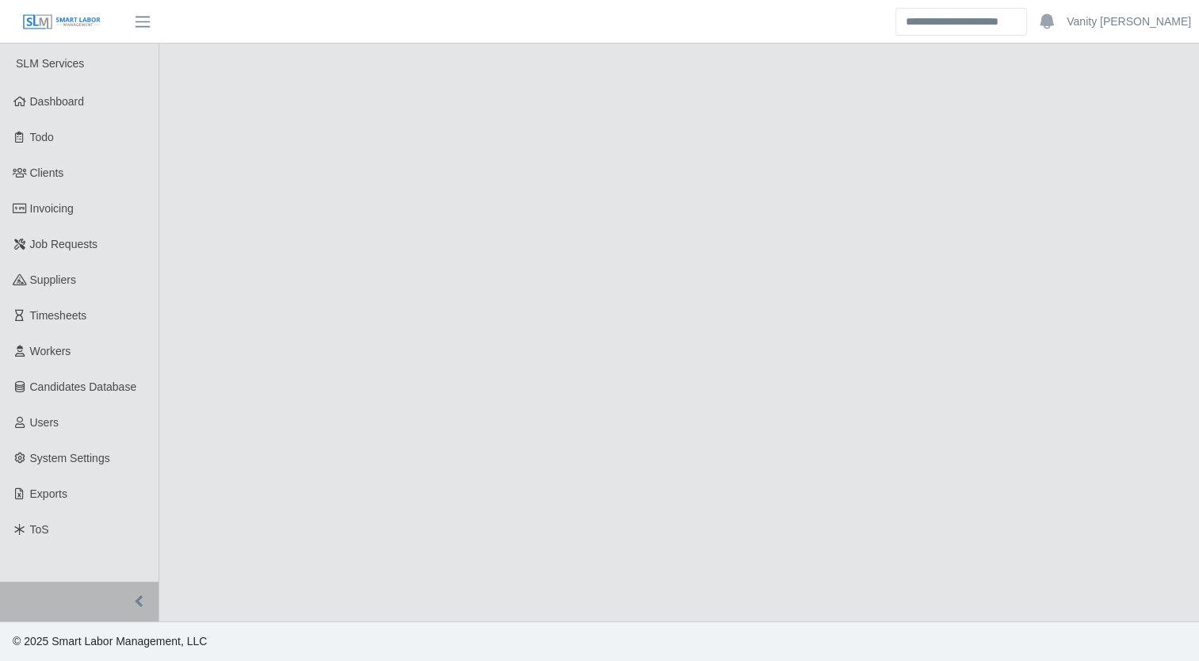
select select "****"
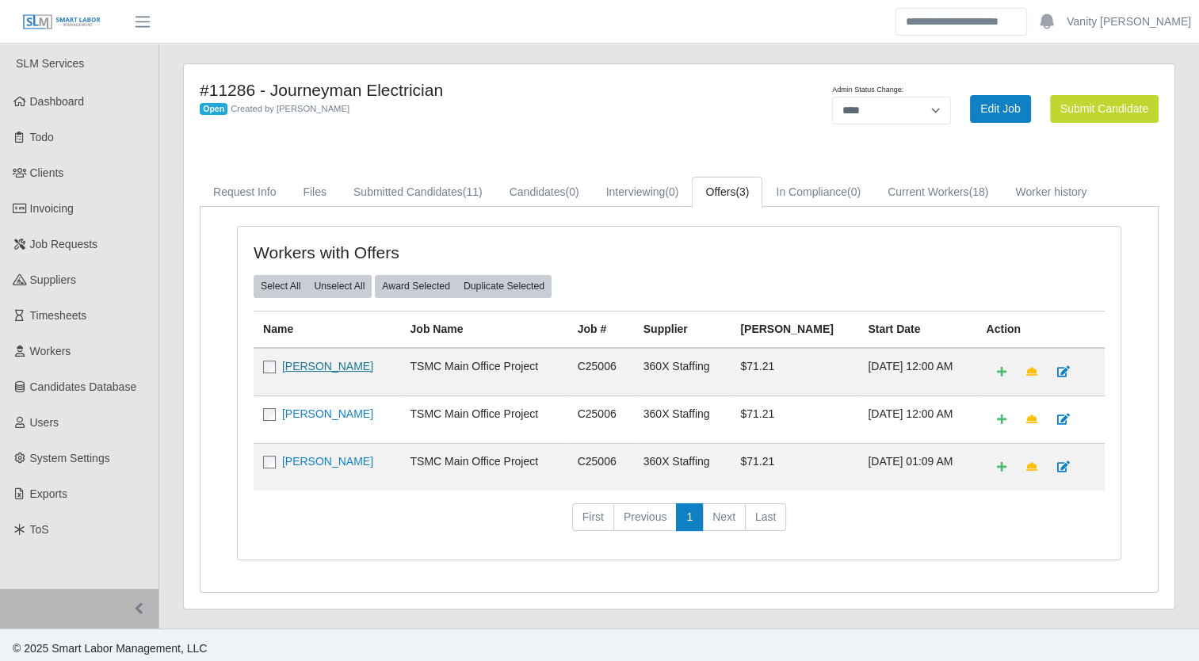
click at [323, 363] on link "[PERSON_NAME]" at bounding box center [327, 366] width 91 height 13
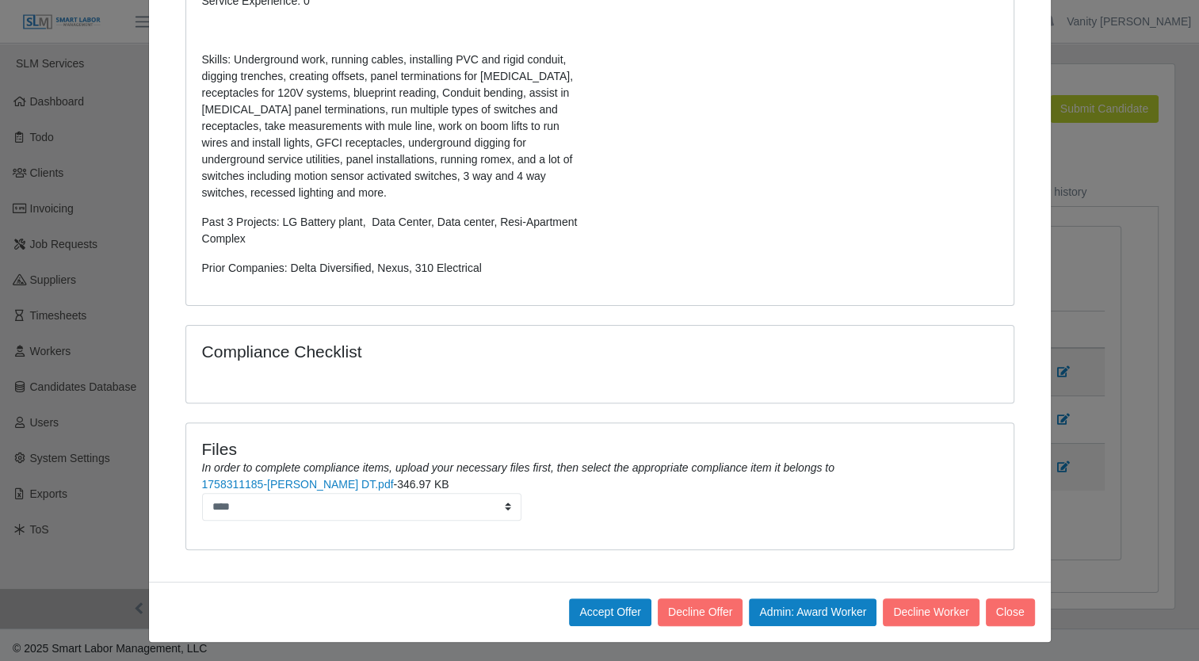
scroll to position [424, 0]
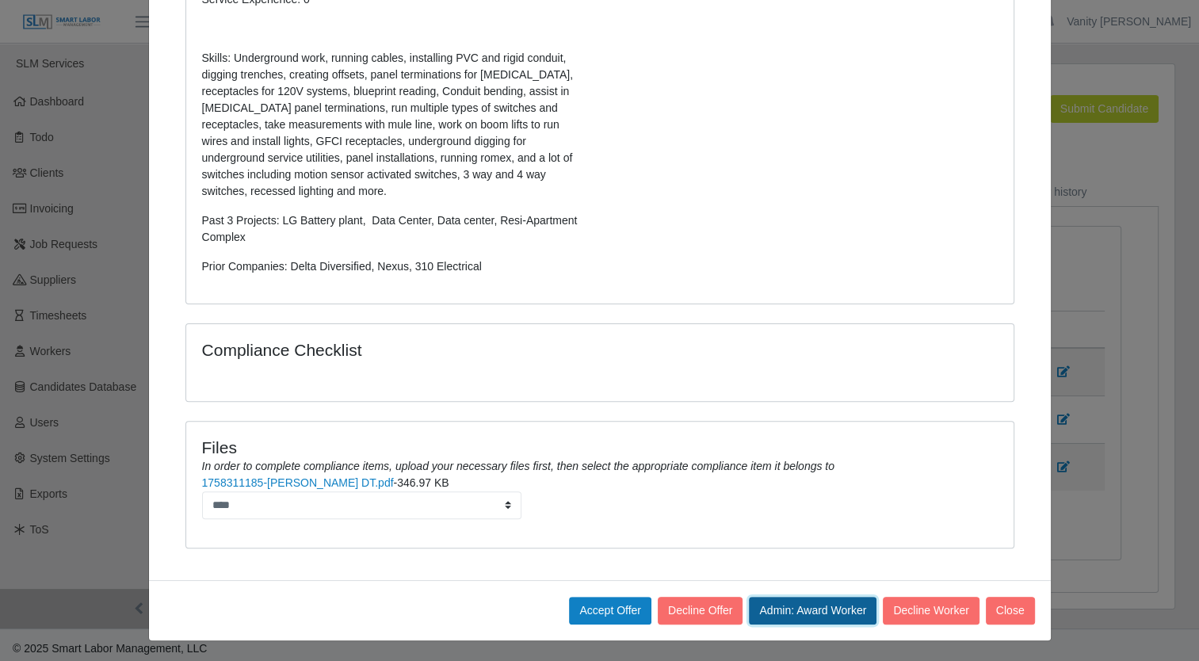
click at [805, 607] on button "Admin: Award Worker" at bounding box center [813, 611] width 128 height 28
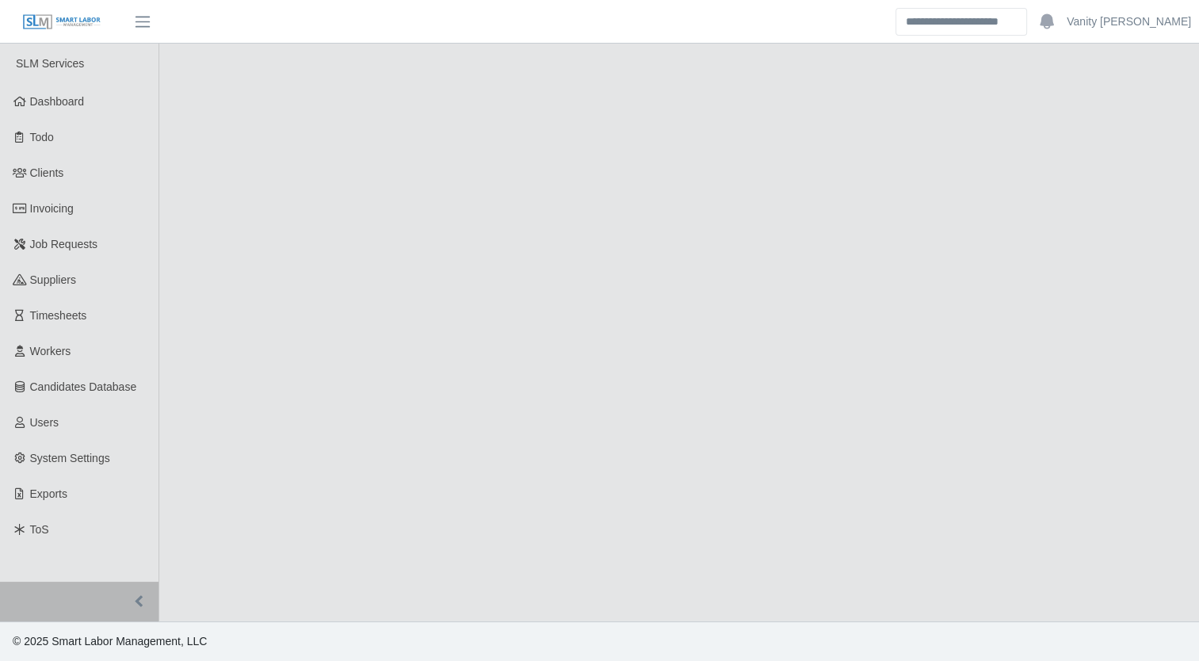
select select "****"
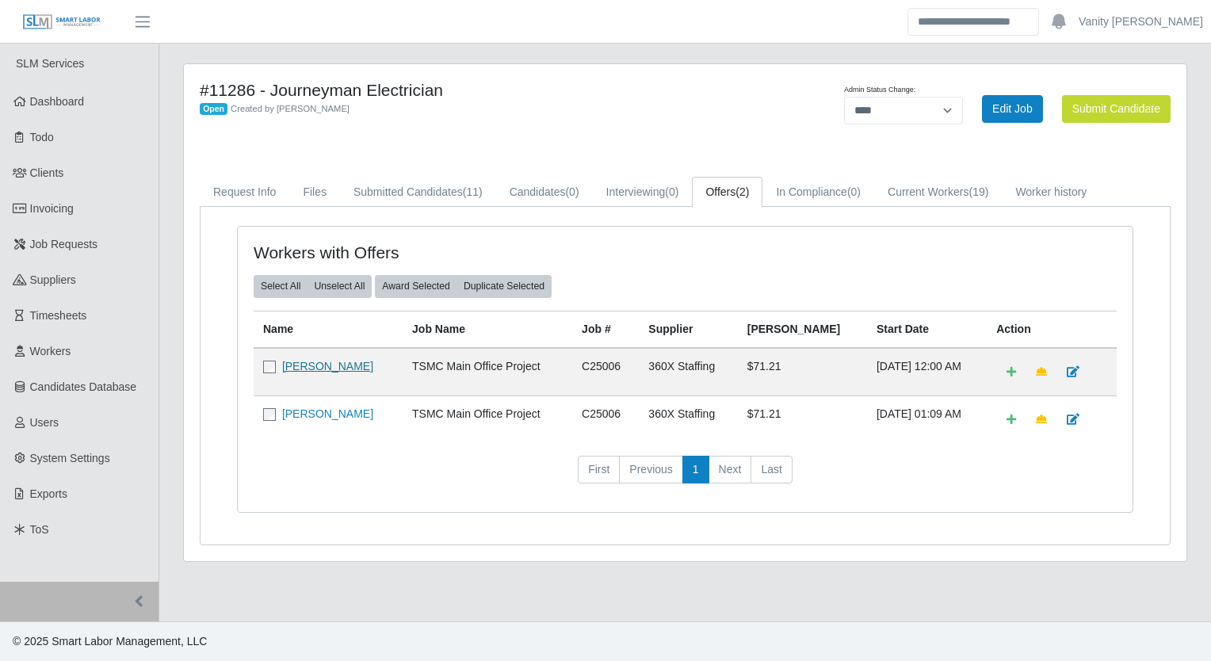
click at [303, 363] on link "[PERSON_NAME]" at bounding box center [327, 366] width 91 height 13
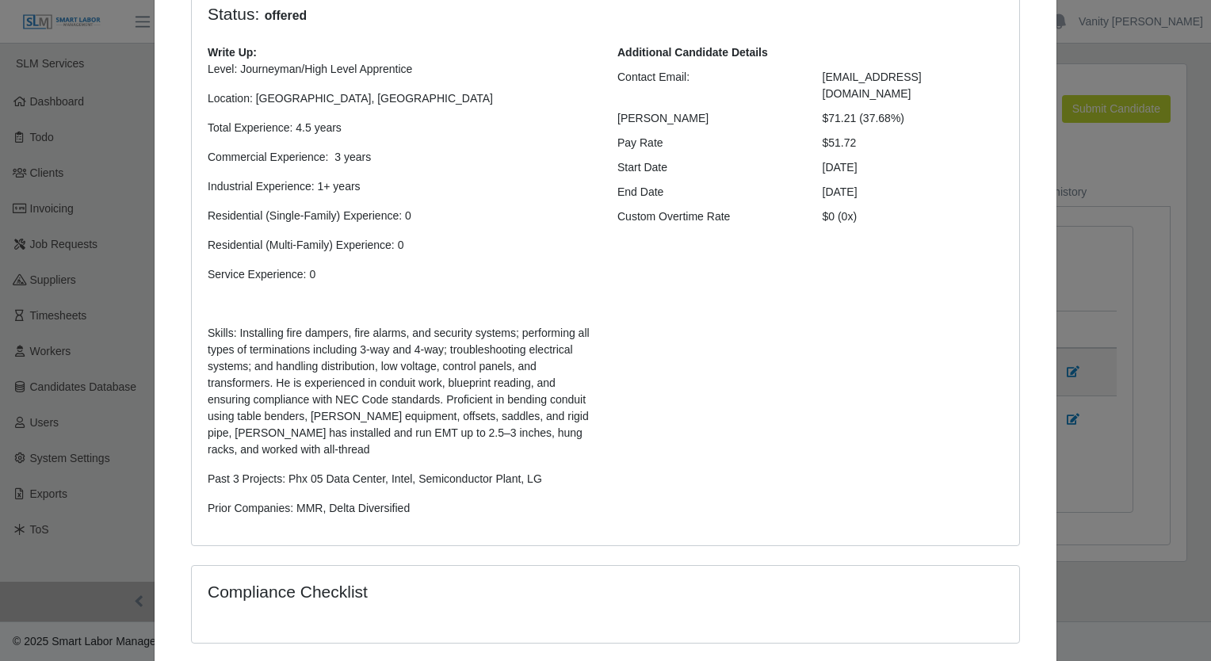
scroll to position [390, 0]
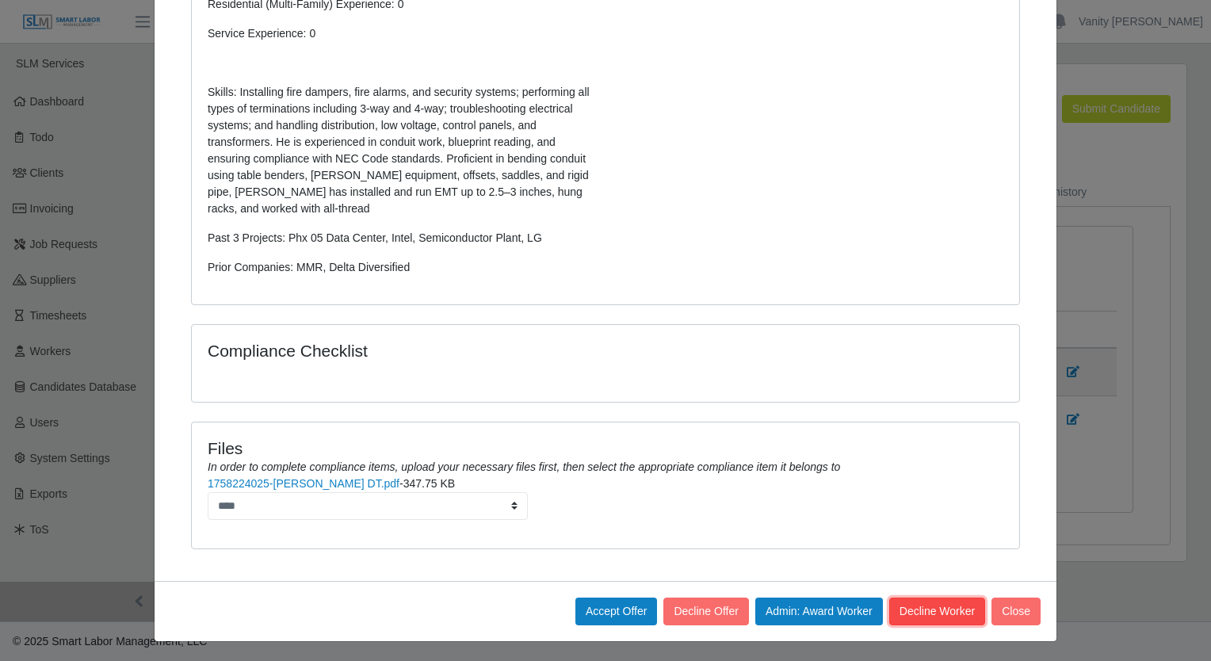
click at [916, 605] on button "Decline Worker" at bounding box center [937, 611] width 96 height 28
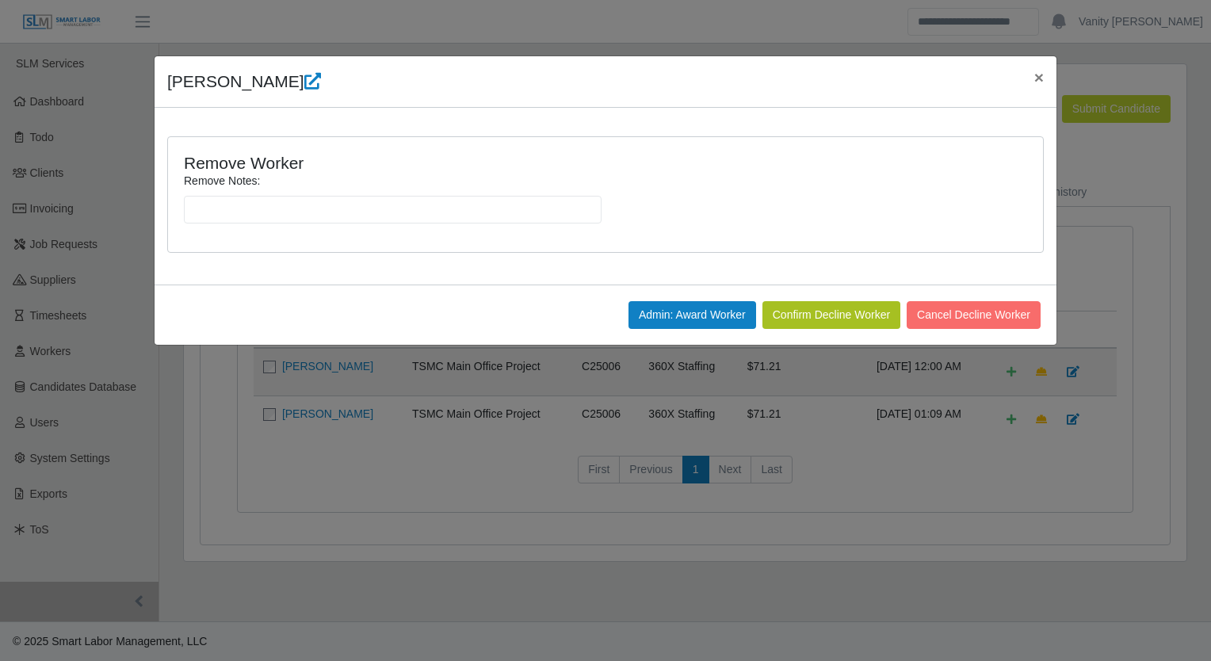
scroll to position [0, 0]
click at [459, 210] on input "Remove Notes:" at bounding box center [393, 210] width 418 height 28
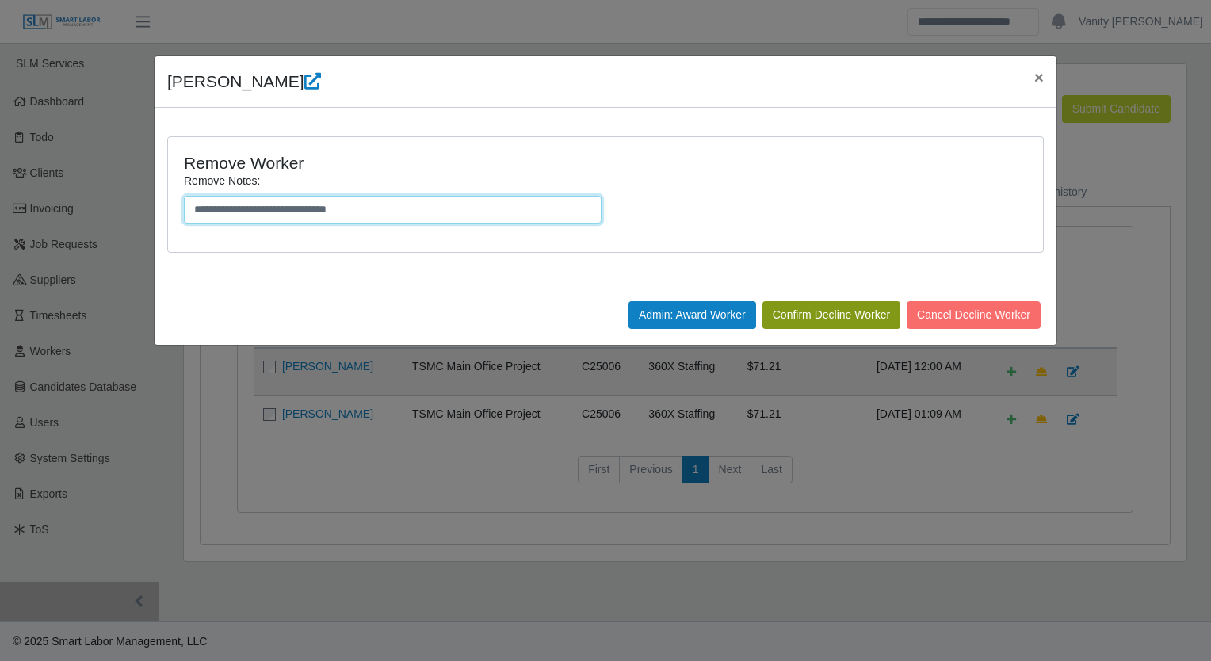
type input "**********"
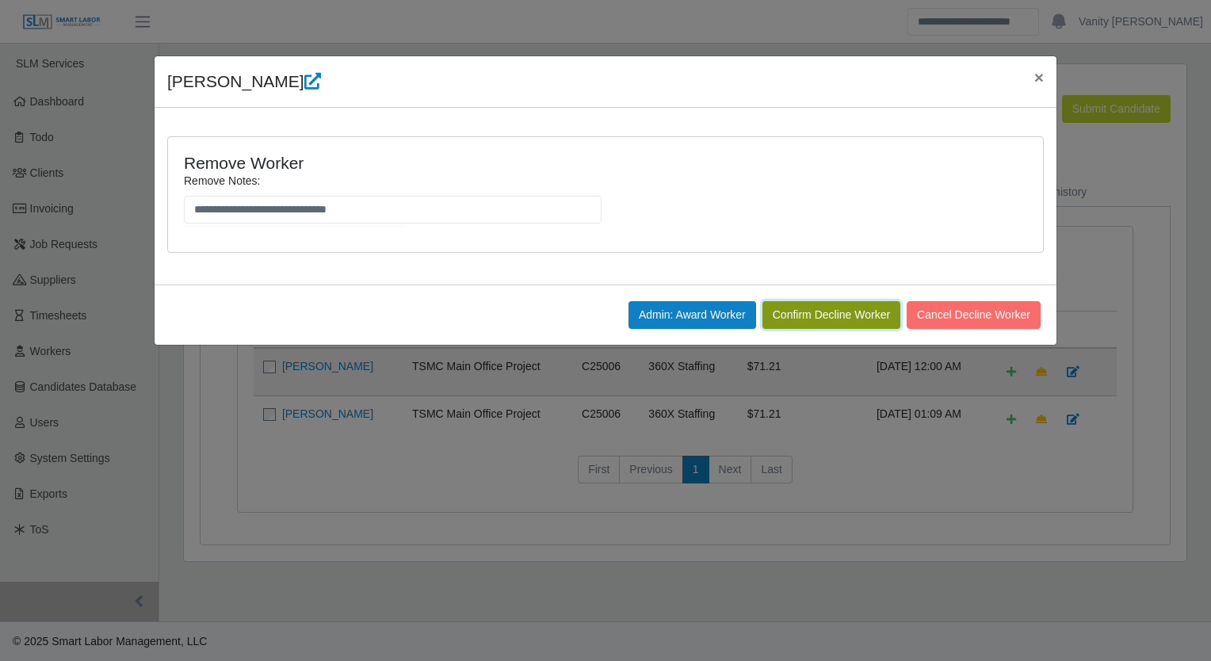
click at [844, 301] on button "Confirm Decline Worker" at bounding box center [831, 315] width 138 height 28
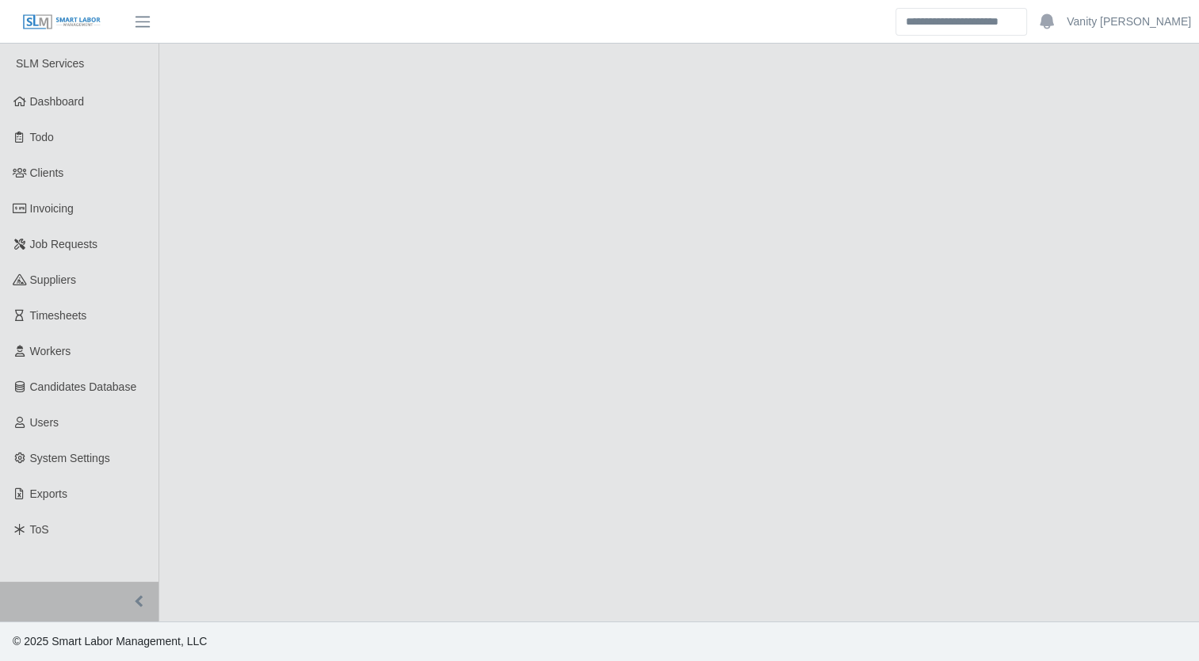
select select "****"
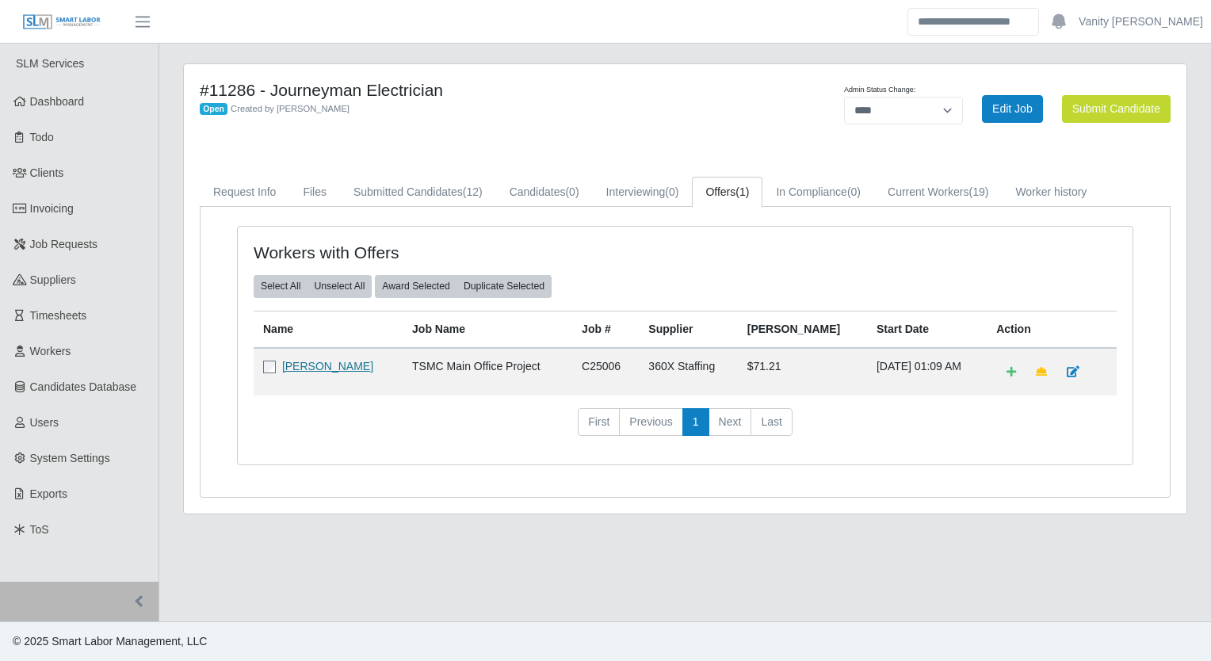
click at [330, 362] on link "[PERSON_NAME]" at bounding box center [327, 366] width 91 height 13
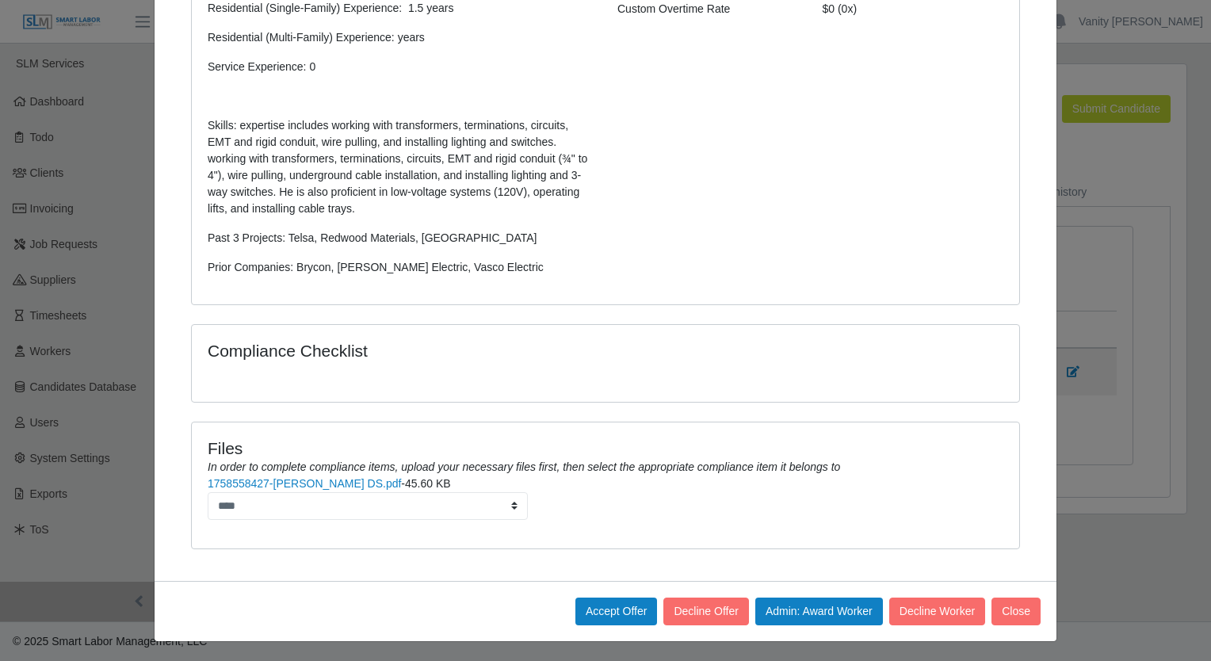
scroll to position [357, 0]
click at [820, 606] on button "Admin: Award Worker" at bounding box center [819, 611] width 128 height 28
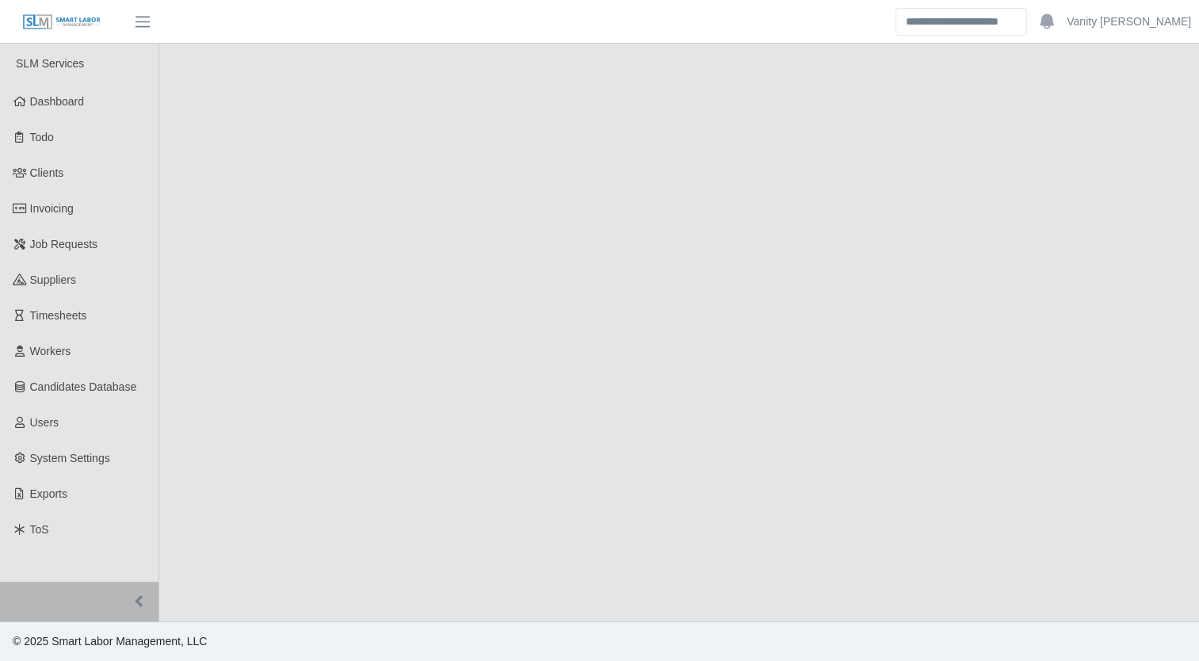
select select "****"
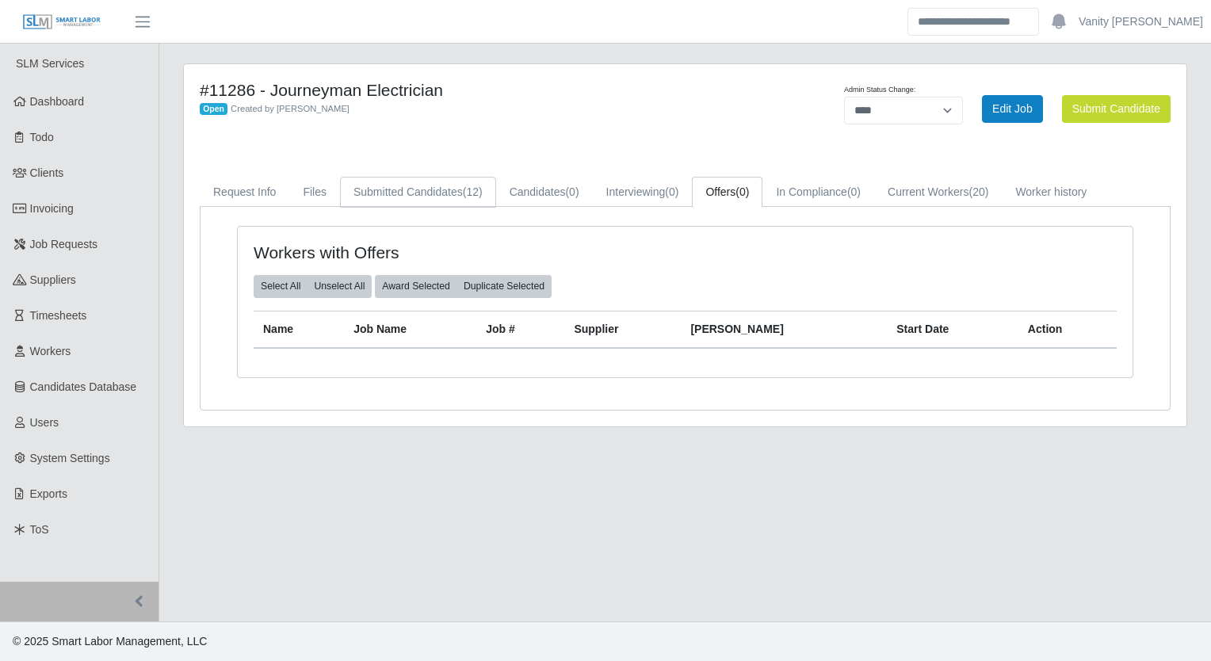
click at [441, 200] on link "Submitted Candidates (12)" at bounding box center [418, 192] width 156 height 31
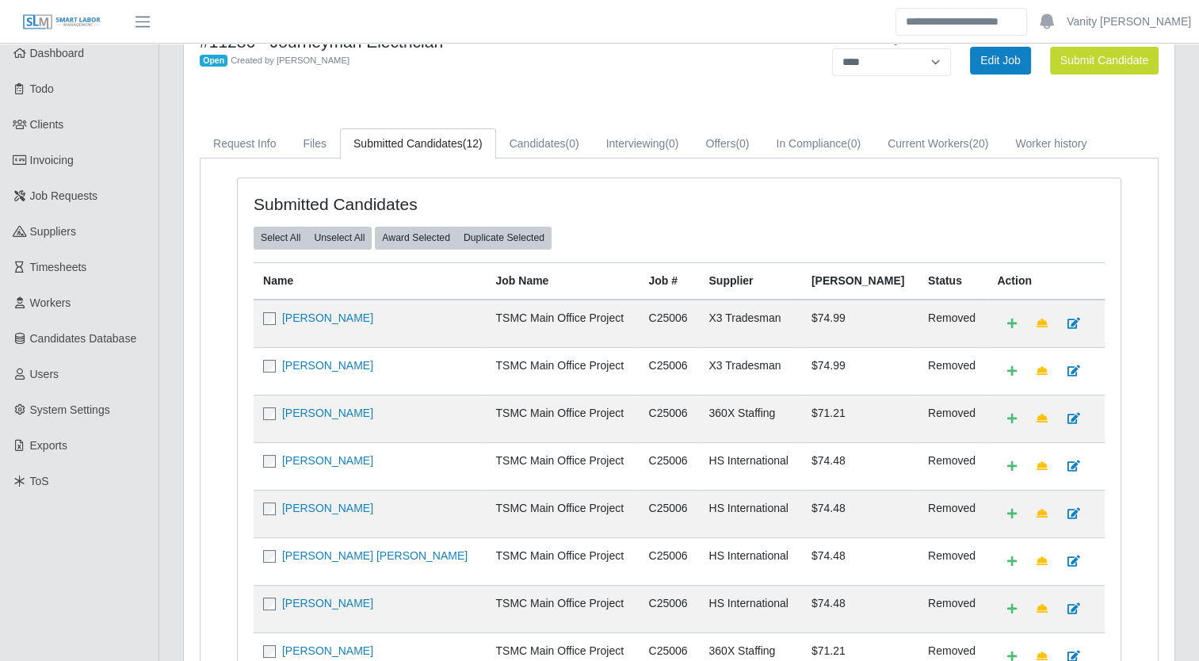
scroll to position [30, 0]
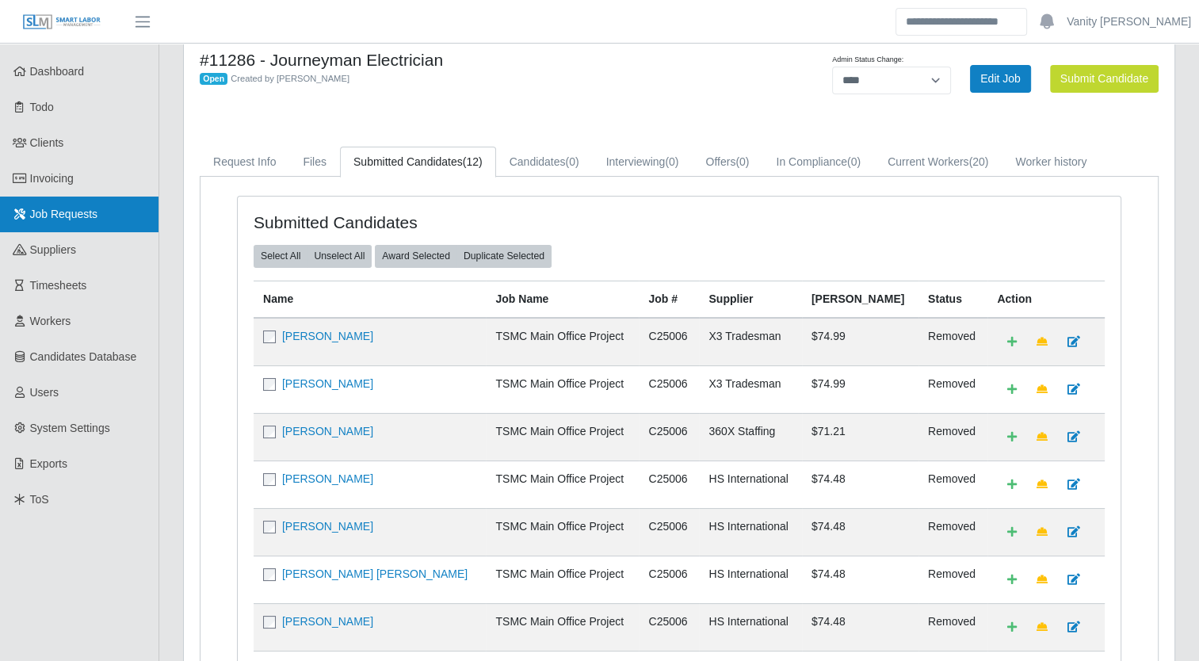
click at [78, 227] on link "Job Requests" at bounding box center [79, 214] width 158 height 36
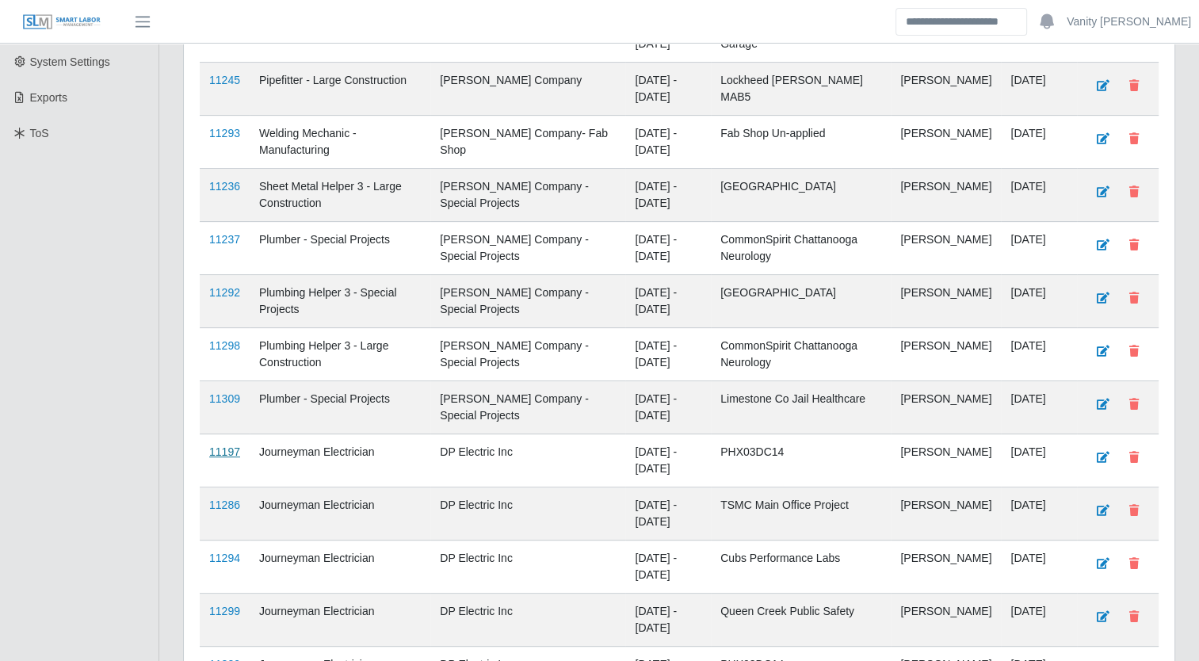
scroll to position [475, 0]
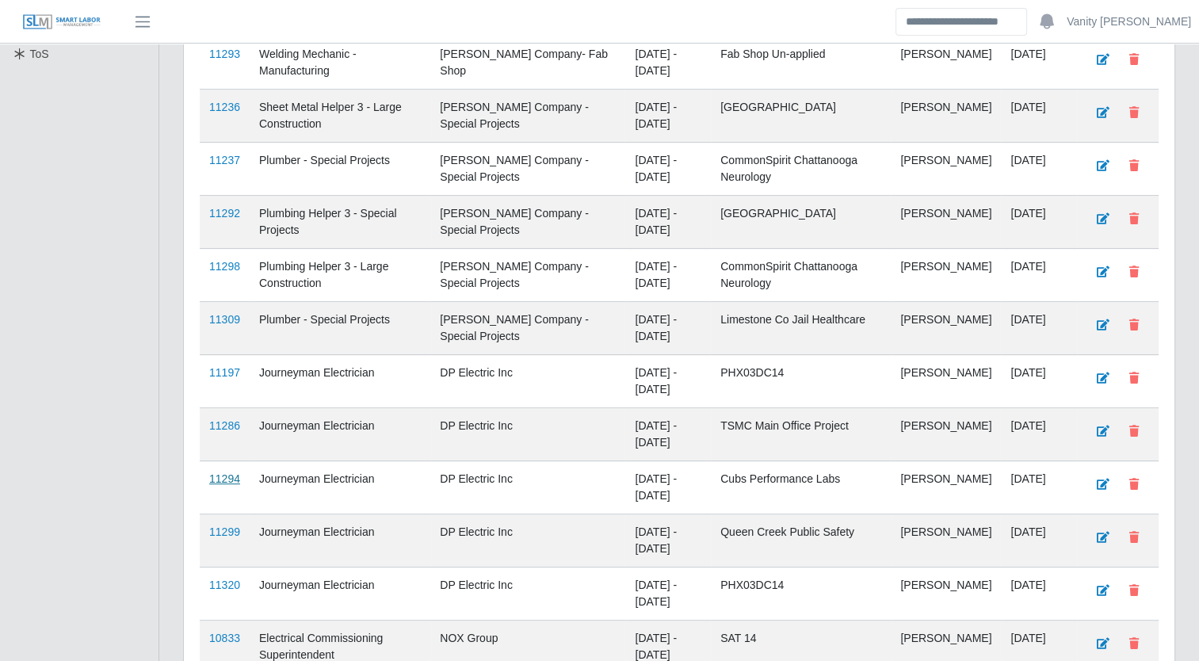
click at [225, 472] on link "11294" at bounding box center [224, 478] width 31 height 13
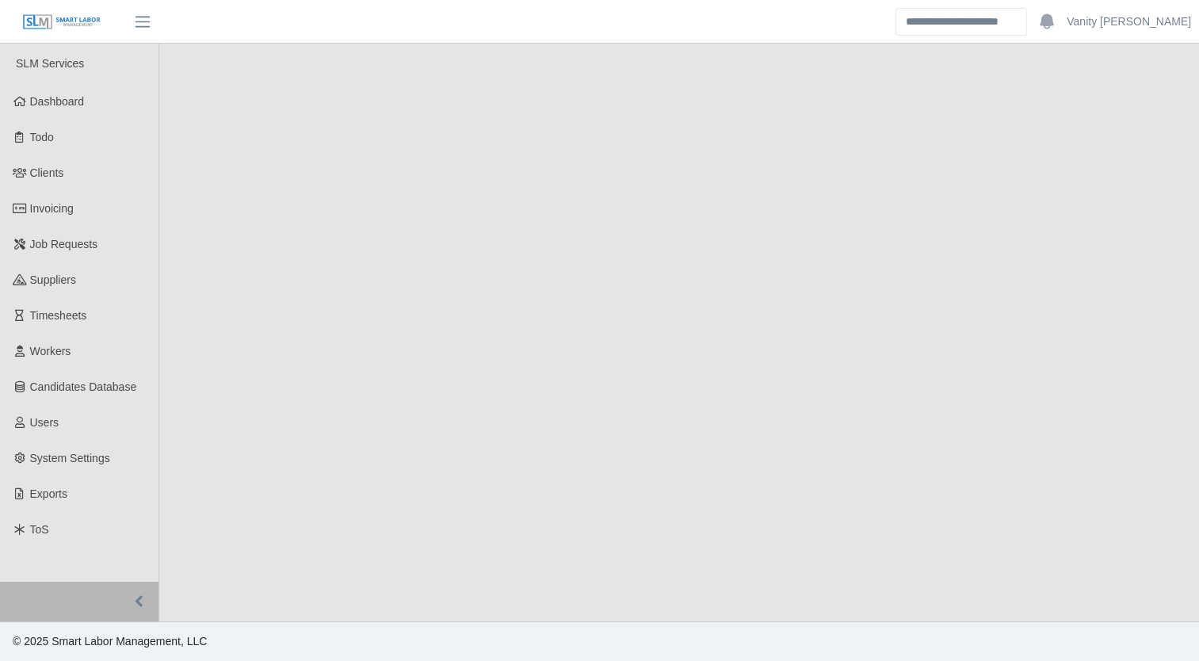
select select "****"
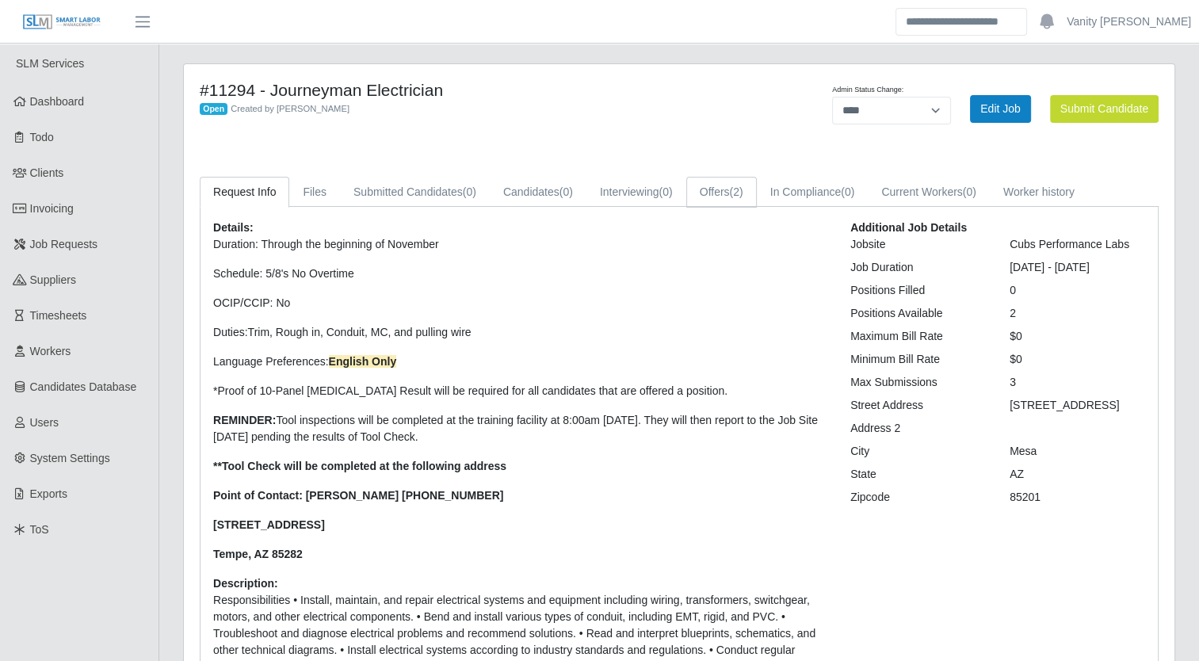
click at [731, 189] on span "(2)" at bounding box center [736, 191] width 13 height 13
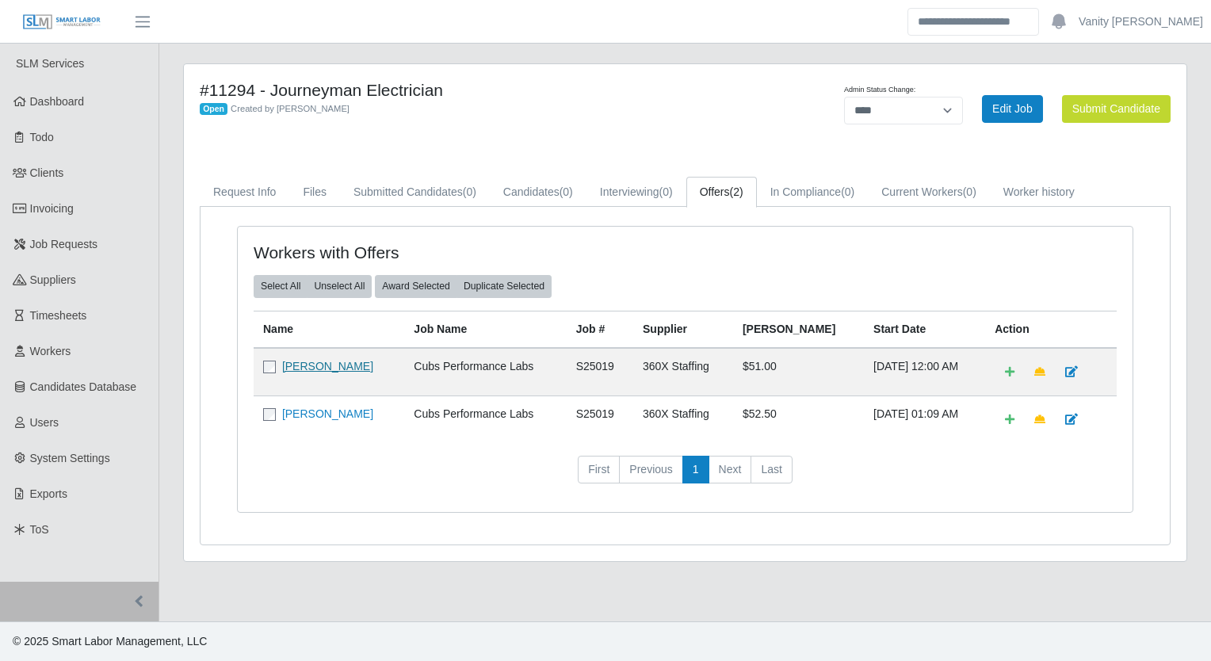
click at [321, 365] on link "[PERSON_NAME]" at bounding box center [327, 366] width 91 height 13
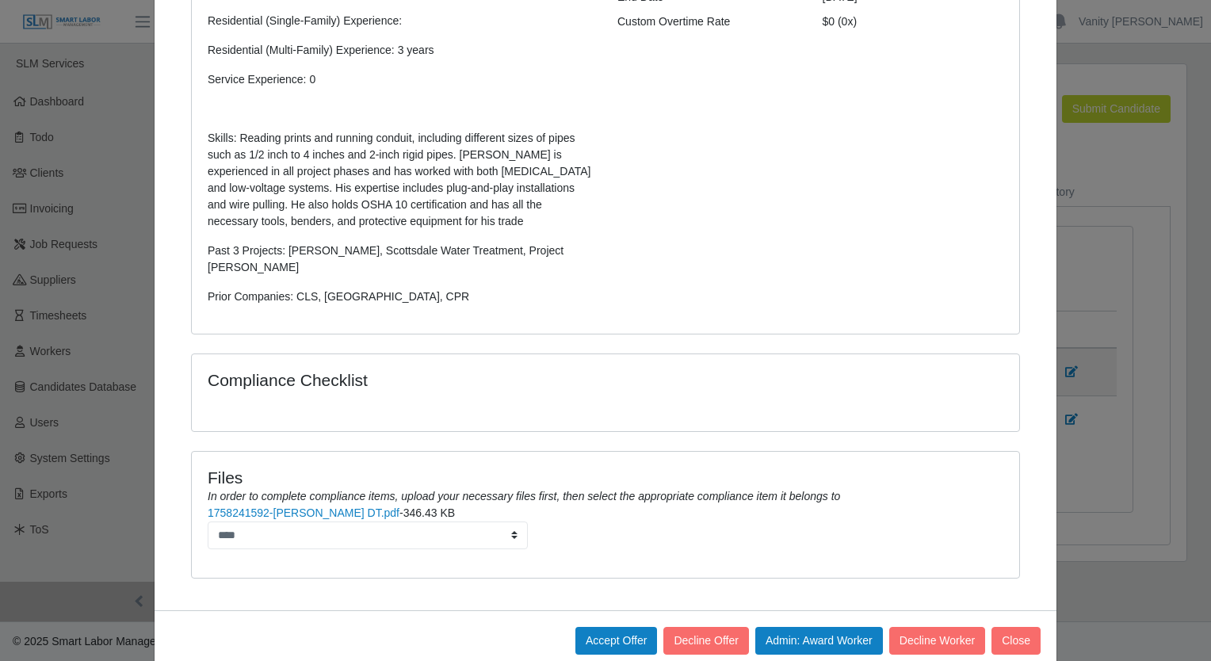
scroll to position [357, 0]
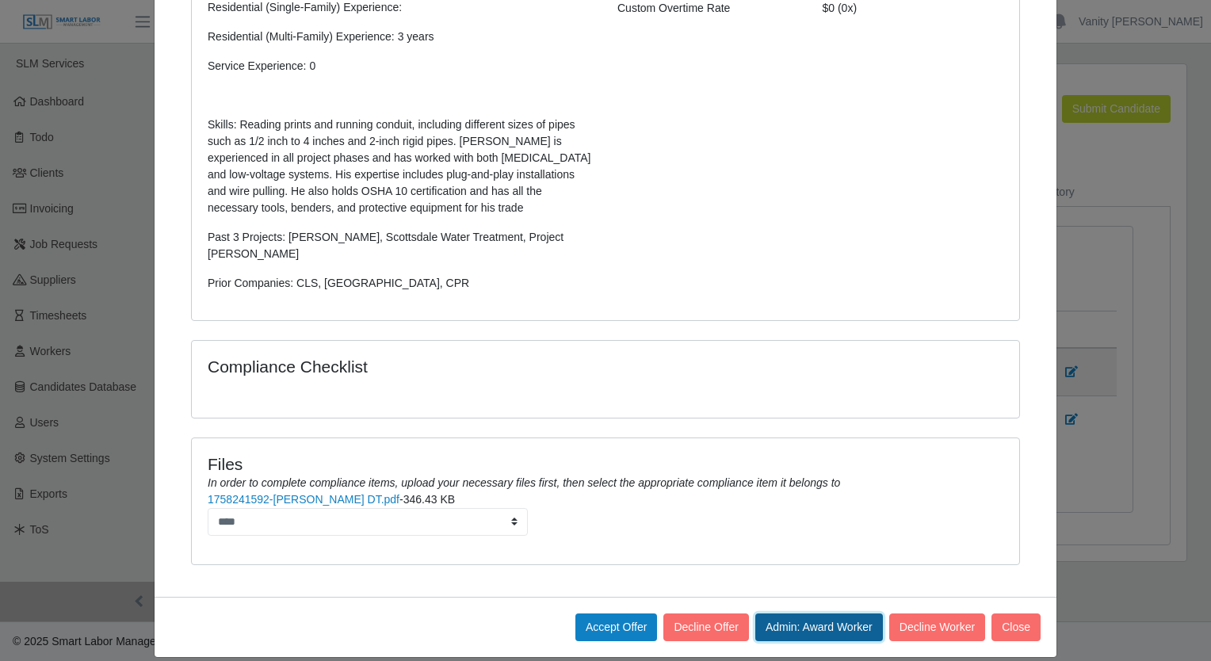
click at [779, 613] on button "Admin: Award Worker" at bounding box center [819, 627] width 128 height 28
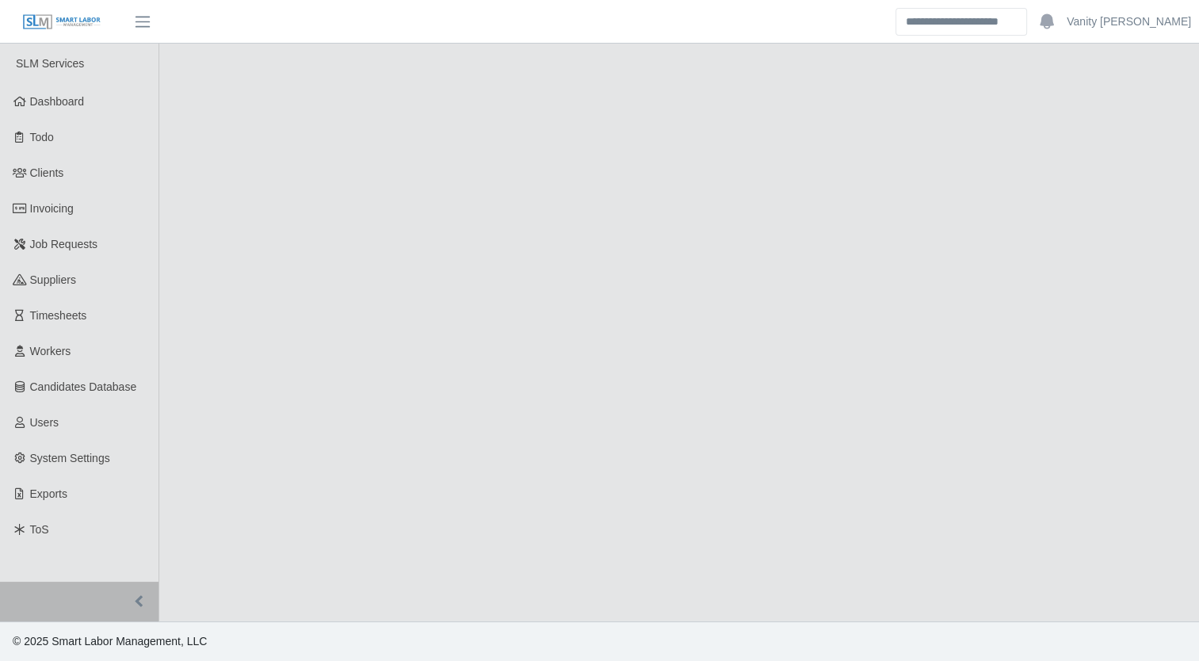
select select "****"
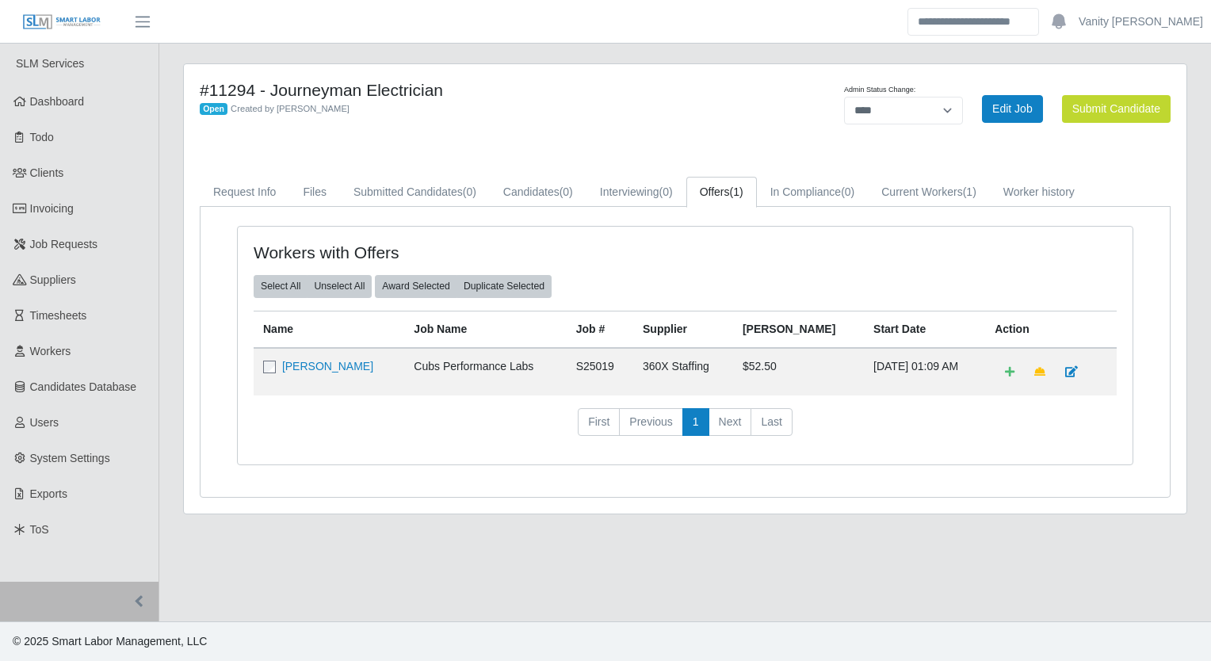
click at [329, 372] on td "Stavonne Sanders" at bounding box center [329, 372] width 151 height 48
click at [336, 360] on link "Stavonne Sanders" at bounding box center [327, 366] width 91 height 13
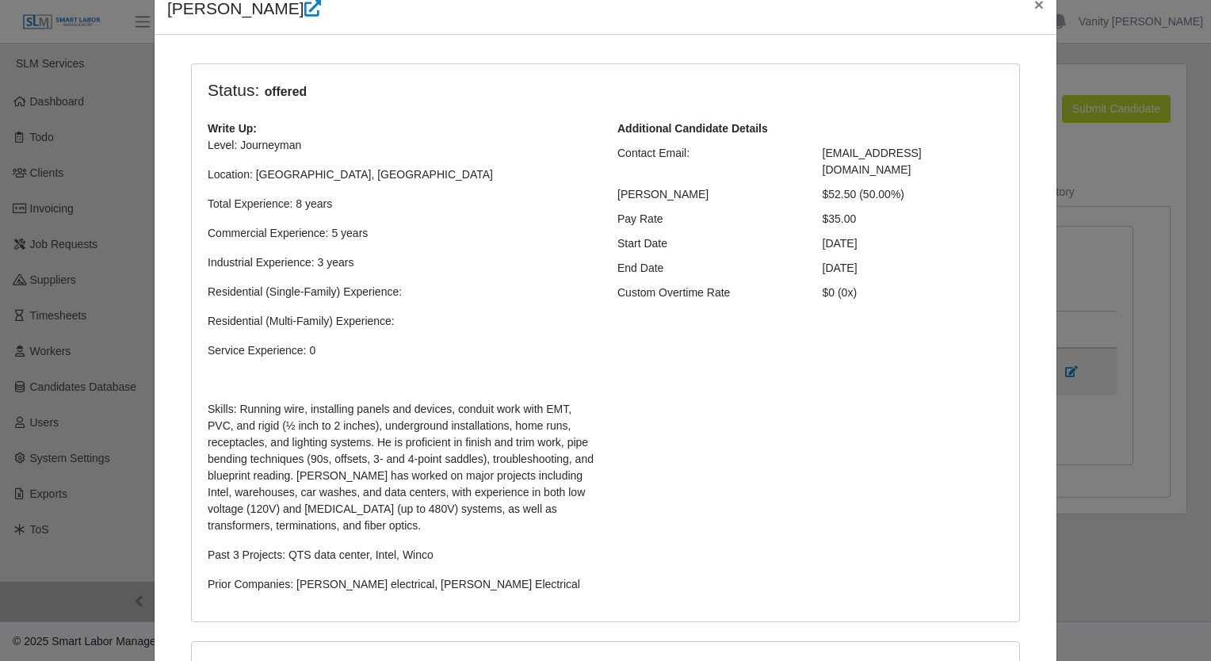
scroll to position [371, 0]
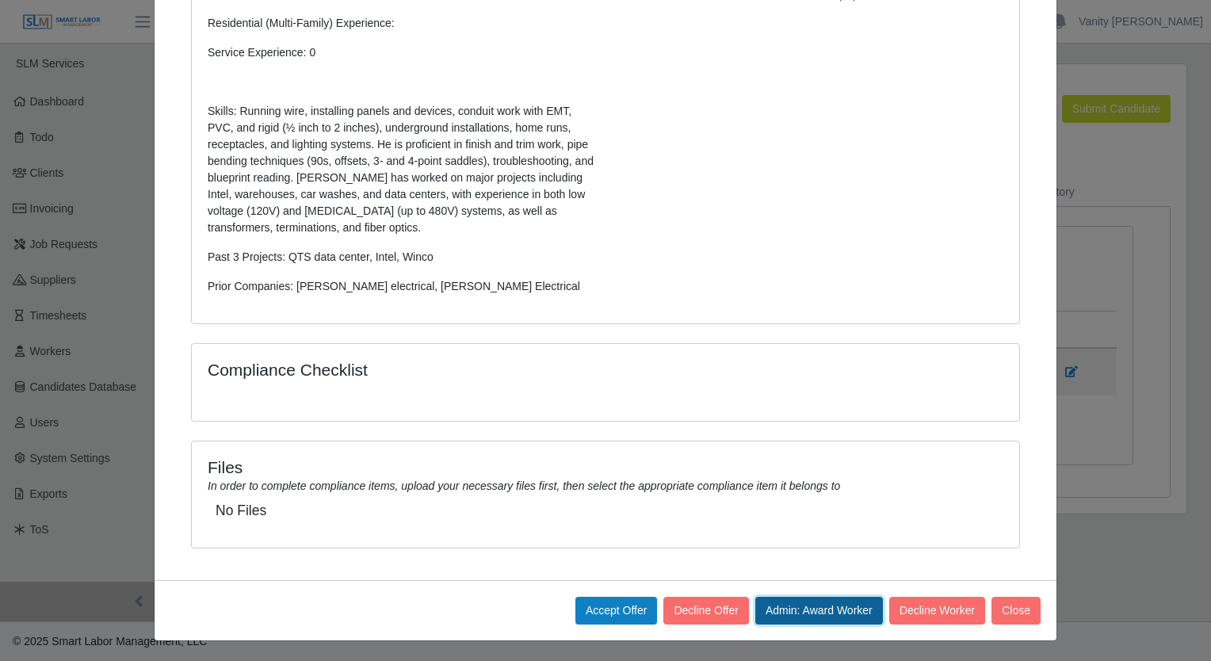
click at [802, 606] on button "Admin: Award Worker" at bounding box center [819, 611] width 128 height 28
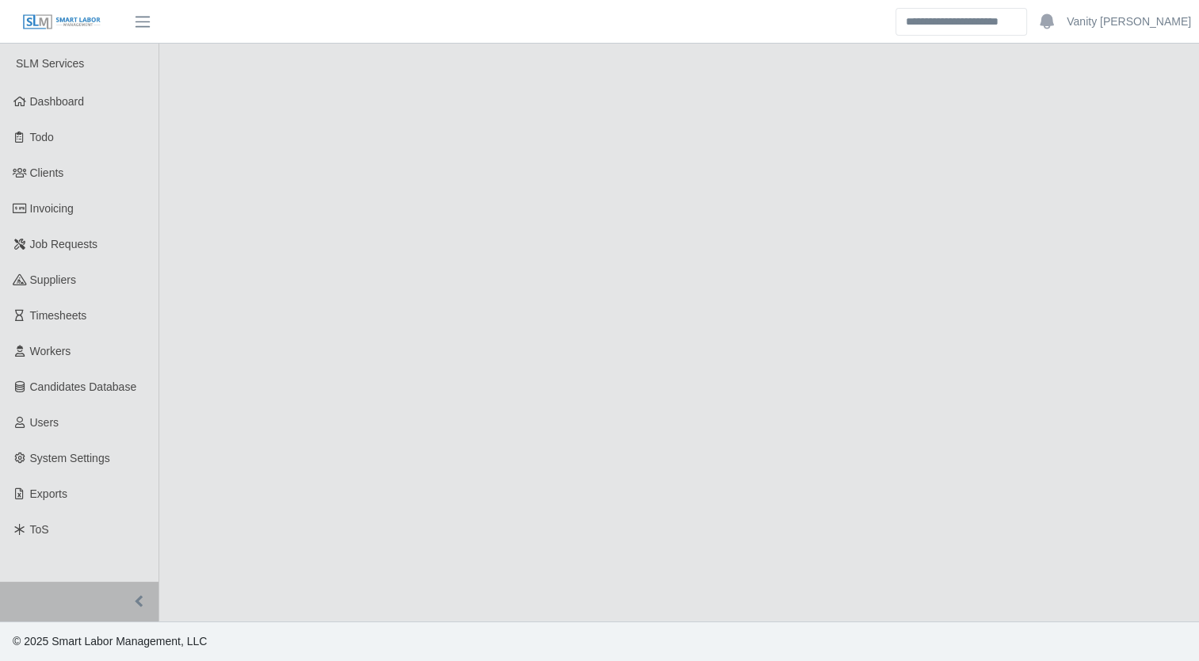
select select "****"
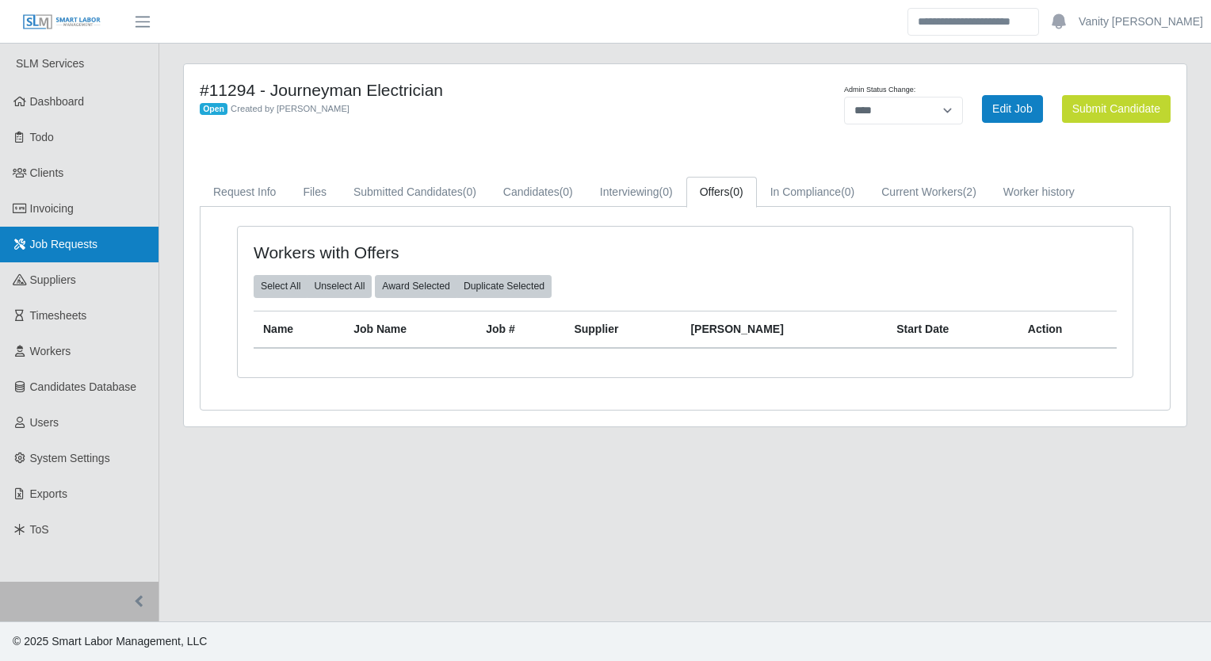
click at [74, 242] on span "Job Requests" at bounding box center [64, 244] width 68 height 13
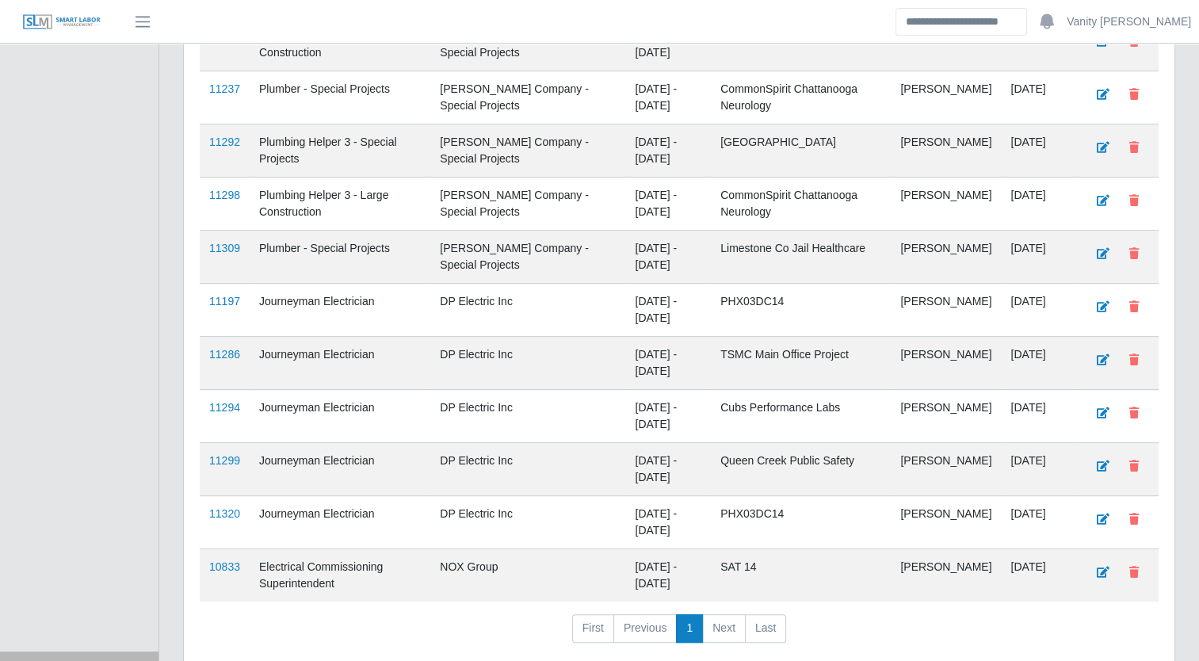
scroll to position [555, 0]
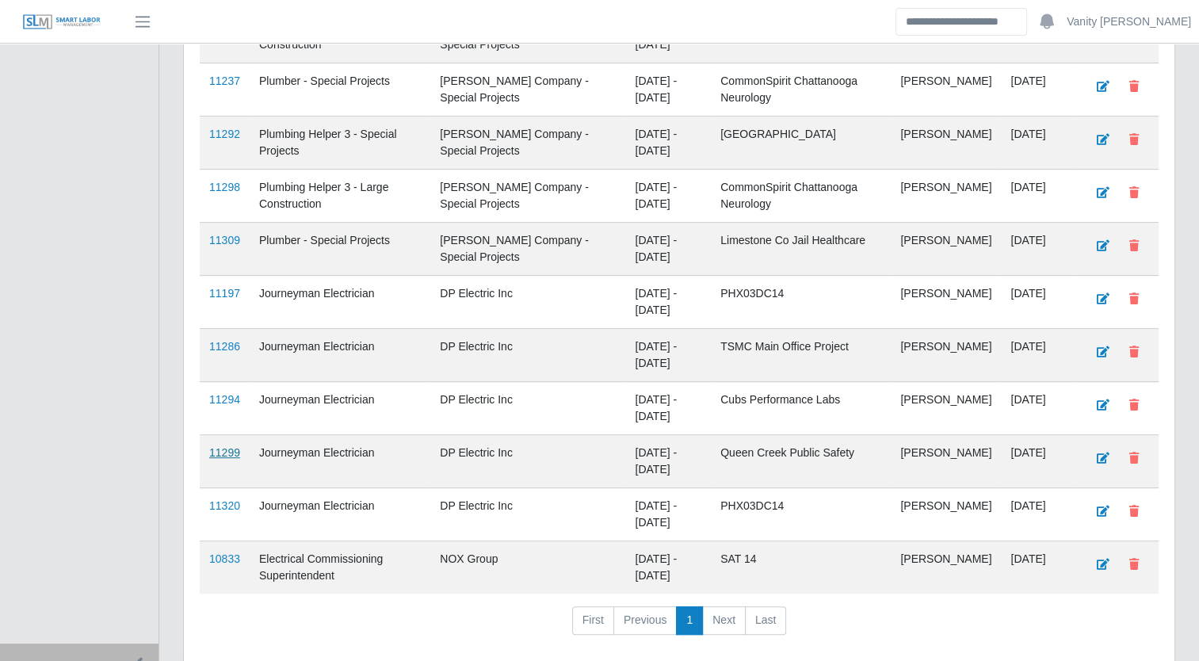
click at [229, 450] on link "11299" at bounding box center [224, 452] width 31 height 13
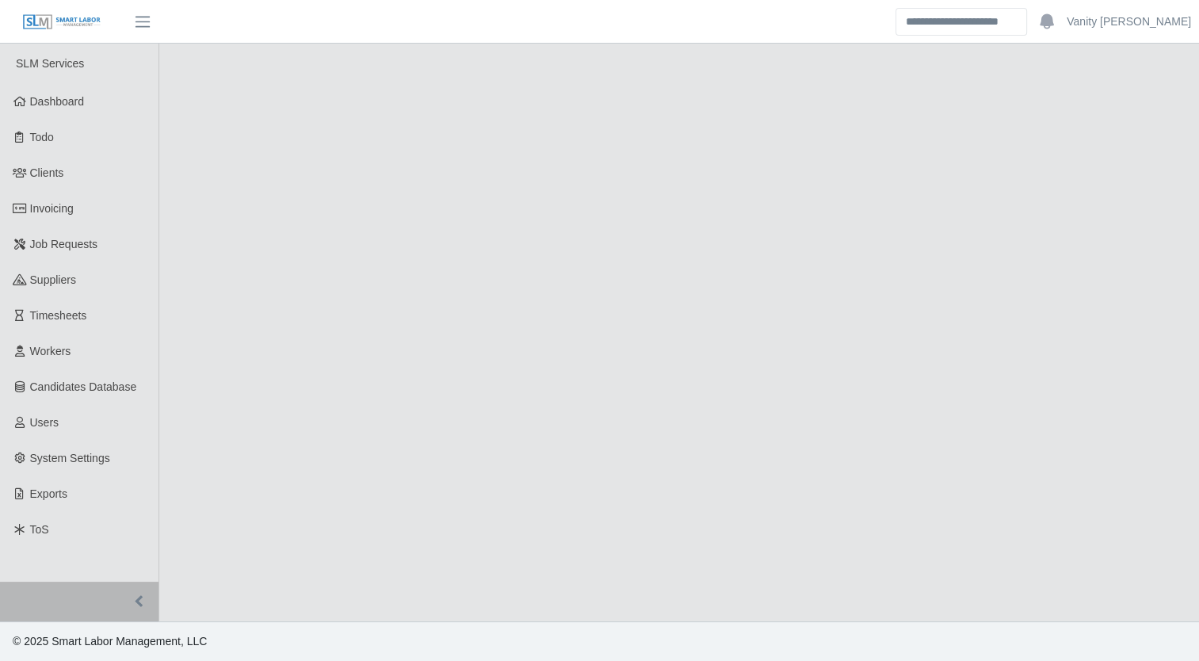
select select "****"
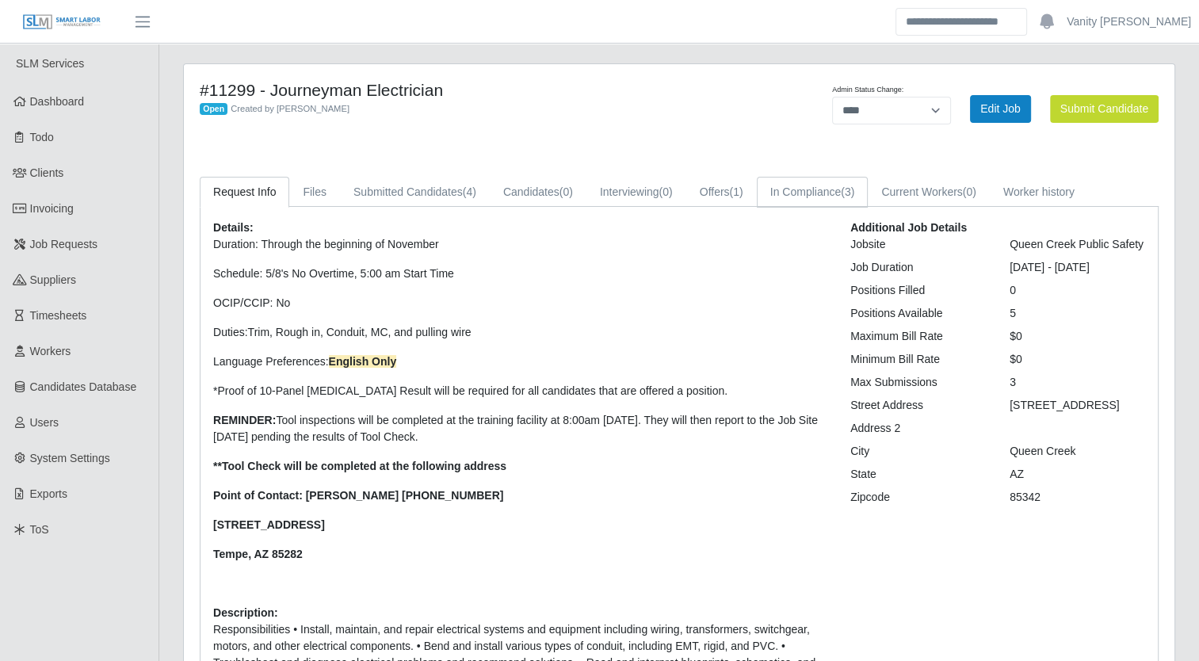
click at [783, 188] on link "In Compliance (3)" at bounding box center [813, 192] width 112 height 31
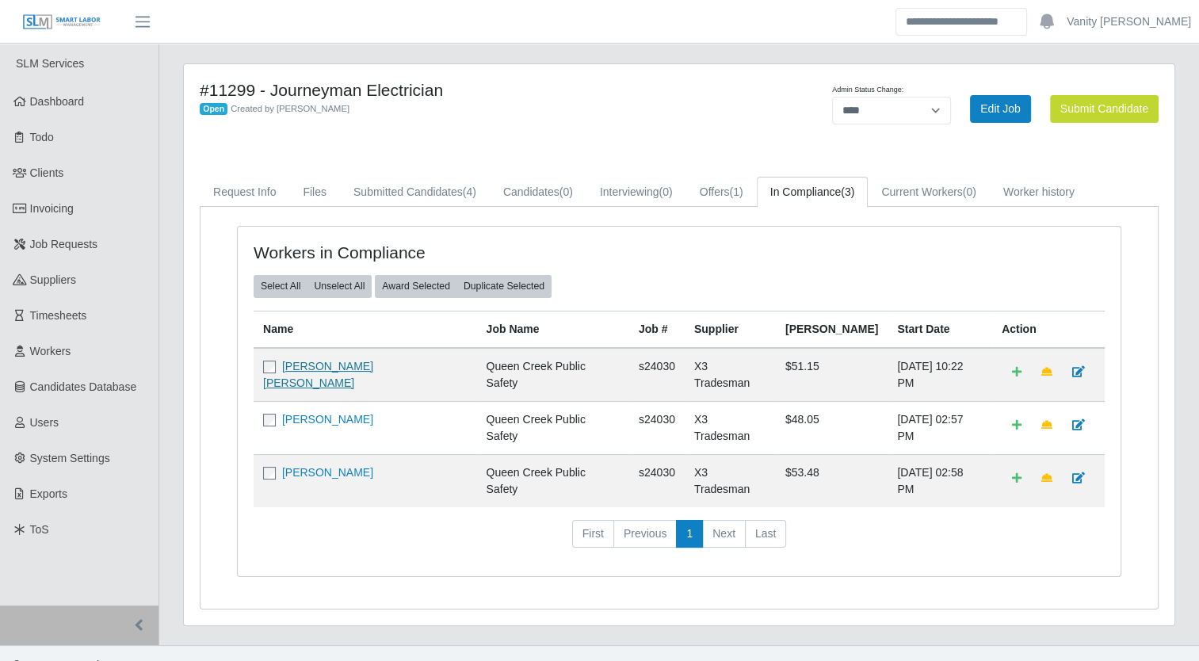
click at [300, 364] on link "[PERSON_NAME] [PERSON_NAME]" at bounding box center [318, 374] width 110 height 29
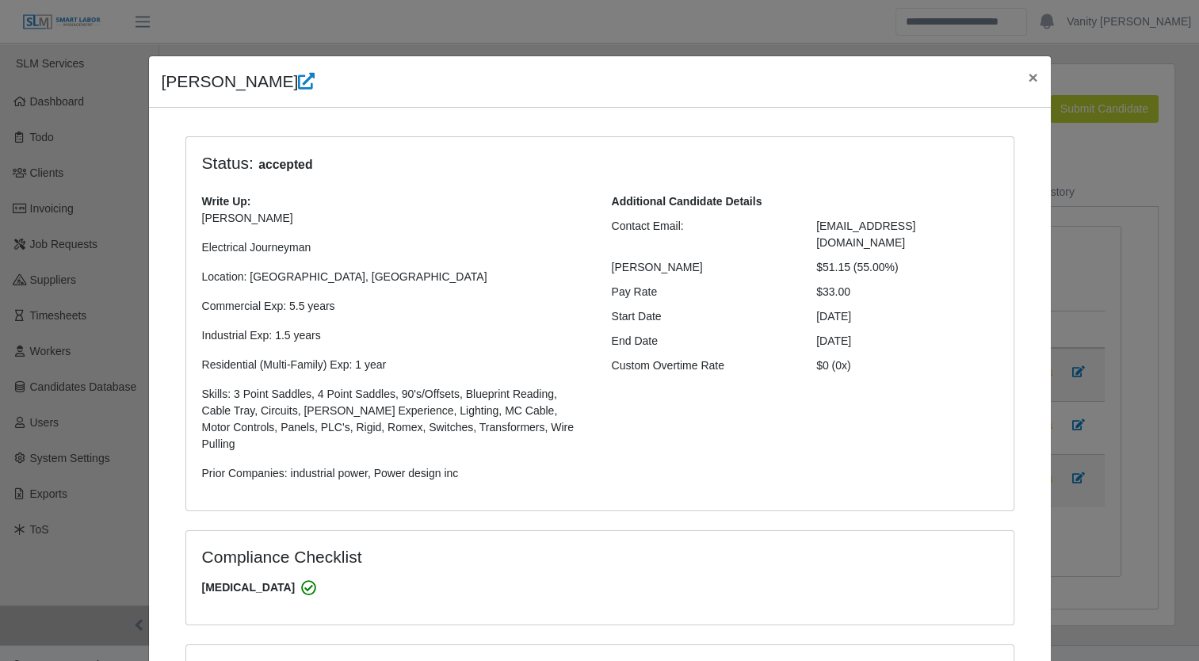
select select "**********"
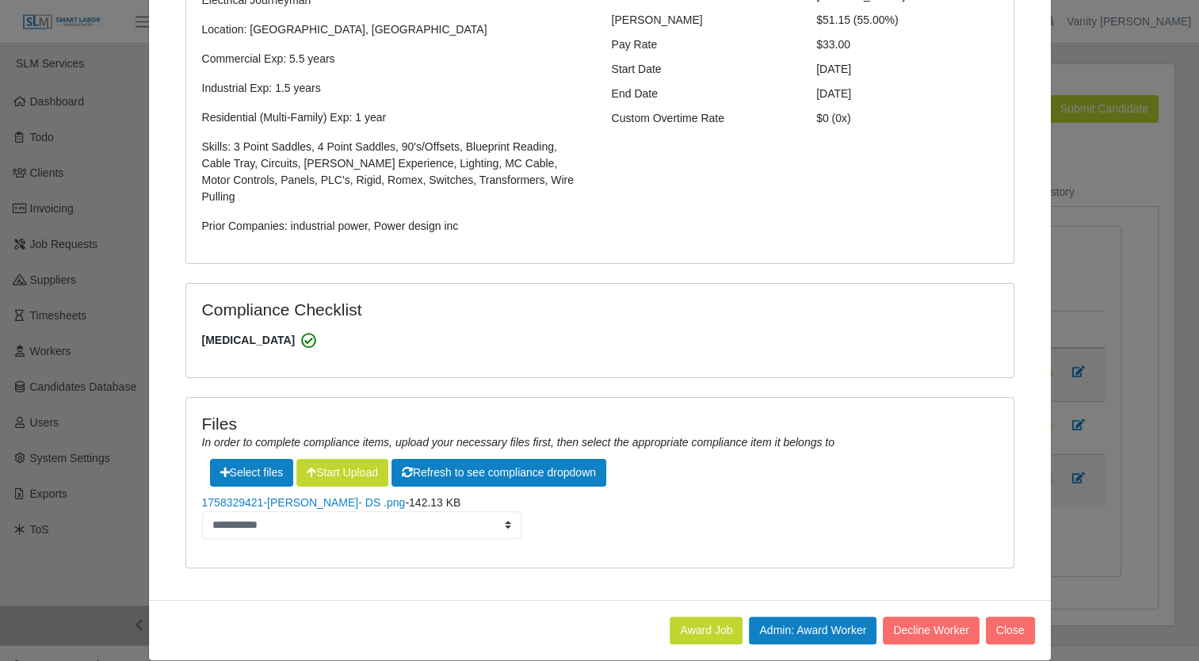
scroll to position [250, 0]
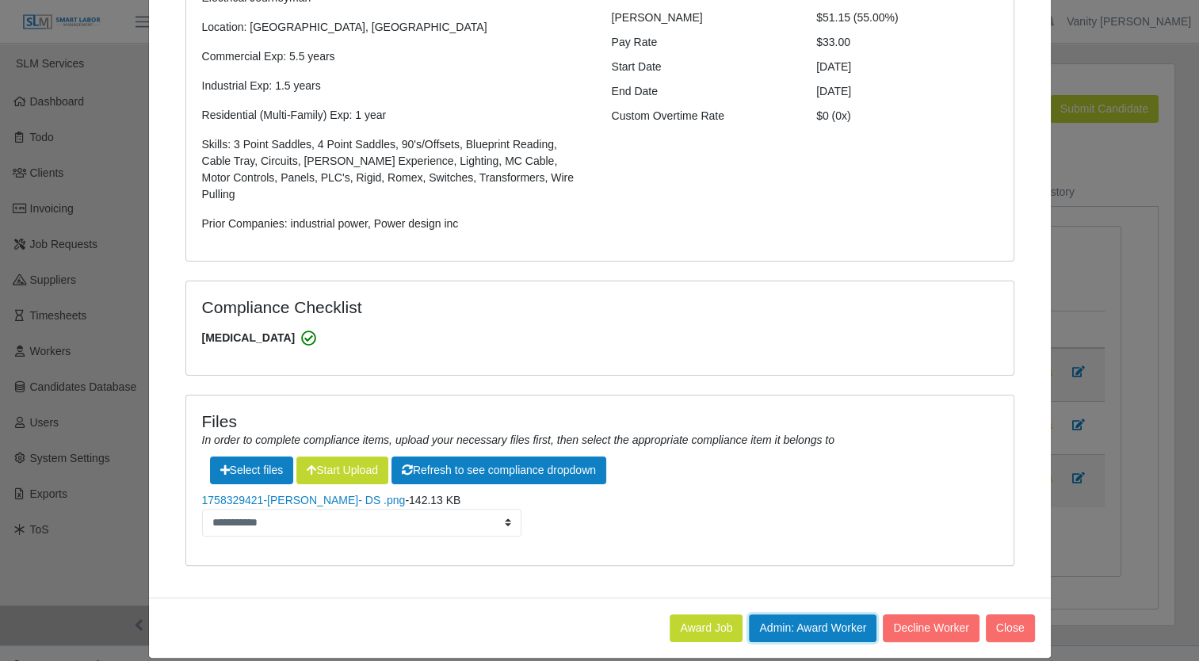
drag, startPoint x: 805, startPoint y: 613, endPoint x: 685, endPoint y: 68, distance: 558.3
click at [805, 614] on button "Admin: Award Worker" at bounding box center [813, 628] width 128 height 28
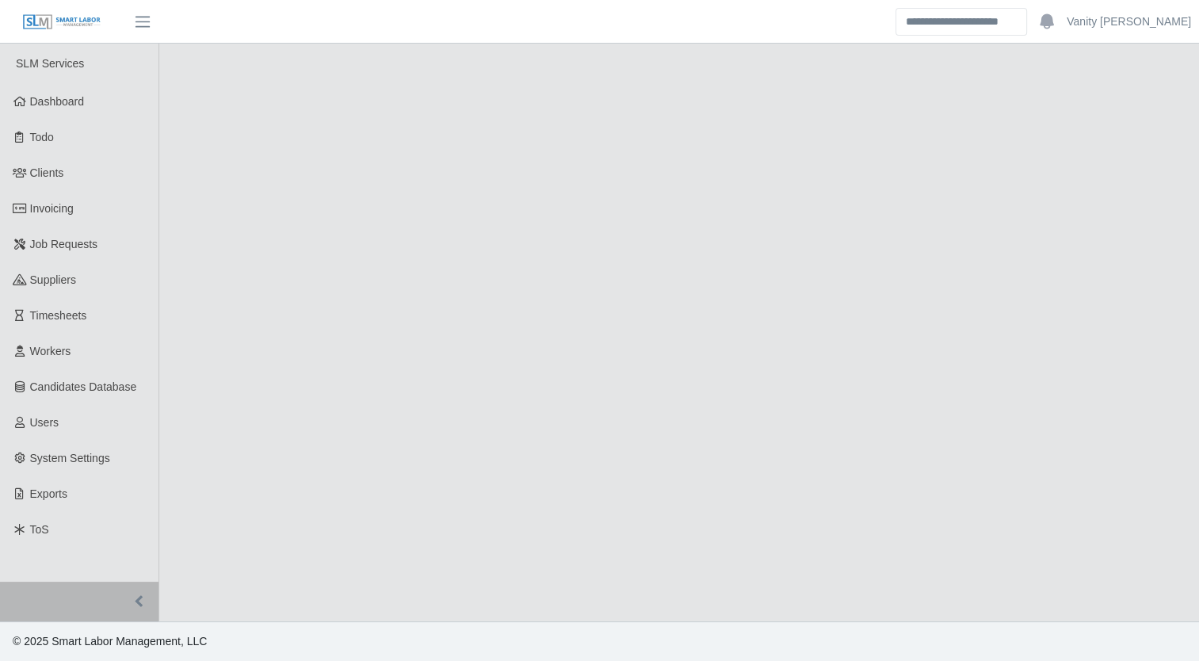
select select "****"
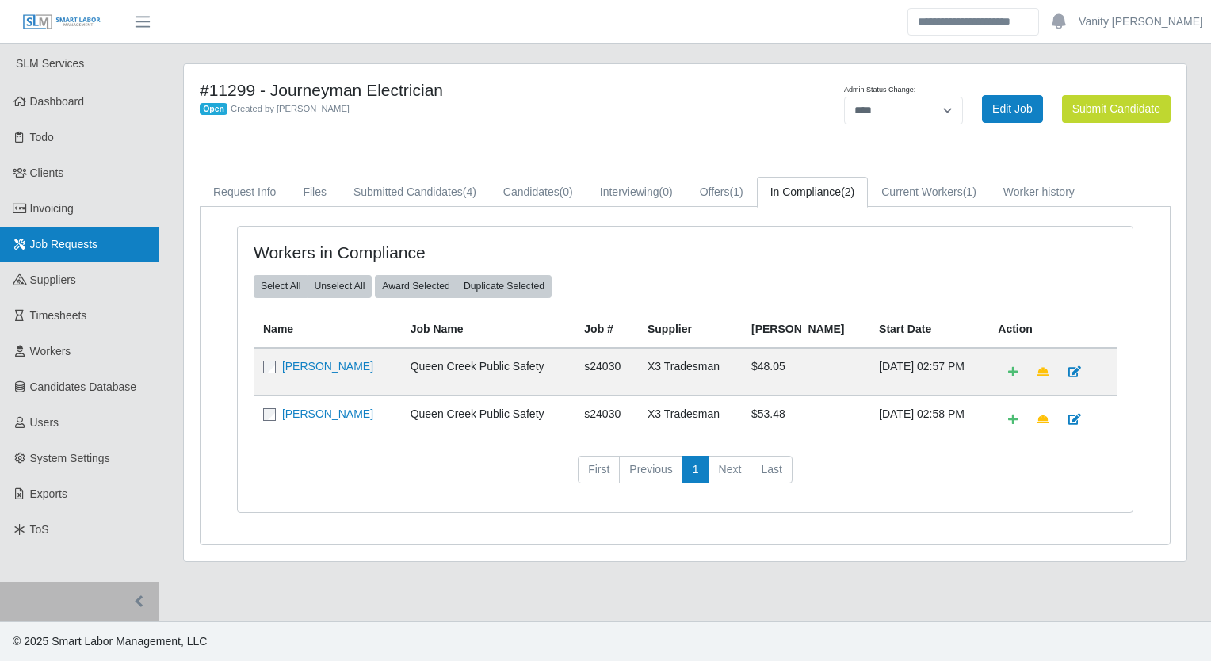
click at [52, 227] on link "Job Requests" at bounding box center [79, 245] width 158 height 36
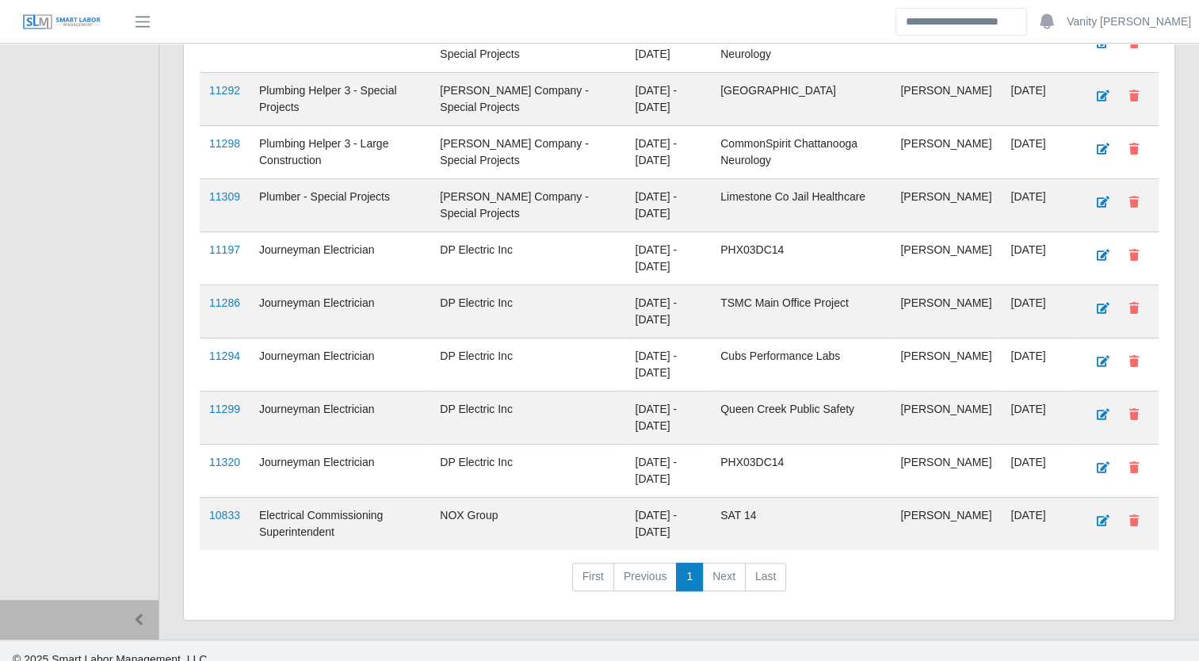
scroll to position [612, 0]
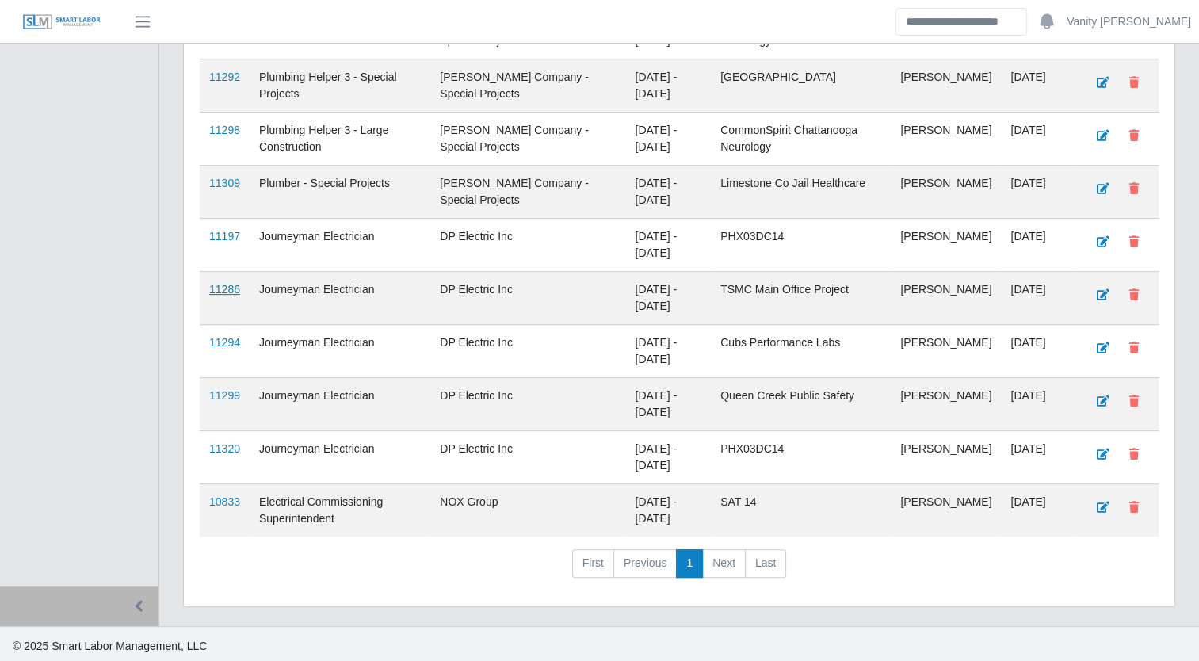
click at [216, 283] on link "11286" at bounding box center [224, 289] width 31 height 13
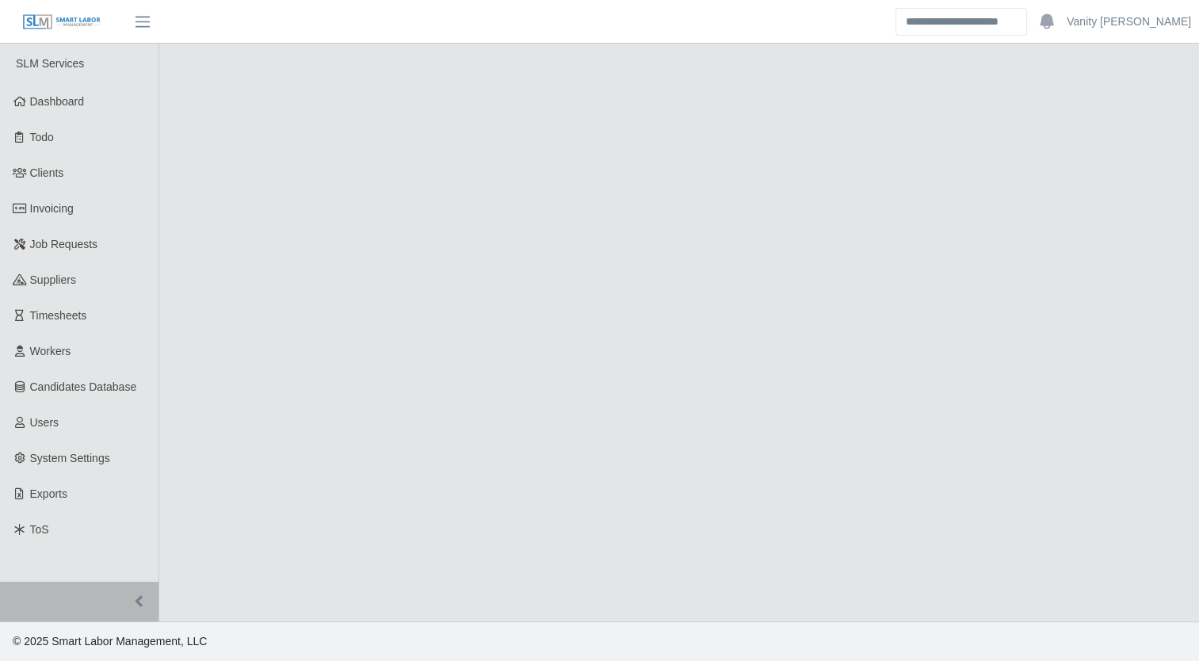
select select "****"
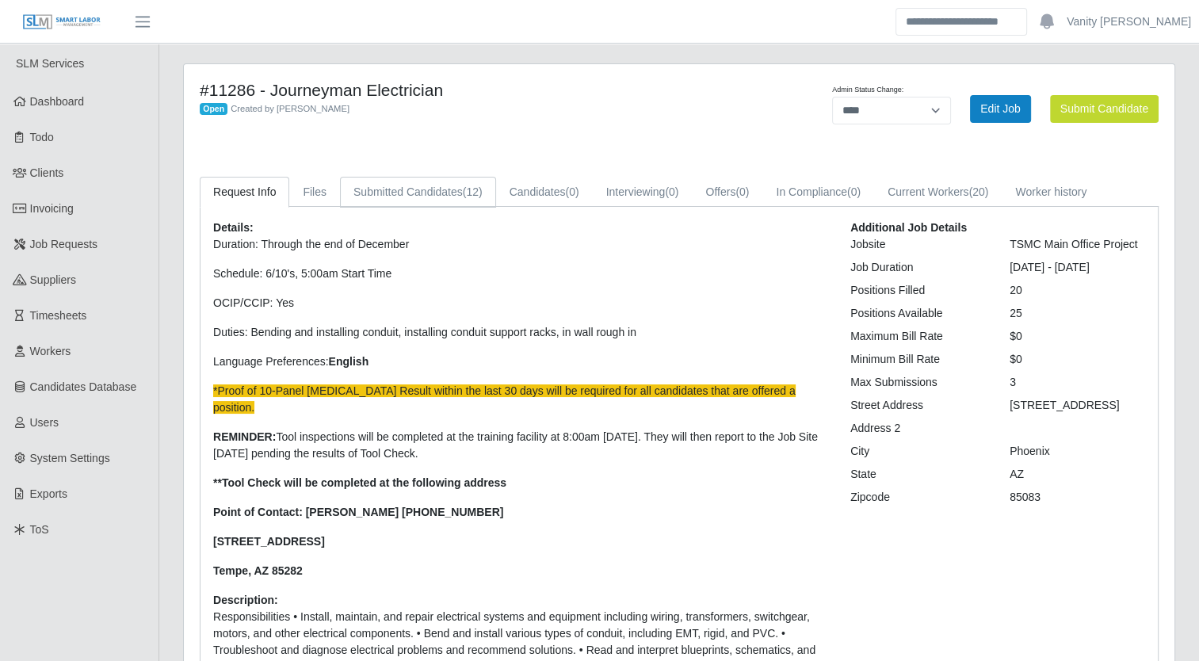
click at [372, 201] on link "Submitted Candidates (12)" at bounding box center [418, 192] width 156 height 31
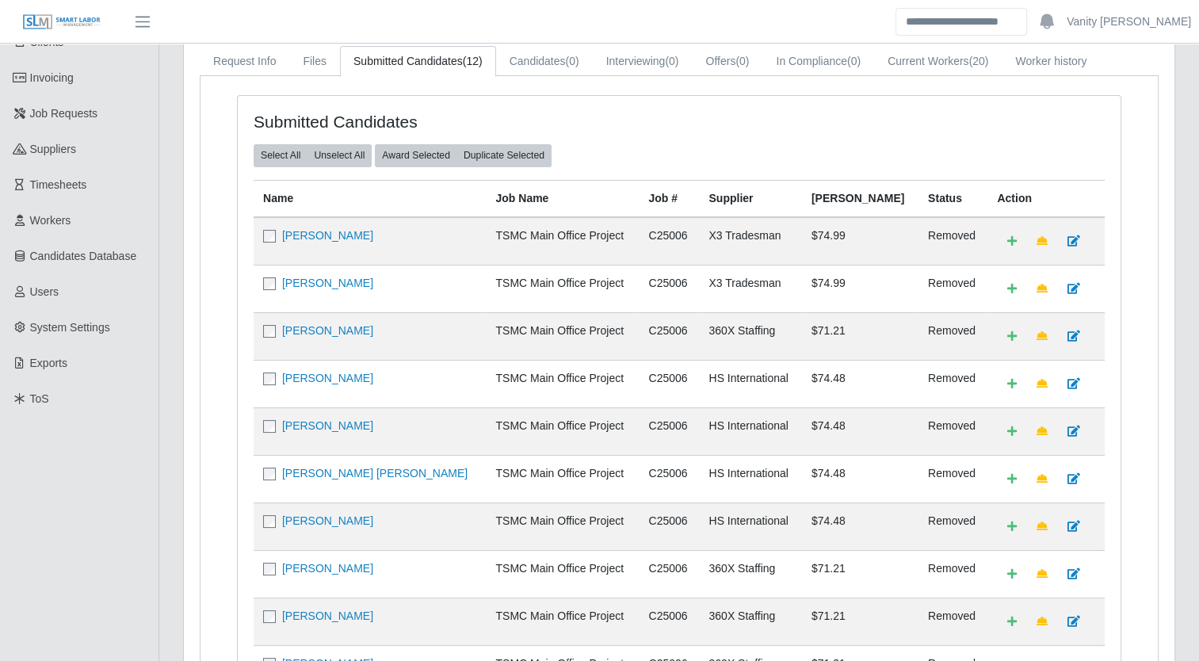
scroll to position [158, 0]
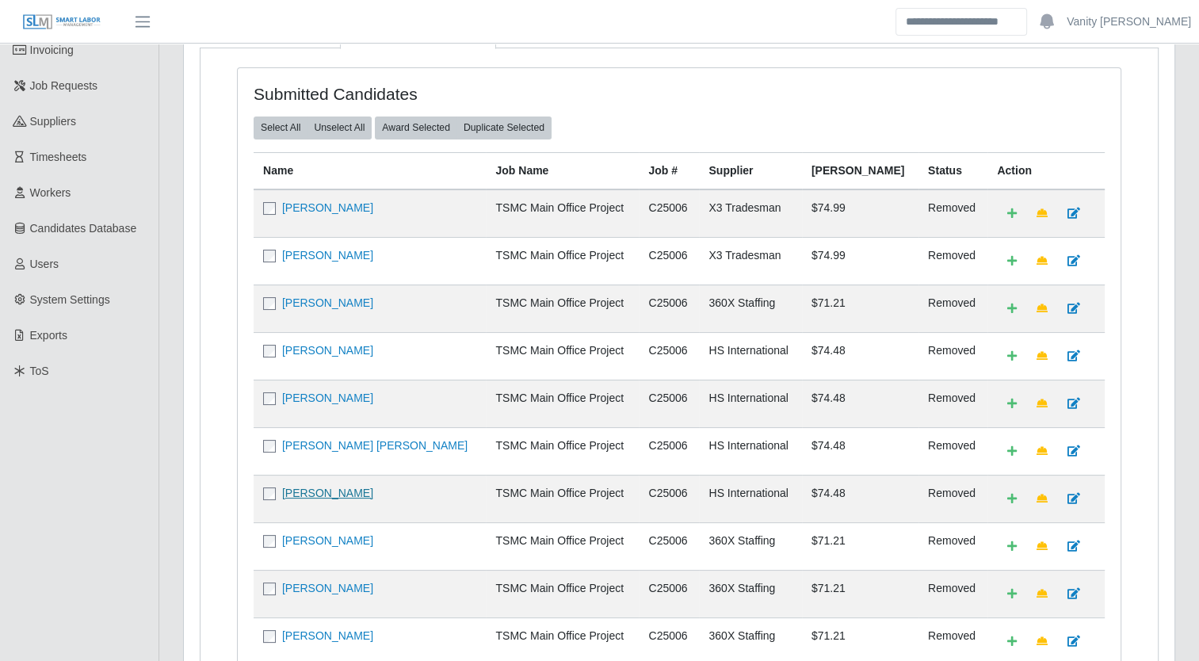
click at [349, 486] on link "[PERSON_NAME]" at bounding box center [327, 492] width 91 height 13
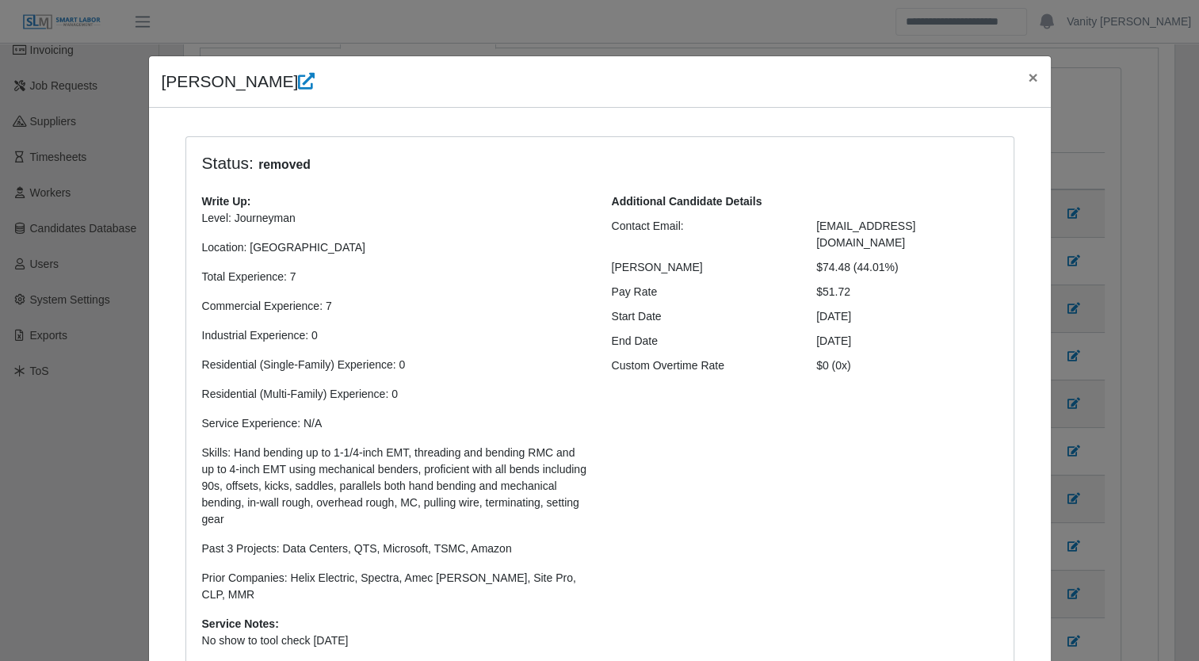
select select "**********"
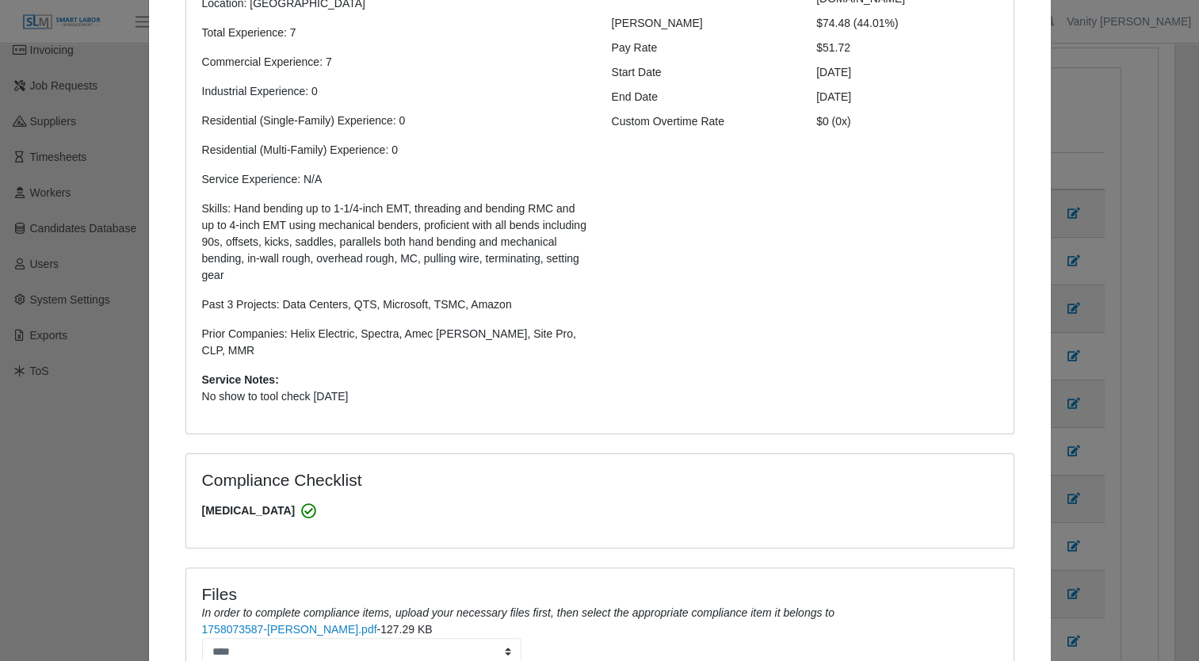
scroll to position [0, 0]
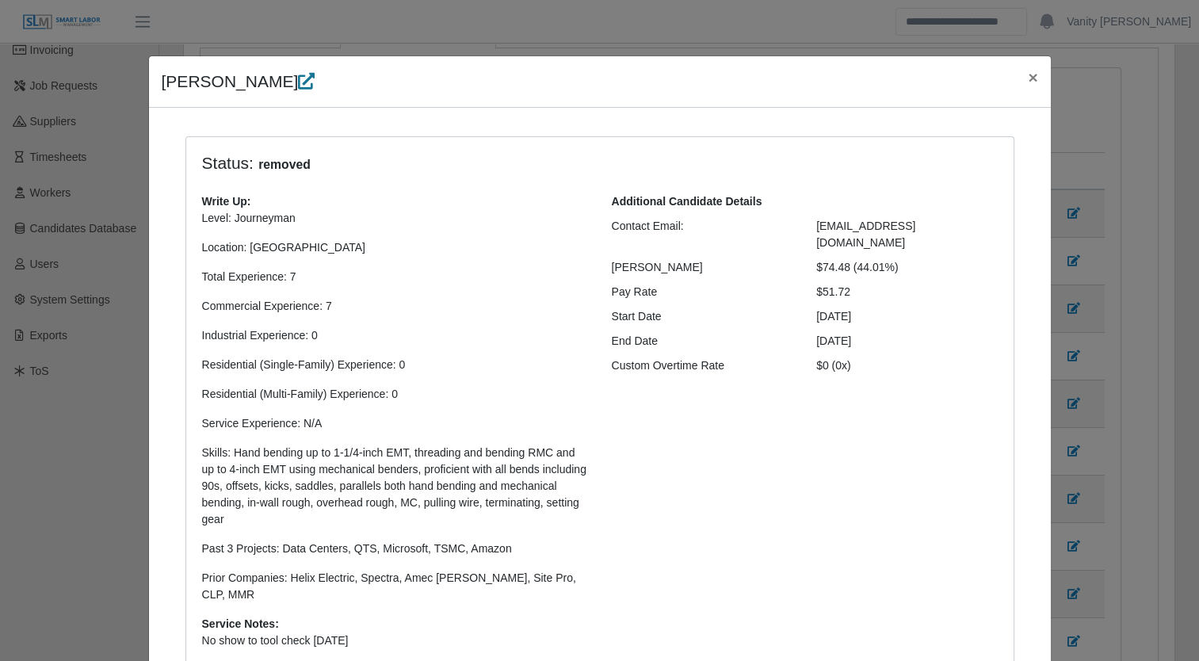
click at [298, 82] on icon at bounding box center [306, 81] width 17 height 17
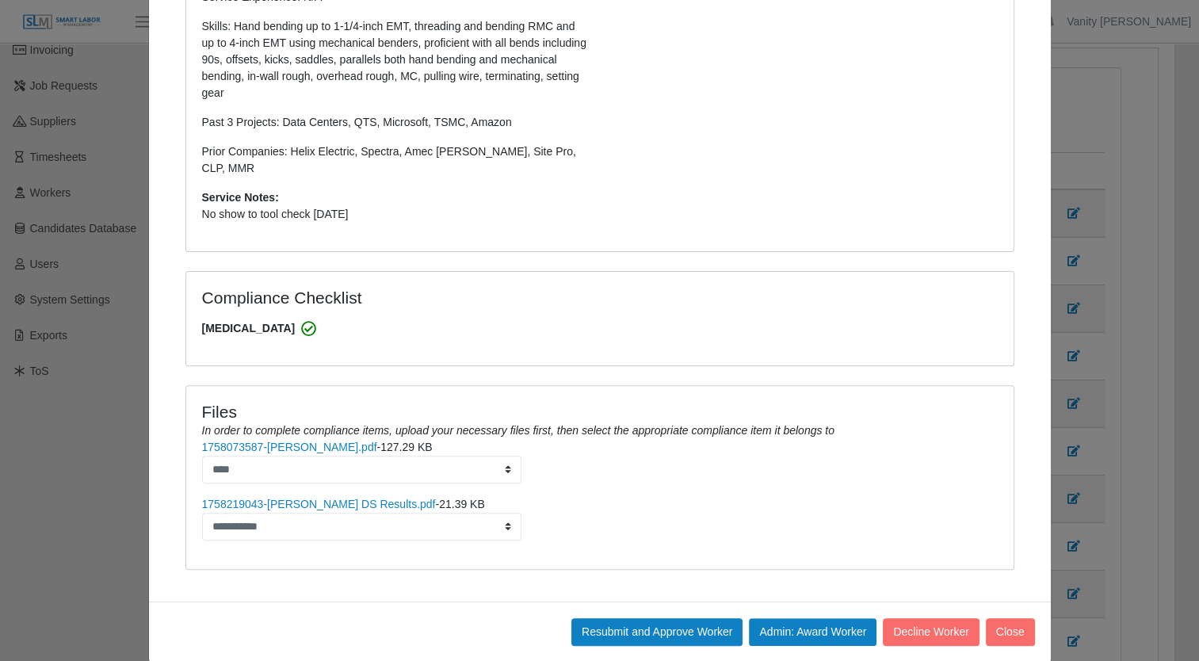
scroll to position [431, 0]
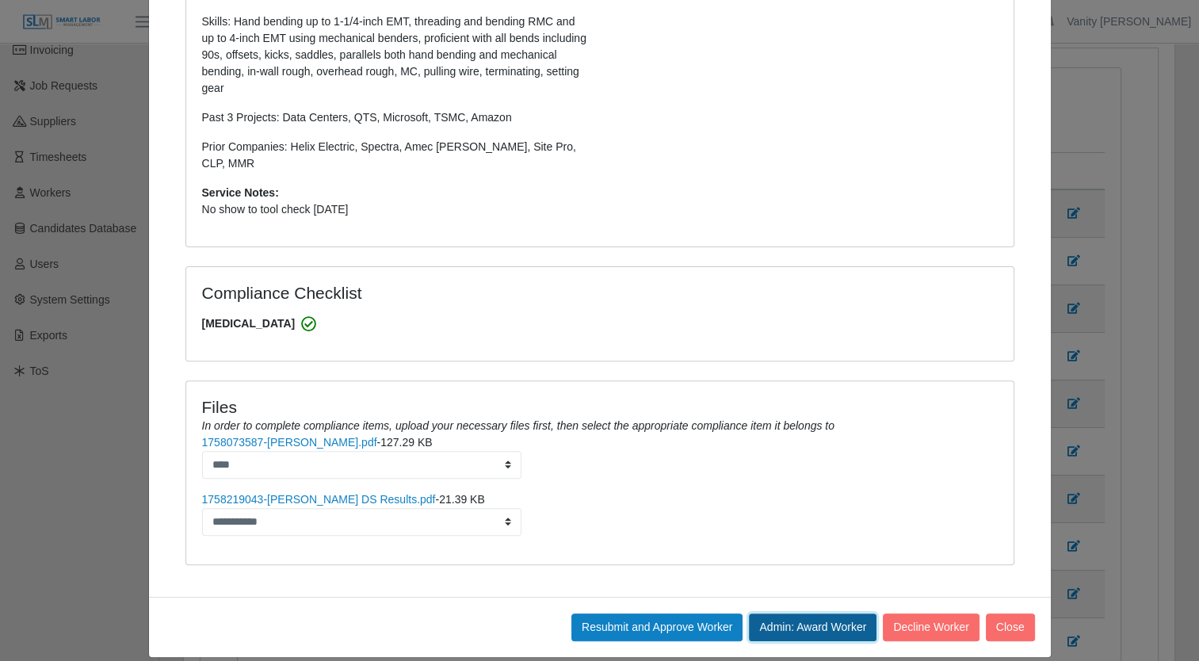
click at [757, 613] on button "Admin: Award Worker" at bounding box center [813, 627] width 128 height 28
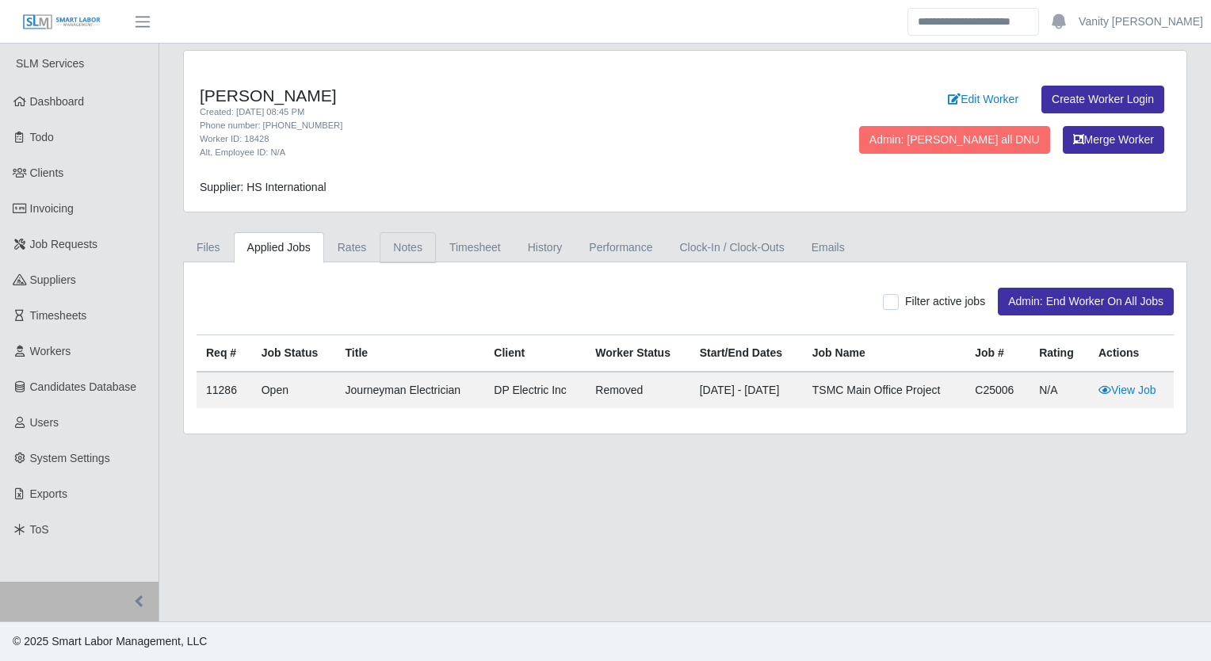
click at [410, 239] on link "Notes" at bounding box center [408, 247] width 56 height 31
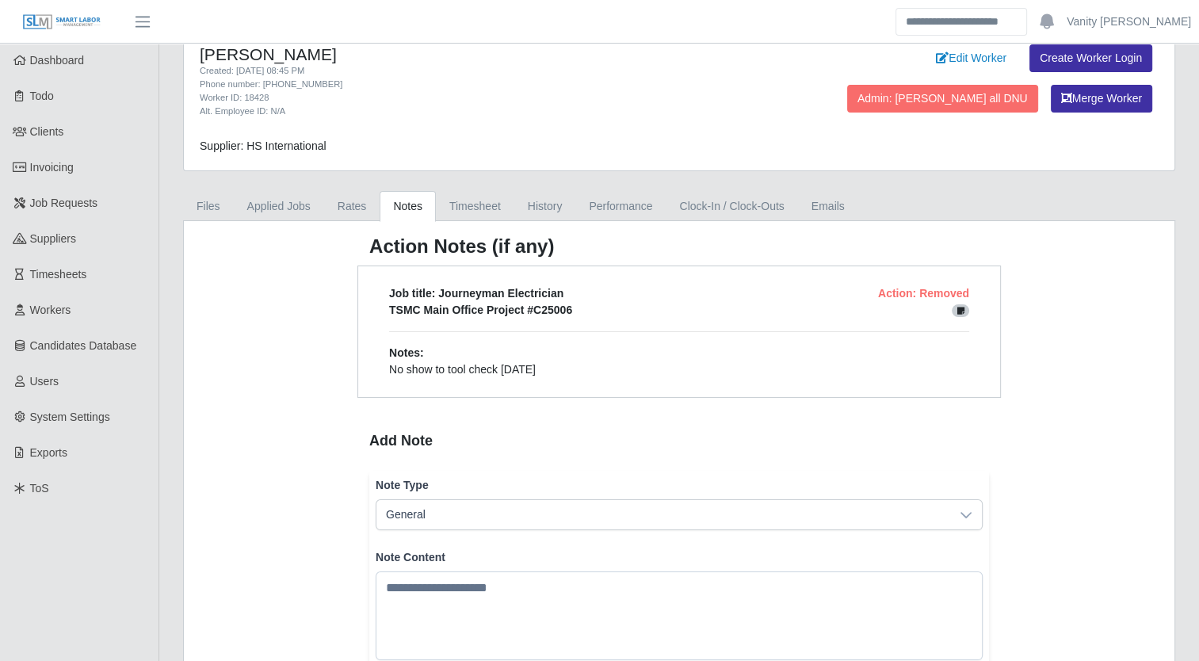
scroll to position [79, 0]
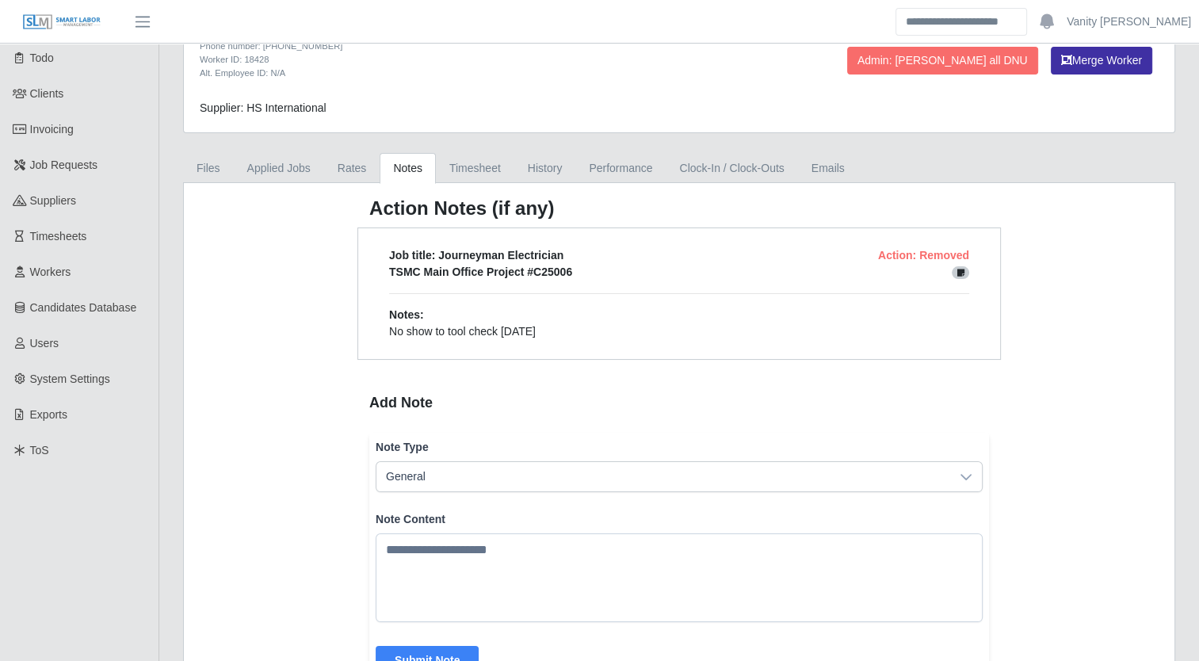
click at [956, 266] on span at bounding box center [960, 272] width 17 height 13
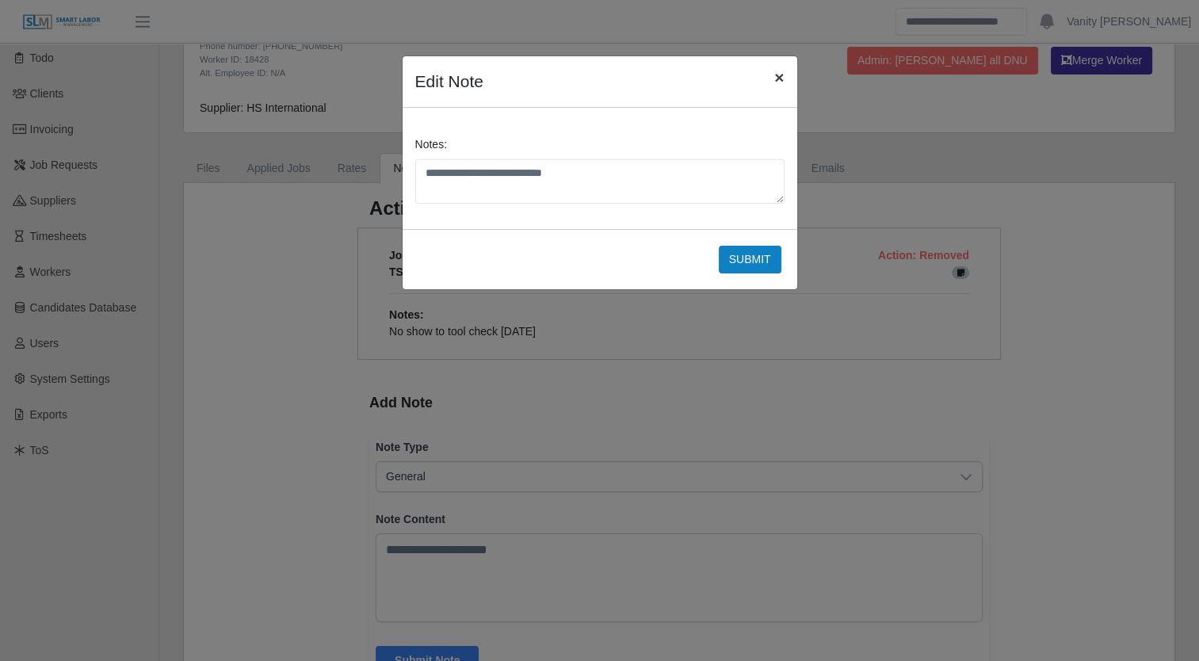
click at [778, 74] on span "×" at bounding box center [779, 77] width 10 height 18
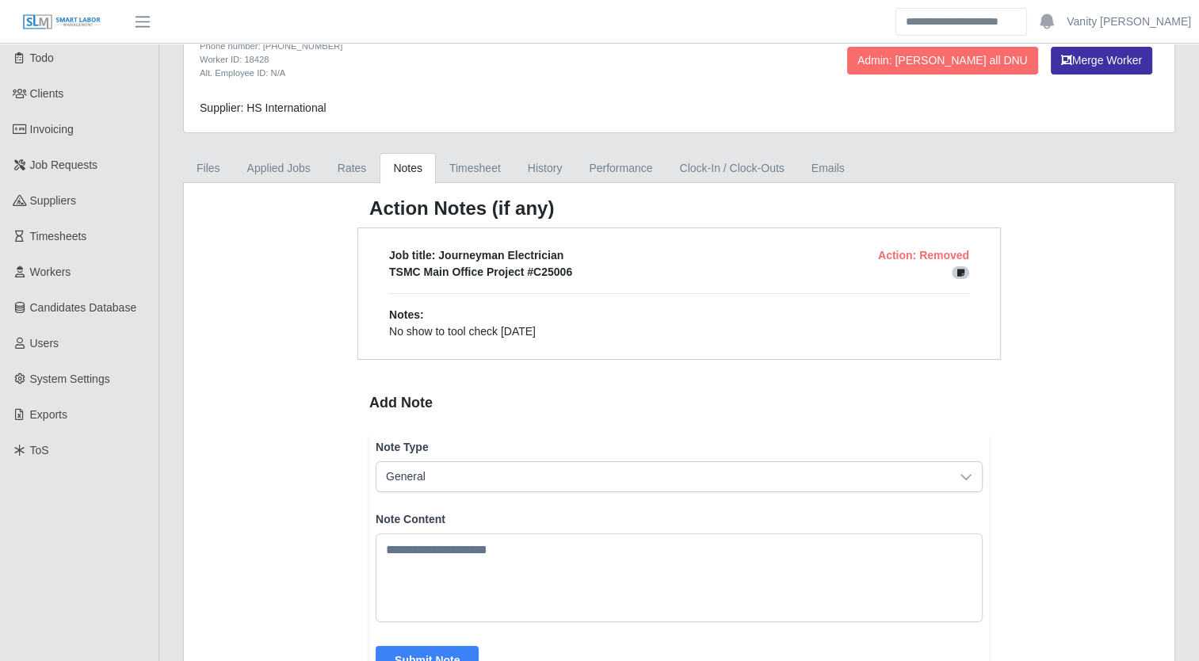
click at [944, 249] on span "Action: Removed" at bounding box center [923, 255] width 91 height 13
click at [960, 271] on icon at bounding box center [960, 273] width 7 height 9
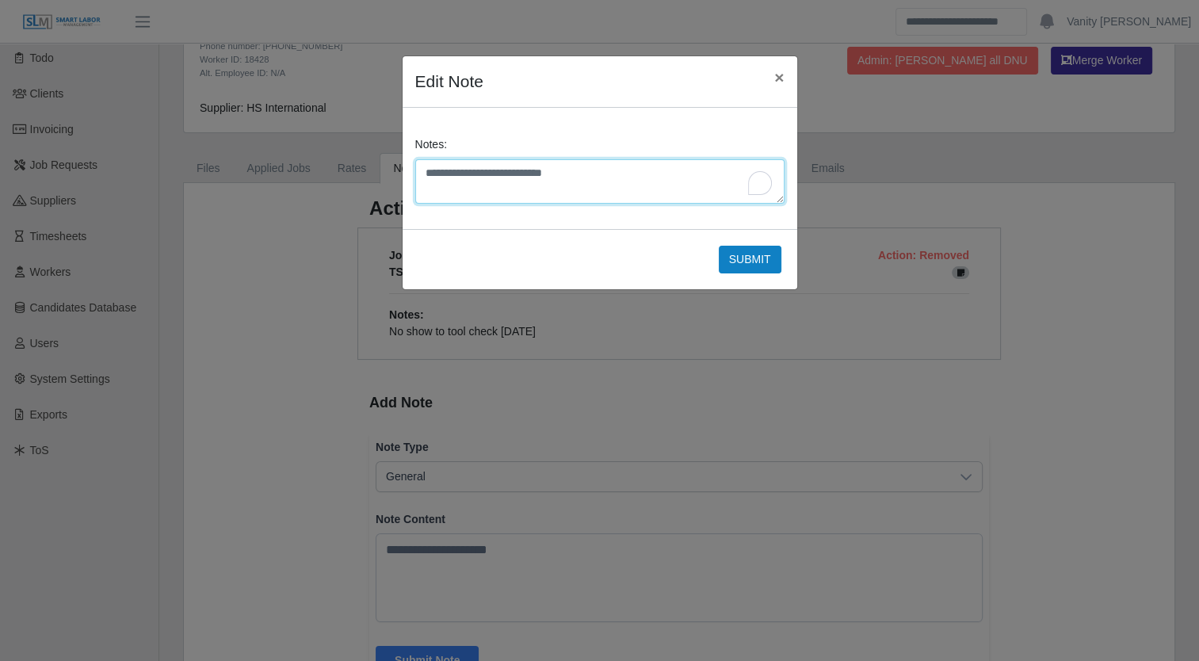
drag, startPoint x: 509, startPoint y: 154, endPoint x: 382, endPoint y: 166, distance: 127.4
click at [382, 166] on div "**********" at bounding box center [599, 330] width 1199 height 661
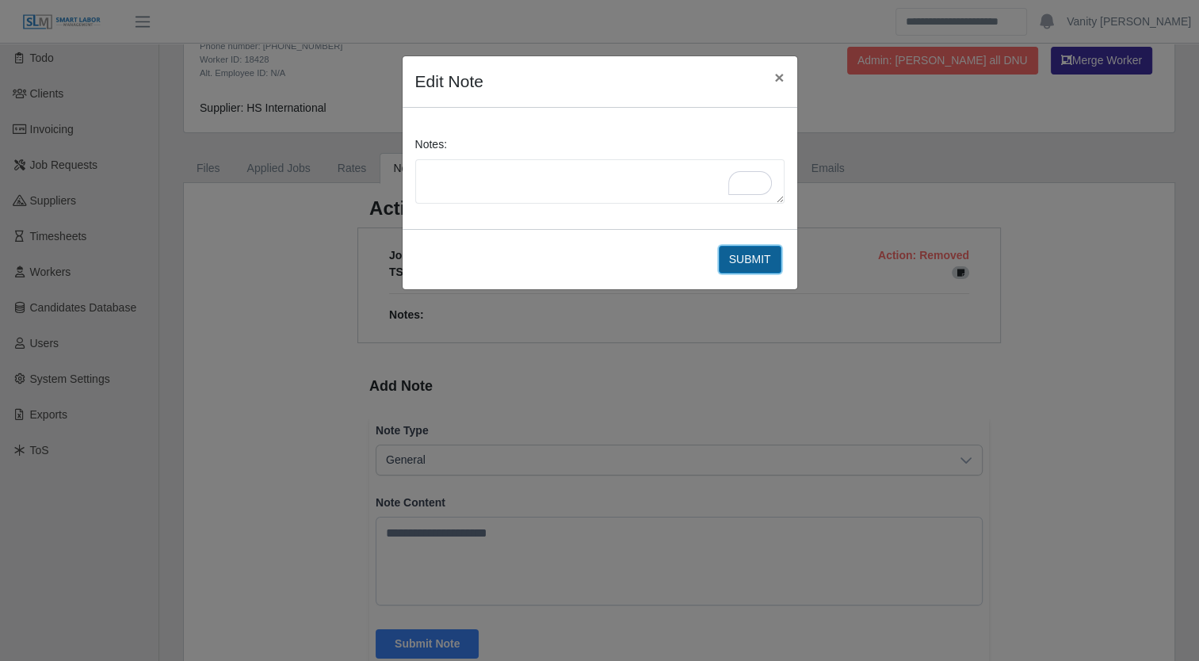
click at [734, 258] on button "Submit" at bounding box center [750, 260] width 63 height 28
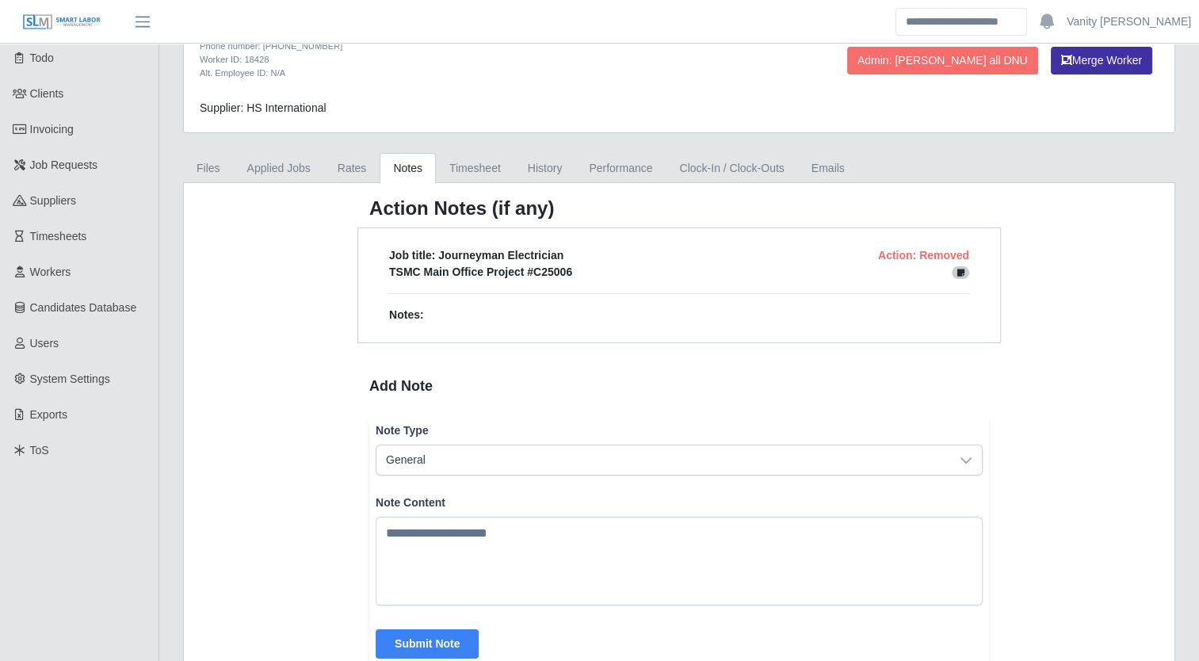
scroll to position [0, 0]
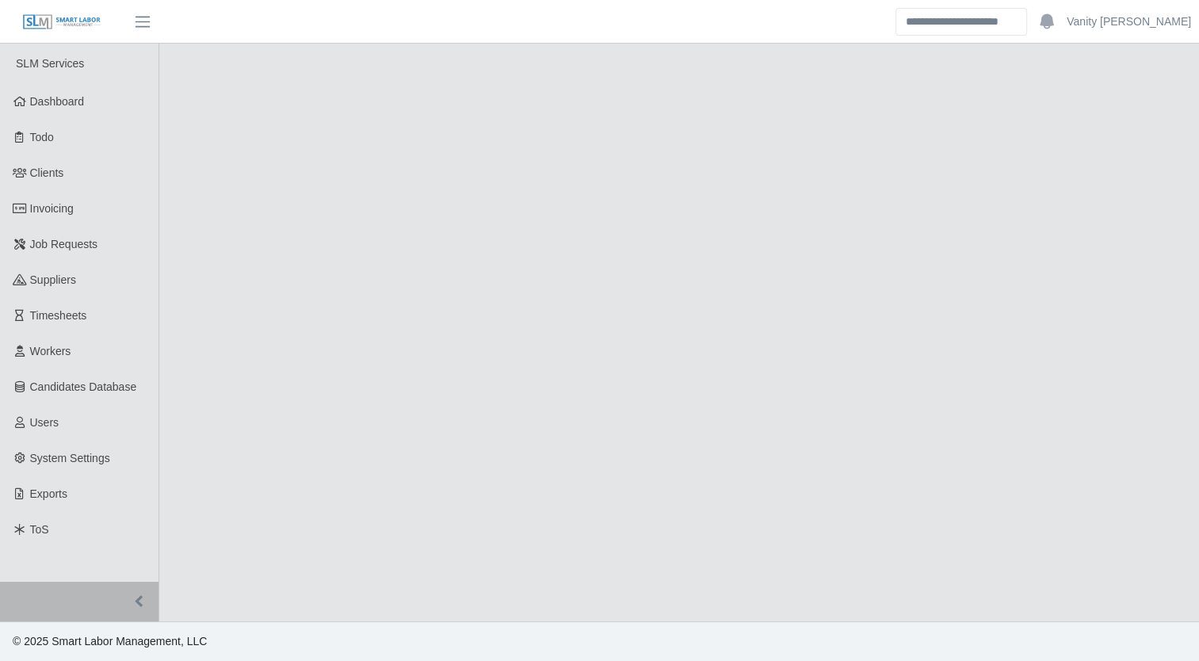
select select "****"
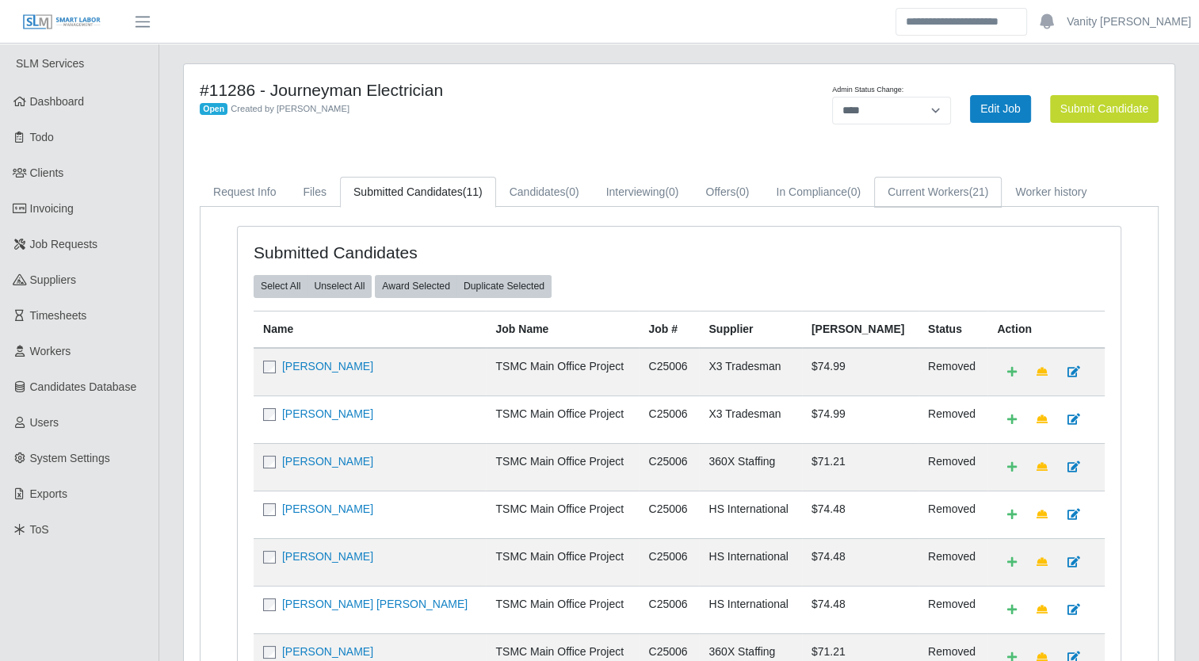
click at [895, 201] on link "Current Workers (21)" at bounding box center [938, 192] width 128 height 31
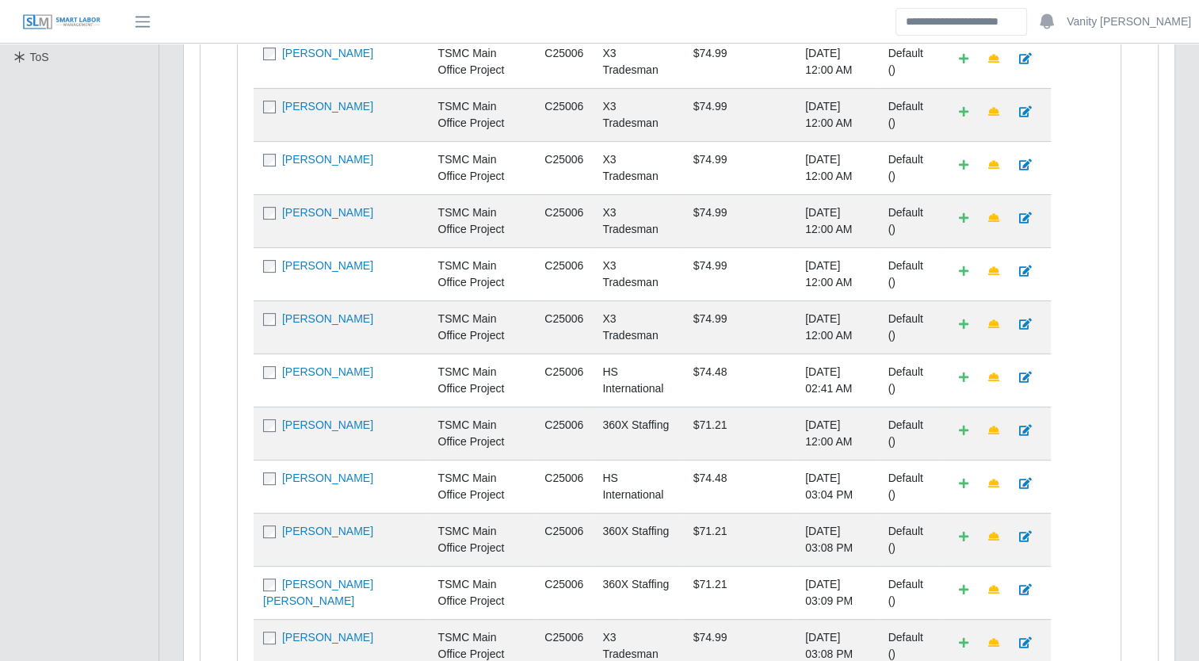
scroll to position [475, 0]
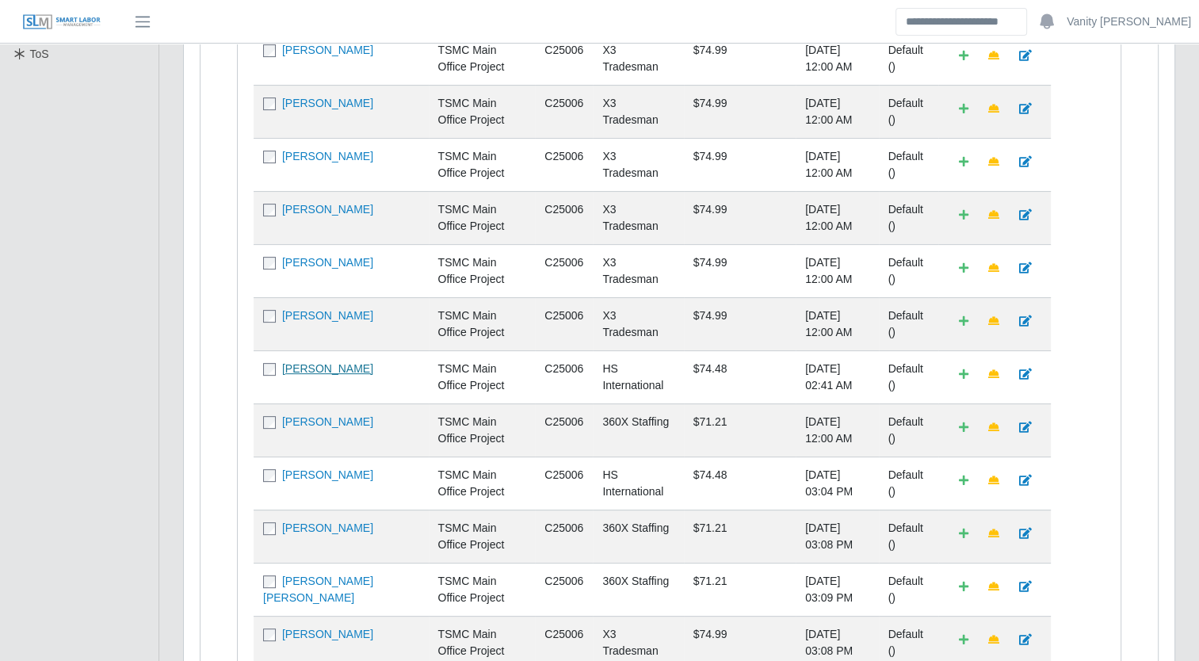
click at [329, 375] on link "[PERSON_NAME]" at bounding box center [327, 368] width 91 height 13
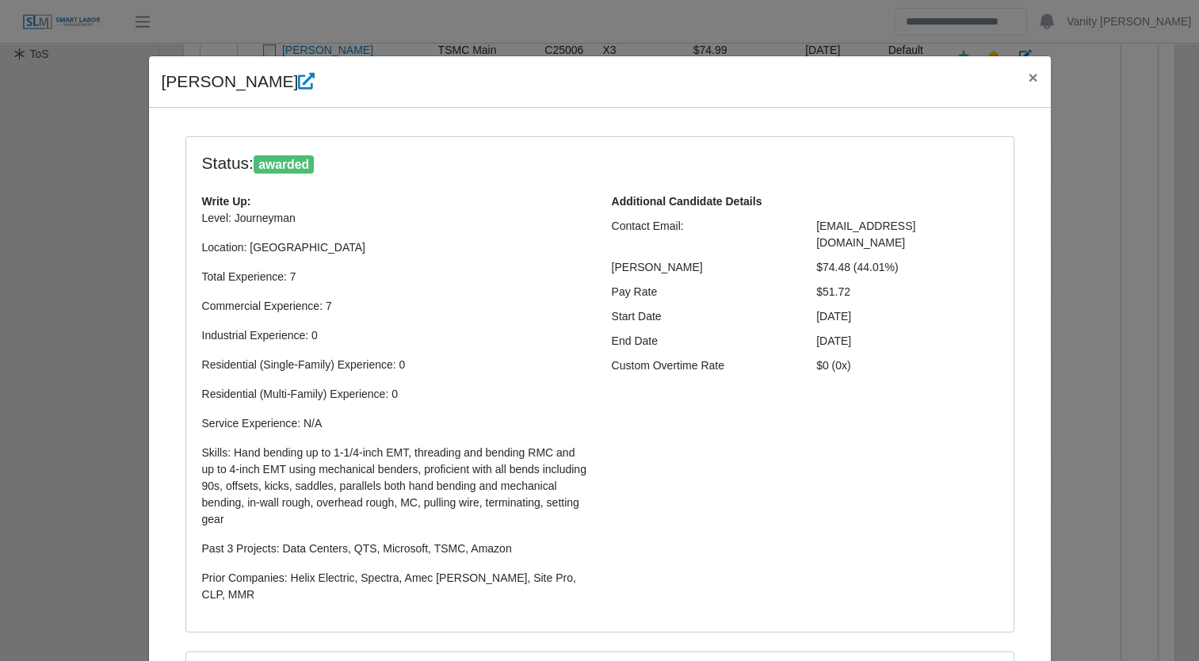
select select "**********"
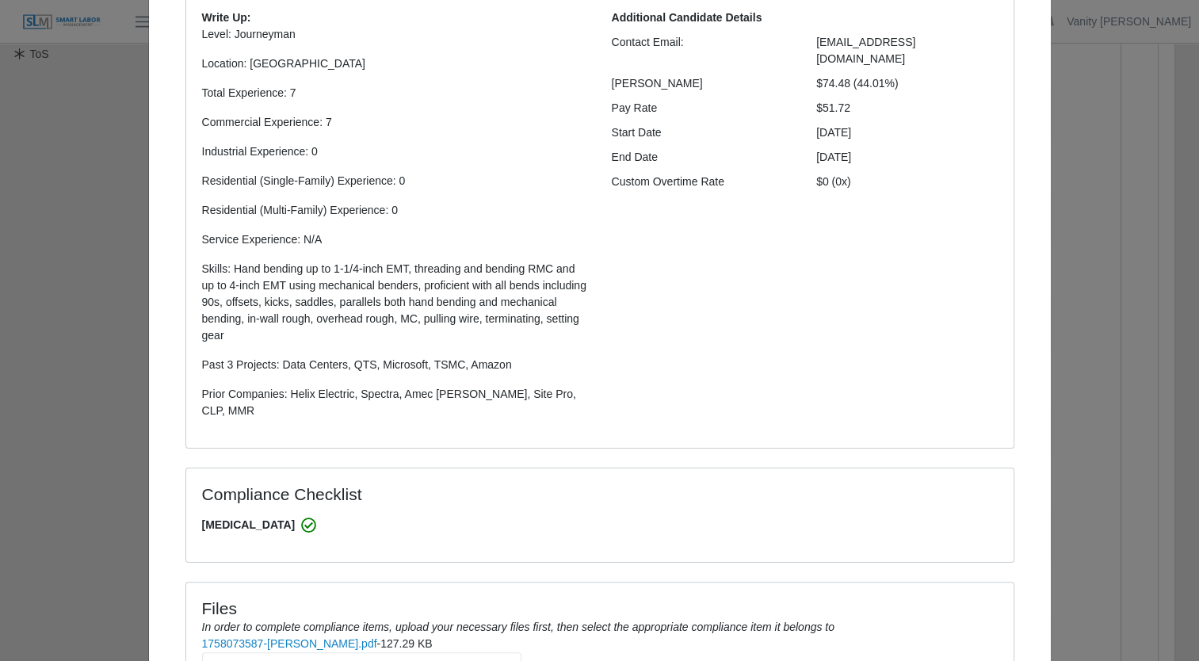
scroll to position [0, 0]
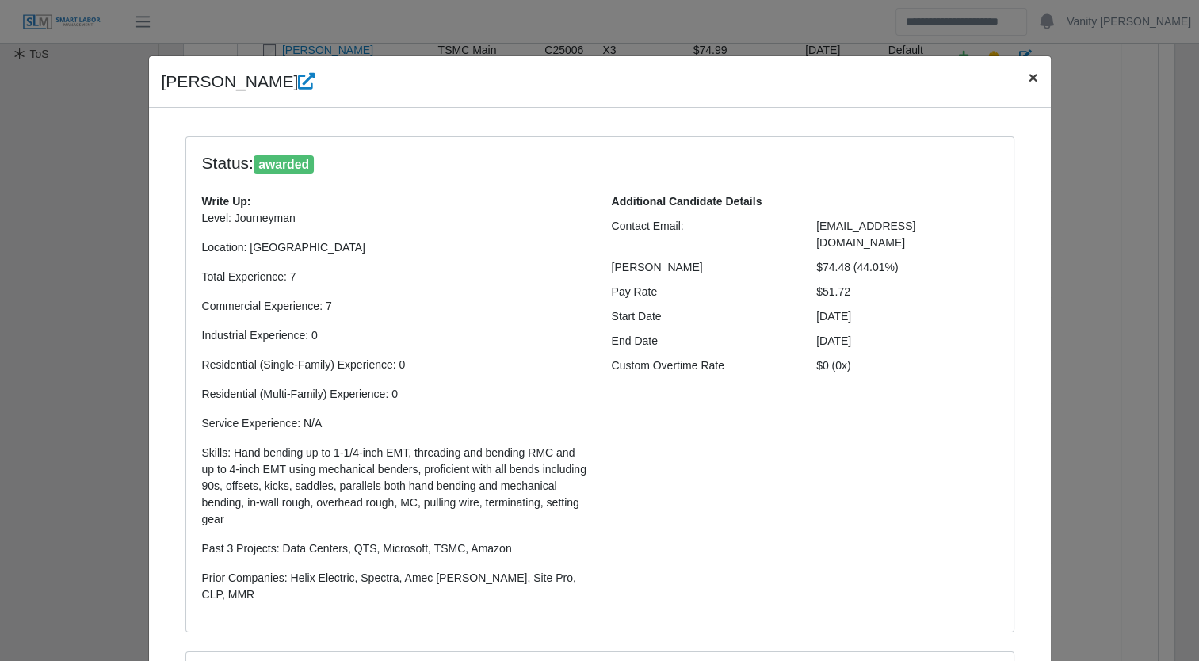
click at [1028, 79] on span "×" at bounding box center [1033, 77] width 10 height 18
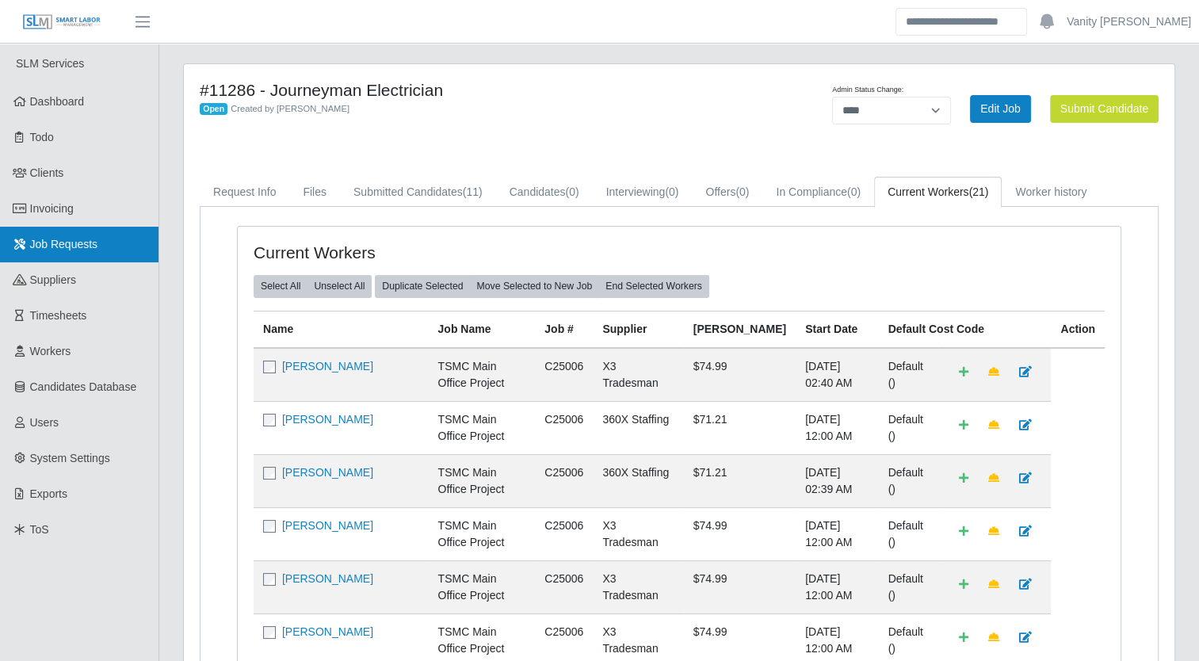
click at [63, 246] on span "Job Requests" at bounding box center [64, 244] width 68 height 13
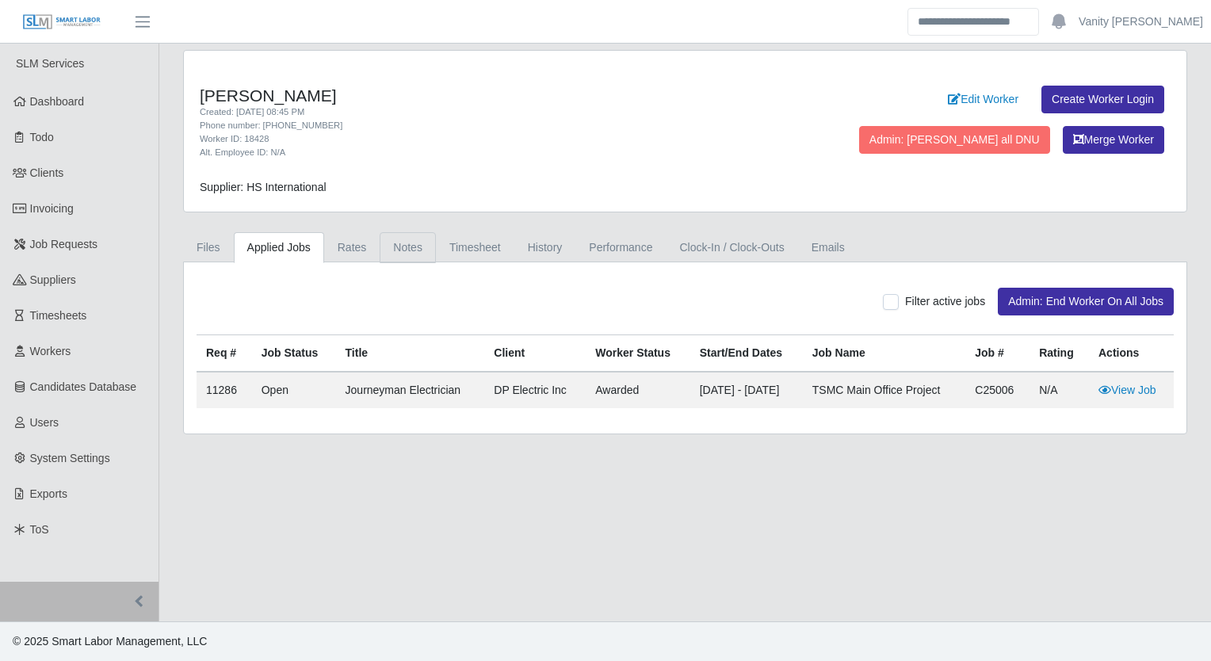
click at [393, 250] on link "Notes" at bounding box center [408, 247] width 56 height 31
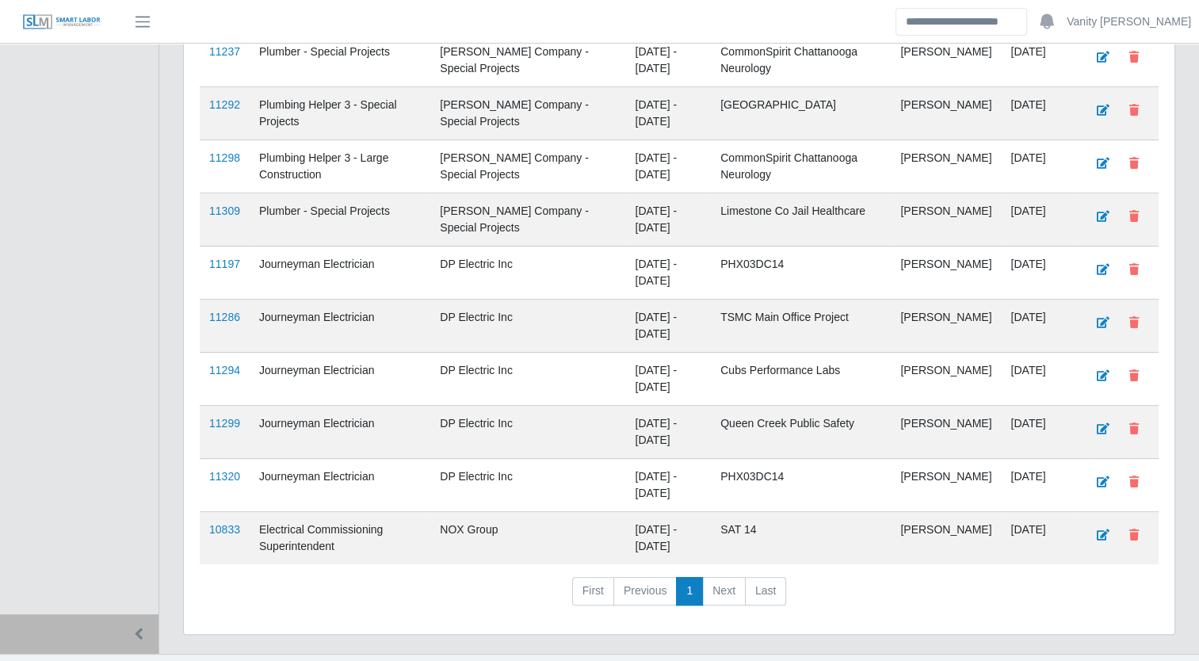
scroll to position [612, 0]
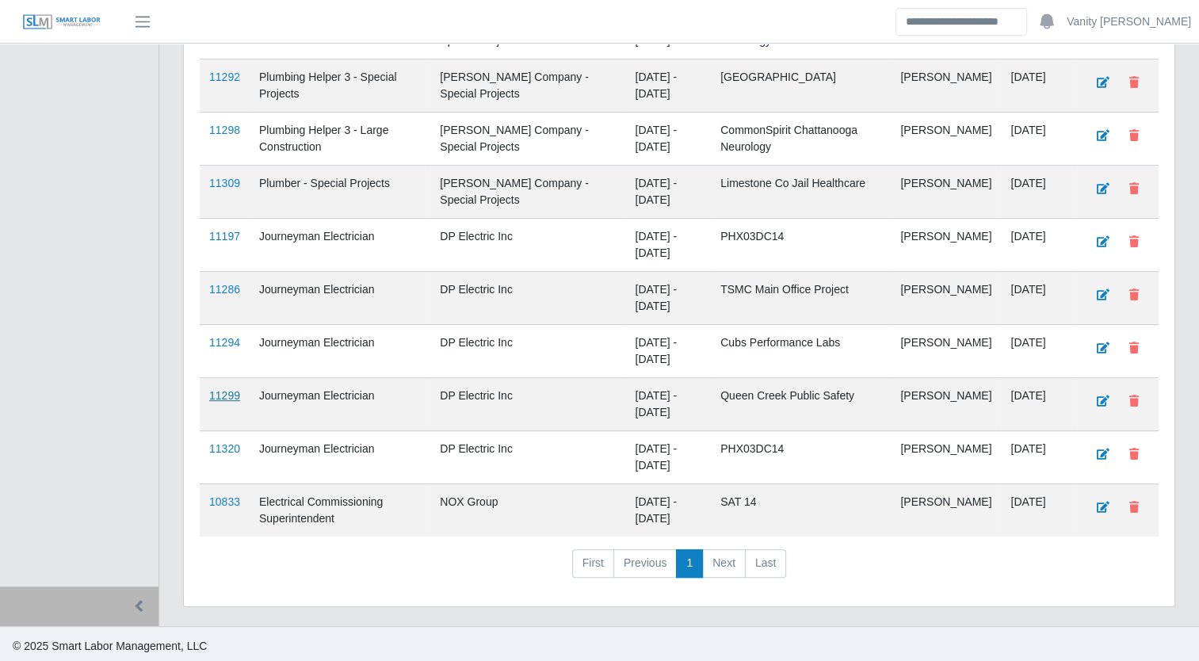
click at [226, 389] on link "11299" at bounding box center [224, 395] width 31 height 13
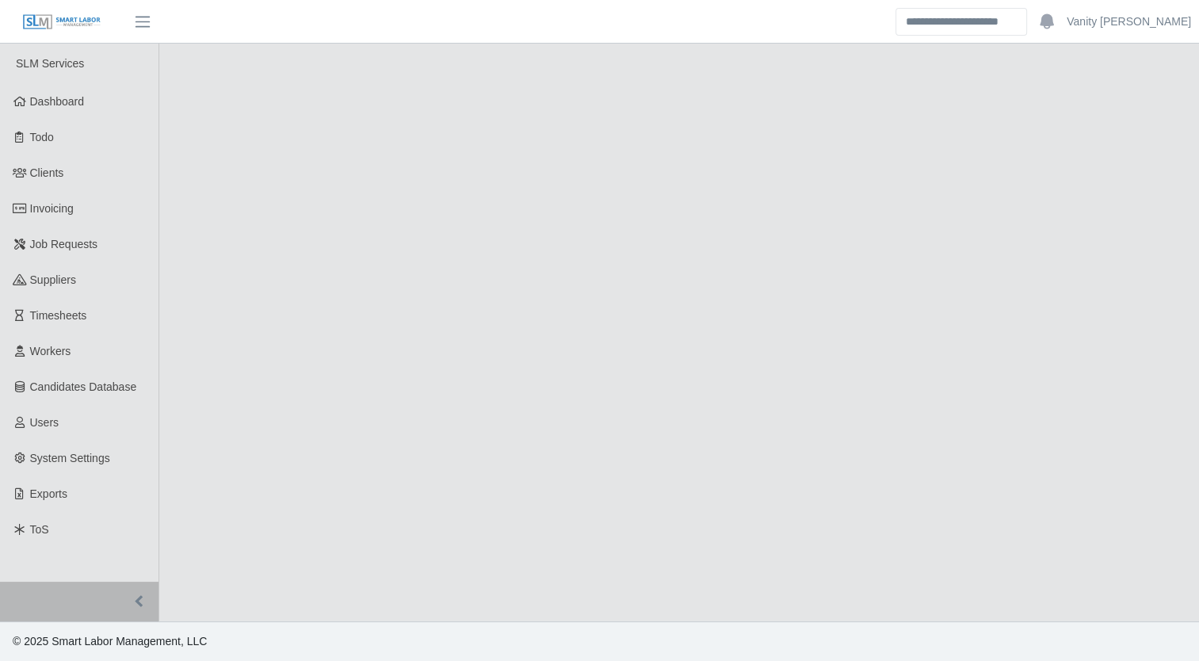
select select "****"
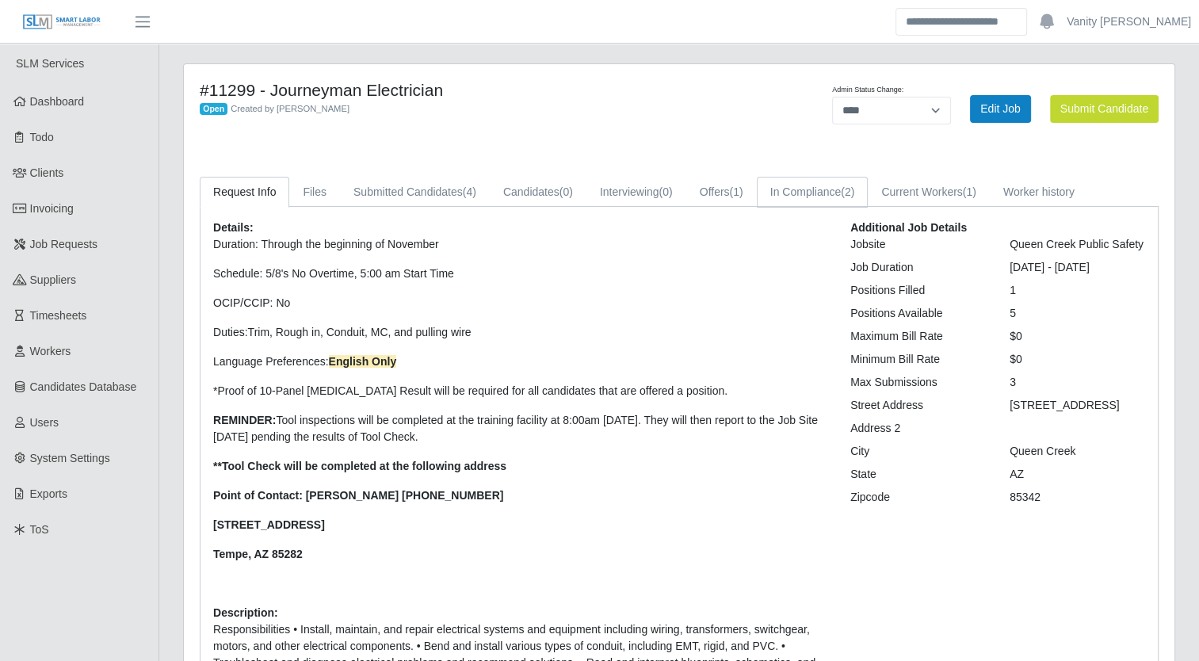
click at [807, 189] on link "In Compliance (2)" at bounding box center [813, 192] width 112 height 31
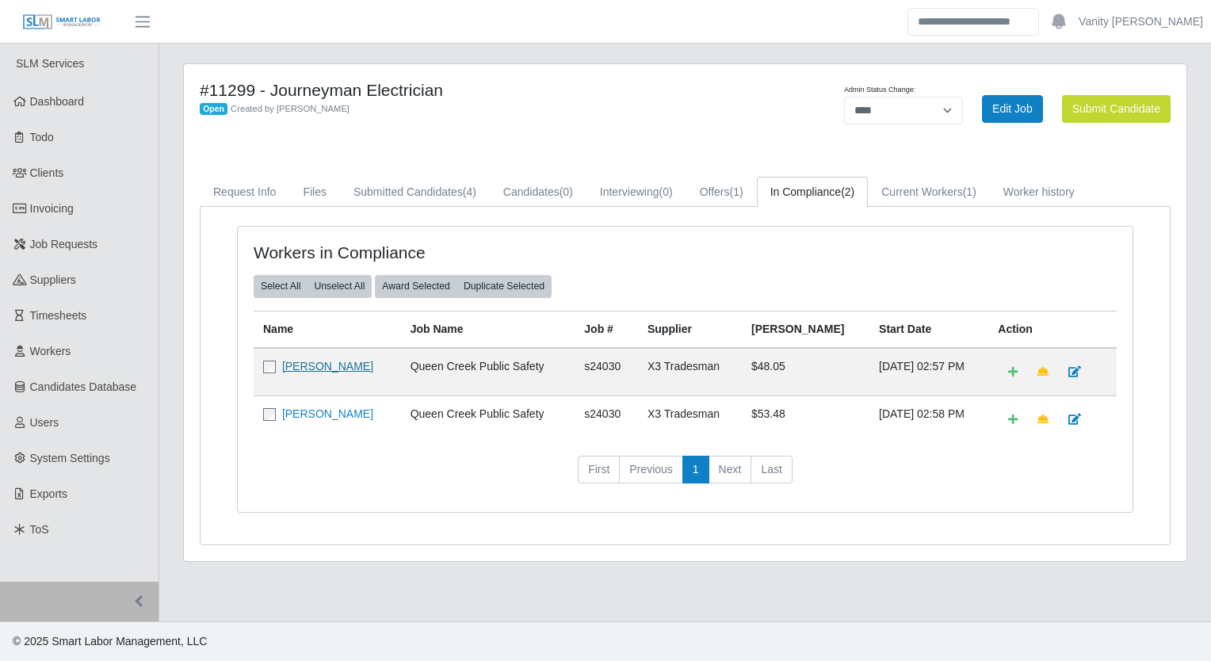
click at [318, 362] on link "[PERSON_NAME]" at bounding box center [327, 366] width 91 height 13
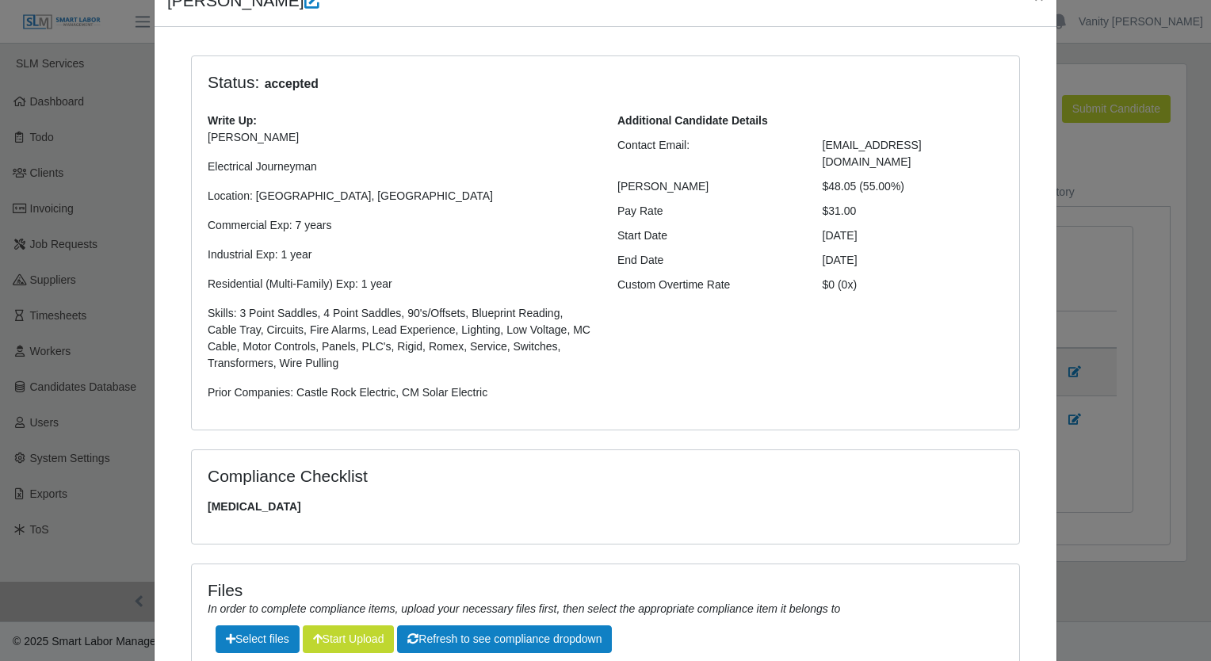
scroll to position [238, 0]
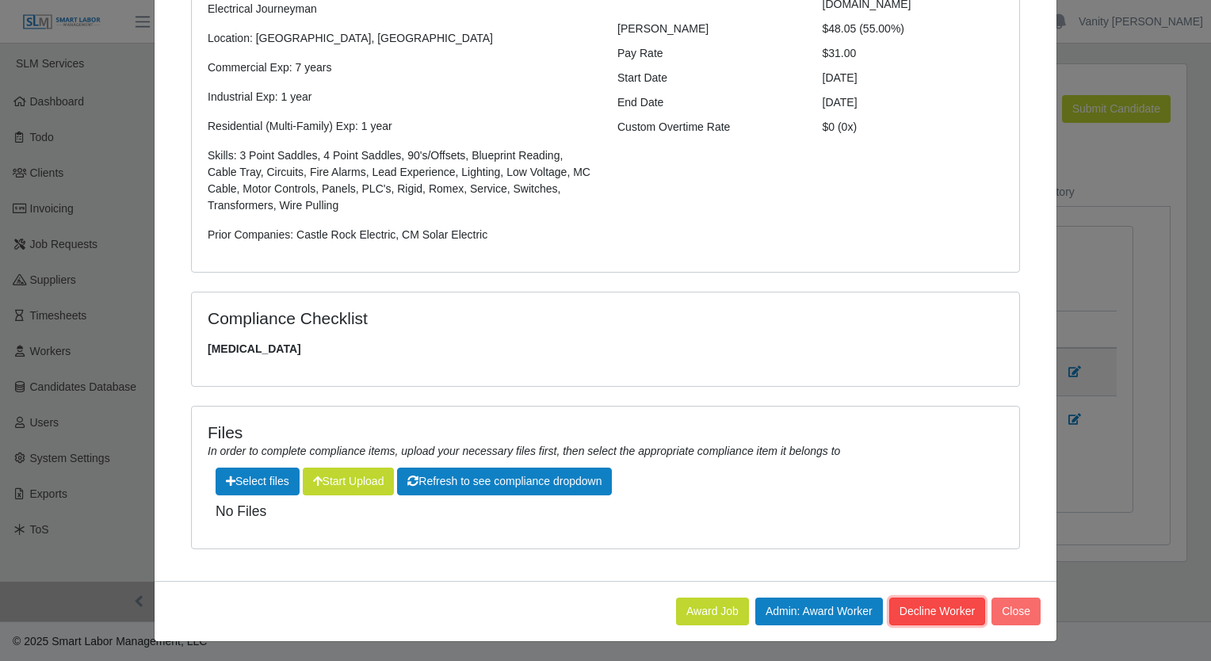
click at [942, 604] on button "Decline Worker" at bounding box center [937, 611] width 96 height 28
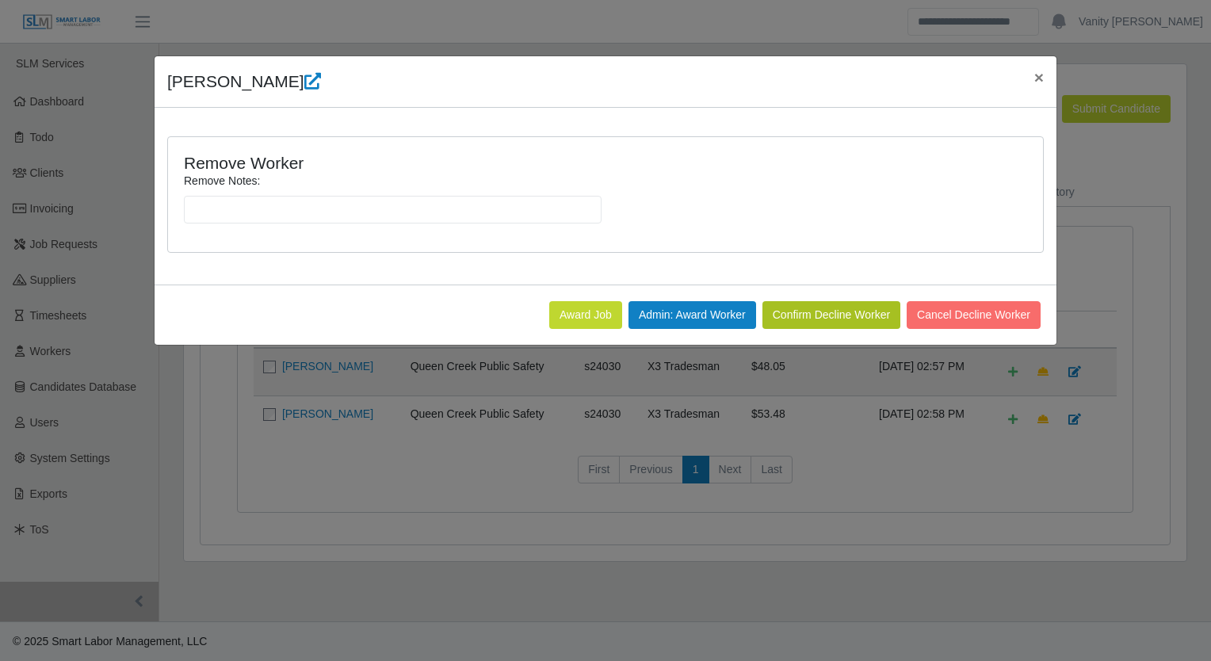
scroll to position [0, 0]
click at [380, 204] on input "Remove Notes:" at bounding box center [393, 210] width 418 height 28
type input "**********"
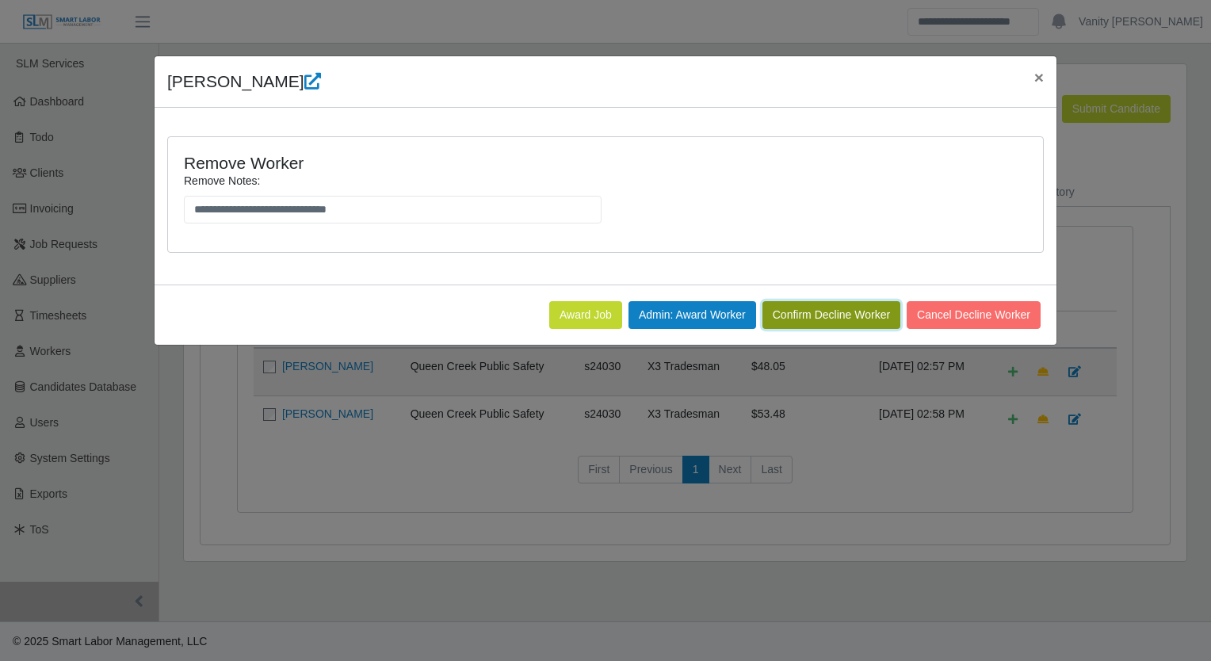
click at [821, 303] on button "Confirm Decline Worker" at bounding box center [831, 315] width 138 height 28
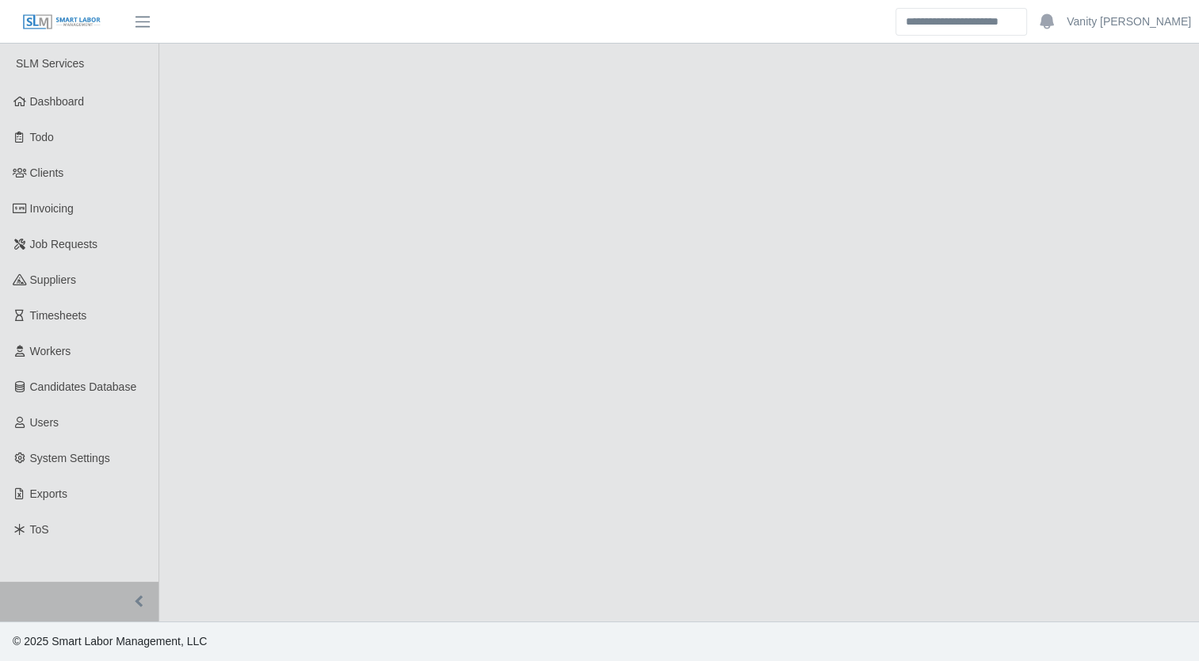
select select "****"
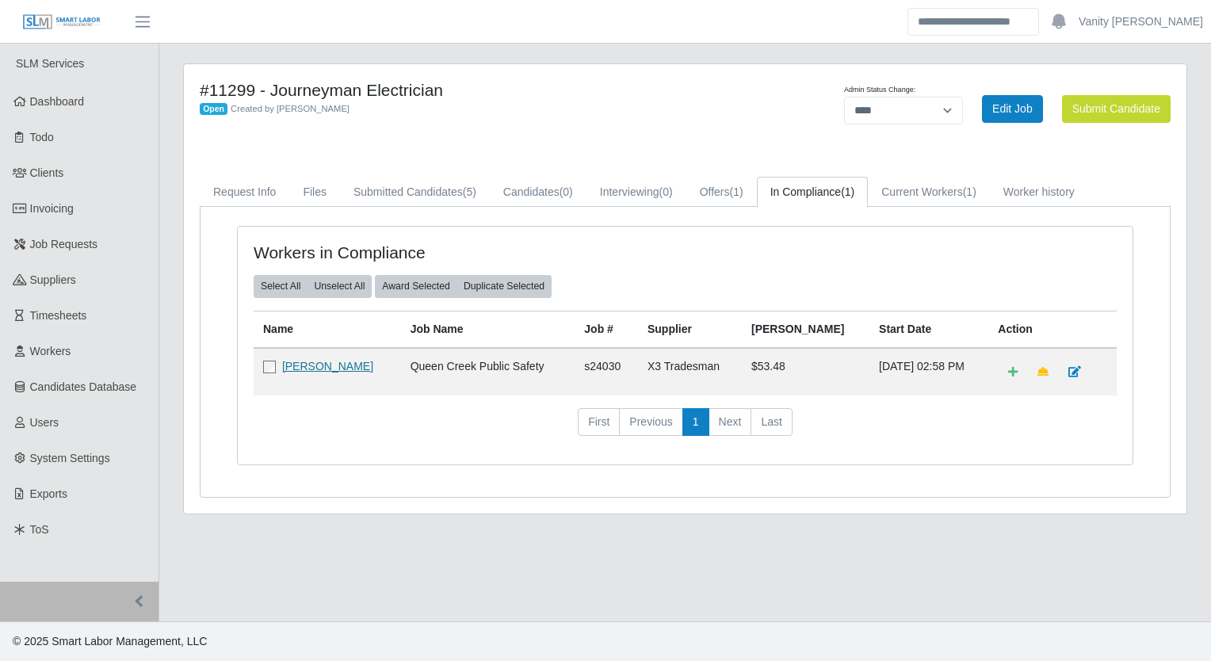
click at [327, 368] on link "[PERSON_NAME]" at bounding box center [327, 366] width 91 height 13
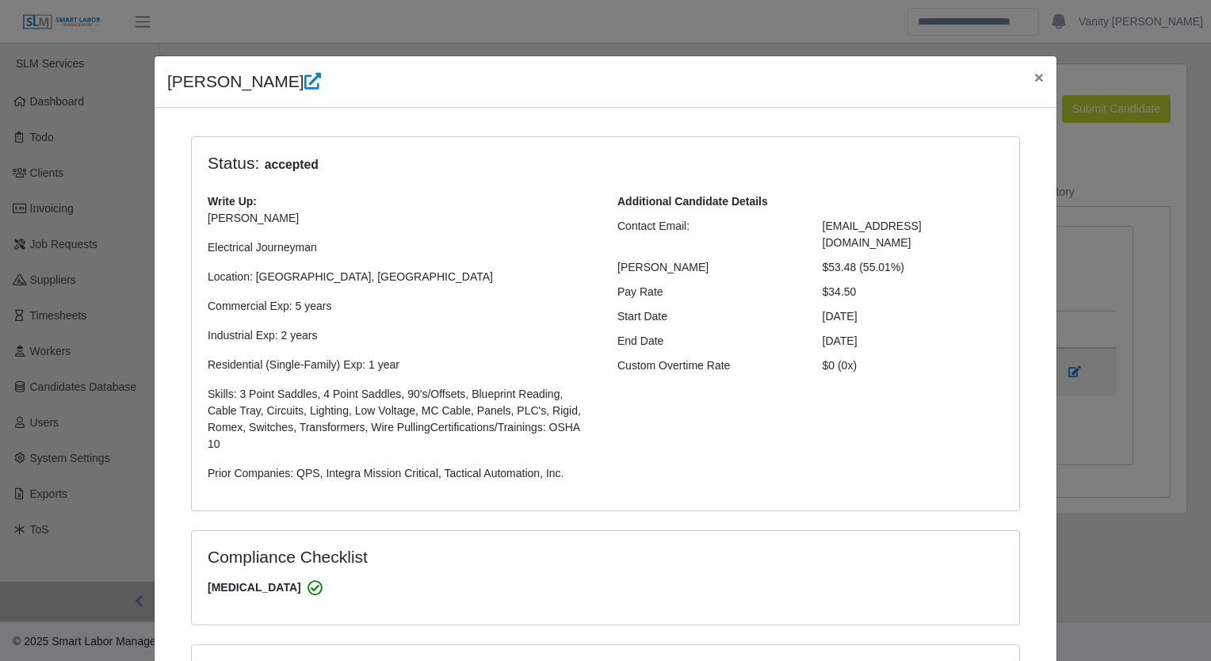
select select "**********"
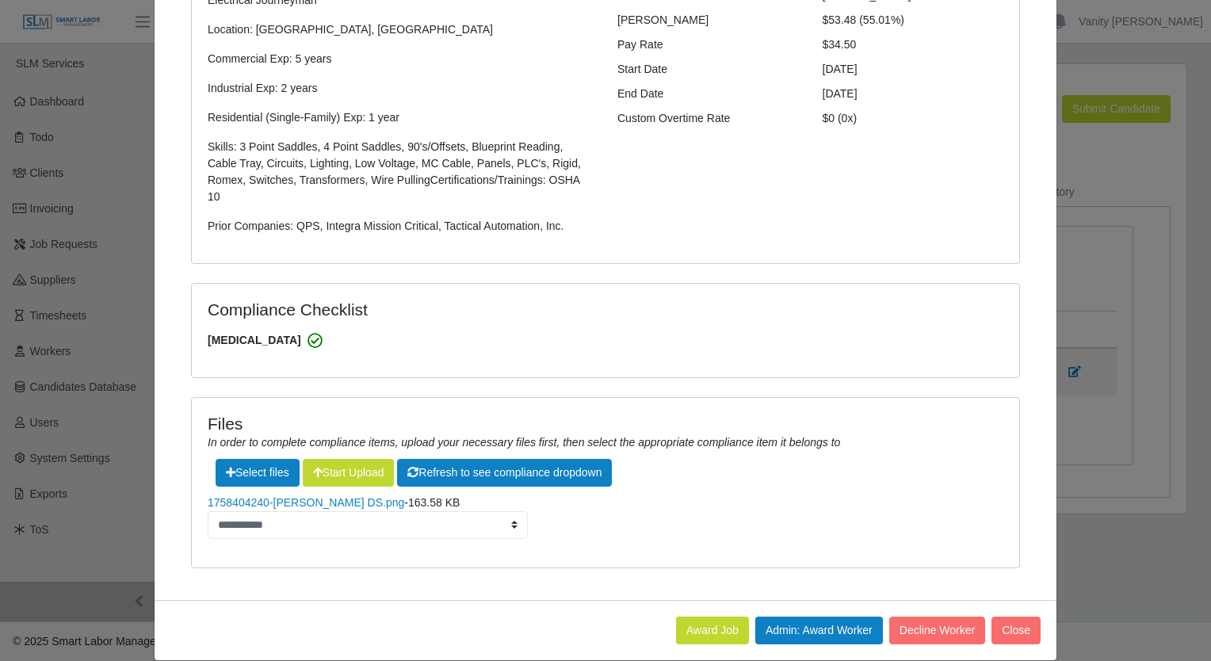
scroll to position [250, 0]
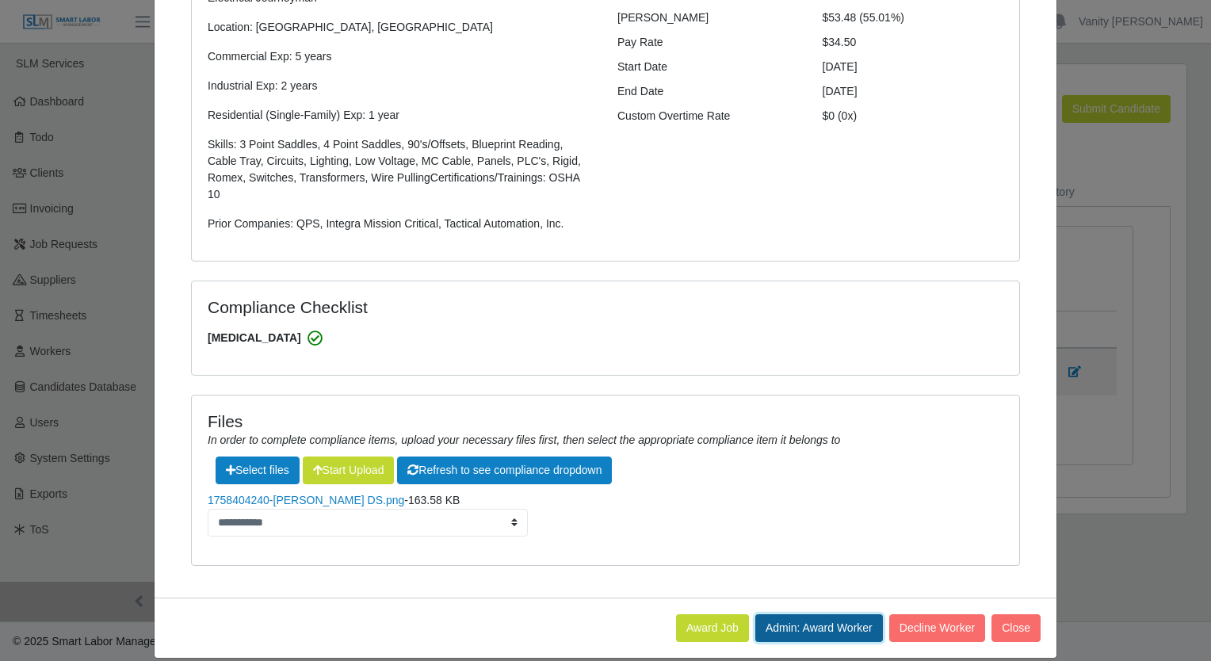
click at [800, 614] on button "Admin: Award Worker" at bounding box center [819, 628] width 128 height 28
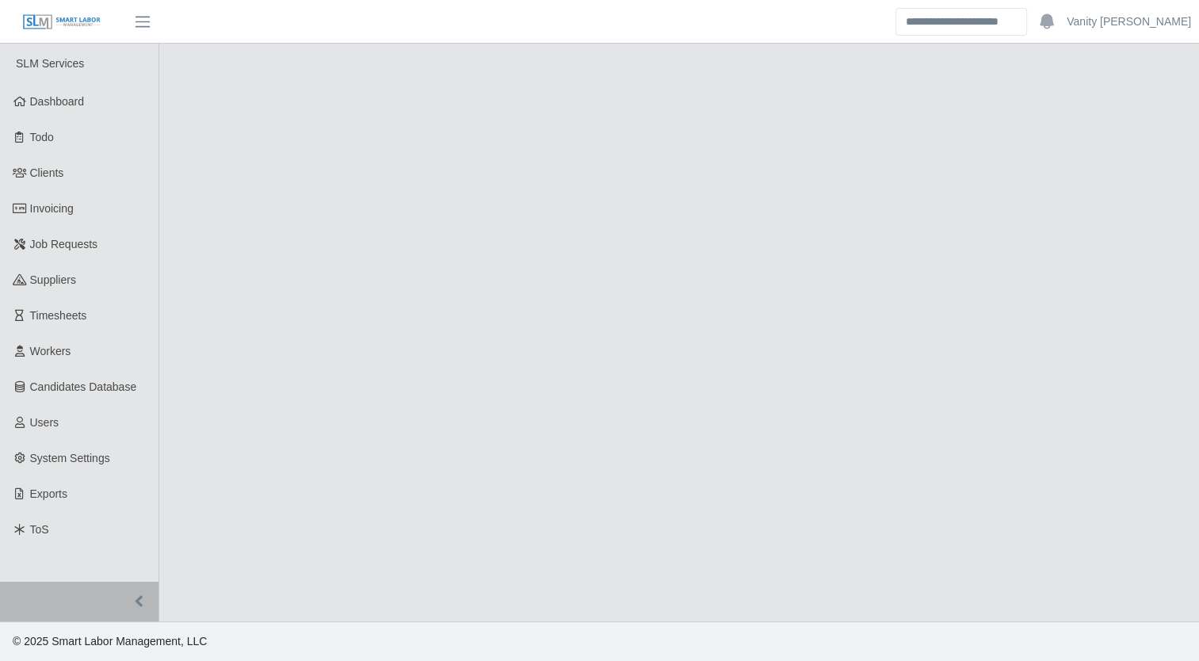
select select "****"
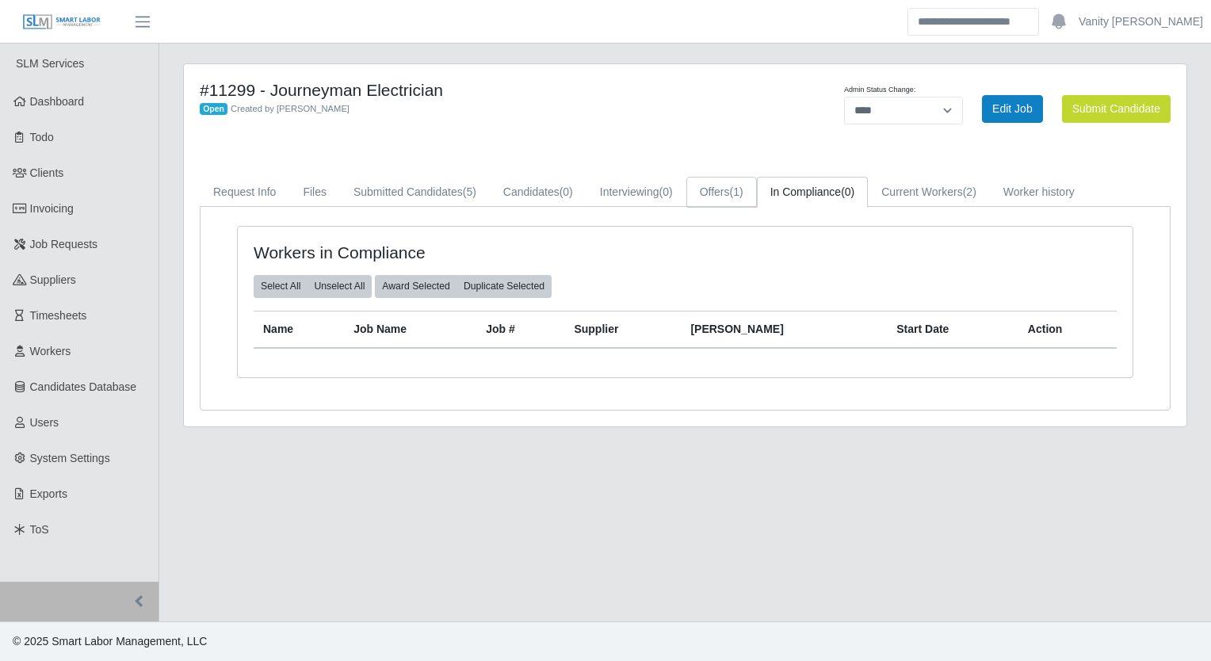
click at [716, 191] on link "Offers (1)" at bounding box center [721, 192] width 71 height 31
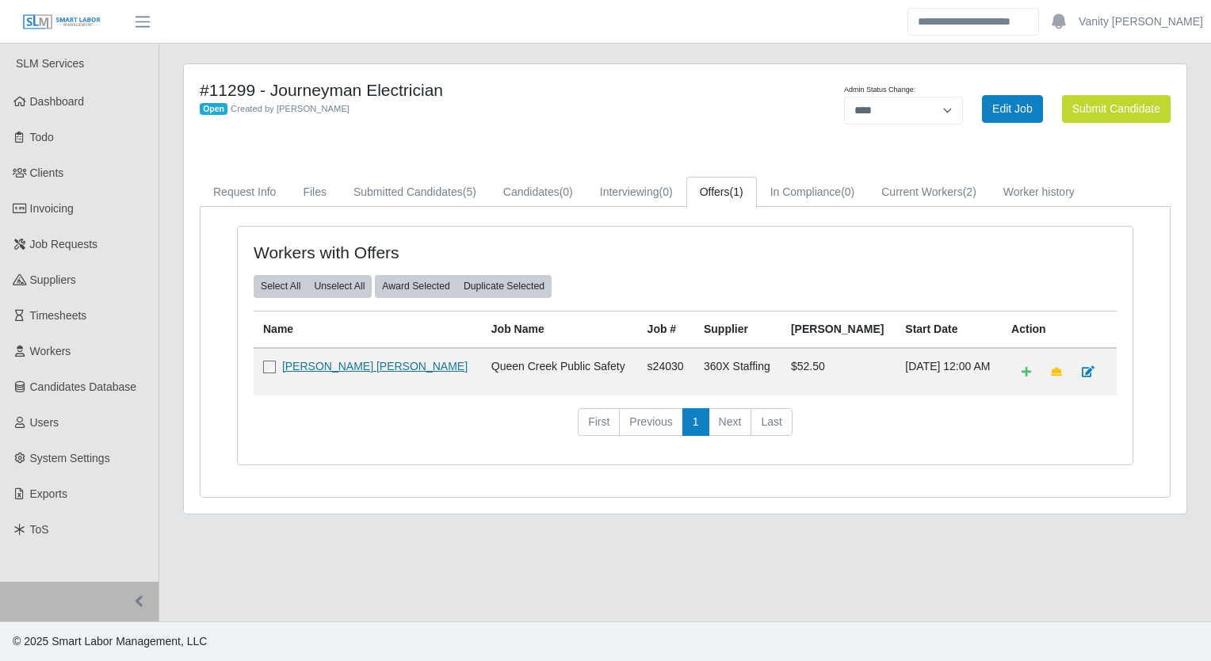
click at [299, 365] on link "[PERSON_NAME] [PERSON_NAME]" at bounding box center [374, 366] width 185 height 13
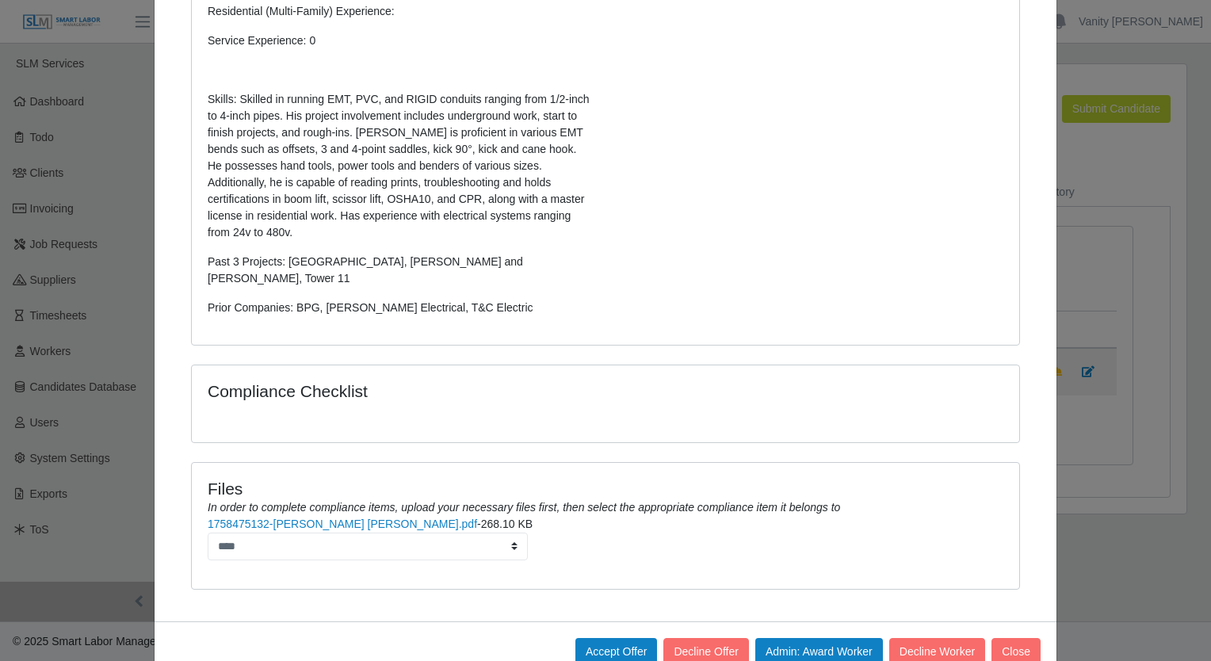
scroll to position [390, 0]
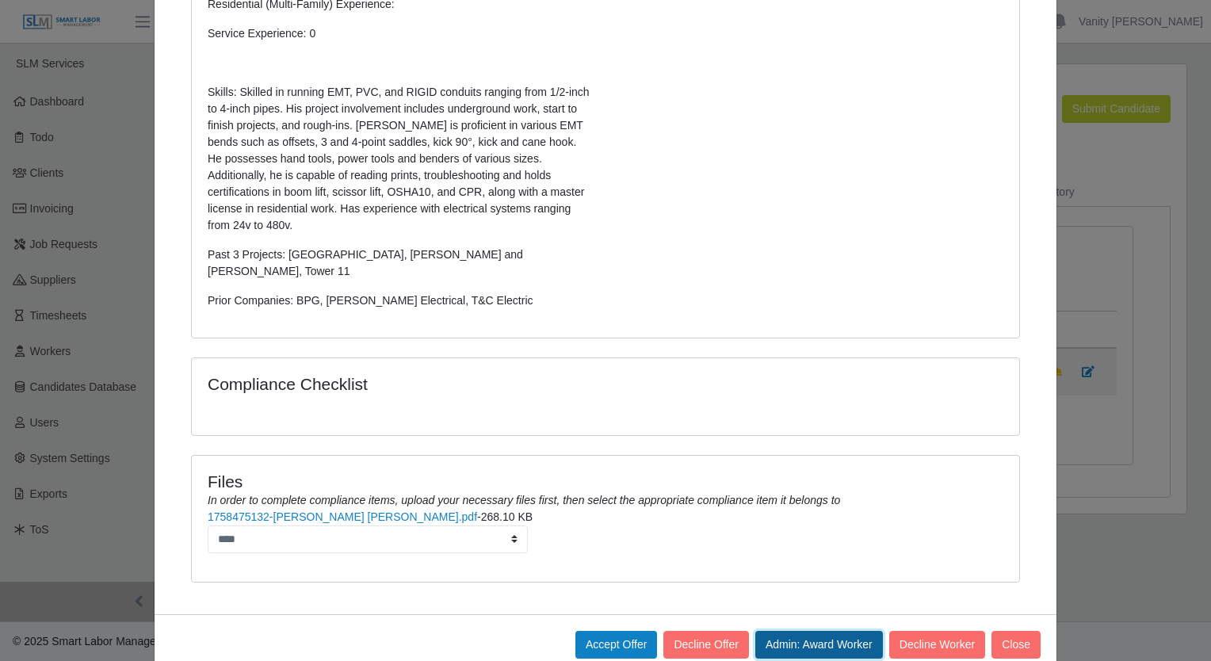
click at [796, 631] on button "Admin: Award Worker" at bounding box center [819, 645] width 128 height 28
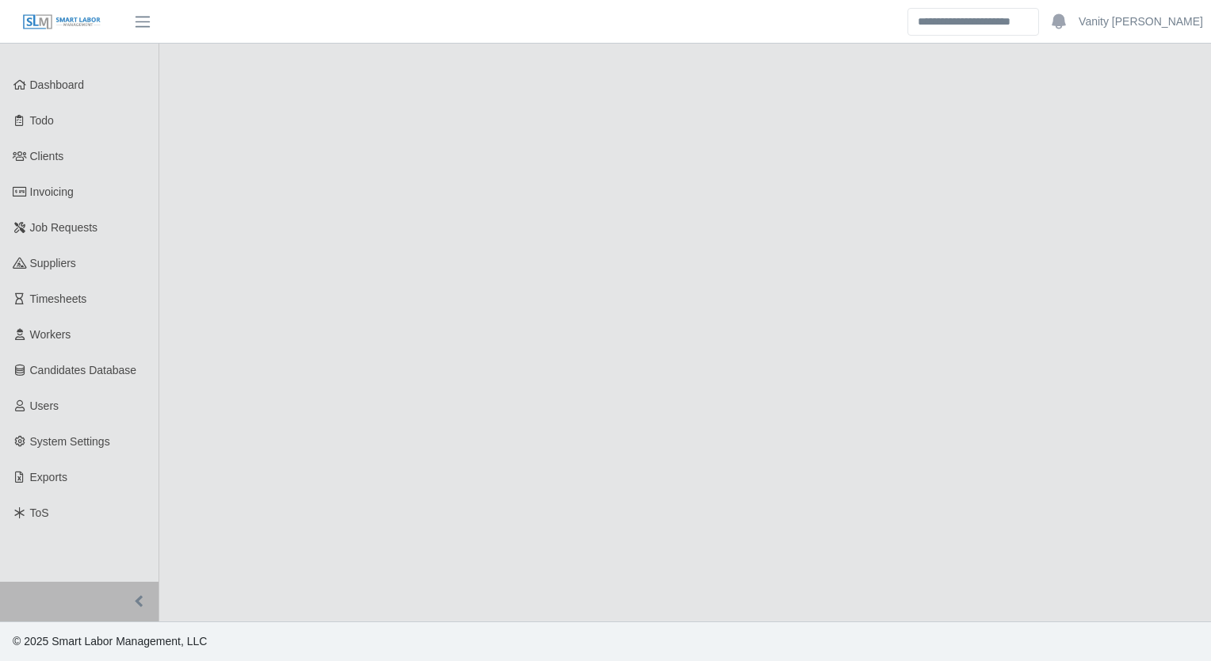
select select "****"
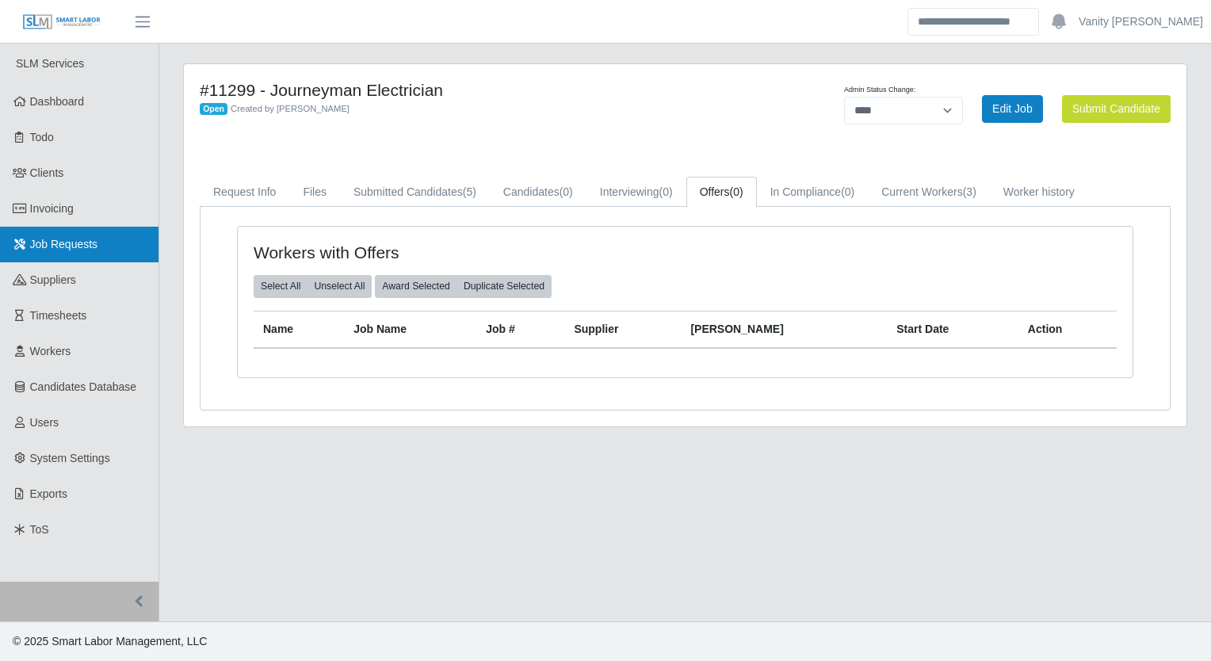
click at [78, 246] on span "Job Requests" at bounding box center [64, 244] width 68 height 13
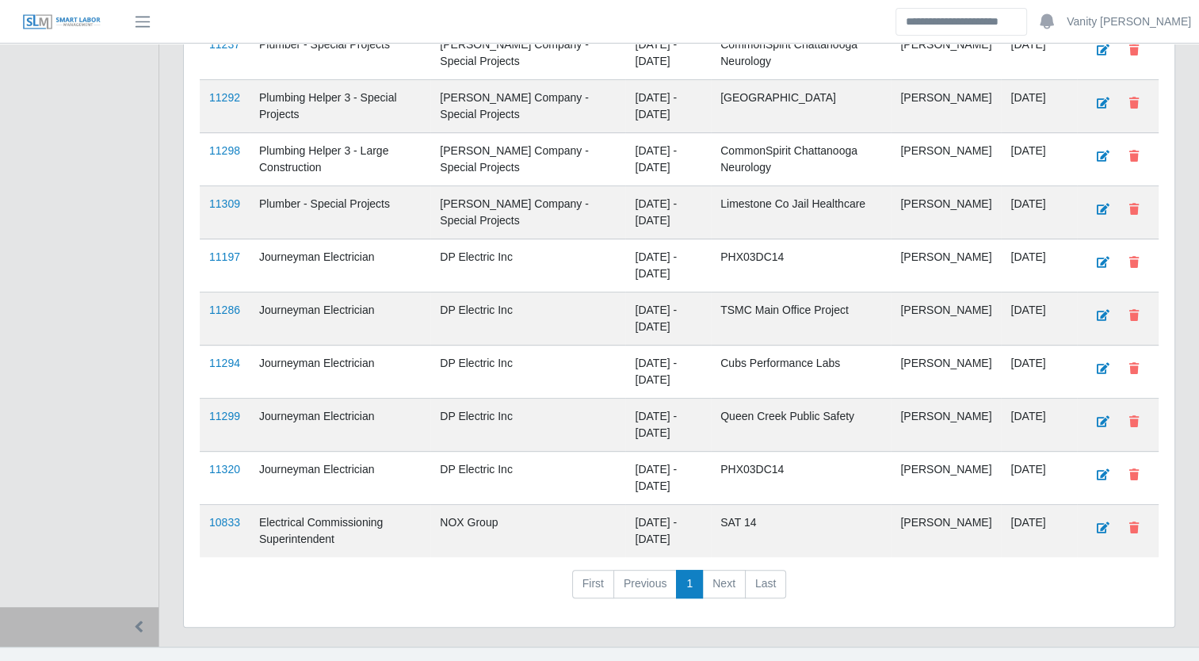
scroll to position [612, 0]
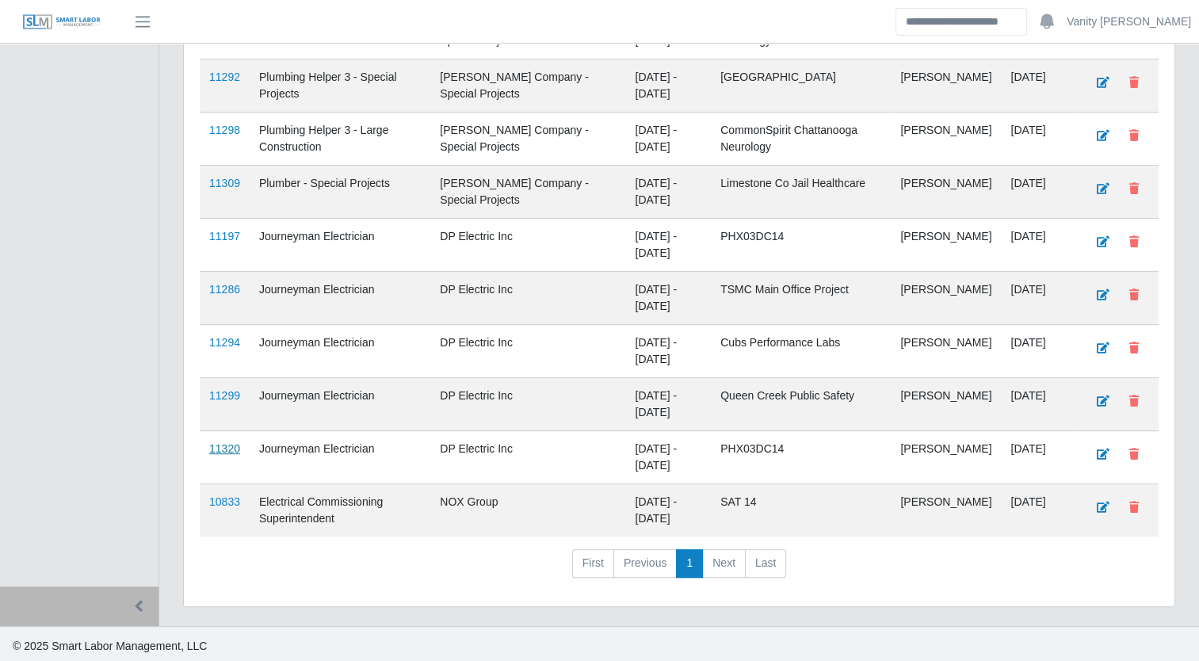
click at [219, 442] on link "11320" at bounding box center [224, 448] width 31 height 13
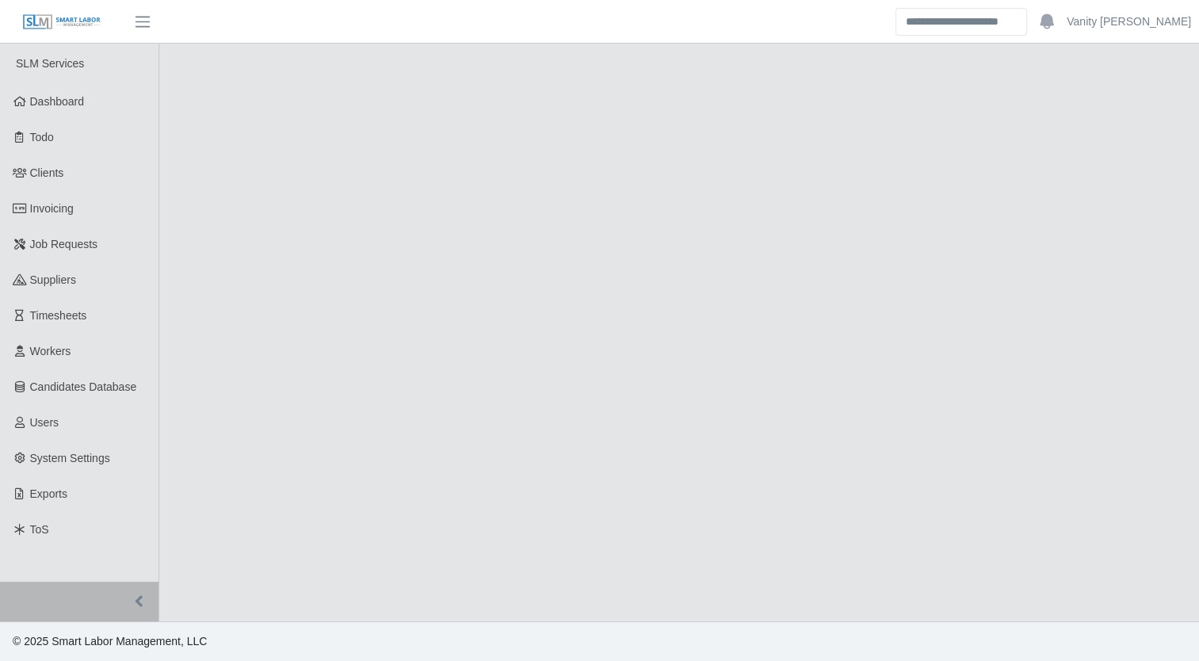
select select "****"
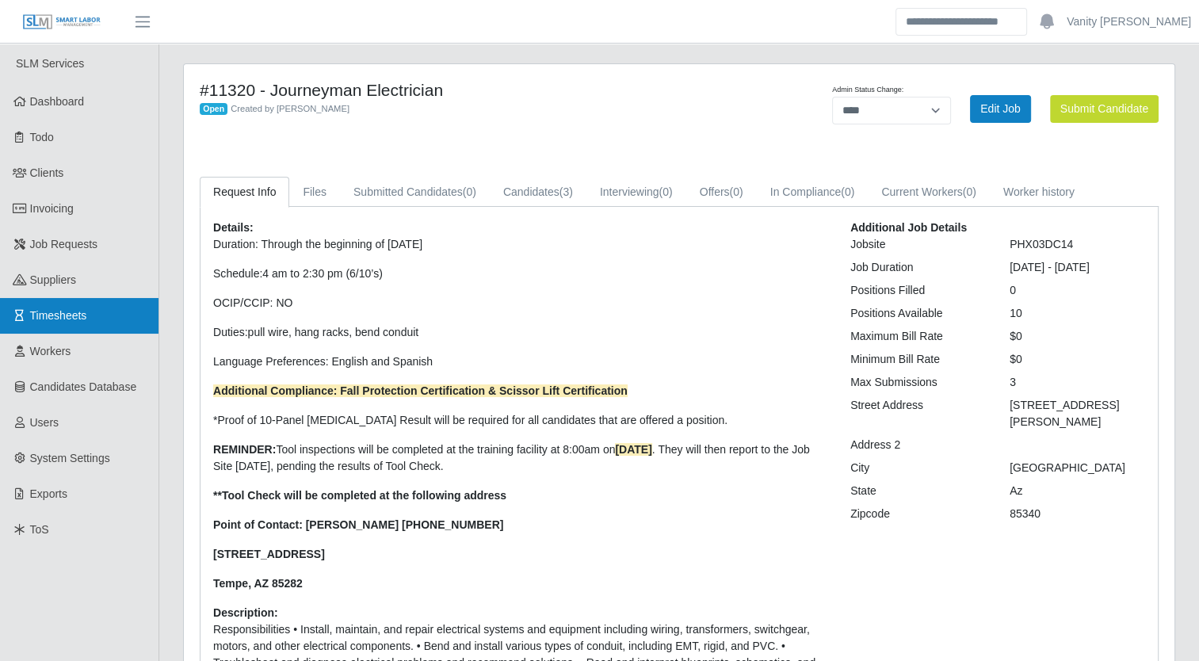
click at [46, 319] on span "Timesheets" at bounding box center [58, 315] width 57 height 13
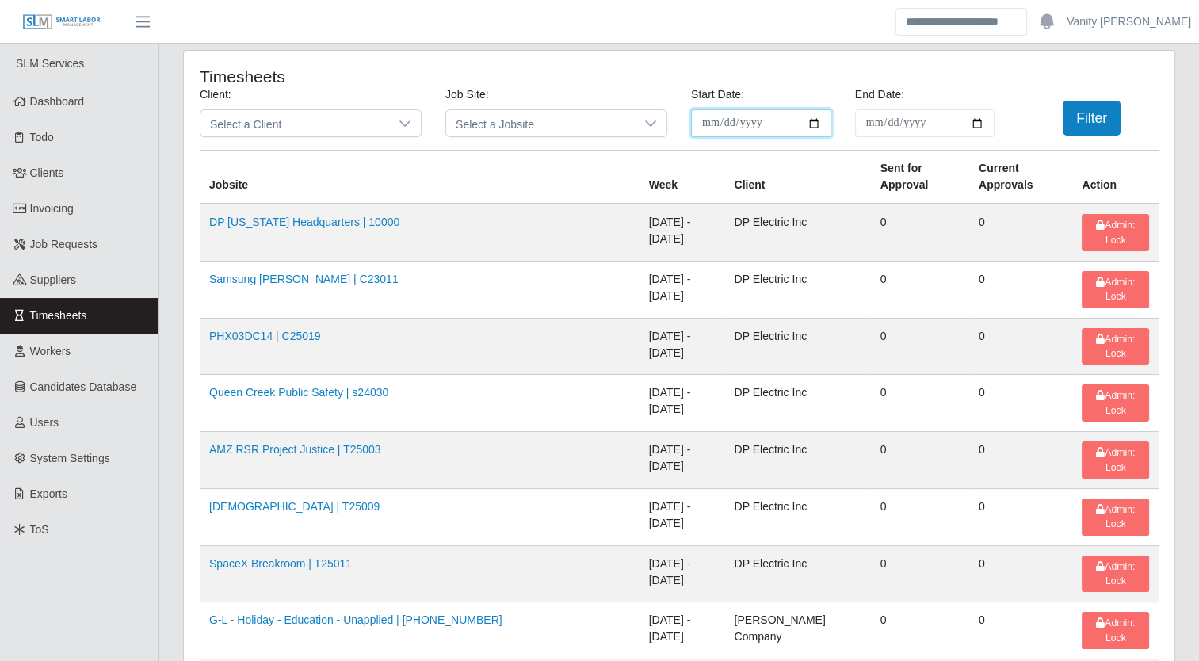
click at [809, 124] on input "**********" at bounding box center [761, 123] width 140 height 28
type input "**********"
click at [979, 118] on input "End Date:" at bounding box center [925, 123] width 140 height 28
type input "**********"
click at [1082, 121] on button "Filter" at bounding box center [1092, 118] width 58 height 35
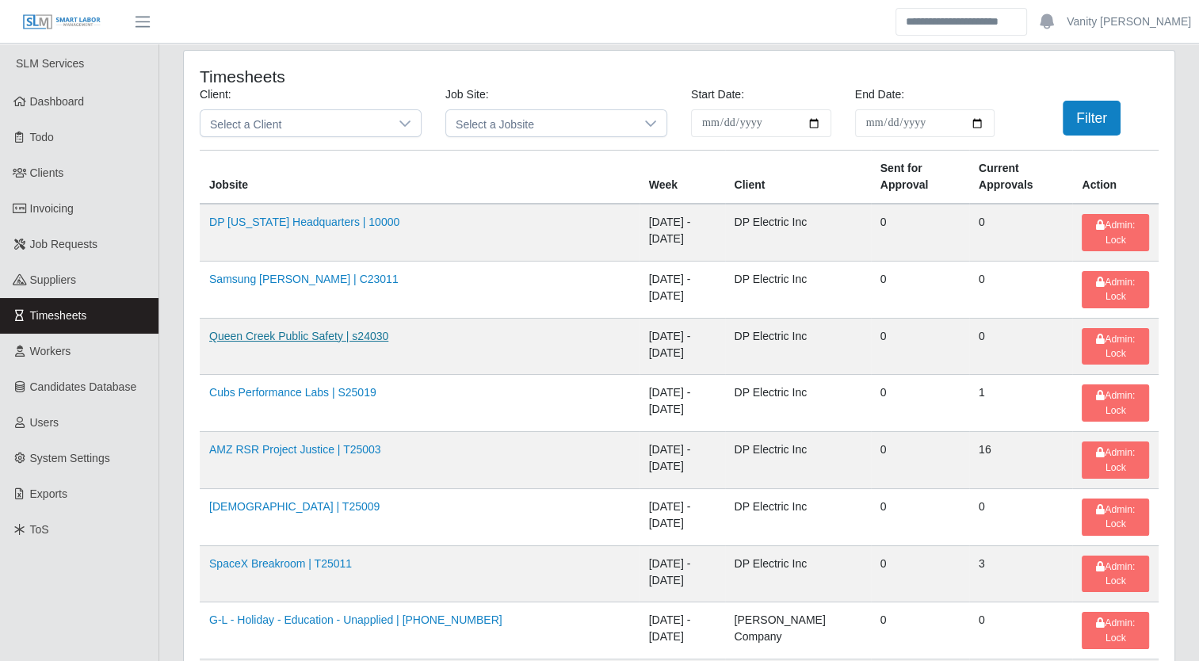
click at [277, 330] on link "Queen Creek Public Safety | s24030" at bounding box center [298, 336] width 179 height 13
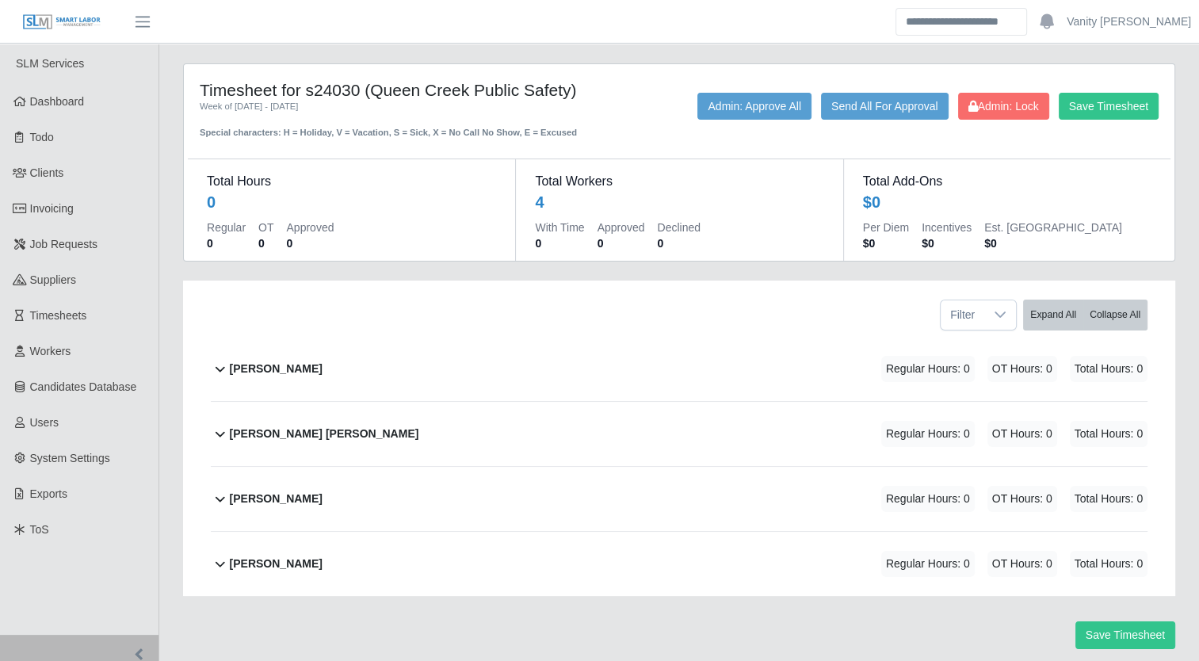
click at [285, 368] on b "[PERSON_NAME]" at bounding box center [276, 369] width 93 height 17
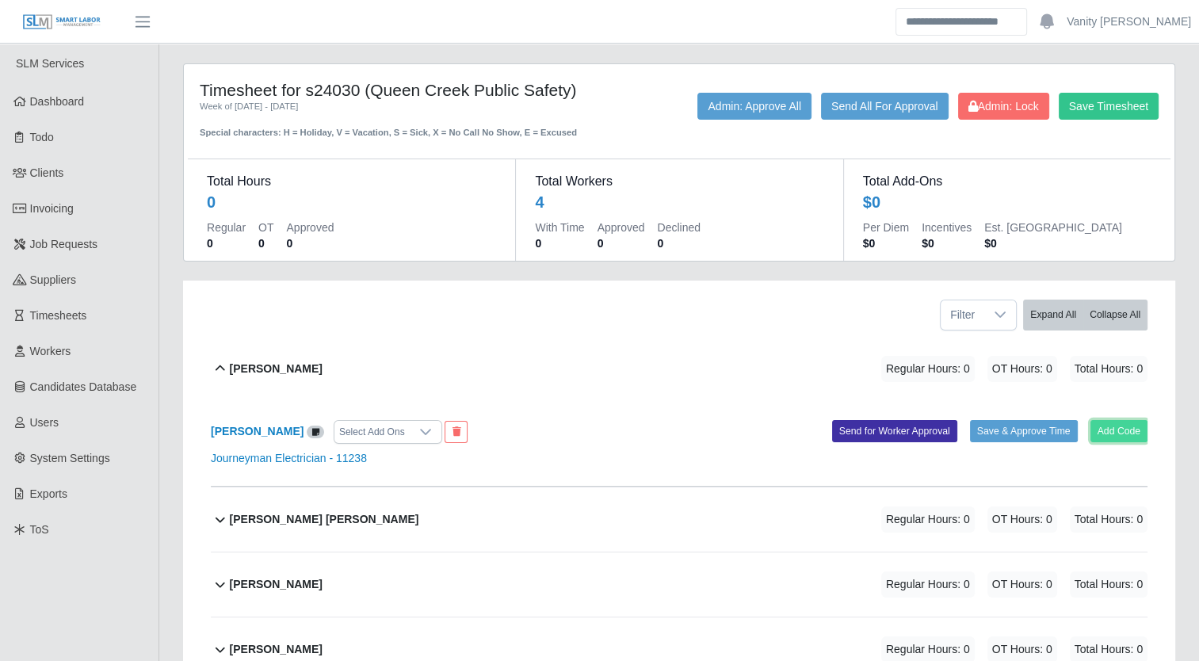
click at [1112, 428] on button "Add Code" at bounding box center [1119, 431] width 58 height 22
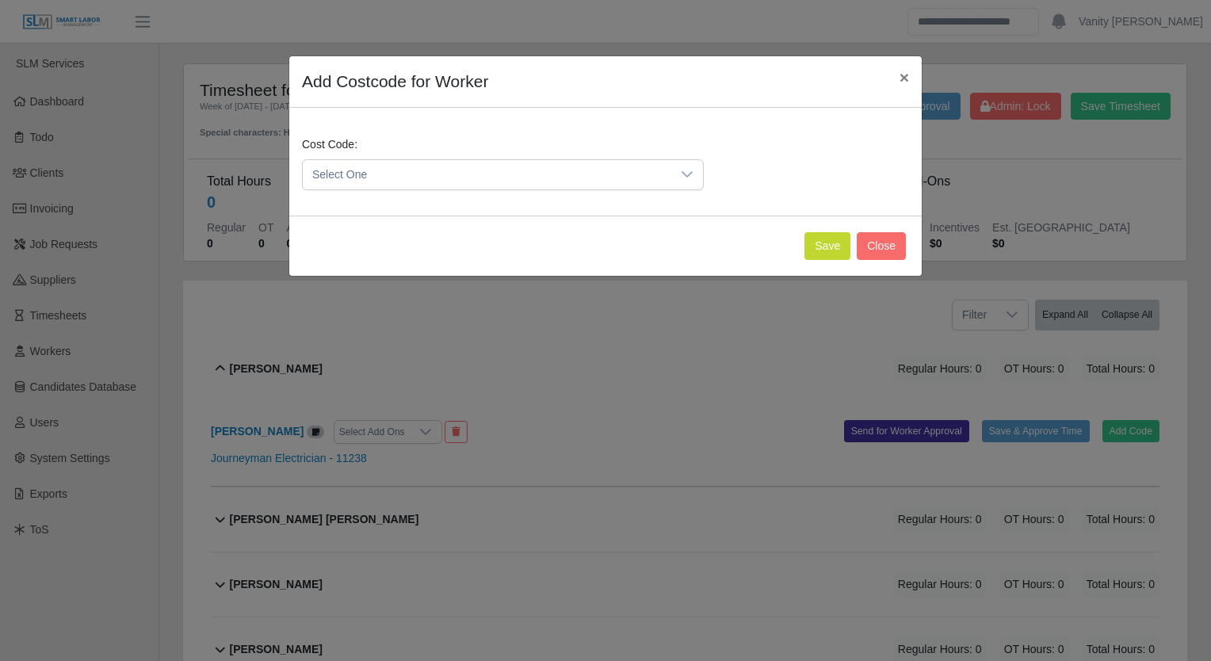
click at [690, 176] on icon at bounding box center [687, 174] width 13 height 13
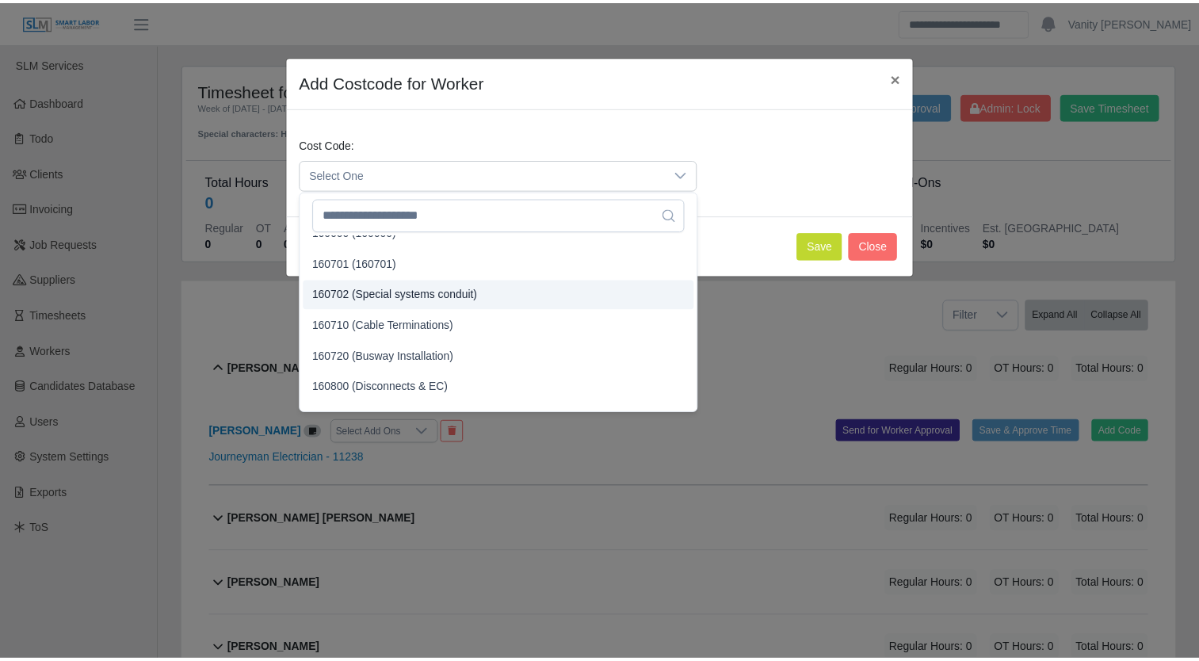
scroll to position [1109, 0]
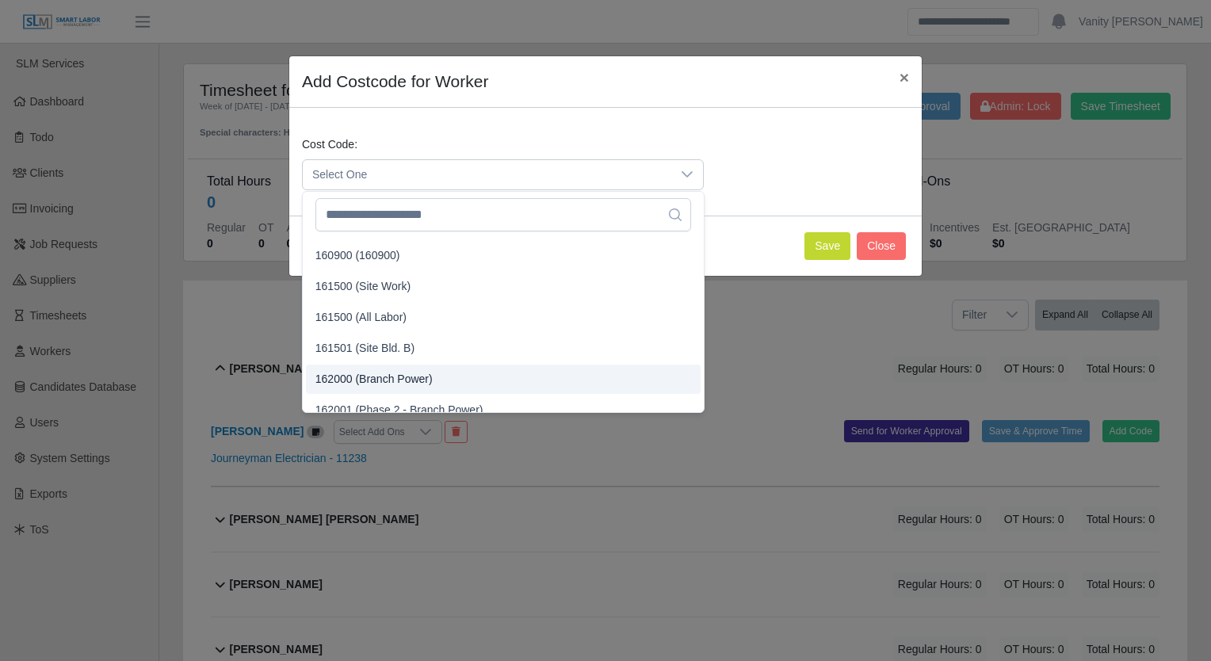
click at [422, 380] on span "162000 (Branch Power)" at bounding box center [373, 379] width 117 height 17
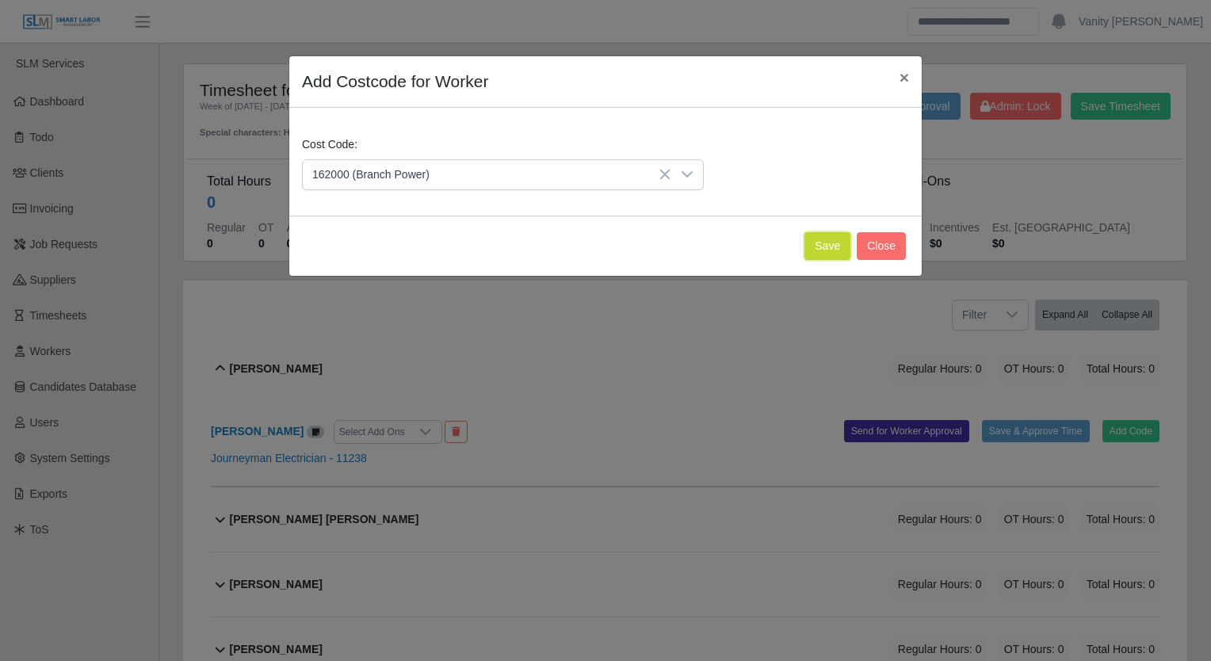
click at [825, 243] on button "Save" at bounding box center [827, 246] width 46 height 28
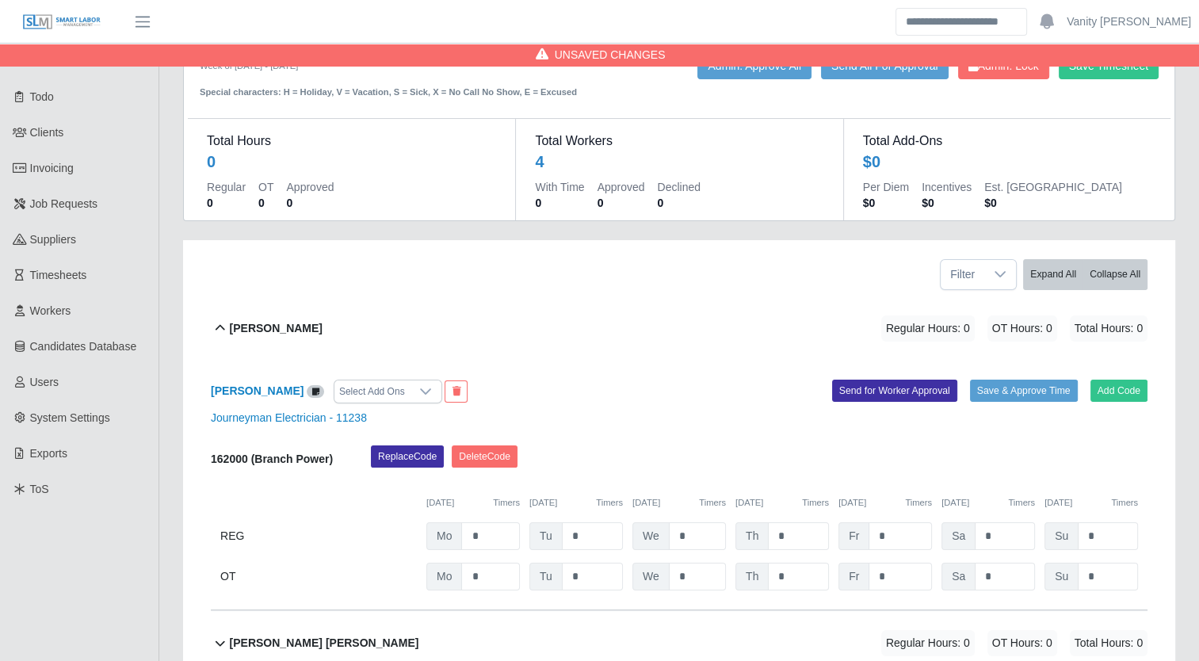
scroll to position [79, 0]
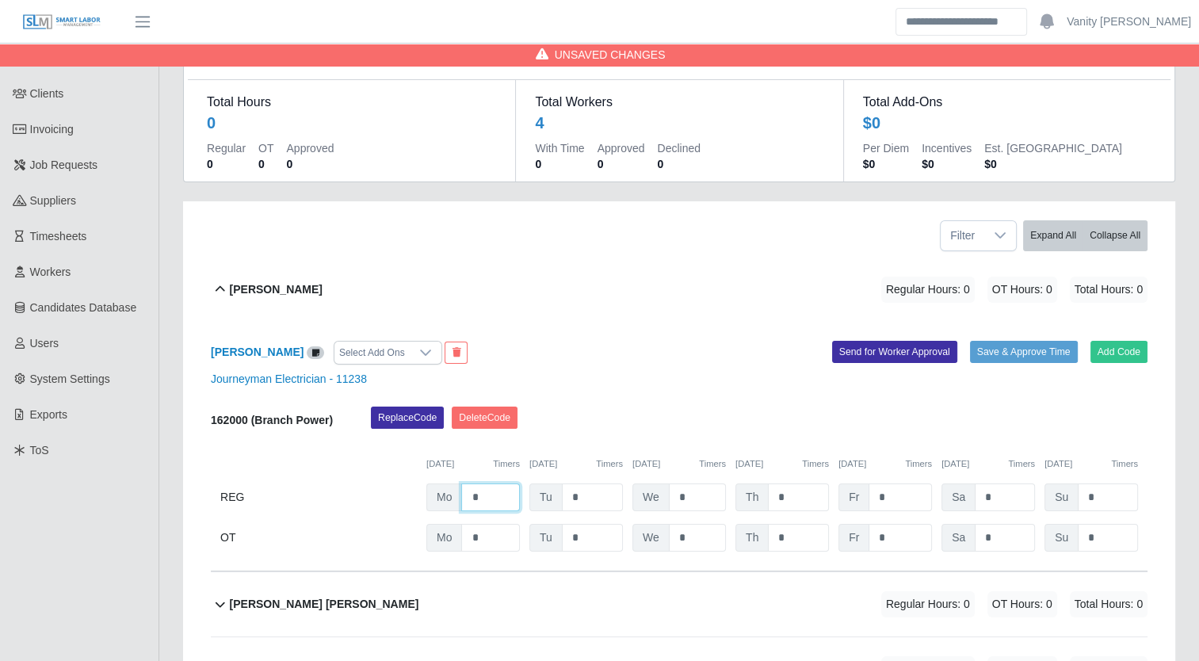
drag, startPoint x: 502, startPoint y: 499, endPoint x: 456, endPoint y: 499, distance: 45.2
click at [456, 499] on div "Mo *" at bounding box center [472, 497] width 93 height 28
type input "*"
drag, startPoint x: 593, startPoint y: 496, endPoint x: 551, endPoint y: 483, distance: 43.1
click at [551, 483] on div "Tu *" at bounding box center [575, 497] width 93 height 28
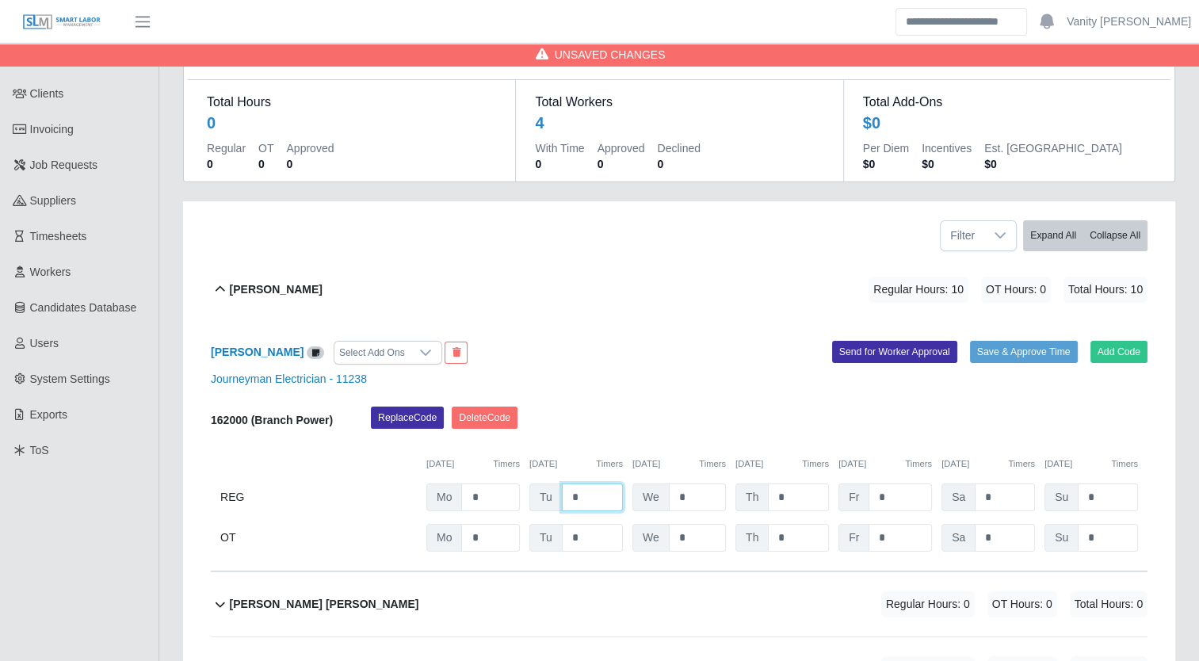
type input "*"
click at [1008, 347] on button "Save & Approve Time" at bounding box center [1024, 352] width 108 height 22
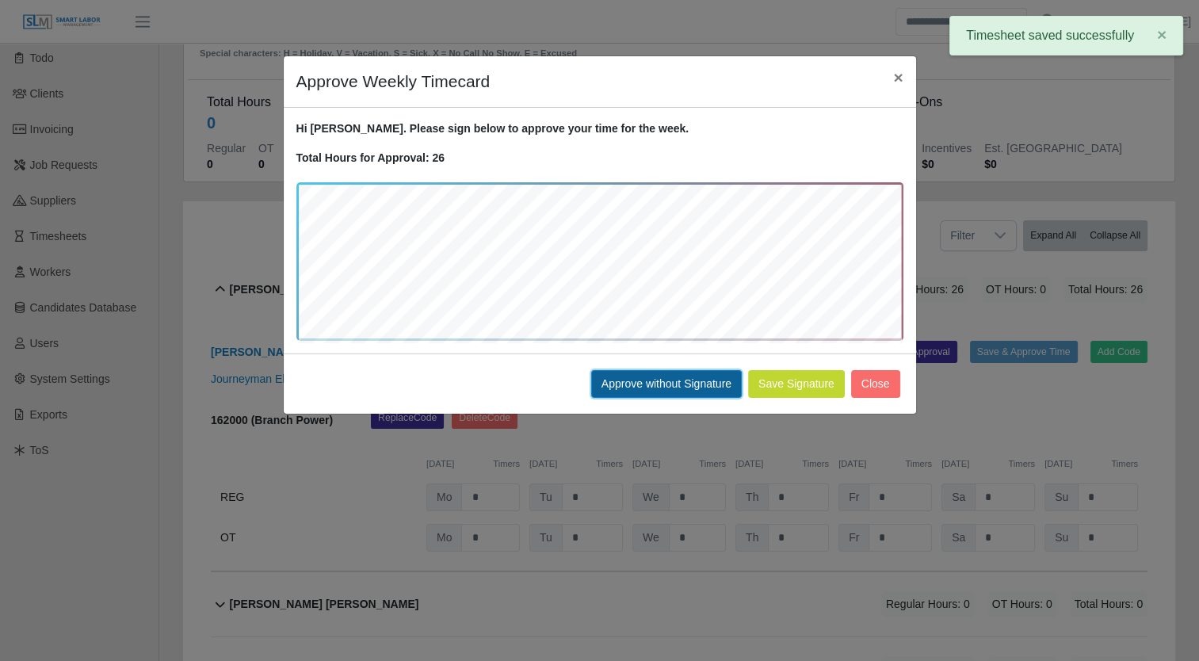
click at [692, 382] on button "Approve without Signature" at bounding box center [666, 384] width 151 height 28
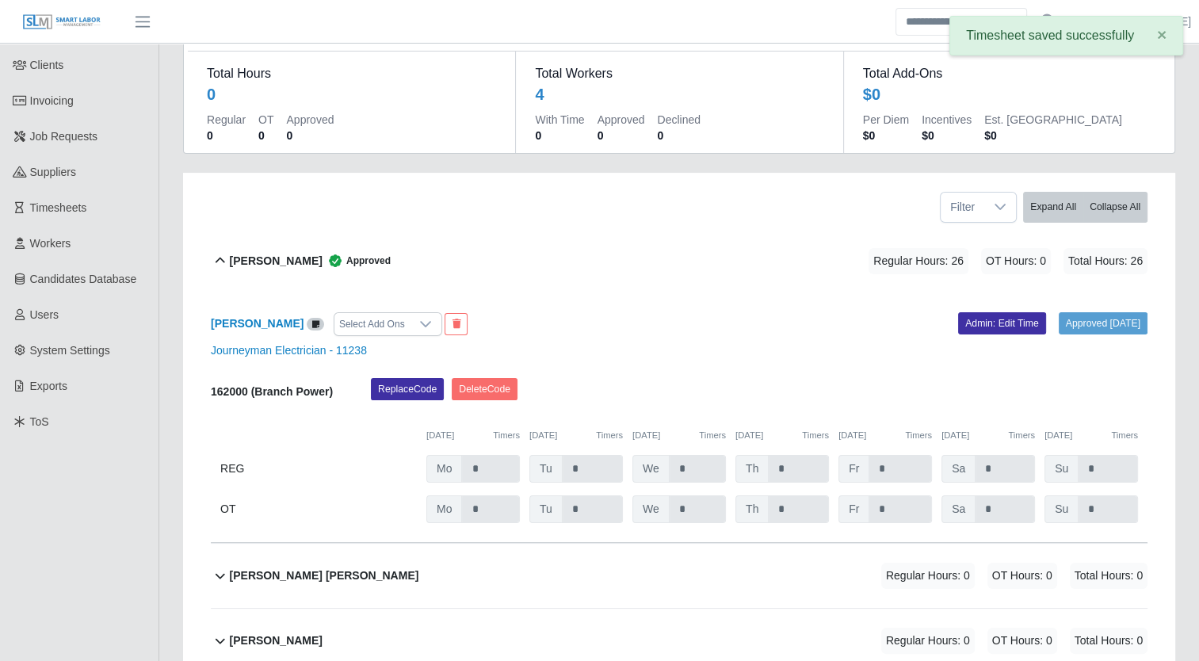
scroll to position [0, 0]
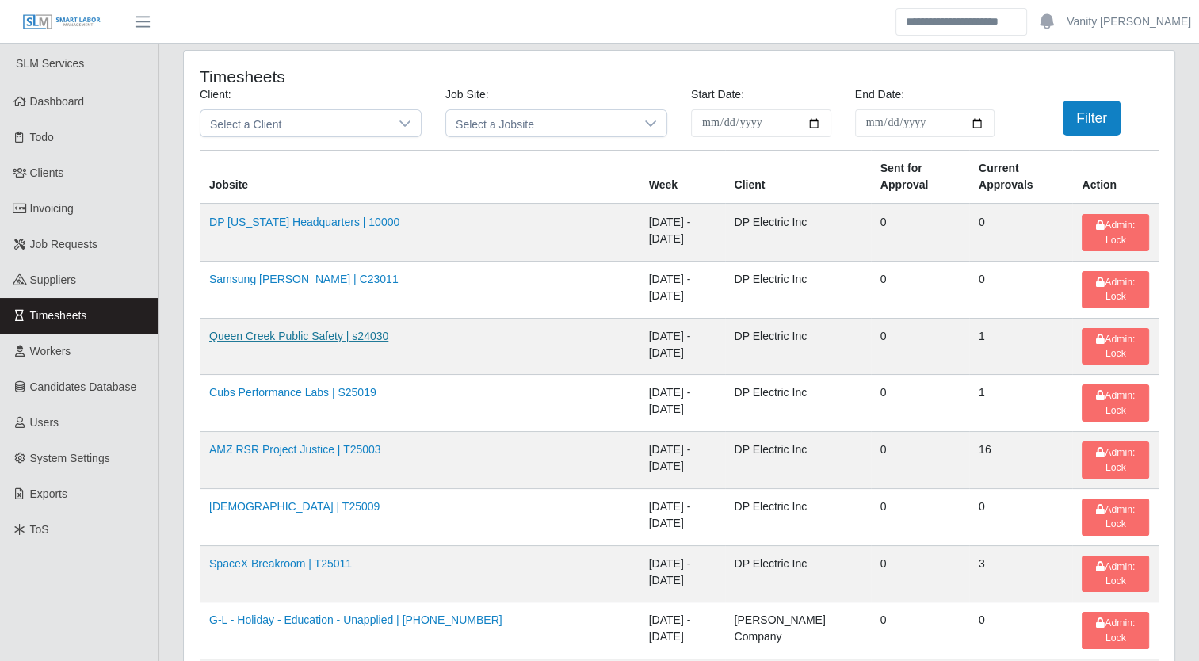
click at [292, 330] on link "Queen Creek Public Safety | s24030" at bounding box center [298, 336] width 179 height 13
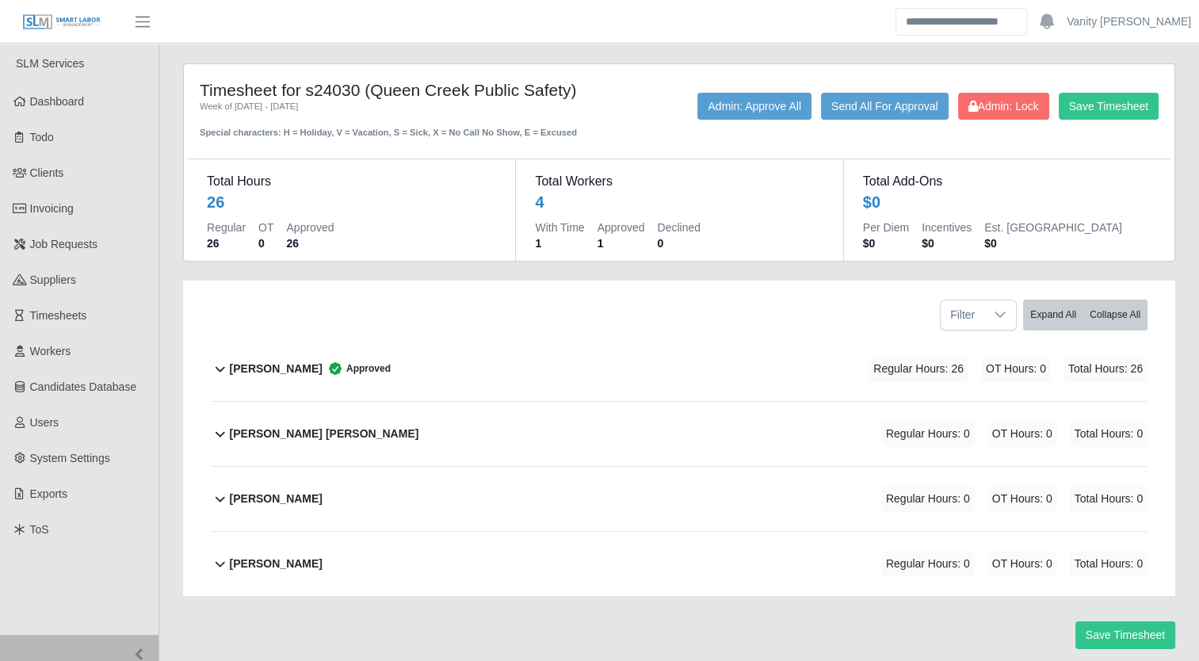
click at [322, 362] on span "Approved" at bounding box center [356, 369] width 68 height 16
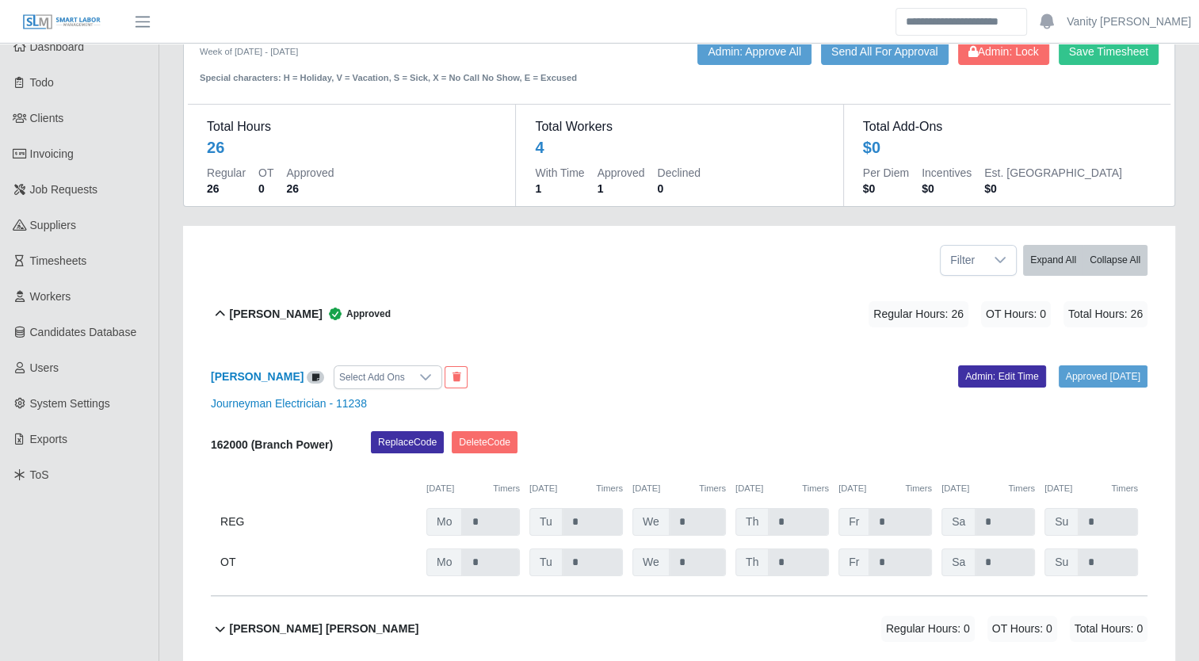
scroll to position [79, 0]
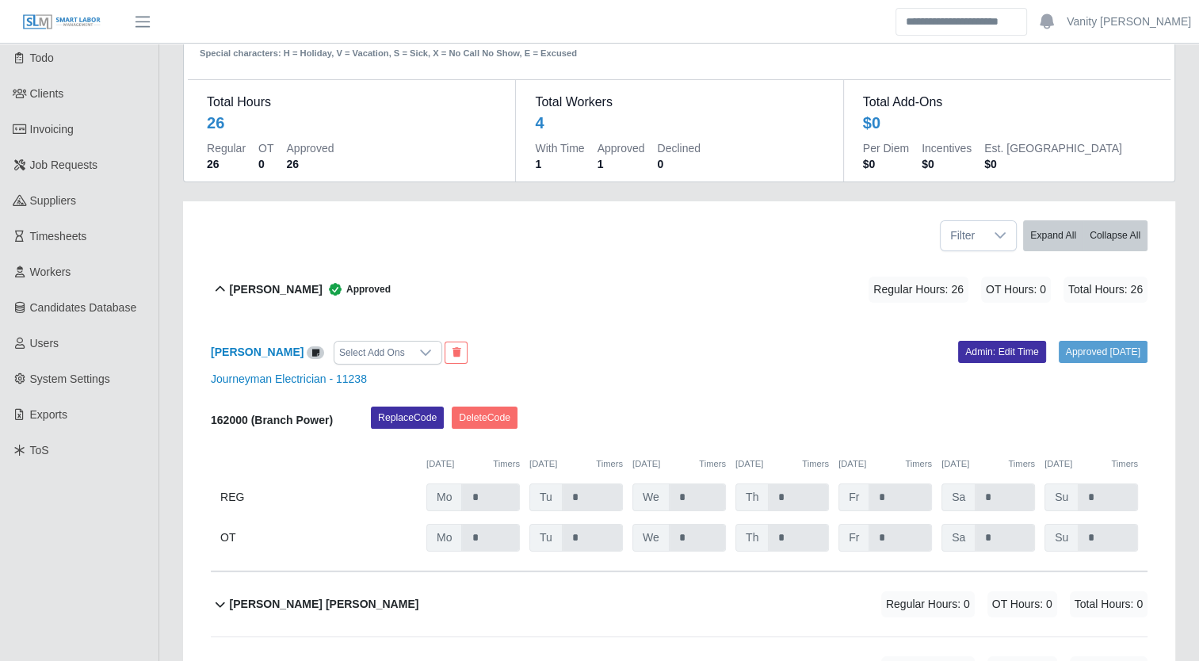
click at [419, 352] on icon at bounding box center [425, 352] width 13 height 13
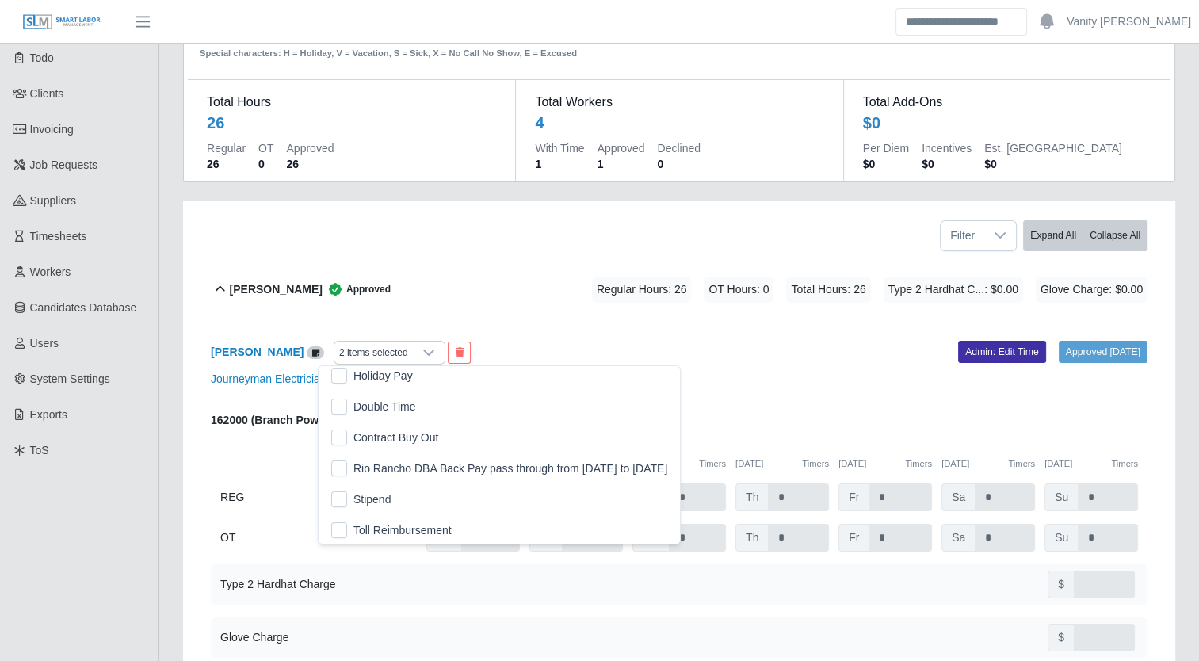
scroll to position [475, 0]
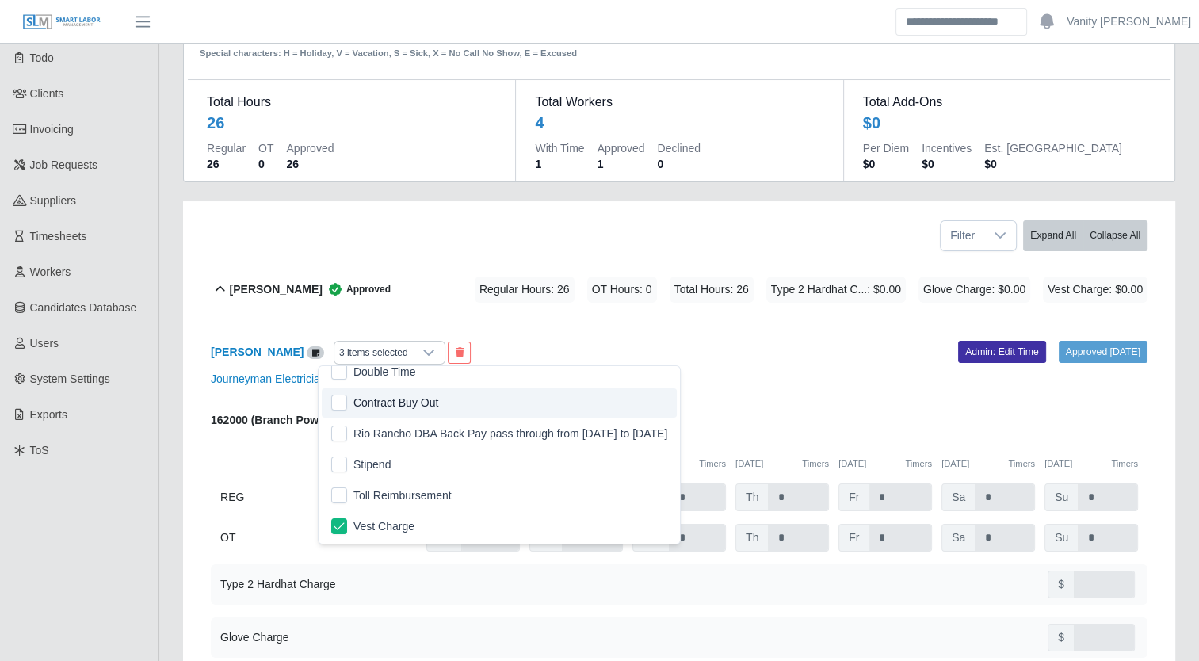
click at [796, 357] on div "Approved 09/22/2025 Admin: Edit Time" at bounding box center [919, 353] width 480 height 24
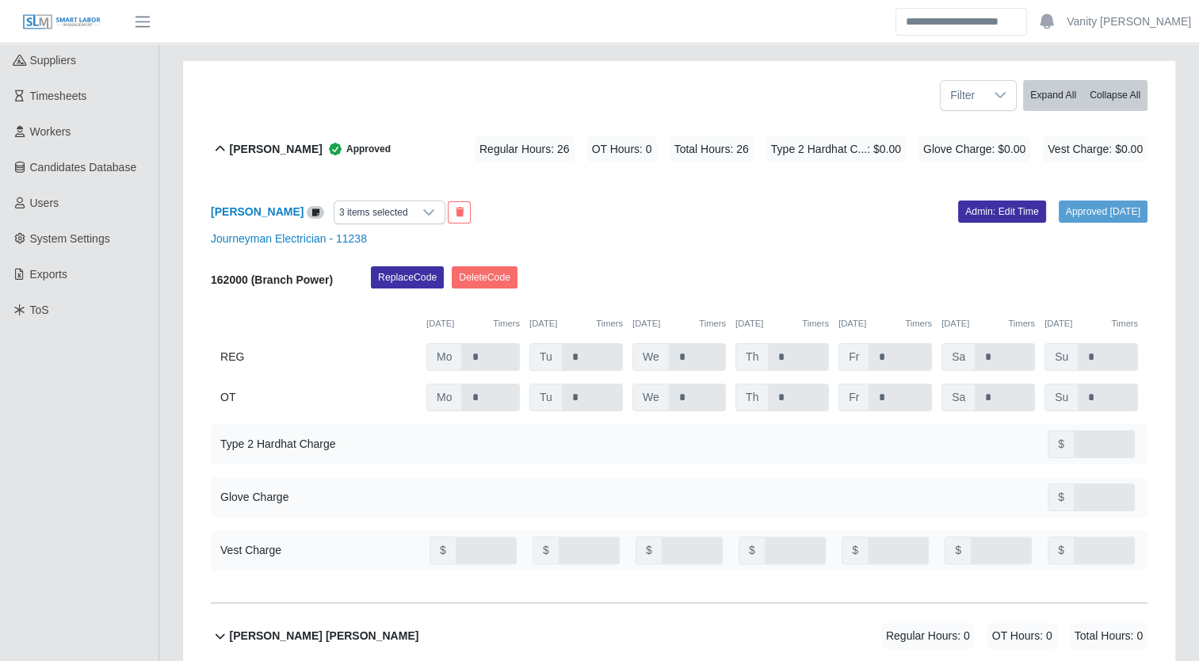
scroll to position [238, 0]
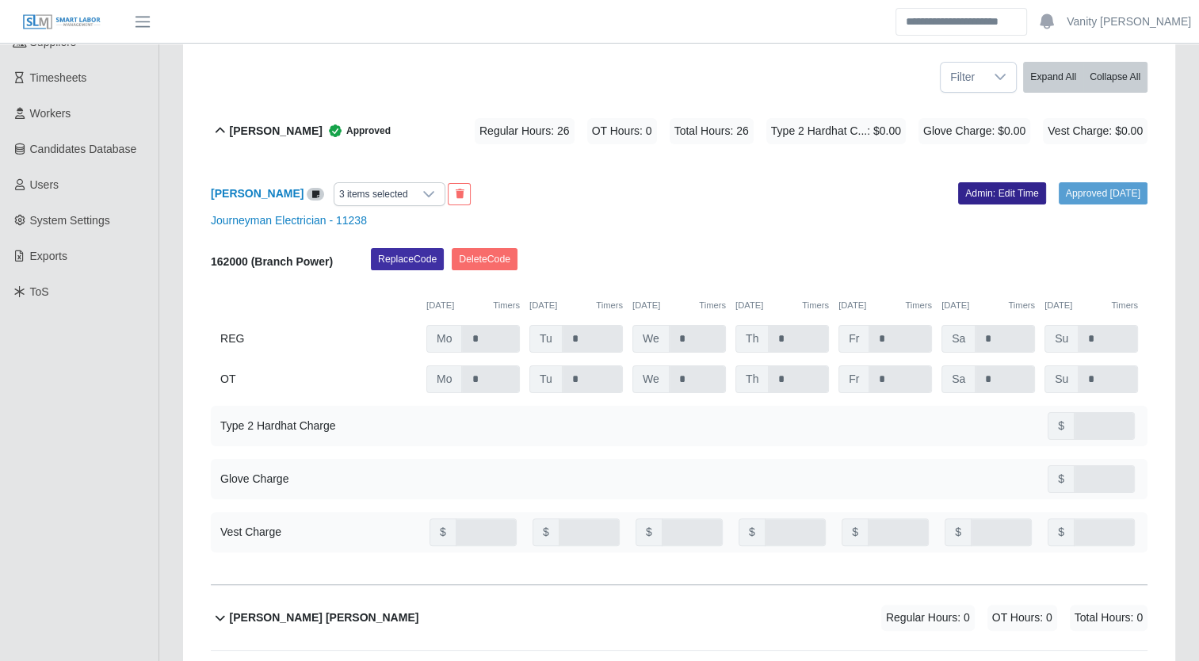
click at [979, 189] on link "Admin: Edit Time" at bounding box center [1002, 193] width 88 height 22
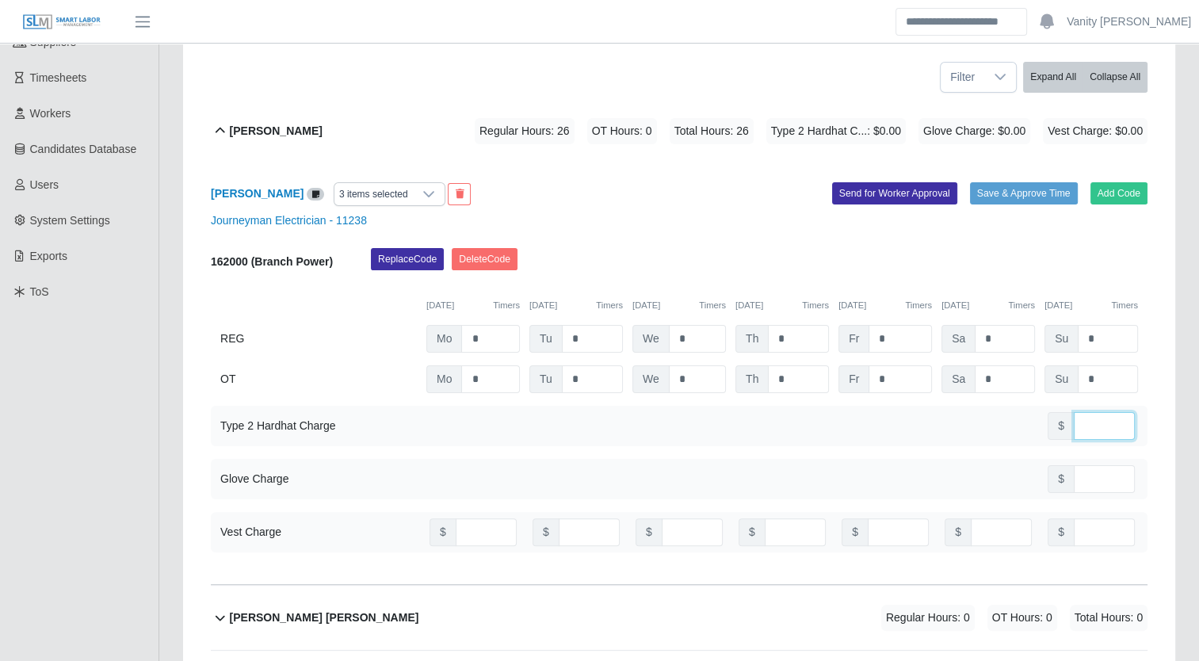
click at [1110, 426] on input "number" at bounding box center [1104, 426] width 61 height 28
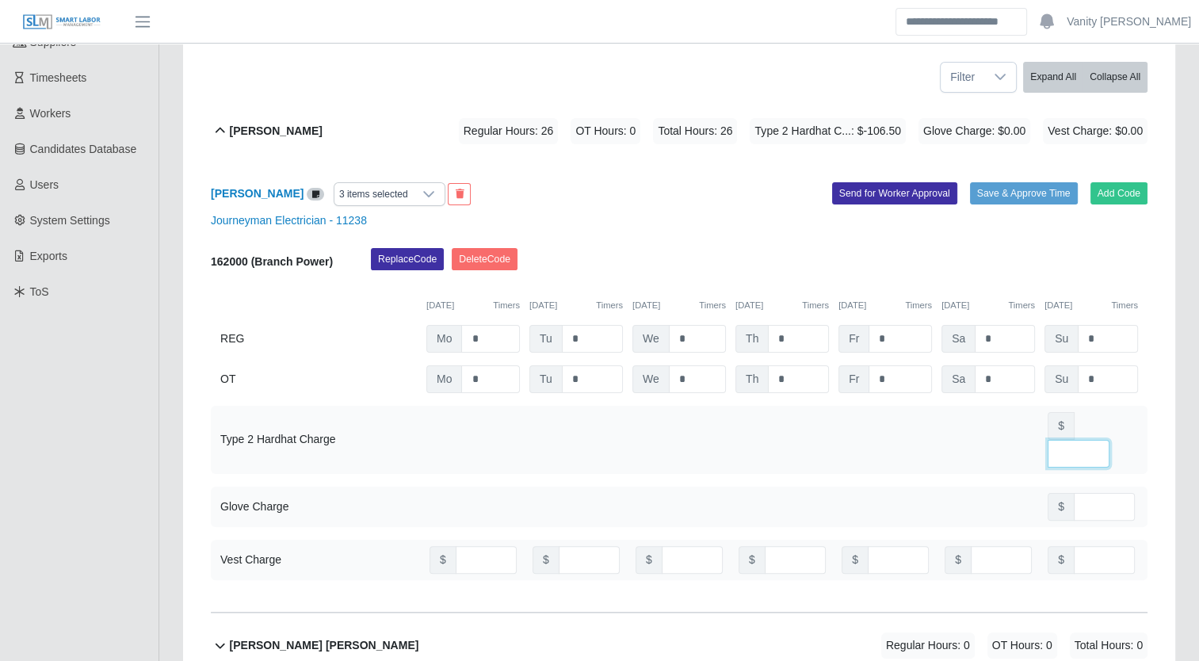
scroll to position [0, 6]
type input "*******"
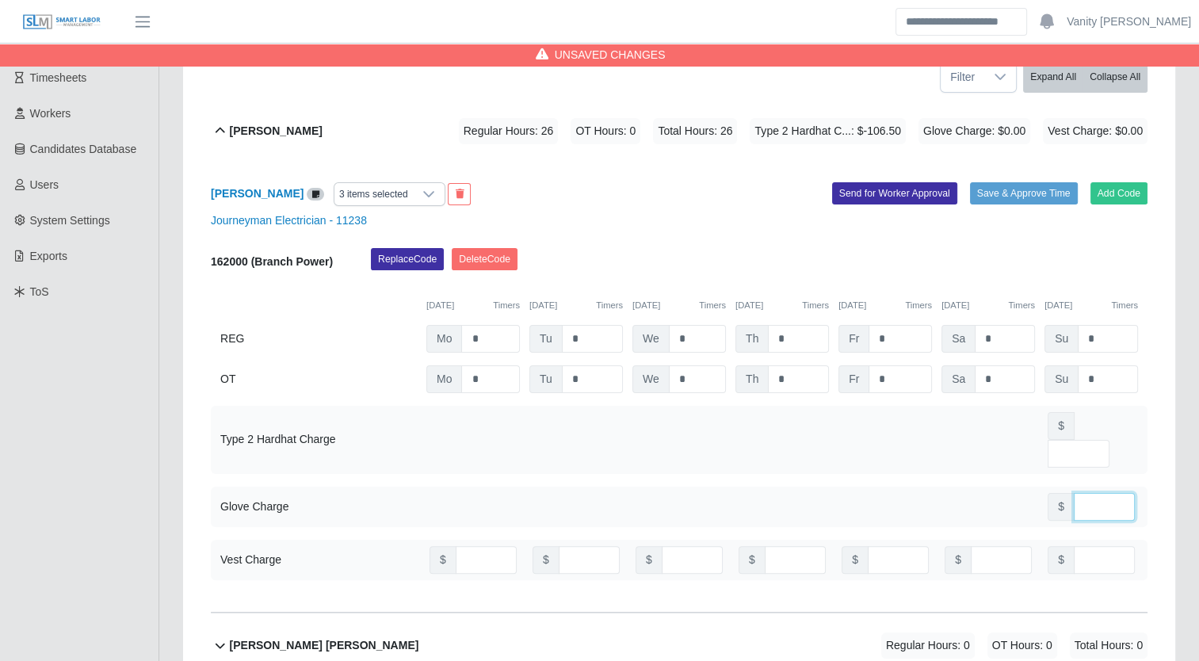
scroll to position [0, 0]
click at [1090, 493] on input "number" at bounding box center [1104, 507] width 61 height 28
type input "*****"
click at [1089, 546] on input "number" at bounding box center [1104, 560] width 61 height 28
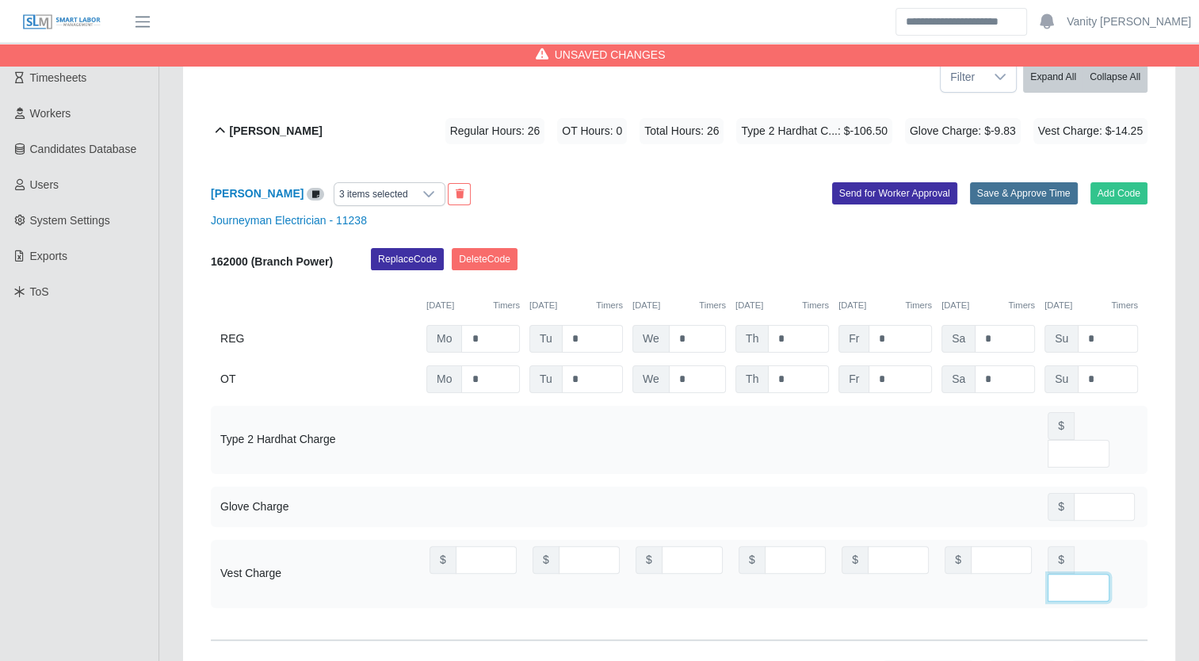
type input "******"
click at [997, 188] on button "Save & Approve Time" at bounding box center [1024, 193] width 108 height 22
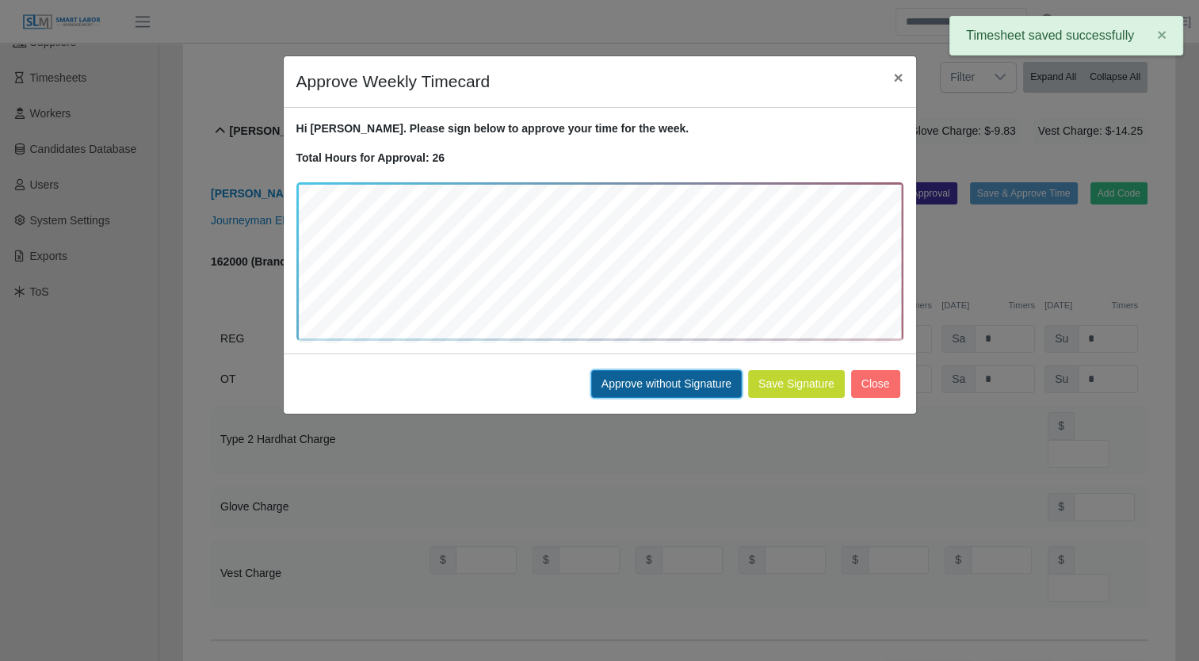
click at [631, 385] on button "Approve without Signature" at bounding box center [666, 384] width 151 height 28
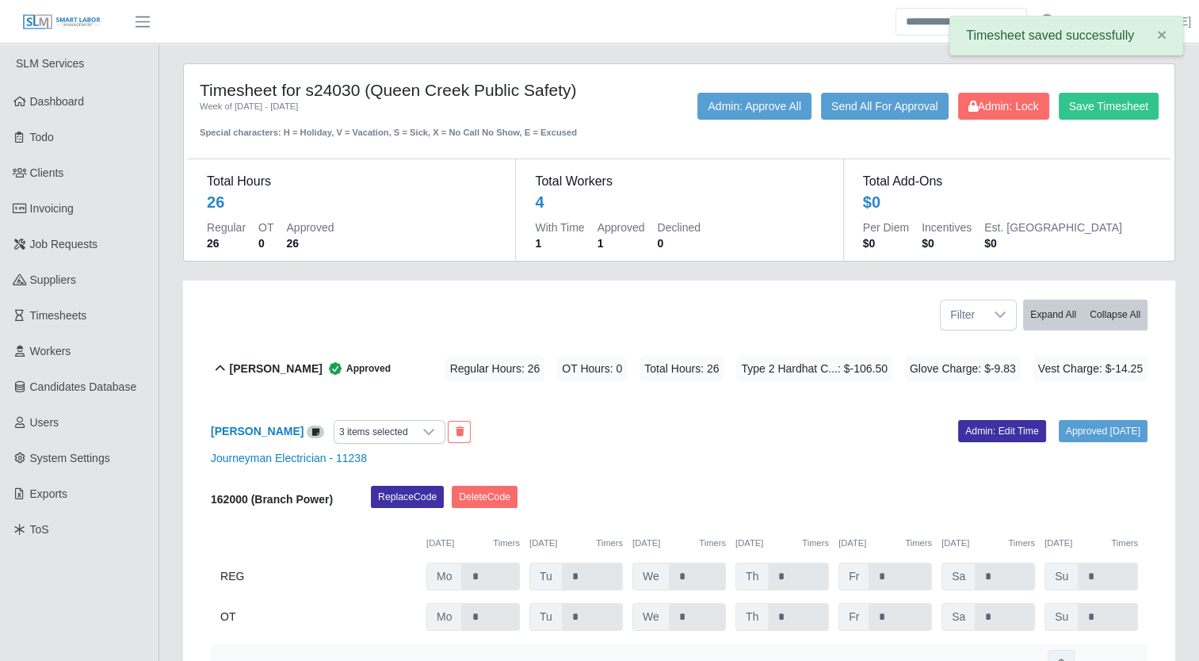
click at [275, 364] on b "Cody Burnham" at bounding box center [276, 369] width 93 height 17
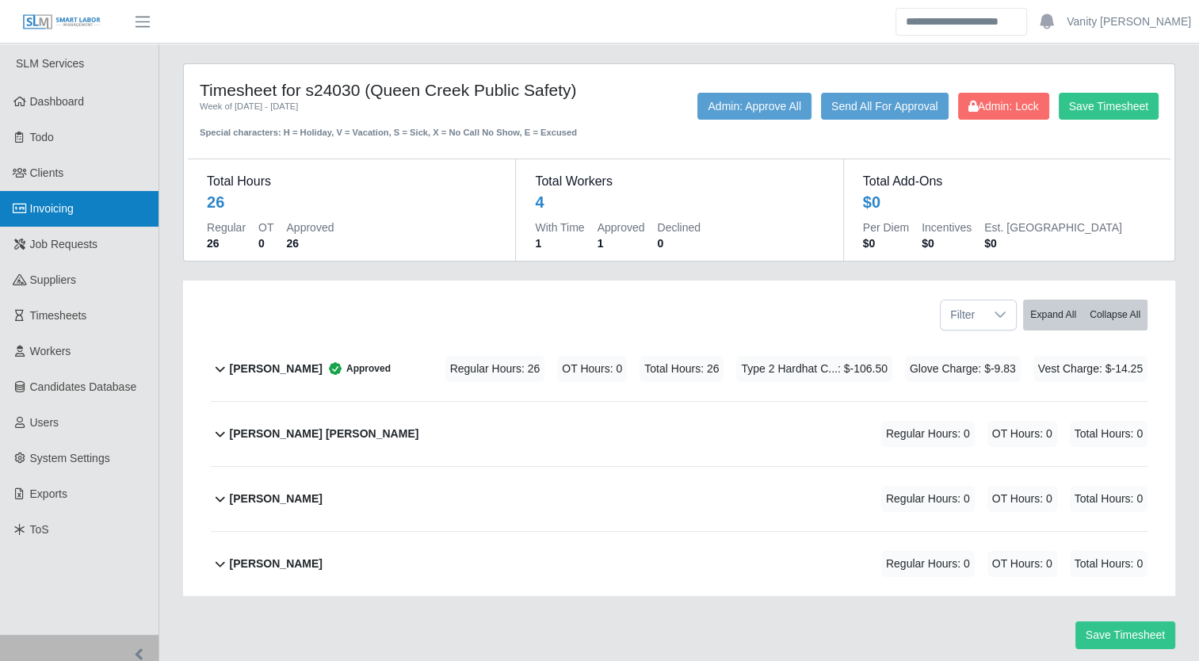
click at [63, 212] on span "Invoicing" at bounding box center [52, 208] width 44 height 13
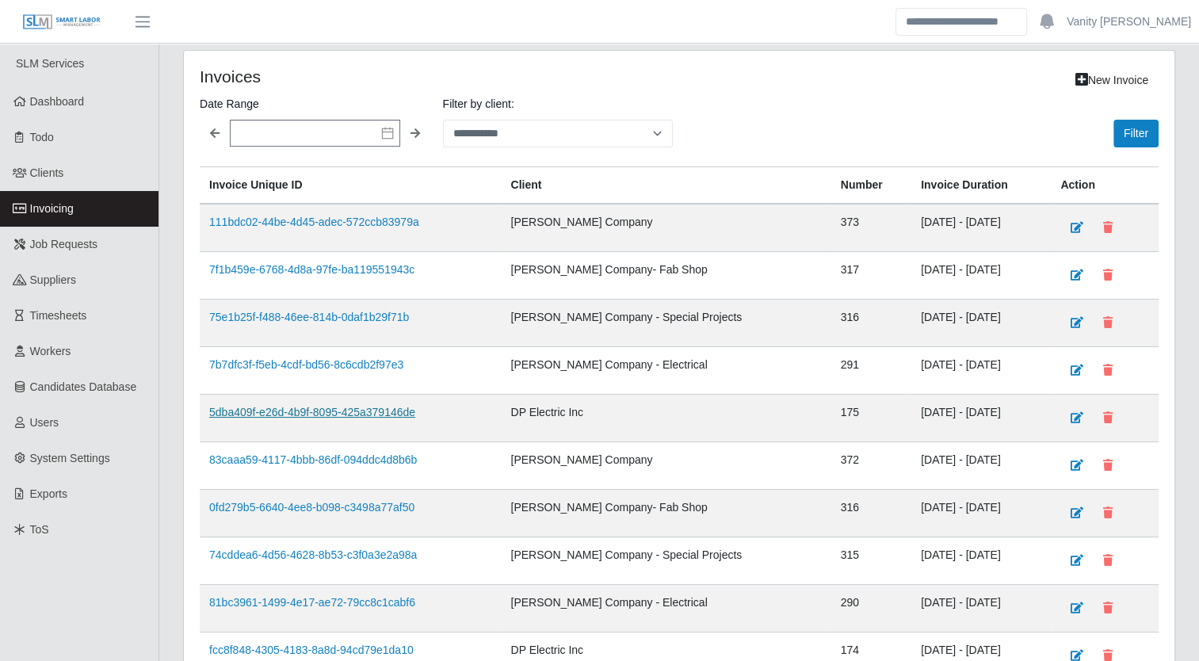
click at [281, 406] on link "5dba409f-e26d-4b9f-8095-425a379146de" at bounding box center [312, 412] width 206 height 13
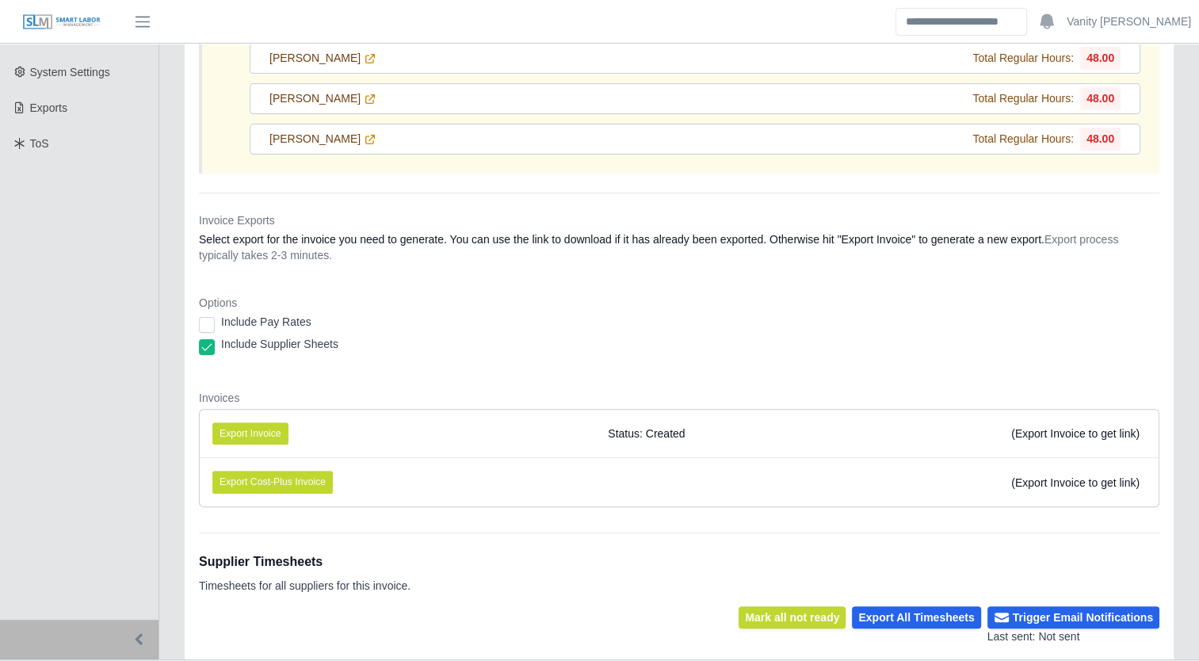
scroll to position [396, 0]
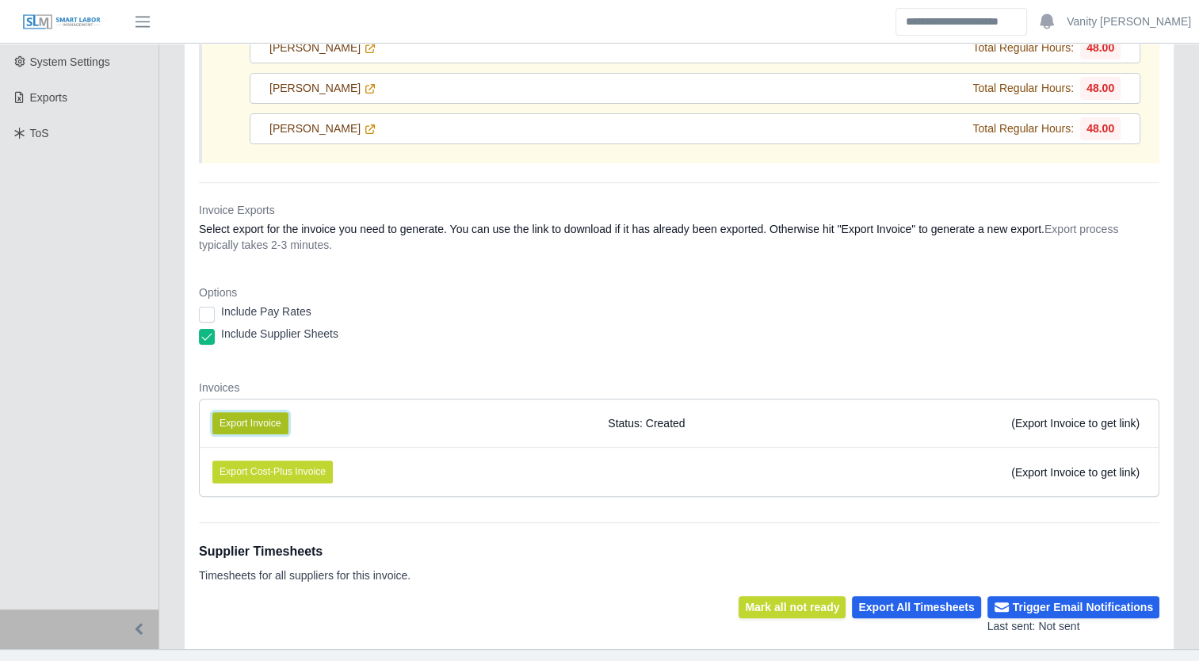
click at [254, 419] on button "Export Invoice" at bounding box center [250, 423] width 76 height 22
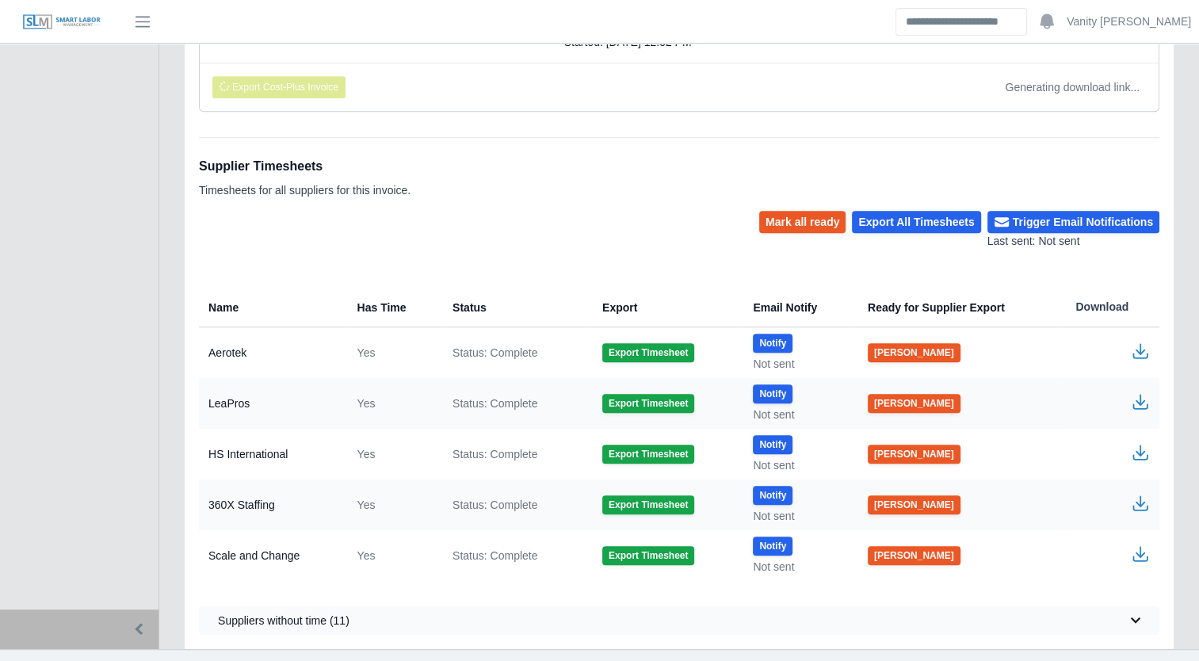
scroll to position [822, 0]
click at [949, 216] on button "Export All Timesheets" at bounding box center [916, 222] width 128 height 22
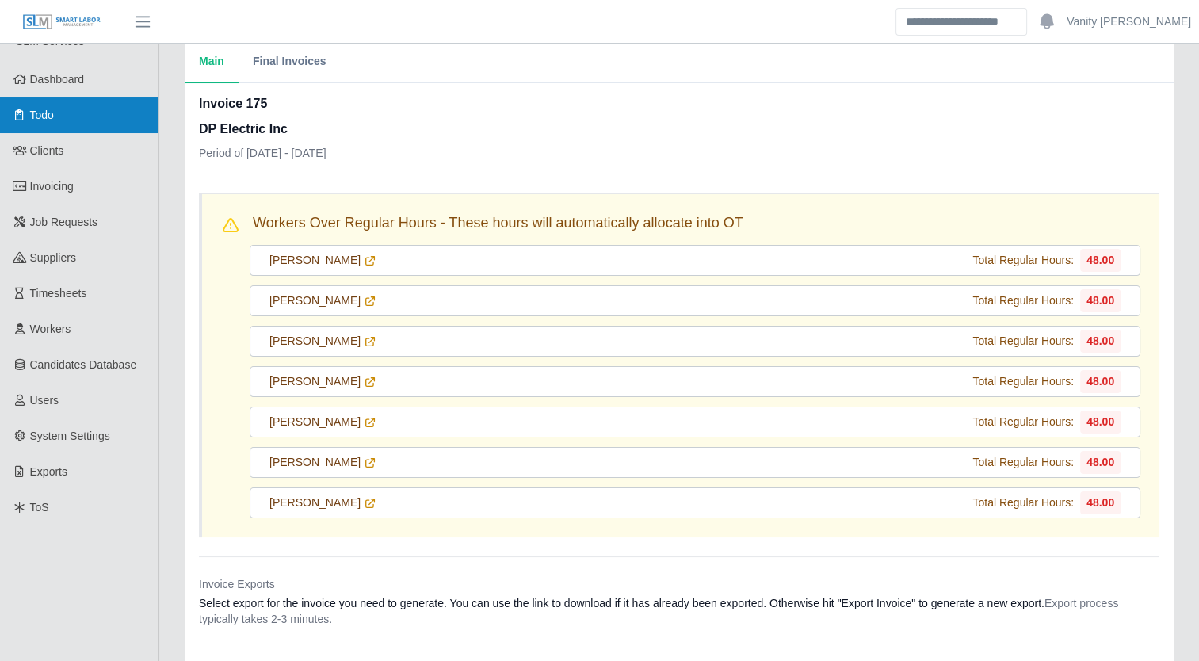
scroll to position [0, 0]
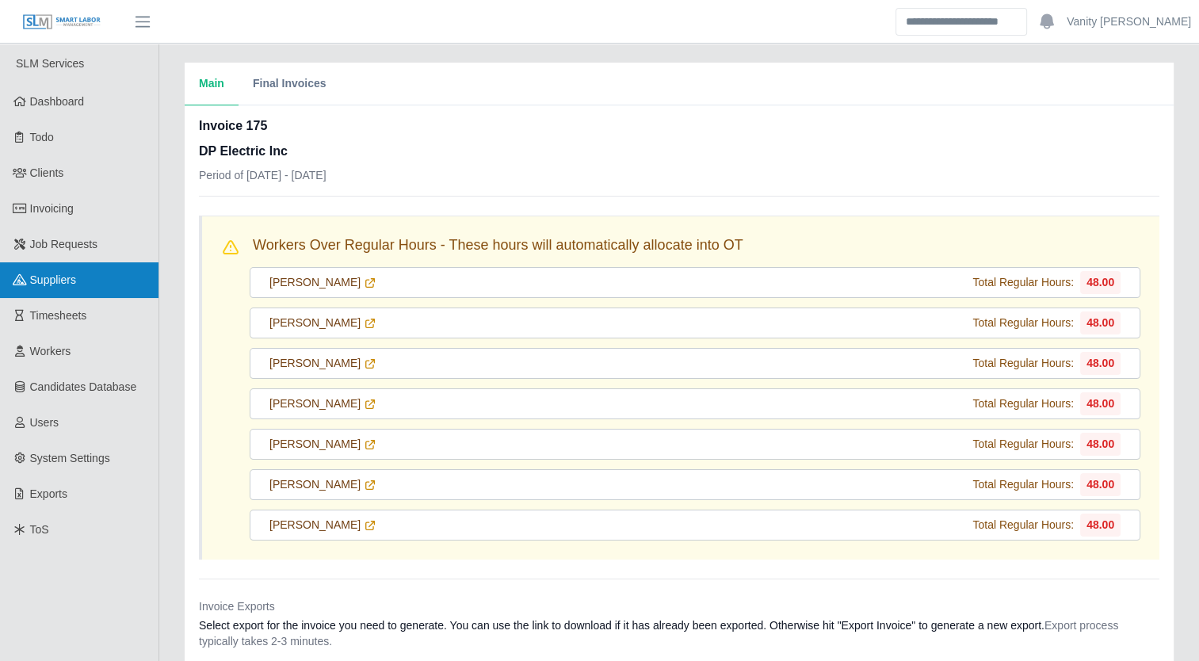
click at [65, 278] on span "Suppliers" at bounding box center [53, 279] width 46 height 13
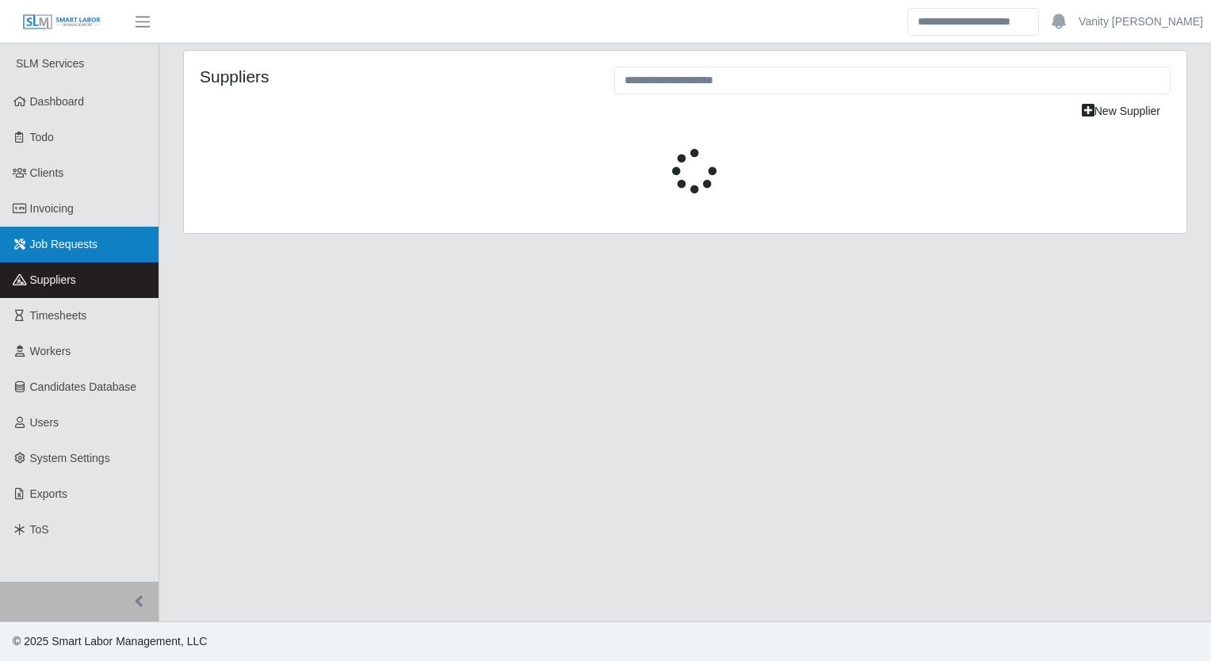
click at [21, 251] on link "Job Requests" at bounding box center [79, 245] width 158 height 36
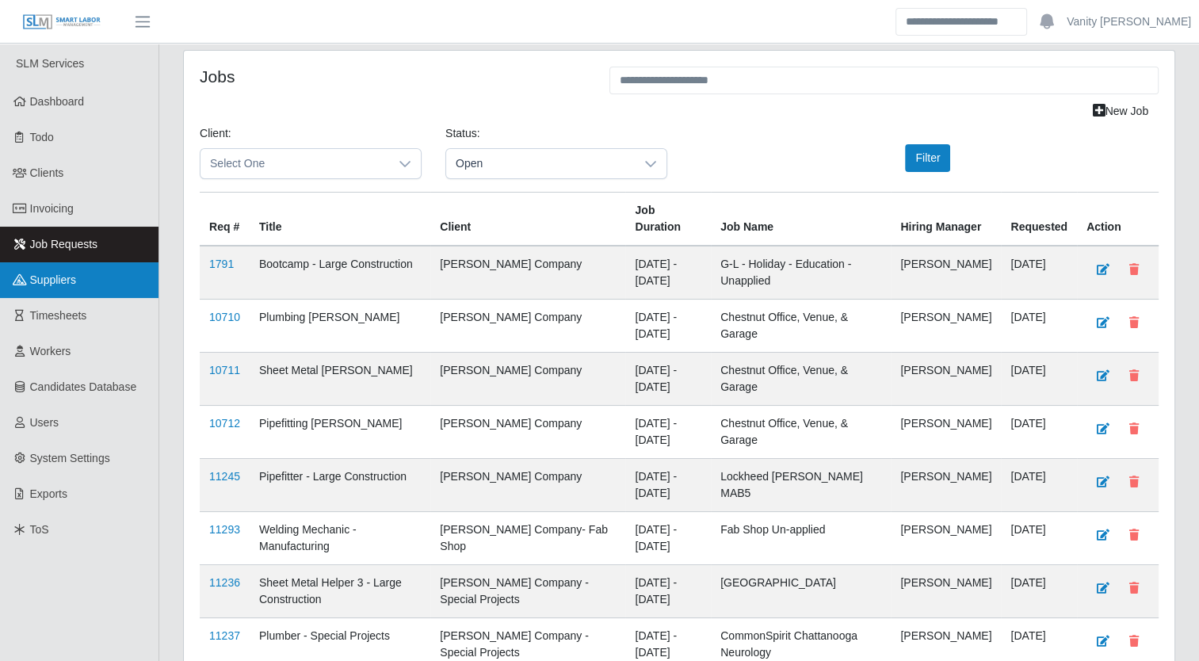
click at [52, 284] on span "Suppliers" at bounding box center [53, 279] width 46 height 13
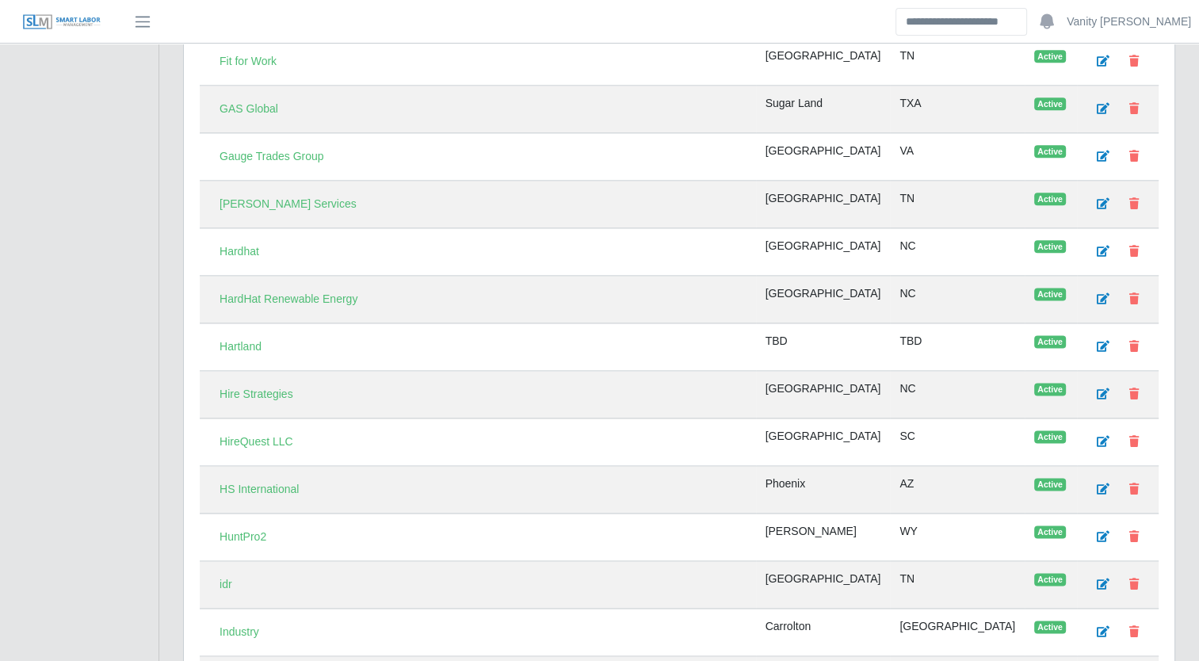
scroll to position [1981, 0]
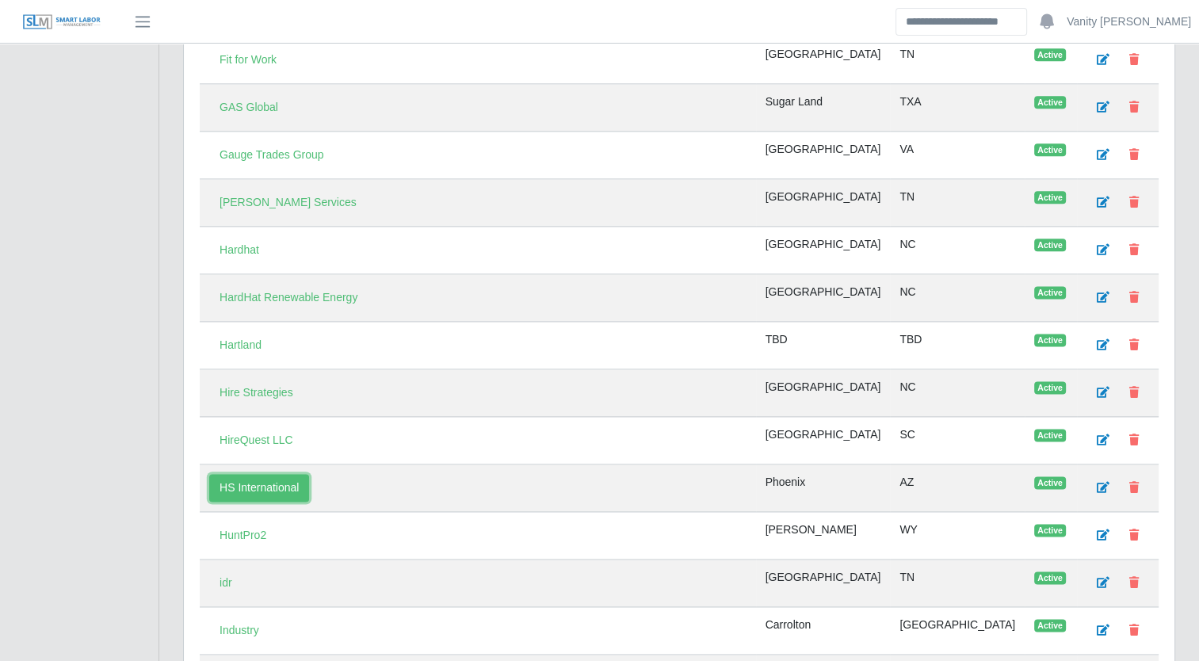
click at [286, 474] on link "HS International" at bounding box center [259, 488] width 100 height 28
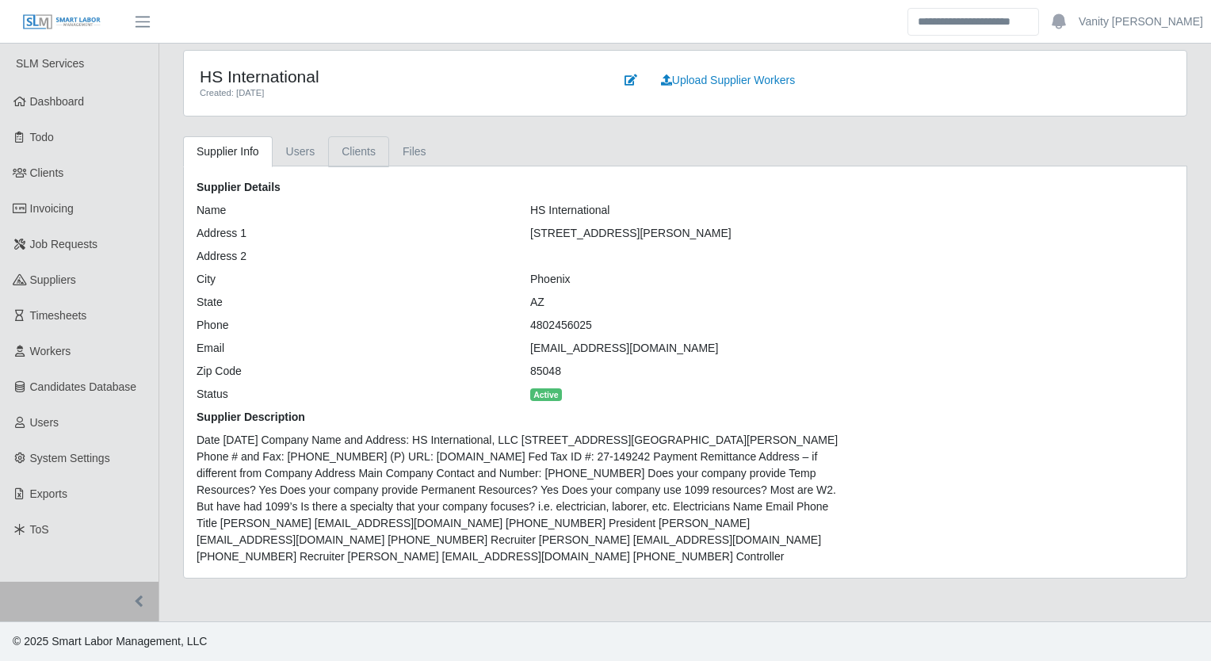
click at [364, 156] on link "Clients" at bounding box center [358, 151] width 61 height 31
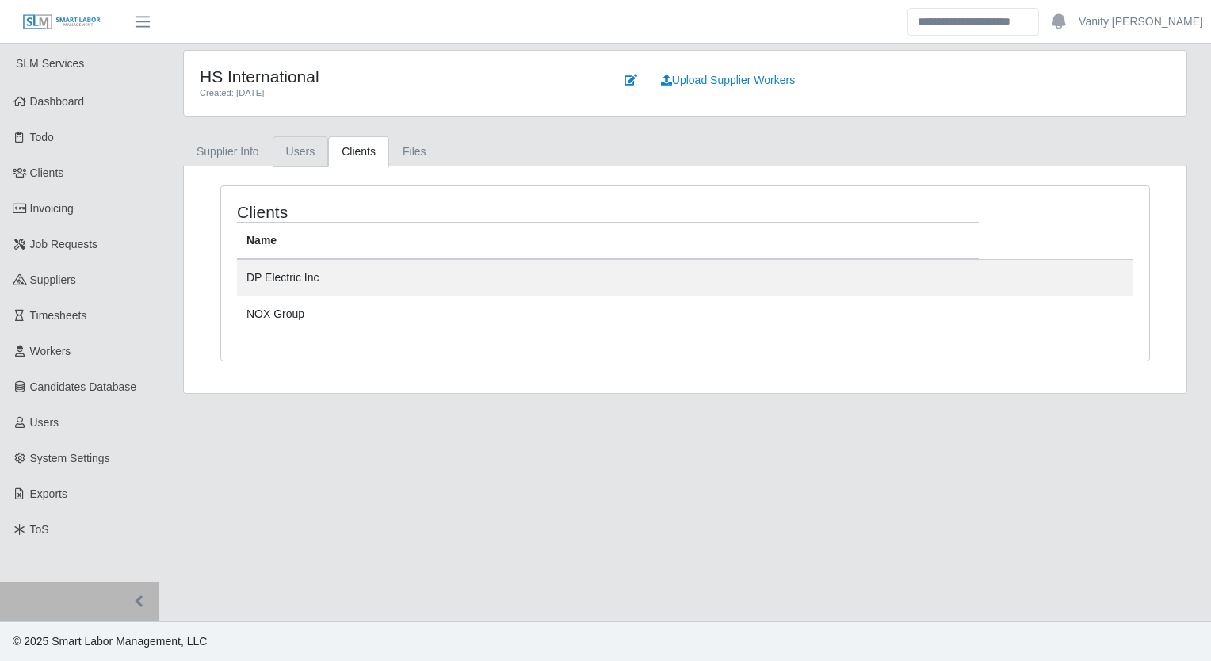
click at [316, 154] on link "Users" at bounding box center [301, 151] width 56 height 31
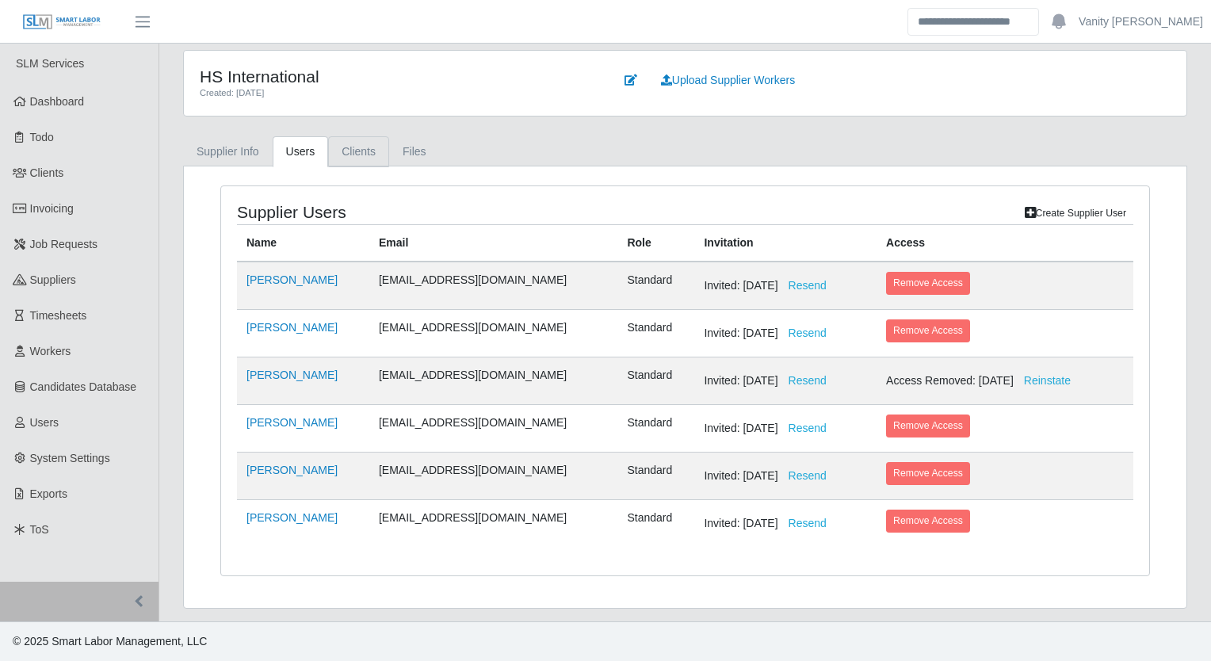
click at [350, 151] on link "Clients" at bounding box center [358, 151] width 61 height 31
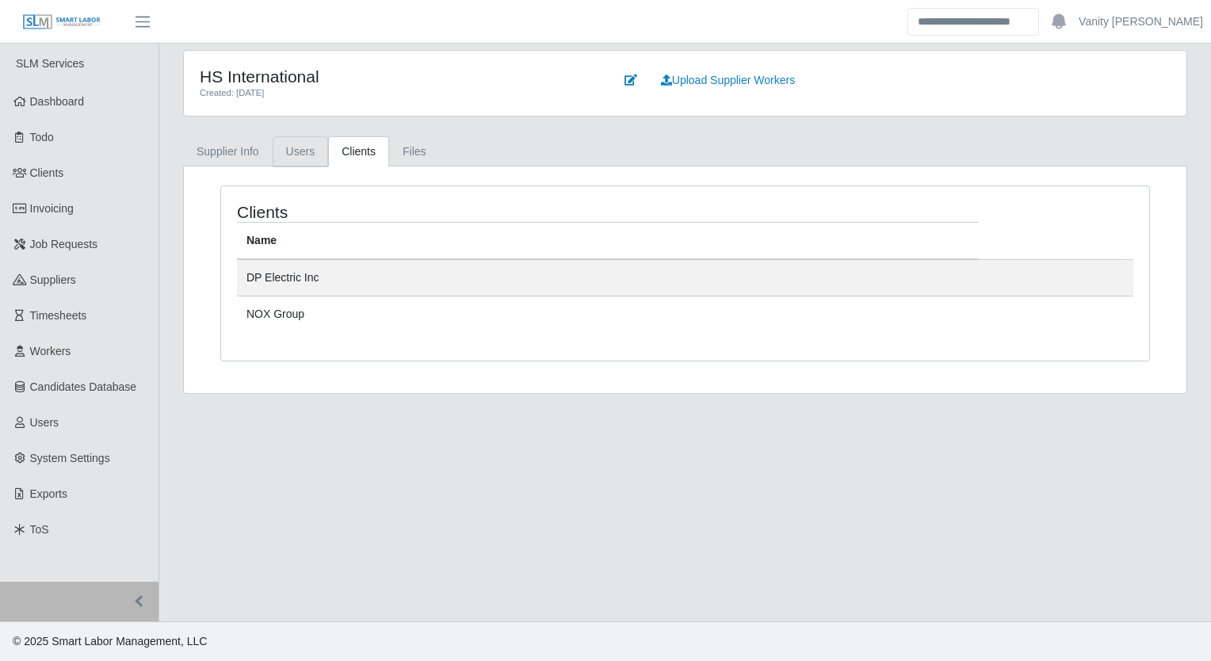
click at [296, 150] on link "Users" at bounding box center [301, 151] width 56 height 31
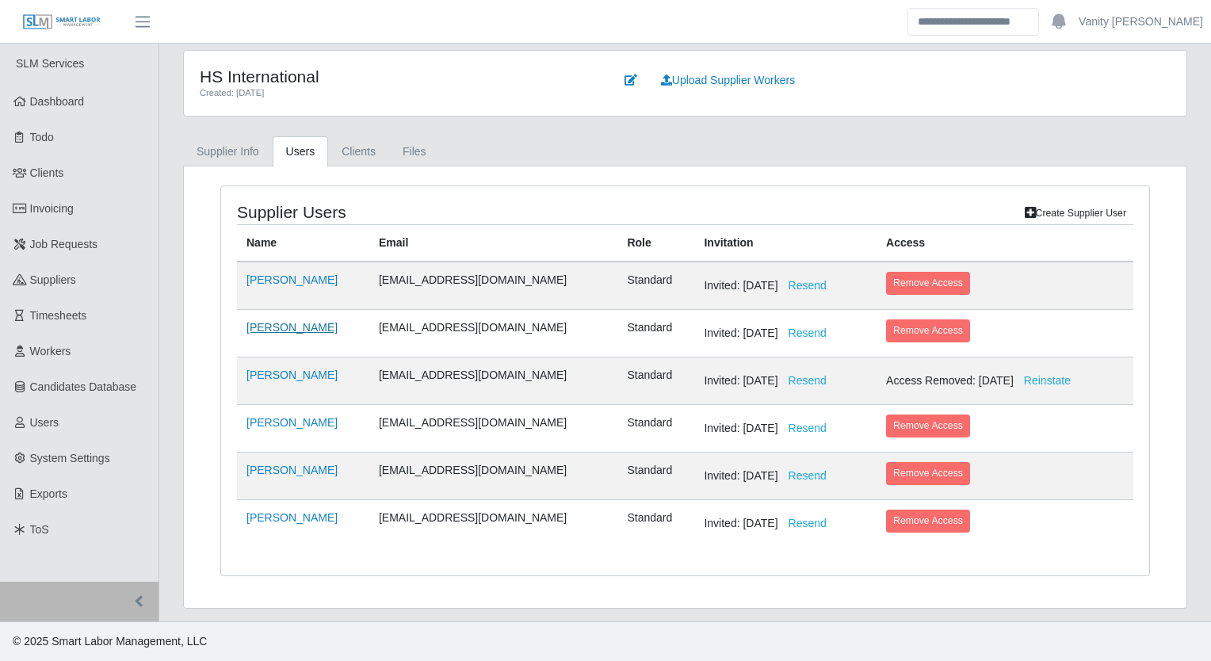
click at [284, 321] on link "Dania Colaw" at bounding box center [291, 327] width 91 height 13
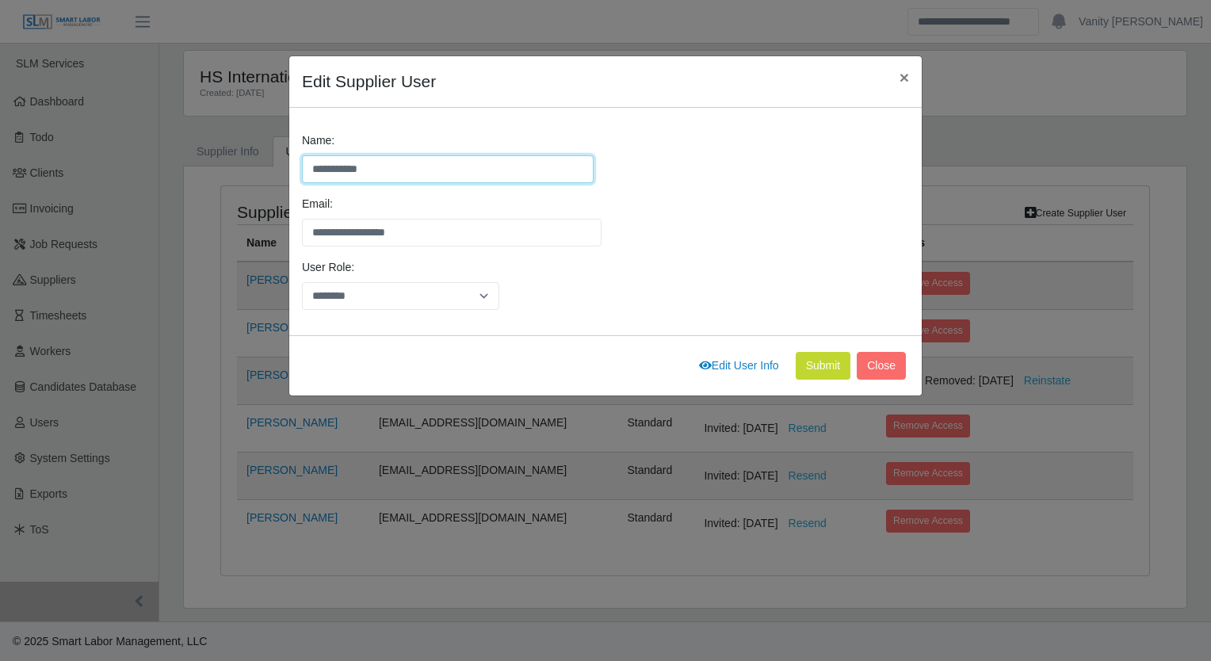
click at [434, 158] on input "**********" at bounding box center [448, 169] width 292 height 28
type input "**********"
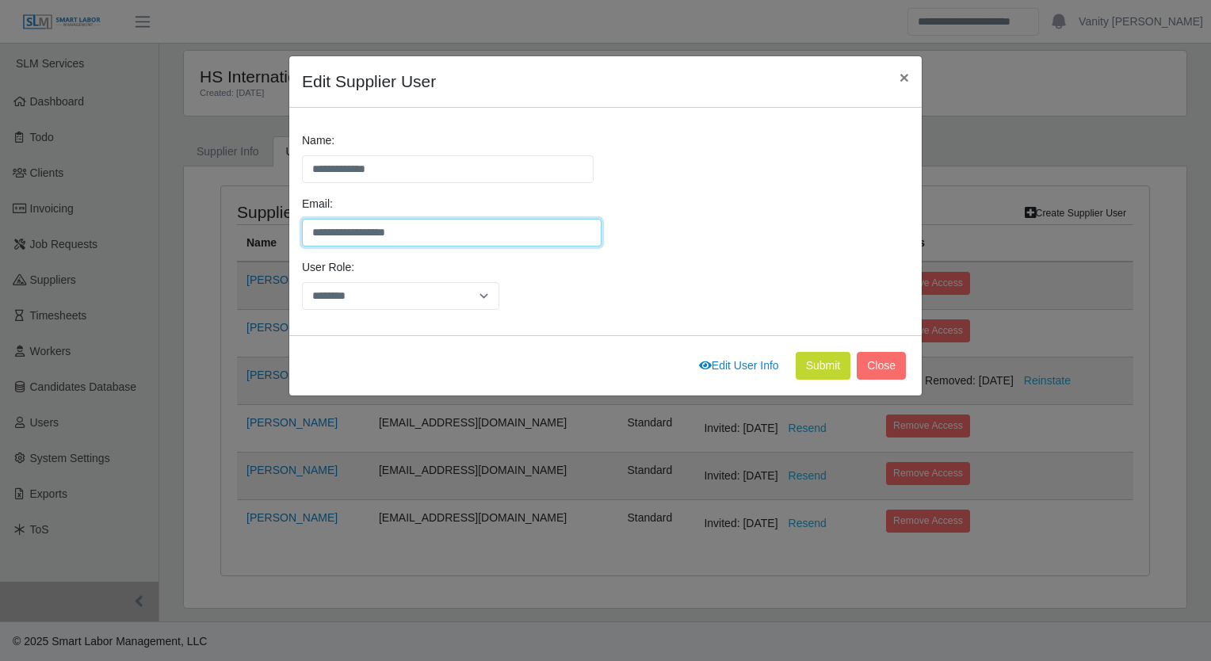
click at [431, 229] on input "**********" at bounding box center [452, 233] width 300 height 28
drag, startPoint x: 431, startPoint y: 229, endPoint x: 414, endPoint y: 231, distance: 17.6
click at [414, 231] on input "**********" at bounding box center [452, 233] width 300 height 28
click at [429, 231] on input "**********" at bounding box center [452, 233] width 300 height 28
click at [452, 232] on input "**********" at bounding box center [452, 233] width 300 height 28
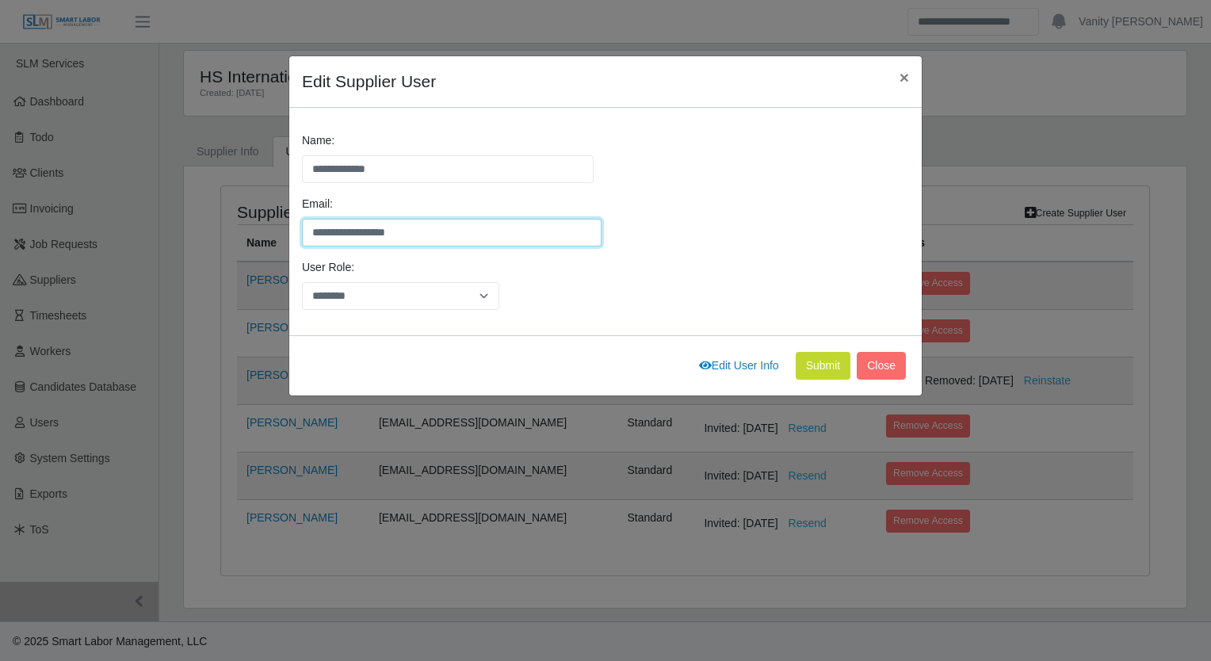
click at [344, 230] on input "**********" at bounding box center [452, 233] width 300 height 28
type input "**********"
click at [829, 368] on button "Submit" at bounding box center [823, 366] width 55 height 28
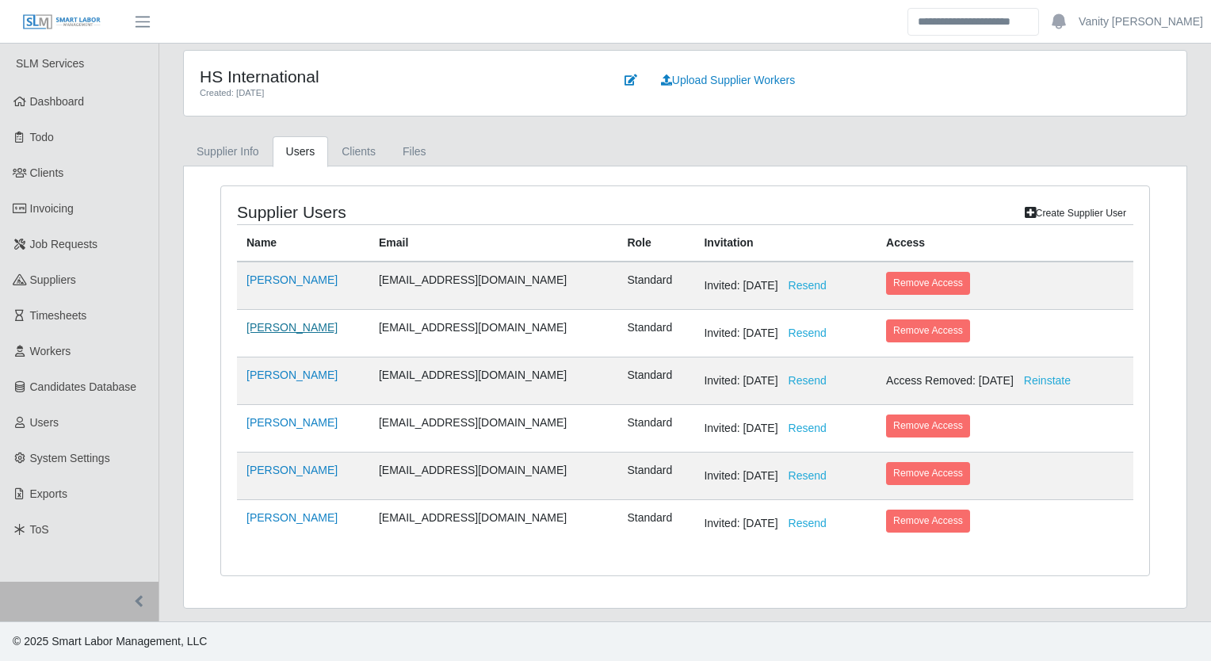
click at [275, 325] on link "[PERSON_NAME]" at bounding box center [291, 327] width 91 height 13
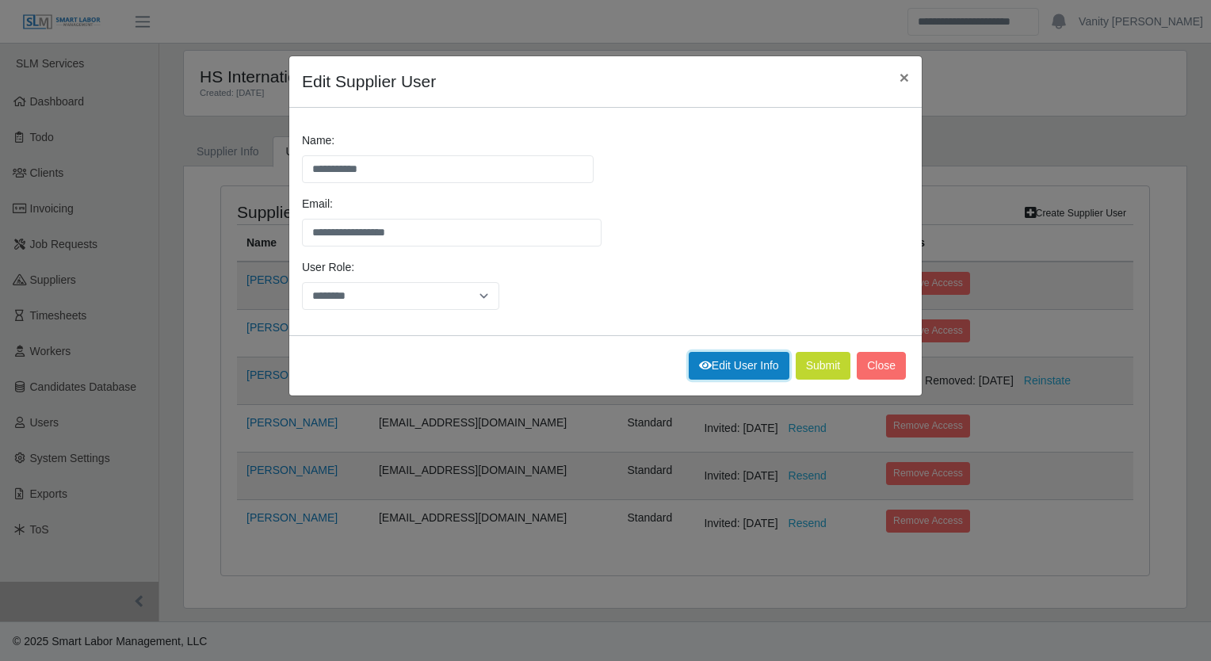
click at [719, 361] on link "Edit User Info" at bounding box center [739, 366] width 101 height 28
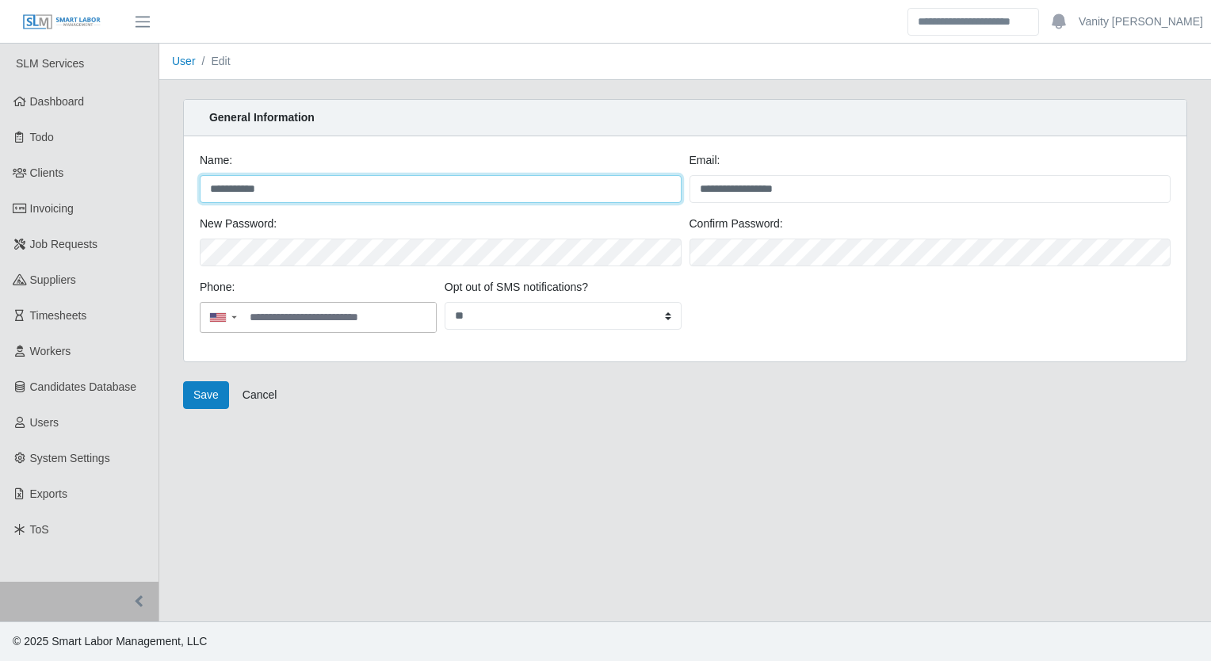
click at [316, 196] on input "**********" at bounding box center [441, 189] width 482 height 28
type input "**********"
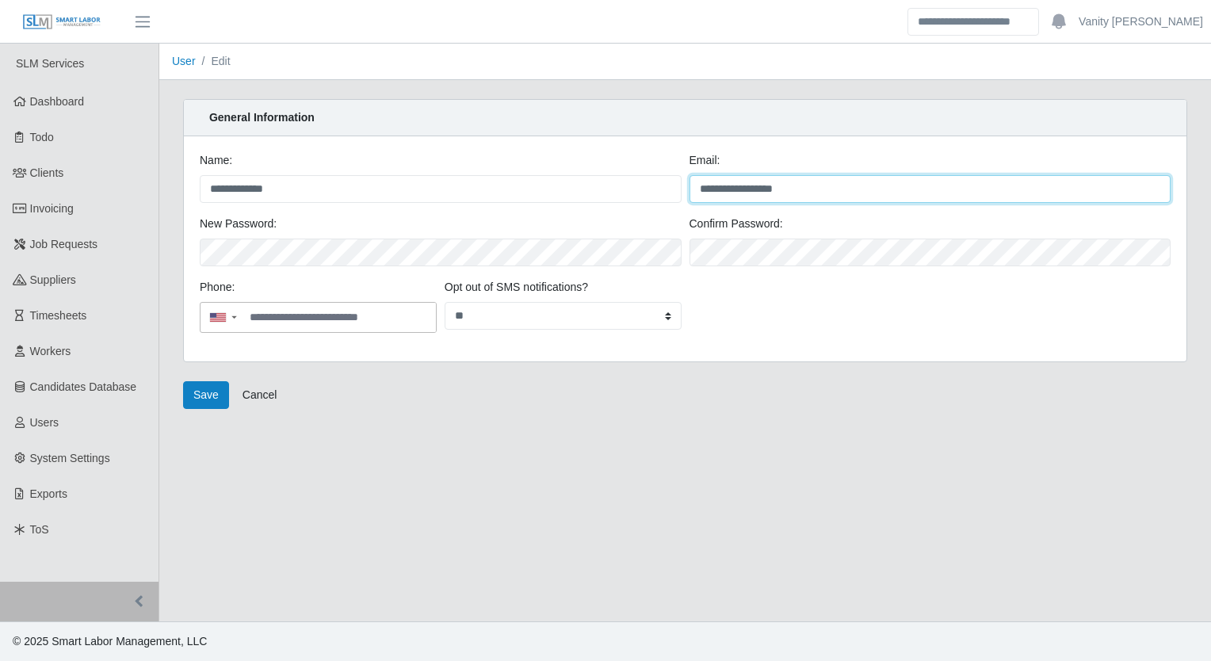
click at [733, 187] on input "**********" at bounding box center [930, 189] width 482 height 28
type input "**********"
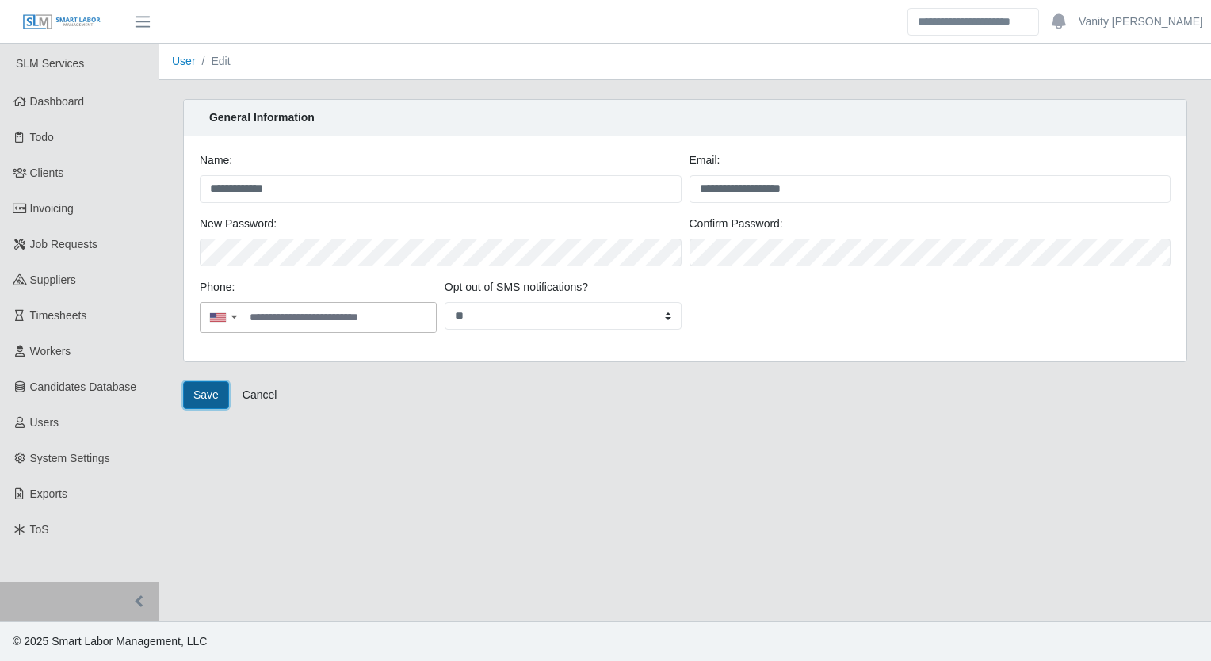
click at [204, 393] on button "Save" at bounding box center [206, 395] width 46 height 28
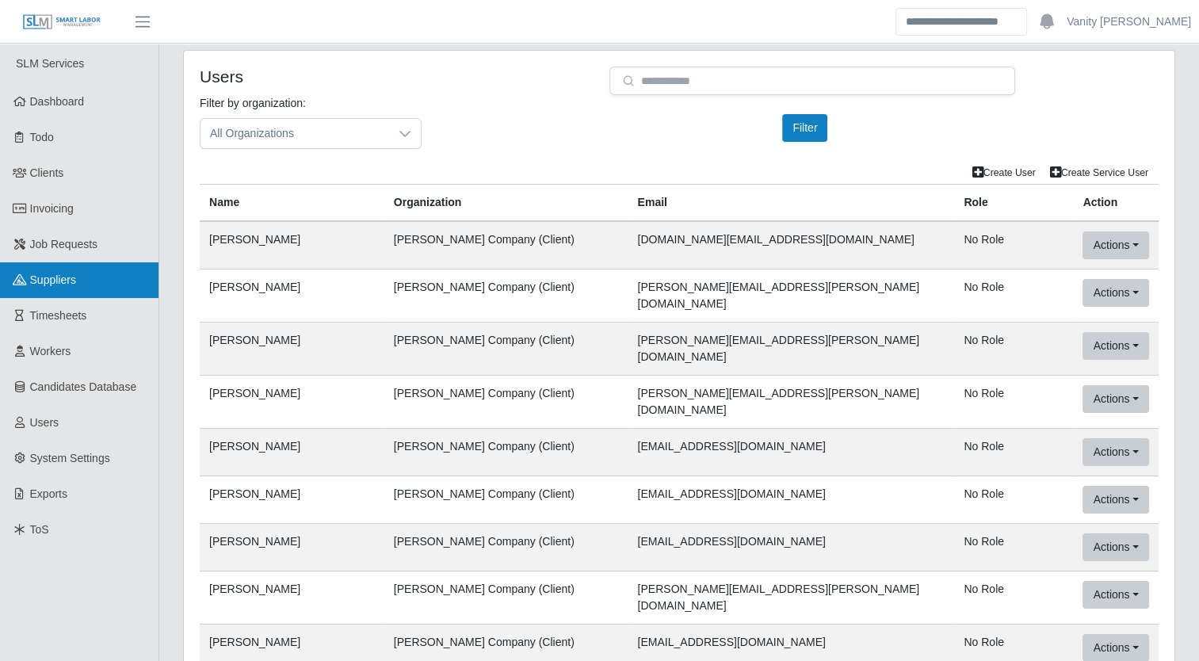
click at [73, 274] on span "Suppliers" at bounding box center [53, 279] width 46 height 13
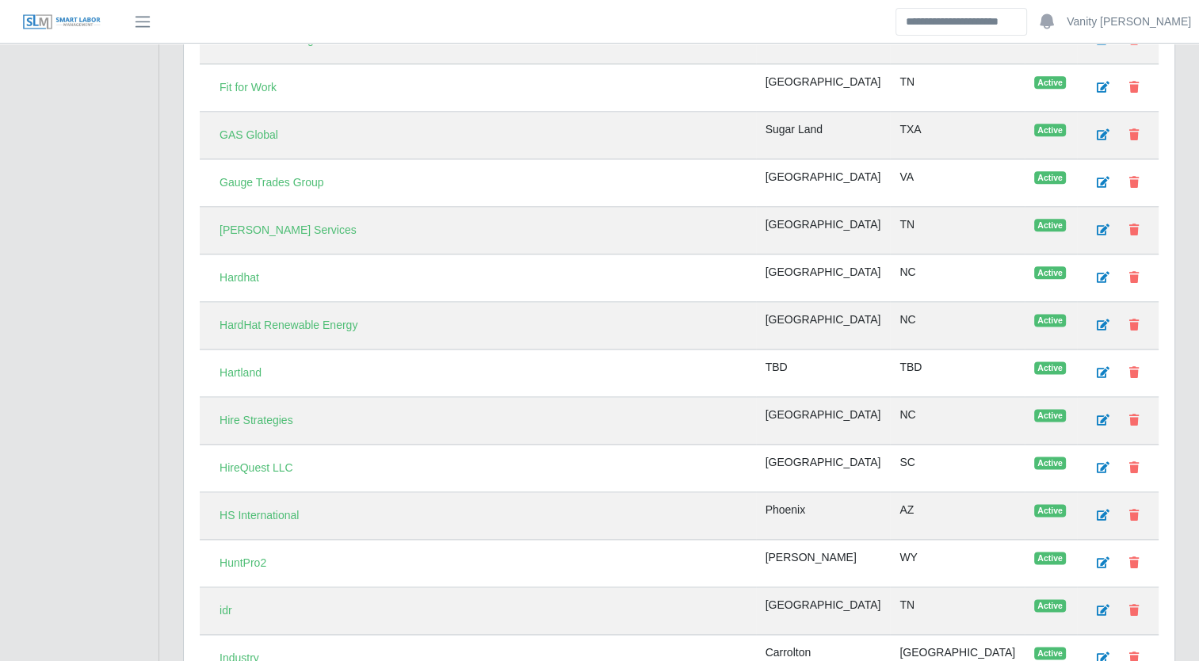
scroll to position [2060, 0]
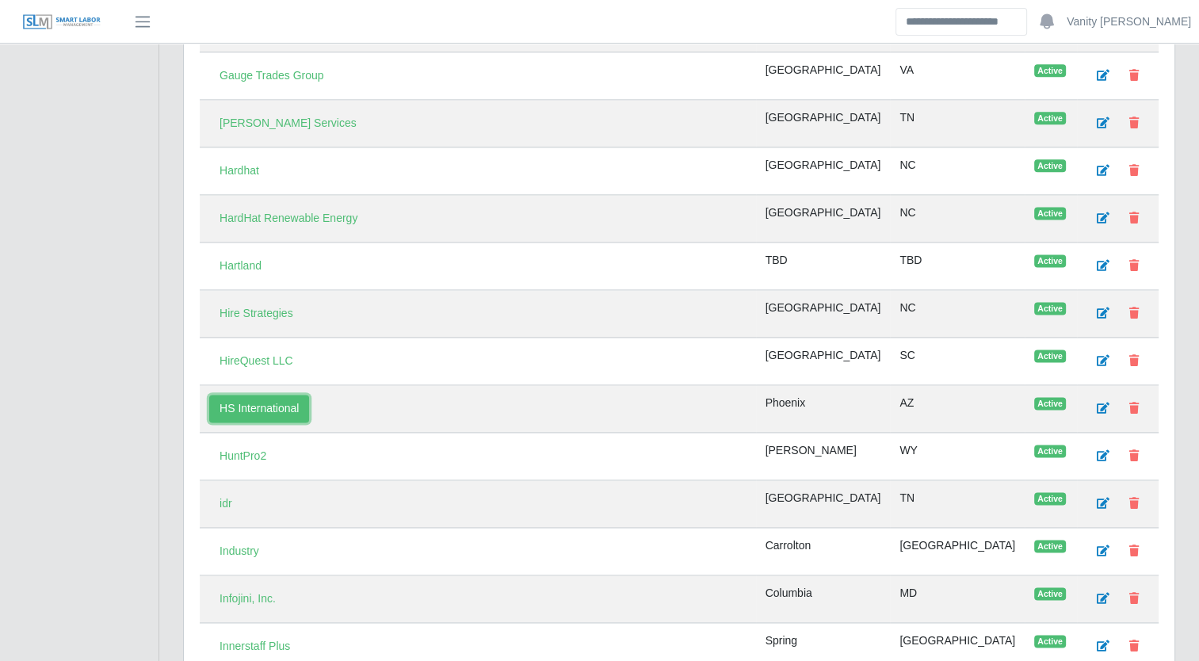
click at [272, 395] on link "HS International" at bounding box center [259, 409] width 100 height 28
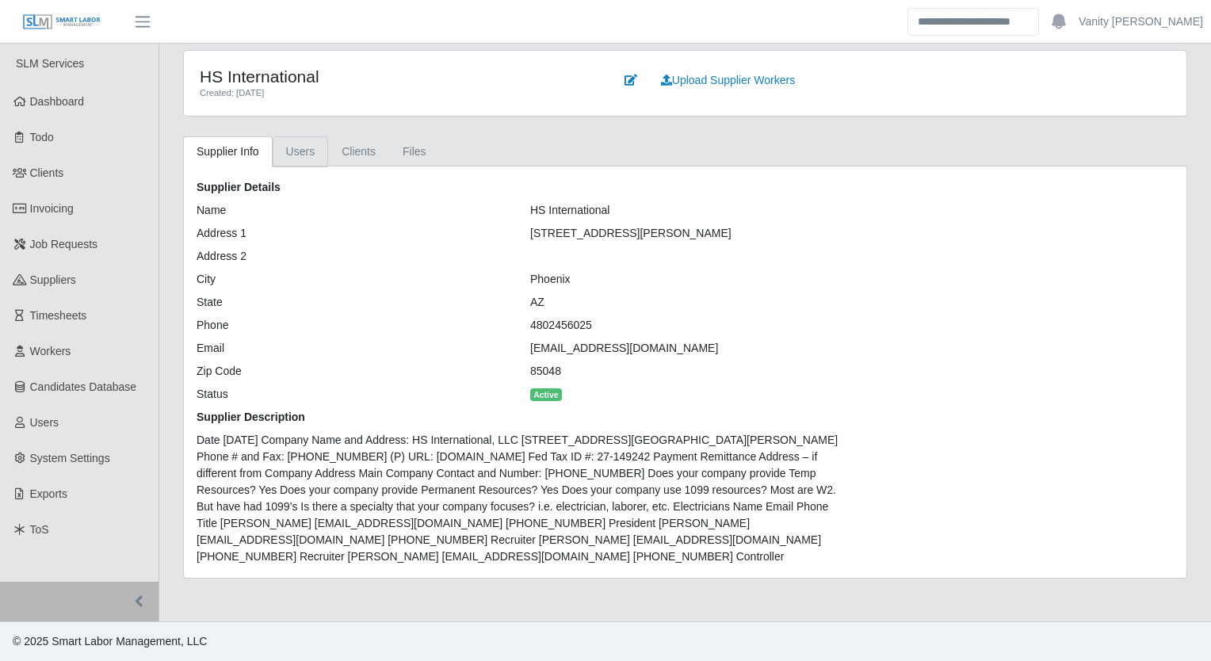
click at [283, 154] on link "Users" at bounding box center [301, 151] width 56 height 31
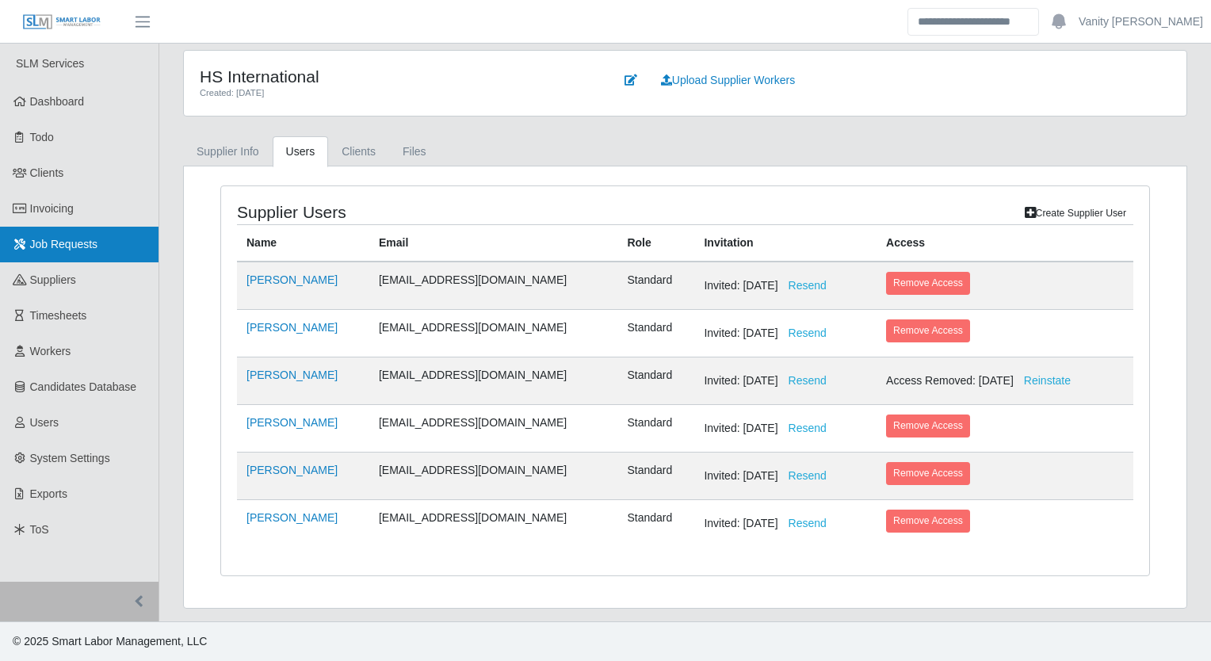
click at [113, 237] on link "Job Requests" at bounding box center [79, 245] width 158 height 36
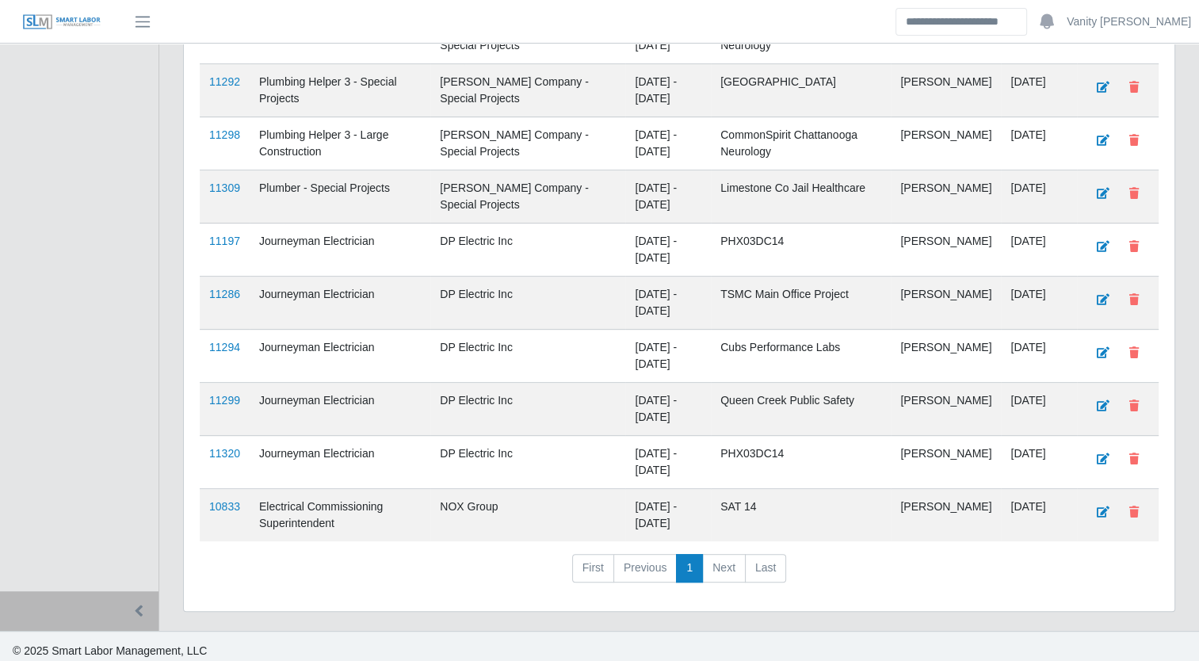
scroll to position [612, 0]
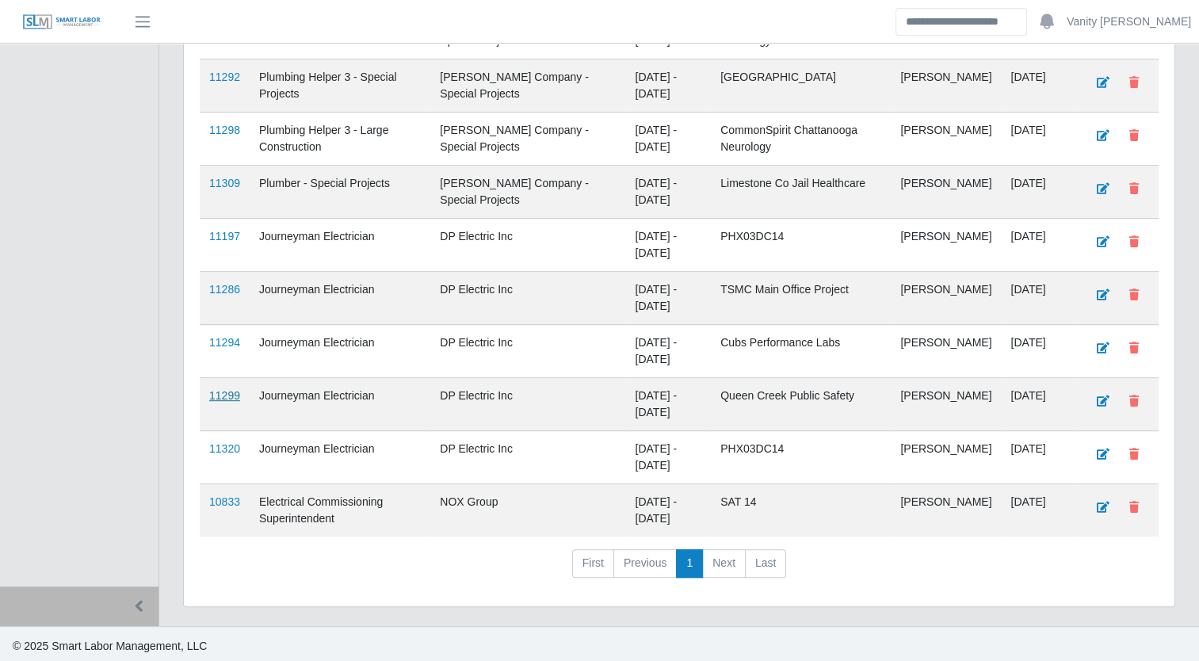
click at [217, 395] on link "11299" at bounding box center [224, 395] width 31 height 13
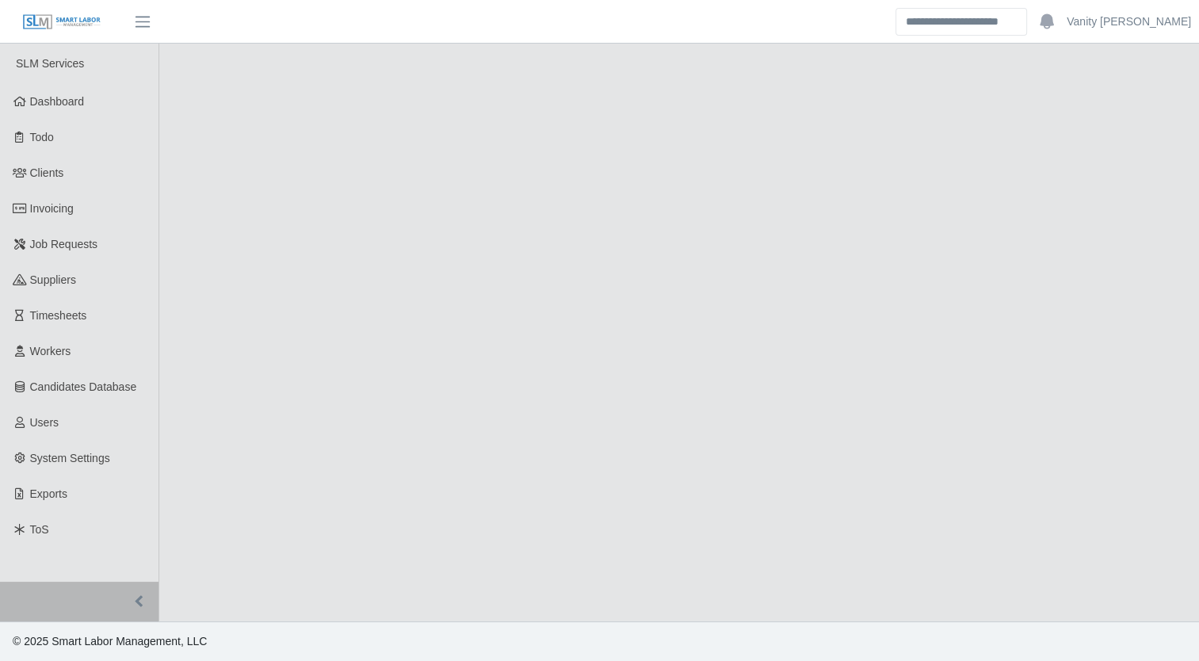
select select "****"
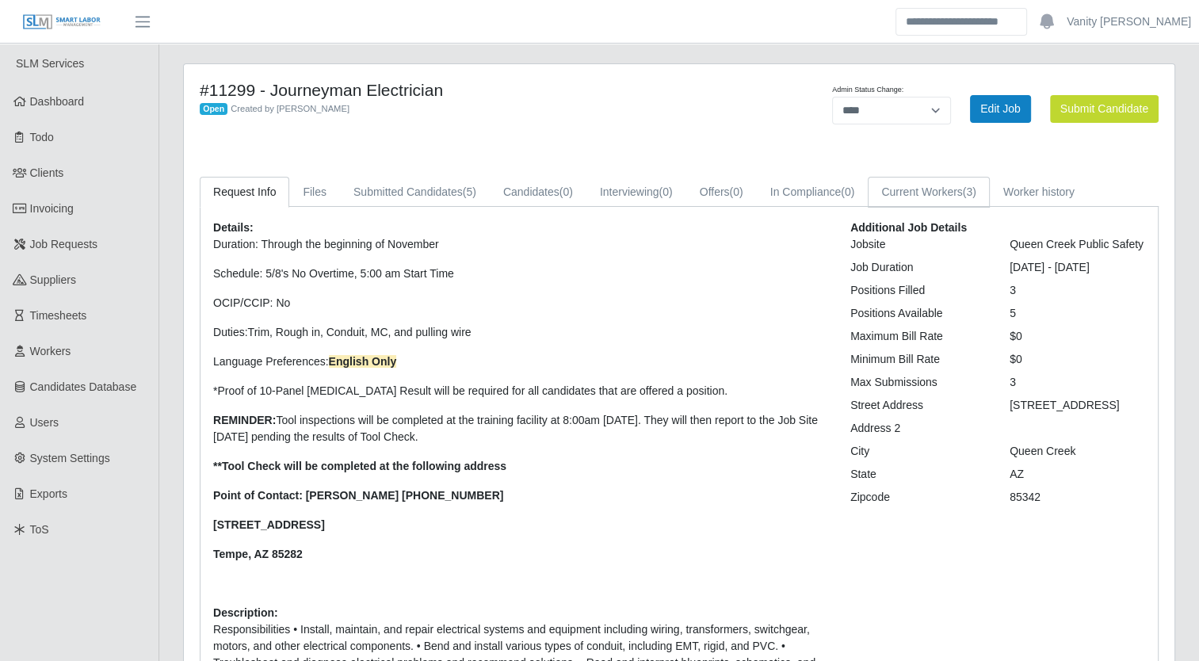
click at [941, 193] on link "Current Workers (3)" at bounding box center [929, 192] width 122 height 31
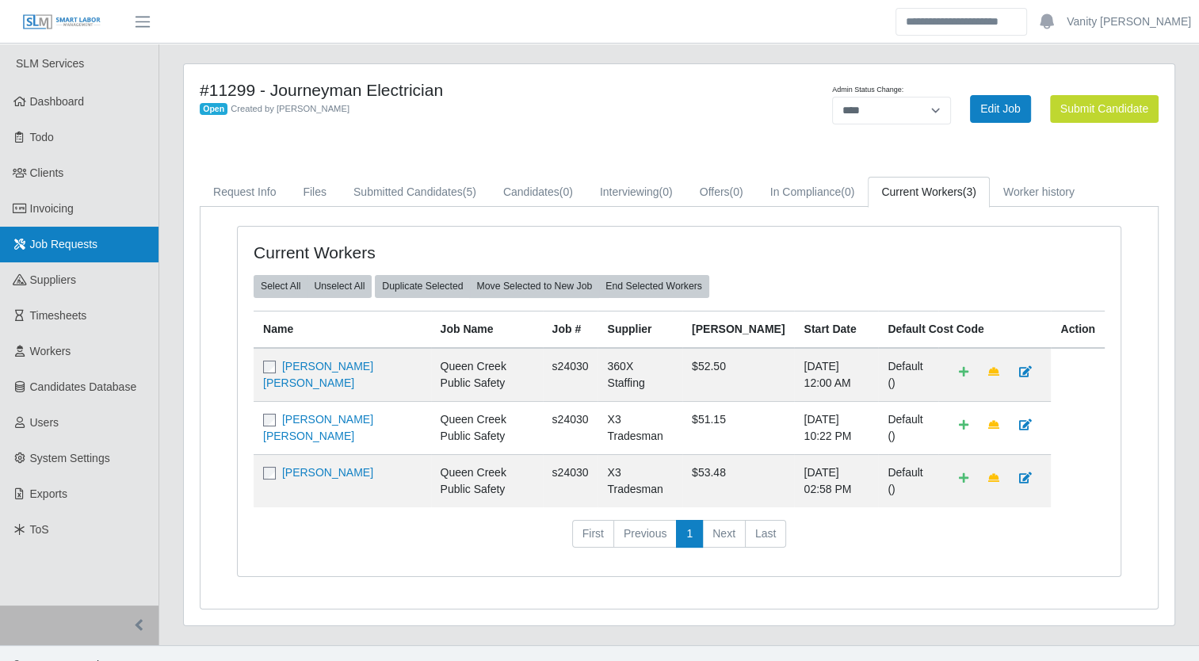
click at [43, 238] on span "Job Requests" at bounding box center [64, 244] width 68 height 13
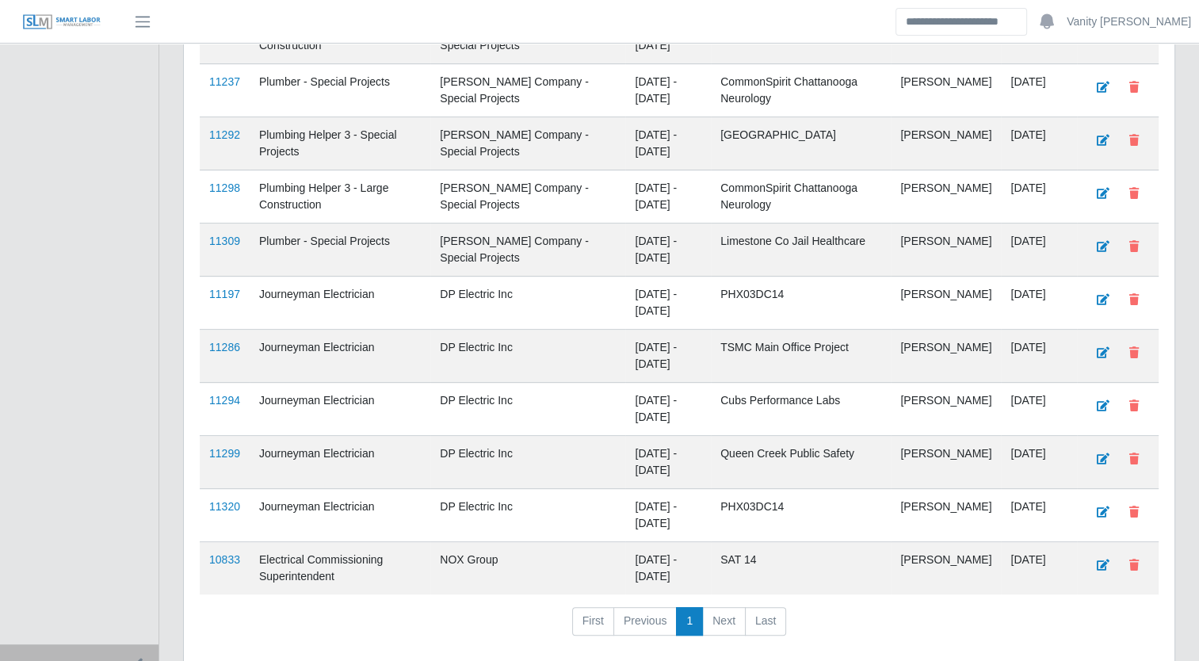
scroll to position [555, 0]
click at [228, 395] on link "11294" at bounding box center [224, 399] width 31 height 13
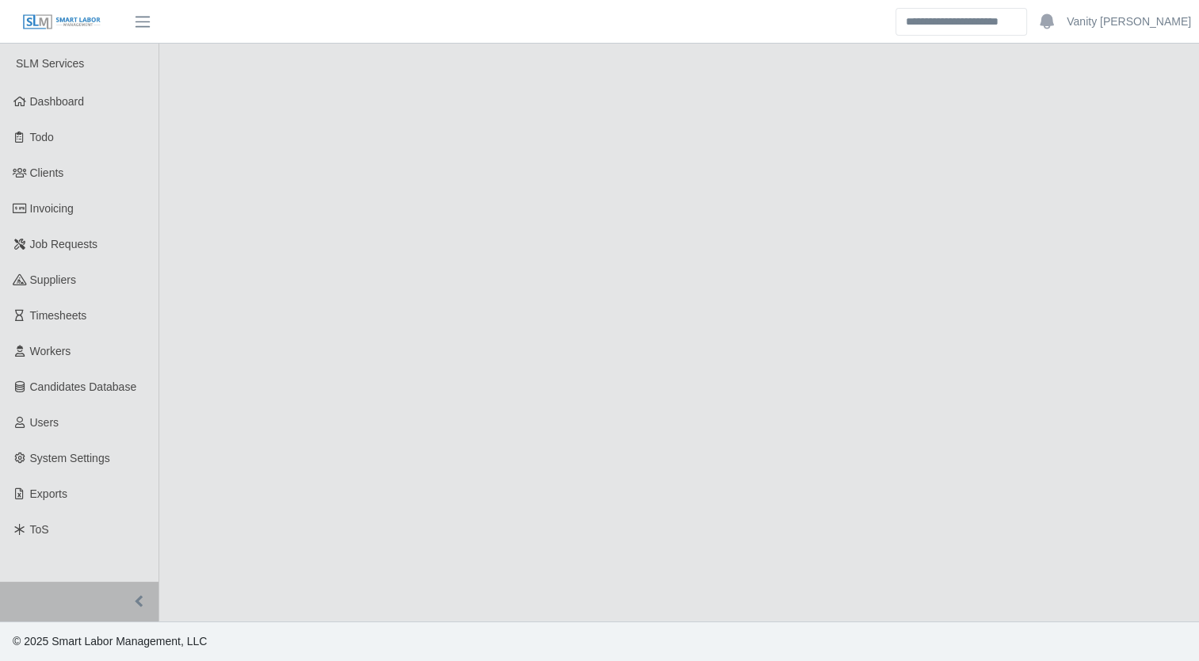
select select "****"
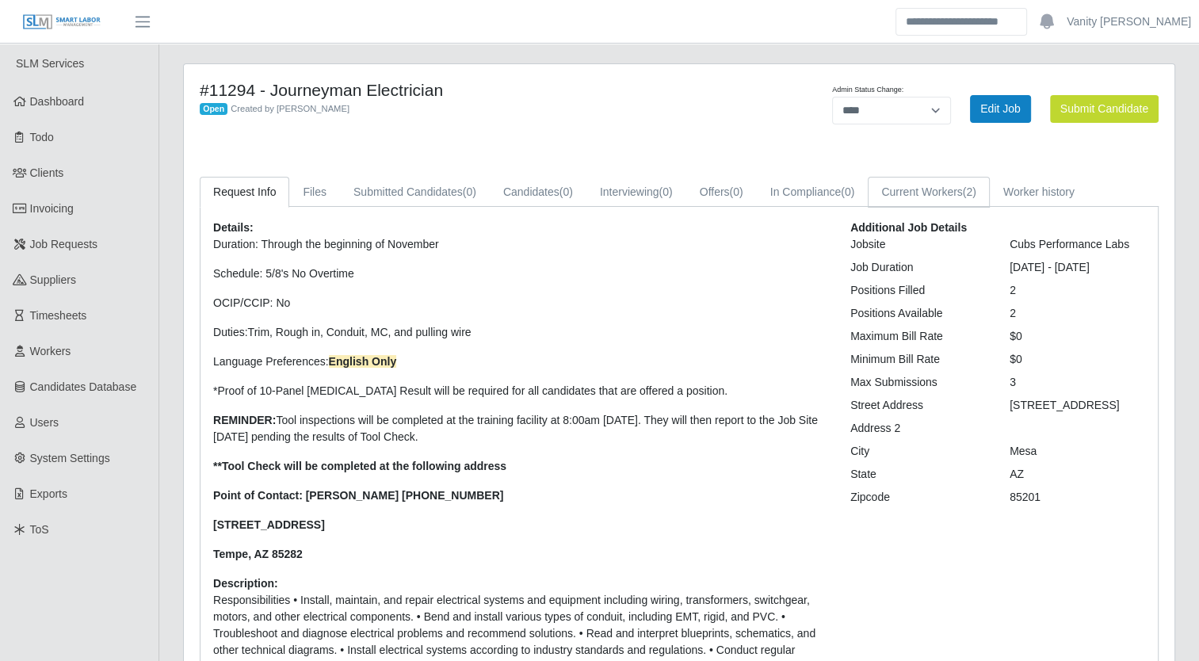
click at [886, 198] on link "Current Workers (2)" at bounding box center [929, 192] width 122 height 31
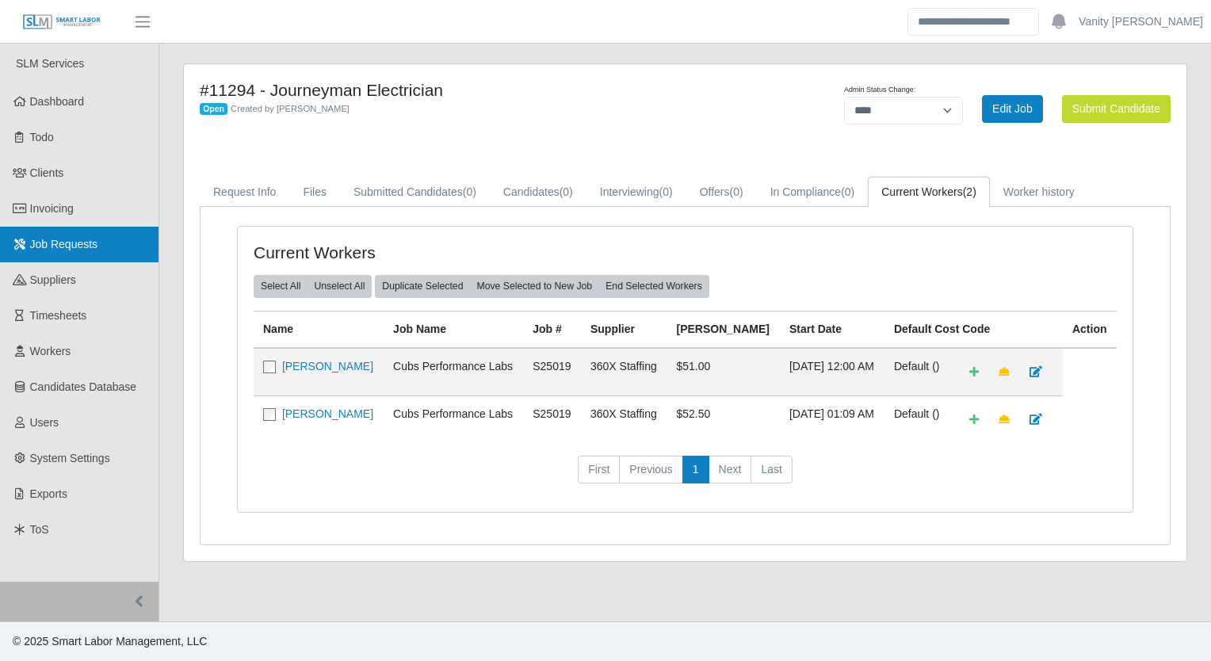
click at [78, 238] on span "Job Requests" at bounding box center [64, 244] width 68 height 13
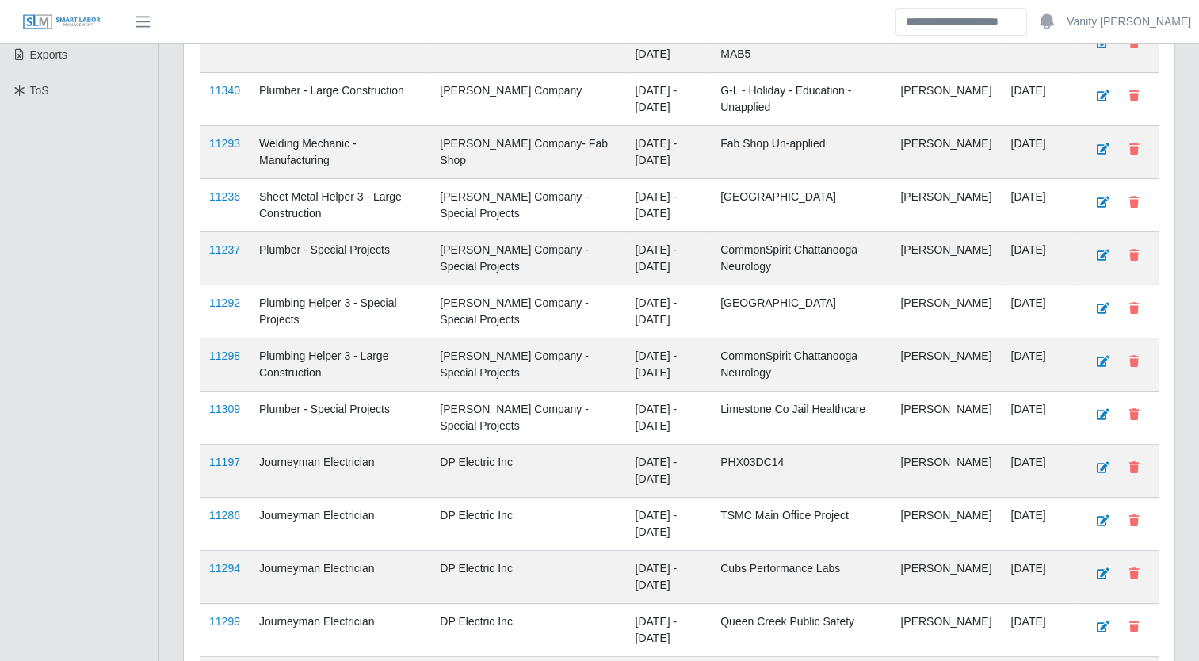
scroll to position [475, 0]
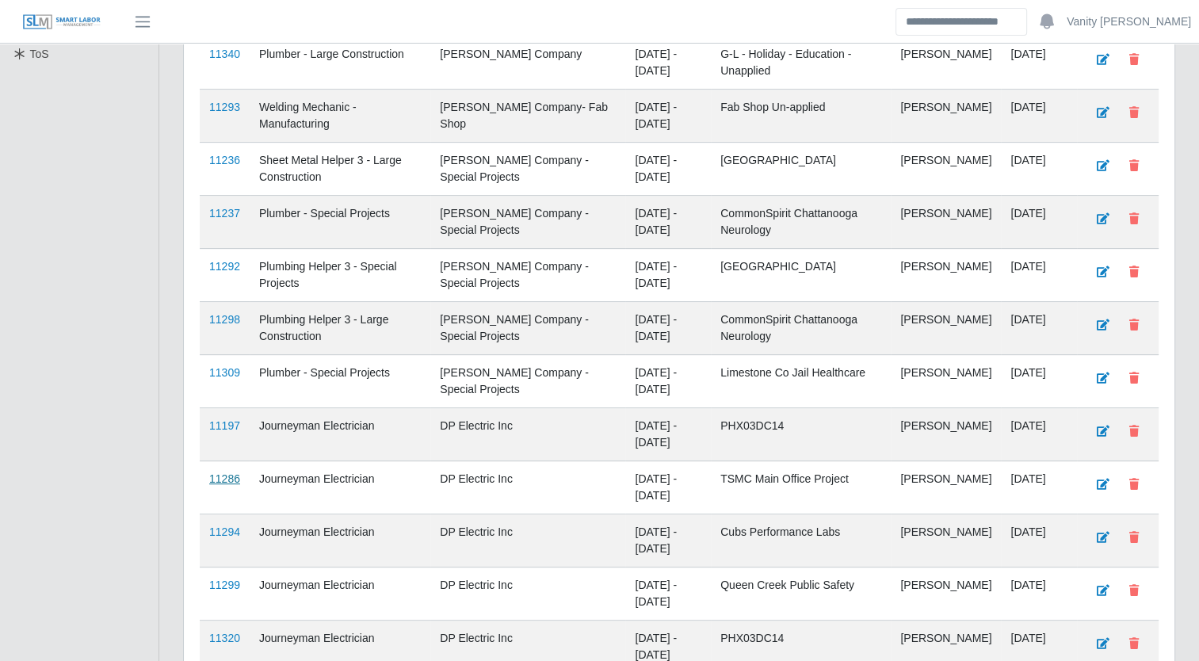
click at [231, 472] on link "11286" at bounding box center [224, 478] width 31 height 13
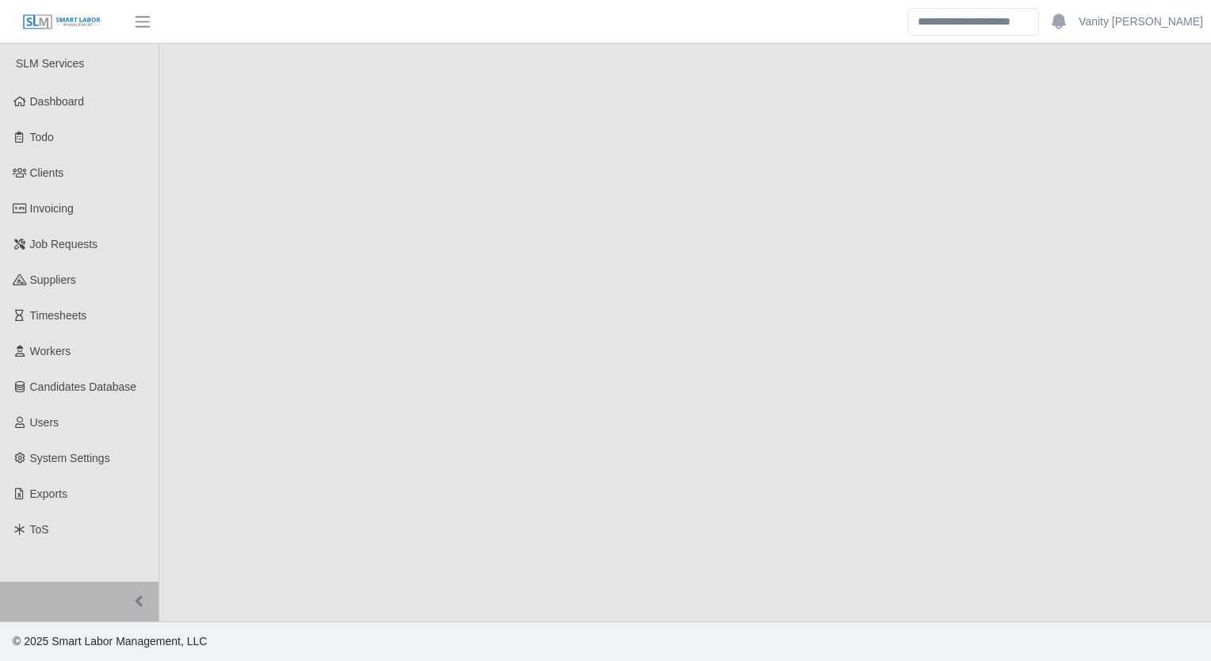
select select "****"
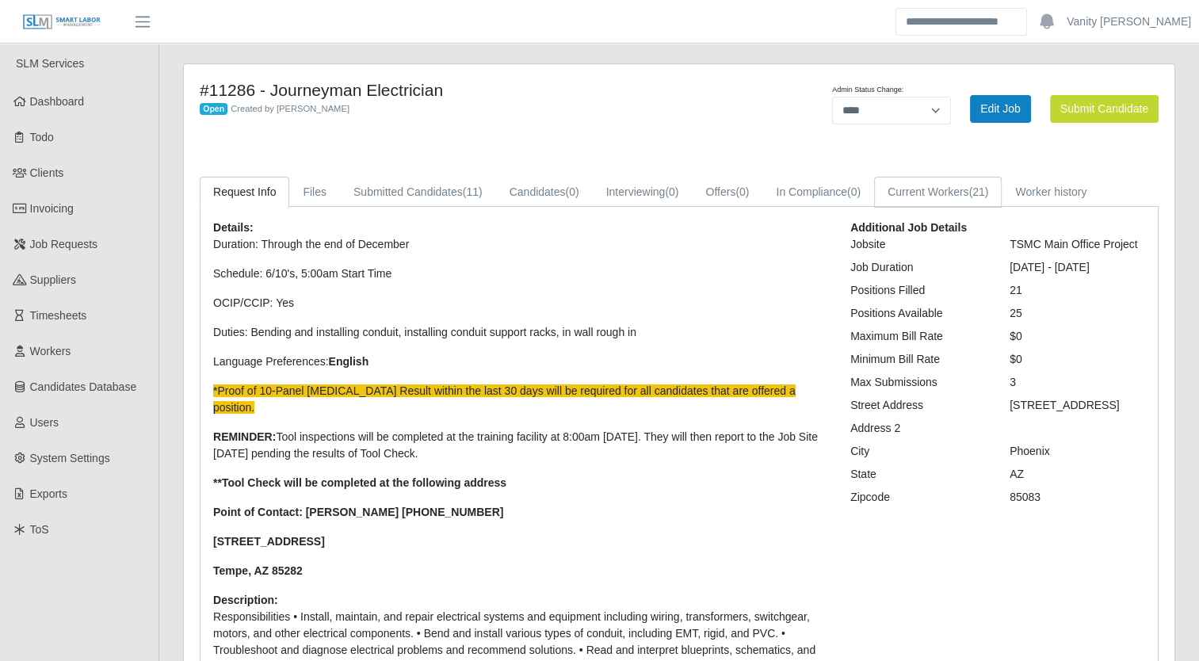
click at [918, 197] on link "Current Workers (21)" at bounding box center [938, 192] width 128 height 31
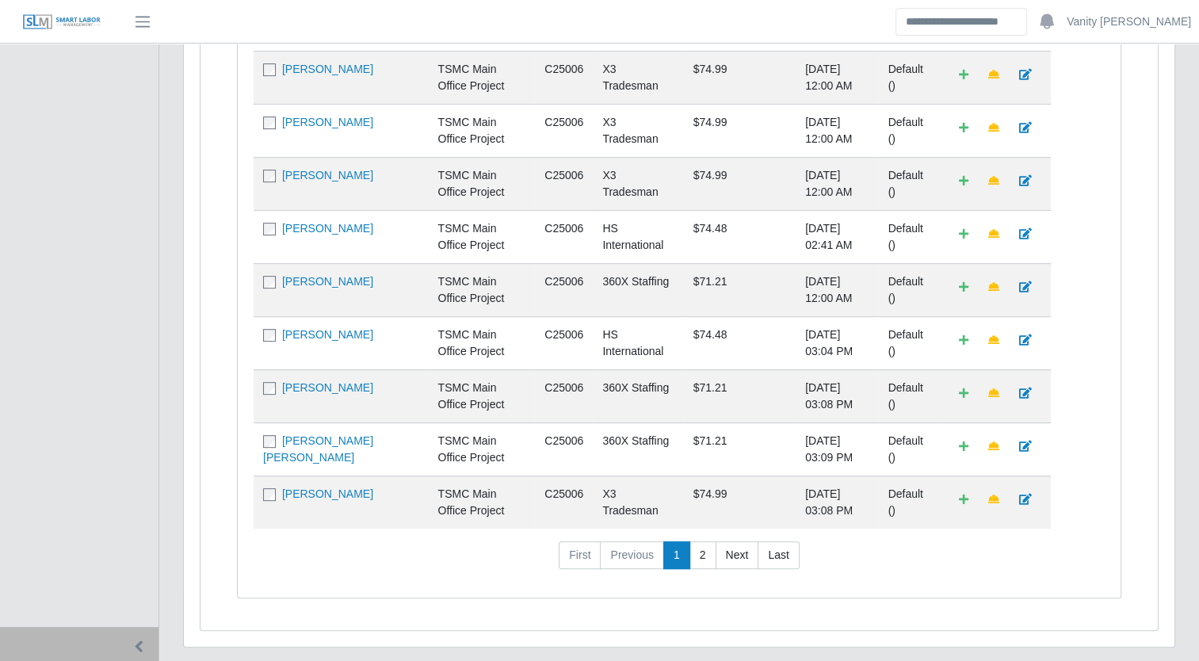
scroll to position [634, 0]
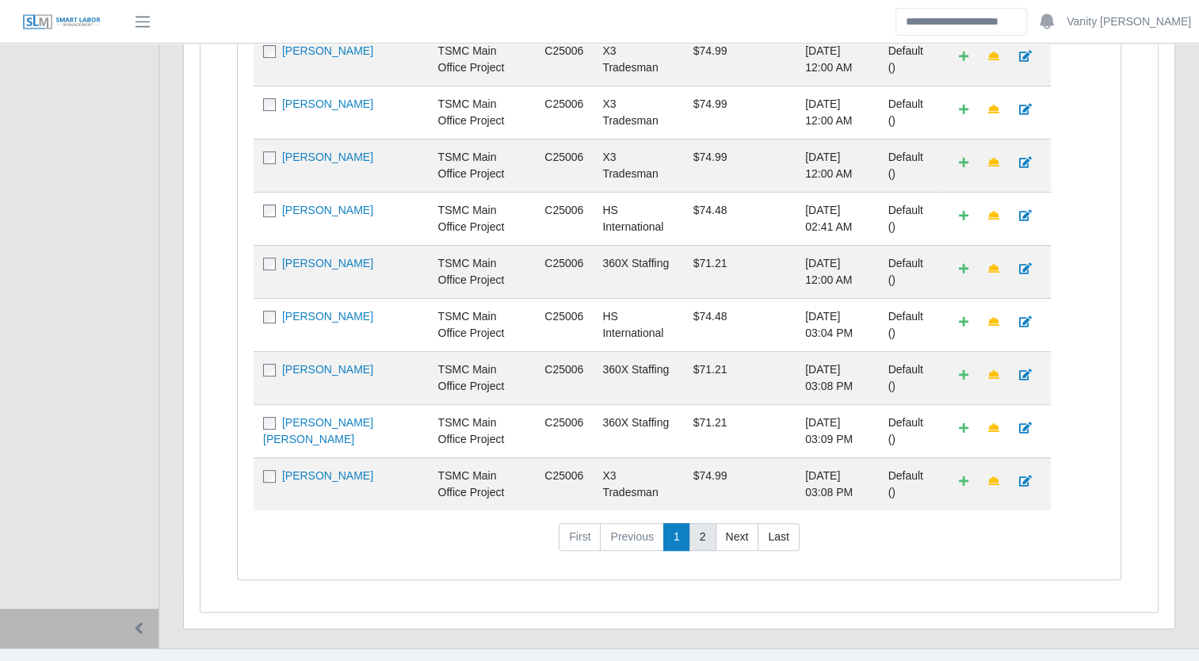
click at [699, 550] on link "2" at bounding box center [702, 537] width 27 height 29
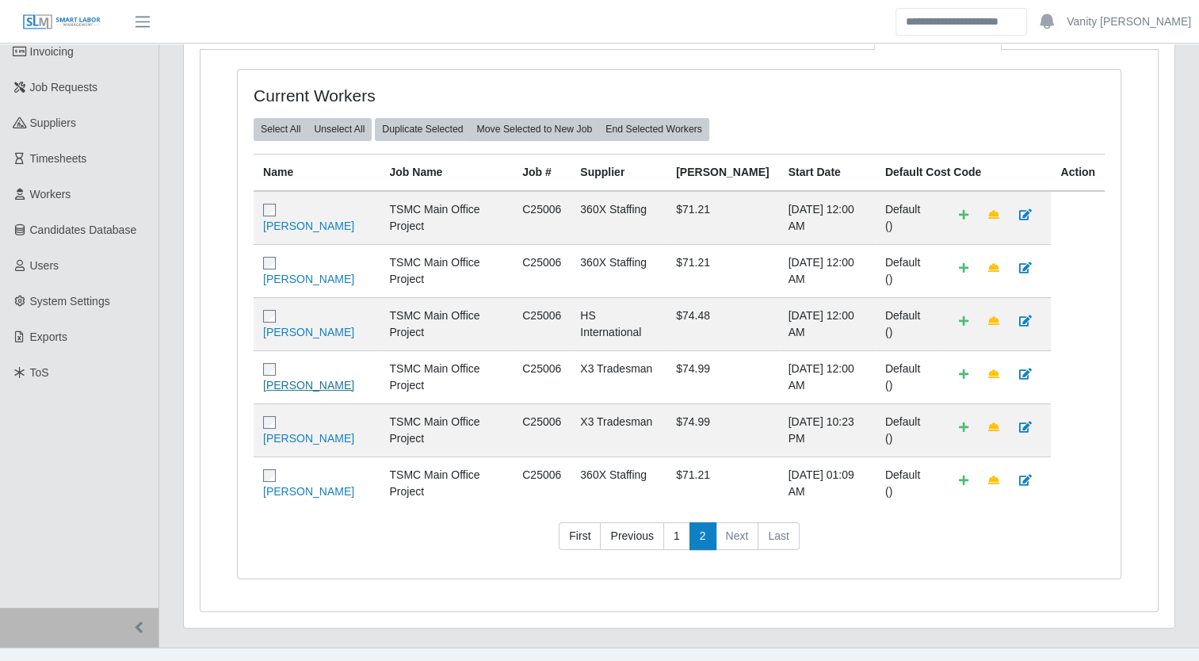
click at [345, 385] on link "[PERSON_NAME]" at bounding box center [308, 385] width 91 height 13
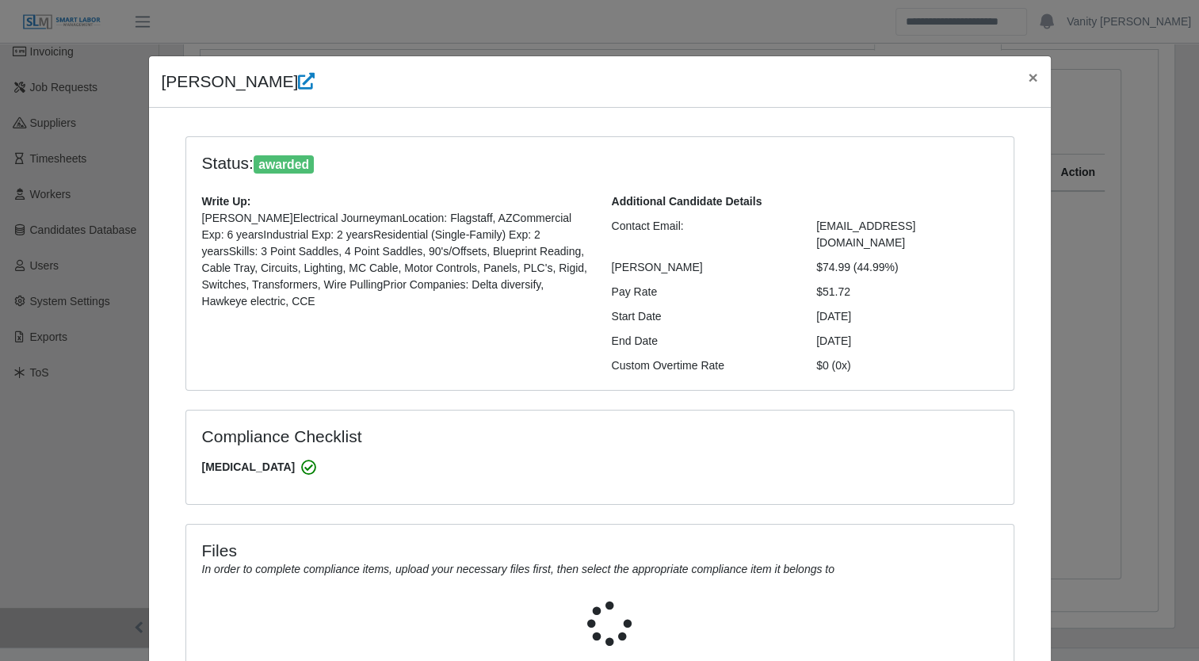
select select "**********"
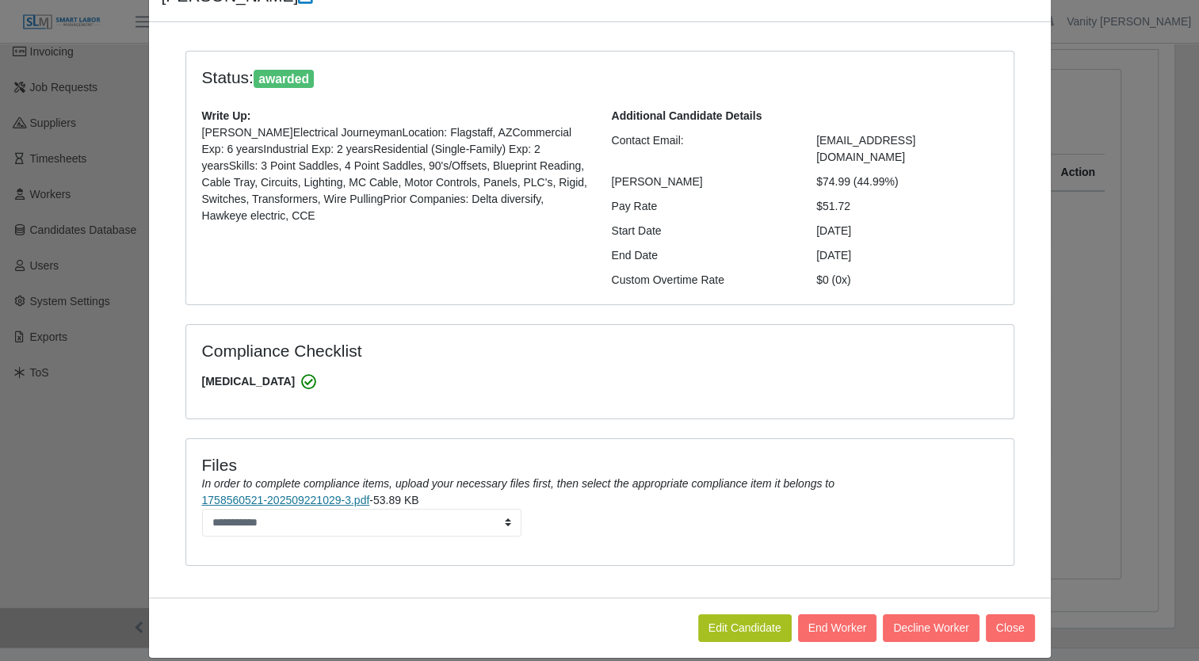
click at [302, 494] on link "1758560521-202509221029-3.pdf" at bounding box center [286, 500] width 168 height 13
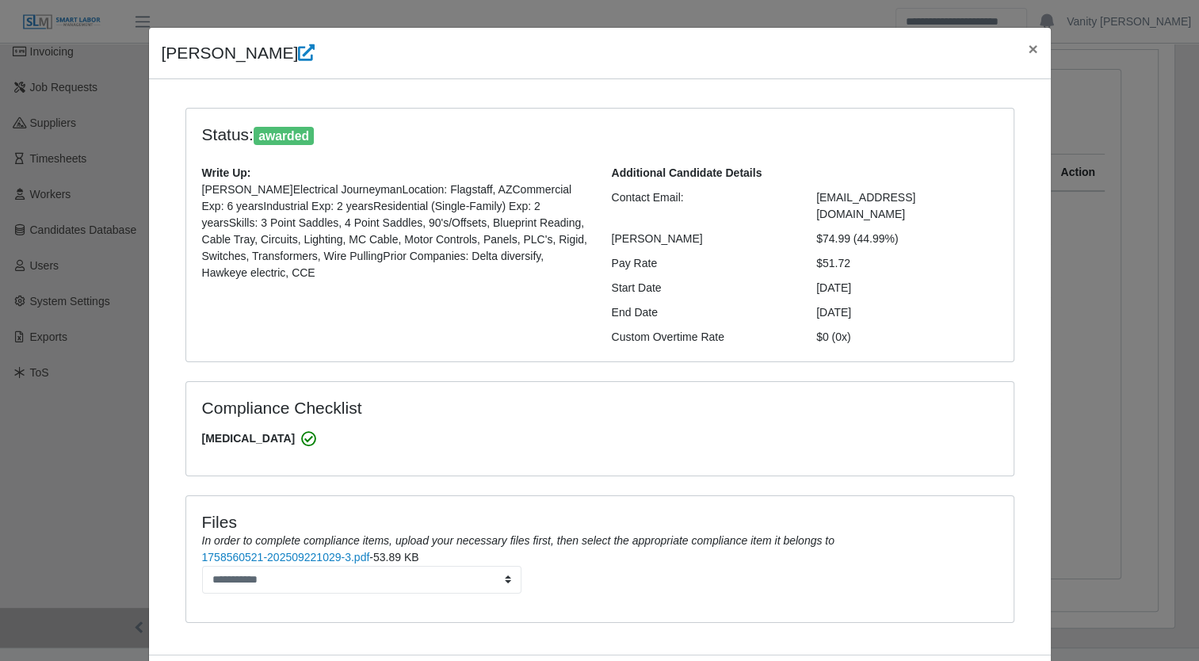
scroll to position [0, 0]
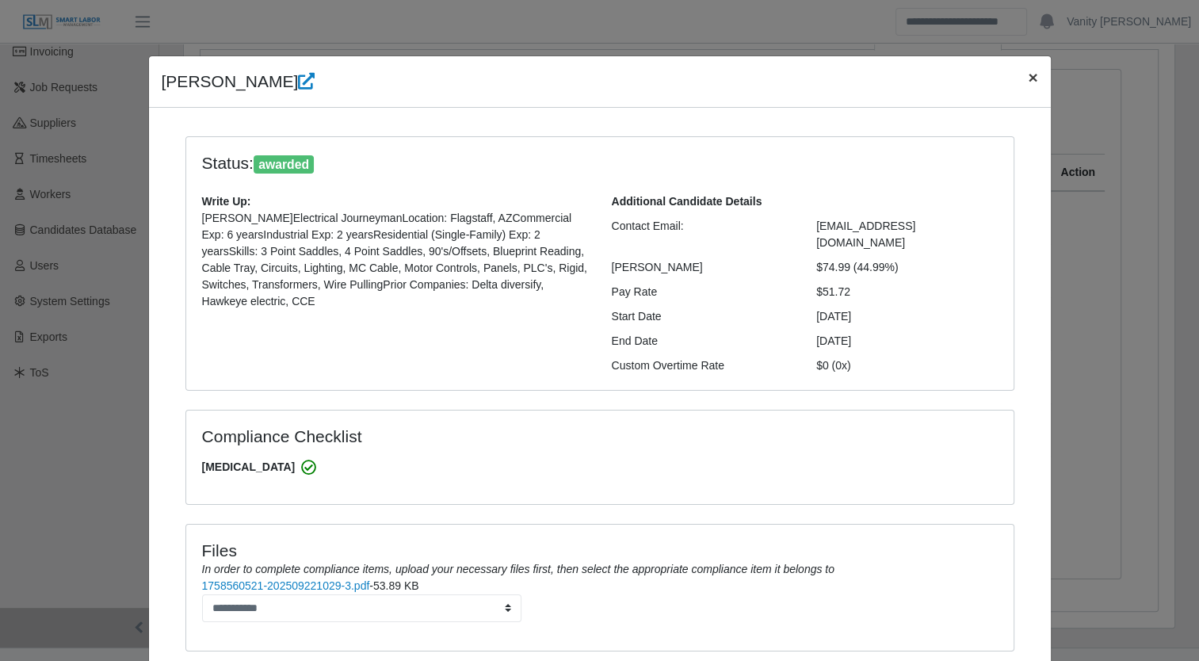
click at [1030, 84] on span "×" at bounding box center [1033, 77] width 10 height 18
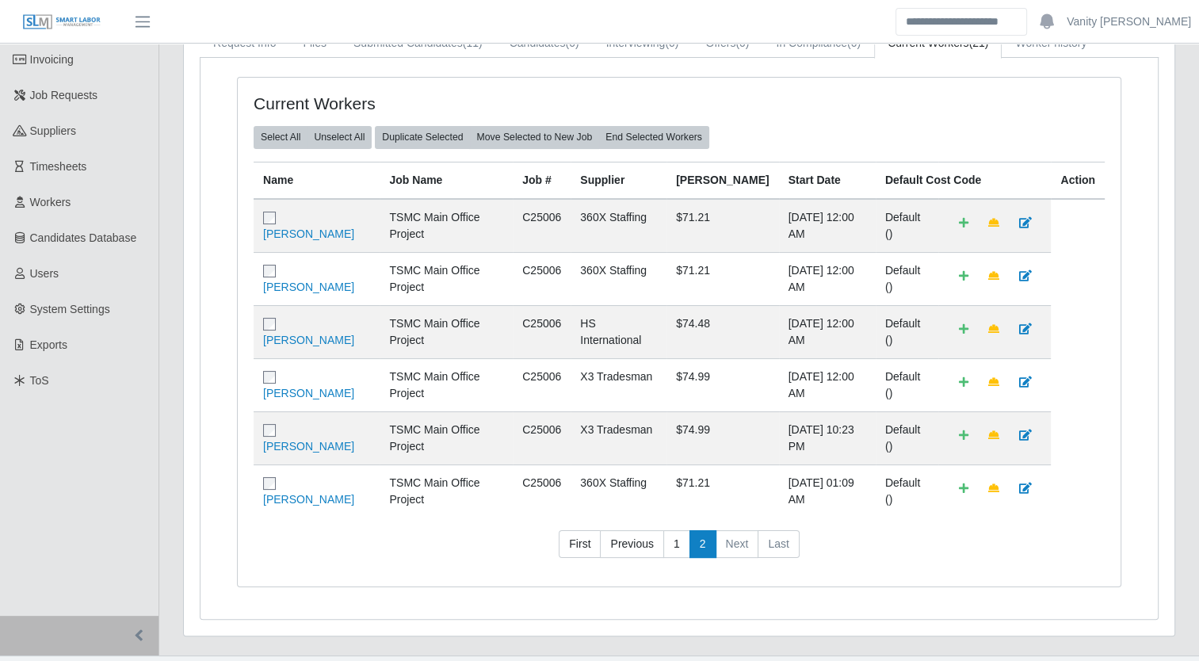
scroll to position [196, 0]
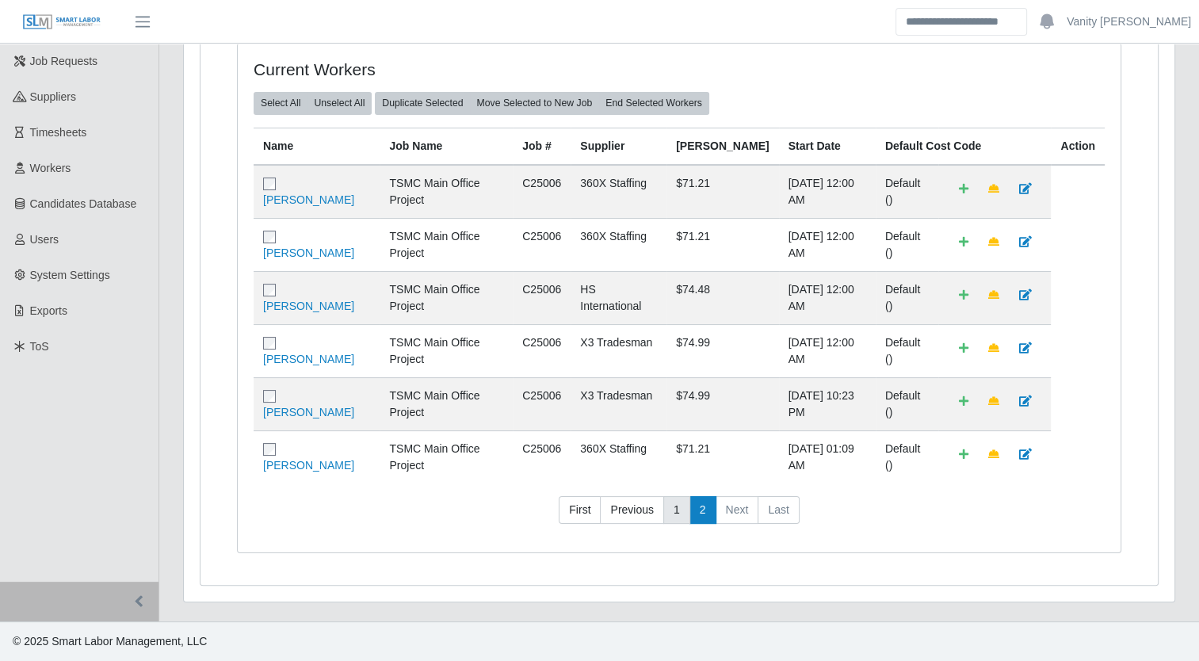
click at [679, 516] on link "1" at bounding box center [676, 510] width 27 height 29
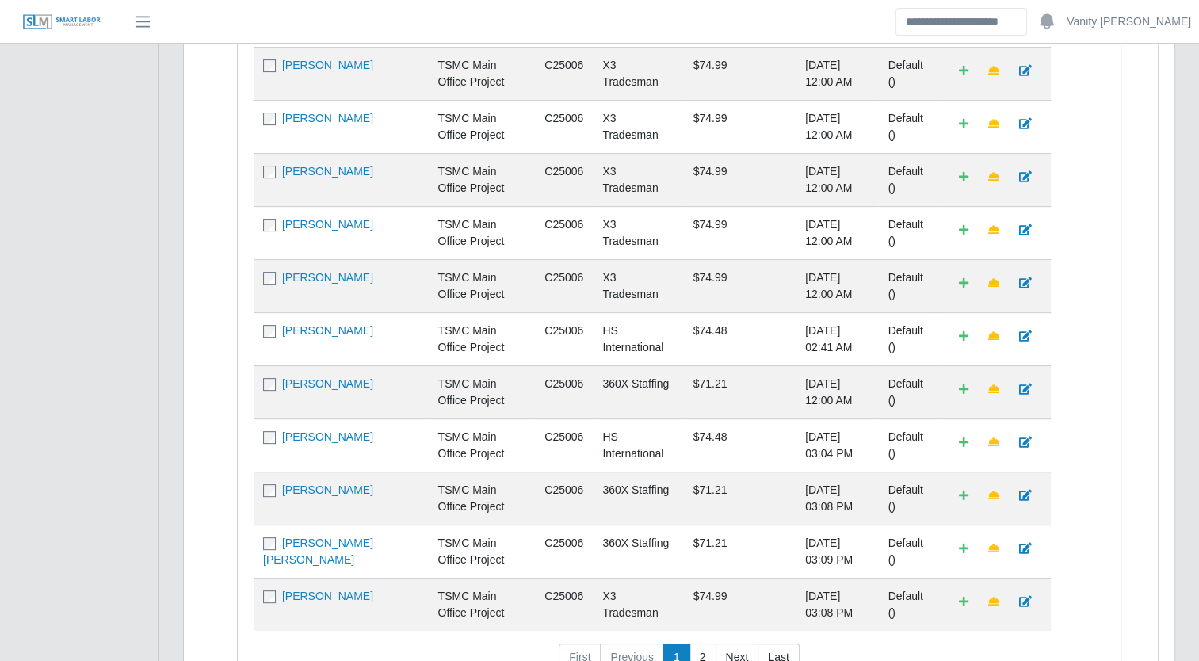
scroll to position [593, 0]
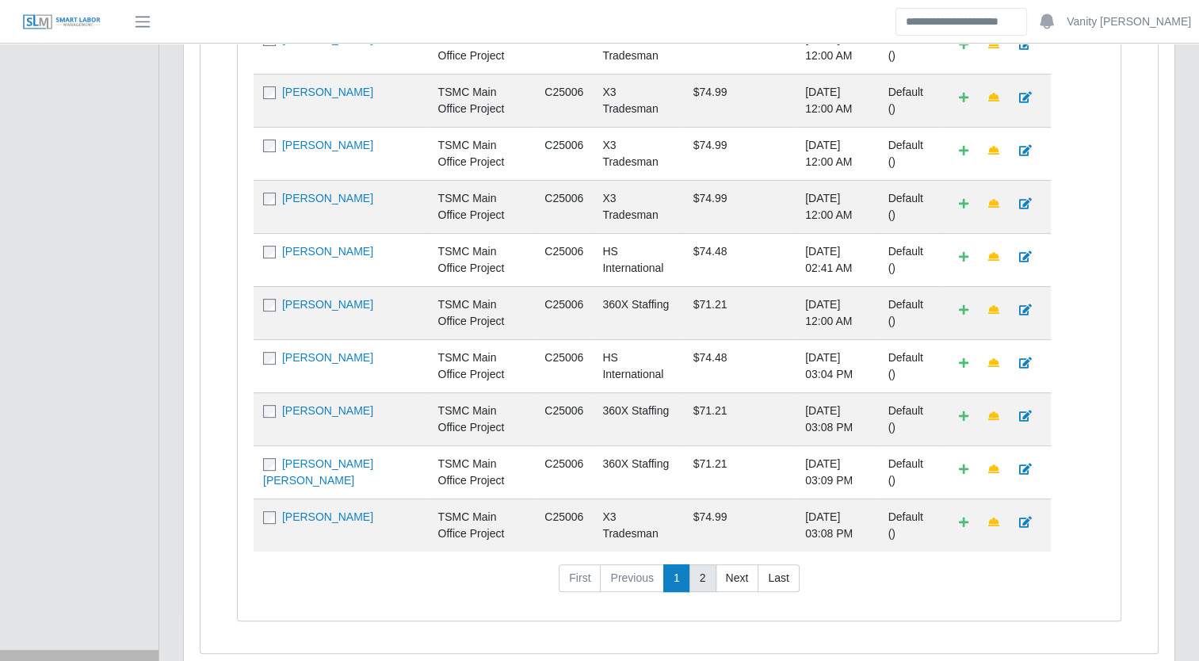
click at [699, 591] on link "2" at bounding box center [702, 578] width 27 height 29
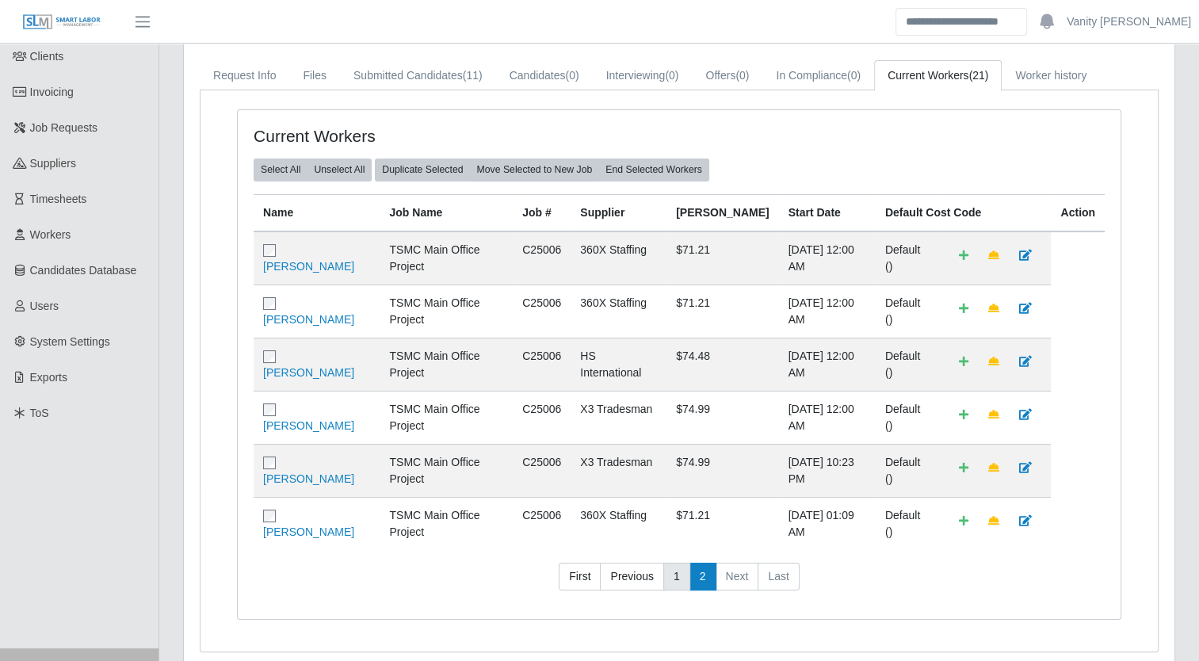
click at [669, 591] on link "1" at bounding box center [676, 577] width 27 height 29
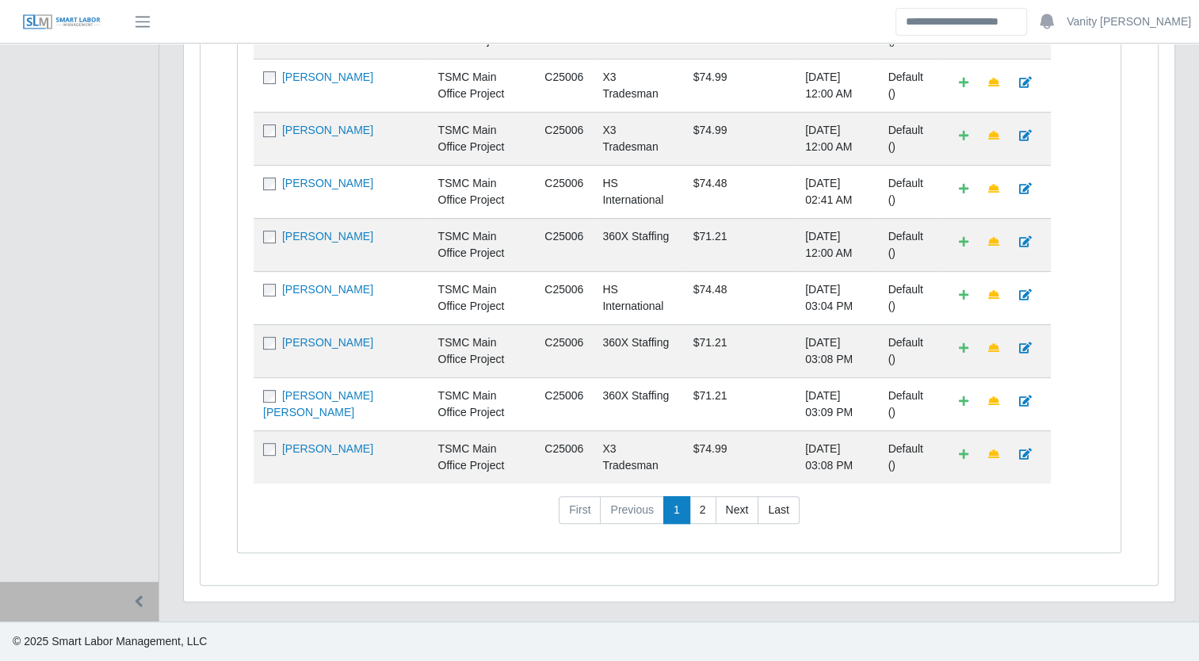
scroll to position [672, 0]
click at [692, 509] on link "2" at bounding box center [702, 510] width 27 height 29
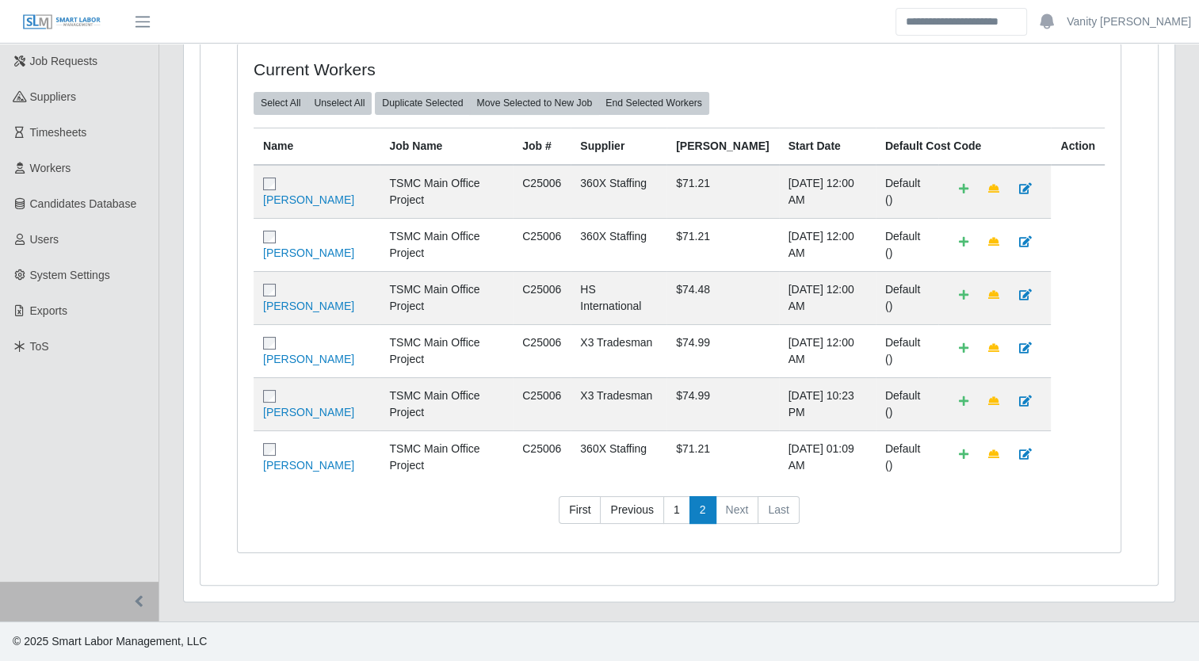
scroll to position [196, 0]
click at [672, 515] on link "1" at bounding box center [676, 510] width 27 height 29
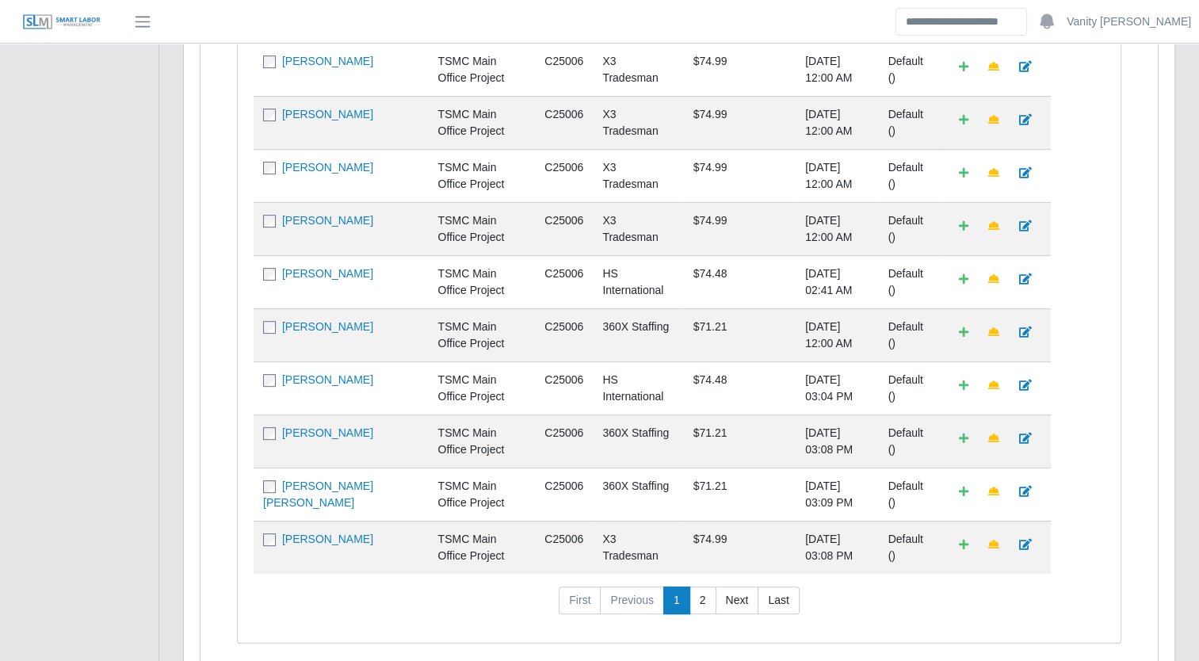
scroll to position [593, 0]
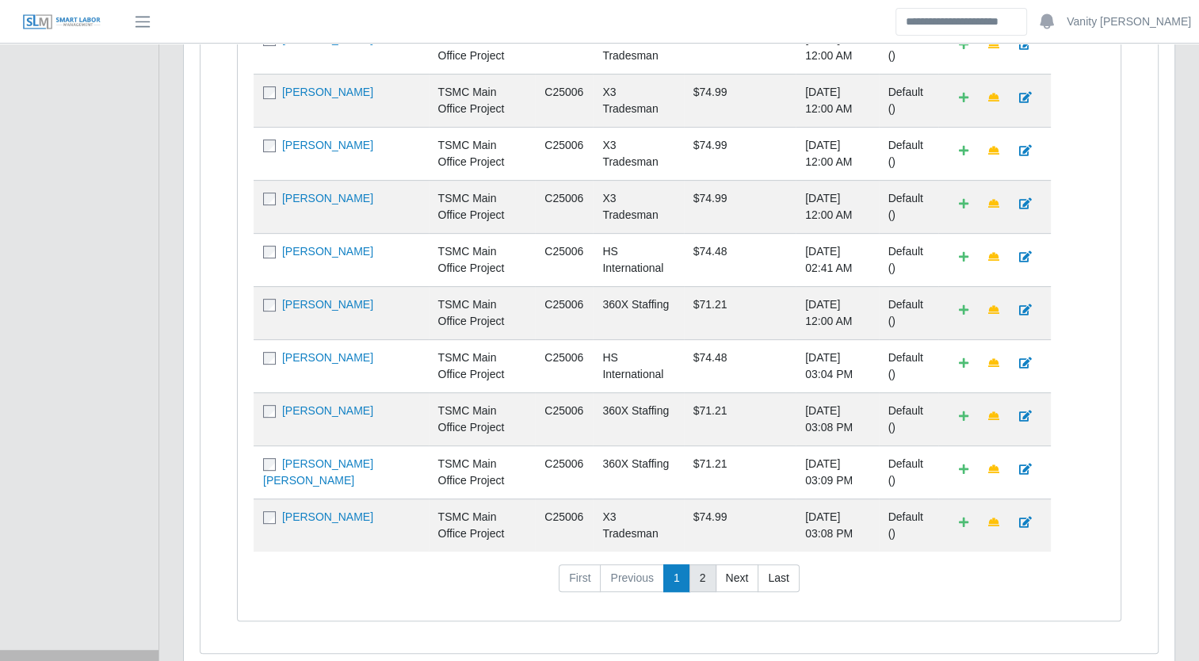
click at [700, 586] on link "2" at bounding box center [702, 578] width 27 height 29
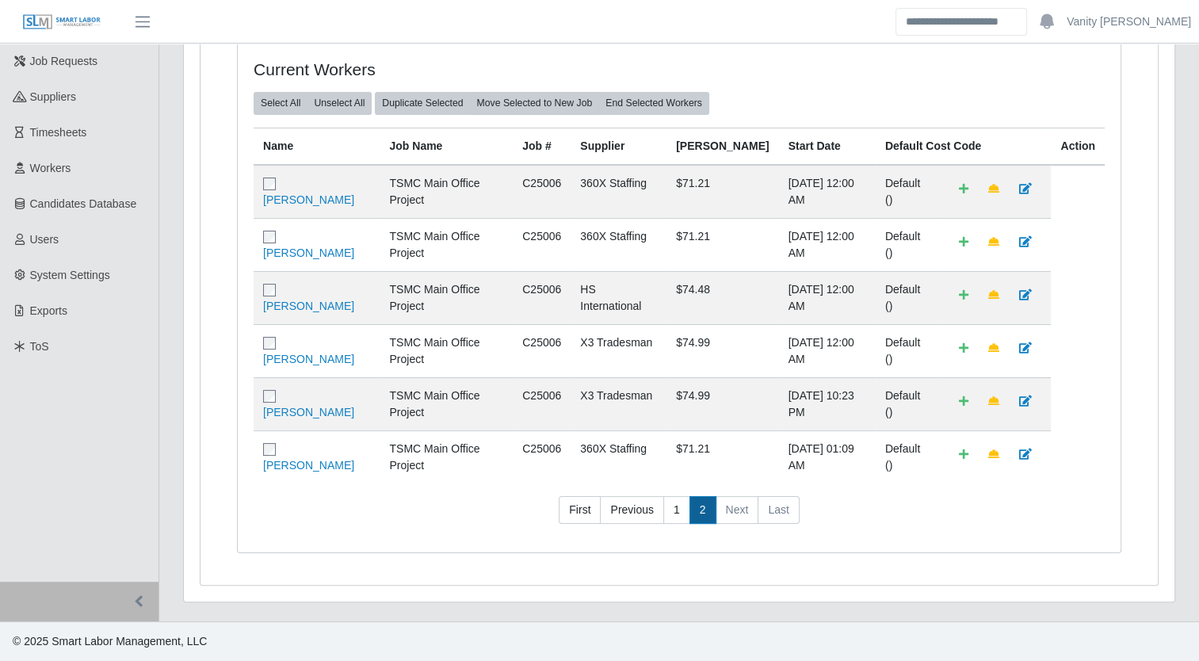
scroll to position [196, 0]
click at [679, 509] on link "1" at bounding box center [676, 510] width 27 height 29
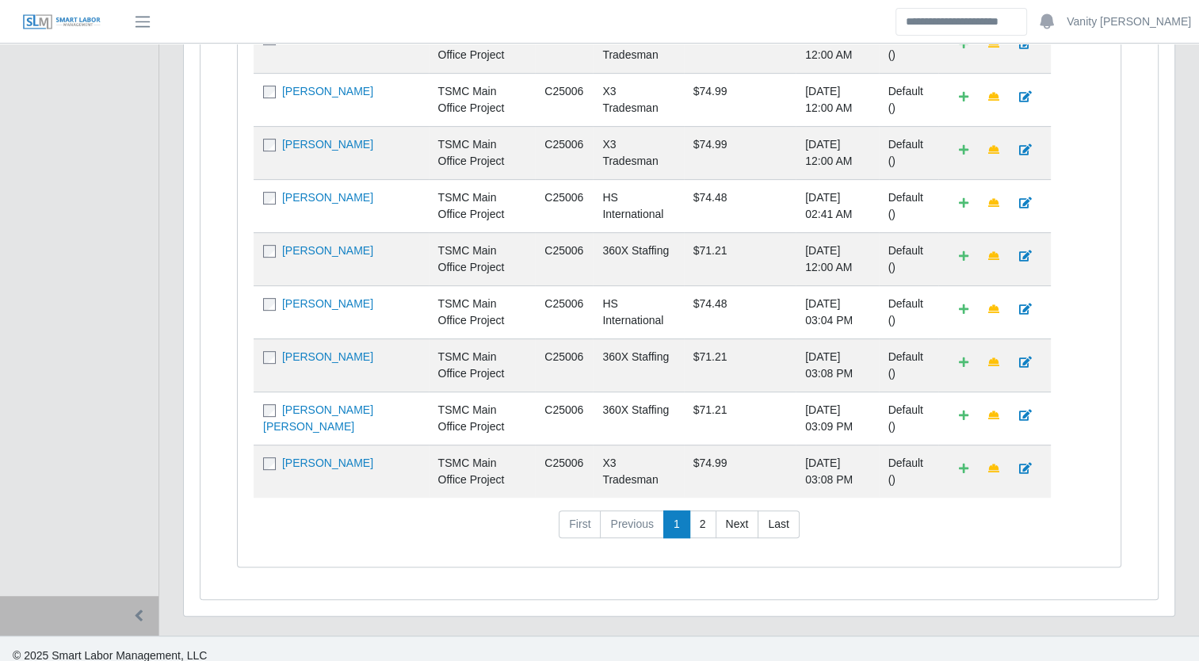
scroll to position [672, 0]
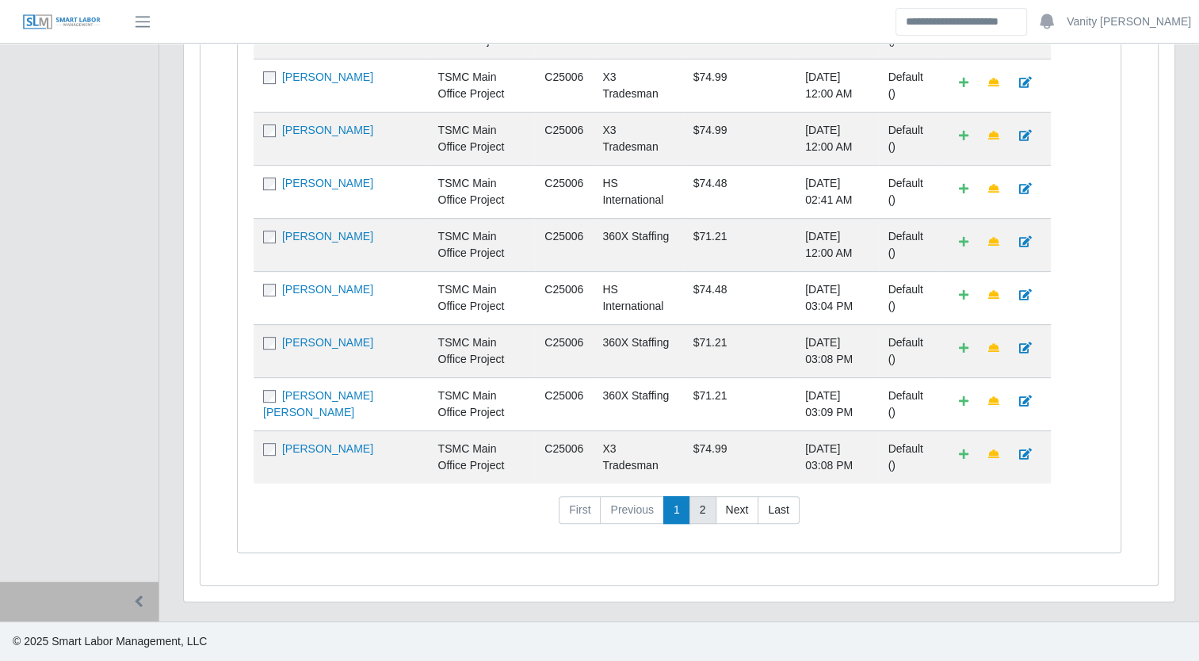
click at [700, 515] on link "2" at bounding box center [702, 510] width 27 height 29
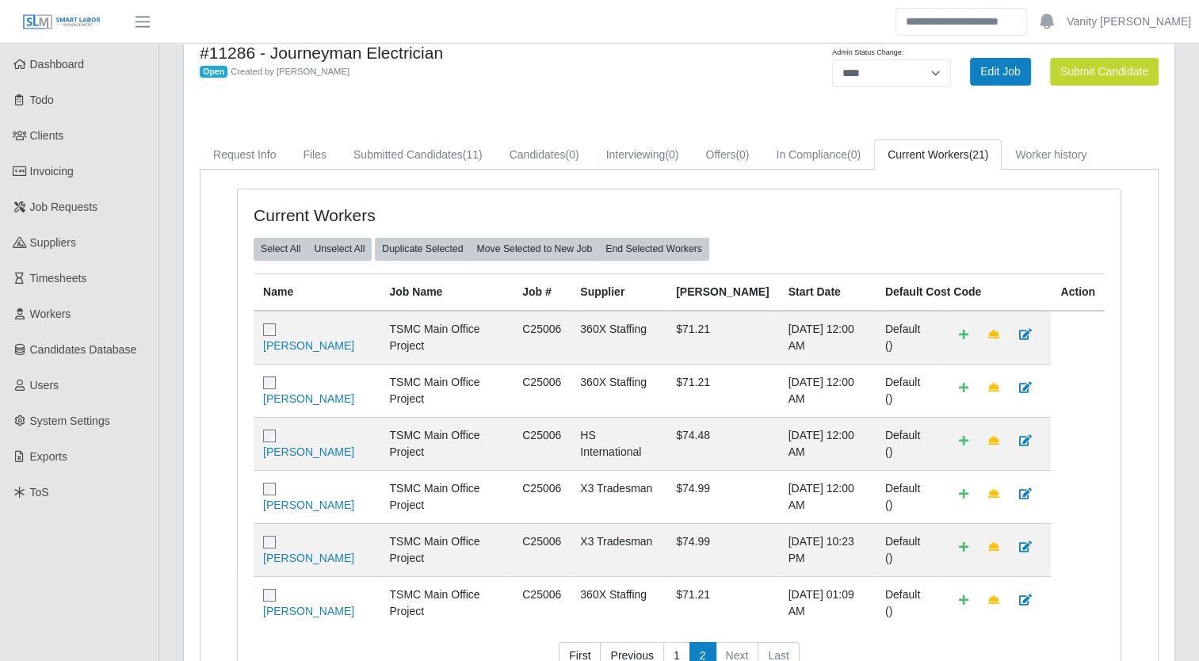
scroll to position [196, 0]
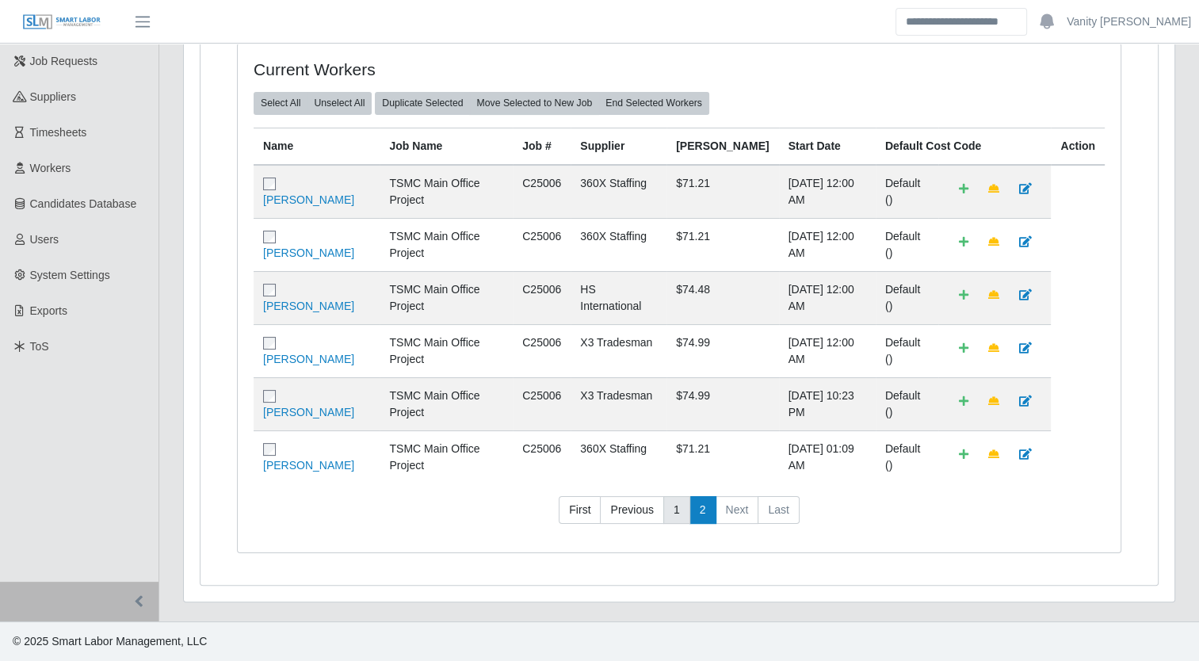
click at [678, 512] on link "1" at bounding box center [676, 510] width 27 height 29
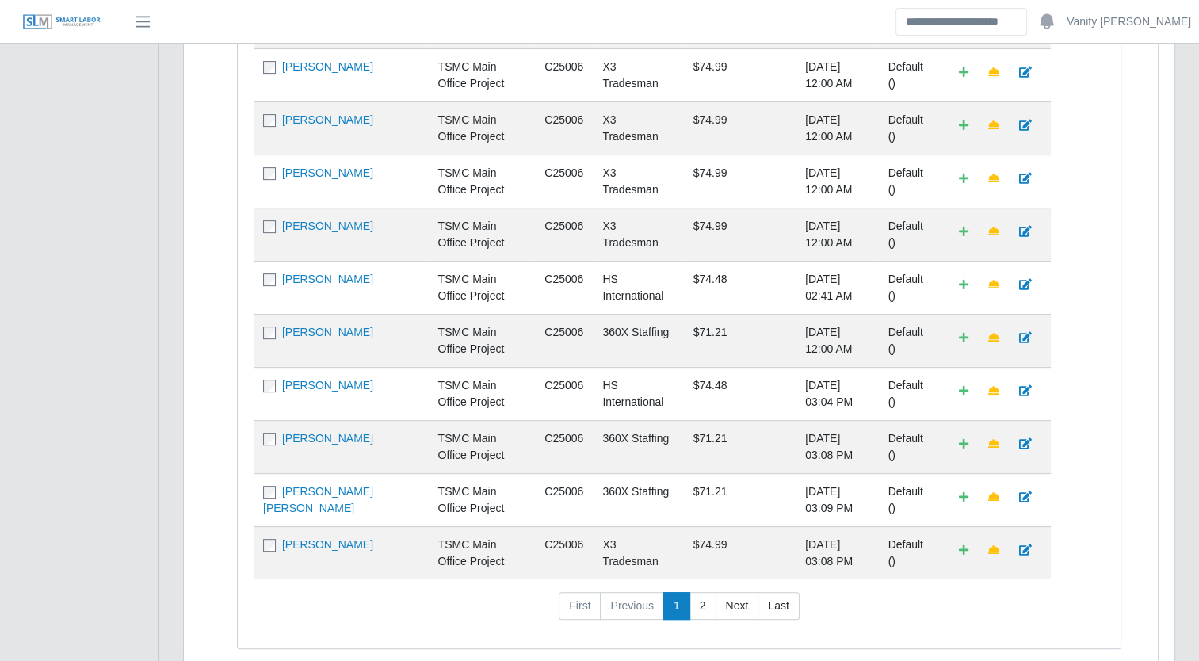
scroll to position [593, 0]
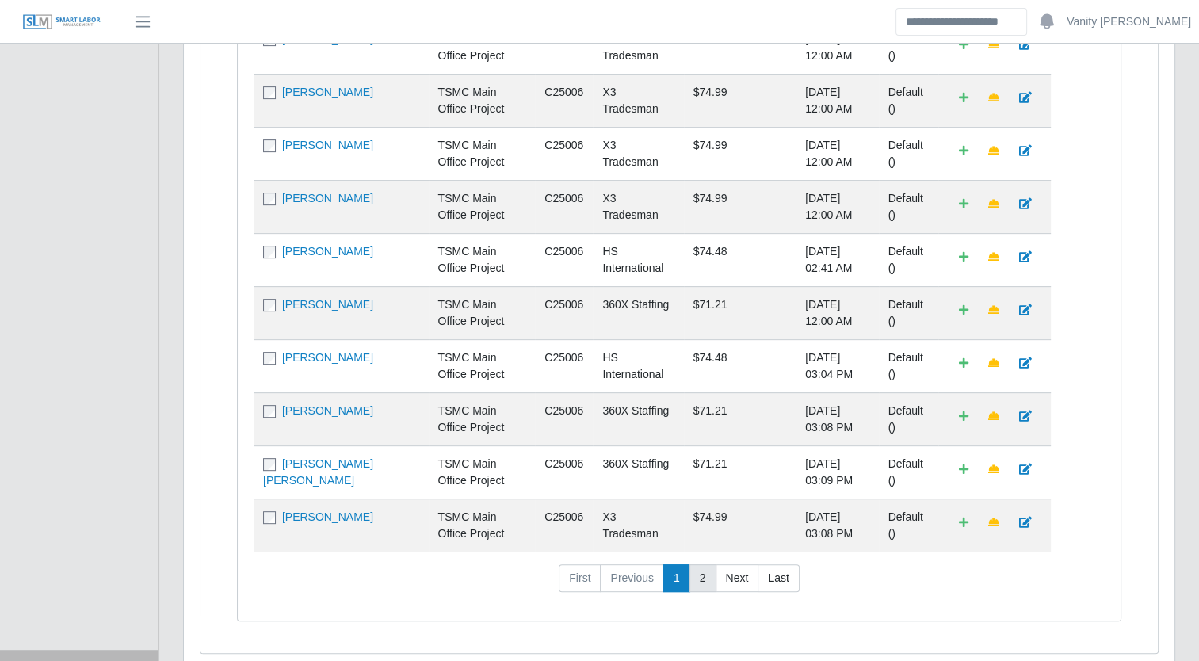
click at [702, 583] on link "2" at bounding box center [702, 578] width 27 height 29
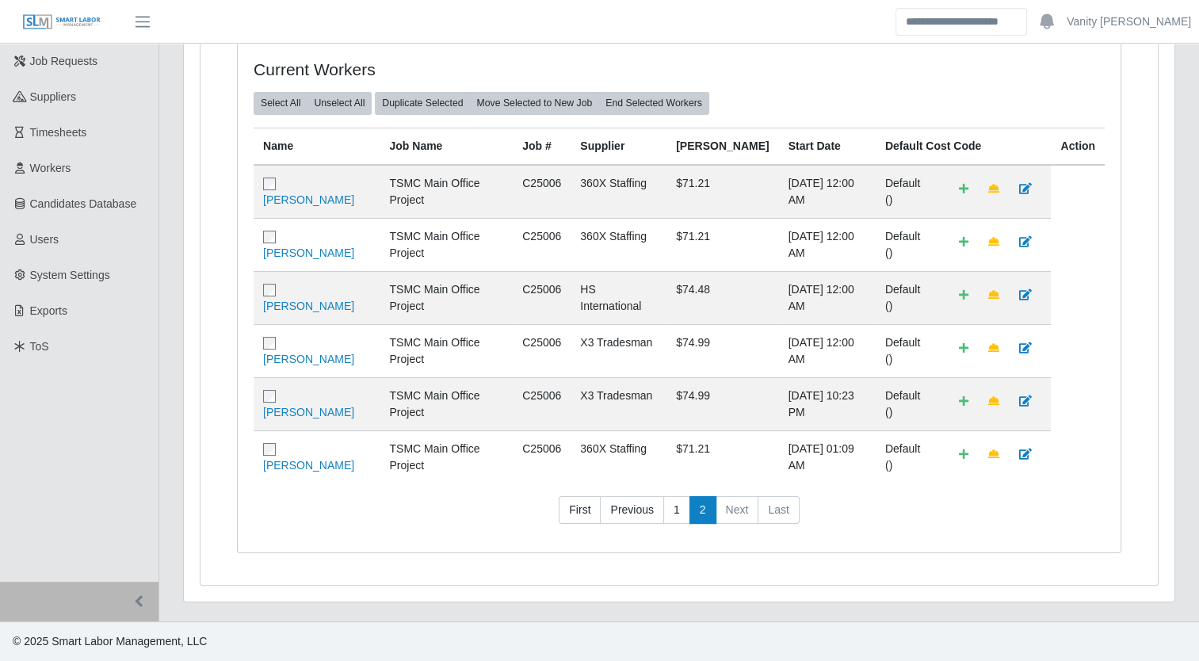
scroll to position [116, 0]
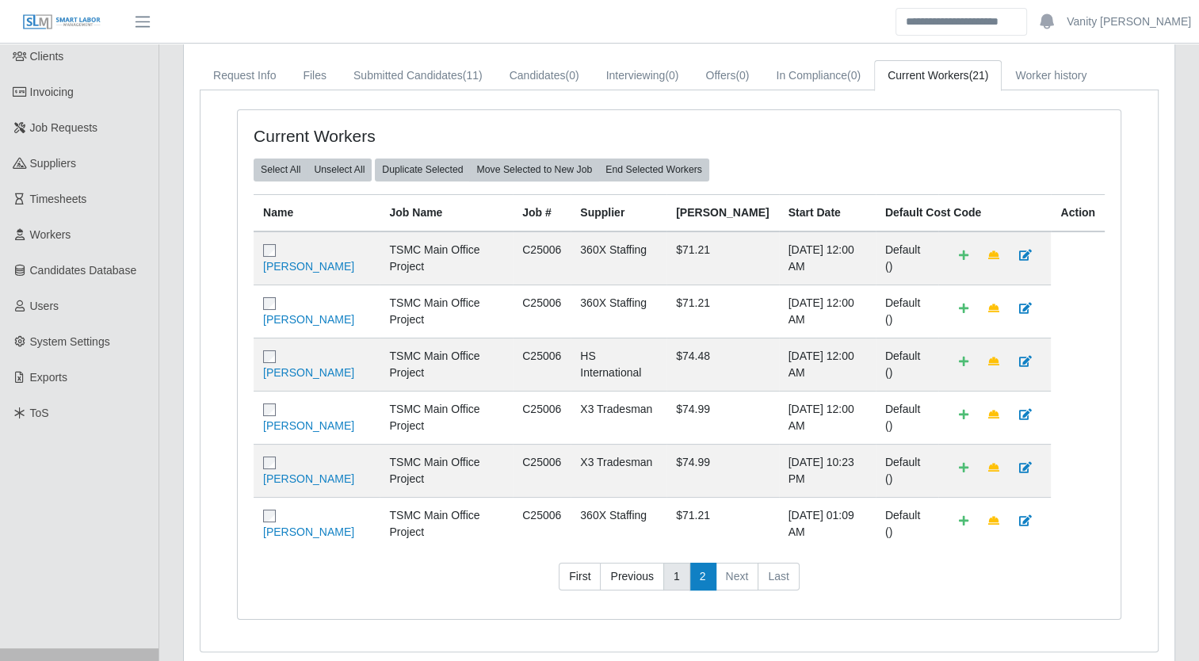
click at [672, 591] on link "1" at bounding box center [676, 577] width 27 height 29
click at [673, 591] on link "1" at bounding box center [676, 577] width 27 height 29
click at [708, 591] on link "2" at bounding box center [702, 577] width 27 height 29
click at [681, 589] on link "1" at bounding box center [676, 577] width 27 height 29
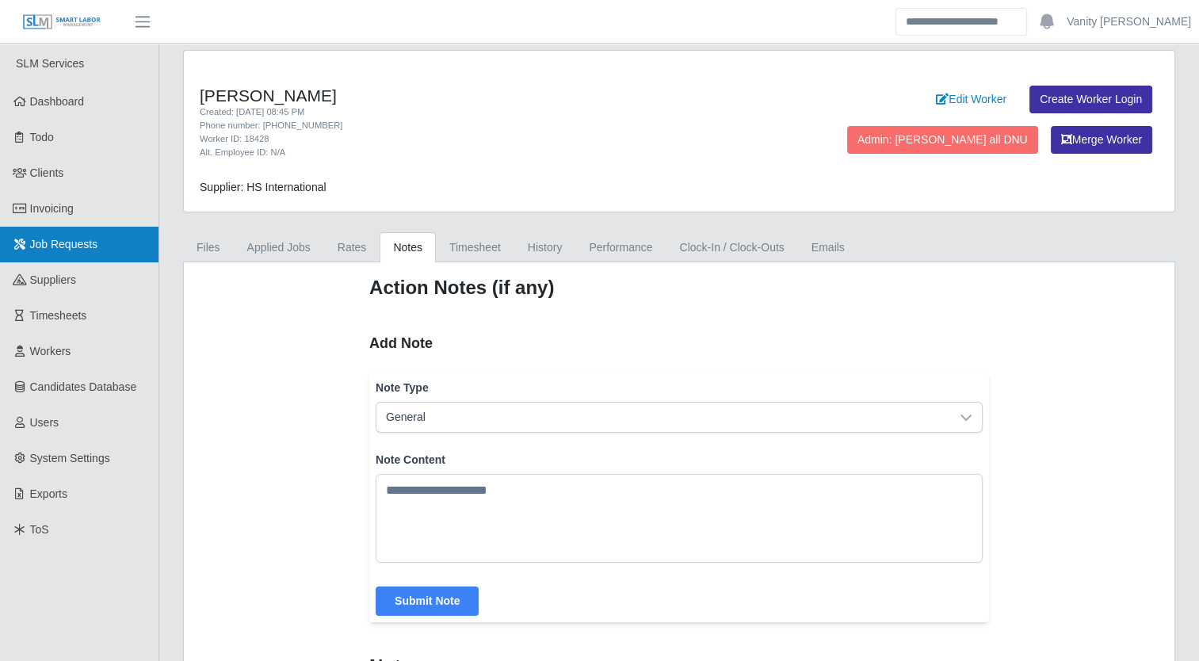
click at [55, 241] on span "Job Requests" at bounding box center [64, 244] width 68 height 13
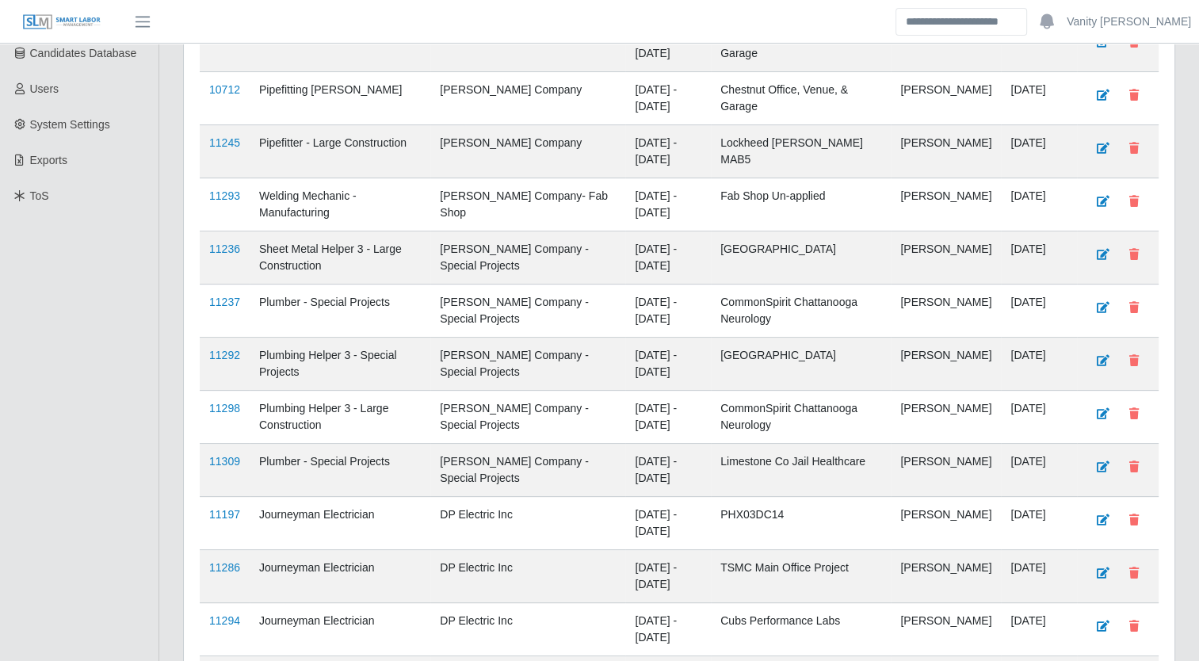
scroll to position [396, 0]
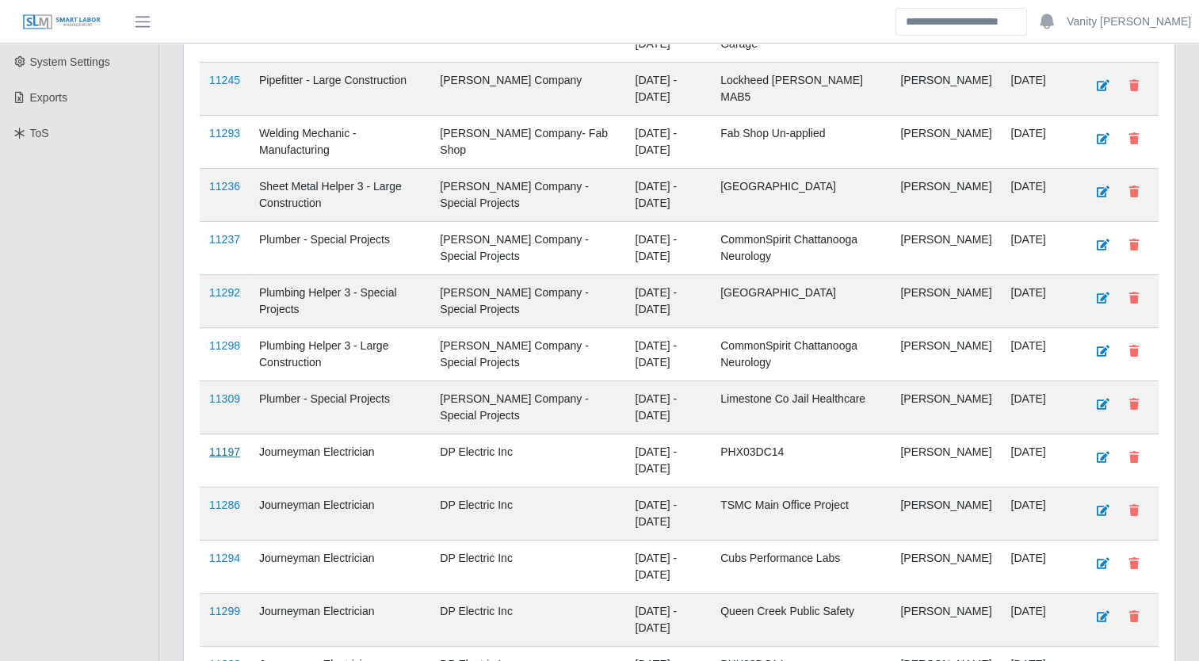
click at [235, 445] on link "11197" at bounding box center [224, 451] width 31 height 13
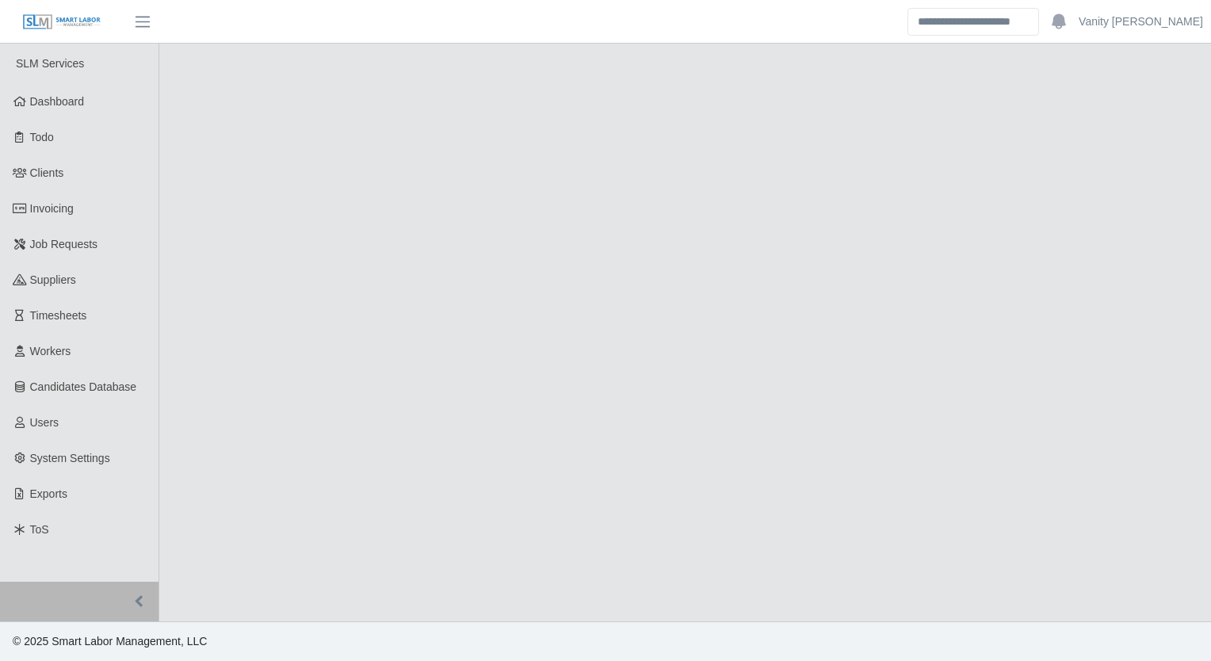
select select "****"
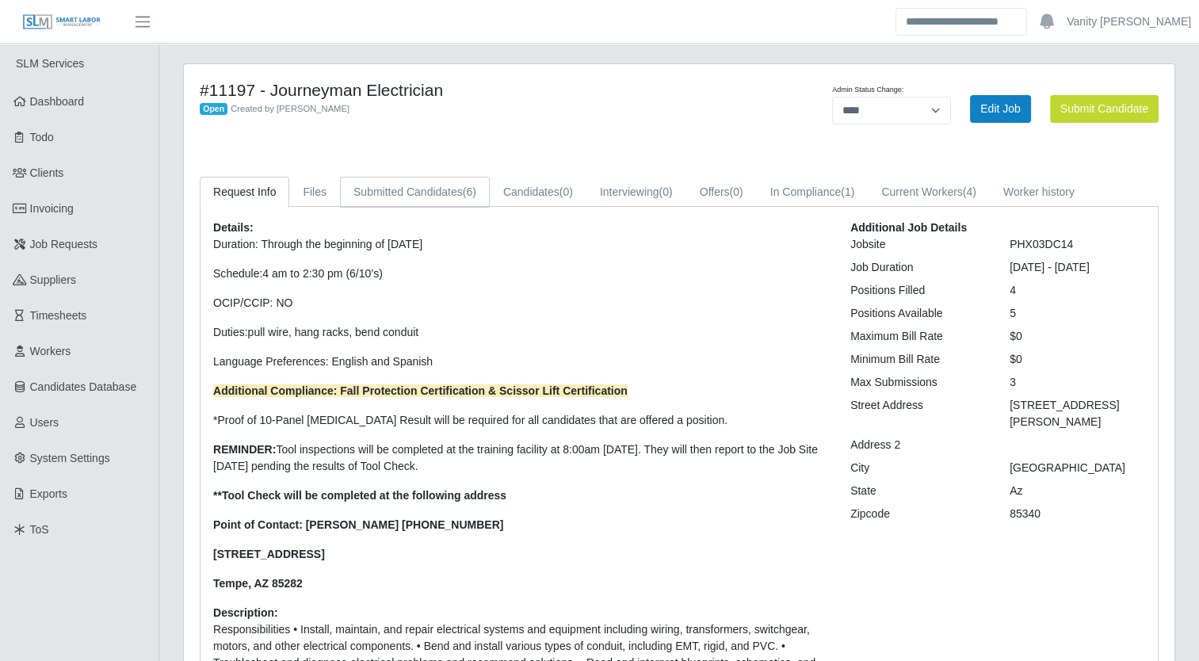
click at [431, 185] on link "Submitted Candidates (6)" at bounding box center [415, 192] width 150 height 31
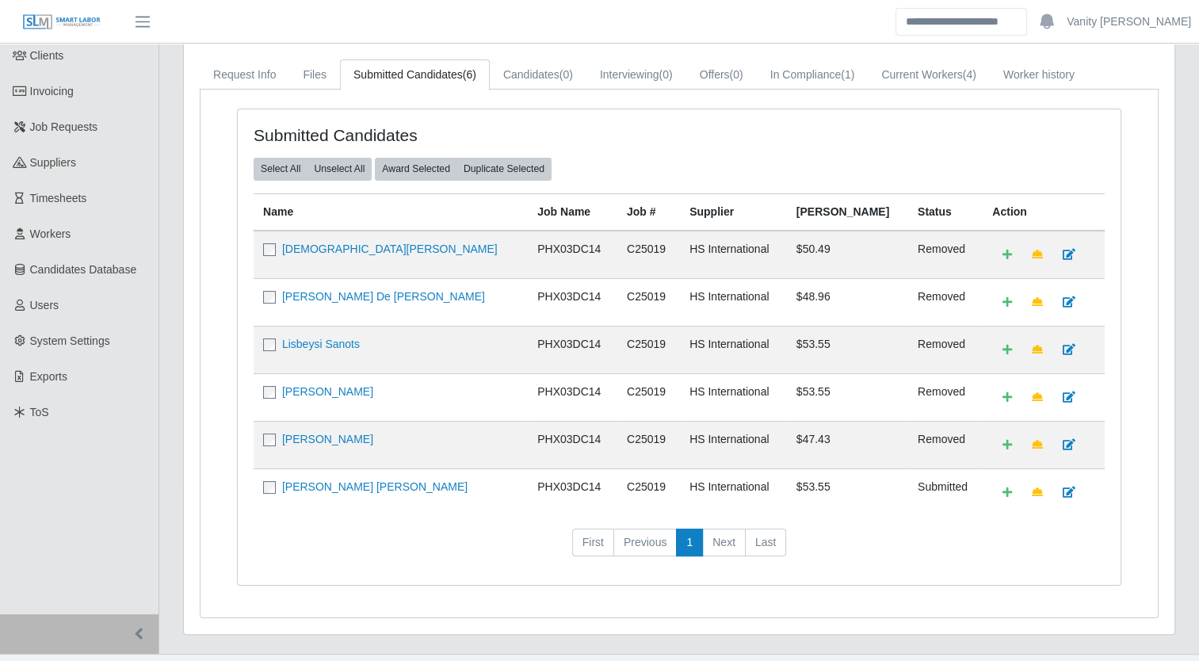
scroll to position [144, 0]
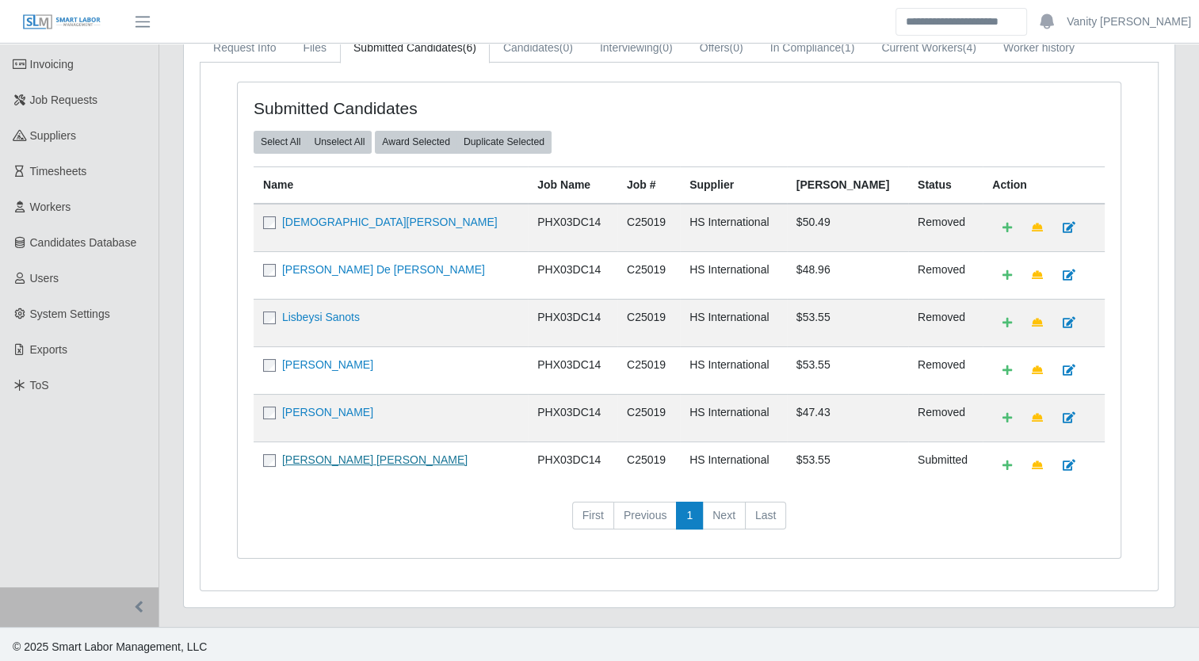
click at [330, 456] on link "[PERSON_NAME] [PERSON_NAME]" at bounding box center [374, 459] width 185 height 13
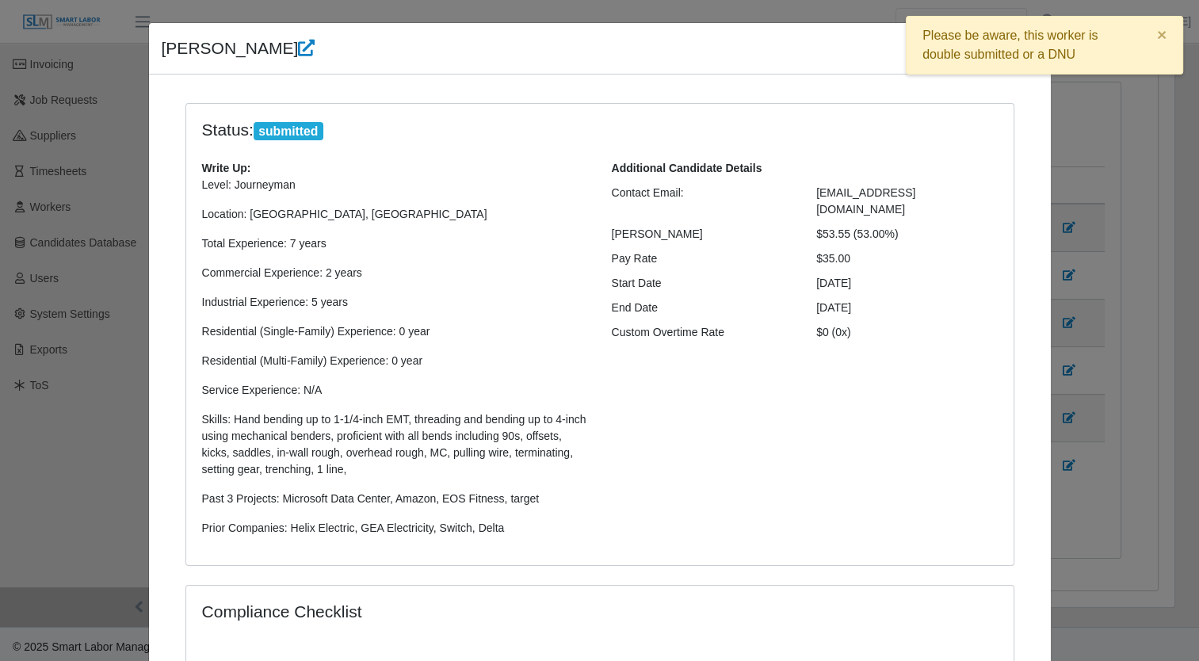
scroll to position [275, 0]
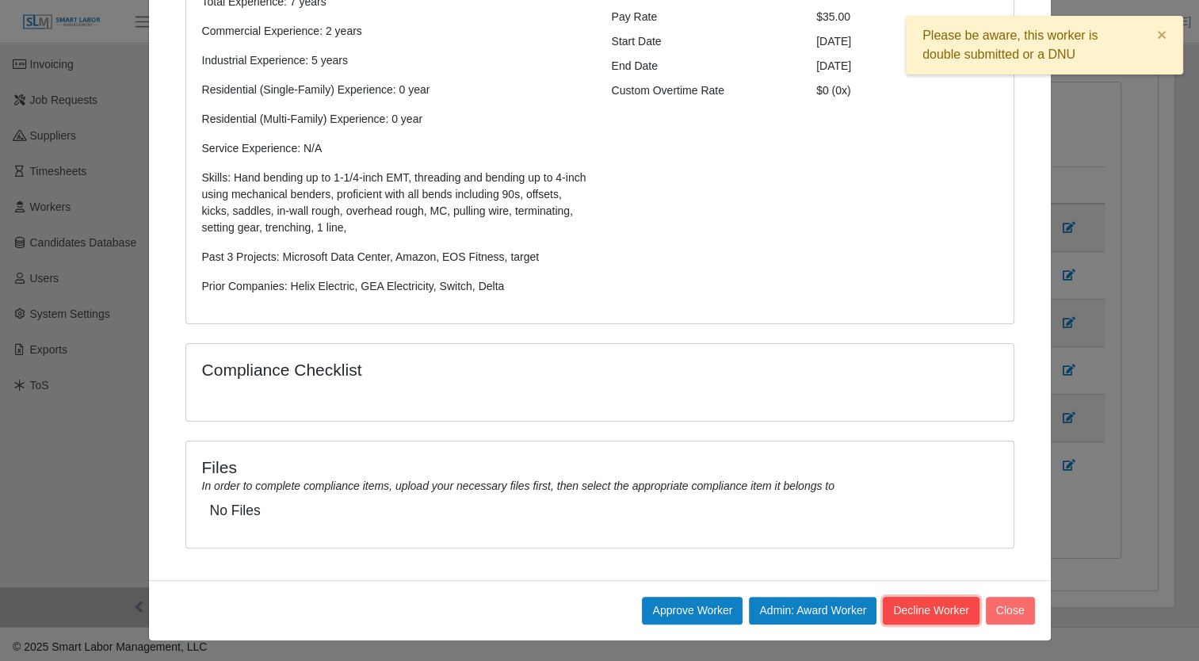
click at [921, 616] on button "Decline Worker" at bounding box center [931, 611] width 96 height 28
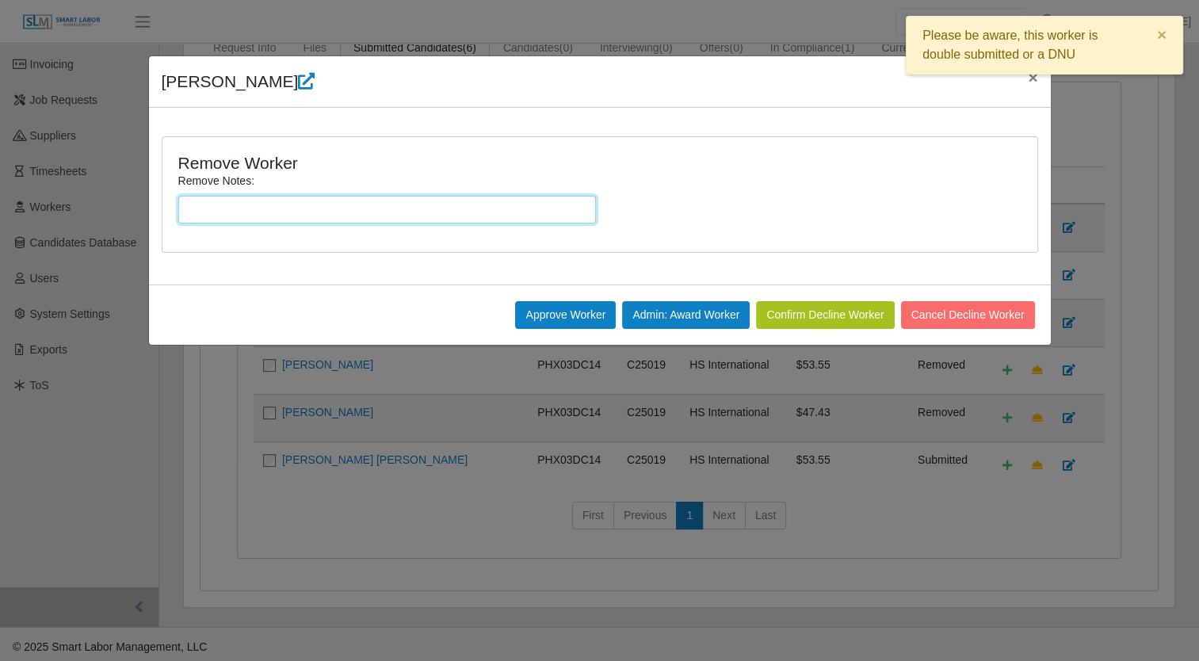
click at [456, 206] on input "Remove Notes:" at bounding box center [387, 210] width 418 height 28
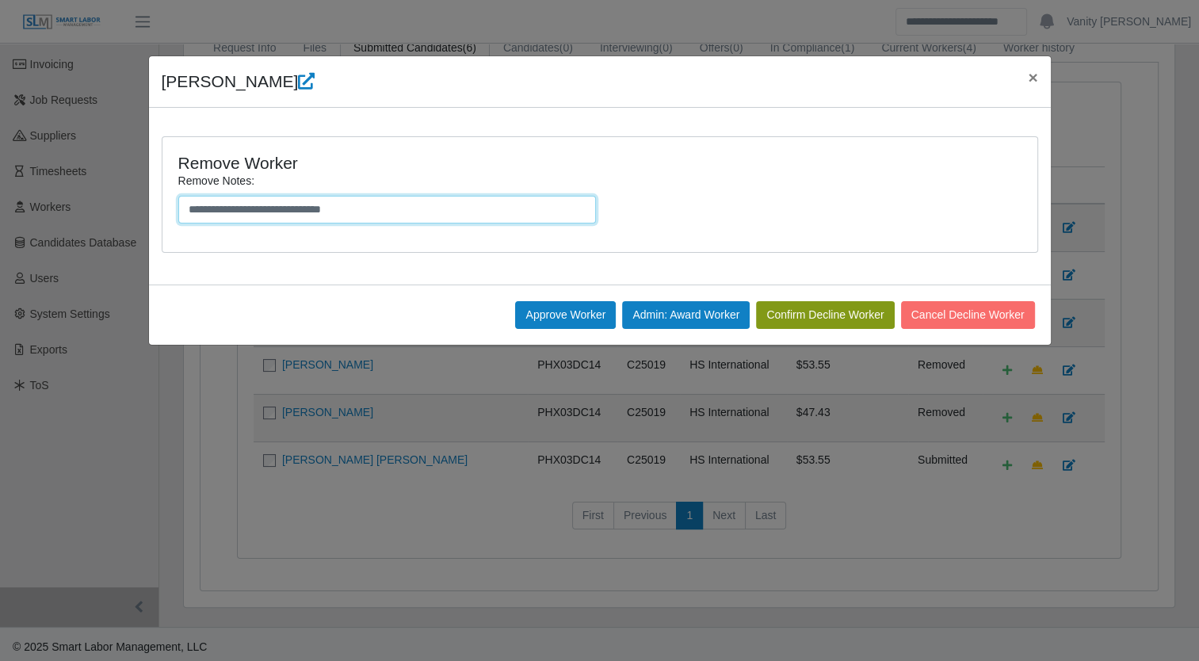
type input "**********"
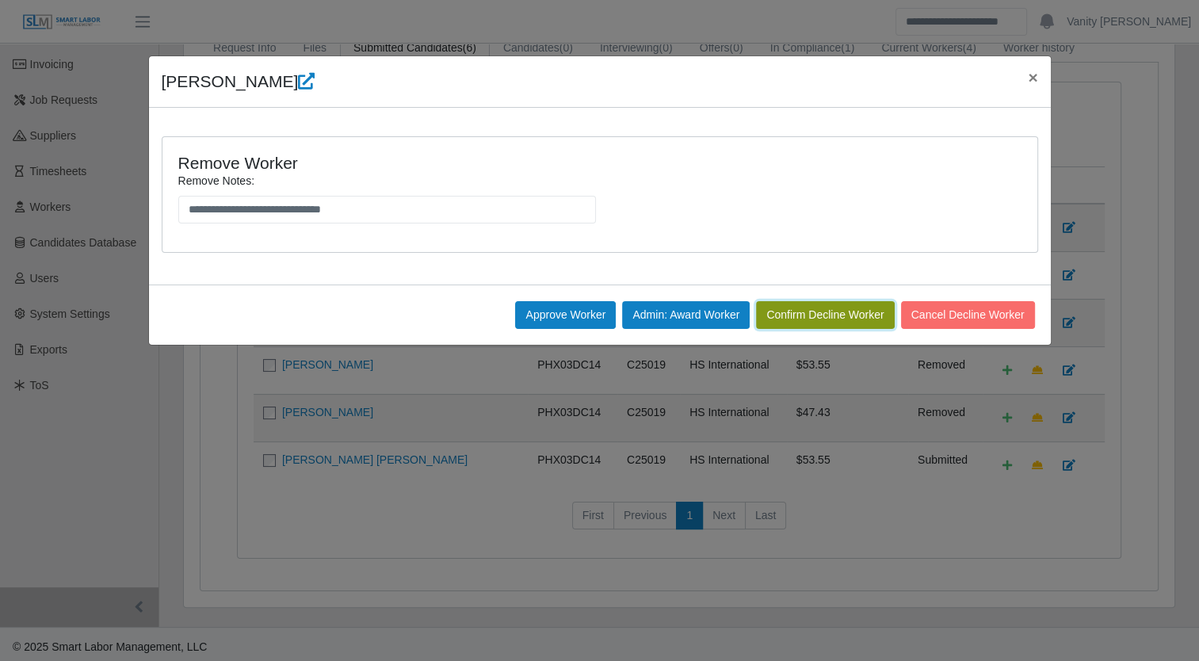
click at [796, 315] on button "Confirm Decline Worker" at bounding box center [825, 315] width 138 height 28
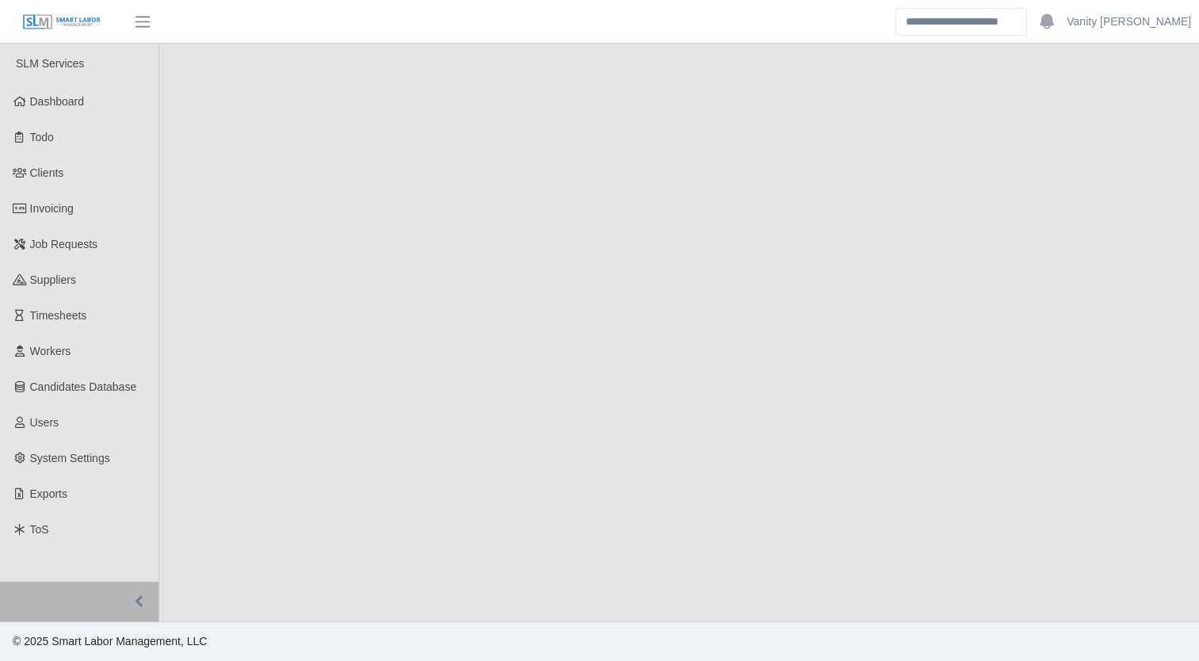
select select "****"
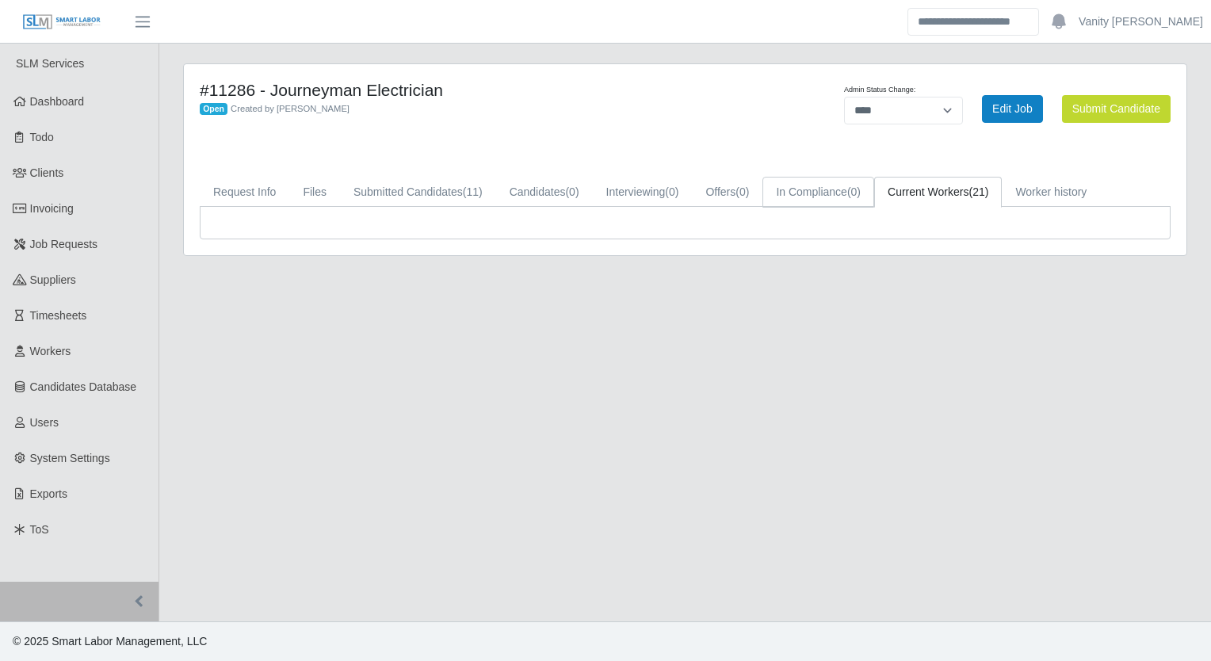
click at [828, 178] on link "In Compliance (0)" at bounding box center [818, 192] width 112 height 31
click at [960, 192] on link "Current Workers (21)" at bounding box center [938, 192] width 128 height 31
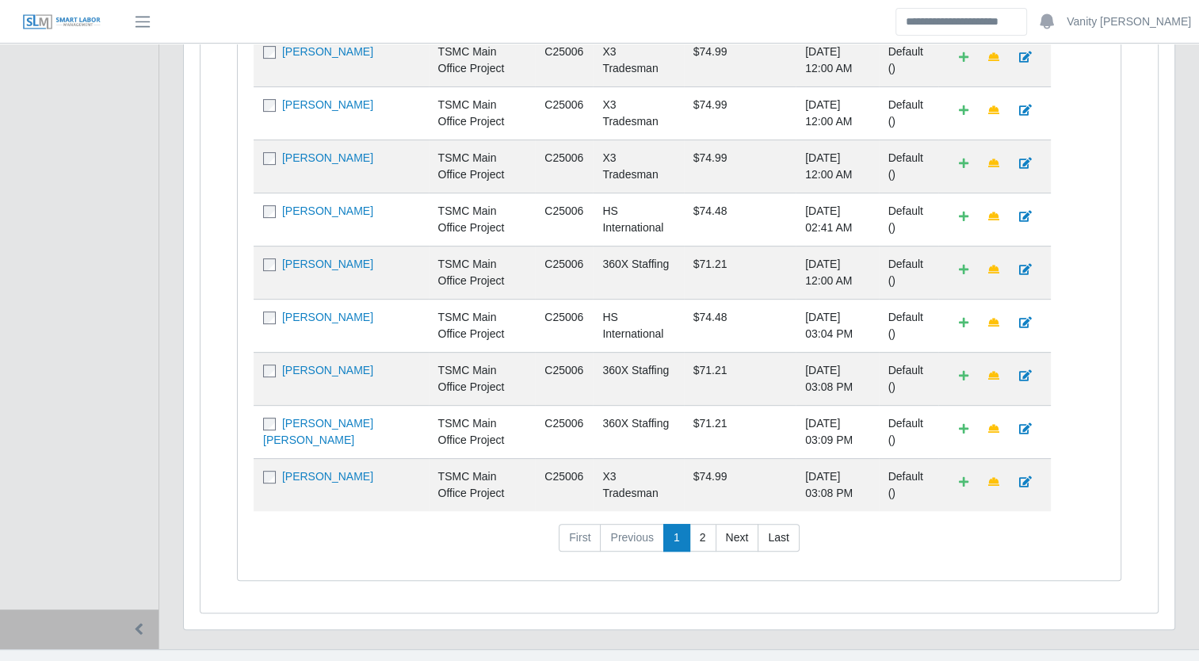
scroll to position [634, 0]
click at [695, 550] on link "2" at bounding box center [702, 537] width 27 height 29
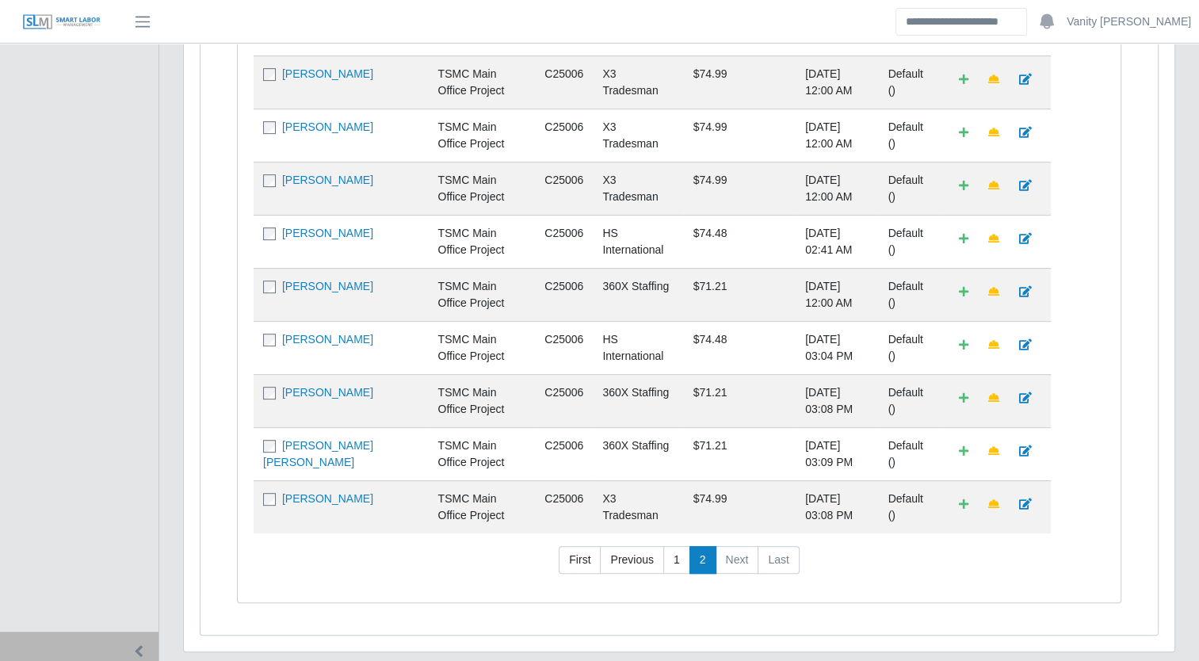
scroll to position [672, 0]
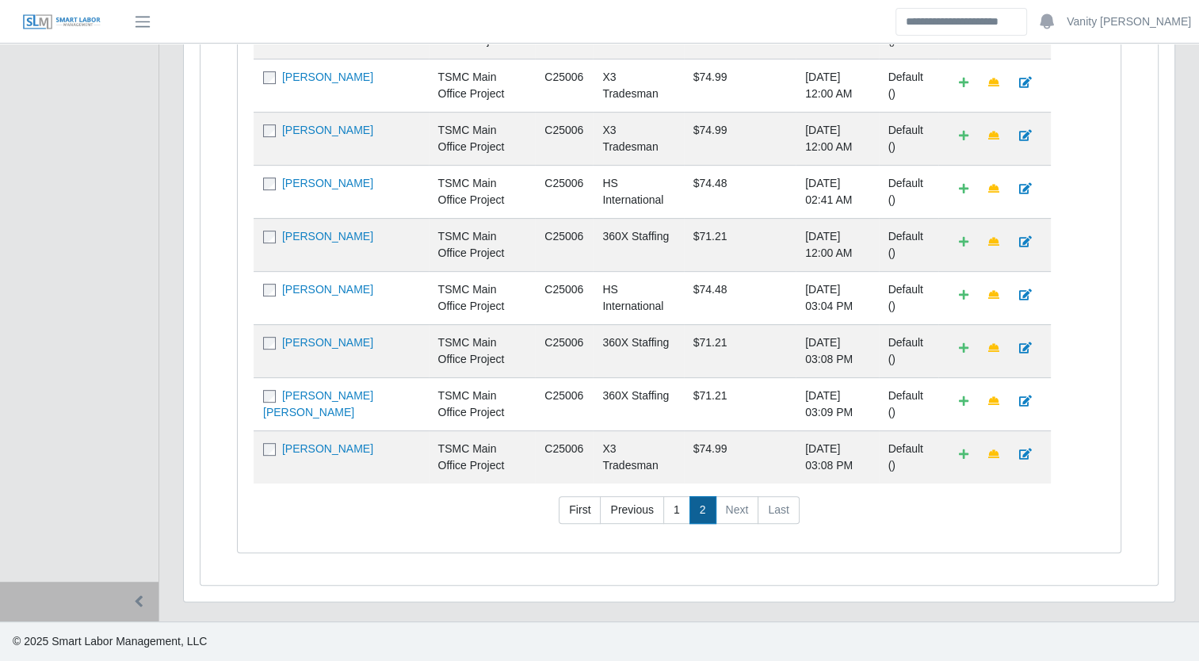
click at [705, 506] on link "2" at bounding box center [702, 510] width 27 height 29
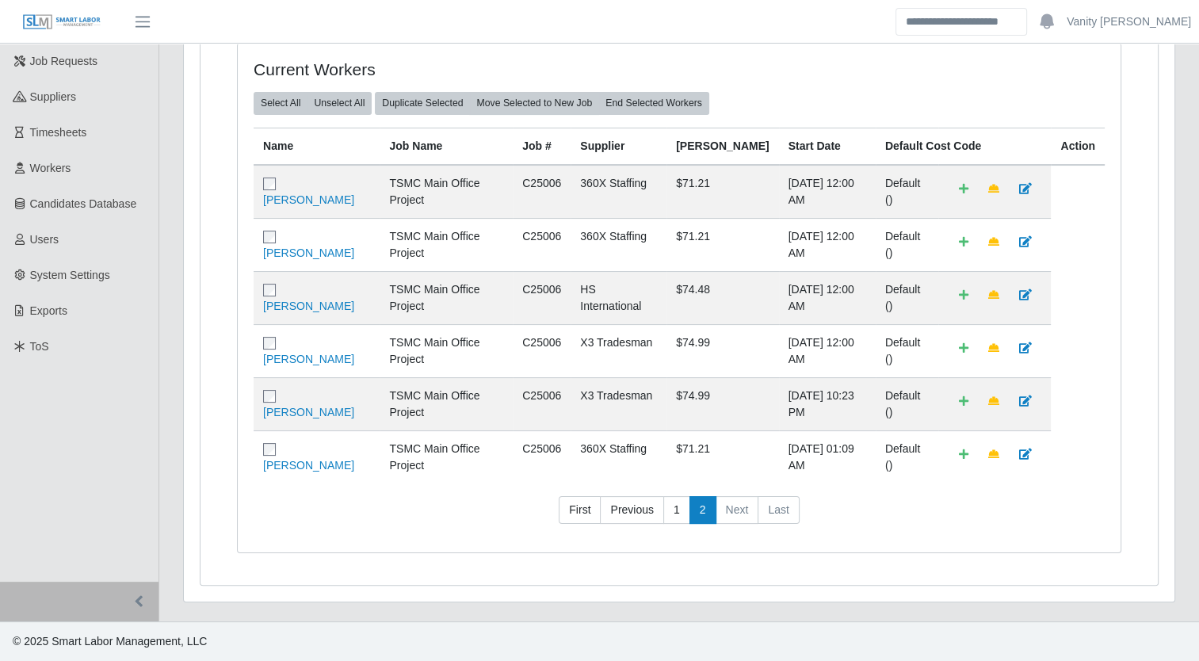
scroll to position [196, 0]
click at [672, 508] on link "1" at bounding box center [676, 510] width 27 height 29
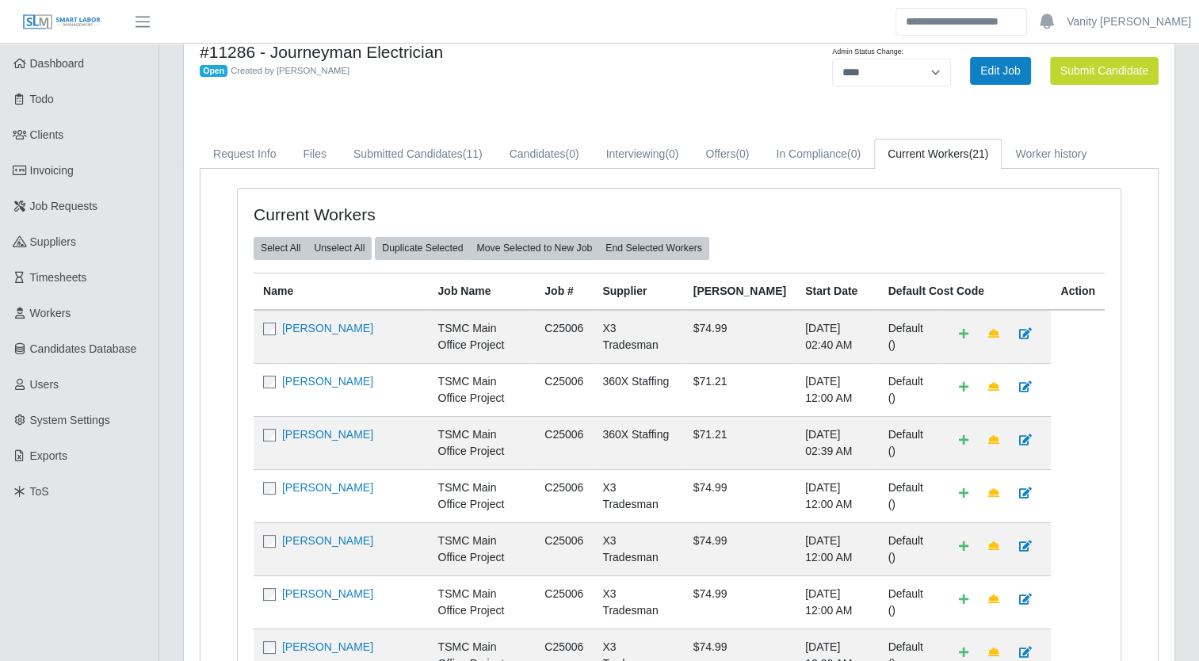
scroll to position [0, 0]
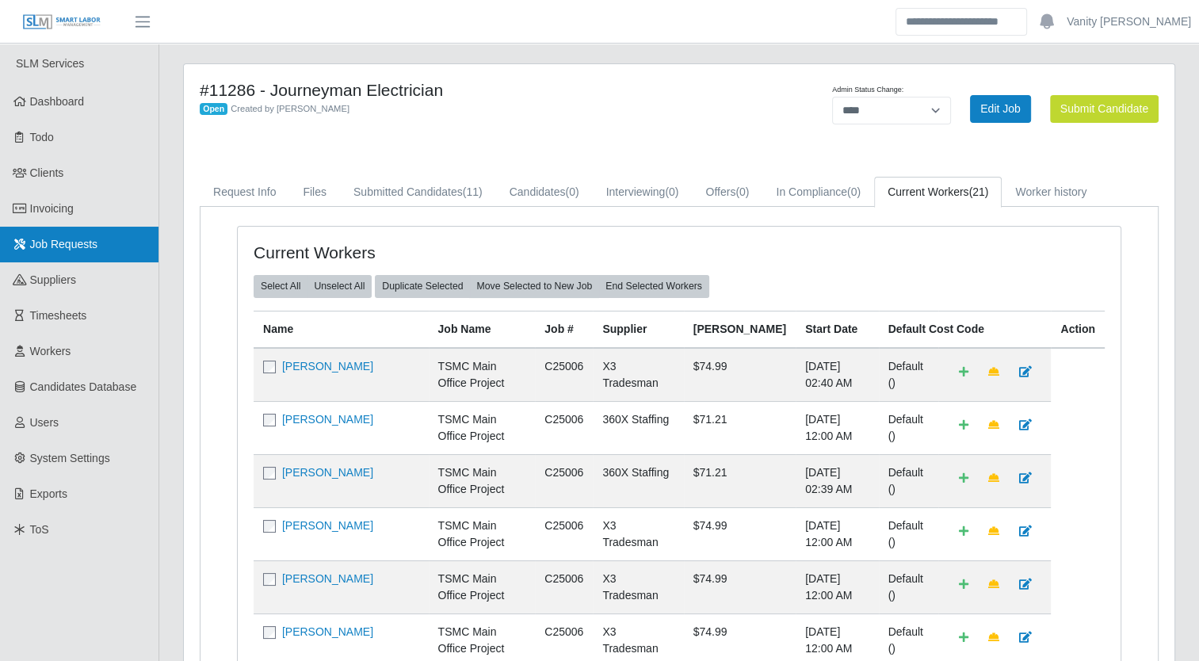
click at [68, 245] on span "Job Requests" at bounding box center [64, 244] width 68 height 13
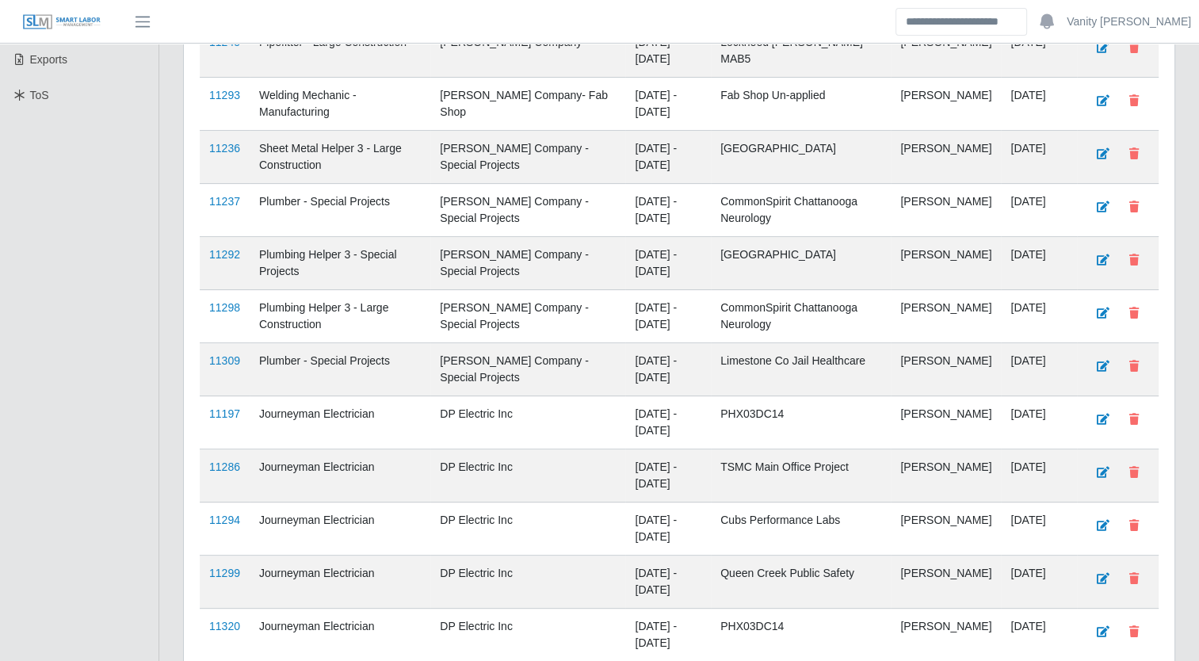
scroll to position [555, 0]
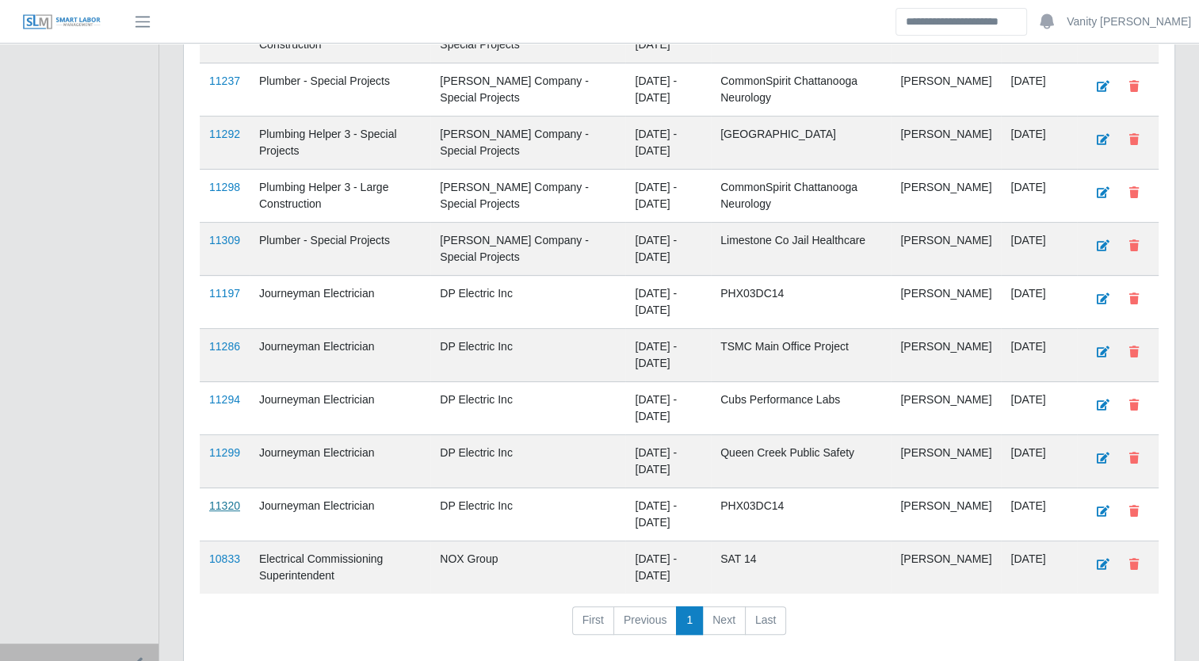
click at [227, 499] on link "11320" at bounding box center [224, 505] width 31 height 13
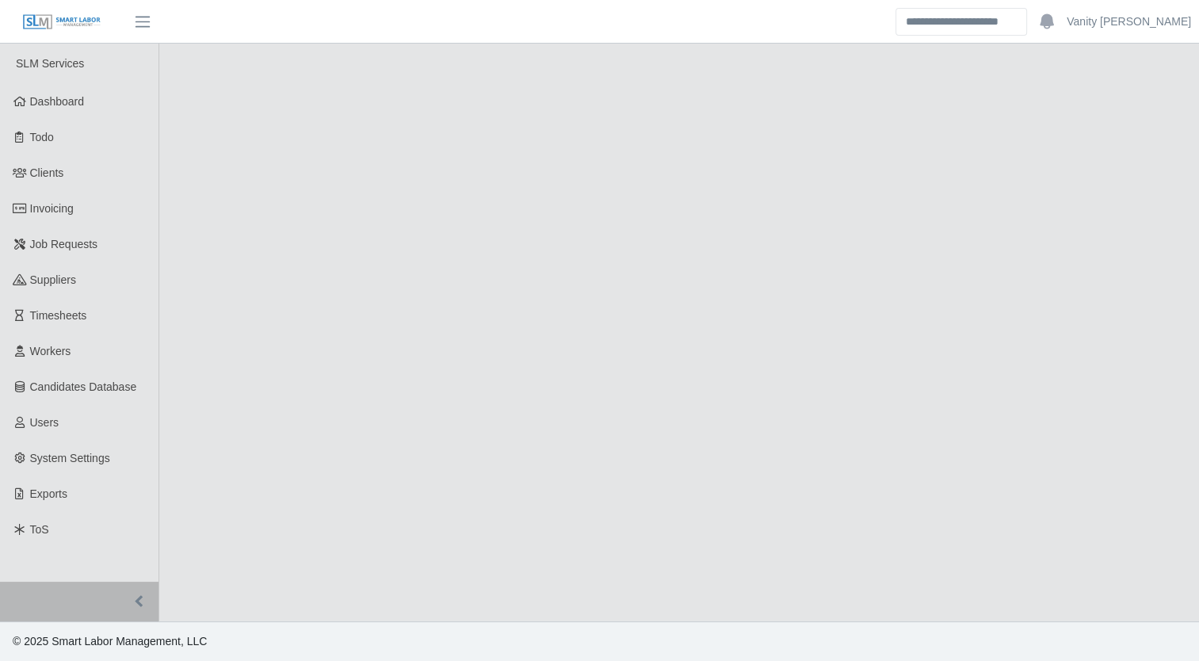
select select "****"
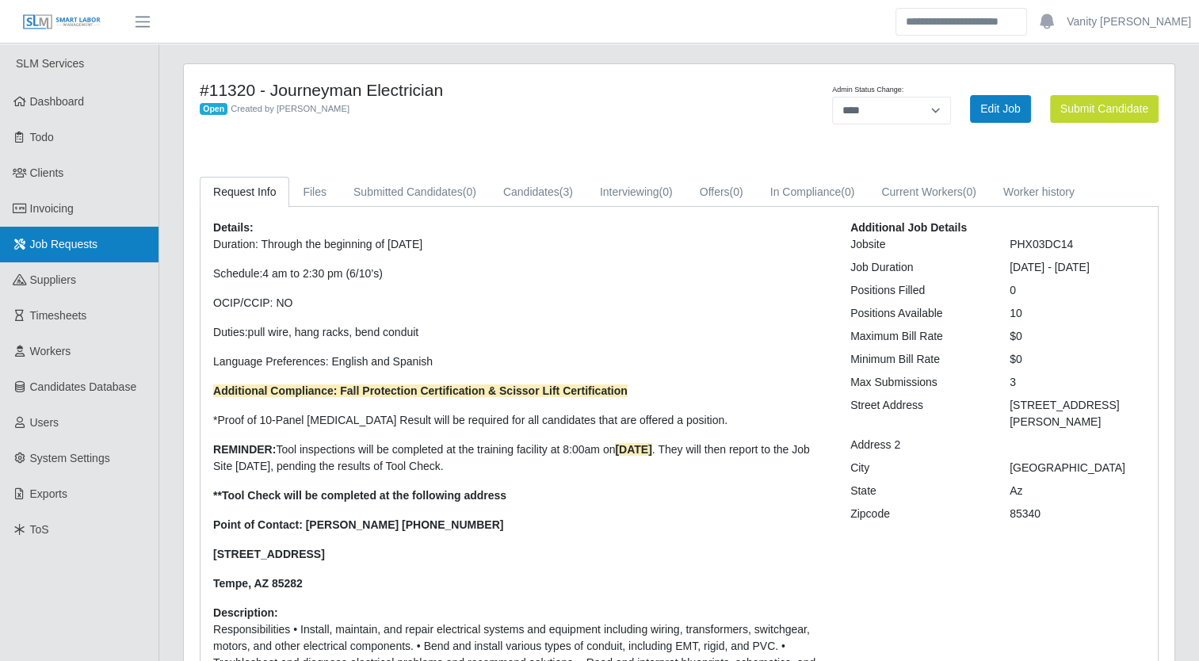
click at [26, 245] on link "Job Requests" at bounding box center [79, 245] width 158 height 36
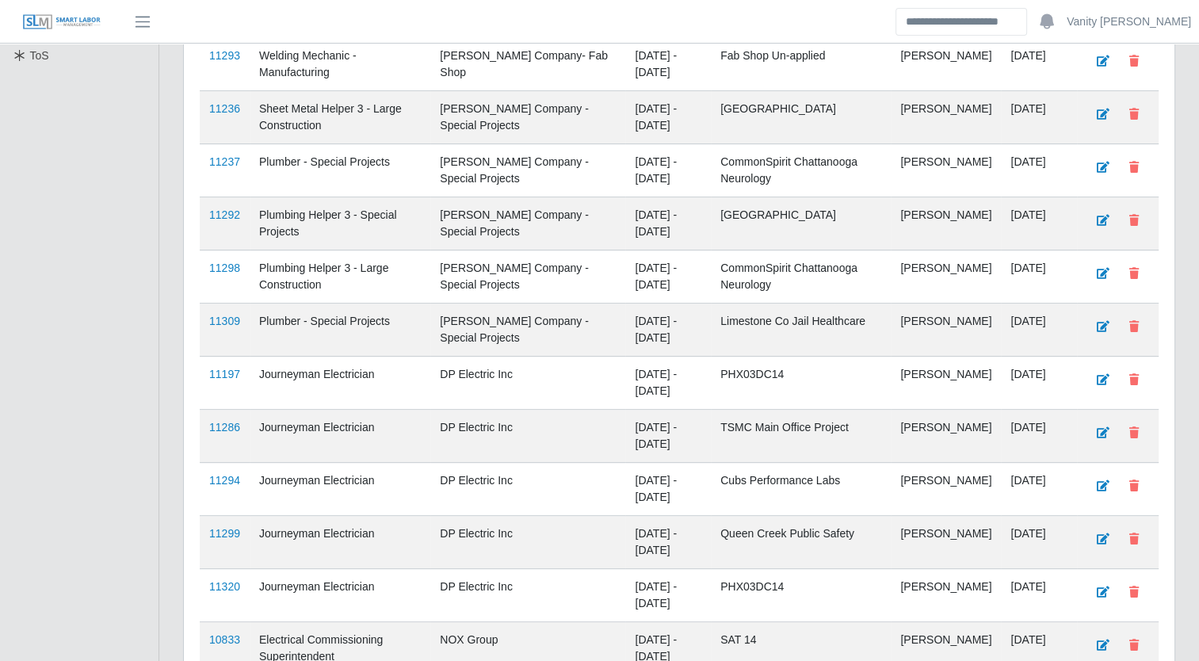
scroll to position [555, 0]
